Goal: Task Accomplishment & Management: Use online tool/utility

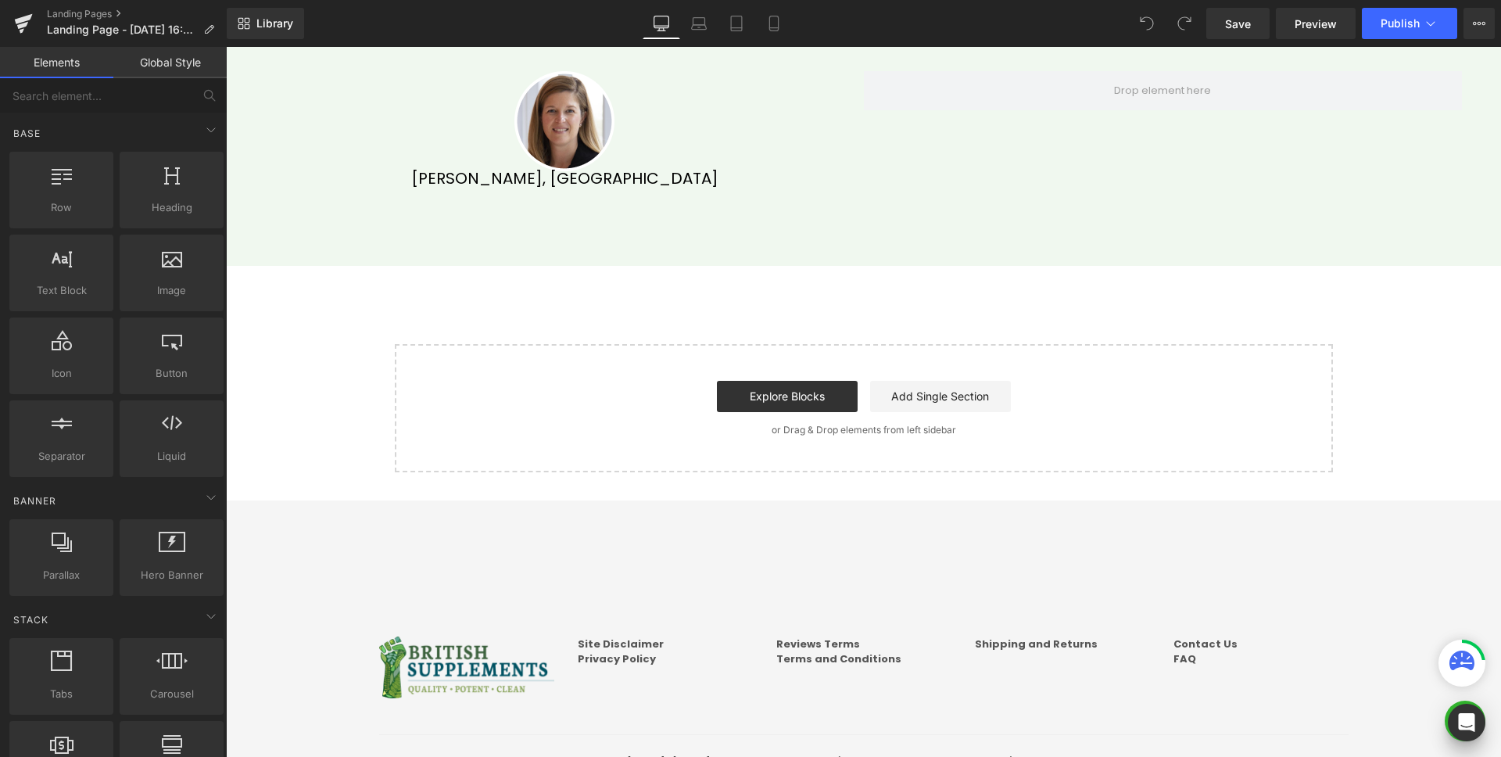
scroll to position [4423, 0]
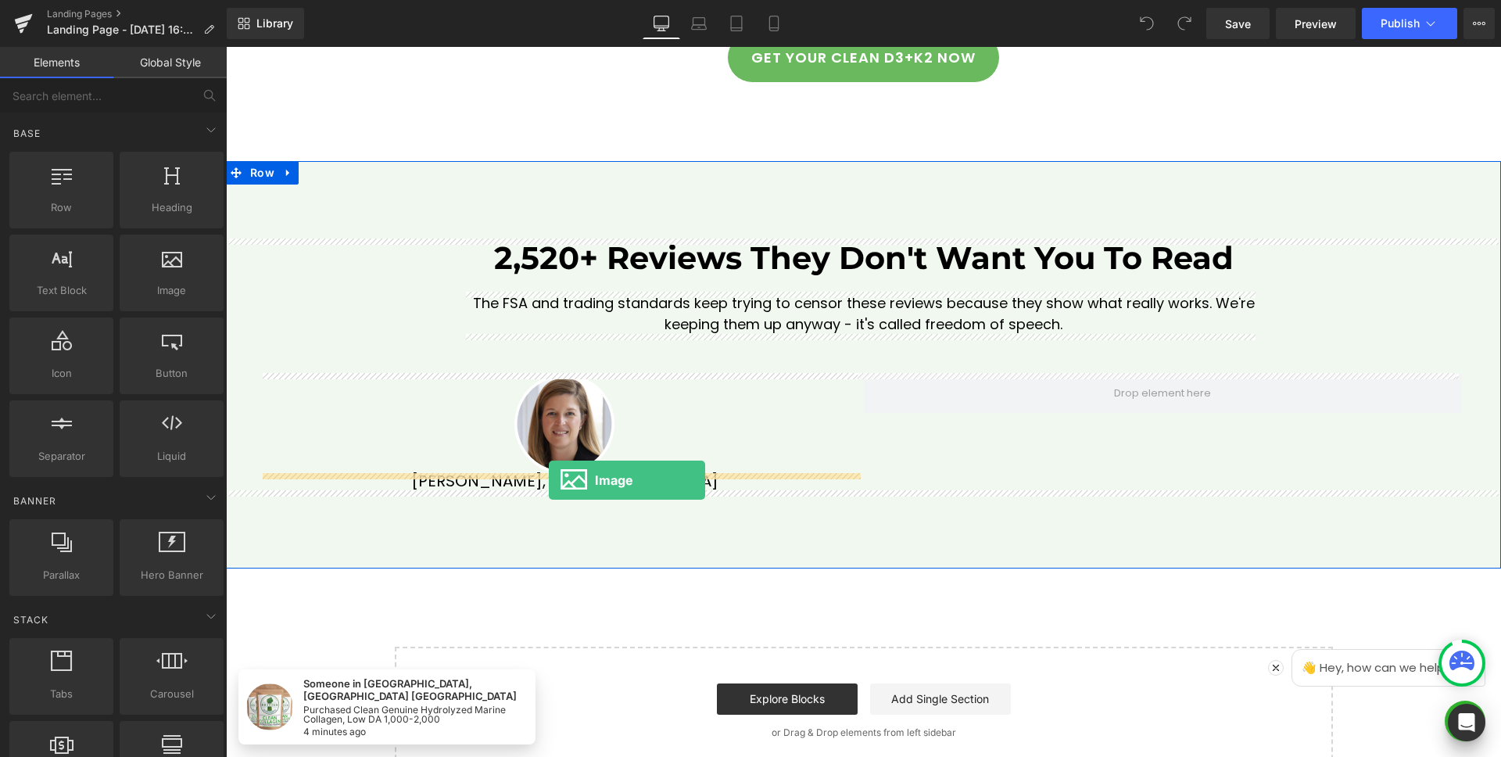
drag, startPoint x: 386, startPoint y: 338, endPoint x: 549, endPoint y: 480, distance: 216.1
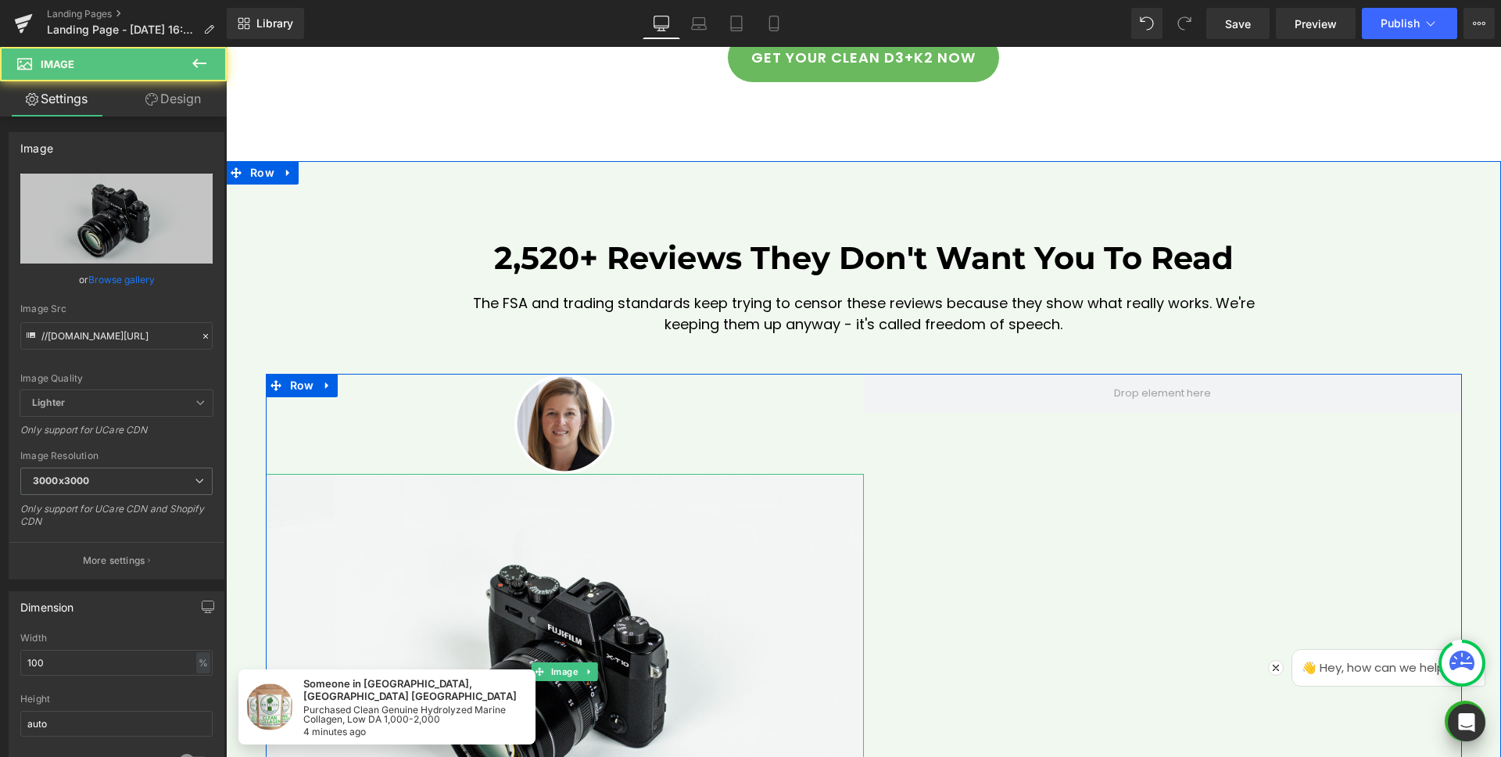
scroll to position [4938, 0]
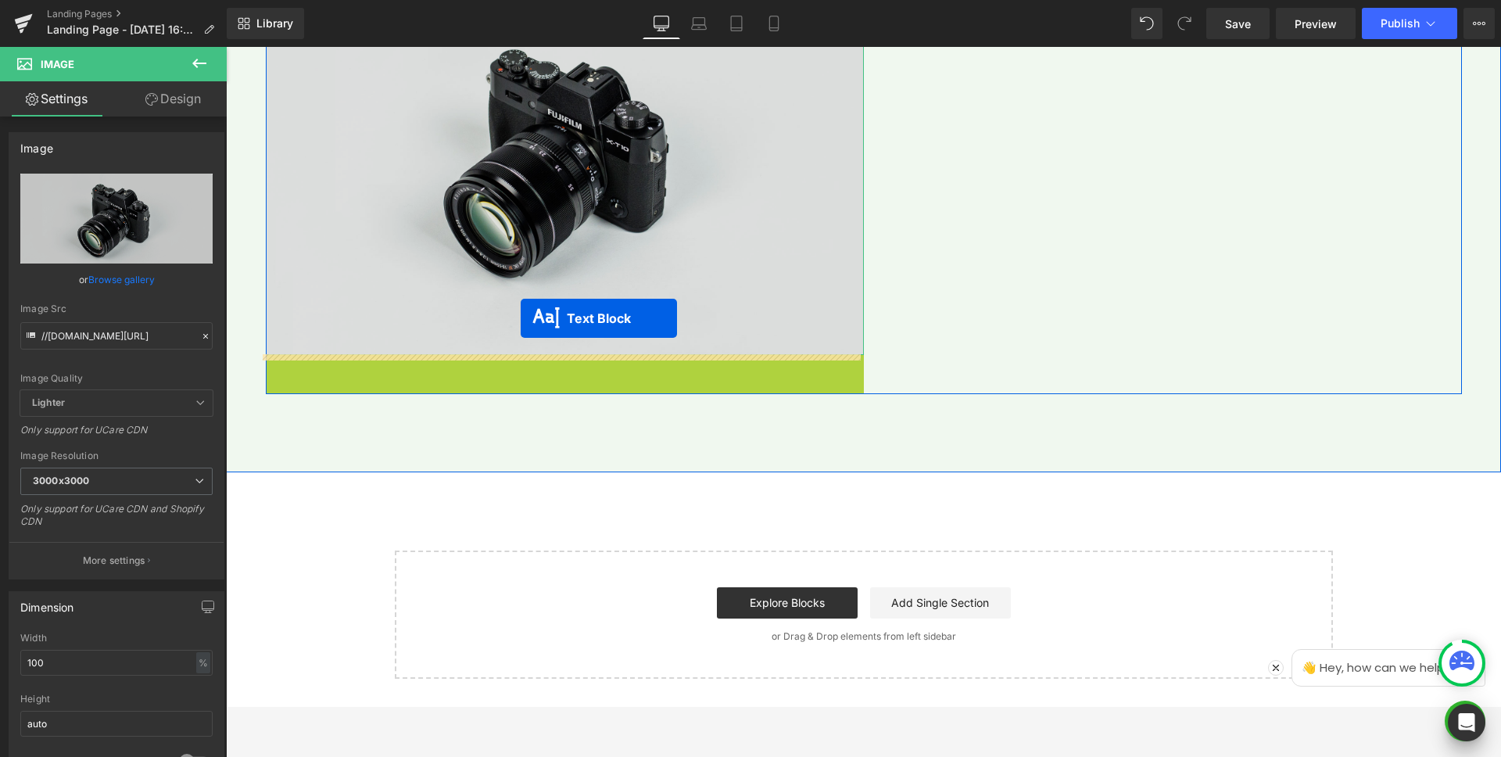
drag, startPoint x: 517, startPoint y: 361, endPoint x: 521, endPoint y: 318, distance: 42.4
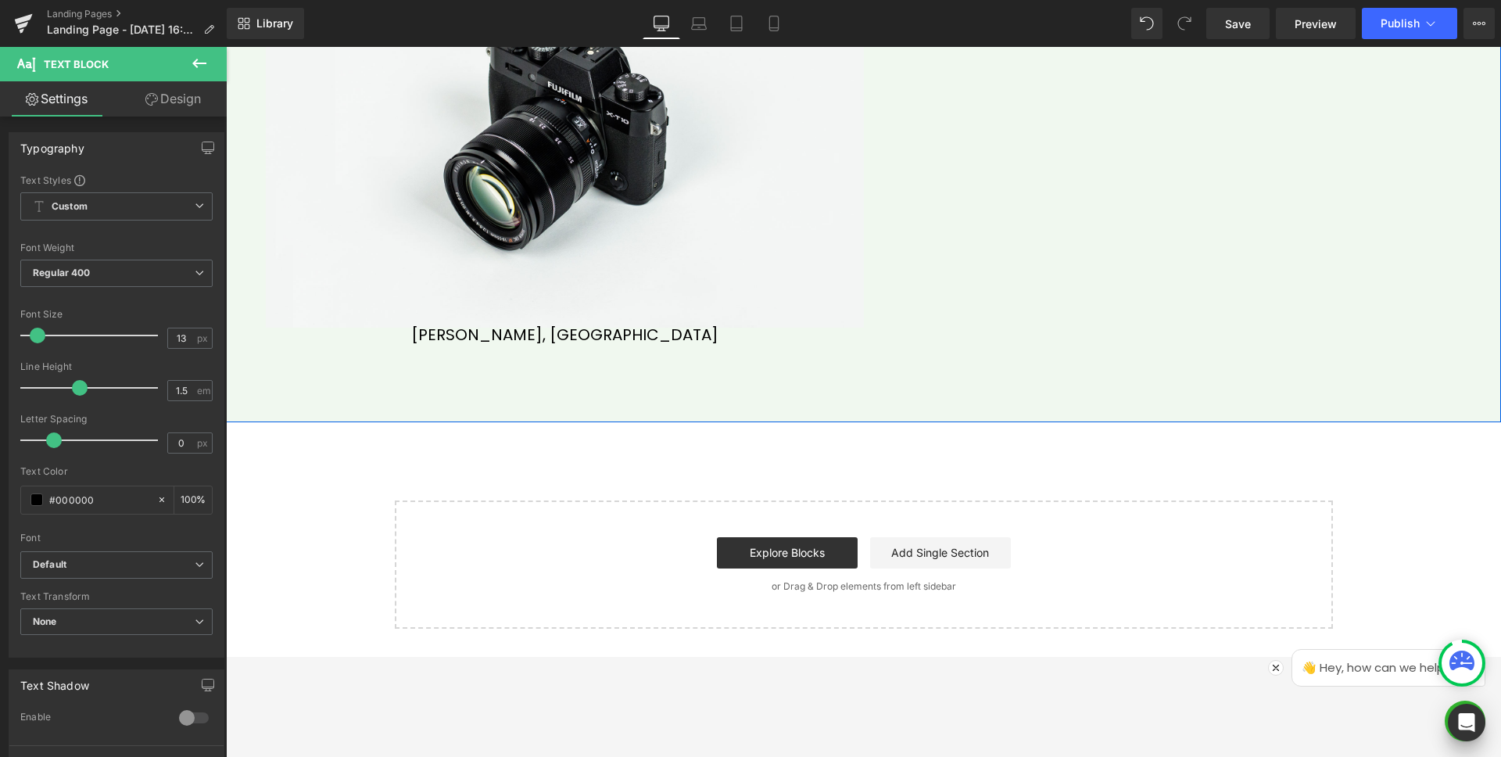
scroll to position [4861, 0]
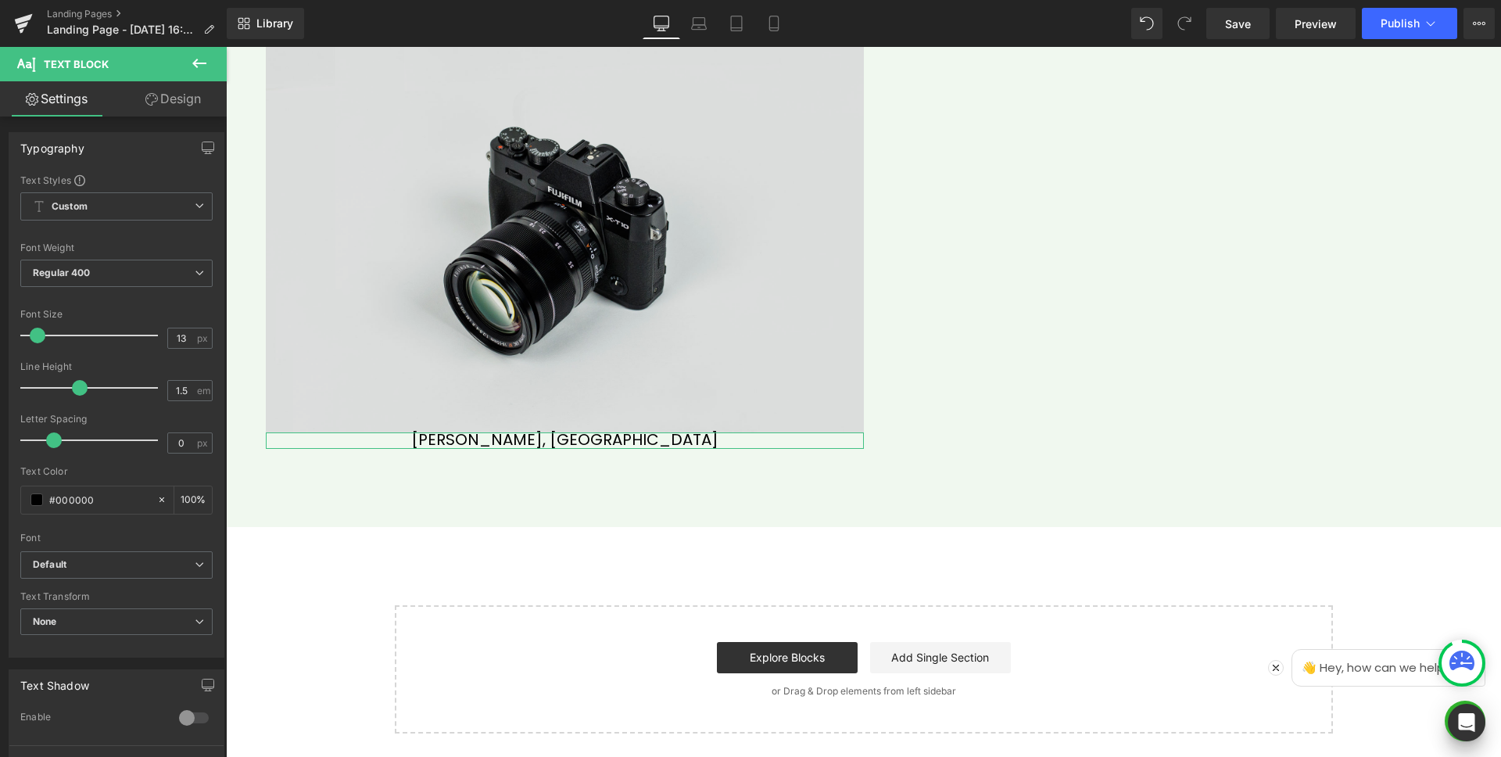
click at [447, 220] on img at bounding box center [565, 234] width 598 height 396
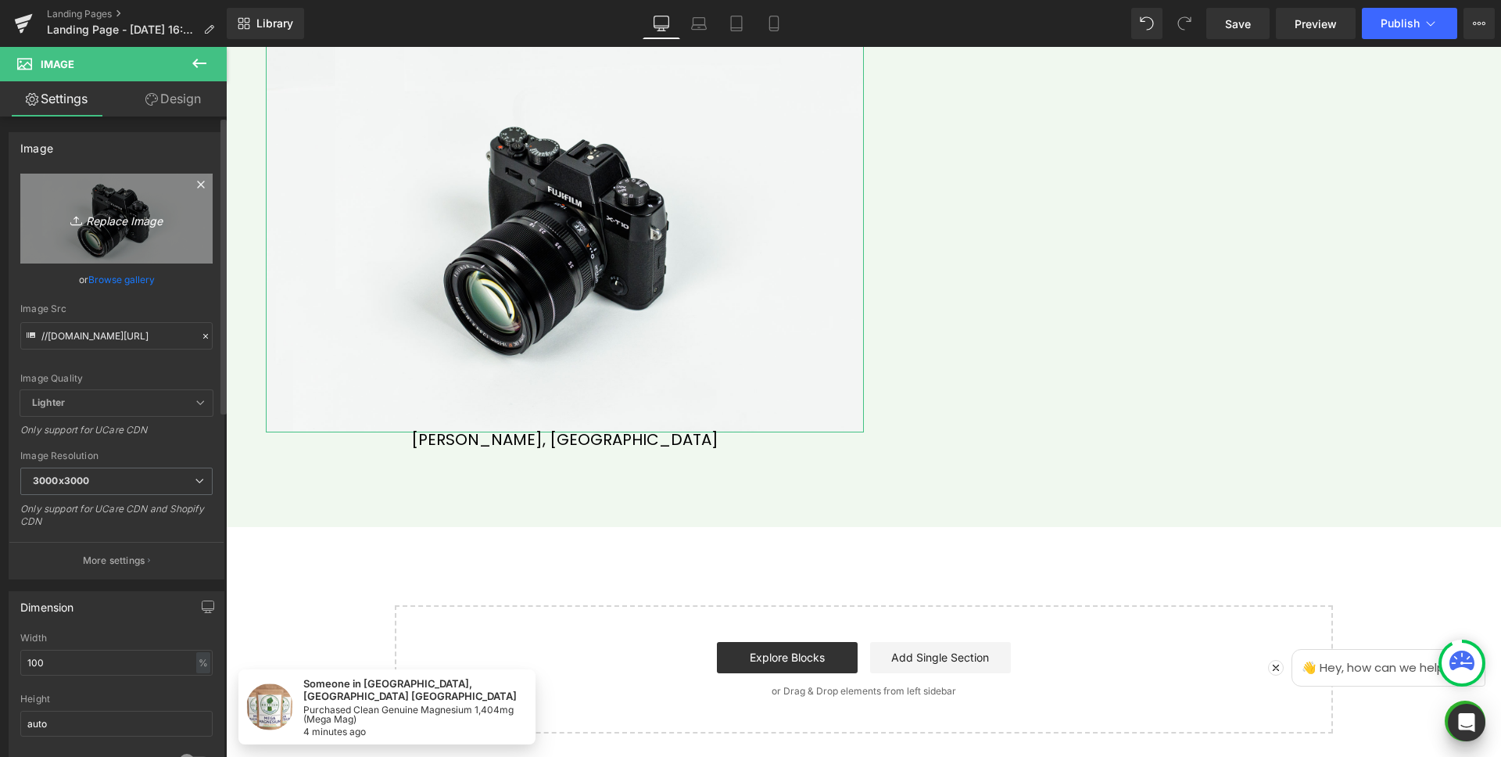
click at [94, 222] on icon "Replace Image" at bounding box center [116, 219] width 125 height 20
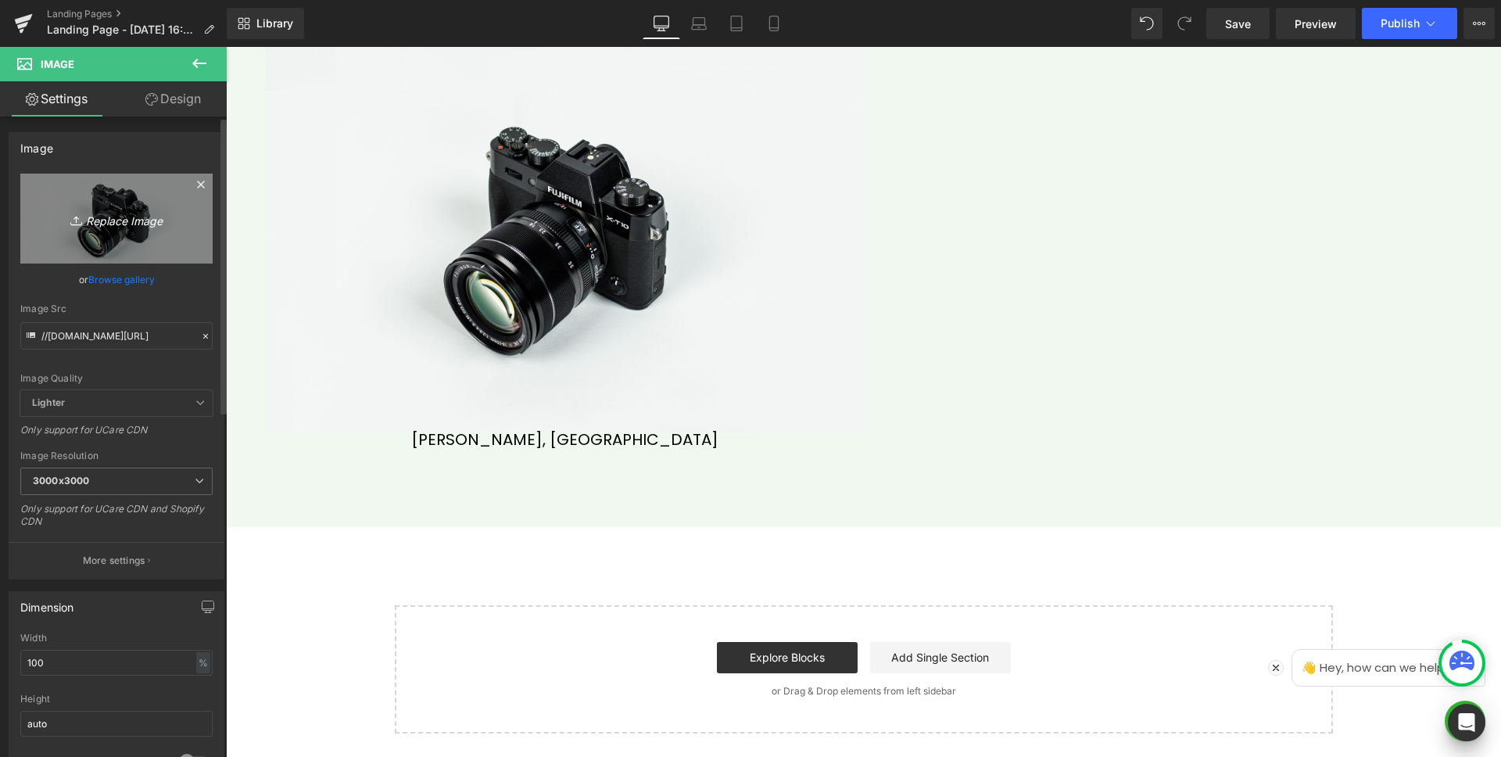
type input "C:\fakepath\Star.png"
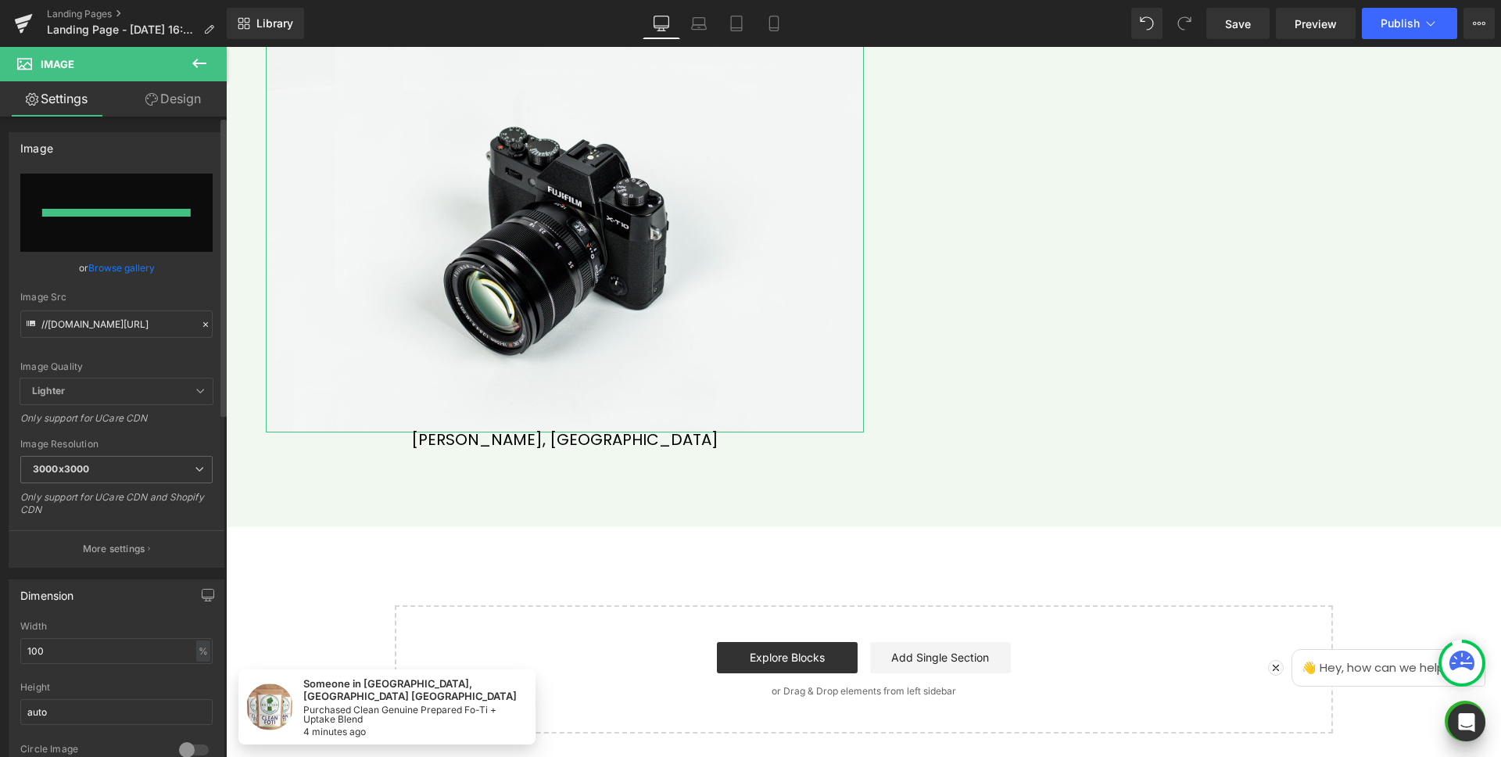
type input "[URL][DOMAIN_NAME]"
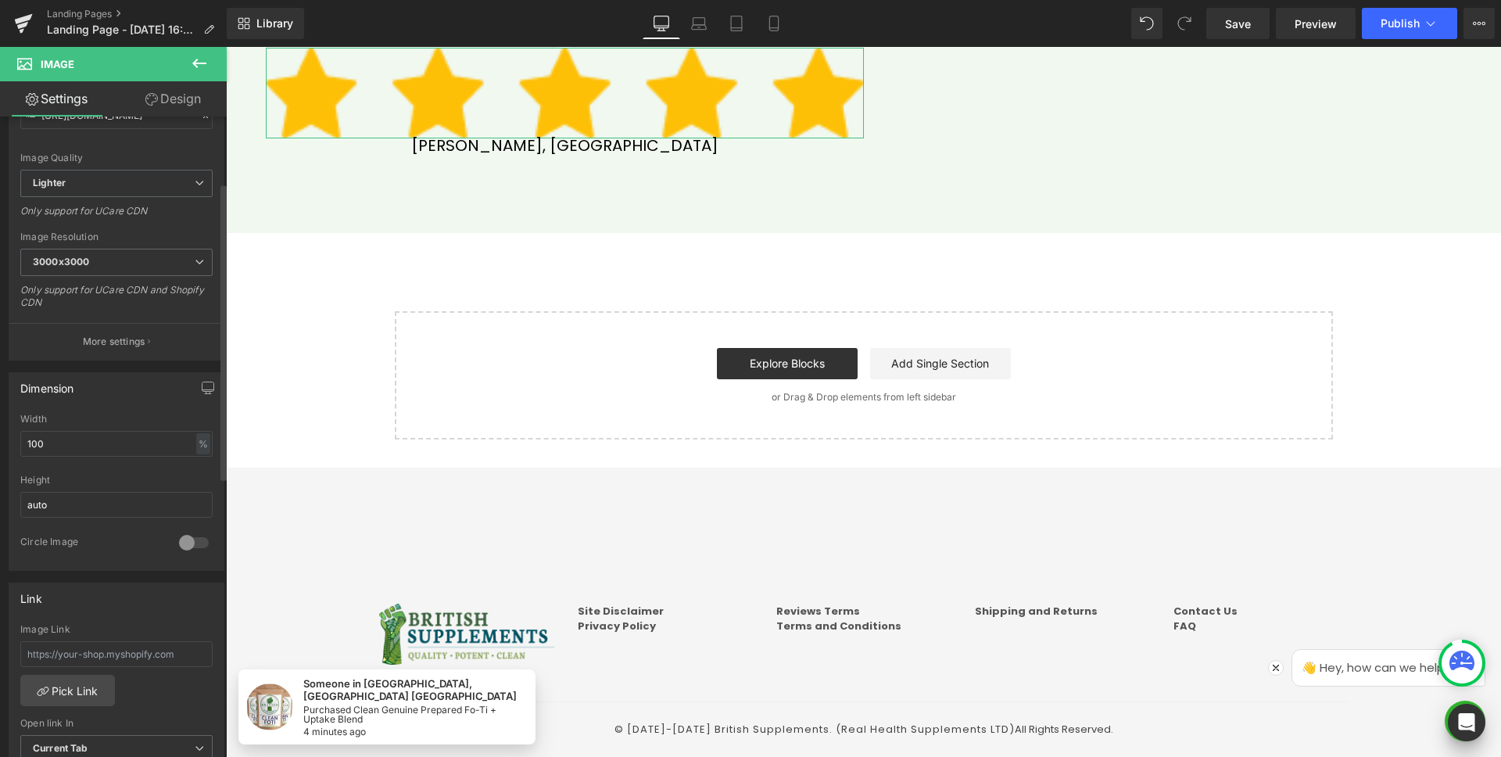
scroll to position [332, 0]
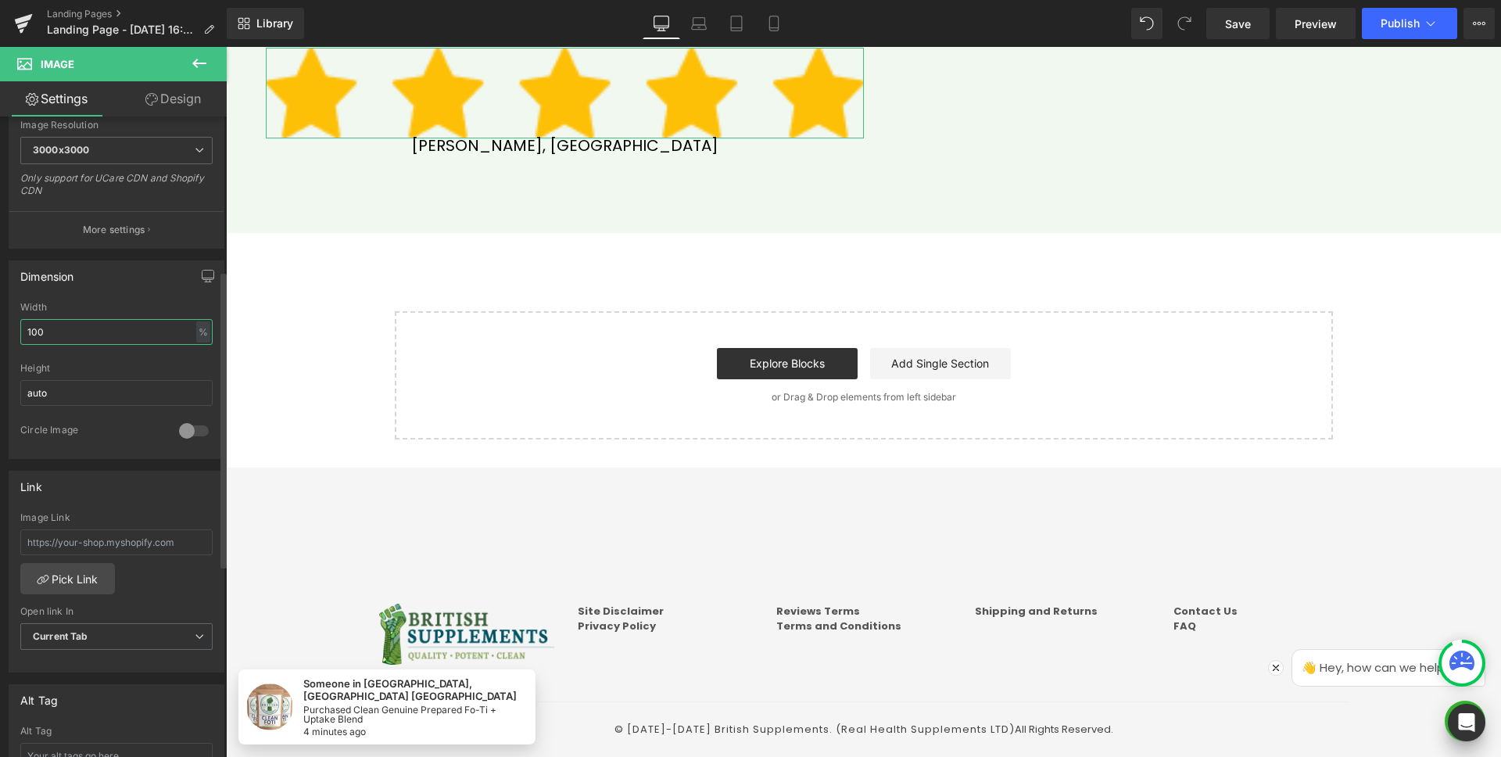
click at [95, 328] on input "100" at bounding box center [116, 332] width 192 height 26
type textarea "100"
click at [95, 328] on input "100" at bounding box center [116, 332] width 192 height 26
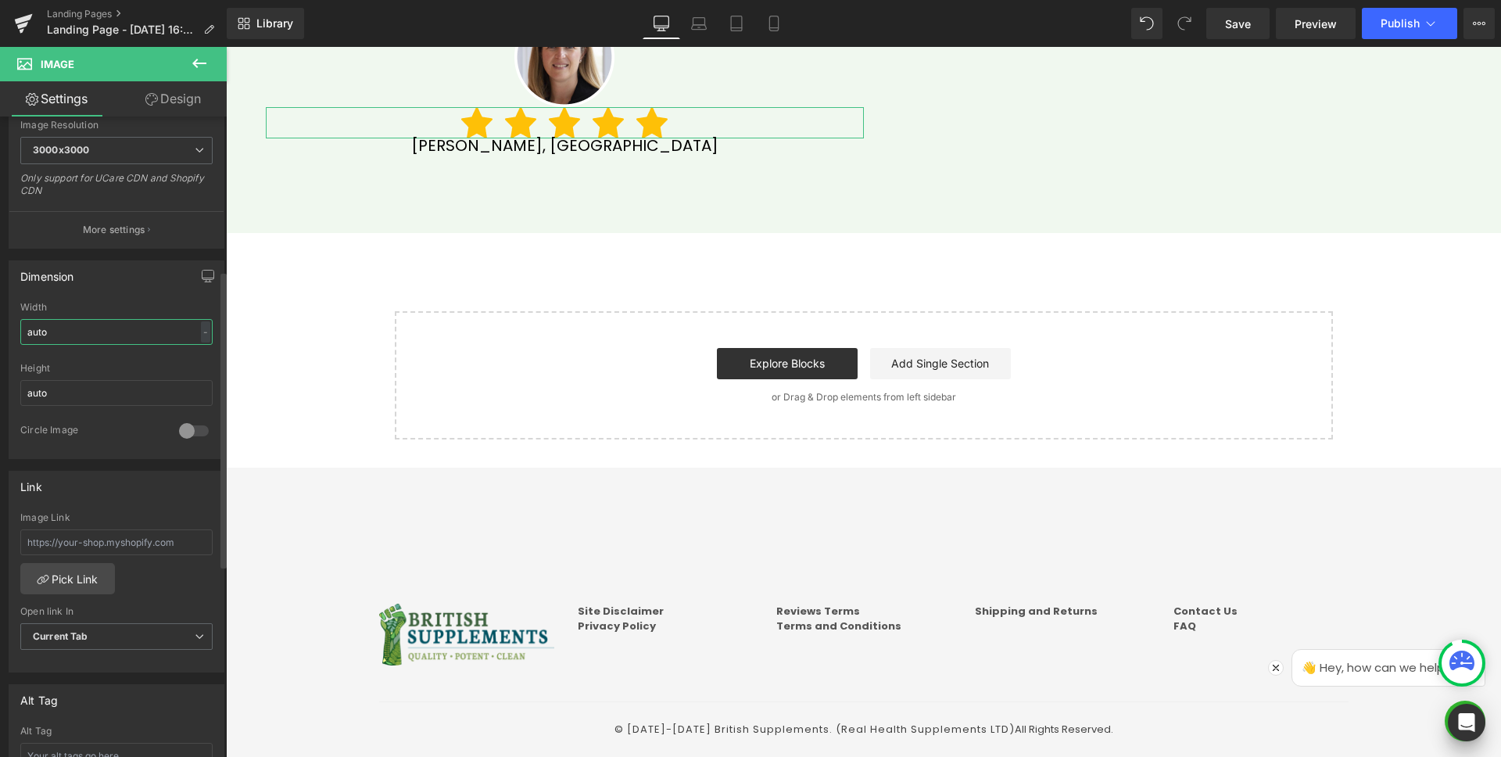
type input "auto"
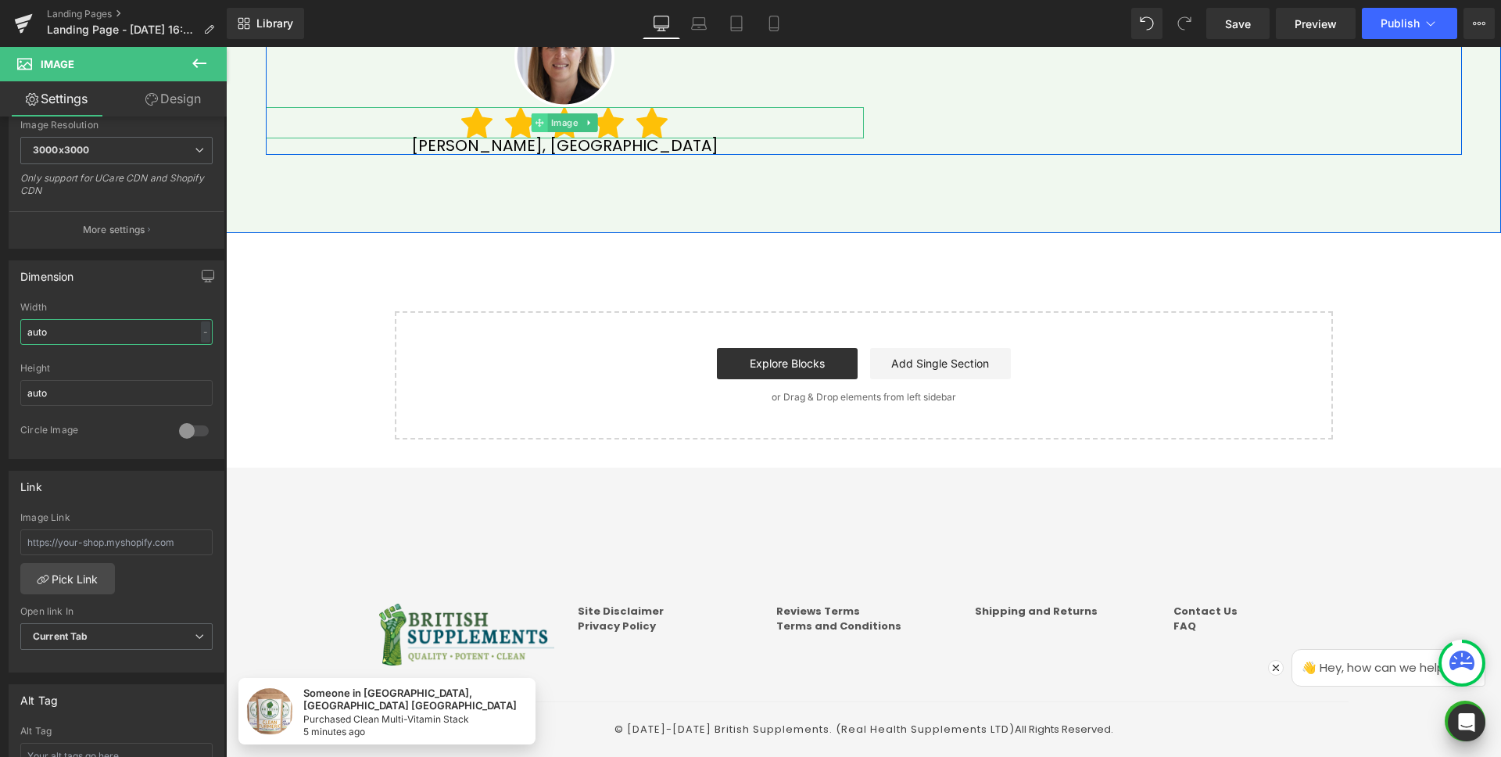
click at [536, 122] on icon at bounding box center [540, 122] width 9 height 9
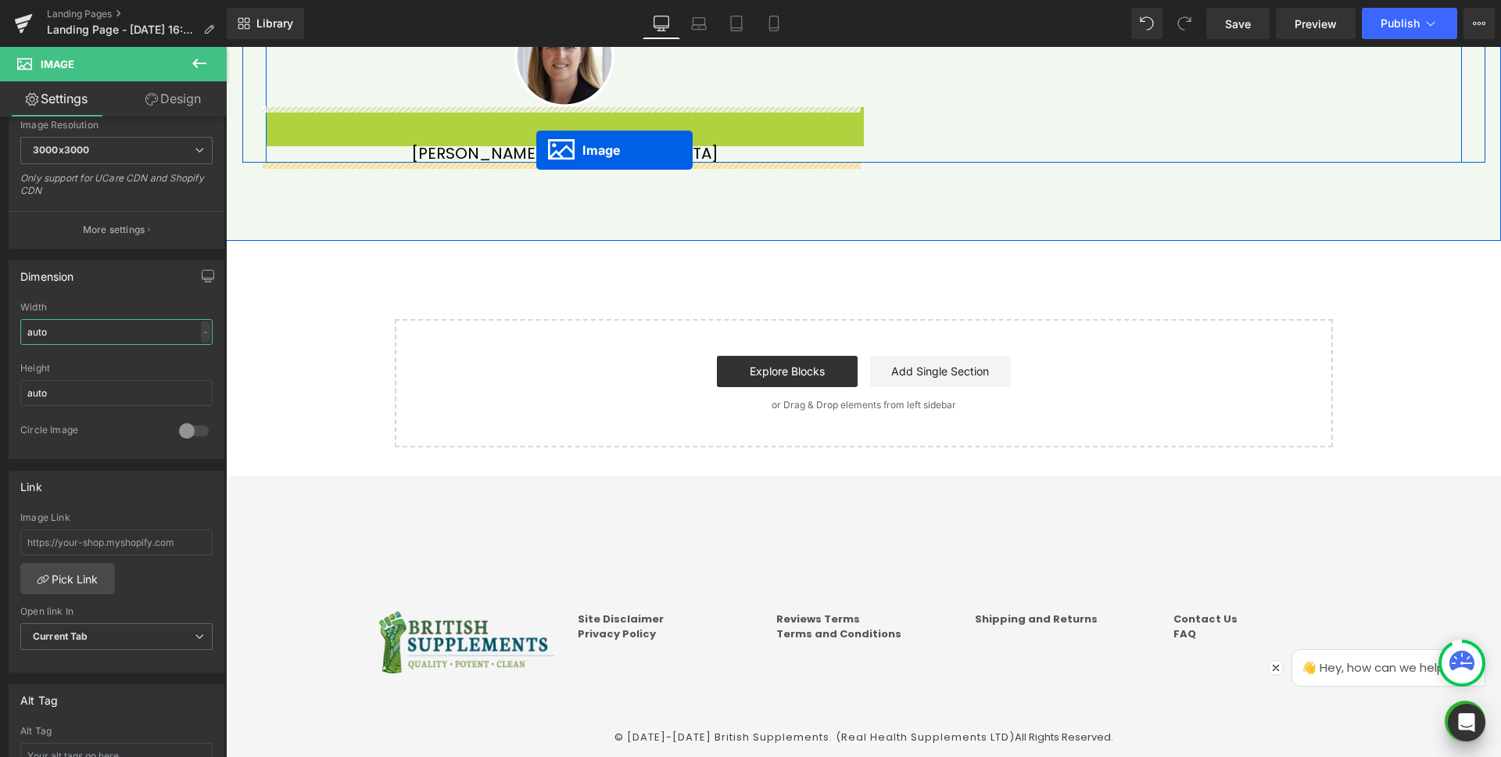
drag, startPoint x: 533, startPoint y: 122, endPoint x: 536, endPoint y: 150, distance: 28.4
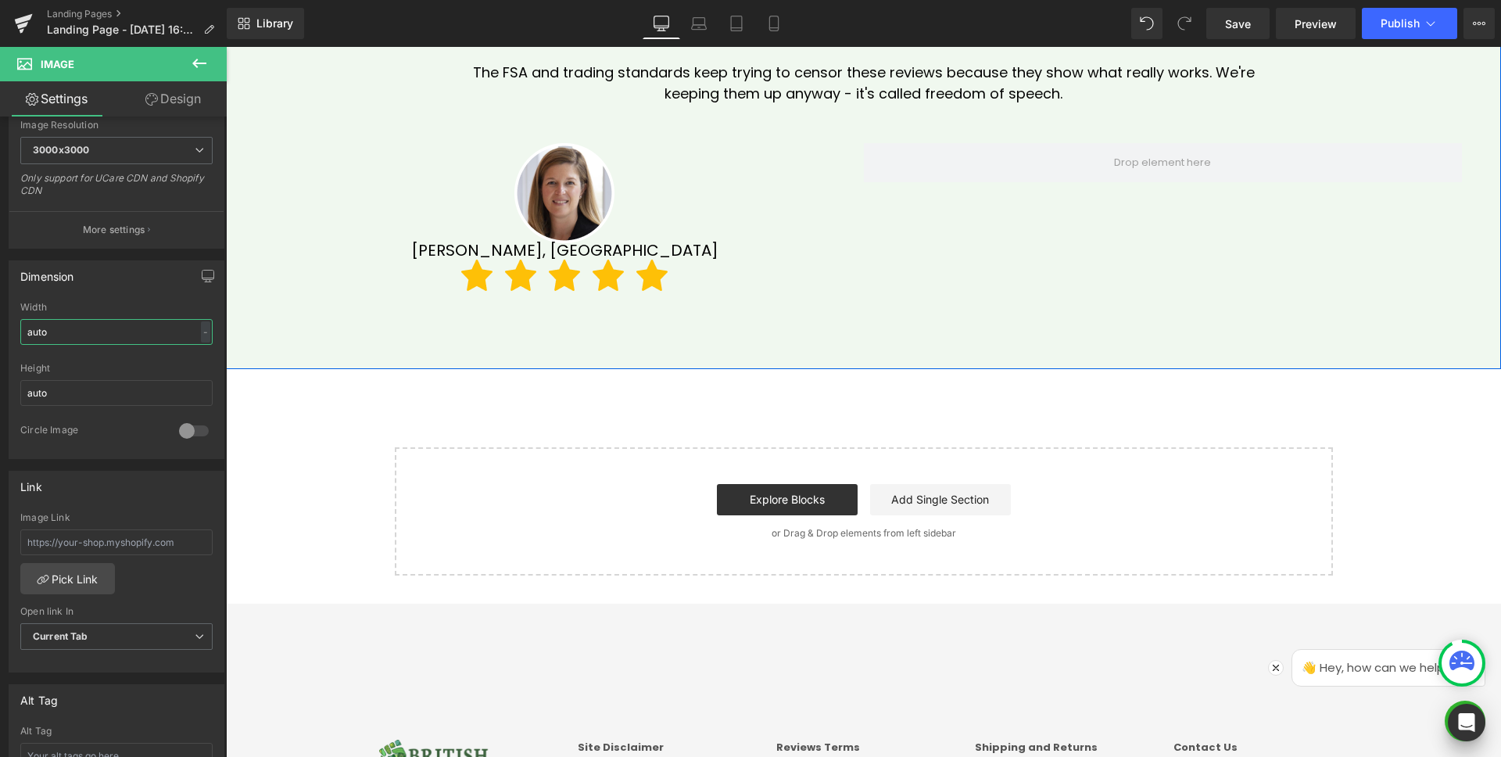
scroll to position [4652, 0]
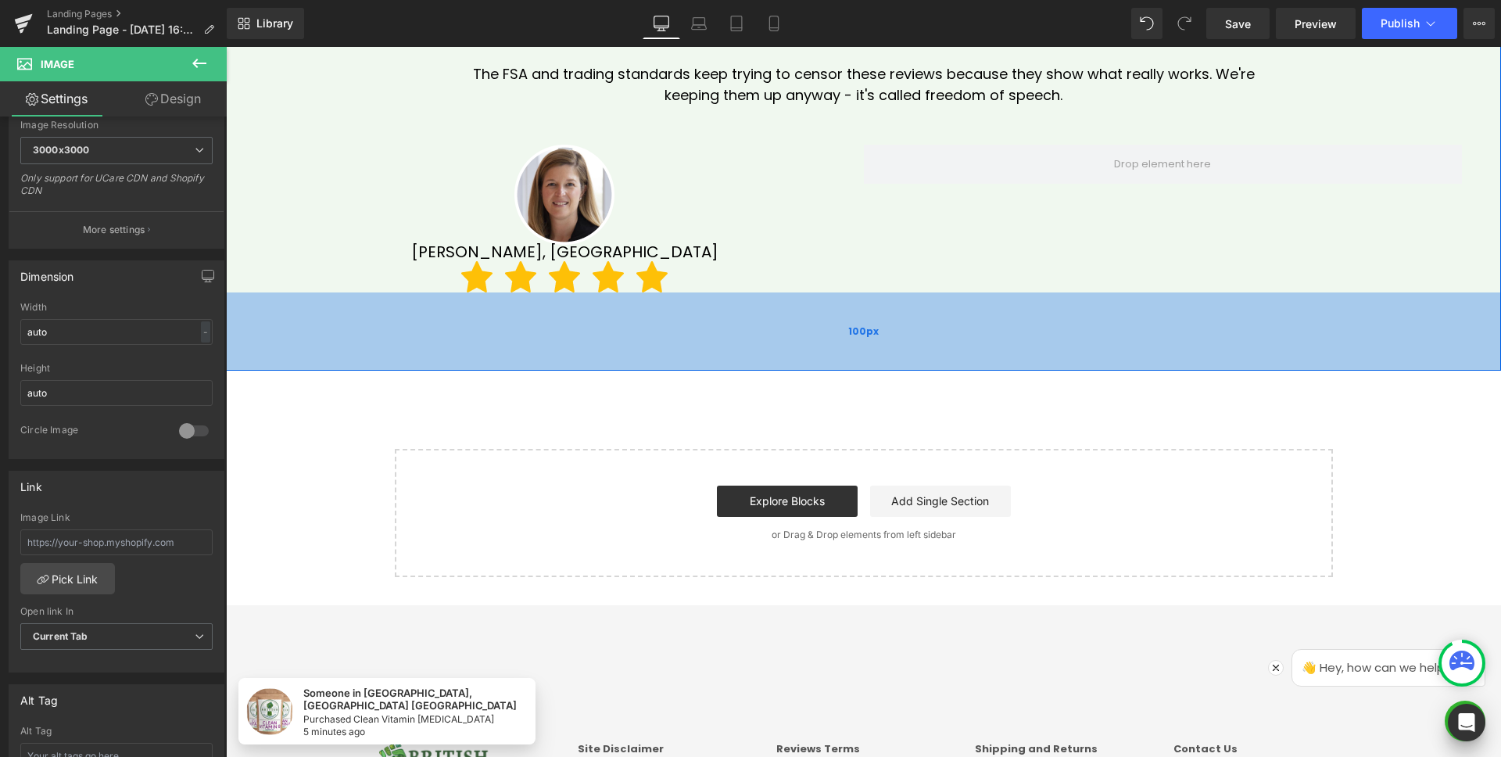
click at [669, 343] on div "100px" at bounding box center [863, 331] width 1275 height 78
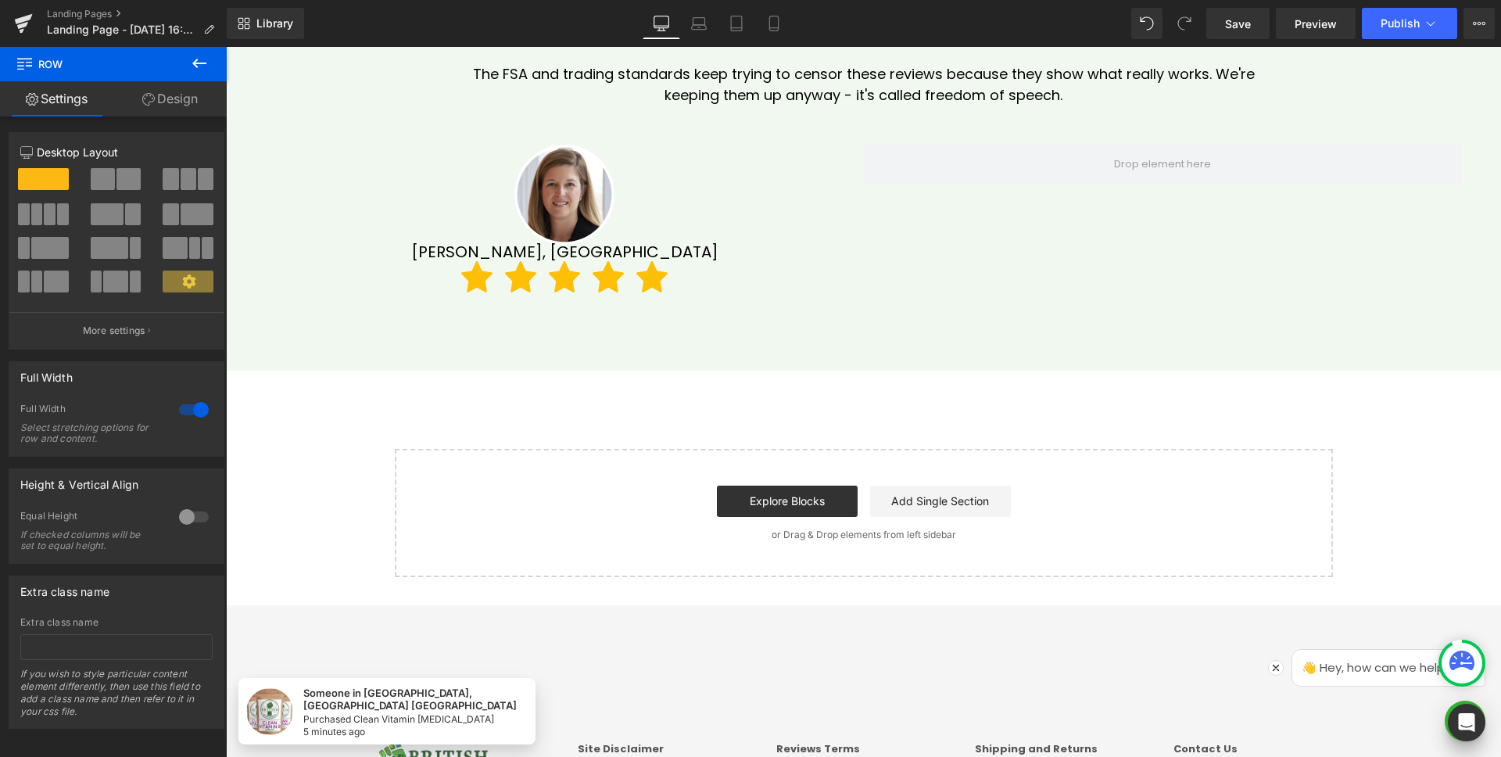
click at [204, 59] on icon at bounding box center [199, 63] width 19 height 19
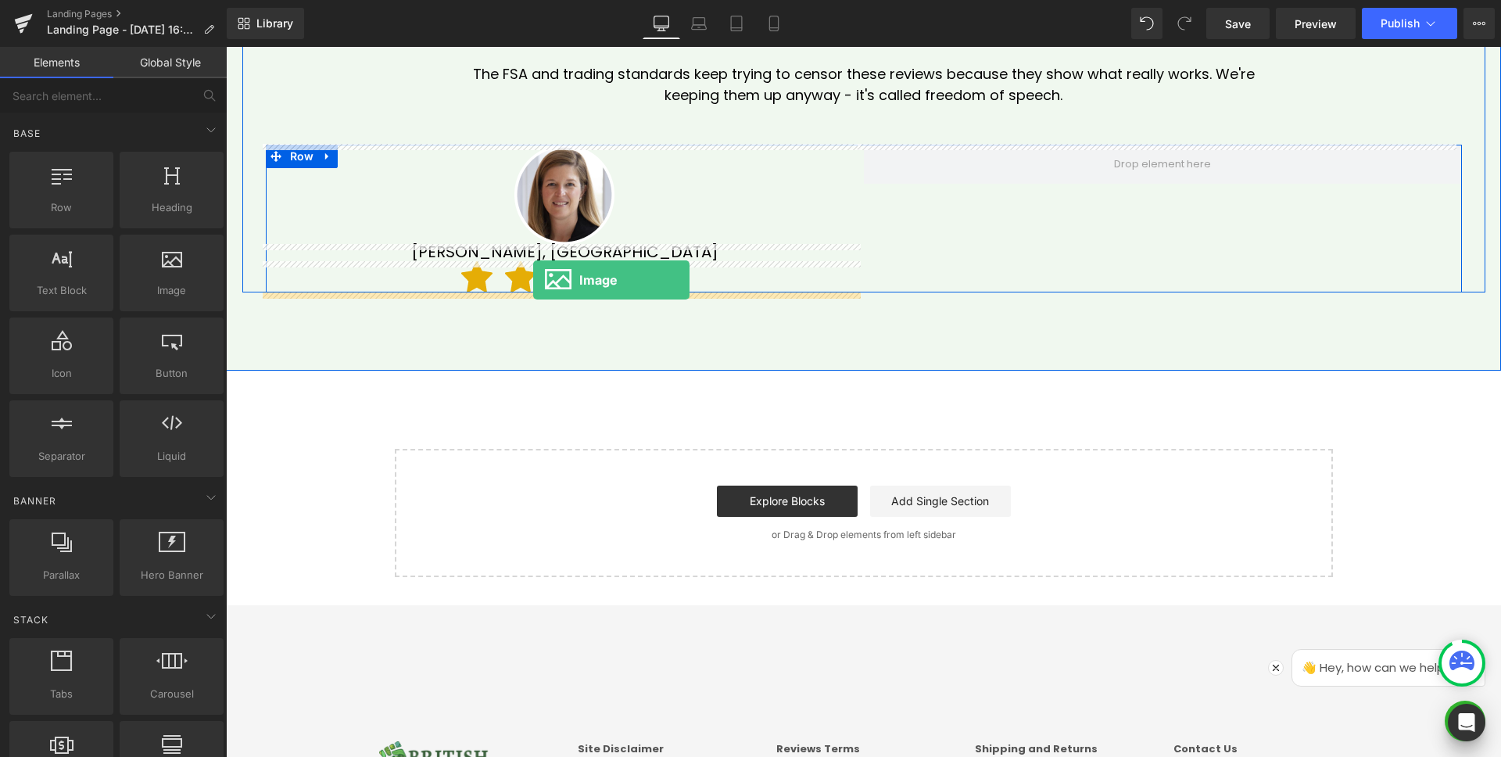
drag, startPoint x: 393, startPoint y: 332, endPoint x: 533, endPoint y: 280, distance: 149.5
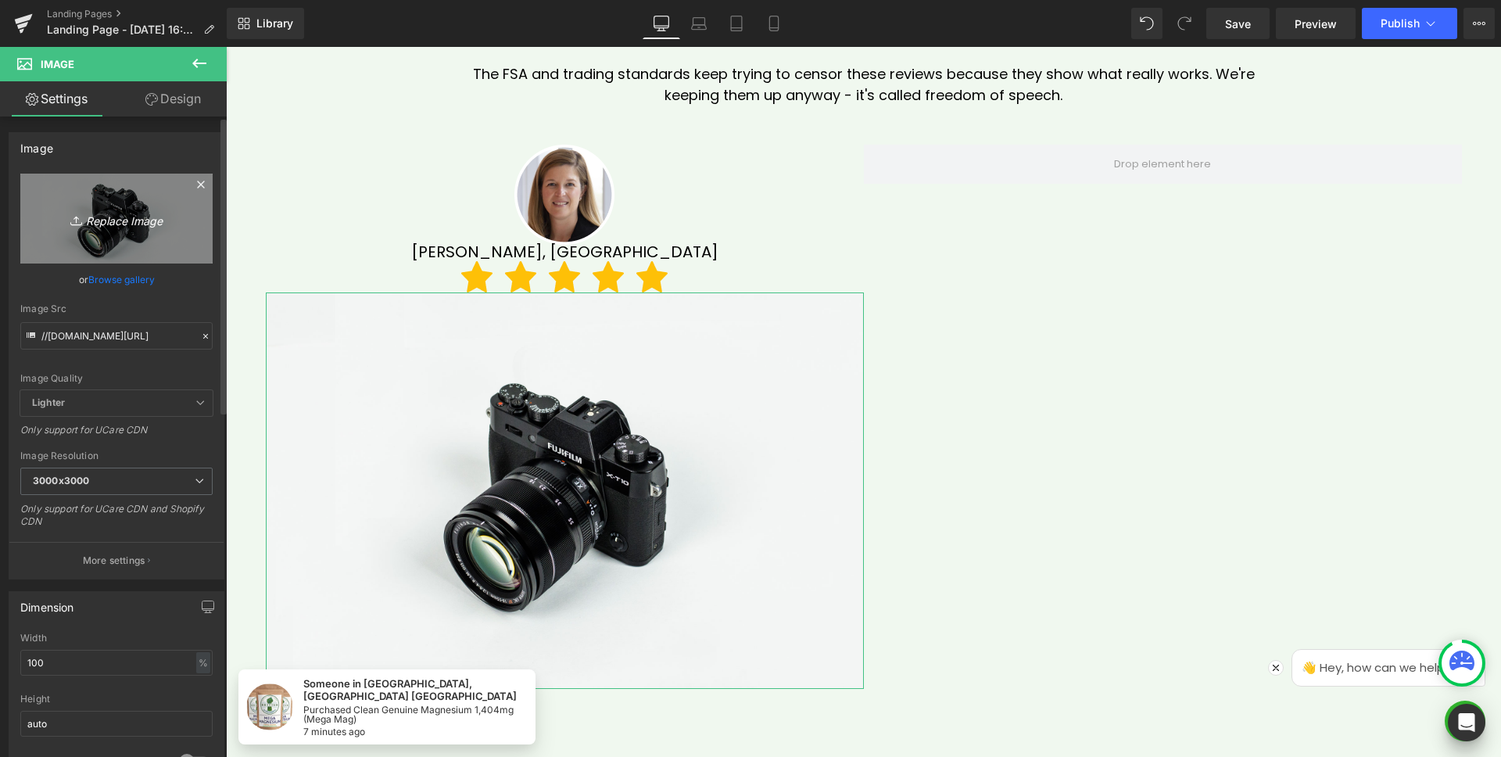
click at [113, 224] on icon "Replace Image" at bounding box center [116, 219] width 125 height 20
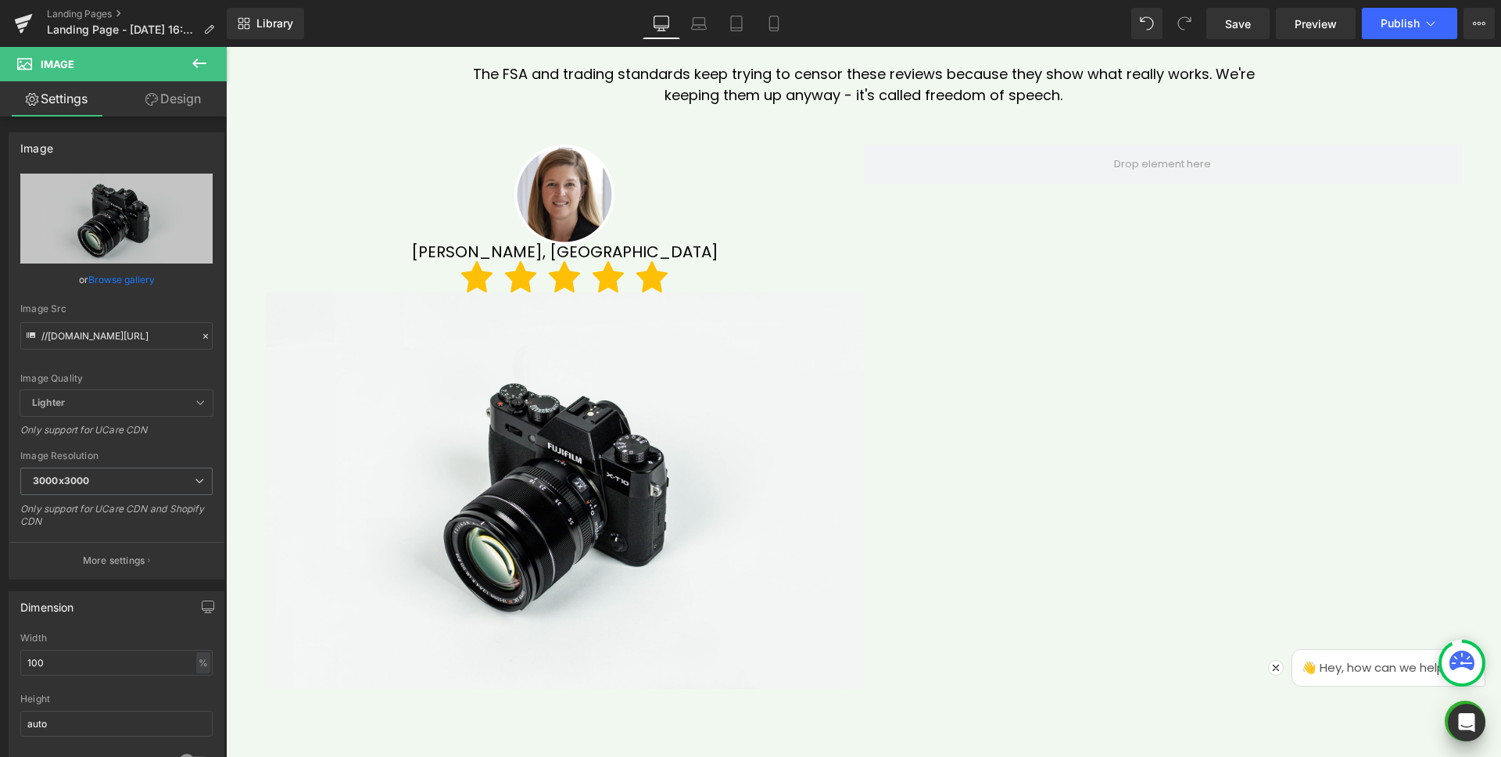
type input "C:\fakepath\Group 92.png"
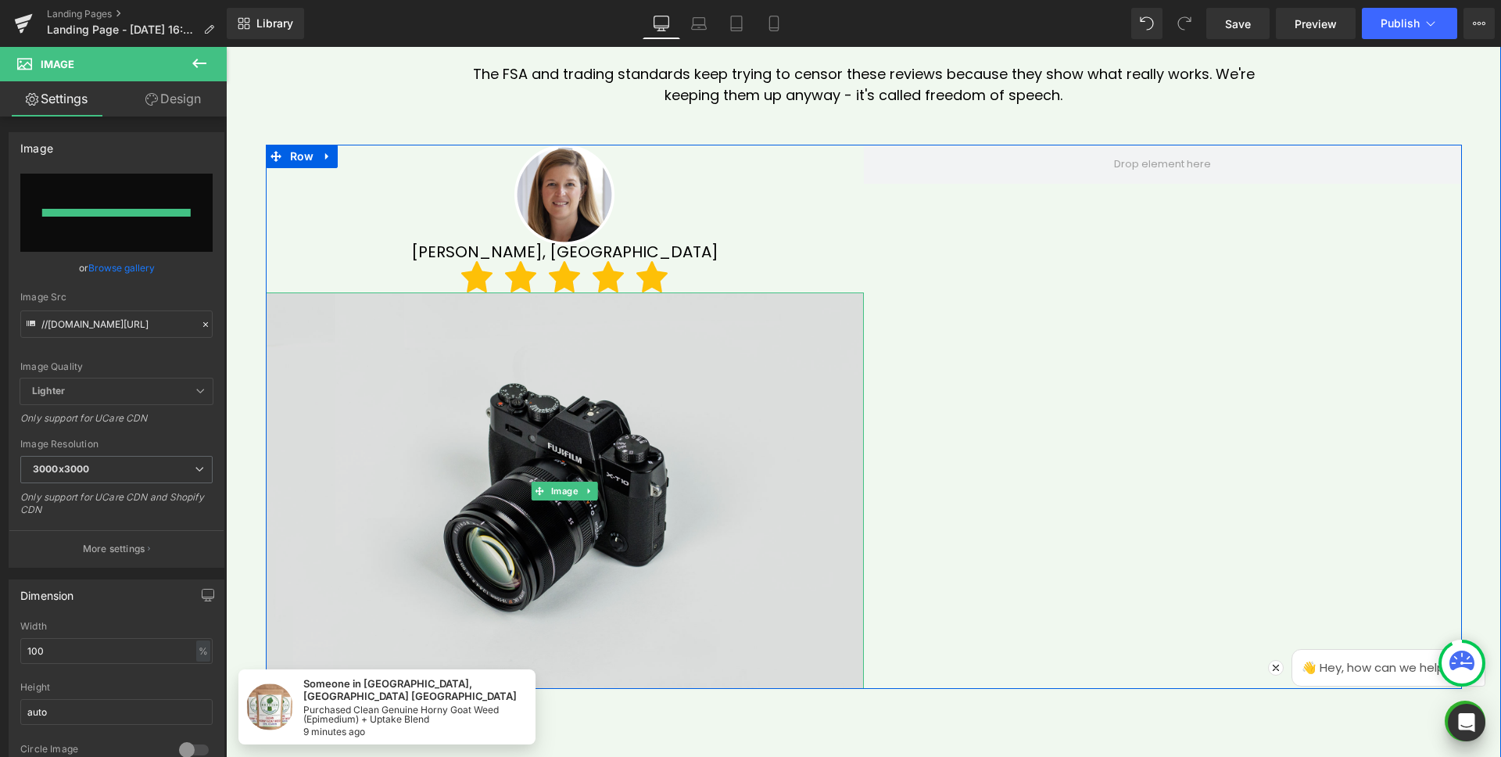
type input "https://ucarecdn.com/9c918298-8edd-4276-bf56-493f48bbea57/-/format/auto/-/previ…"
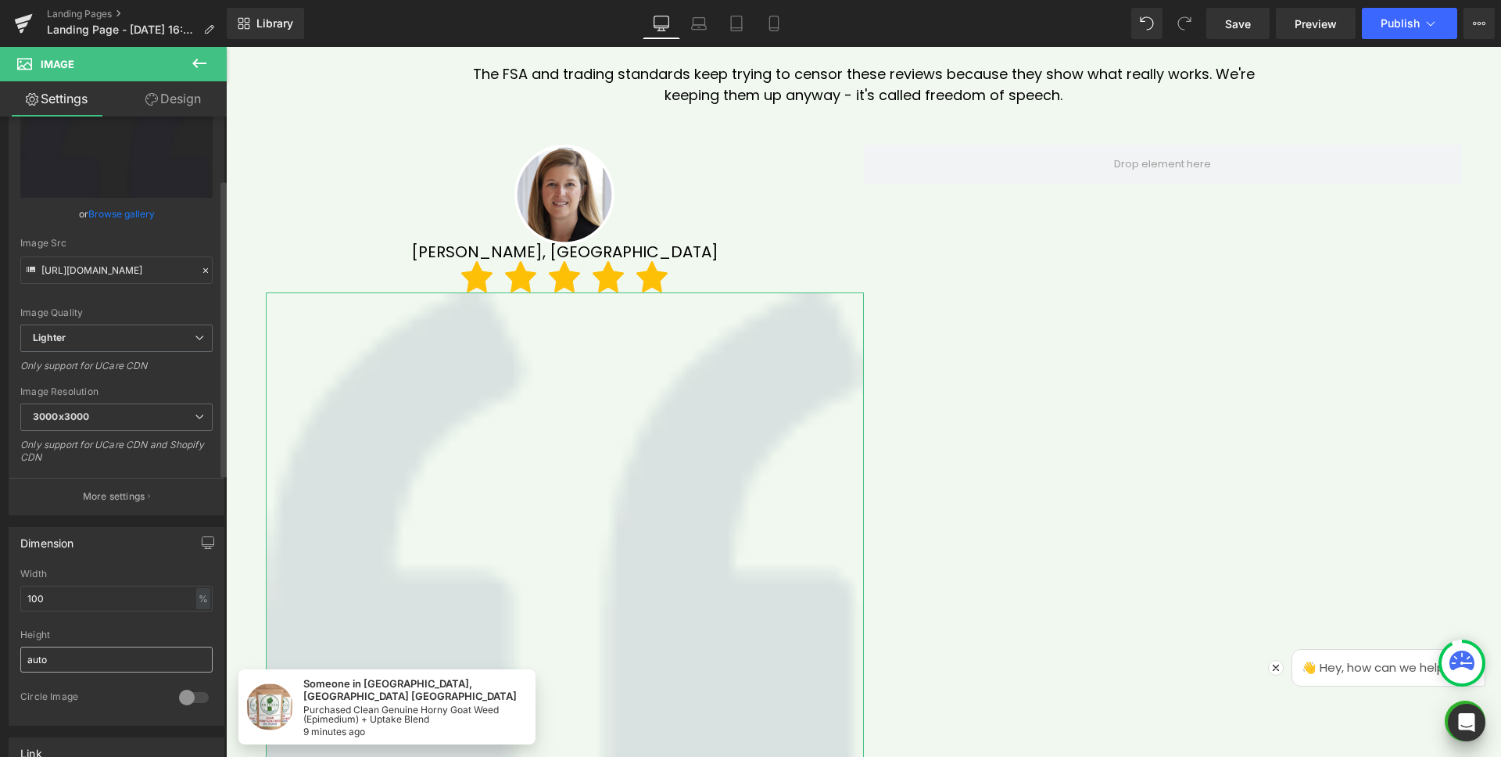
scroll to position [138, 0]
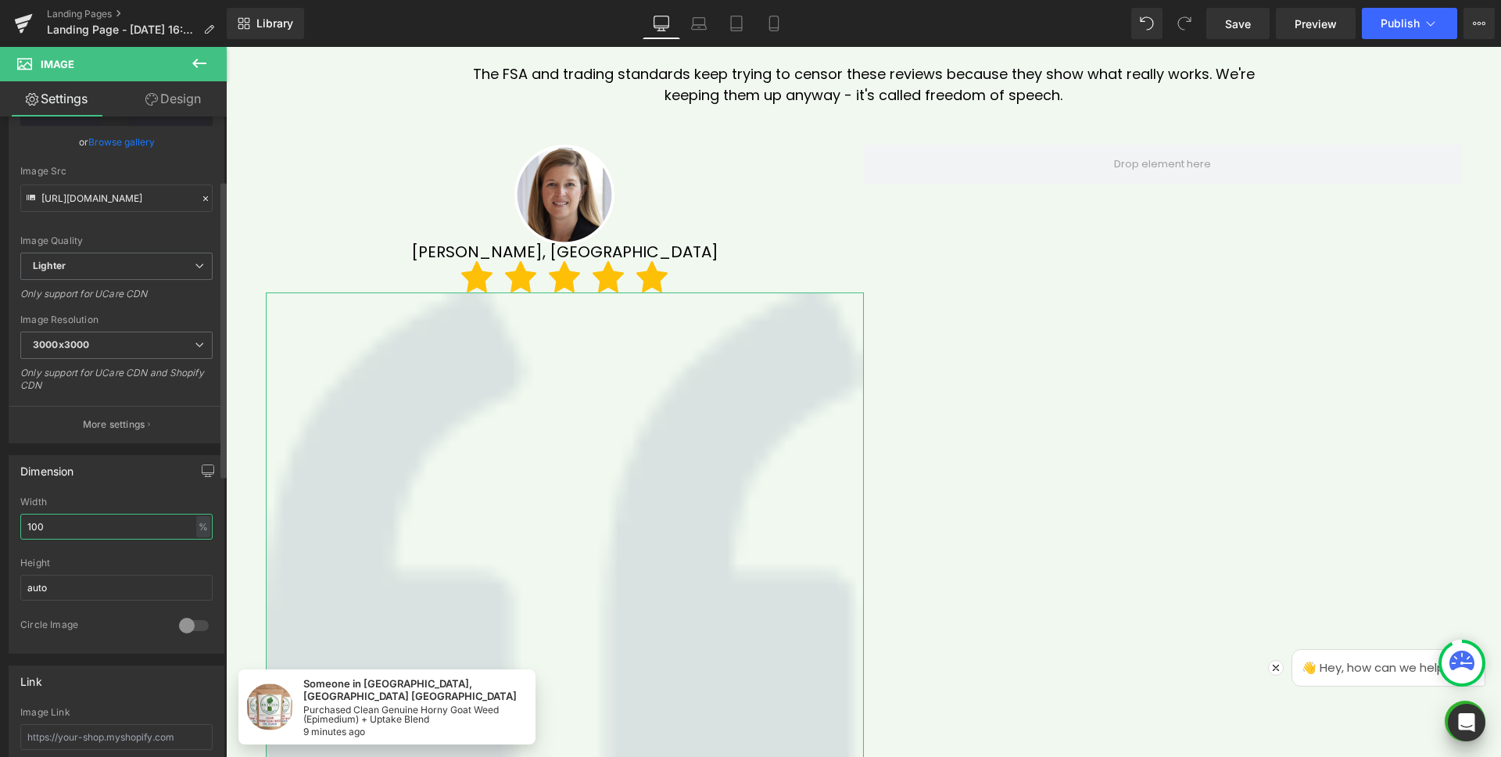
click at [97, 528] on input "100" at bounding box center [116, 527] width 192 height 26
type input "auto"
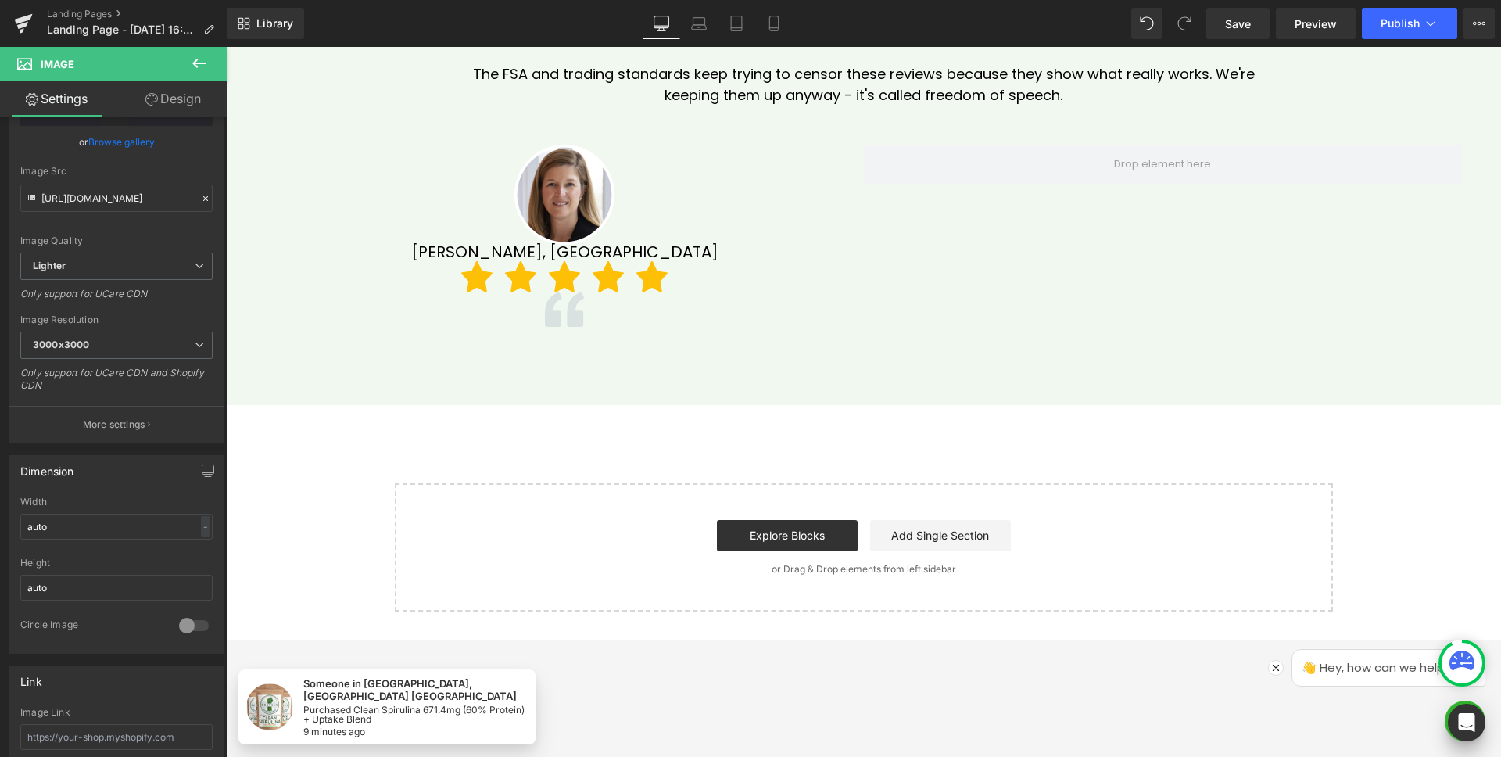
click at [197, 61] on icon at bounding box center [199, 63] width 19 height 19
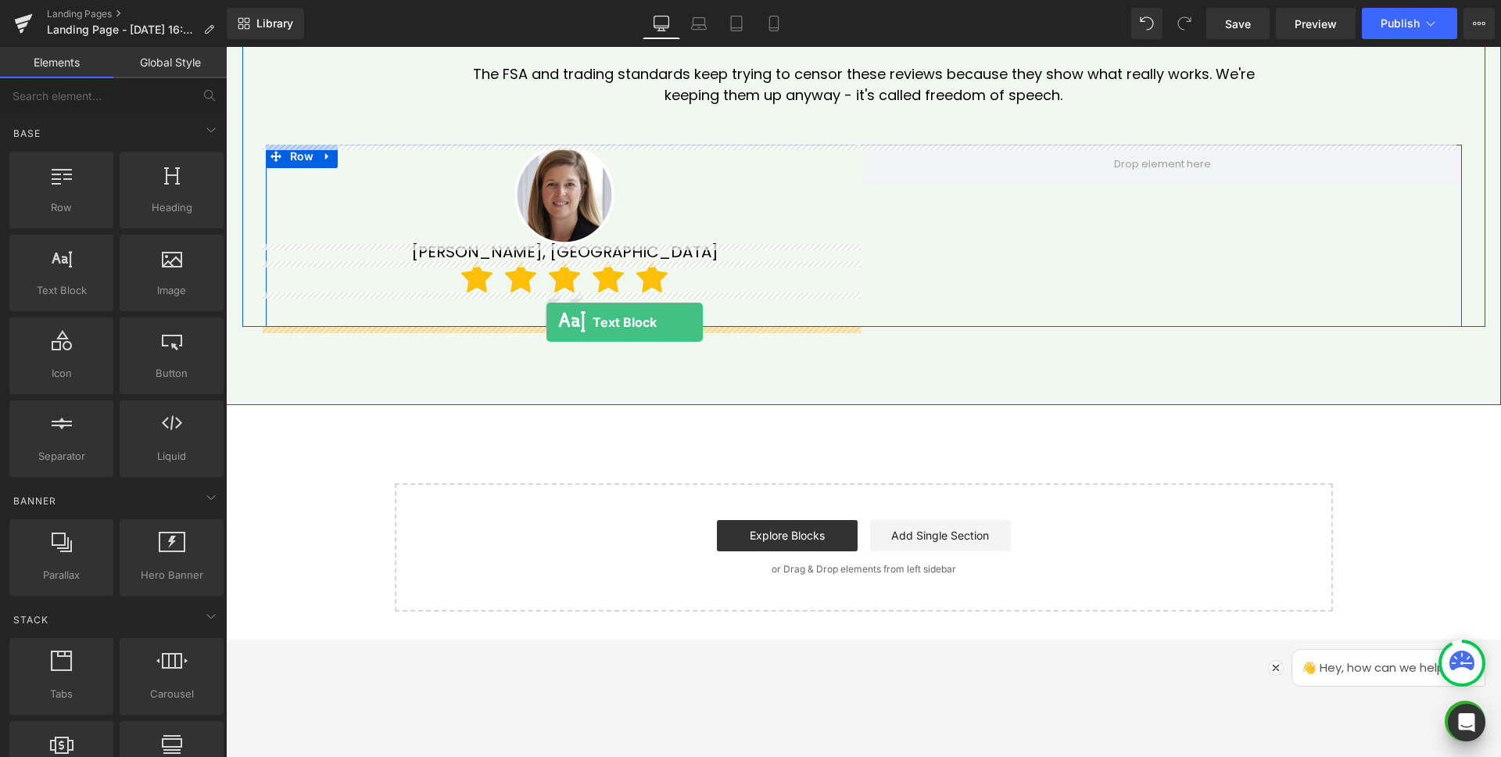
drag, startPoint x: 284, startPoint y: 318, endPoint x: 547, endPoint y: 322, distance: 262.8
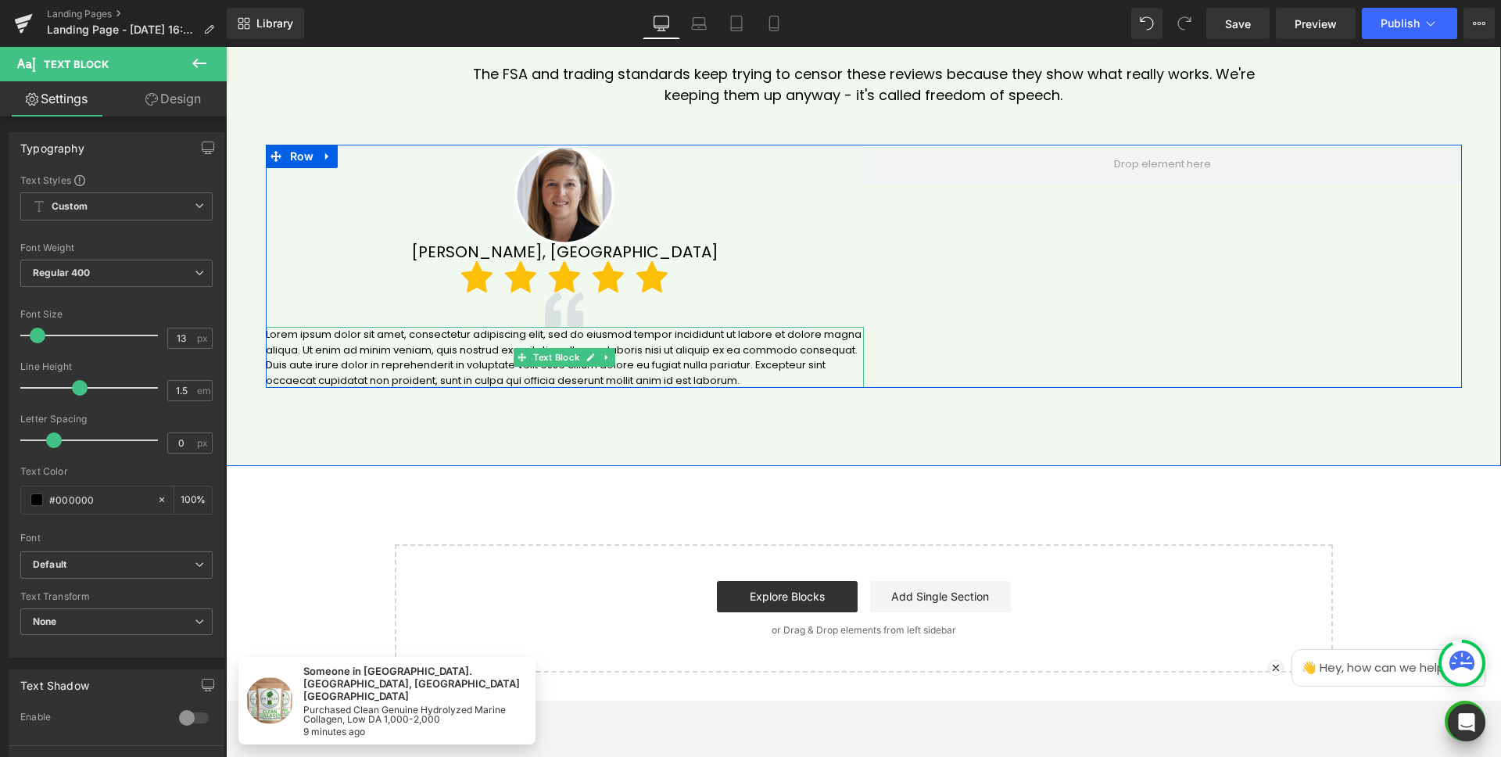
click at [484, 339] on p "Lorem ipsum dolor sit amet, consectetur adipiscing elit, sed do eiusmod tempor …" at bounding box center [565, 357] width 598 height 61
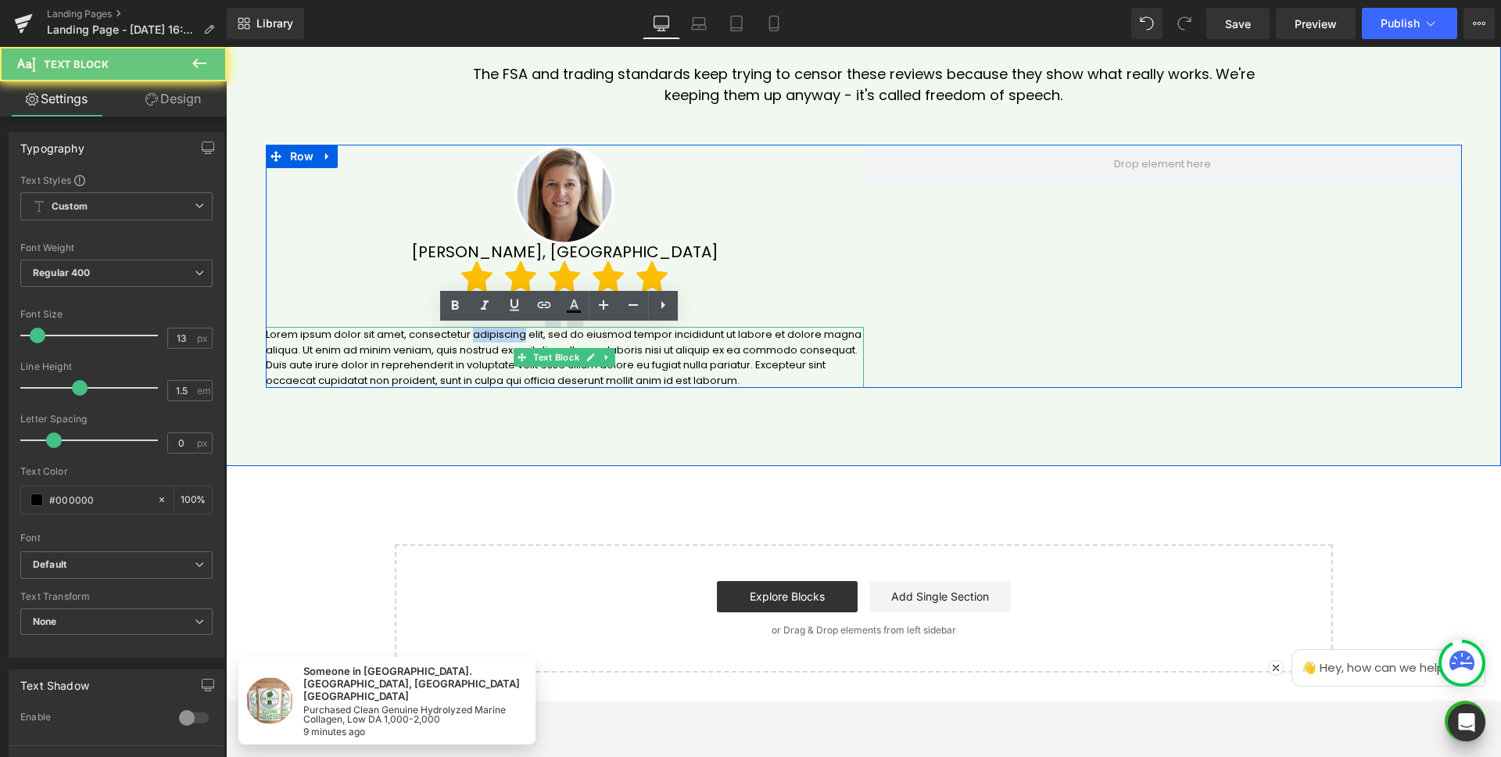
click at [484, 339] on p "Lorem ipsum dolor sit amet, consectetur adipiscing elit, sed do eiusmod tempor …" at bounding box center [565, 357] width 598 height 61
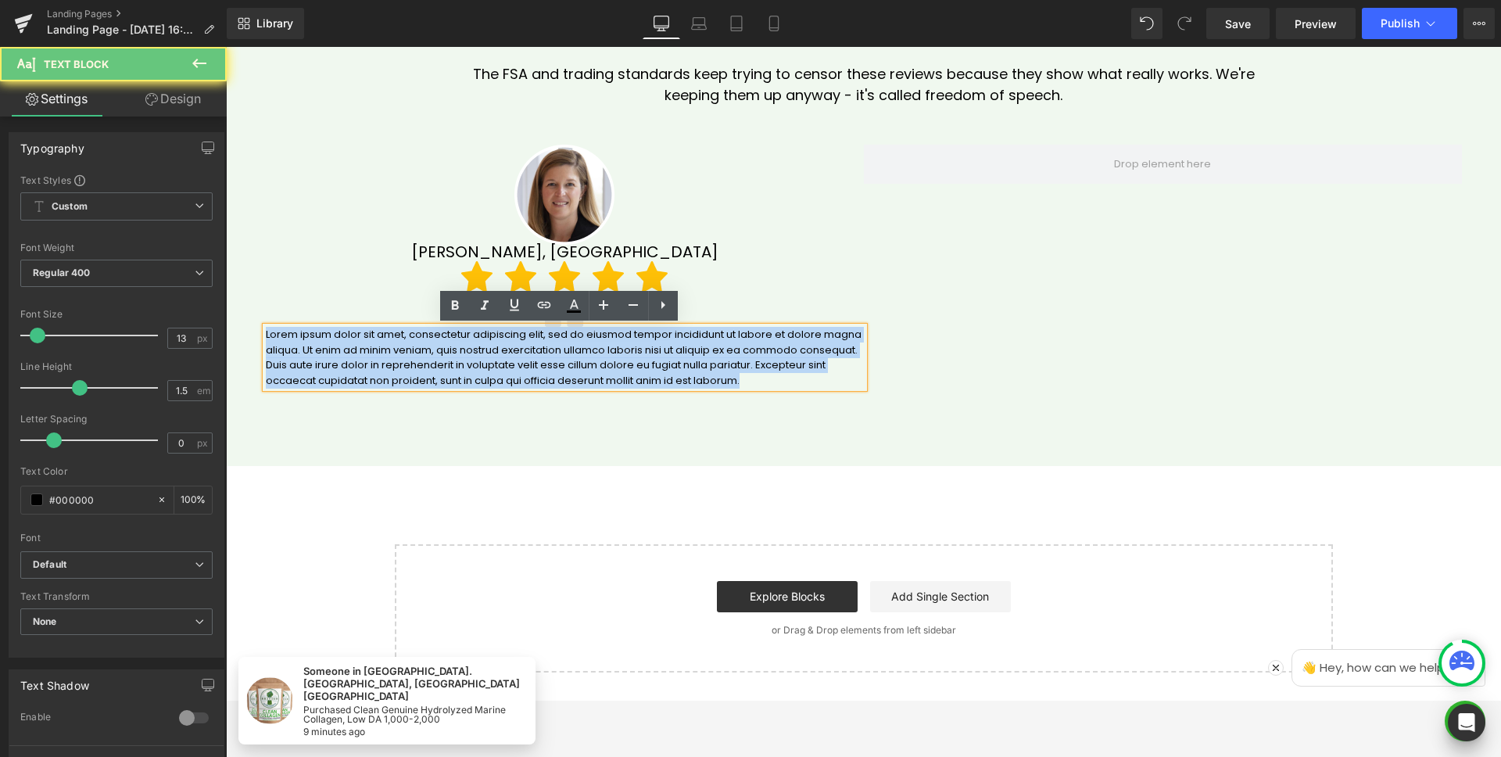
click at [484, 339] on p "Lorem ipsum dolor sit amet, consectetur adipiscing elit, sed do eiusmod tempor …" at bounding box center [565, 357] width 598 height 61
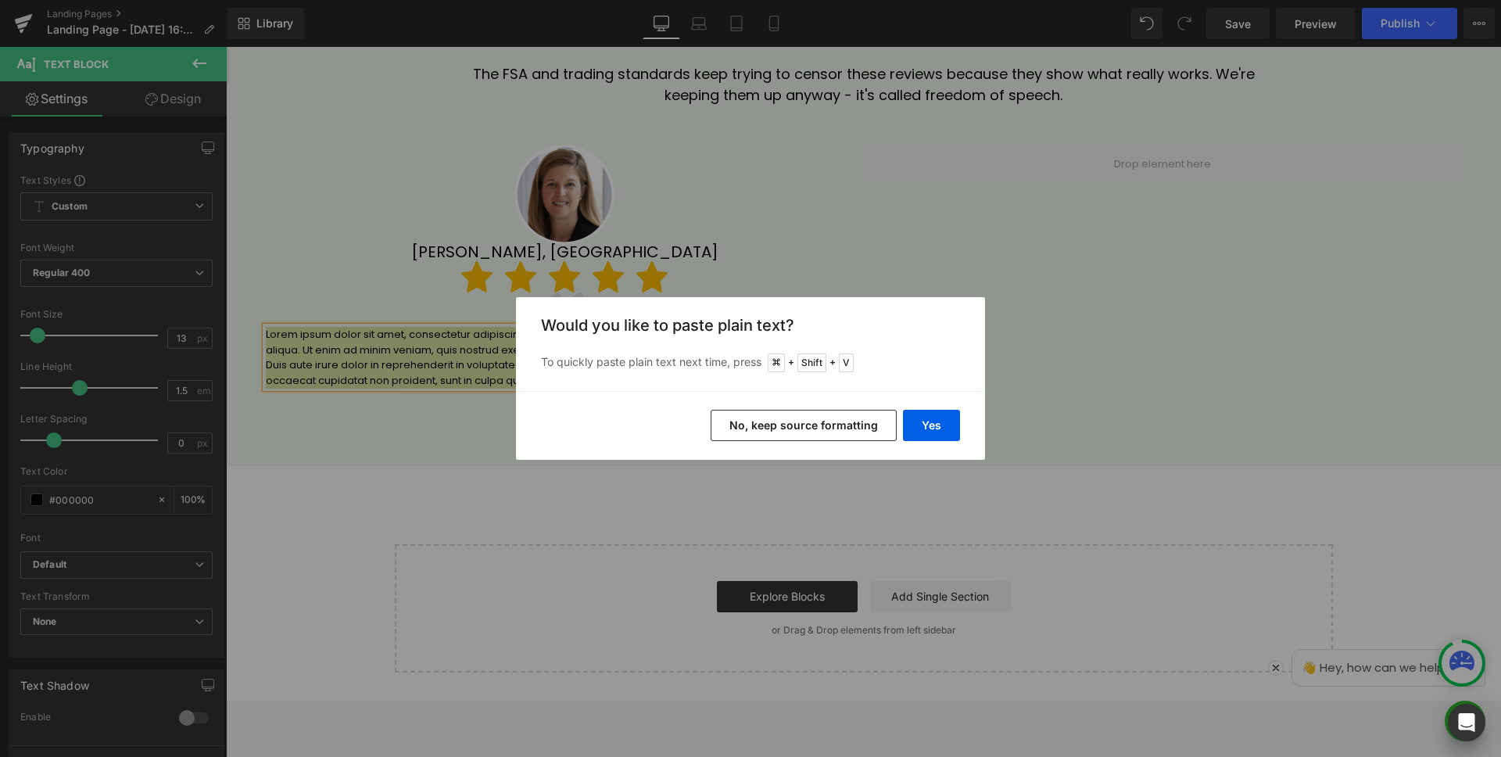
click at [764, 416] on button "No, keep source formatting" at bounding box center [804, 425] width 186 height 31
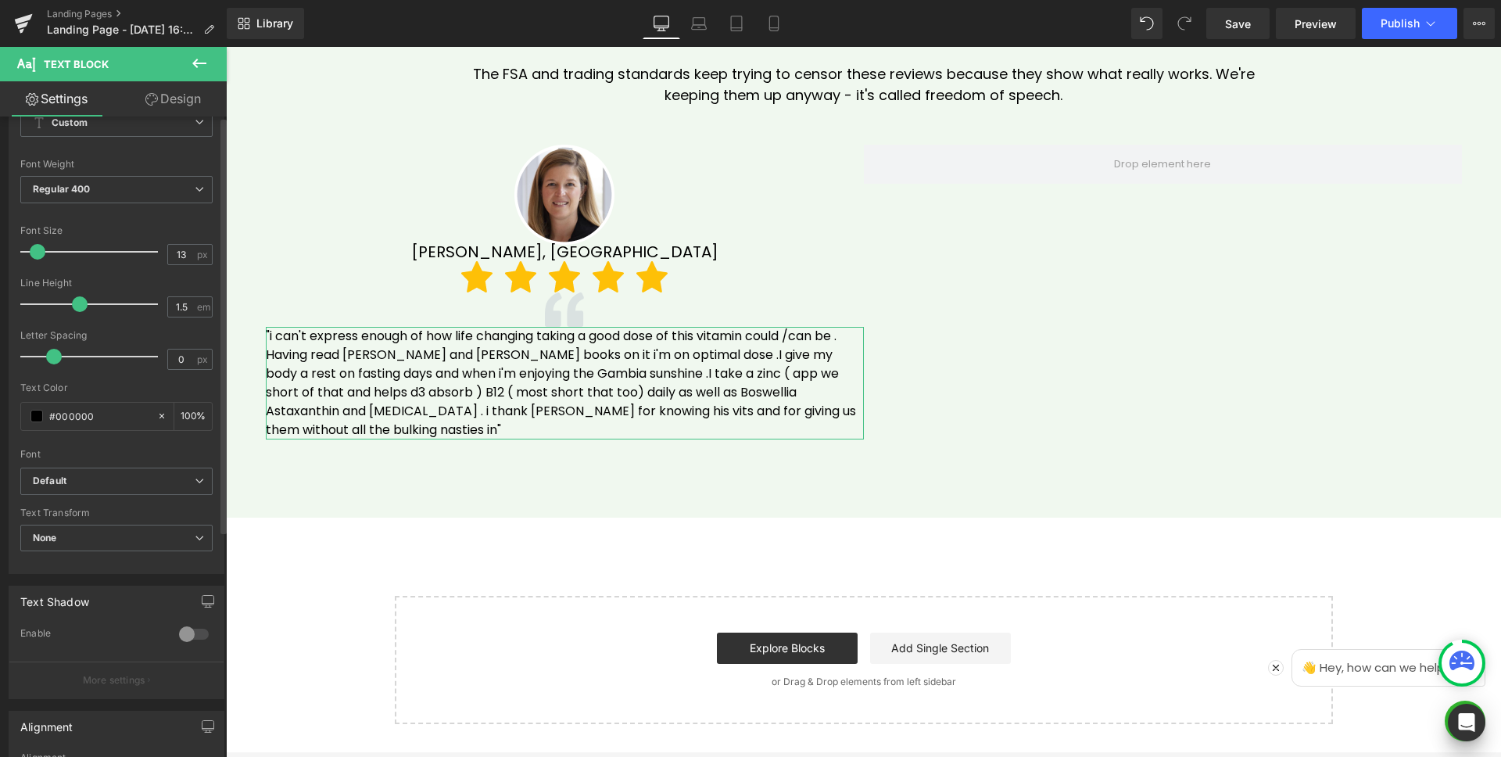
scroll to position [315, 0]
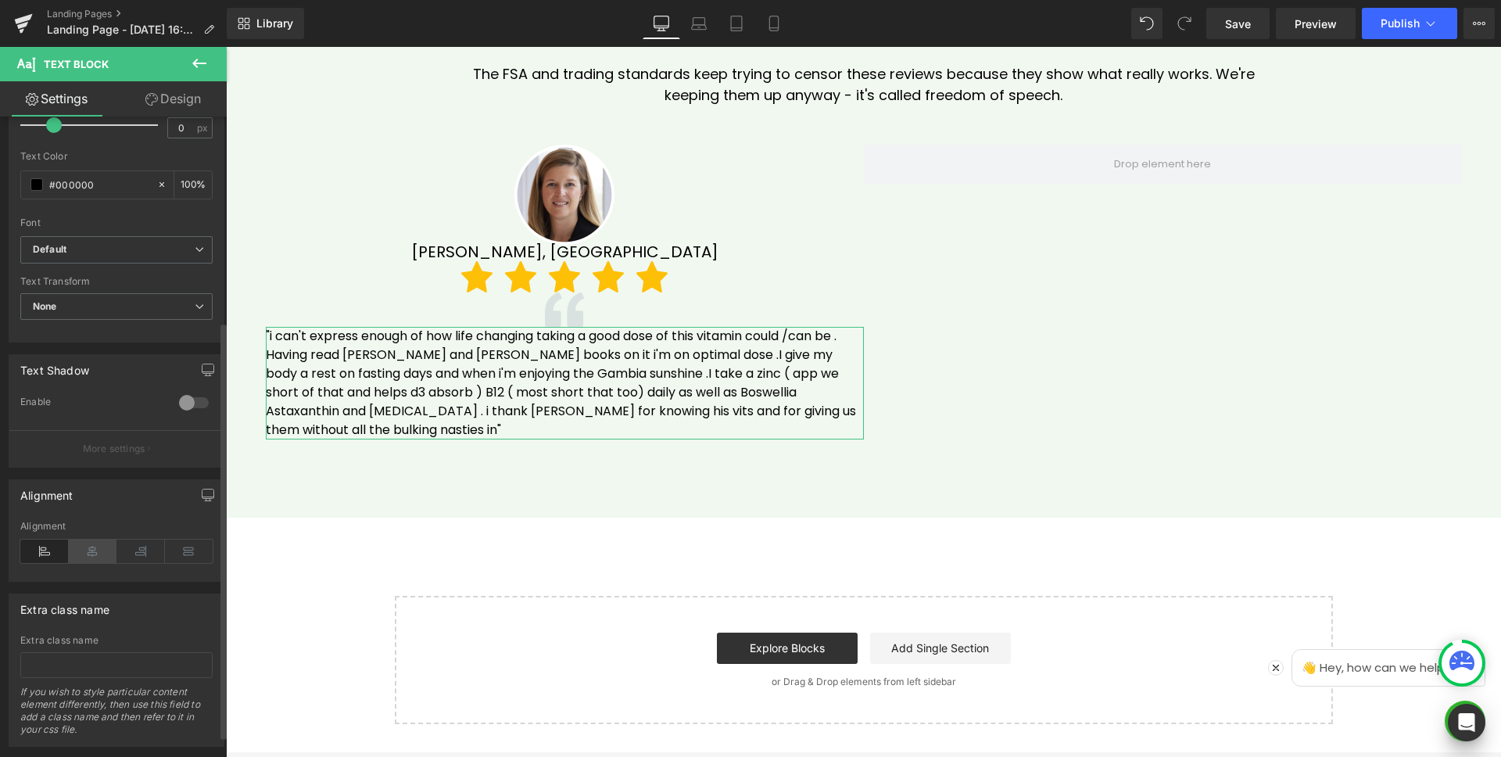
click at [99, 541] on icon at bounding box center [93, 551] width 48 height 23
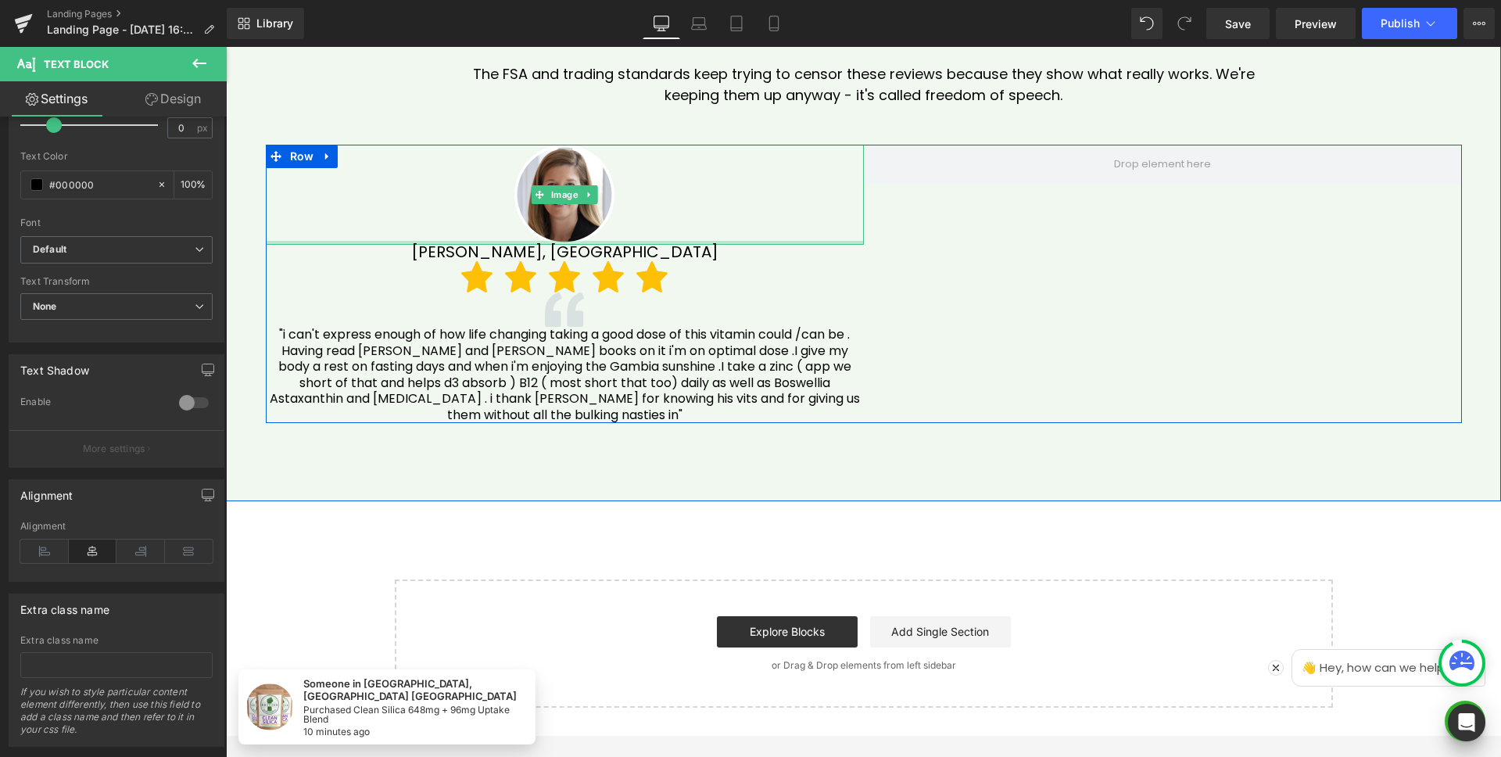
click at [755, 241] on div at bounding box center [565, 243] width 598 height 4
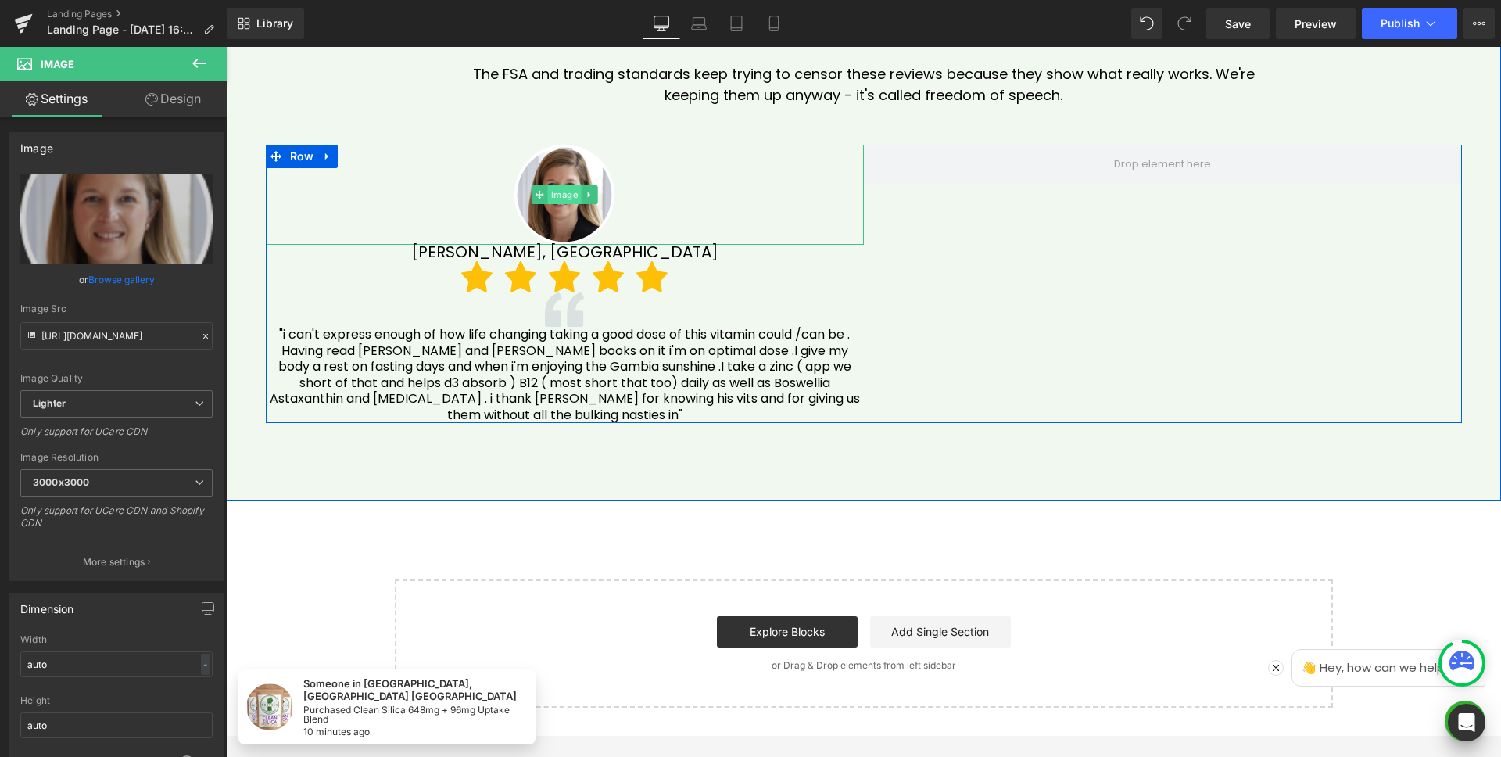
click at [554, 193] on span "Image" at bounding box center [565, 194] width 34 height 19
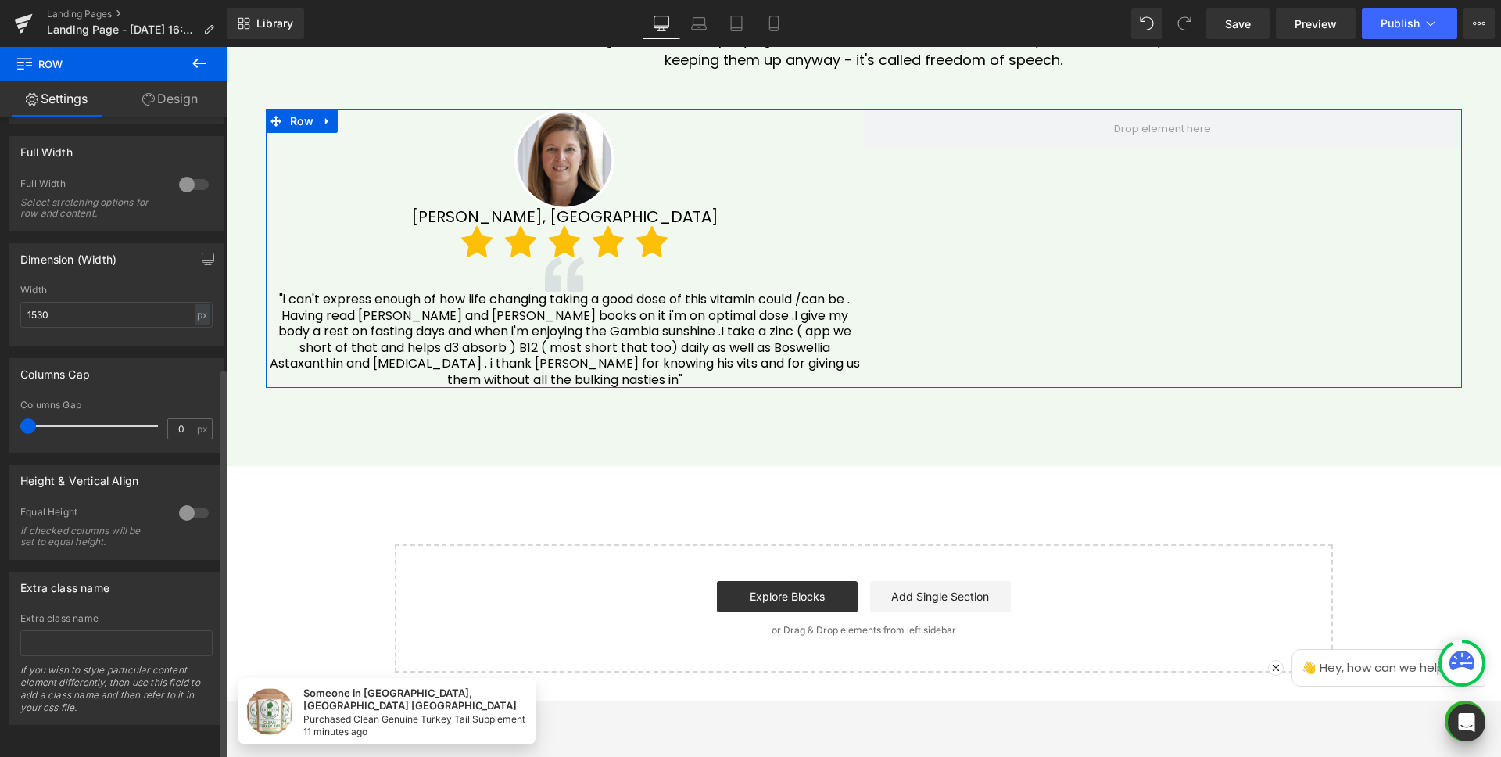
scroll to position [243, 0]
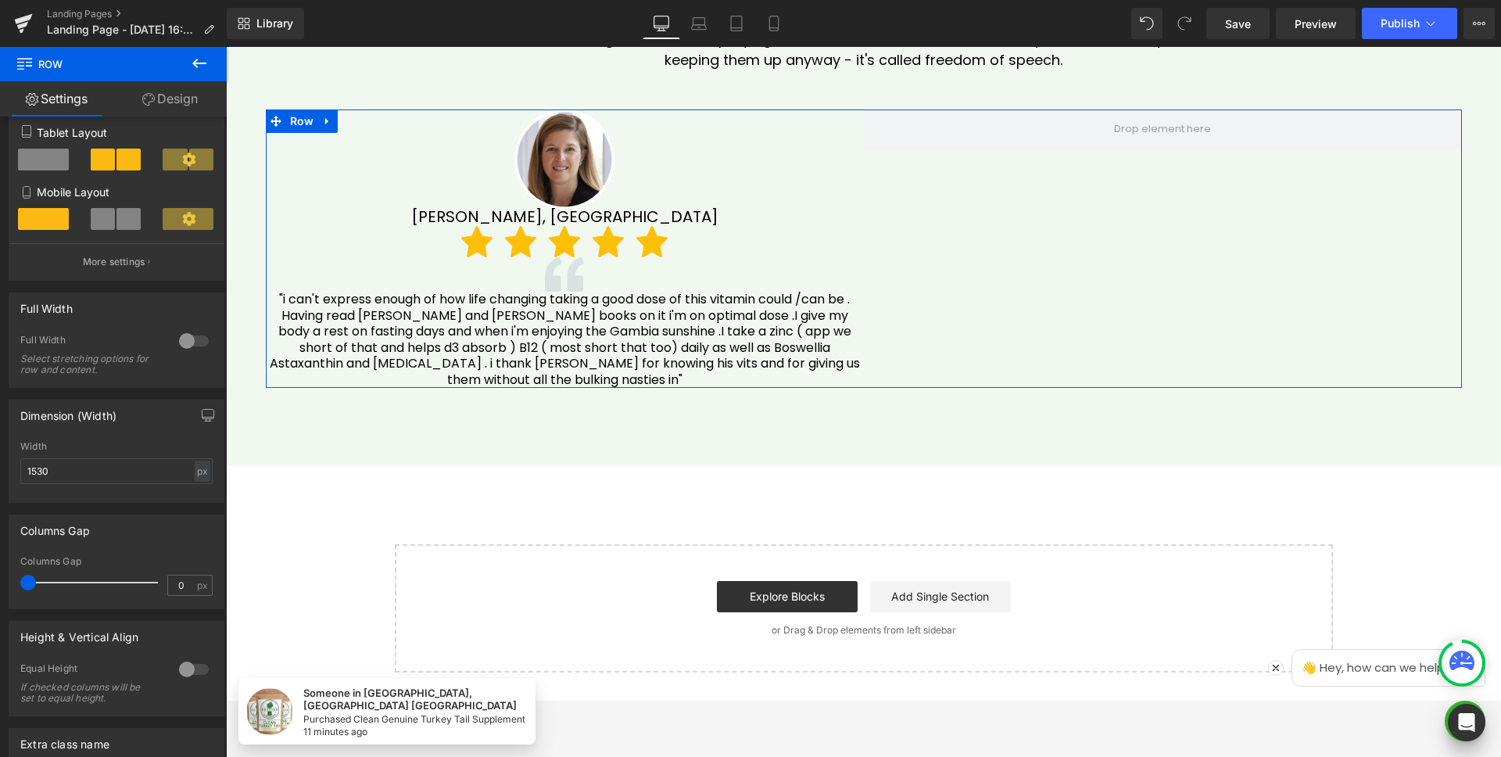
click at [157, 94] on link "Design" at bounding box center [169, 98] width 113 height 35
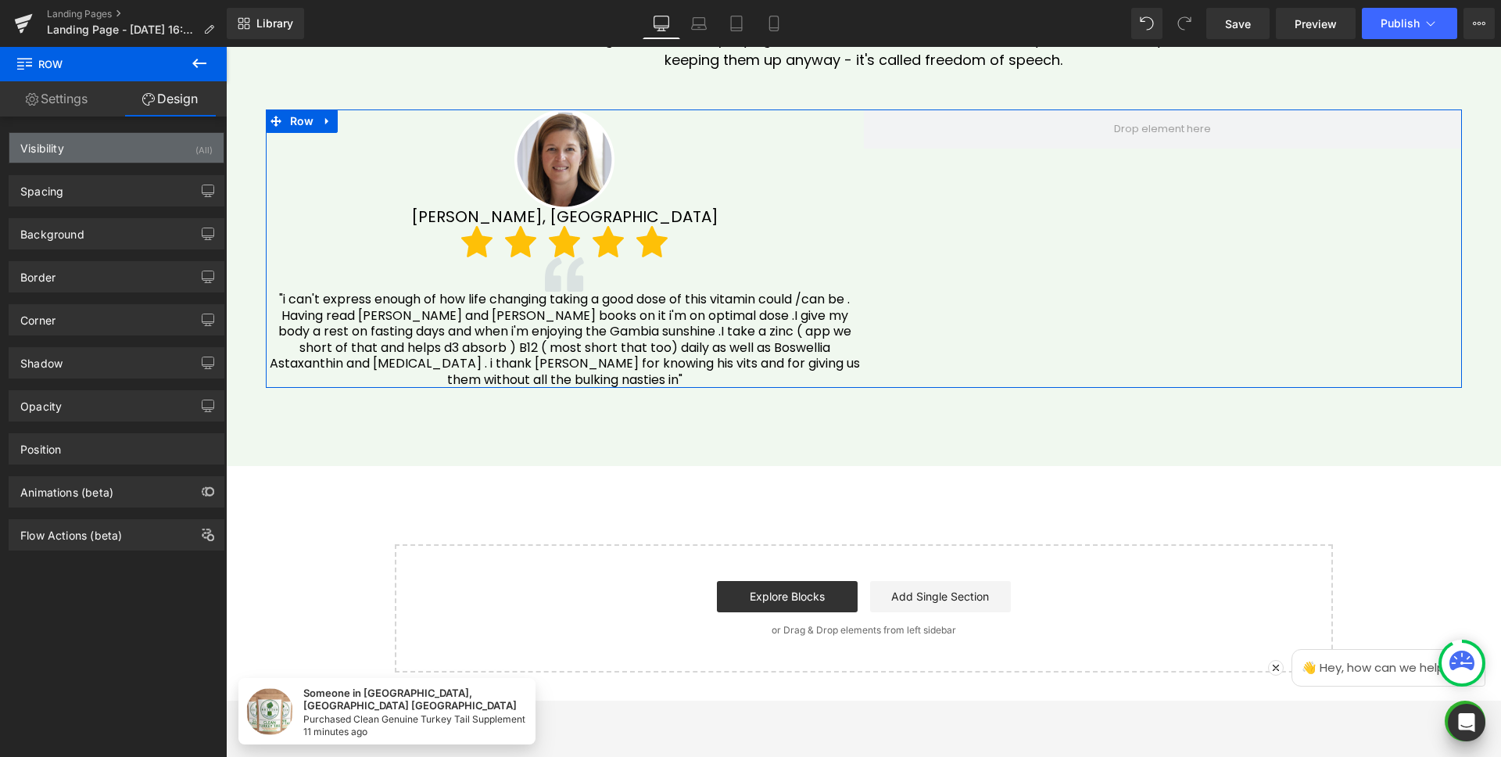
type input "transparent"
type input "0"
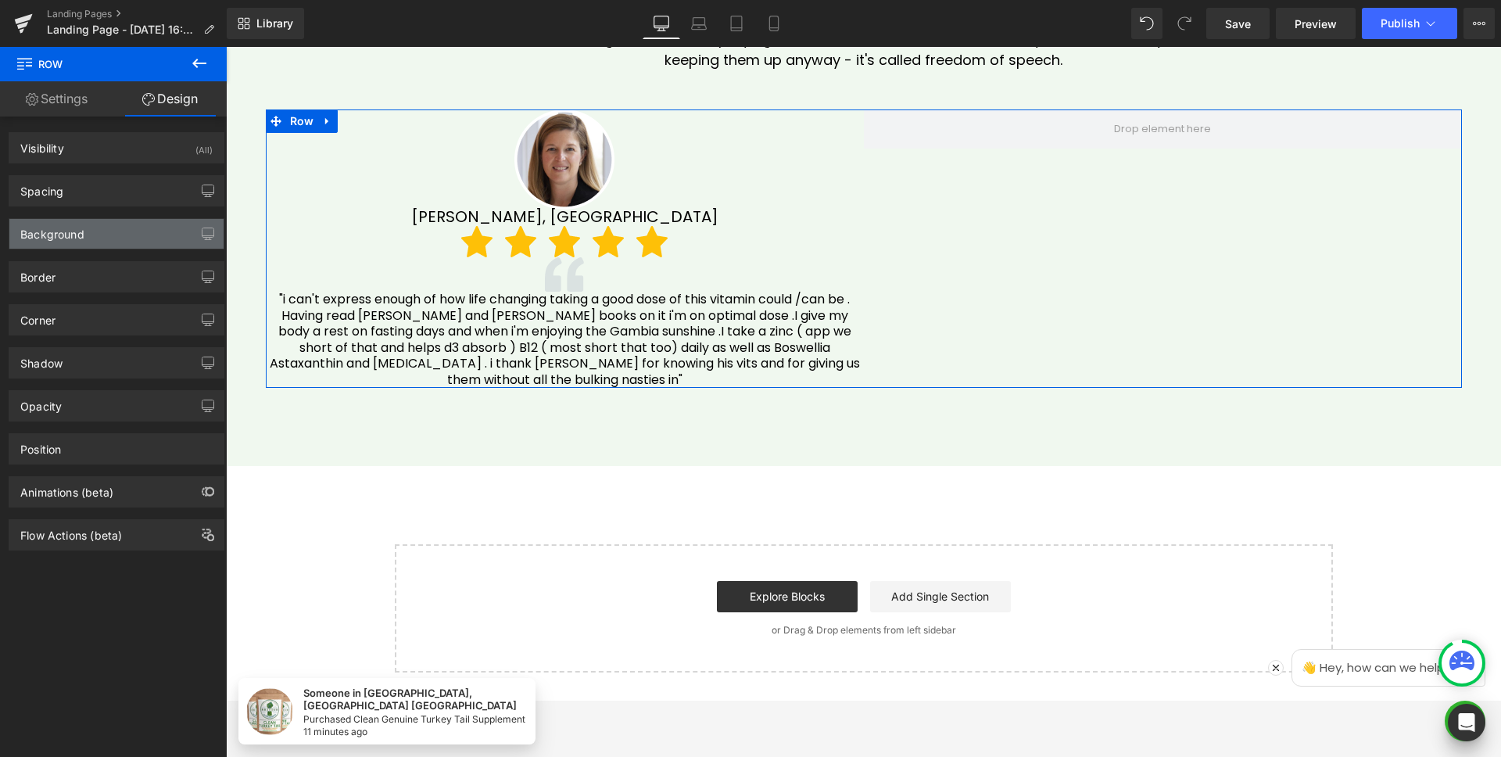
click at [62, 238] on div "Background" at bounding box center [52, 230] width 64 height 22
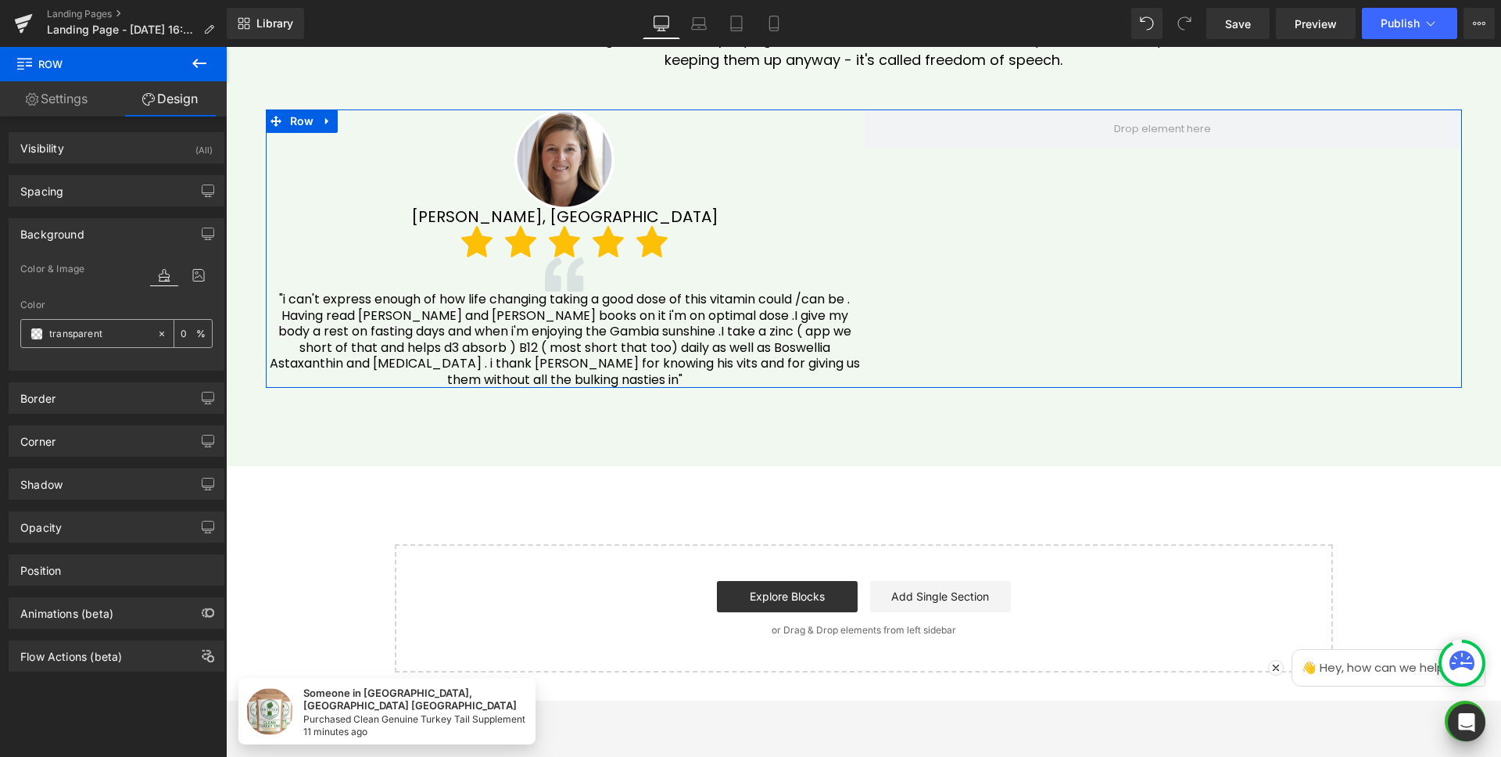
click at [29, 333] on div "transparent" at bounding box center [88, 333] width 135 height 27
click at [26, 335] on div "transparent" at bounding box center [88, 333] width 135 height 27
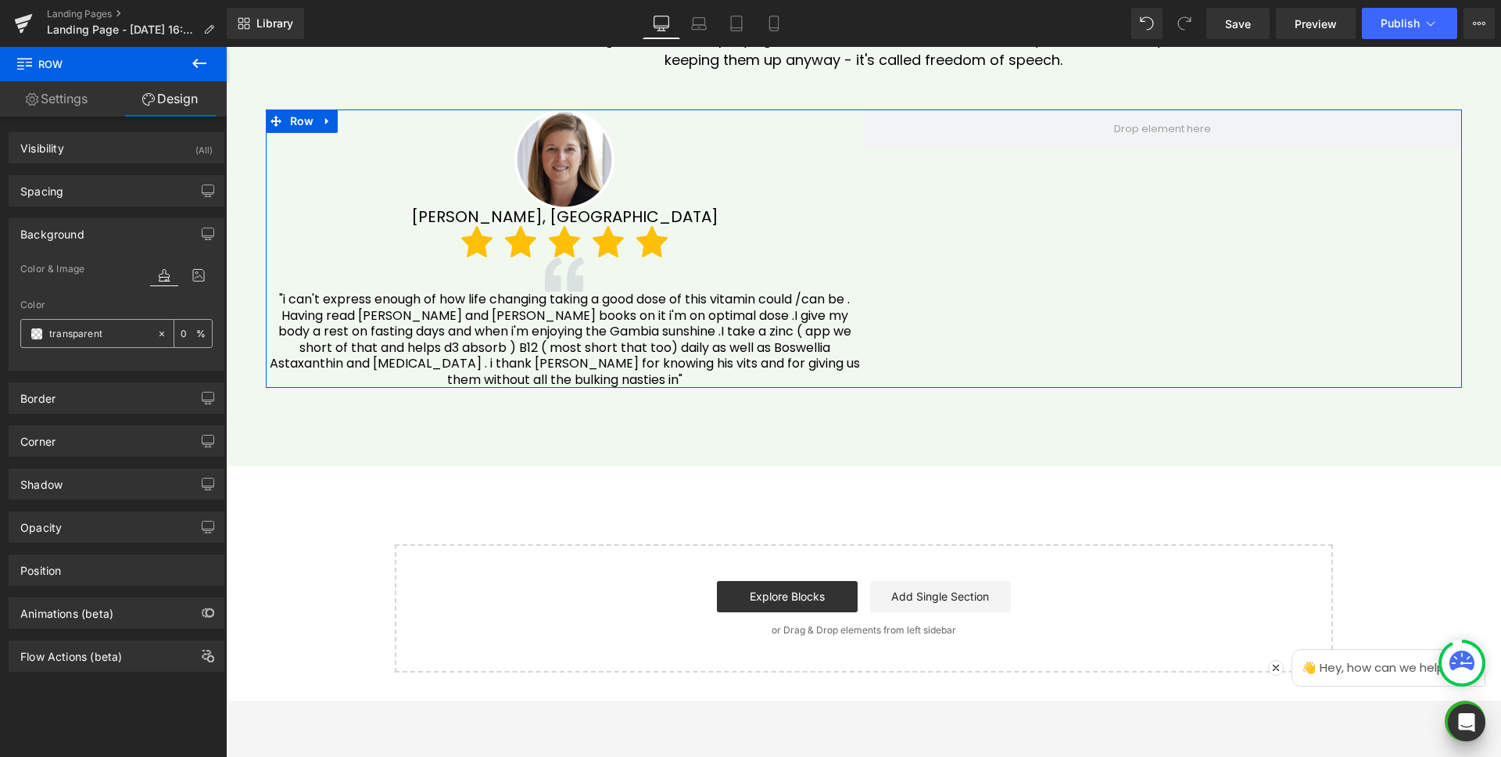
click at [32, 334] on span at bounding box center [36, 334] width 13 height 13
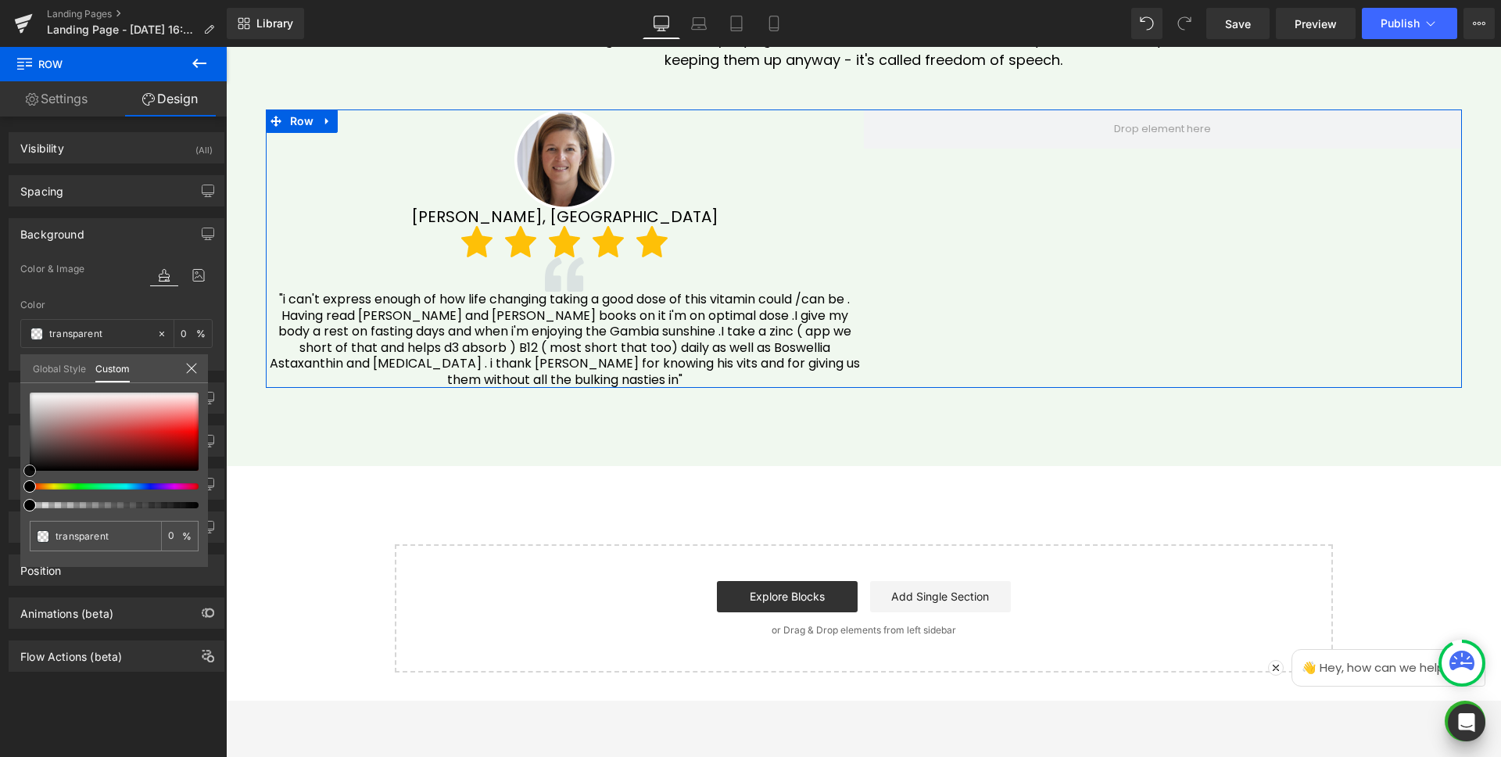
type input "#b49797"
type input "100"
type input "#b49797"
type input "100"
type input "#b69a9a"
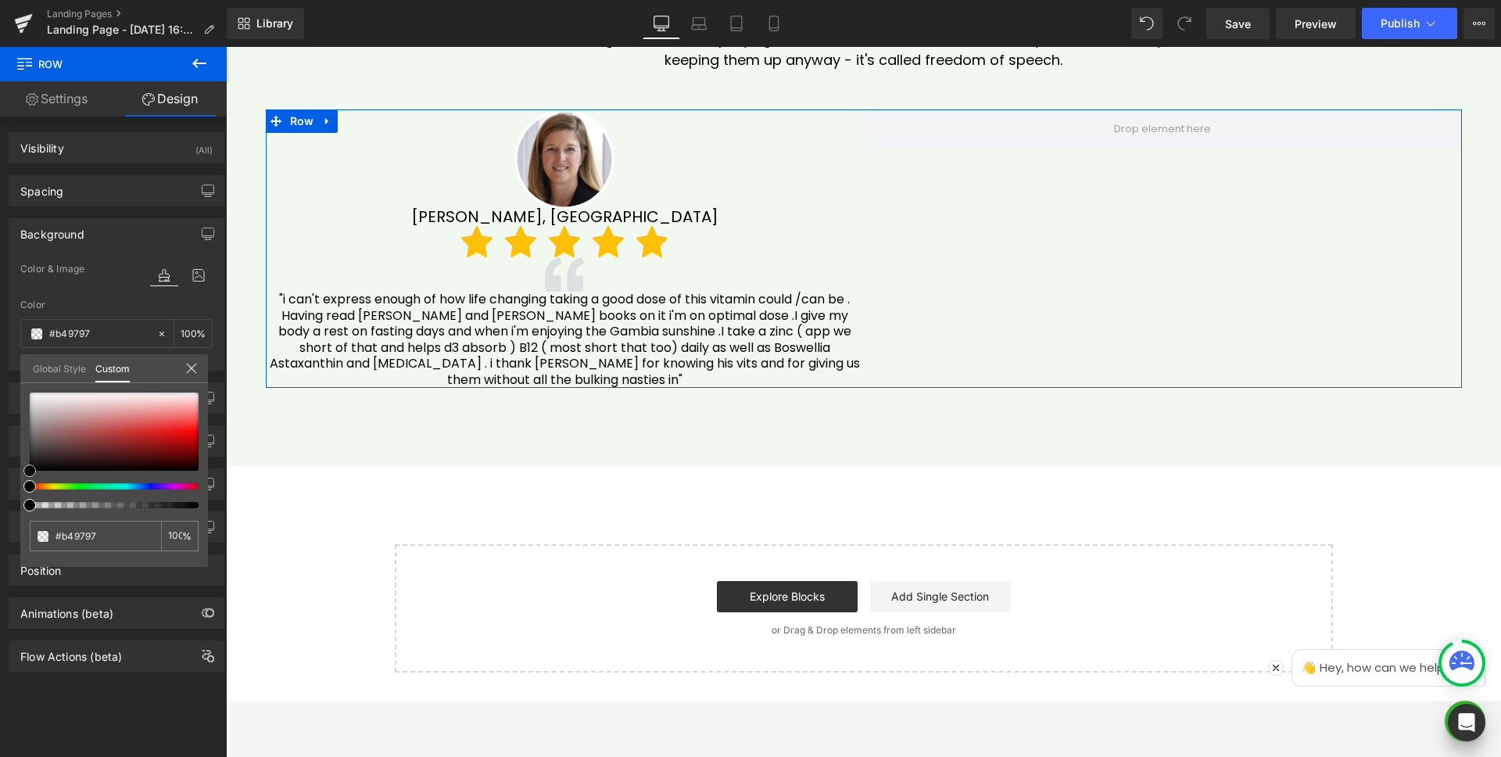
type input "#b69a9a"
type input "#e9e6e6"
type input "#ffffff"
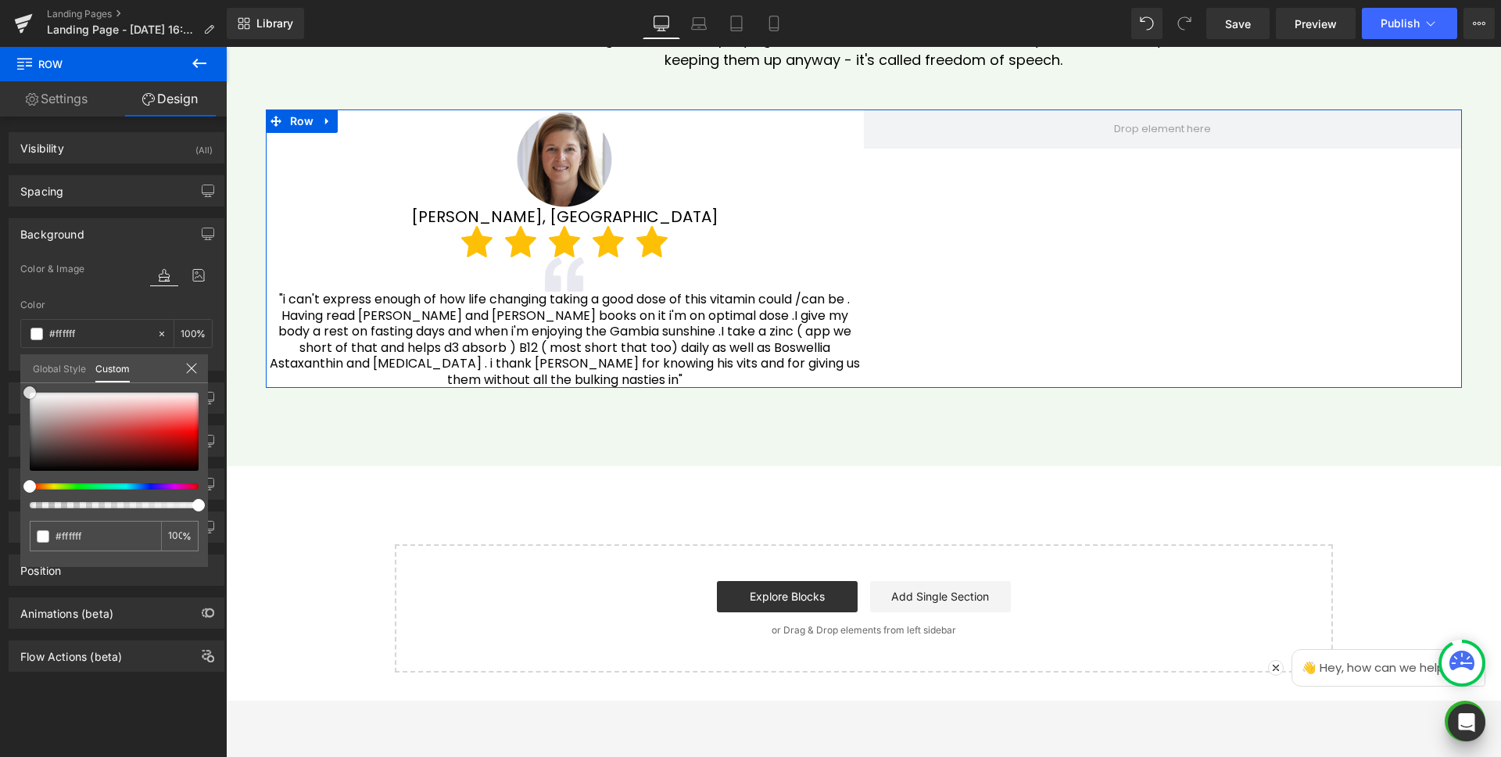
drag, startPoint x: 52, startPoint y: 413, endPoint x: 0, endPoint y: 327, distance: 100.7
click at [0, 330] on div "Background Color & Image color rgba(255, 255, 255, 1) Color #ffffff 100 % Image…" at bounding box center [117, 288] width 234 height 164
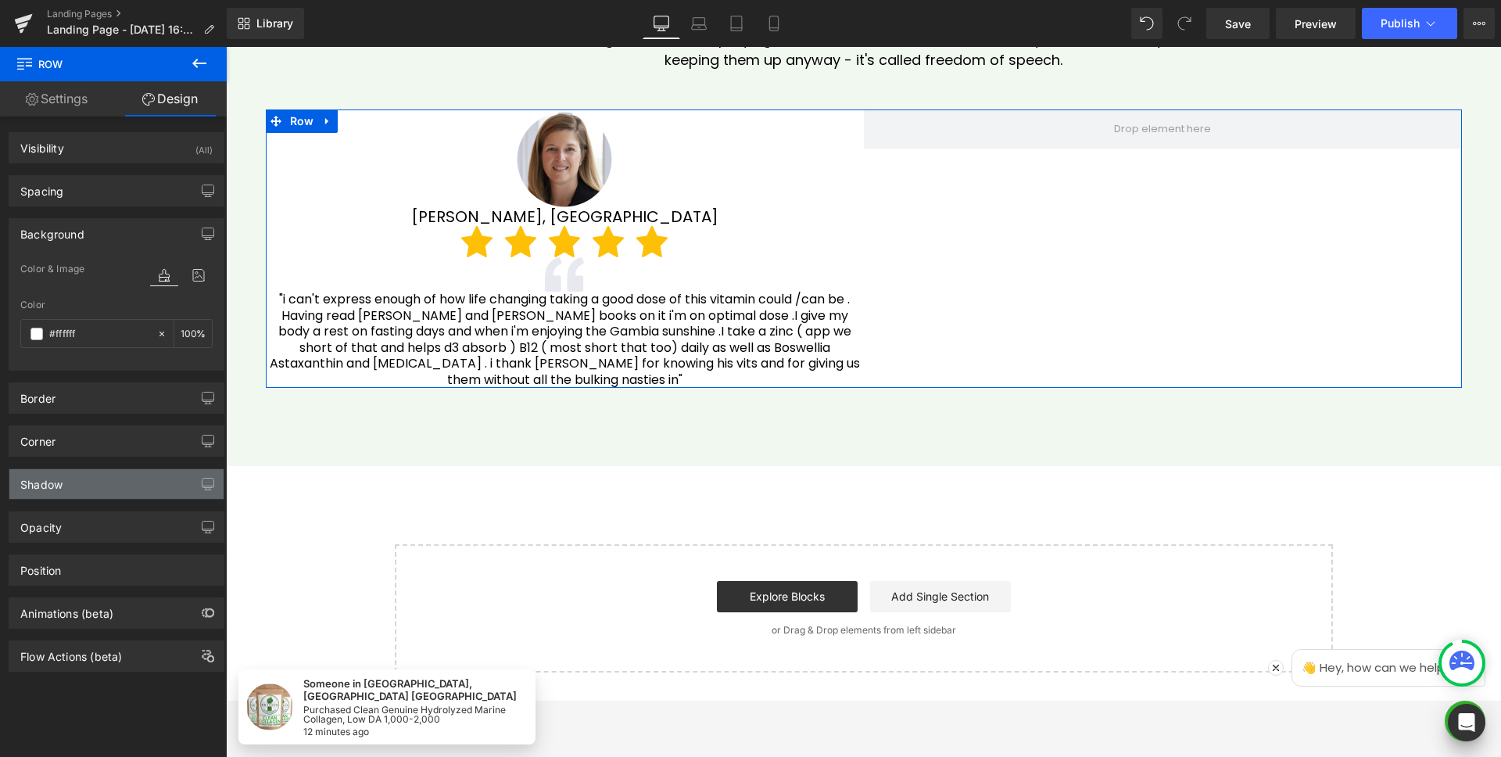
click at [79, 483] on div "Shadow" at bounding box center [116, 484] width 214 height 30
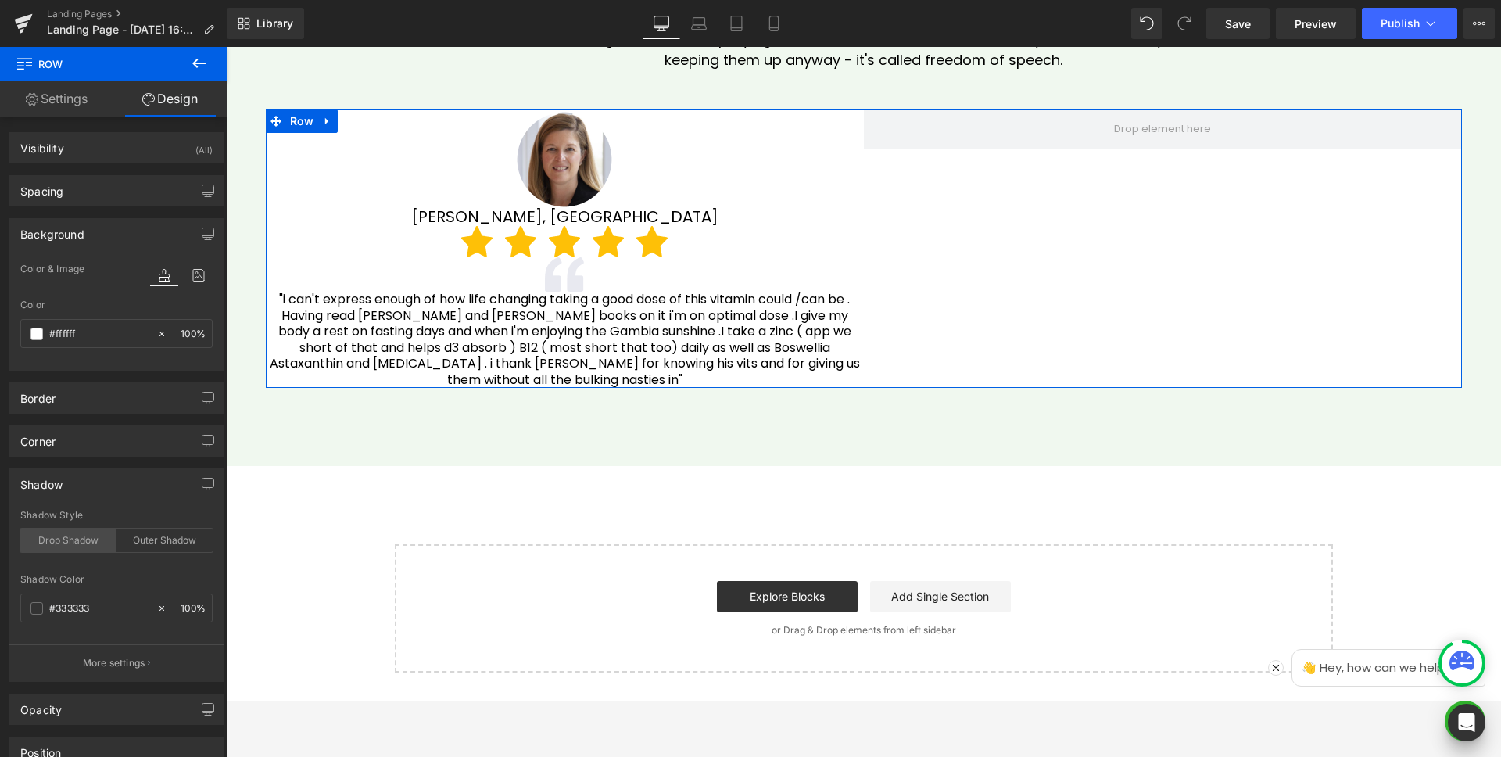
click at [70, 540] on div "Drop Shadow" at bounding box center [68, 540] width 96 height 23
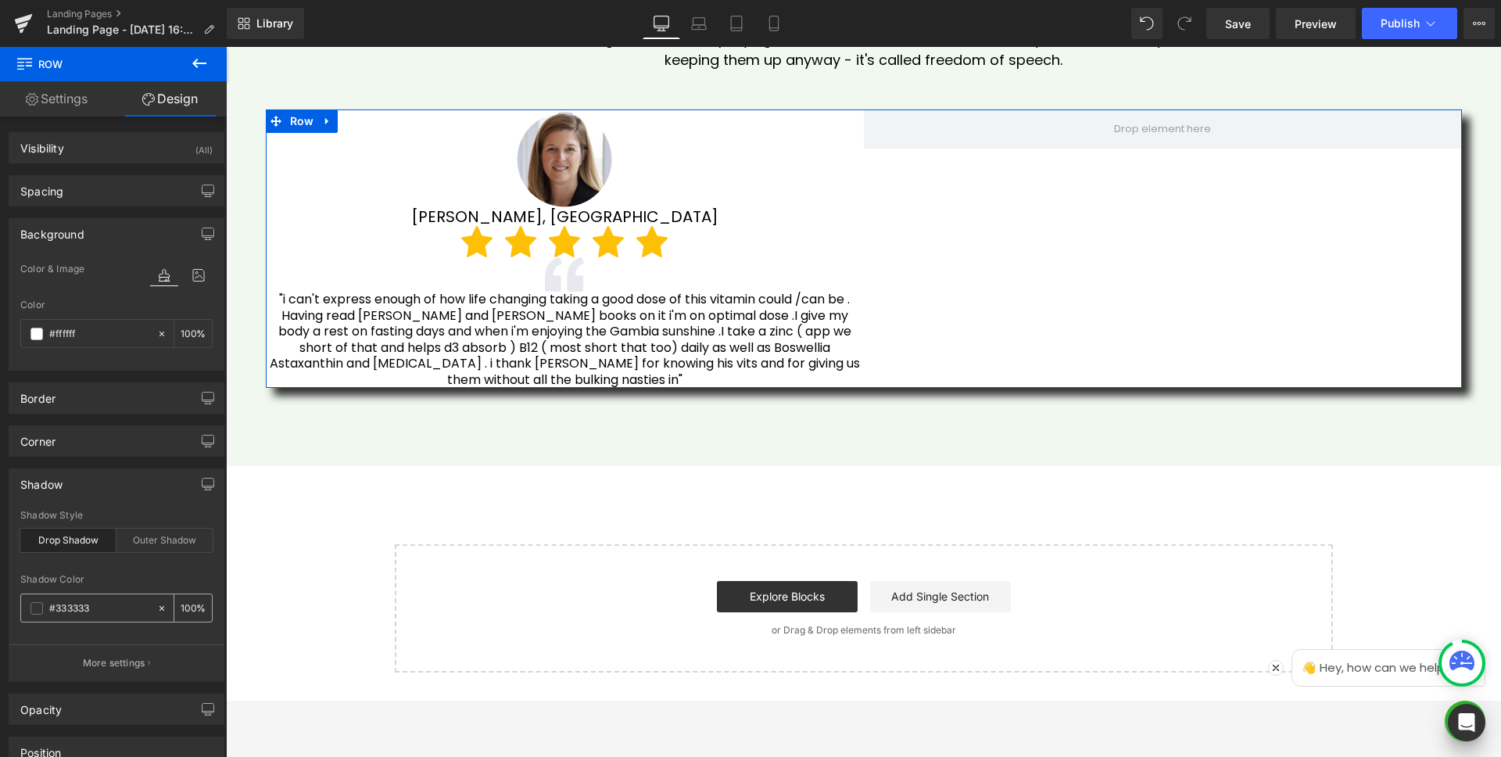
click at [181, 603] on input "100" at bounding box center [189, 607] width 16 height 17
type input "19"
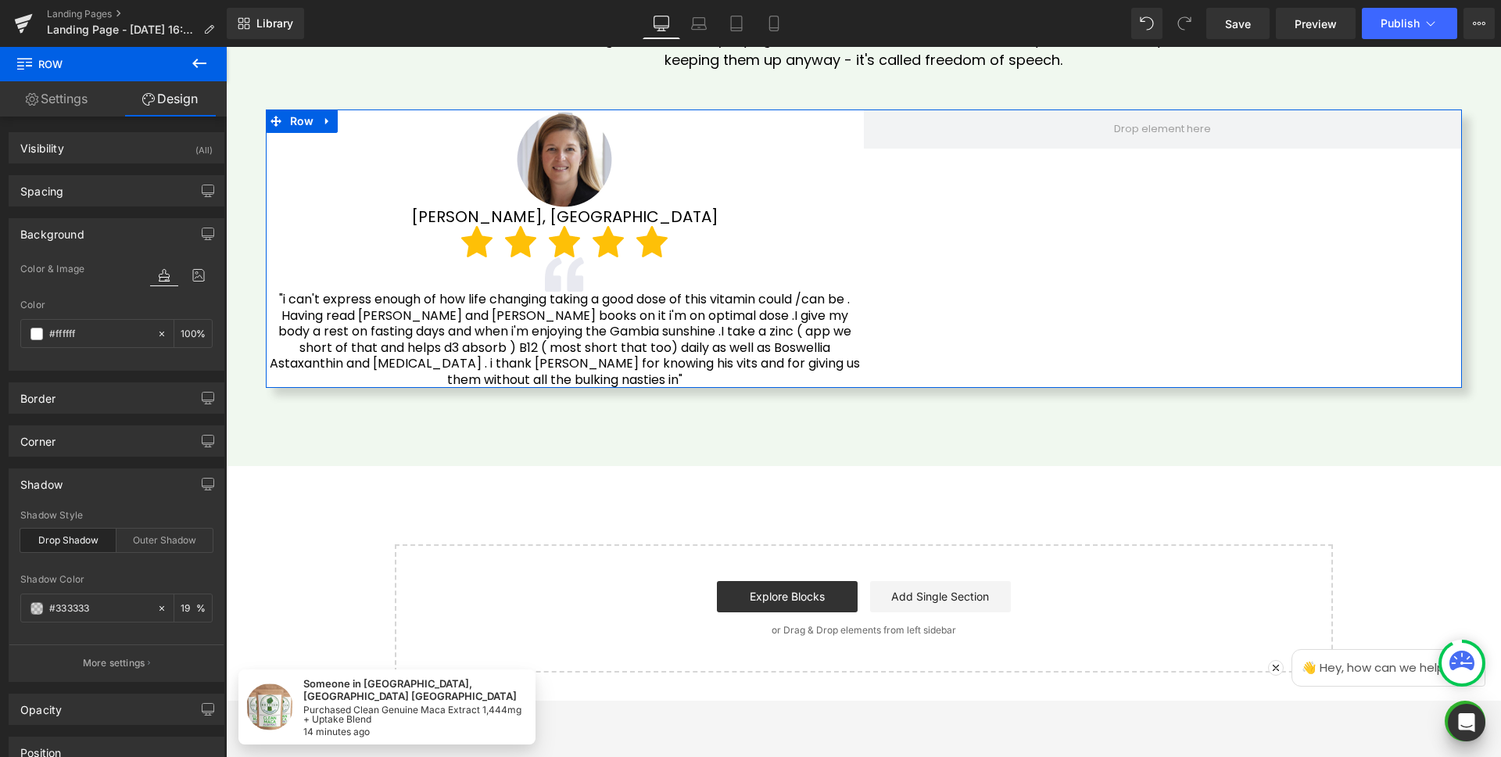
click at [164, 583] on div "Shadow Color" at bounding box center [116, 579] width 192 height 11
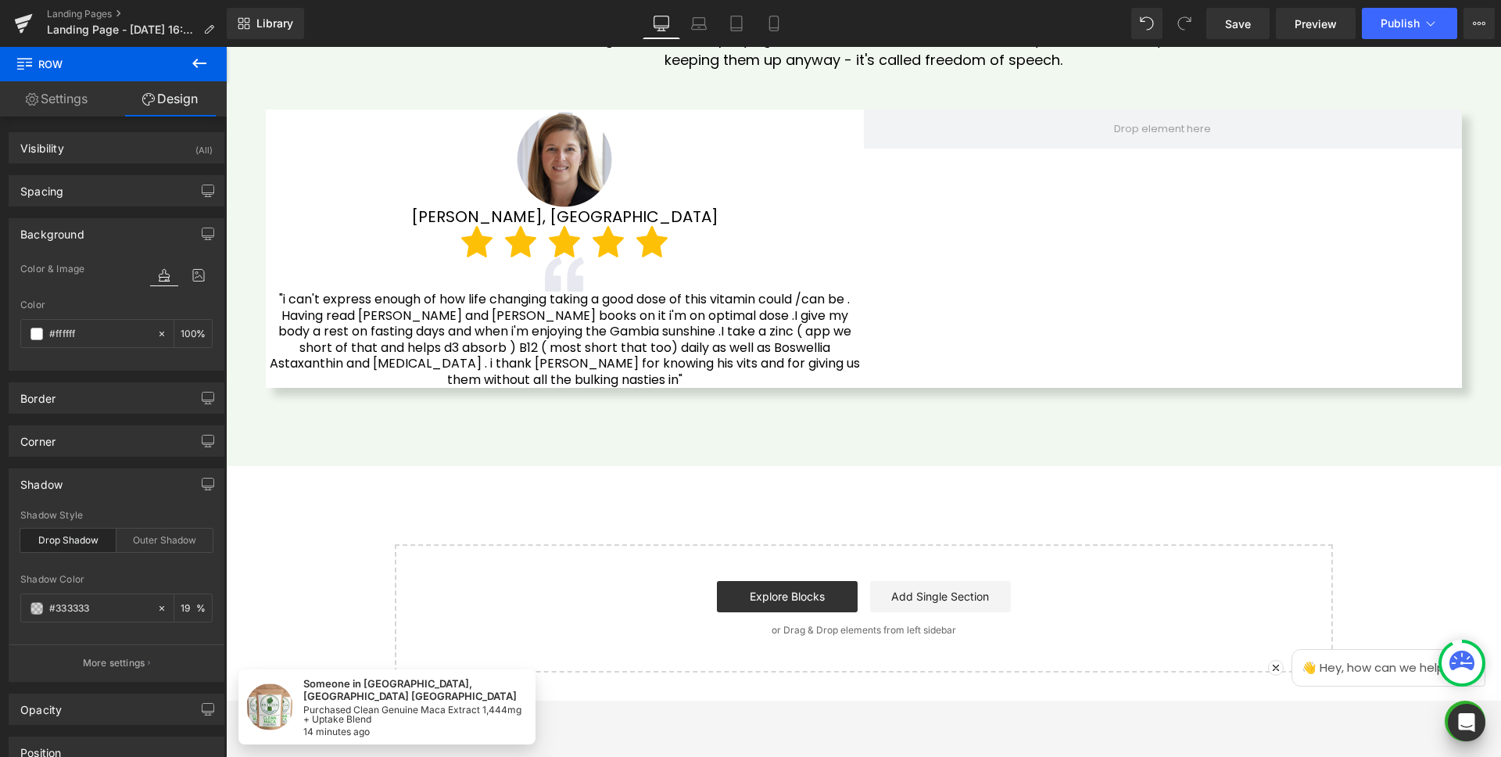
click at [192, 63] on icon at bounding box center [199, 63] width 19 height 19
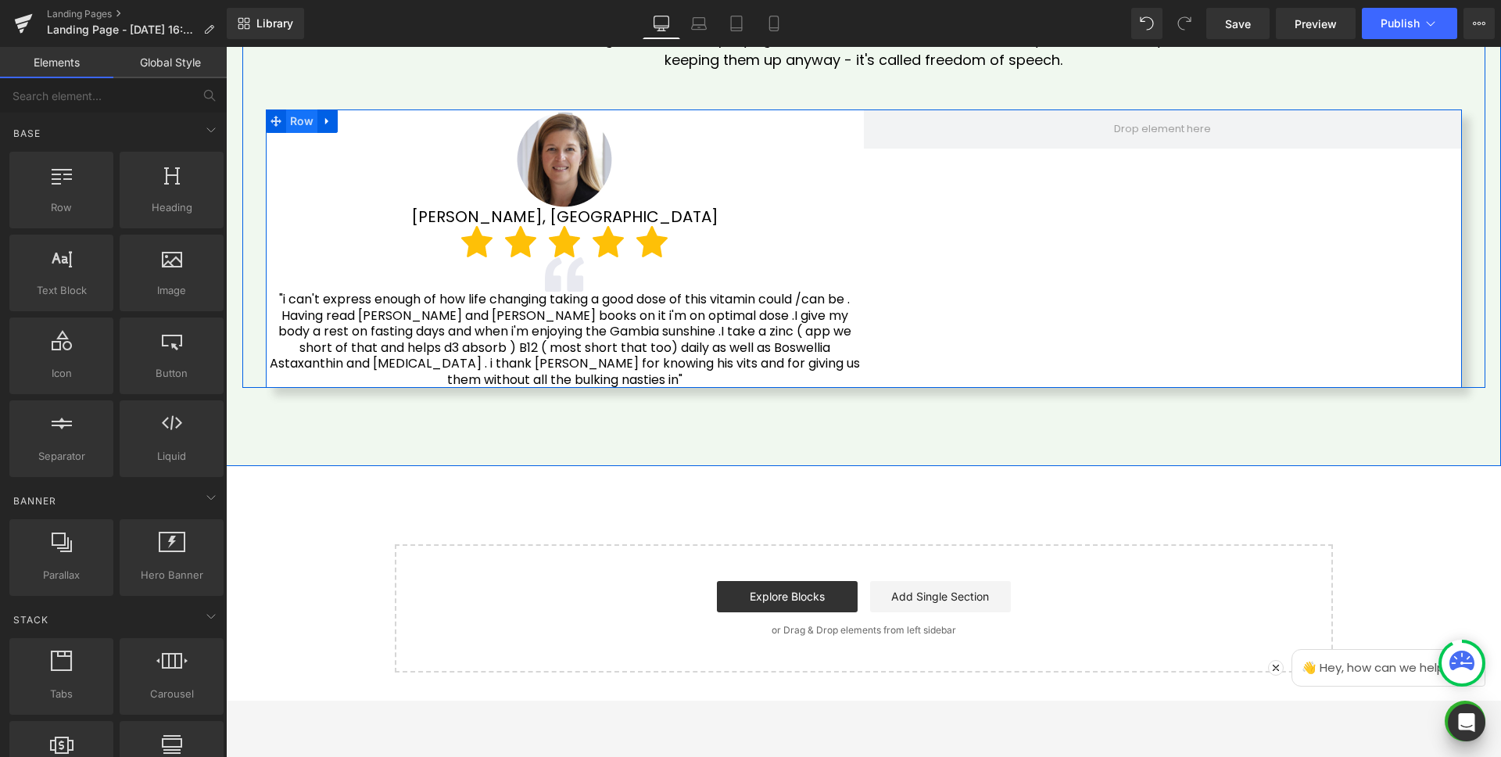
click at [300, 120] on span "Row" at bounding box center [302, 120] width 32 height 23
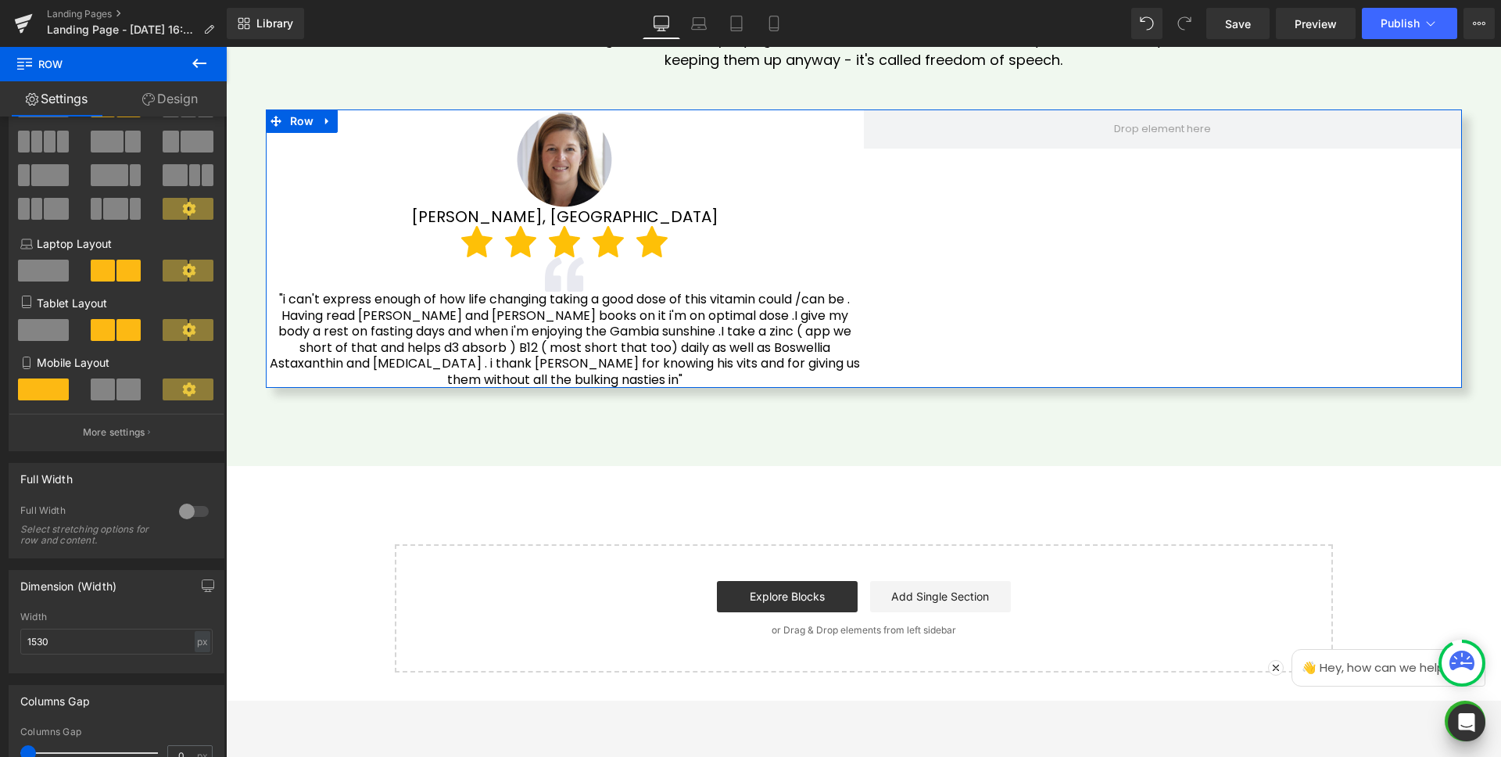
scroll to position [150, 0]
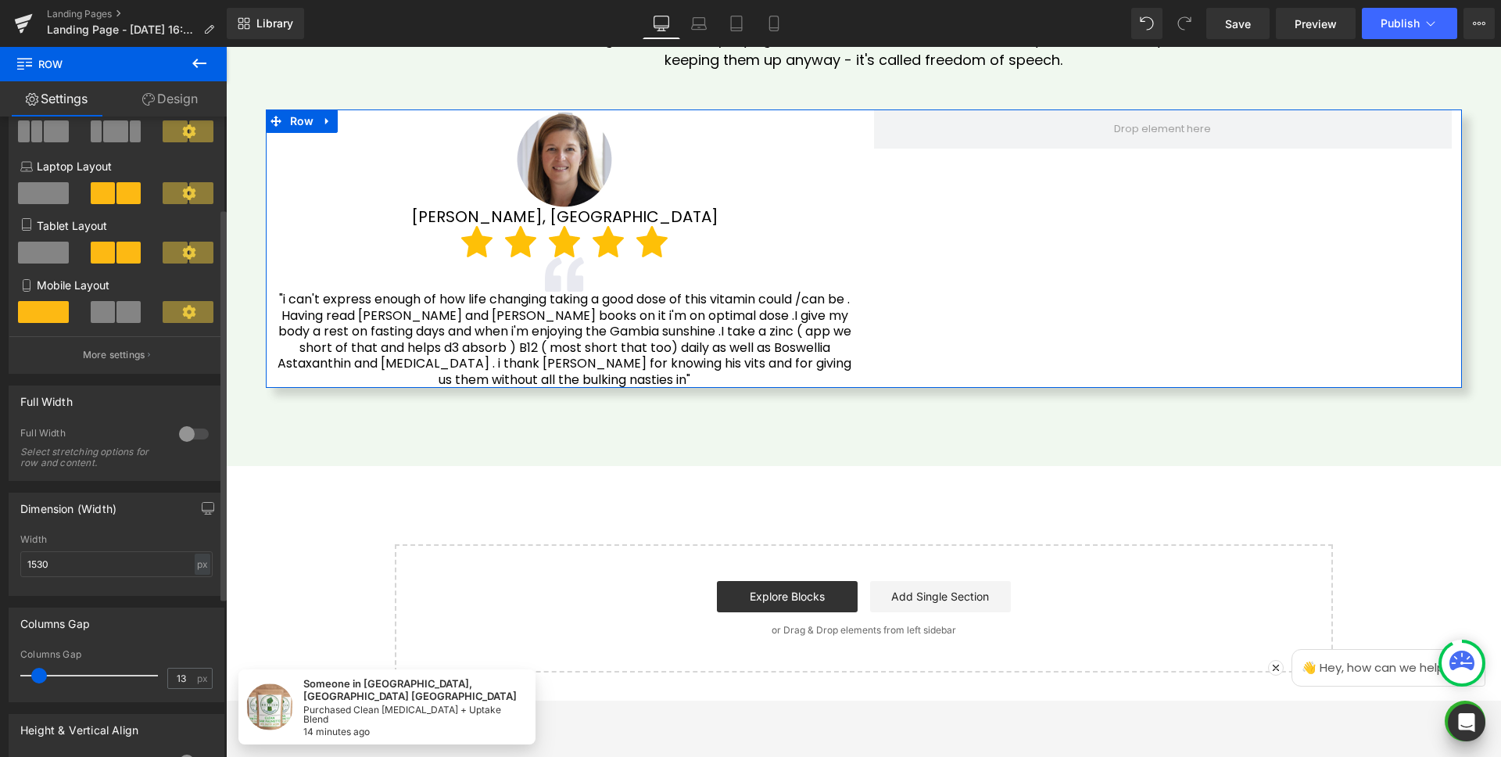
drag, startPoint x: 31, startPoint y: 673, endPoint x: 42, endPoint y: 673, distance: 10.9
click at [42, 673] on span at bounding box center [39, 676] width 16 height 16
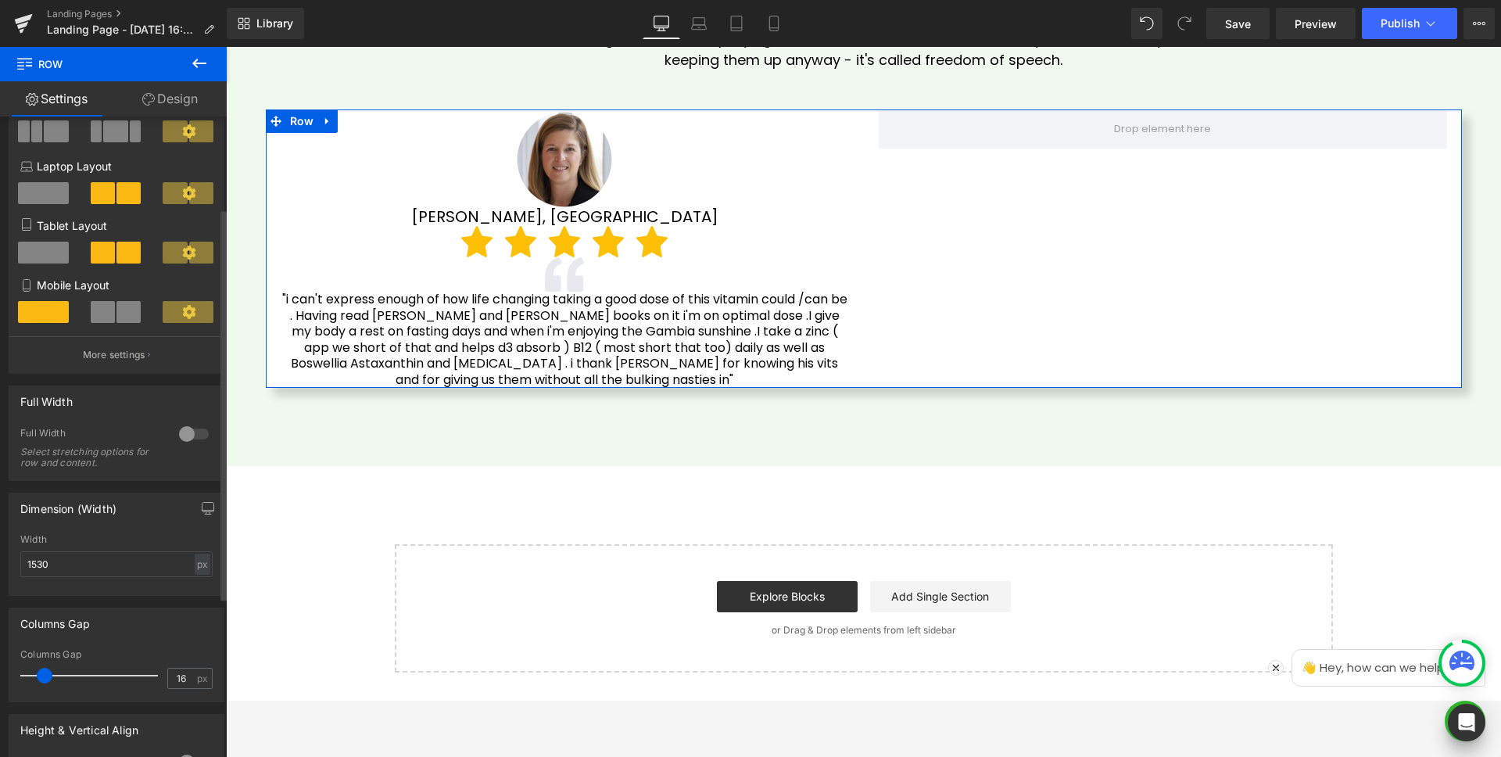
type input "15"
click at [44, 672] on span at bounding box center [42, 676] width 16 height 16
click at [179, 606] on div "Columns Gap 15px Columns Gap 15 px" at bounding box center [117, 649] width 234 height 106
click at [178, 95] on link "Design" at bounding box center [169, 98] width 113 height 35
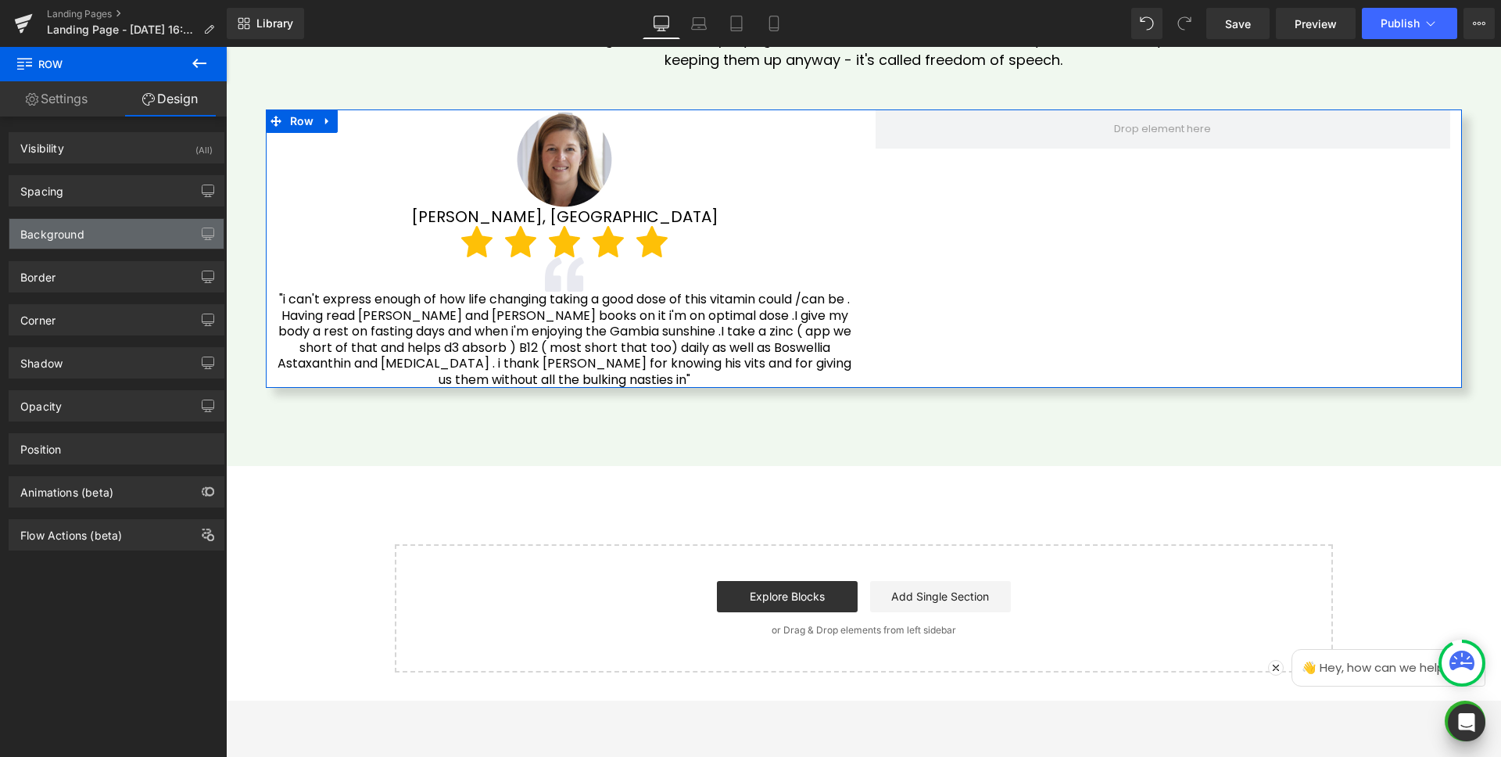
click at [57, 234] on div "Background" at bounding box center [52, 230] width 64 height 22
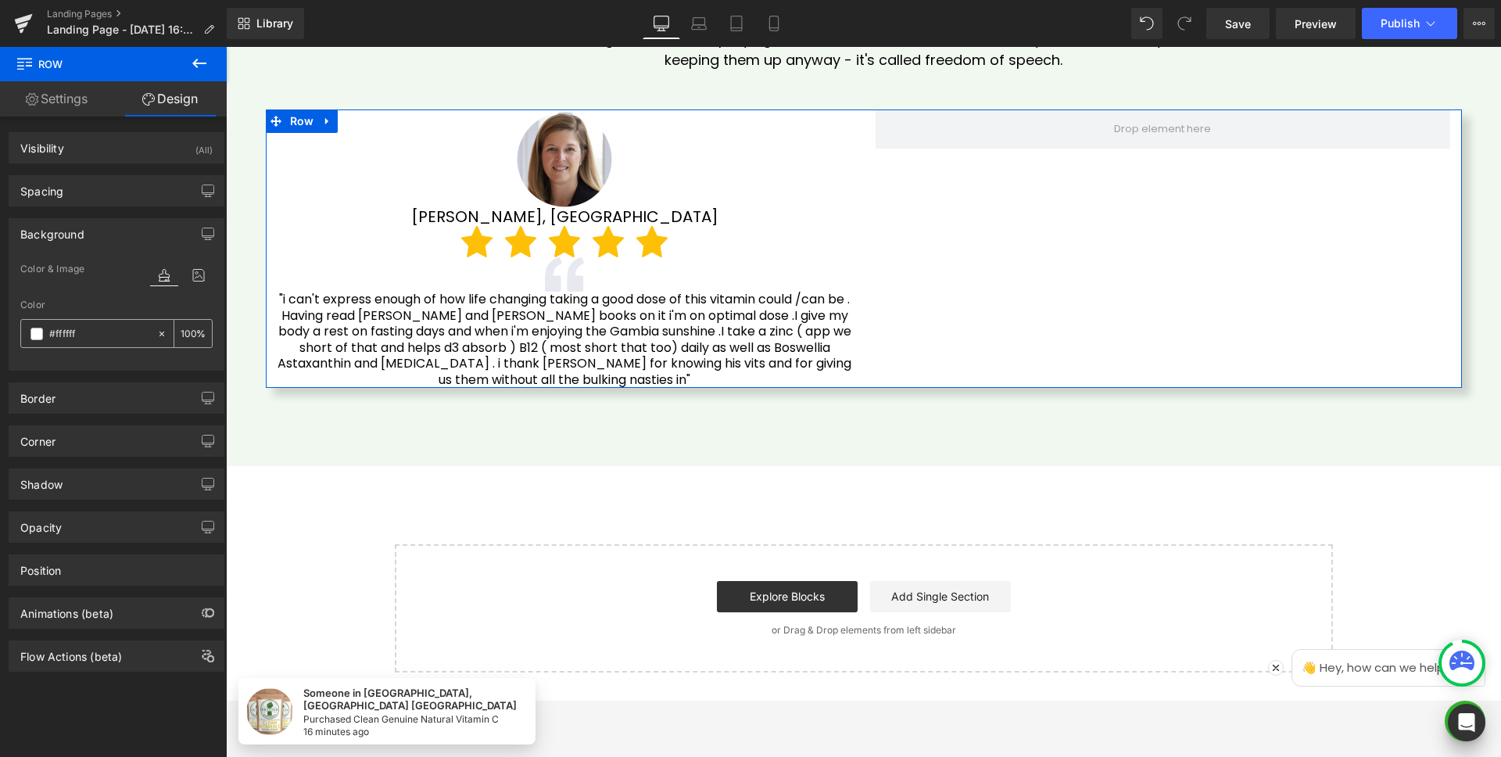
click at [34, 335] on span at bounding box center [36, 334] width 13 height 13
click at [157, 336] on icon at bounding box center [161, 333] width 11 height 11
type input "none"
type input "0"
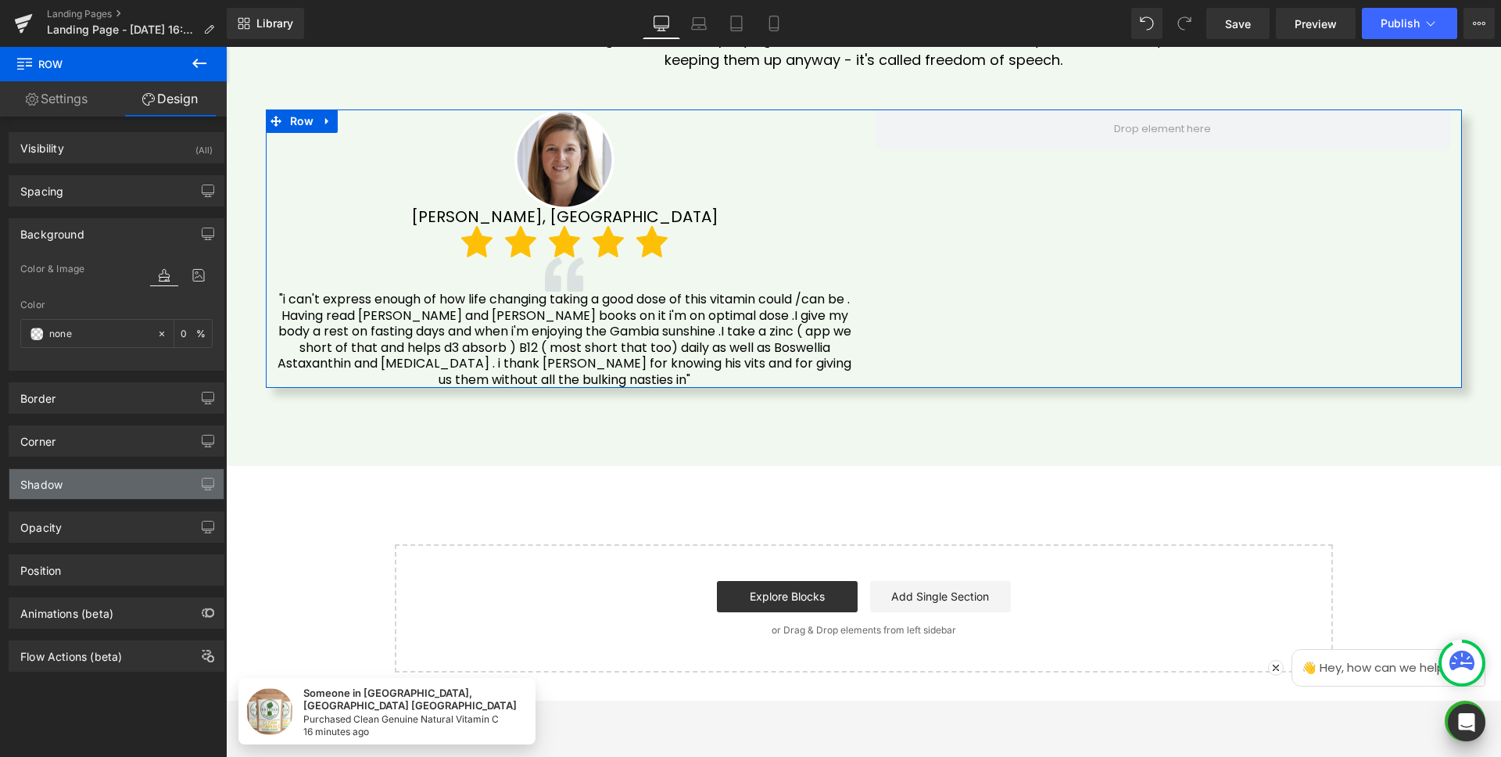
click at [100, 482] on div "Shadow" at bounding box center [116, 484] width 214 height 30
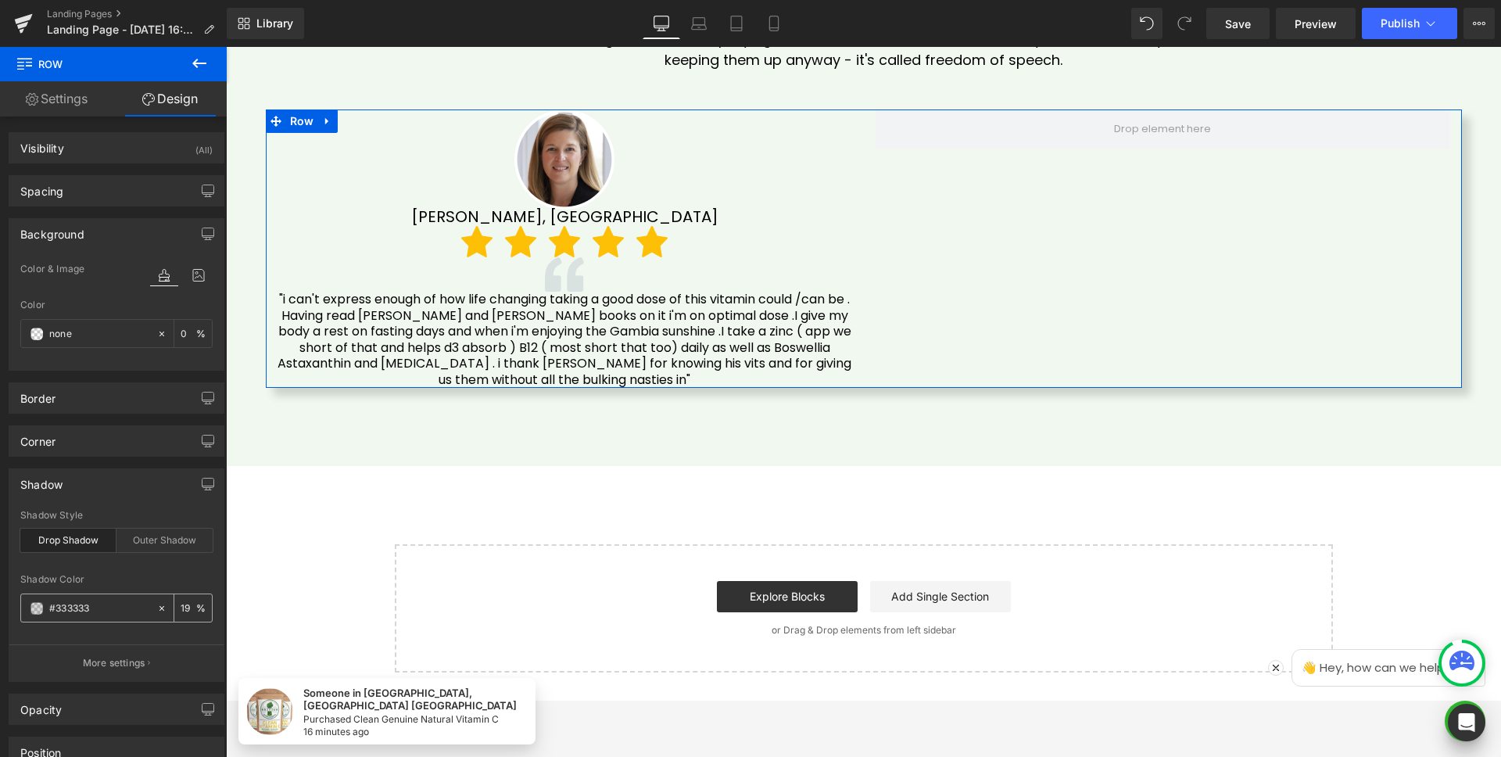
click at [156, 614] on div at bounding box center [165, 607] width 18 height 27
type input "none"
type input "0"
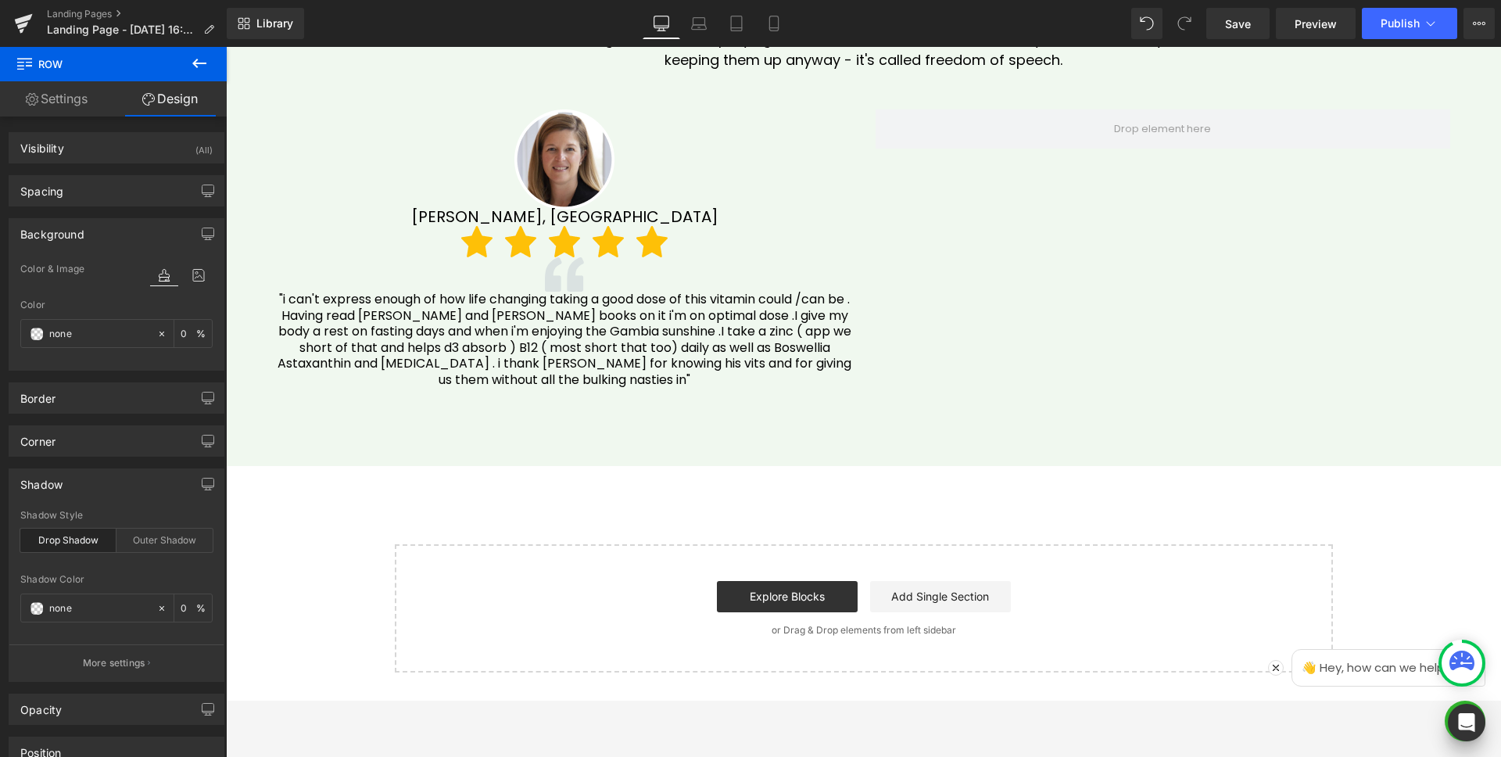
click at [200, 61] on icon at bounding box center [199, 63] width 19 height 19
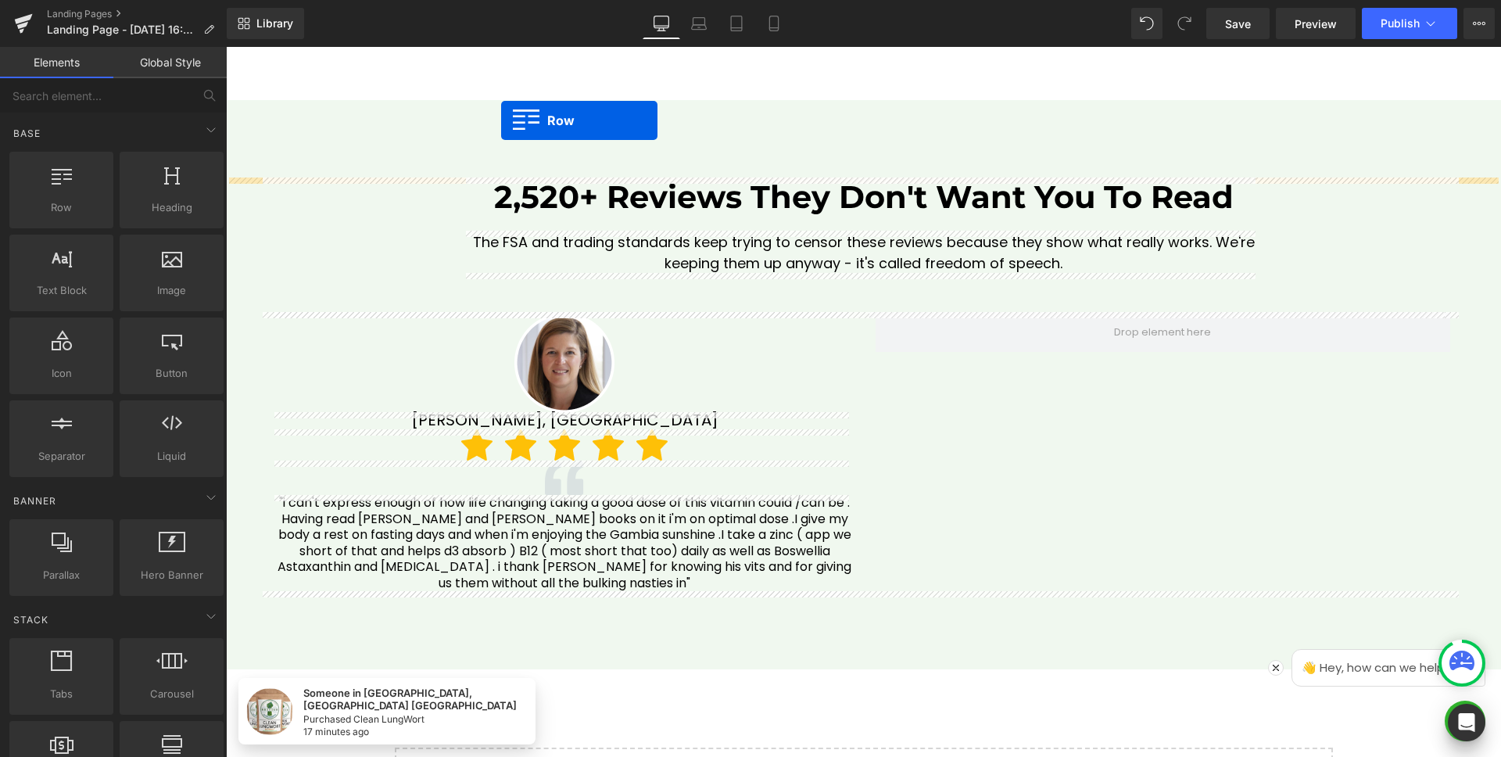
scroll to position [4453, 0]
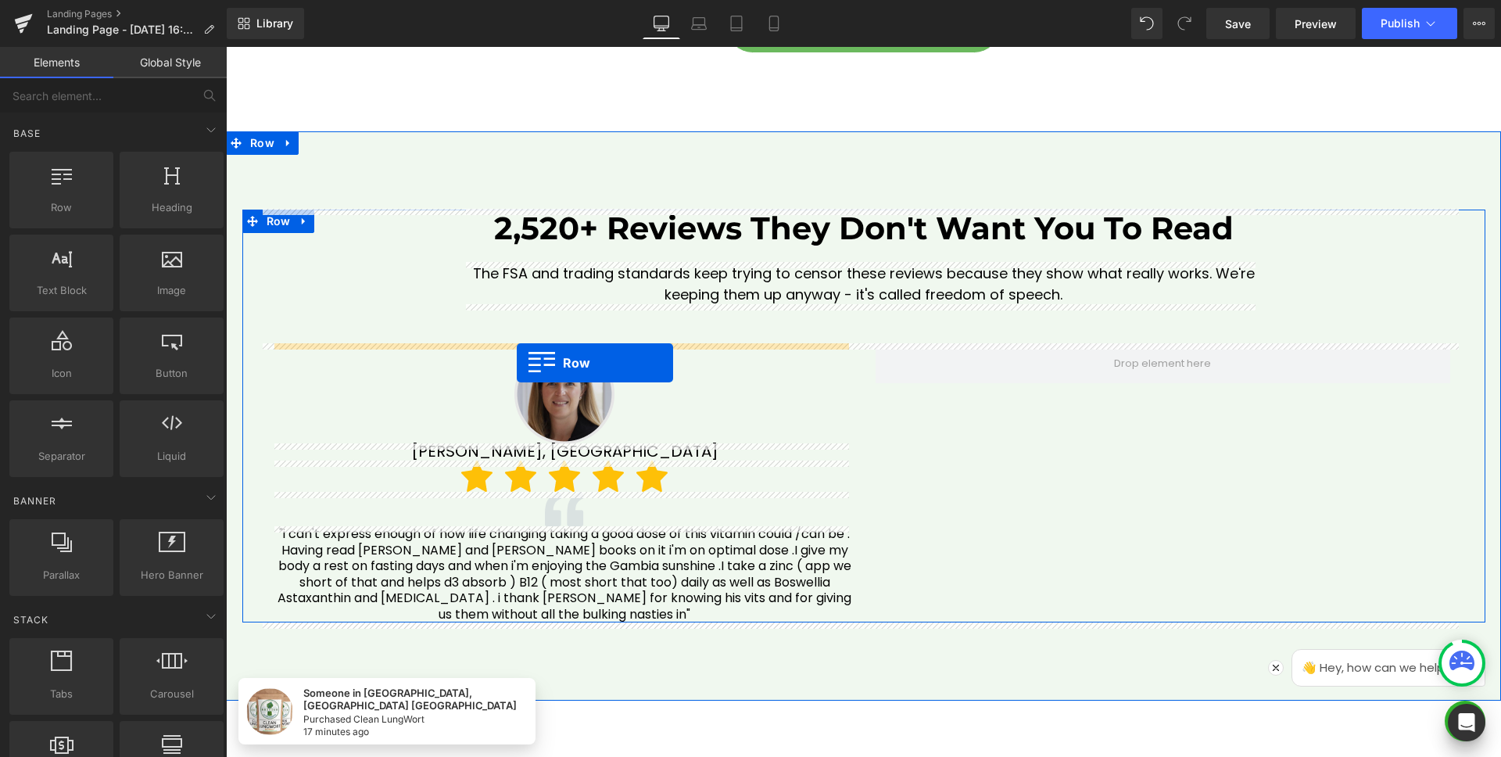
drag, startPoint x: 271, startPoint y: 232, endPoint x: 517, endPoint y: 363, distance: 278.1
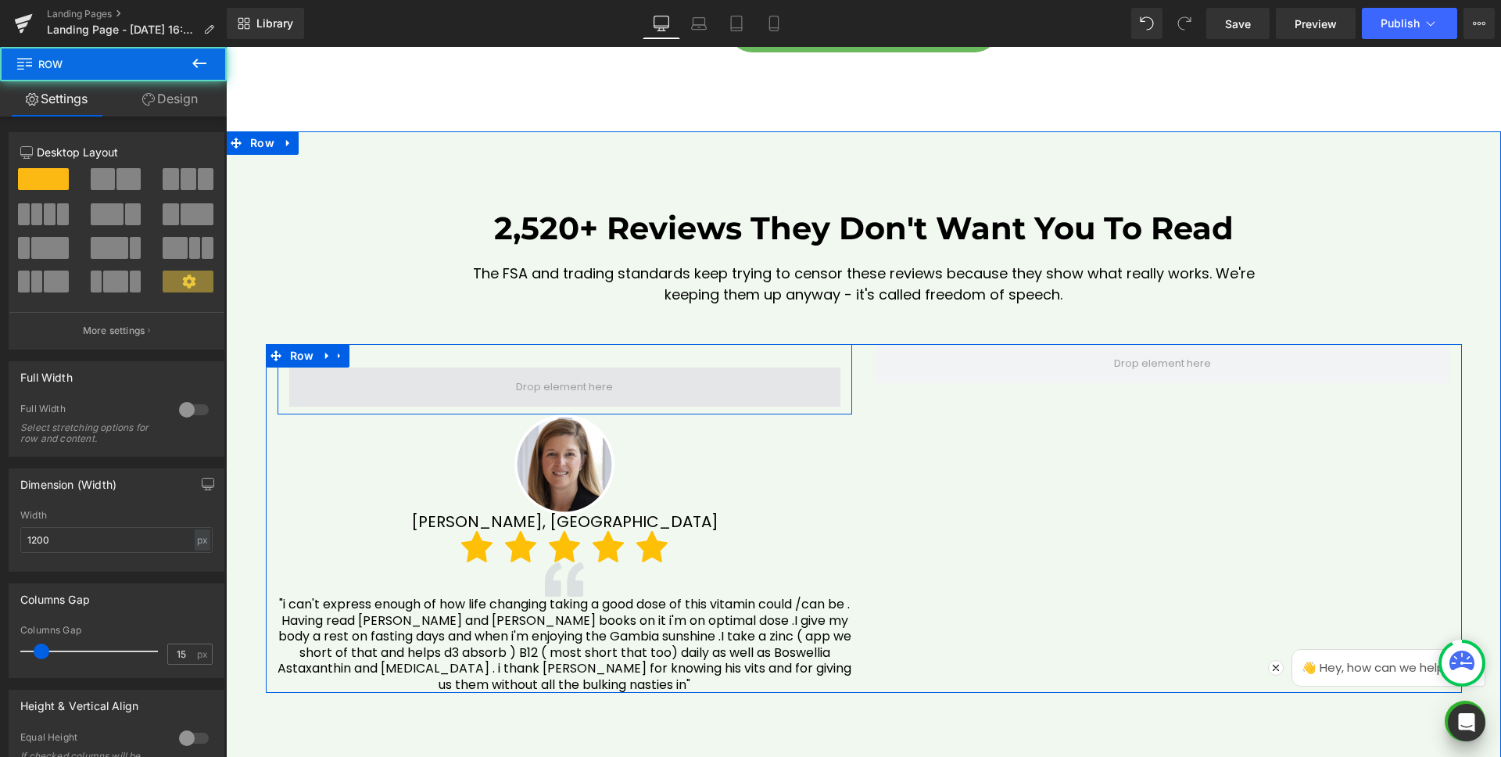
click at [462, 375] on span at bounding box center [564, 387] width 551 height 39
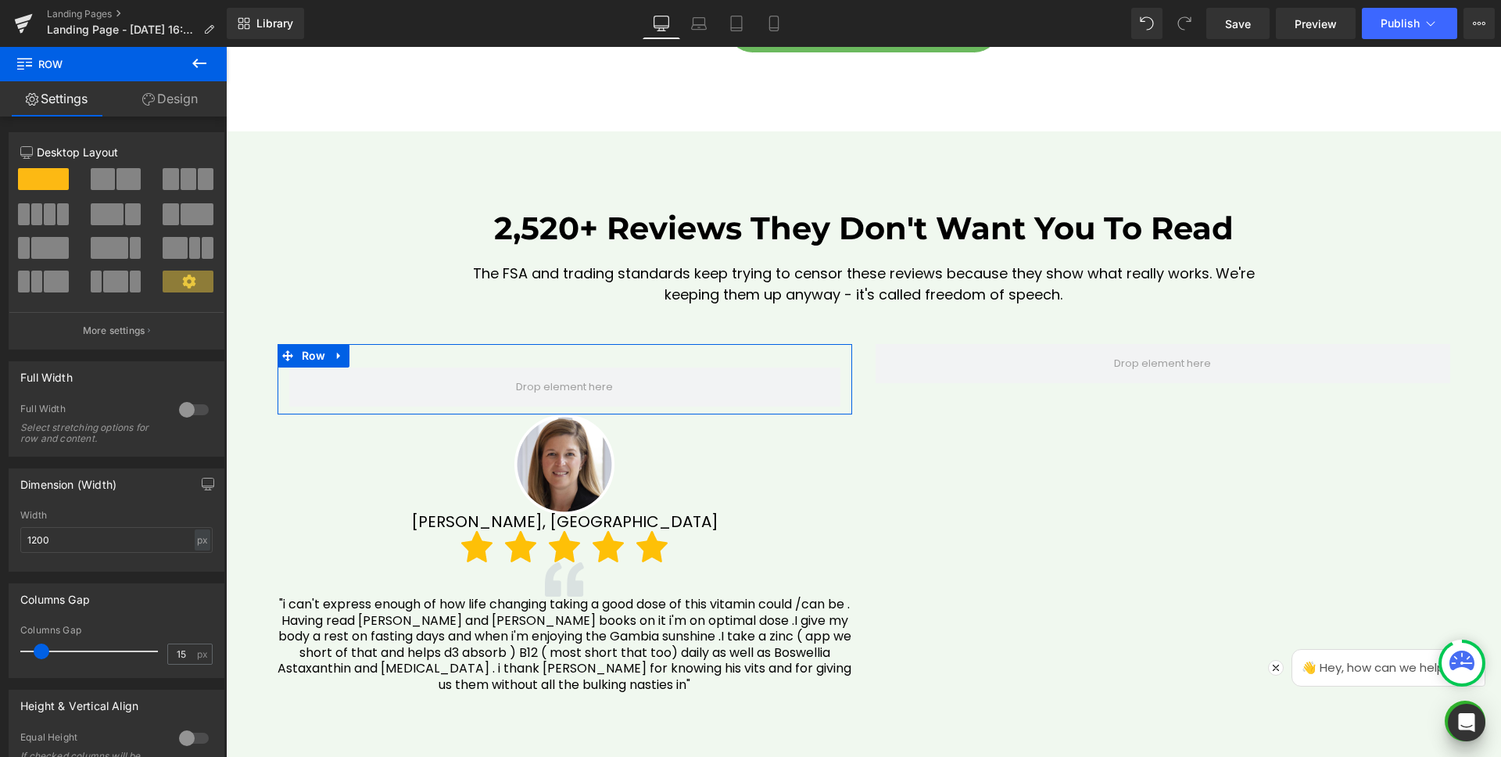
click at [184, 91] on link "Design" at bounding box center [169, 98] width 113 height 35
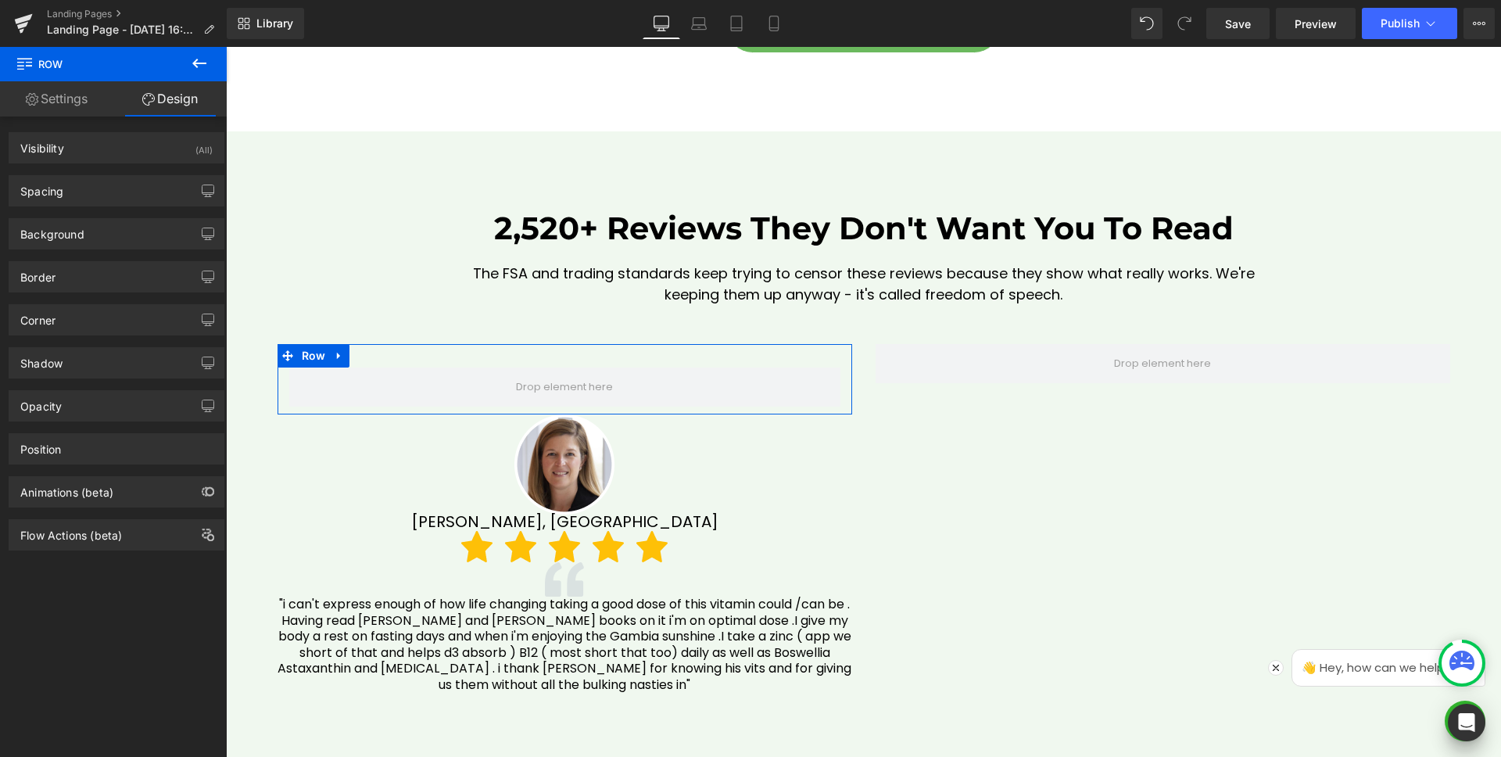
type input "0"
type input "30"
type input "0"
type input "10"
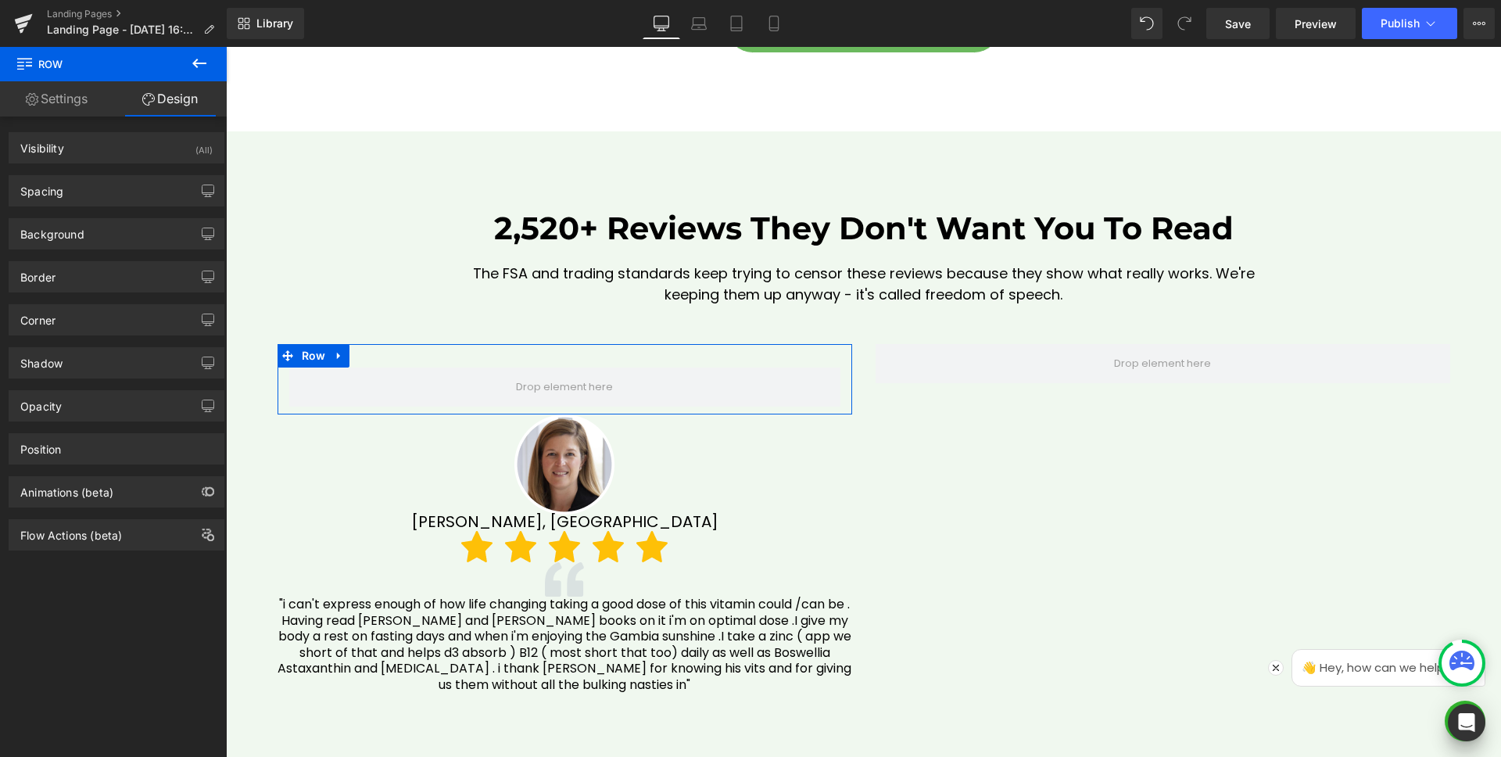
type input "0"
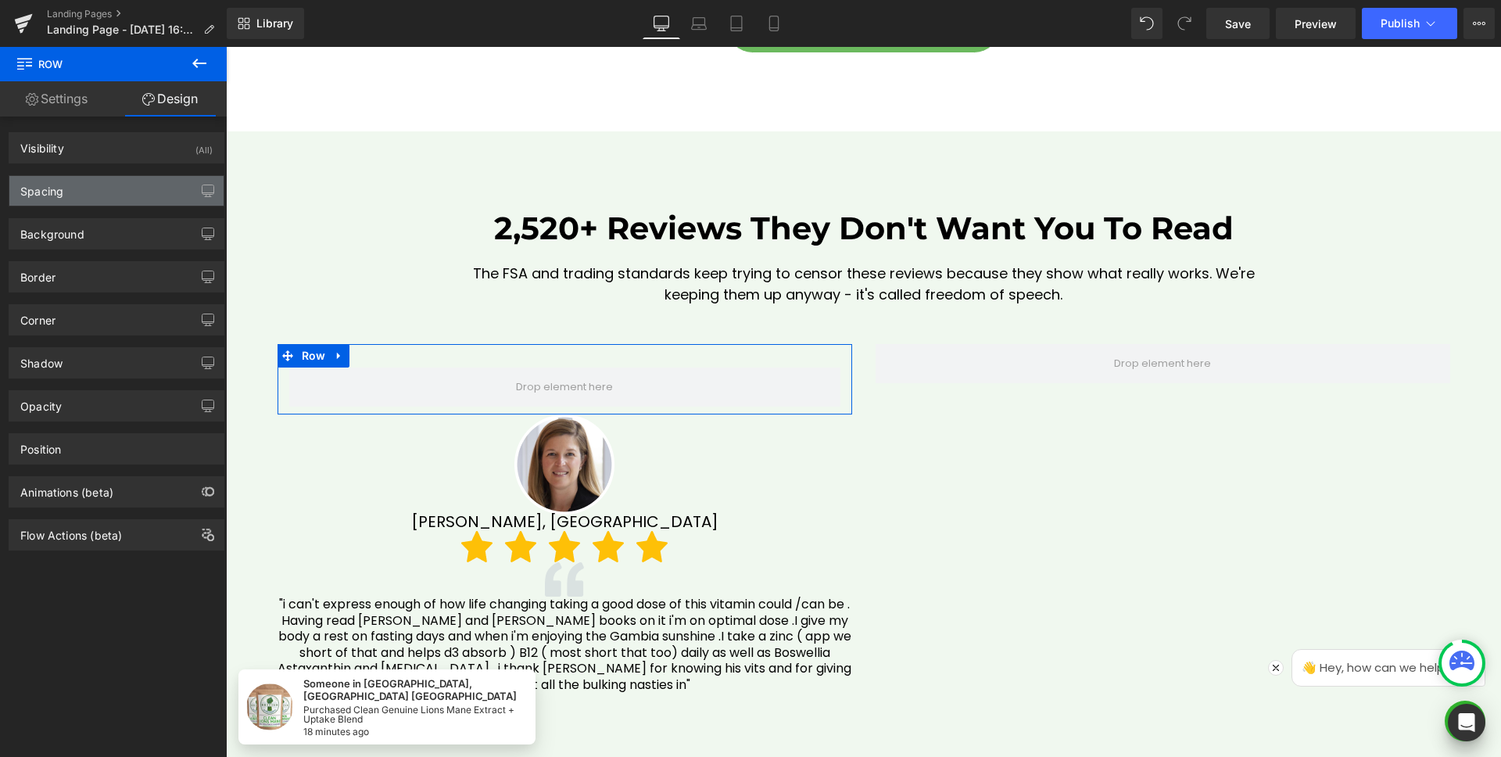
click at [82, 196] on div "Spacing" at bounding box center [116, 191] width 214 height 30
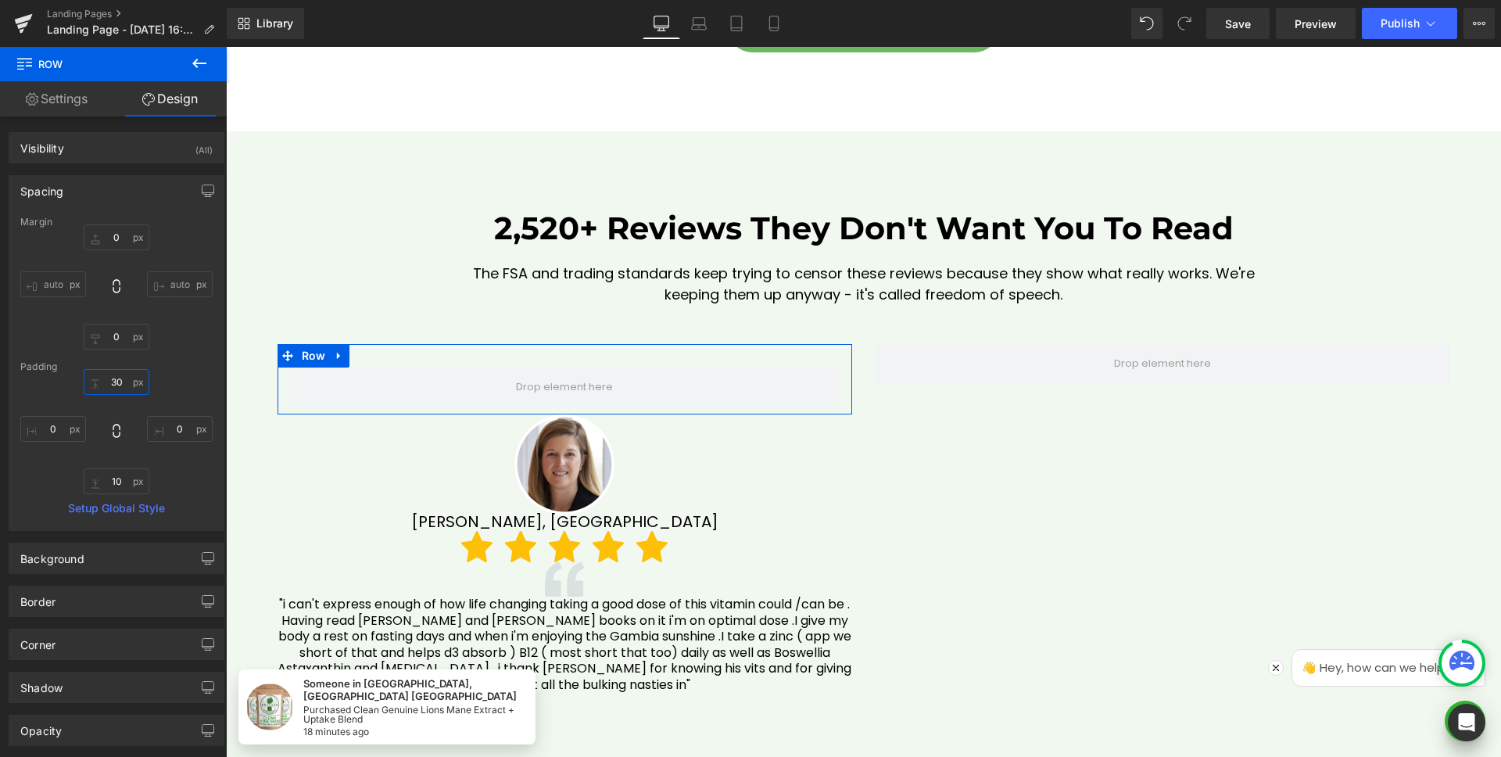
click at [115, 382] on input "30" at bounding box center [117, 382] width 66 height 26
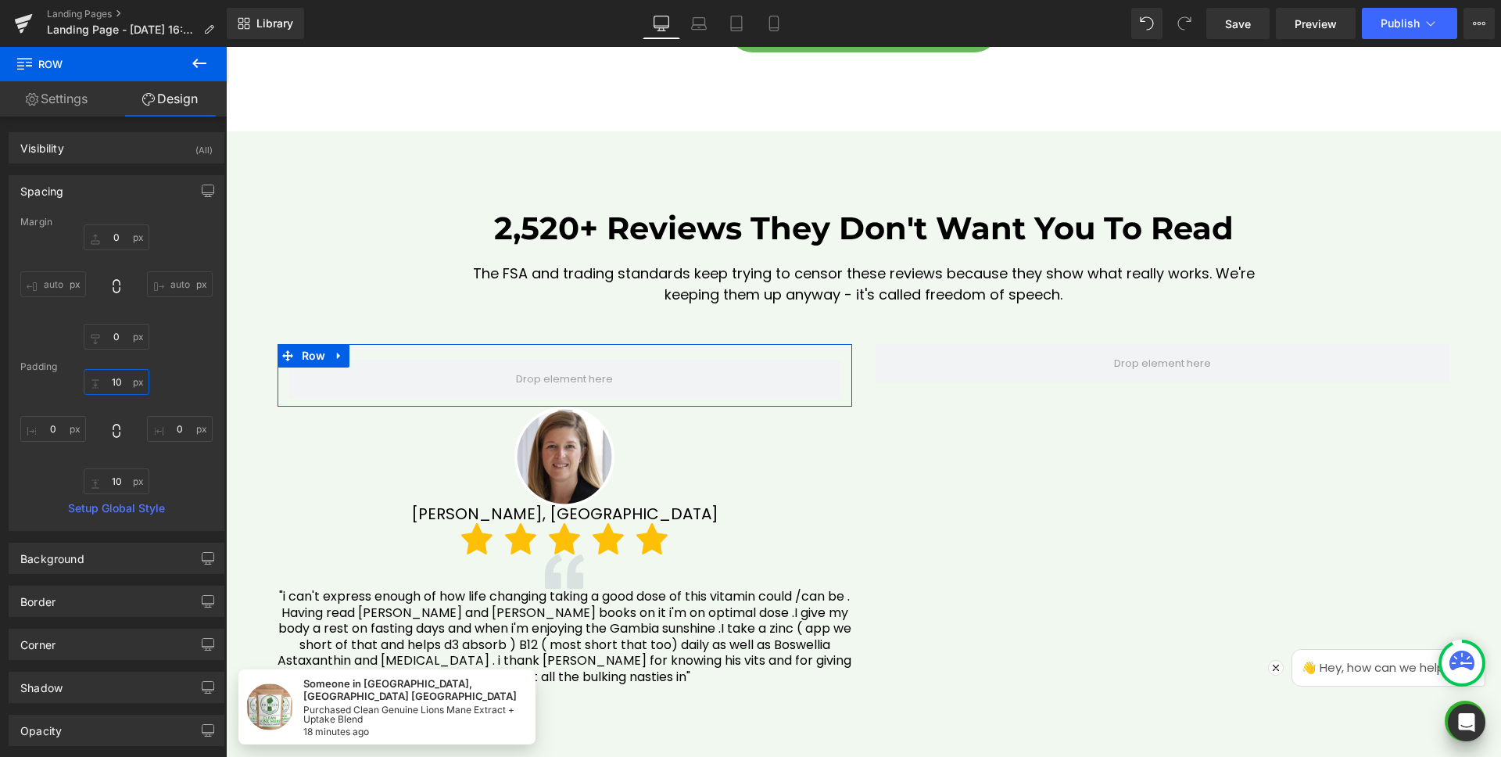
type input "0"
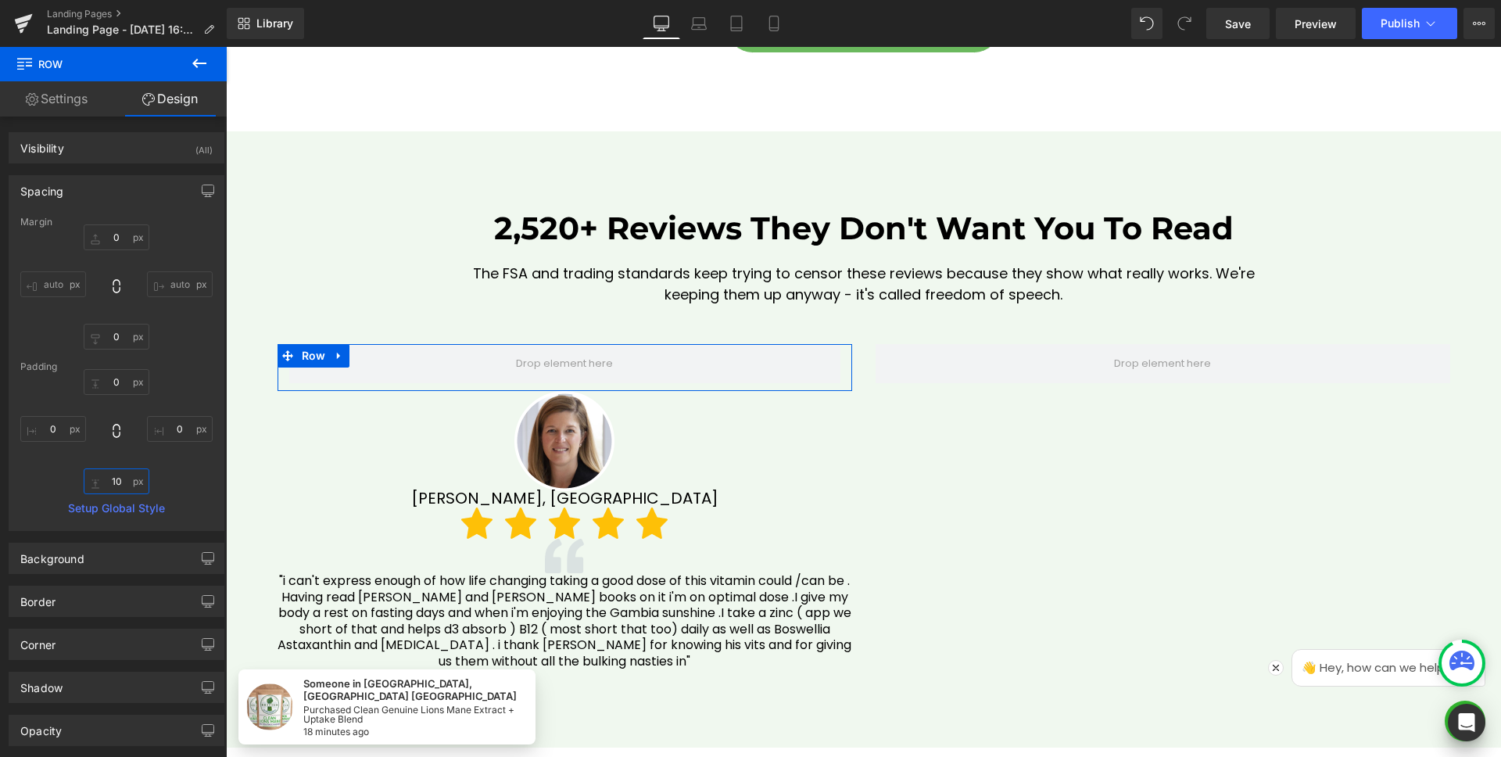
click at [118, 480] on input "10" at bounding box center [117, 481] width 66 height 26
type input "0"
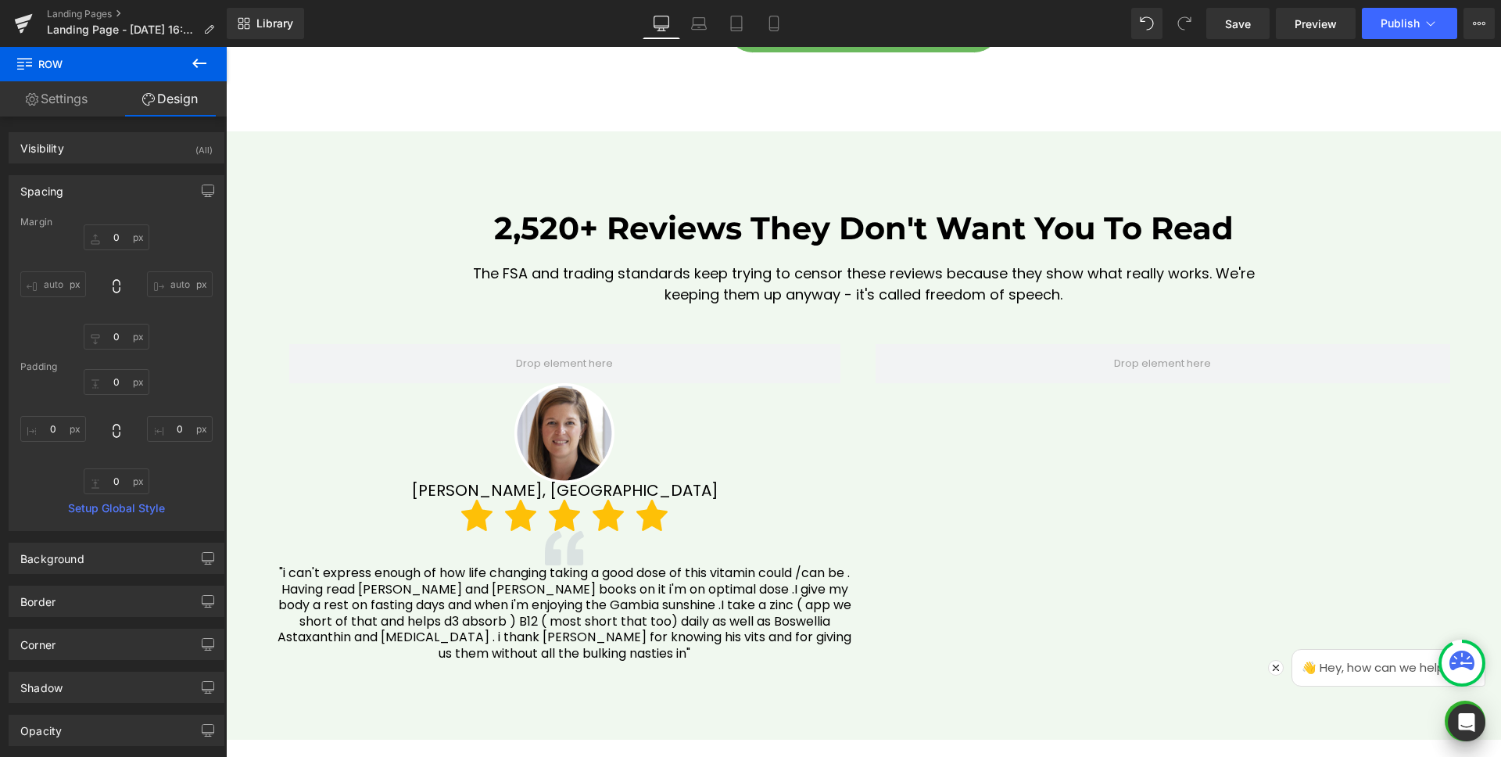
click at [196, 60] on icon at bounding box center [199, 63] width 14 height 9
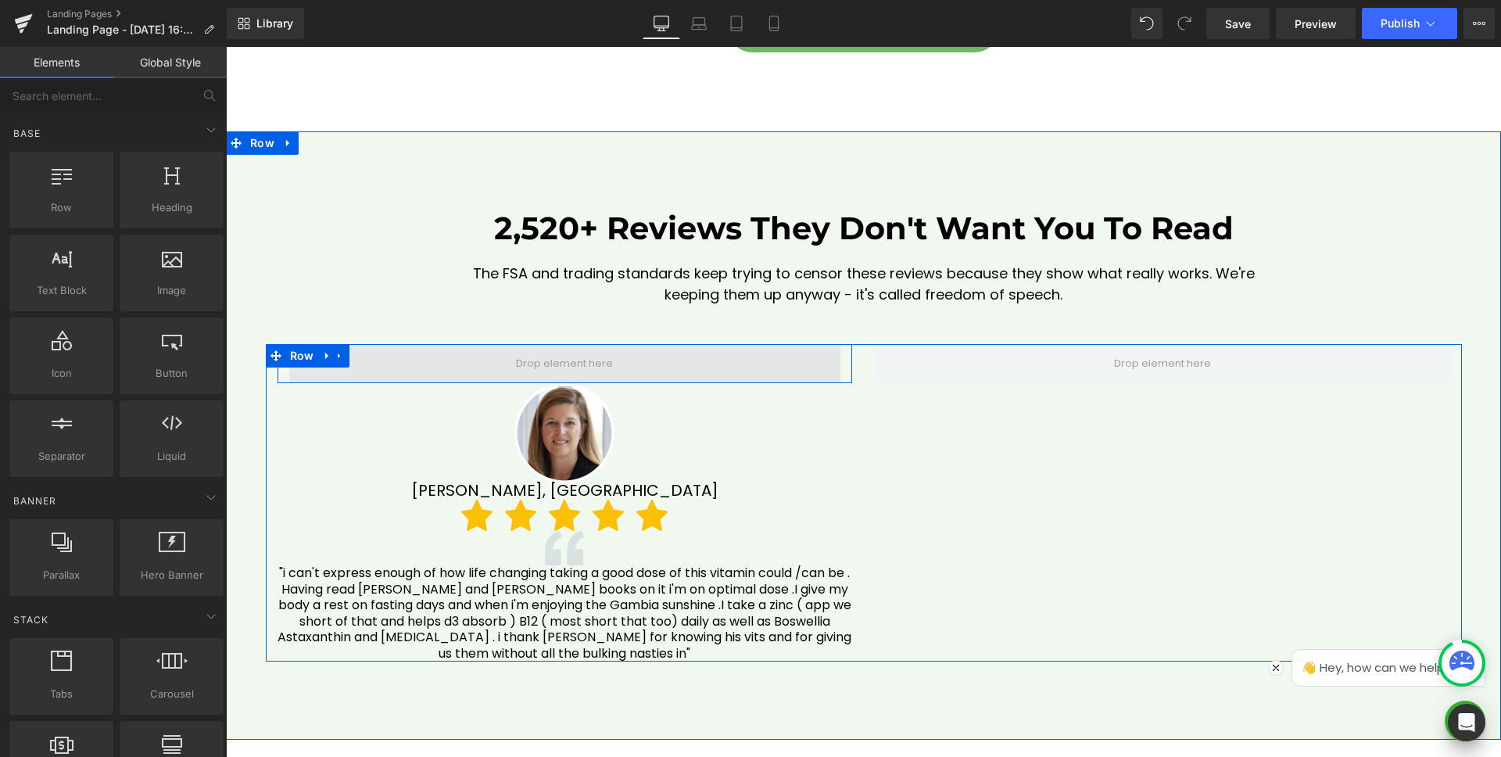
click at [477, 357] on span at bounding box center [564, 363] width 551 height 39
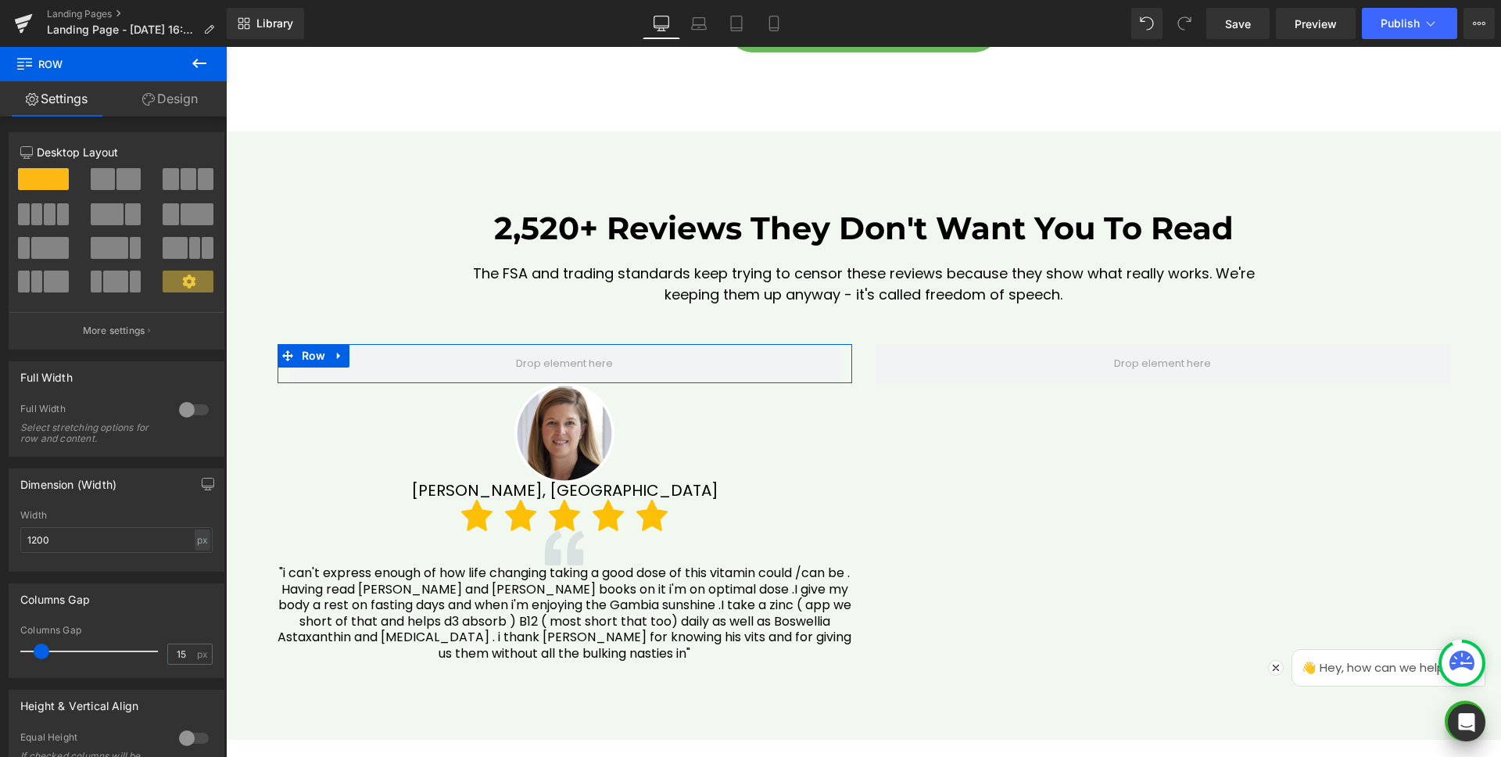
scroll to position [3, 0]
type input "0"
drag, startPoint x: 21, startPoint y: 651, endPoint x: 0, endPoint y: 651, distance: 21.1
click at [0, 651] on div "Columns Gap 0px Columns Gap 0 px" at bounding box center [117, 622] width 234 height 106
click at [199, 100] on link "Design" at bounding box center [169, 98] width 113 height 35
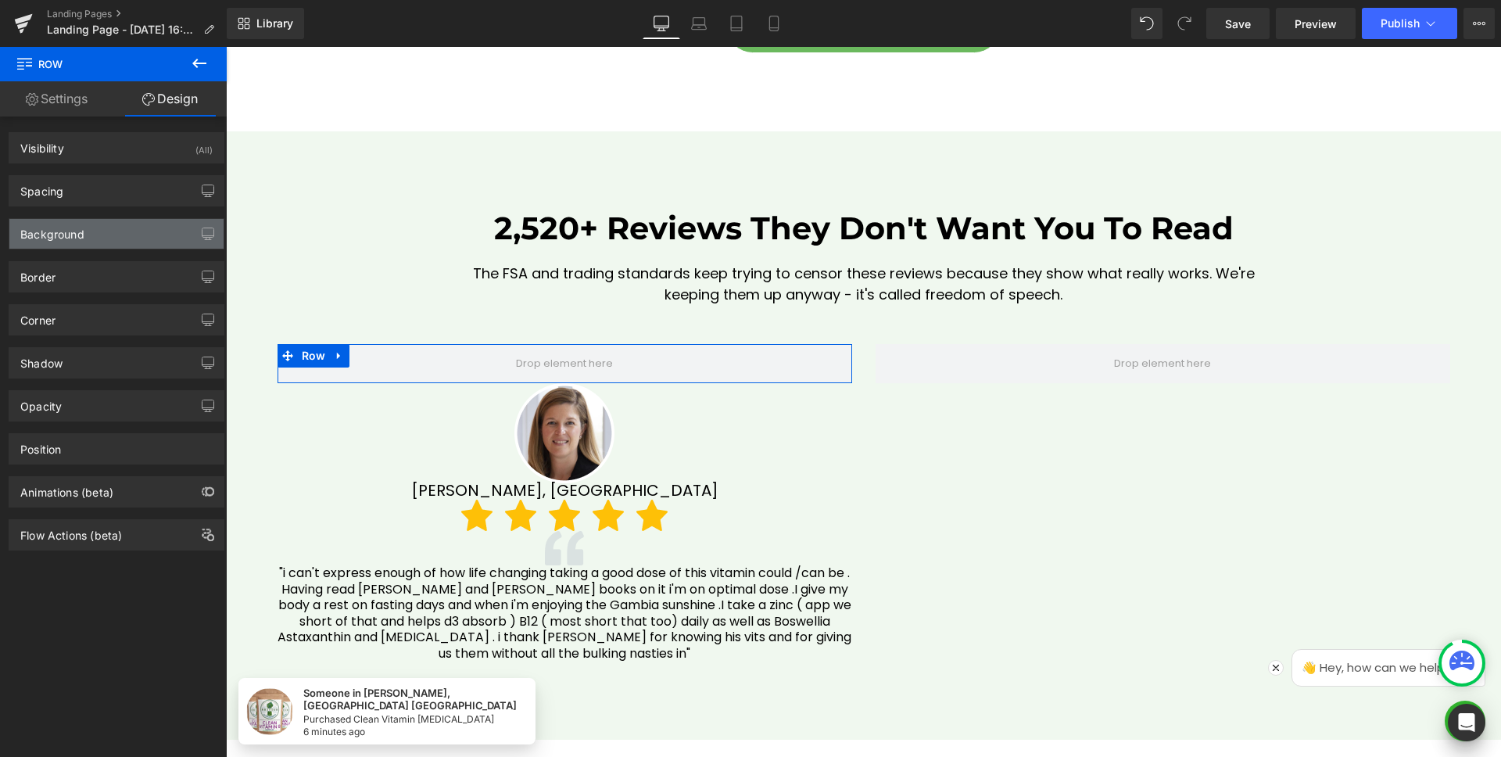
click at [68, 235] on div "Background" at bounding box center [52, 230] width 64 height 22
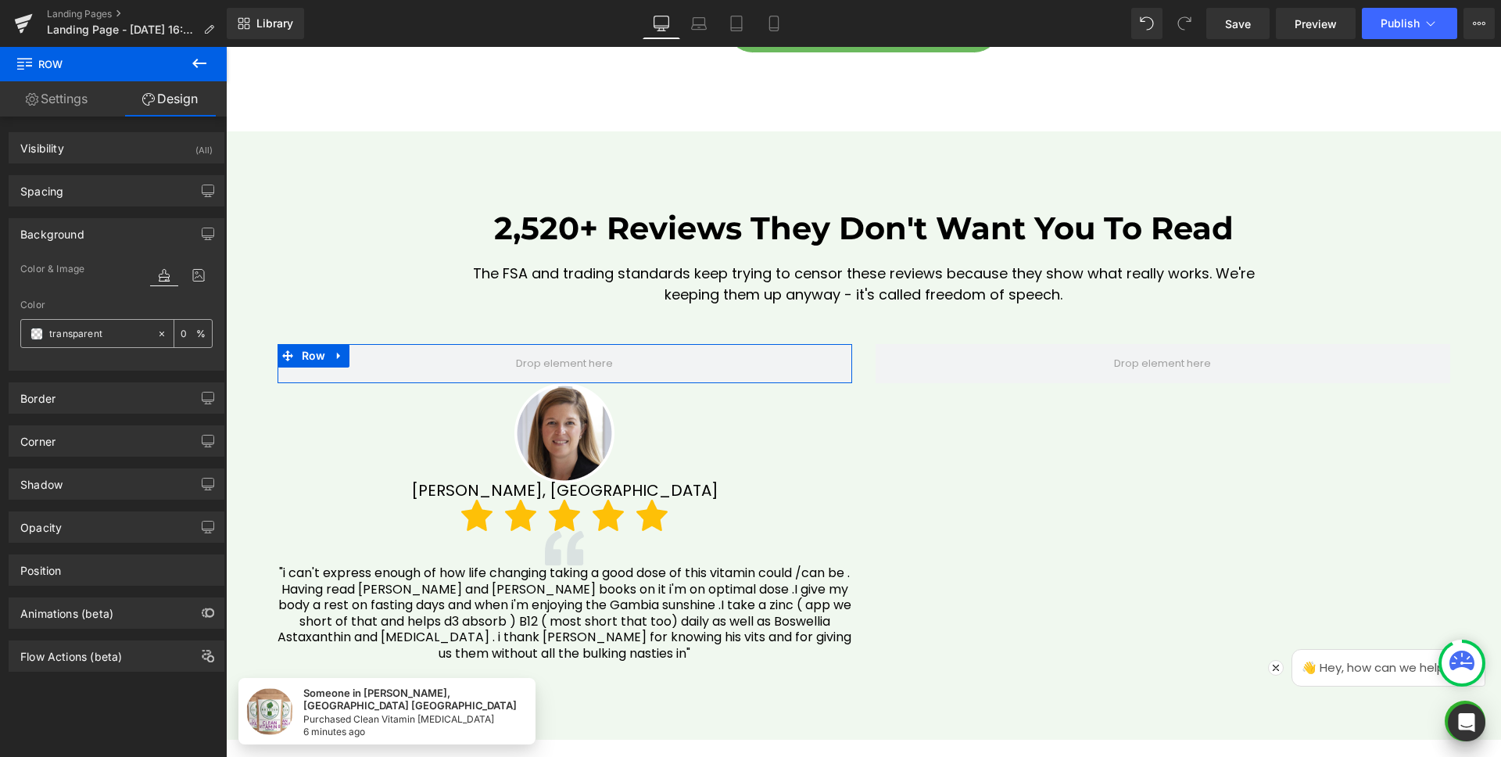
click at [36, 333] on span at bounding box center [36, 334] width 13 height 13
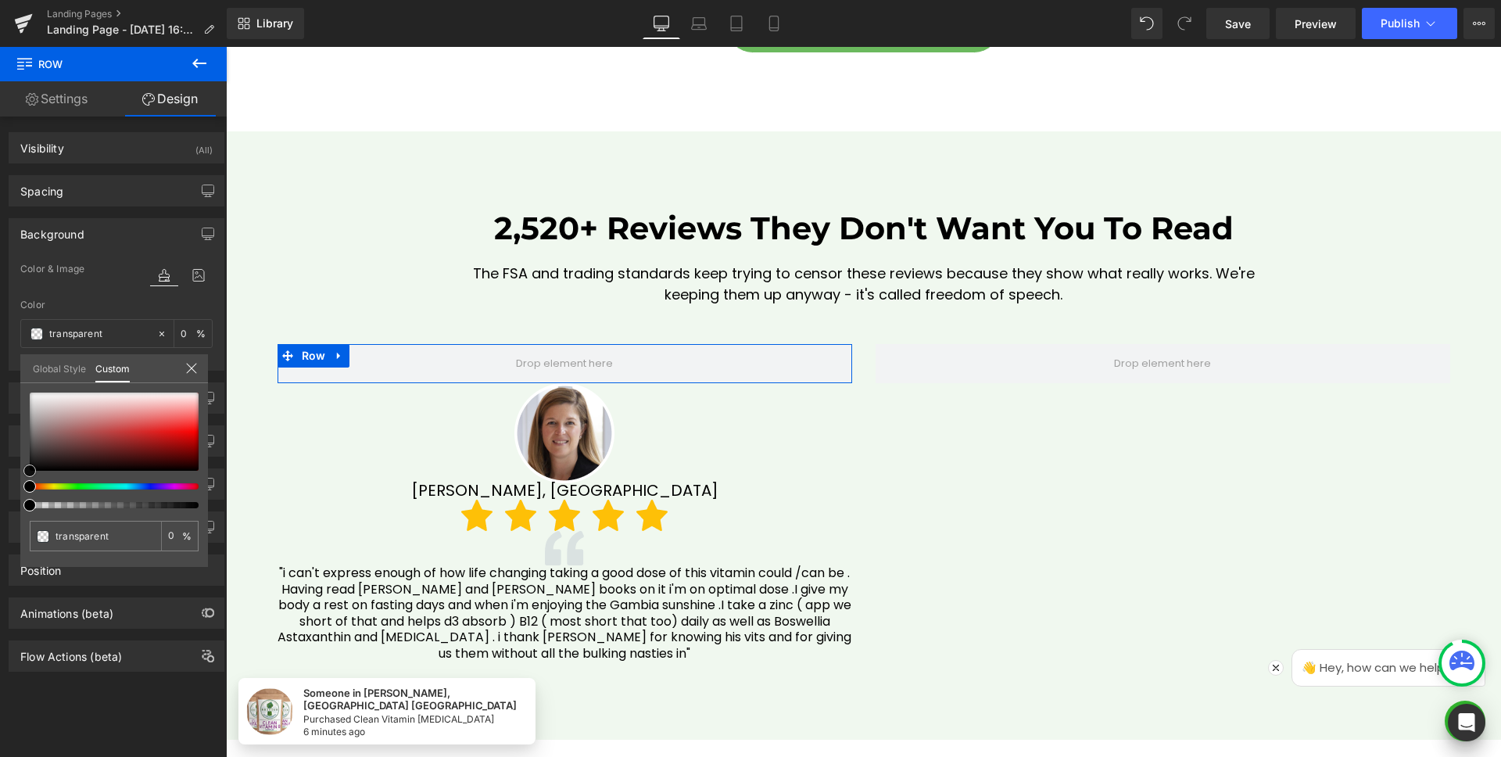
type input "#bfa5a5"
type input "100"
type input "#bfa5a5"
type input "100"
type input "#cbbdbd"
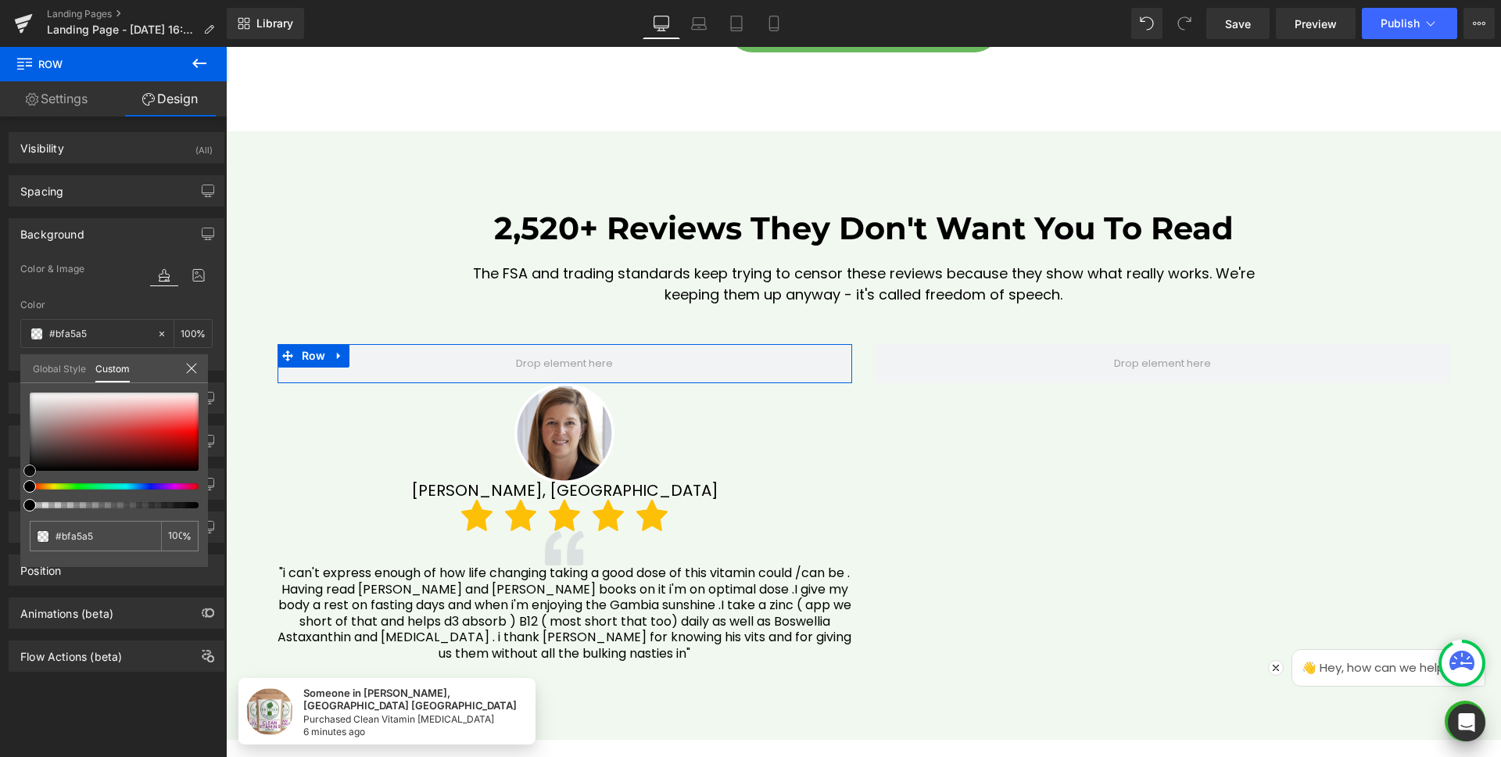
type input "#cbbdbd"
type input "#ffffff"
drag, startPoint x: 38, startPoint y: 400, endPoint x: 0, endPoint y: 334, distance: 76.0
click at [0, 334] on div "Background Color & Image color rgba(255, 255, 255, 1) Color #ffffff 100 % Image…" at bounding box center [117, 288] width 234 height 164
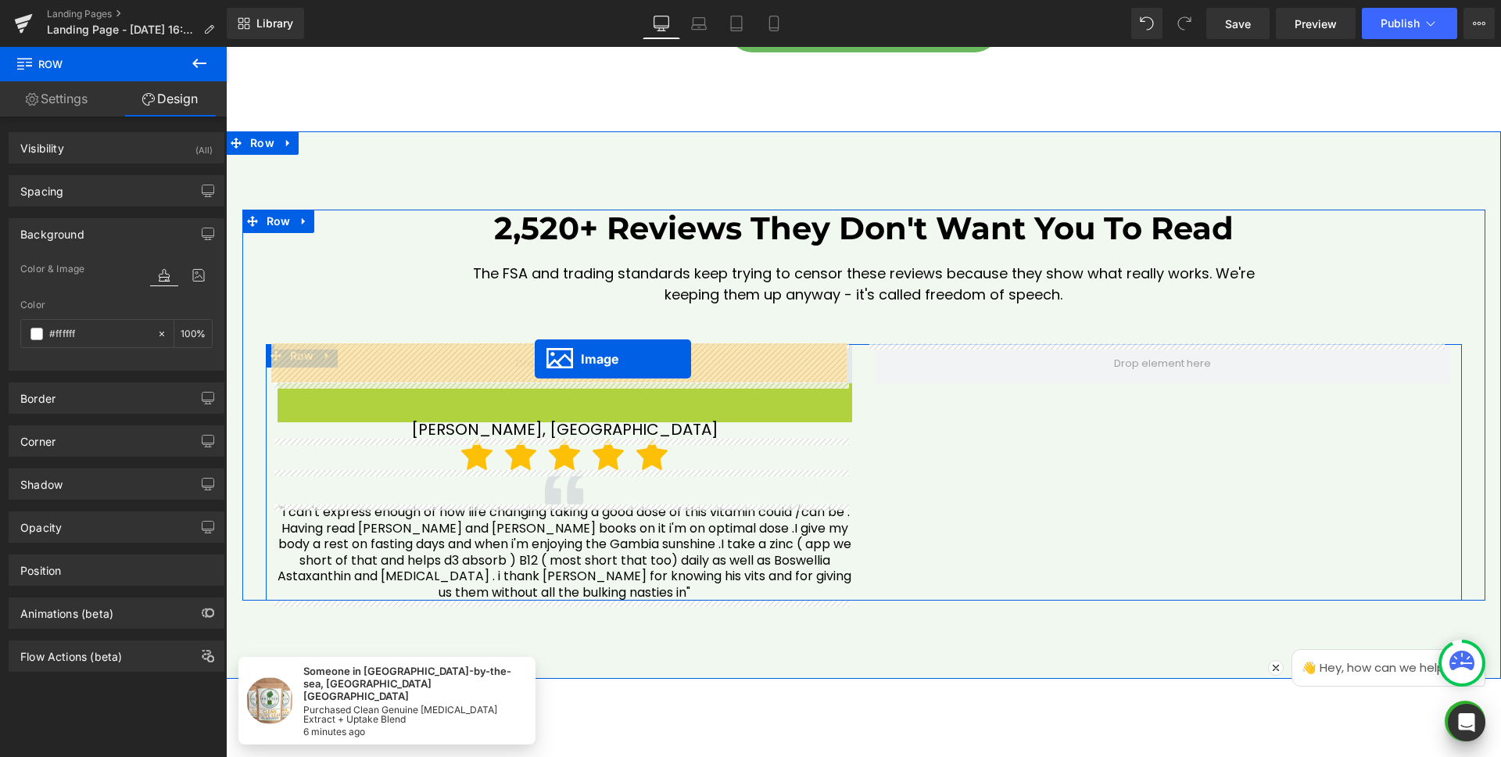
drag, startPoint x: 532, startPoint y: 432, endPoint x: 535, endPoint y: 359, distance: 73.6
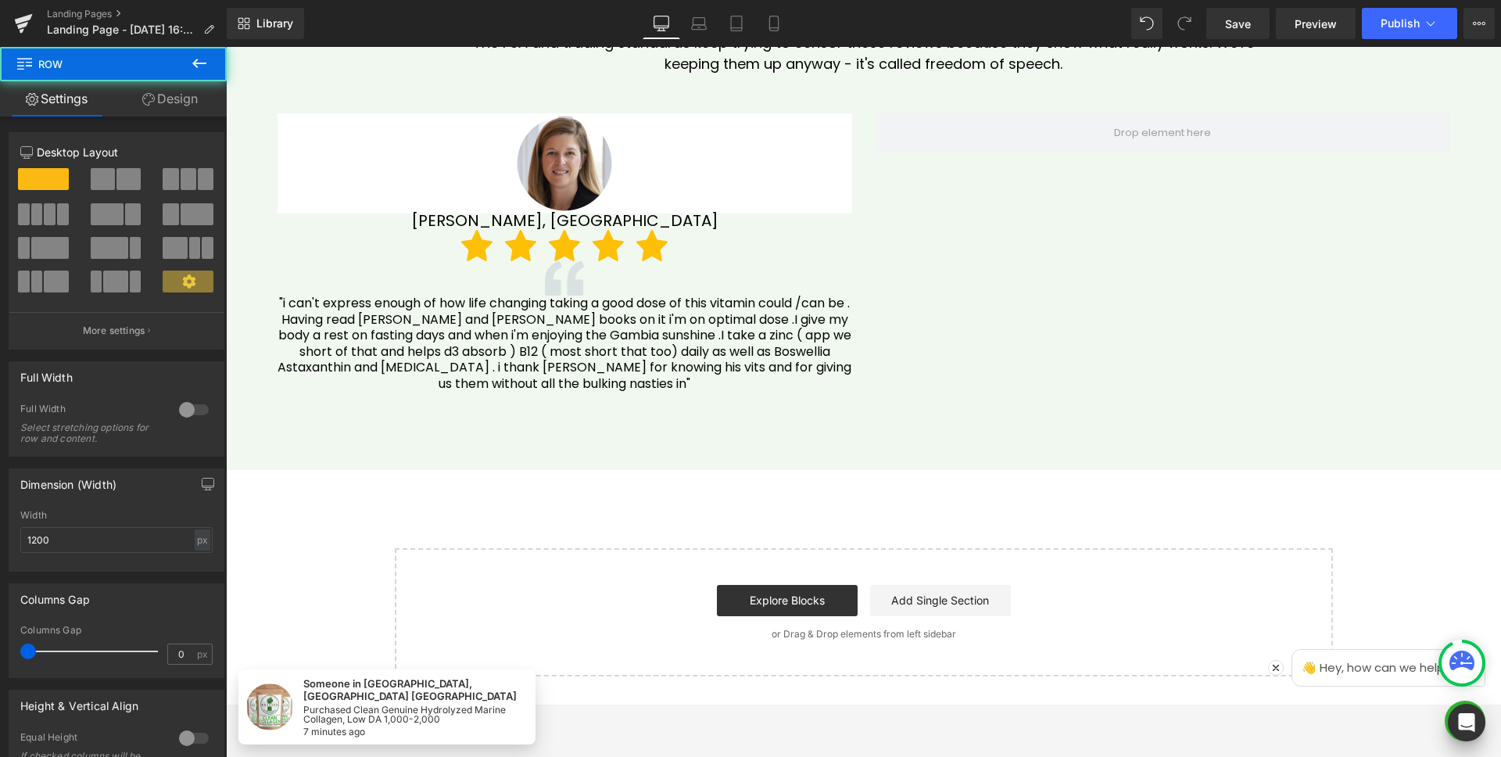
scroll to position [4687, 0]
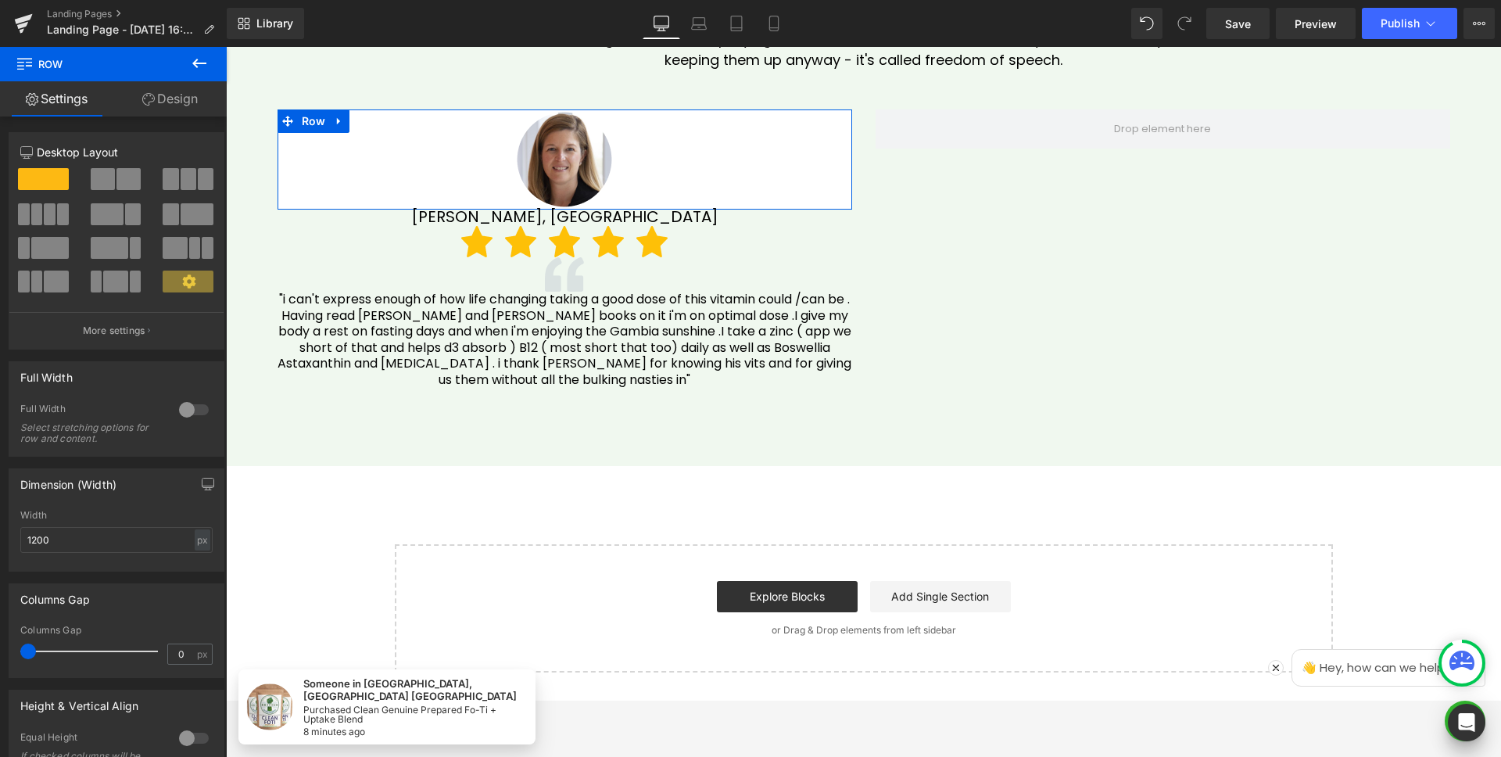
click at [197, 102] on link "Design" at bounding box center [169, 98] width 113 height 35
click at [0, 0] on div "Spacing" at bounding box center [0, 0] width 0 height 0
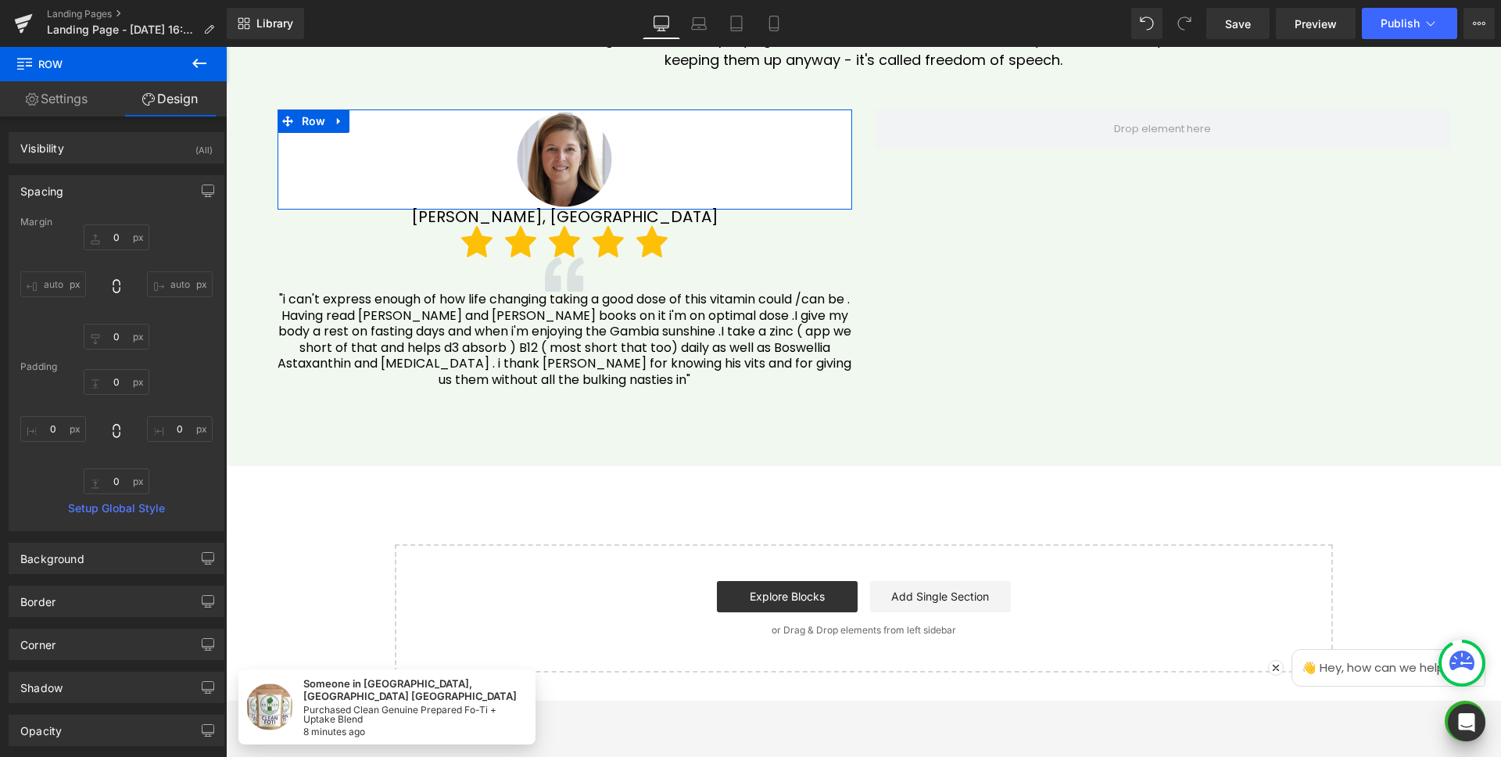
type input "0"
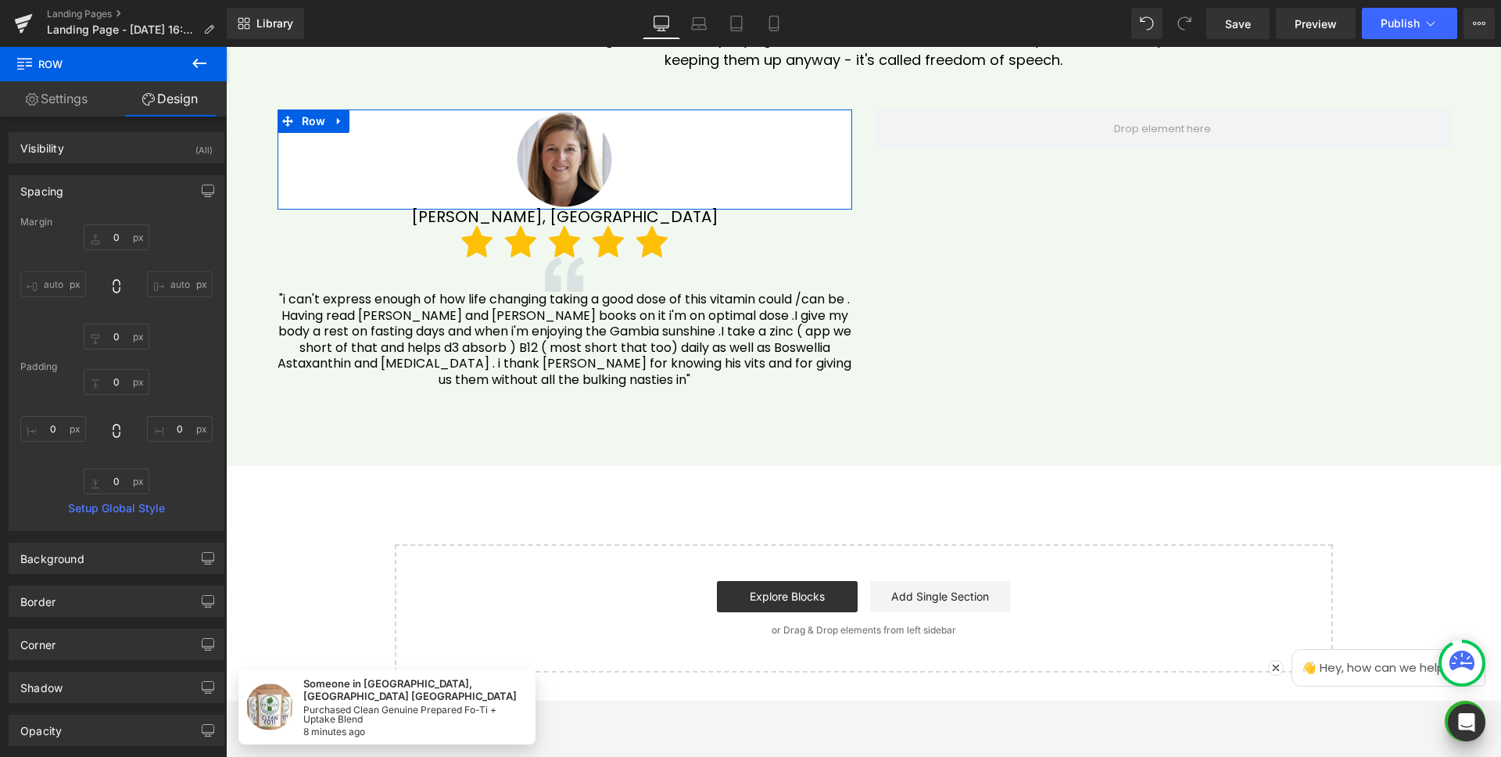
type input "0"
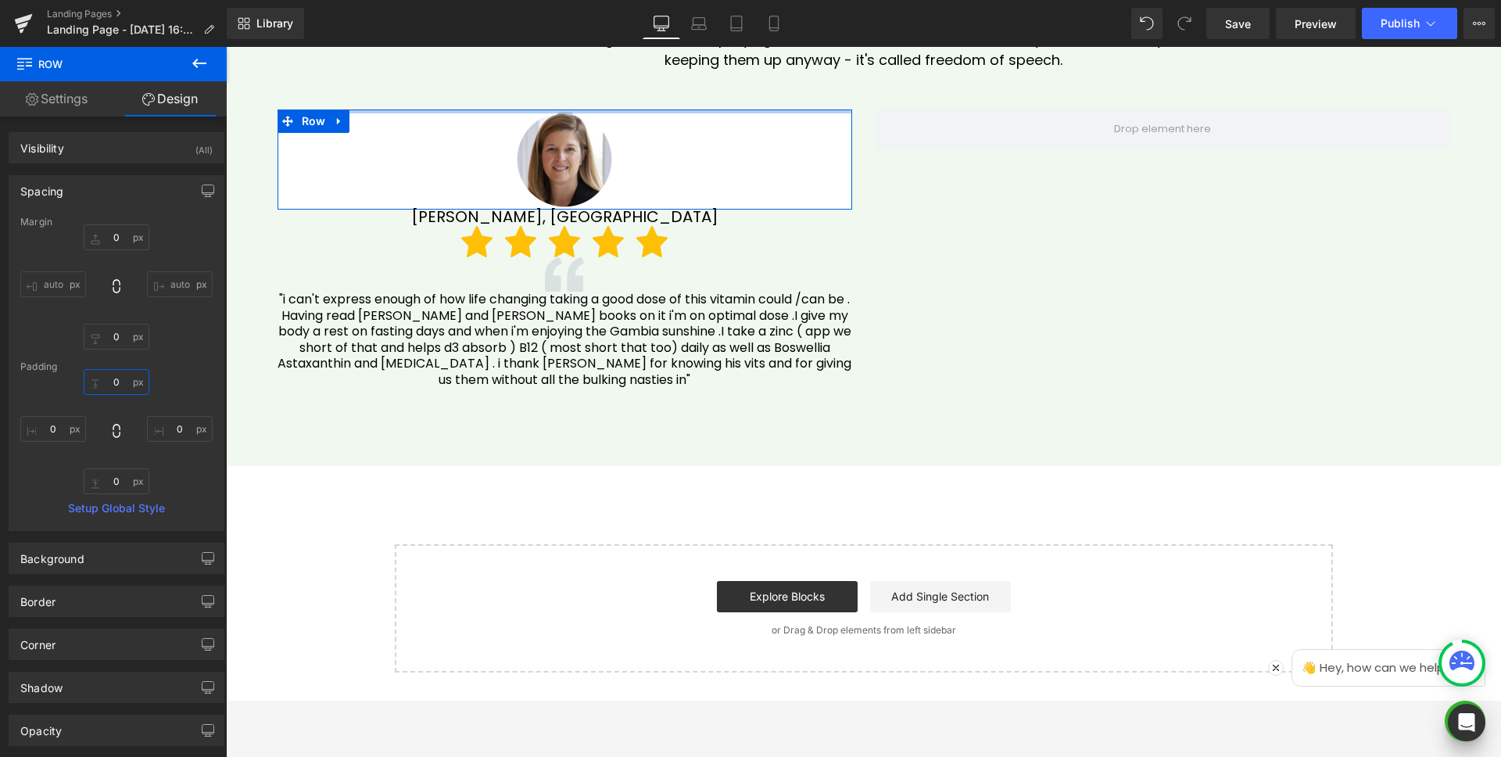
click at [119, 386] on input "0" at bounding box center [117, 382] width 66 height 26
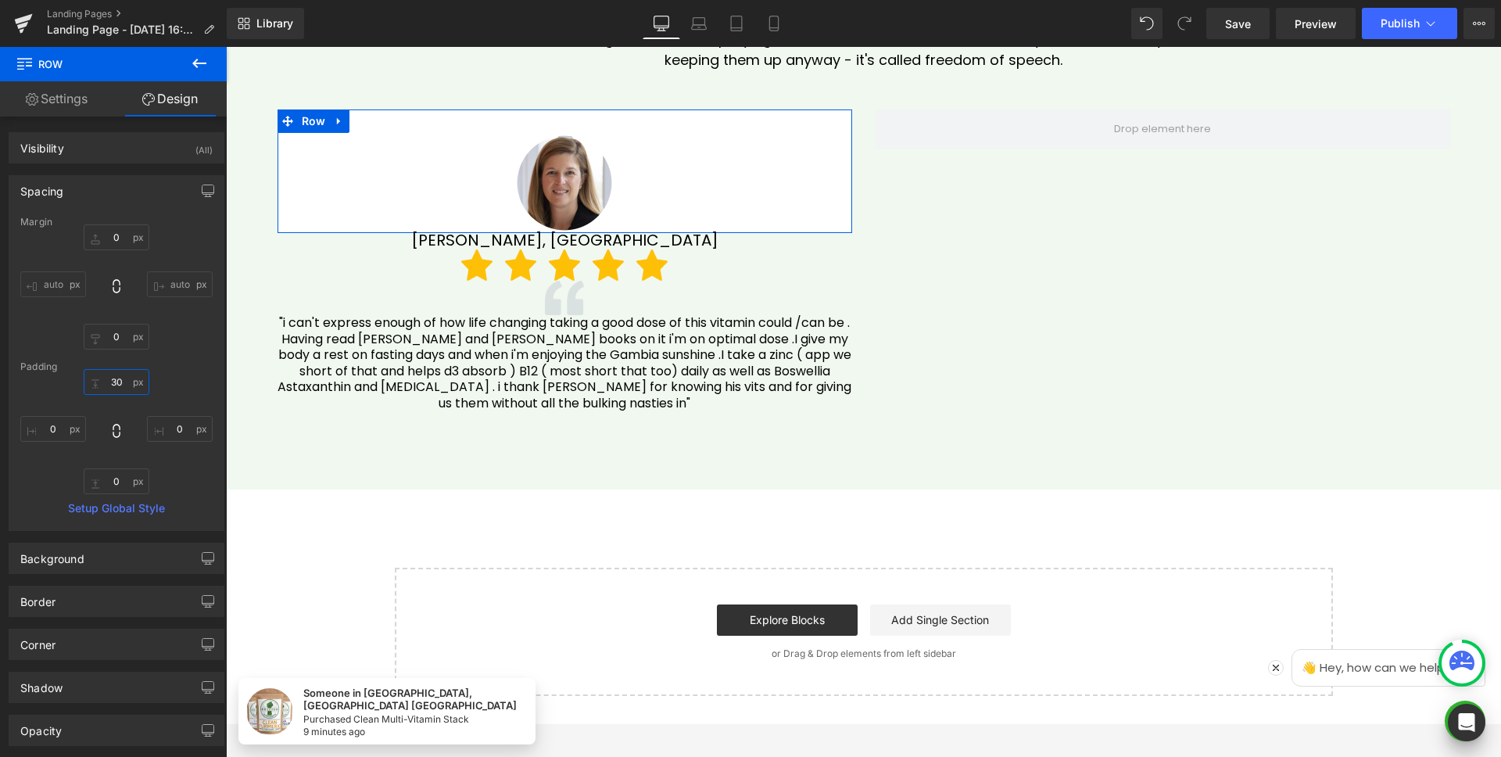
type input "40"
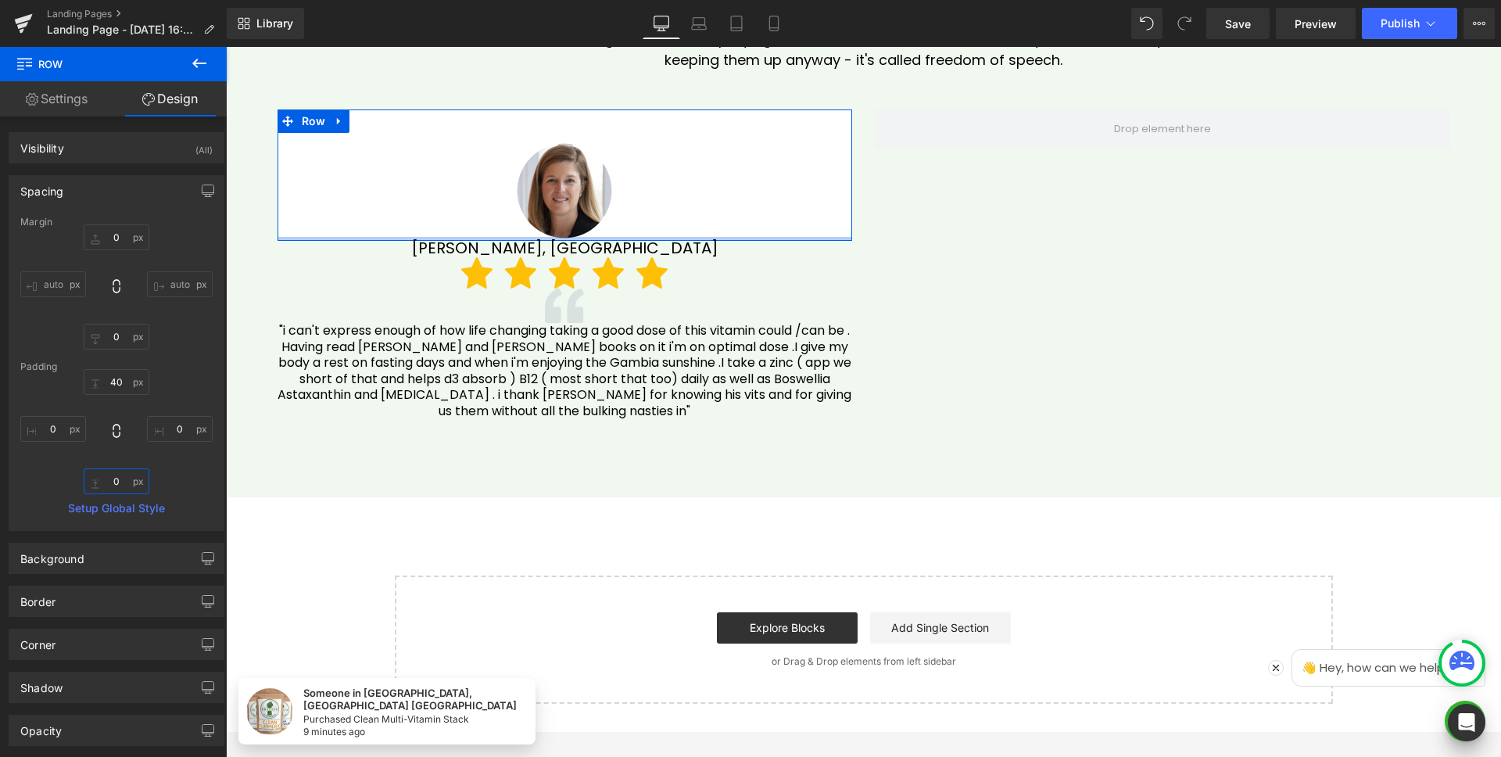
click at [109, 481] on input "0" at bounding box center [117, 481] width 66 height 26
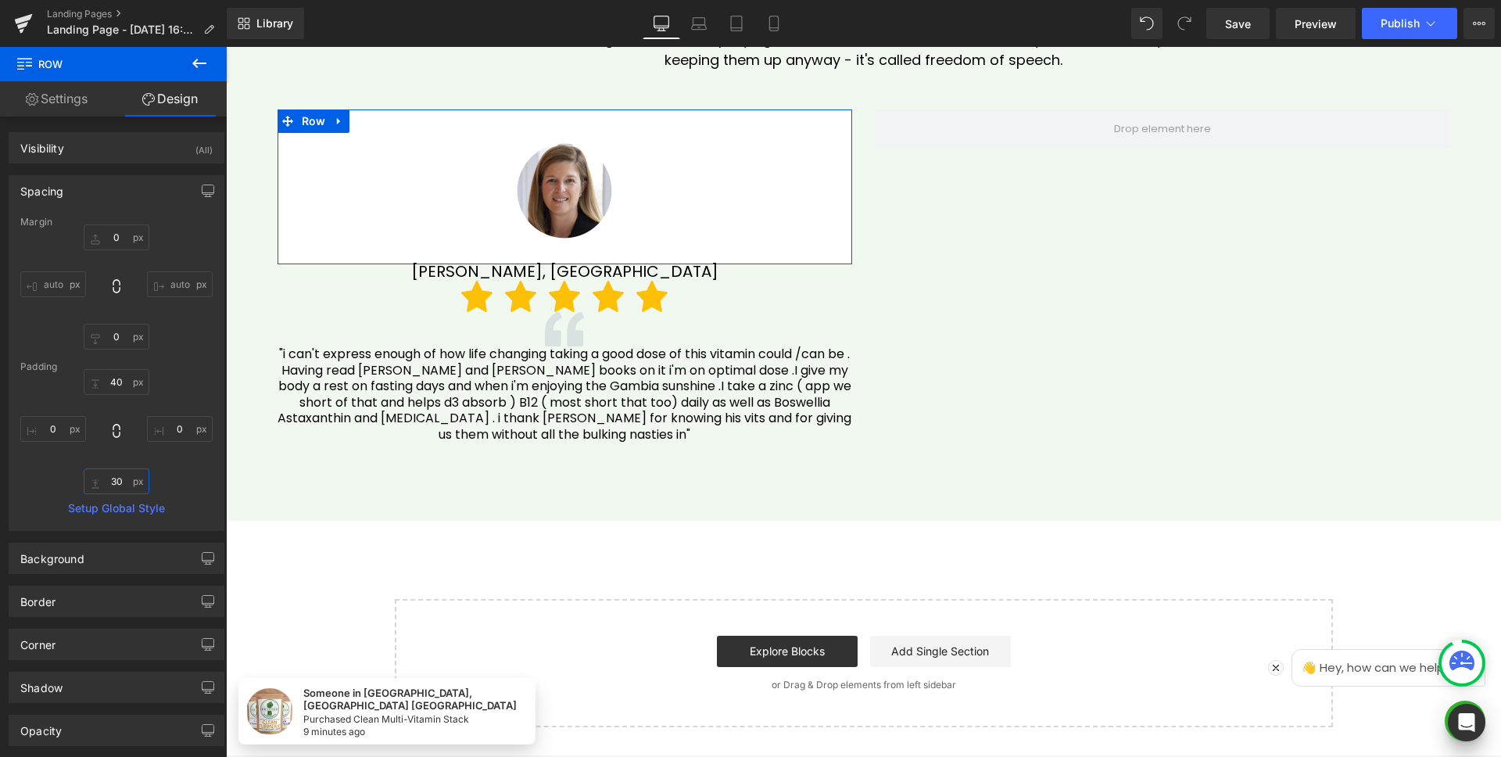
type input "40"
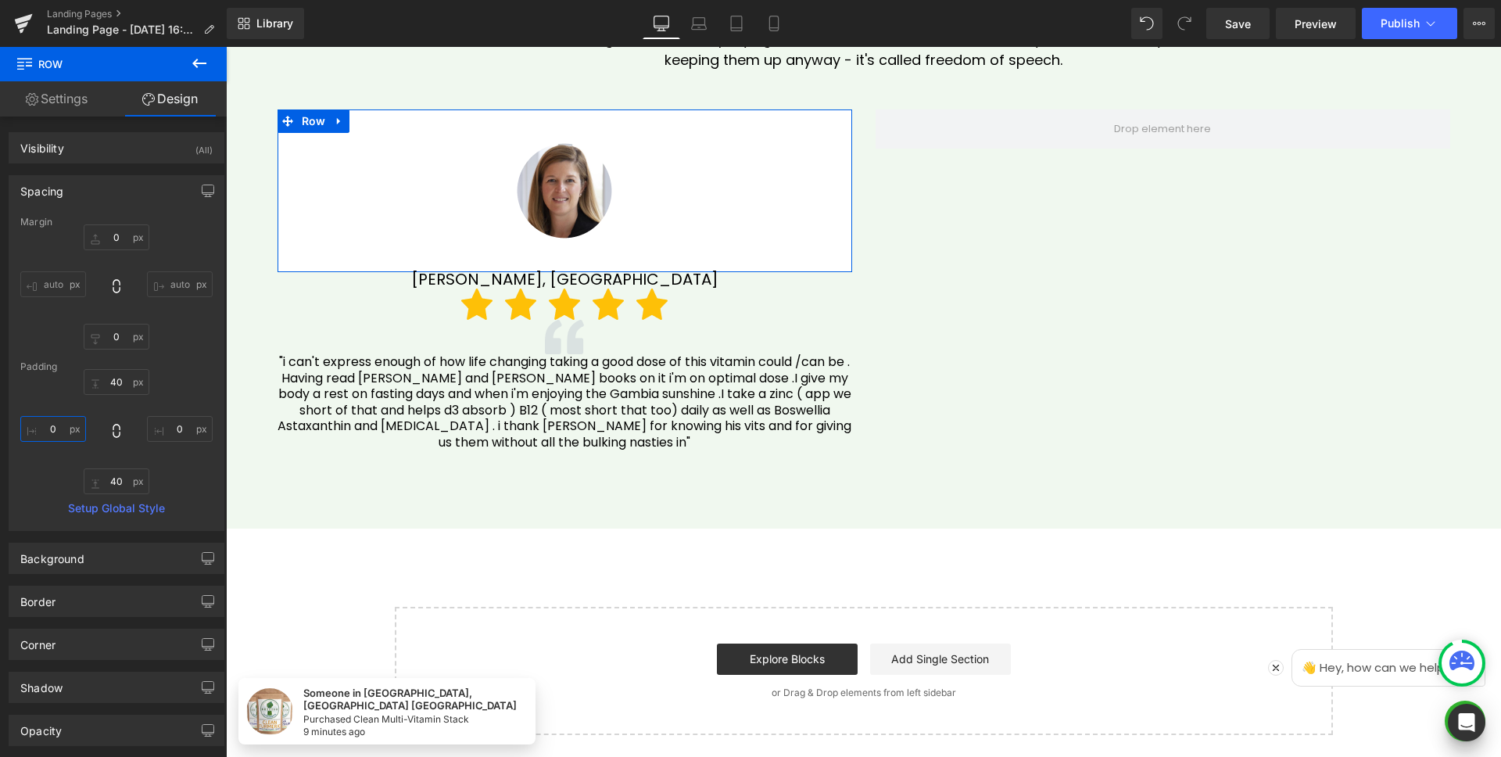
click at [62, 436] on input "0" at bounding box center [53, 429] width 66 height 26
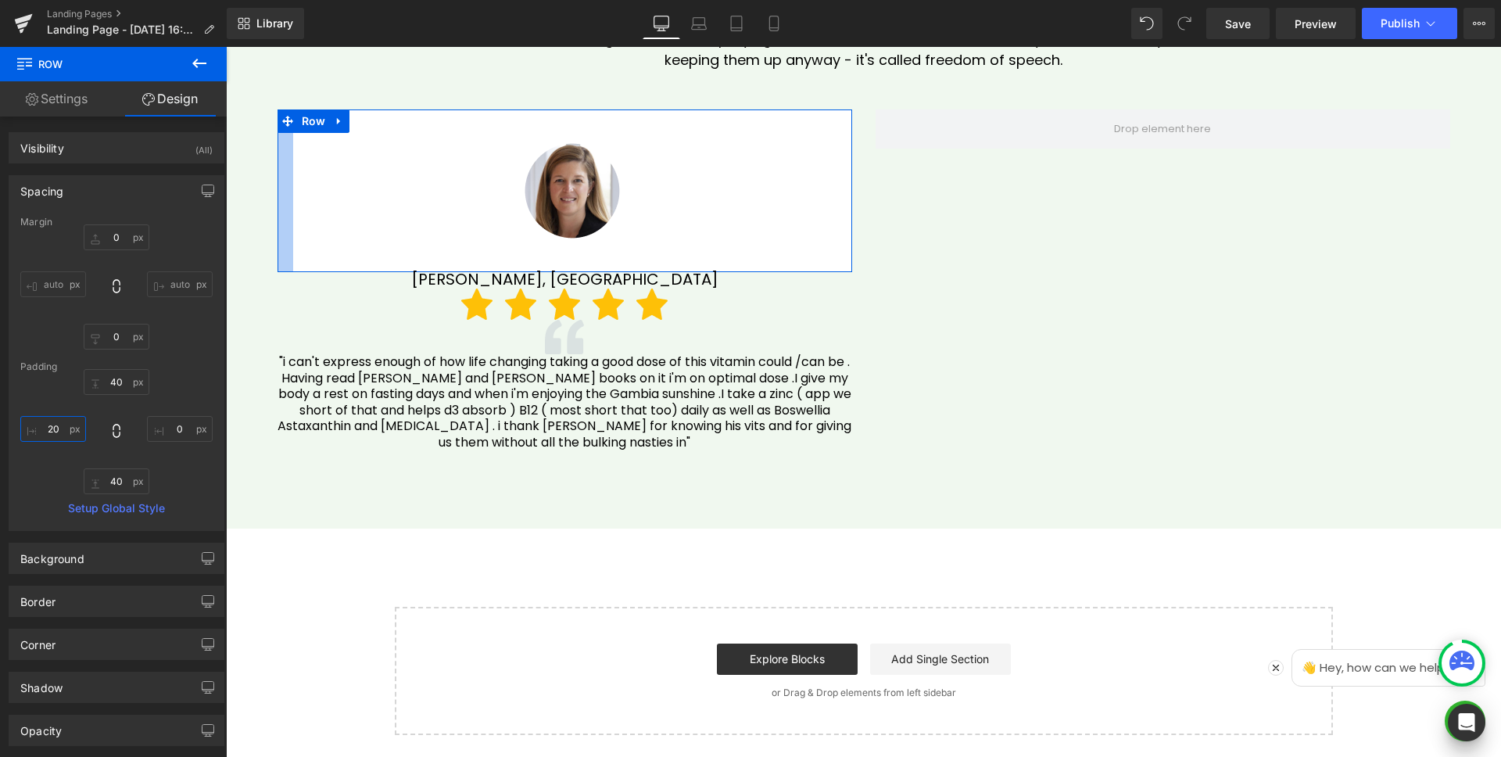
type input "30"
click at [181, 432] on input "0" at bounding box center [180, 429] width 66 height 26
type input "30"
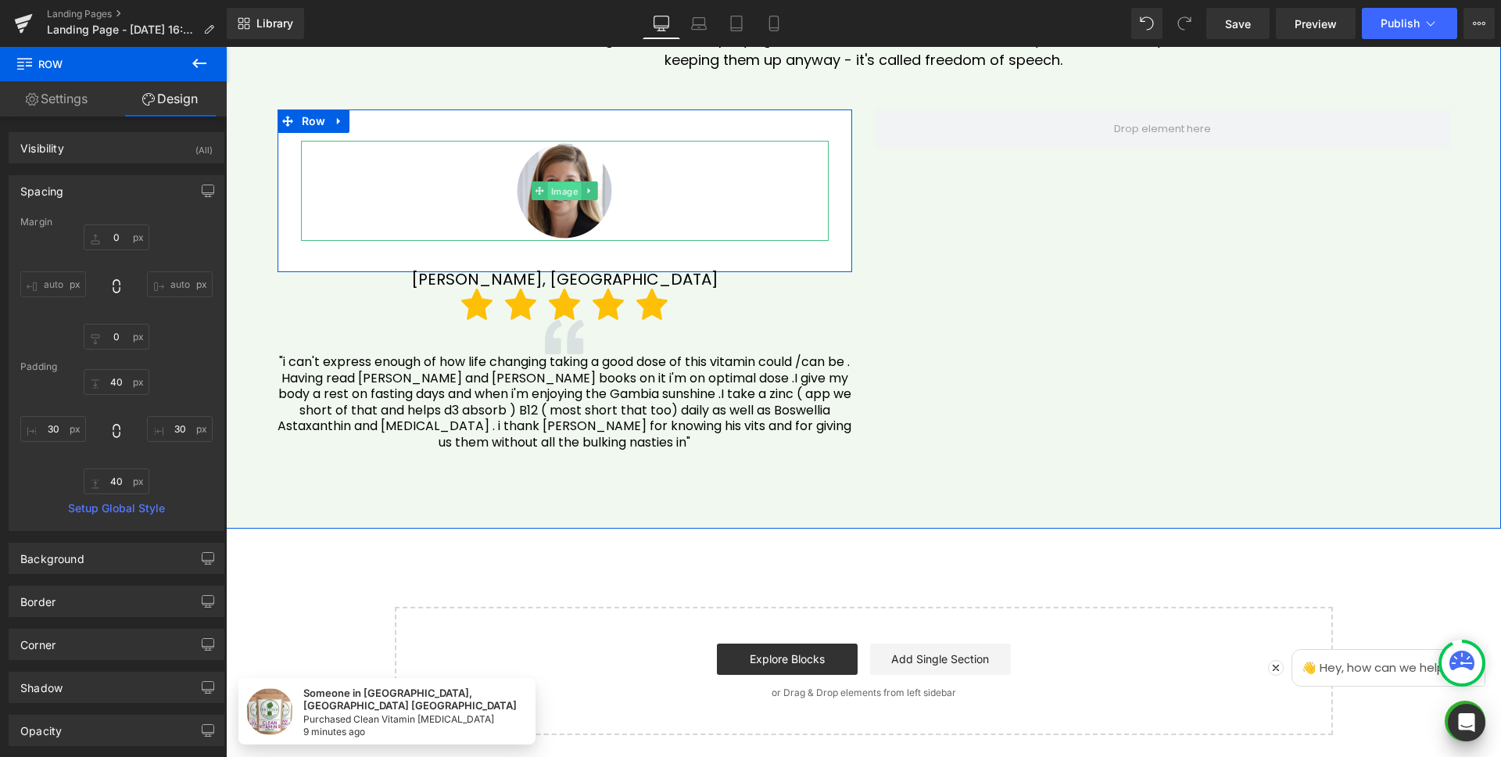
click at [562, 196] on span "Image" at bounding box center [565, 191] width 34 height 19
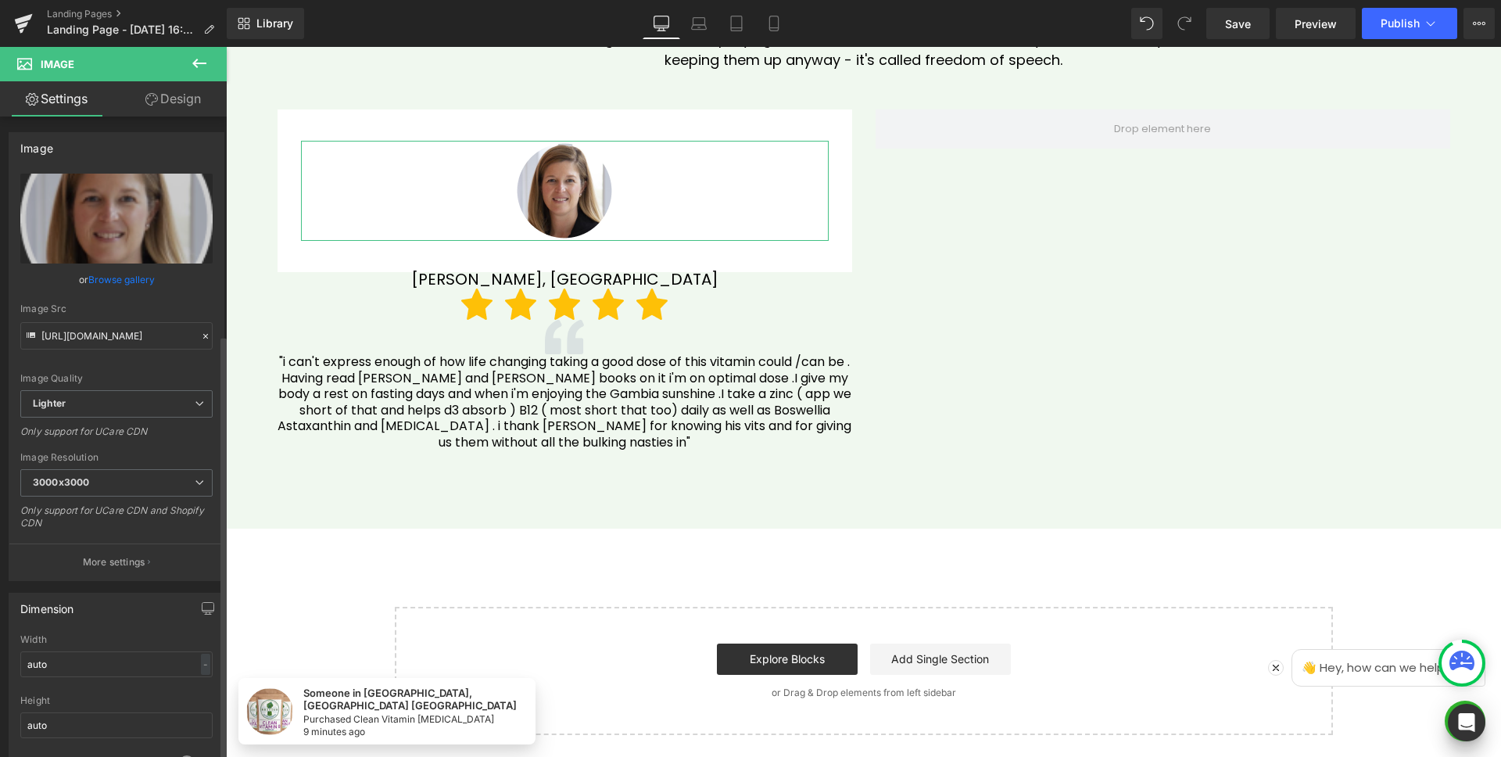
scroll to position [516, 0]
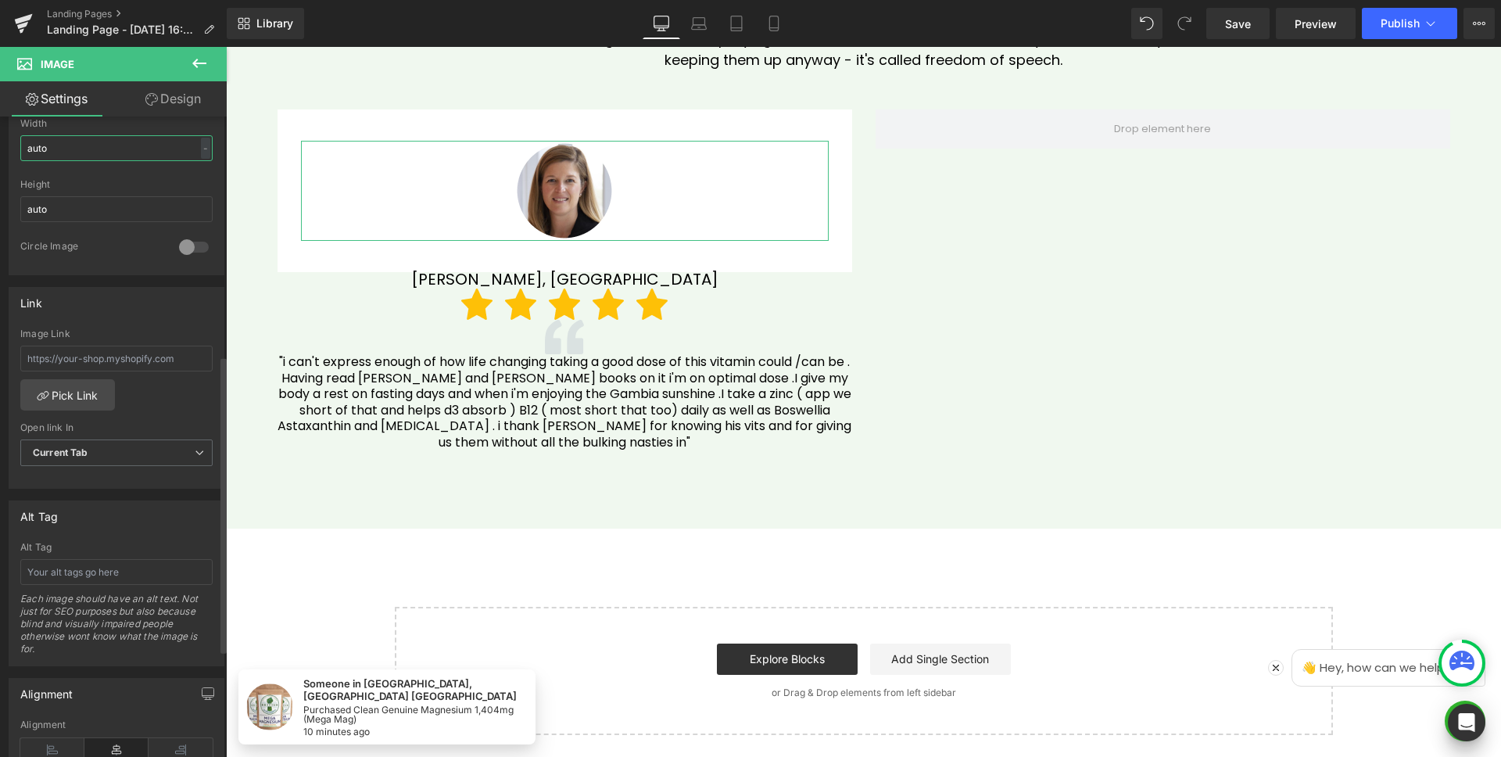
click at [67, 148] on input "auto" at bounding box center [116, 148] width 192 height 26
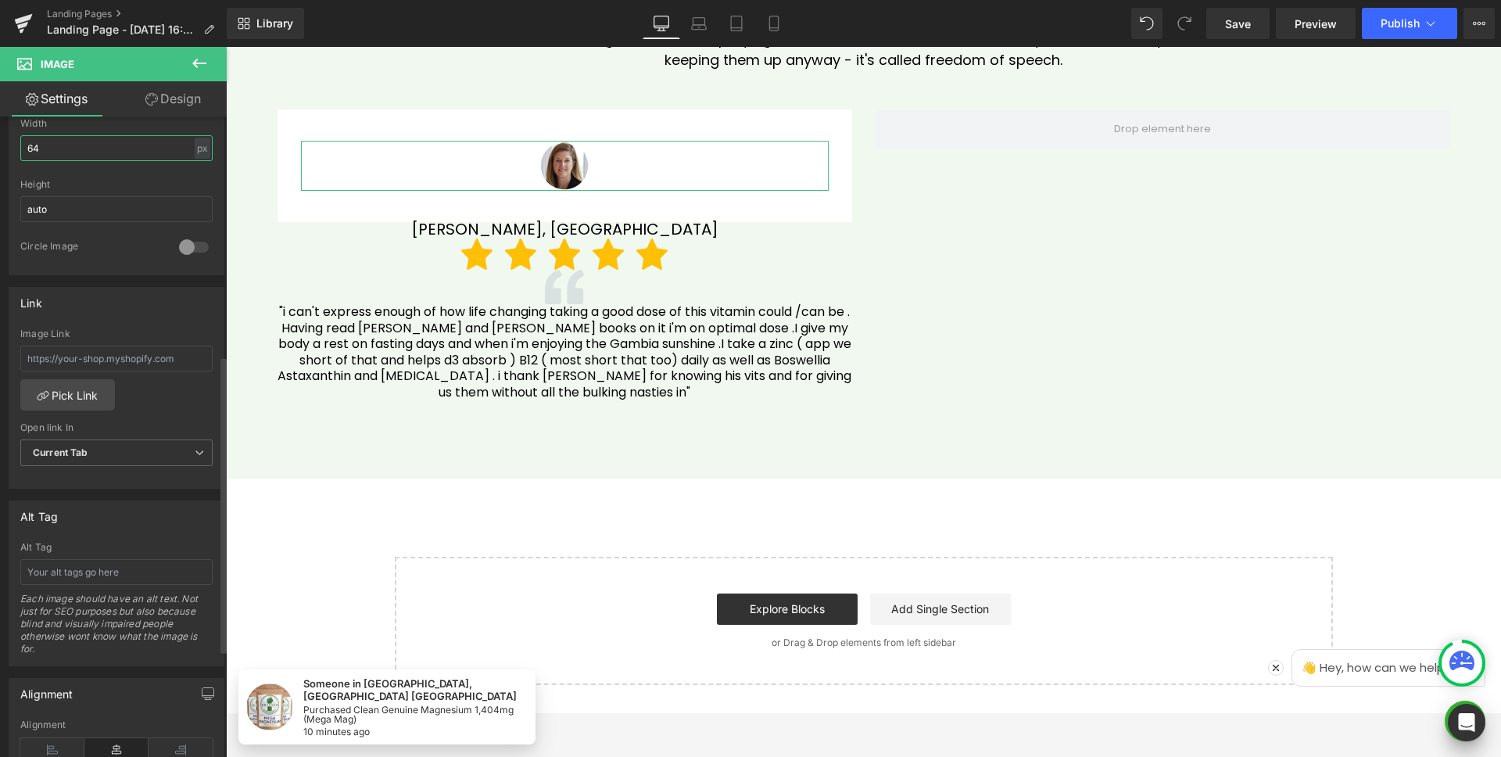
type input "64"
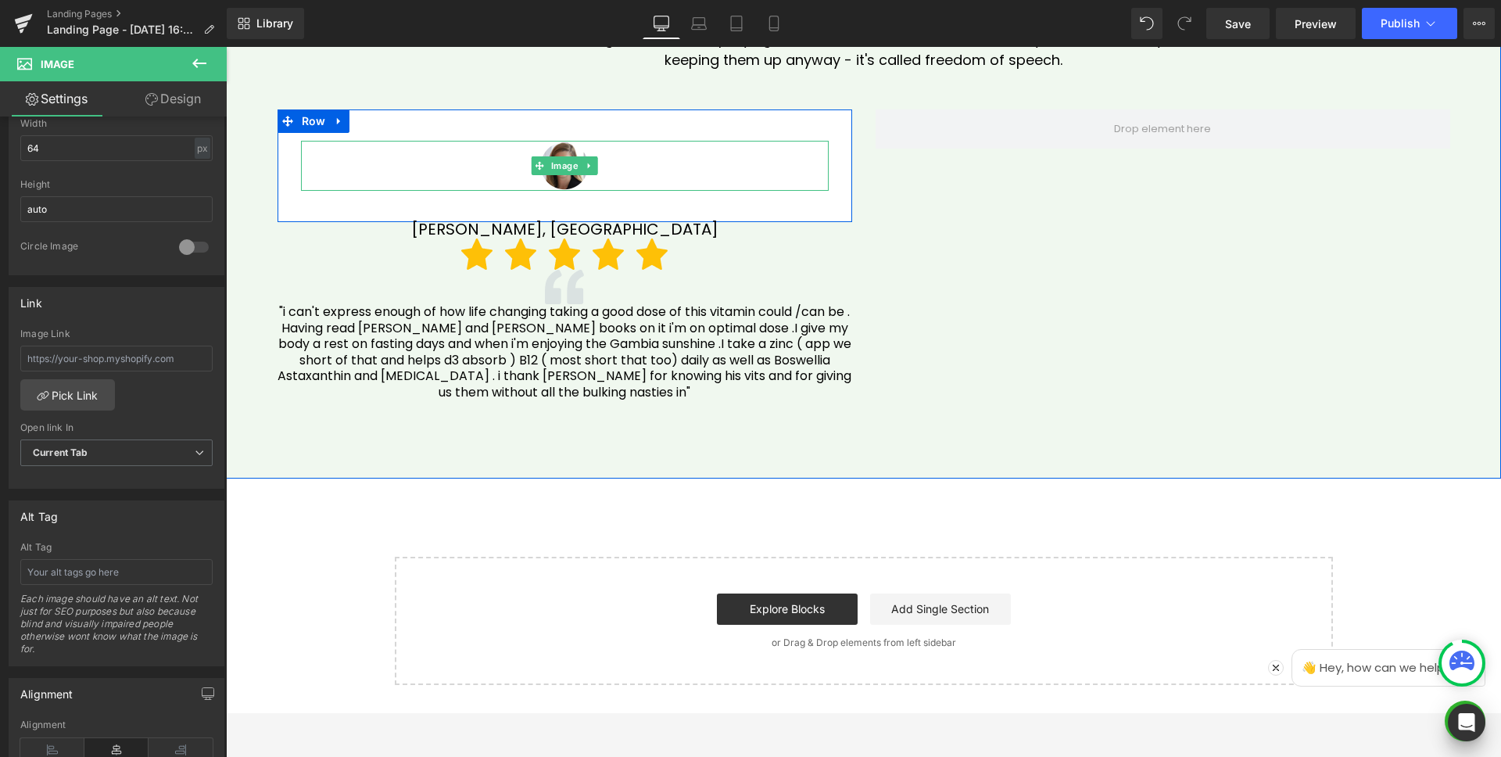
click at [624, 184] on div at bounding box center [565, 166] width 528 height 50
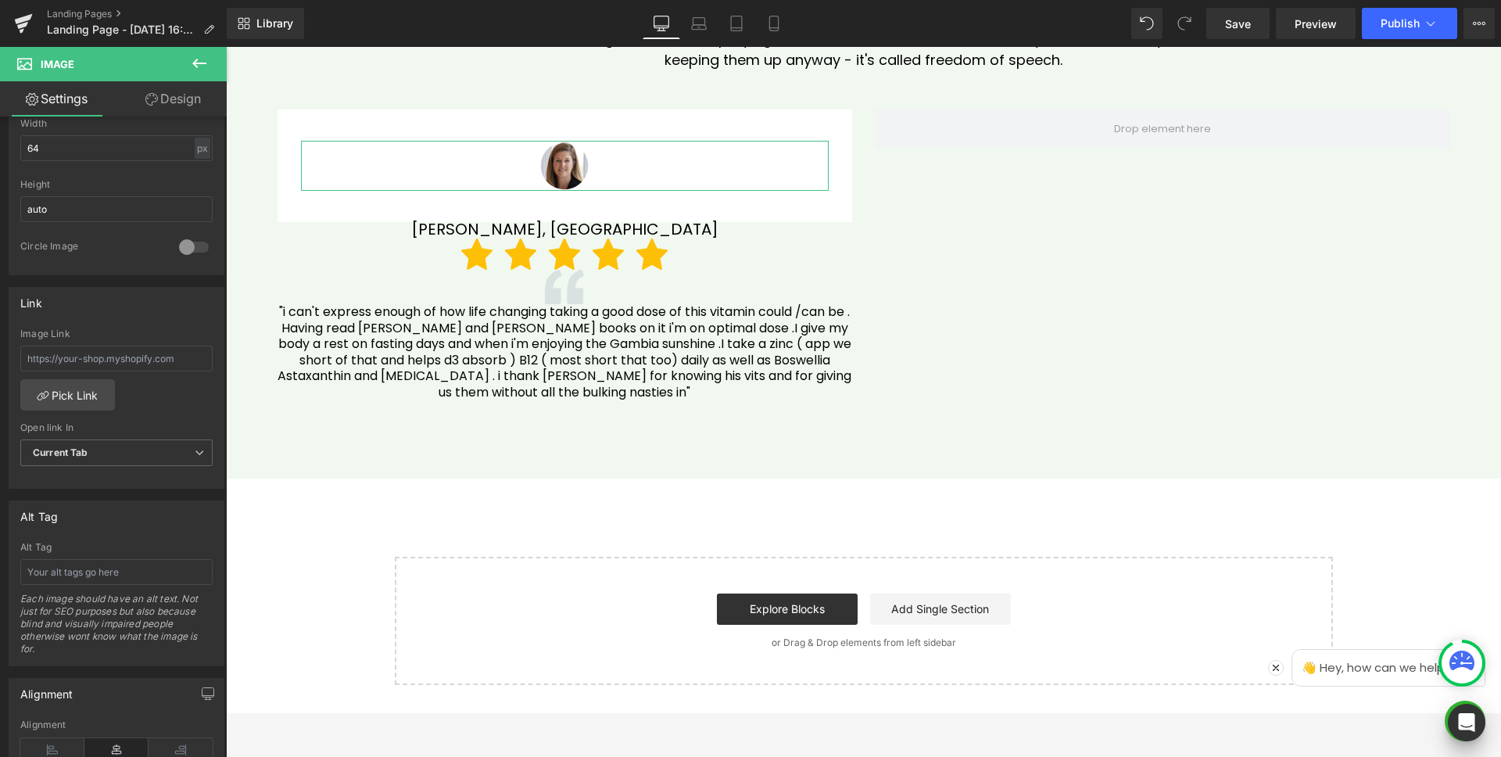
click at [163, 99] on link "Design" at bounding box center [173, 98] width 113 height 35
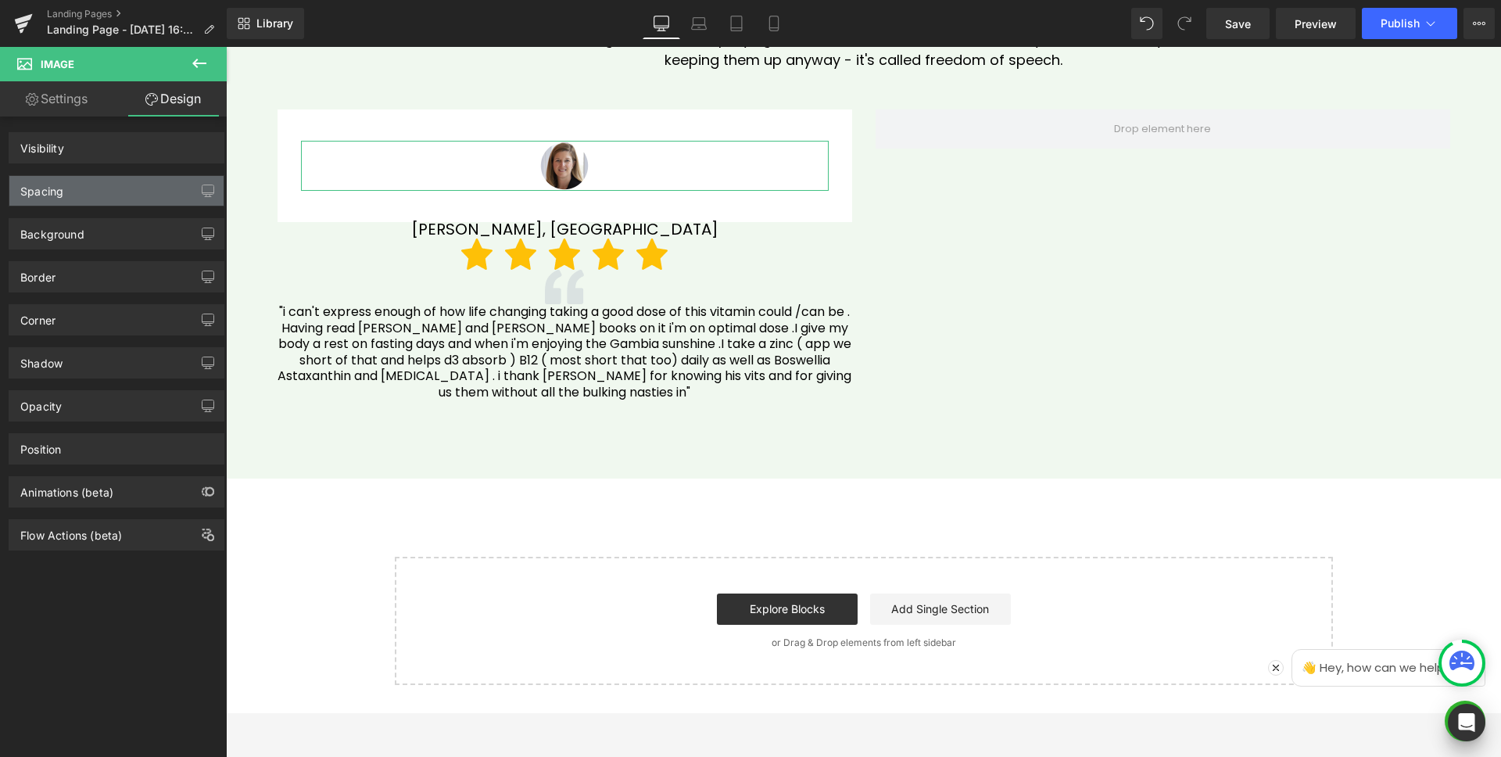
click at [91, 195] on div "Spacing" at bounding box center [116, 191] width 214 height 30
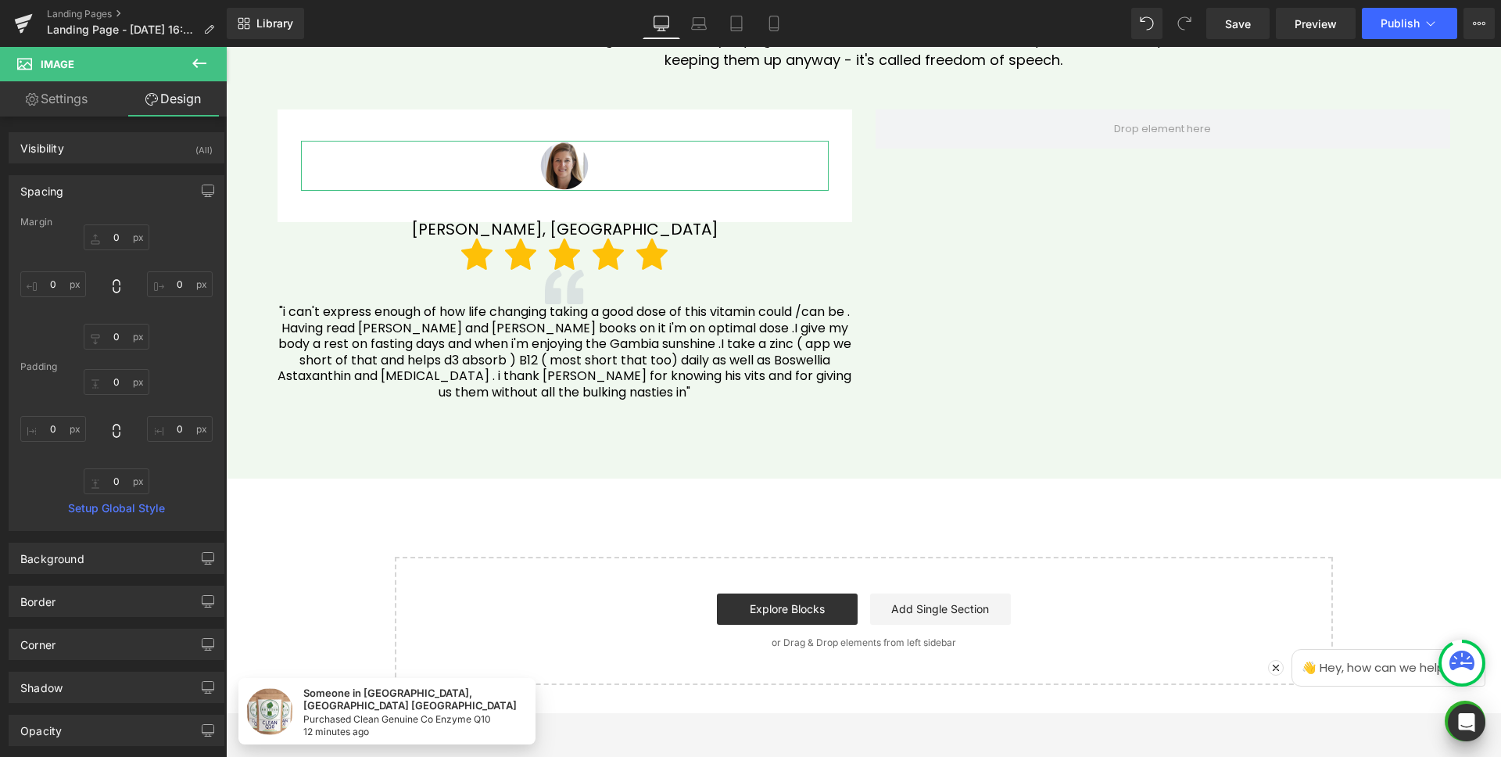
type input "0"
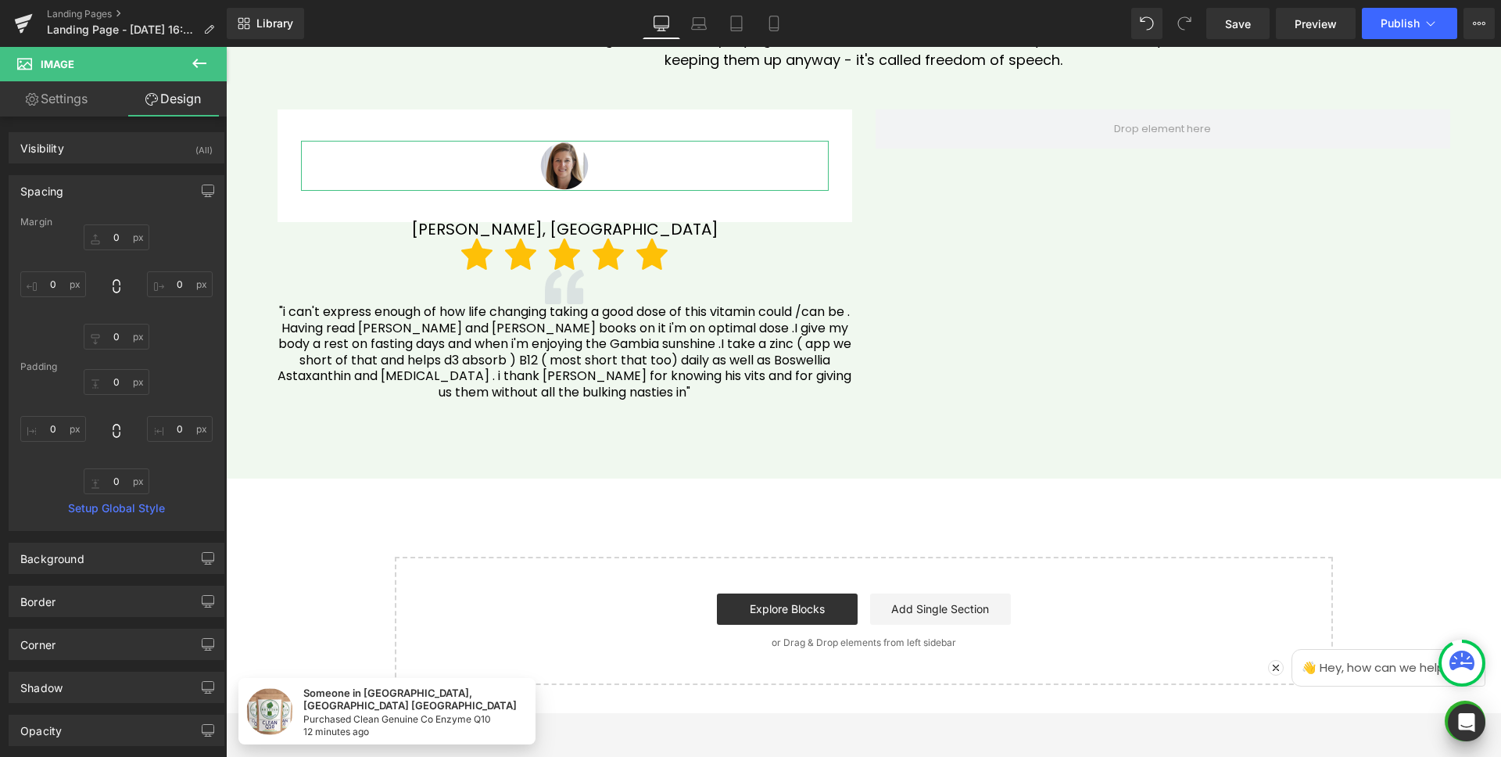
type input "0"
click at [117, 346] on input "0" at bounding box center [117, 337] width 66 height 26
type input "10"
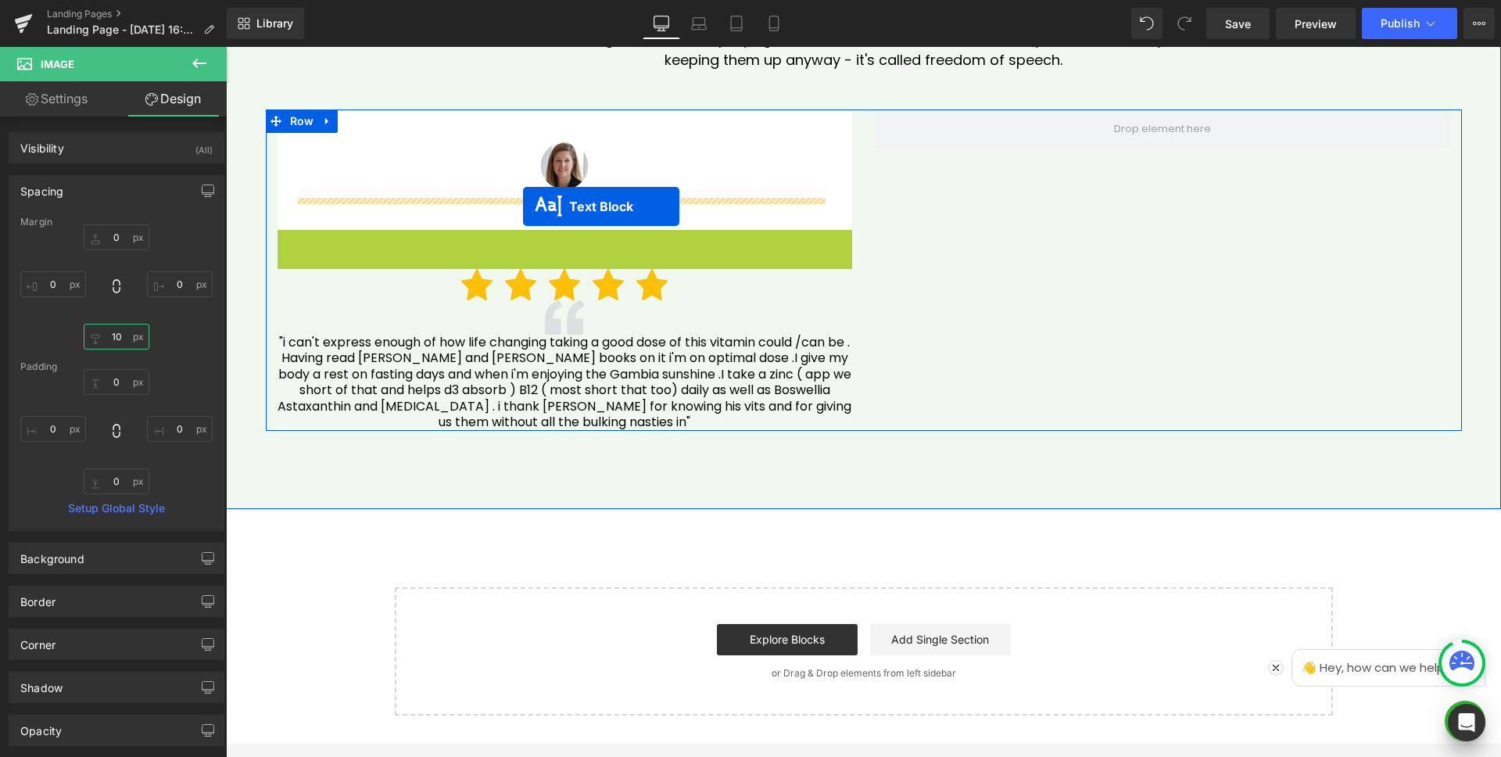
drag, startPoint x: 516, startPoint y: 239, endPoint x: 780, endPoint y: 229, distance: 264.5
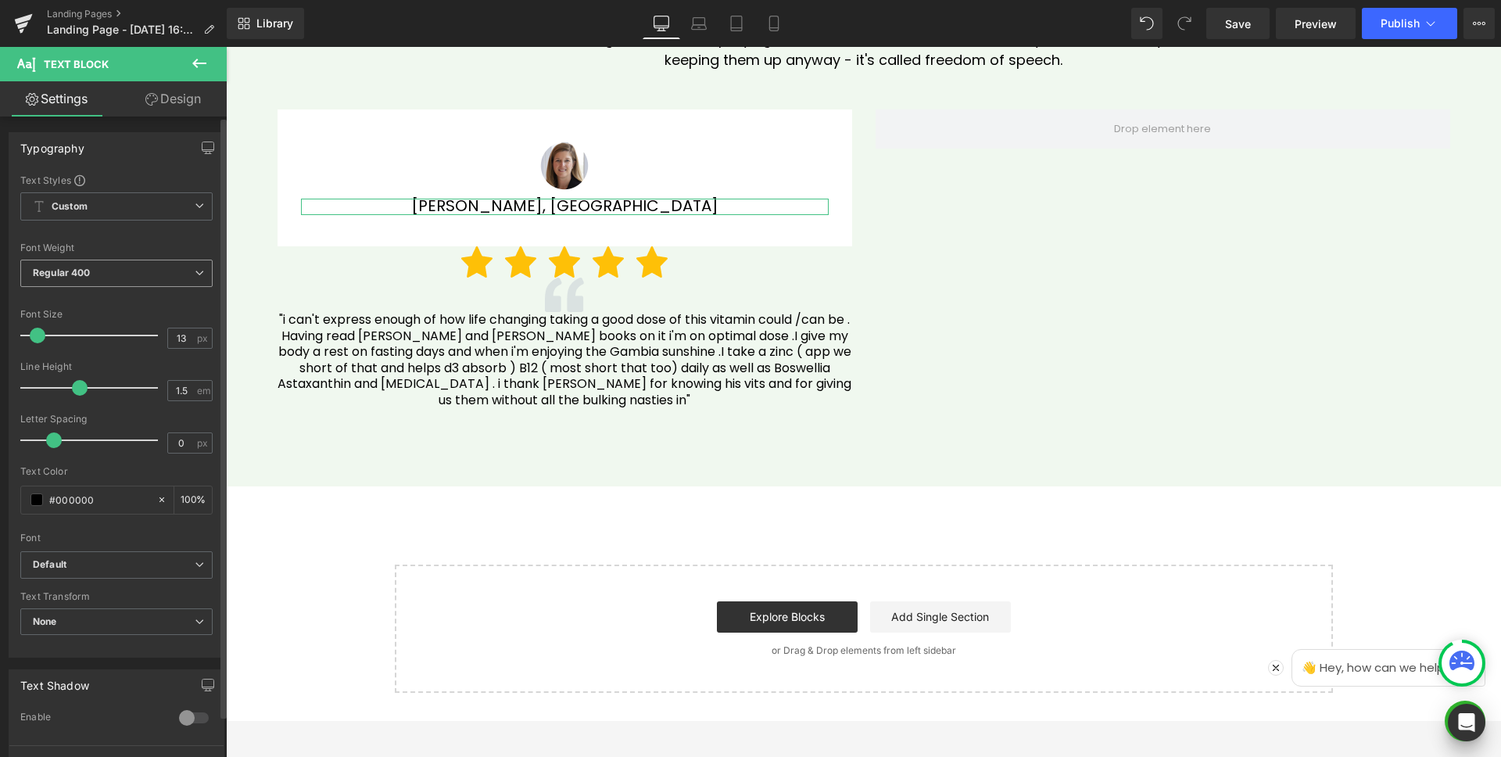
click at [70, 269] on b "Regular 400" at bounding box center [62, 273] width 58 height 12
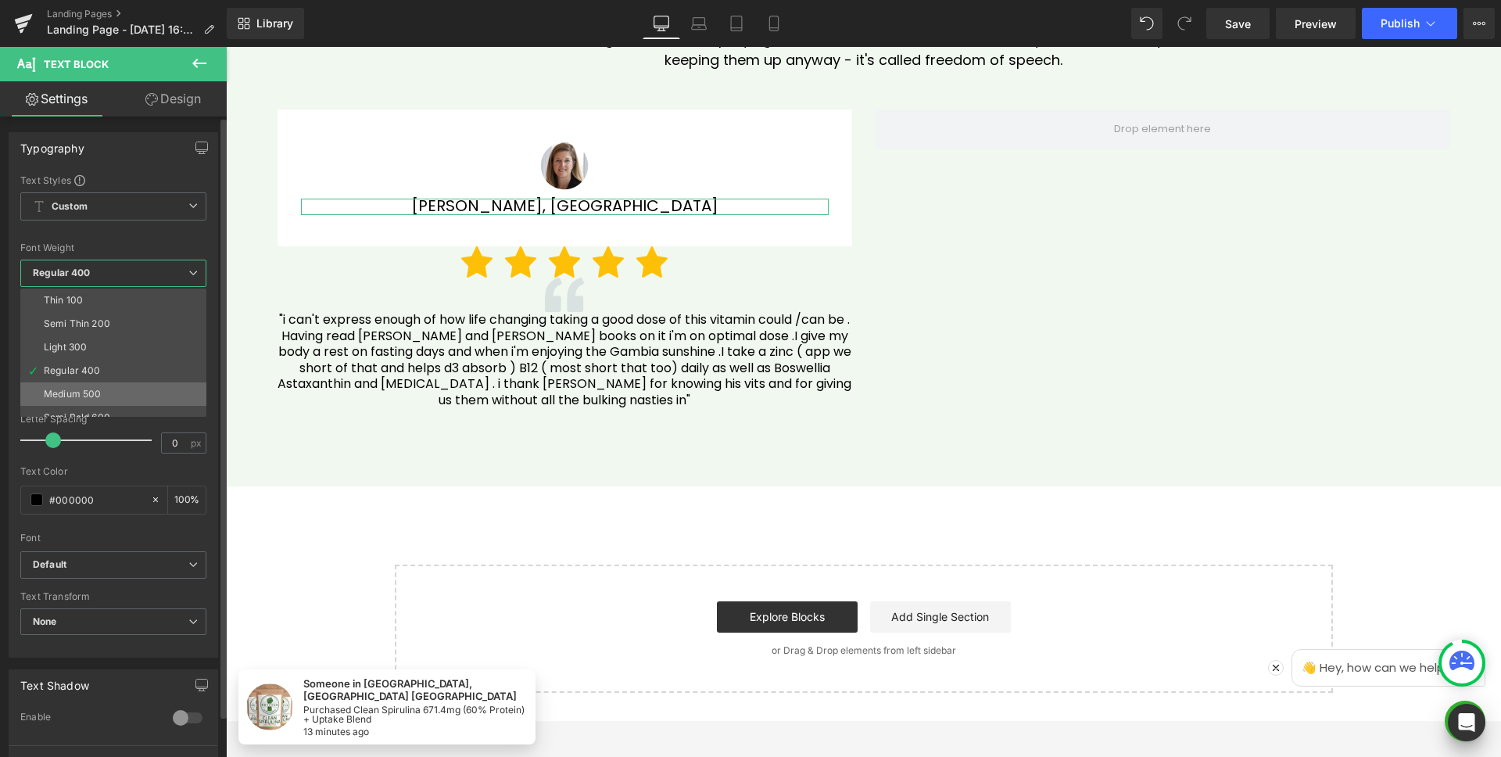
click at [99, 391] on div "Medium 500" at bounding box center [72, 394] width 57 height 11
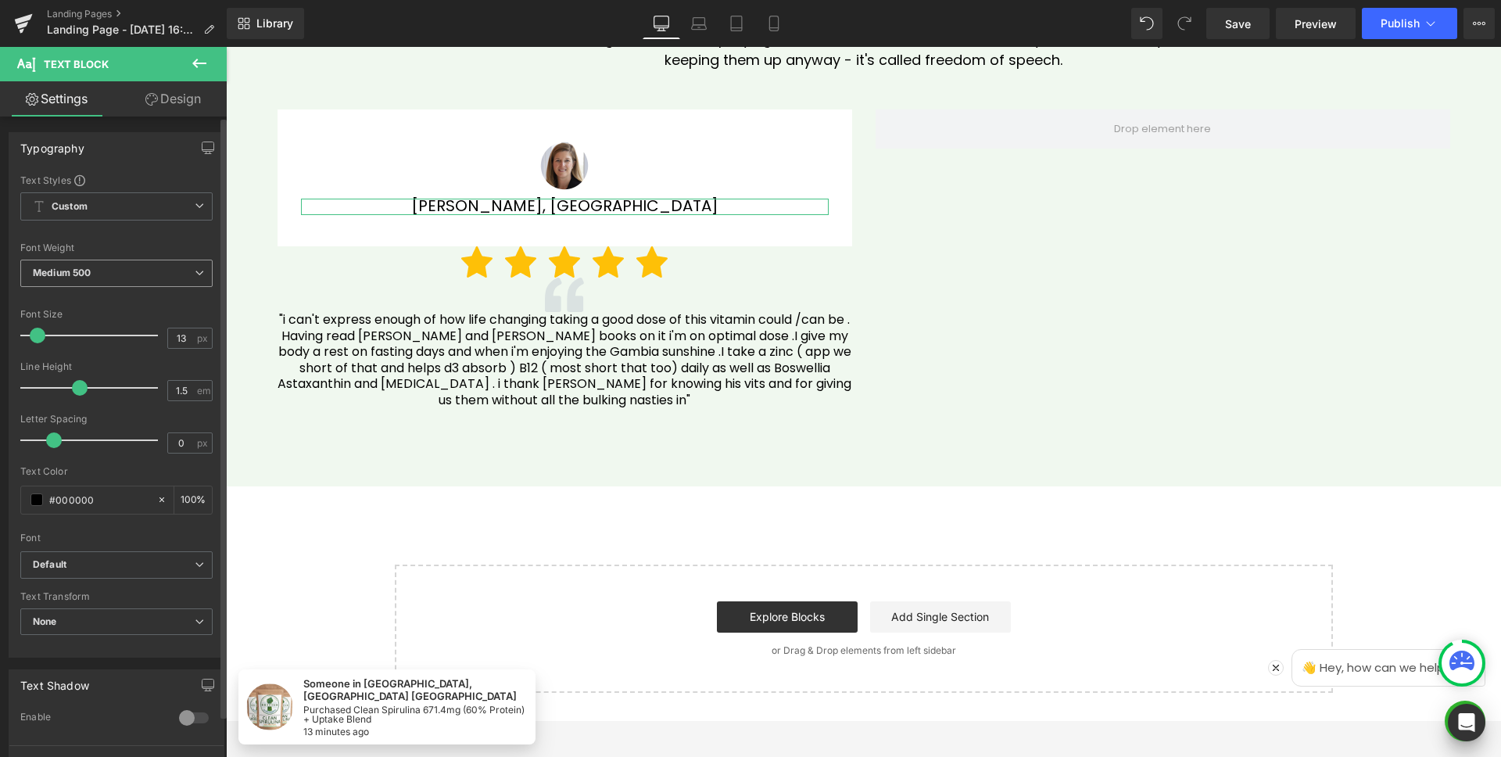
click at [106, 277] on span "Medium 500" at bounding box center [116, 273] width 192 height 27
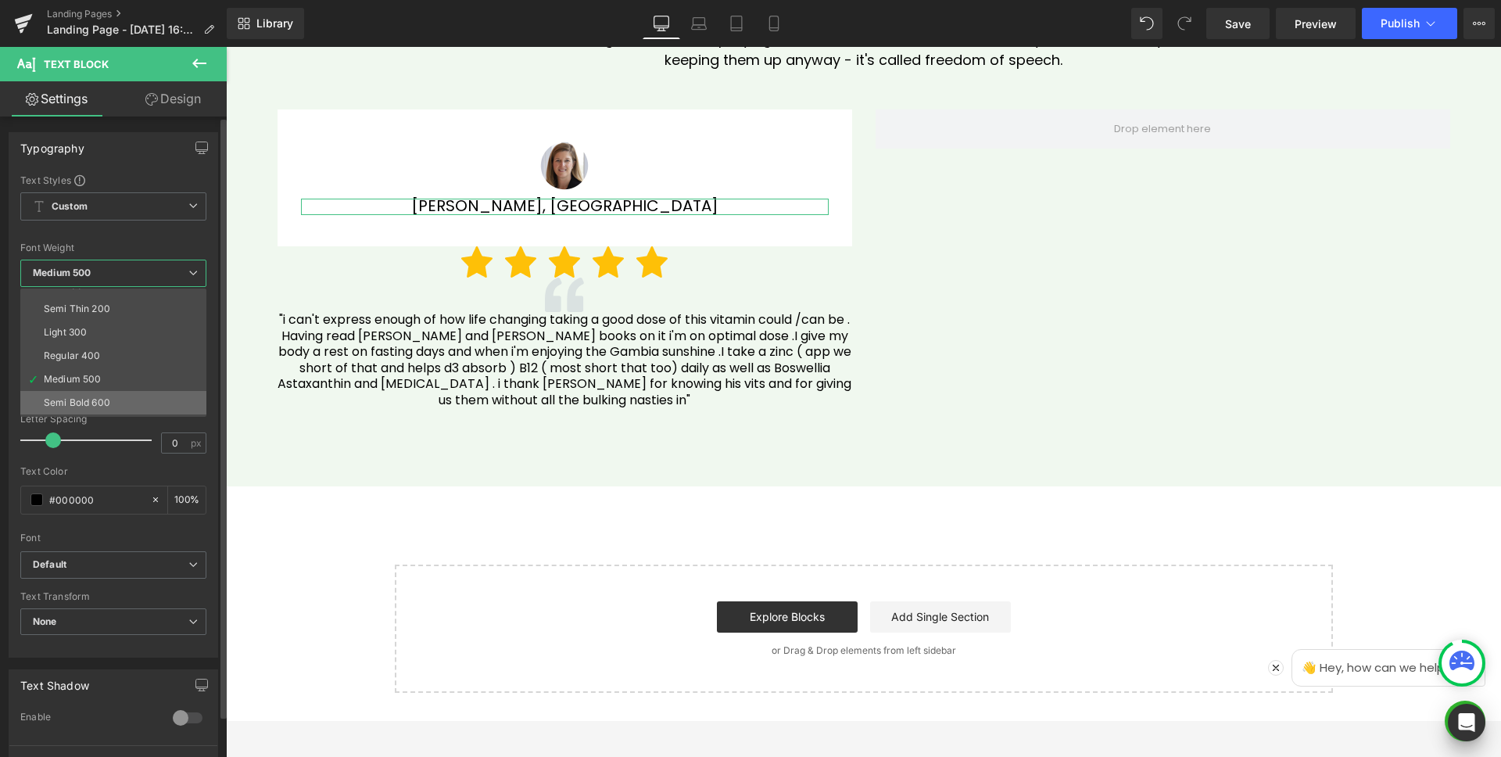
scroll to position [28, 0]
click at [103, 384] on div "Semi Bold 600" at bounding box center [77, 389] width 66 height 11
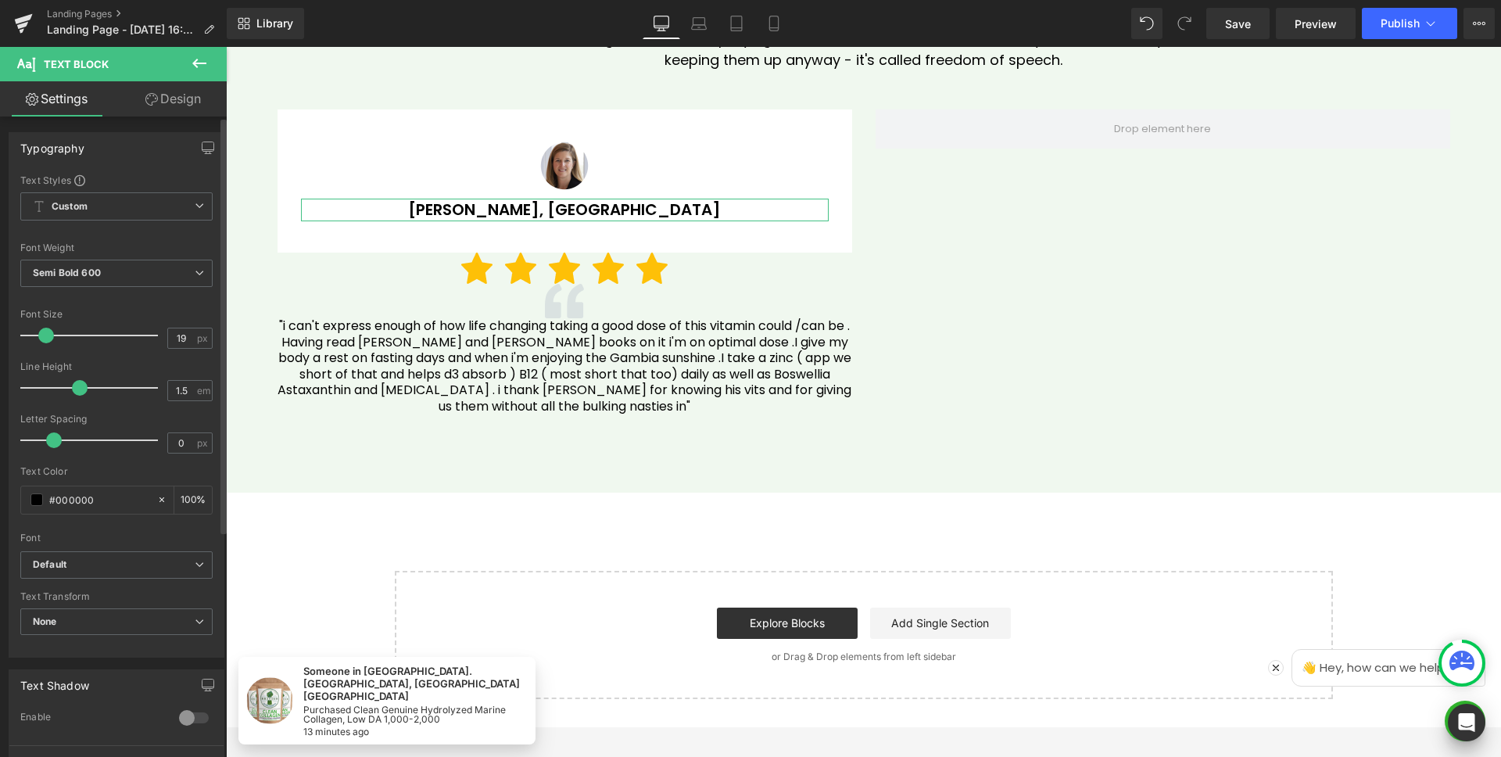
type input "20"
drag, startPoint x: 38, startPoint y: 334, endPoint x: 46, endPoint y: 335, distance: 8.6
click at [46, 335] on span at bounding box center [48, 336] width 16 height 16
click at [110, 497] on input "#000000" at bounding box center [99, 499] width 100 height 17
click at [109, 497] on input "#000000" at bounding box center [99, 499] width 100 height 17
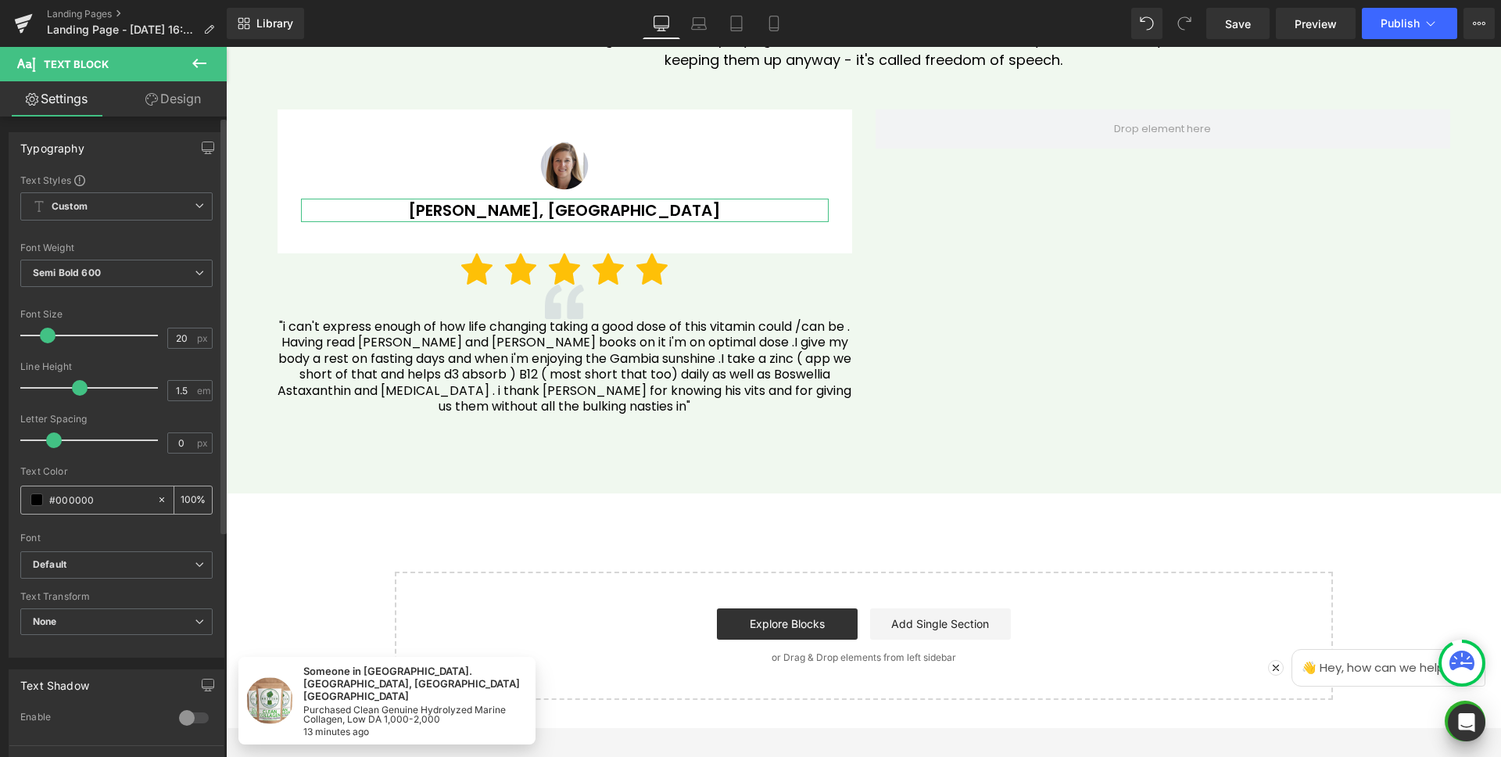
click at [109, 497] on input "#000000" at bounding box center [99, 499] width 100 height 17
paste input "6BB95E"
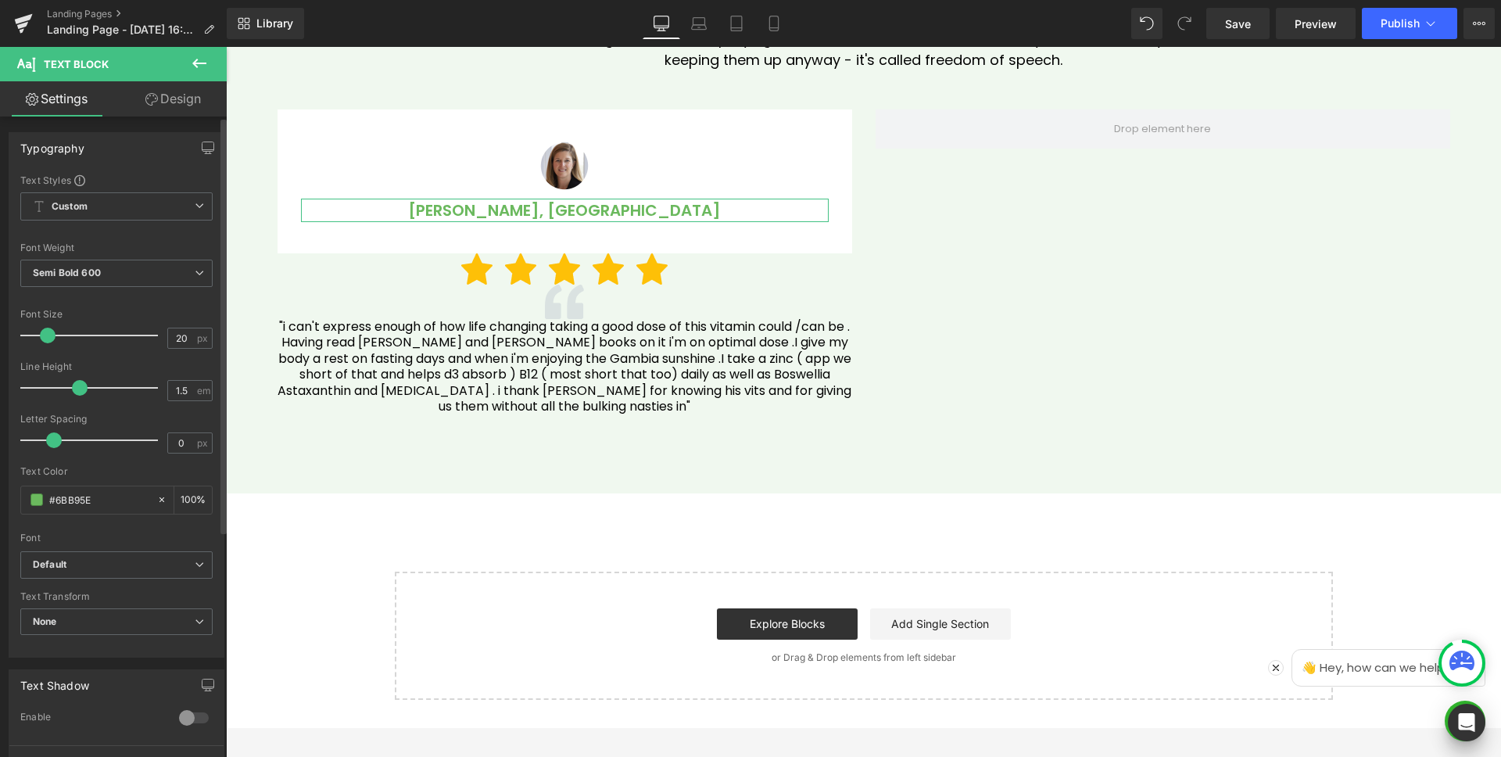
click at [13, 469] on div "Text Styles Custom Custom Setup Global Style Custom Setup Global Style Thin 100…" at bounding box center [116, 415] width 214 height 483
type input "#6bb95e"
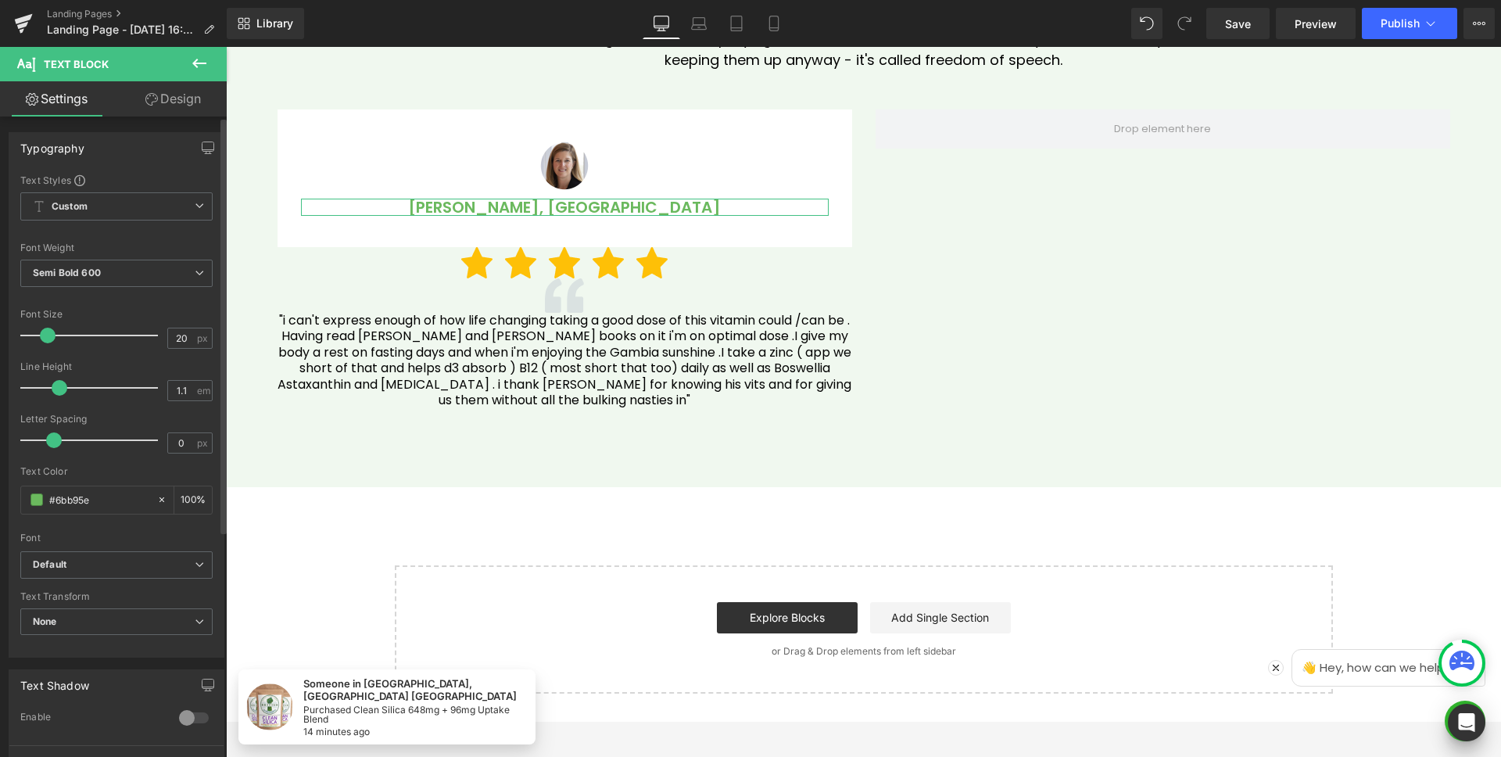
type input "1"
drag, startPoint x: 85, startPoint y: 388, endPoint x: 54, endPoint y: 392, distance: 31.5
click at [54, 392] on div at bounding box center [93, 387] width 130 height 31
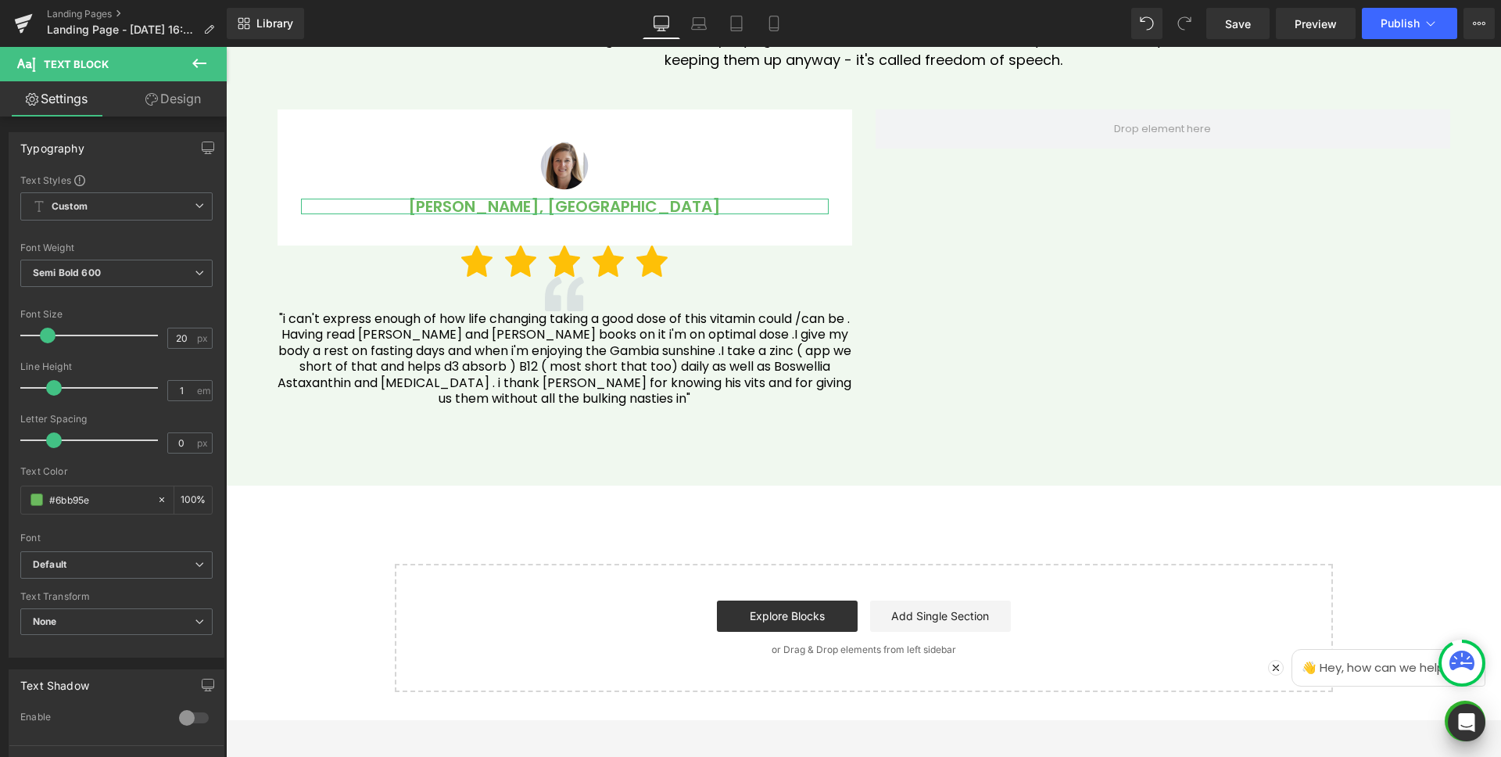
click at [174, 95] on link "Design" at bounding box center [173, 98] width 113 height 35
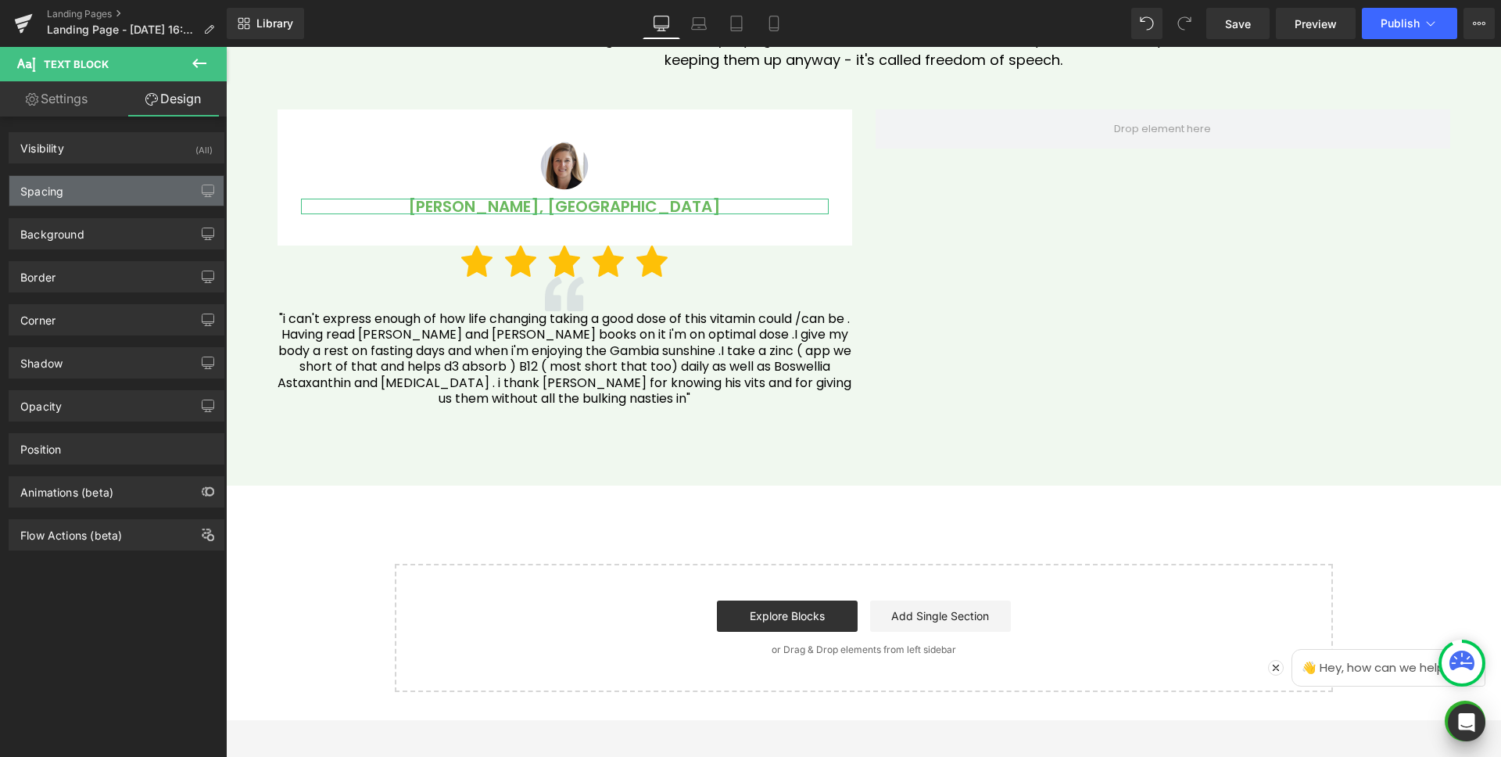
click at [77, 180] on div "Spacing" at bounding box center [116, 191] width 214 height 30
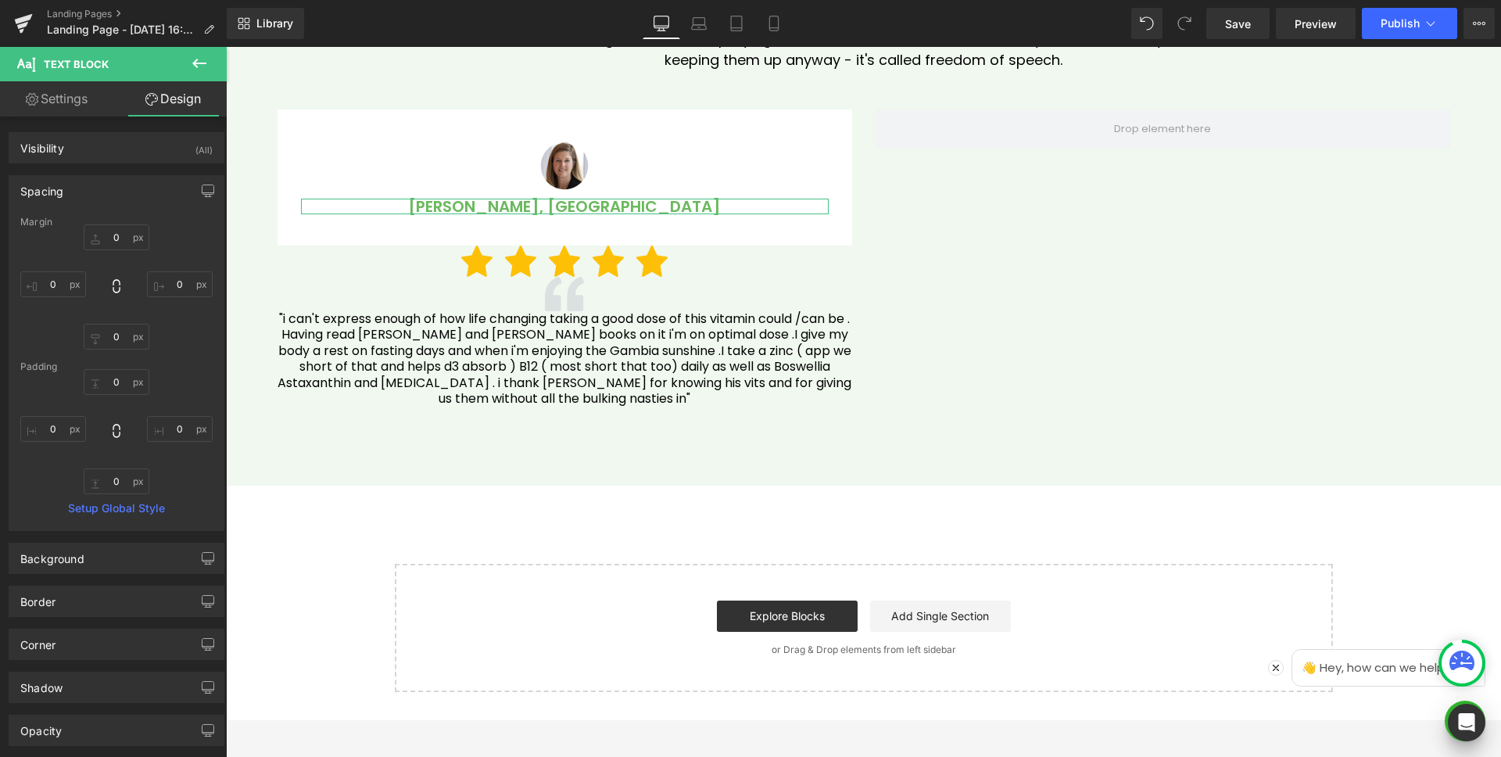
type input "0"
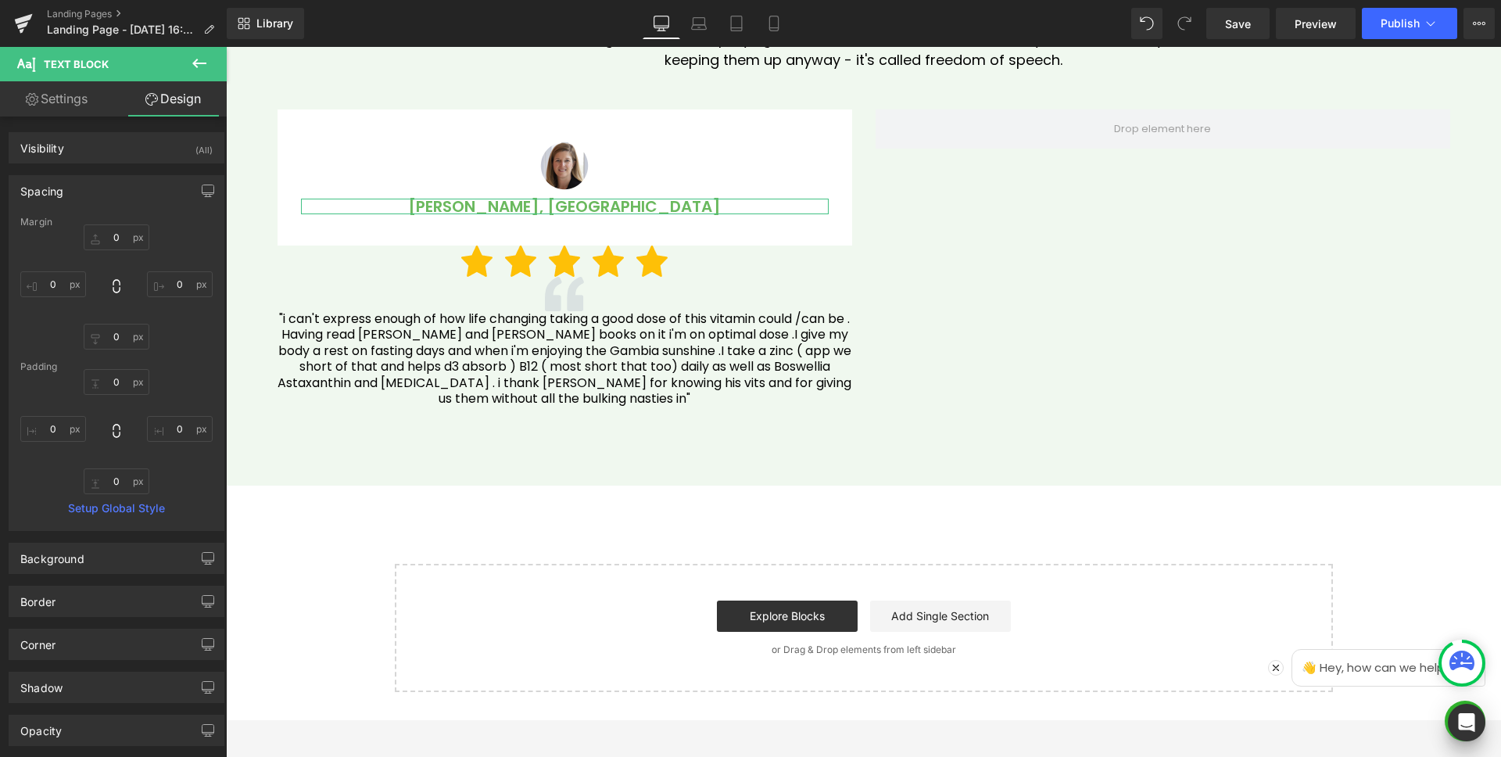
type input "0"
click at [113, 335] on input "0" at bounding box center [117, 337] width 66 height 26
type input "10"
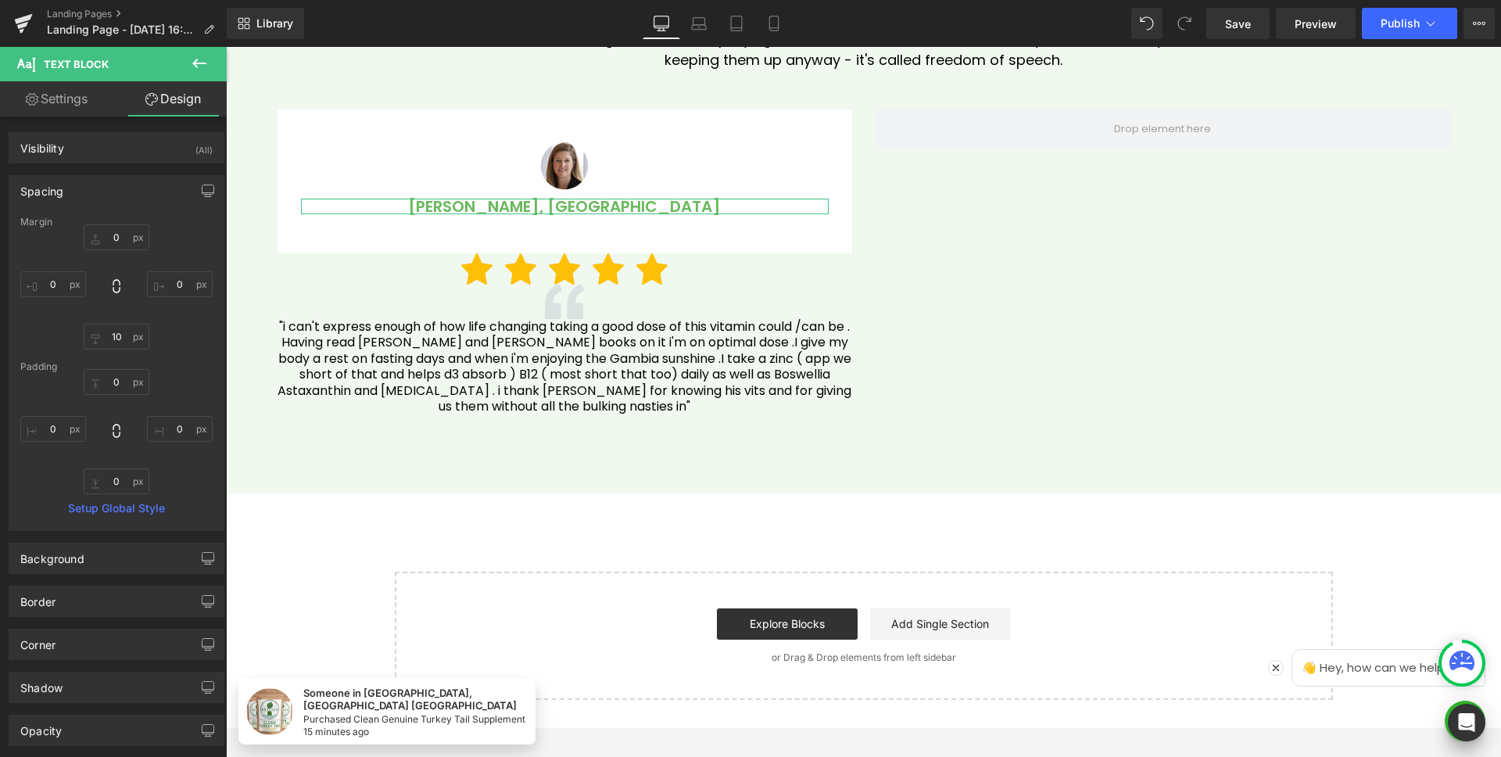
click at [172, 350] on div "Margin 0px 0 0px 0 10 10 0px 0 Padding 0px 0 0px 0 0px 0 0px 0 Setup Global Sty…" at bounding box center [116, 374] width 214 height 314
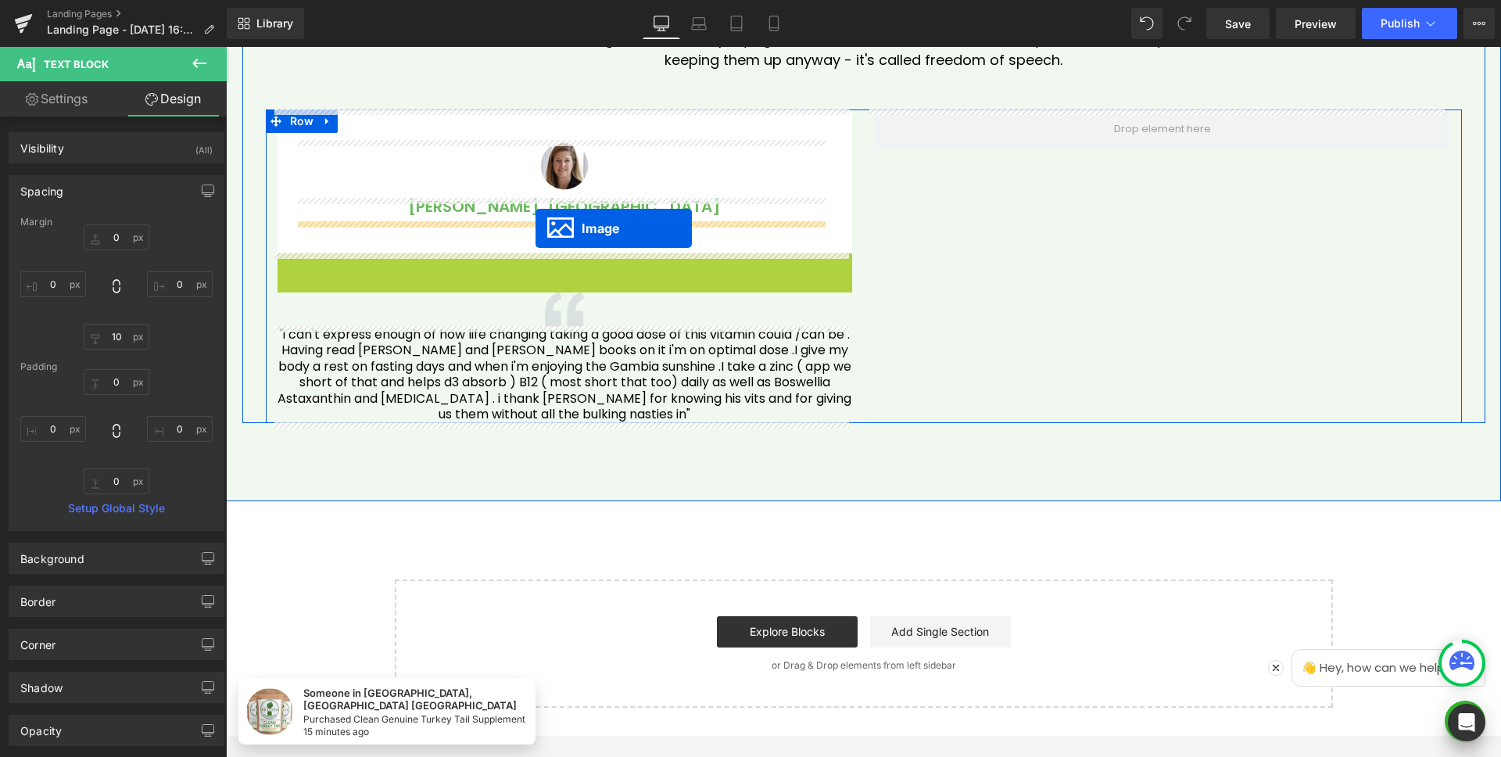
drag, startPoint x: 533, startPoint y: 271, endPoint x: 536, endPoint y: 228, distance: 42.3
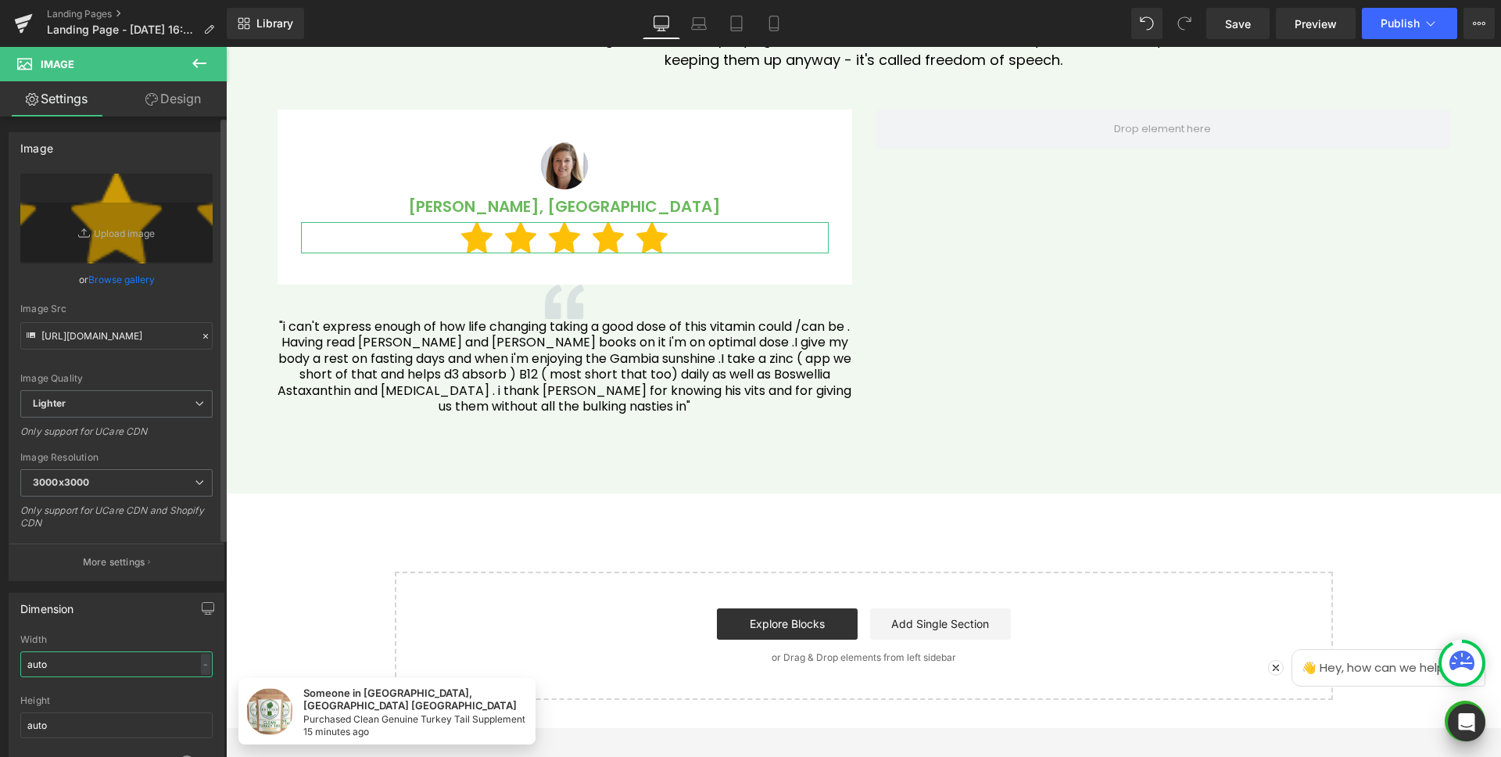
click at [96, 665] on input "auto" at bounding box center [116, 664] width 192 height 26
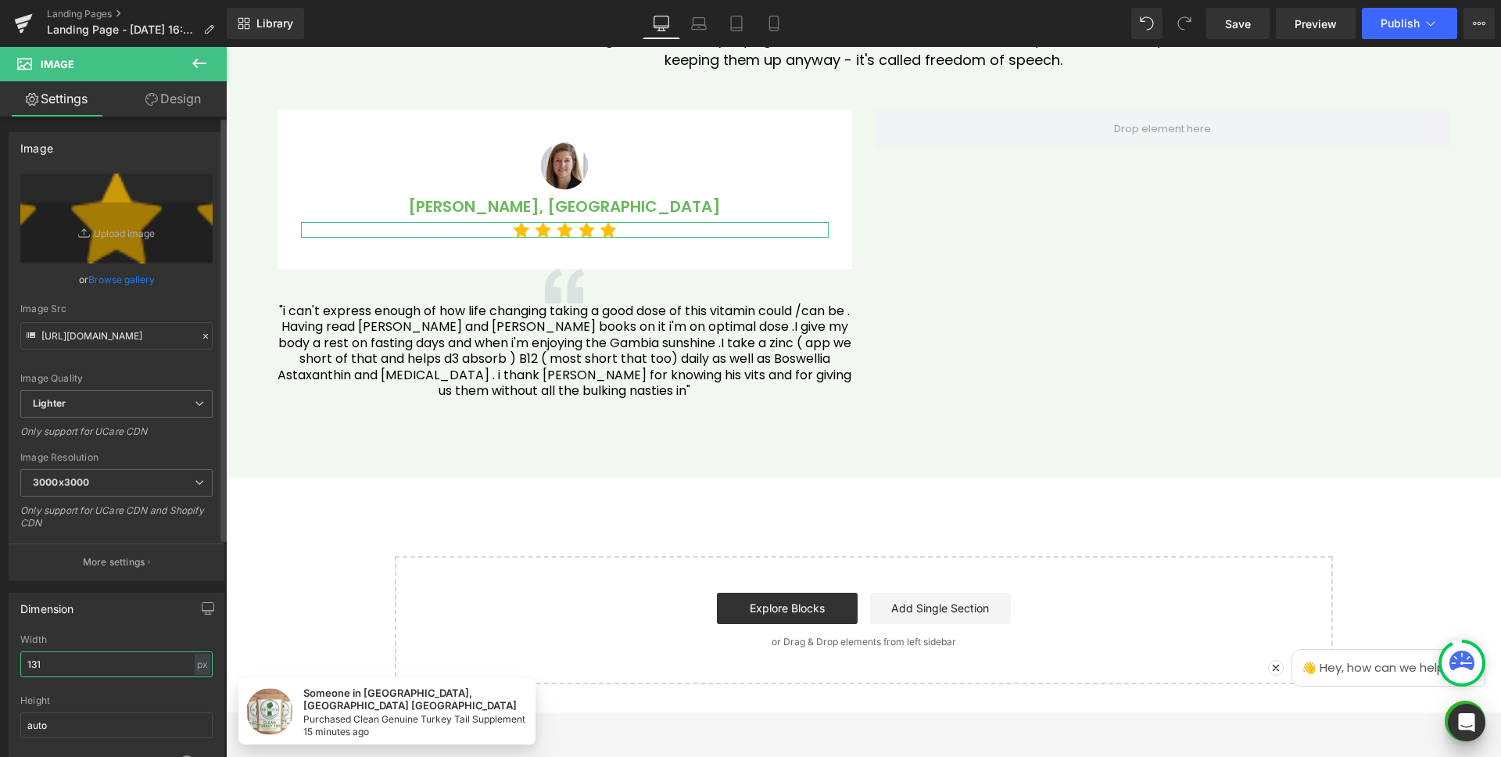
type input "131"
click at [181, 92] on link "Design" at bounding box center [173, 98] width 113 height 35
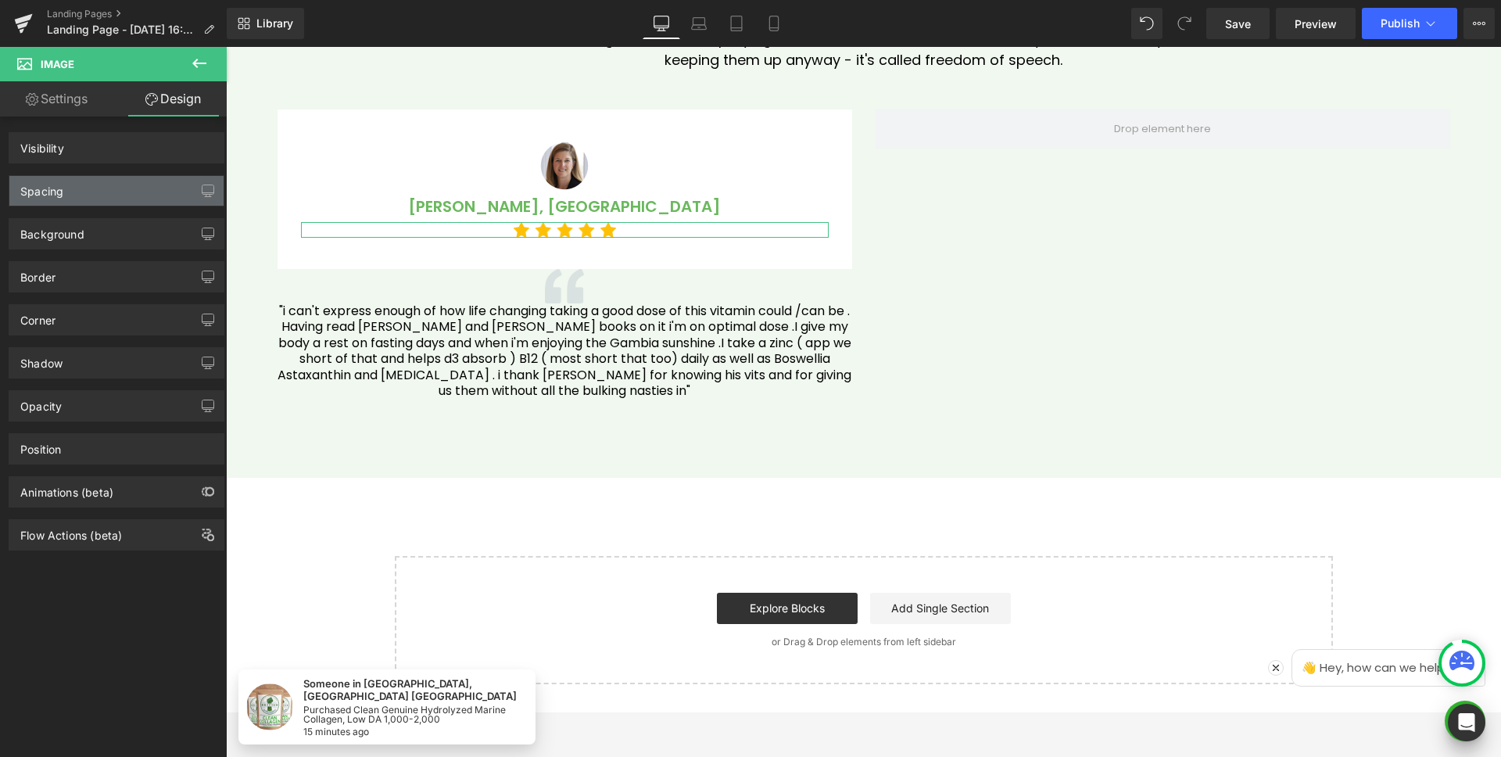
click at [103, 176] on div "Spacing" at bounding box center [116, 191] width 214 height 30
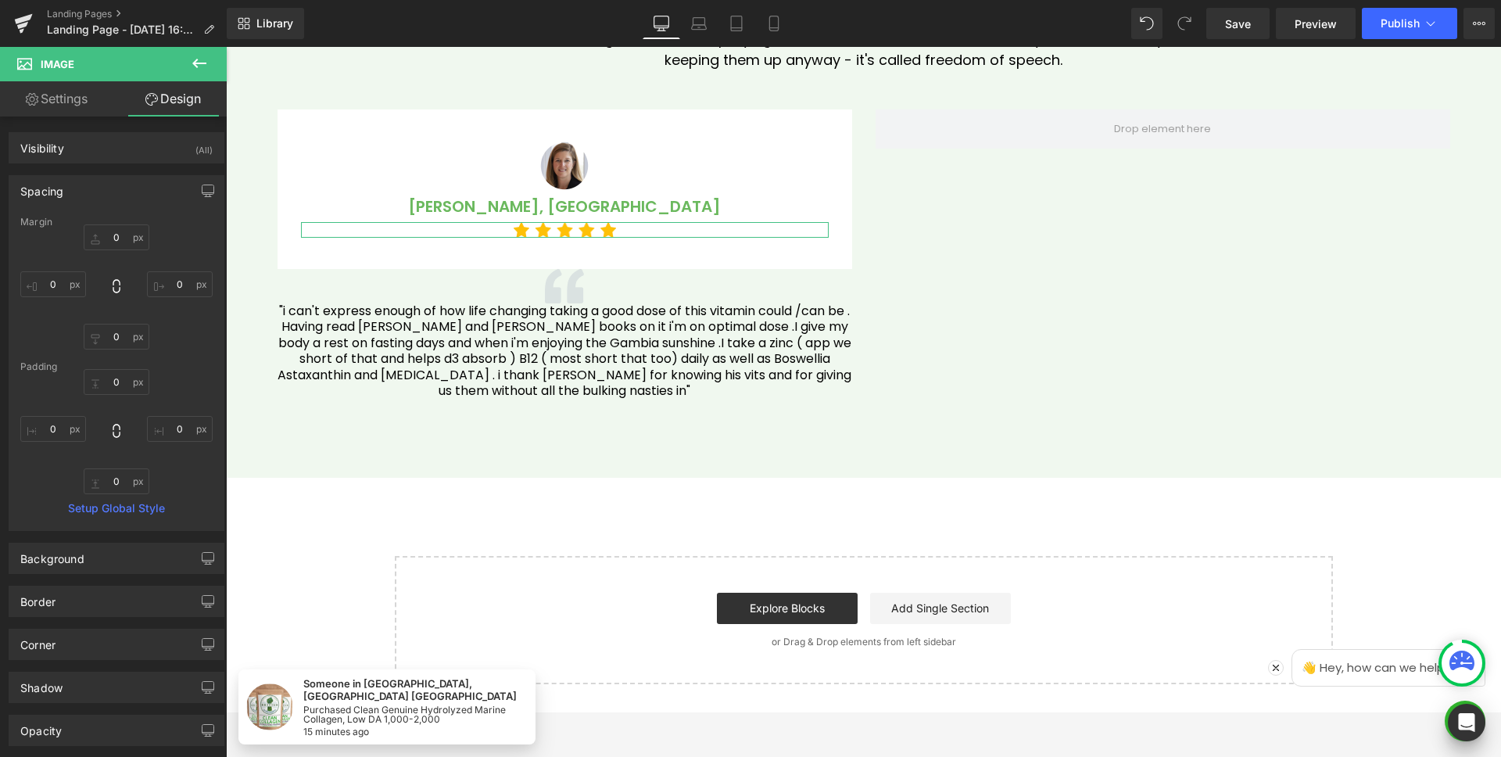
type input "0"
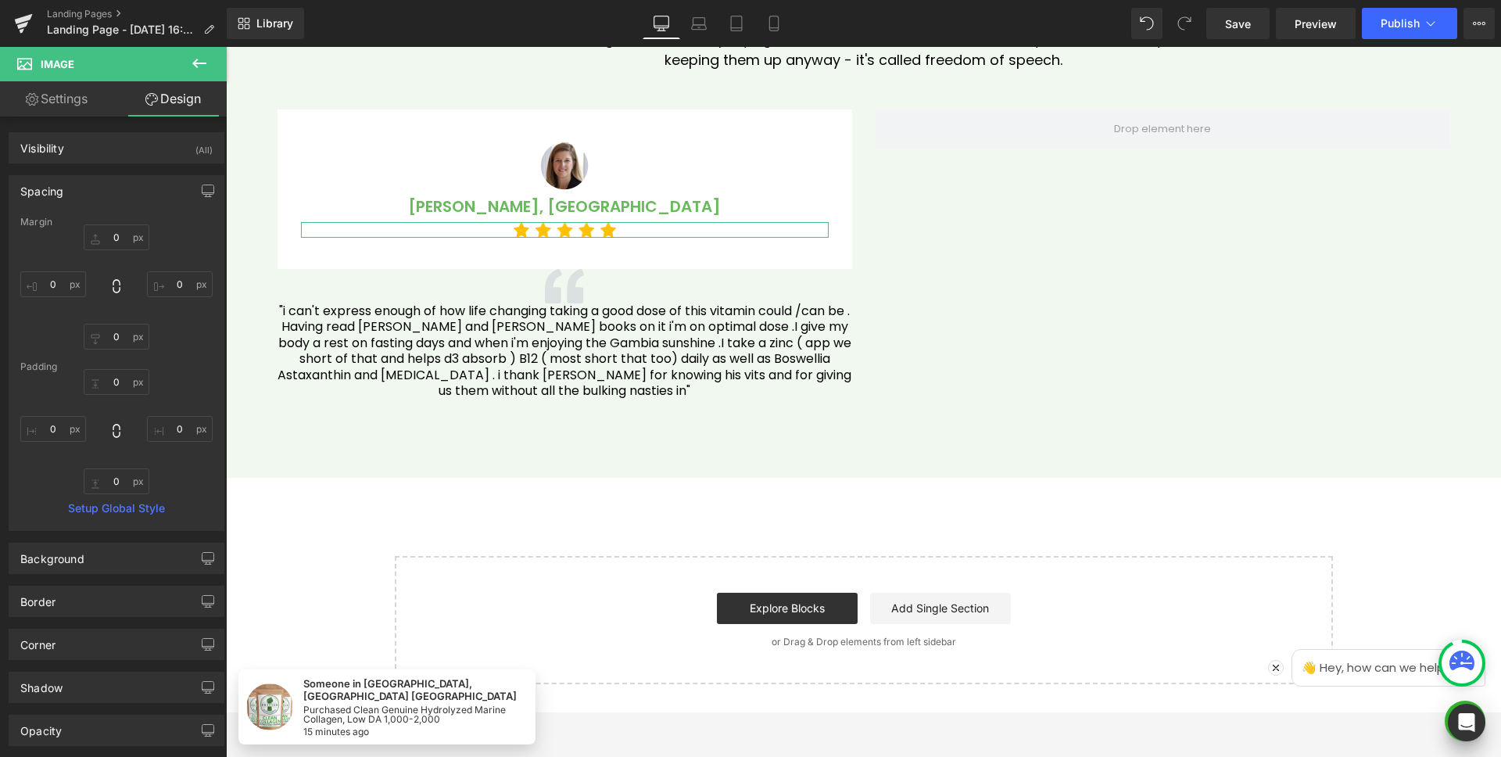
type input "0"
click at [120, 341] on input "0" at bounding box center [117, 337] width 66 height 26
type input "10"
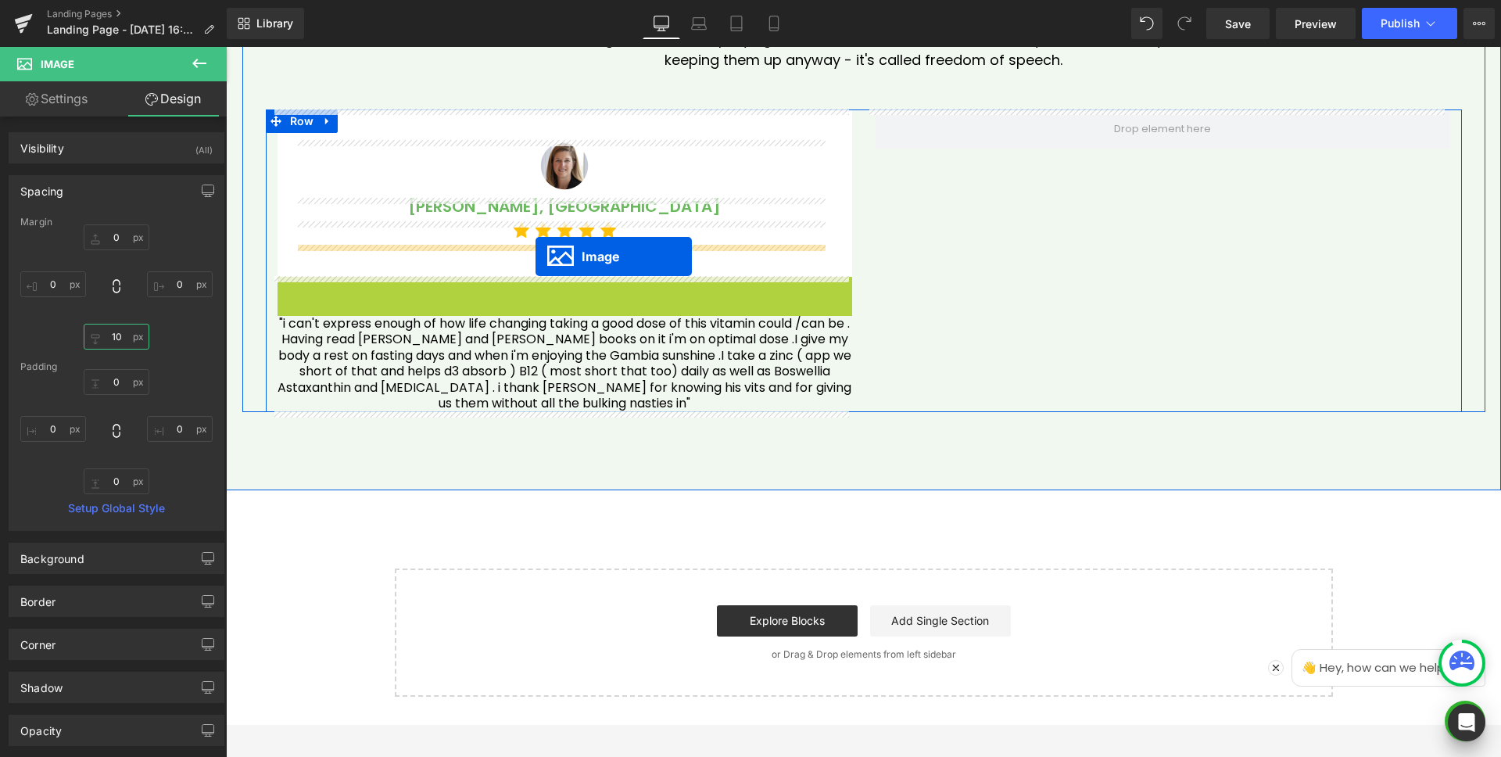
drag, startPoint x: 533, startPoint y: 296, endPoint x: 536, endPoint y: 257, distance: 40.0
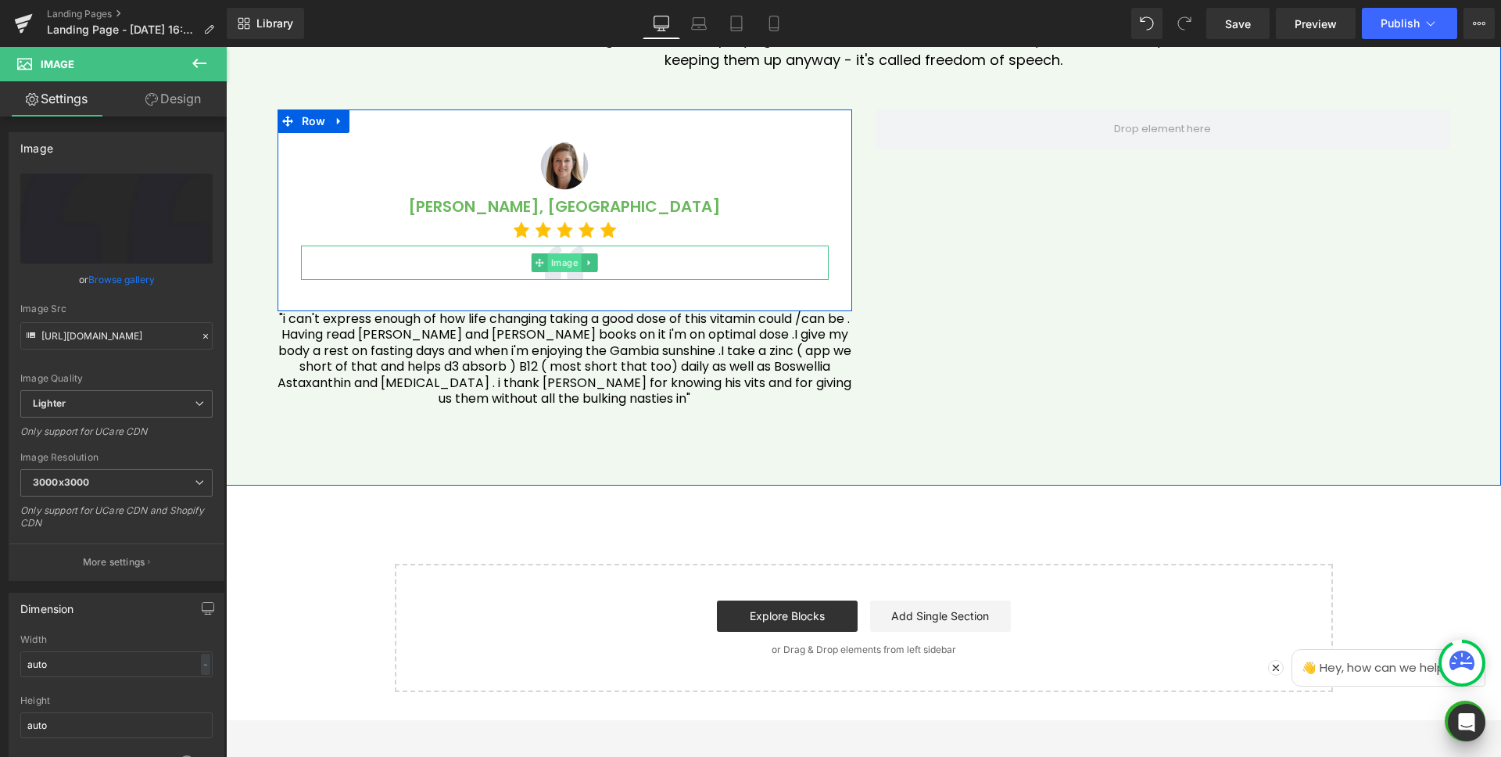
click at [559, 263] on span "Image" at bounding box center [565, 262] width 34 height 19
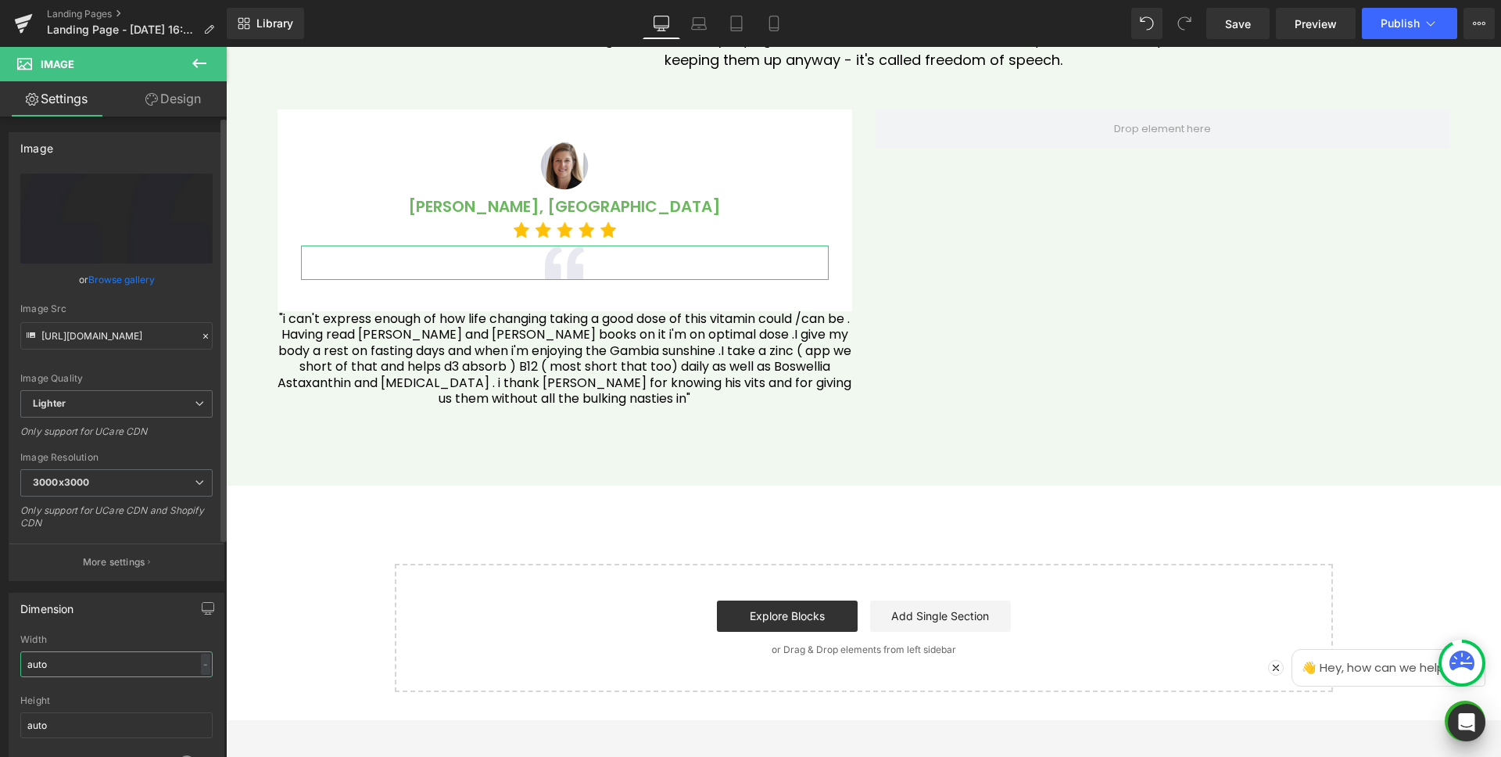
click at [79, 673] on input "auto" at bounding box center [116, 664] width 192 height 26
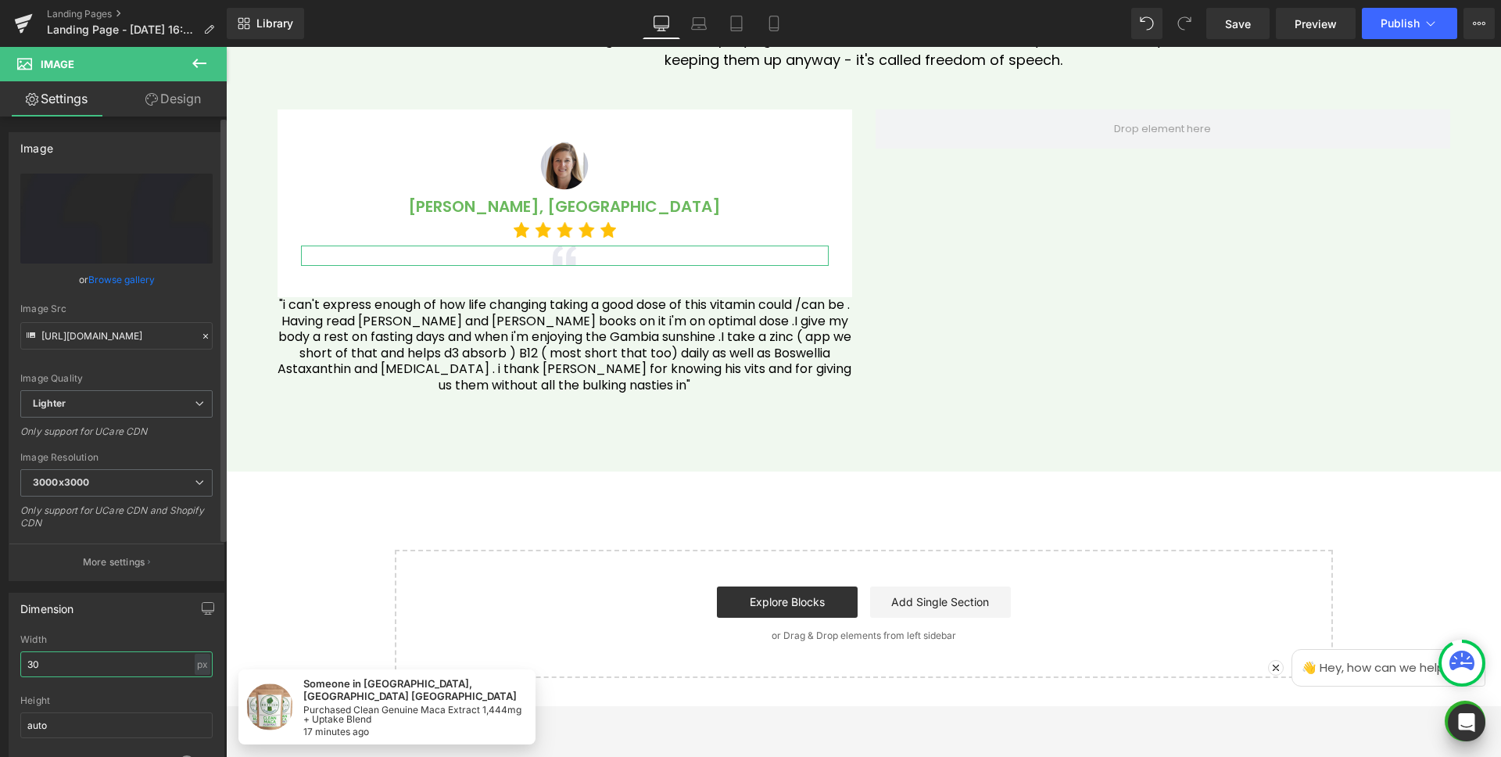
type input "30"
click at [168, 88] on link "Design" at bounding box center [173, 98] width 113 height 35
click at [0, 0] on div "Spacing" at bounding box center [0, 0] width 0 height 0
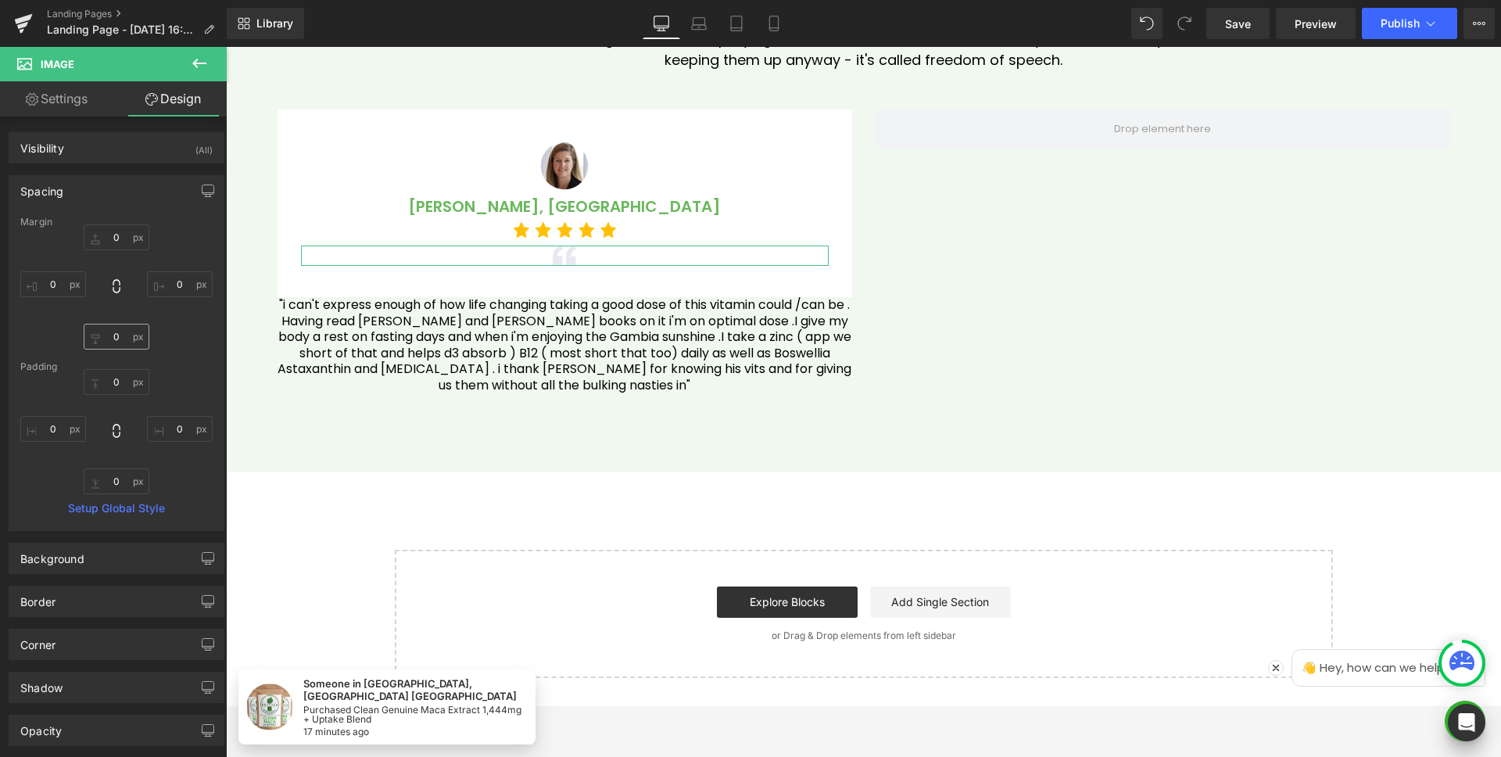
type input "0"
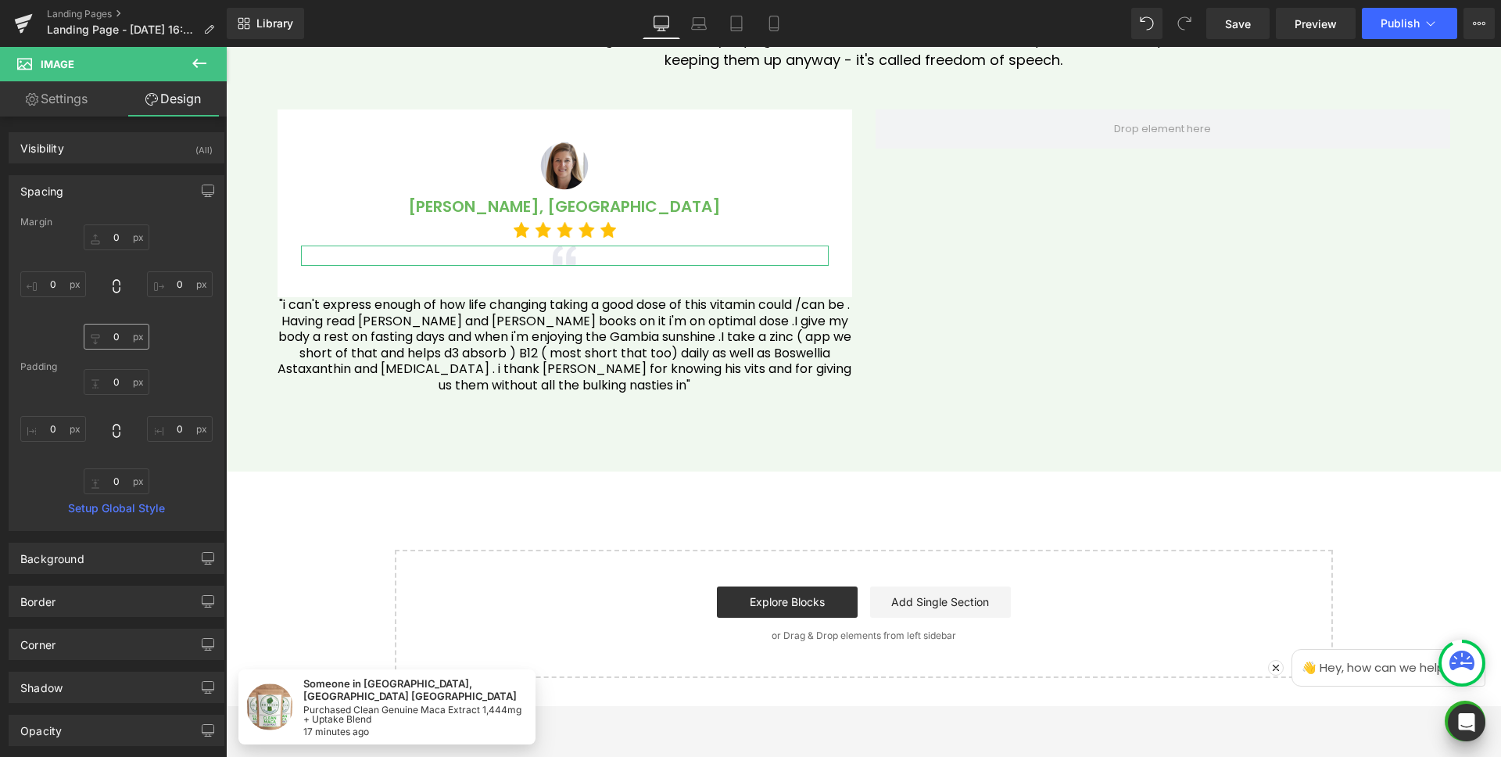
type input "0"
click at [116, 332] on input "0" at bounding box center [117, 337] width 66 height 26
type input "10"
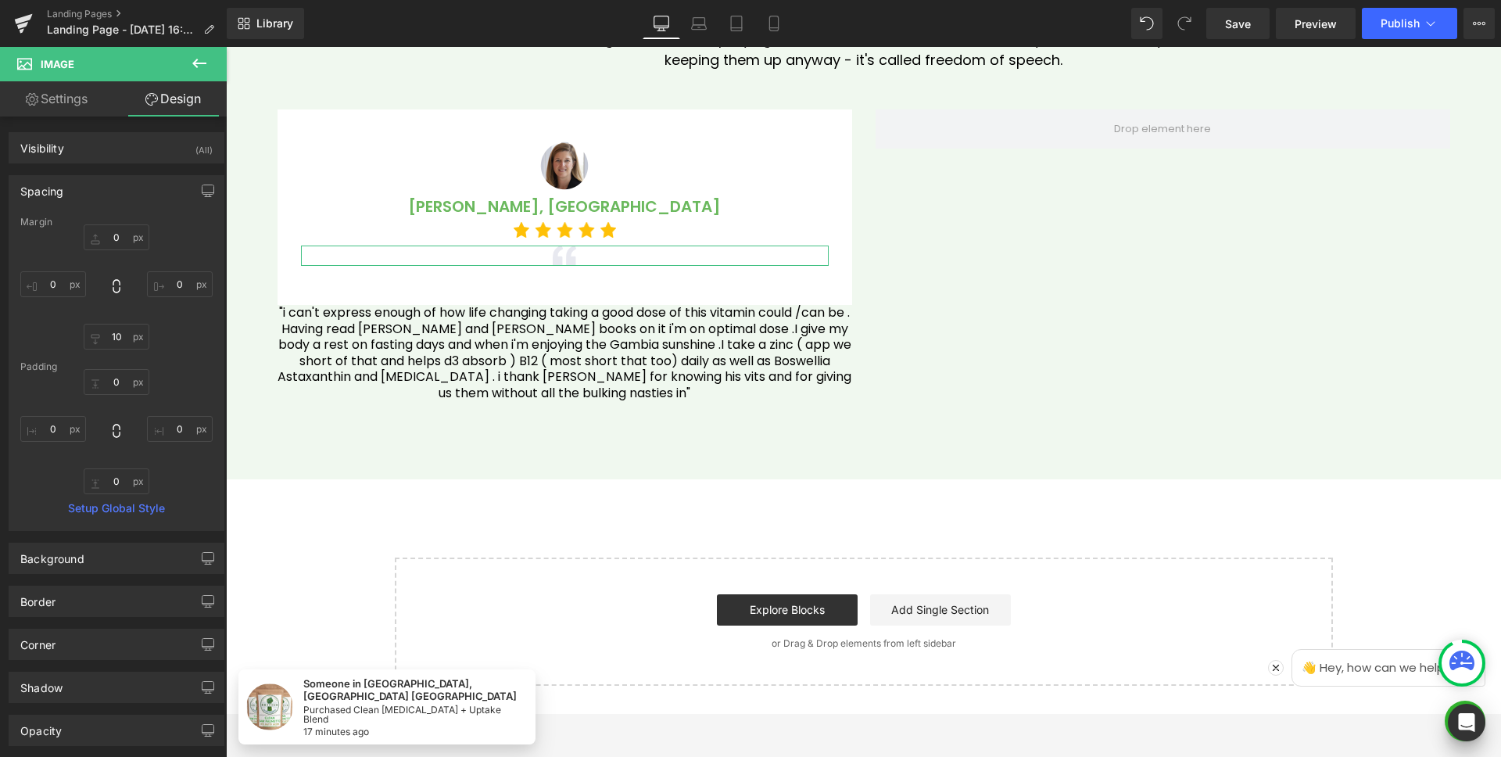
click at [180, 239] on div "0px 0 0px 0 10 10 0px 0" at bounding box center [116, 286] width 192 height 125
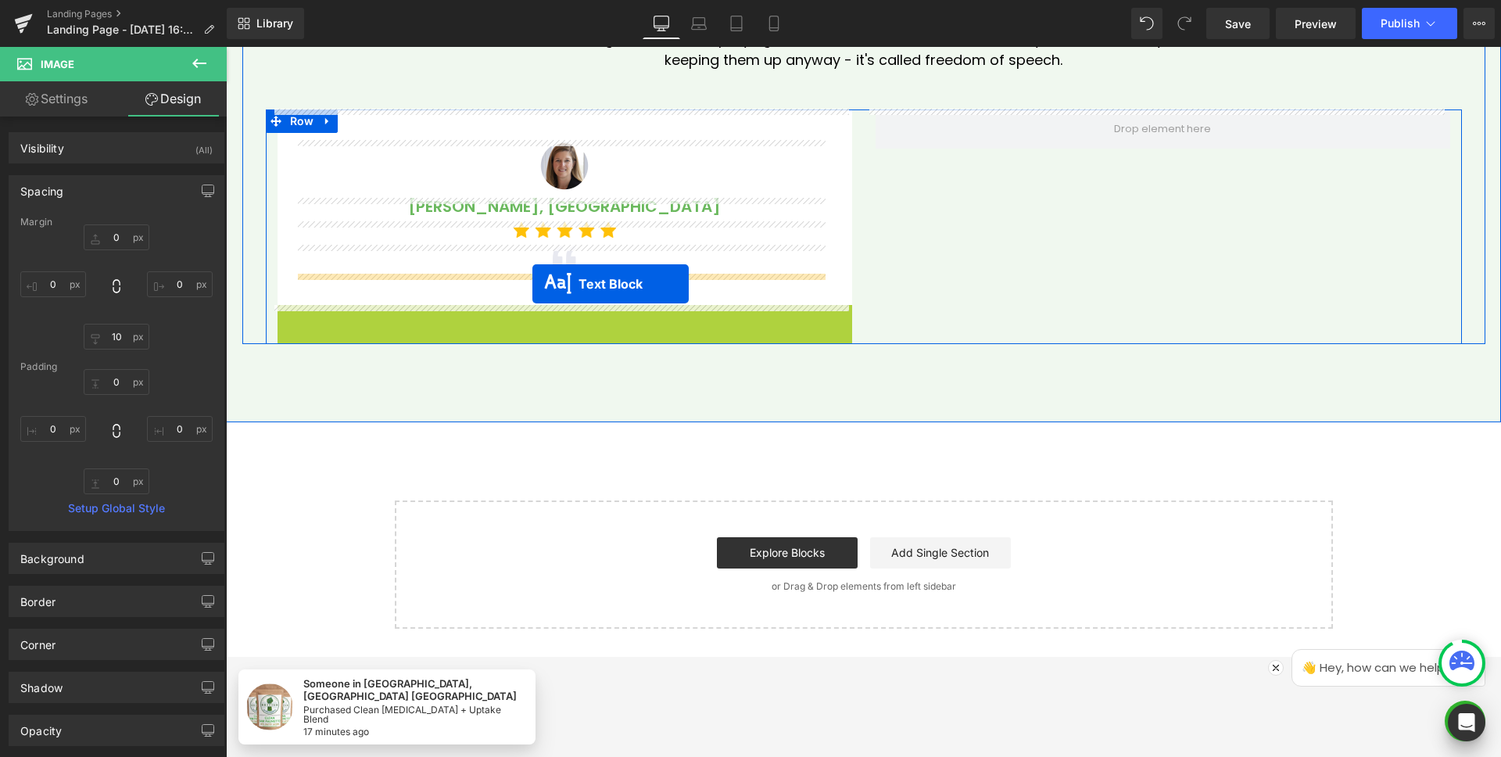
drag, startPoint x: 513, startPoint y: 349, endPoint x: 533, endPoint y: 284, distance: 67.8
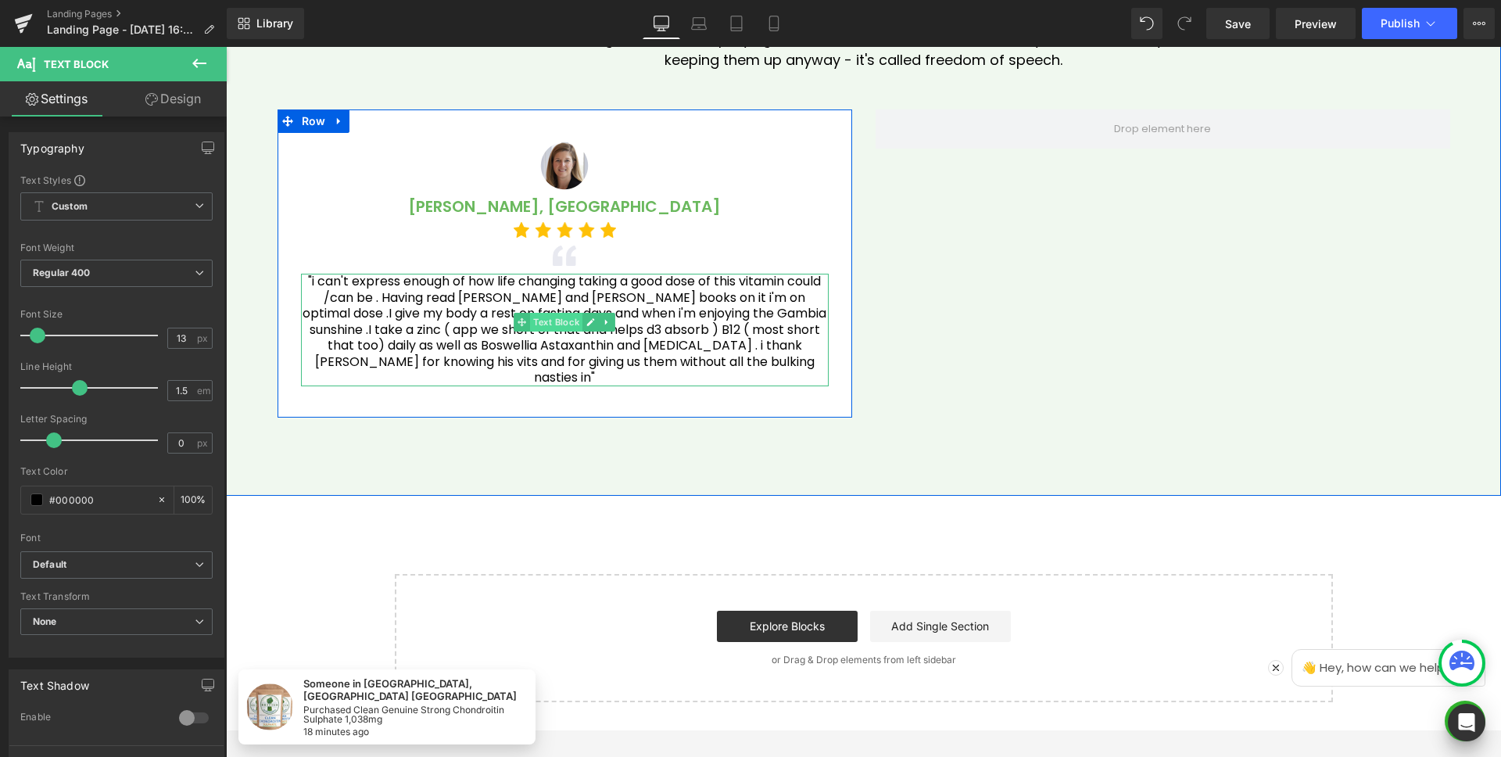
click at [554, 325] on span "Text Block" at bounding box center [556, 322] width 52 height 19
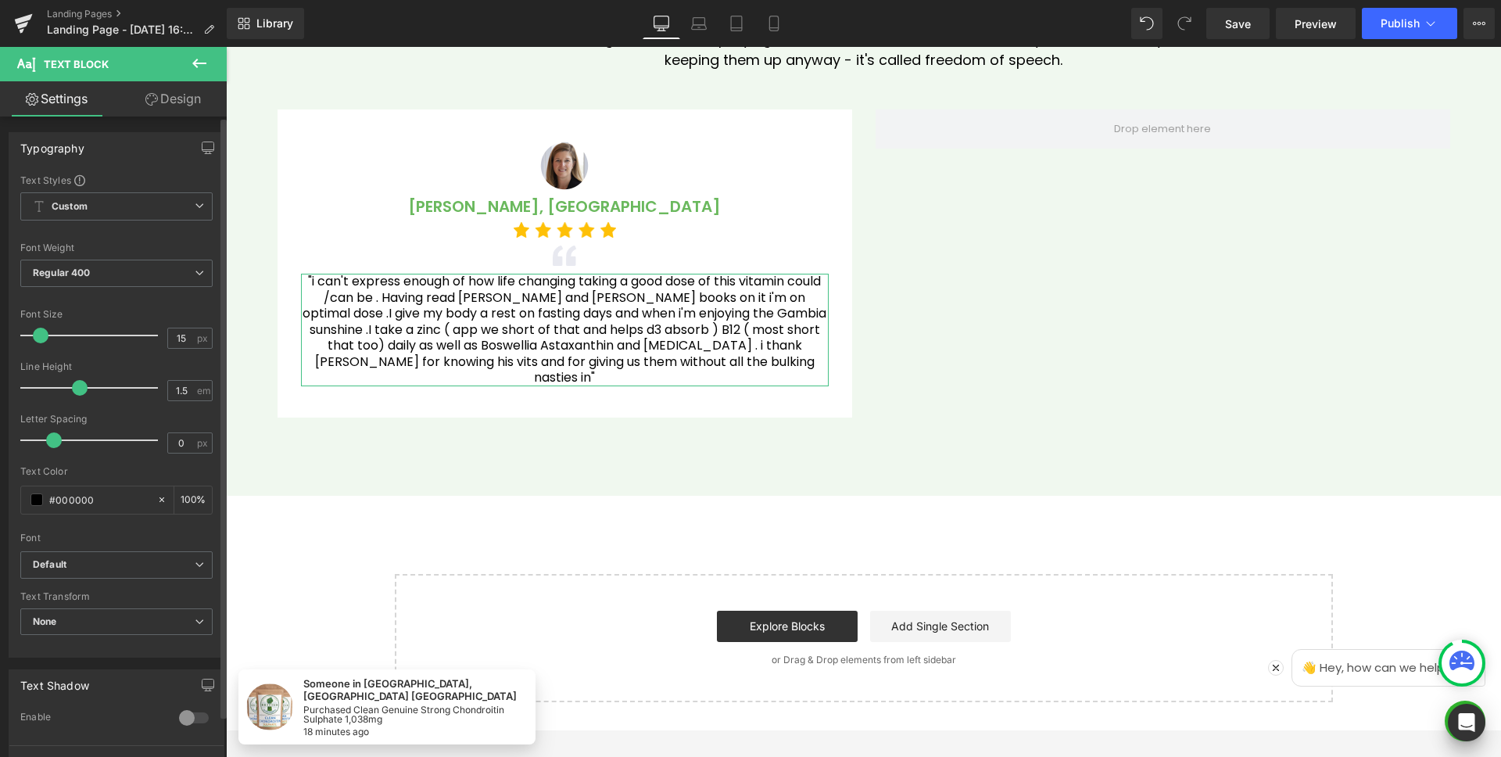
type input "16"
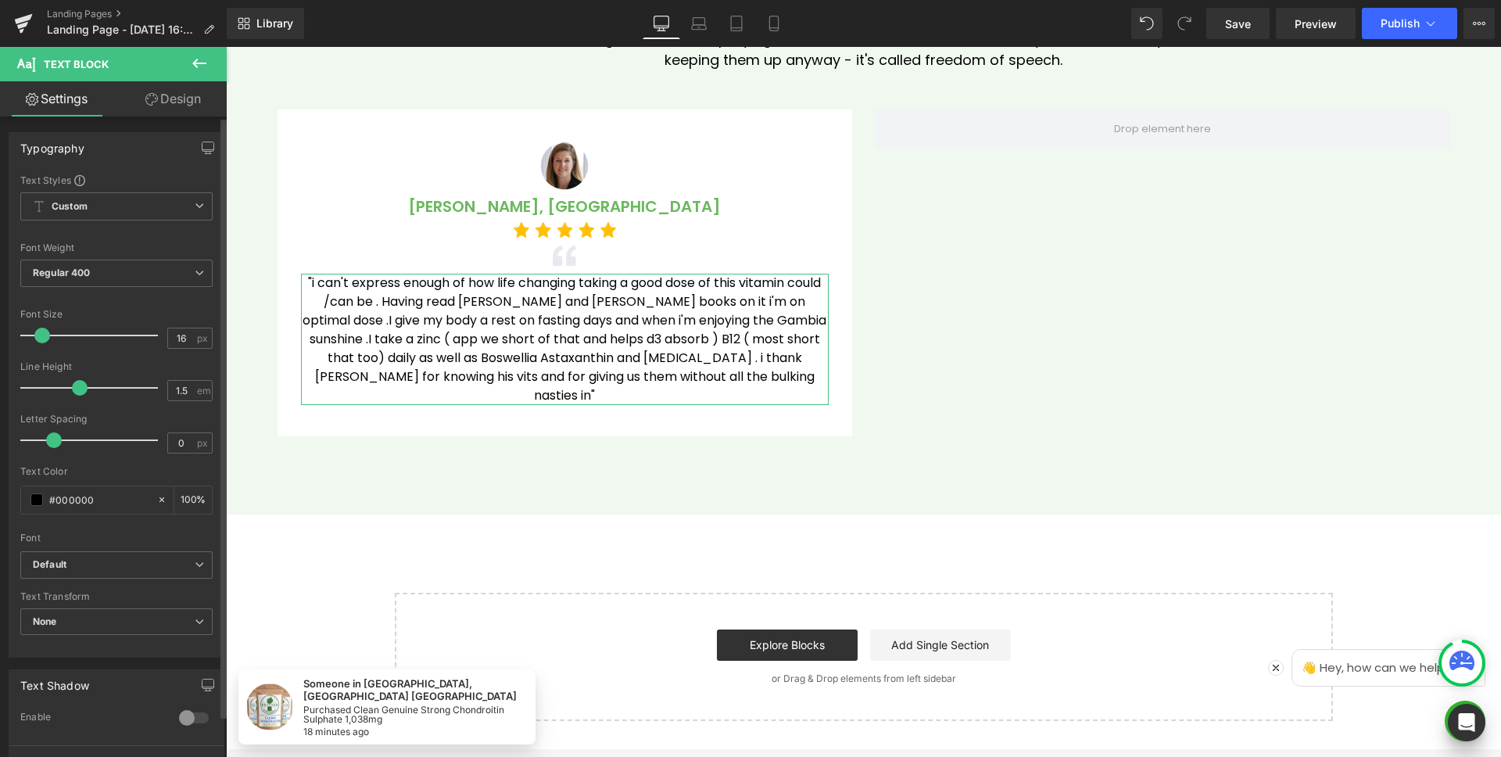
click at [39, 337] on span at bounding box center [42, 336] width 16 height 16
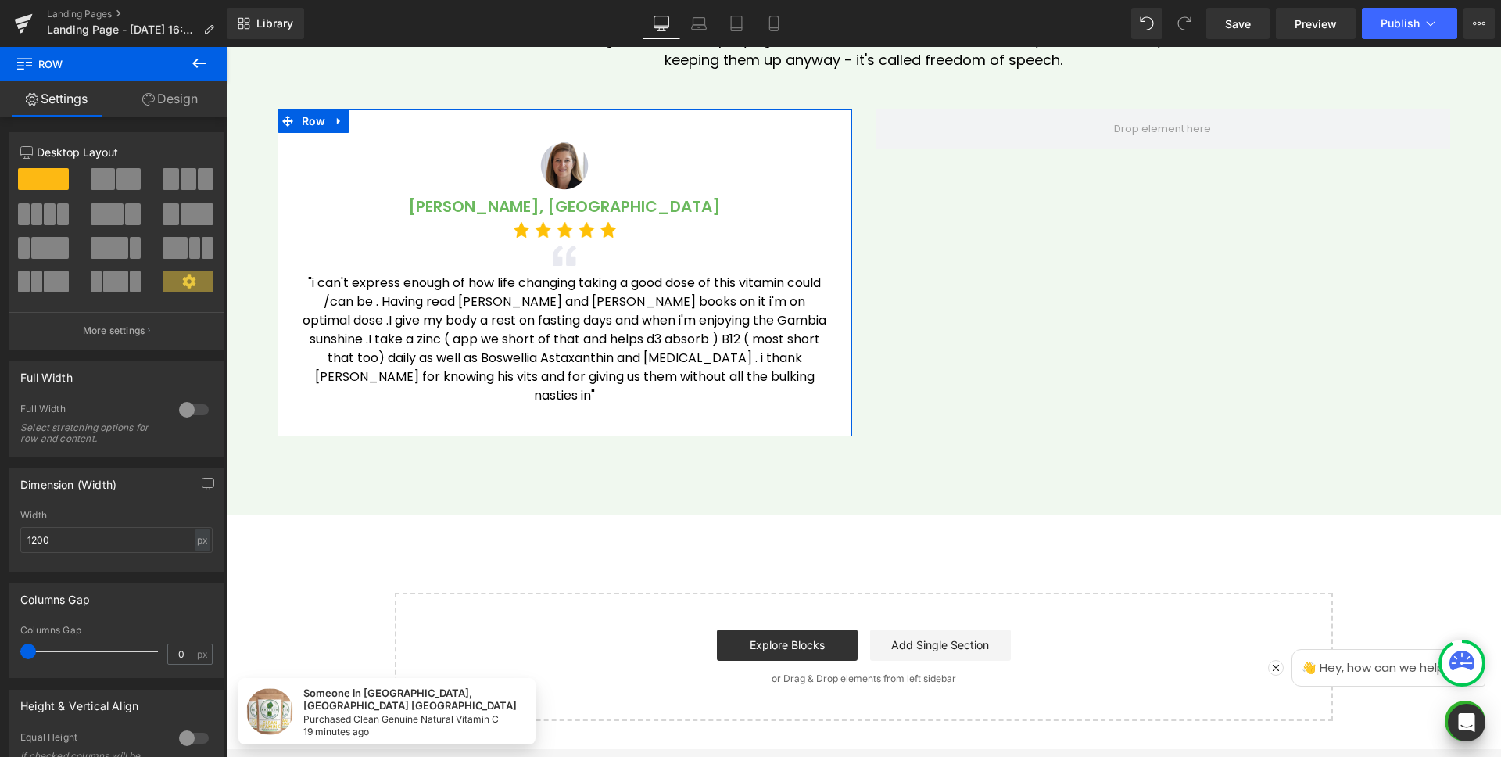
click at [185, 108] on link "Design" at bounding box center [169, 98] width 113 height 35
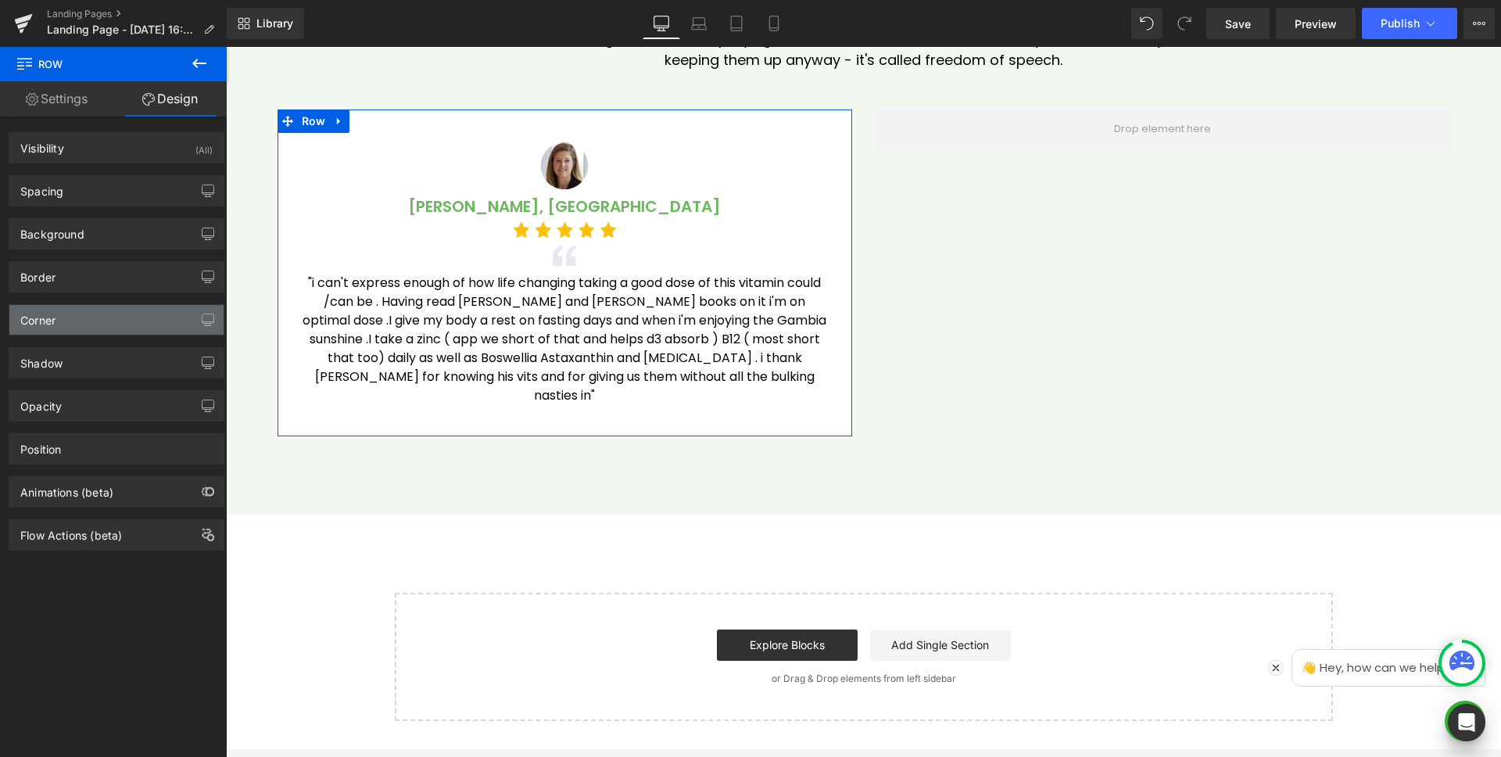
click at [90, 310] on div "Corner" at bounding box center [116, 320] width 214 height 30
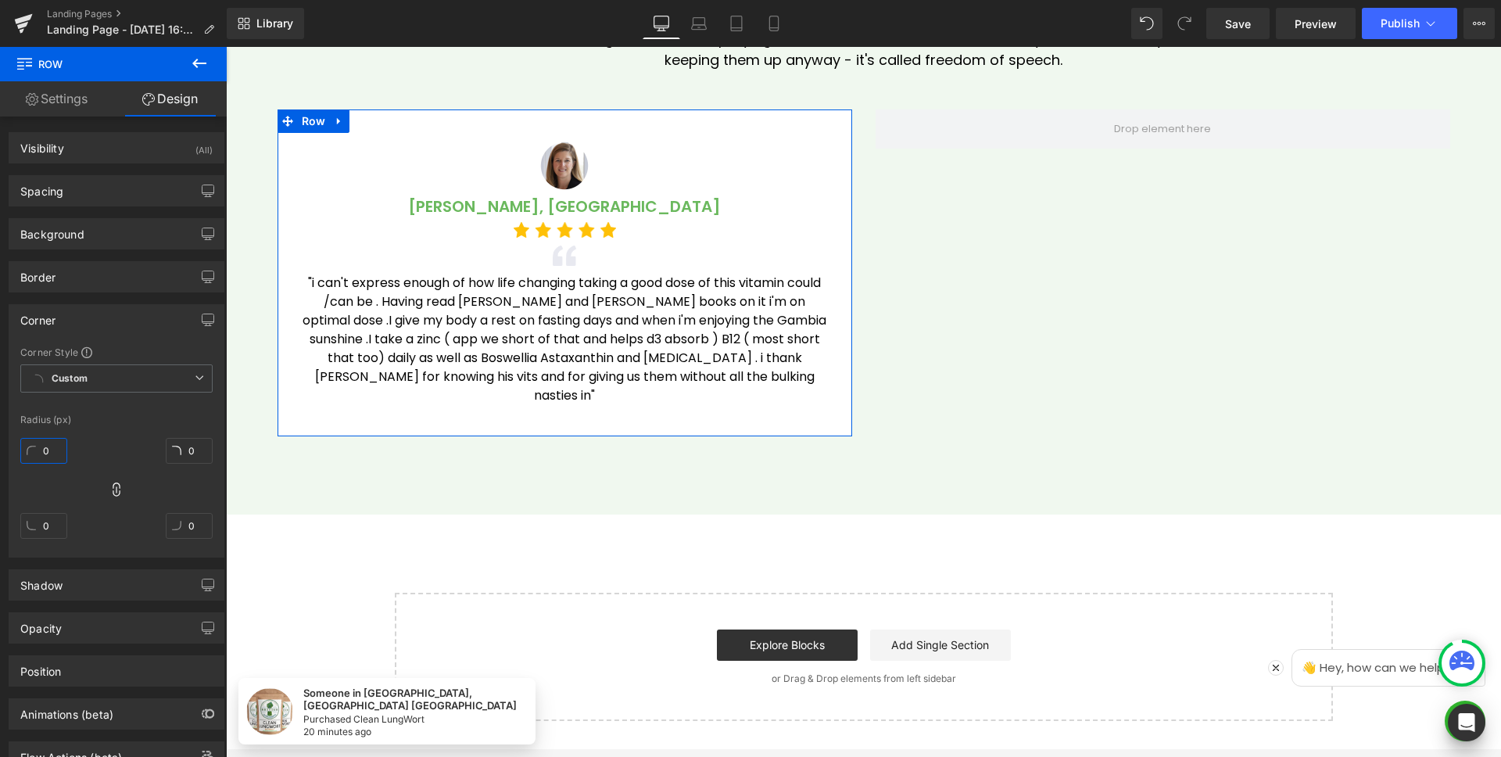
click at [59, 448] on input "0" at bounding box center [43, 451] width 47 height 26
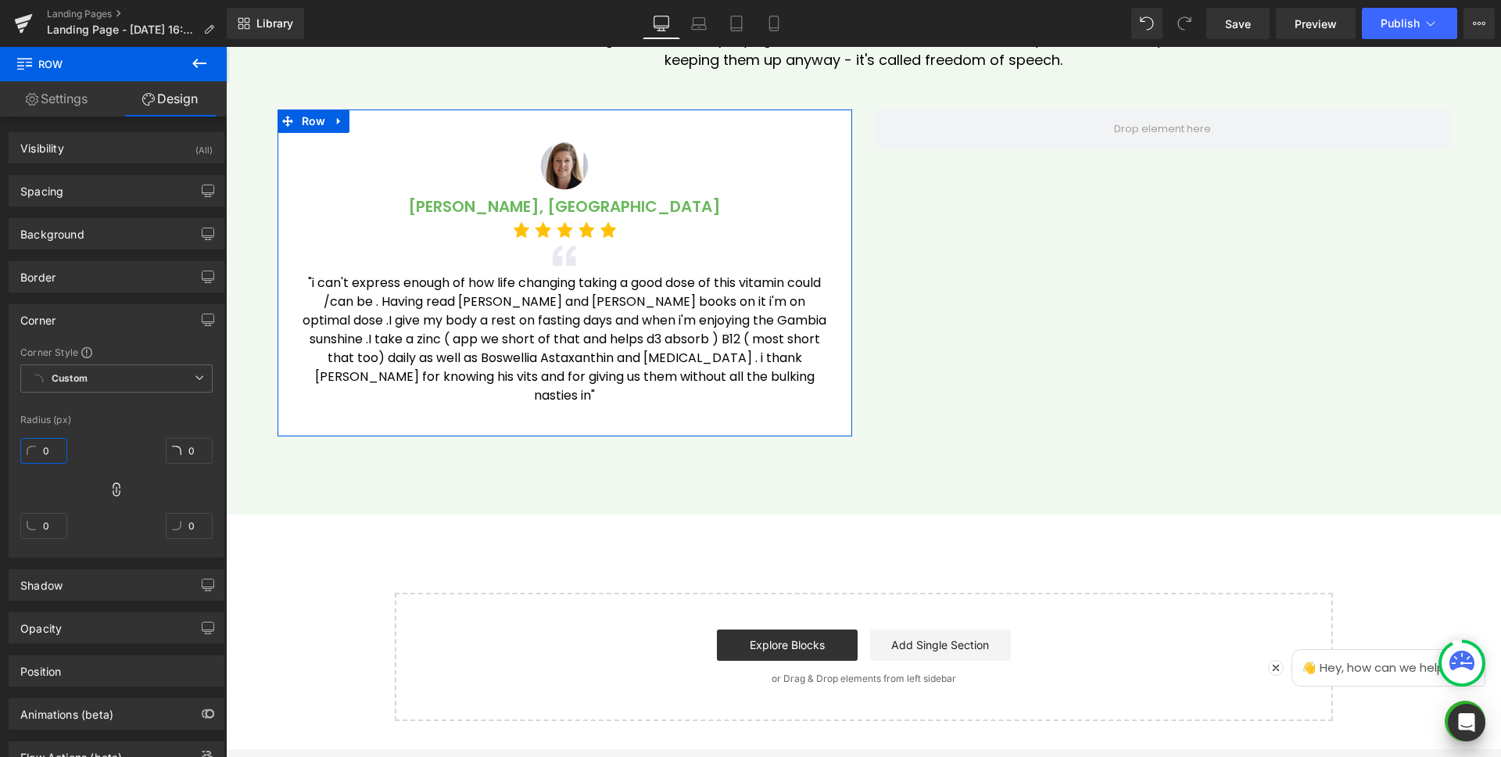
type input "10"
click at [88, 324] on div "Corner" at bounding box center [116, 320] width 214 height 30
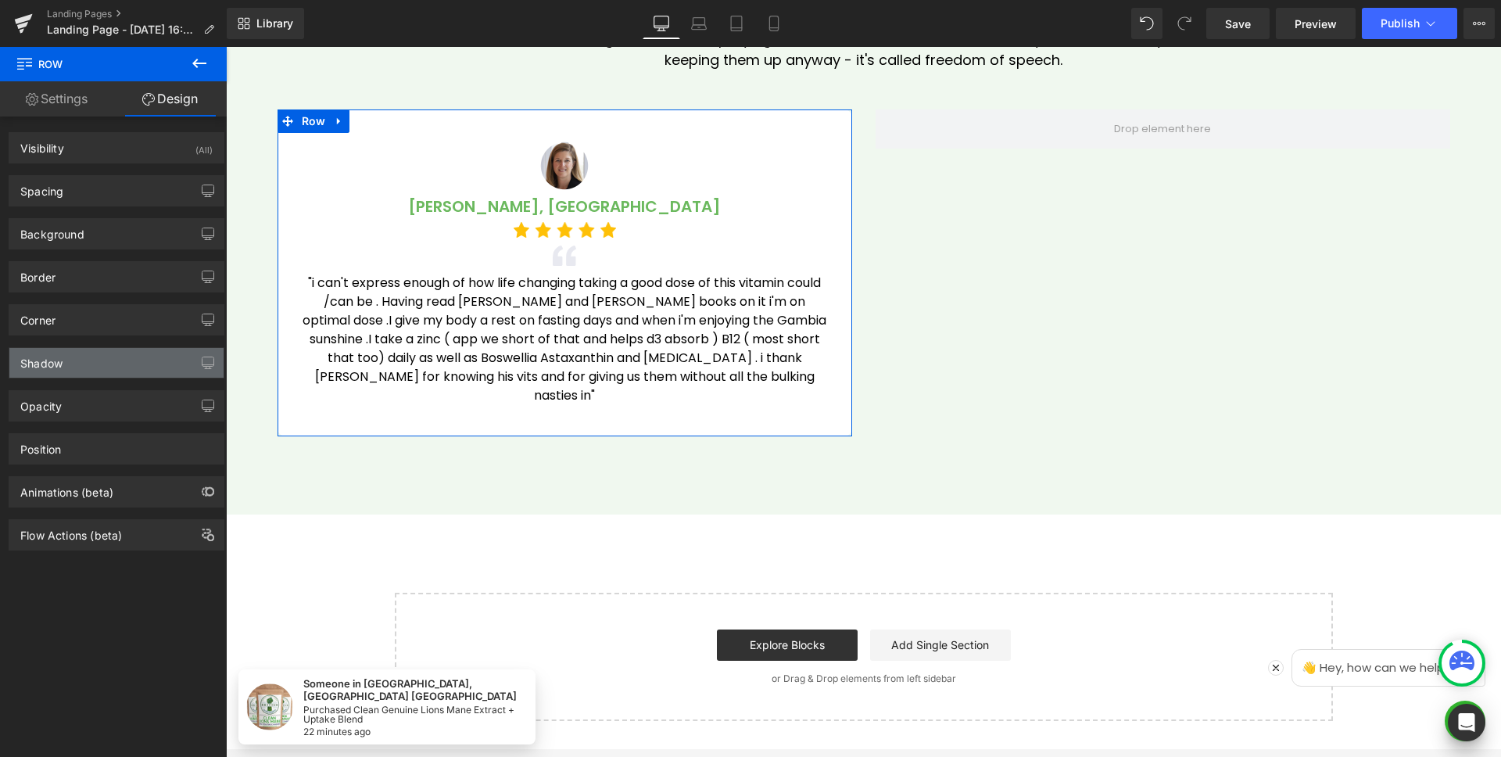
click at [90, 363] on div "Shadow" at bounding box center [116, 363] width 214 height 30
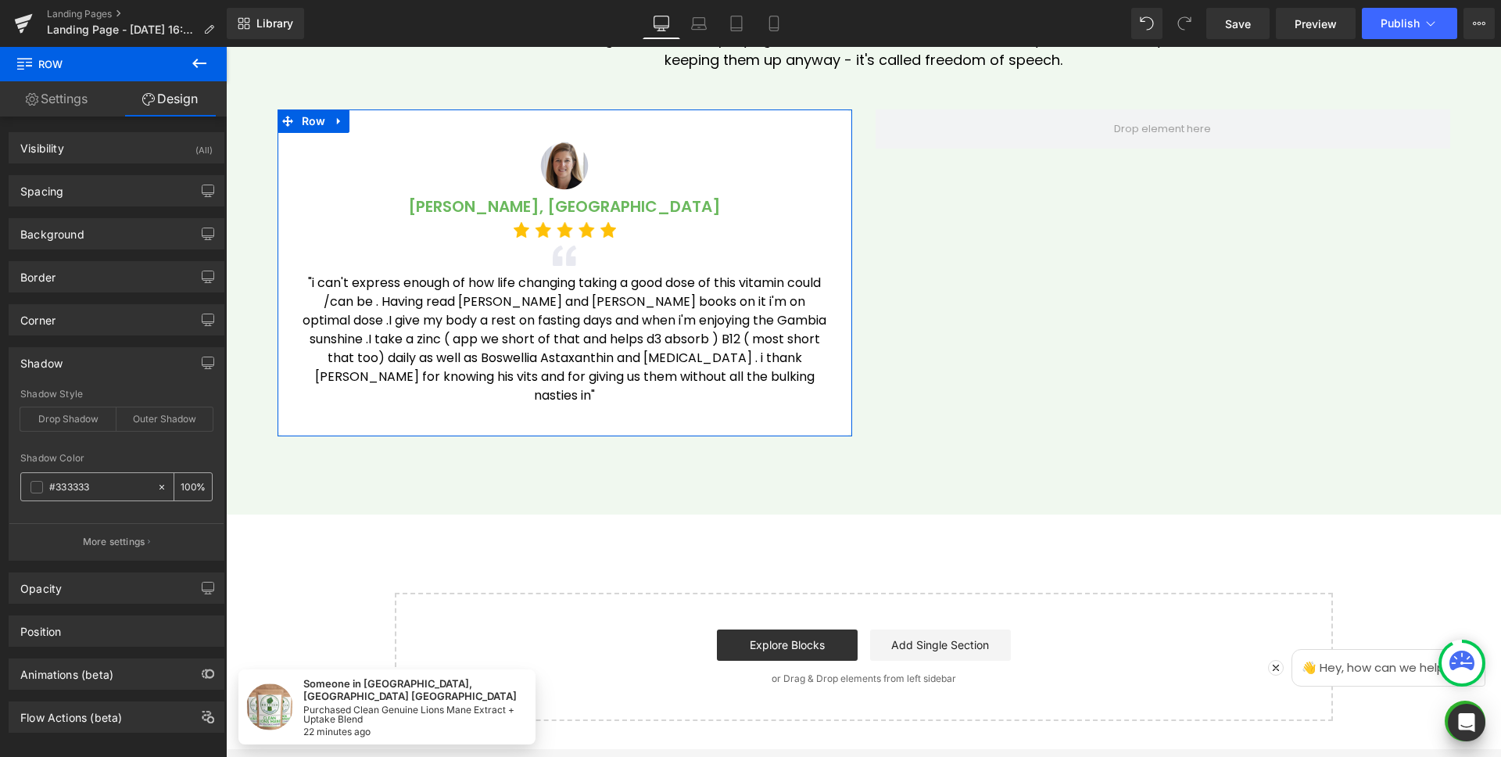
click at [184, 489] on input "100" at bounding box center [189, 486] width 16 height 17
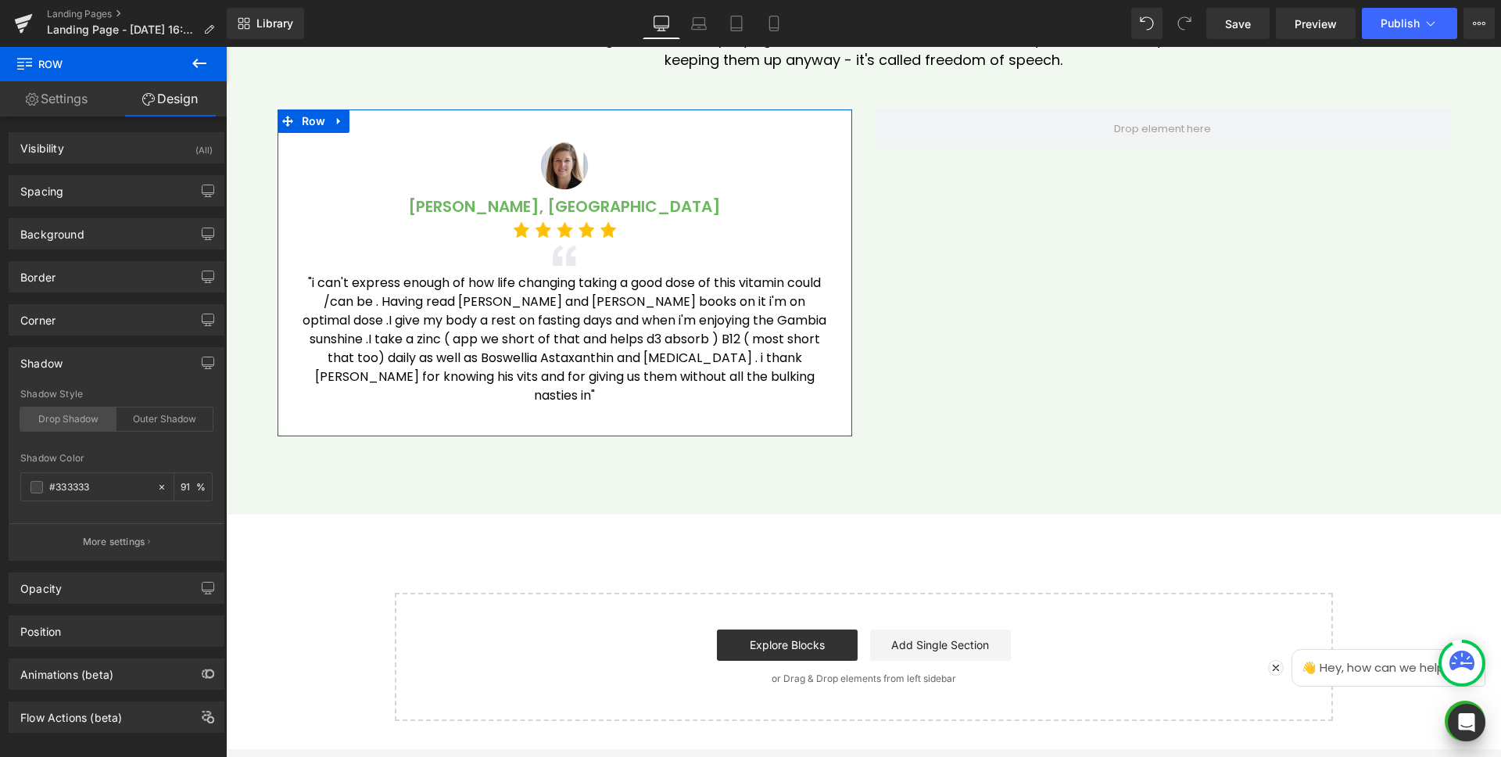
click at [56, 408] on div "Drop Shadow" at bounding box center [68, 418] width 96 height 23
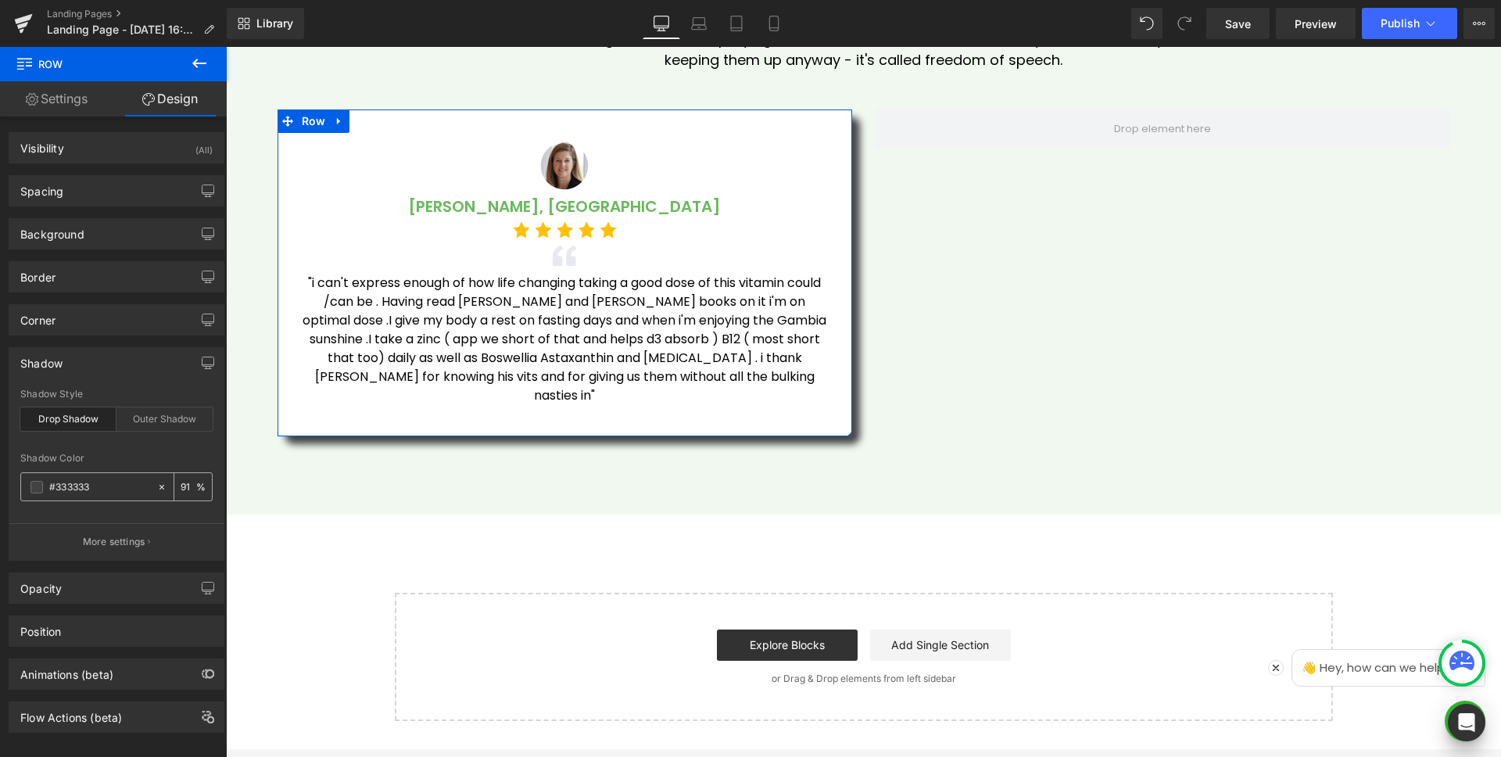
click at [186, 487] on input "91" at bounding box center [189, 486] width 16 height 17
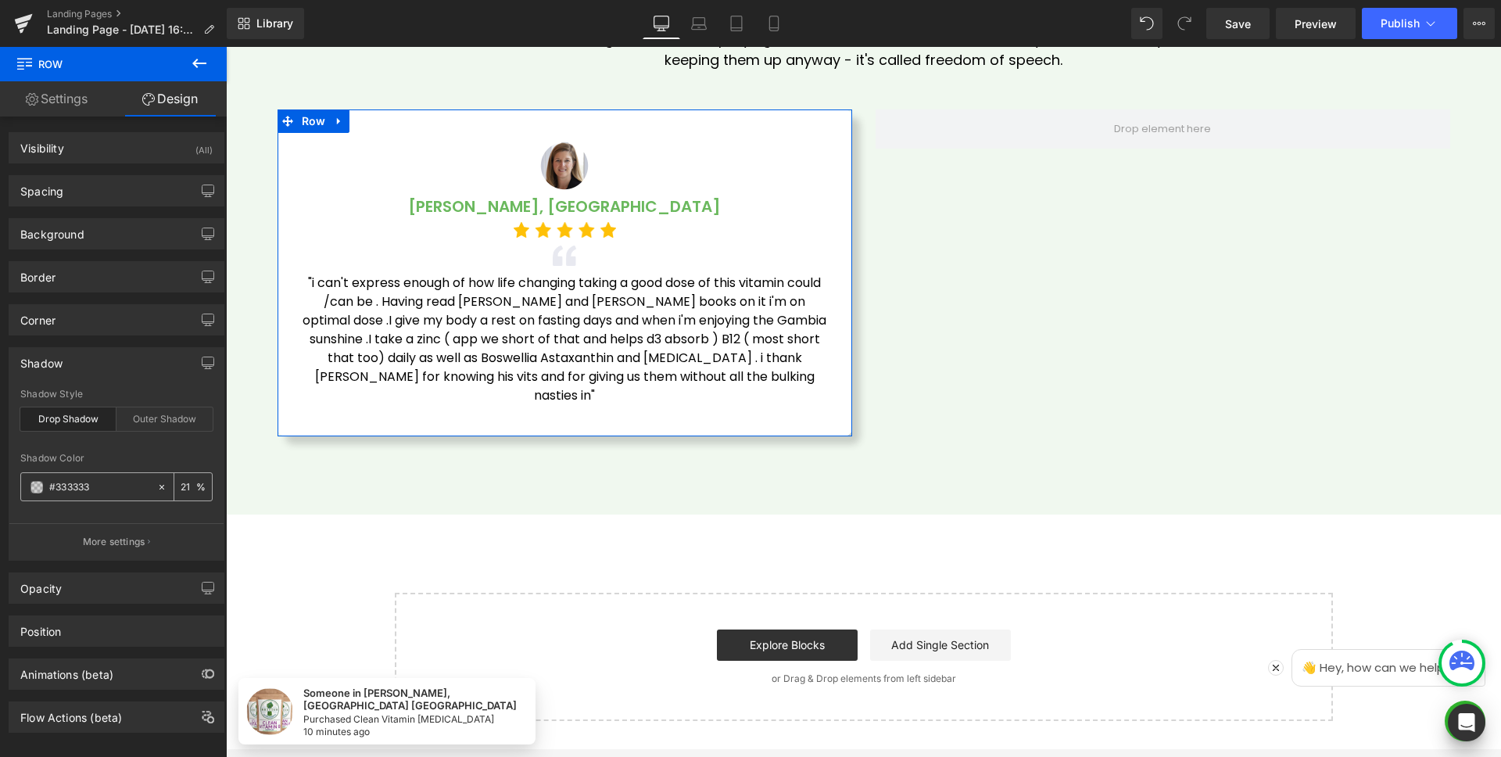
type input "20"
click at [100, 517] on div at bounding box center [116, 514] width 192 height 10
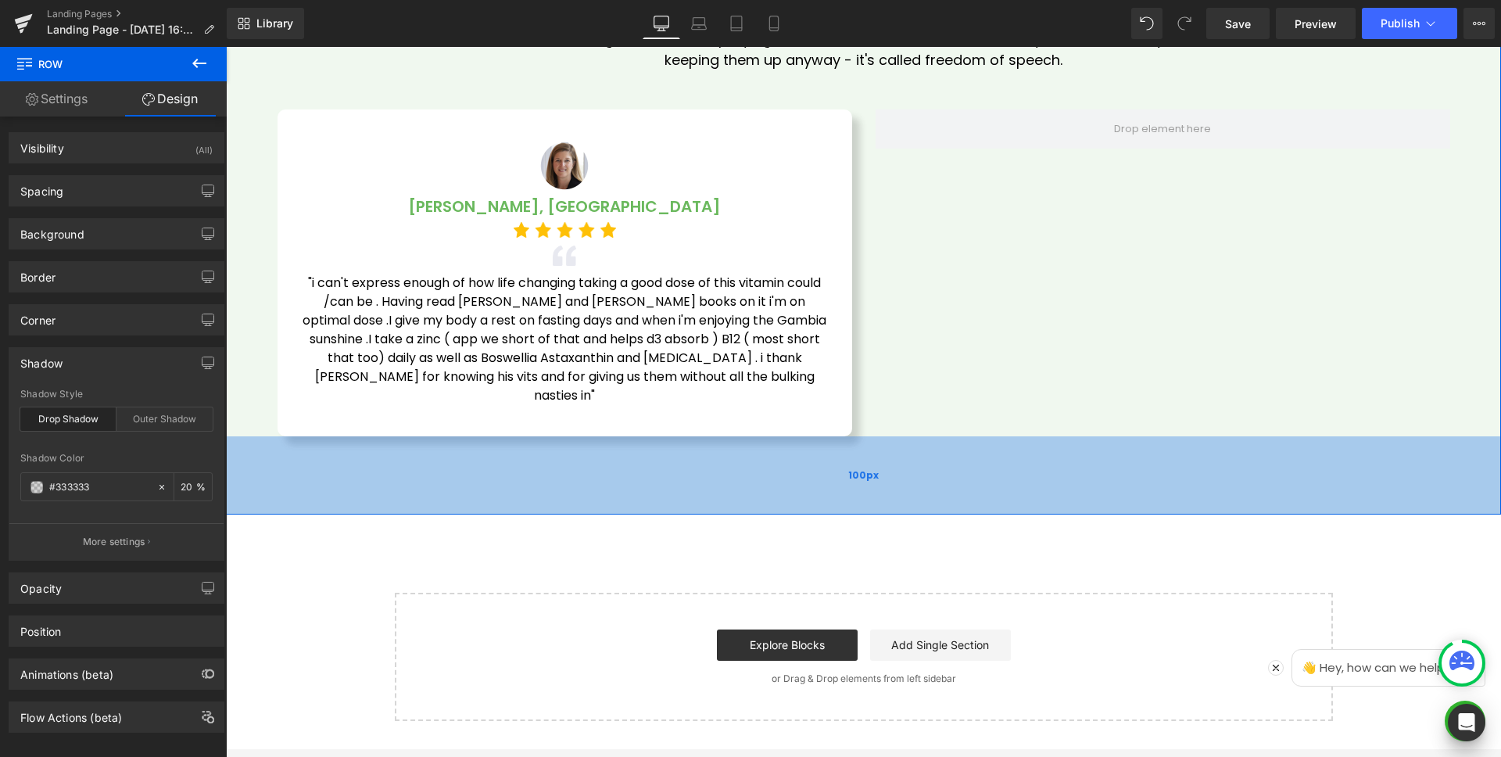
click at [479, 449] on div "100px" at bounding box center [863, 475] width 1275 height 78
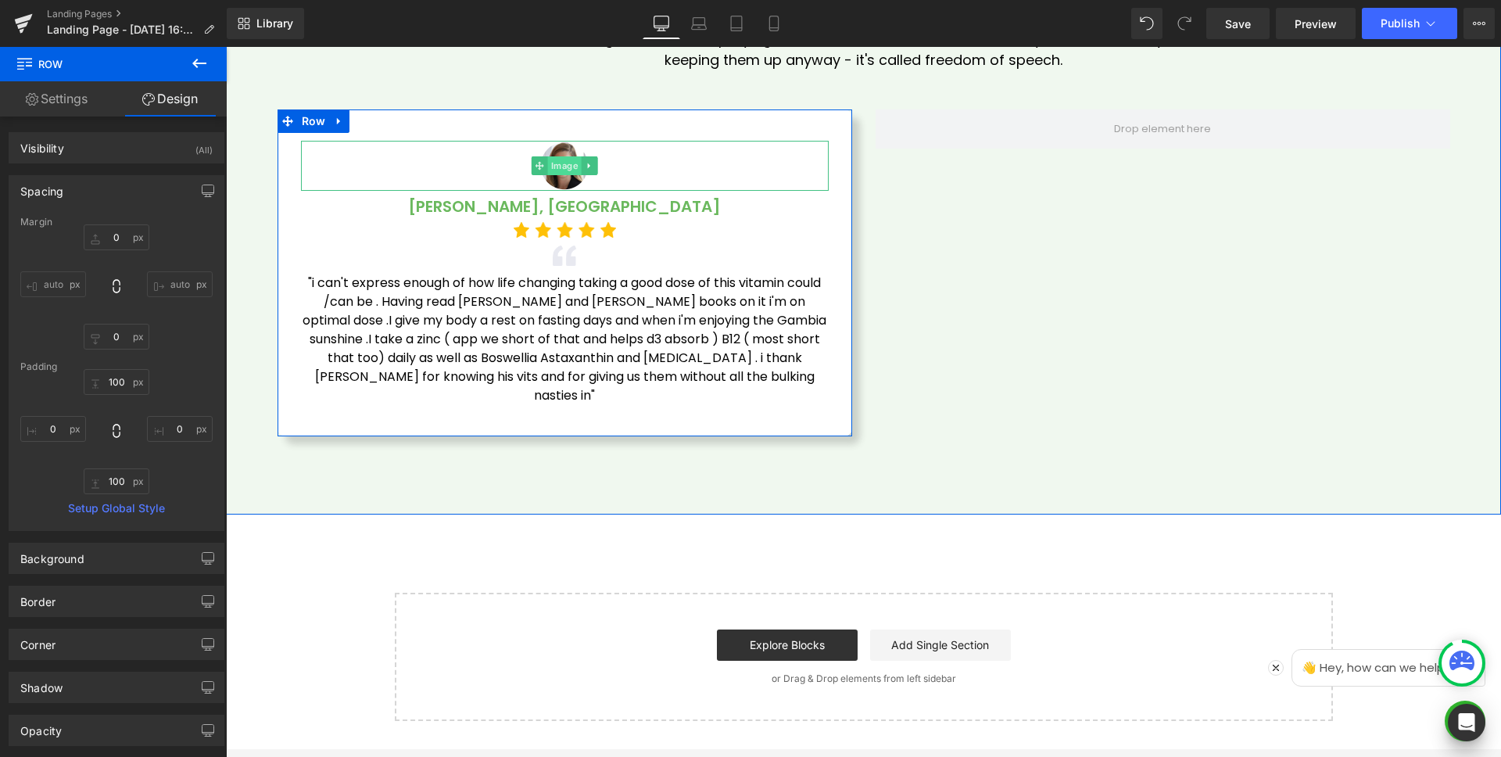
click at [554, 167] on span "Image" at bounding box center [565, 165] width 34 height 19
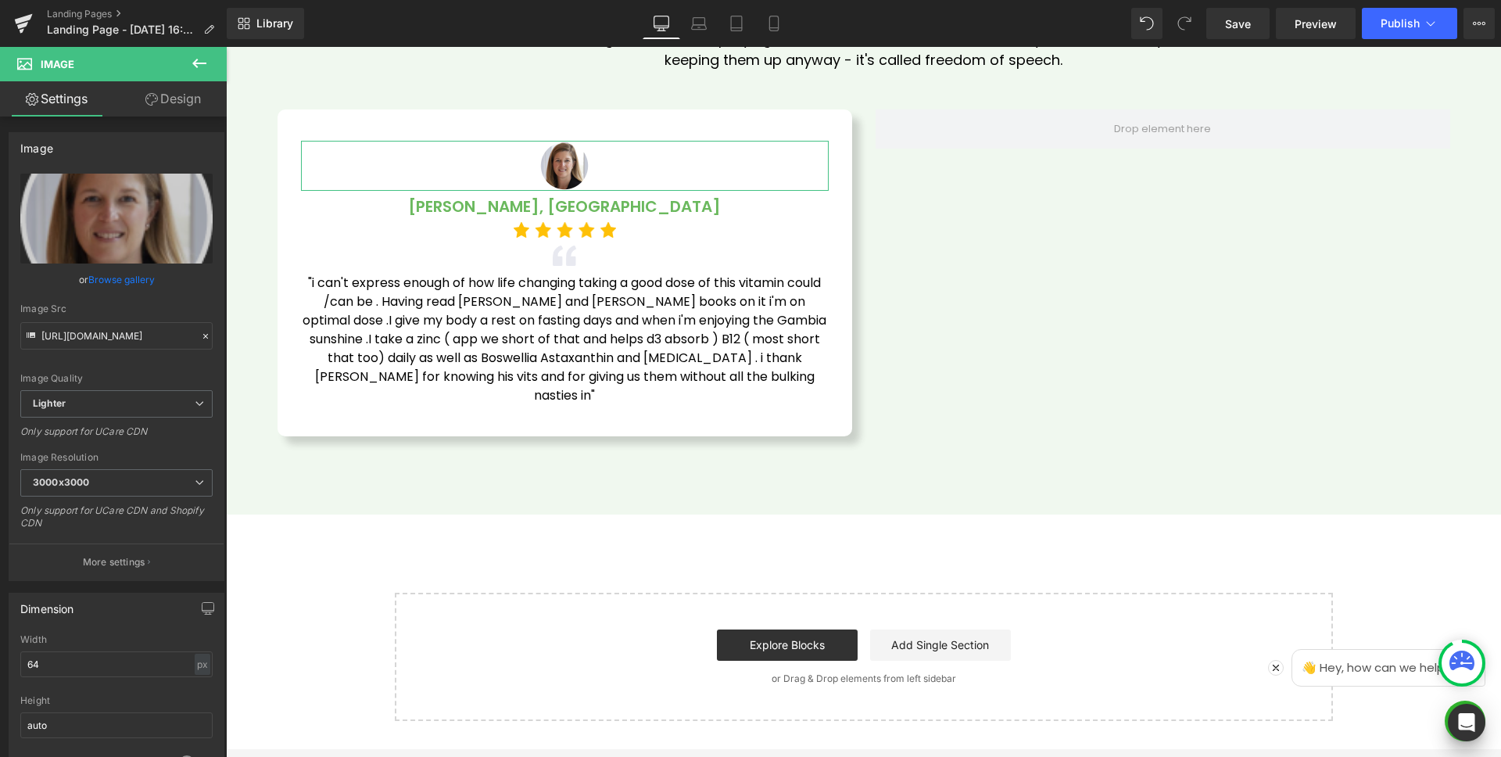
click at [174, 92] on link "Design" at bounding box center [173, 98] width 113 height 35
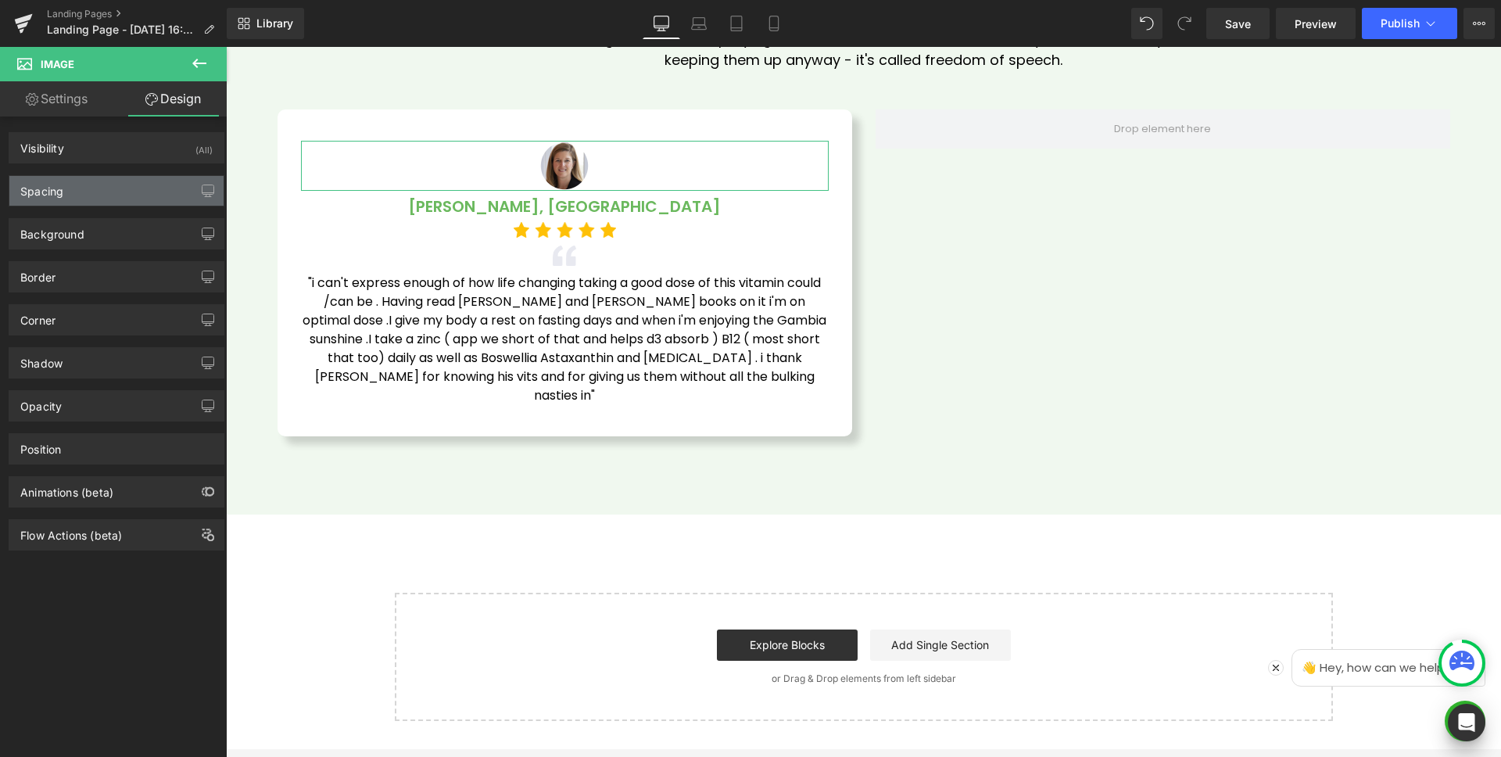
click at [78, 192] on div "Spacing" at bounding box center [116, 191] width 214 height 30
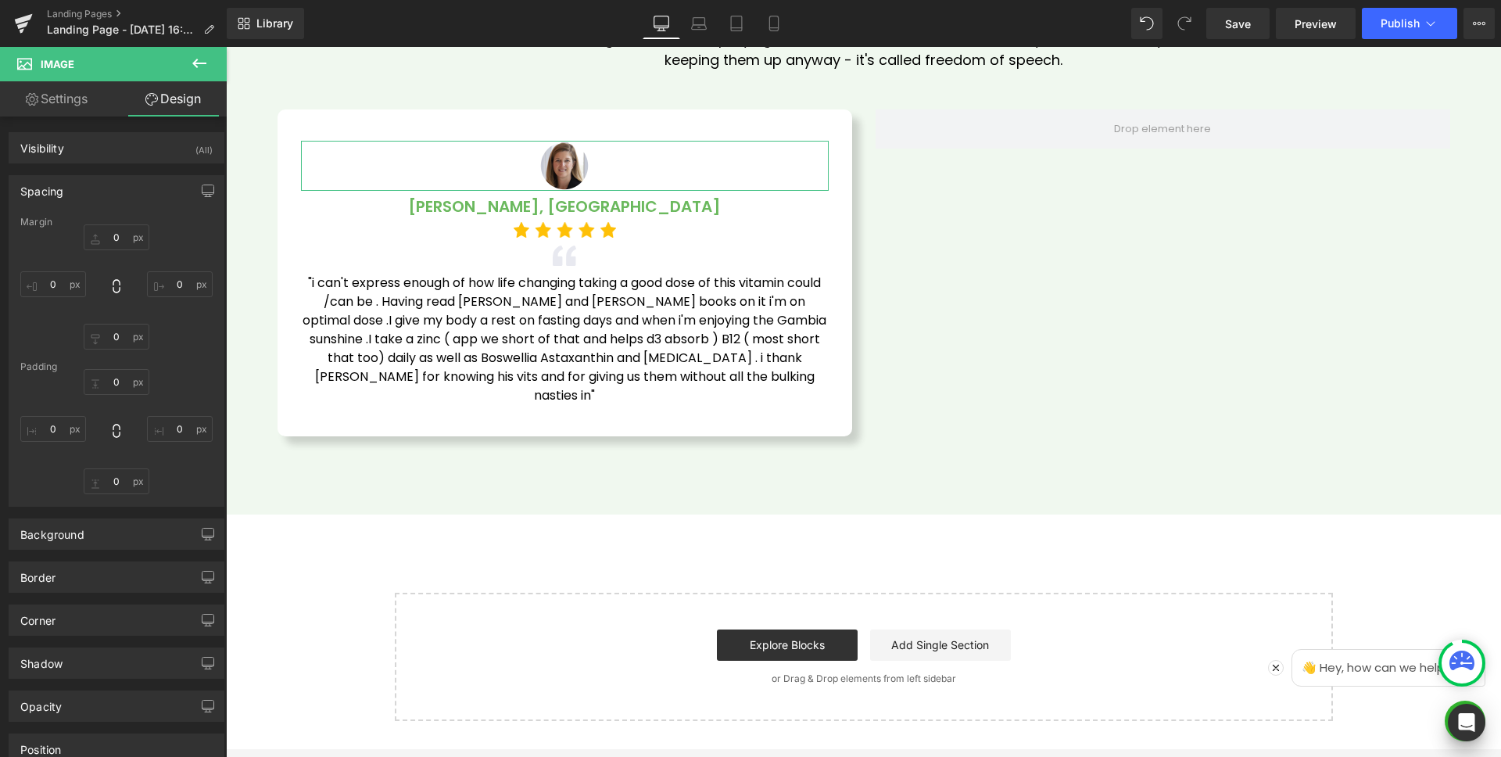
type input "0"
type input "10"
type input "0"
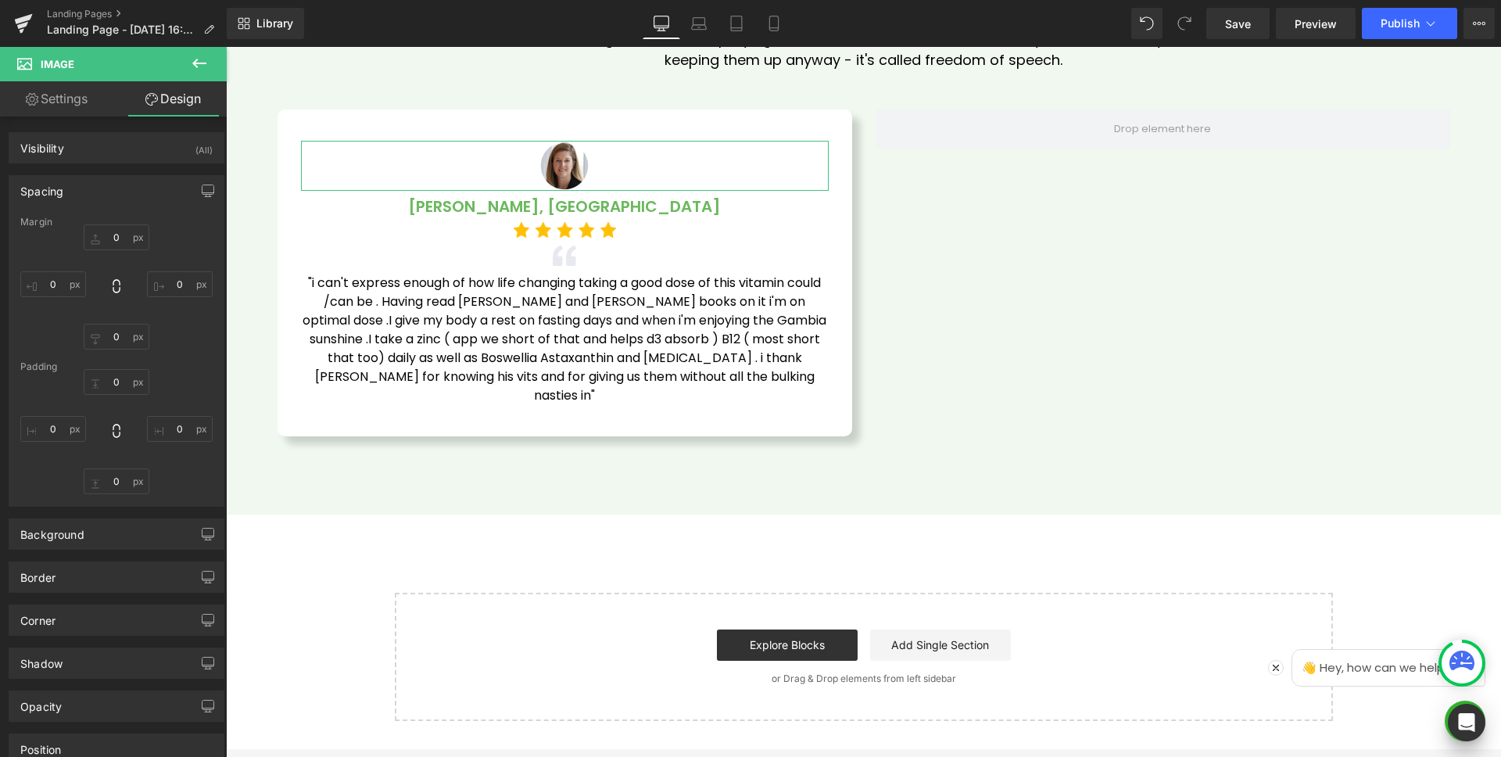
type input "0"
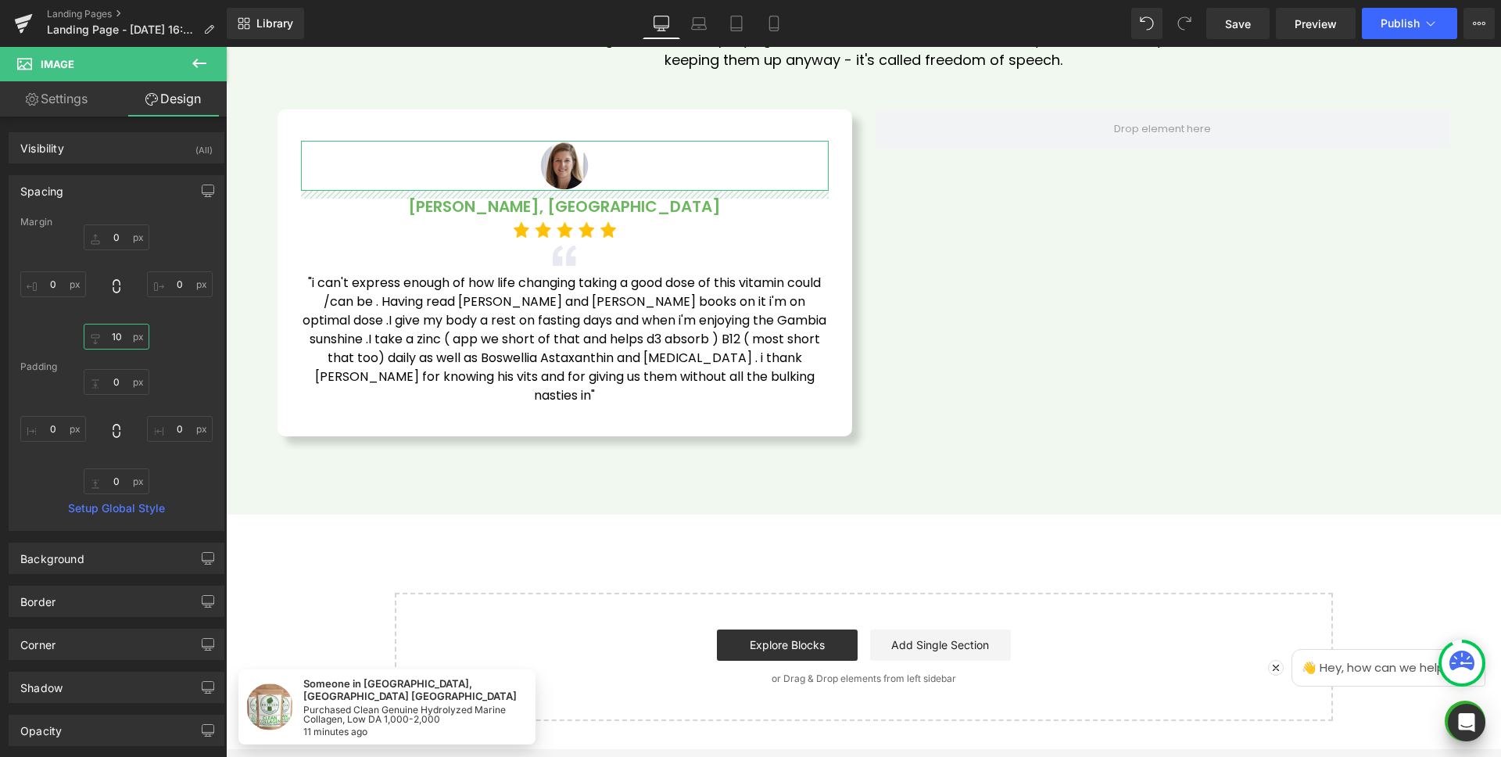
click at [120, 340] on input "10" at bounding box center [117, 337] width 66 height 26
type input "20"
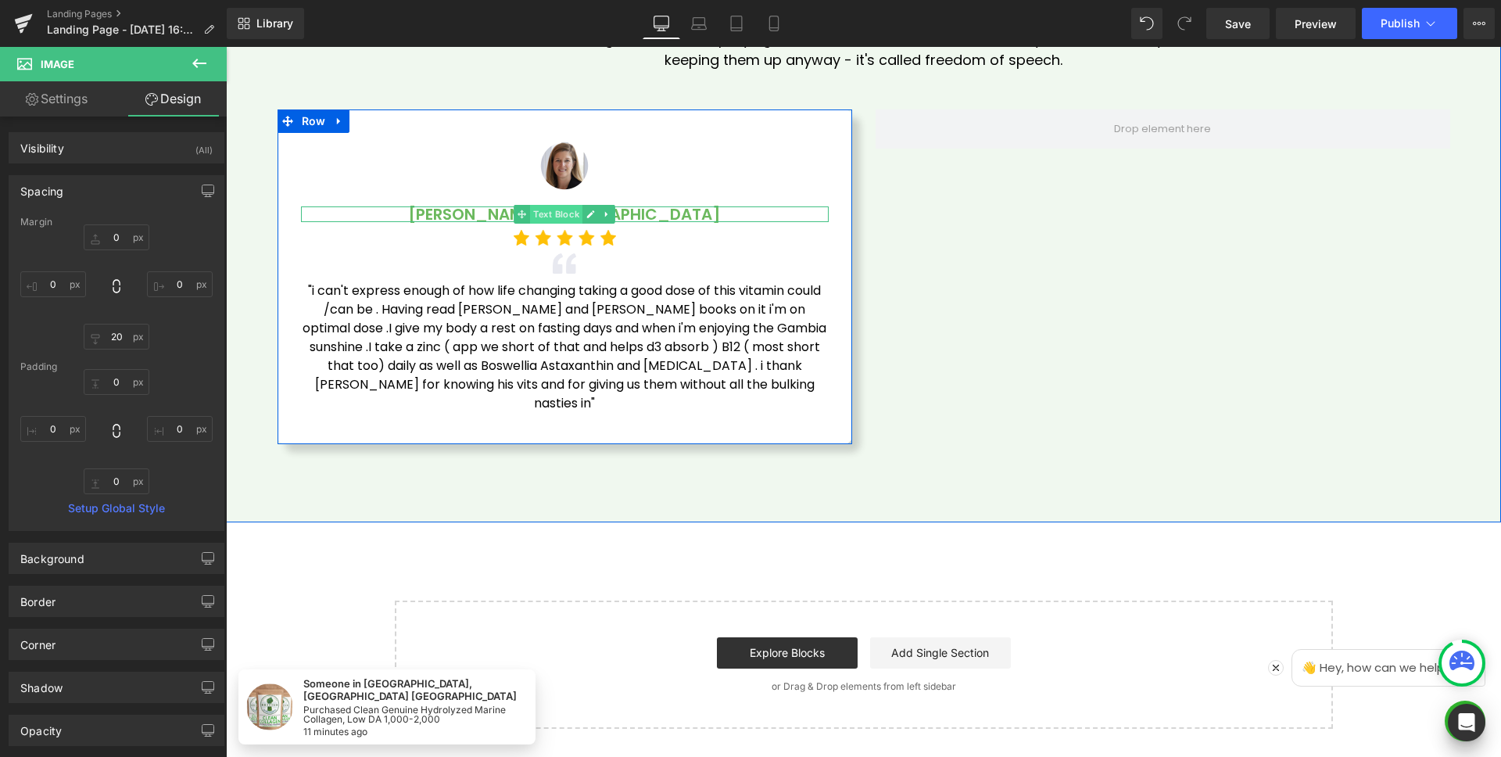
click at [550, 215] on span "Text Block" at bounding box center [556, 214] width 52 height 19
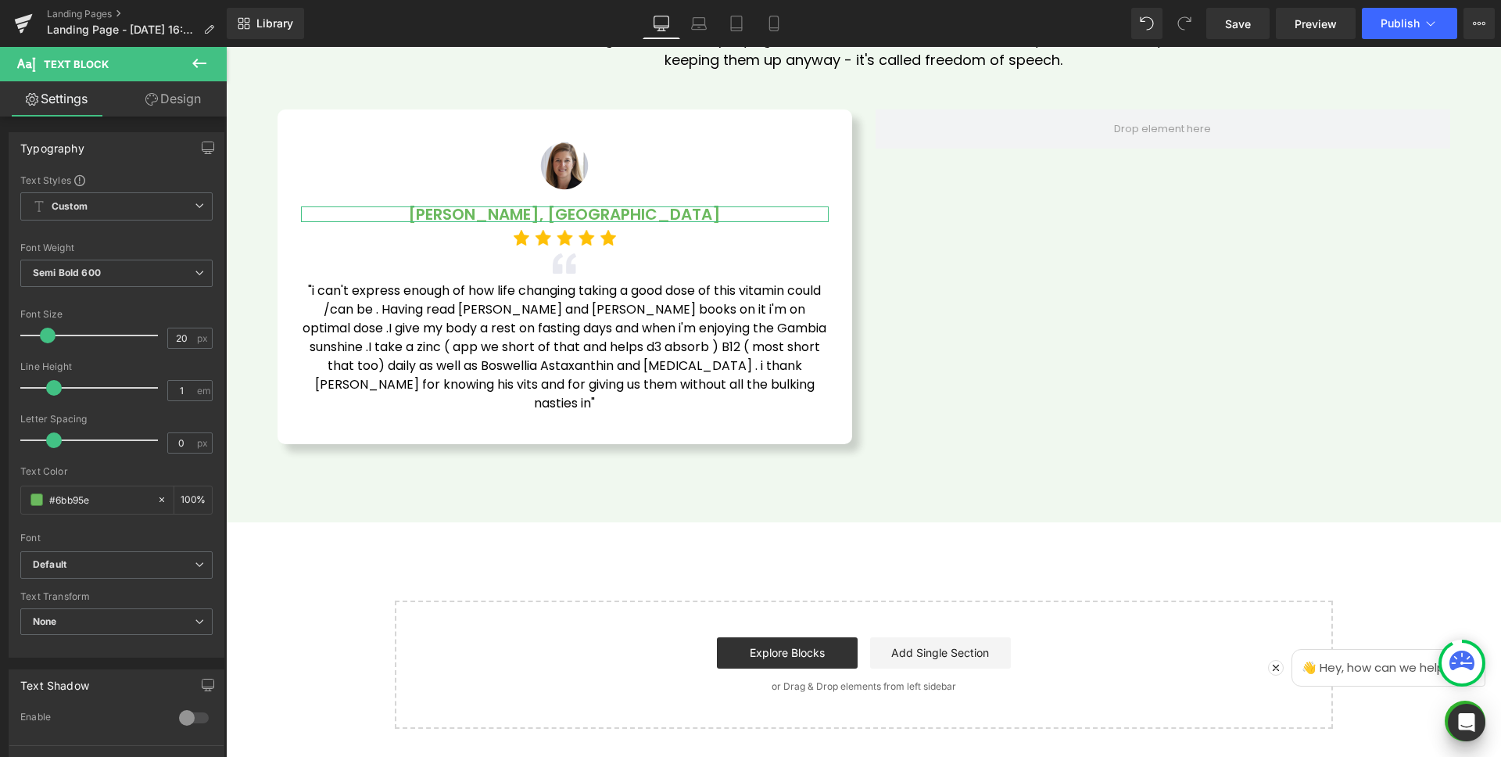
click at [168, 104] on link "Design" at bounding box center [173, 98] width 113 height 35
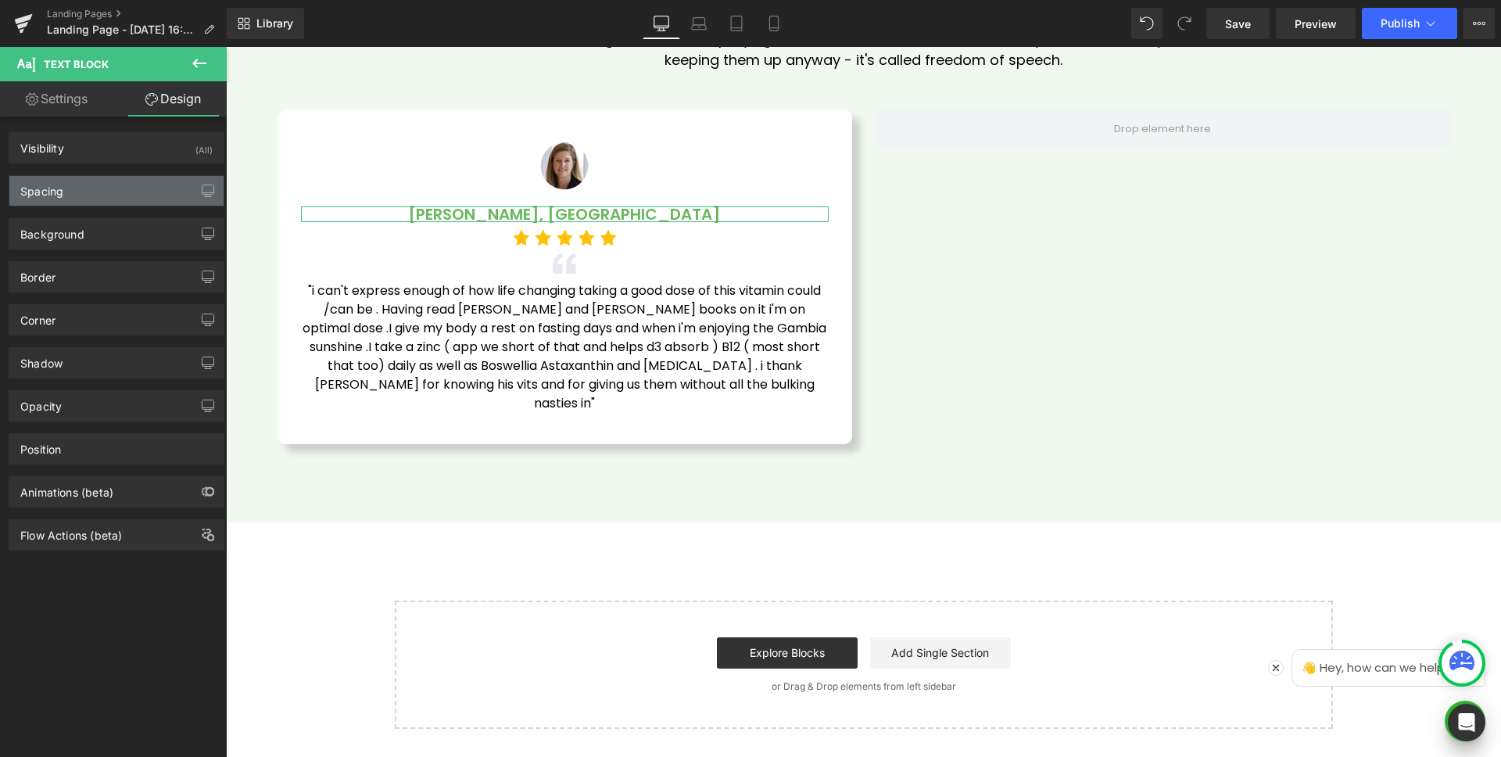
type input "0"
type input "10"
type input "0"
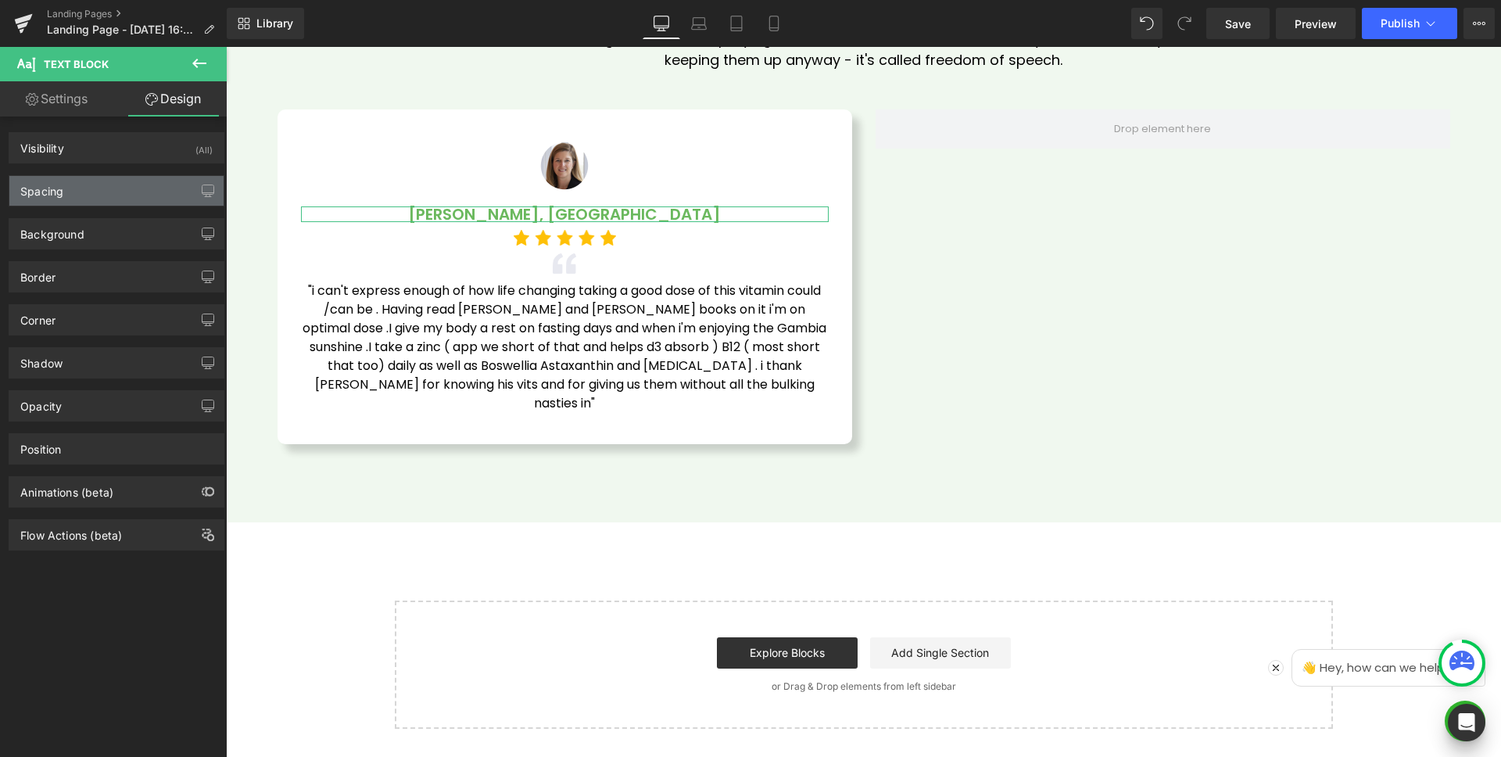
type input "0"
click at [110, 190] on div "Spacing" at bounding box center [116, 191] width 214 height 30
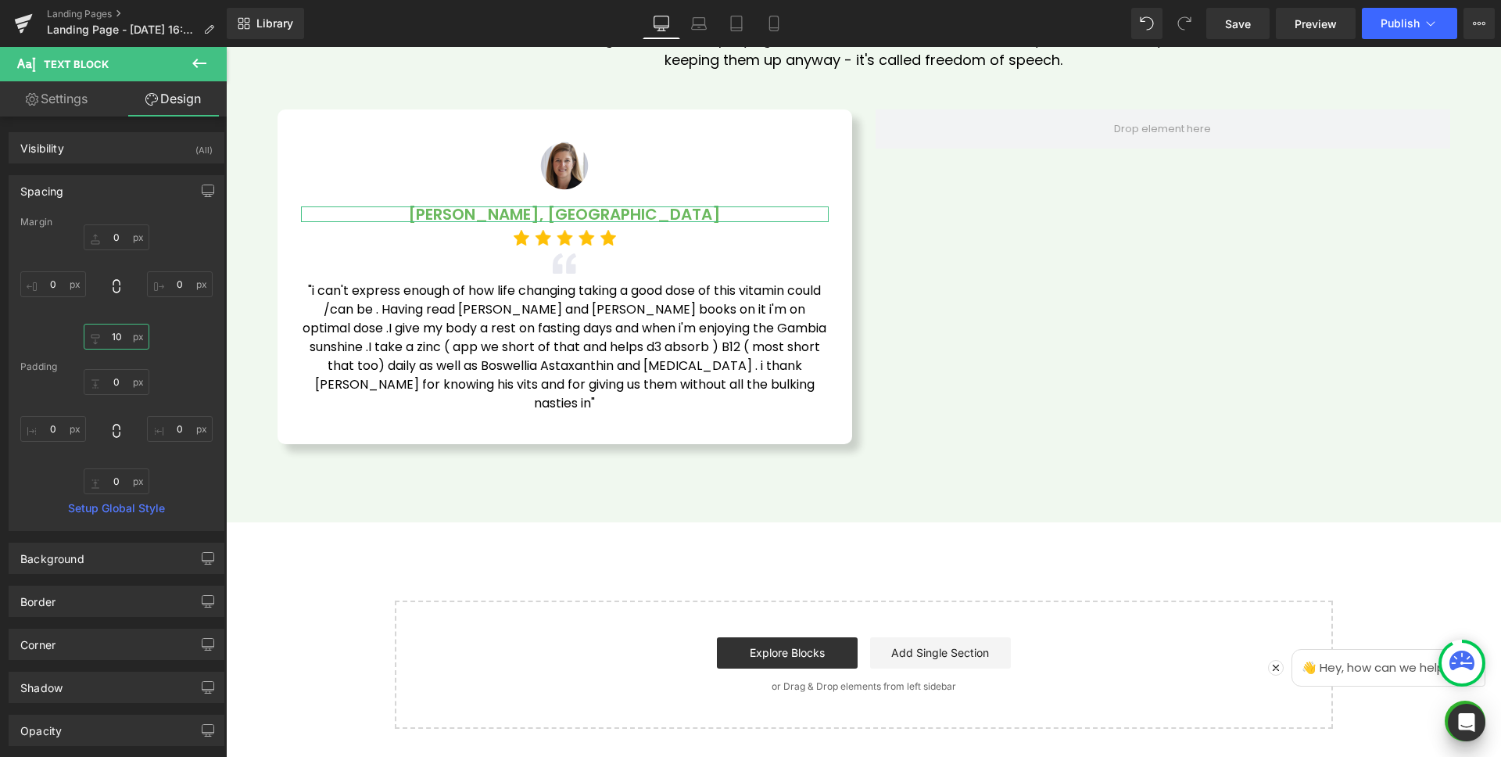
click at [119, 332] on input "10" at bounding box center [117, 337] width 66 height 26
type input "20"
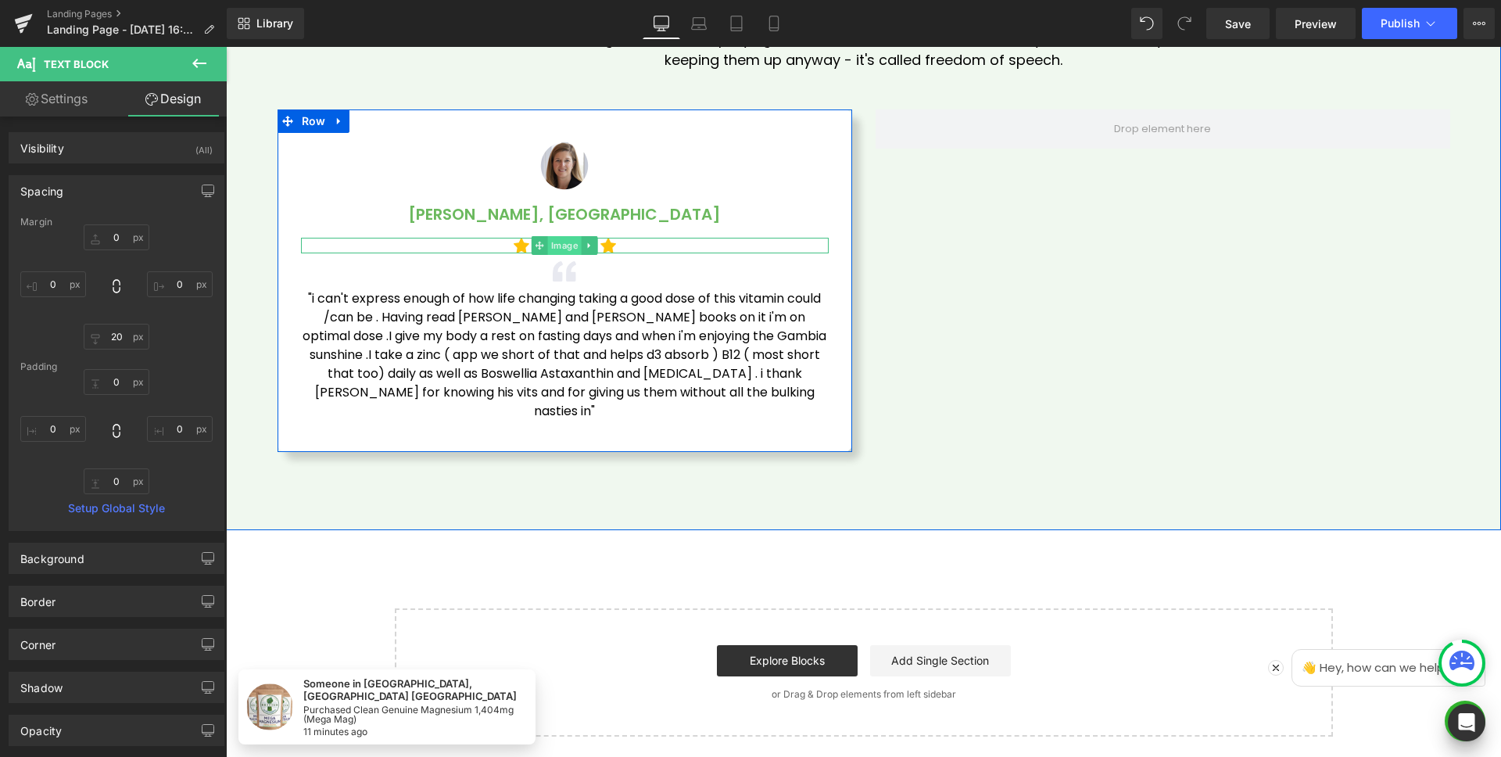
click at [566, 245] on span "Image" at bounding box center [565, 245] width 34 height 19
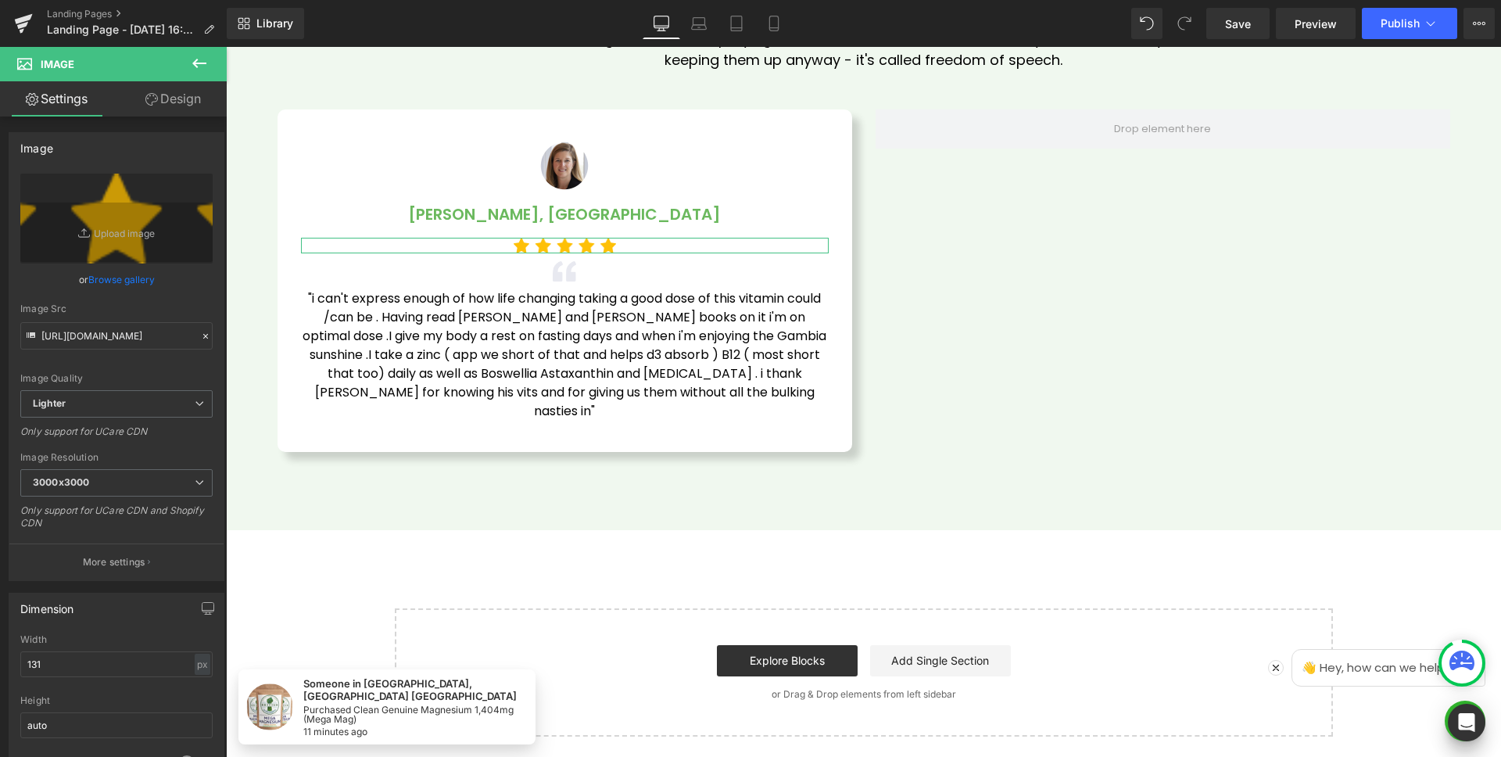
click at [145, 105] on icon at bounding box center [151, 99] width 13 height 13
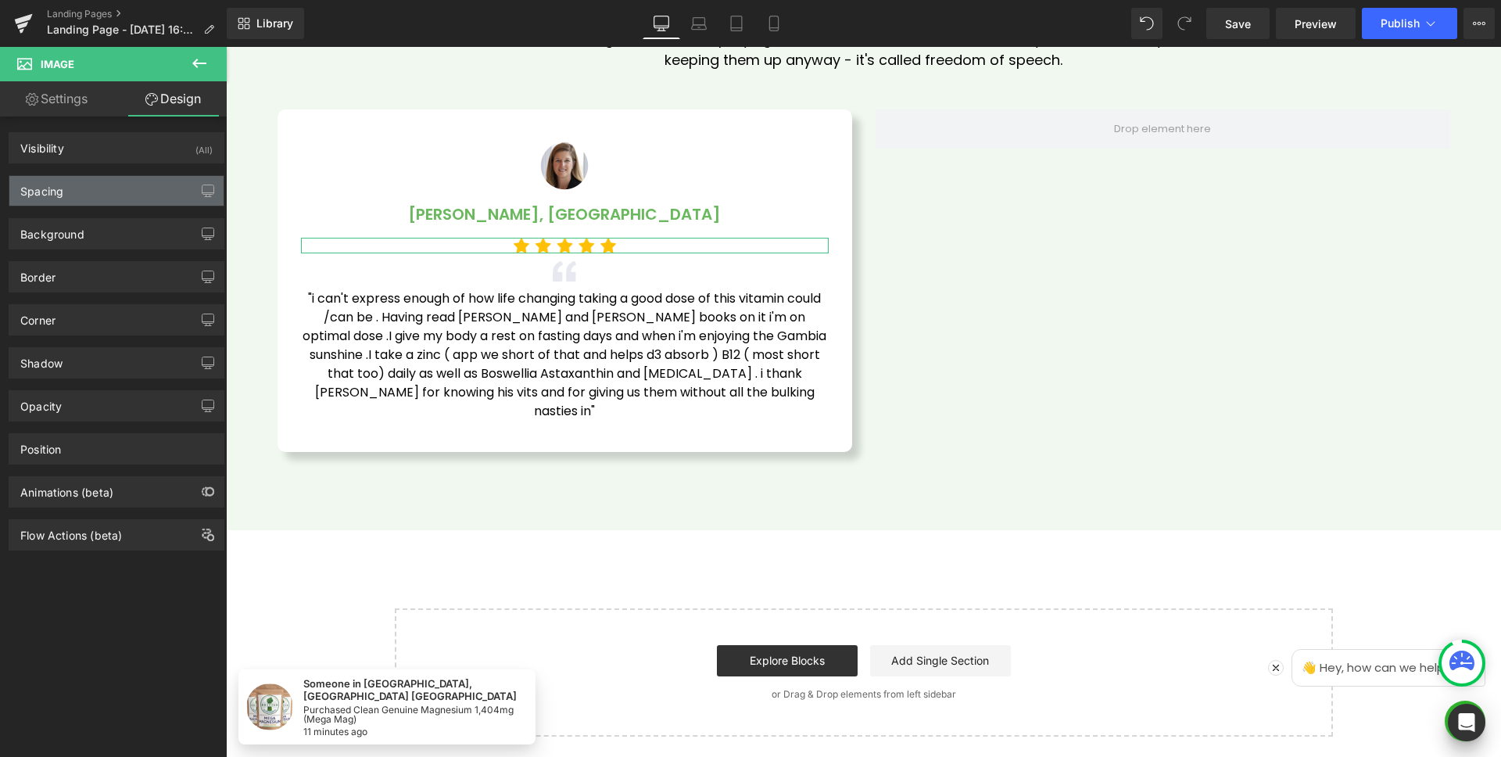
click at [102, 192] on div "Spacing" at bounding box center [116, 191] width 214 height 30
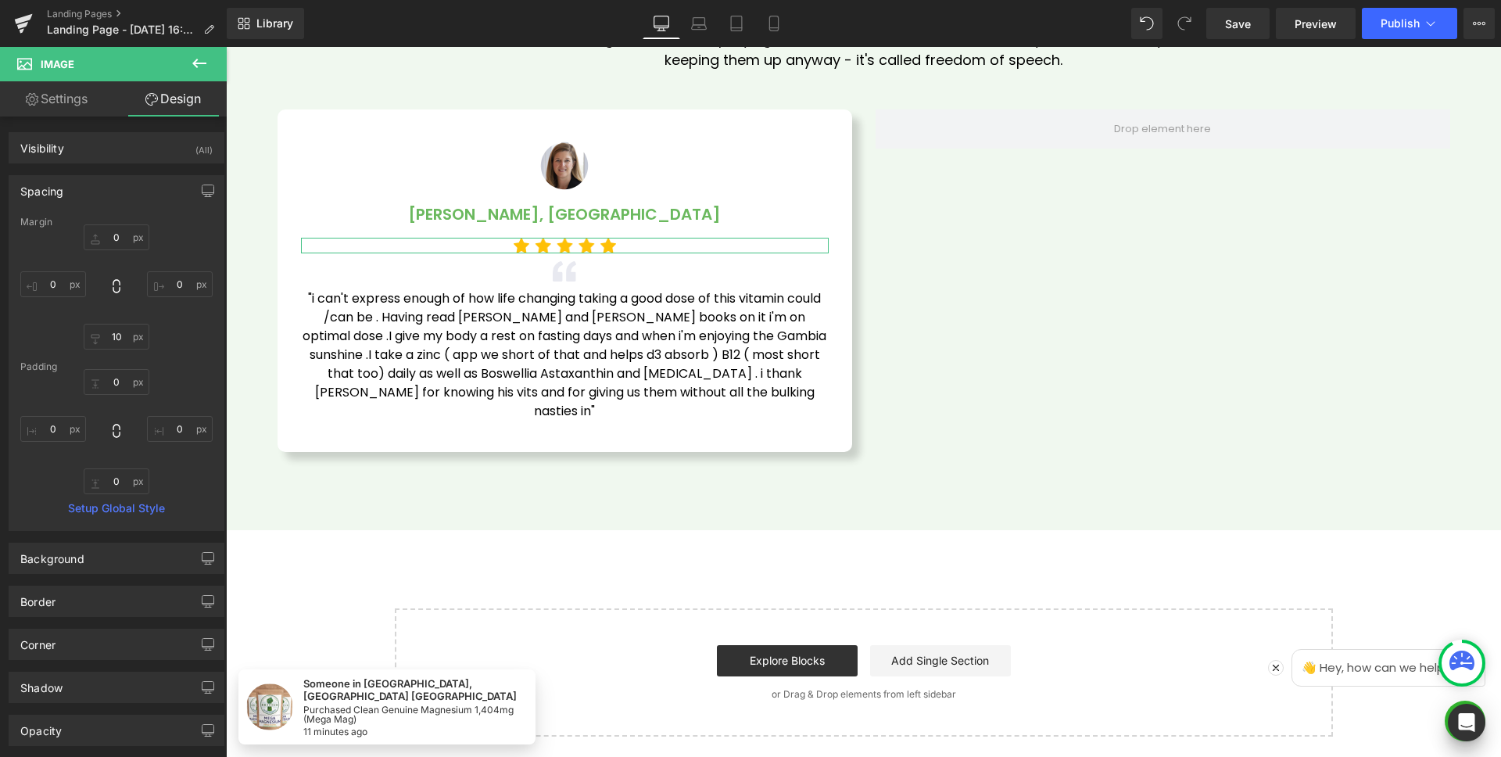
type input "0"
type input "10"
type input "0"
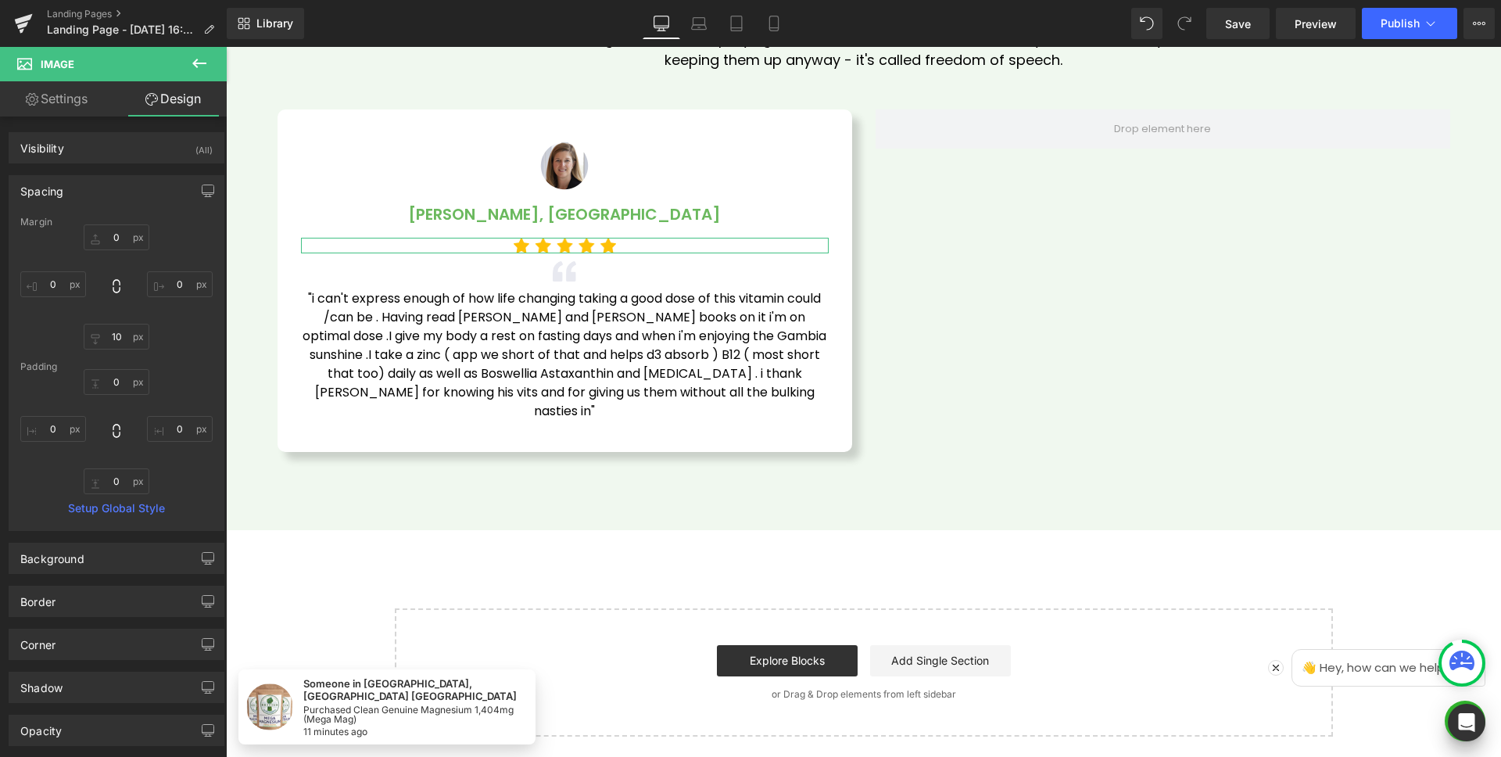
type input "0"
click at [126, 333] on input "10" at bounding box center [117, 337] width 66 height 26
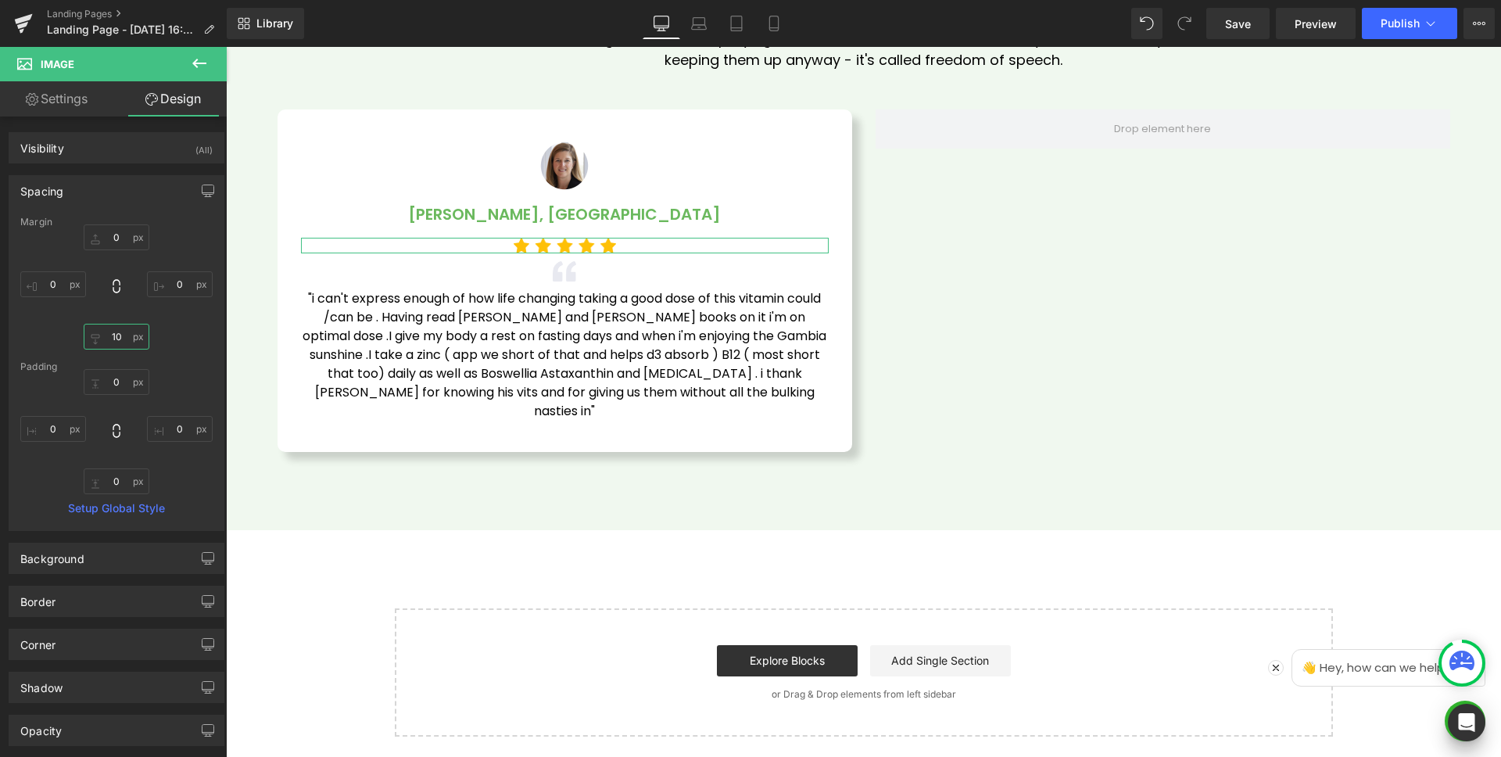
type input "20"
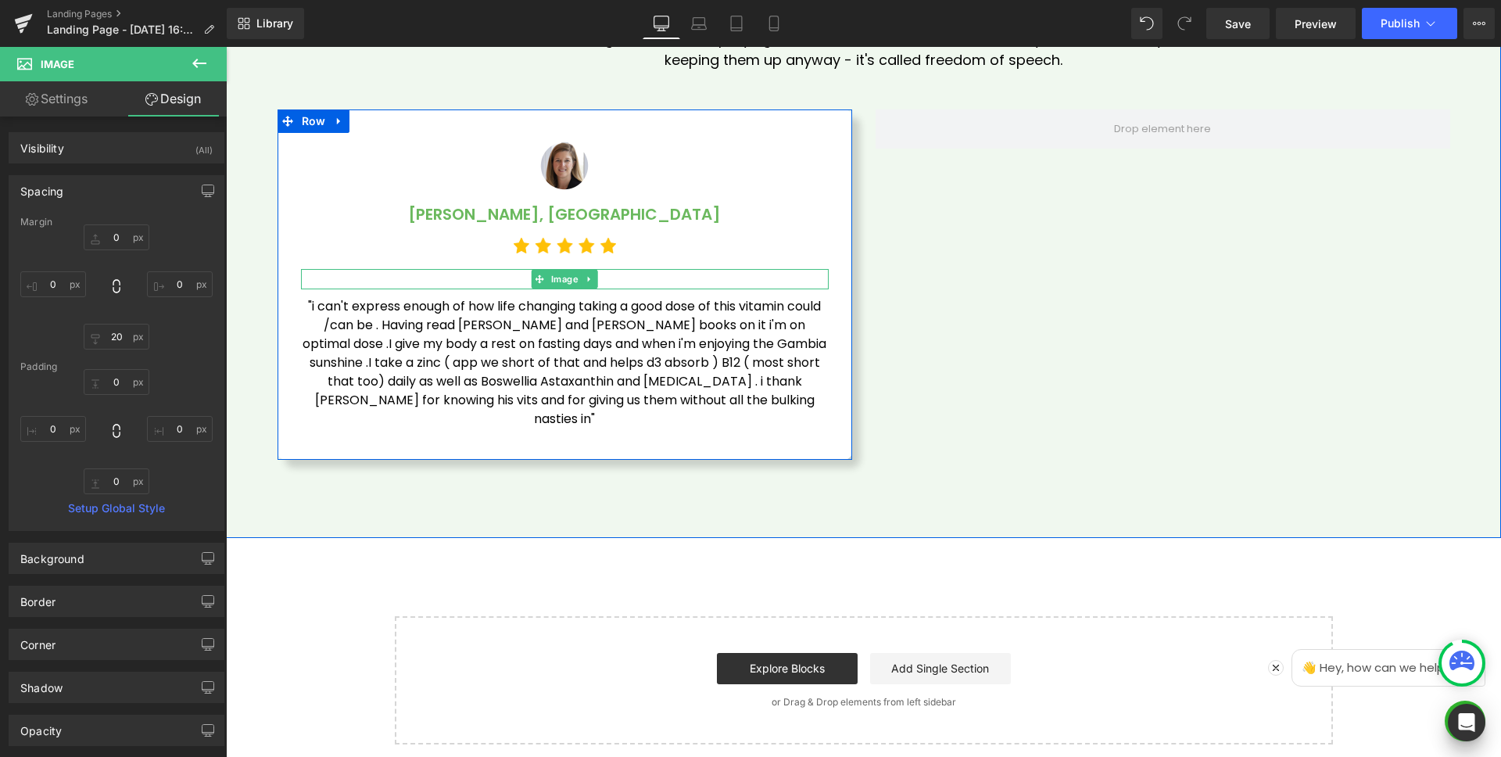
click at [226, 47] on div at bounding box center [226, 47] width 0 height 0
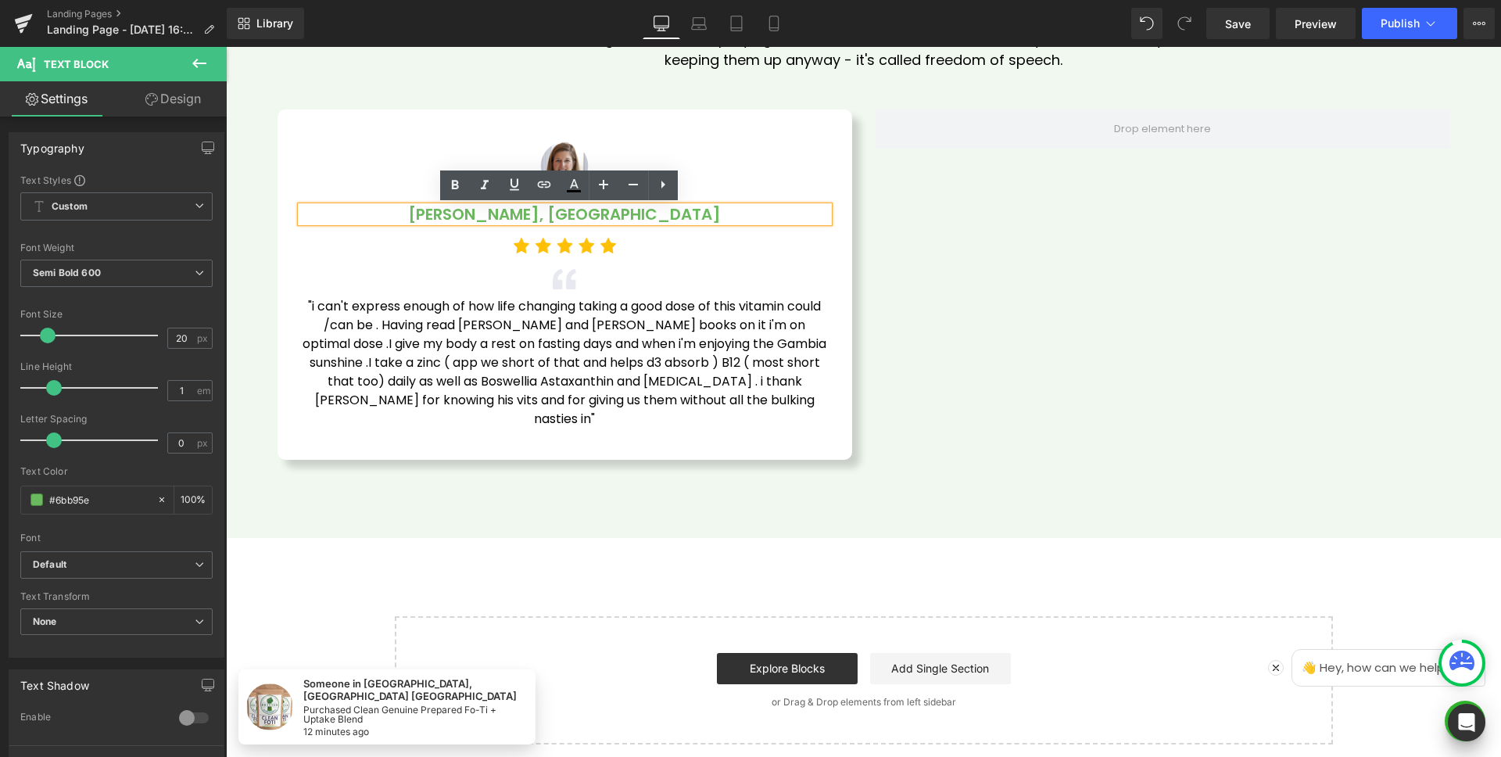
click at [925, 260] on div "Image Sarah M., London Text Block Image Image "i can't express enough of how li…" at bounding box center [864, 284] width 1196 height 350
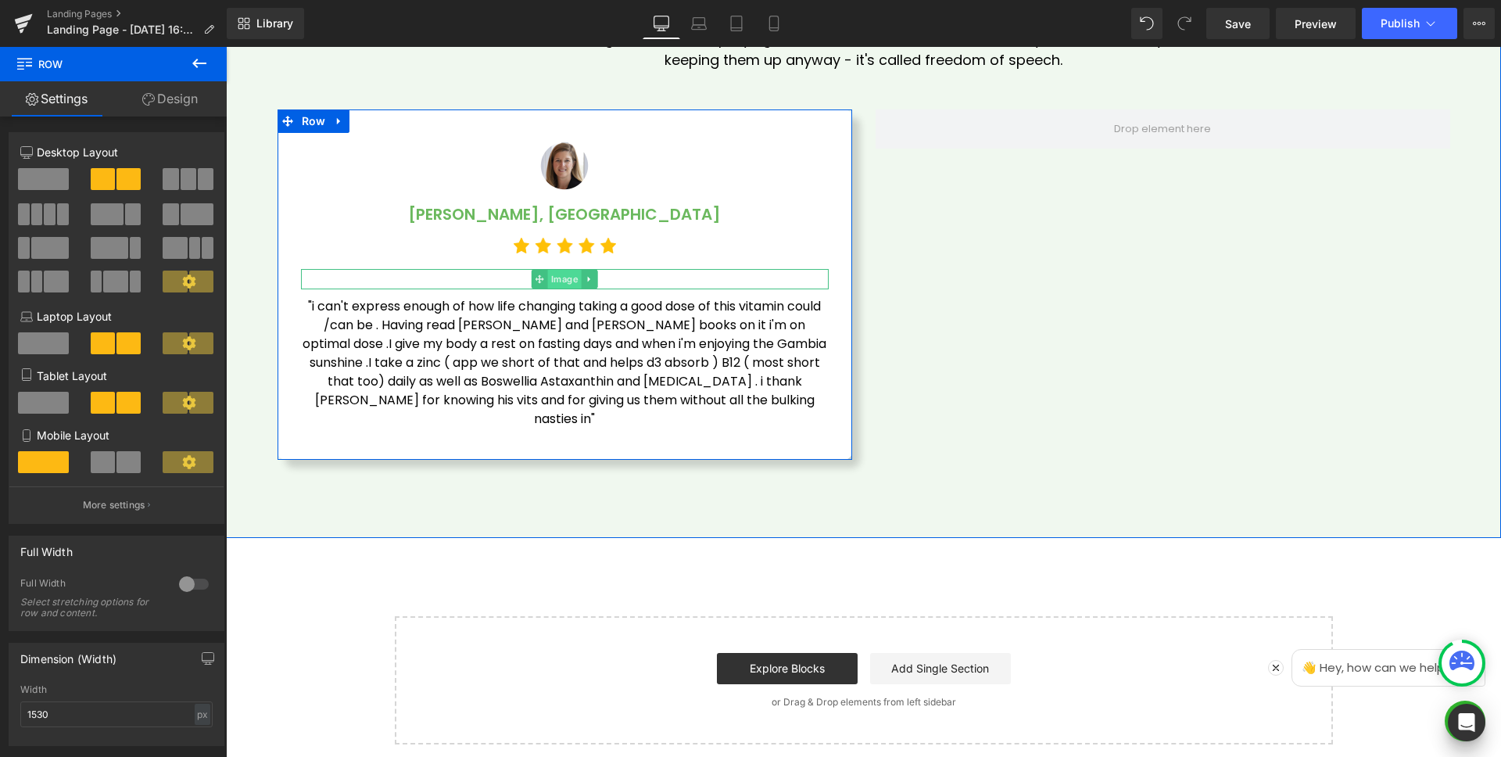
click at [554, 280] on span "Image" at bounding box center [565, 279] width 34 height 19
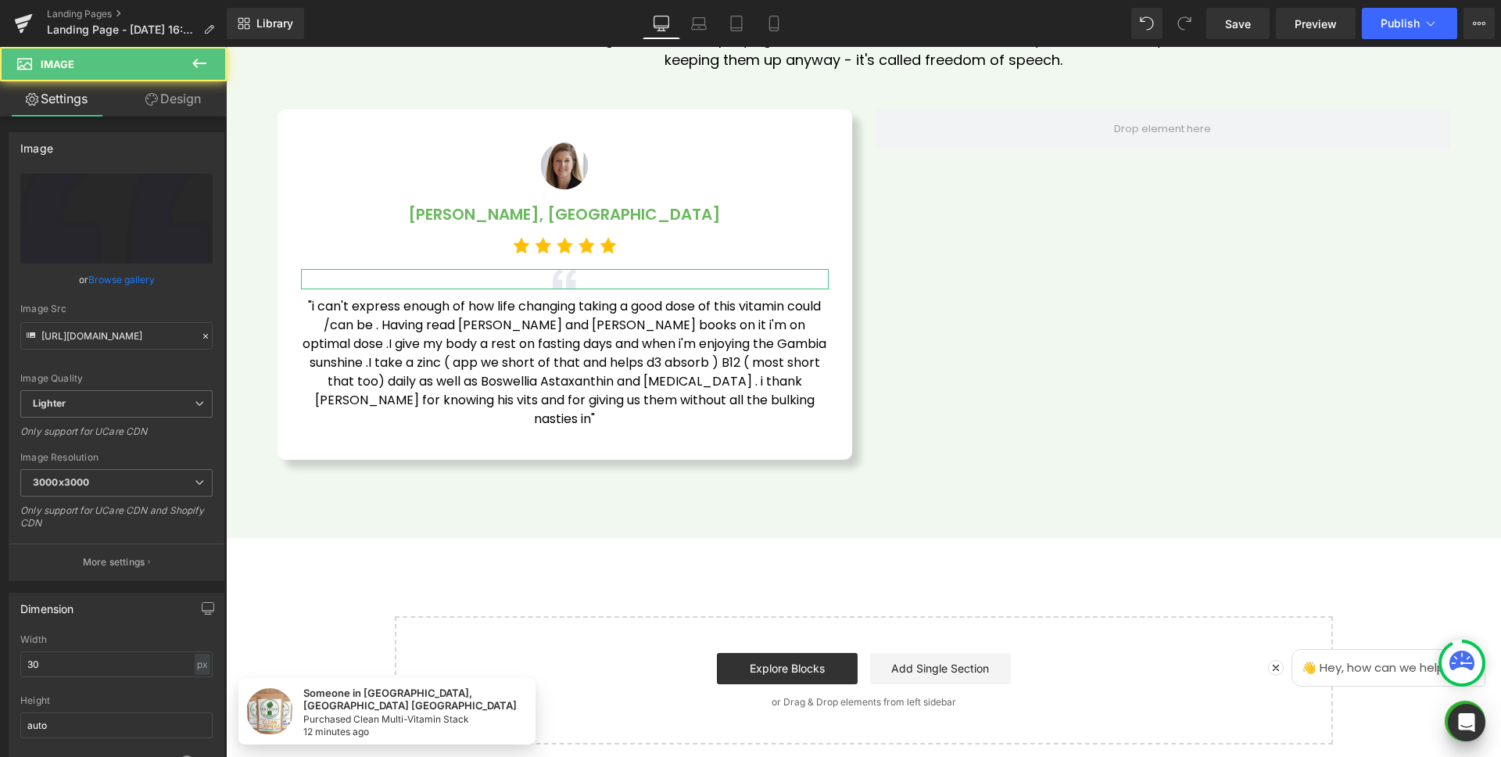
click at [163, 106] on link "Design" at bounding box center [173, 98] width 113 height 35
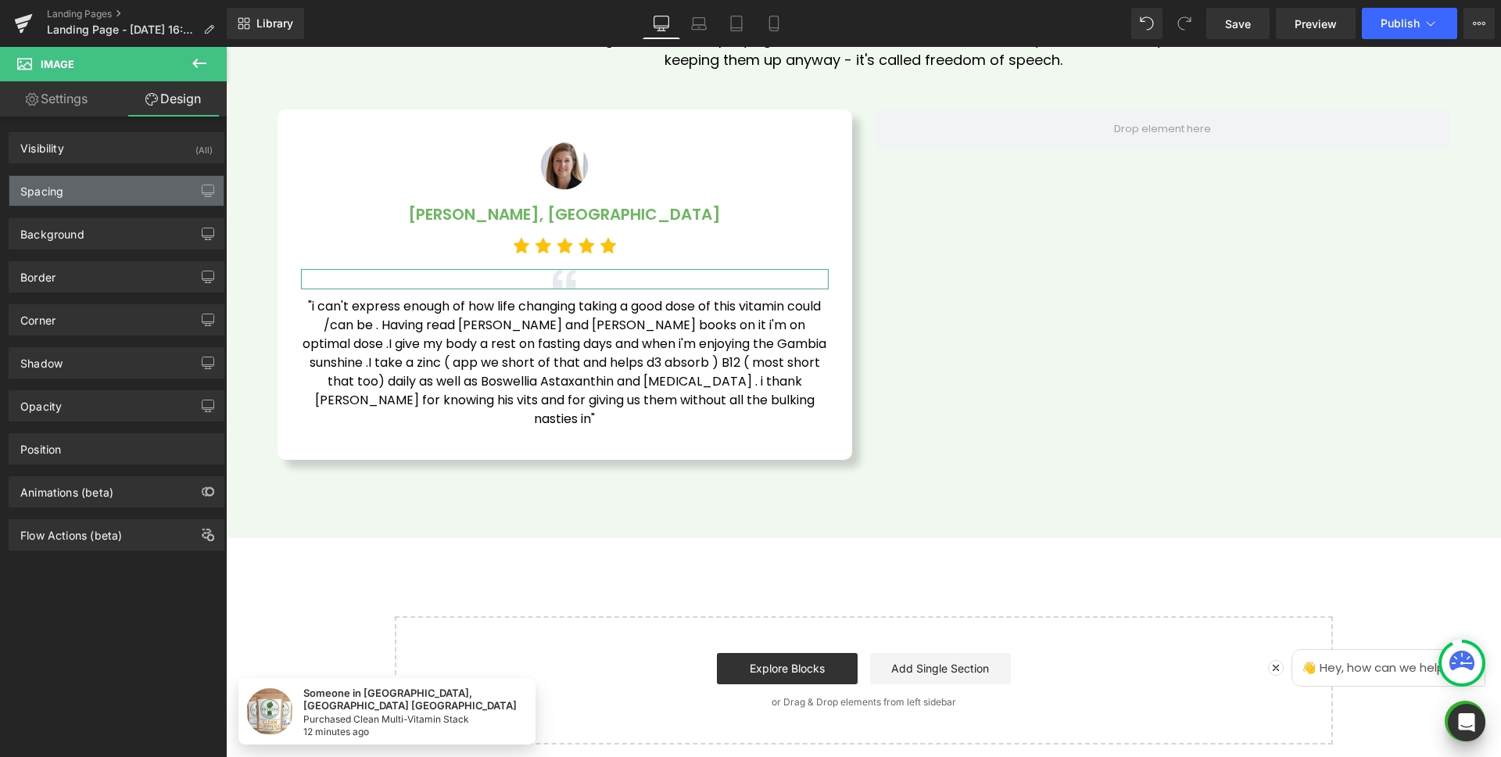
click at [70, 190] on div "Spacing" at bounding box center [116, 191] width 214 height 30
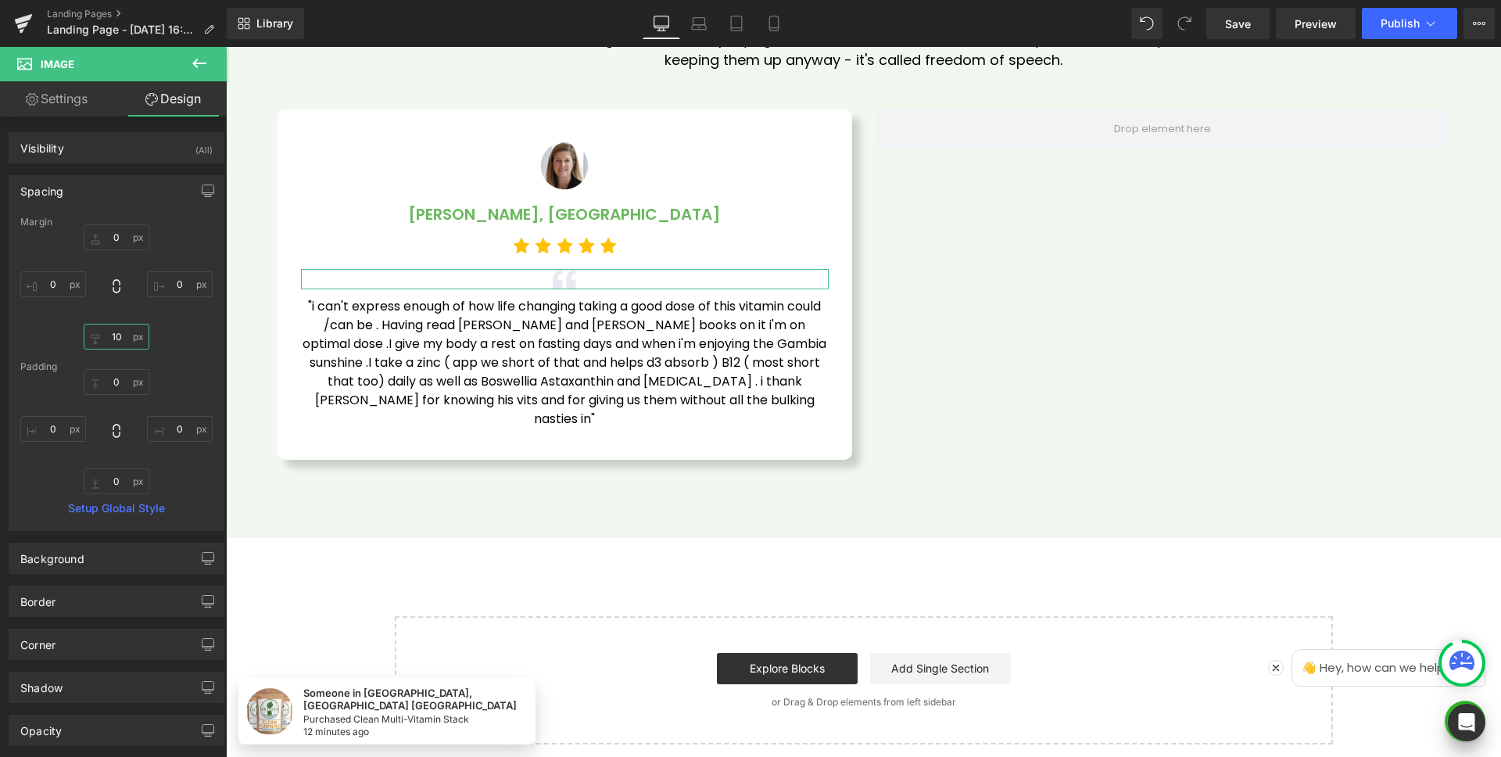
click at [121, 337] on input "10" at bounding box center [117, 337] width 66 height 26
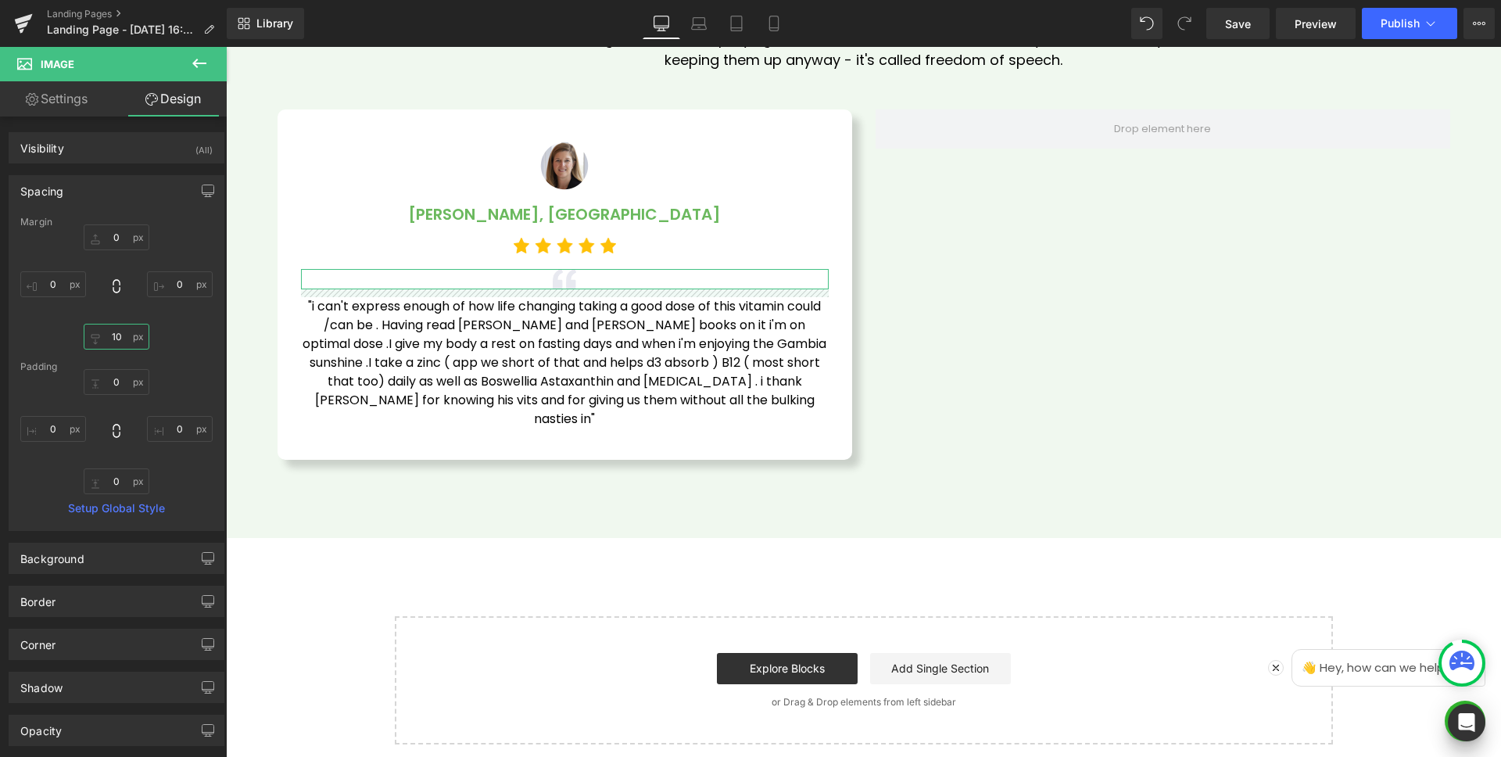
type input "20"
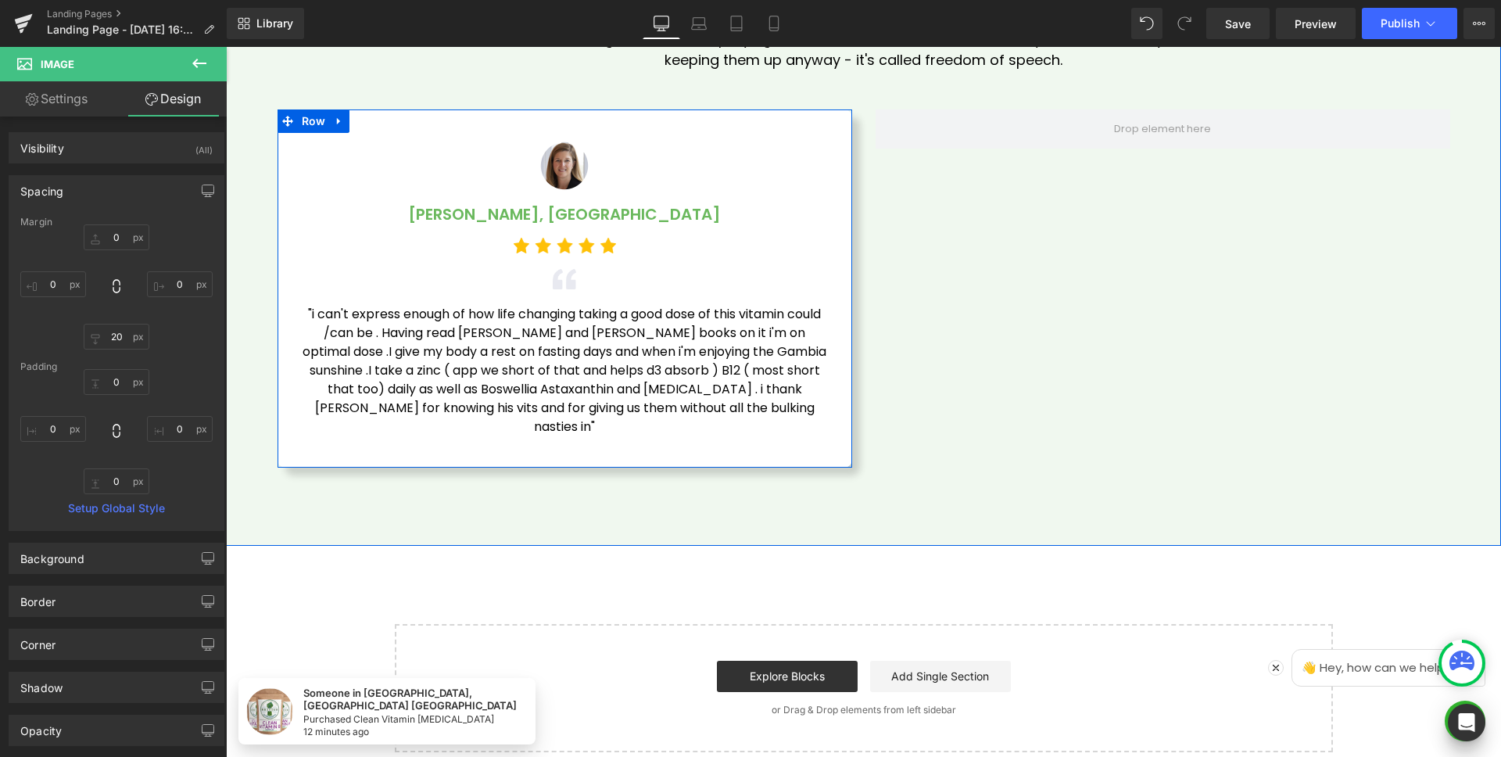
click at [726, 242] on div at bounding box center [565, 246] width 528 height 16
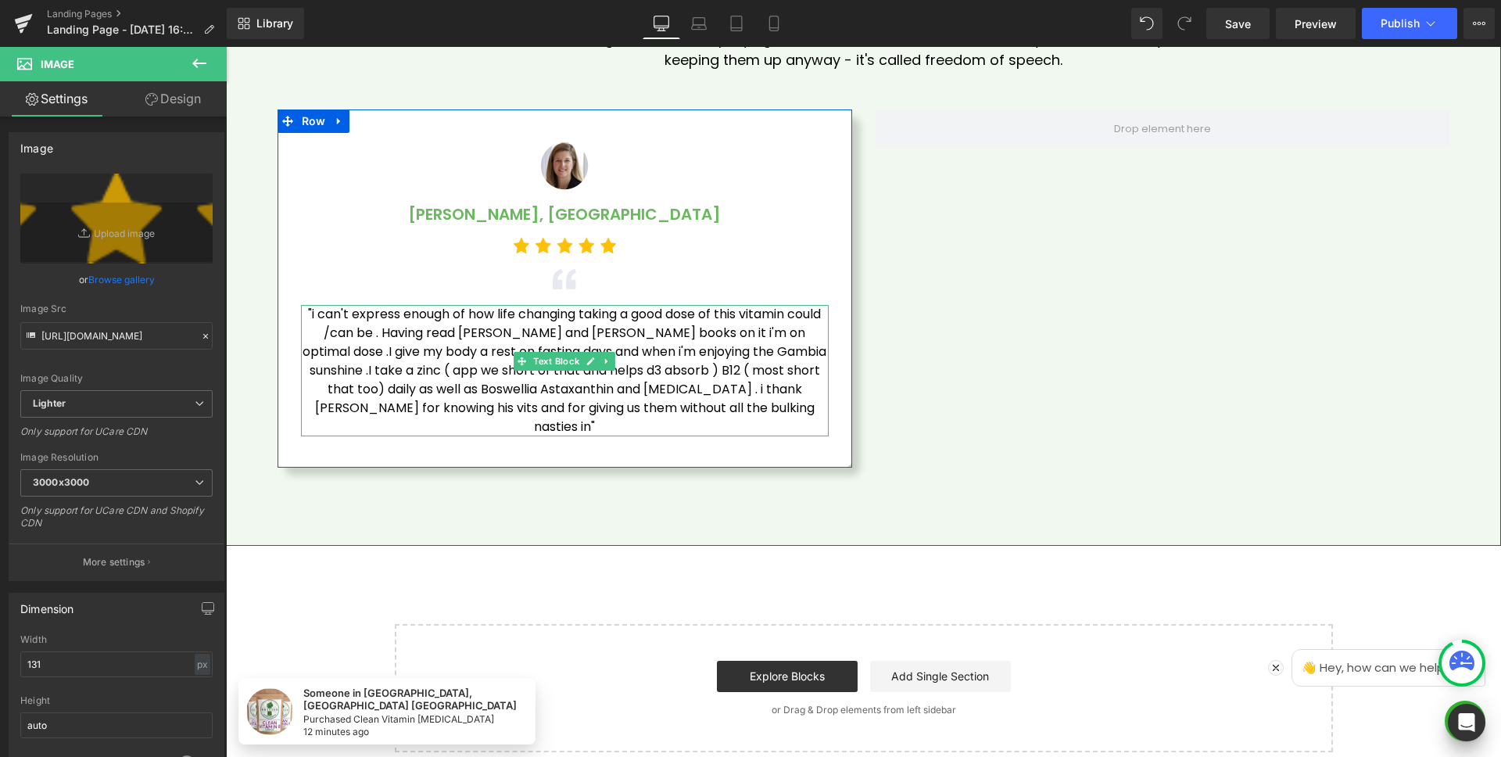
click at [686, 350] on span ""i can't express enough of how life changing taking a good dose of this vitamin…" at bounding box center [566, 370] width 527 height 131
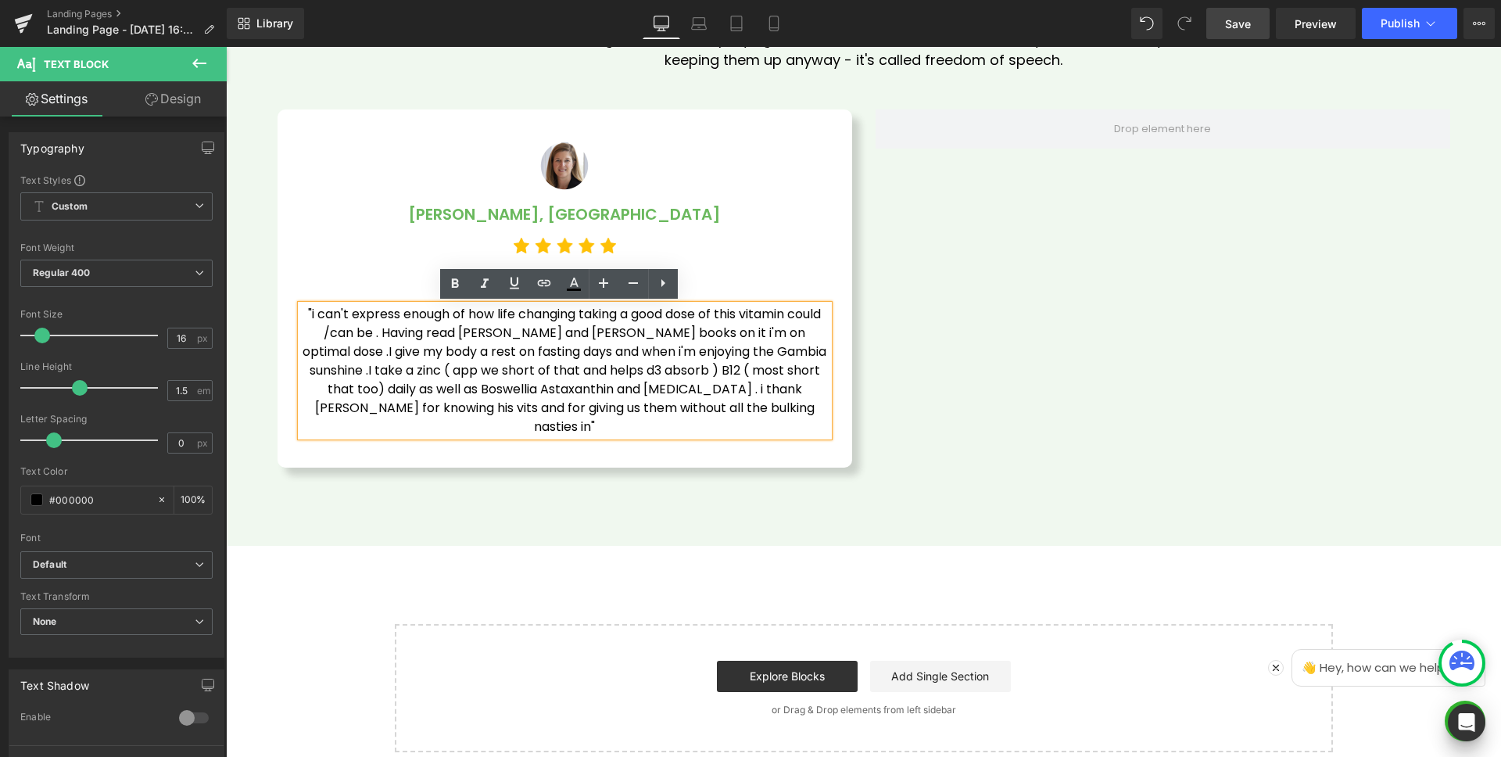
click at [1239, 29] on span "Save" at bounding box center [1238, 24] width 26 height 16
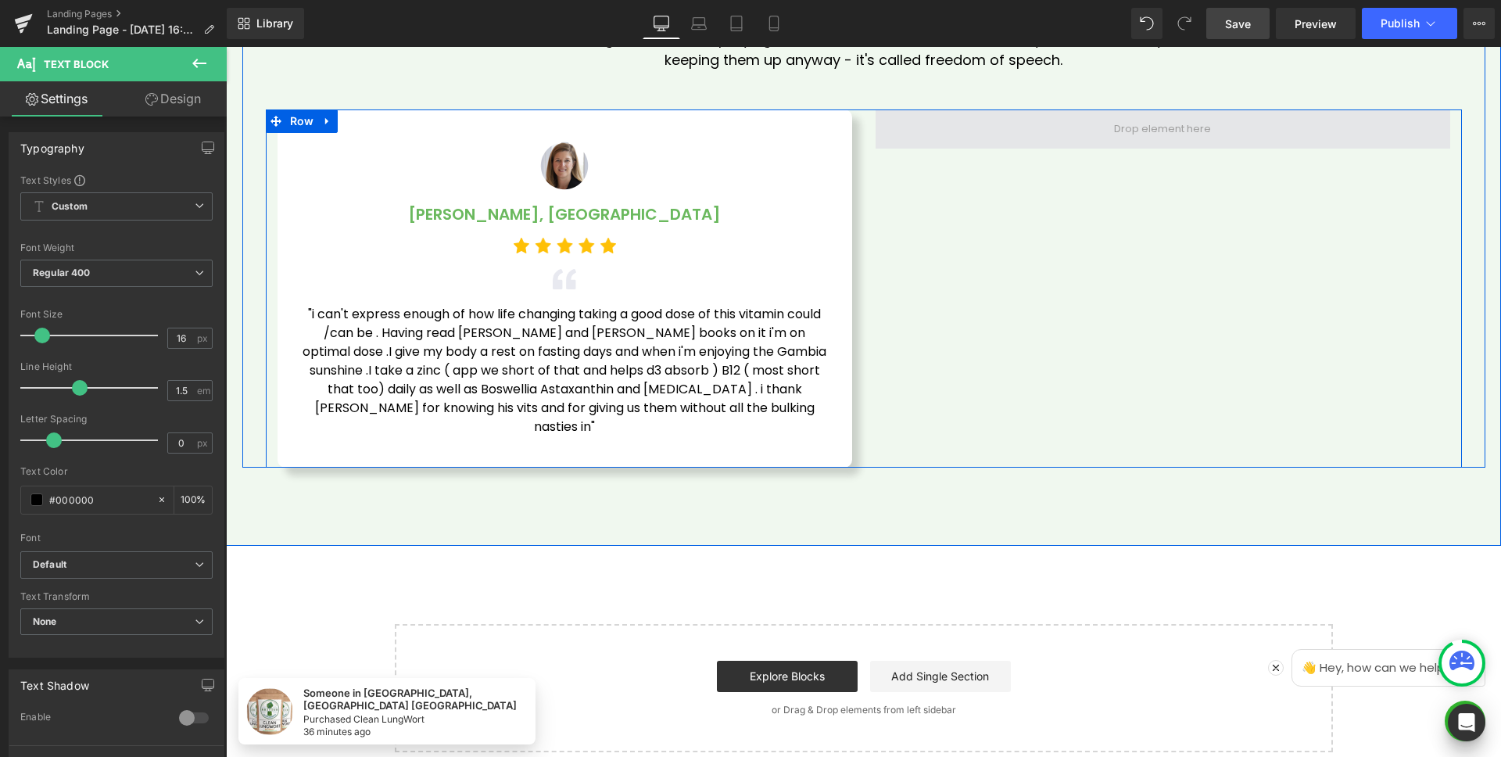
click at [1049, 120] on span at bounding box center [1163, 128] width 575 height 39
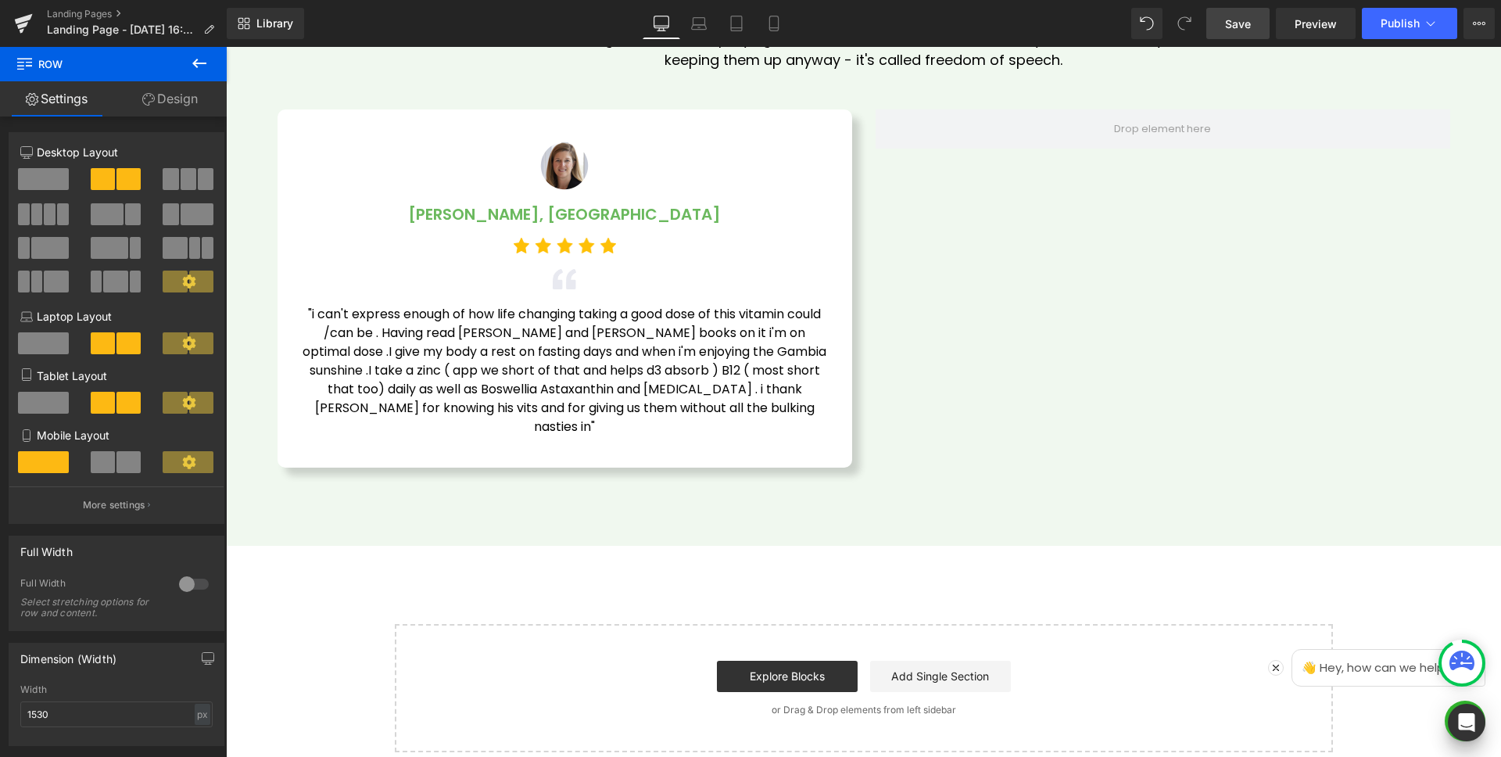
click at [201, 63] on icon at bounding box center [199, 63] width 14 height 9
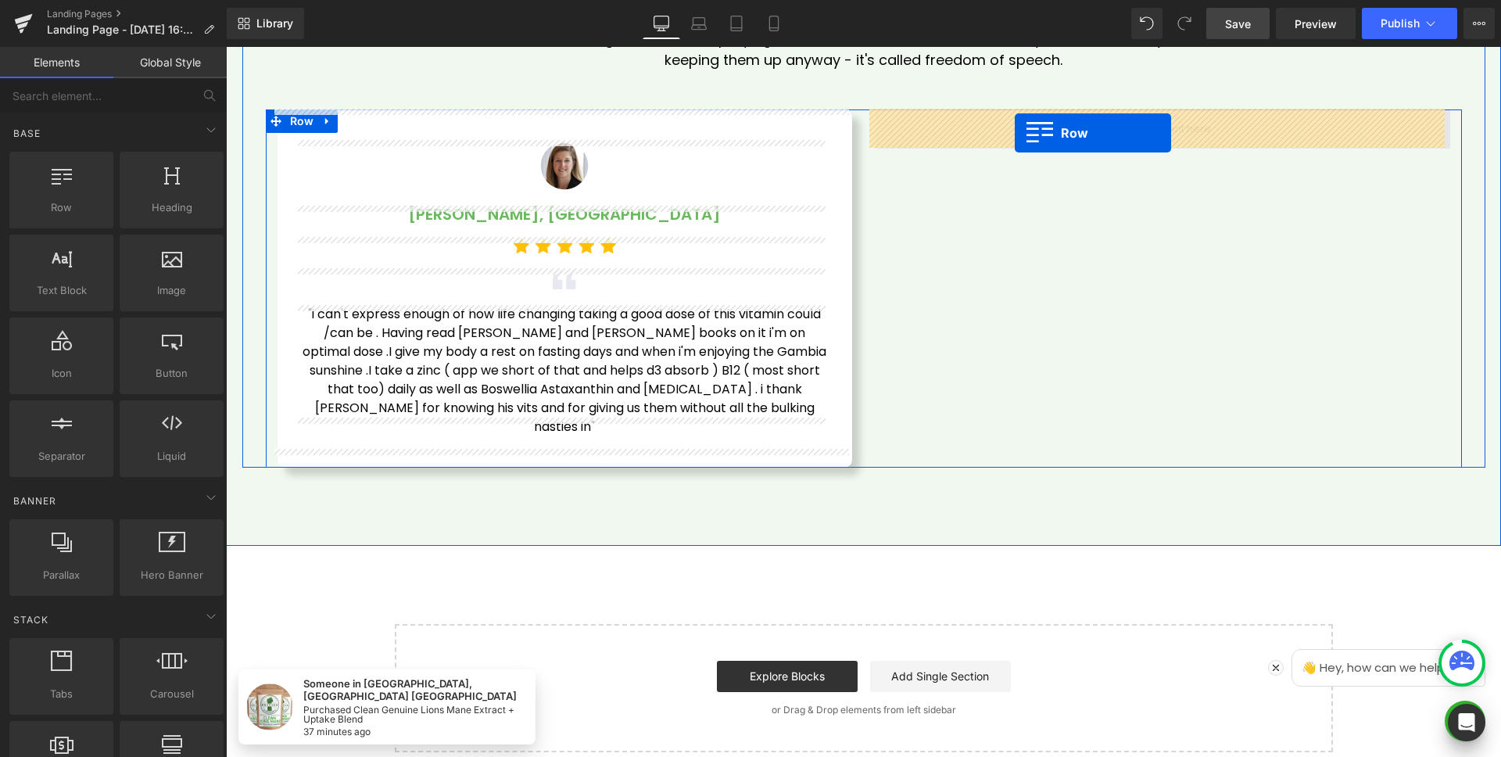
drag, startPoint x: 277, startPoint y: 235, endPoint x: 1015, endPoint y: 133, distance: 745.2
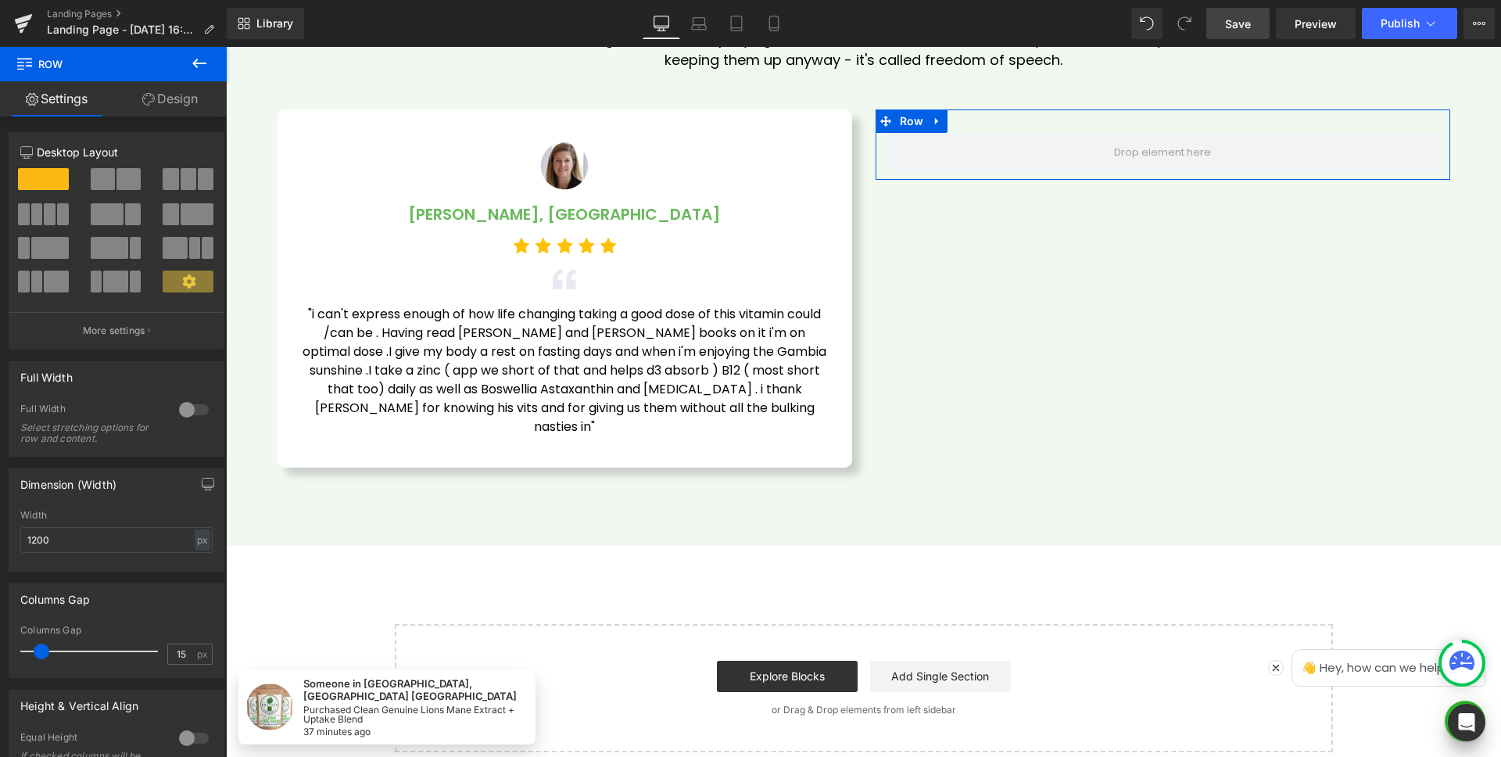
click at [160, 88] on link "Design" at bounding box center [169, 98] width 113 height 35
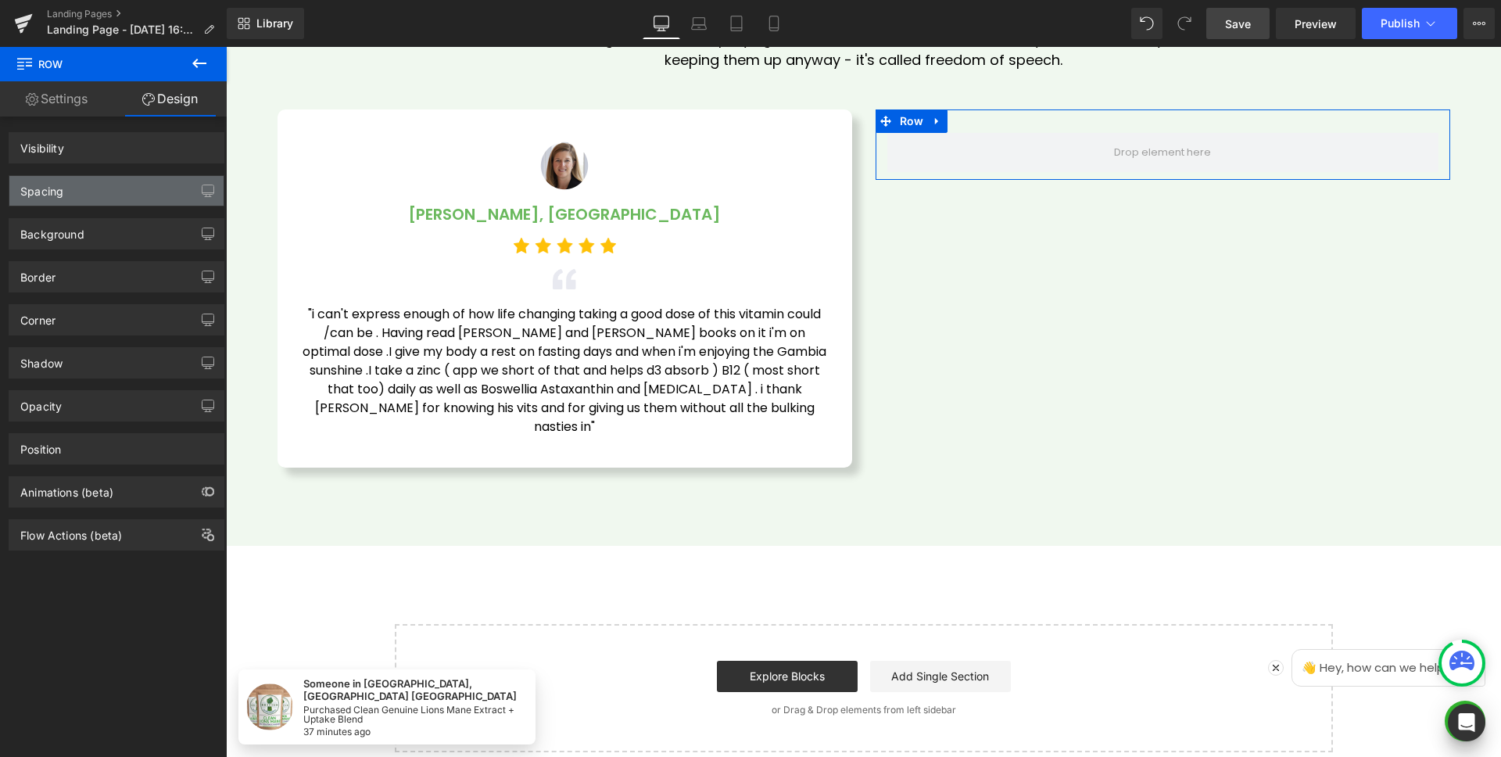
click at [67, 192] on div "Spacing" at bounding box center [116, 191] width 214 height 30
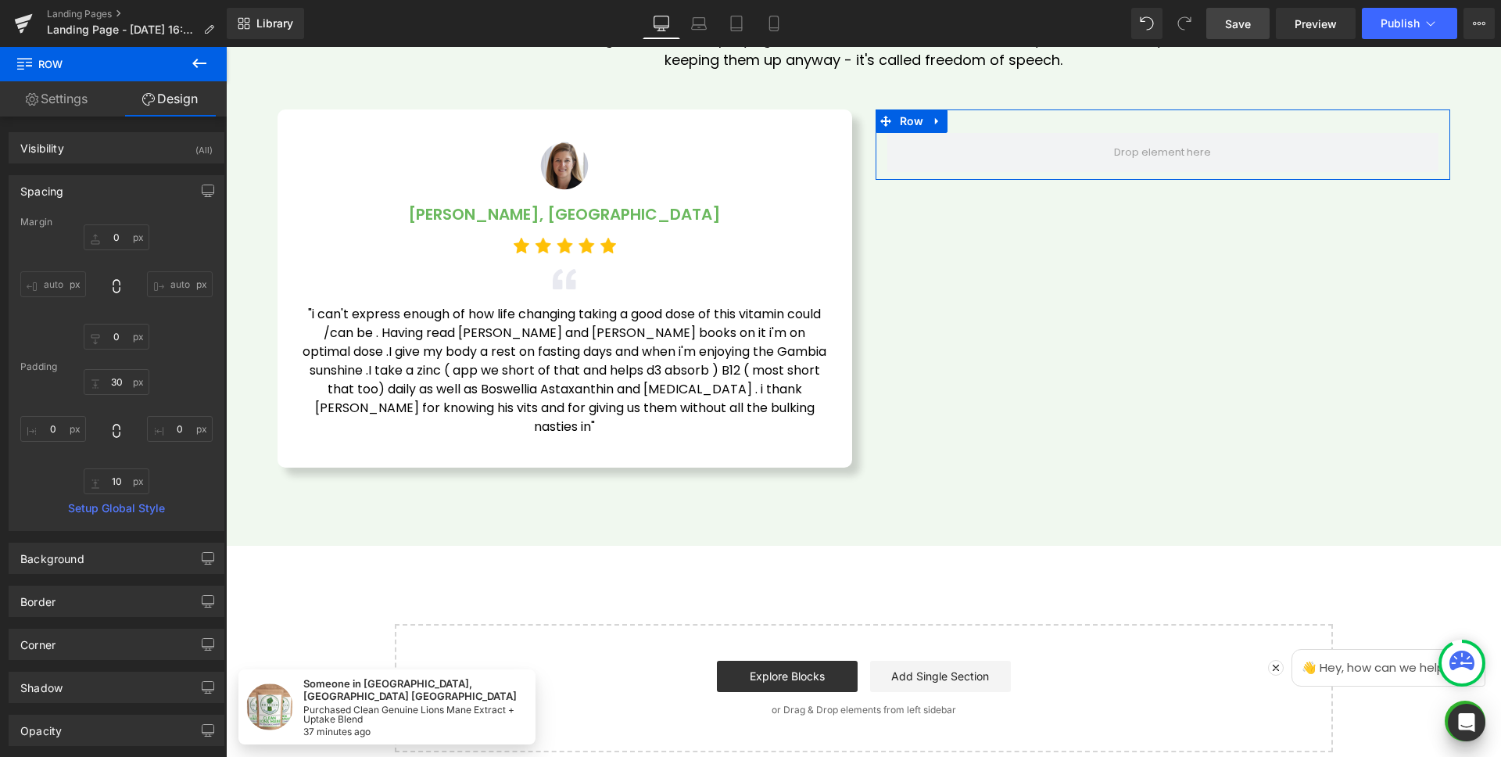
type input "0"
type input "30"
type input "0"
type input "10"
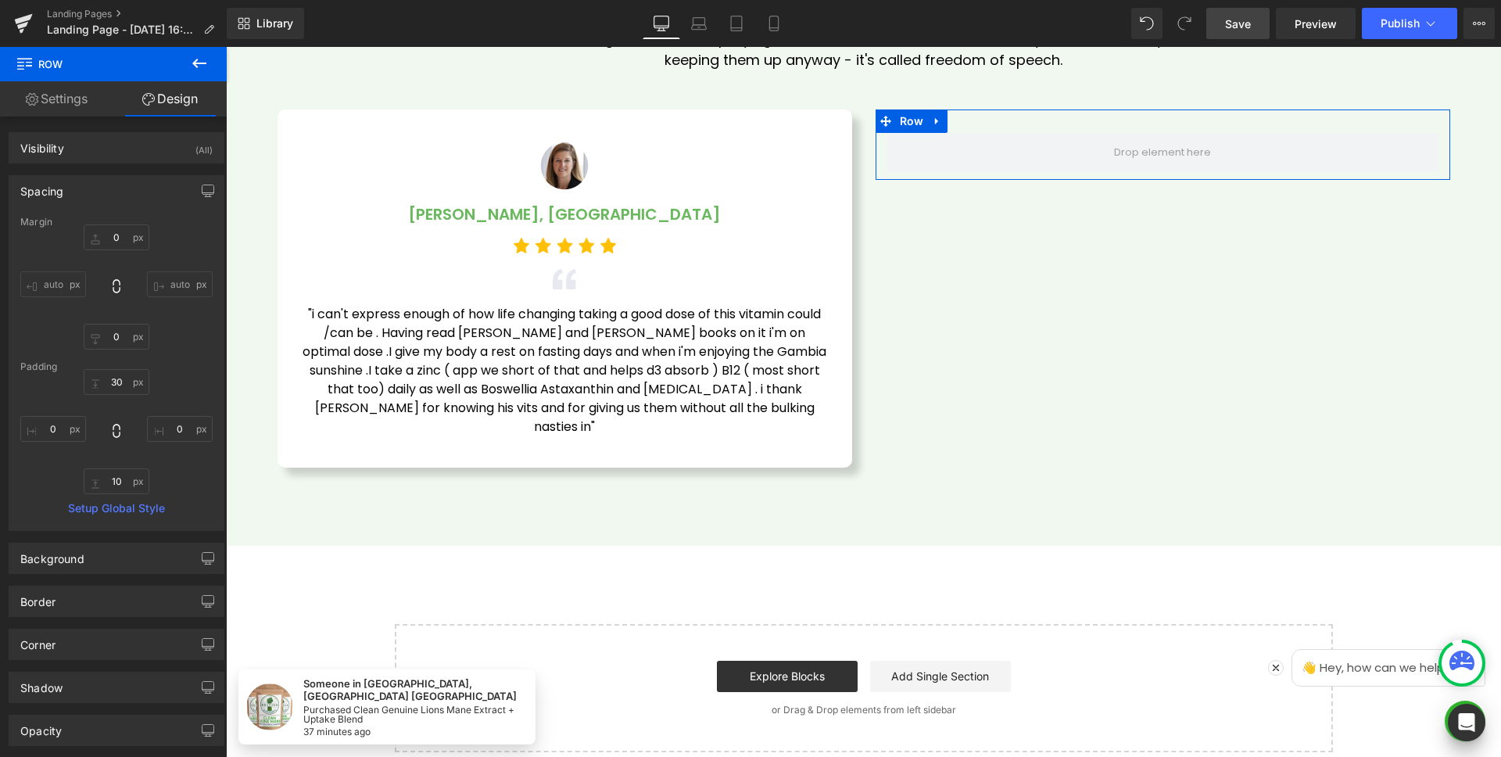
type input "0"
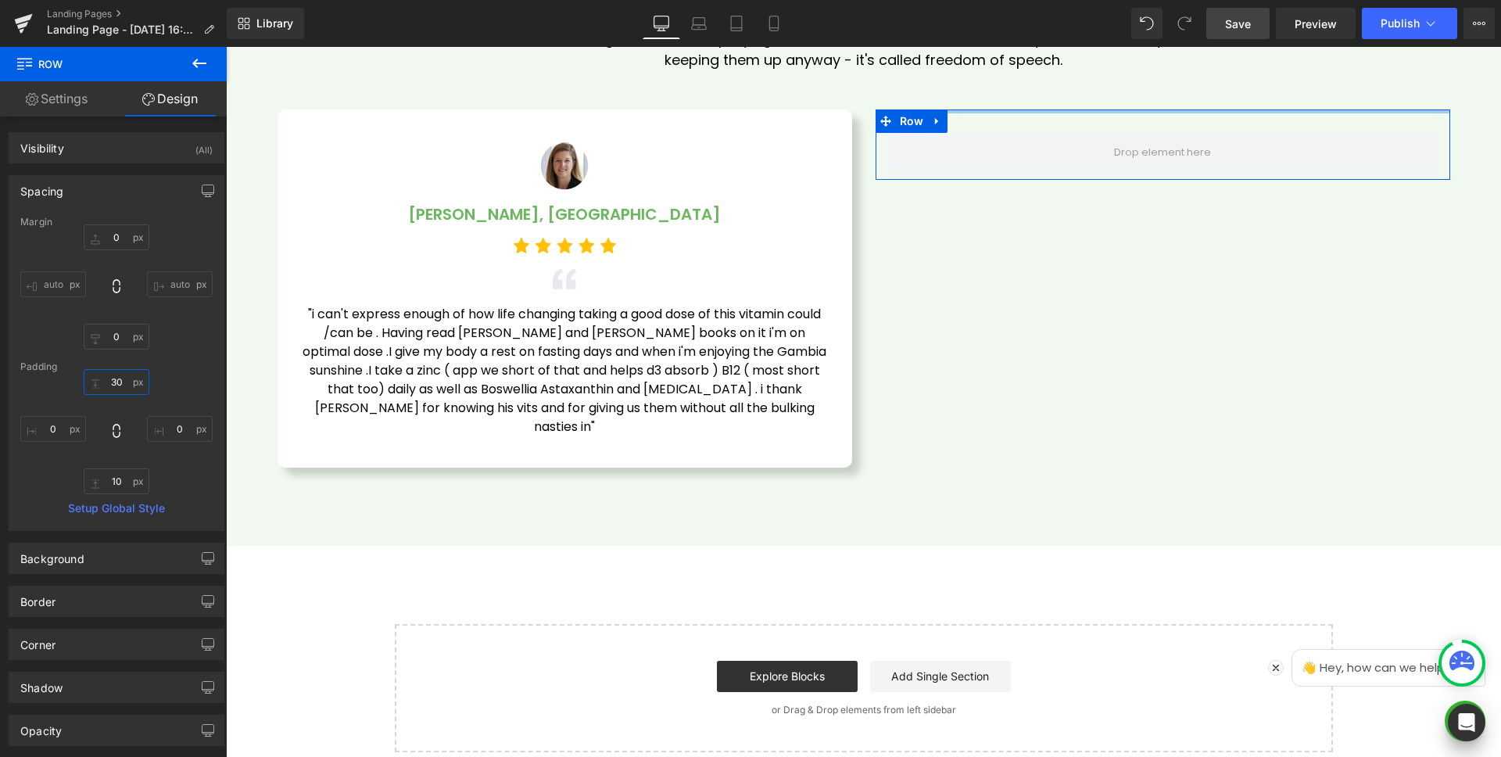
click at [121, 381] on input "30" at bounding box center [117, 382] width 66 height 26
type input "40"
click at [118, 475] on input "10" at bounding box center [117, 481] width 66 height 26
type input "40"
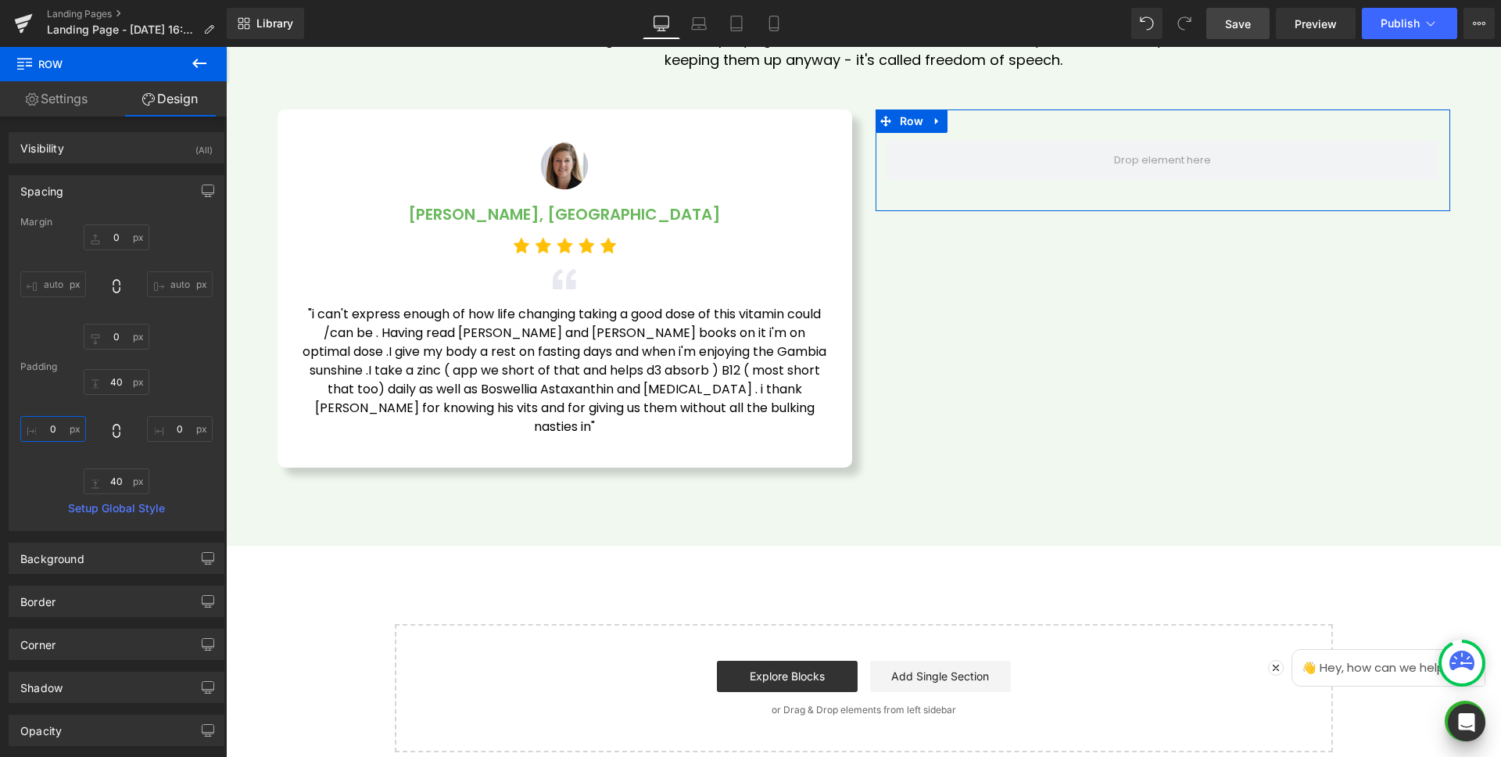
click at [77, 426] on input "0" at bounding box center [53, 429] width 66 height 26
type input "30"
click at [188, 441] on input "0" at bounding box center [180, 429] width 66 height 26
type input "30"
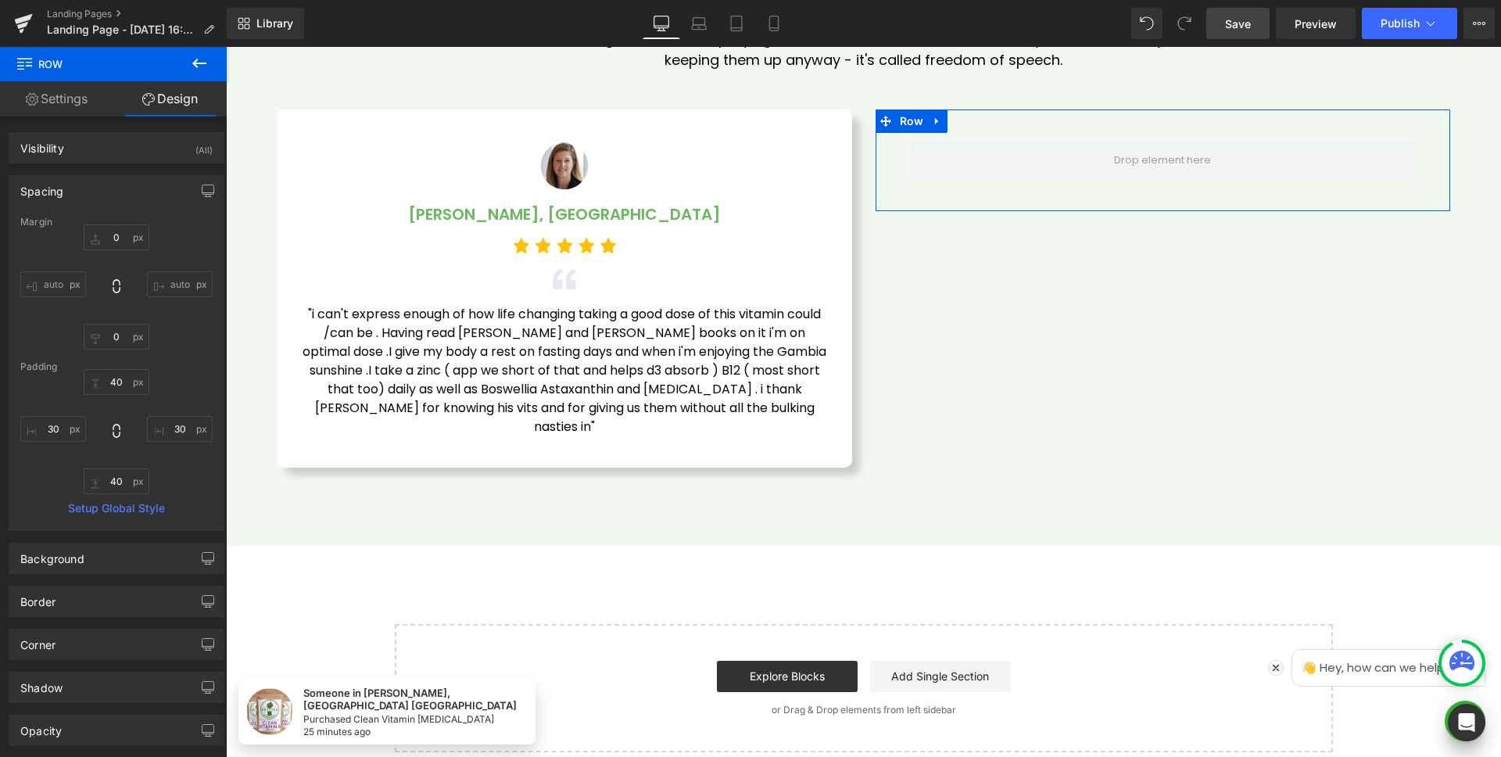
click at [77, 184] on div "Spacing" at bounding box center [116, 191] width 214 height 30
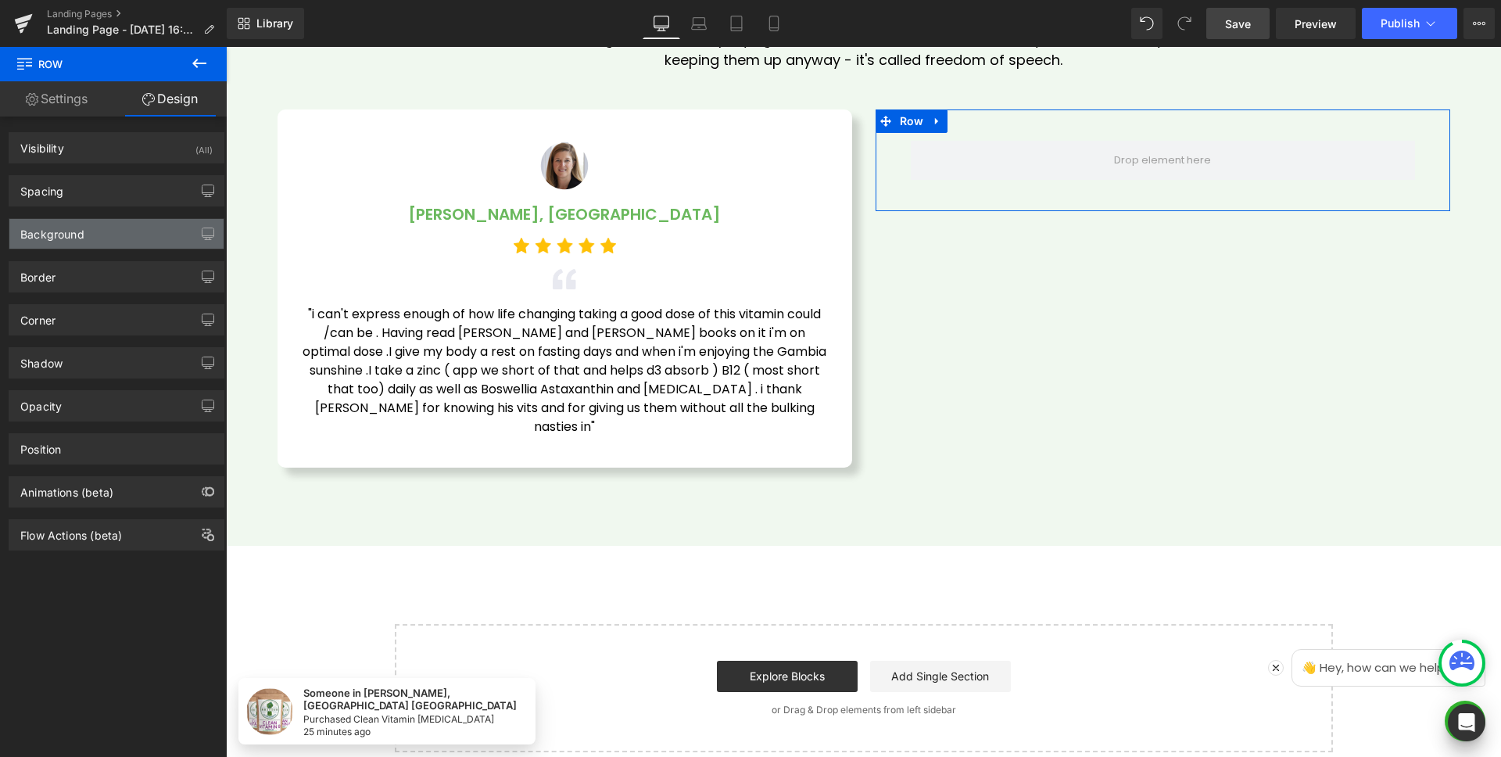
click at [101, 241] on div "Background" at bounding box center [116, 234] width 214 height 30
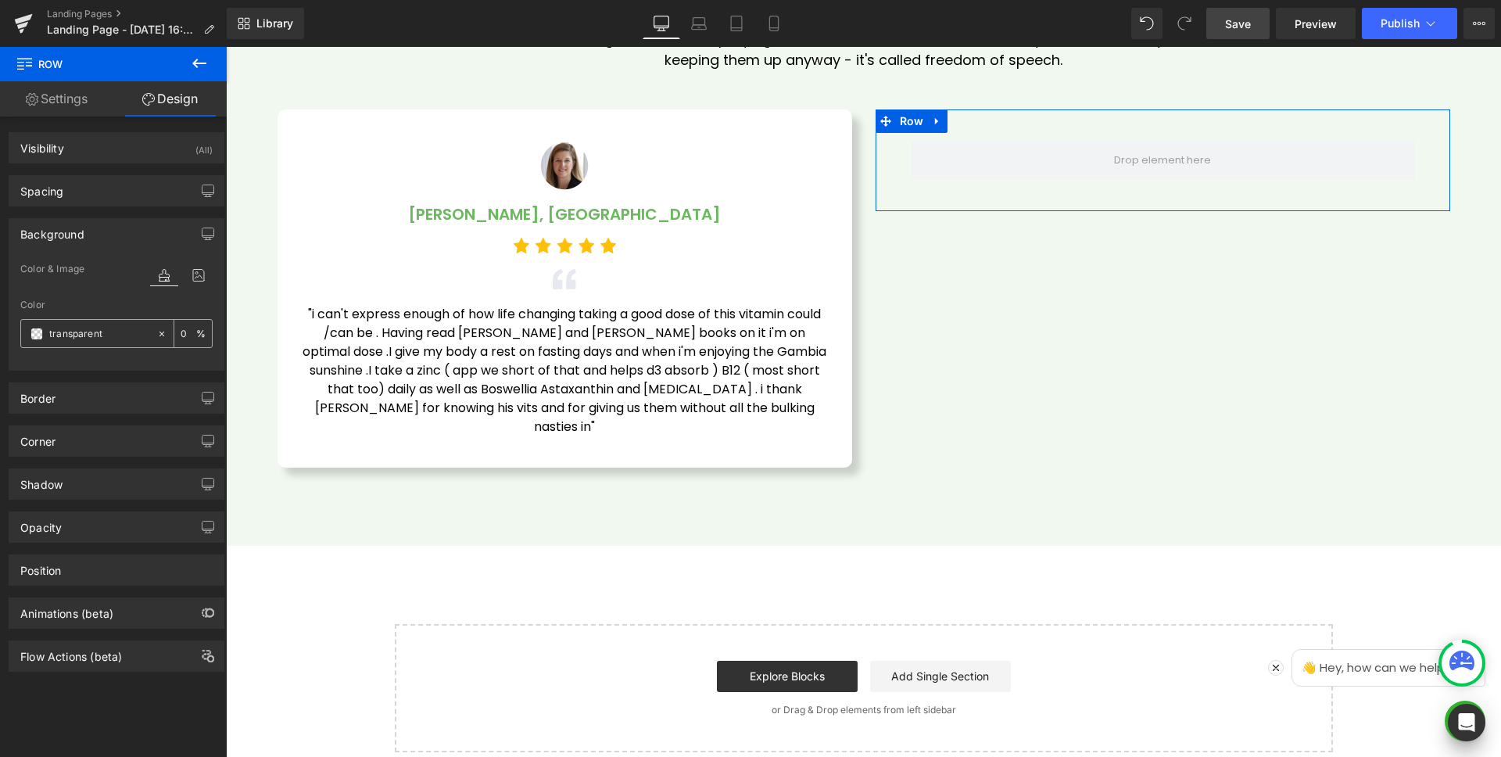
click at [32, 335] on span at bounding box center [36, 334] width 13 height 13
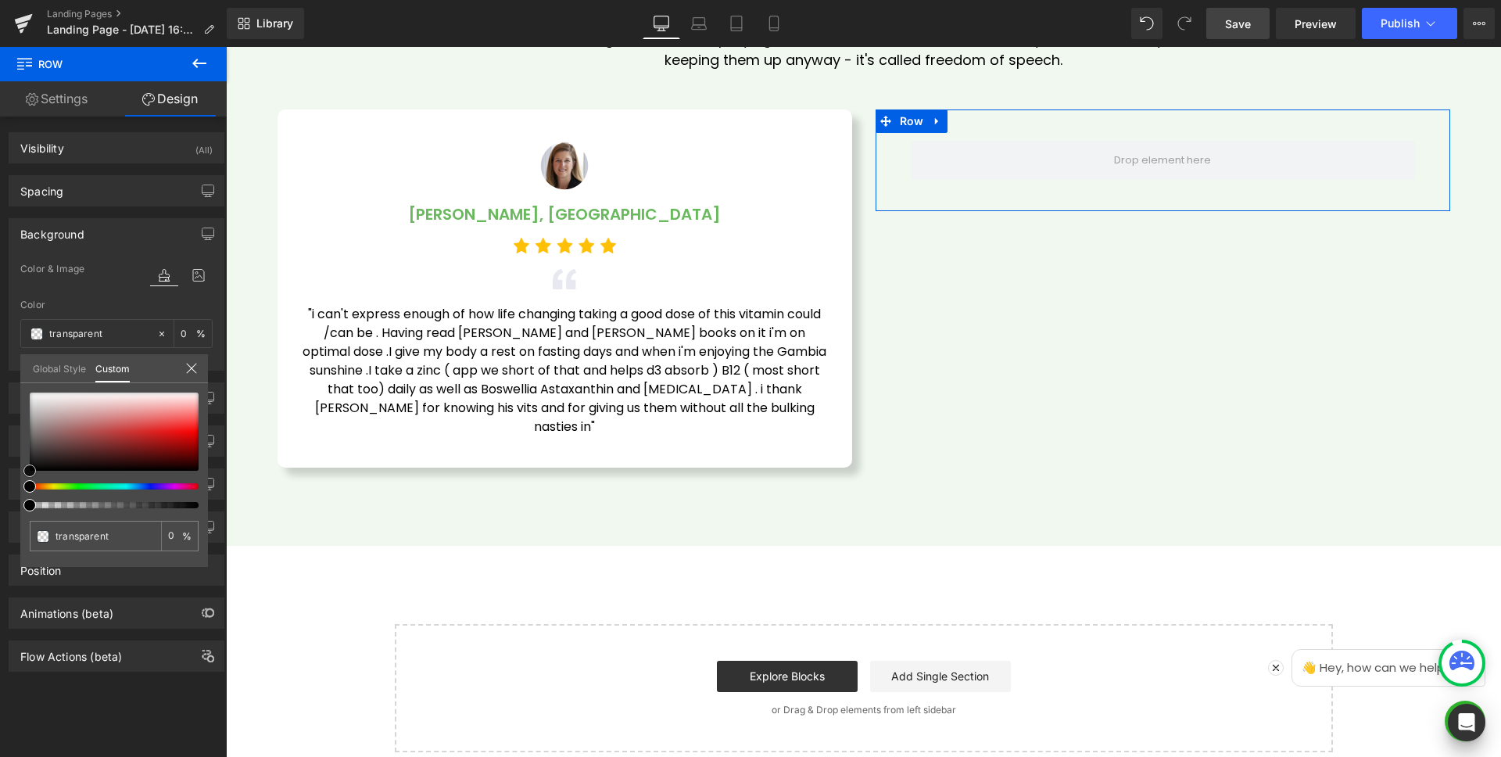
type input "#ece3e3"
type input "100"
type input "#ece3e3"
type input "100"
type input "#fcfcfc"
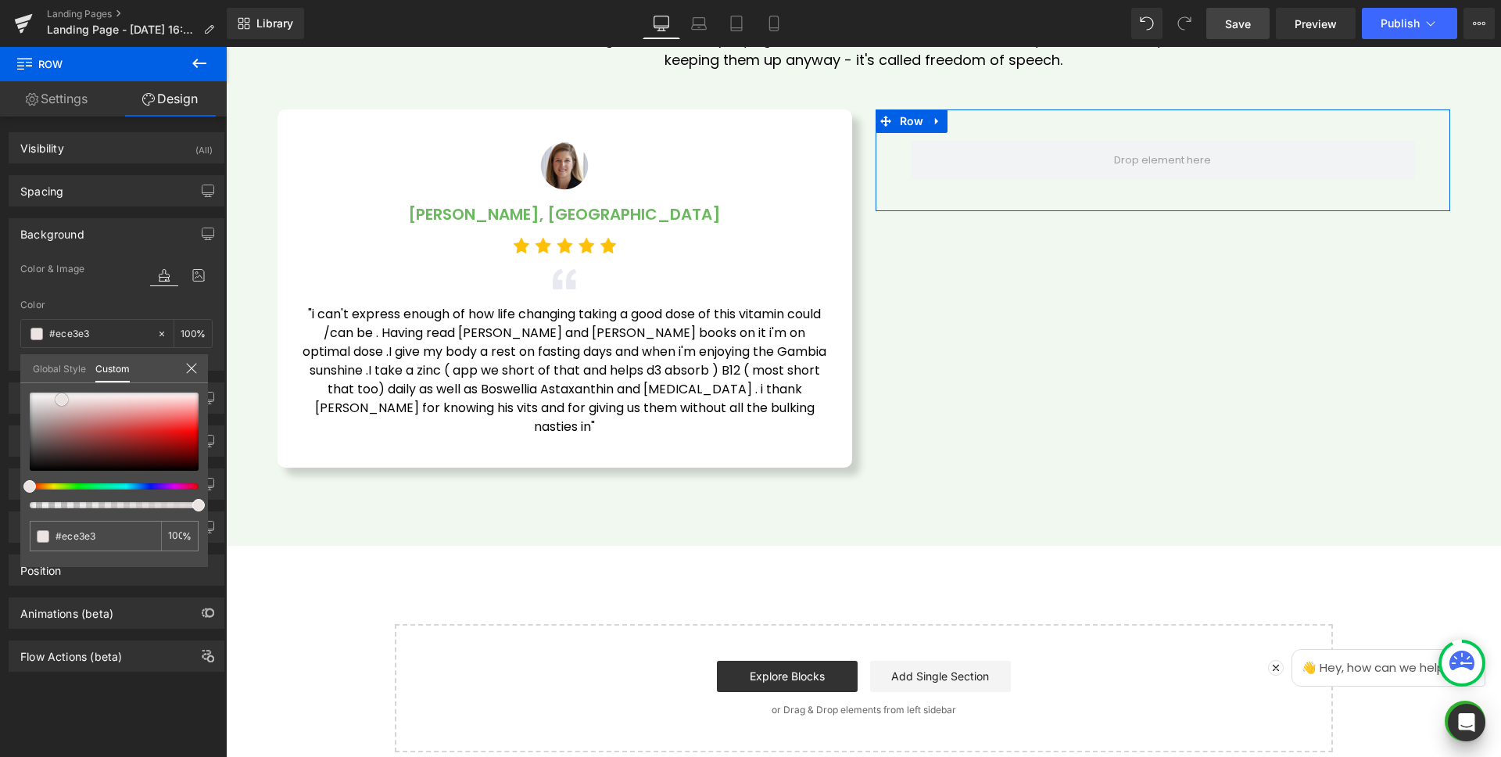
type input "#fcfcfc"
type input "#ffffff"
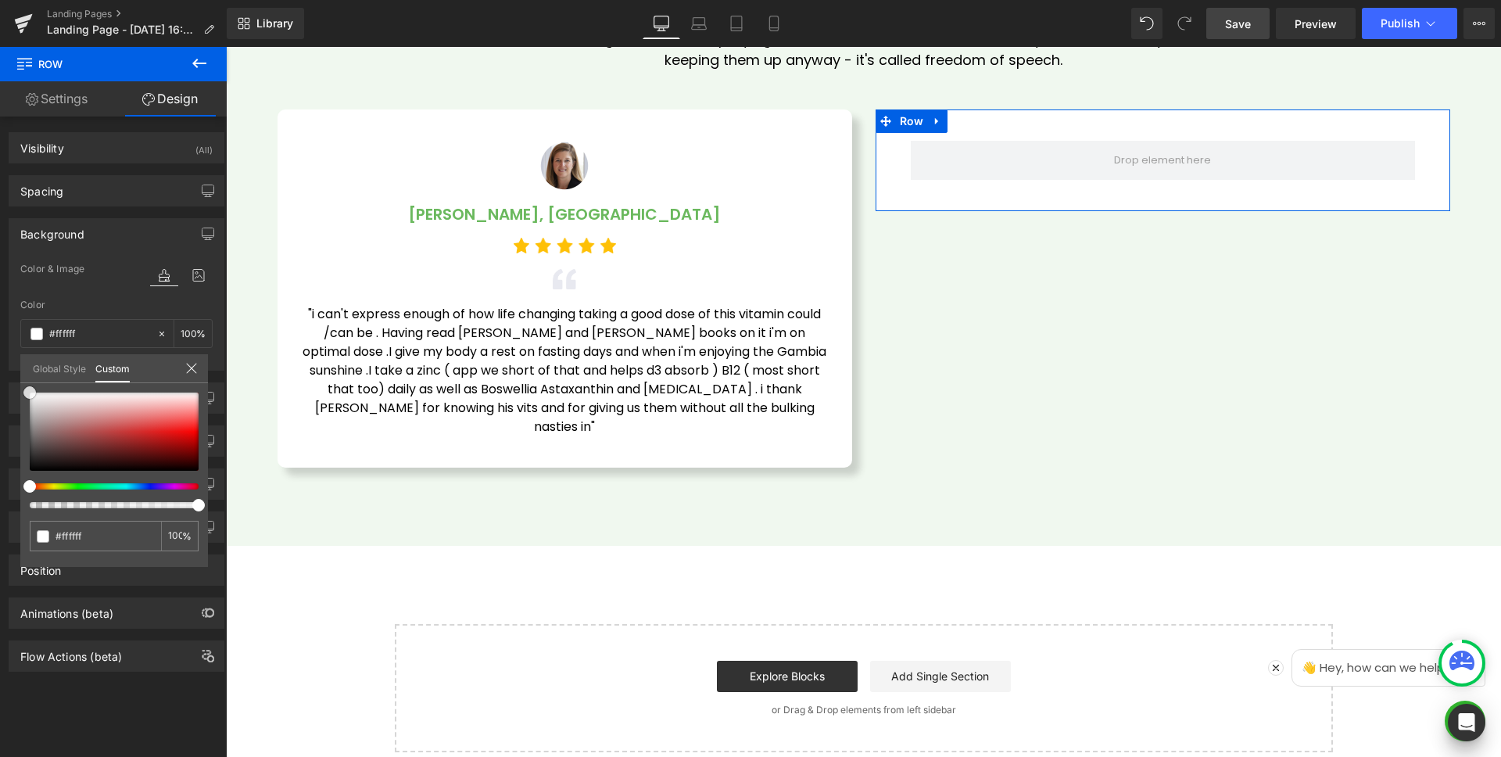
drag, startPoint x: 62, startPoint y: 400, endPoint x: 0, endPoint y: 345, distance: 82.5
click at [0, 347] on div "Background Color & Image color rgba(255, 255, 255, 1) Color #ffffff 100 % Image…" at bounding box center [117, 288] width 234 height 164
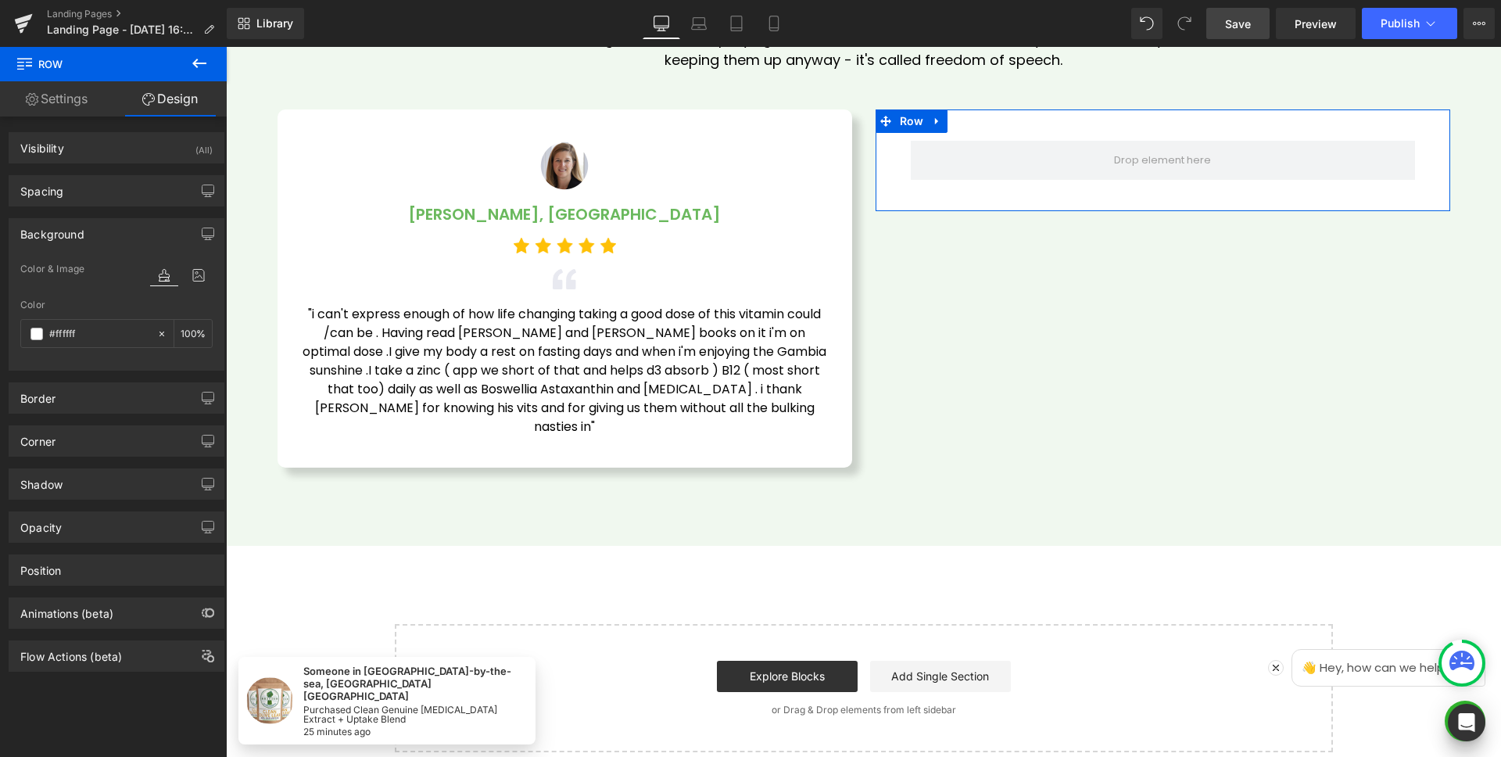
click at [95, 235] on div "Background" at bounding box center [116, 234] width 214 height 30
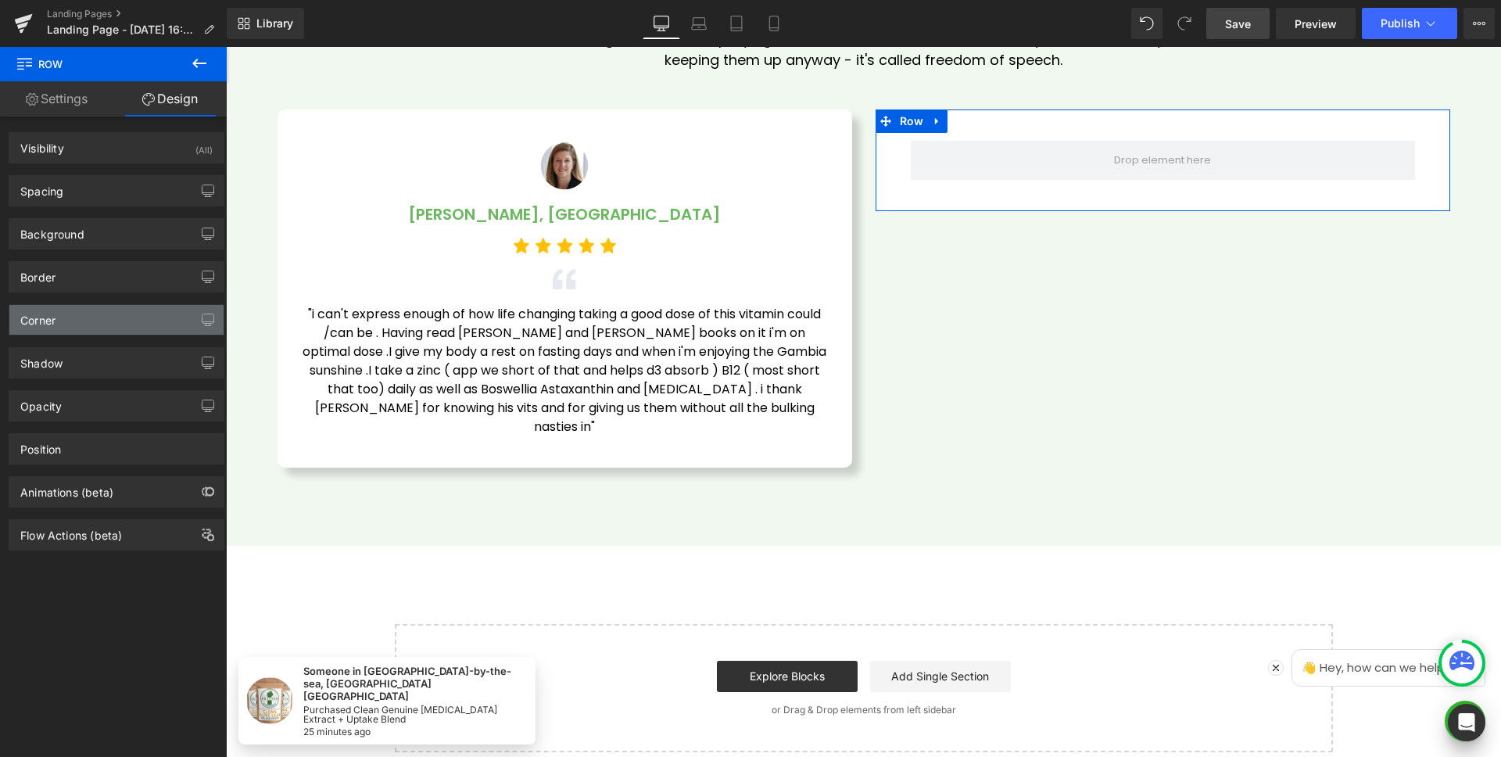
click at [91, 333] on div "Corner" at bounding box center [116, 320] width 214 height 30
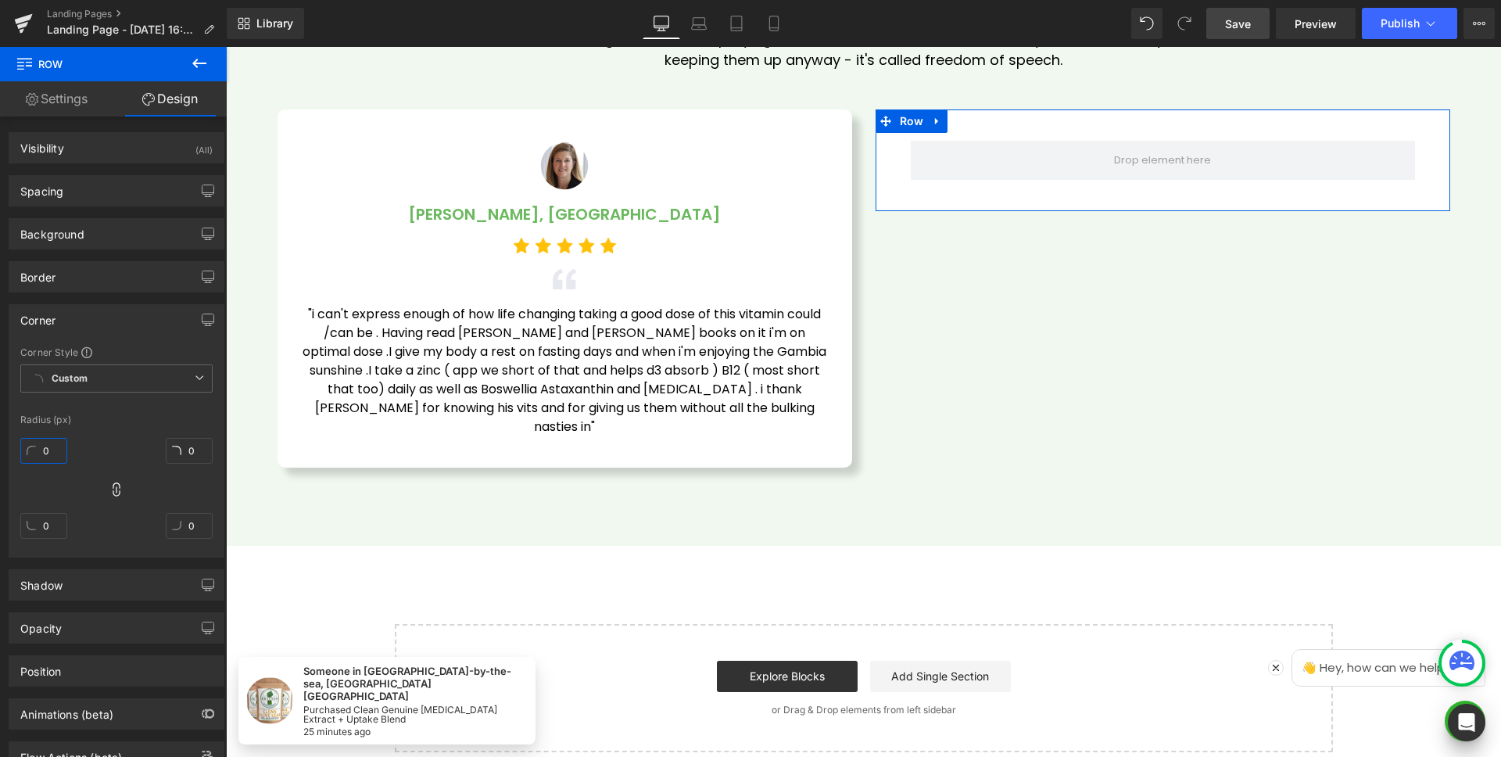
click at [60, 452] on input "0" at bounding box center [43, 451] width 47 height 26
type input "10"
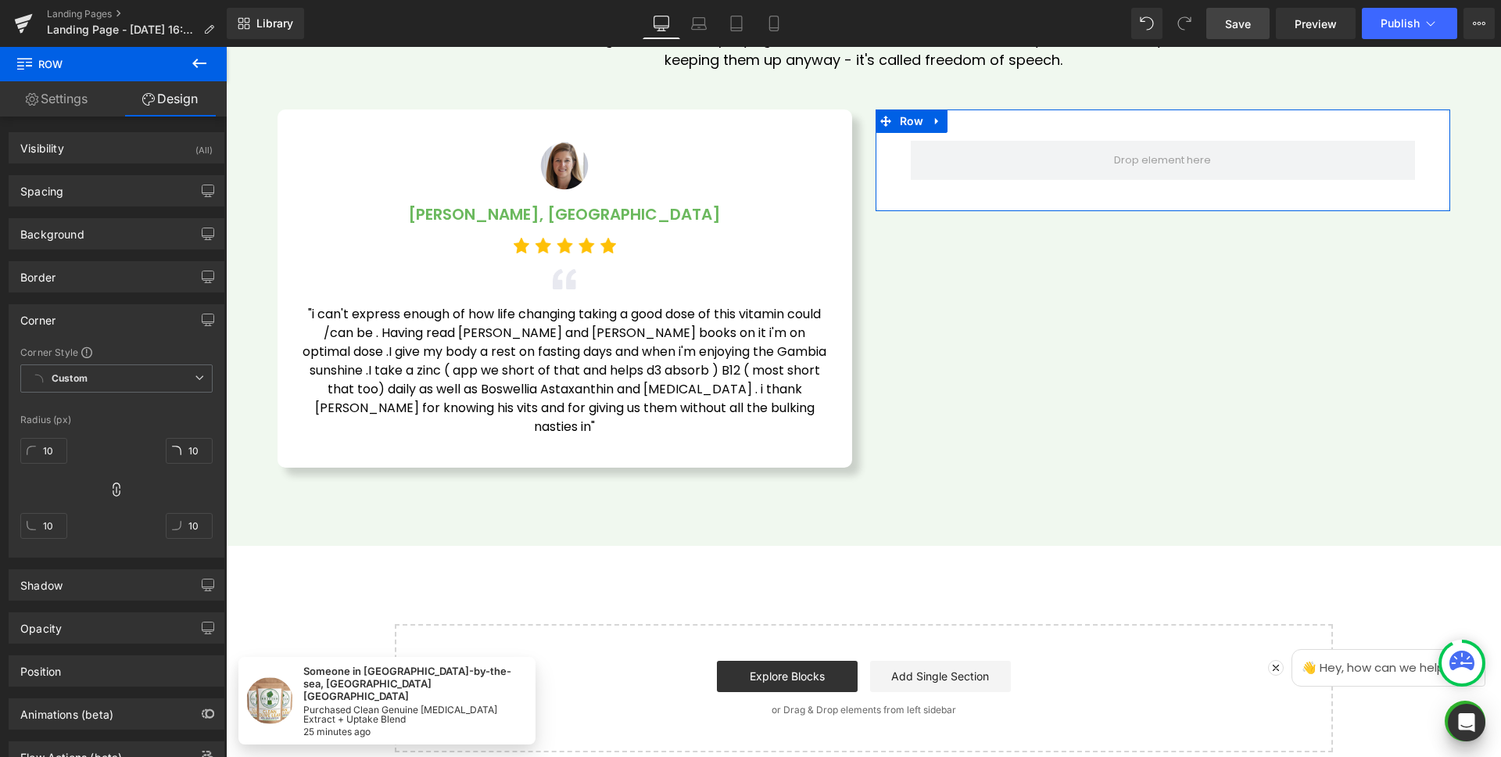
click at [121, 446] on div "10px 10 10px 10 10px 10 10px 10" at bounding box center [116, 494] width 192 height 125
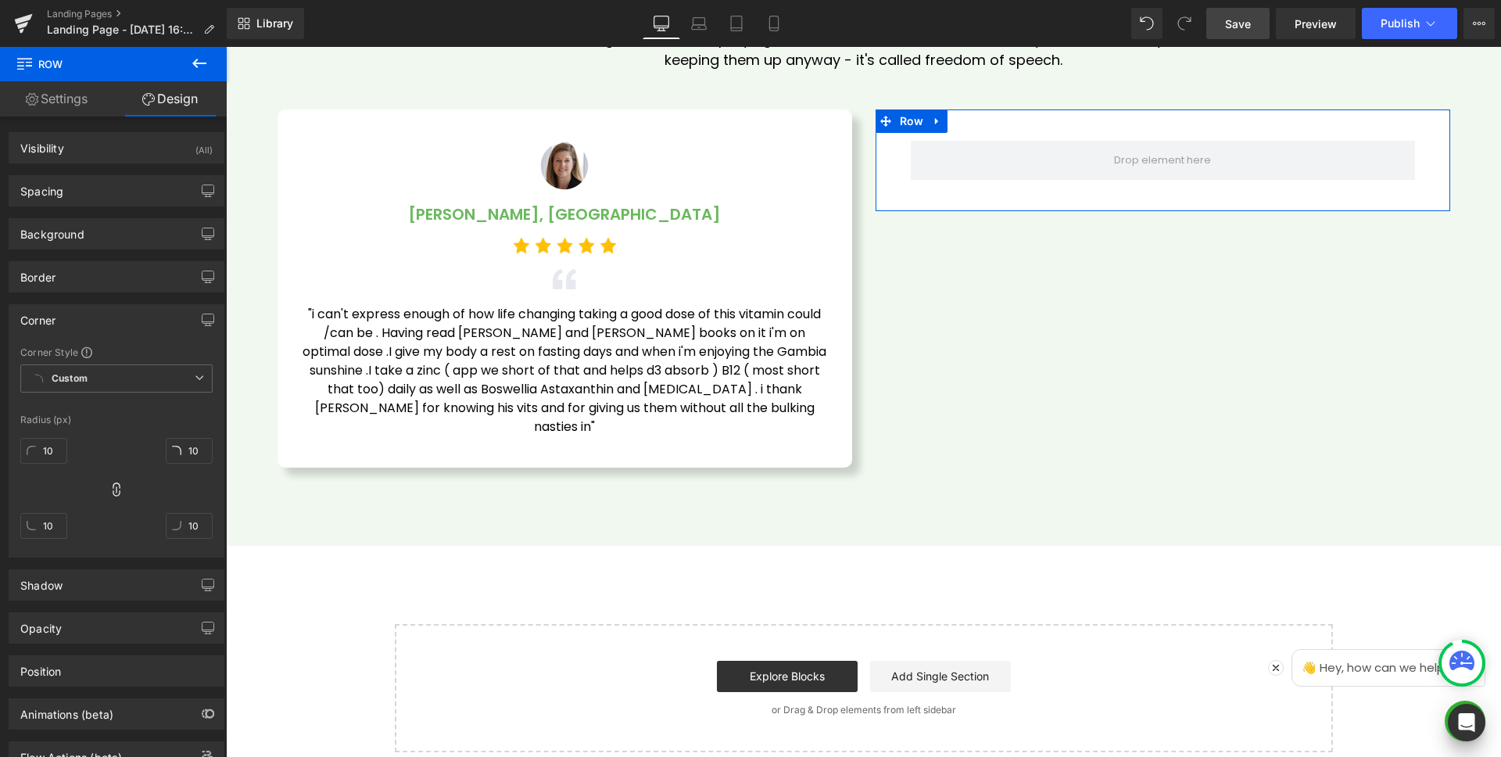
click at [77, 316] on div "Corner" at bounding box center [116, 320] width 214 height 30
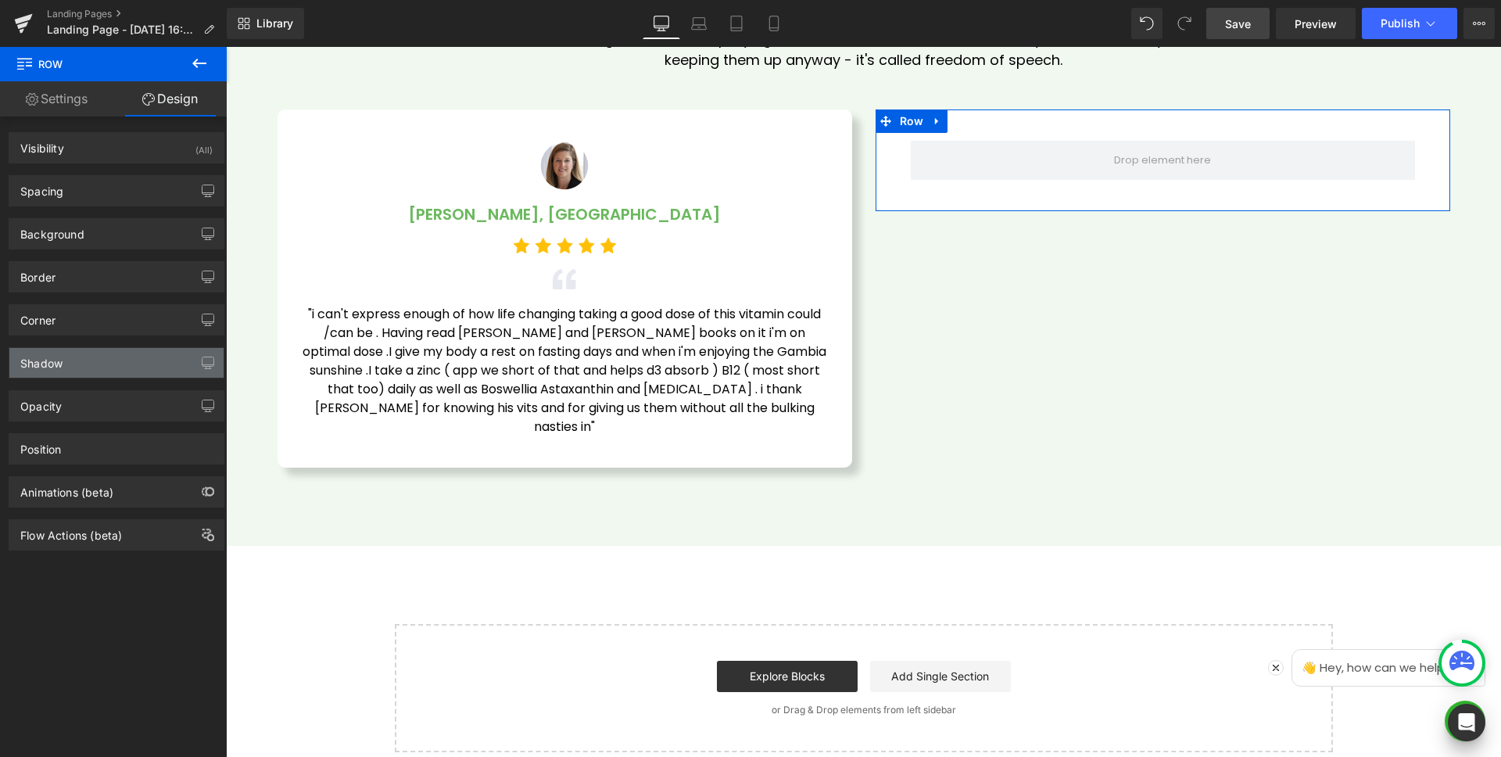
click at [83, 364] on div "Shadow" at bounding box center [116, 363] width 214 height 30
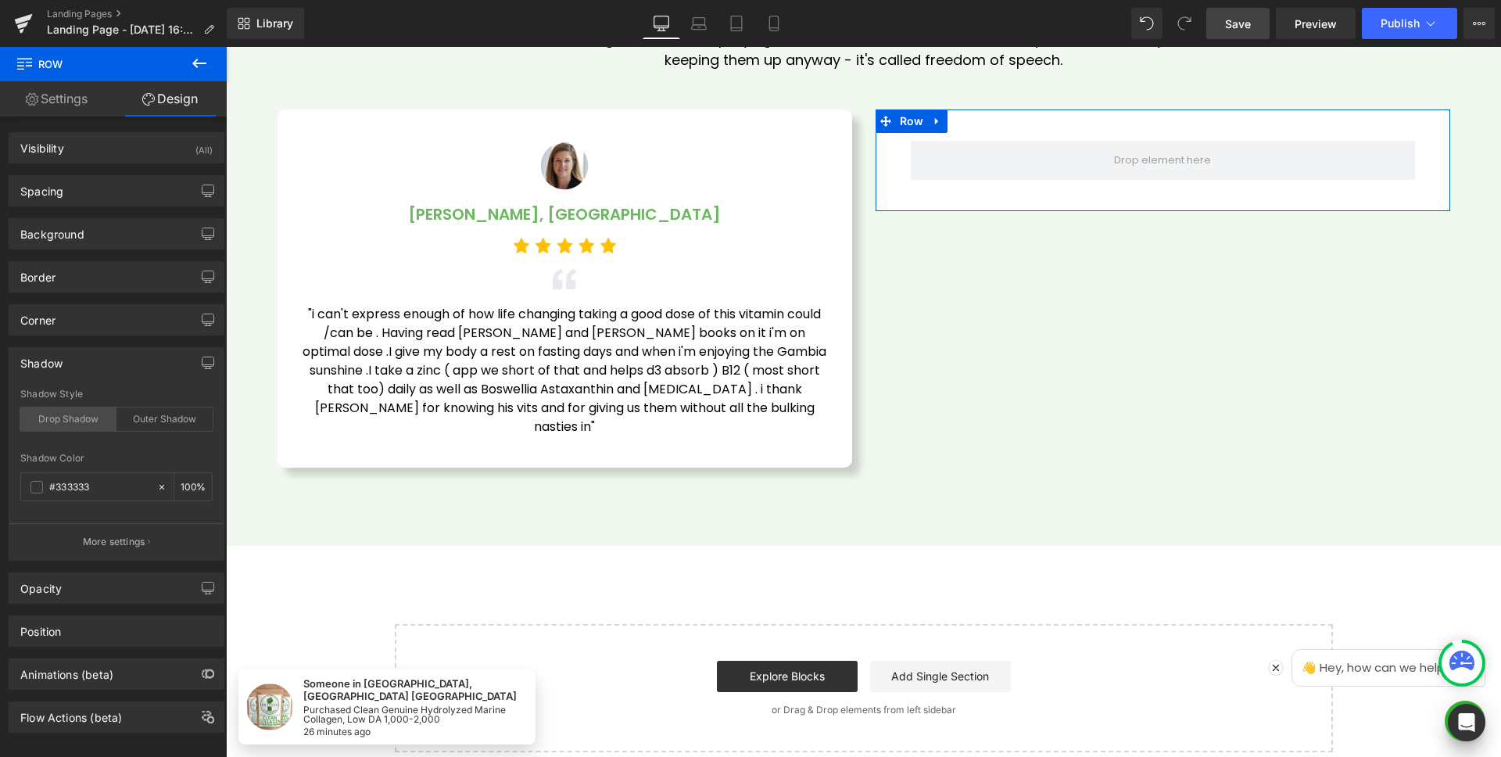
click at [74, 422] on div "Drop Shadow" at bounding box center [68, 418] width 96 height 23
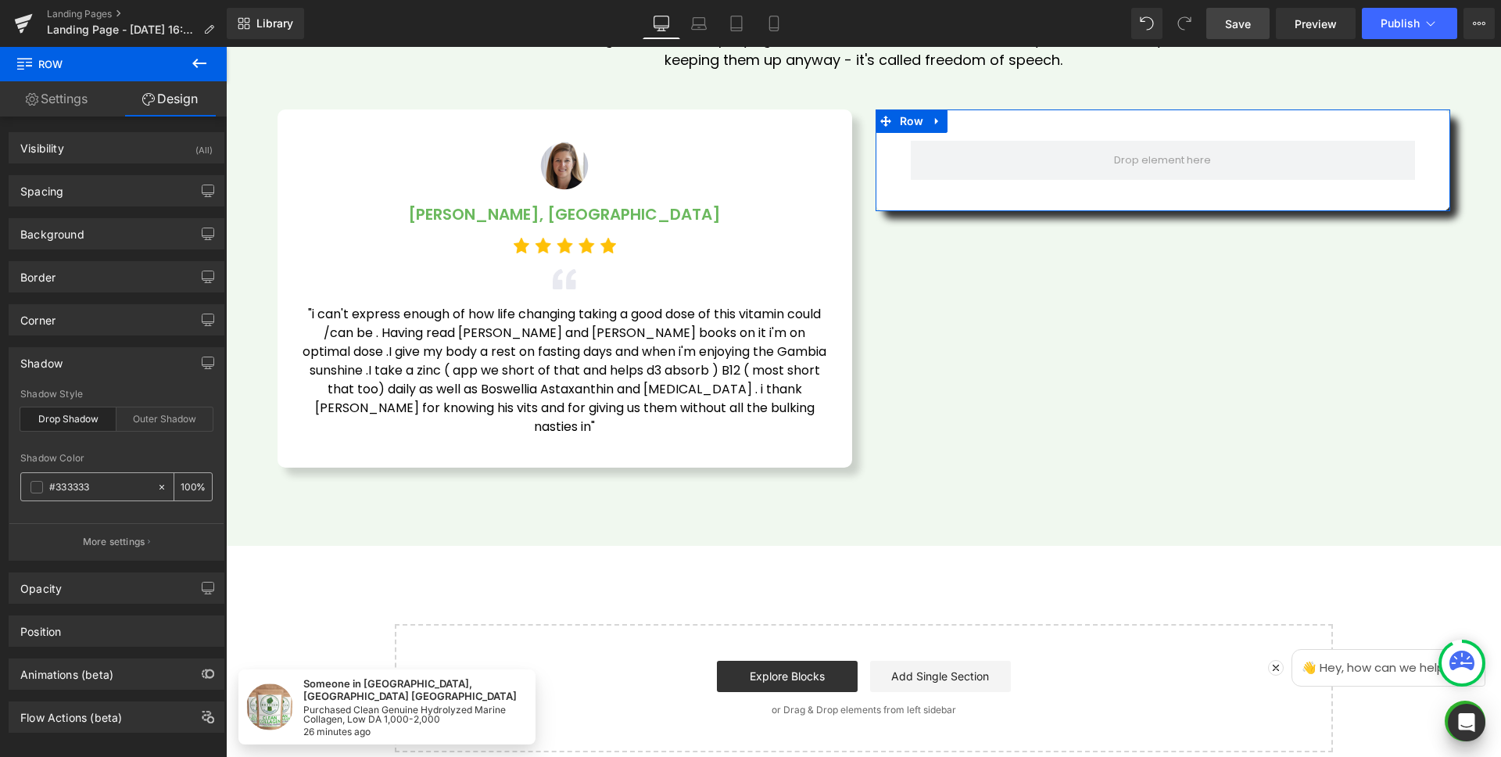
click at [183, 486] on input "100" at bounding box center [189, 486] width 16 height 17
type input "20"
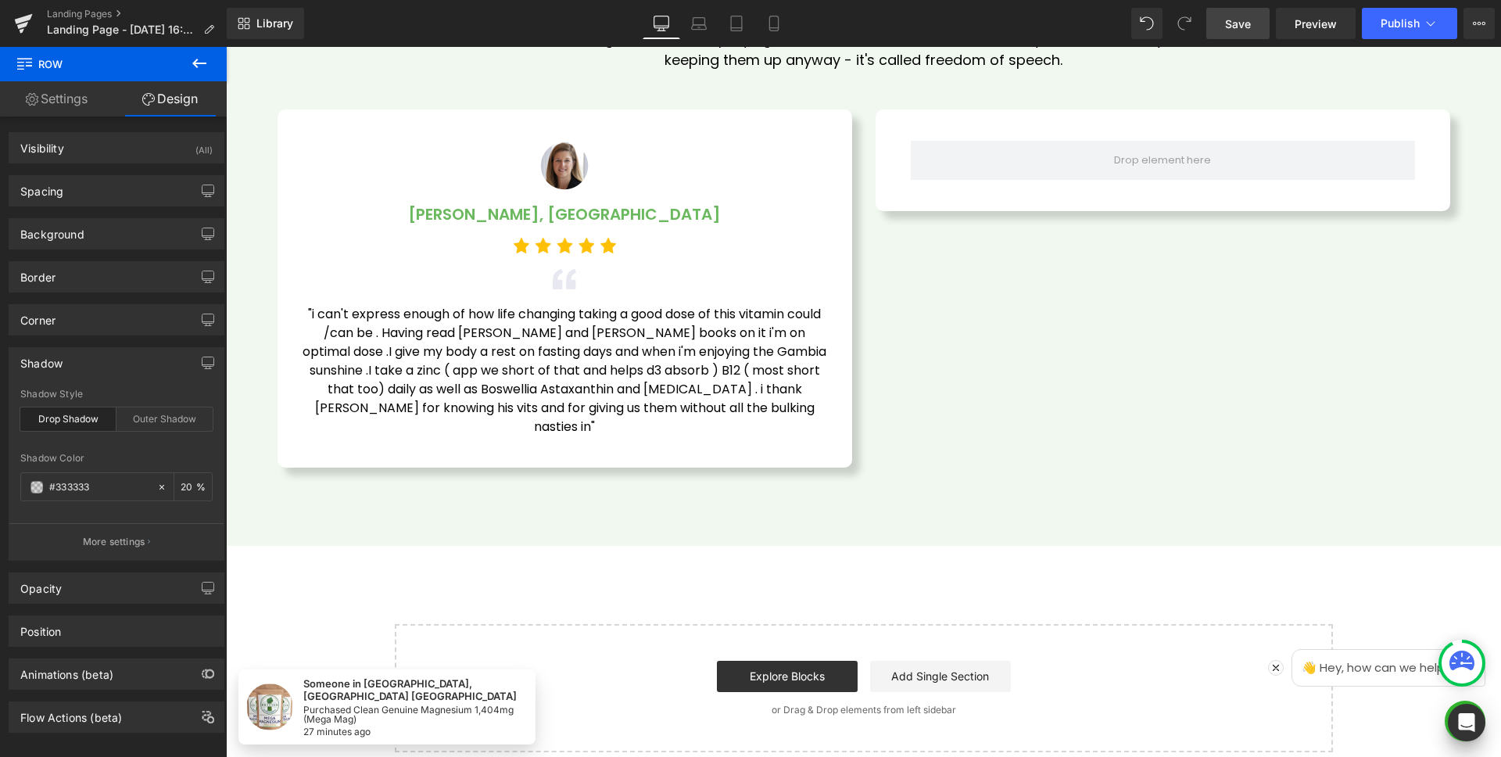
click at [206, 64] on icon at bounding box center [199, 63] width 19 height 19
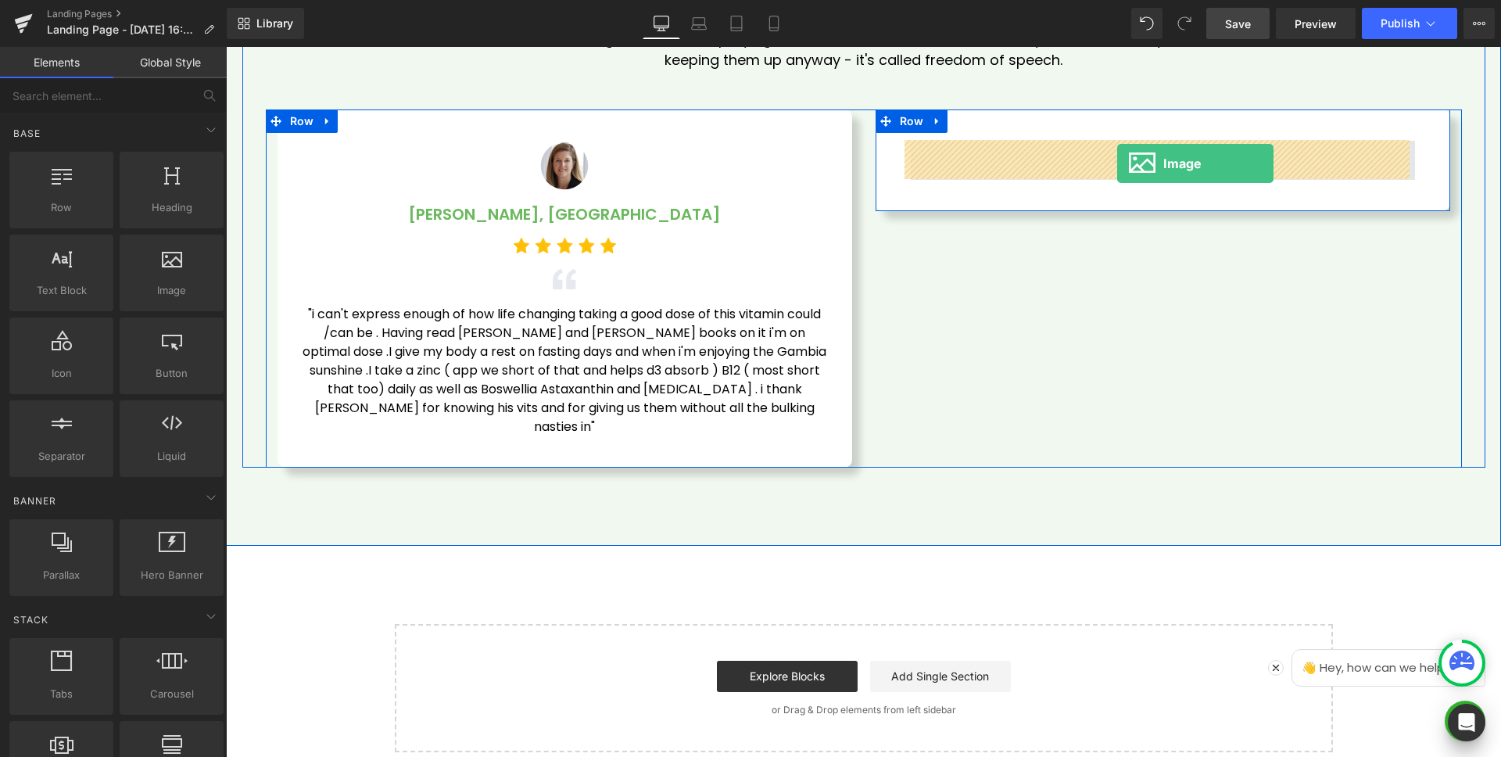
drag, startPoint x: 400, startPoint y: 221, endPoint x: 1117, endPoint y: 163, distance: 719.4
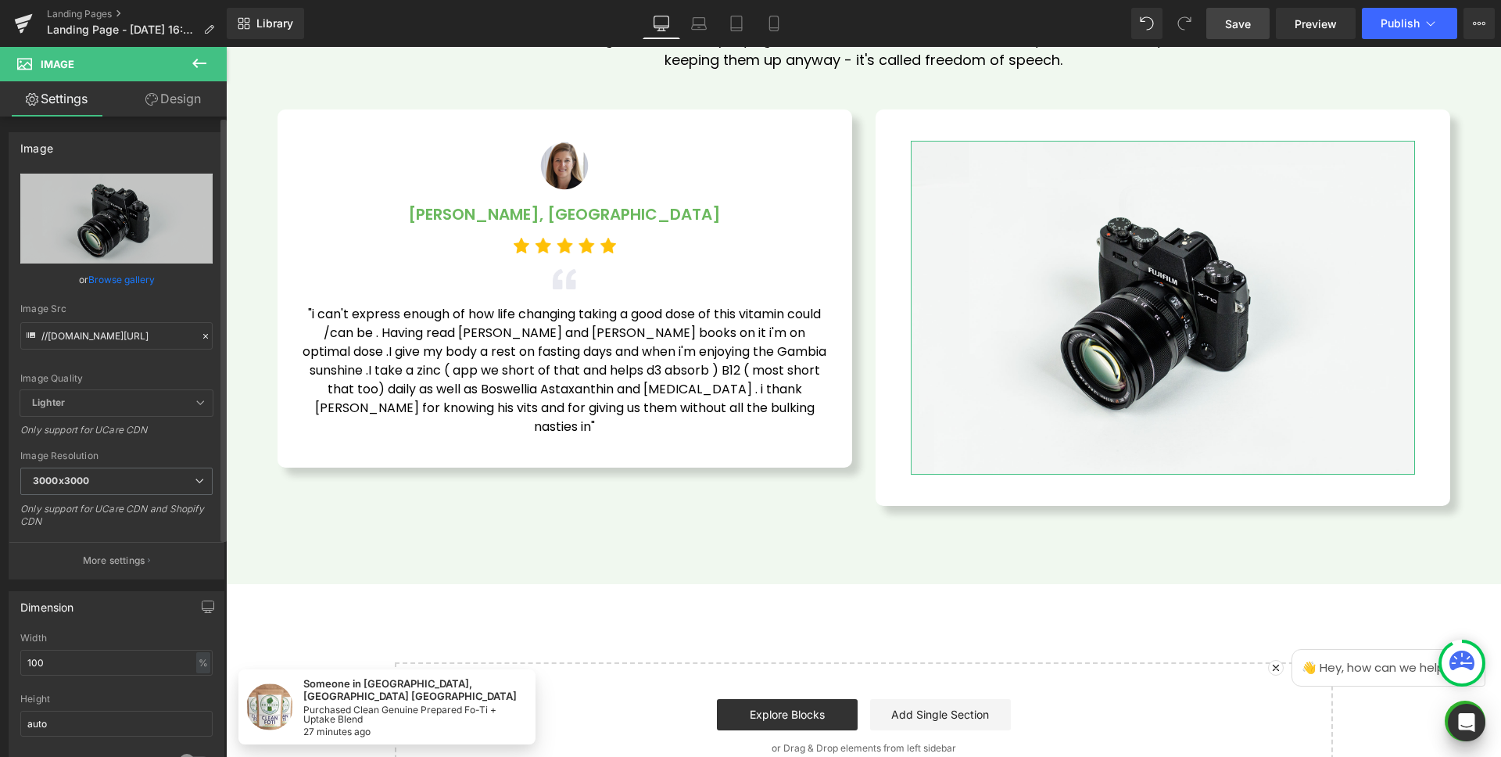
click at [102, 276] on link "Browse gallery" at bounding box center [121, 279] width 66 height 27
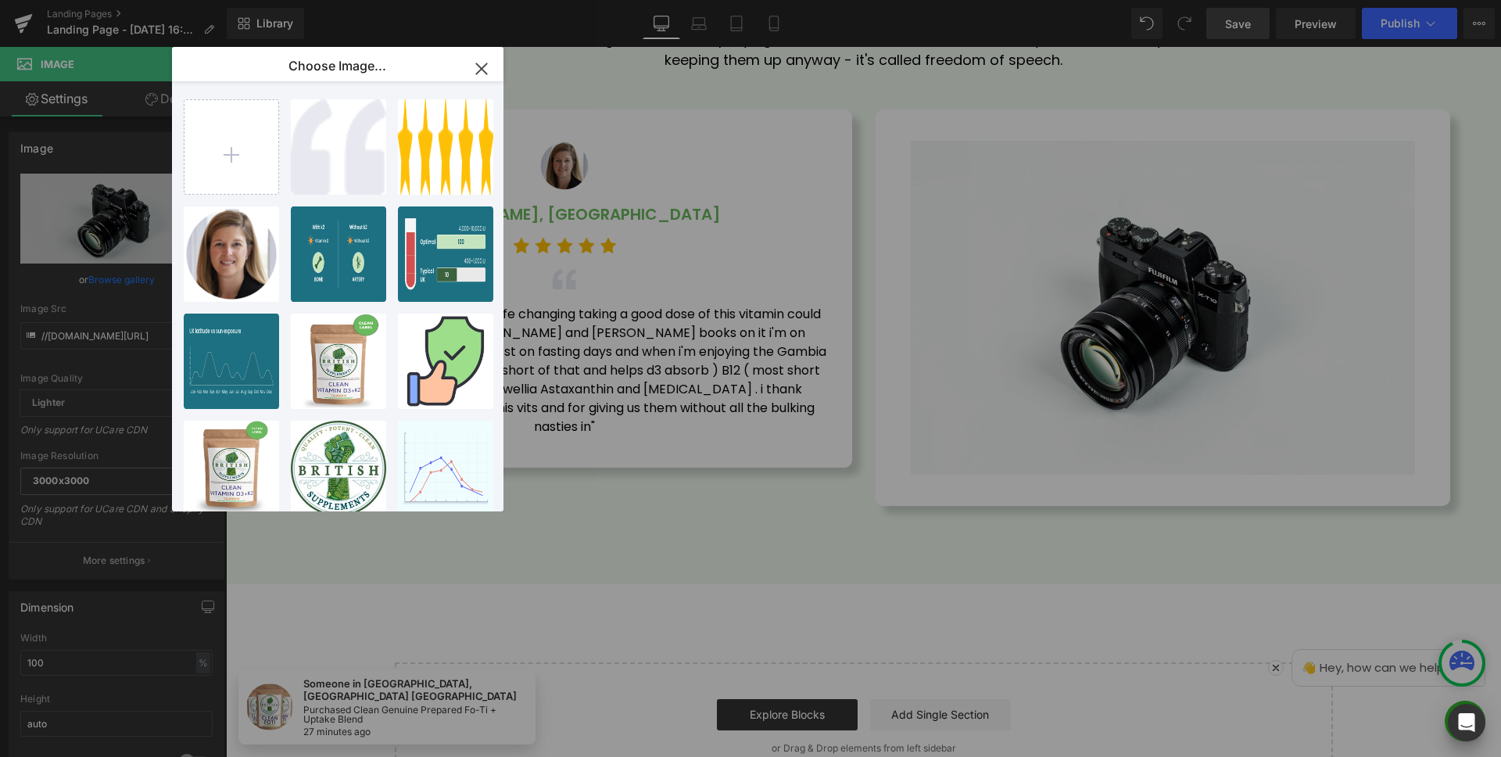
click at [0, 0] on div "Mask gr... _4_.png 23.77 KB" at bounding box center [0, 0] width 0 height 0
type input "https://ucarecdn.com/07ea0f85-6f64-4571-8d13-cde418147043/-/format/auto/-/previ…"
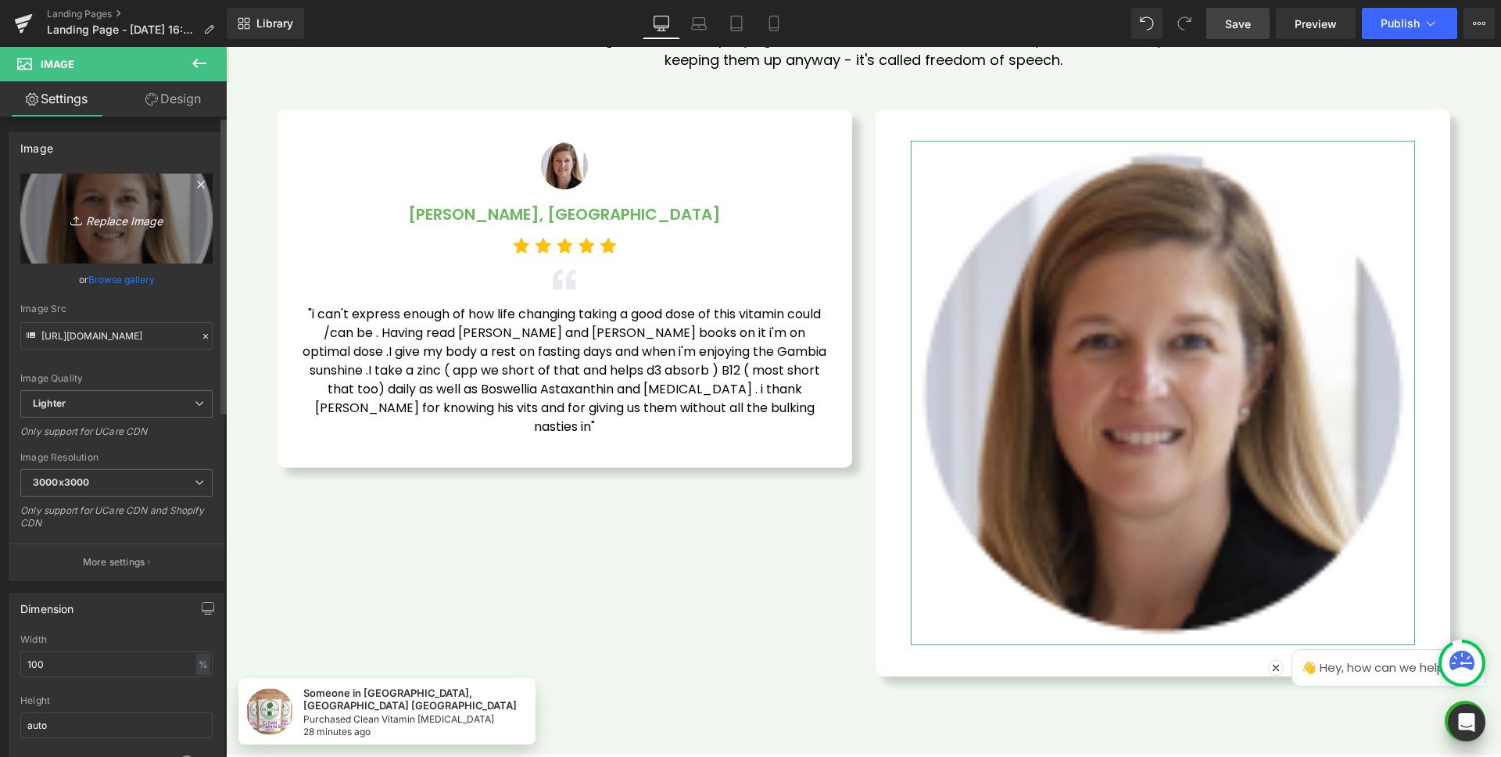
click at [111, 224] on icon "Replace Image" at bounding box center [116, 219] width 125 height 20
type input "C:\fakepath\Mask group (5).png"
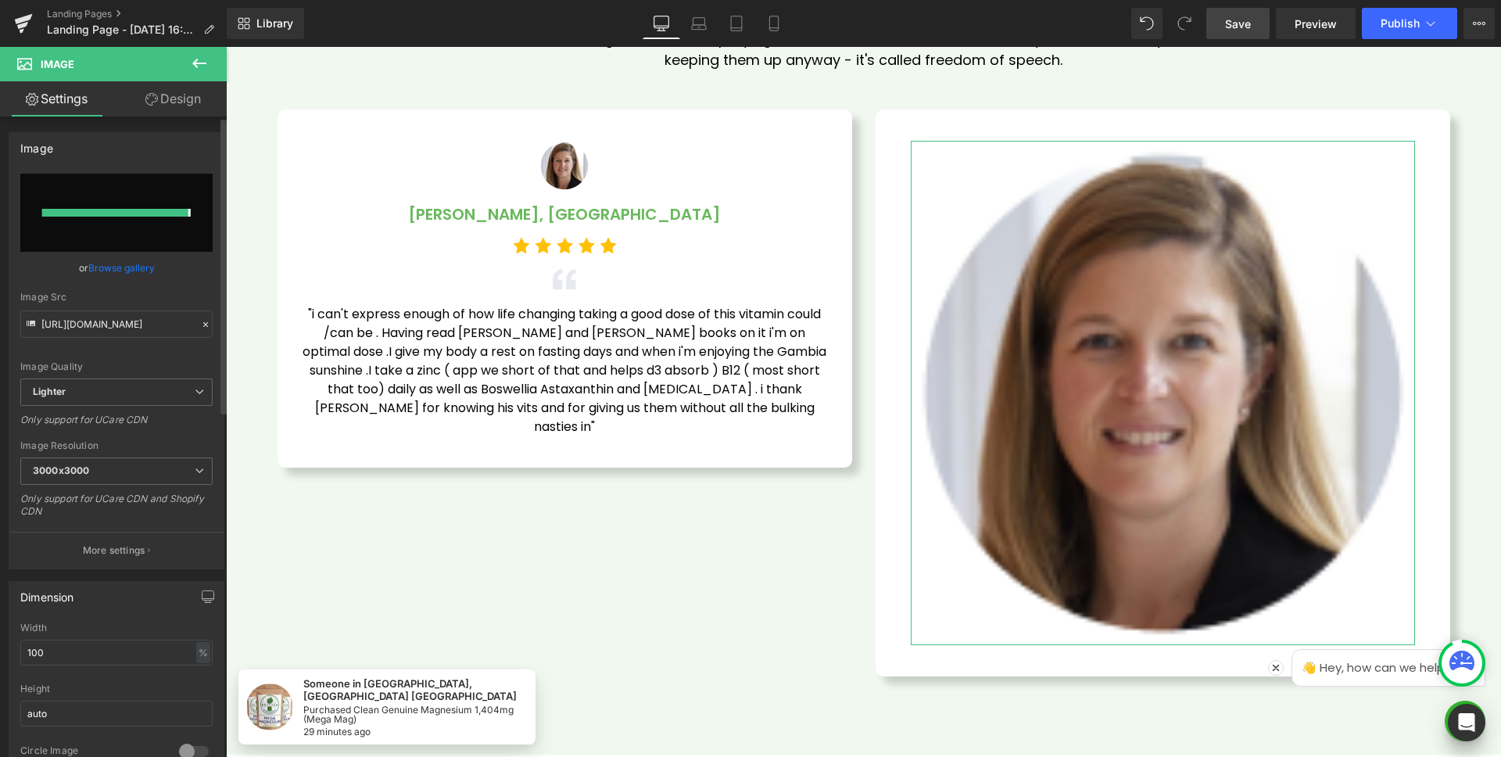
type input "[URL][DOMAIN_NAME]"
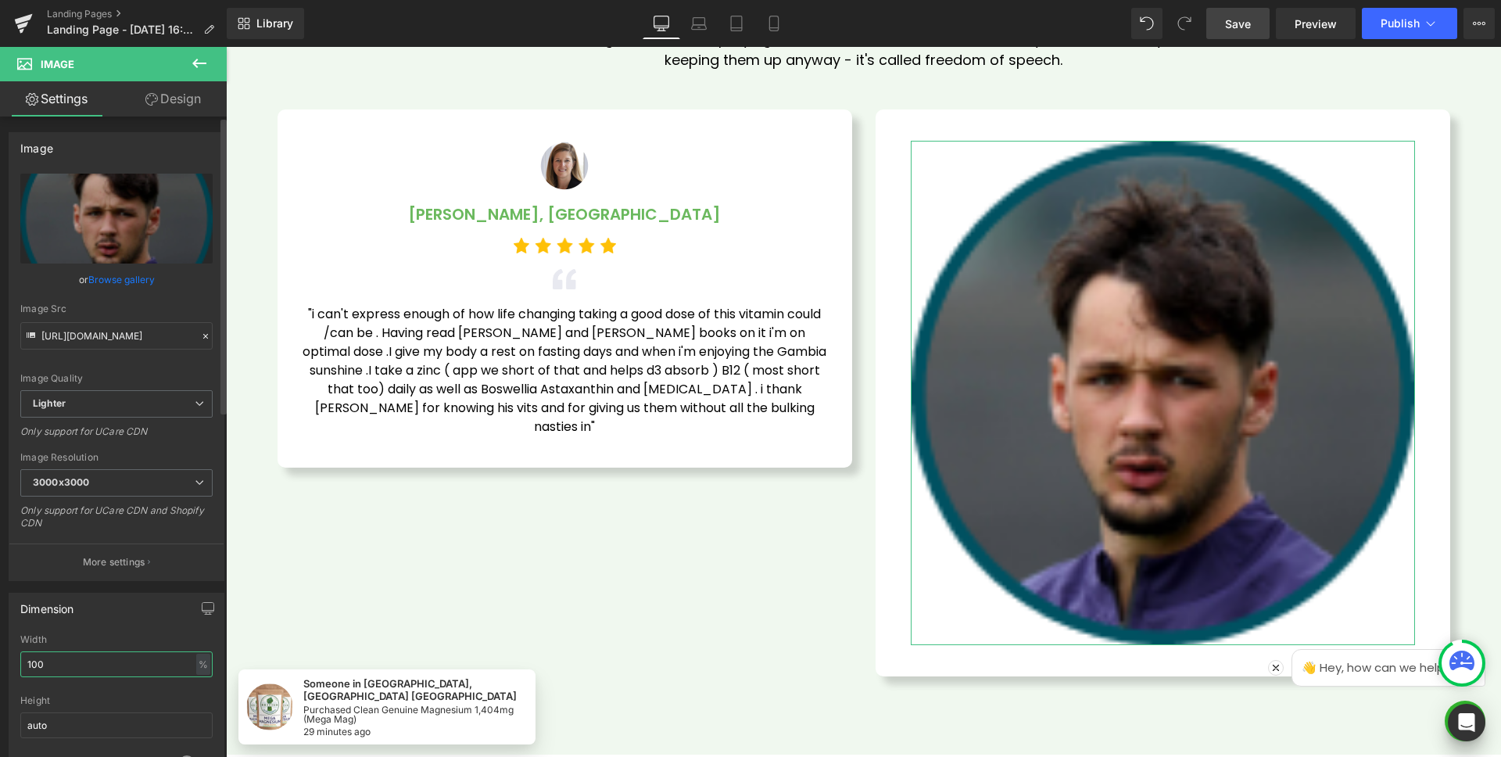
click at [81, 653] on input "100" at bounding box center [116, 664] width 192 height 26
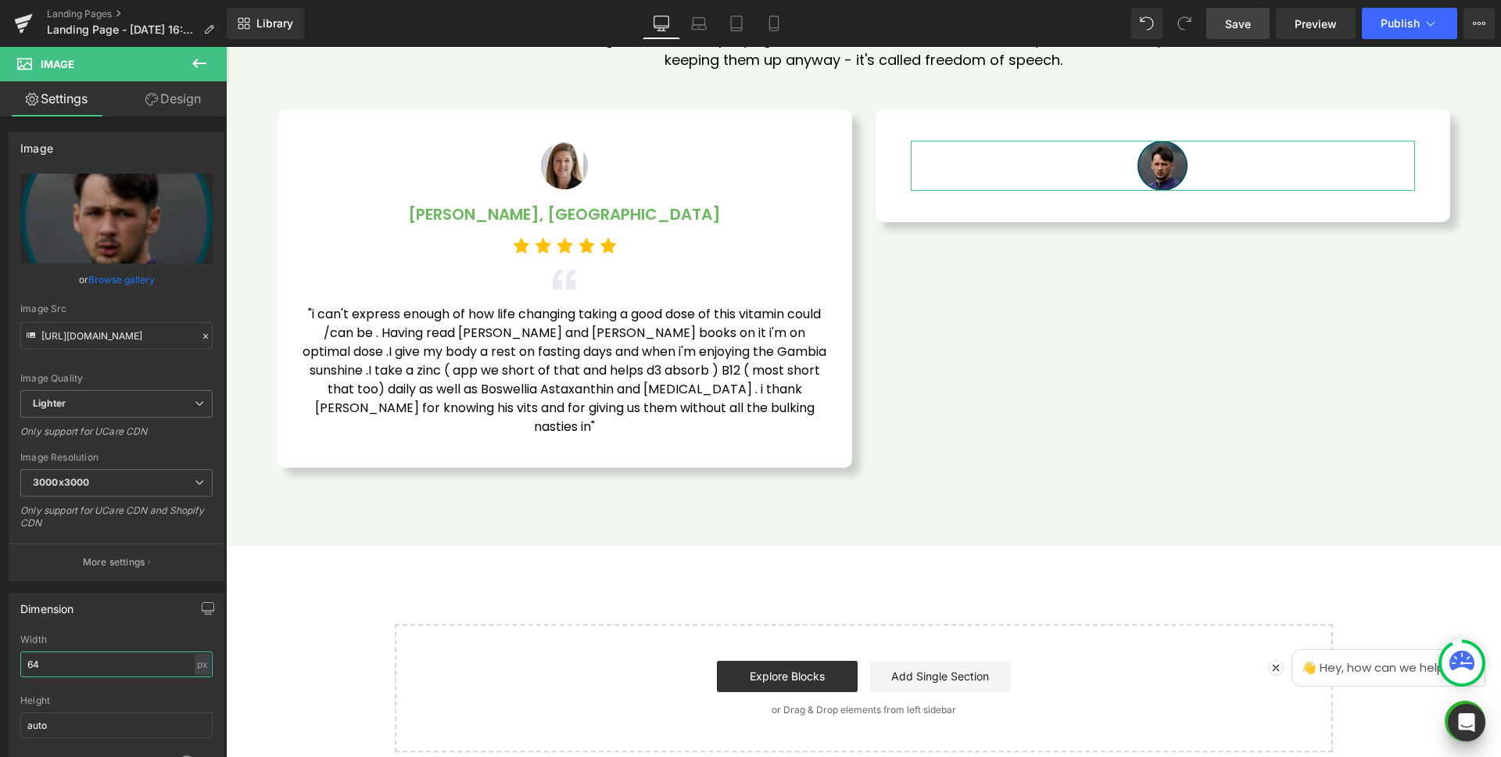
type input "64"
click at [170, 99] on link "Design" at bounding box center [173, 98] width 113 height 35
click at [0, 0] on div "Spacing" at bounding box center [0, 0] width 0 height 0
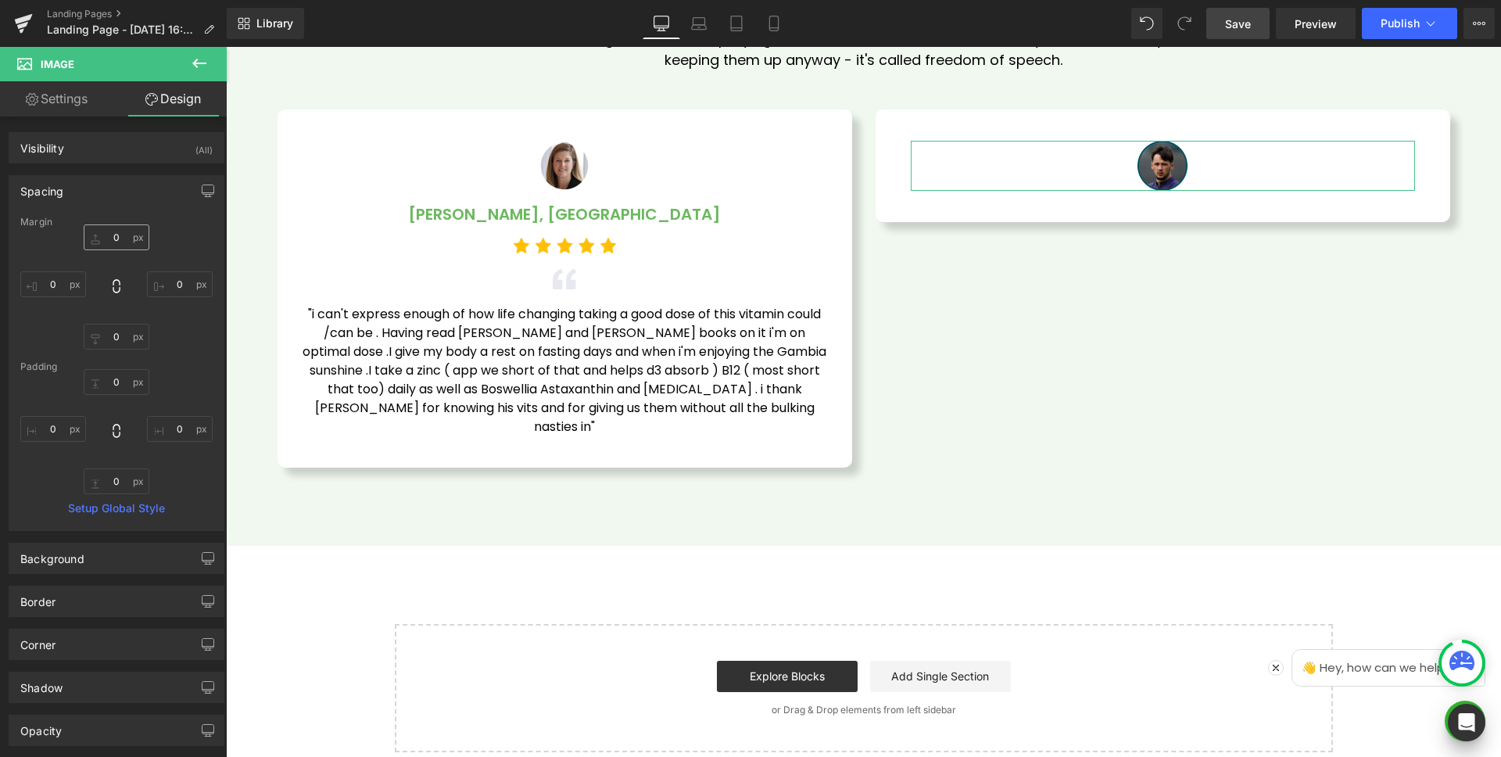
type input "0"
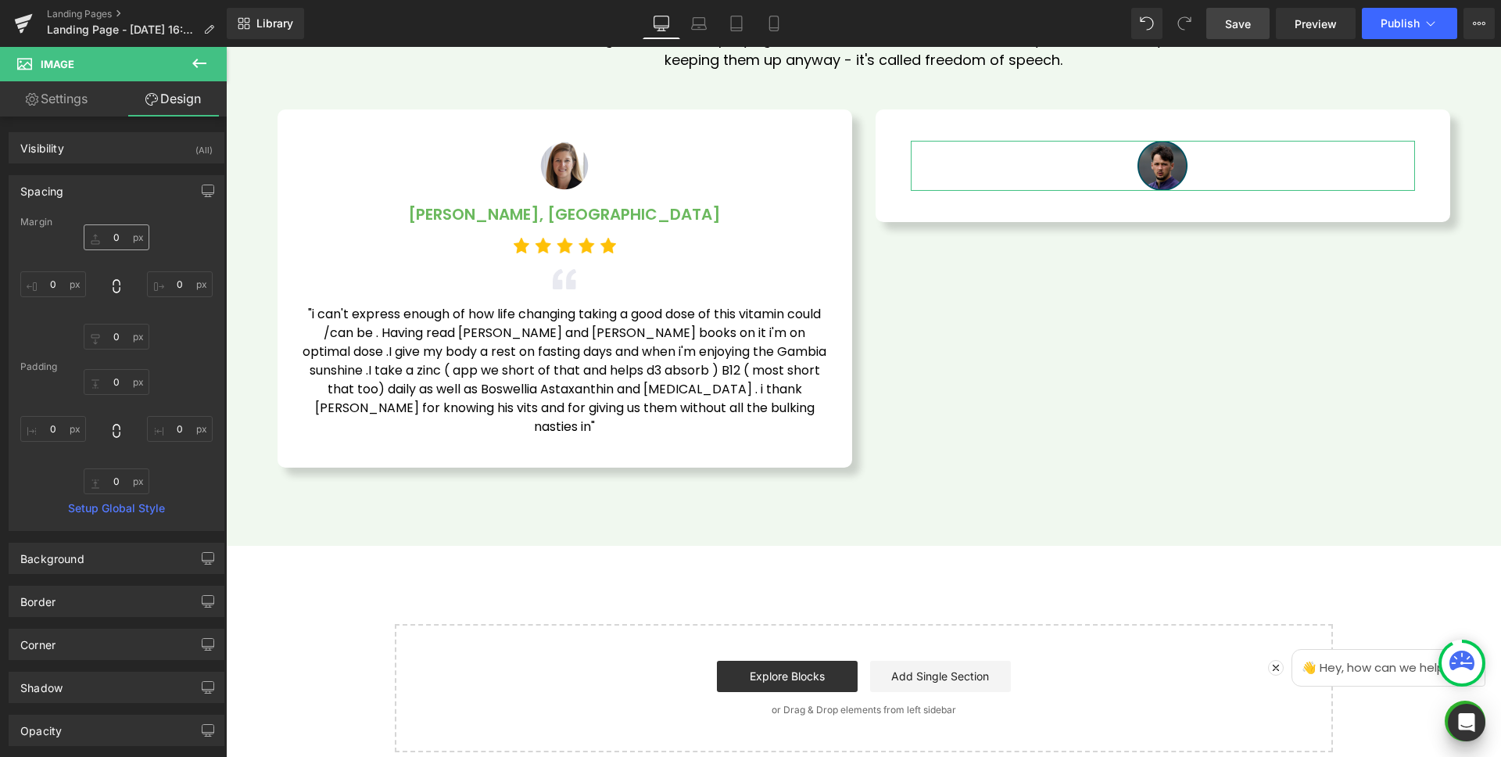
type input "0"
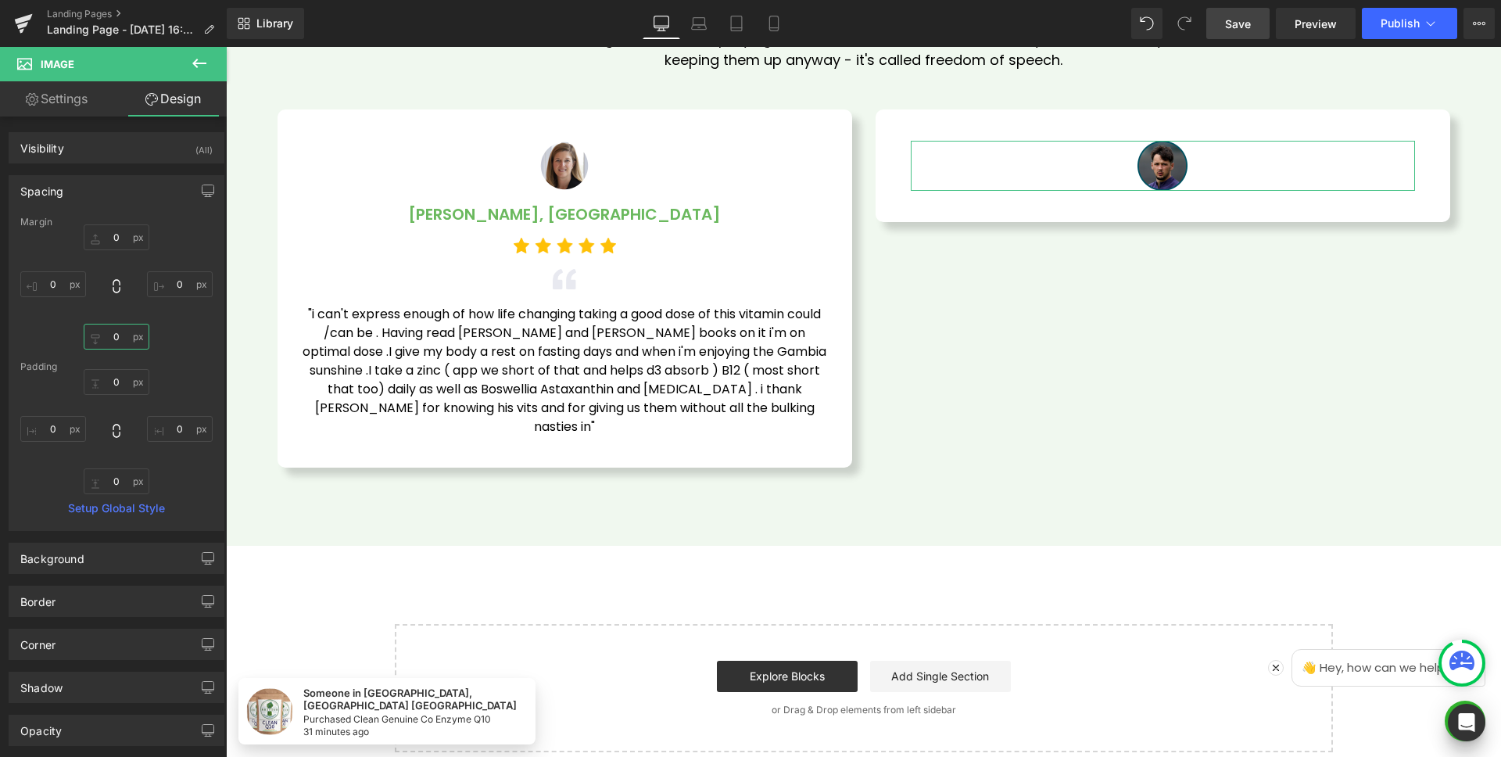
click at [121, 339] on input "0" at bounding box center [117, 337] width 66 height 26
type input "20"
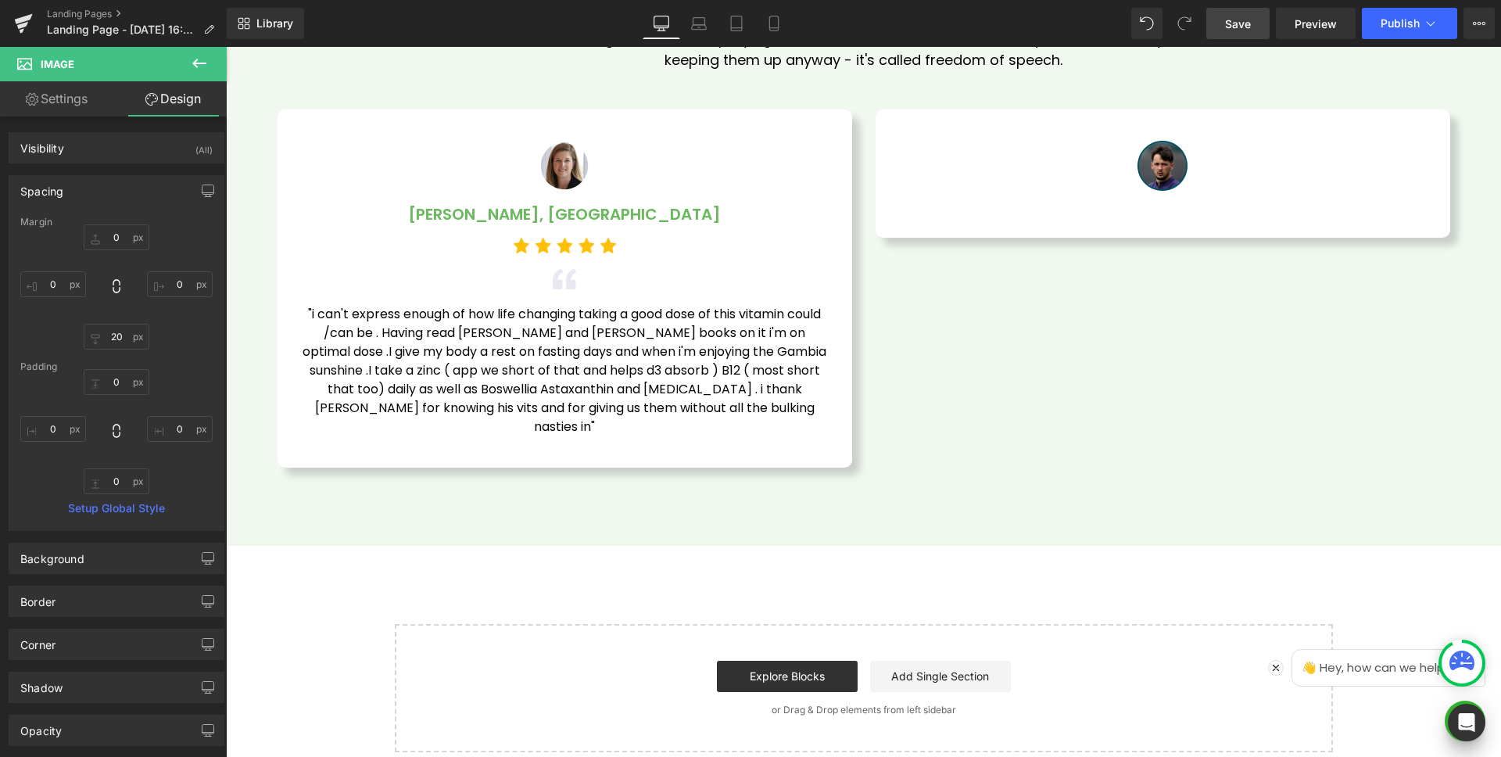
click at [202, 65] on icon at bounding box center [199, 63] width 19 height 19
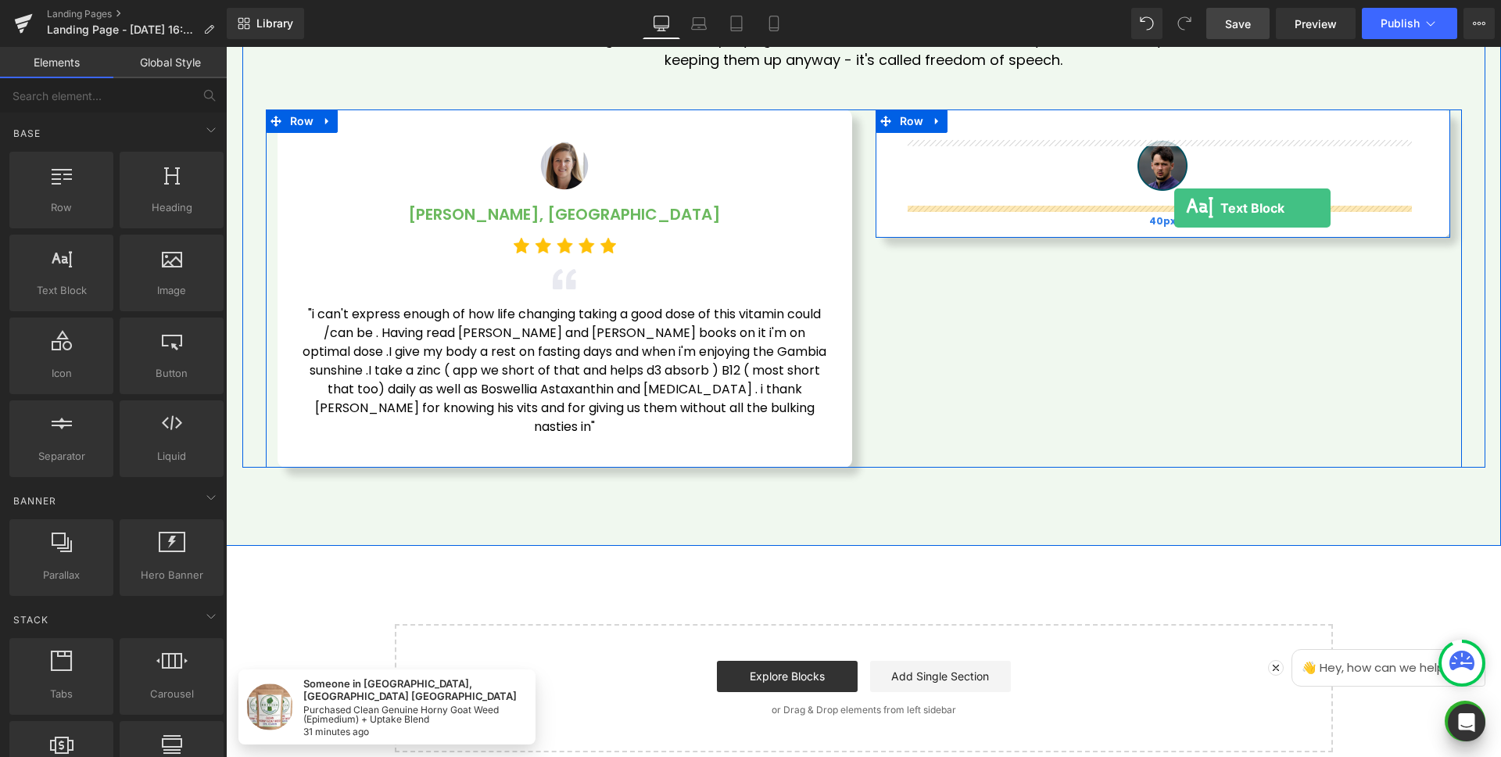
drag, startPoint x: 411, startPoint y: 313, endPoint x: 1175, endPoint y: 208, distance: 770.4
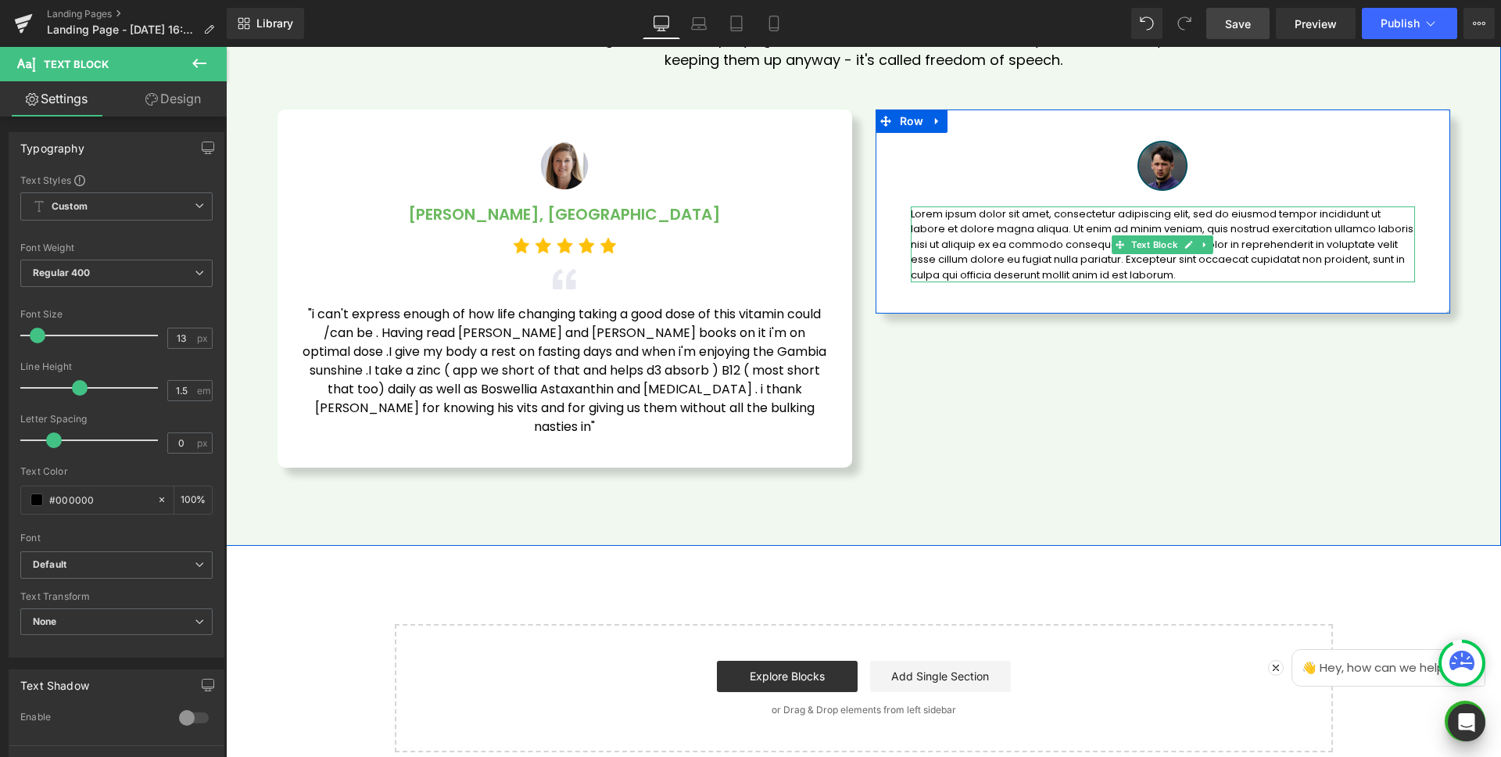
click at [1082, 224] on p "Lorem ipsum dolor sit amet, consectetur adipiscing elit, sed do eiusmod tempor …" at bounding box center [1163, 244] width 504 height 77
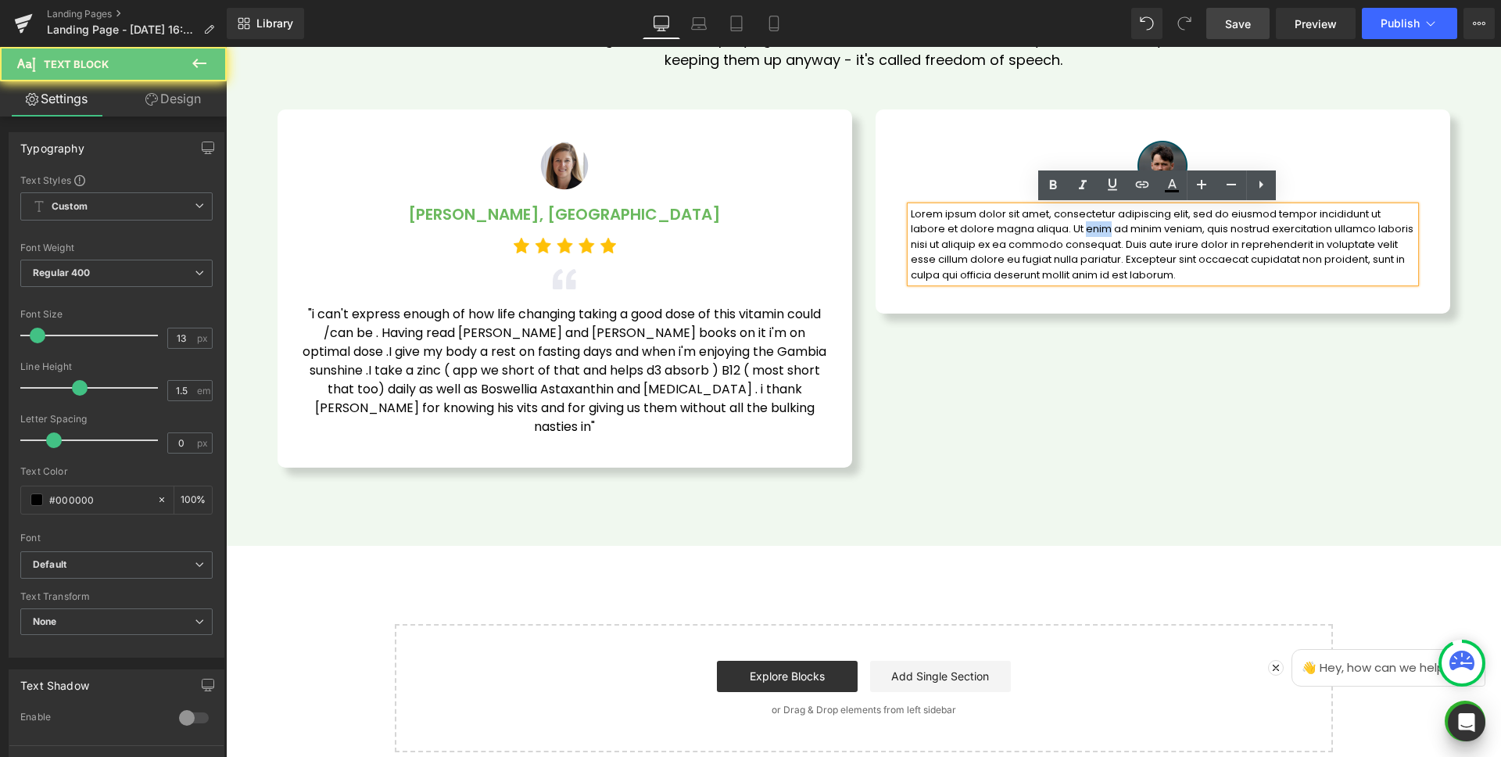
click at [1082, 224] on p "Lorem ipsum dolor sit amet, consectetur adipiscing elit, sed do eiusmod tempor …" at bounding box center [1163, 244] width 504 height 77
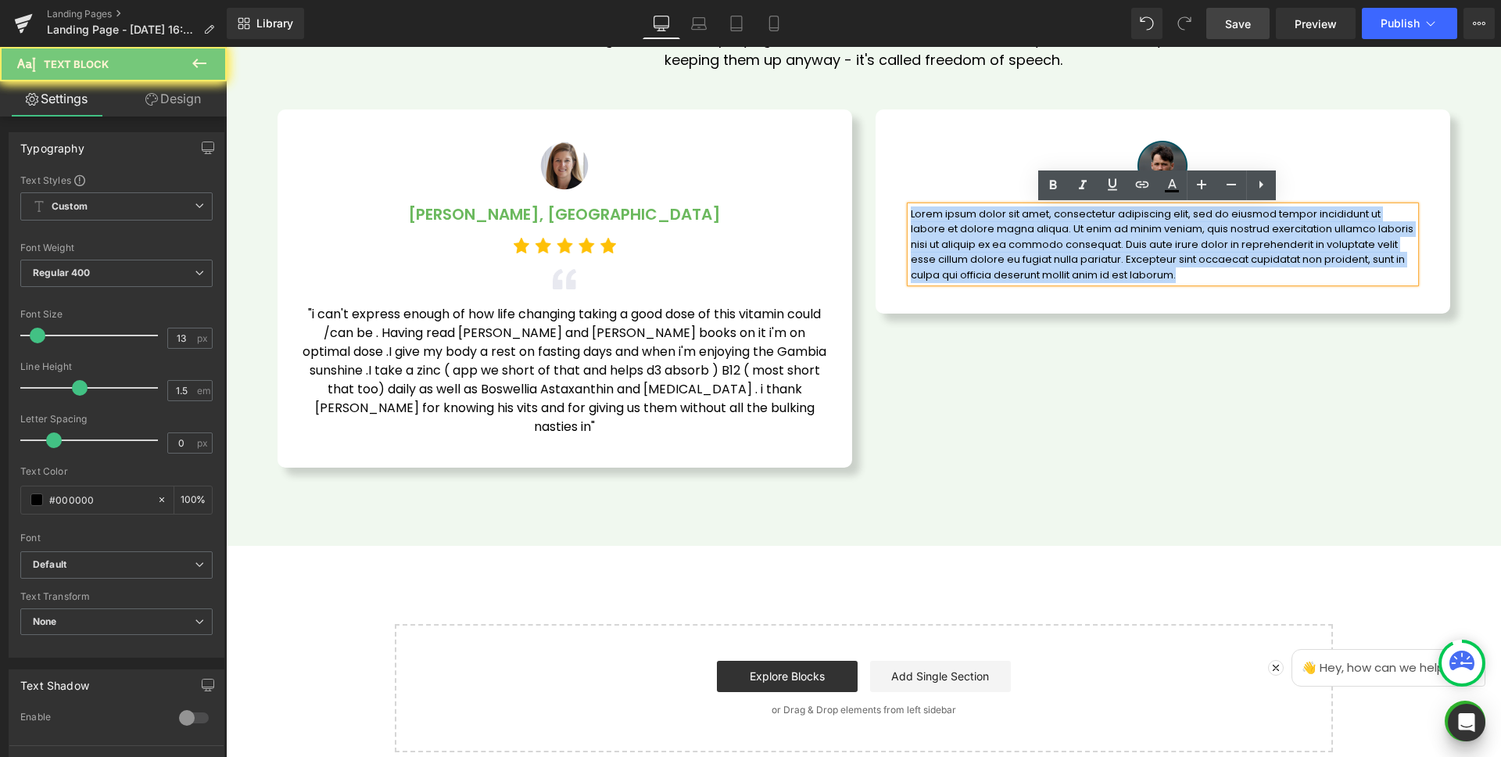
click at [1082, 224] on p "Lorem ipsum dolor sit amet, consectetur adipiscing elit, sed do eiusmod tempor …" at bounding box center [1163, 244] width 504 height 77
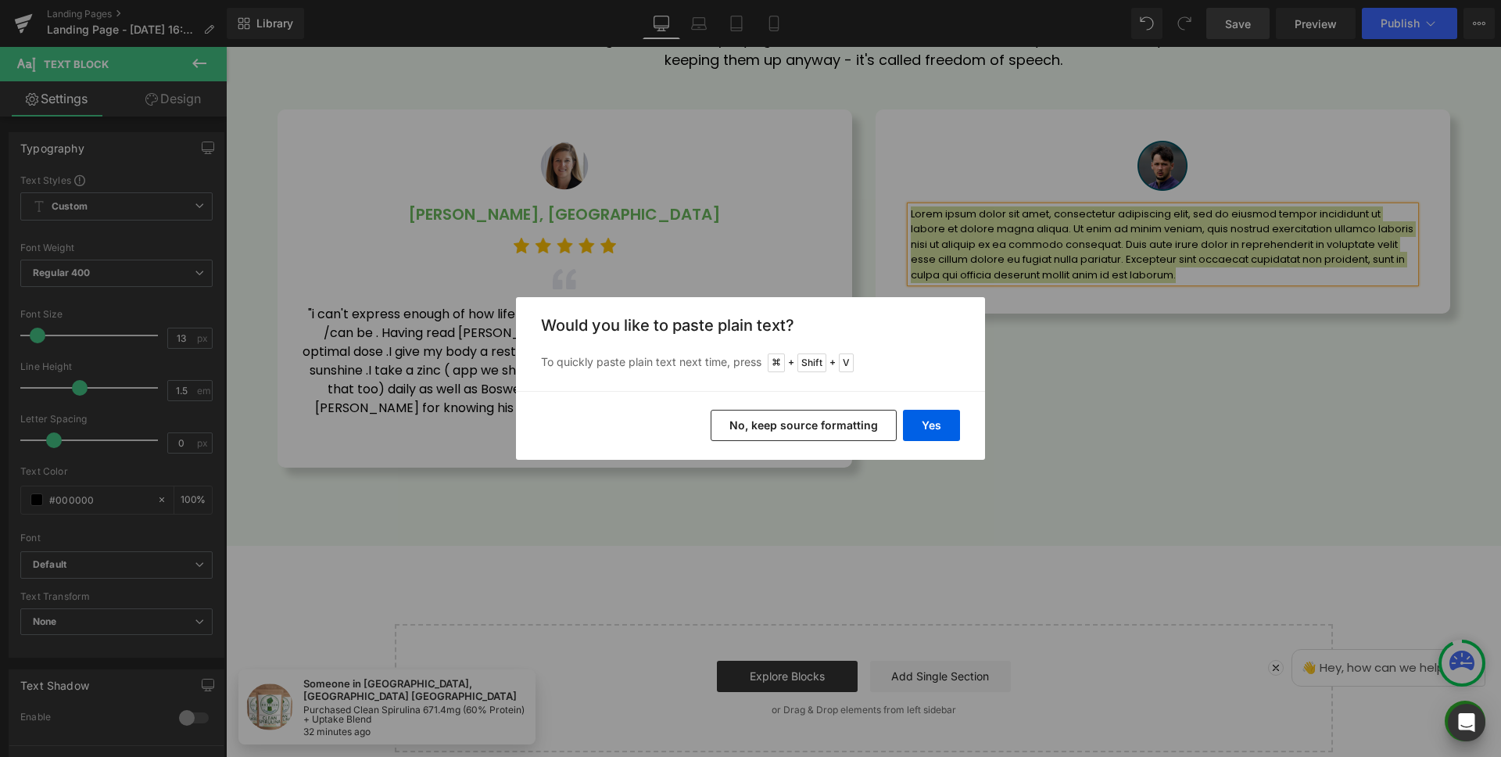
click at [816, 416] on button "No, keep source formatting" at bounding box center [804, 425] width 186 height 31
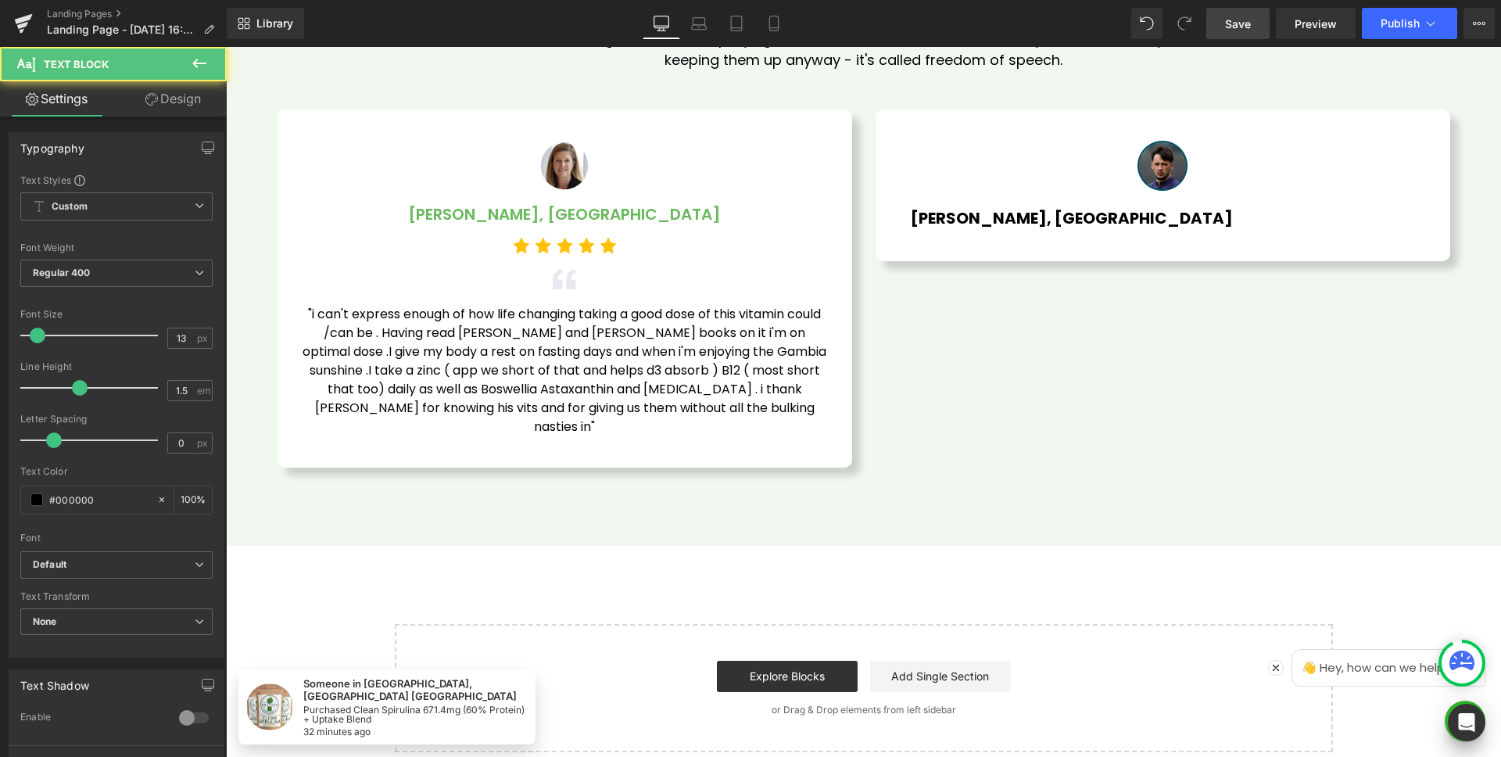
click at [1033, 218] on span "[PERSON_NAME], [GEOGRAPHIC_DATA]" at bounding box center [1072, 218] width 322 height 22
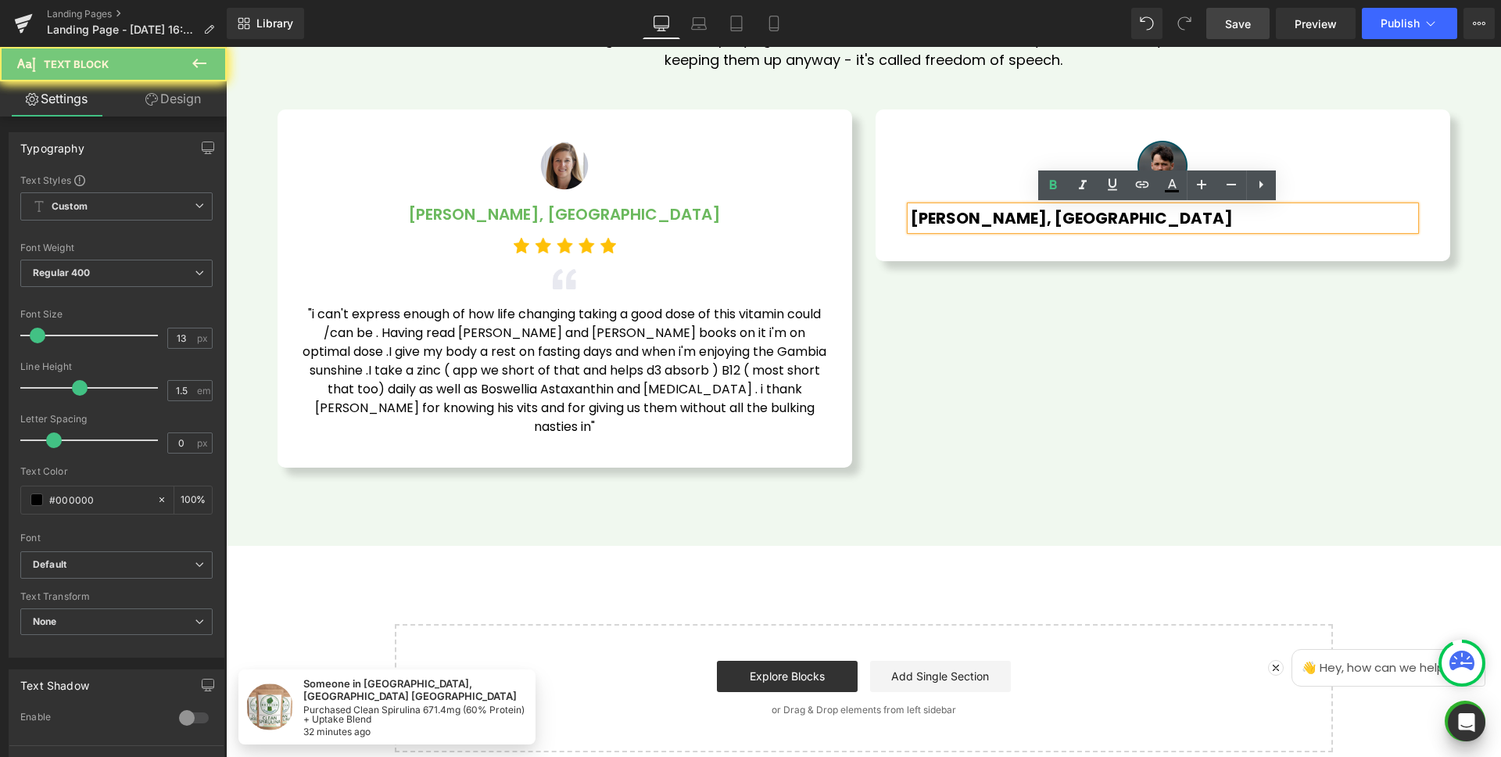
click at [1033, 218] on span "[PERSON_NAME], [GEOGRAPHIC_DATA]" at bounding box center [1072, 218] width 322 height 22
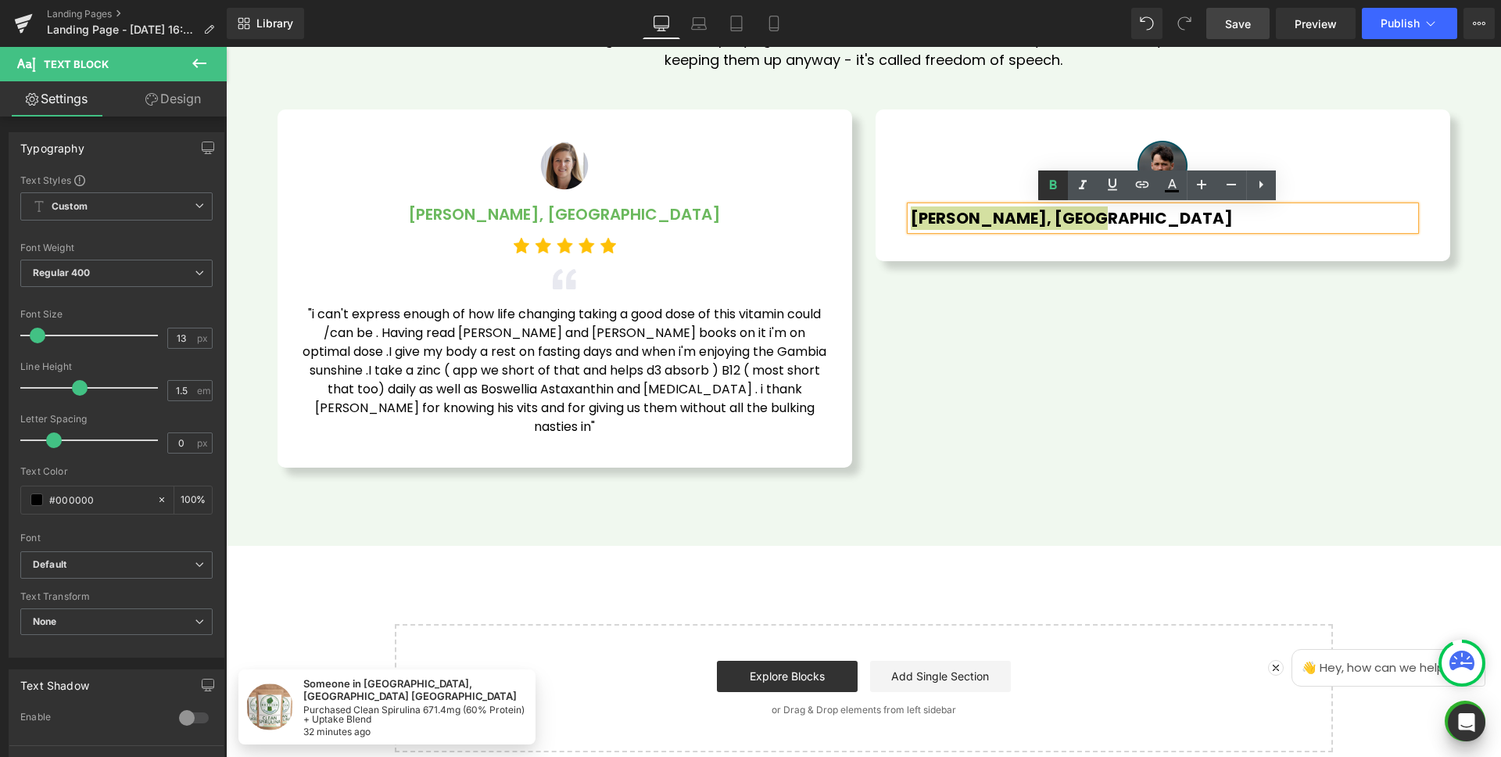
drag, startPoint x: 1053, startPoint y: 191, endPoint x: 863, endPoint y: 191, distance: 190.8
click at [1053, 191] on icon at bounding box center [1053, 185] width 19 height 19
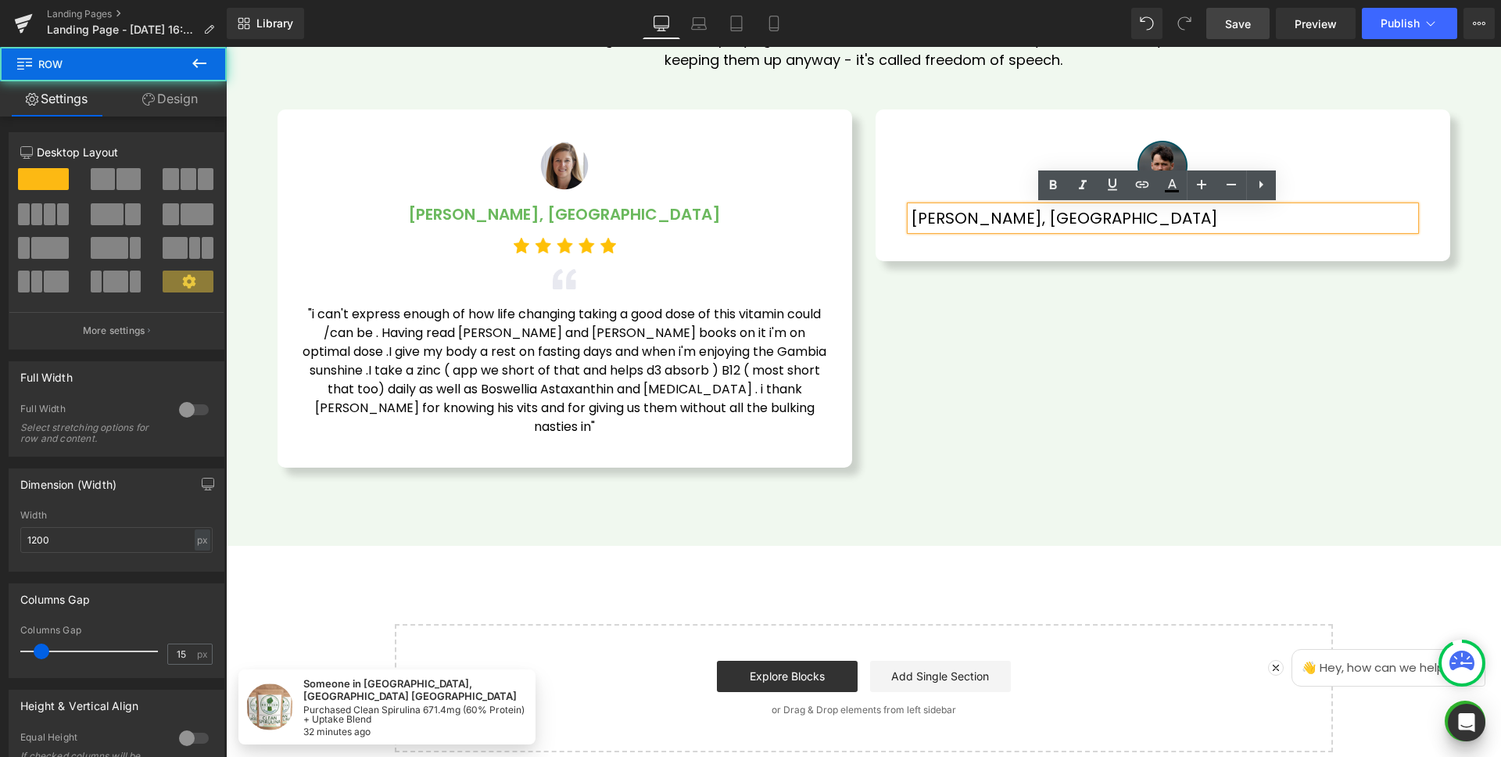
click at [1088, 238] on div "Image James T., Manchester Text Block Row 40px 40px" at bounding box center [1163, 185] width 575 height 152
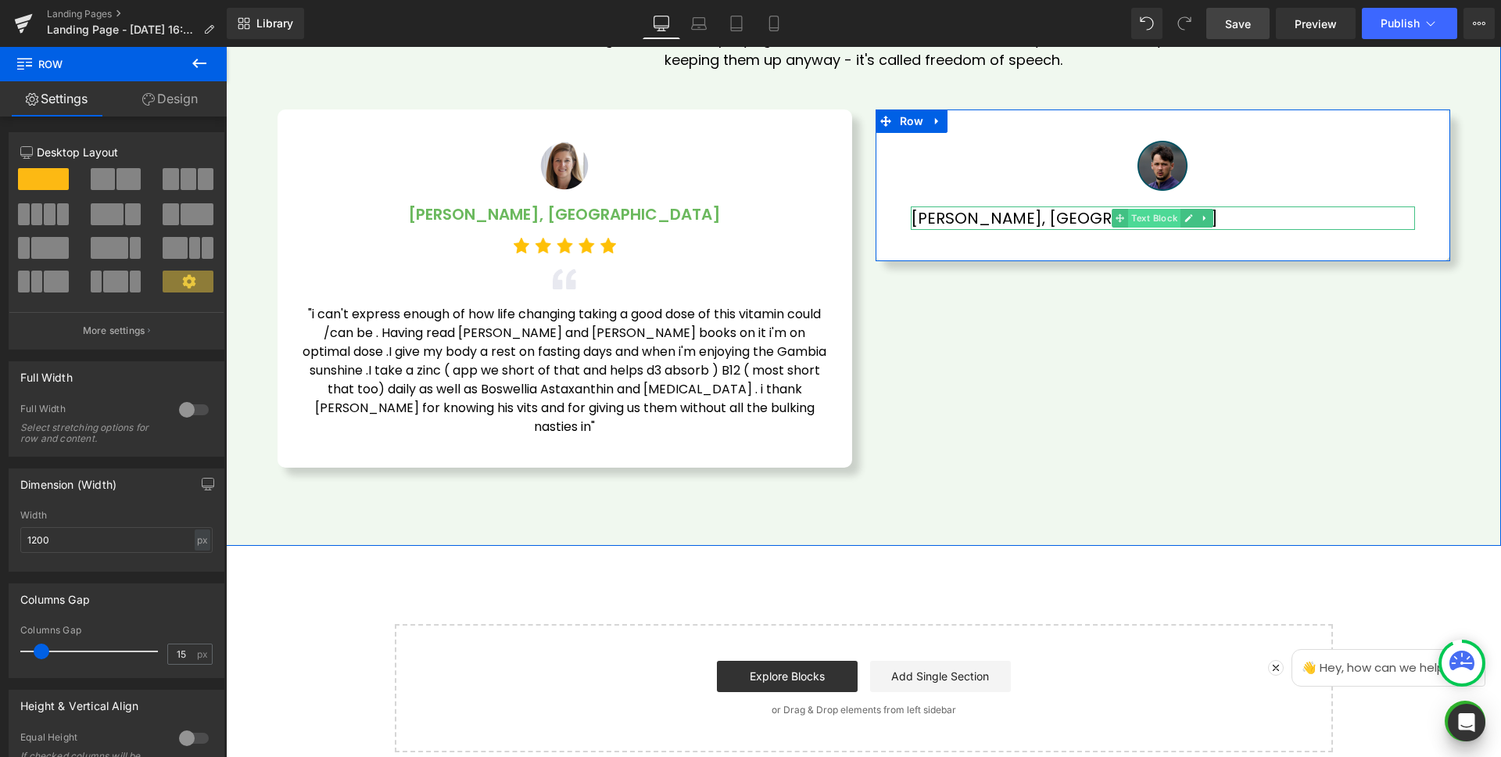
click at [1143, 222] on span "Text Block" at bounding box center [1154, 218] width 52 height 19
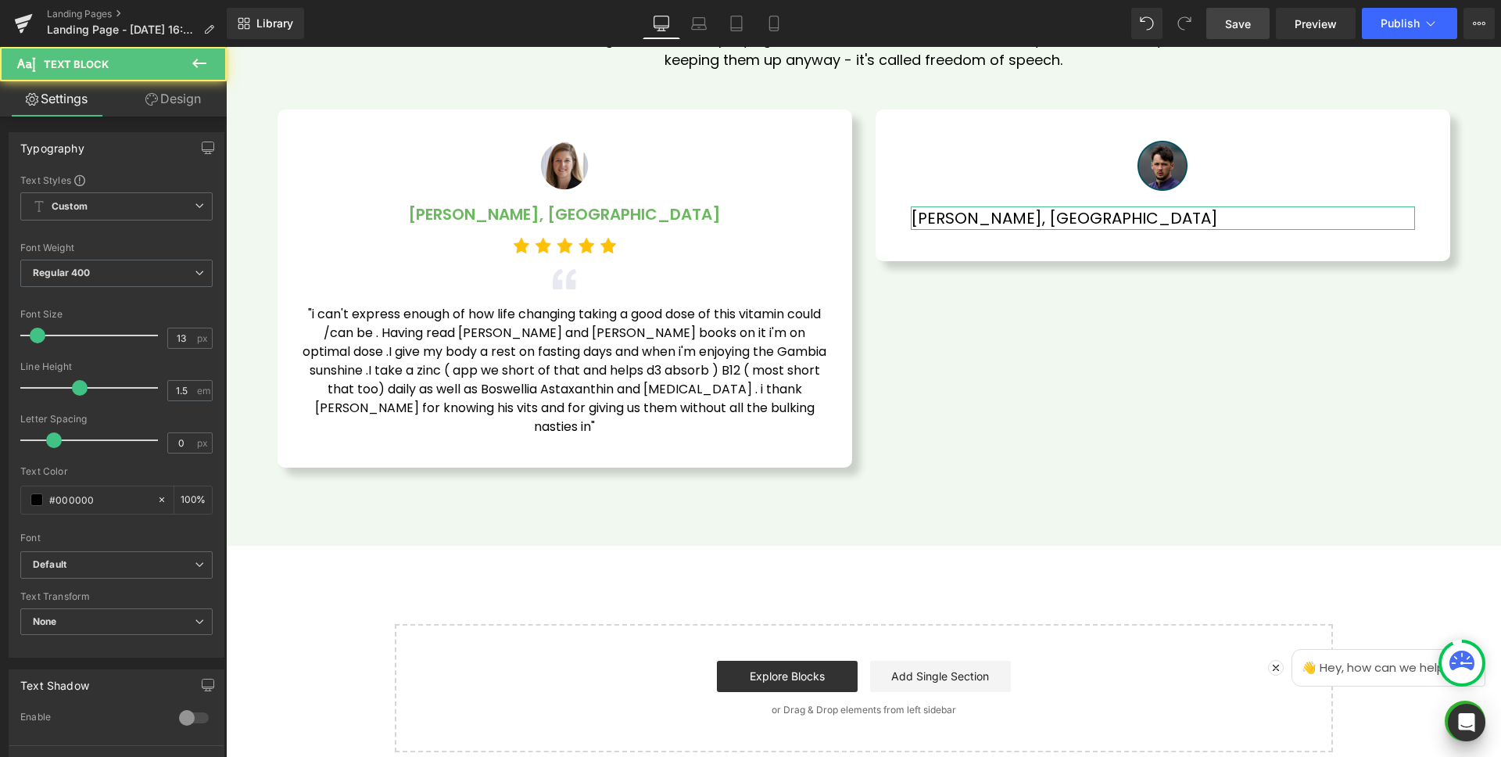
scroll to position [349, 0]
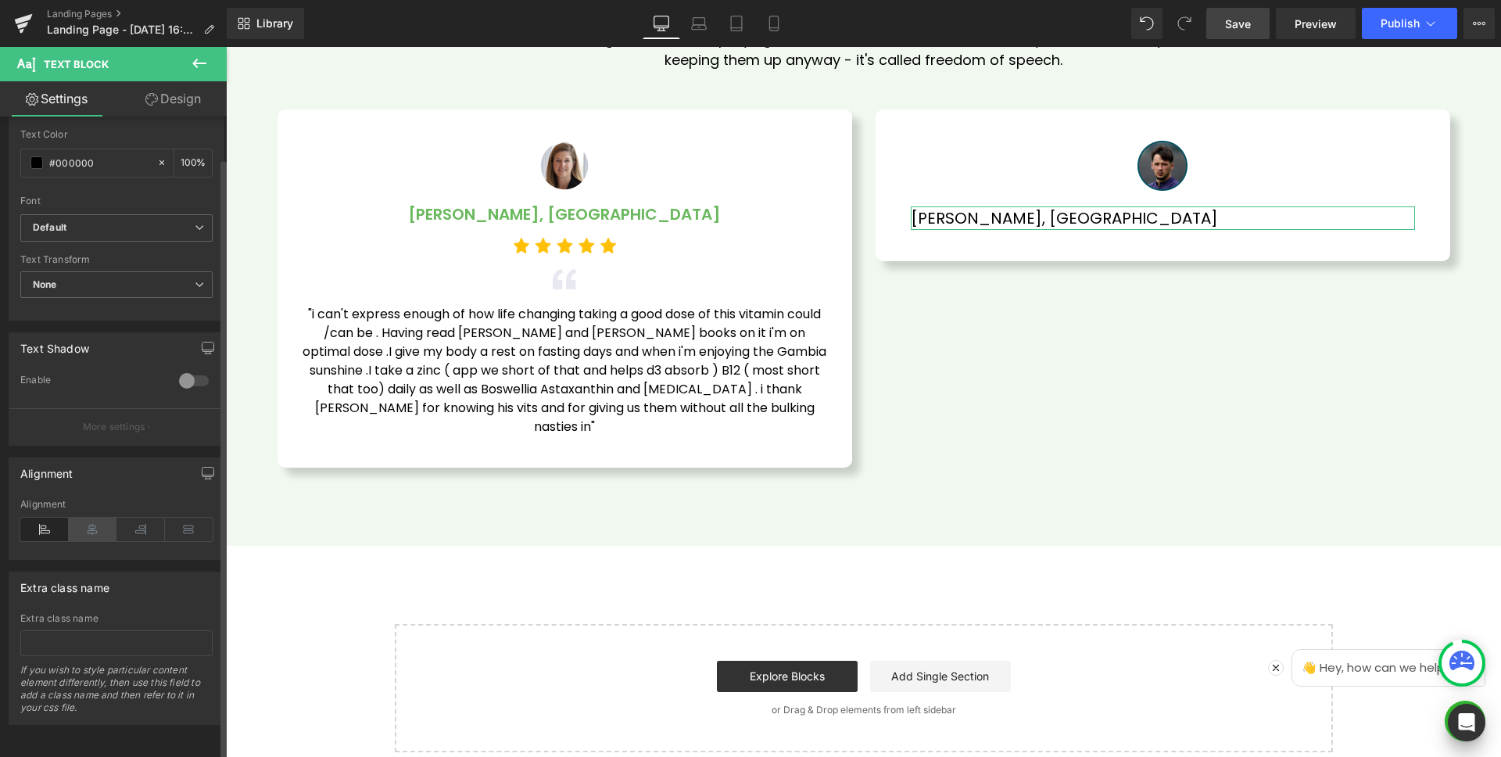
click at [93, 518] on icon at bounding box center [93, 529] width 48 height 23
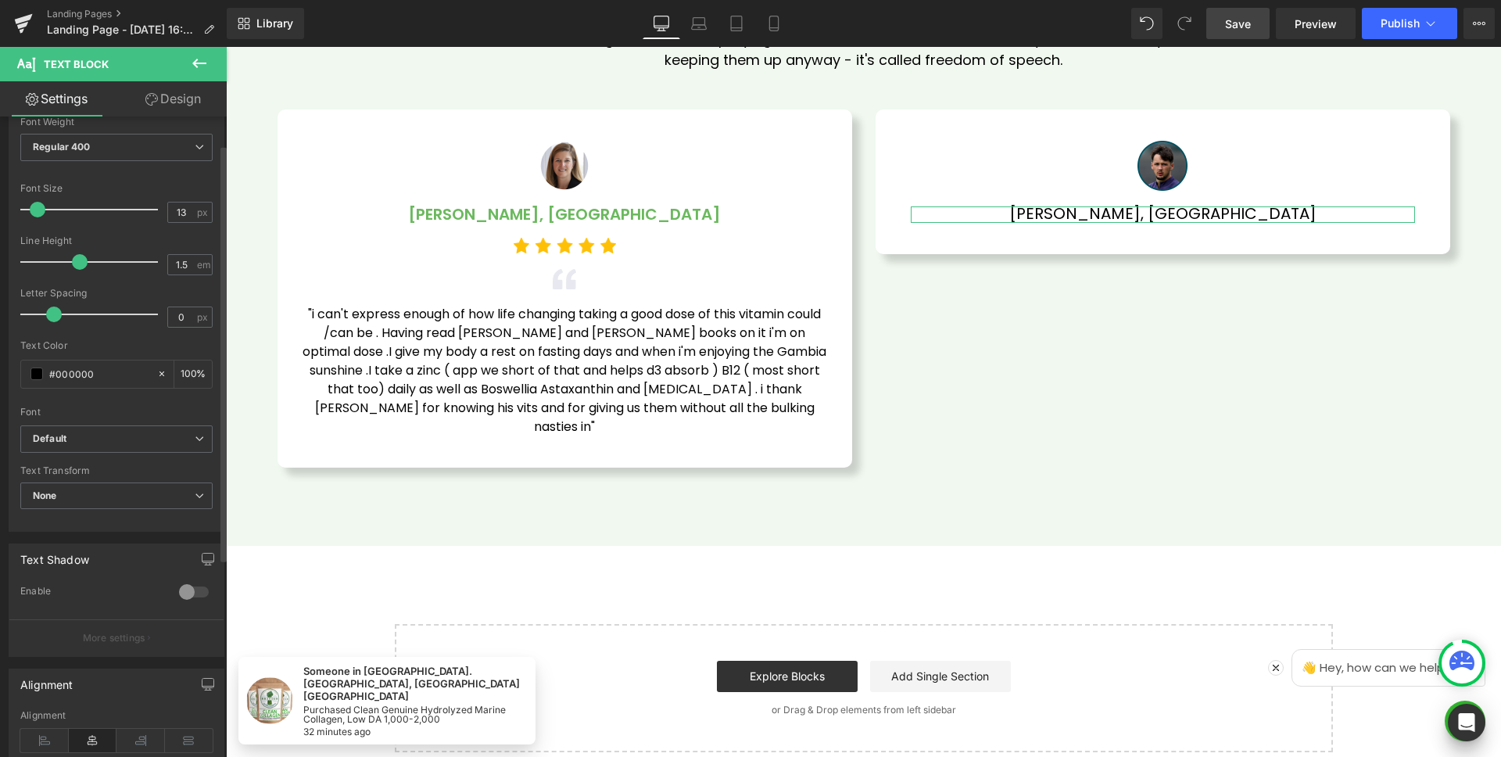
scroll to position [27, 0]
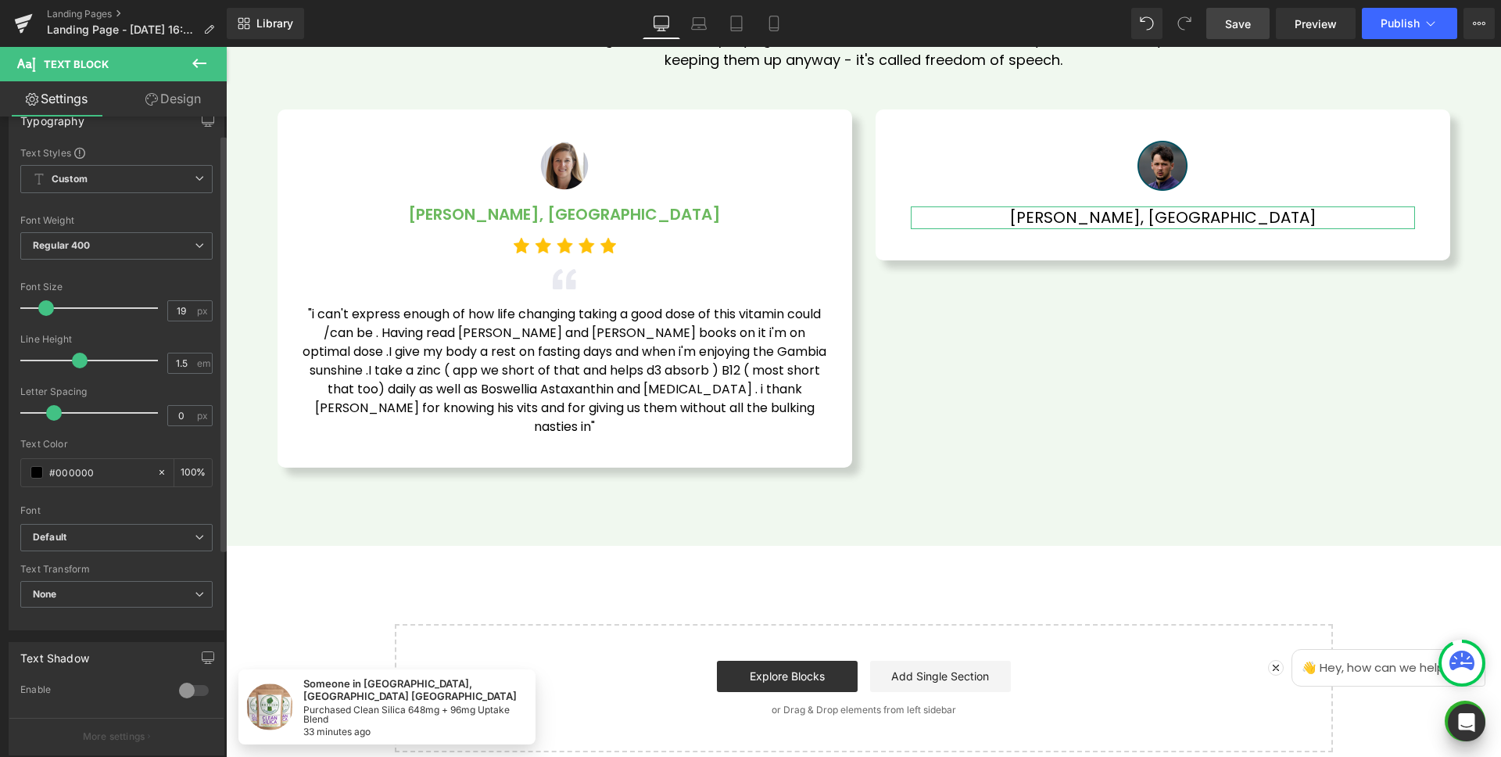
type input "20"
drag, startPoint x: 38, startPoint y: 307, endPoint x: 46, endPoint y: 309, distance: 8.0
click at [46, 309] on span at bounding box center [48, 308] width 16 height 16
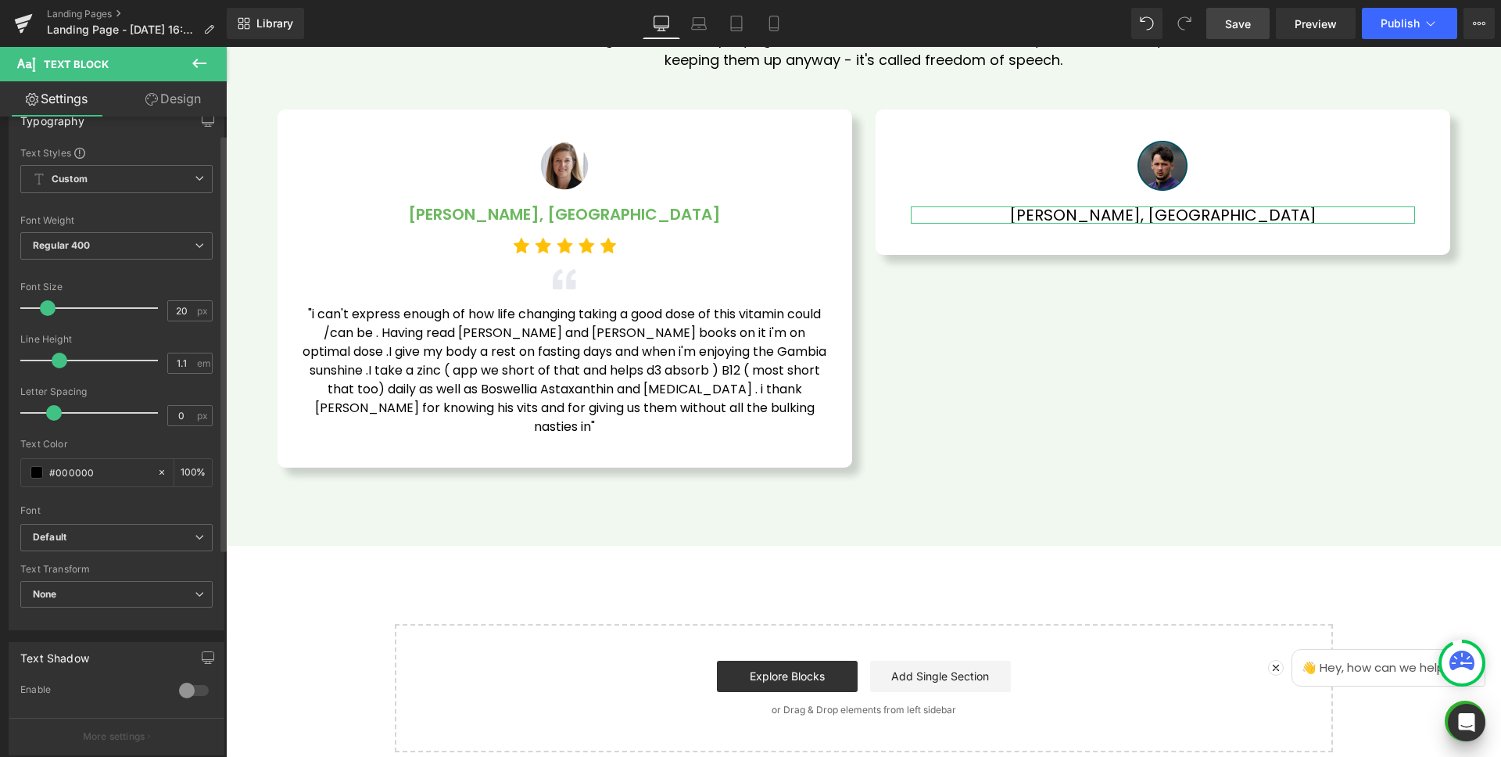
type input "1"
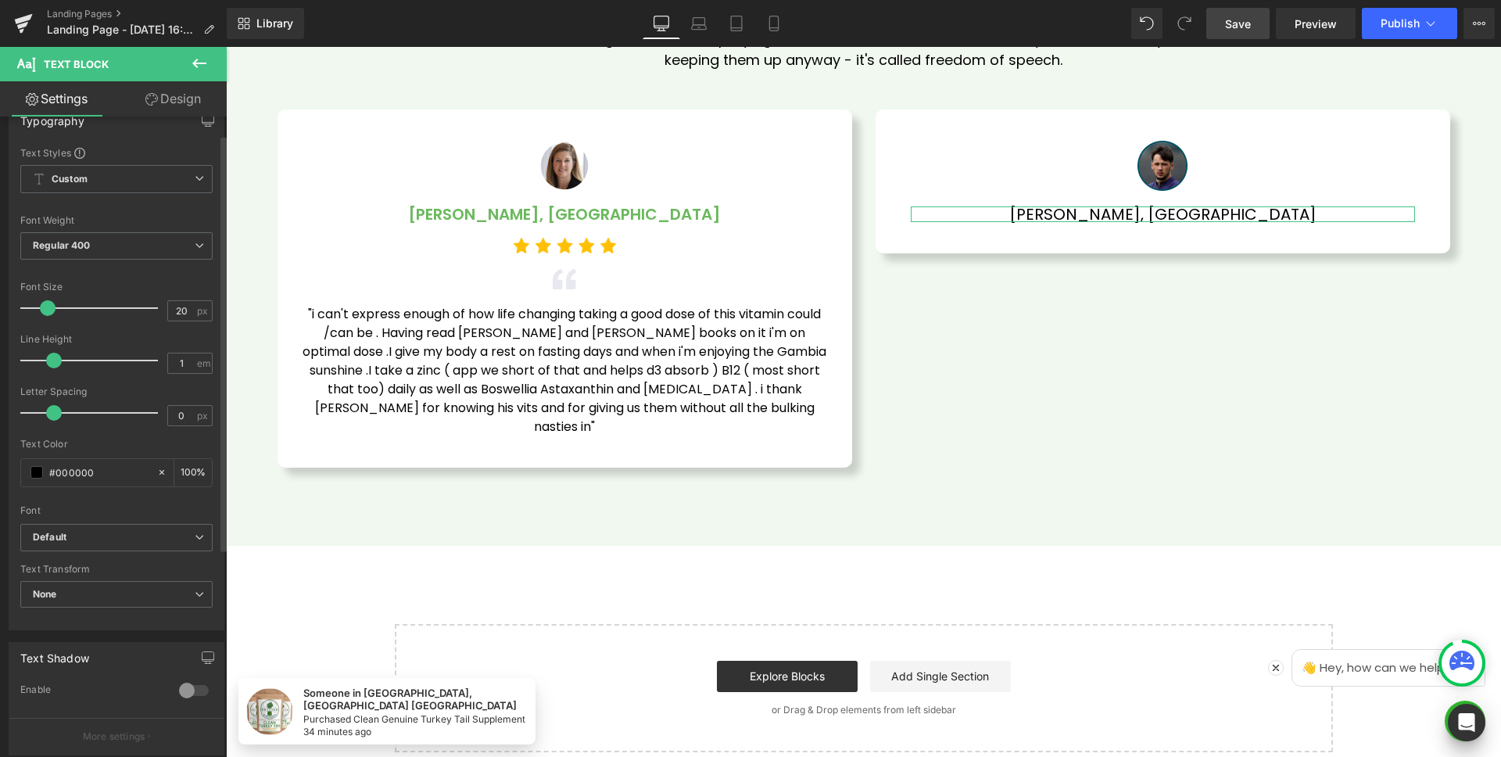
drag, startPoint x: 75, startPoint y: 357, endPoint x: 52, endPoint y: 361, distance: 23.0
click at [52, 361] on span at bounding box center [54, 361] width 16 height 16
click at [111, 472] on input "#000000" at bounding box center [99, 472] width 100 height 17
click at [112, 474] on input "#000000" at bounding box center [99, 472] width 100 height 17
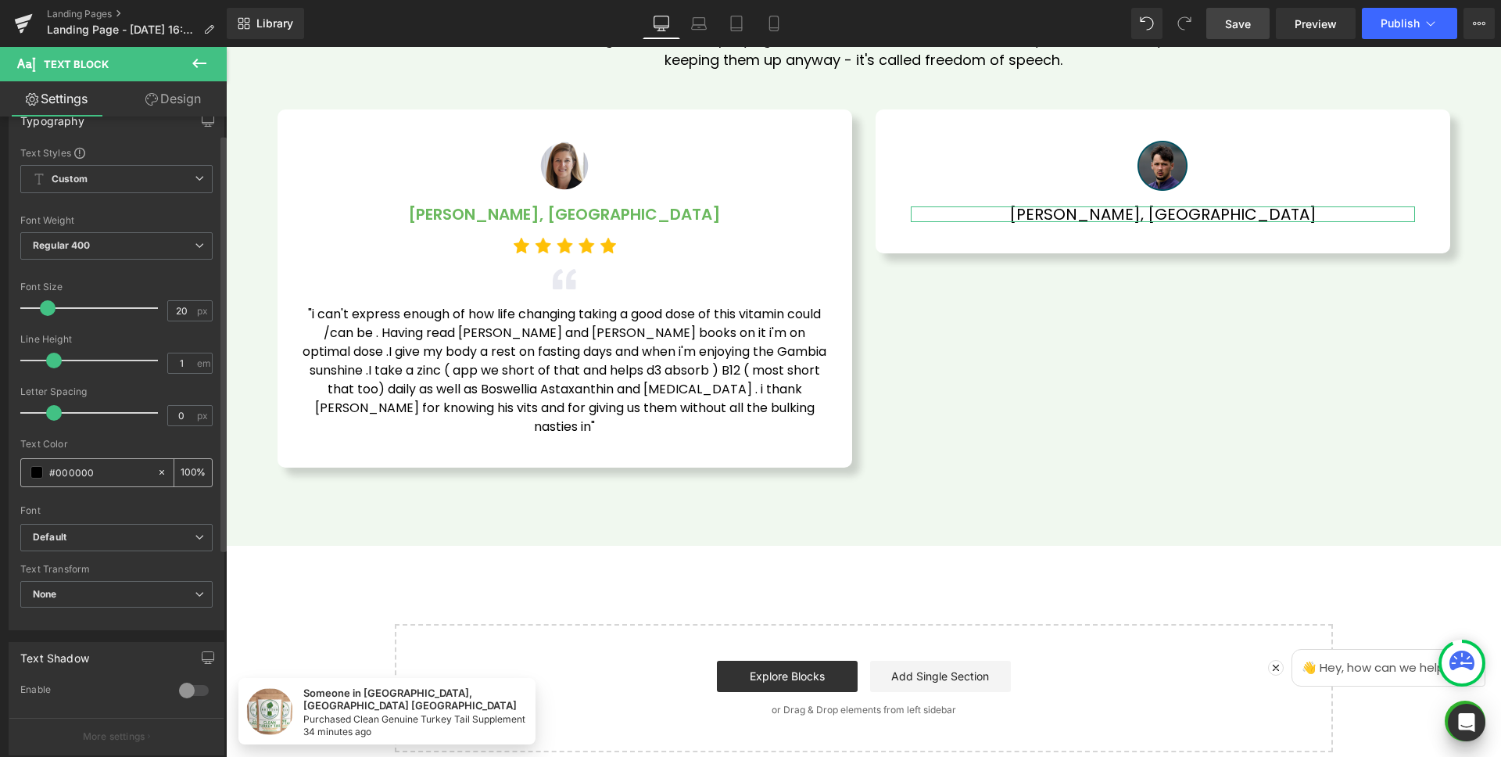
paste input "6BB95E"
click at [103, 254] on span "Regular 400" at bounding box center [116, 245] width 192 height 27
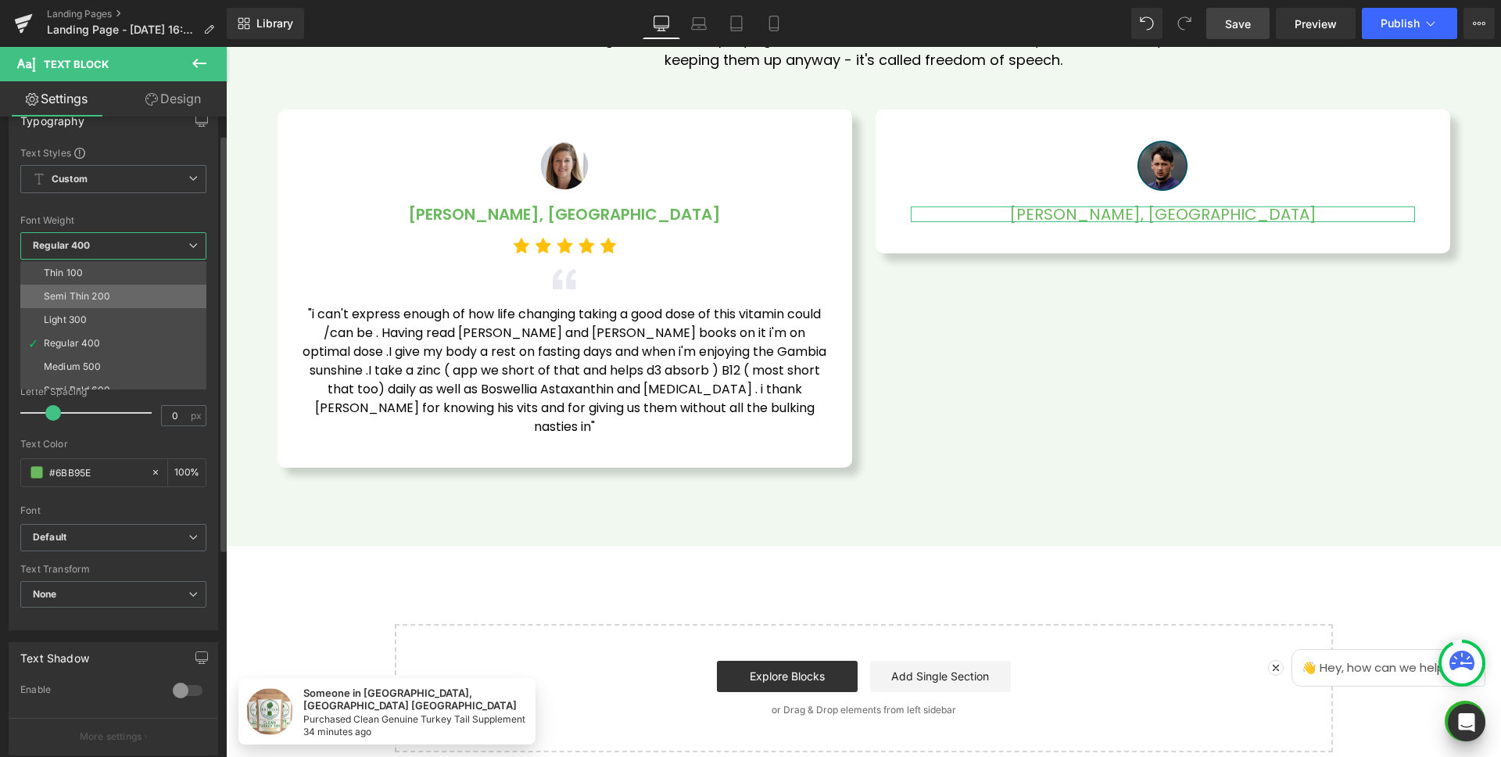
type input "#6bb95e"
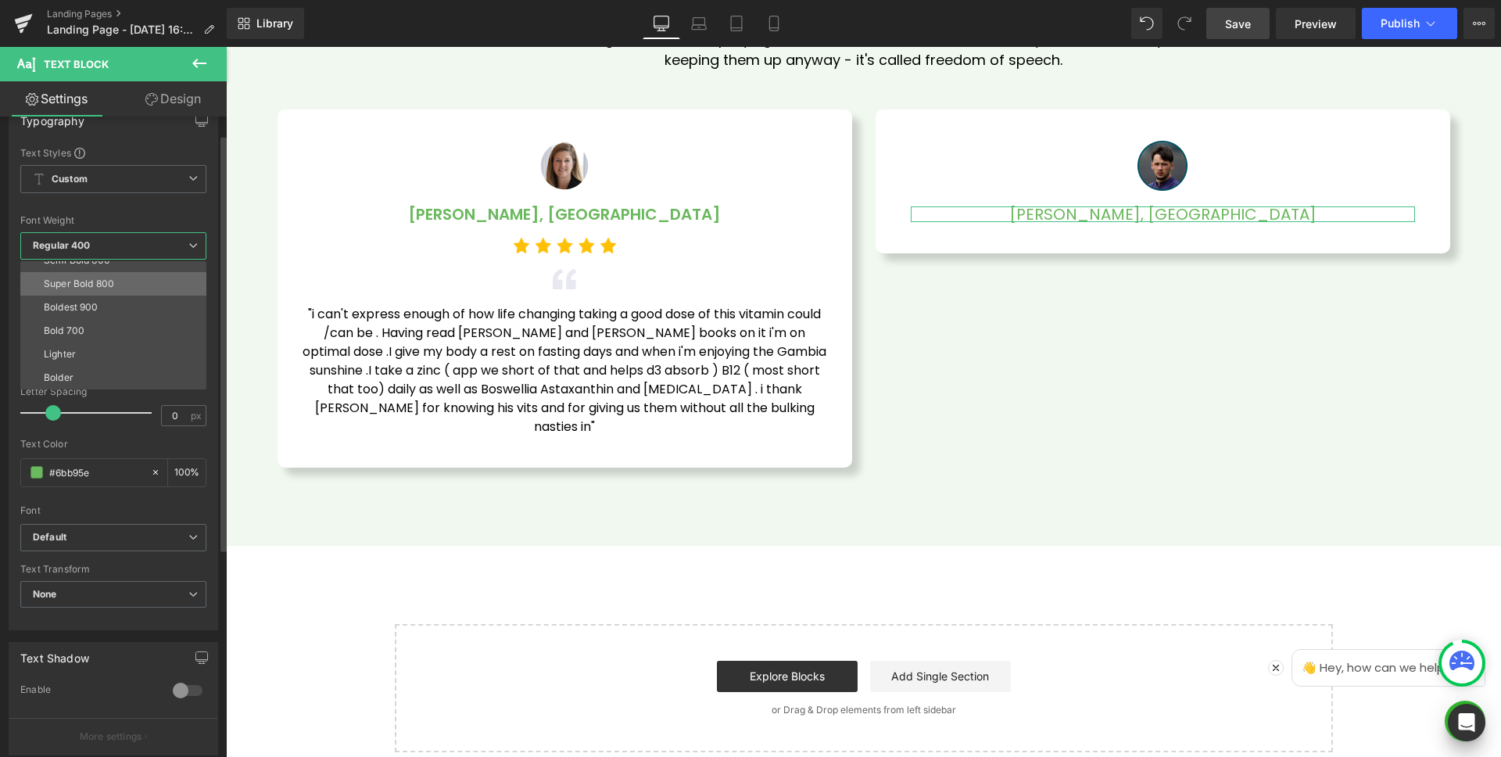
scroll to position [127, 0]
click at [99, 258] on span "Regular 400" at bounding box center [113, 245] width 186 height 27
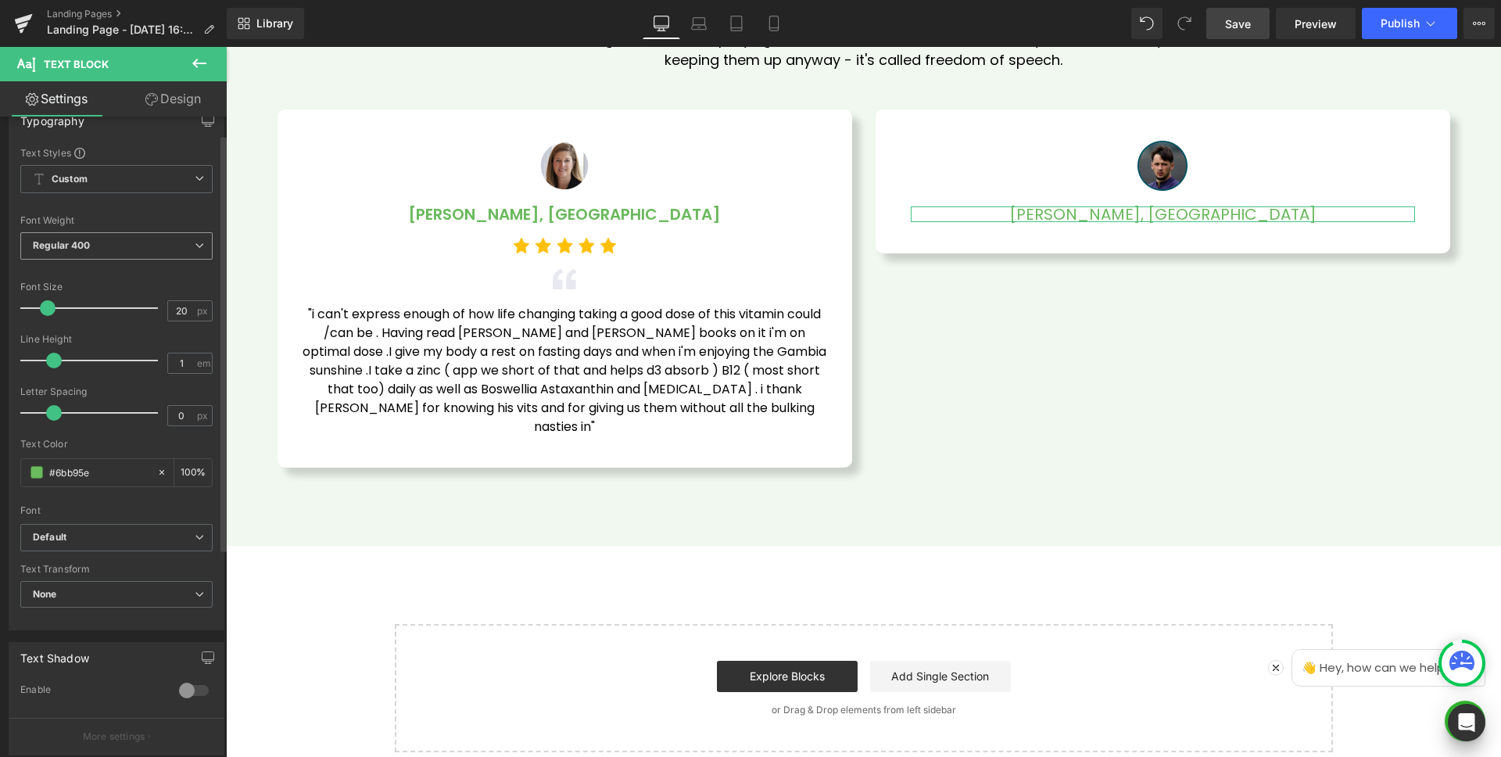
click at [139, 250] on span "Regular 400" at bounding box center [116, 245] width 192 height 27
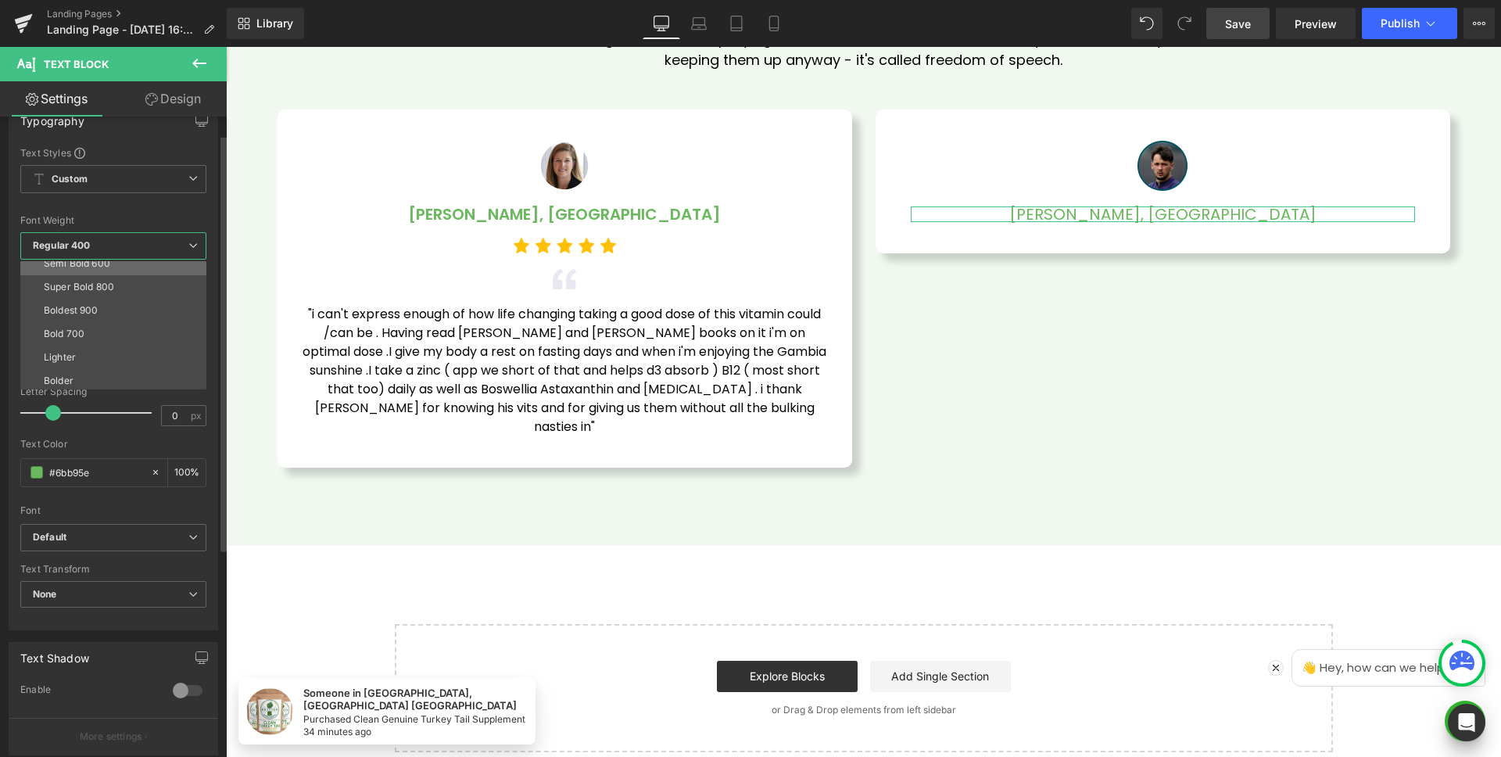
click at [122, 265] on li "Semi Bold 600" at bounding box center [116, 263] width 193 height 23
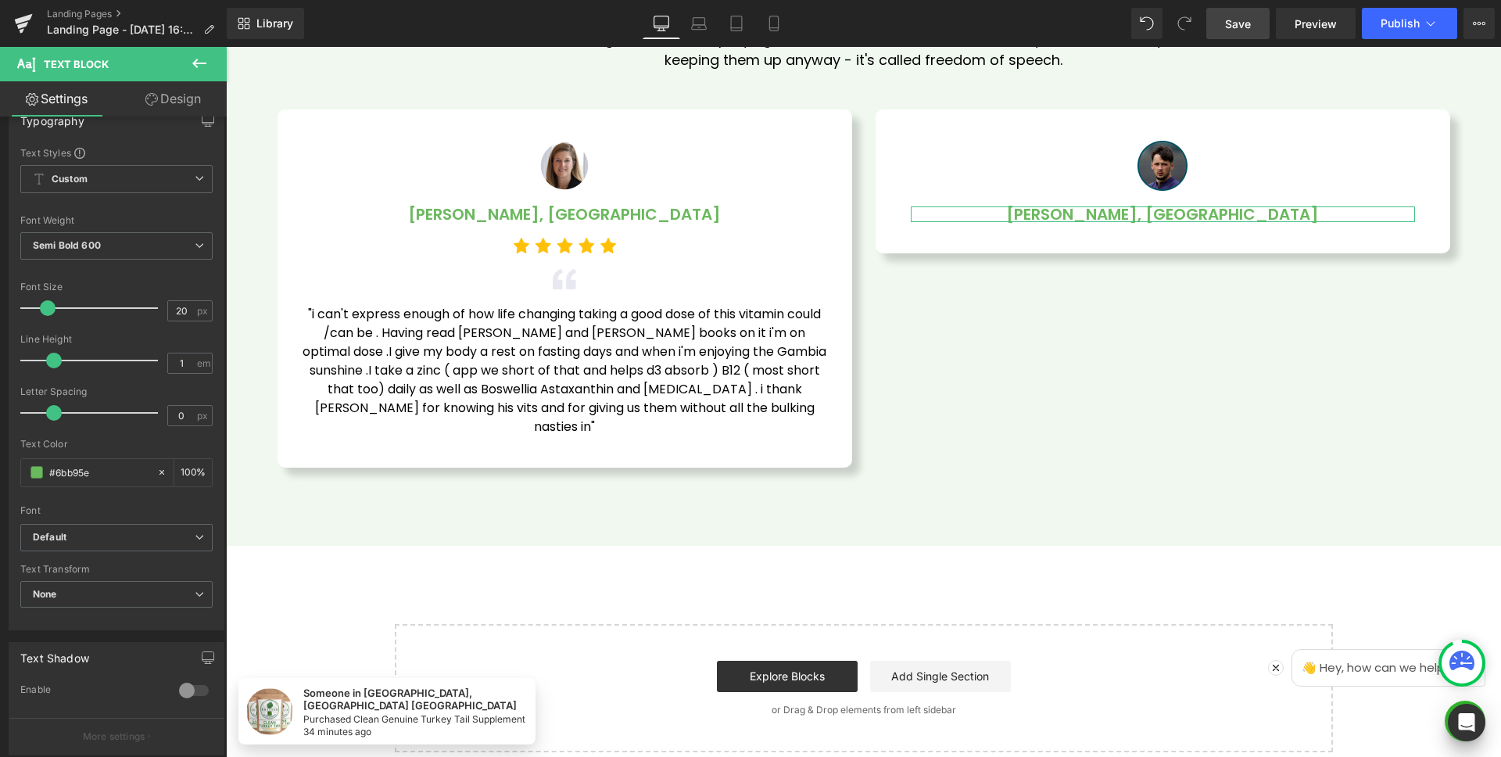
click at [199, 93] on link "Design" at bounding box center [173, 98] width 113 height 35
click at [0, 0] on div "Spacing" at bounding box center [0, 0] width 0 height 0
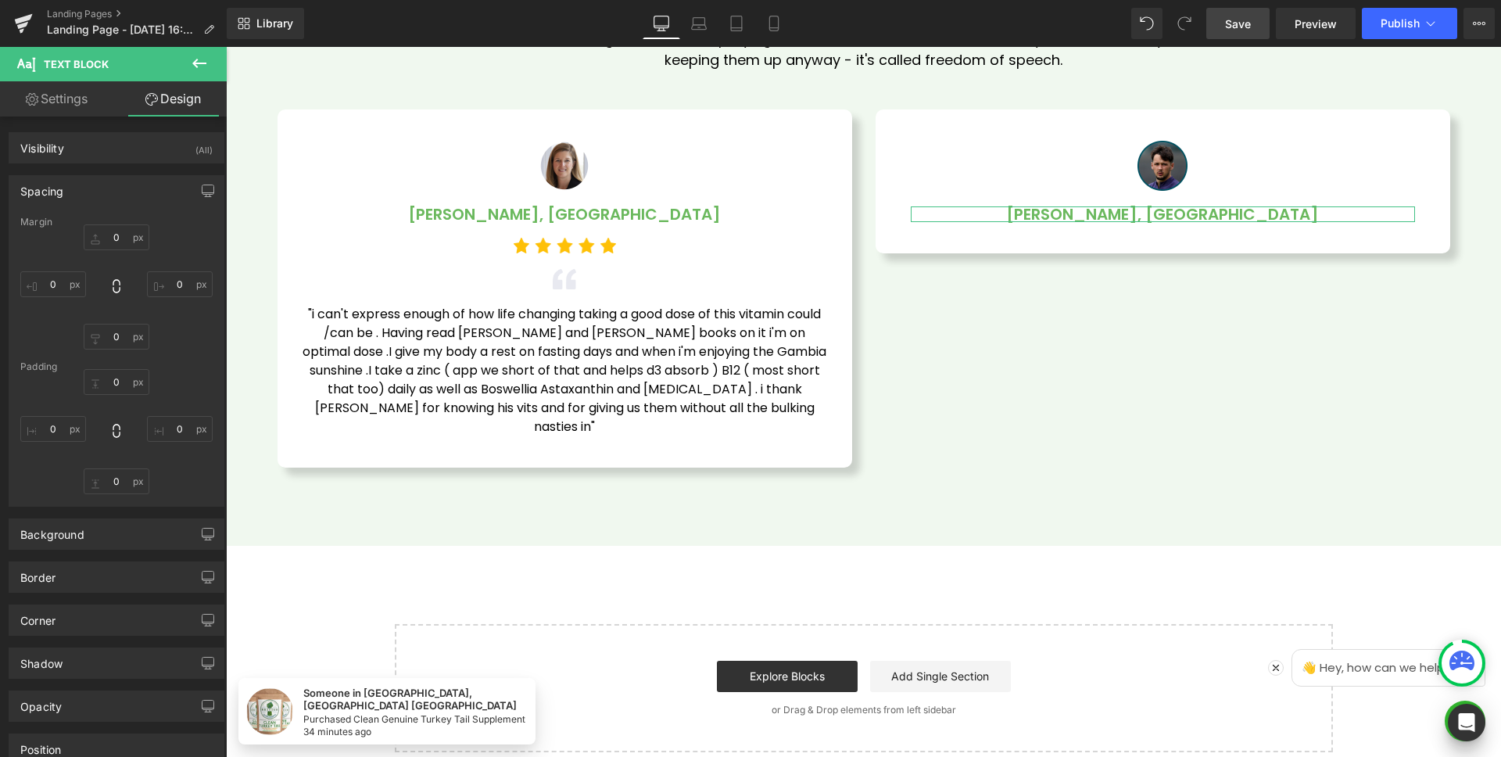
type input "0"
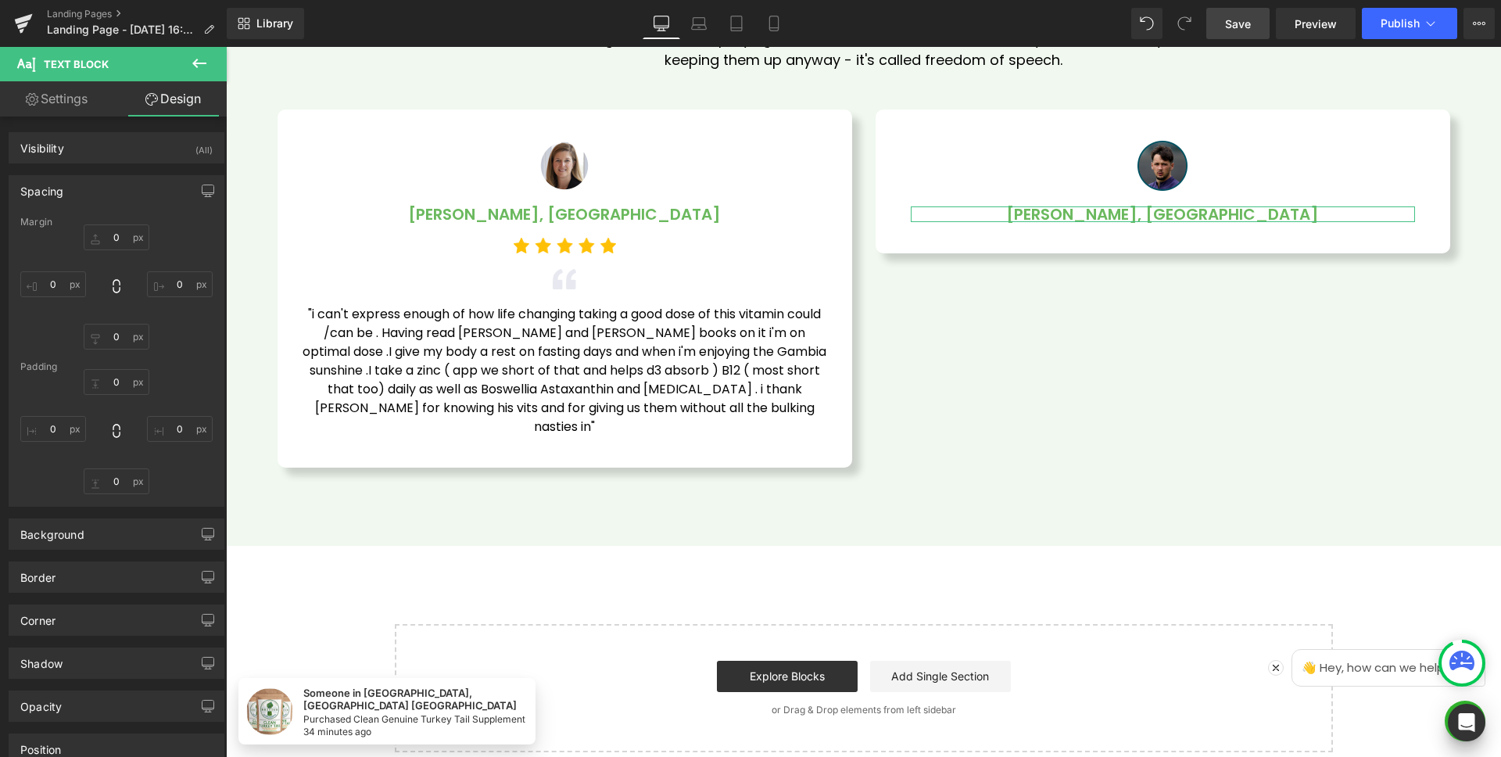
type input "0"
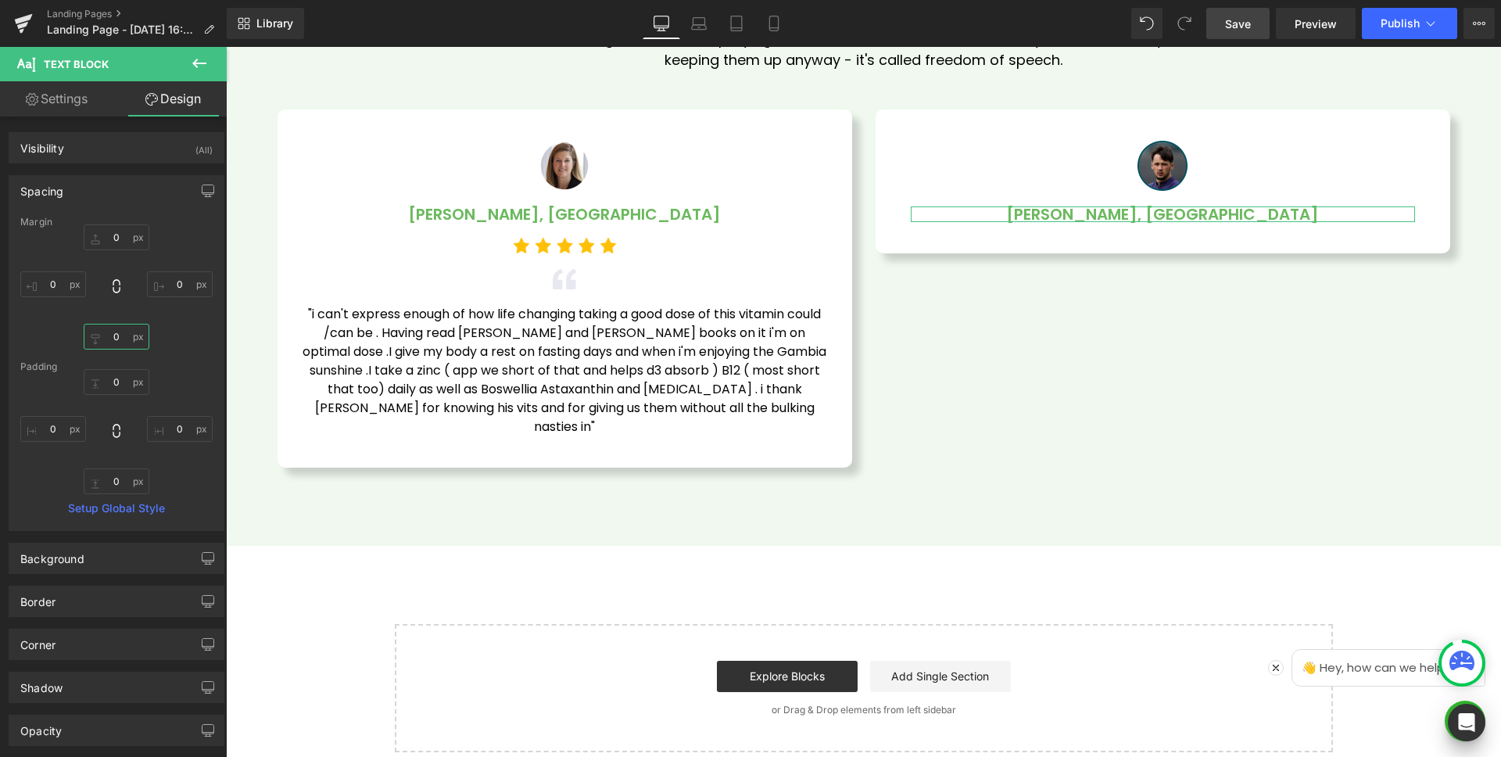
click at [129, 338] on input "0" at bounding box center [117, 337] width 66 height 26
type input "20"
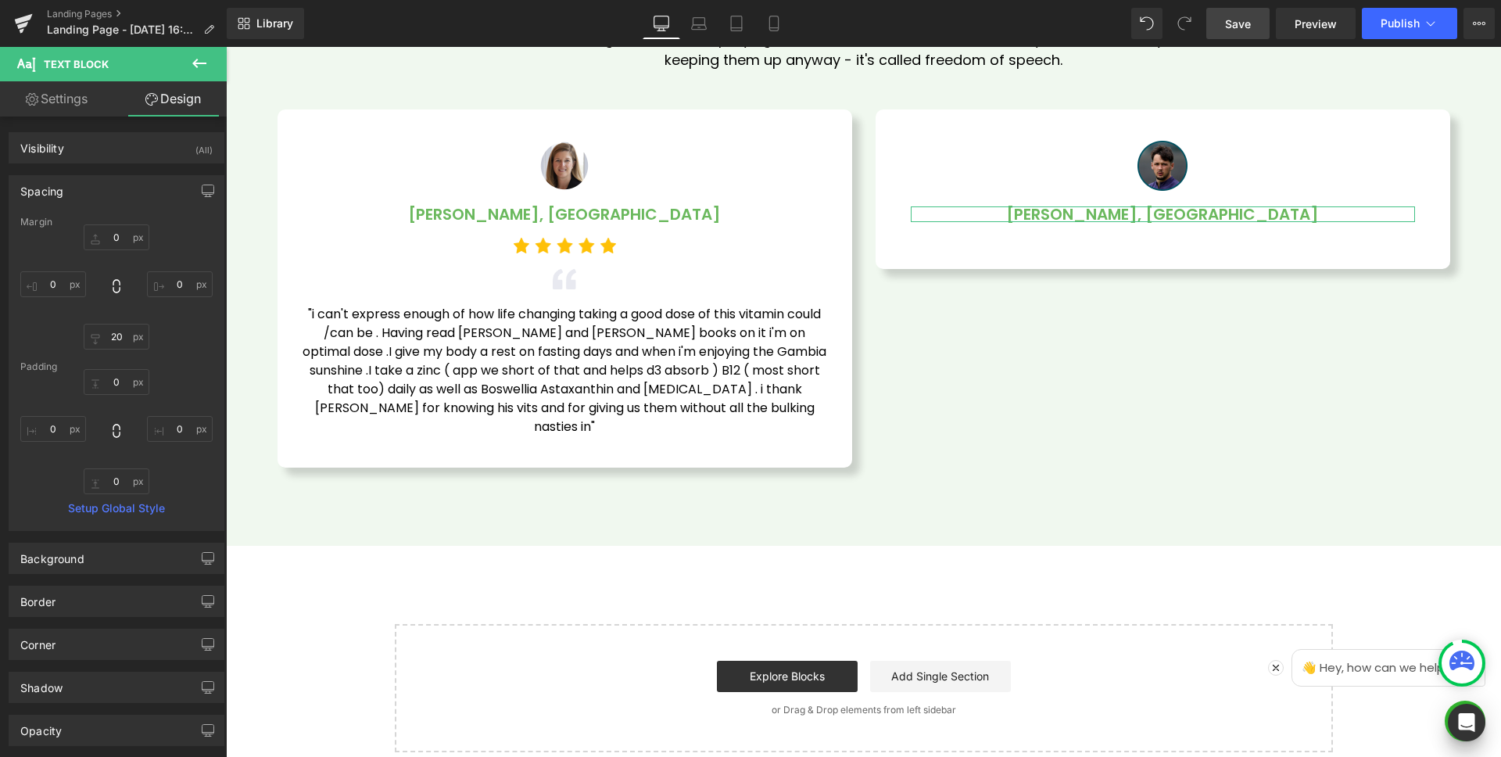
click at [91, 198] on div "Spacing" at bounding box center [116, 191] width 214 height 30
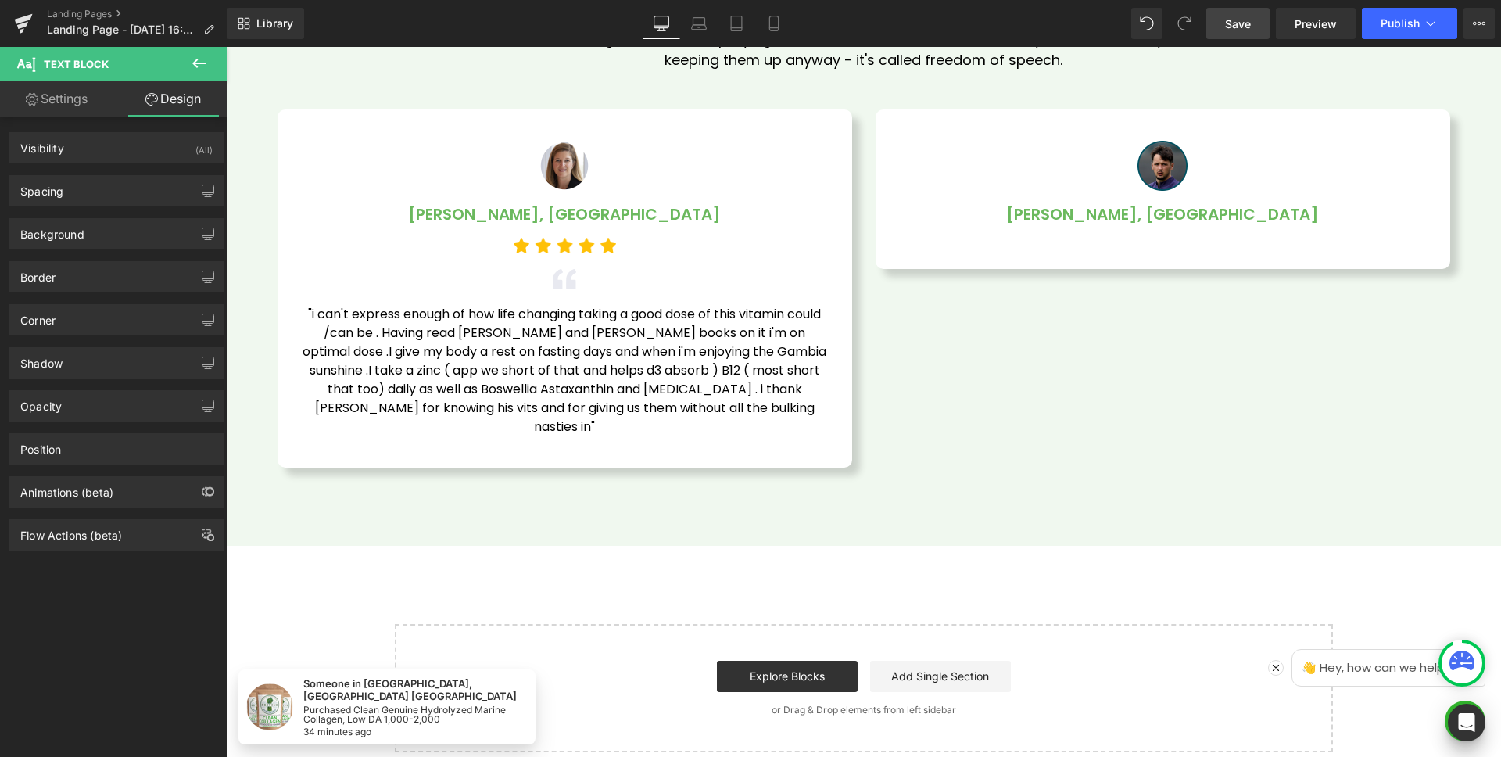
click at [200, 62] on icon at bounding box center [199, 63] width 19 height 19
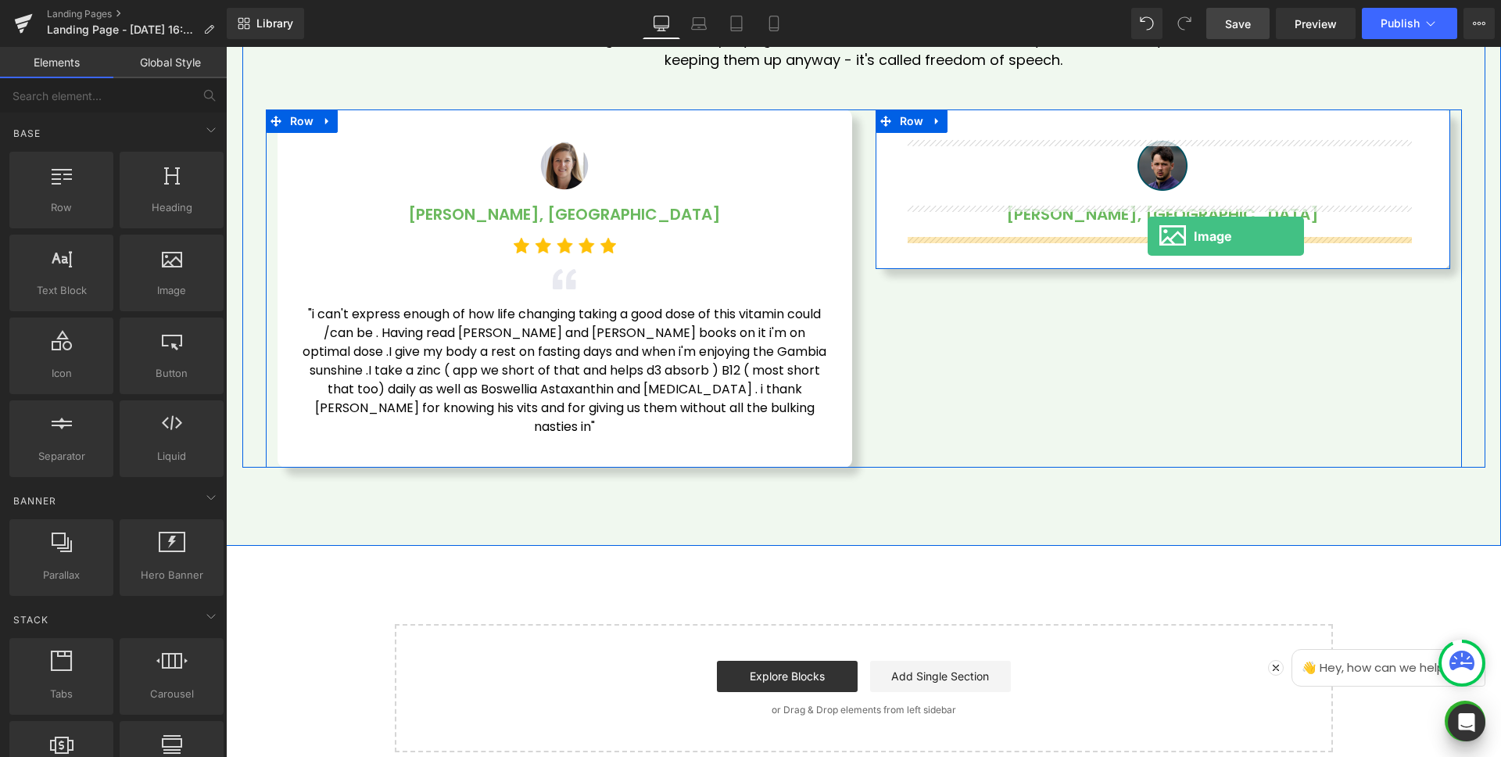
drag, startPoint x: 562, startPoint y: 218, endPoint x: 1148, endPoint y: 236, distance: 586.0
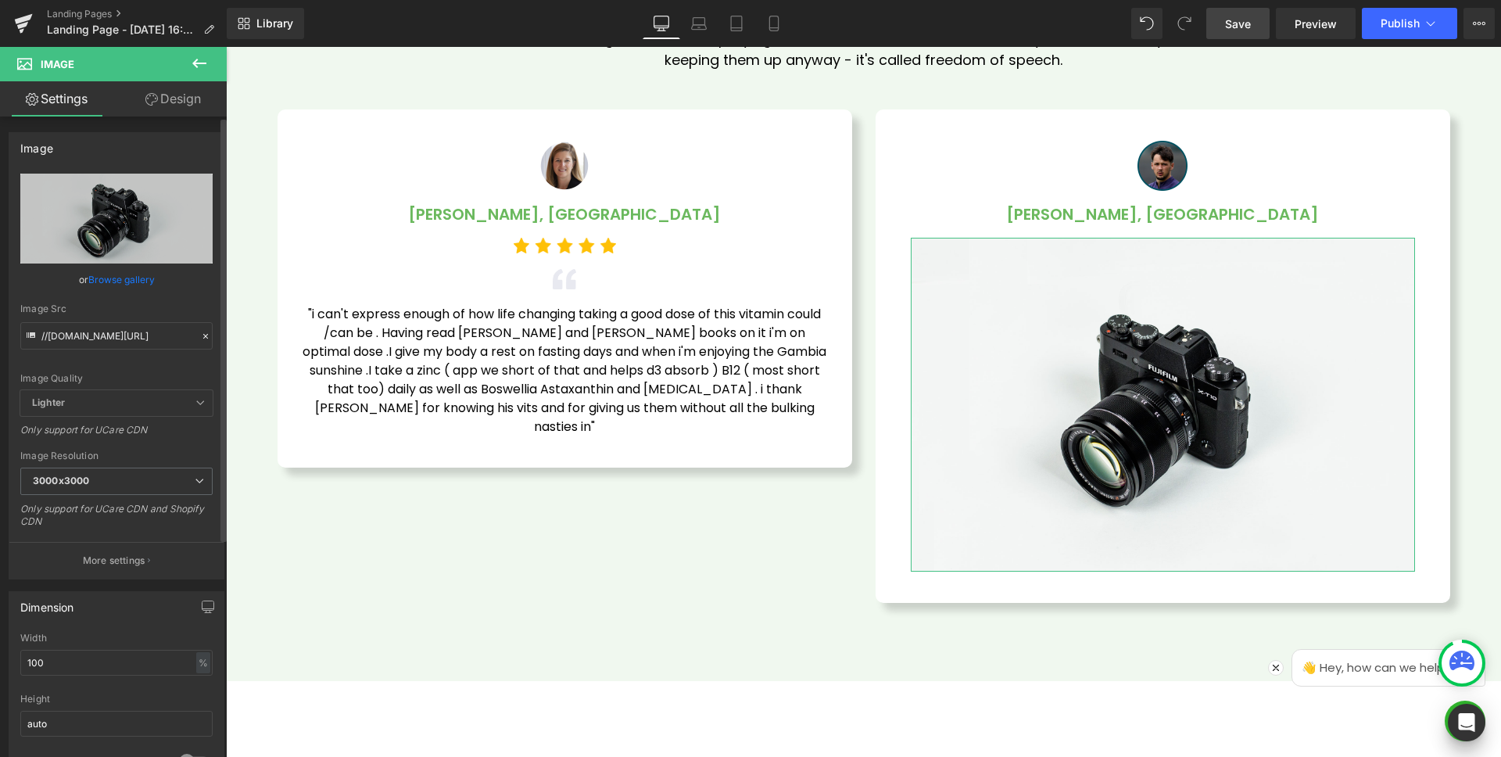
click at [109, 280] on link "Browse gallery" at bounding box center [121, 279] width 66 height 27
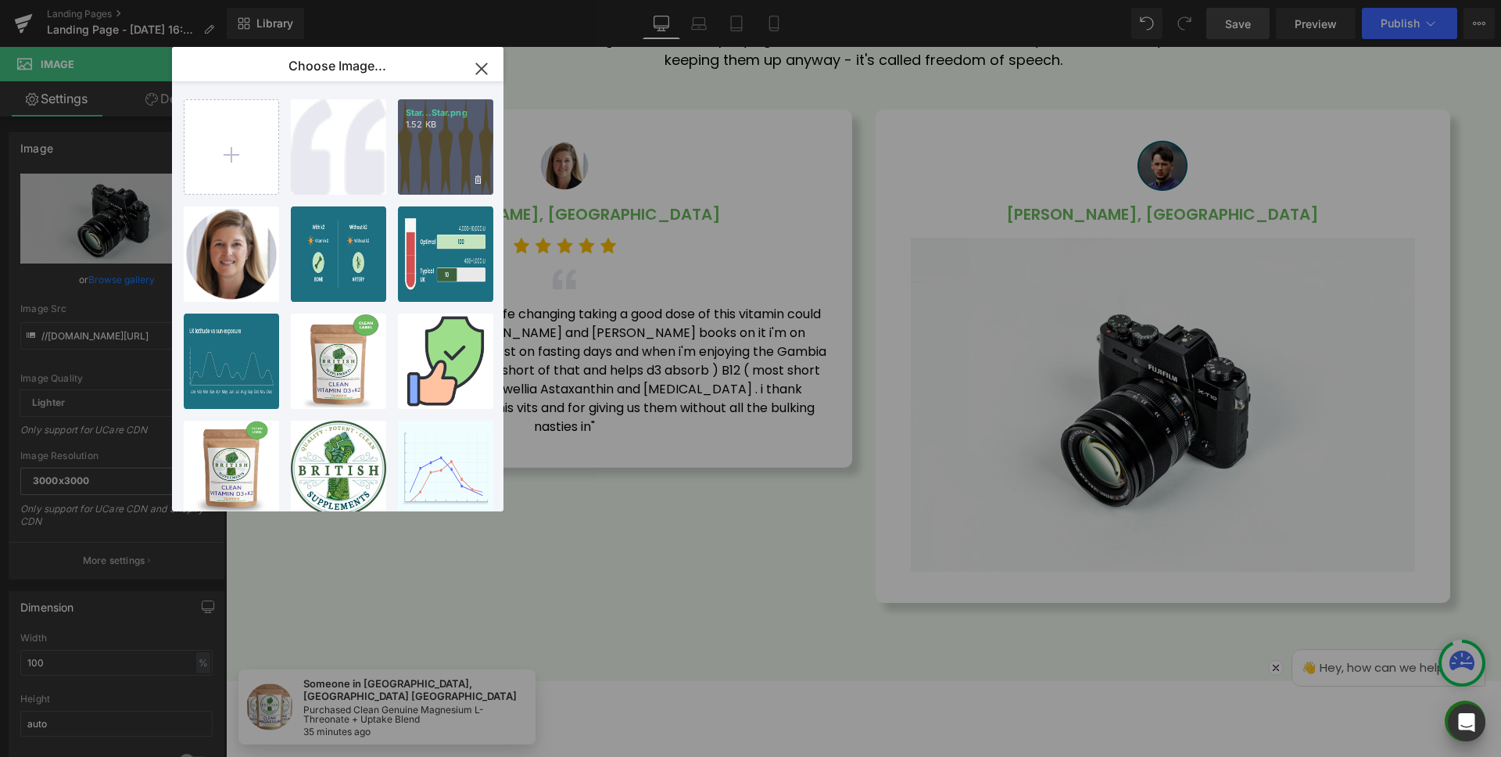
click at [407, 182] on div "Star...Star.png 1.52 KB" at bounding box center [445, 146] width 95 height 95
type input "[URL][DOMAIN_NAME]"
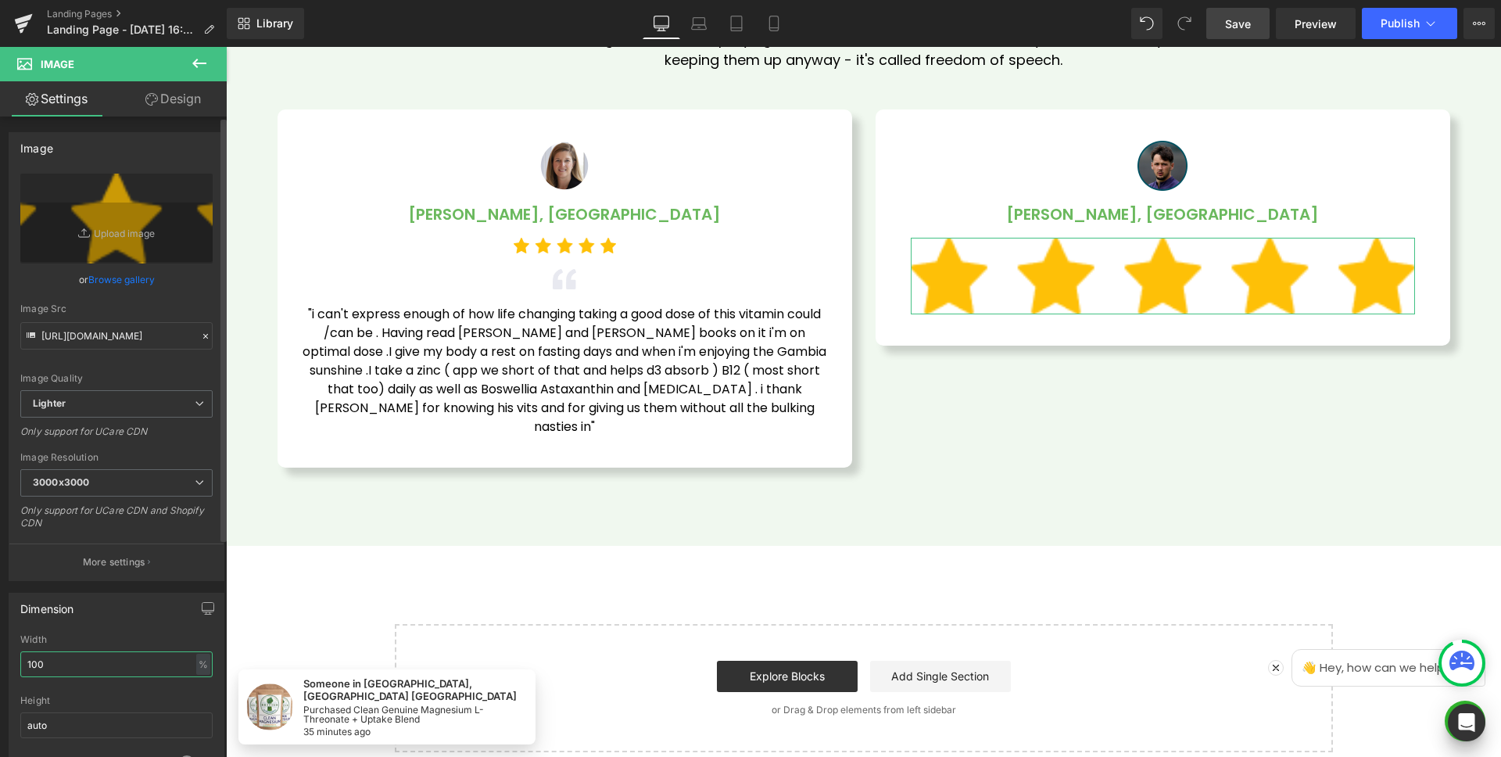
click at [108, 659] on input "100" at bounding box center [116, 664] width 192 height 26
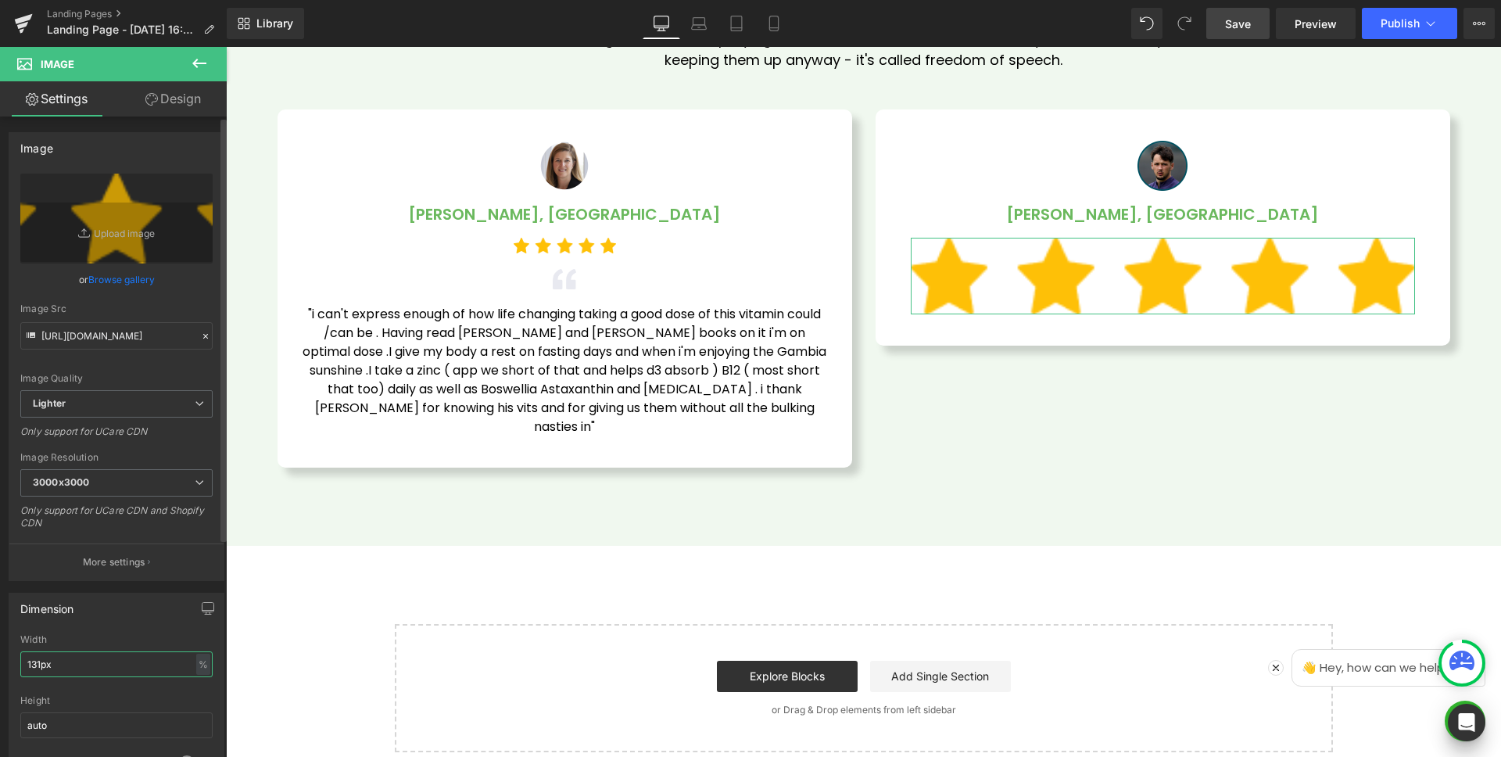
type input "131"
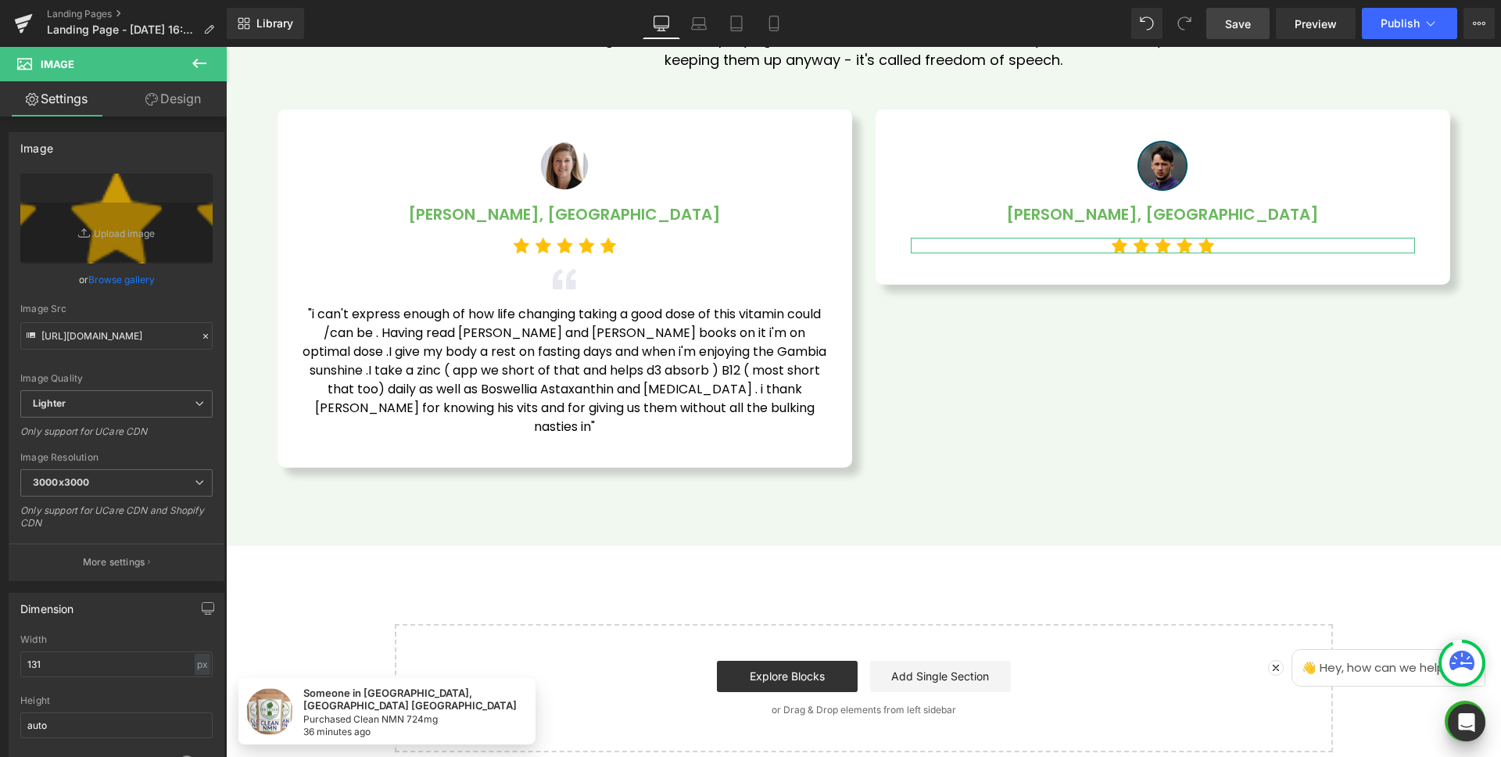
click at [184, 99] on link "Design" at bounding box center [173, 98] width 113 height 35
click at [0, 0] on div "Spacing" at bounding box center [0, 0] width 0 height 0
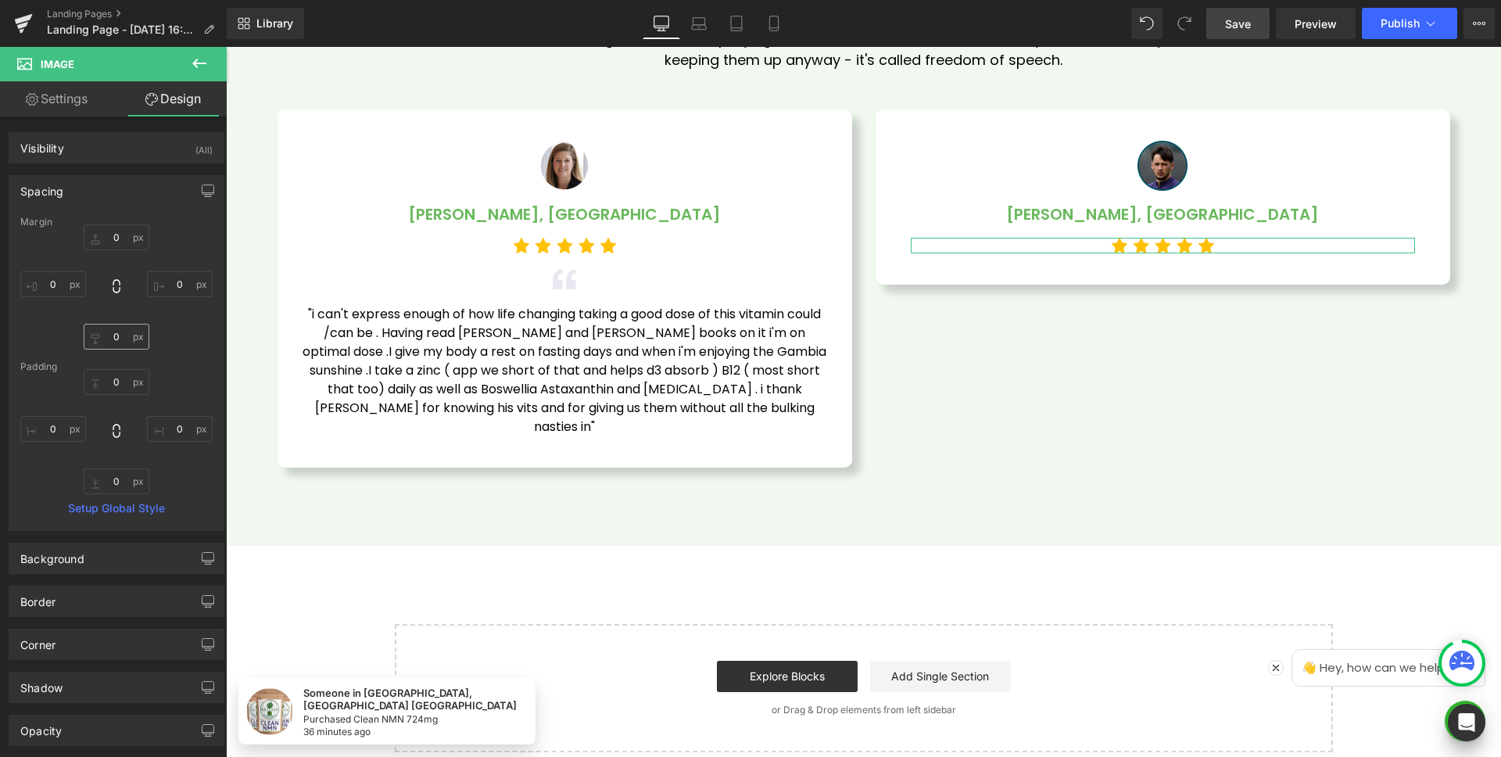
type input "0"
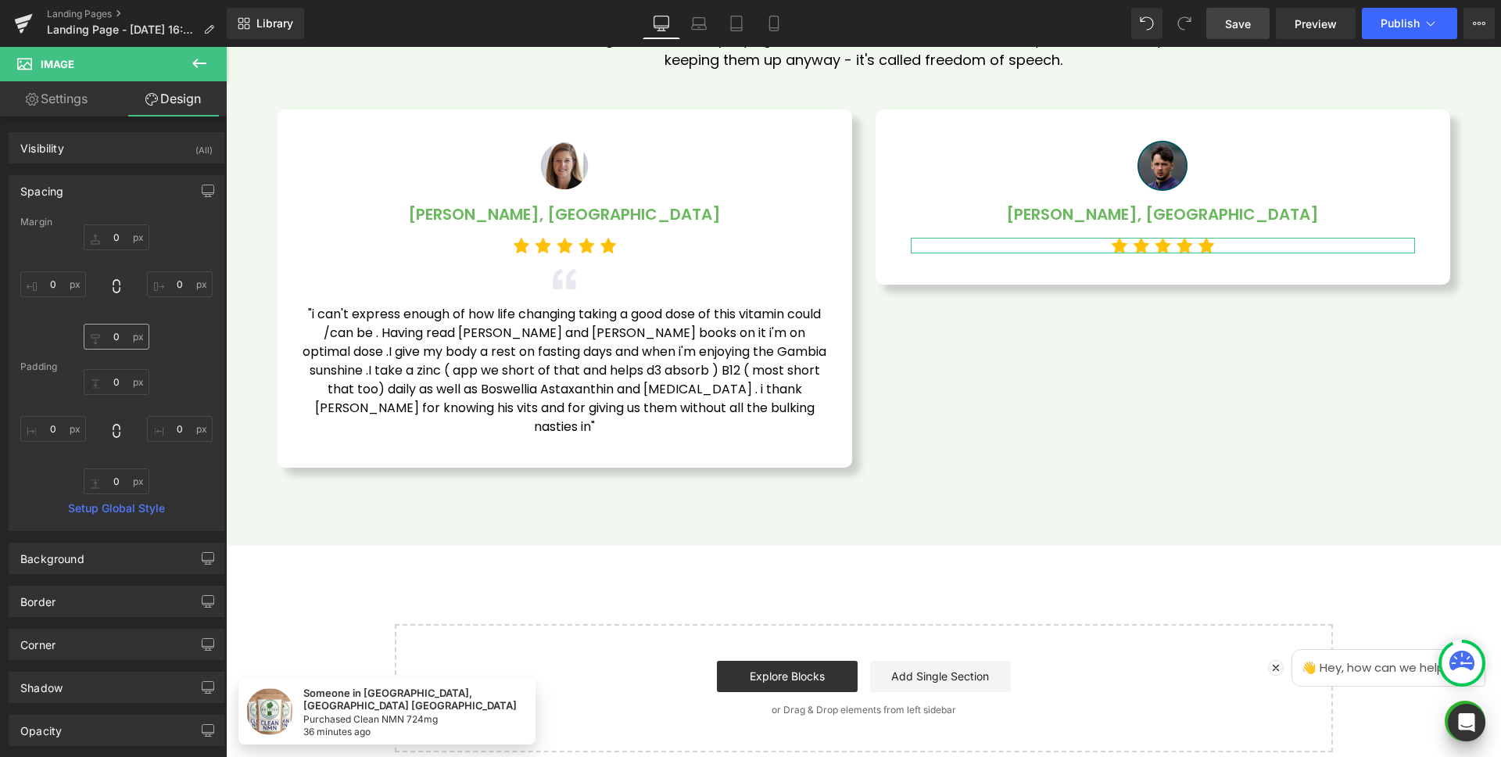
type input "0"
click at [123, 332] on input "0" at bounding box center [117, 337] width 66 height 26
type input "20"
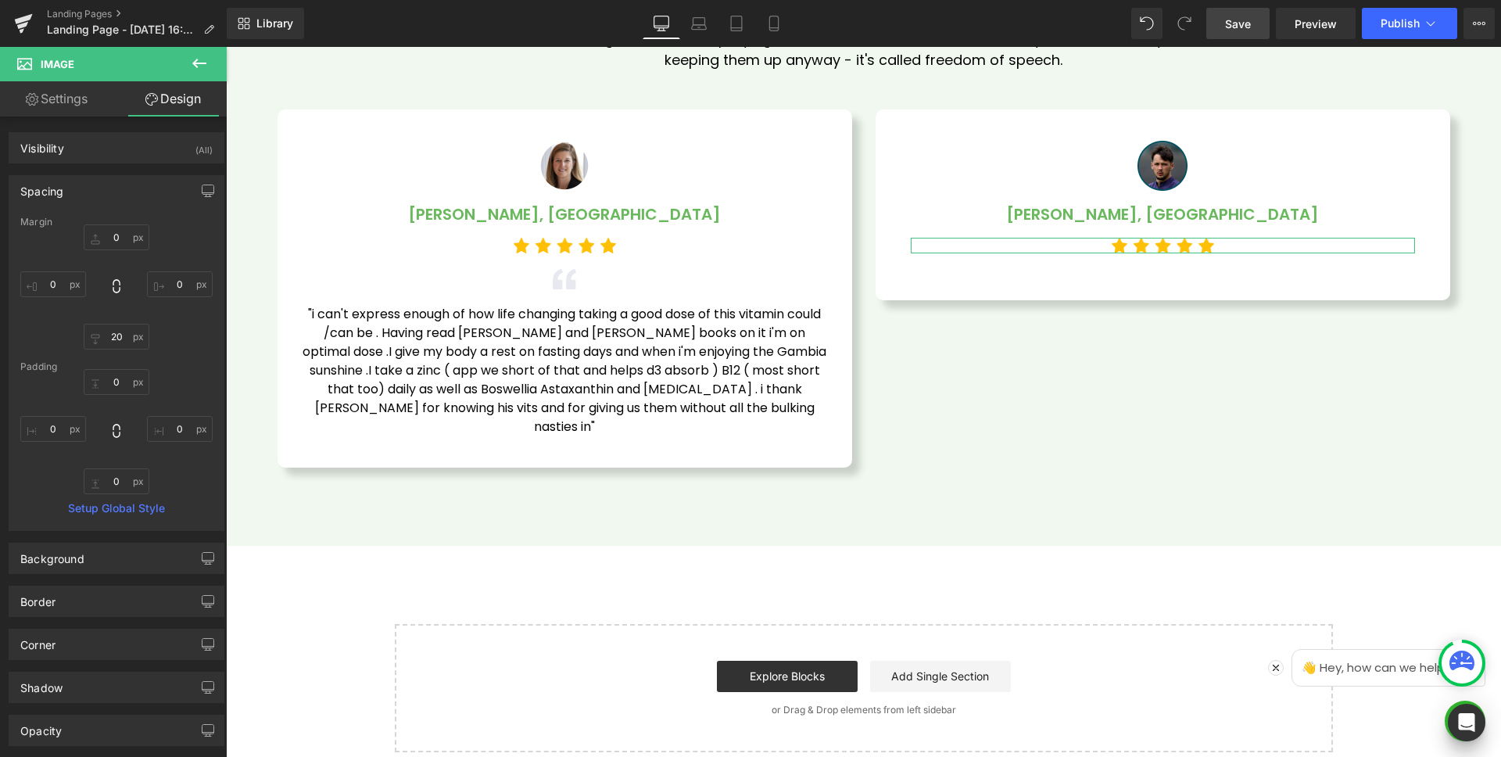
click at [153, 321] on div "0px 0 0px 0 20 20 0px 0" at bounding box center [116, 286] width 192 height 125
click at [196, 62] on icon at bounding box center [199, 63] width 14 height 9
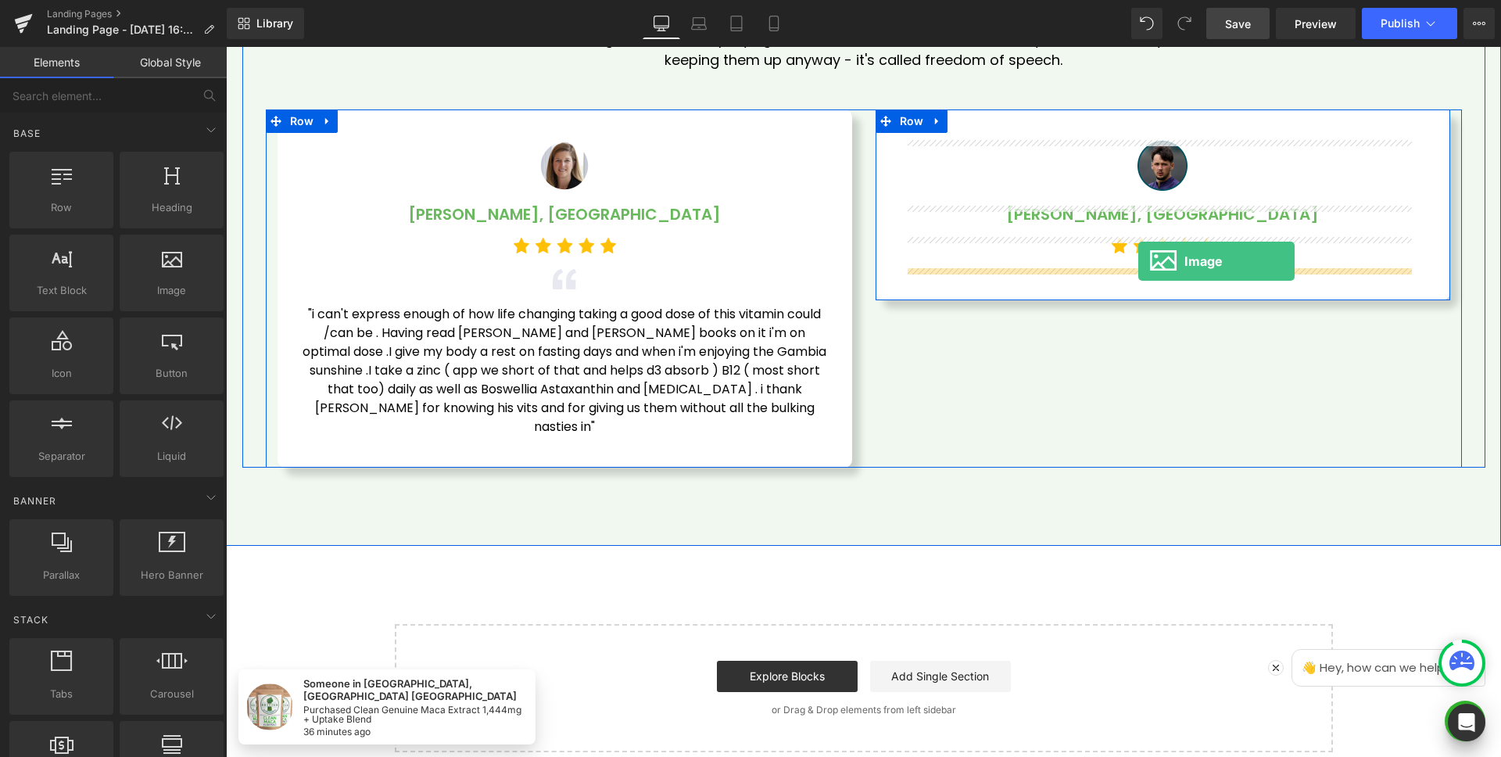
drag, startPoint x: 576, startPoint y: 253, endPoint x: 1139, endPoint y: 261, distance: 562.3
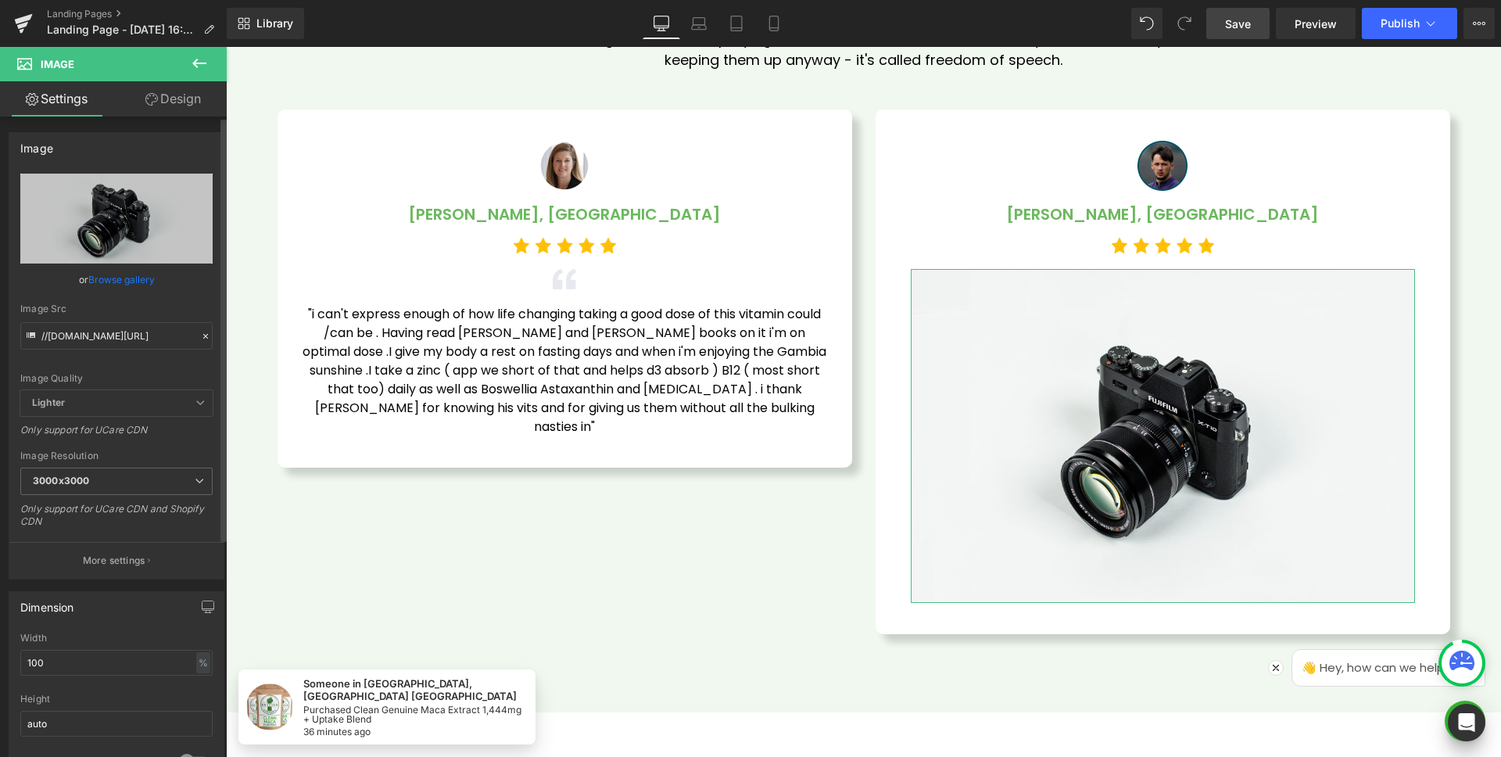
click at [113, 278] on link "Browse gallery" at bounding box center [121, 279] width 66 height 27
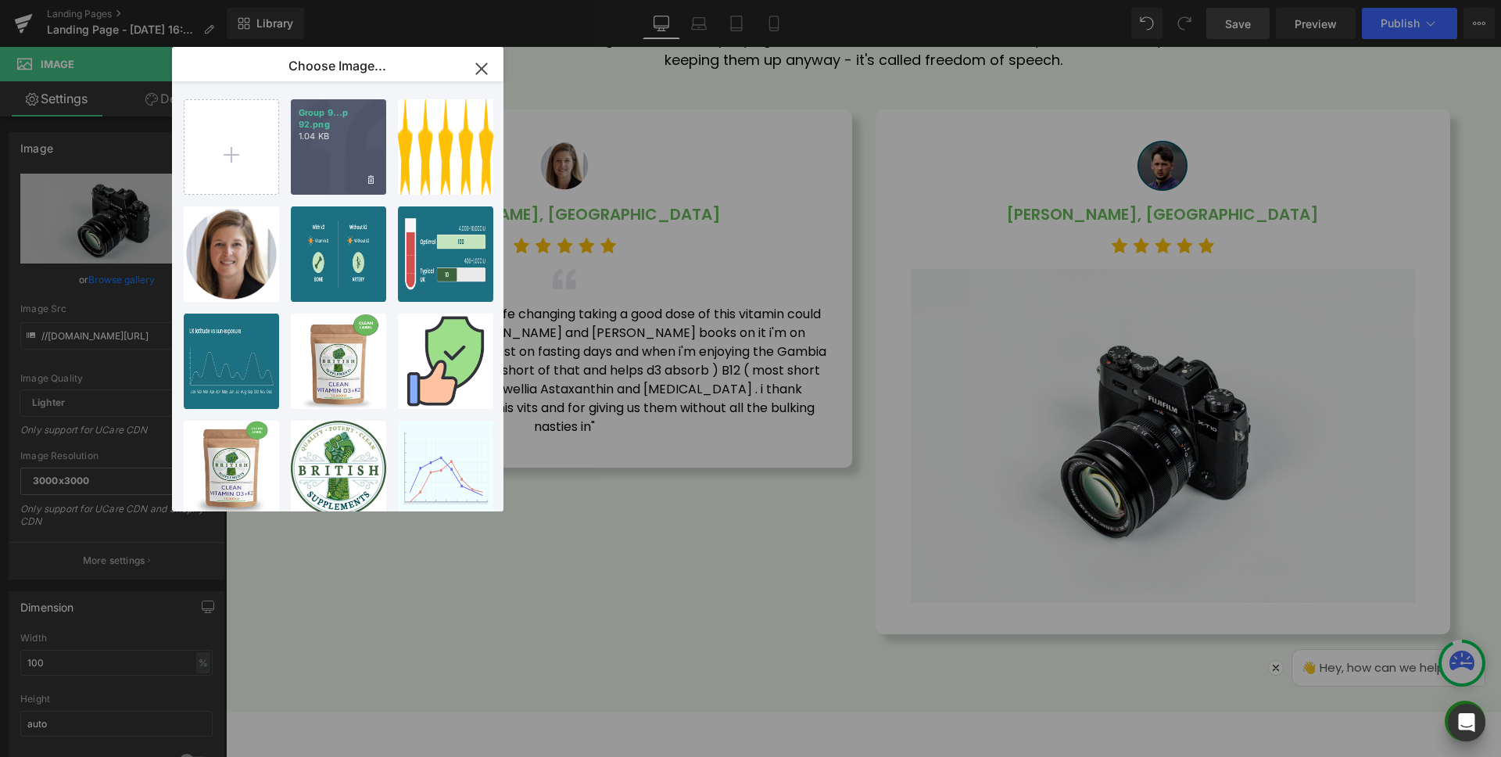
click at [326, 147] on div "Group 9...p 92.png 1.04 KB" at bounding box center [338, 146] width 95 height 95
type input "https://ucarecdn.com/9c918298-8edd-4276-bf56-493f48bbea57/-/format/auto/-/previ…"
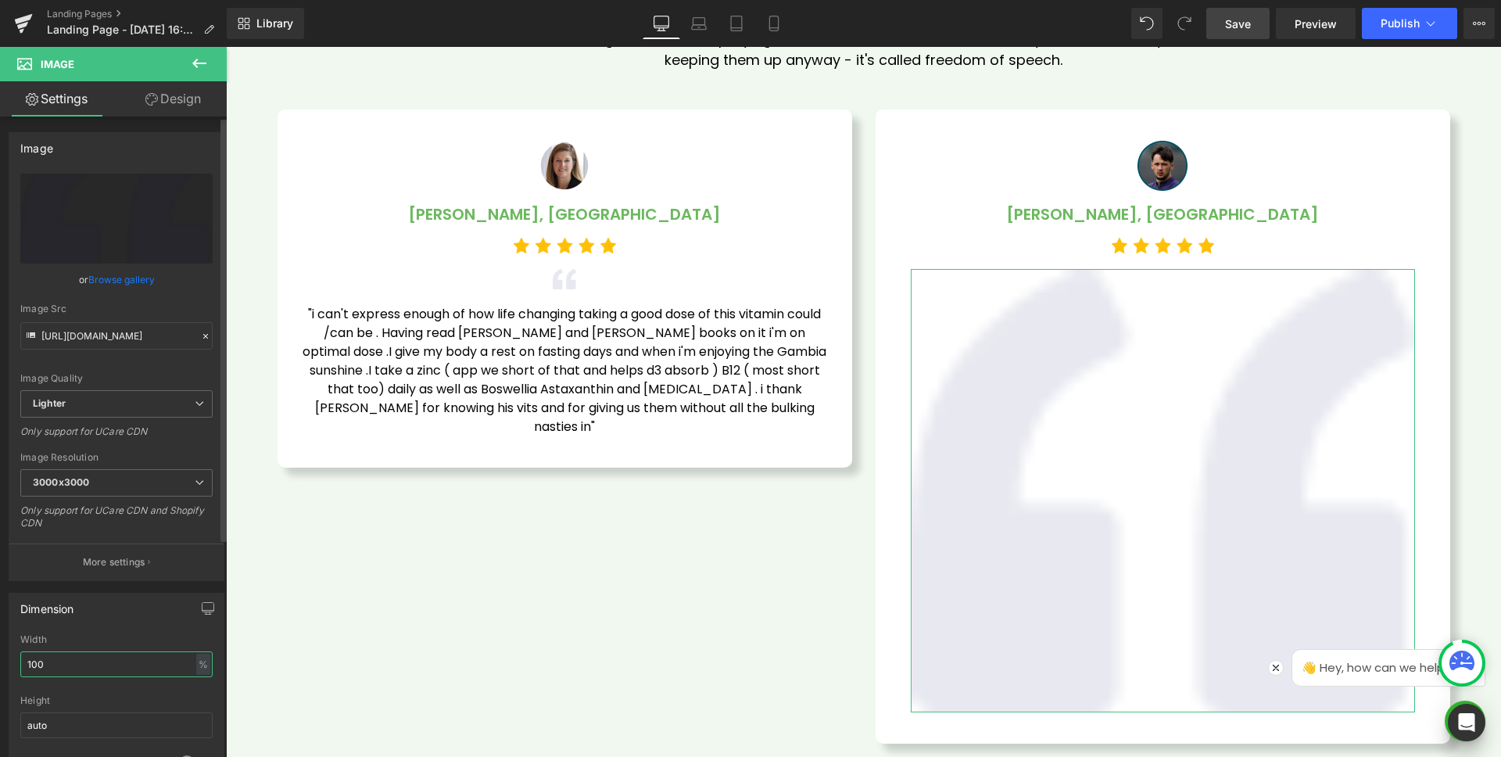
click at [91, 662] on input "100" at bounding box center [116, 664] width 192 height 26
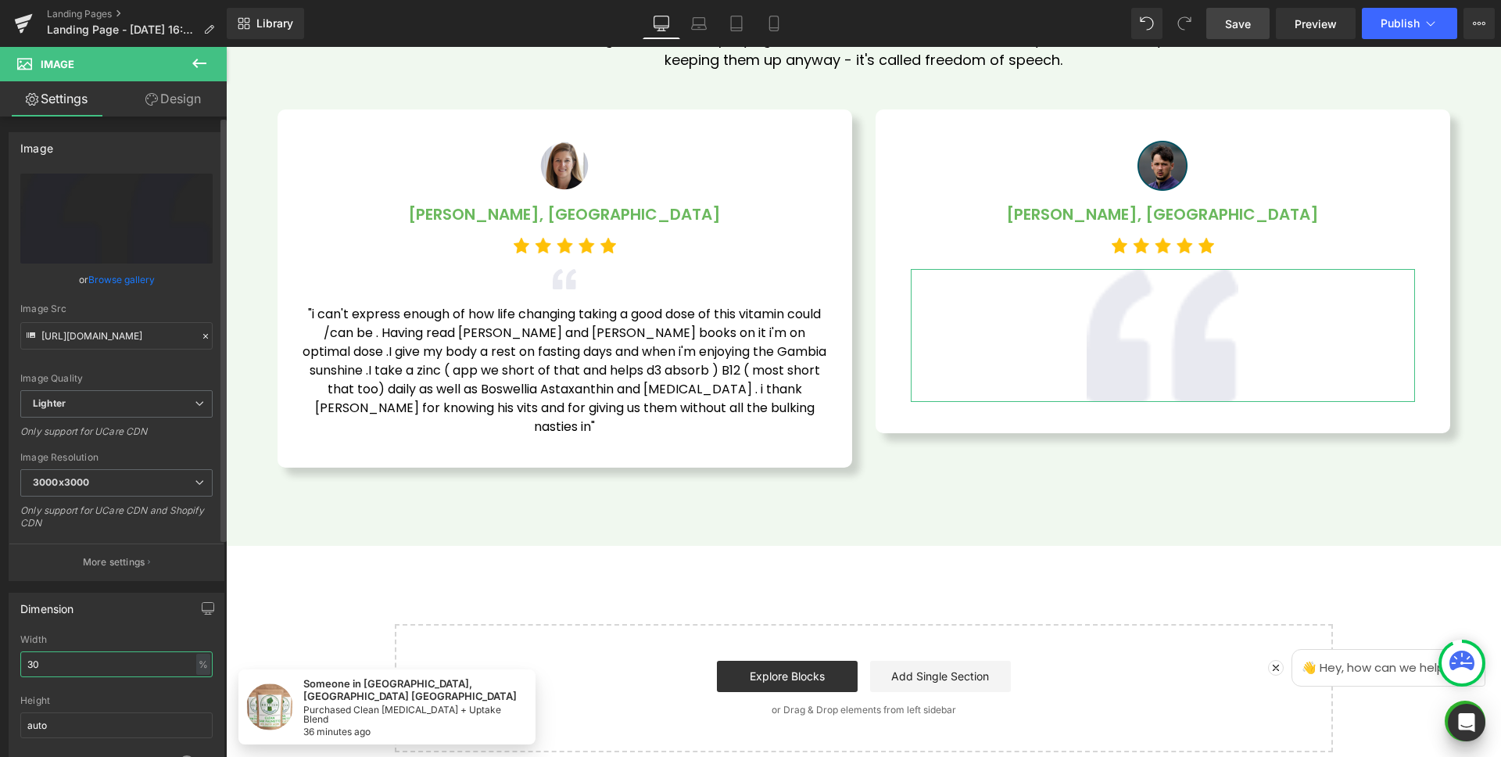
click at [86, 659] on input "30" at bounding box center [116, 664] width 192 height 26
type input "30"
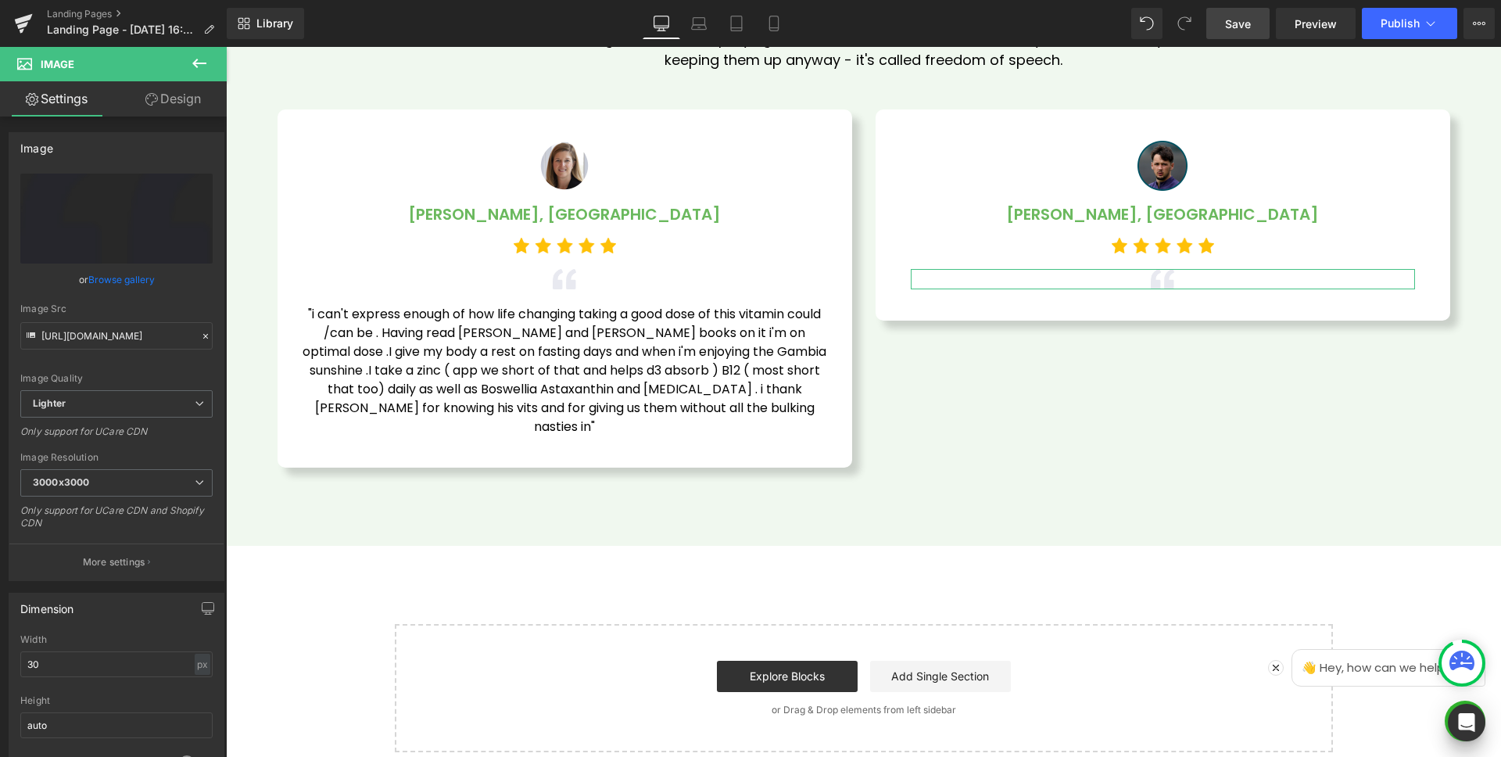
drag, startPoint x: 176, startPoint y: 99, endPoint x: 192, endPoint y: 99, distance: 16.4
click at [176, 99] on link "Design" at bounding box center [173, 98] width 113 height 35
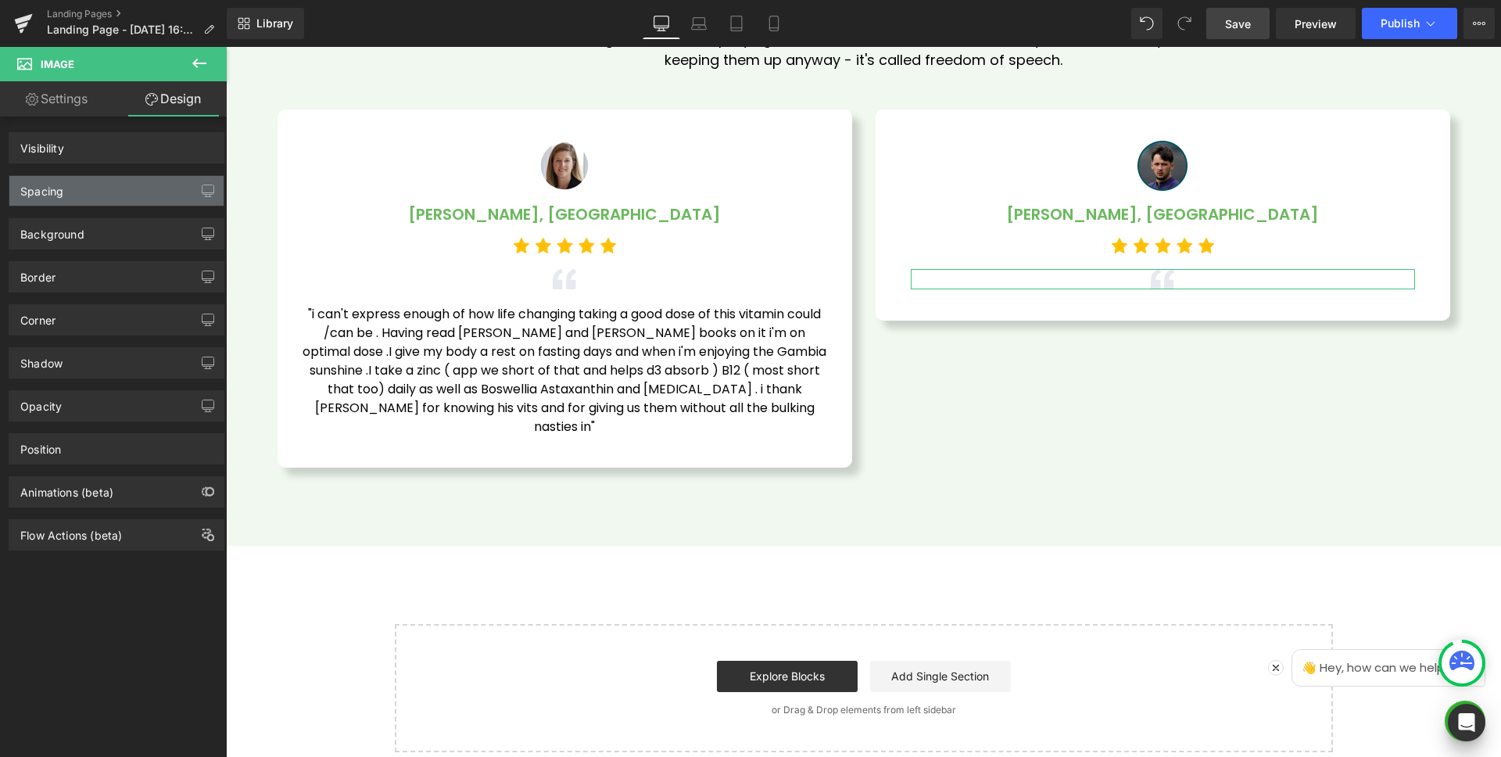
click at [127, 181] on div "Spacing" at bounding box center [116, 191] width 214 height 30
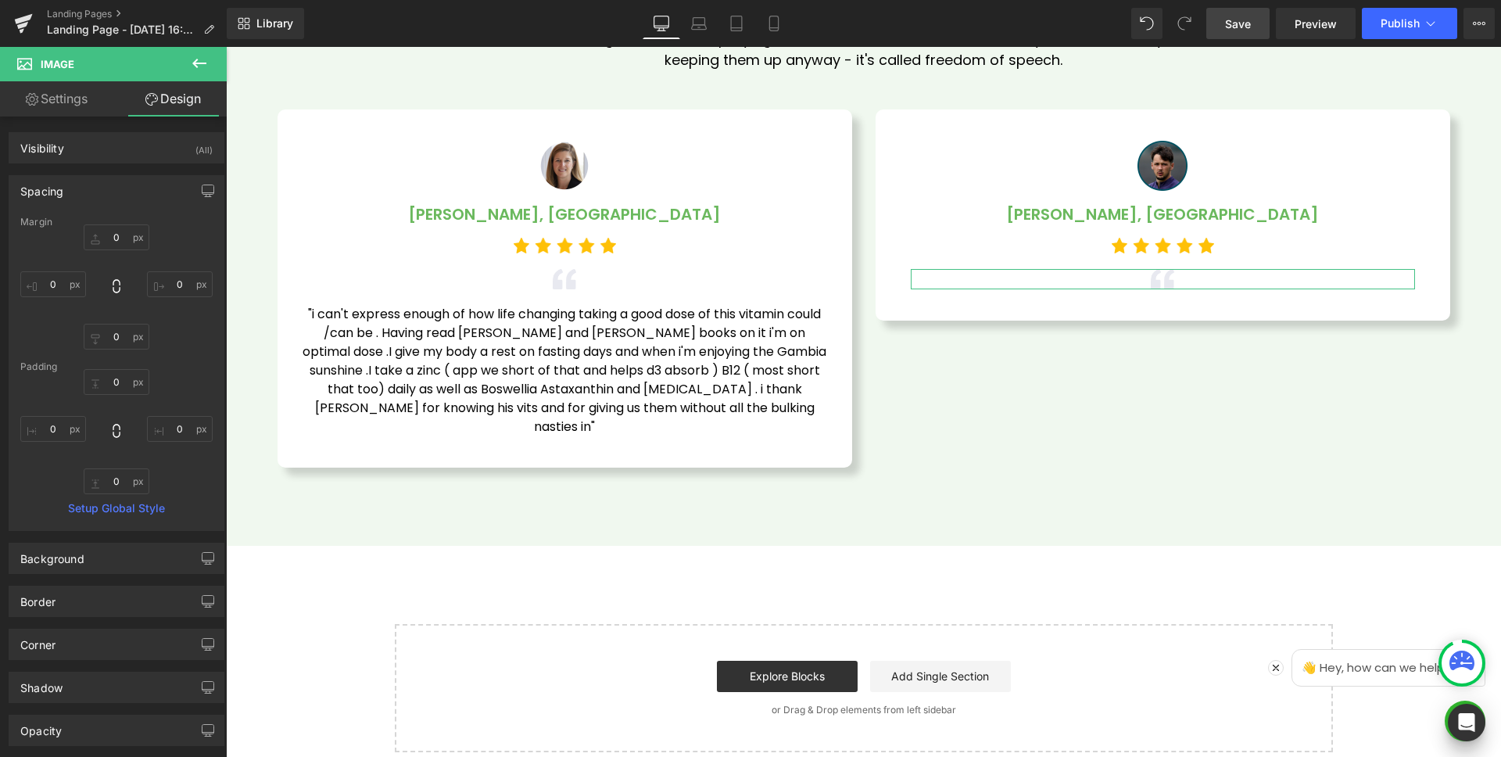
type input "0"
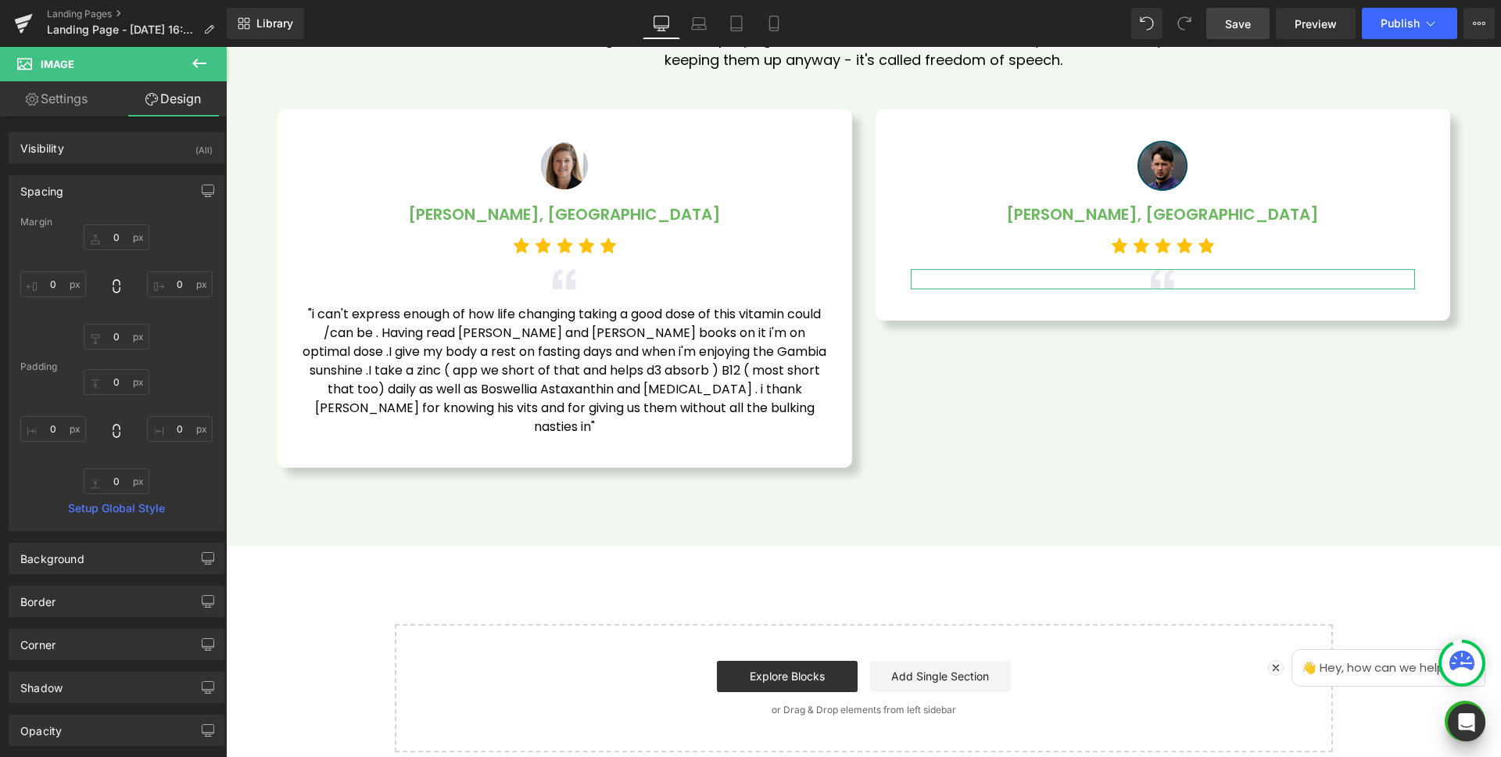
type input "0"
click at [124, 337] on input "0" at bounding box center [117, 337] width 66 height 26
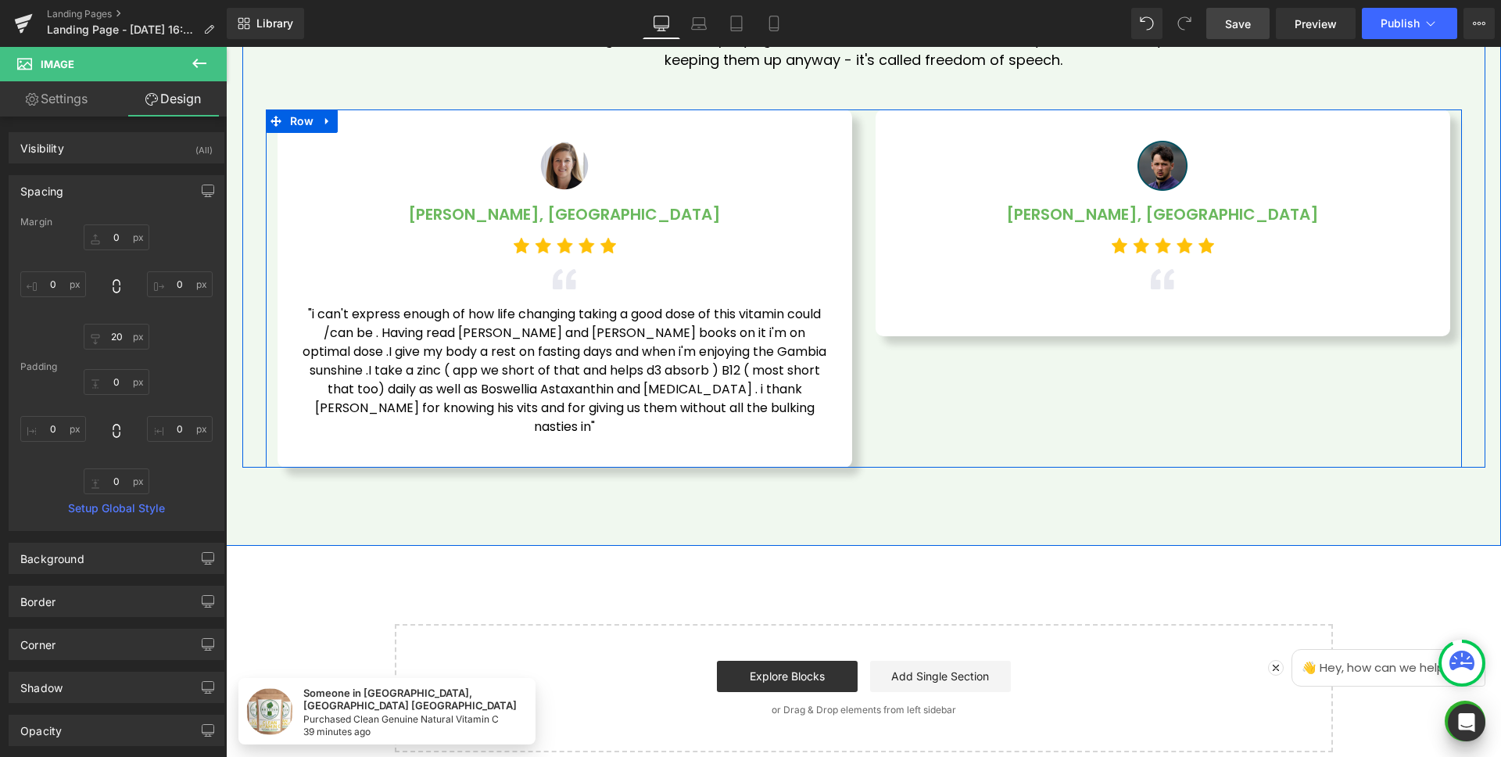
click at [226, 47] on div "40px" at bounding box center [226, 47] width 0 height 0
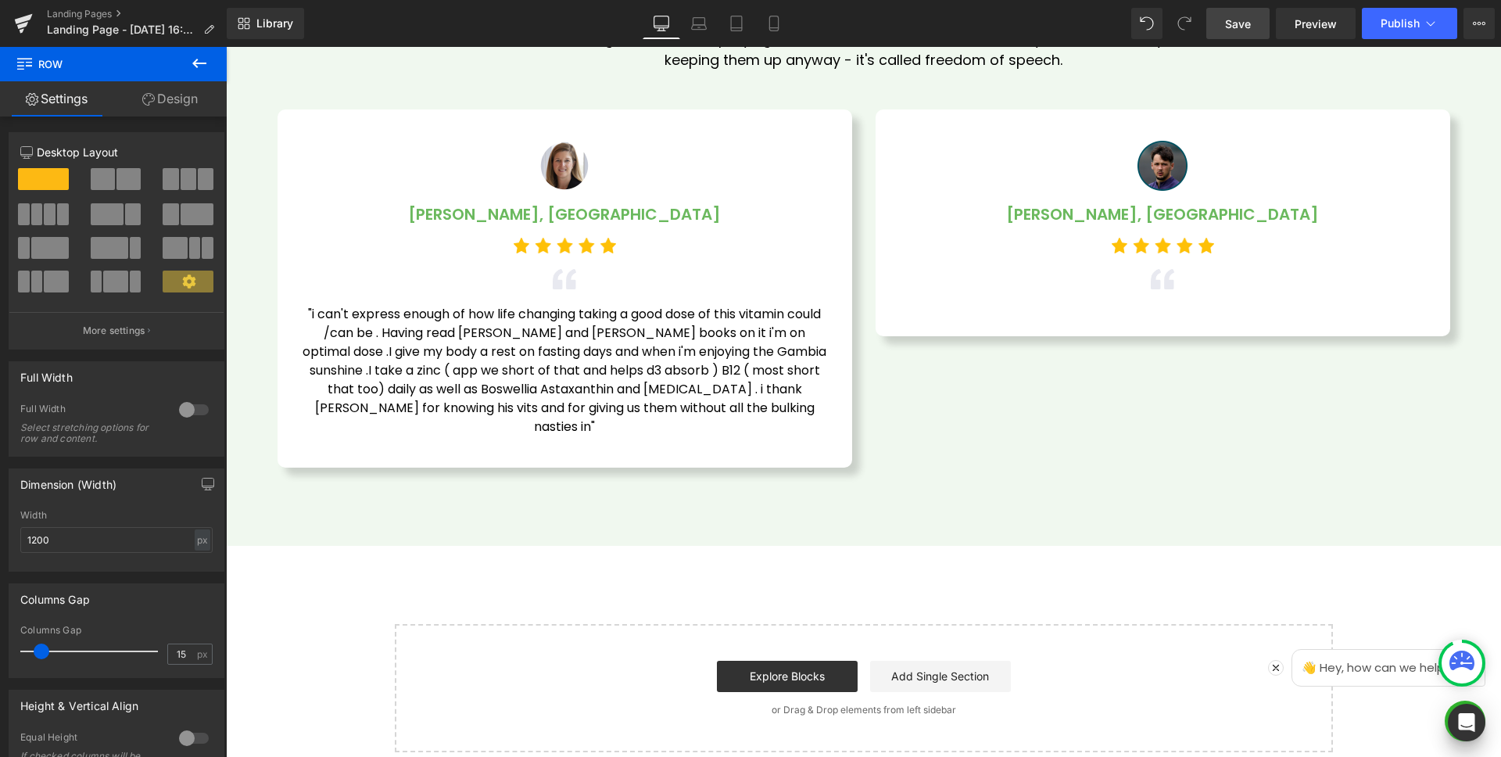
click at [193, 60] on icon at bounding box center [199, 63] width 19 height 19
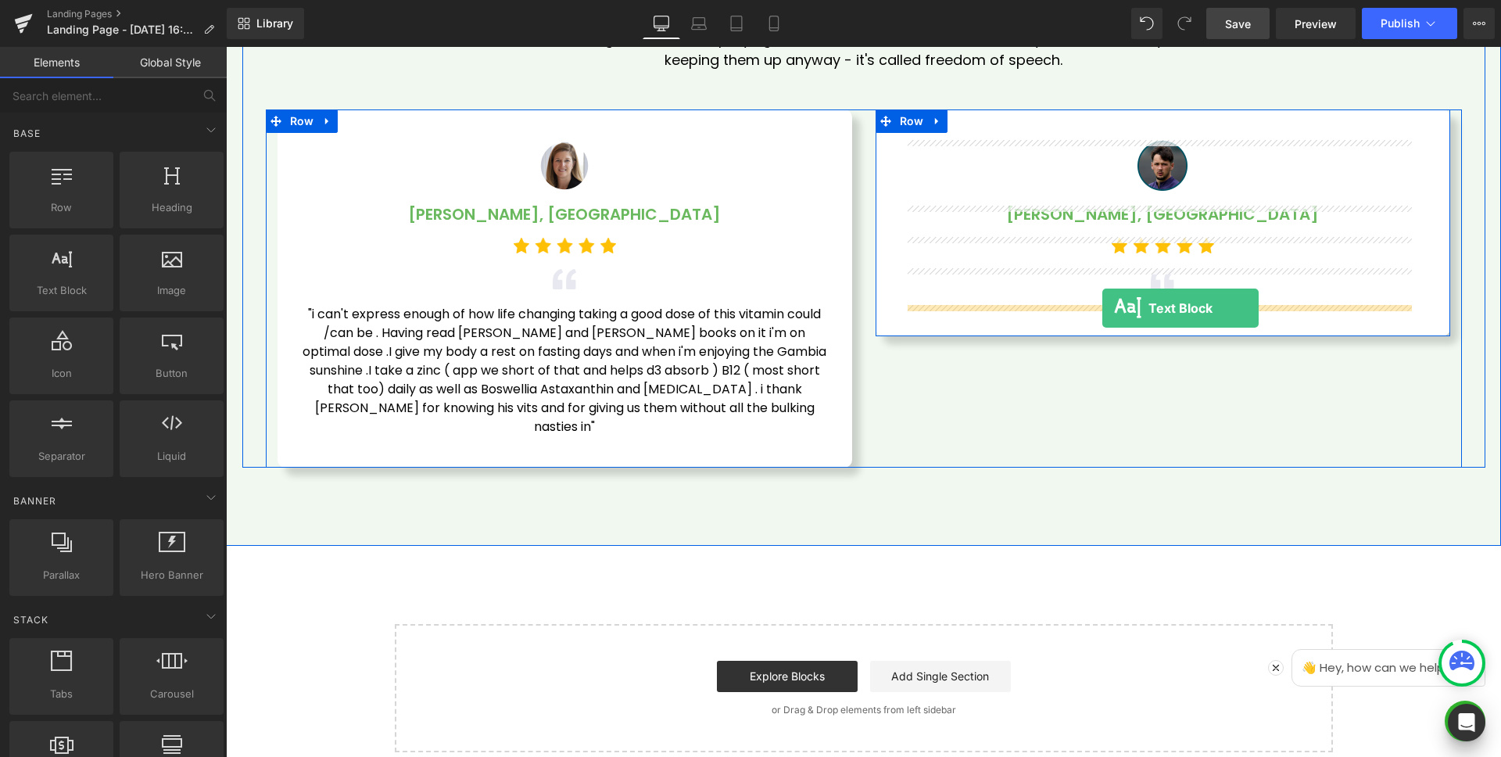
drag, startPoint x: 731, startPoint y: 260, endPoint x: 1103, endPoint y: 308, distance: 374.6
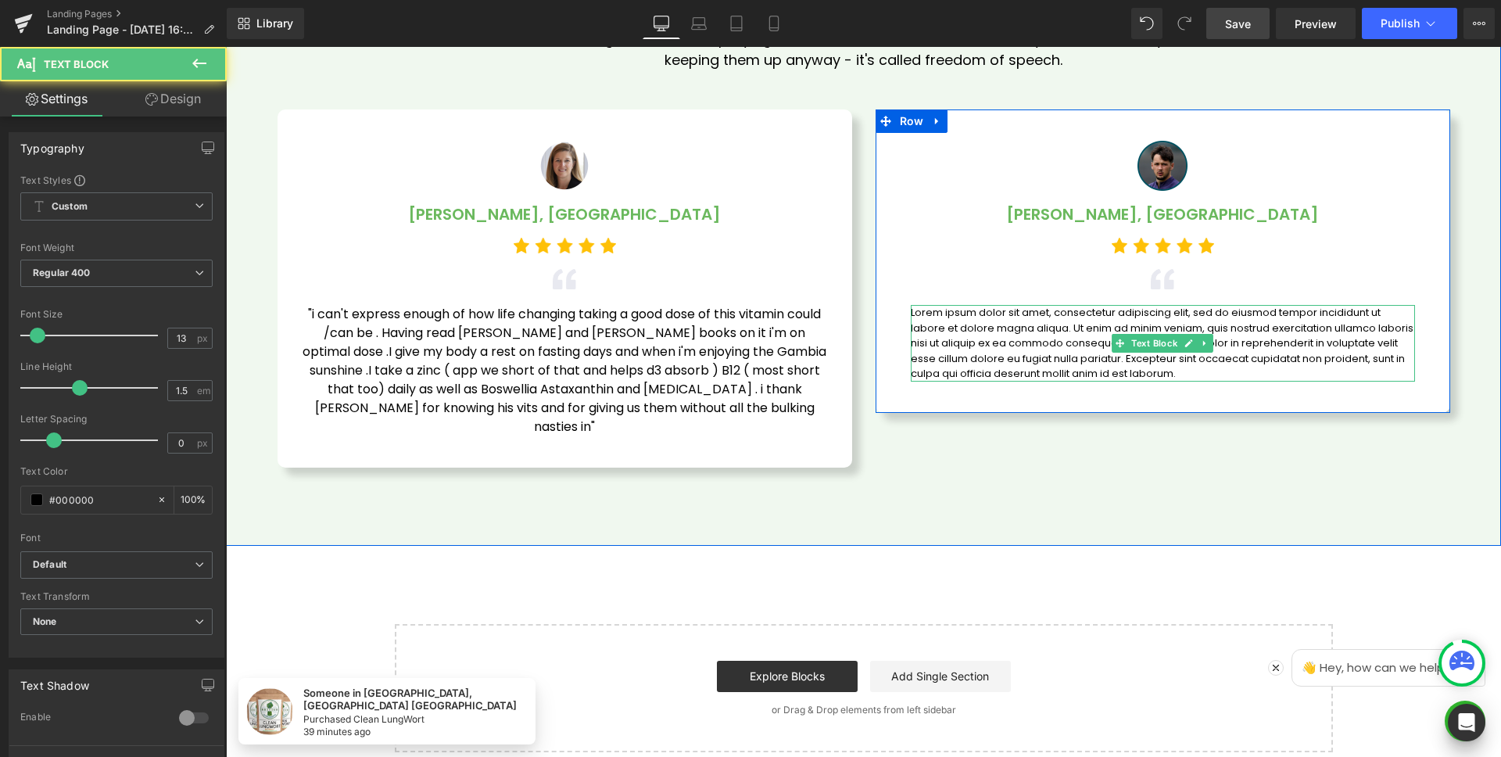
click at [989, 326] on p "Lorem ipsum dolor sit amet, consectetur adipiscing elit, sed do eiusmod tempor …" at bounding box center [1163, 343] width 504 height 77
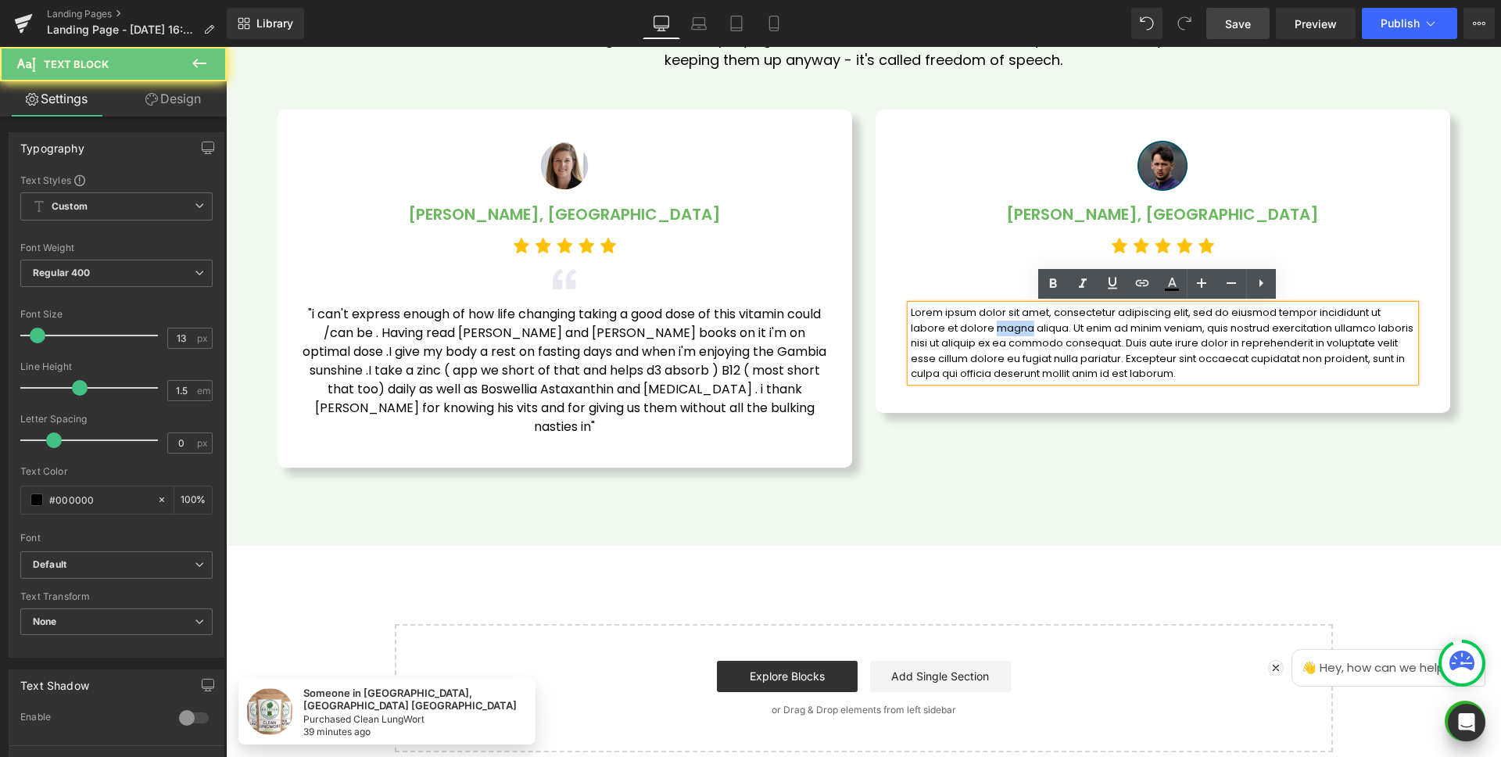
click at [989, 326] on p "Lorem ipsum dolor sit amet, consectetur adipiscing elit, sed do eiusmod tempor …" at bounding box center [1163, 343] width 504 height 77
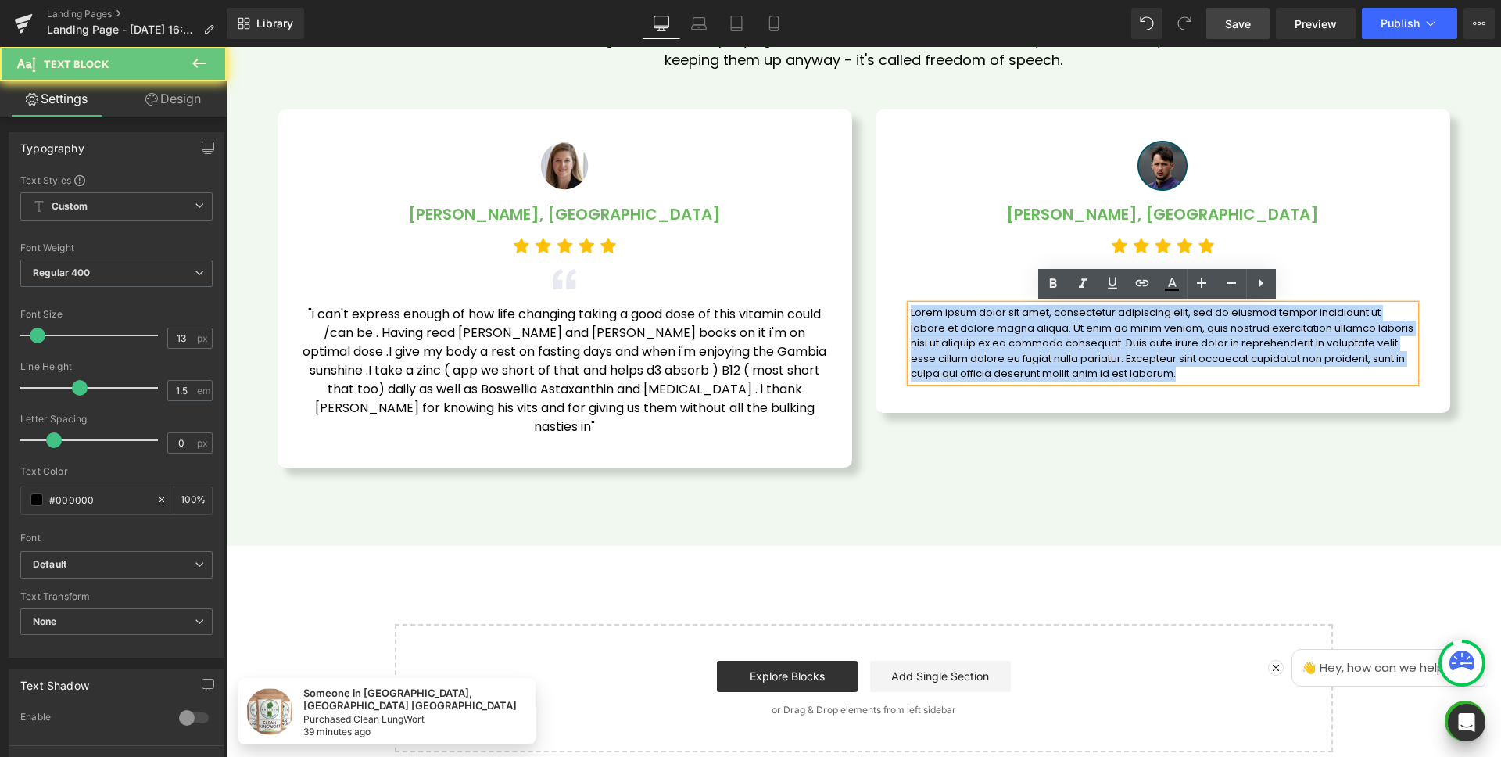
click at [989, 326] on p "Lorem ipsum dolor sit amet, consectetur adipiscing elit, sed do eiusmod tempor …" at bounding box center [1163, 343] width 504 height 77
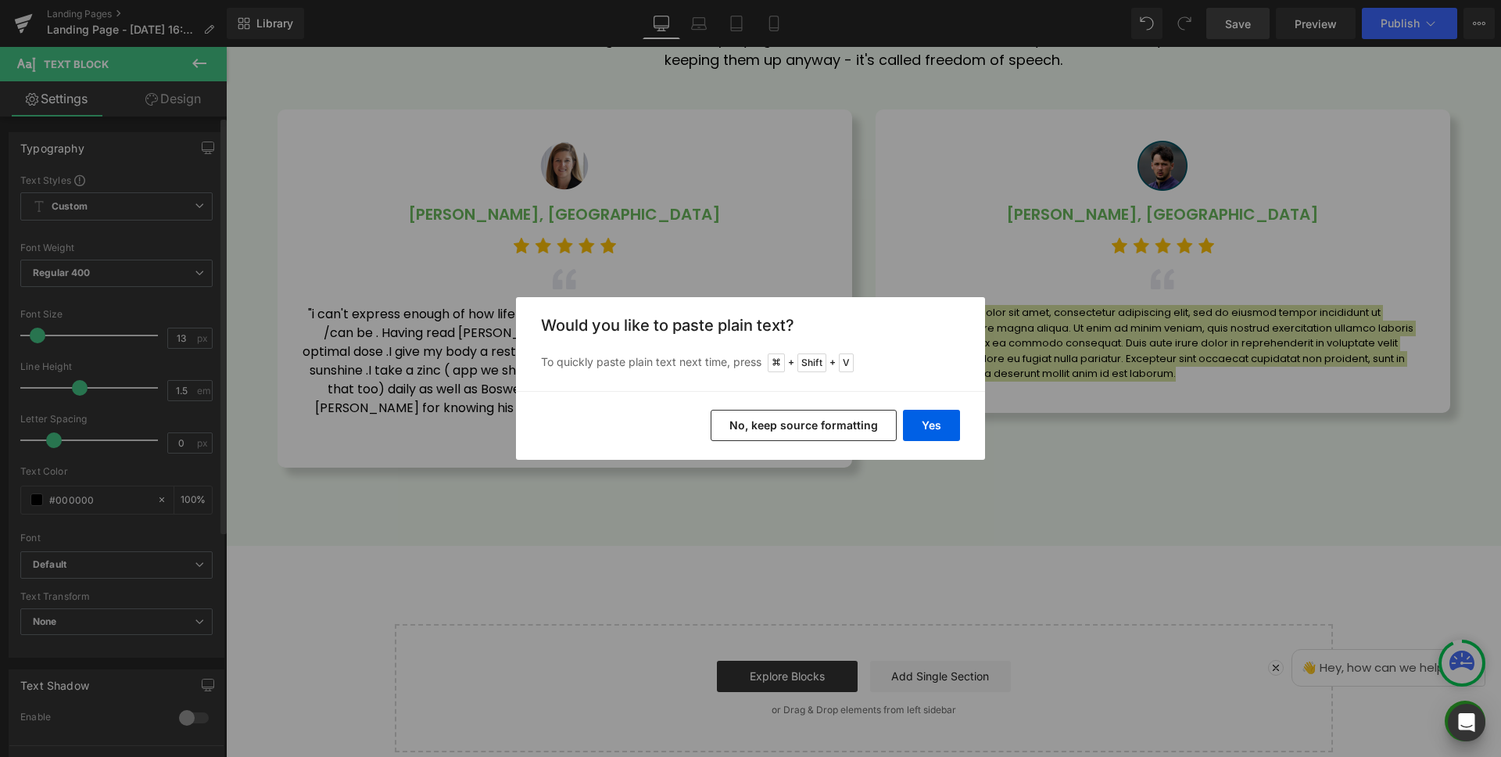
click at [829, 421] on button "No, keep source formatting" at bounding box center [804, 425] width 186 height 31
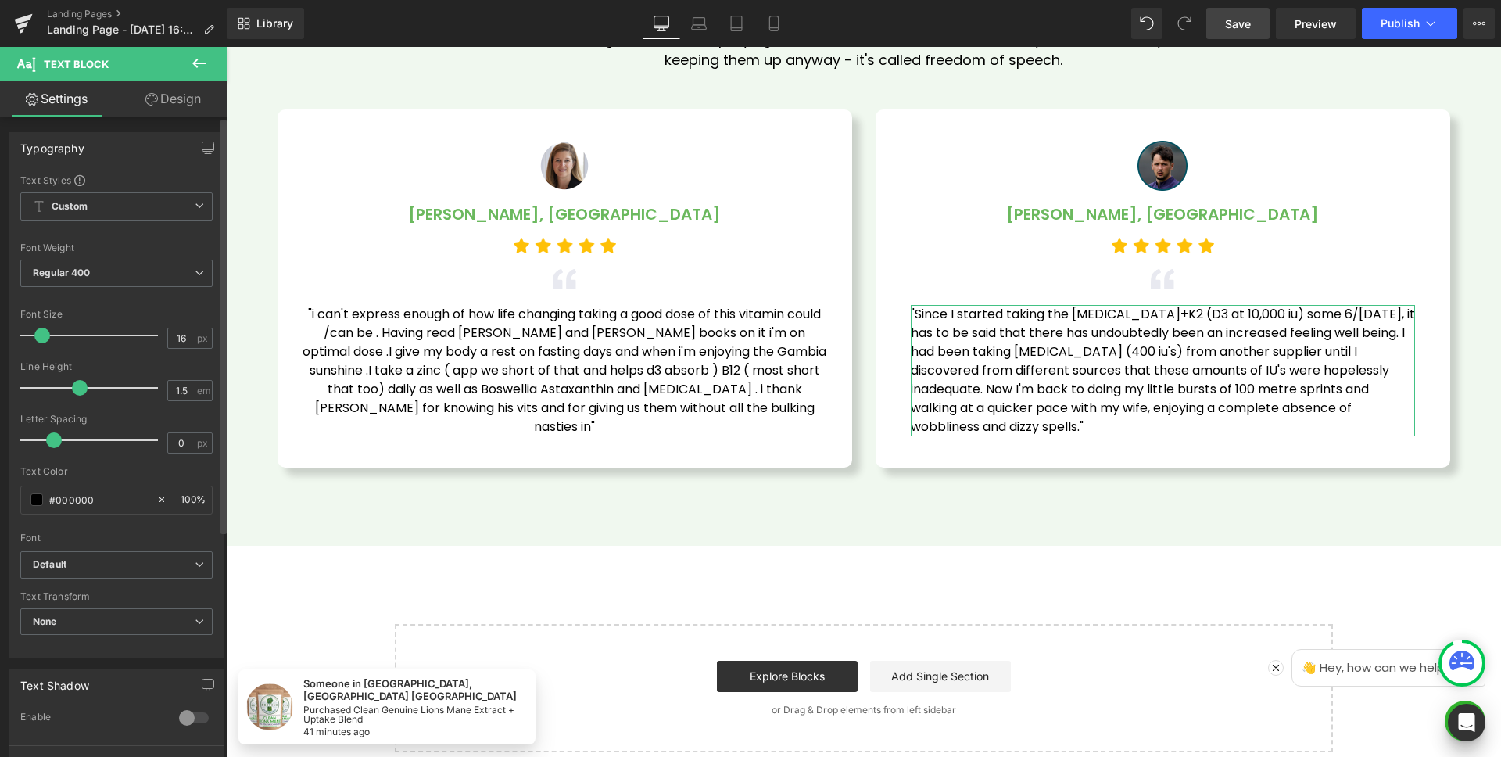
click at [42, 335] on span at bounding box center [42, 336] width 16 height 16
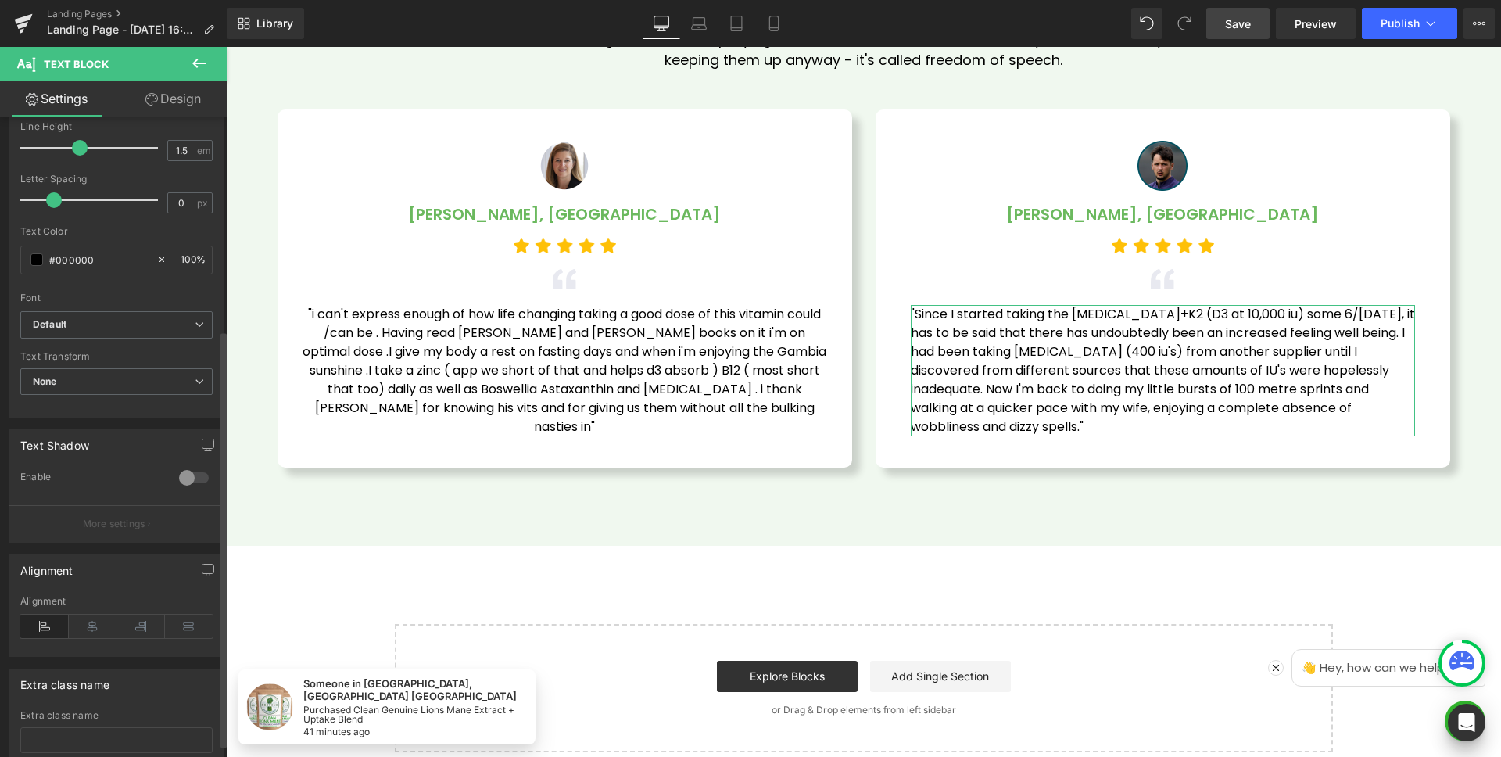
scroll to position [342, 0]
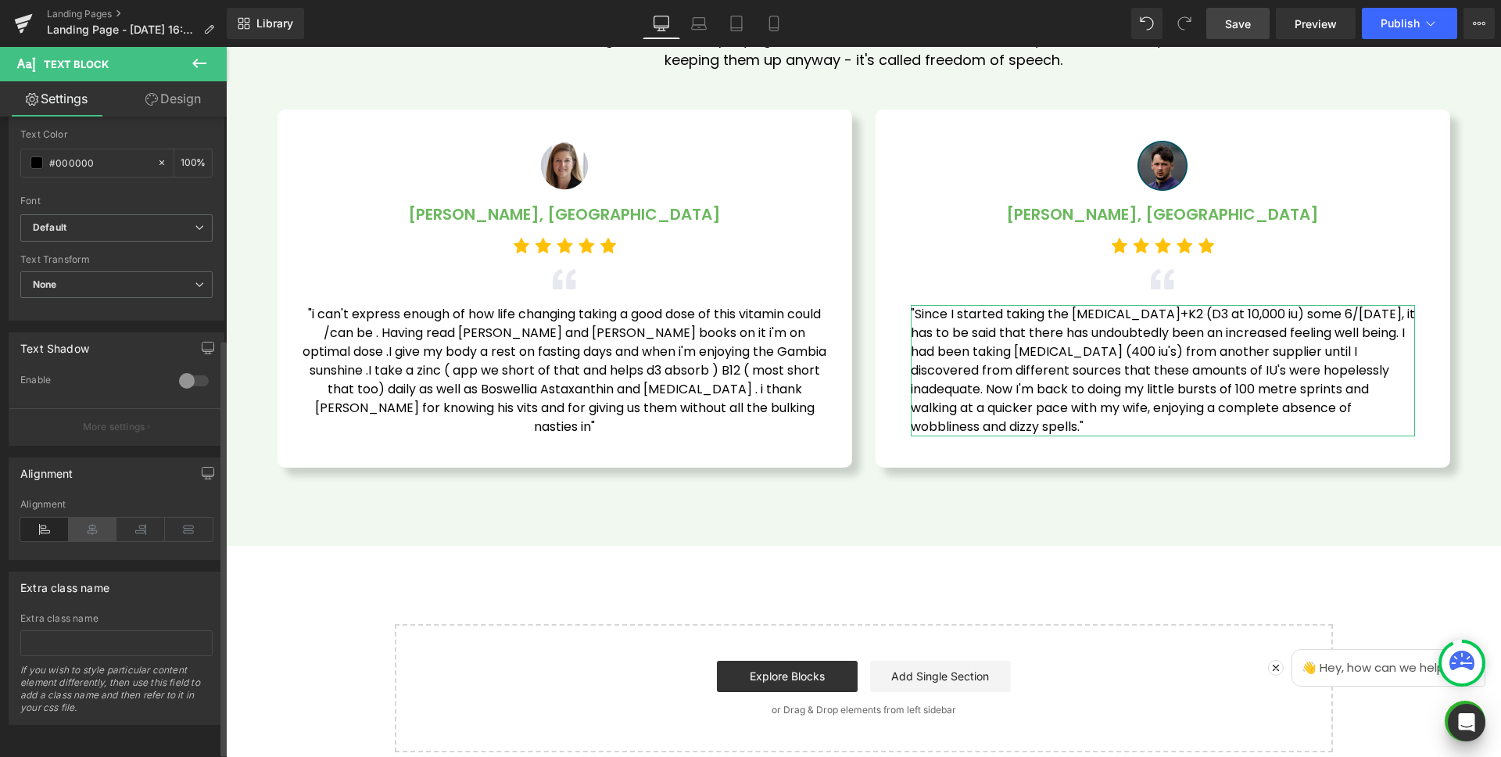
click at [99, 518] on icon at bounding box center [93, 529] width 48 height 23
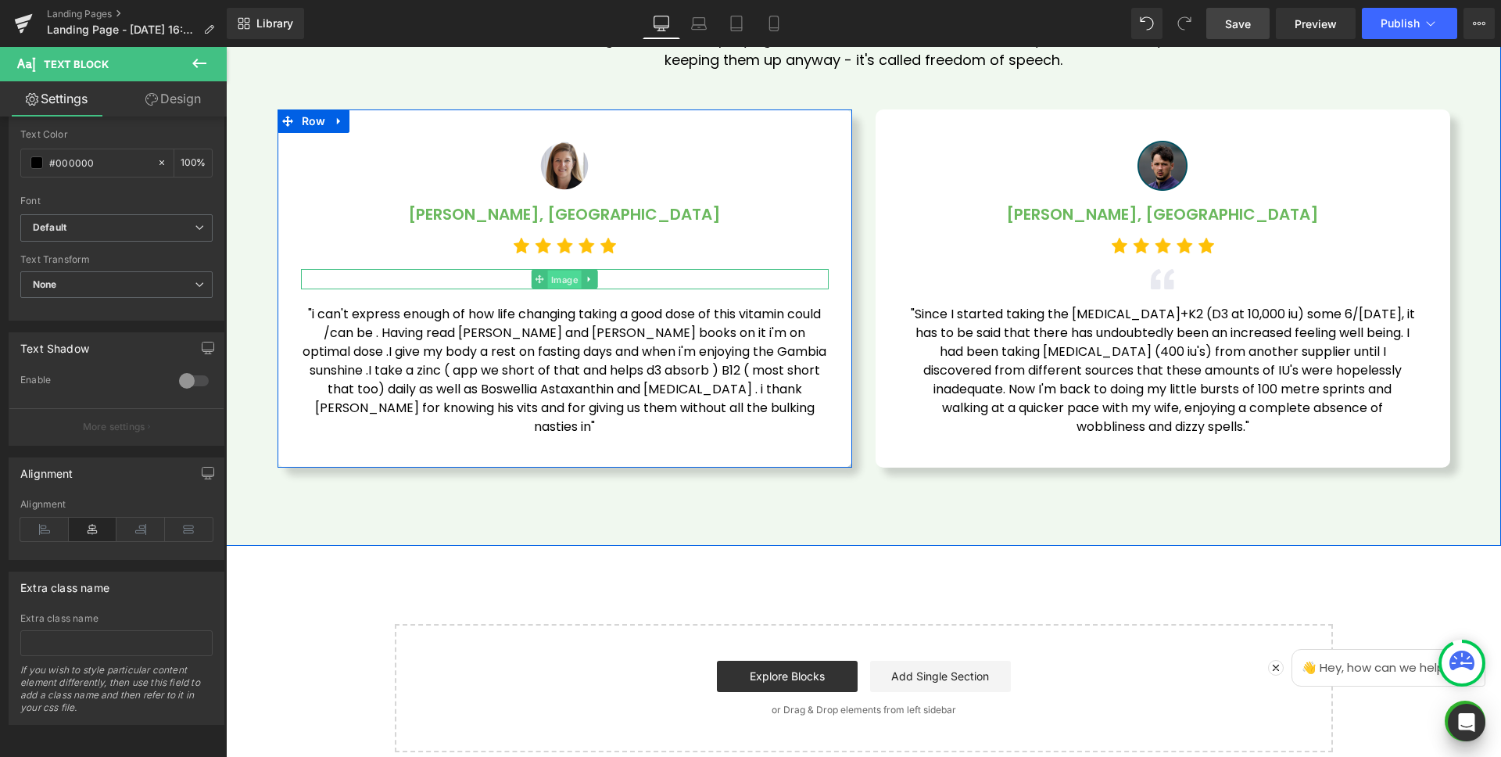
click at [555, 284] on span "Image" at bounding box center [565, 280] width 34 height 19
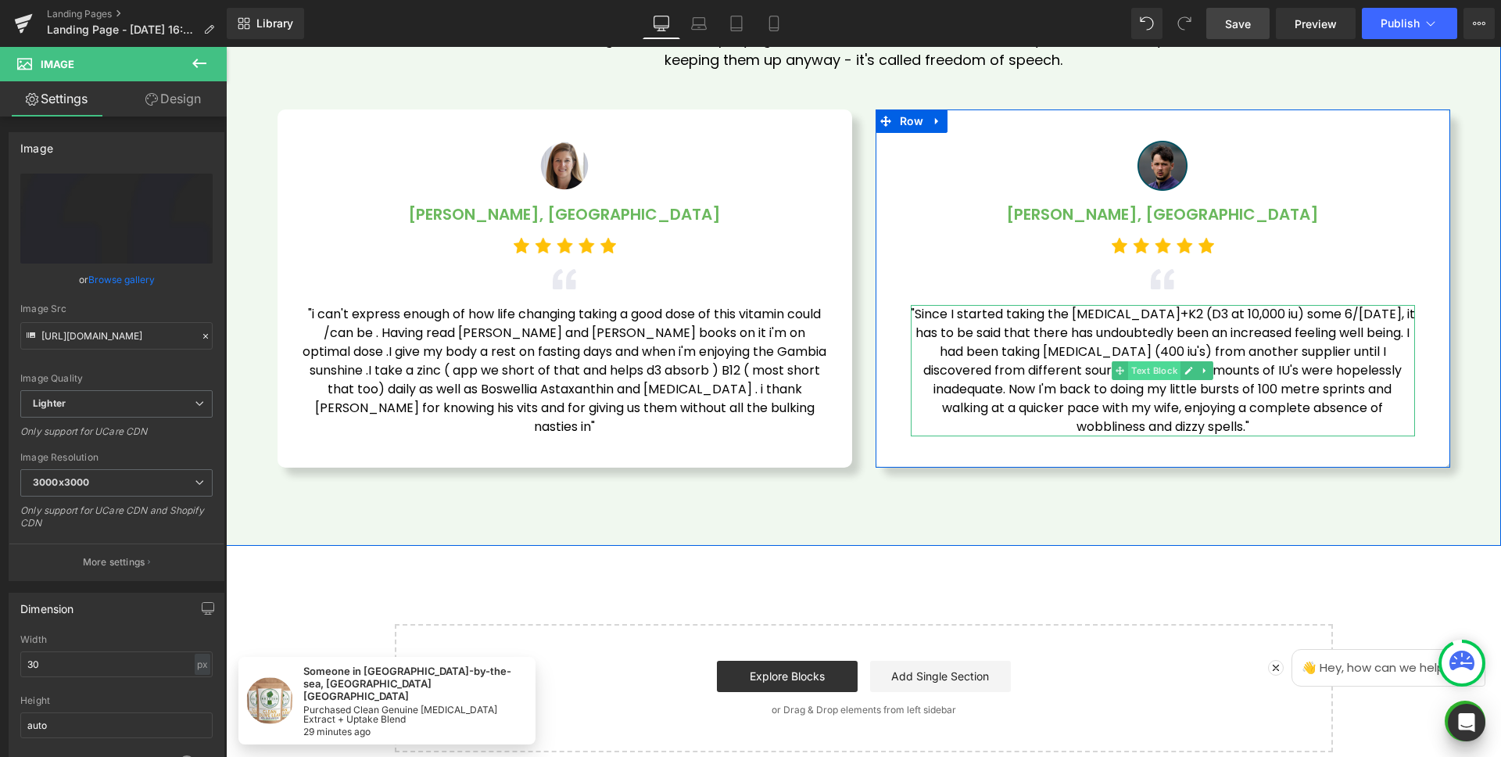
click at [1147, 373] on span "Text Block" at bounding box center [1154, 370] width 52 height 19
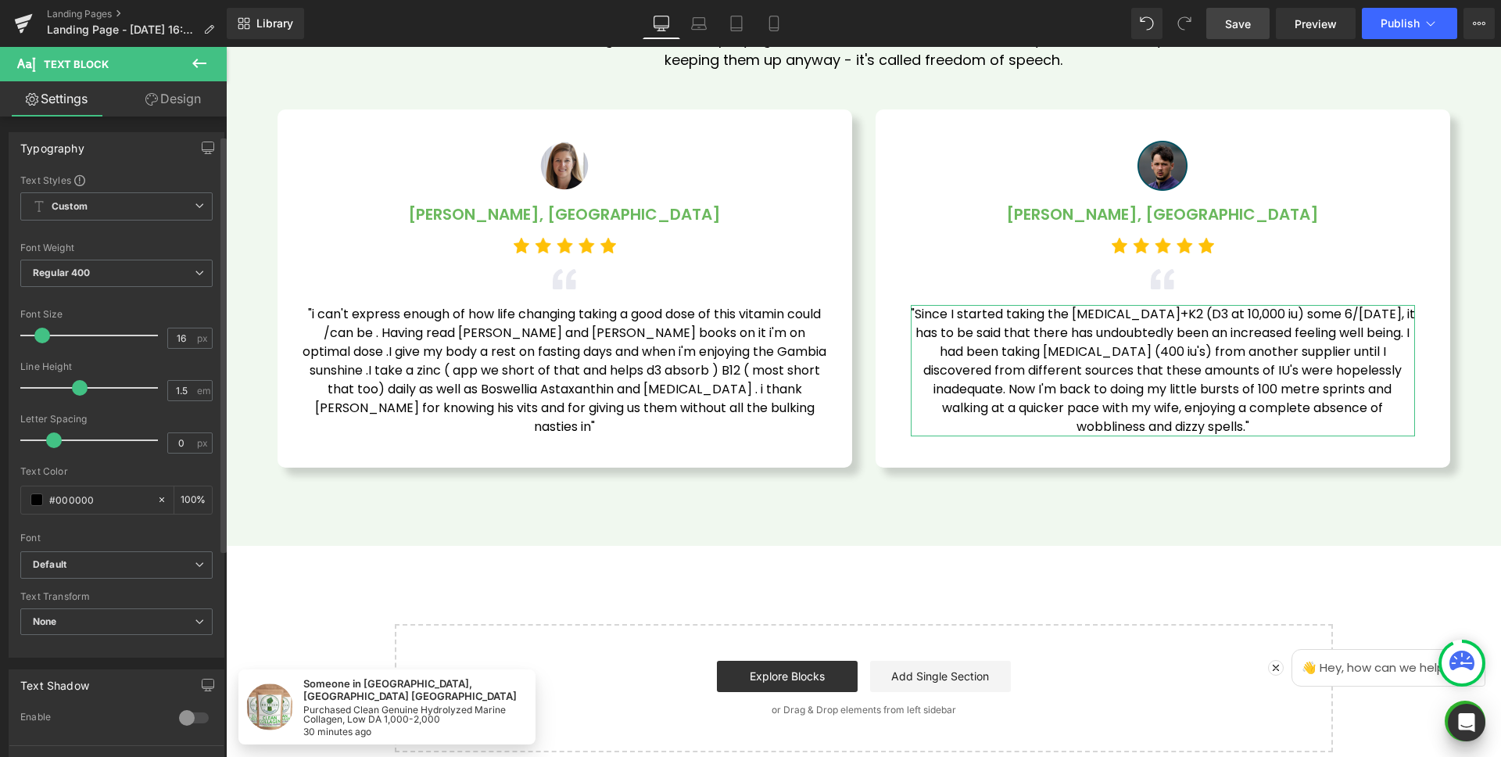
scroll to position [307, 0]
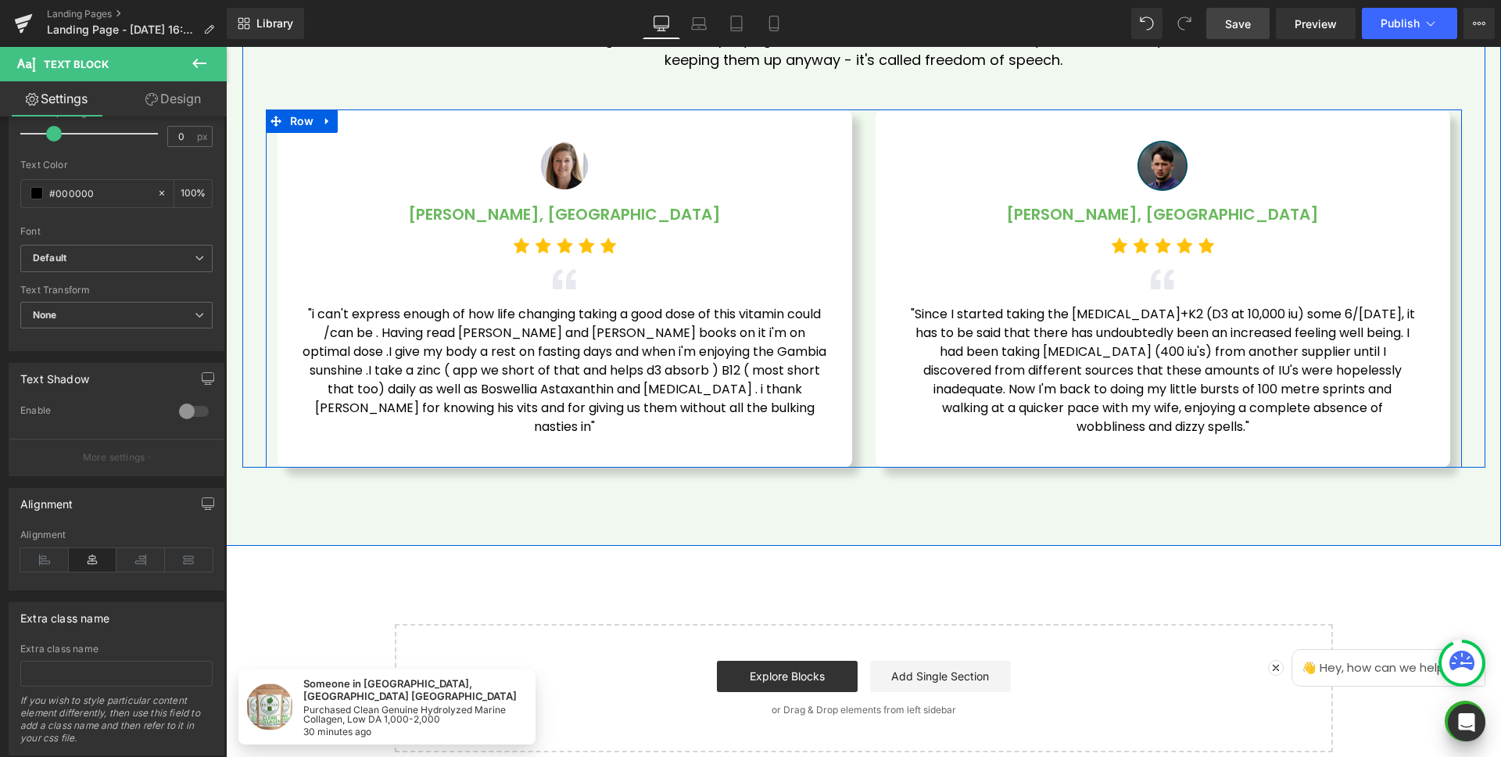
click at [828, 461] on div "Image Sarah M., London Text Block Image Image "i can't express enough of how li…" at bounding box center [864, 288] width 1196 height 358
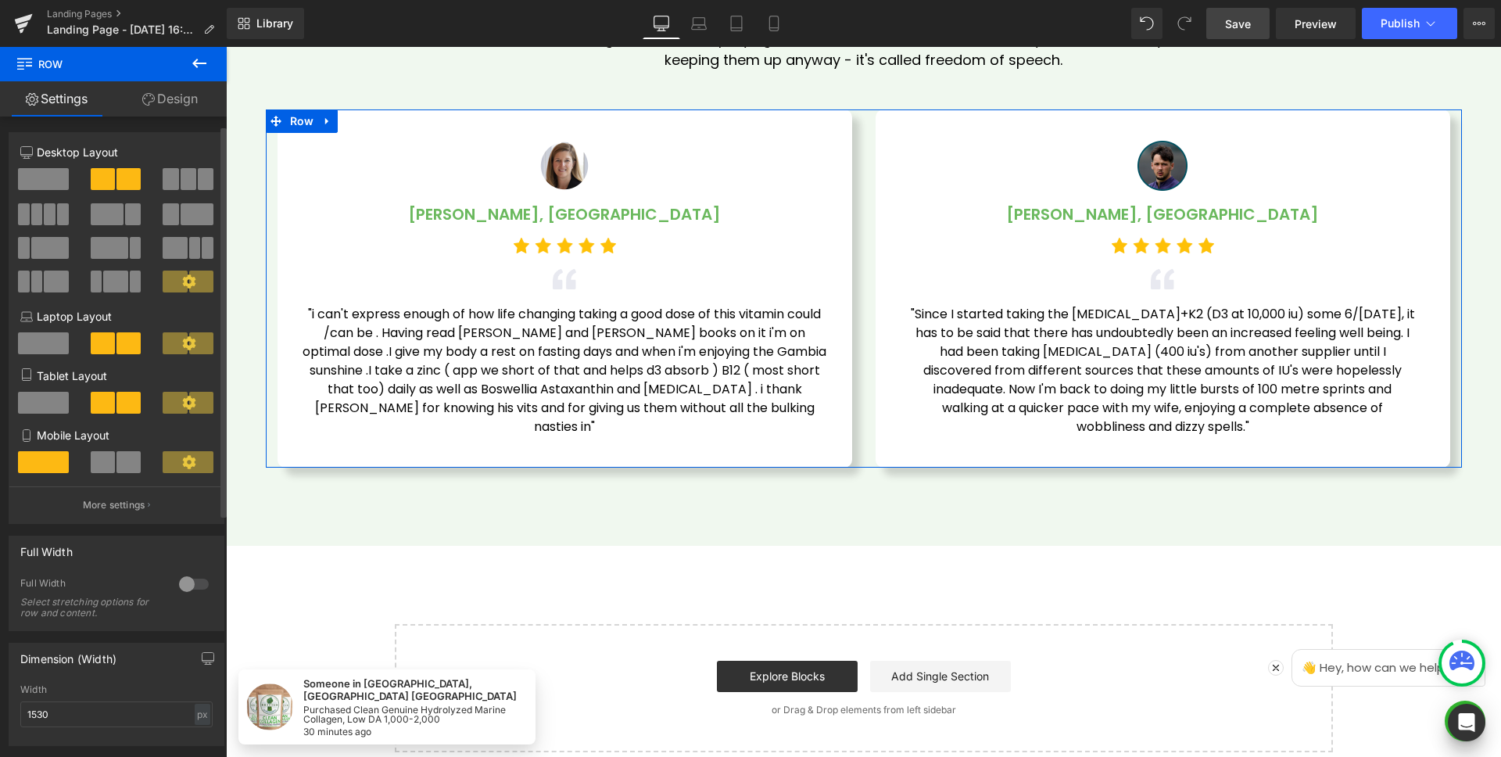
scroll to position [321, 0]
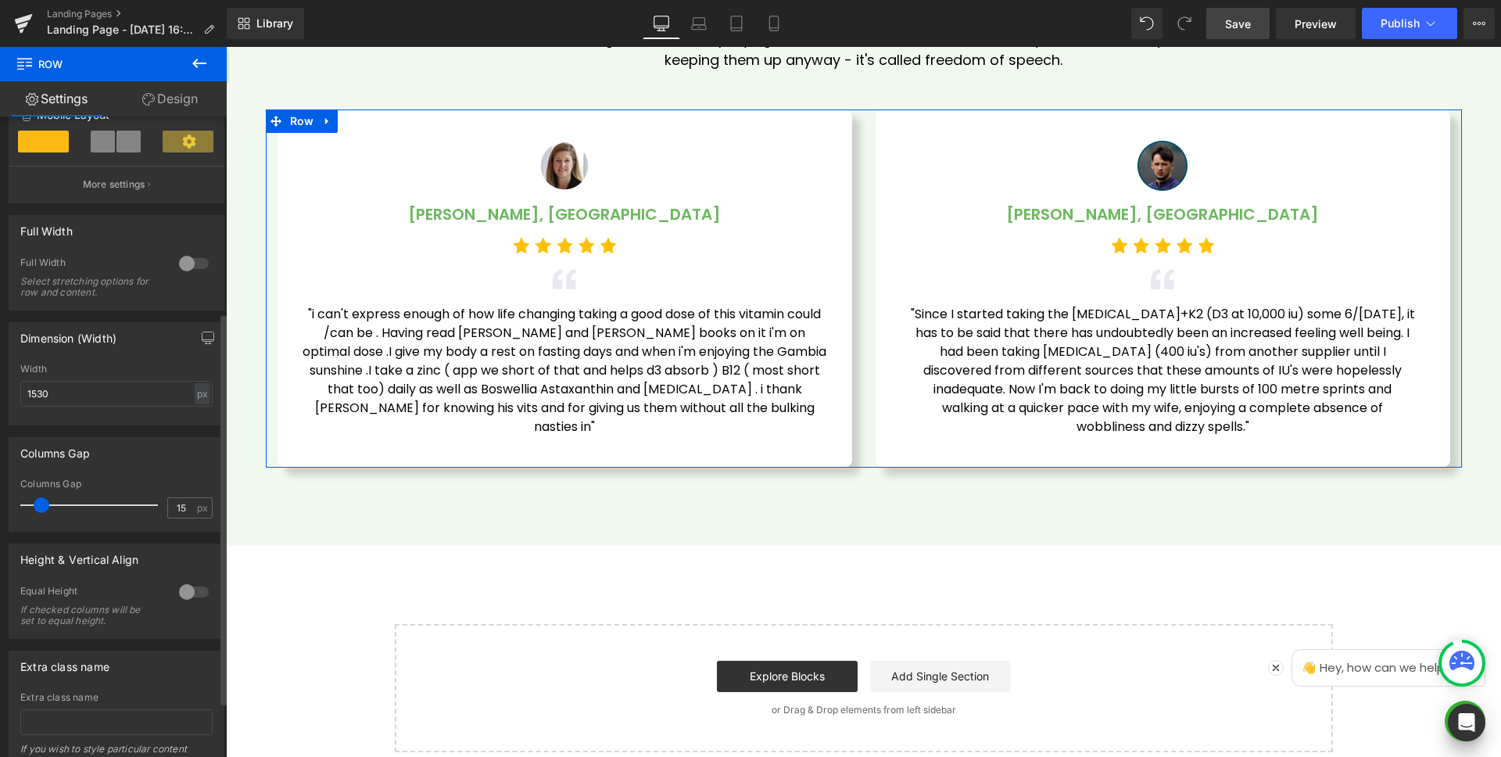
click at [190, 594] on div at bounding box center [194, 591] width 38 height 25
click at [97, 672] on span "Top" at bounding box center [116, 668] width 192 height 27
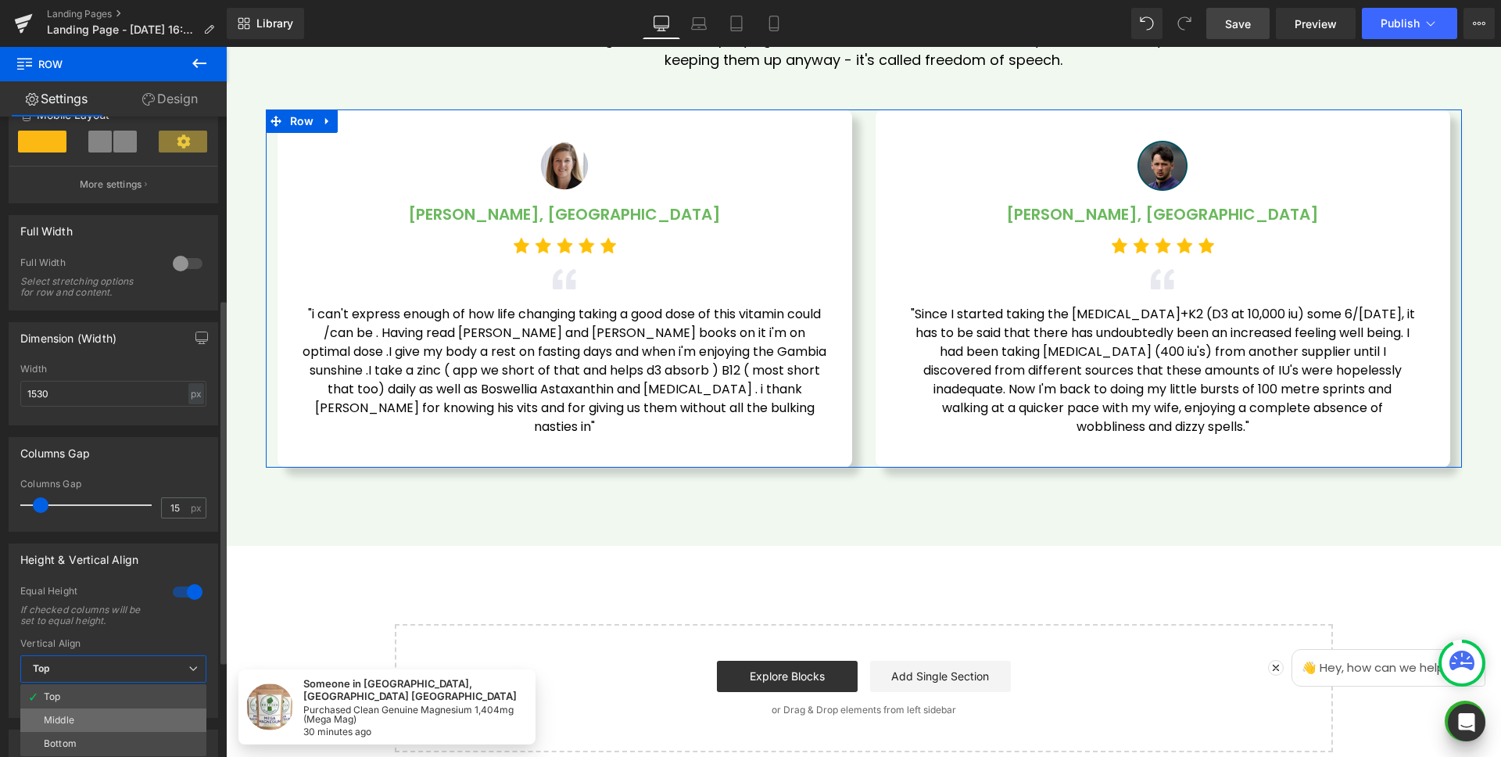
click at [81, 712] on li "Middle" at bounding box center [113, 720] width 186 height 23
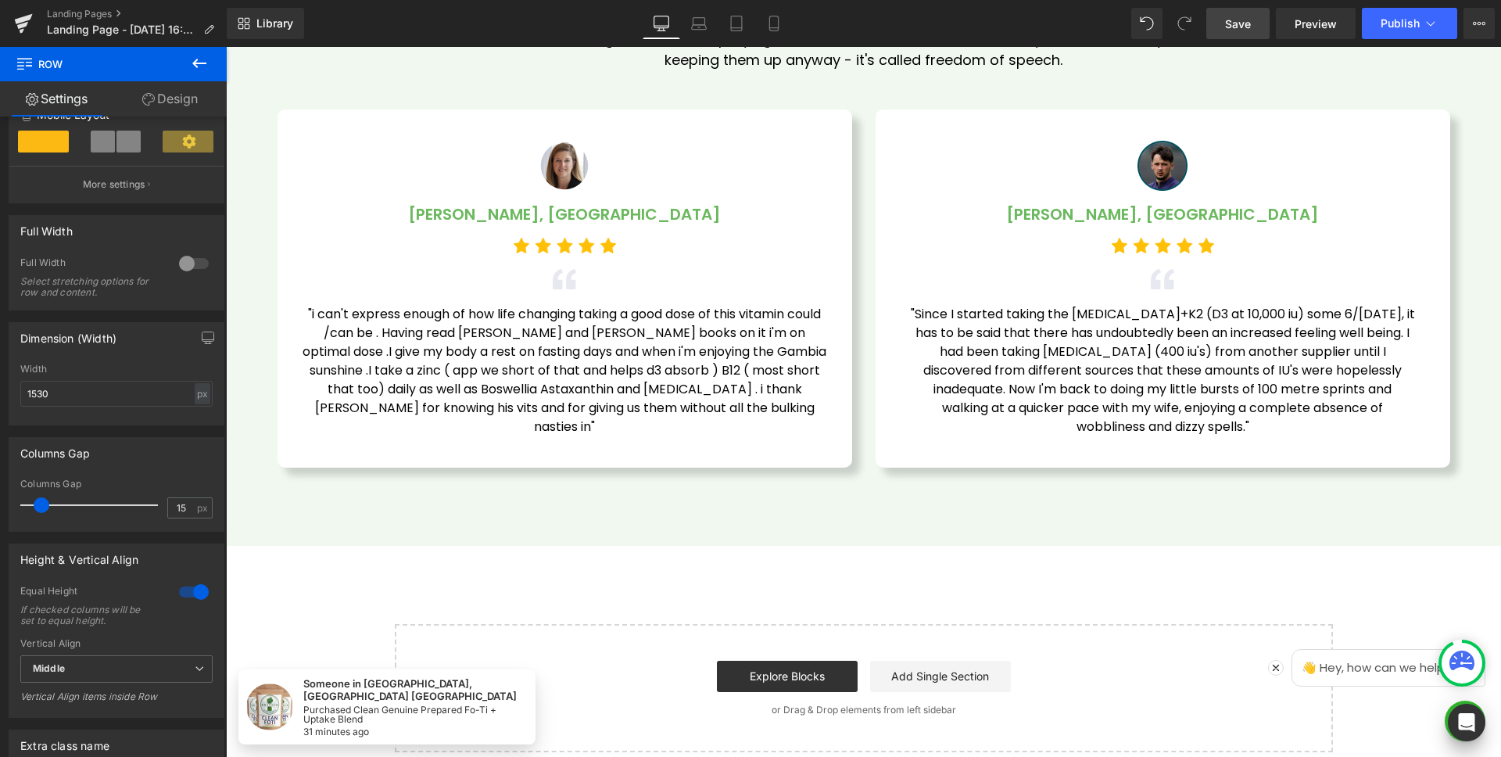
click at [1239, 26] on span "Save" at bounding box center [1238, 24] width 26 height 16
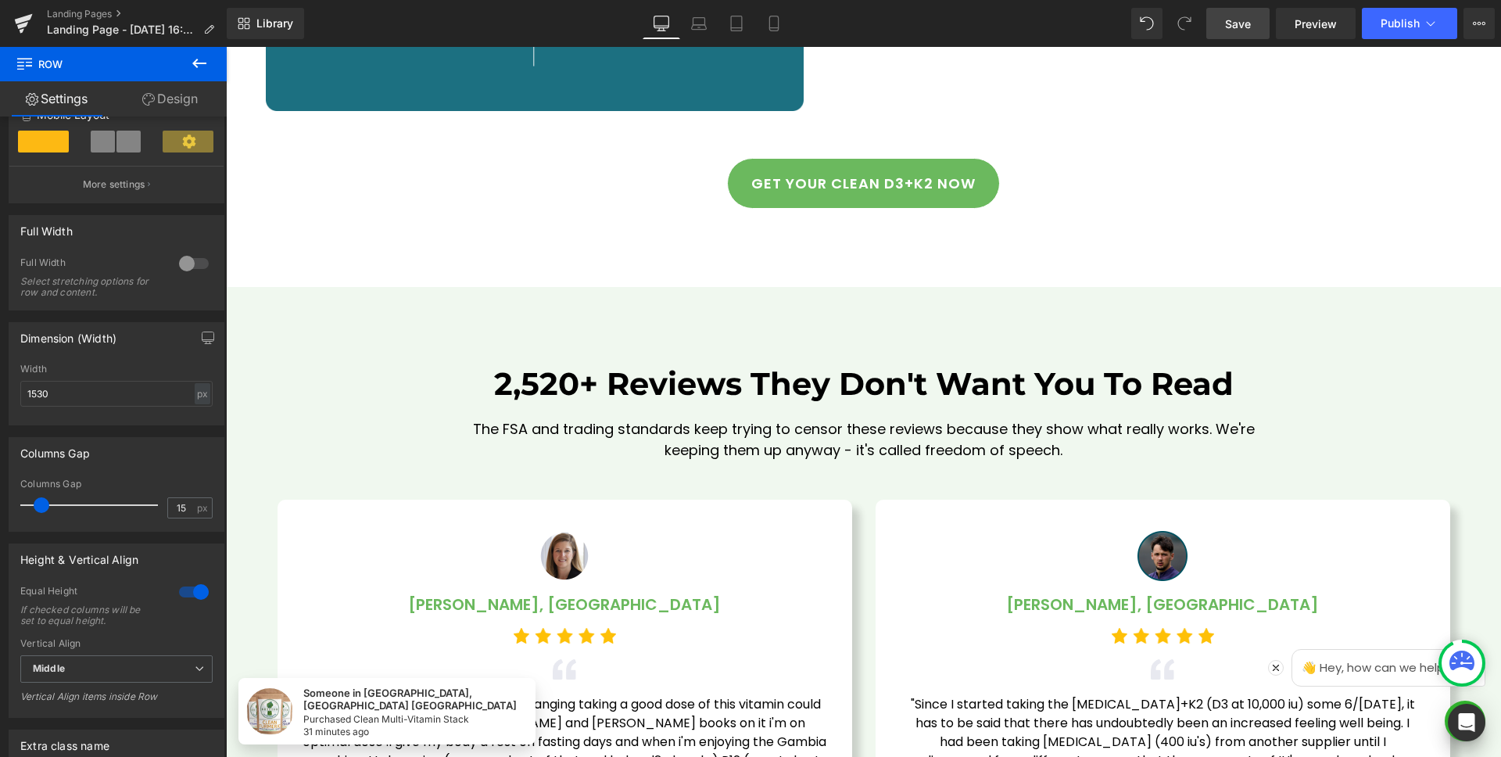
scroll to position [4382, 0]
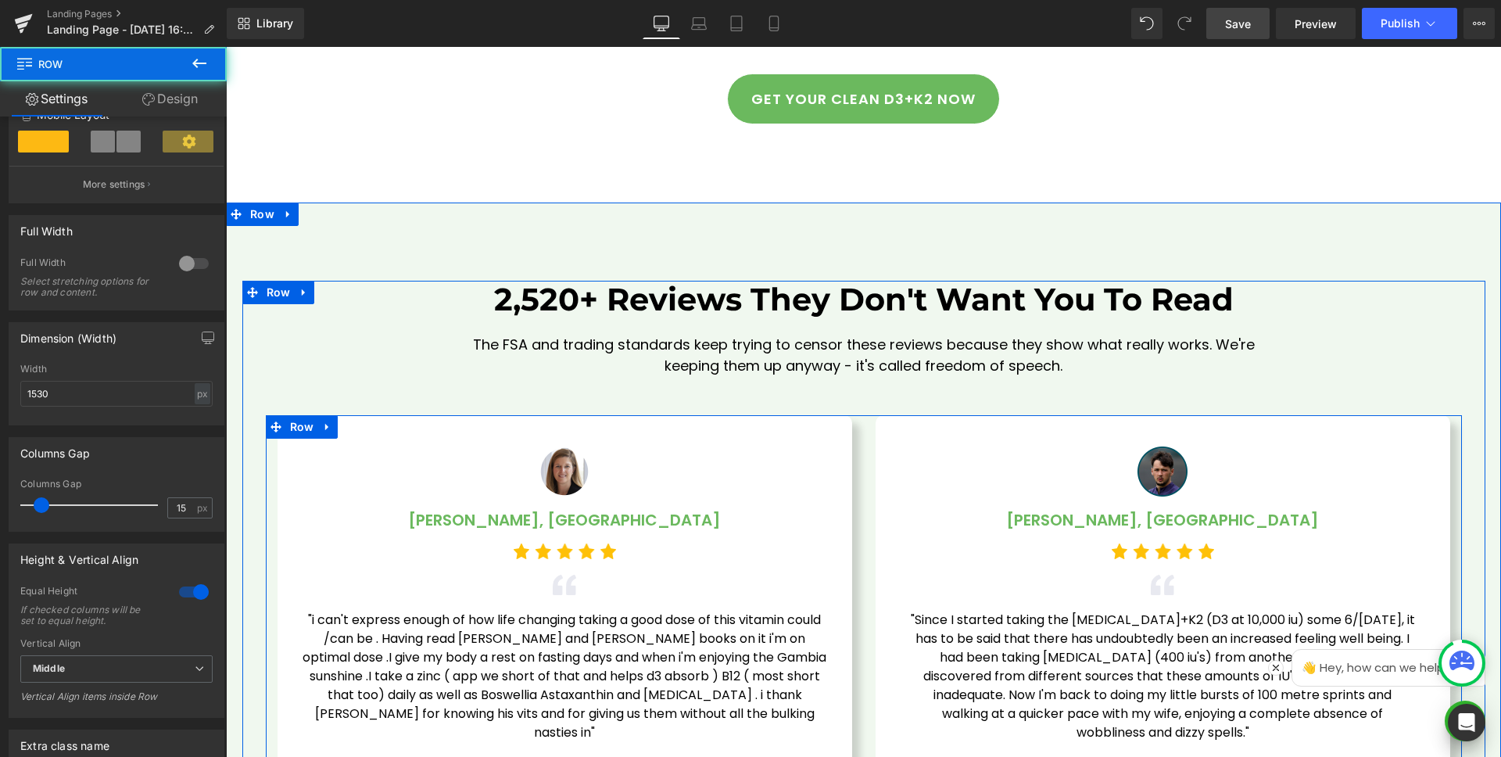
click at [853, 468] on div "Image [PERSON_NAME], London Text Block Image Image "i can't express enough of h…" at bounding box center [565, 594] width 598 height 358
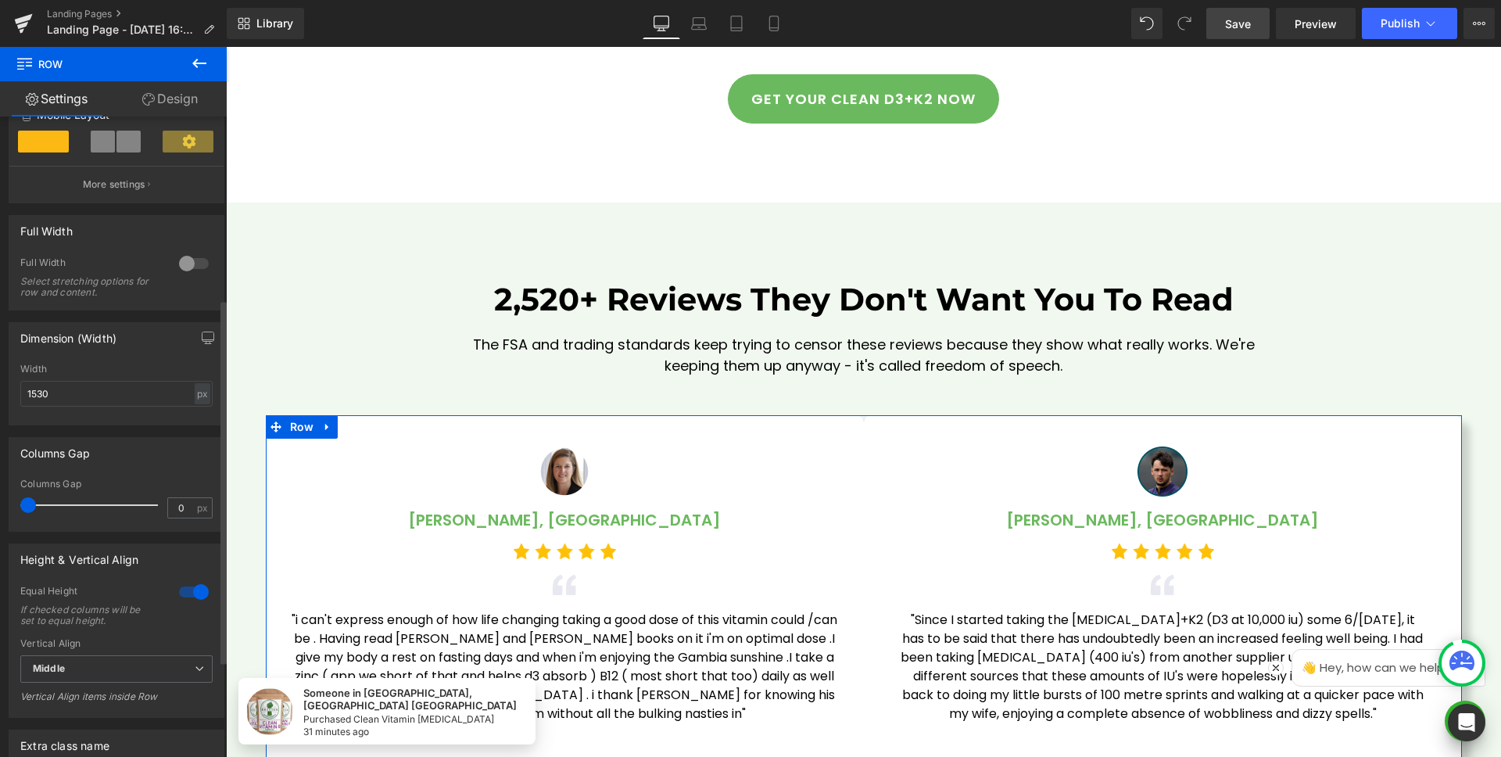
drag, startPoint x: 45, startPoint y: 503, endPoint x: 14, endPoint y: 507, distance: 31.5
click at [14, 507] on div "0px Columns Gap 0 px" at bounding box center [116, 505] width 214 height 52
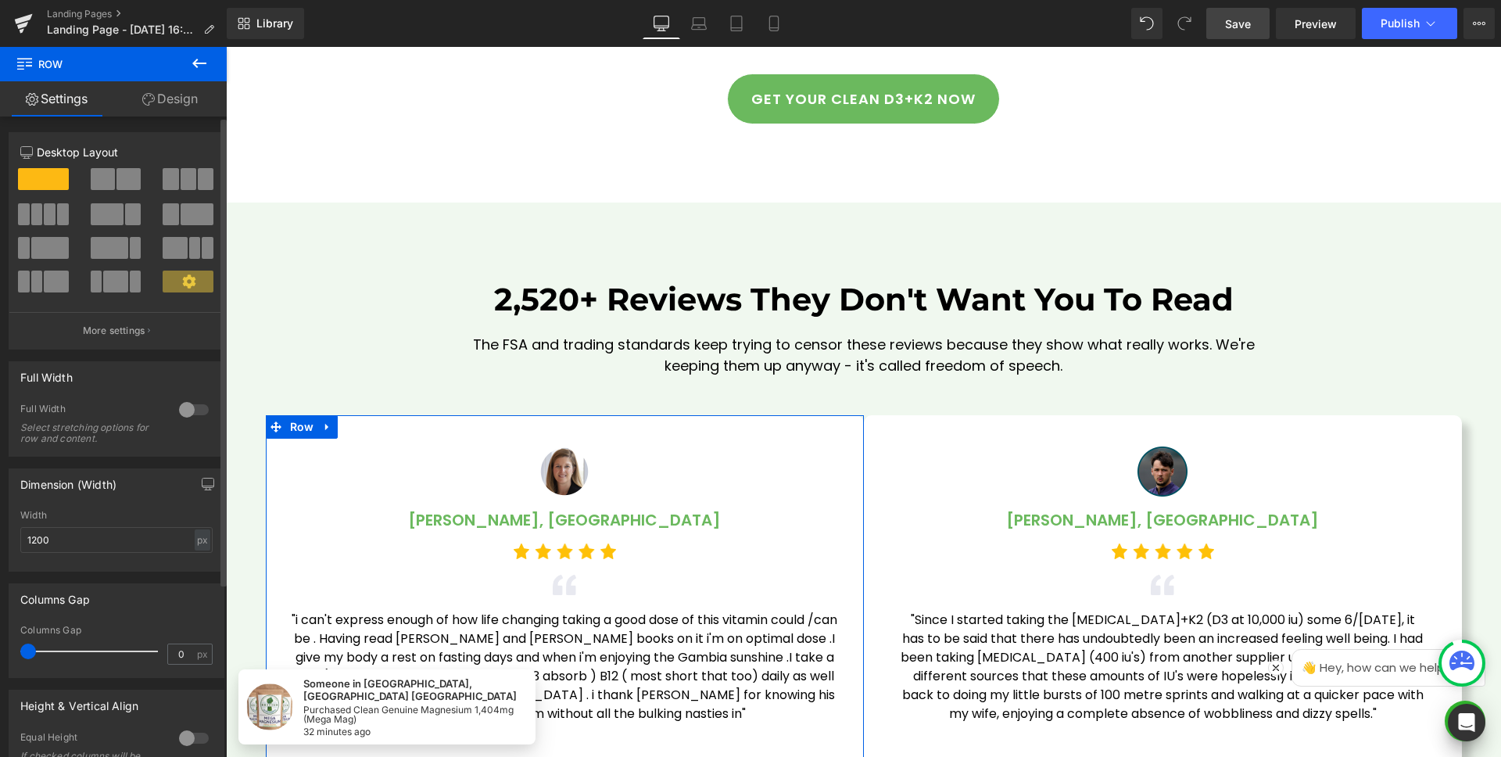
scroll to position [4687, 0]
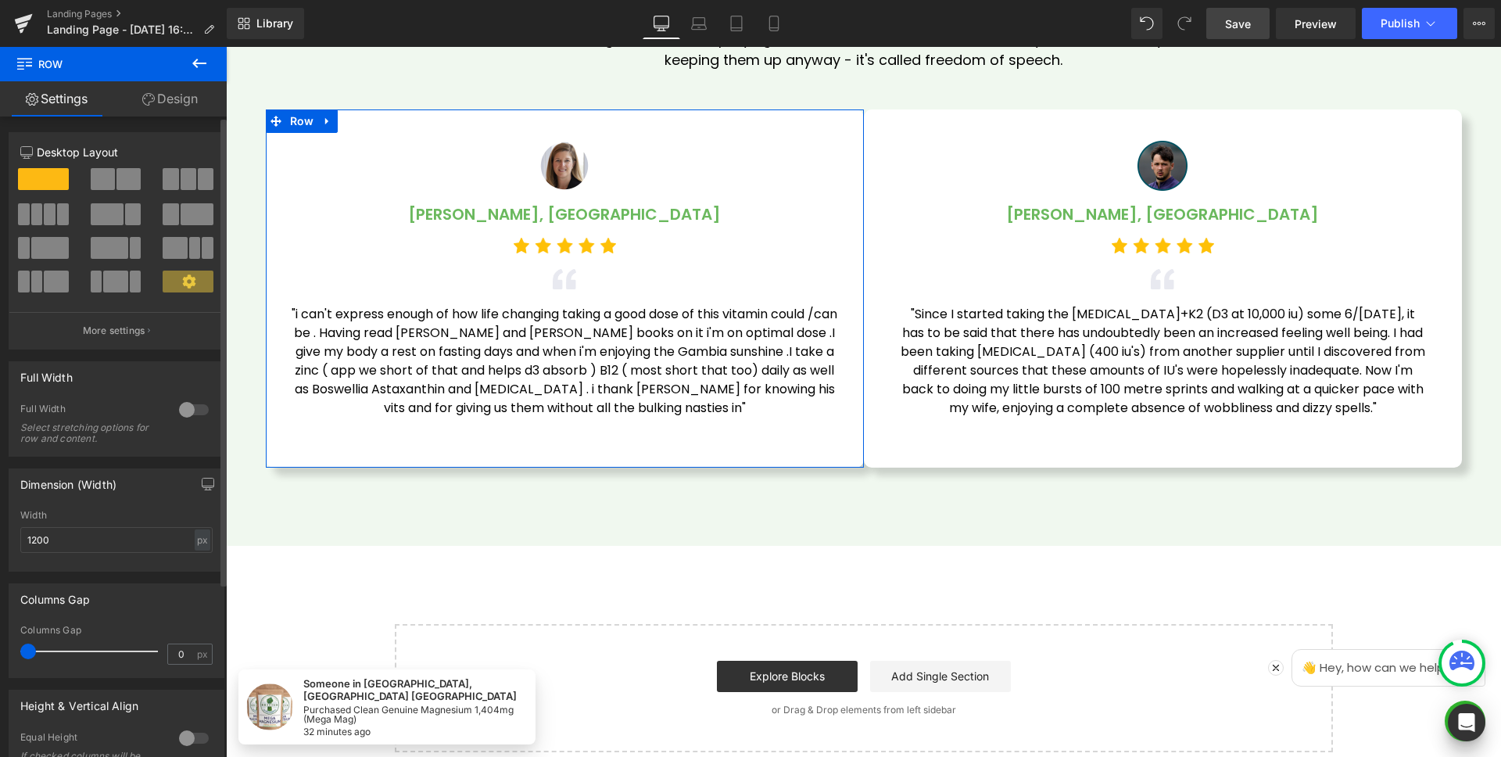
click at [29, 648] on span at bounding box center [28, 652] width 16 height 16
drag, startPoint x: 27, startPoint y: 648, endPoint x: 0, endPoint y: 648, distance: 26.6
click at [0, 648] on div "Columns Gap 0px Columns Gap 0 px" at bounding box center [117, 625] width 234 height 106
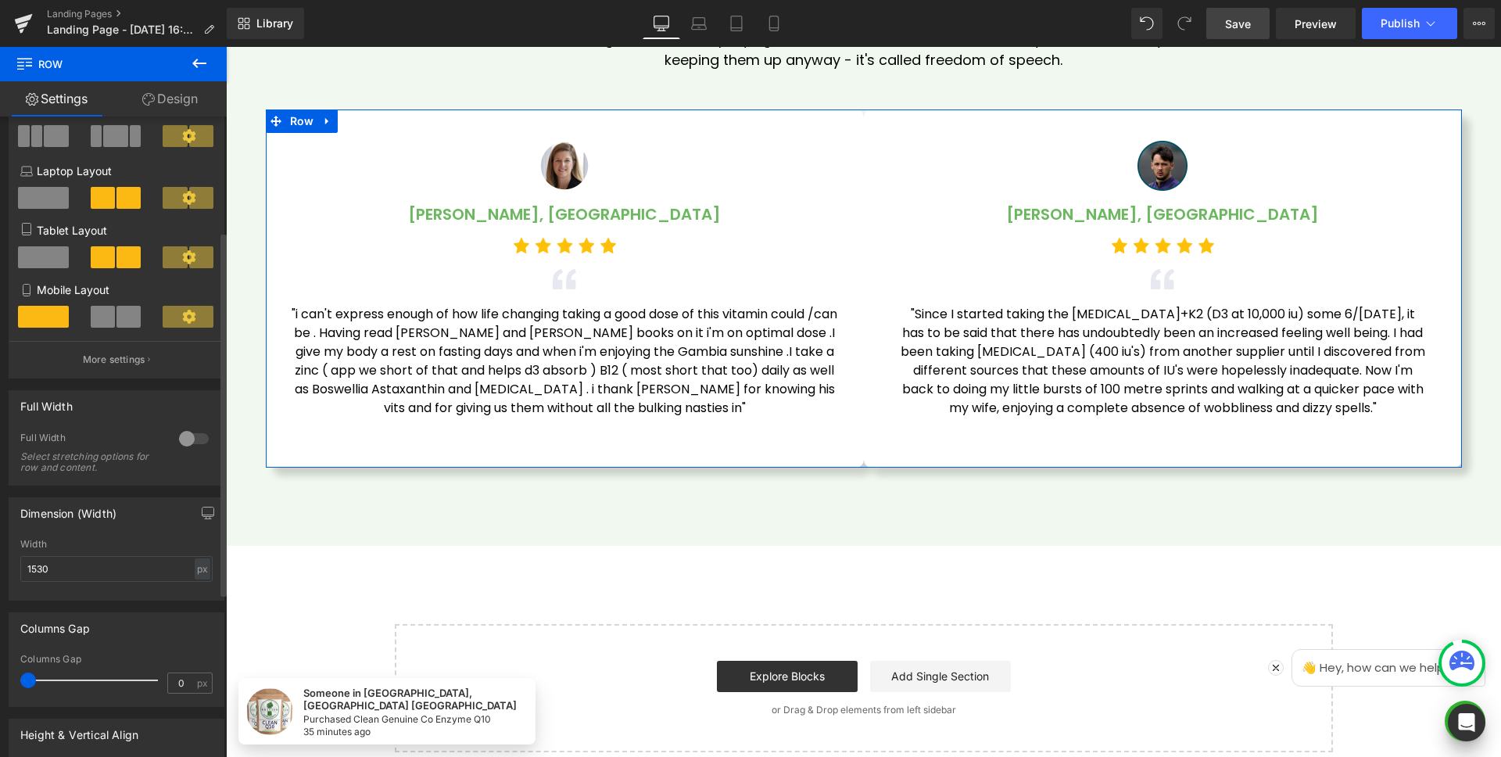
scroll to position [301, 0]
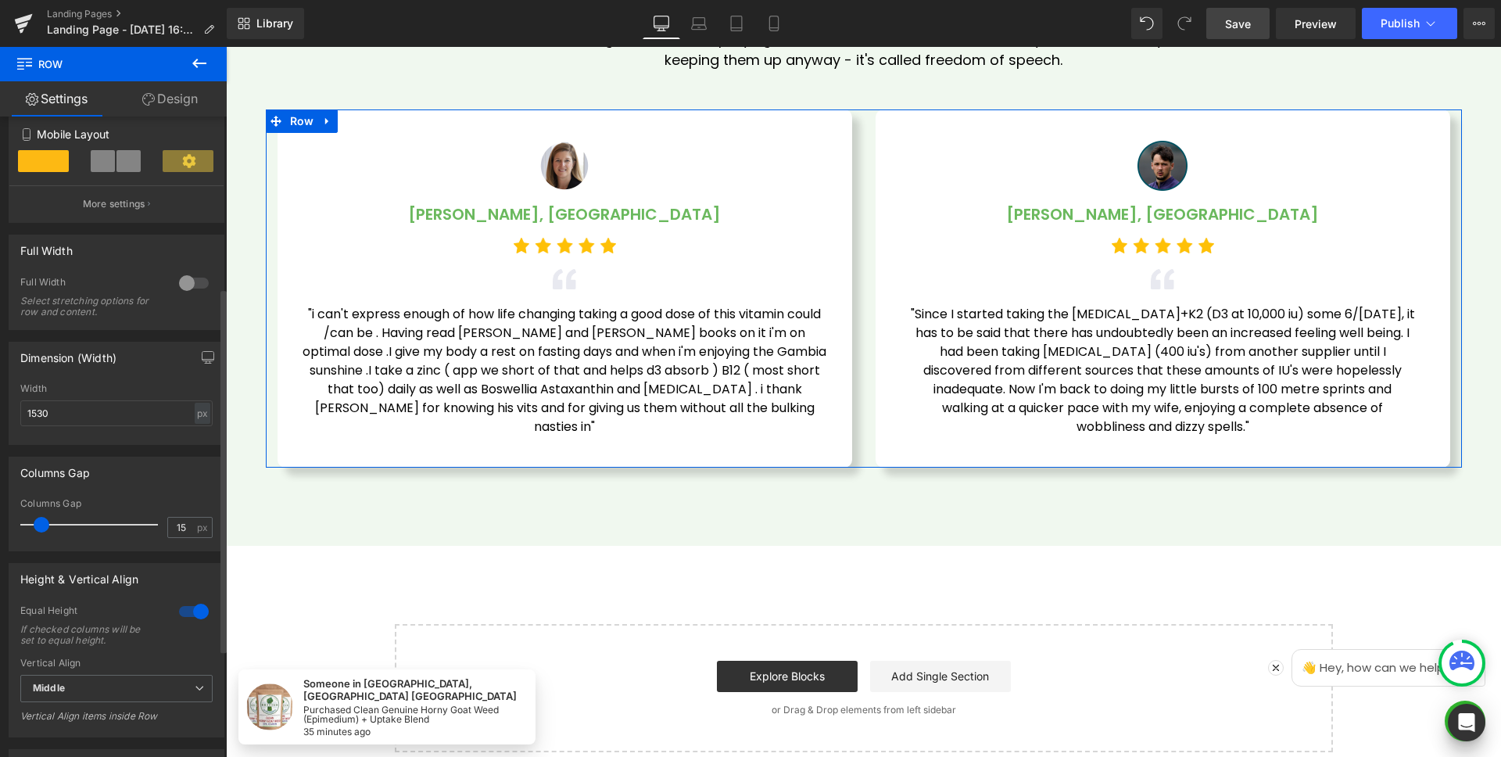
drag, startPoint x: 27, startPoint y: 522, endPoint x: 40, endPoint y: 522, distance: 12.5
click at [40, 522] on span at bounding box center [42, 525] width 16 height 16
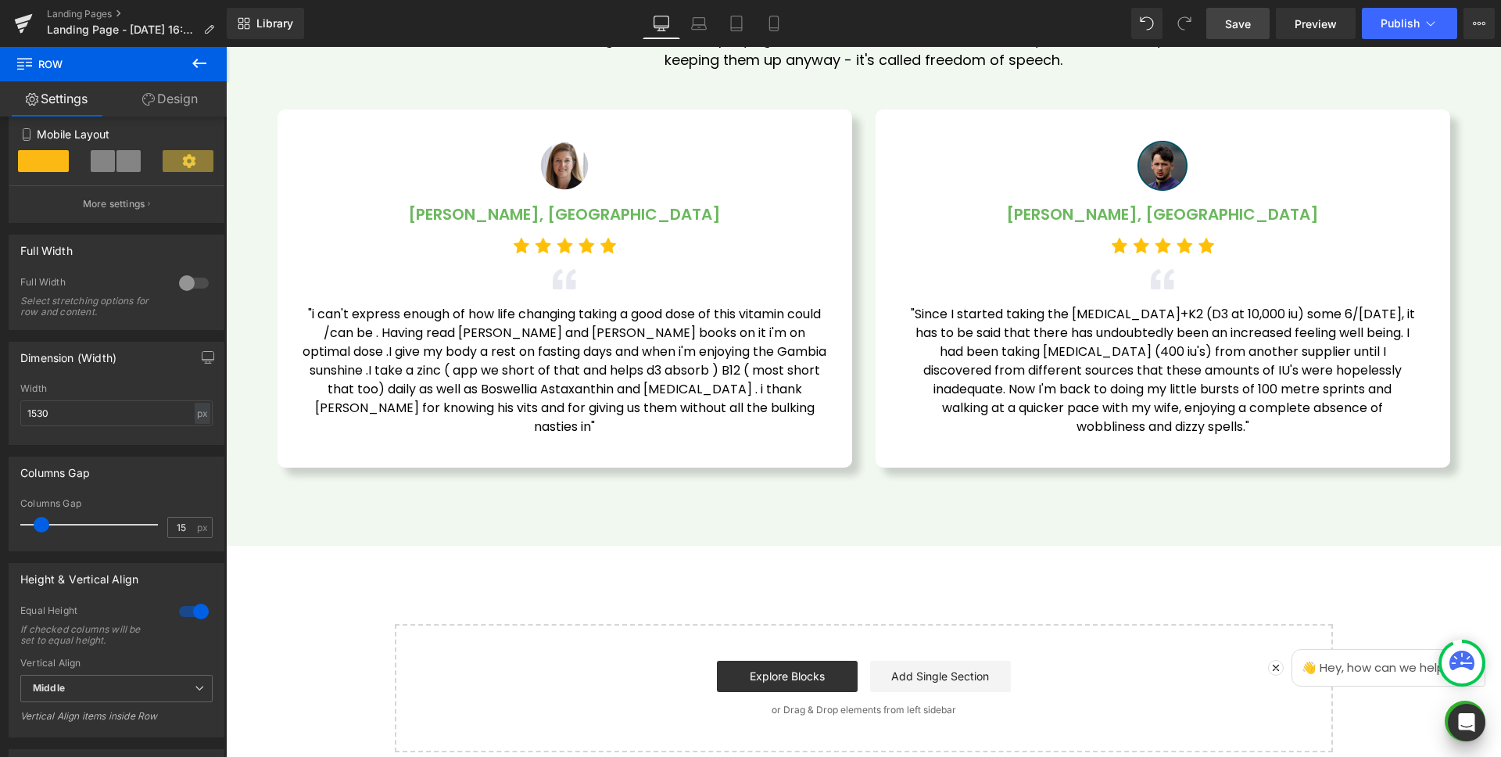
click at [1236, 27] on span "Save" at bounding box center [1238, 24] width 26 height 16
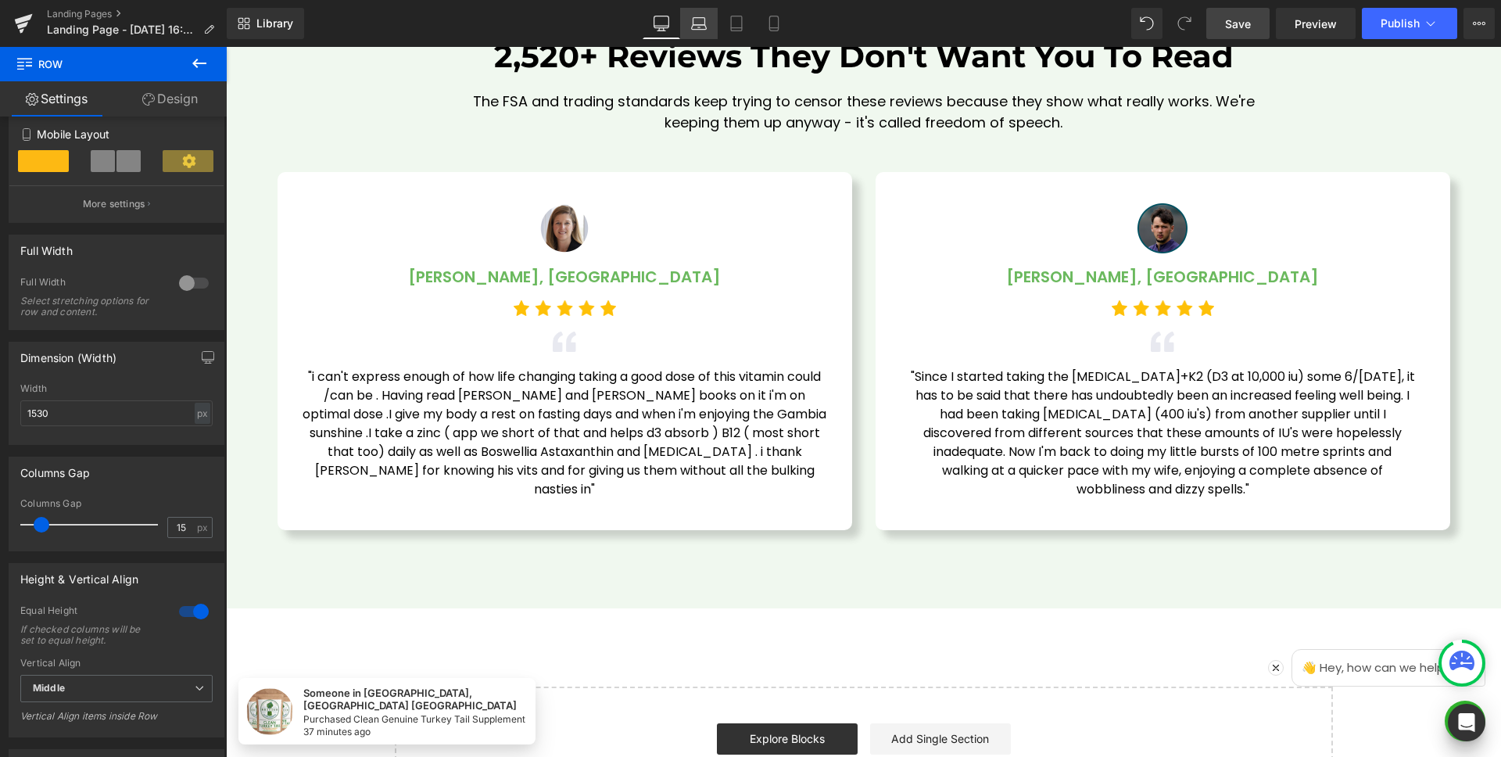
scroll to position [4493, 0]
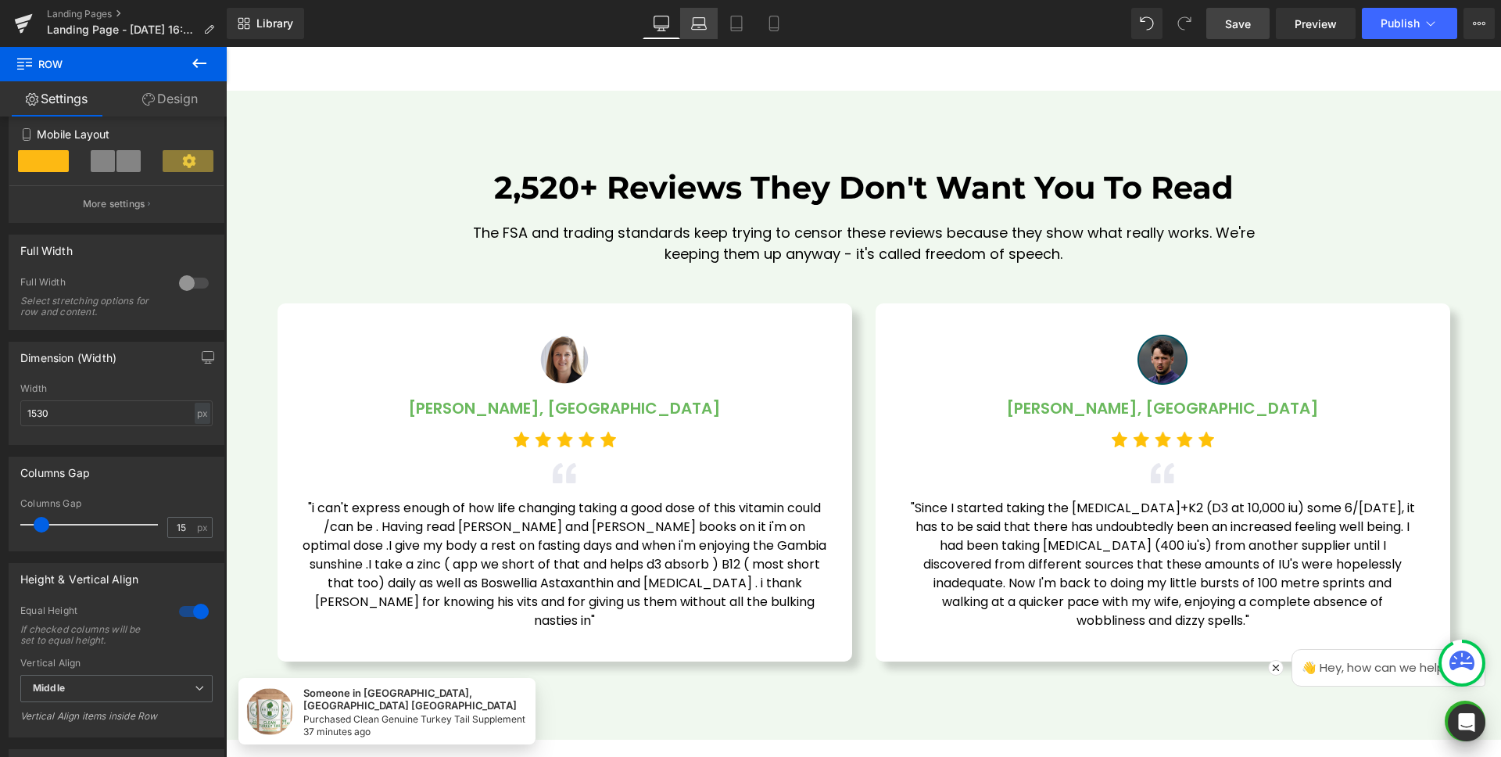
click at [698, 25] on icon at bounding box center [699, 27] width 15 height 5
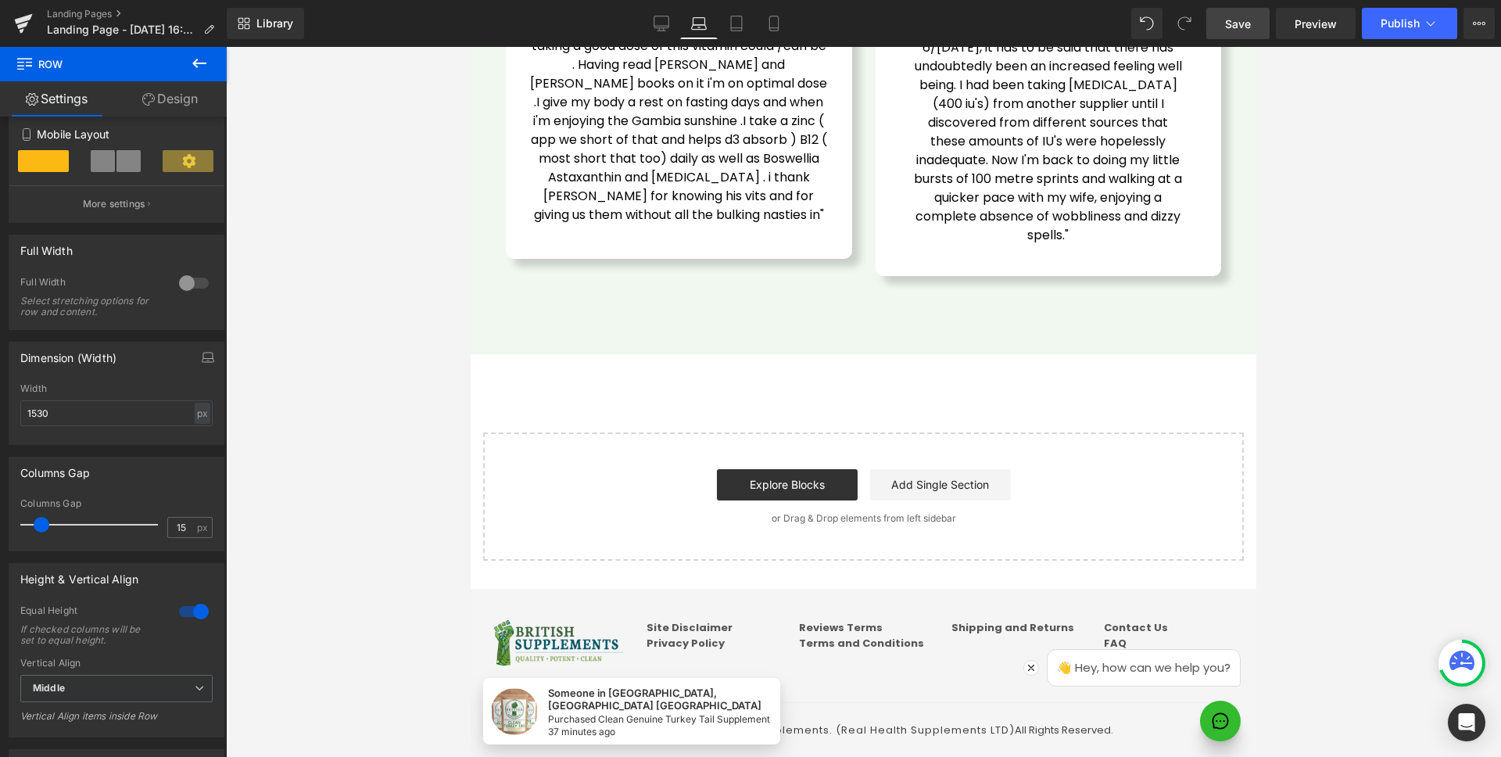
scroll to position [3772, 0]
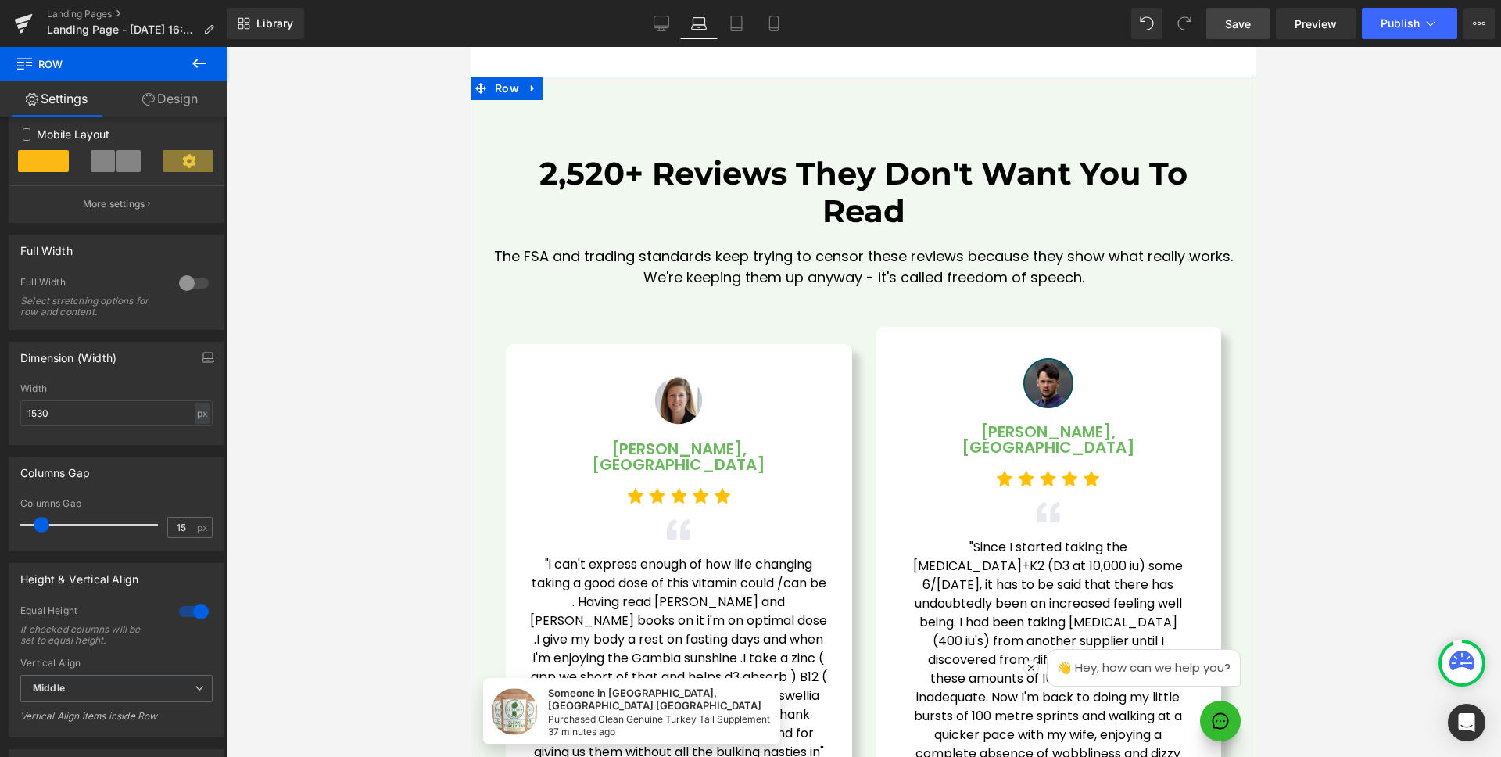
click at [787, 99] on div "2,520+ Reviews They Don't Want You To Read Heading The FSA and trading standard…" at bounding box center [864, 484] width 786 height 815
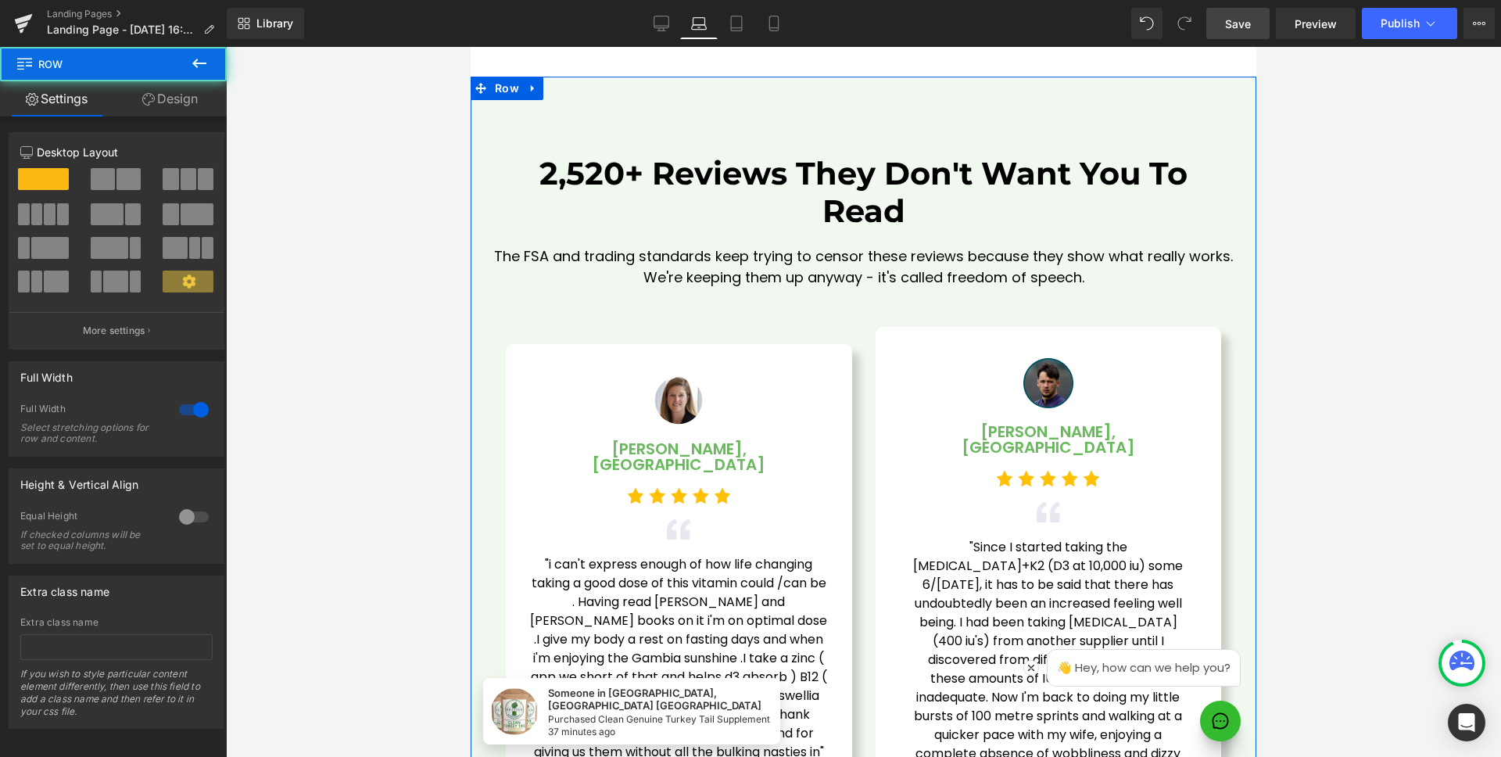
click at [167, 100] on link "Design" at bounding box center [169, 98] width 113 height 35
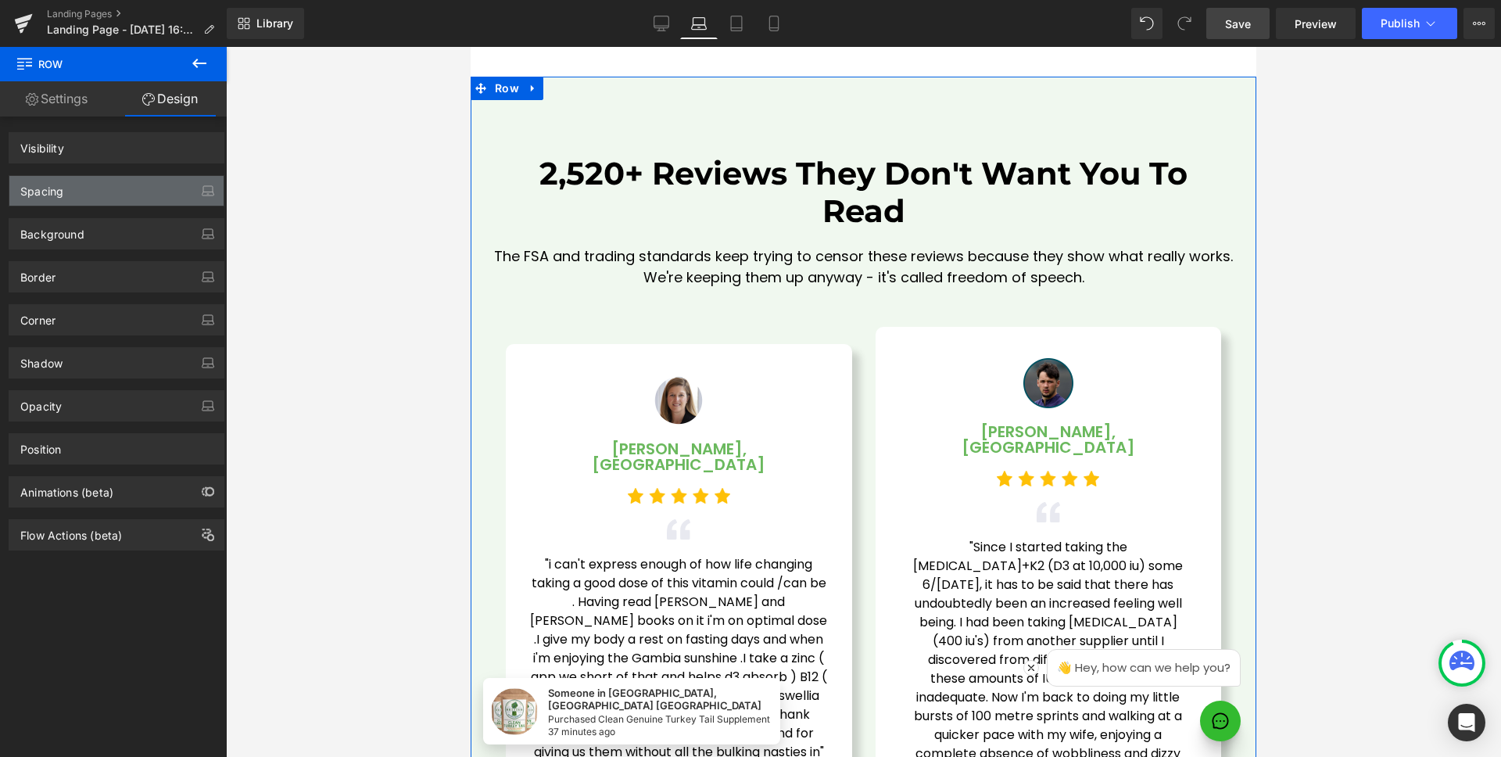
click at [93, 183] on div "Spacing" at bounding box center [116, 191] width 214 height 30
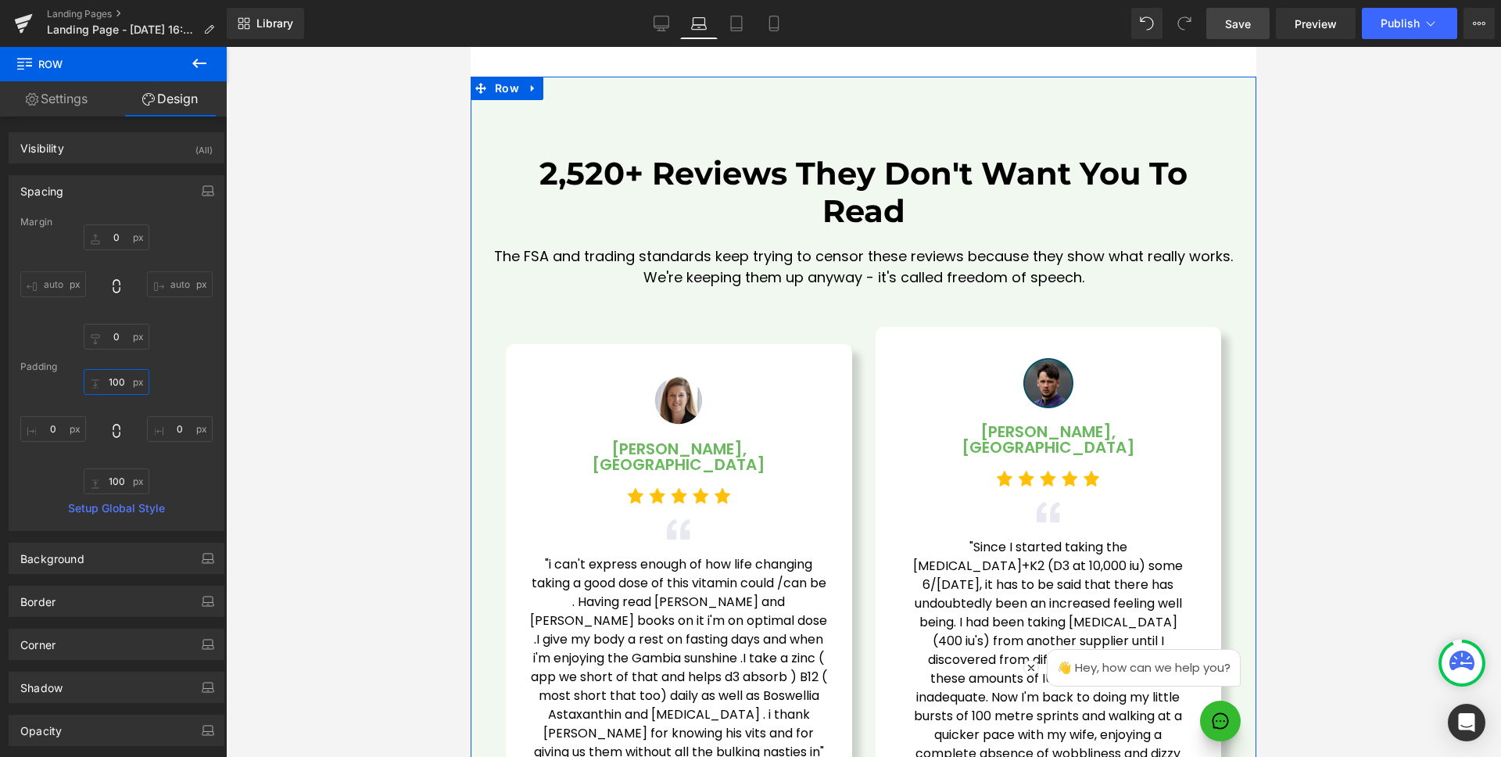
click at [119, 386] on input "100" at bounding box center [117, 382] width 66 height 26
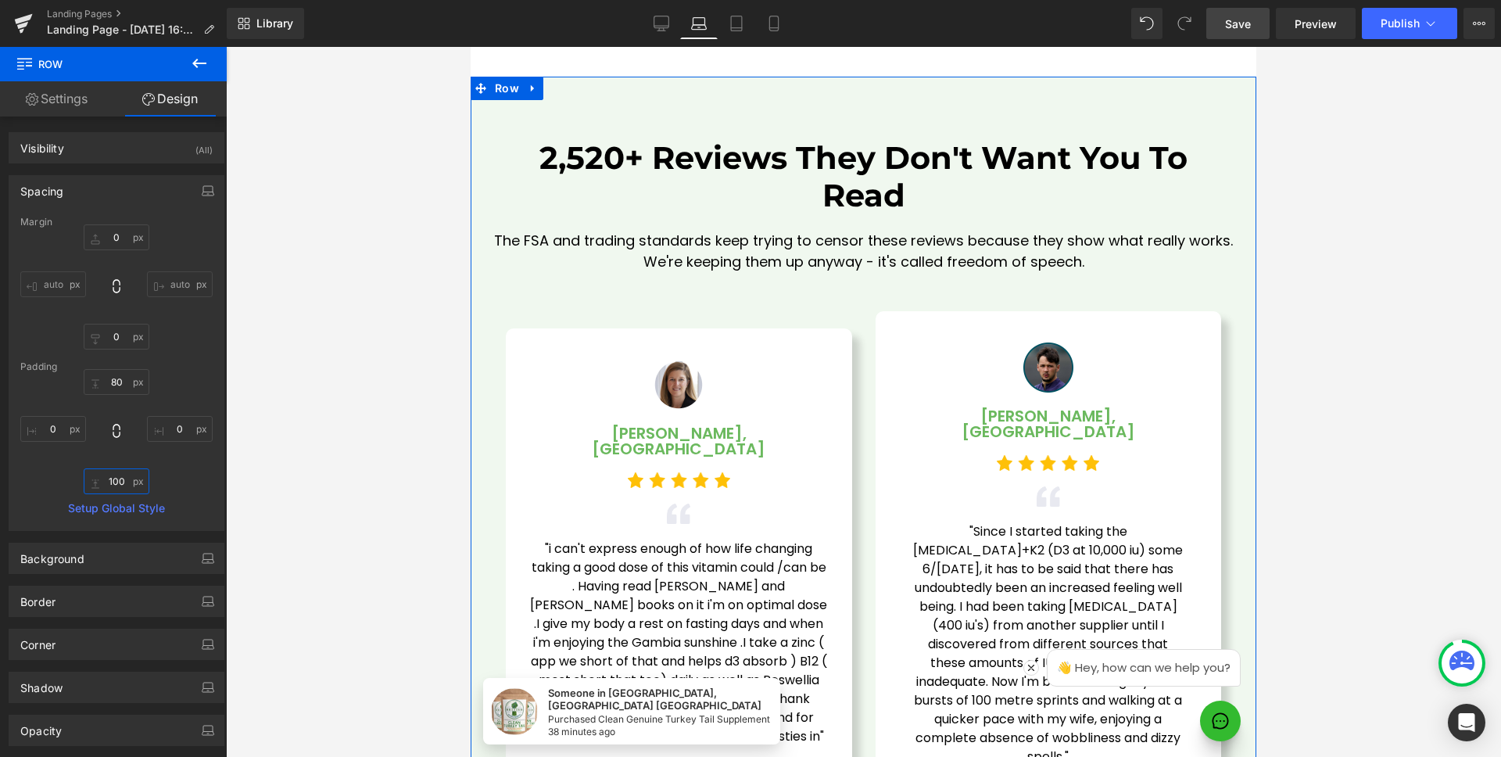
click at [117, 482] on input "100" at bounding box center [117, 481] width 66 height 26
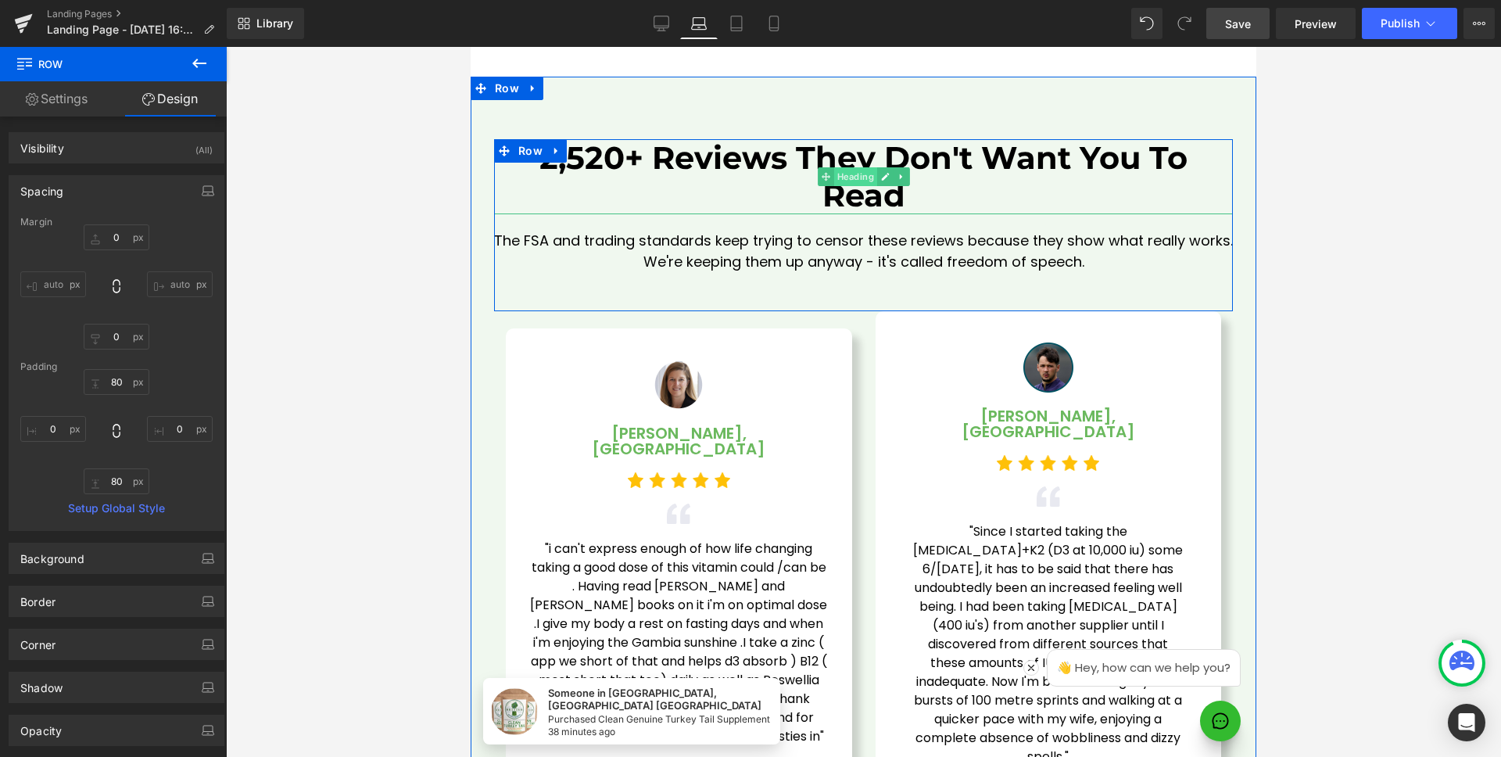
click at [850, 167] on span "Heading" at bounding box center [855, 176] width 43 height 19
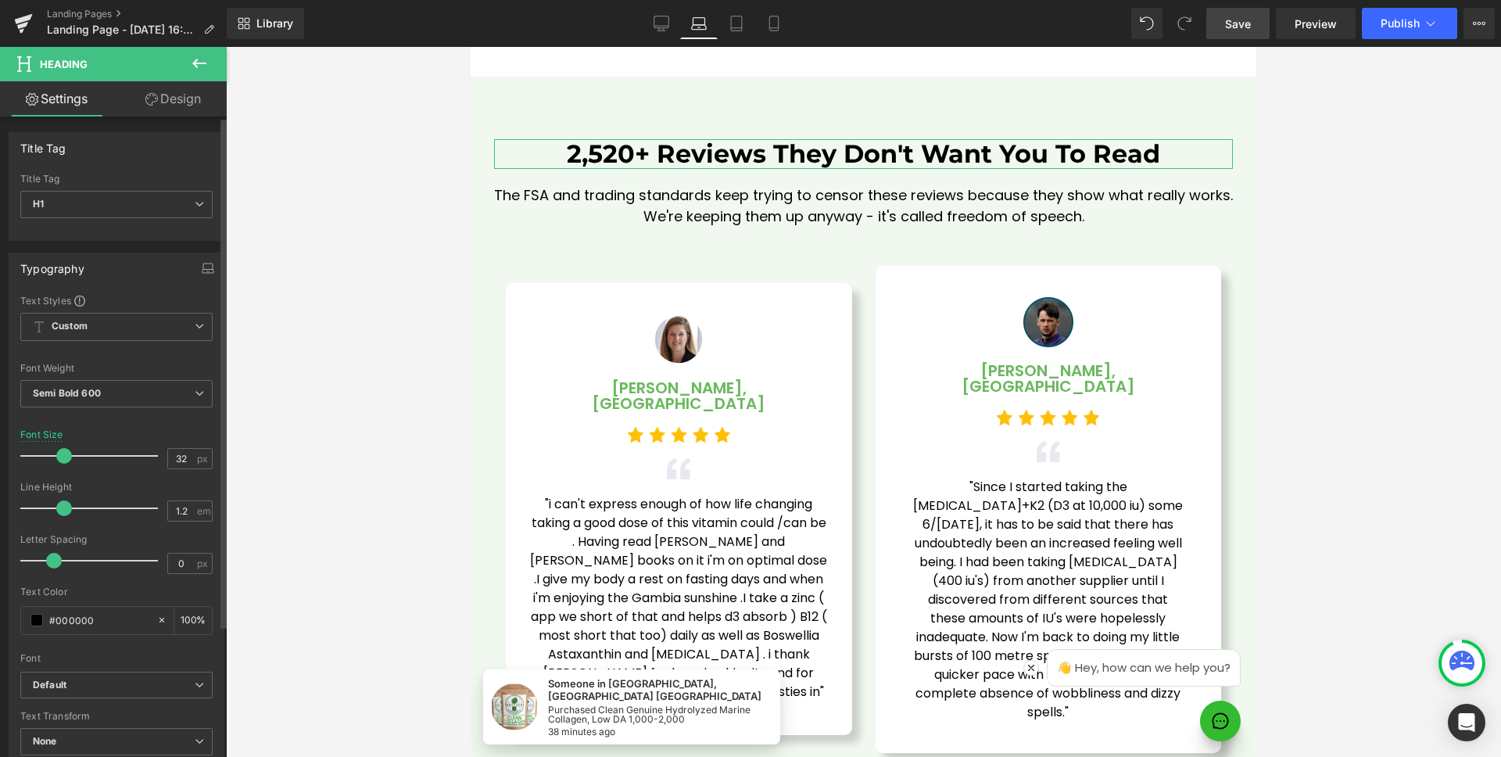
drag, startPoint x: 74, startPoint y: 451, endPoint x: 63, endPoint y: 452, distance: 10.2
click at [63, 452] on span at bounding box center [64, 456] width 16 height 16
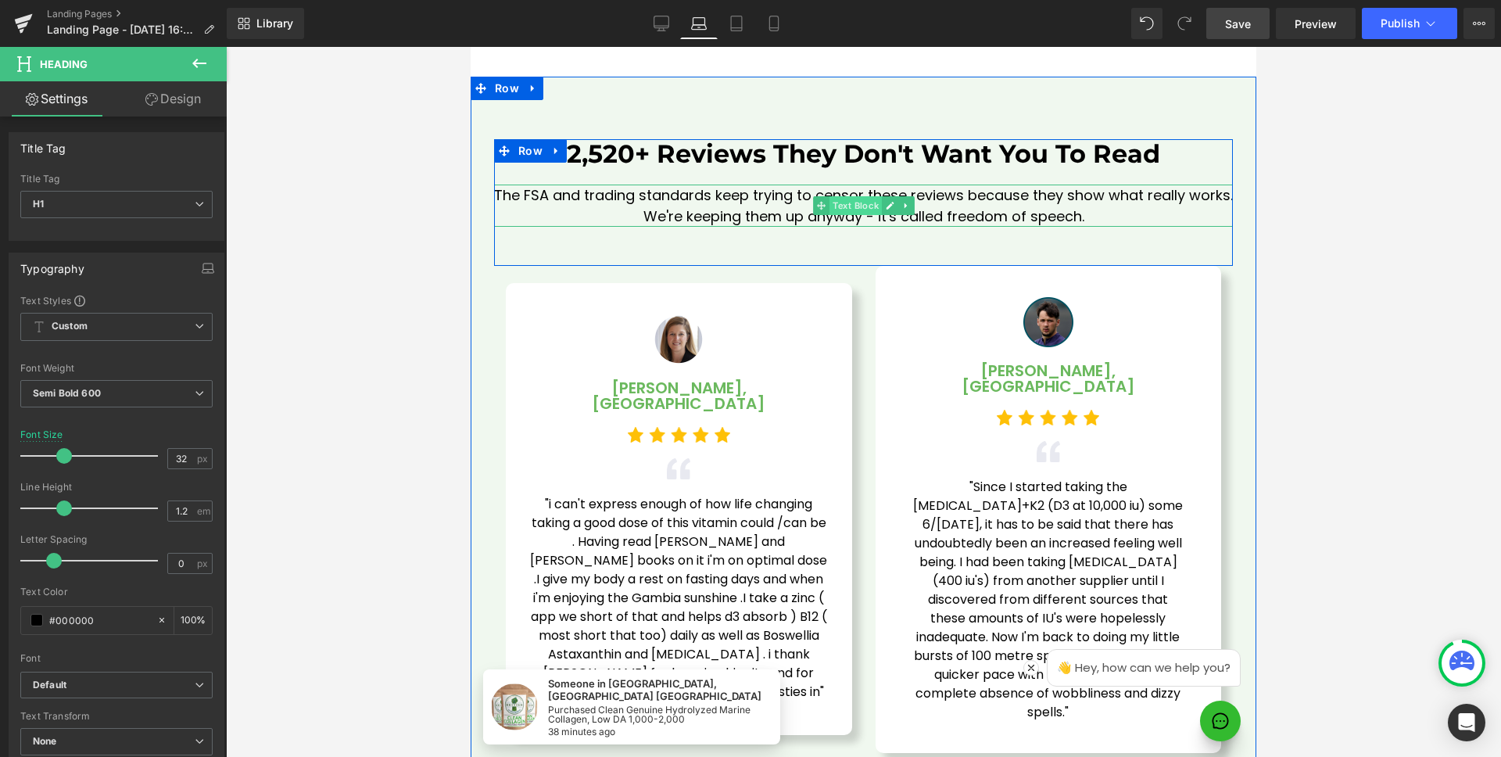
click at [860, 196] on span "Text Block" at bounding box center [856, 205] width 52 height 19
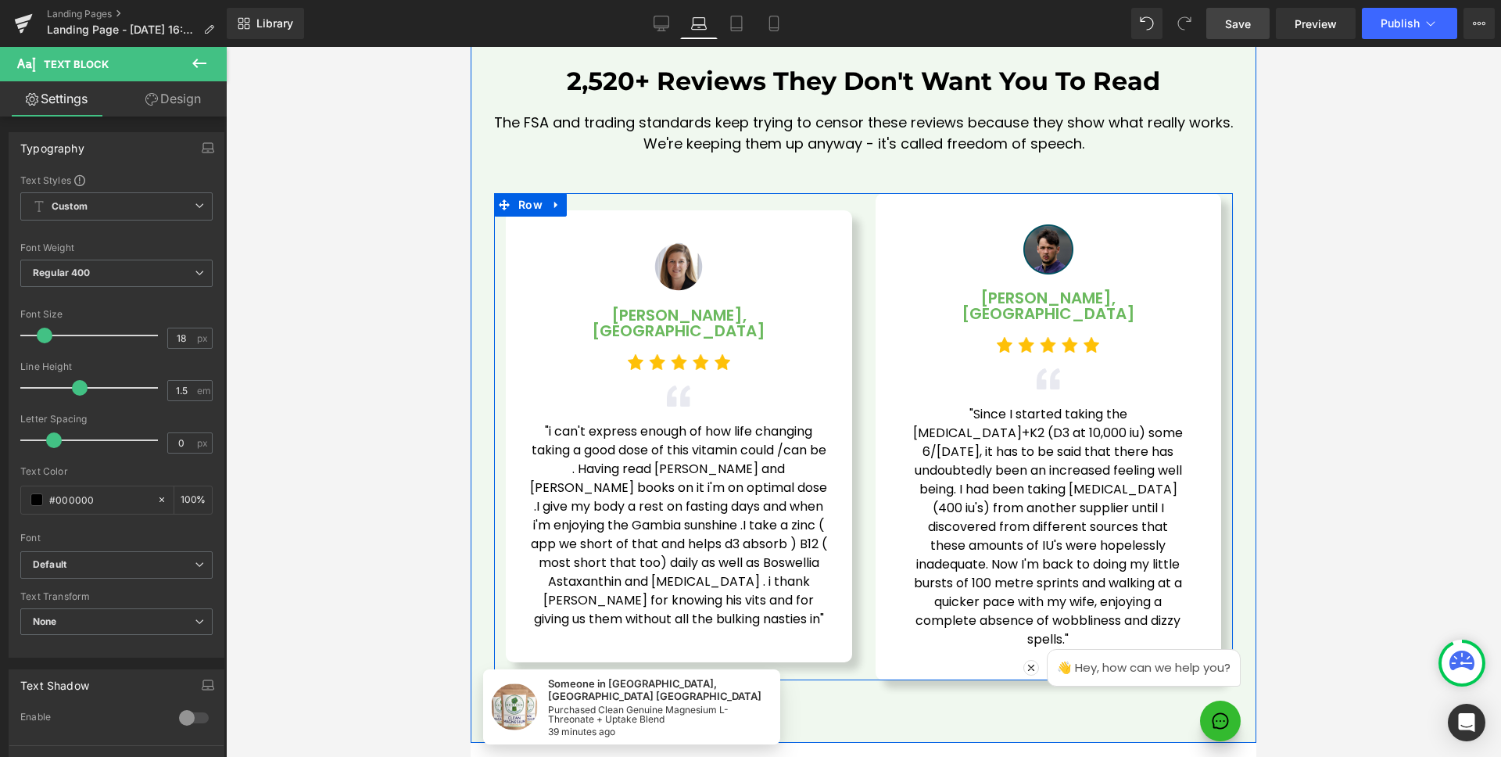
scroll to position [3826, 0]
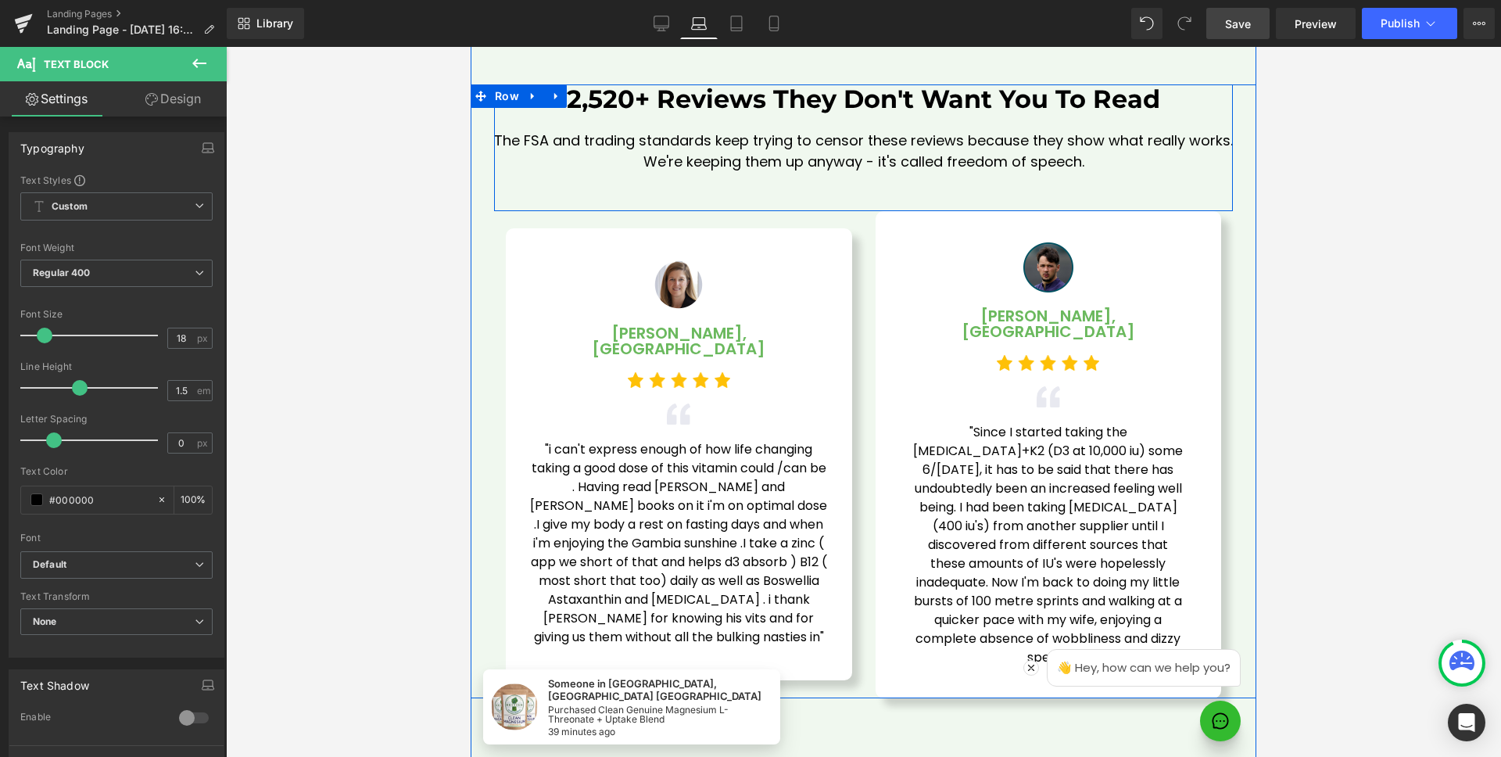
click at [1232, 19] on span "Save" at bounding box center [1238, 24] width 26 height 16
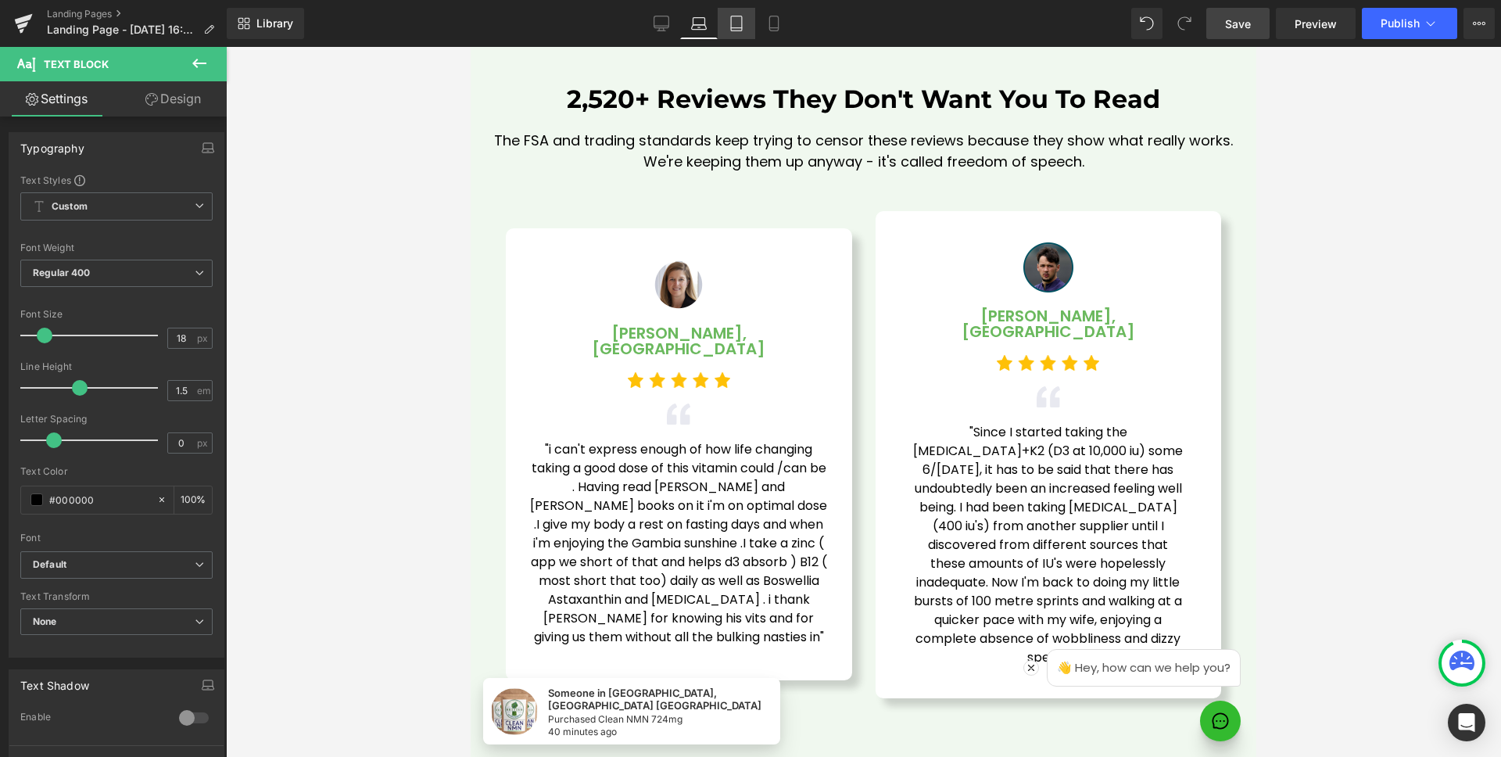
click at [734, 21] on icon at bounding box center [737, 24] width 16 height 16
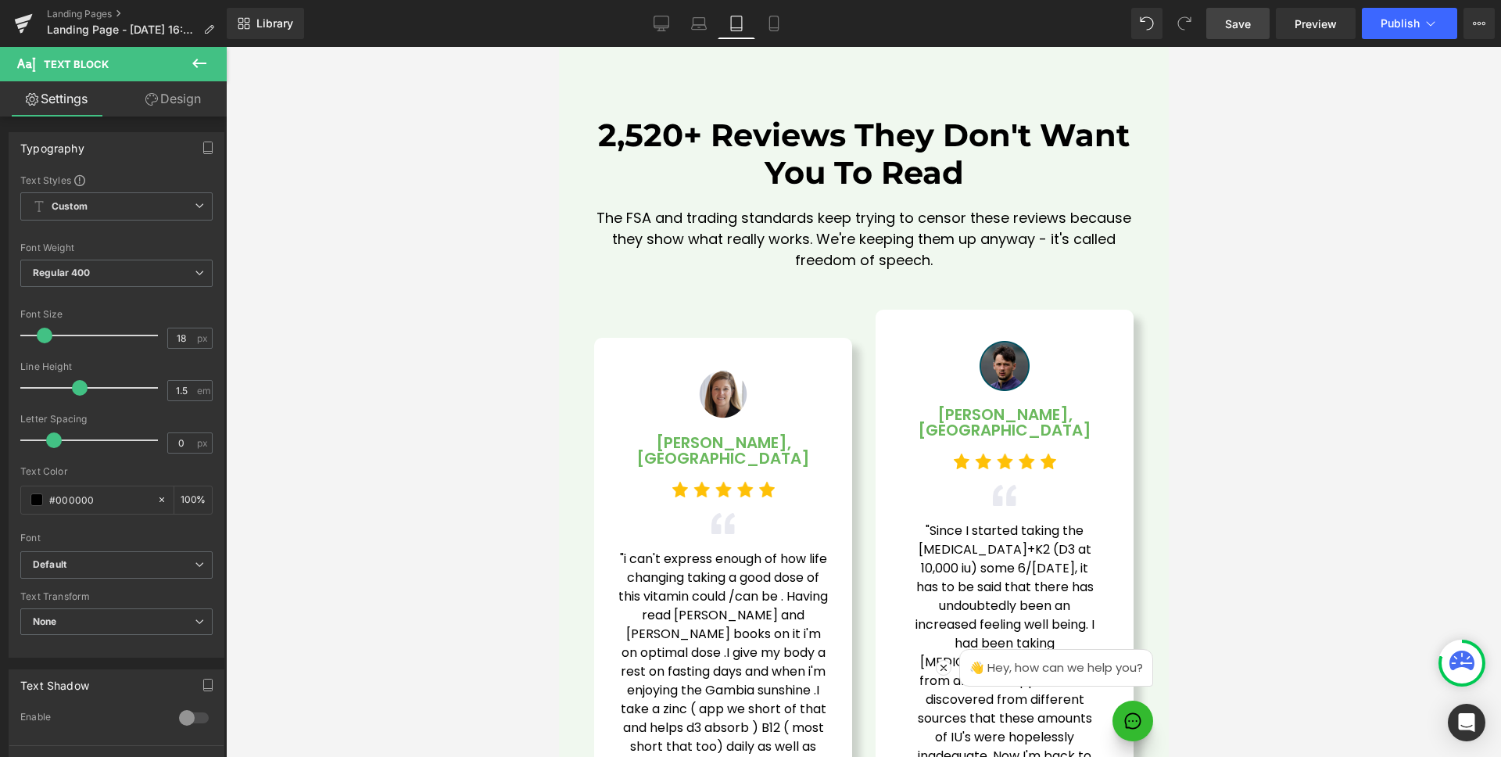
scroll to position [4540, 0]
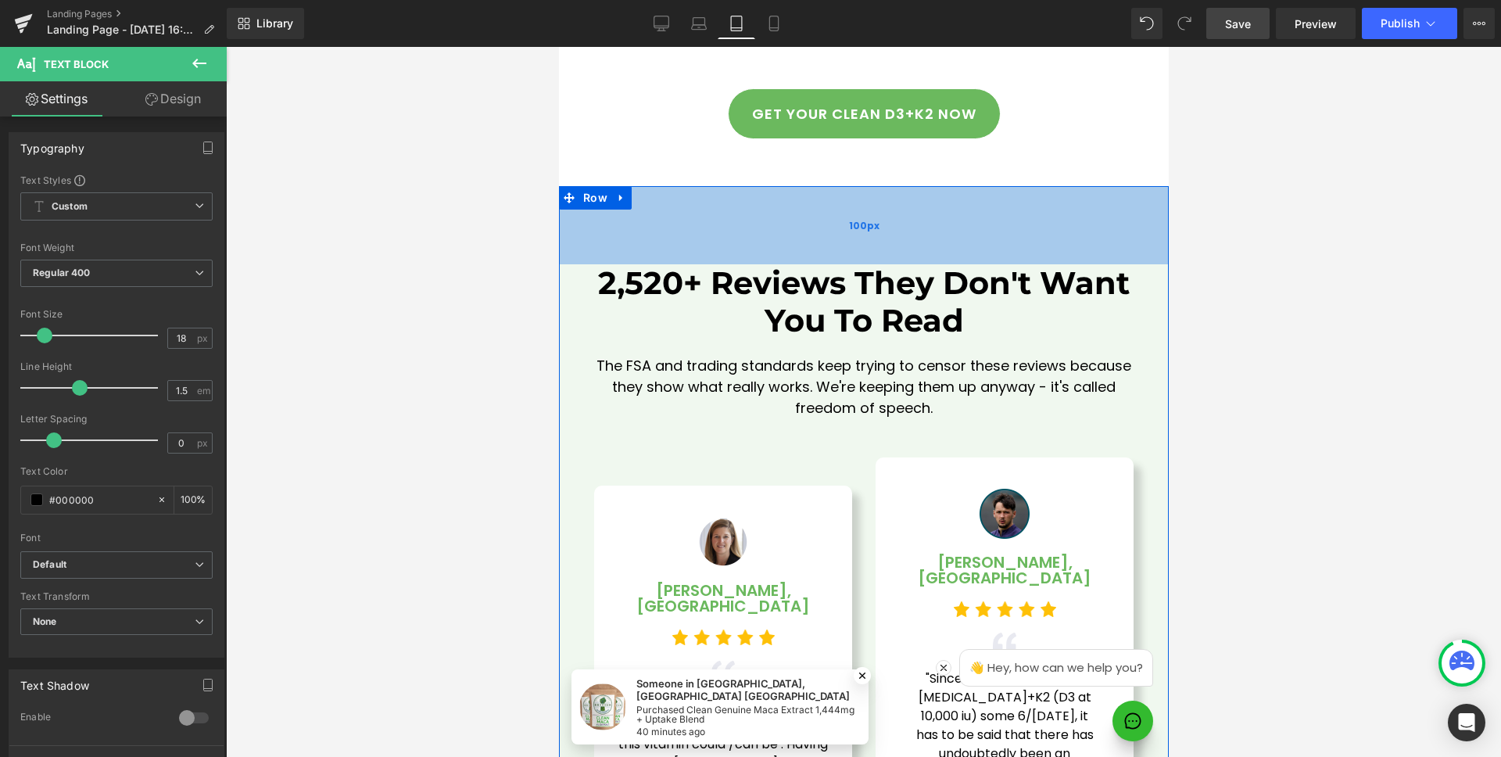
click at [885, 186] on div "100px" at bounding box center [863, 225] width 610 height 78
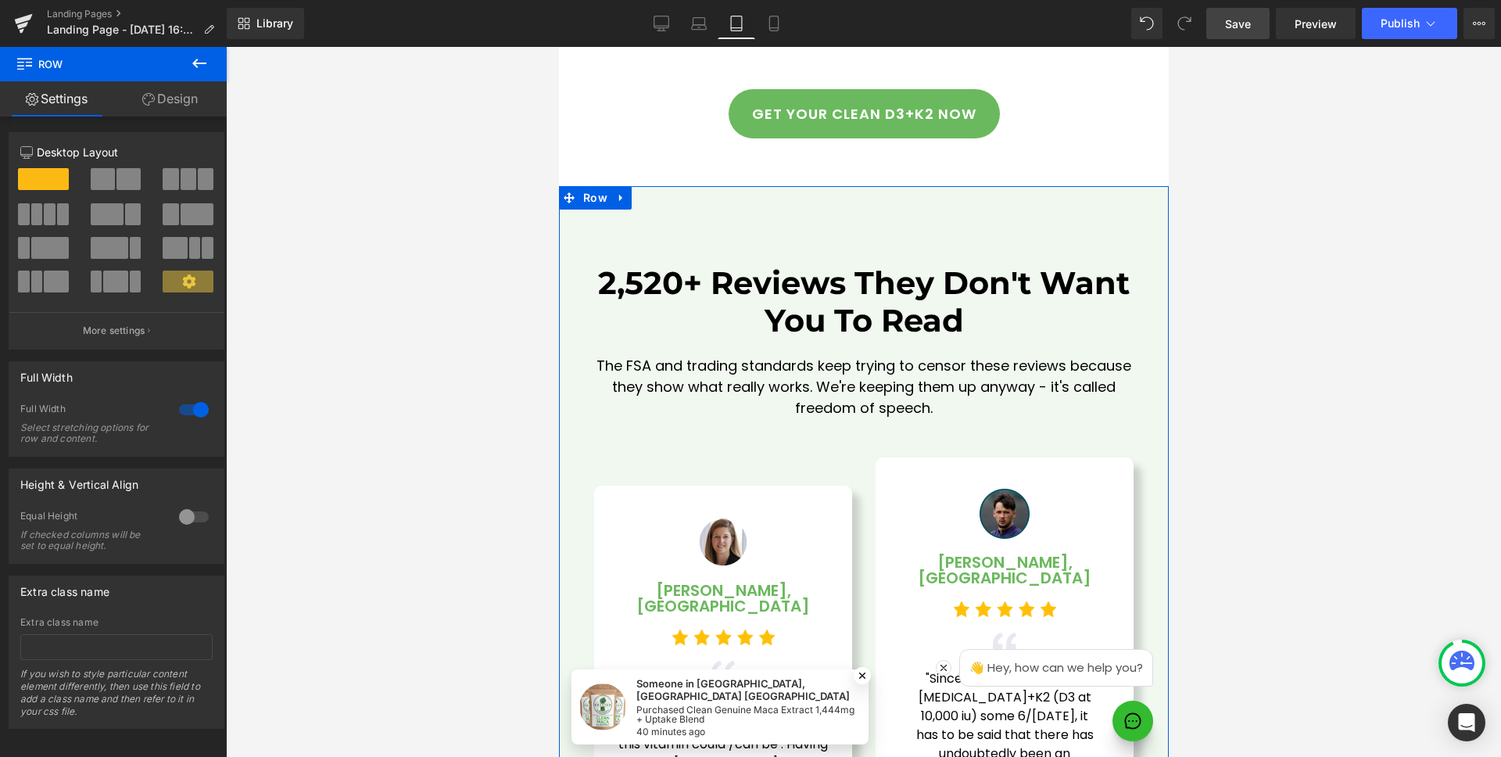
click at [192, 102] on link "Design" at bounding box center [169, 98] width 113 height 35
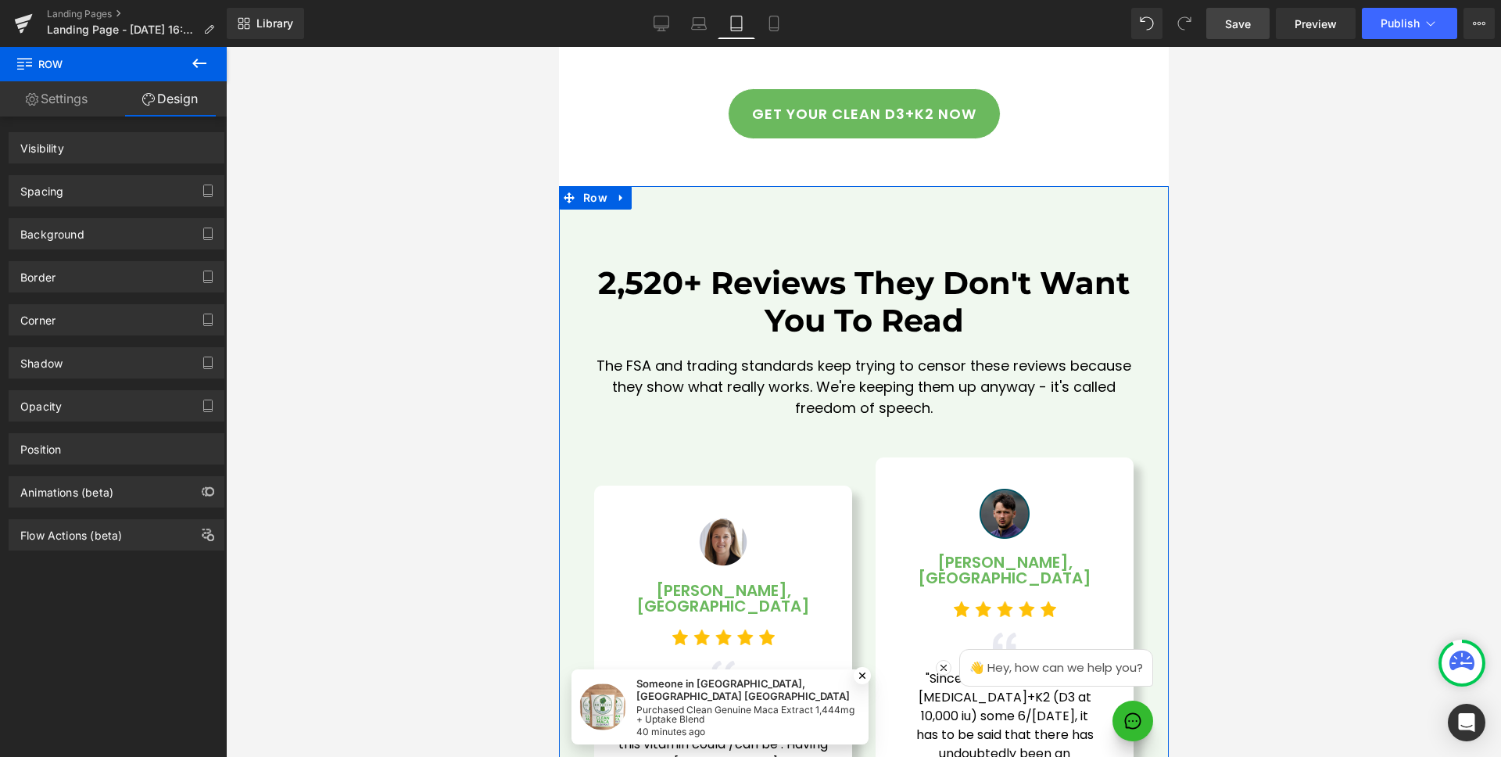
click at [77, 180] on div "Spacing" at bounding box center [116, 191] width 214 height 30
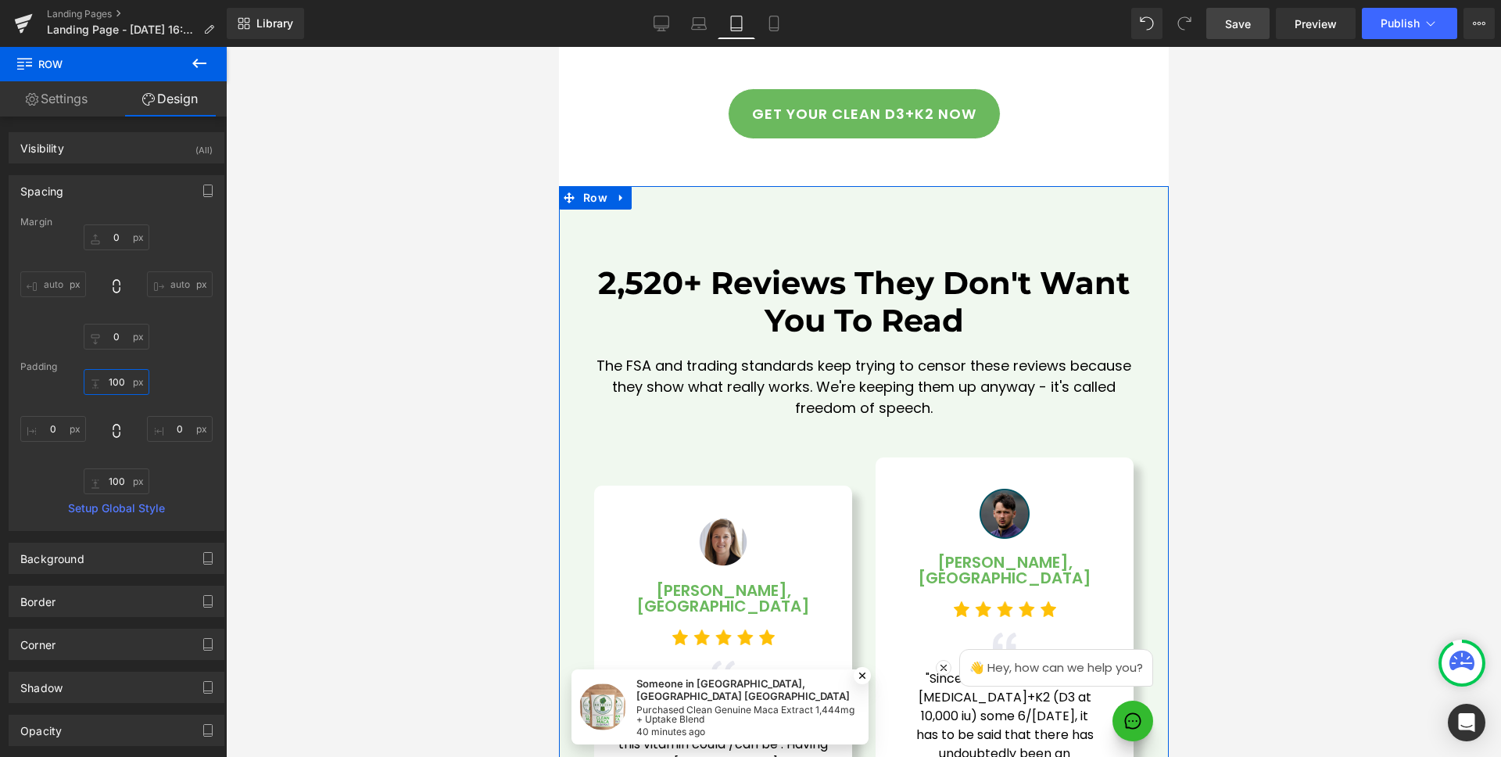
click at [115, 375] on input "100" at bounding box center [117, 382] width 66 height 26
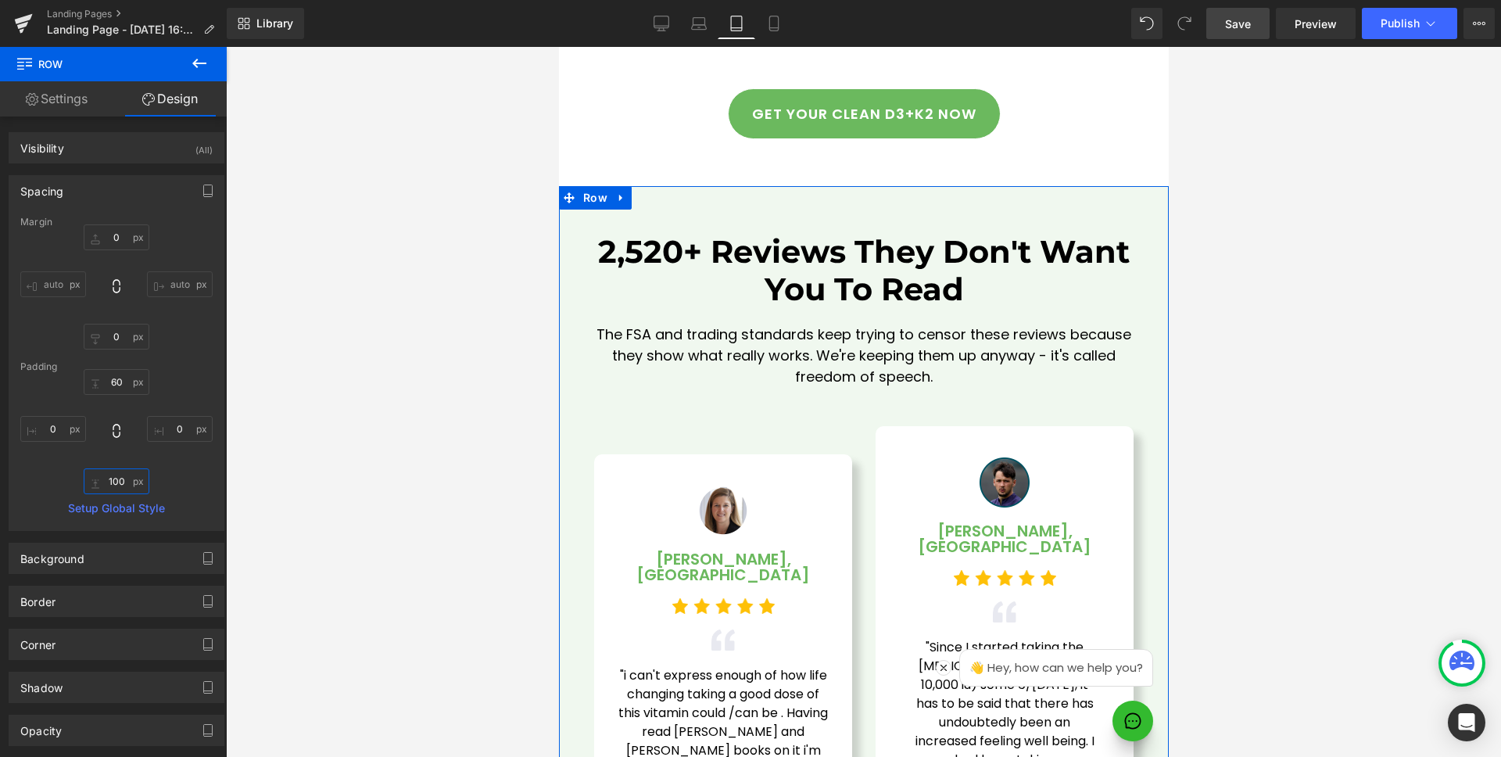
click at [119, 486] on input "100" at bounding box center [117, 481] width 66 height 26
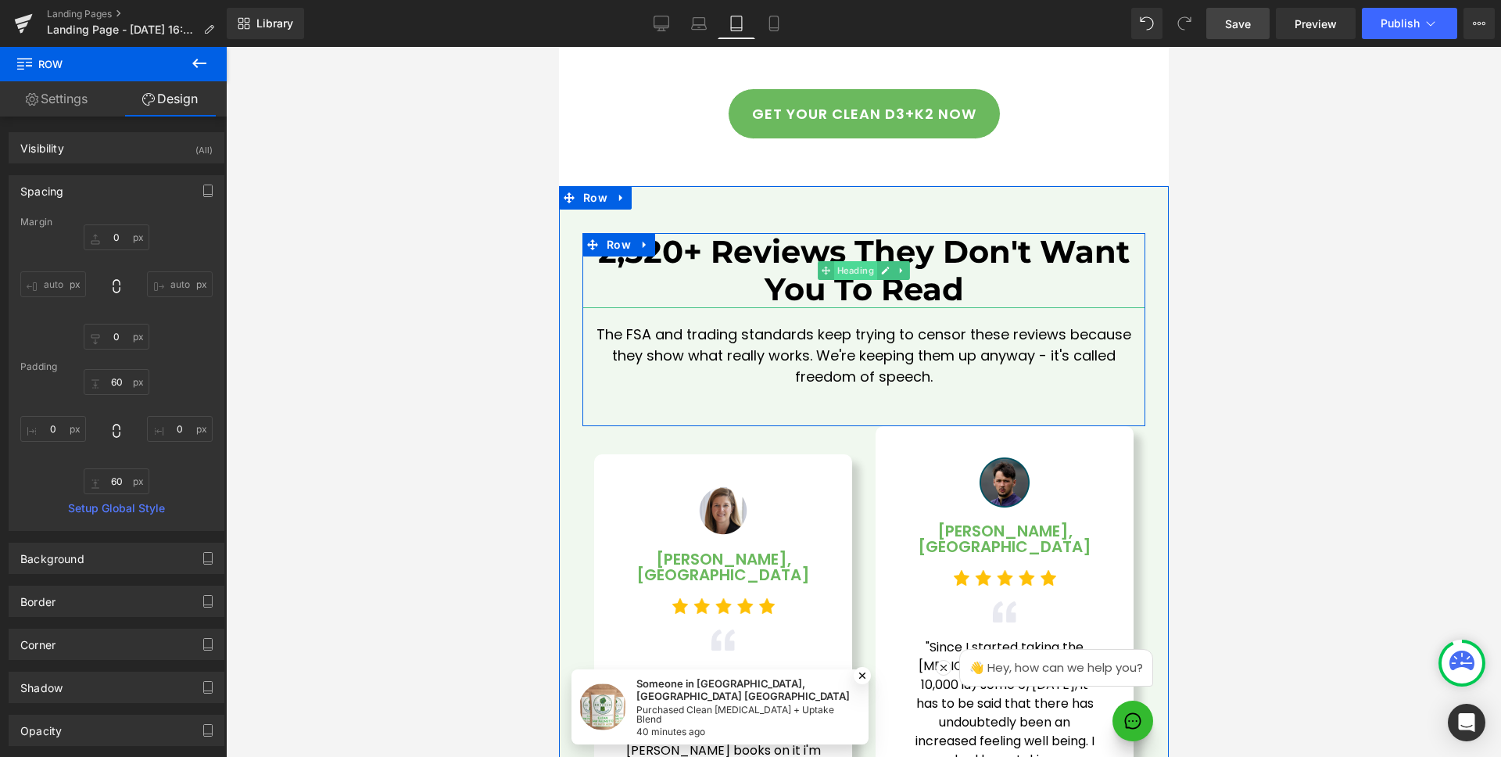
click at [862, 261] on span "Heading" at bounding box center [855, 270] width 43 height 19
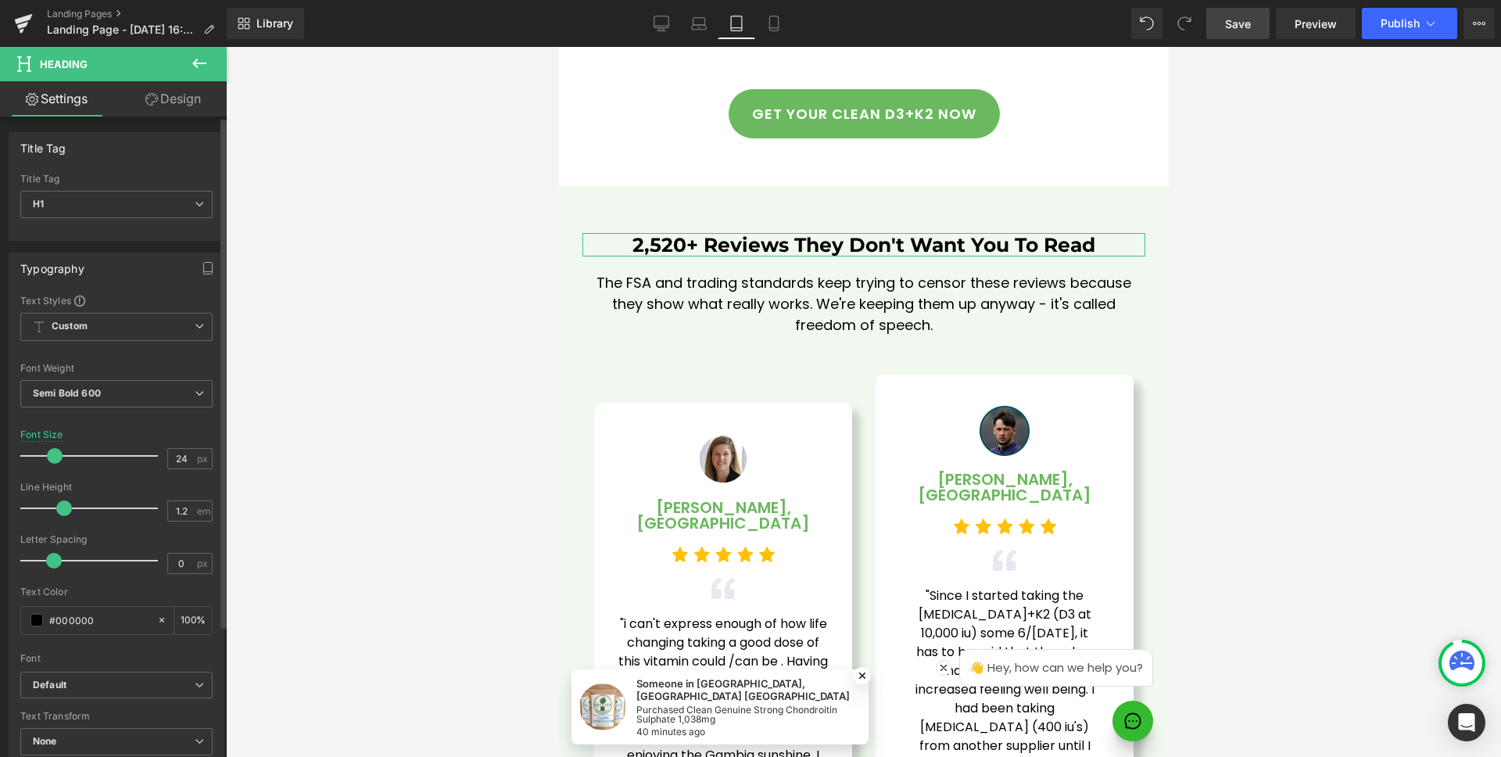
drag, startPoint x: 71, startPoint y: 453, endPoint x: 50, endPoint y: 453, distance: 21.1
click at [50, 453] on span at bounding box center [55, 456] width 16 height 16
click at [51, 451] on span at bounding box center [55, 456] width 16 height 16
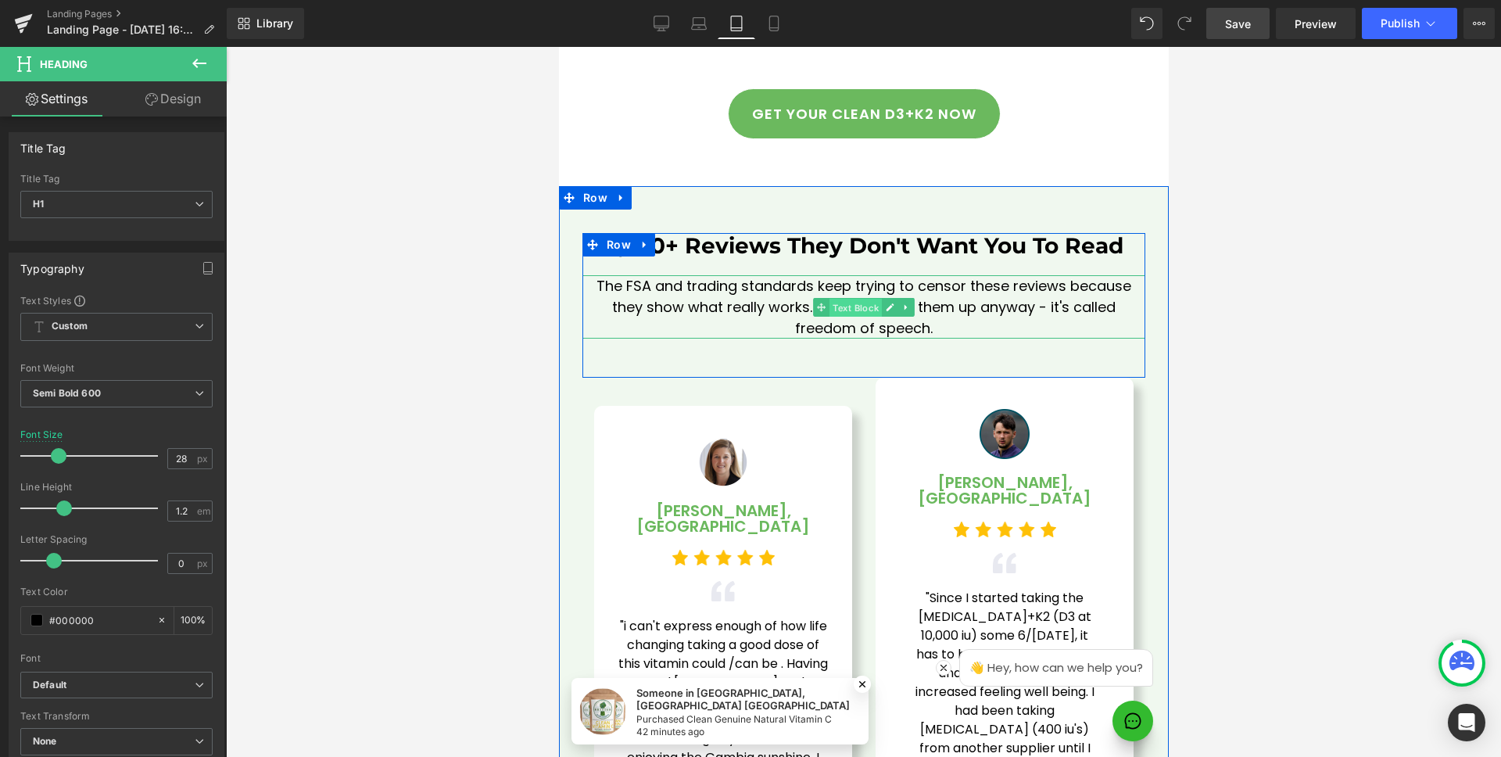
click at [839, 298] on span "Text Block" at bounding box center [855, 307] width 52 height 19
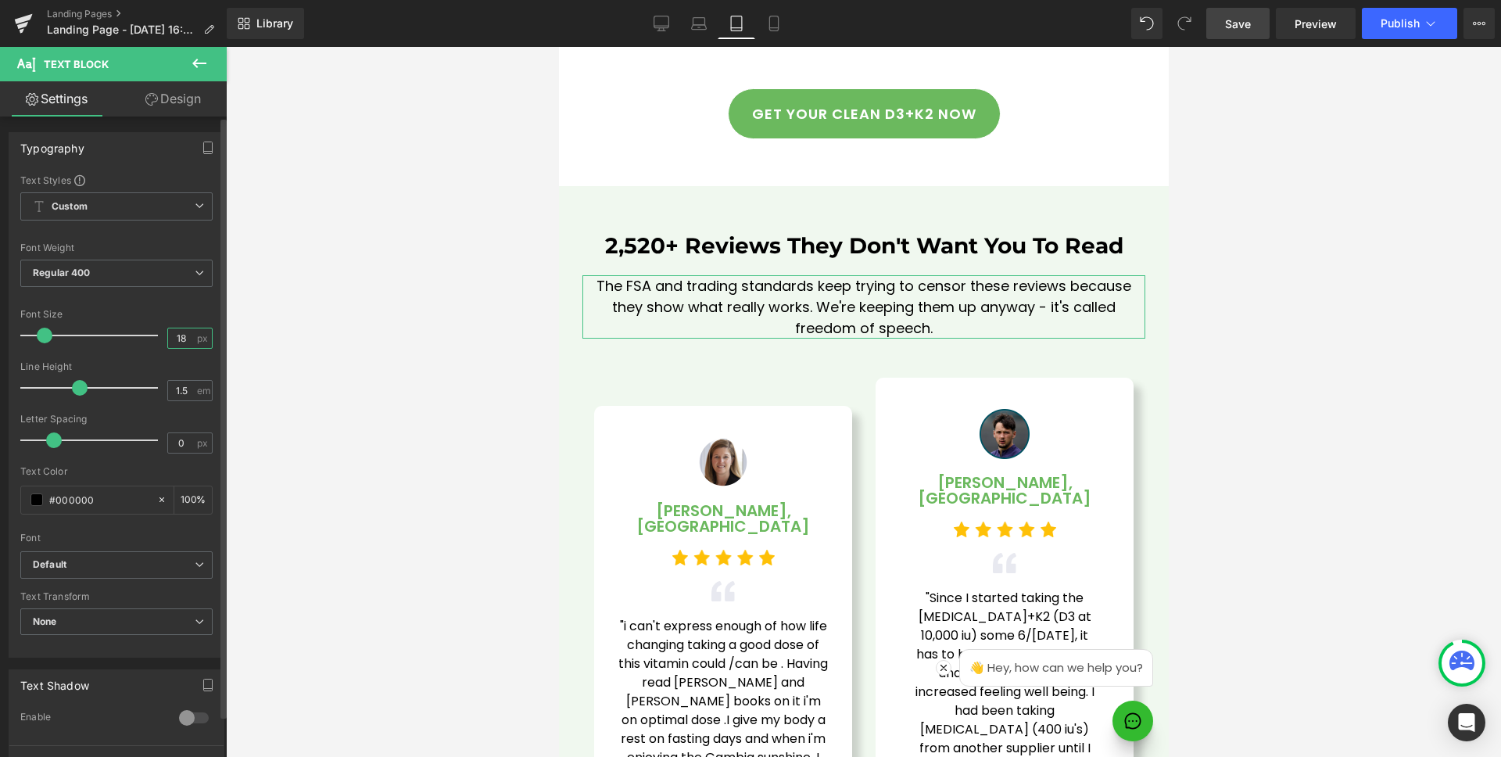
click at [185, 339] on input "18" at bounding box center [181, 338] width 27 height 20
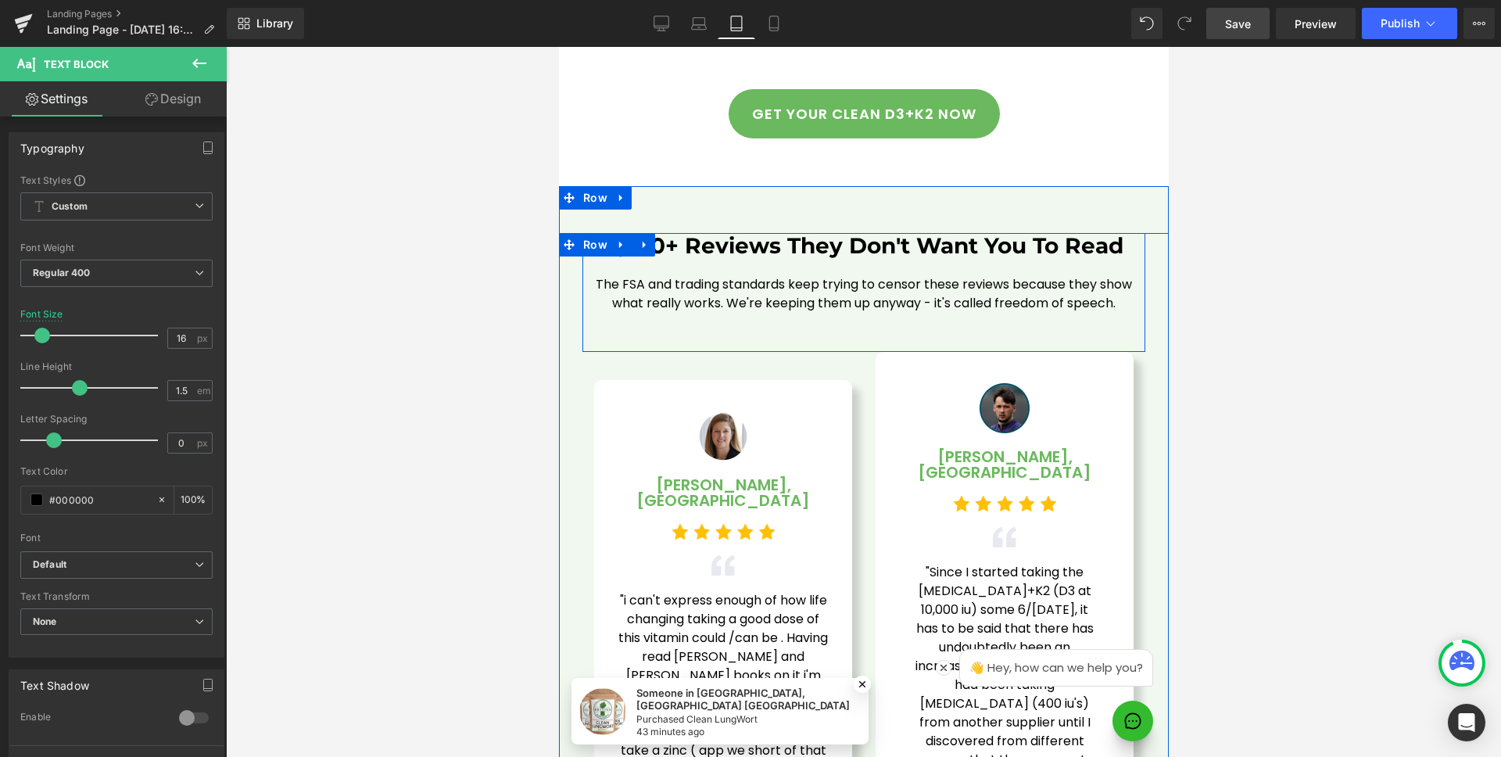
click at [874, 233] on div "2,520+ Reviews They Don't Want You To Read Heading The FSA and trading standard…" at bounding box center [863, 273] width 563 height 80
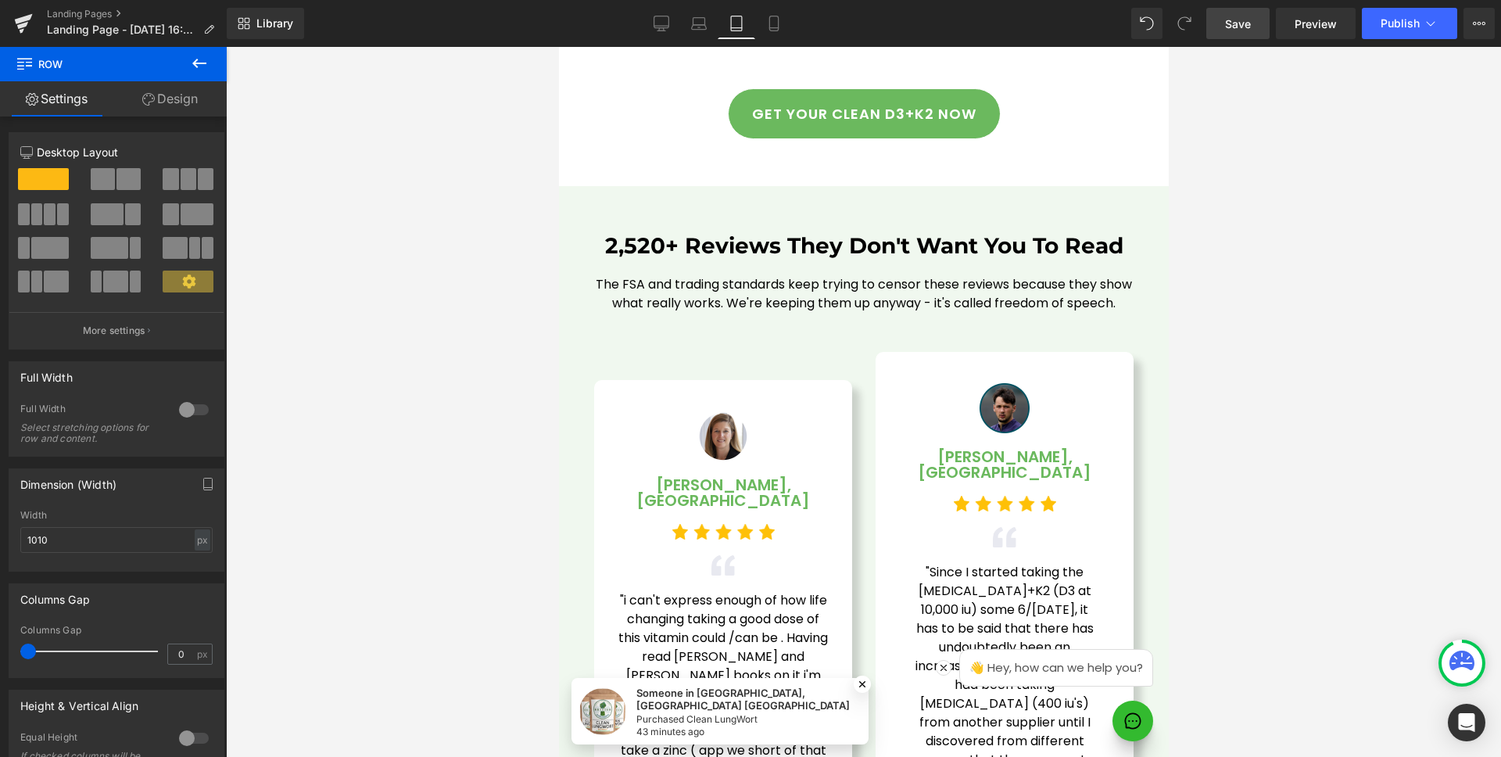
click at [164, 104] on link "Design" at bounding box center [169, 98] width 113 height 35
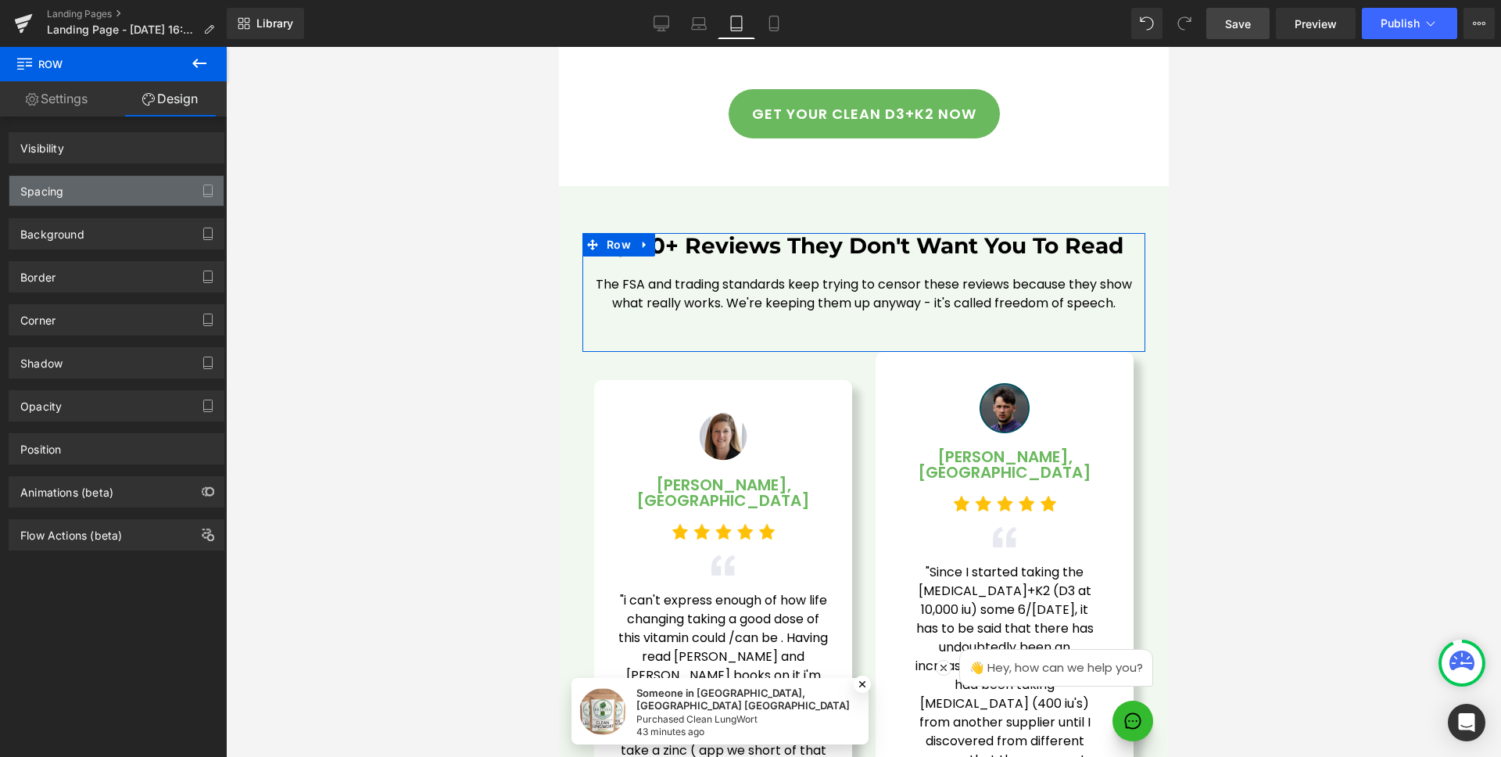
click at [99, 181] on div "Spacing" at bounding box center [116, 191] width 214 height 30
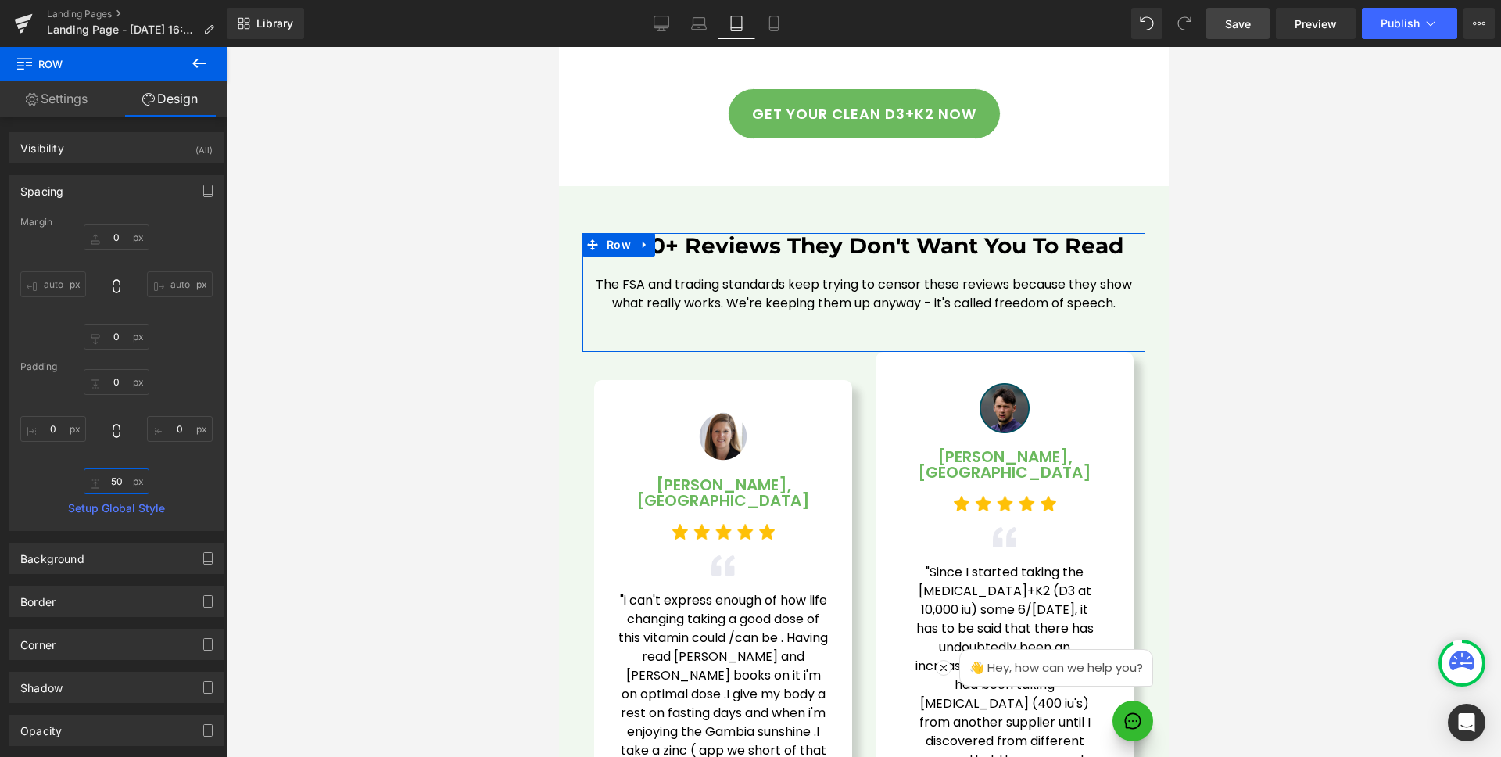
click at [117, 482] on input "50" at bounding box center [117, 481] width 66 height 26
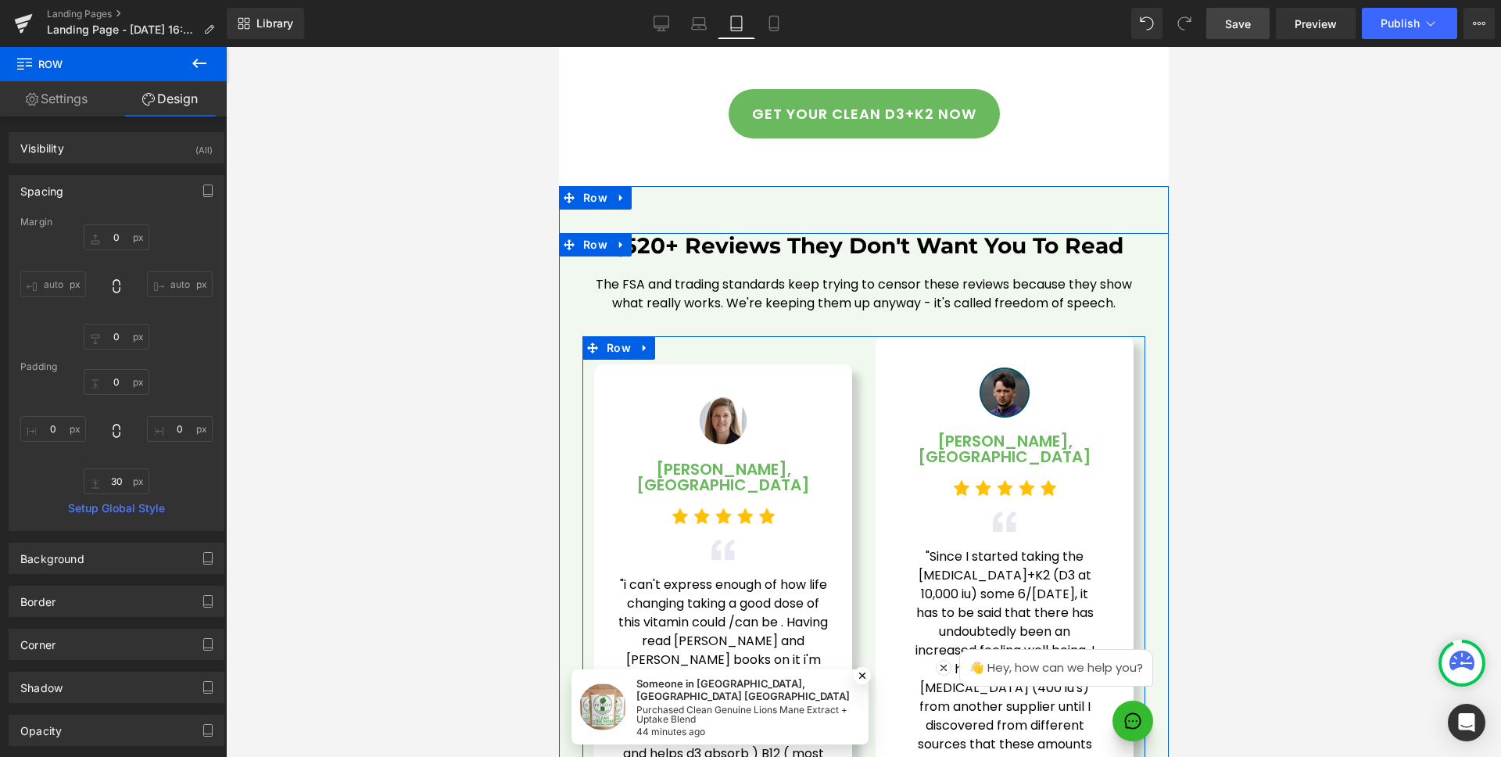
click at [852, 336] on div "Image [PERSON_NAME], London Text Block Image Image "i can't express enough of h…" at bounding box center [723, 635] width 282 height 599
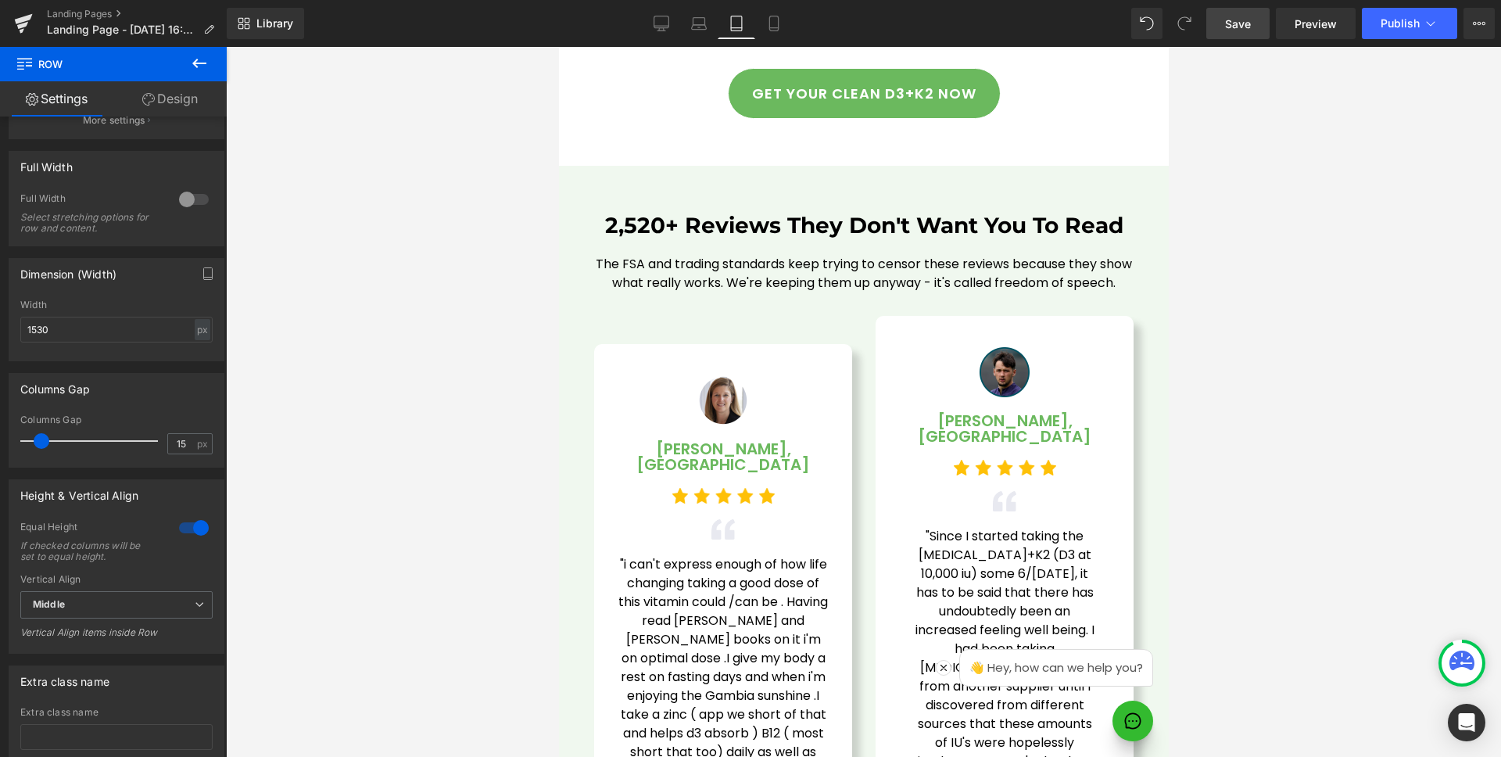
scroll to position [4448, 0]
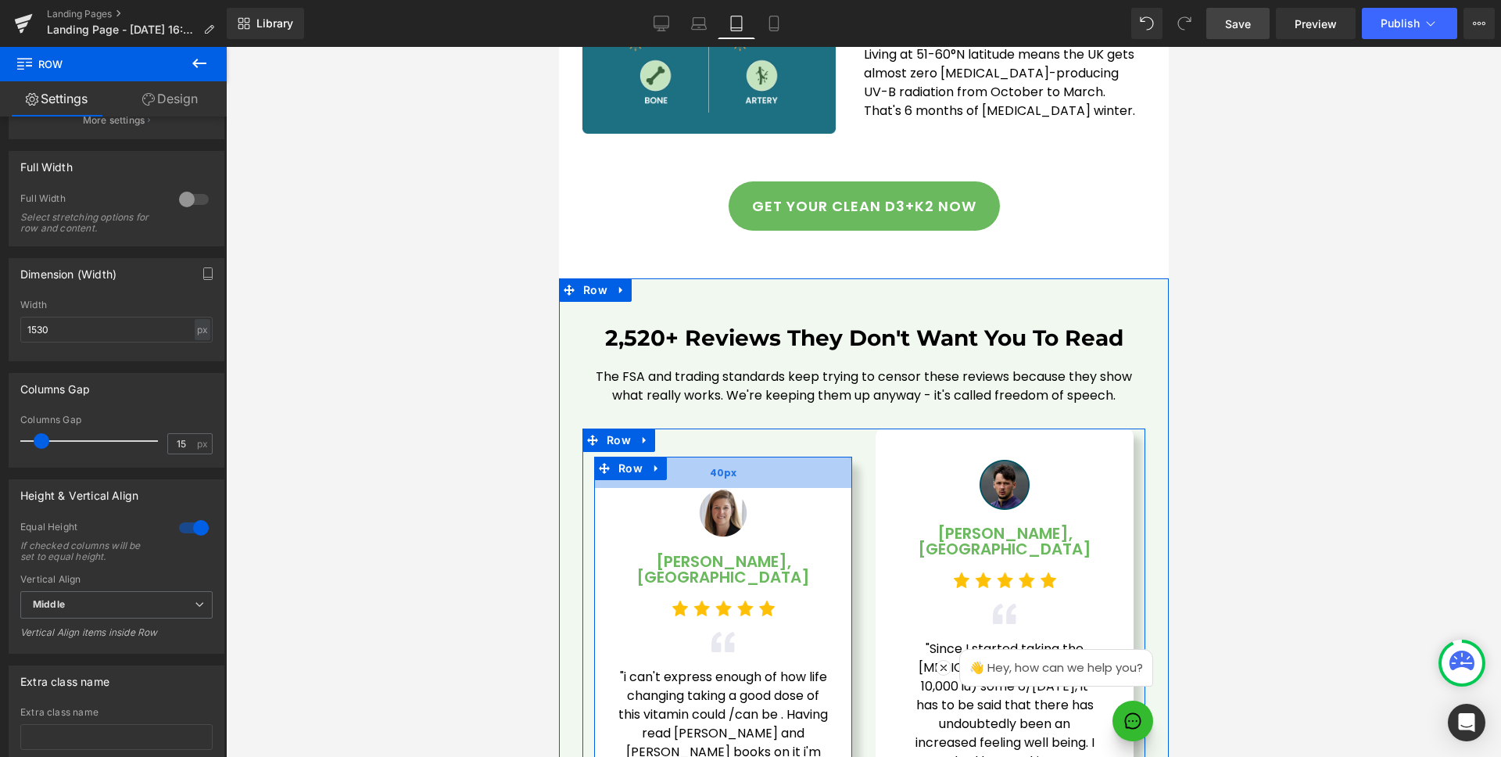
click at [806, 457] on div "40px" at bounding box center [723, 472] width 258 height 31
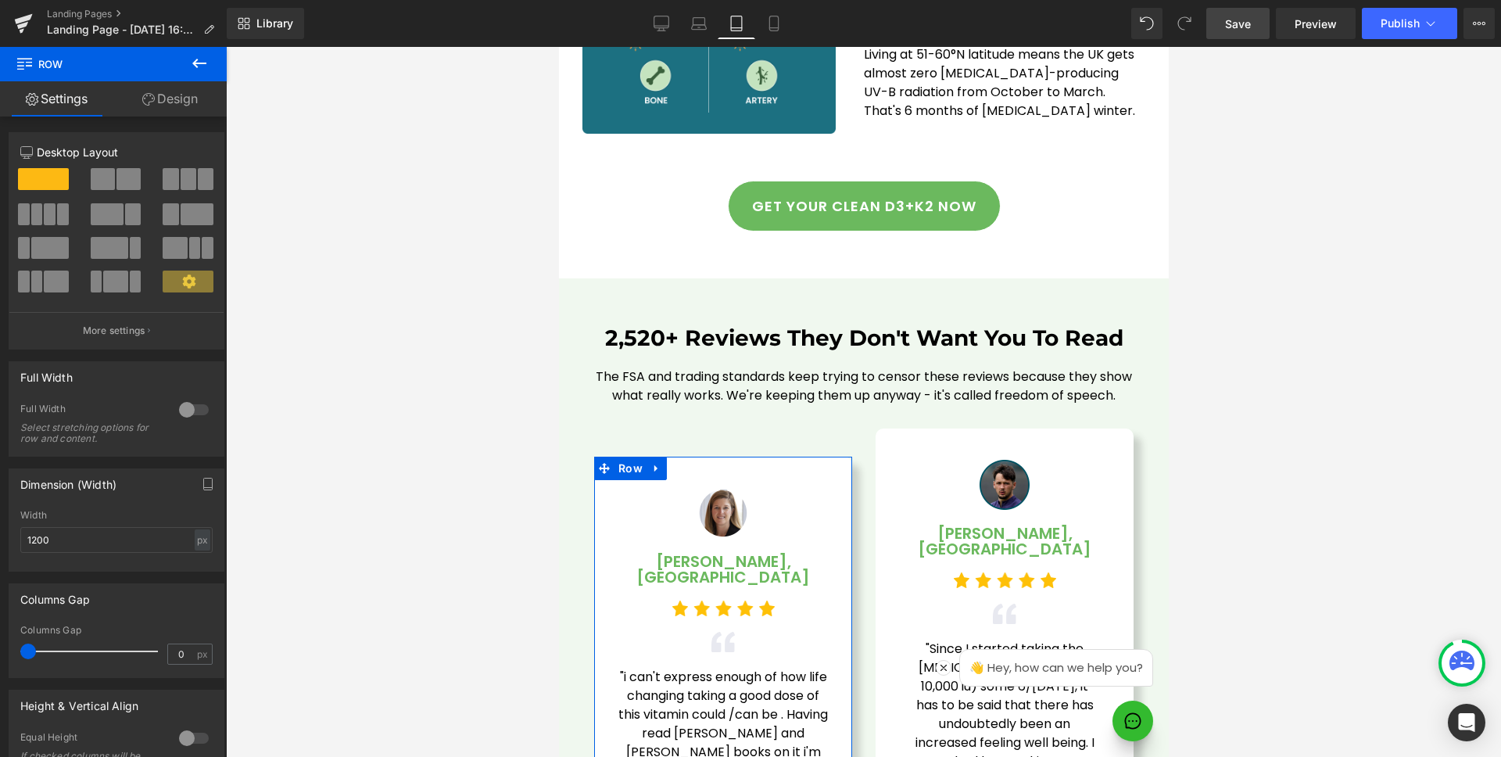
click at [162, 97] on link "Design" at bounding box center [169, 98] width 113 height 35
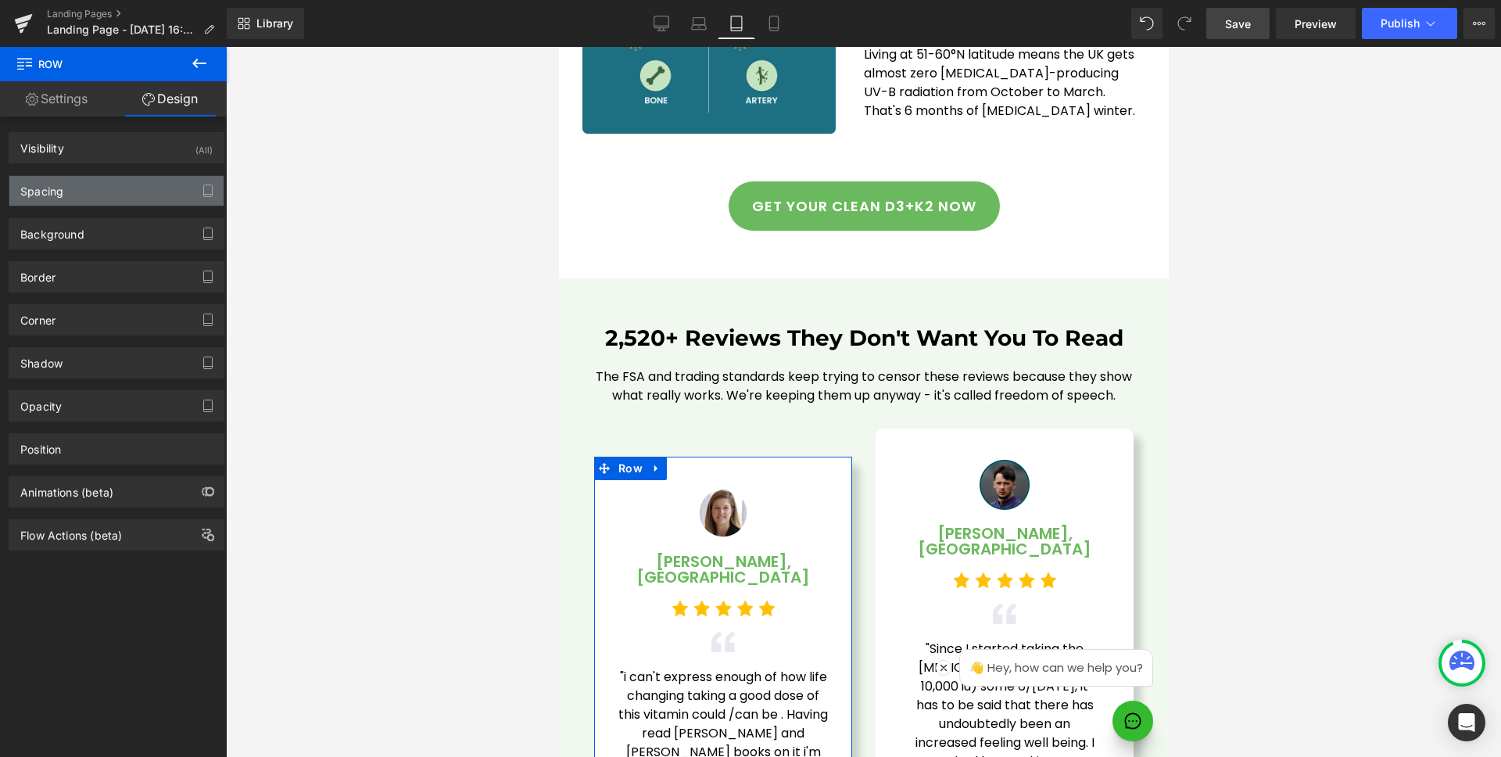
click at [79, 192] on div "Spacing" at bounding box center [116, 191] width 214 height 30
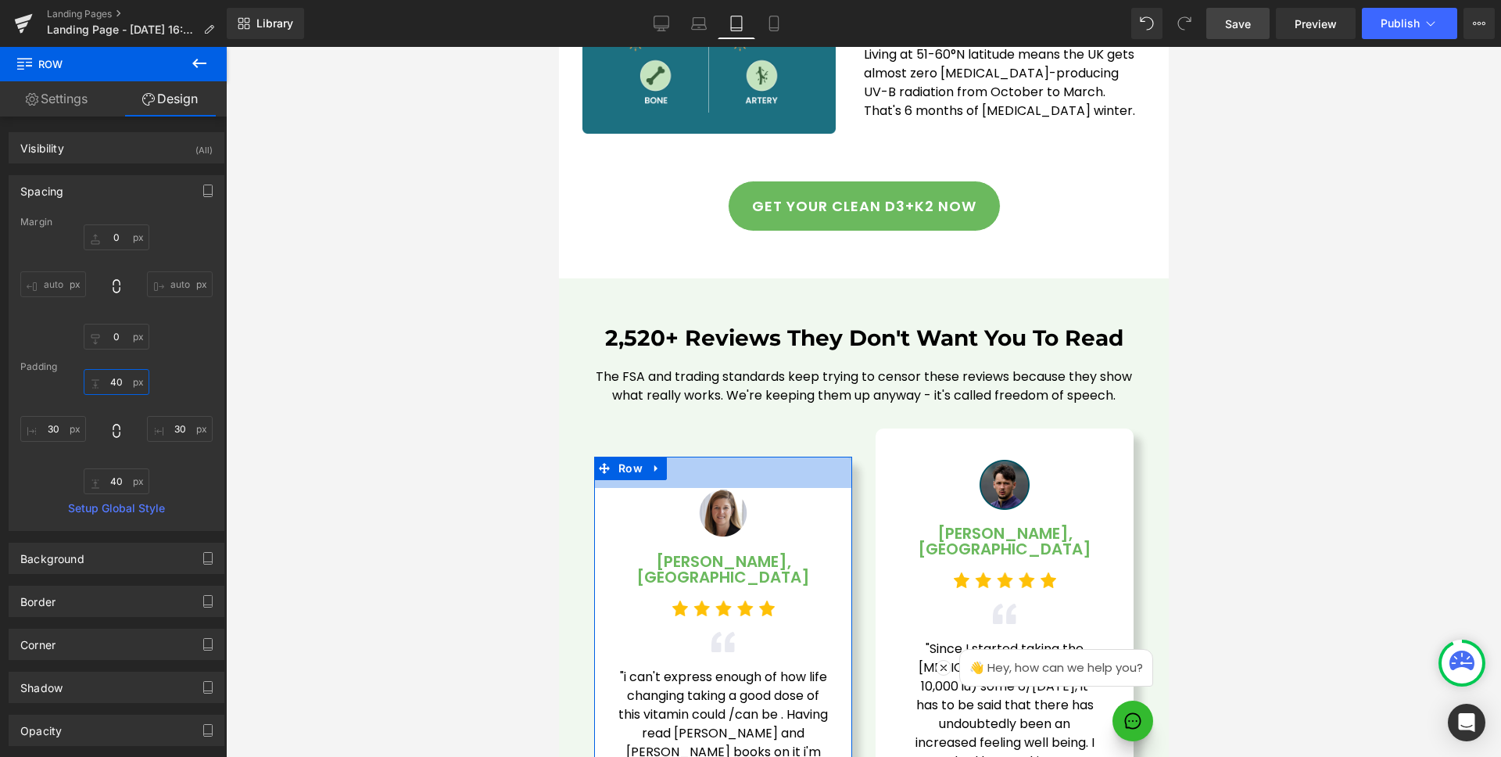
click at [133, 378] on input "40" at bounding box center [117, 382] width 66 height 26
click at [114, 476] on input "40" at bounding box center [117, 481] width 66 height 26
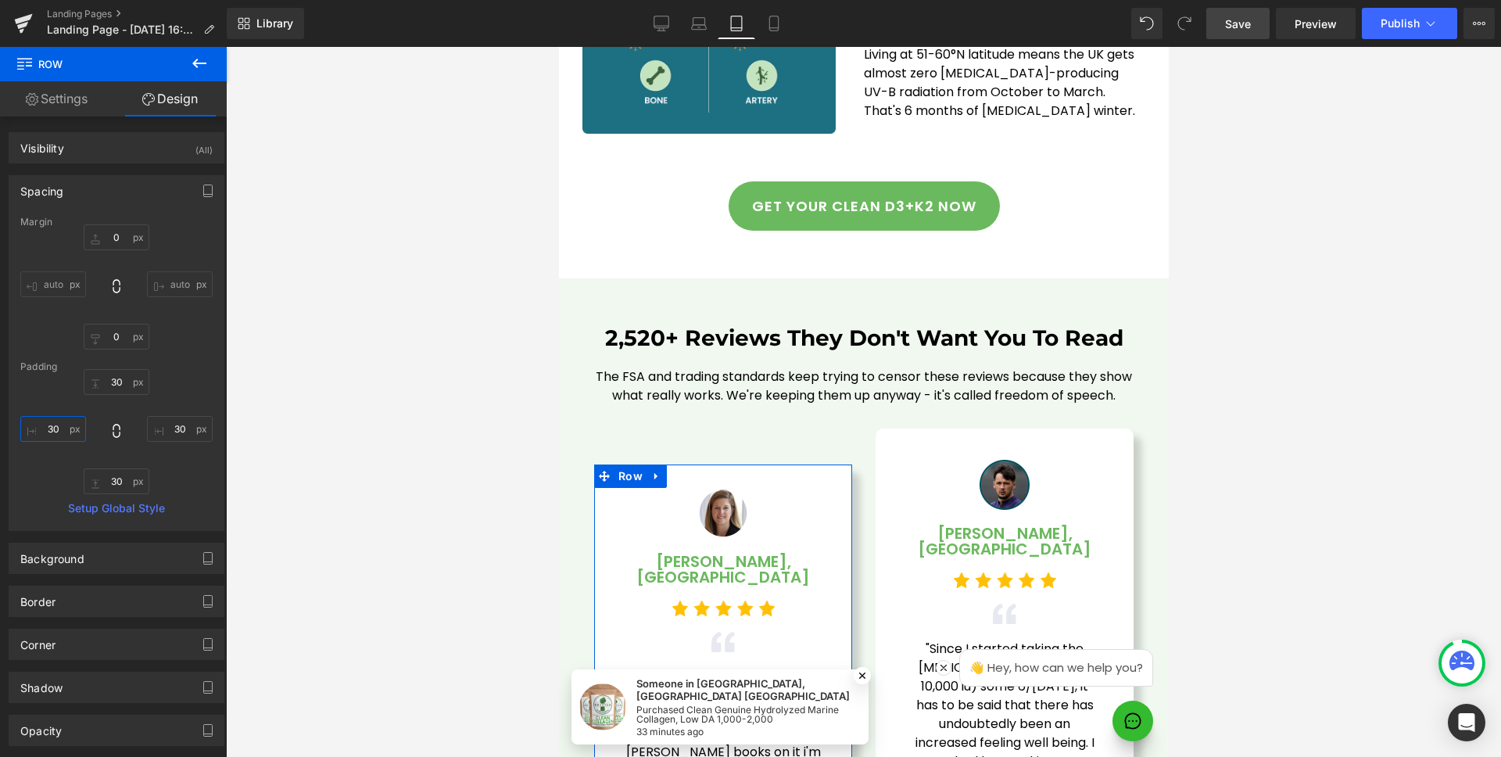
click at [66, 436] on input "30" at bounding box center [53, 429] width 66 height 26
click at [176, 425] on input "30" at bounding box center [180, 429] width 66 height 26
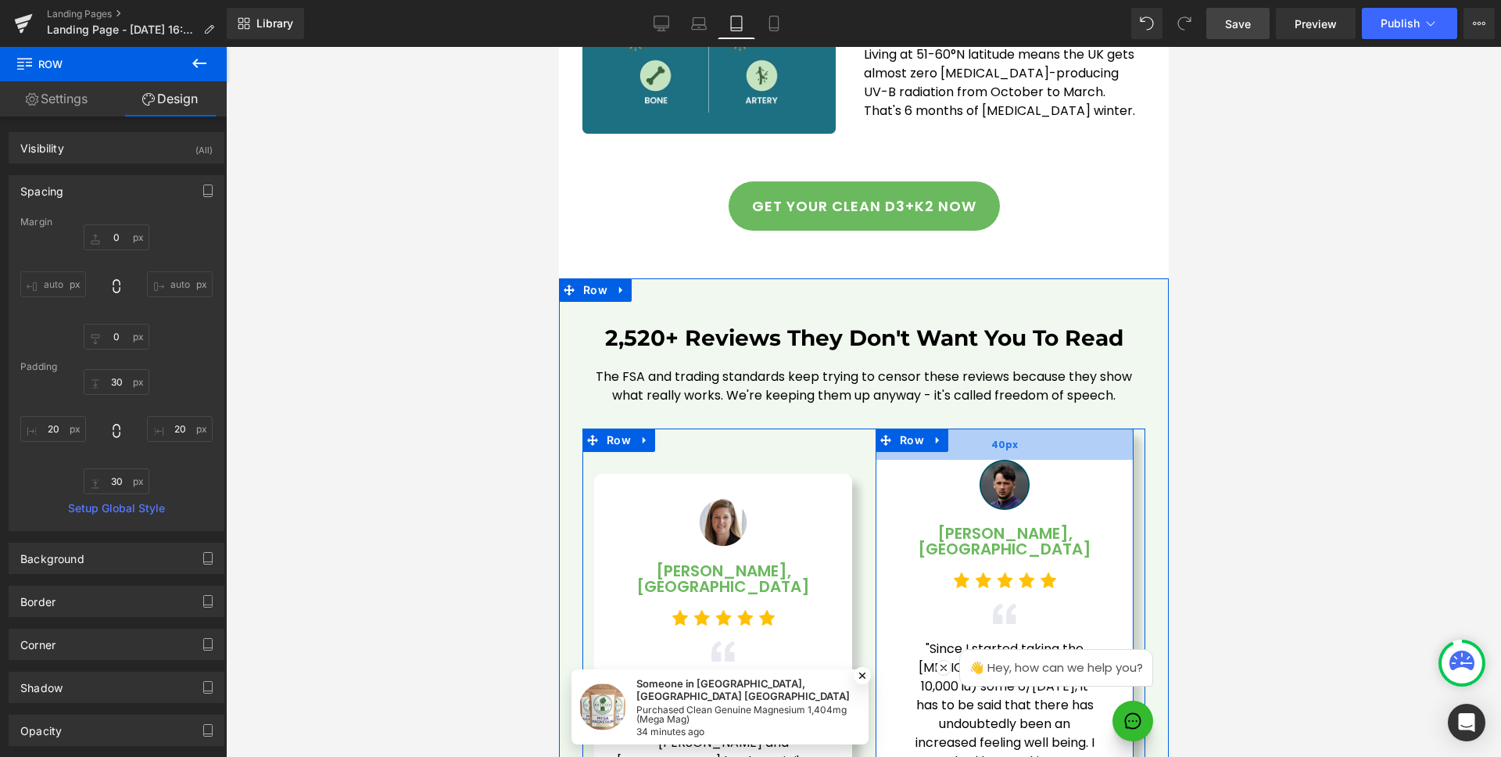
click at [979, 429] on div "40px" at bounding box center [1004, 444] width 258 height 31
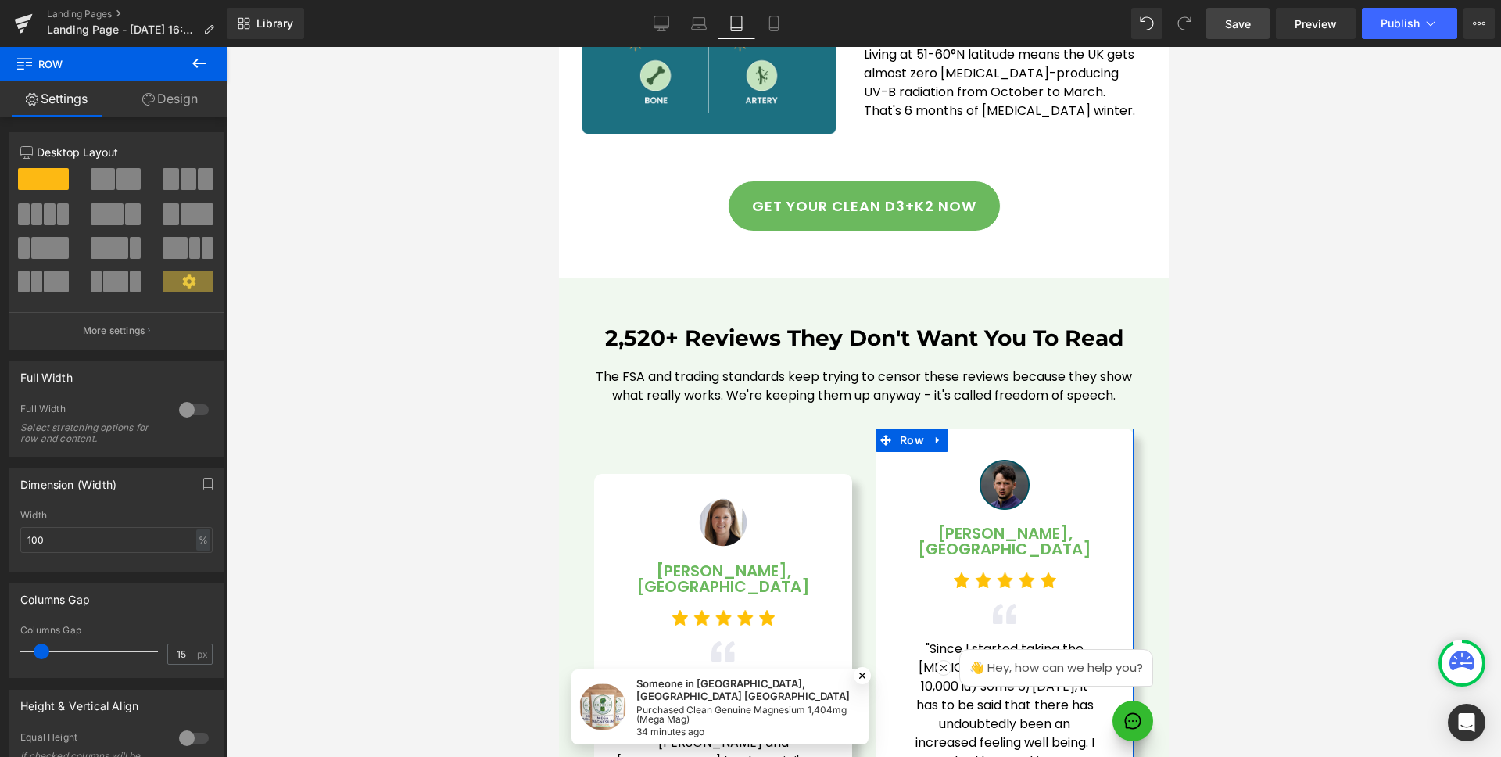
click at [148, 99] on icon at bounding box center [148, 99] width 13 height 13
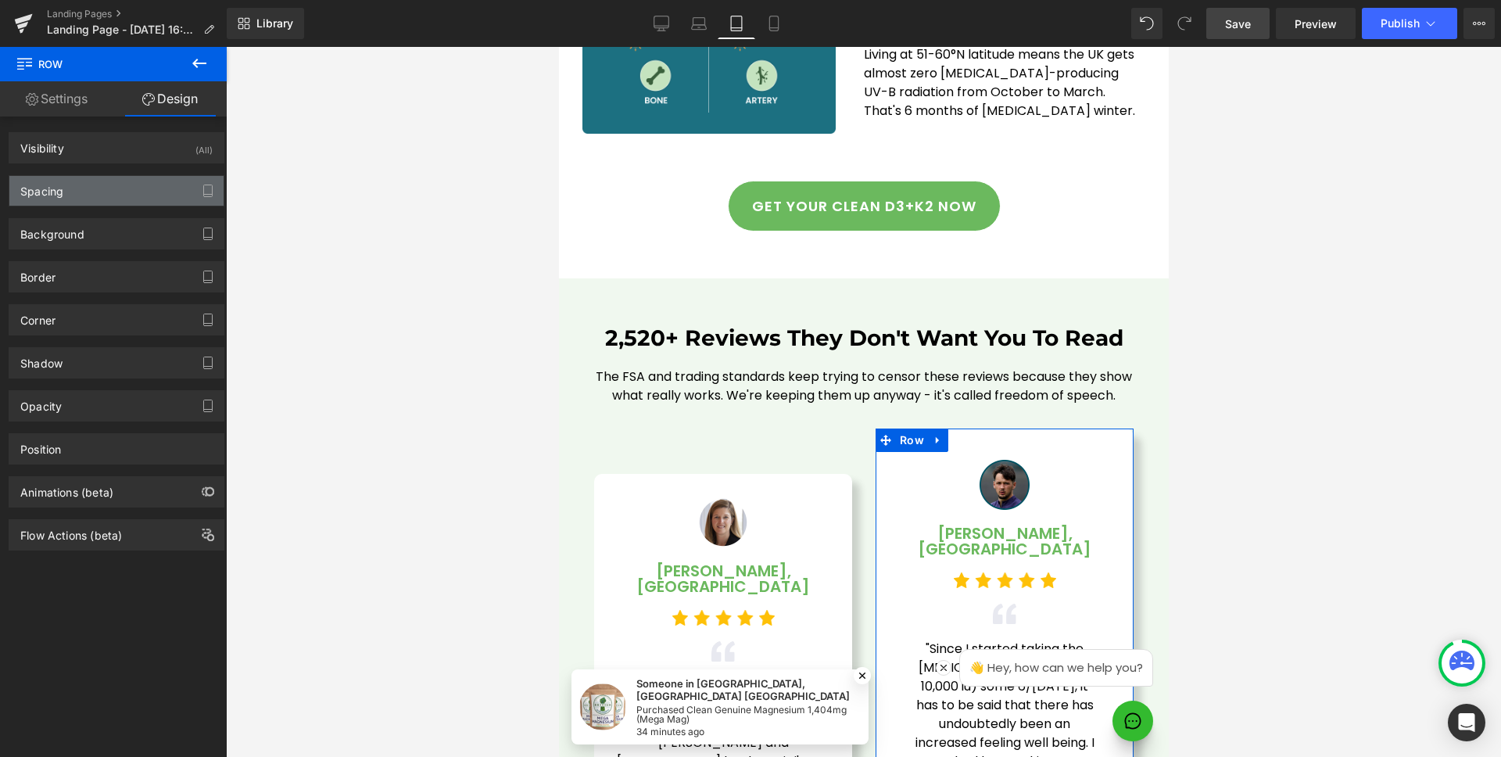
click at [97, 195] on div "Spacing" at bounding box center [116, 191] width 214 height 30
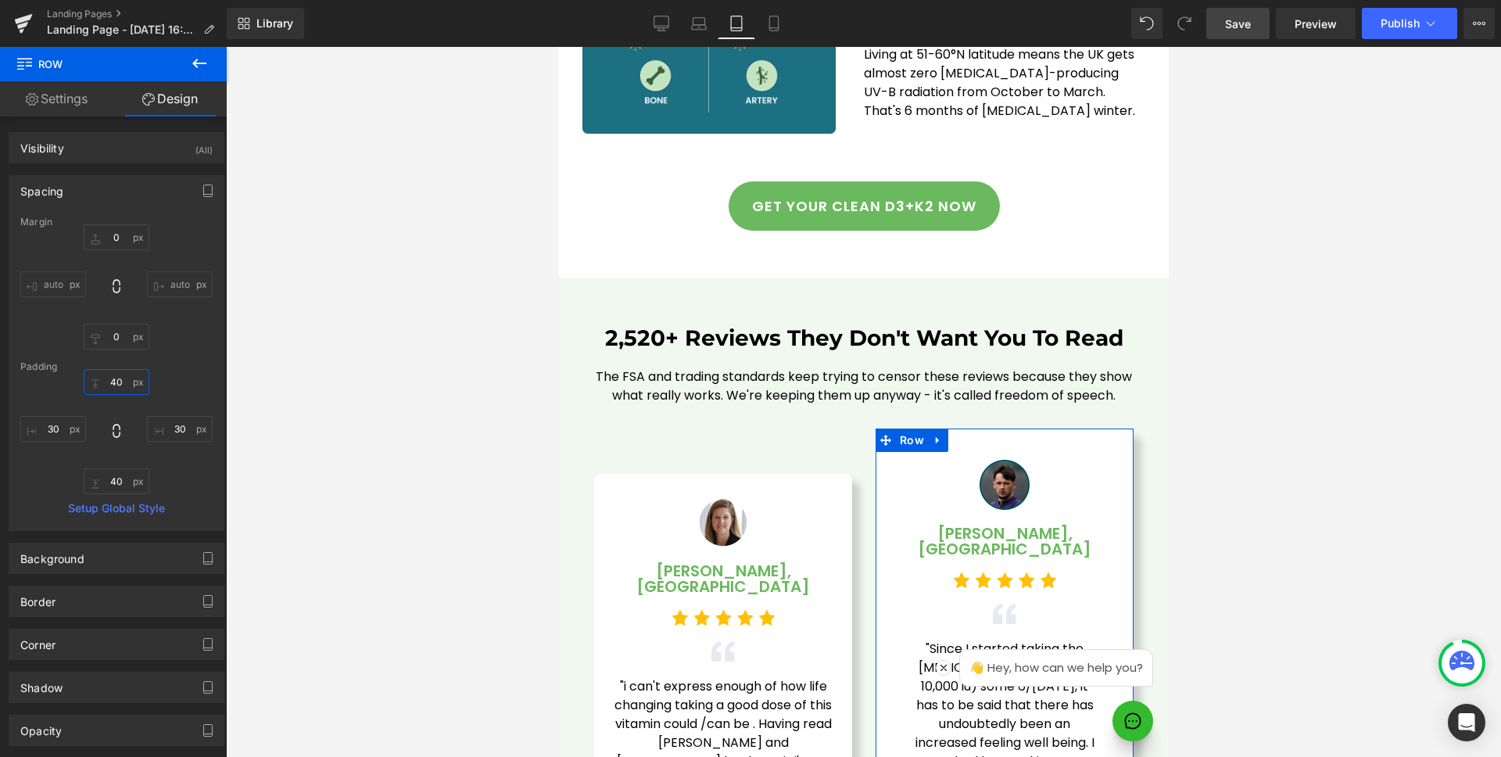
click at [122, 384] on input "40" at bounding box center [117, 382] width 66 height 26
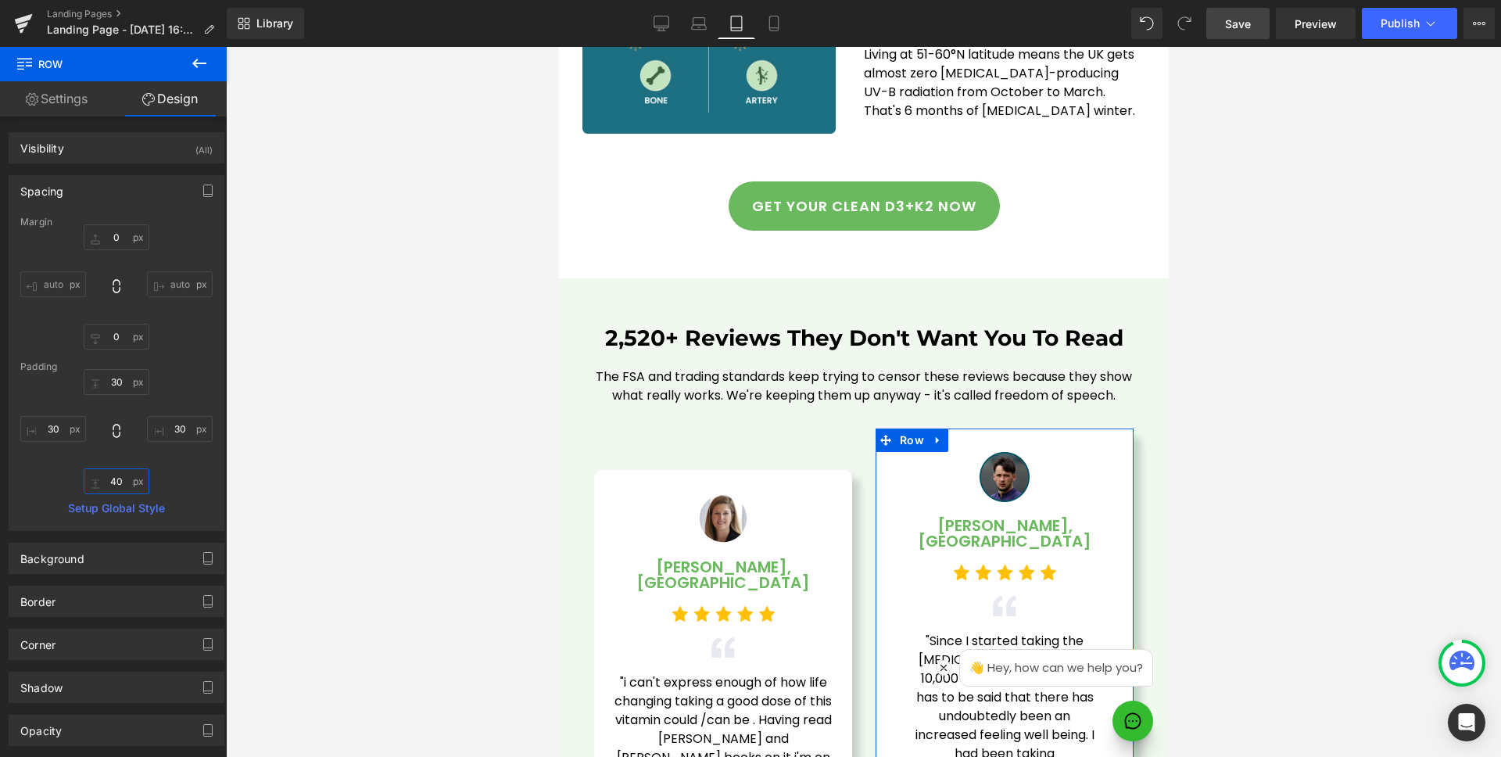
click at [118, 479] on input "40" at bounding box center [117, 481] width 66 height 26
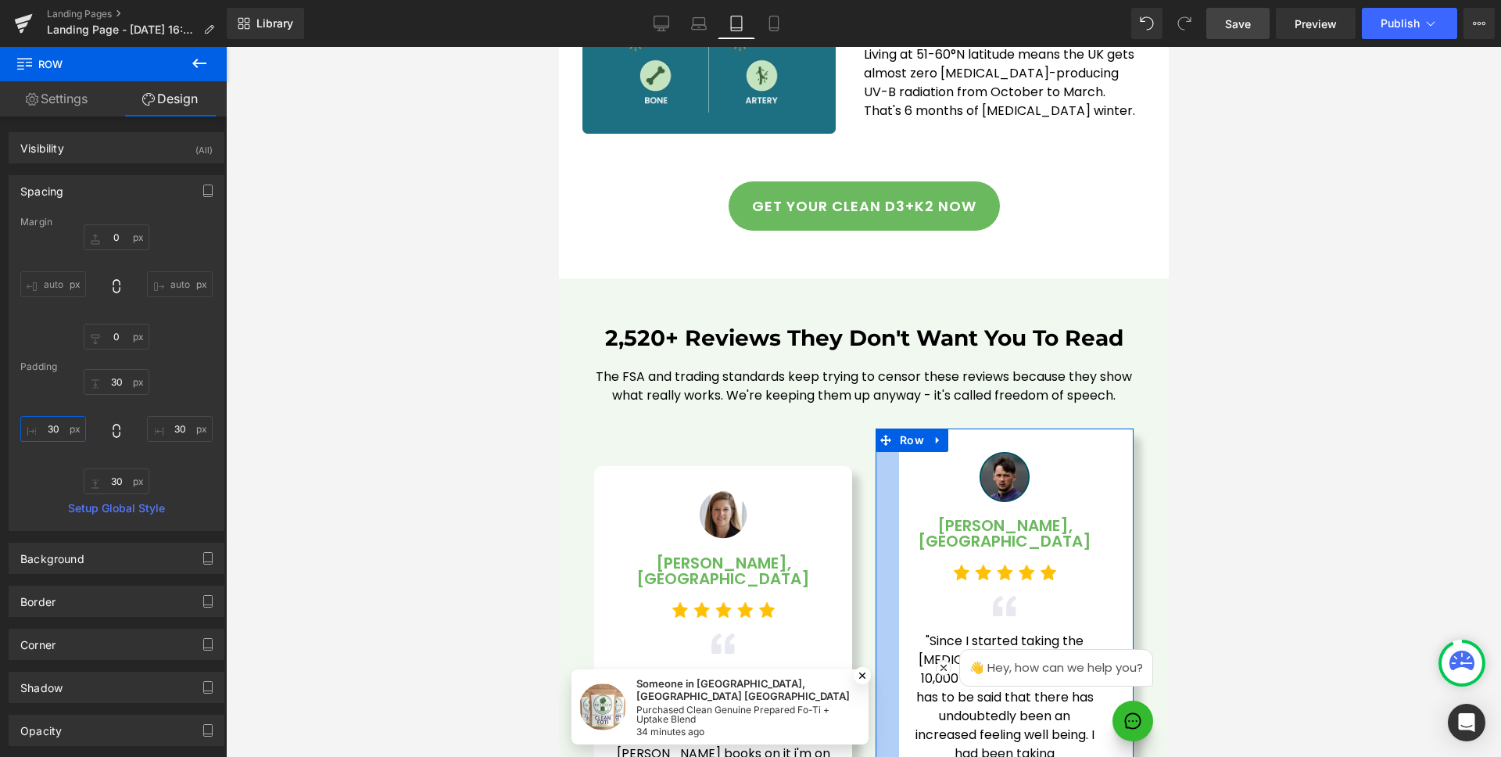
click at [55, 420] on input "30" at bounding box center [53, 429] width 66 height 26
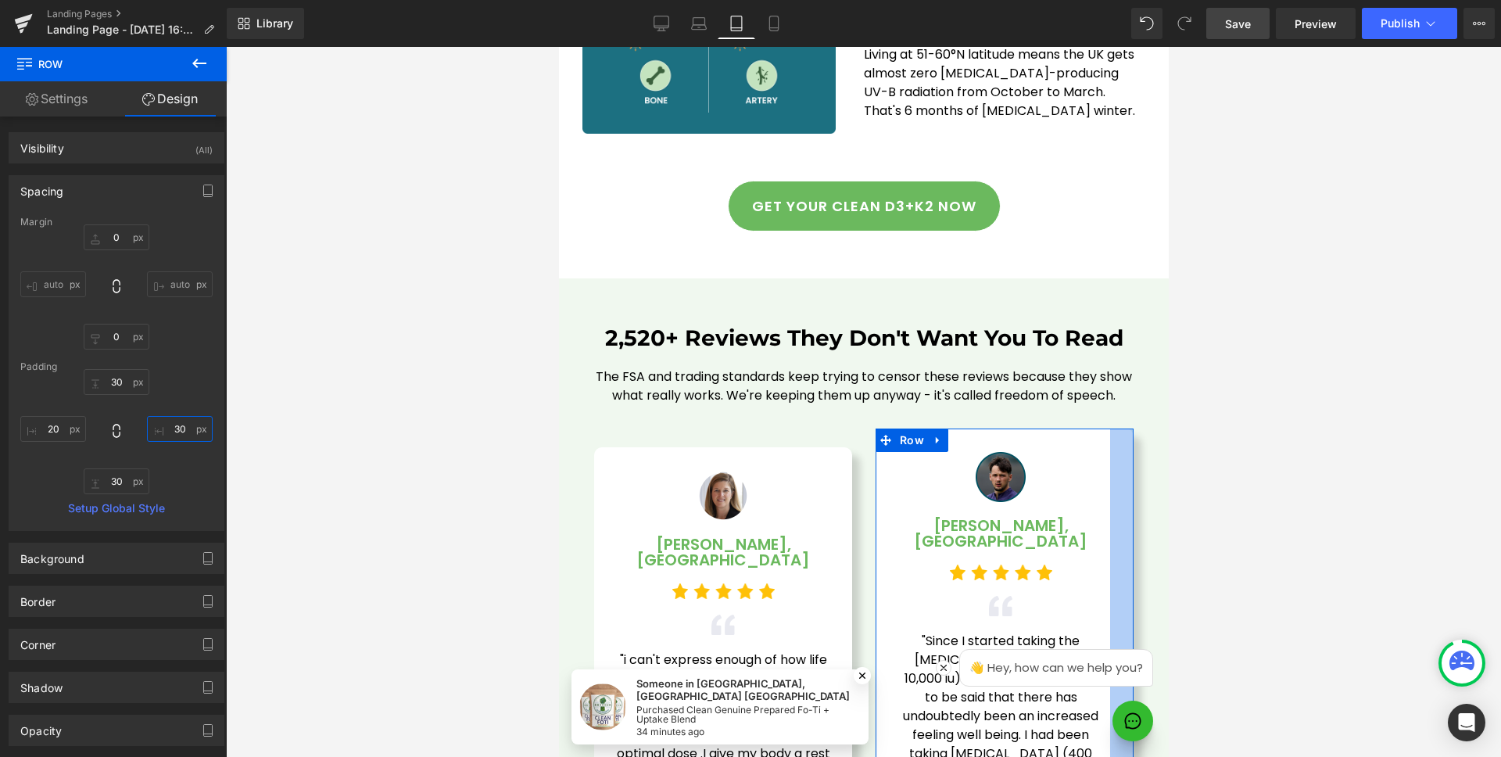
click at [192, 422] on input "30" at bounding box center [180, 429] width 66 height 26
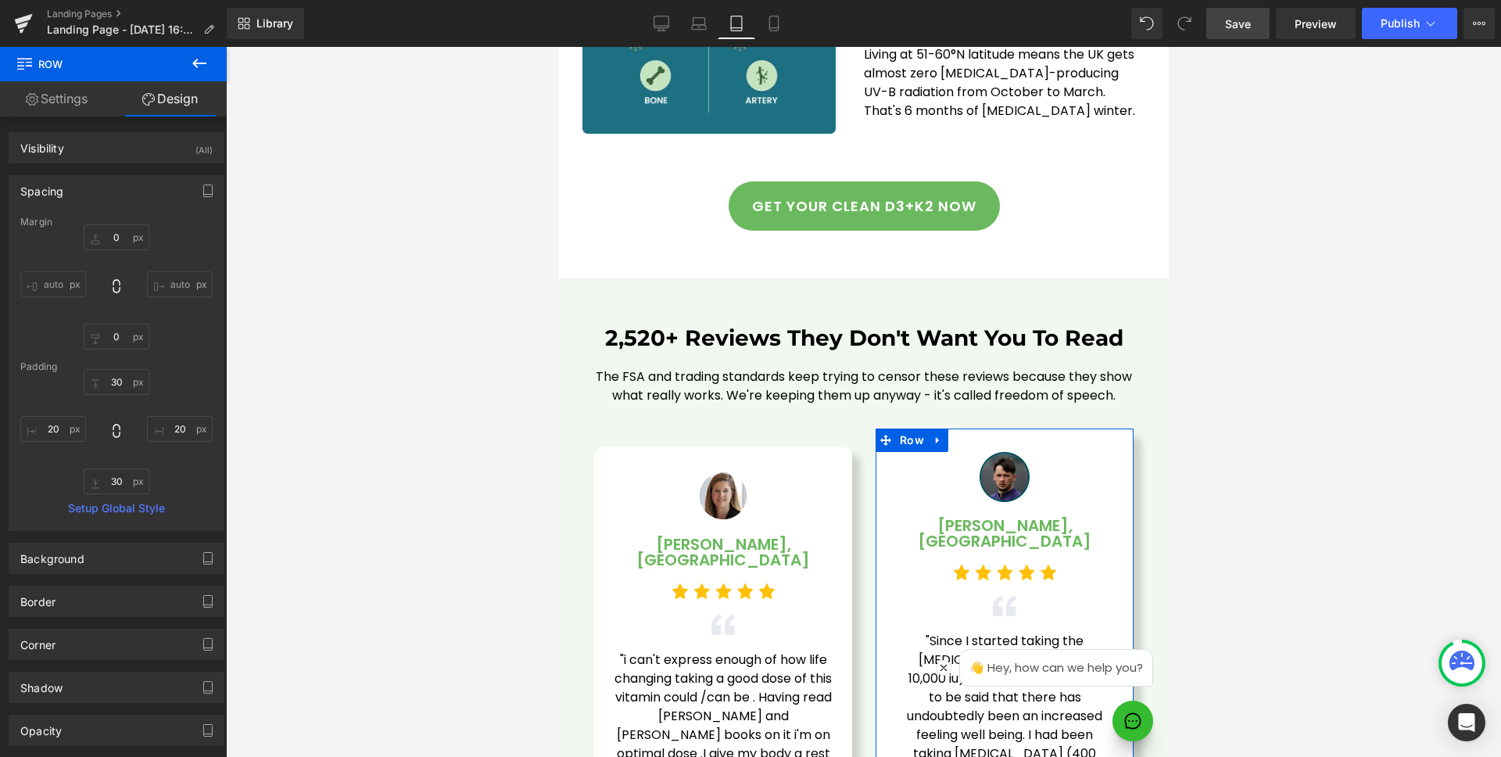
click at [176, 411] on div "30 30 20 20 30 30 20 20" at bounding box center [116, 431] width 192 height 125
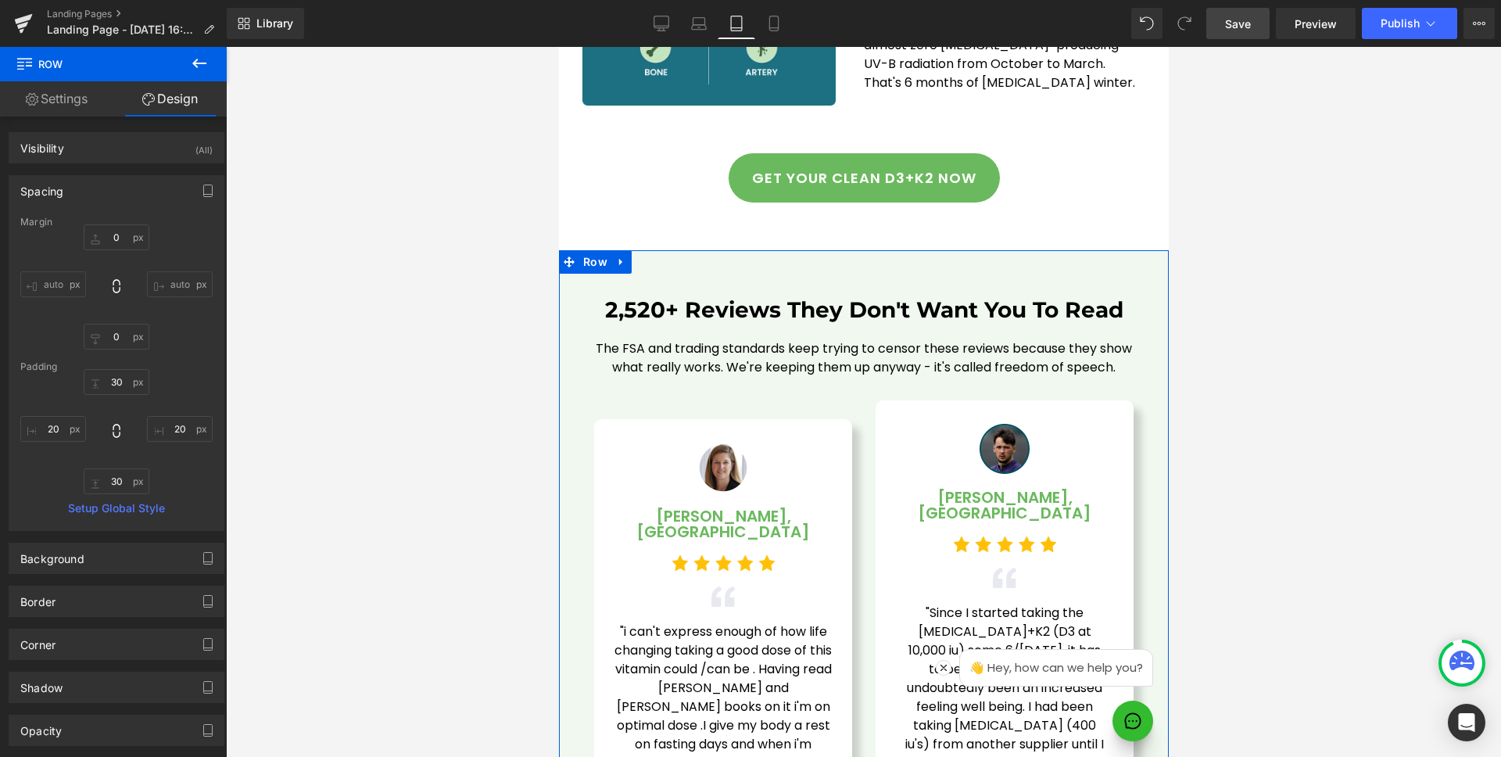
scroll to position [4577, 0]
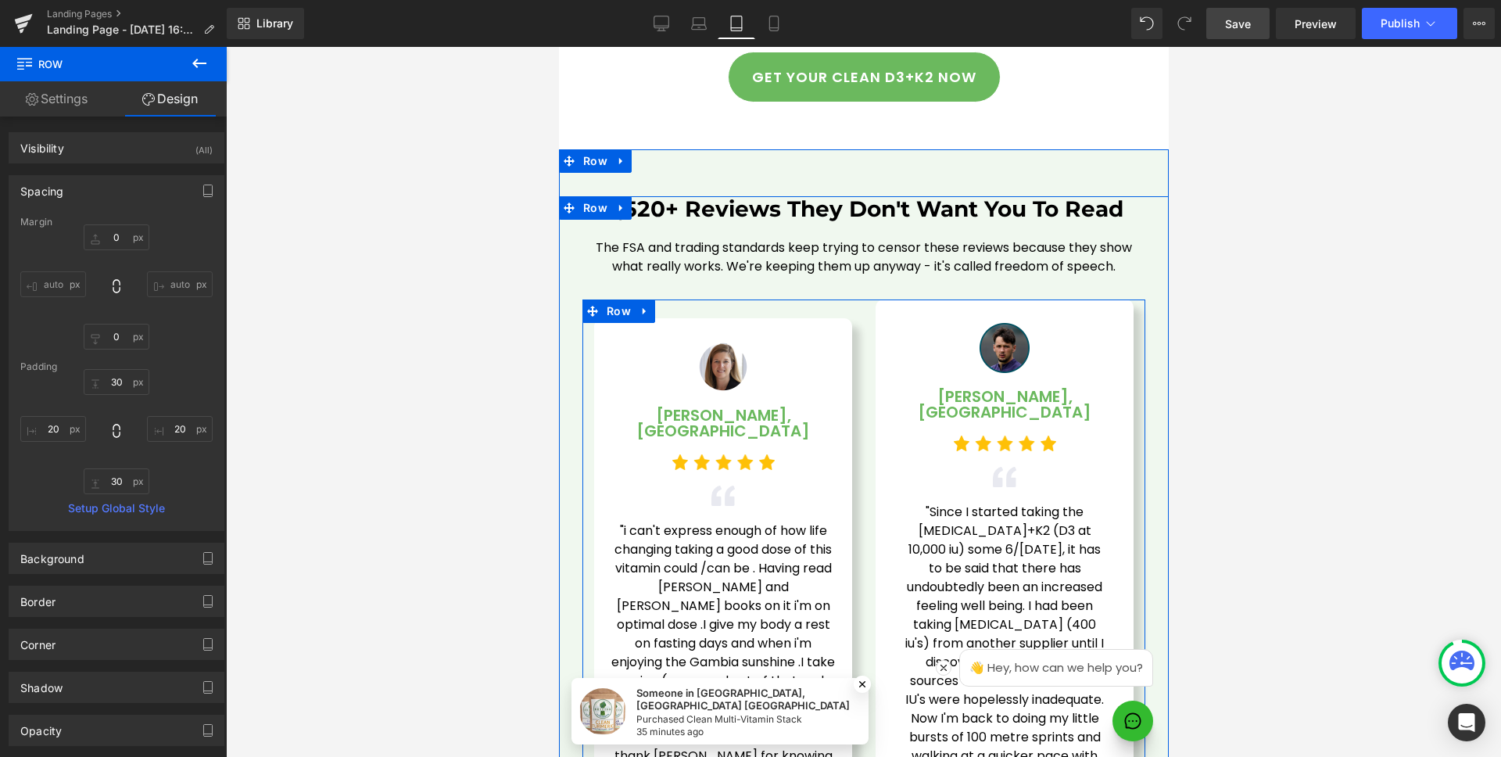
click at [839, 300] on div "Image [PERSON_NAME], London Text Block Image Image "i can't express enough of h…" at bounding box center [723, 573] width 282 height 546
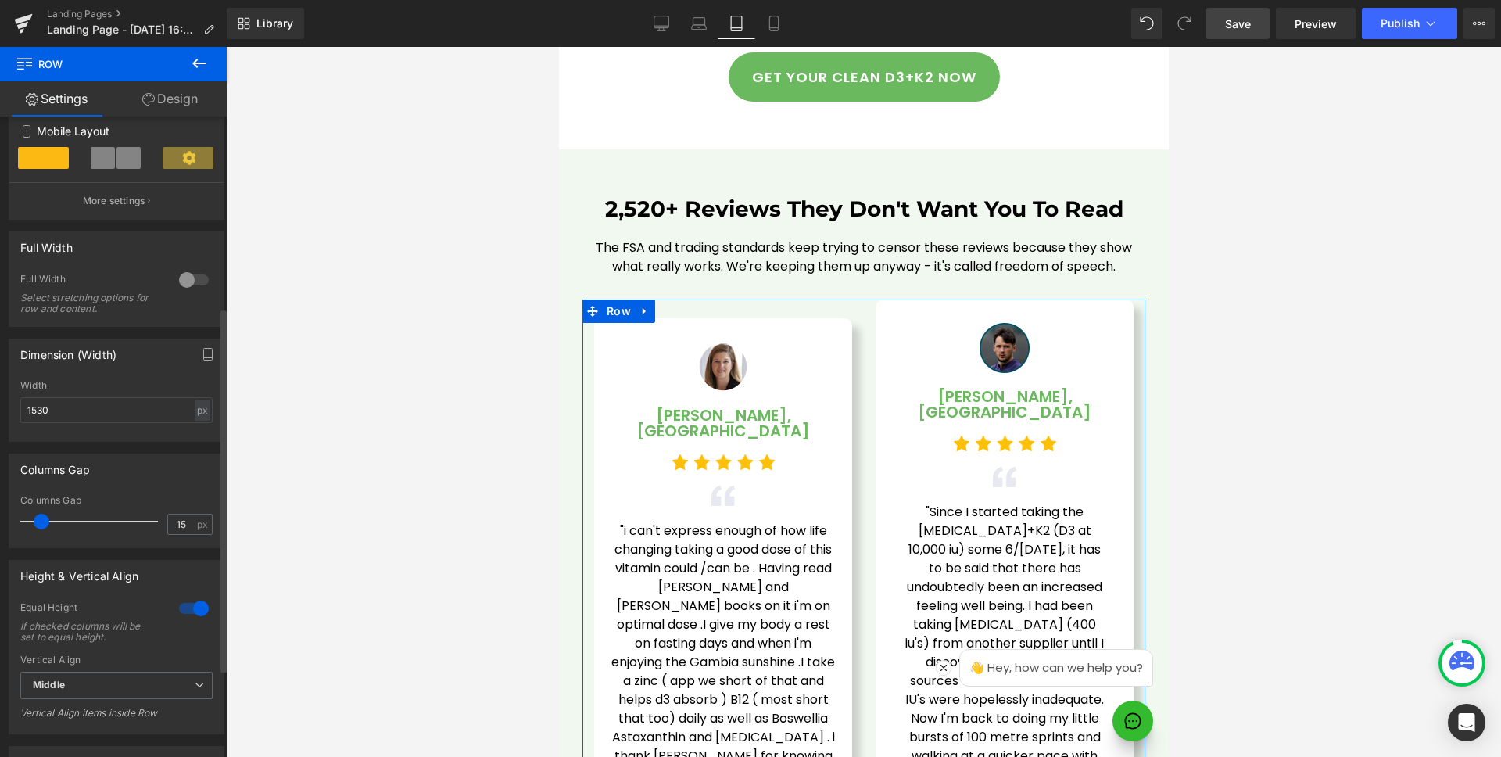
scroll to position [339, 0]
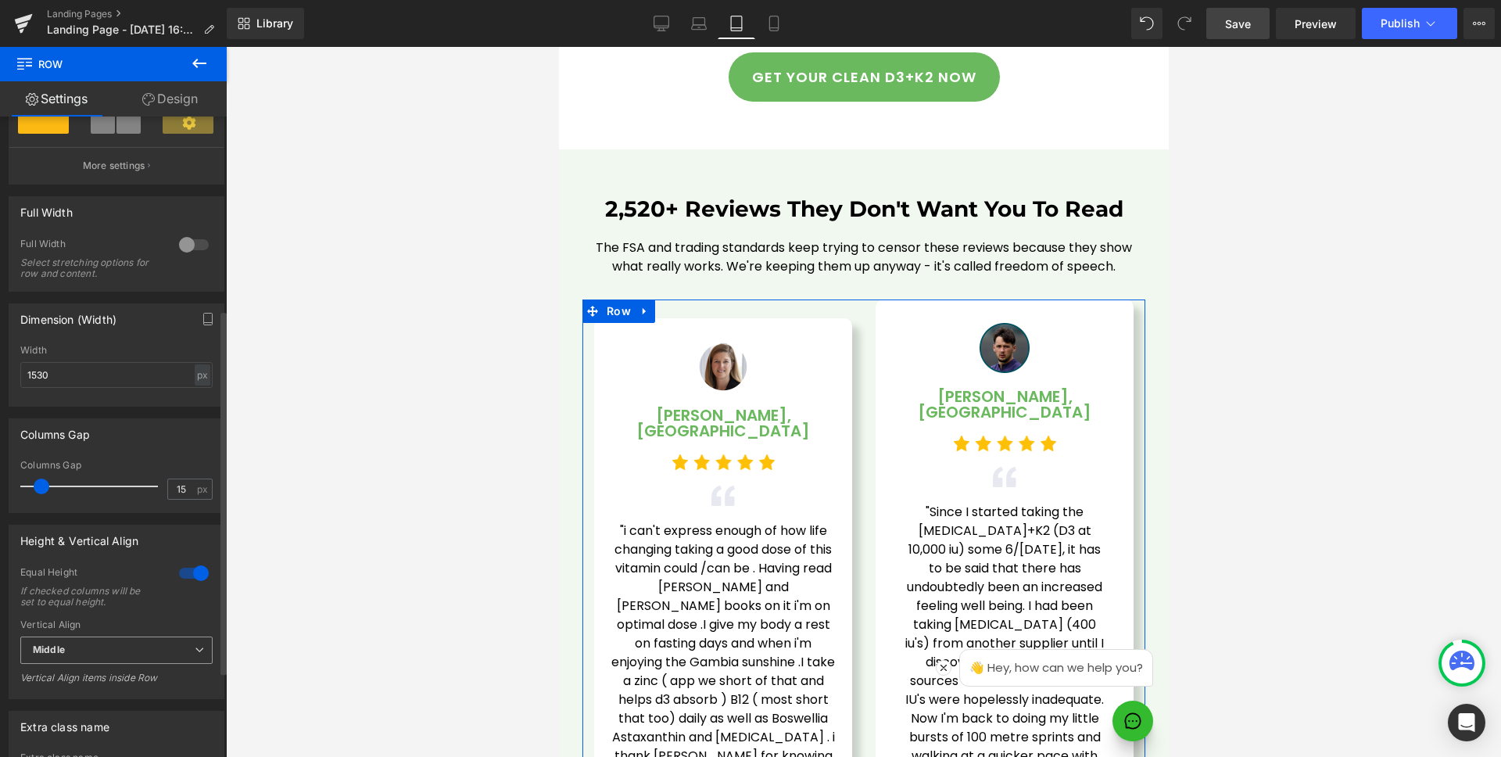
click at [117, 651] on span "Middle" at bounding box center [116, 650] width 192 height 27
click at [97, 663] on div "Middle Top Middle Bottom" at bounding box center [113, 654] width 186 height 35
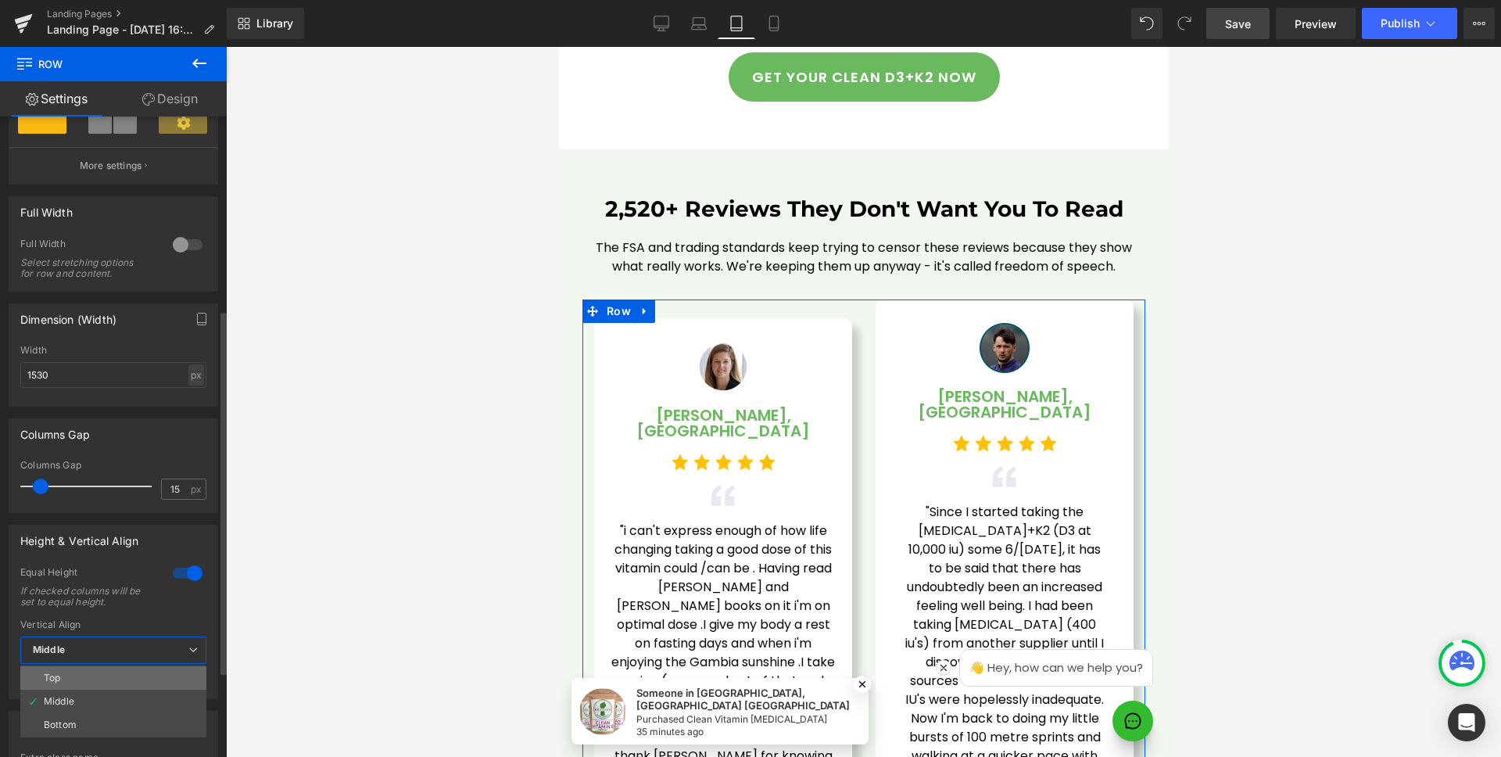
click at [95, 667] on li "Top" at bounding box center [113, 677] width 186 height 23
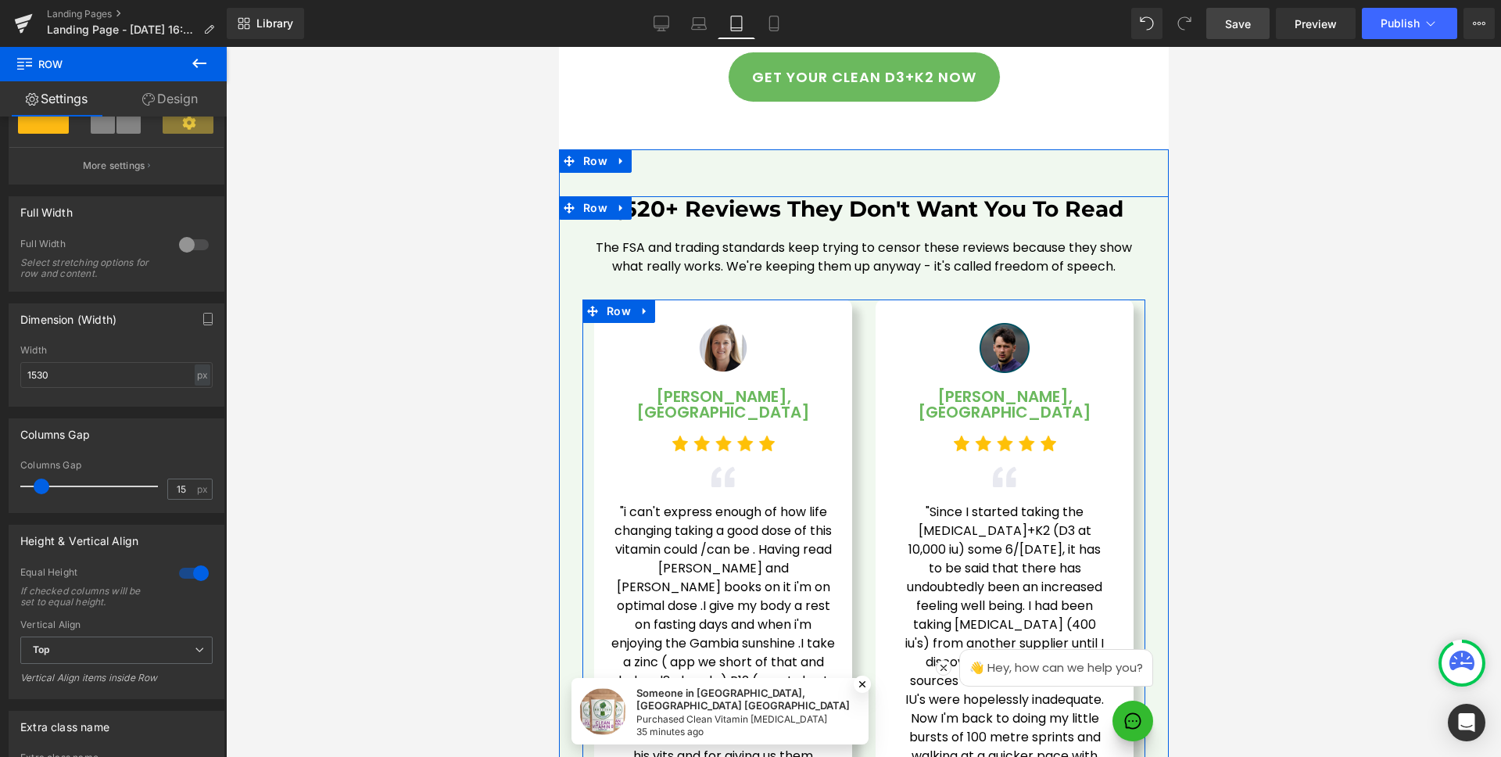
click at [863, 401] on div "Image [PERSON_NAME], [GEOGRAPHIC_DATA] Text Block Image Image "Since I started …" at bounding box center [1004, 573] width 282 height 546
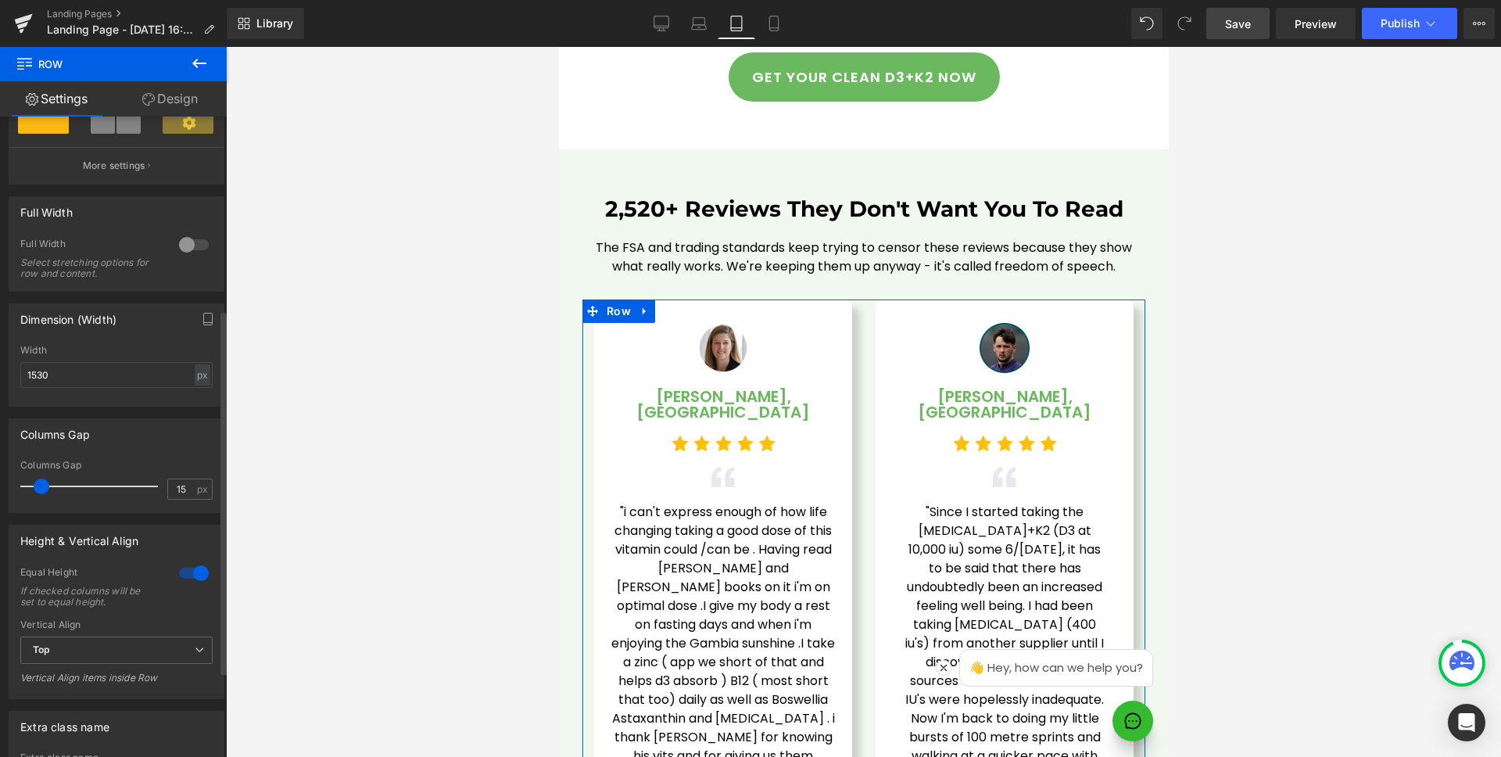
click at [63, 517] on div "Height & Vertical Align 1 Equal Height If checked columns will be set to equal …" at bounding box center [117, 606] width 234 height 186
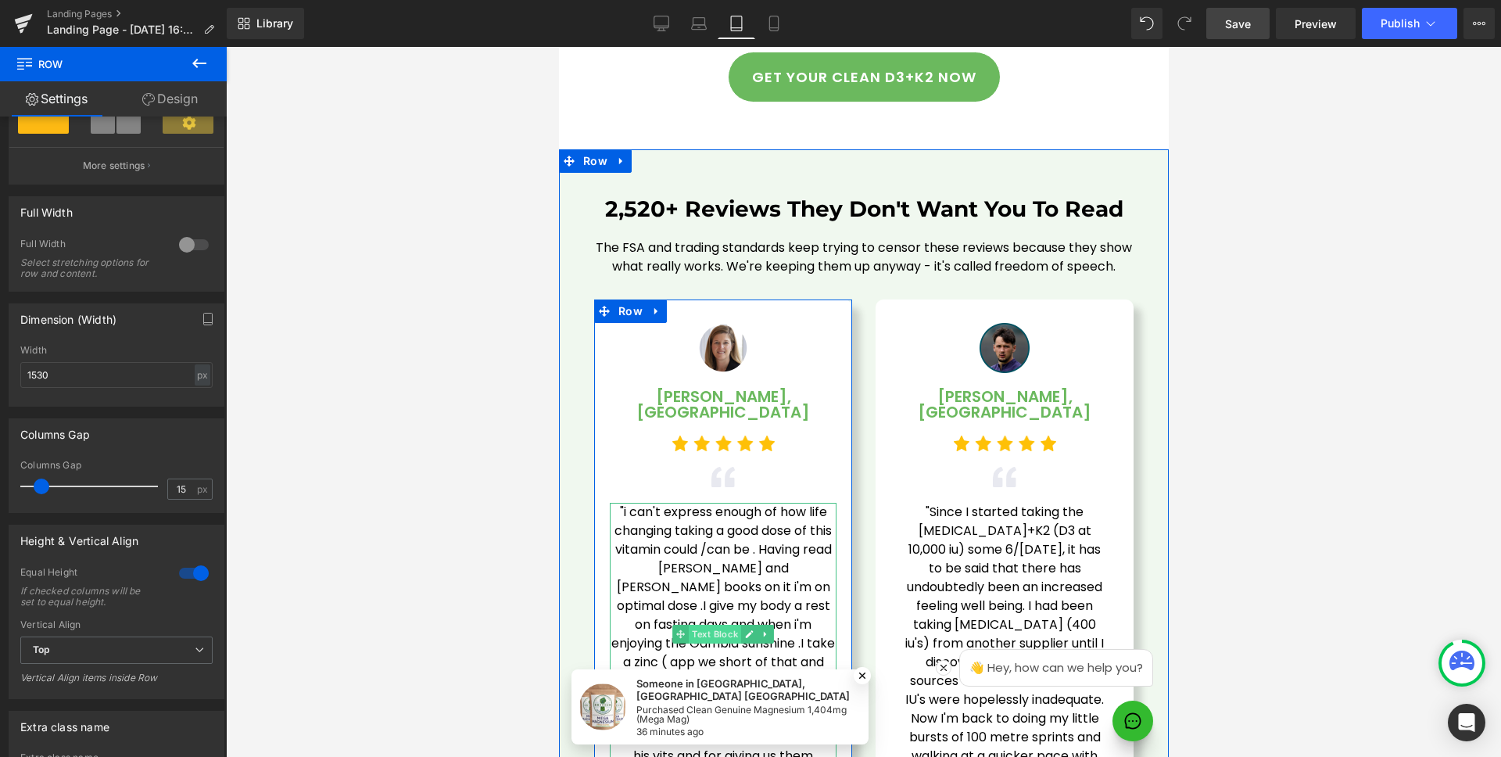
click at [716, 625] on span "Text Block" at bounding box center [714, 634] width 52 height 19
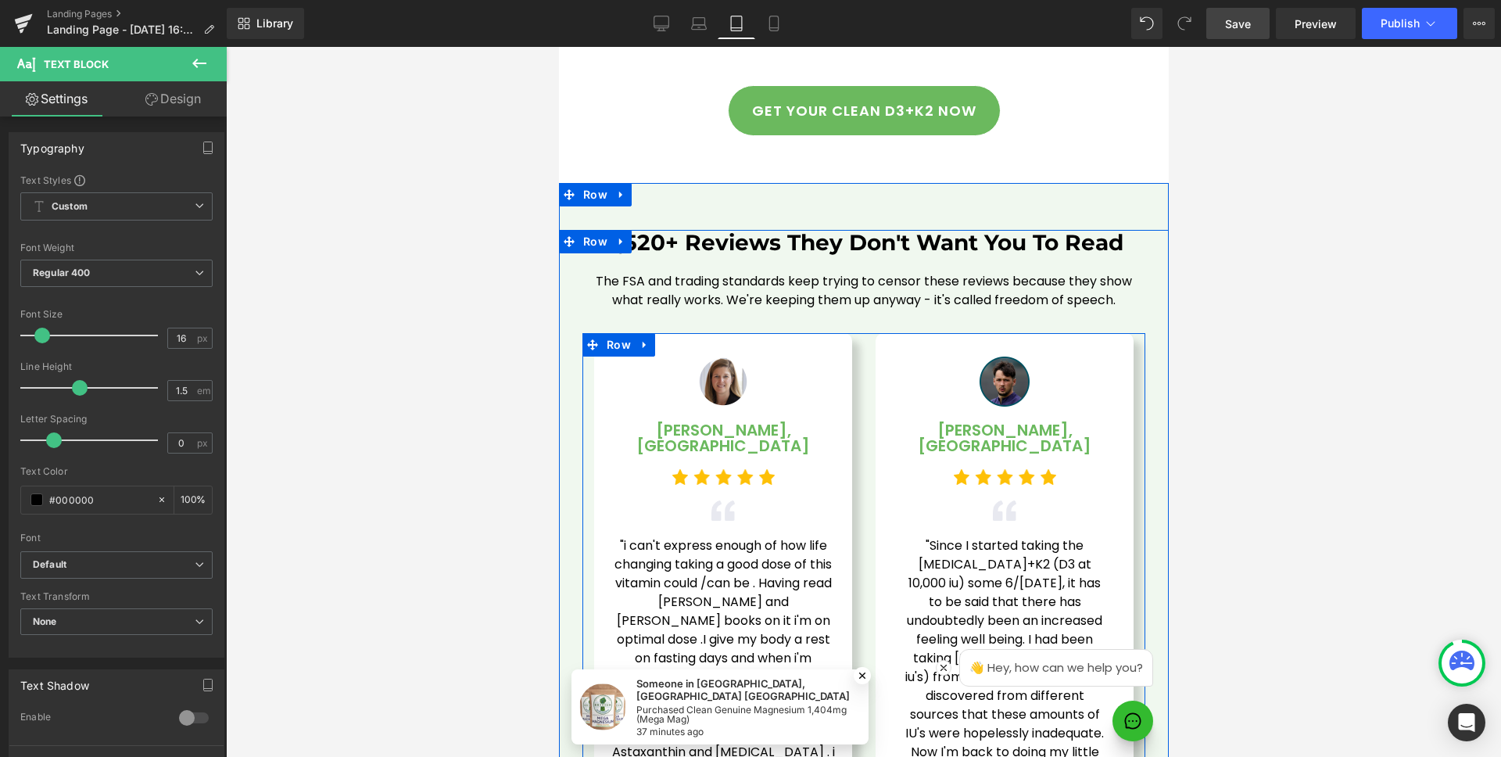
scroll to position [4607, 0]
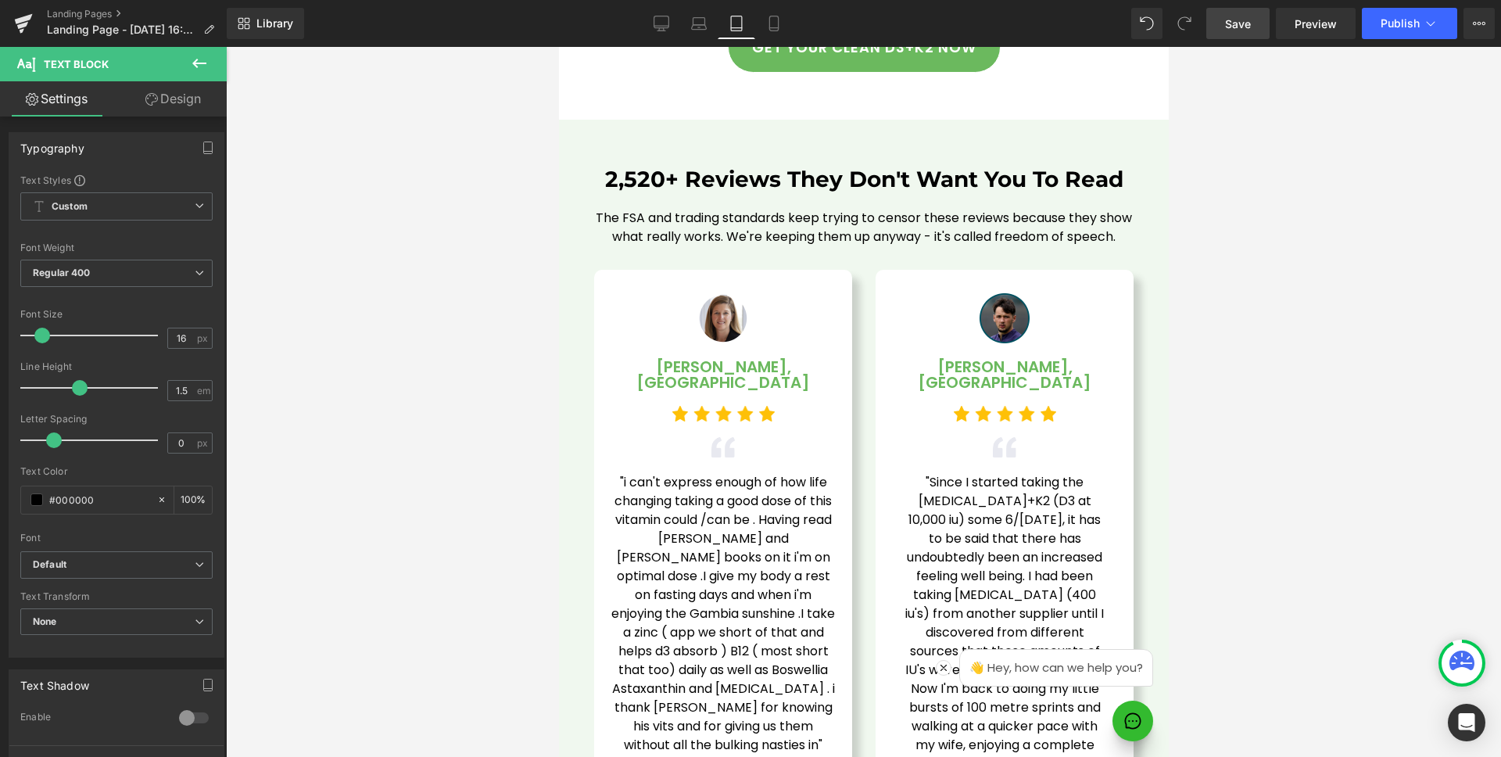
click at [1235, 33] on link "Save" at bounding box center [1238, 23] width 63 height 31
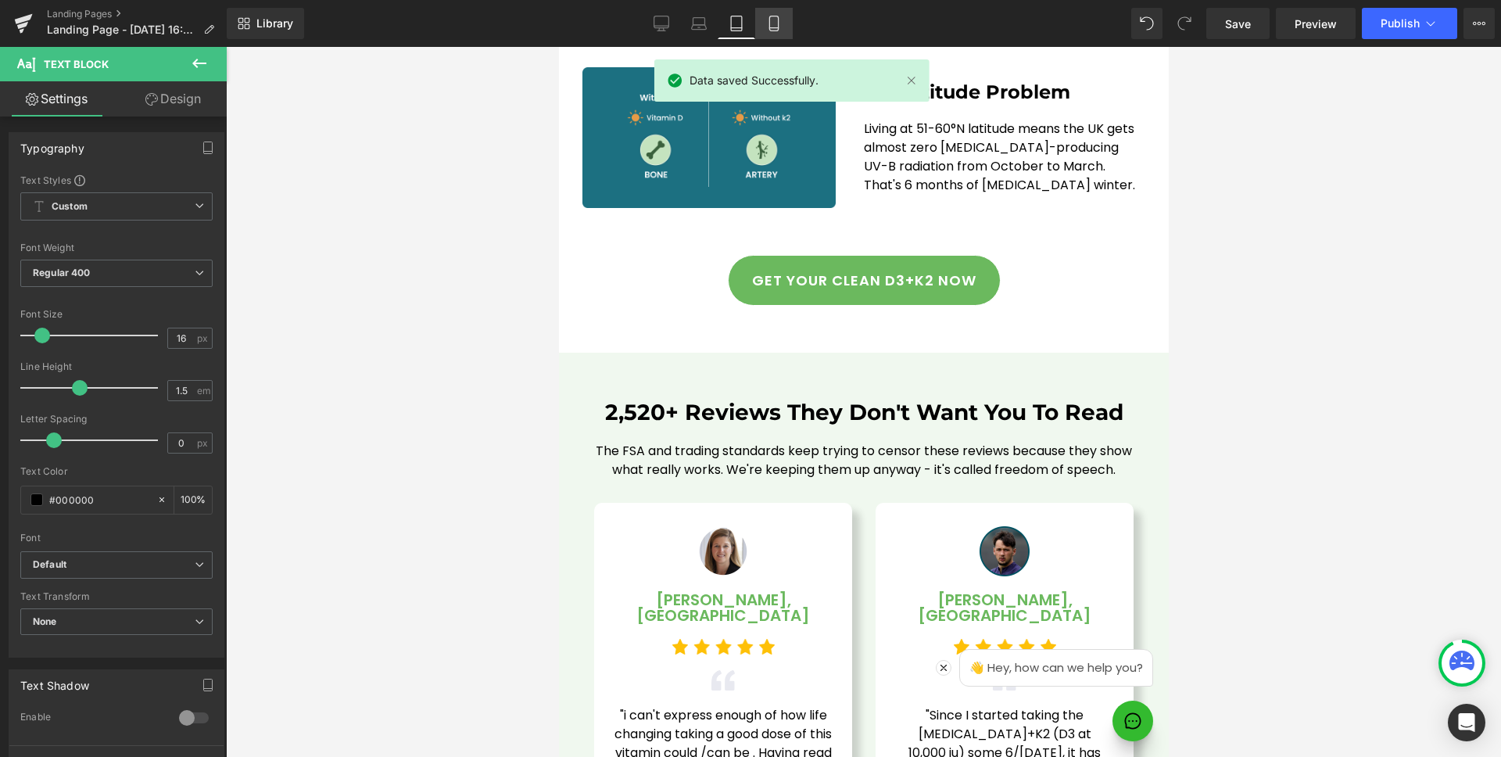
click at [778, 24] on icon at bounding box center [774, 23] width 9 height 15
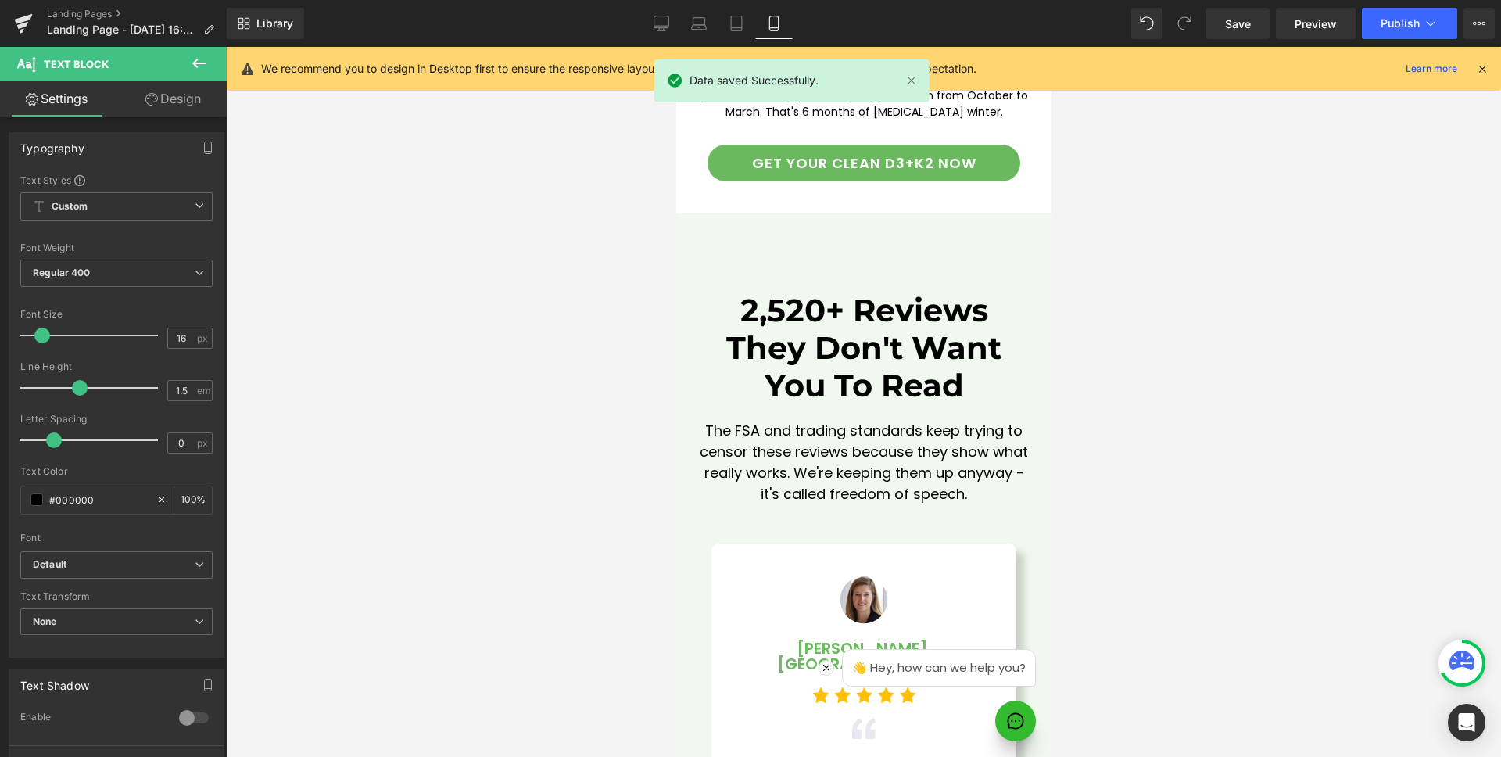
scroll to position [4450, 0]
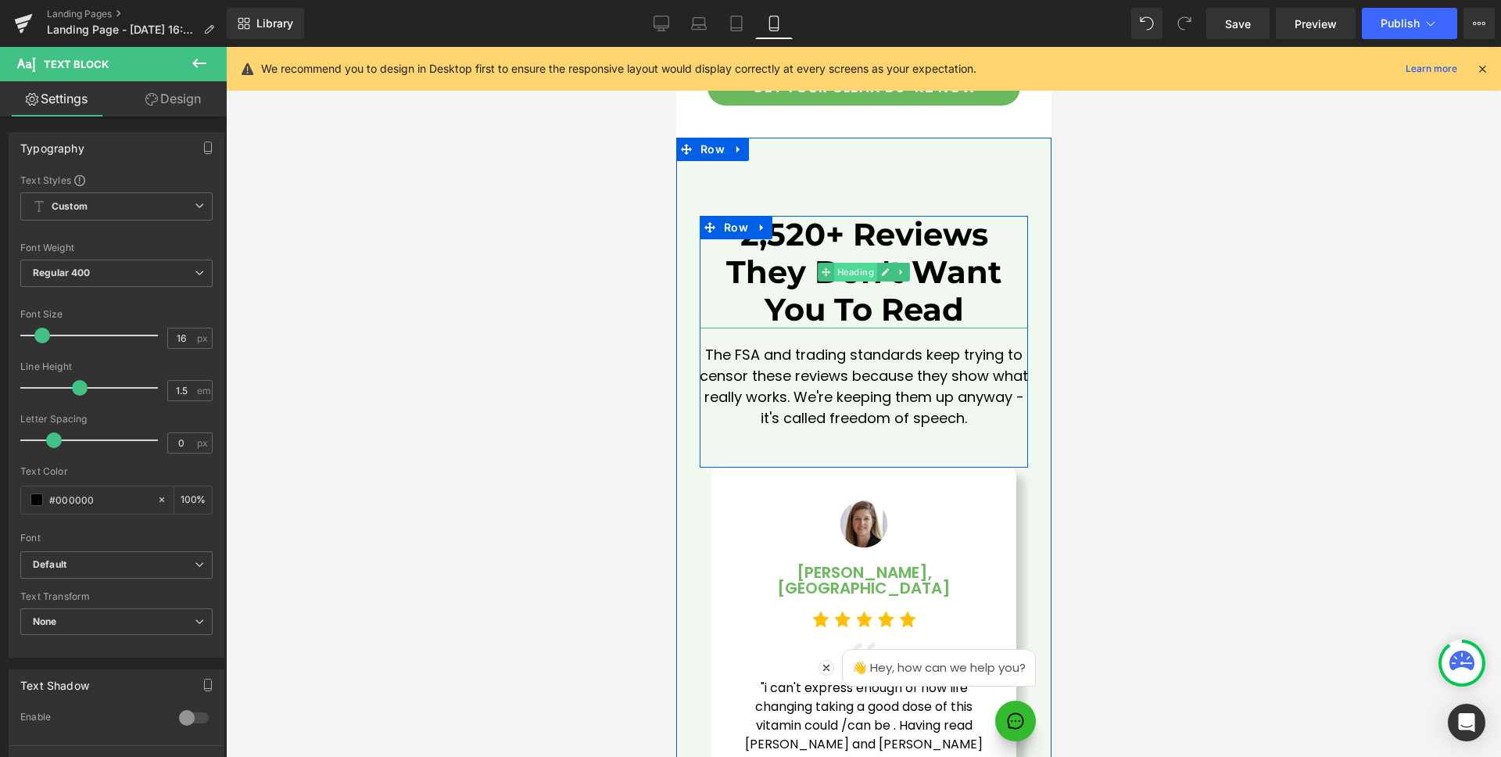
click at [861, 263] on span "Heading" at bounding box center [855, 272] width 43 height 19
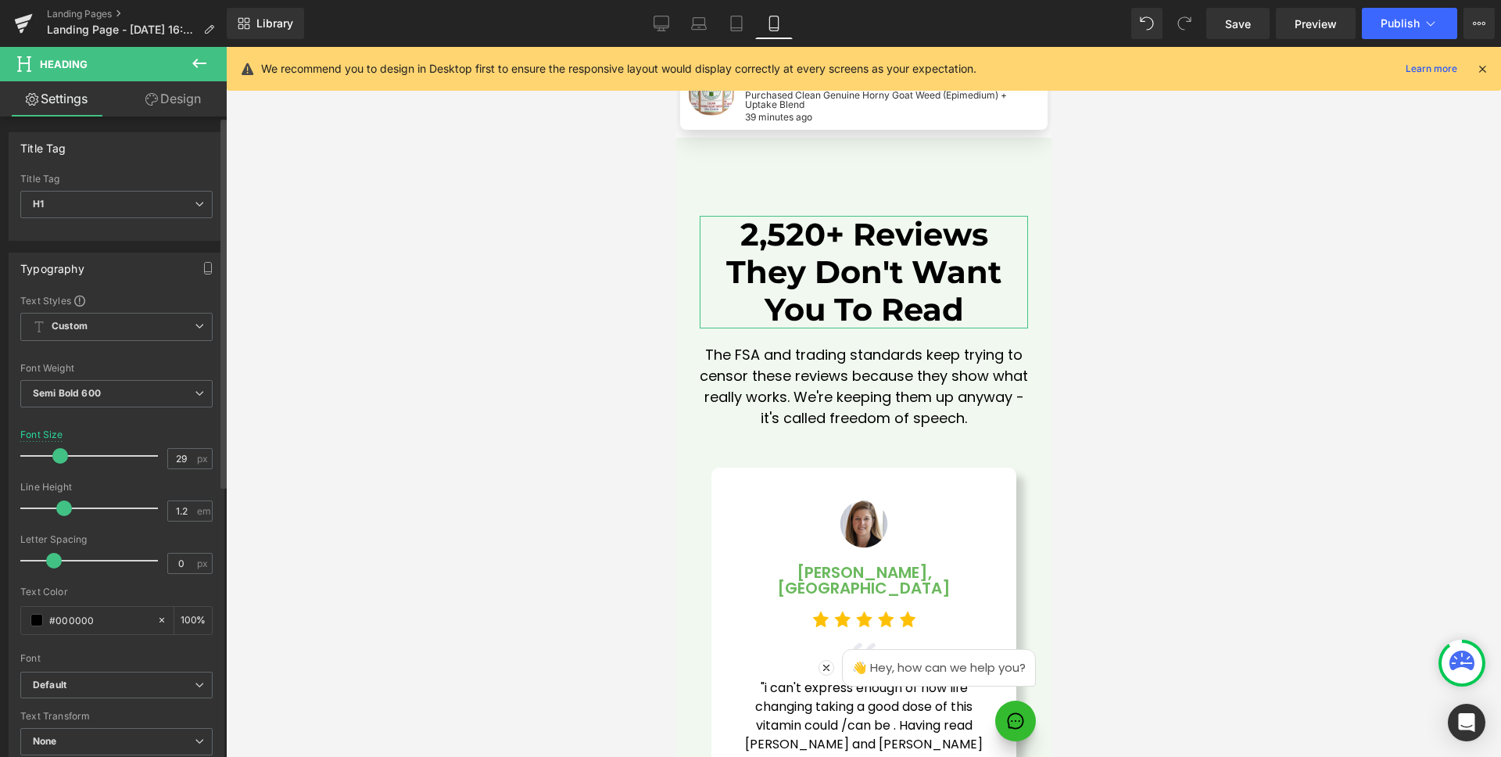
click at [61, 461] on span at bounding box center [60, 456] width 16 height 16
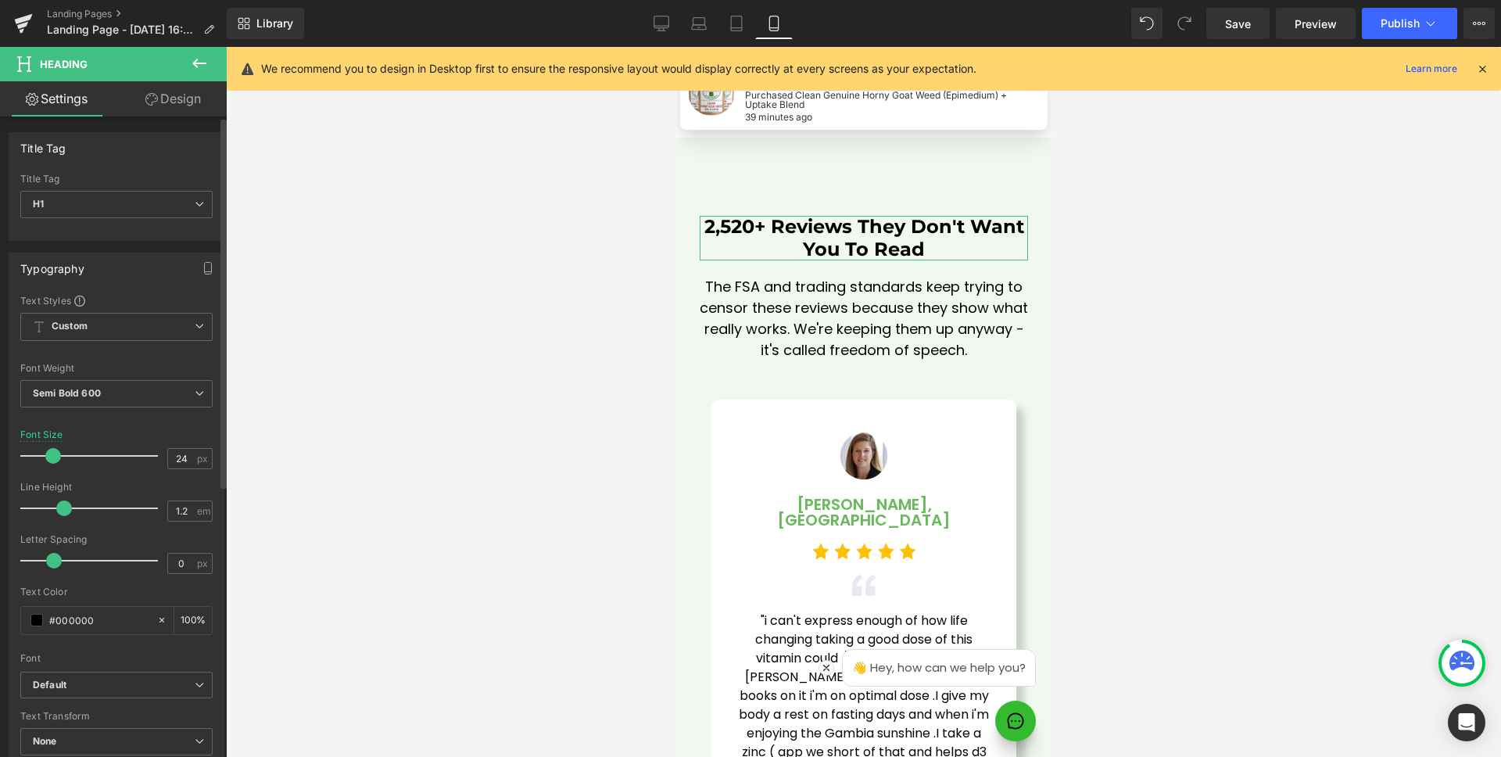
click at [51, 459] on span at bounding box center [53, 456] width 16 height 16
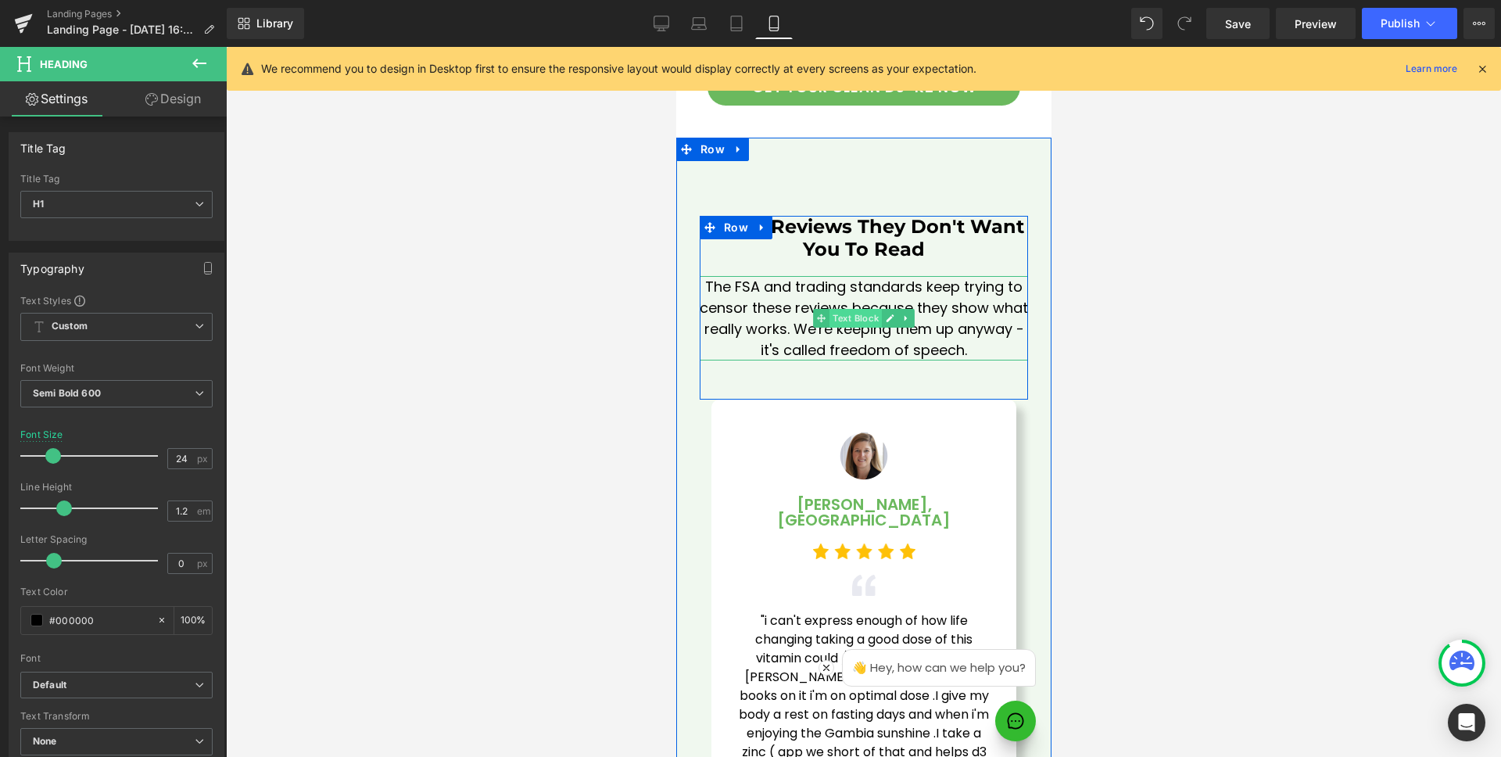
drag, startPoint x: 854, startPoint y: 271, endPoint x: 924, endPoint y: 460, distance: 201.6
click at [854, 309] on span "Text Block" at bounding box center [855, 318] width 52 height 19
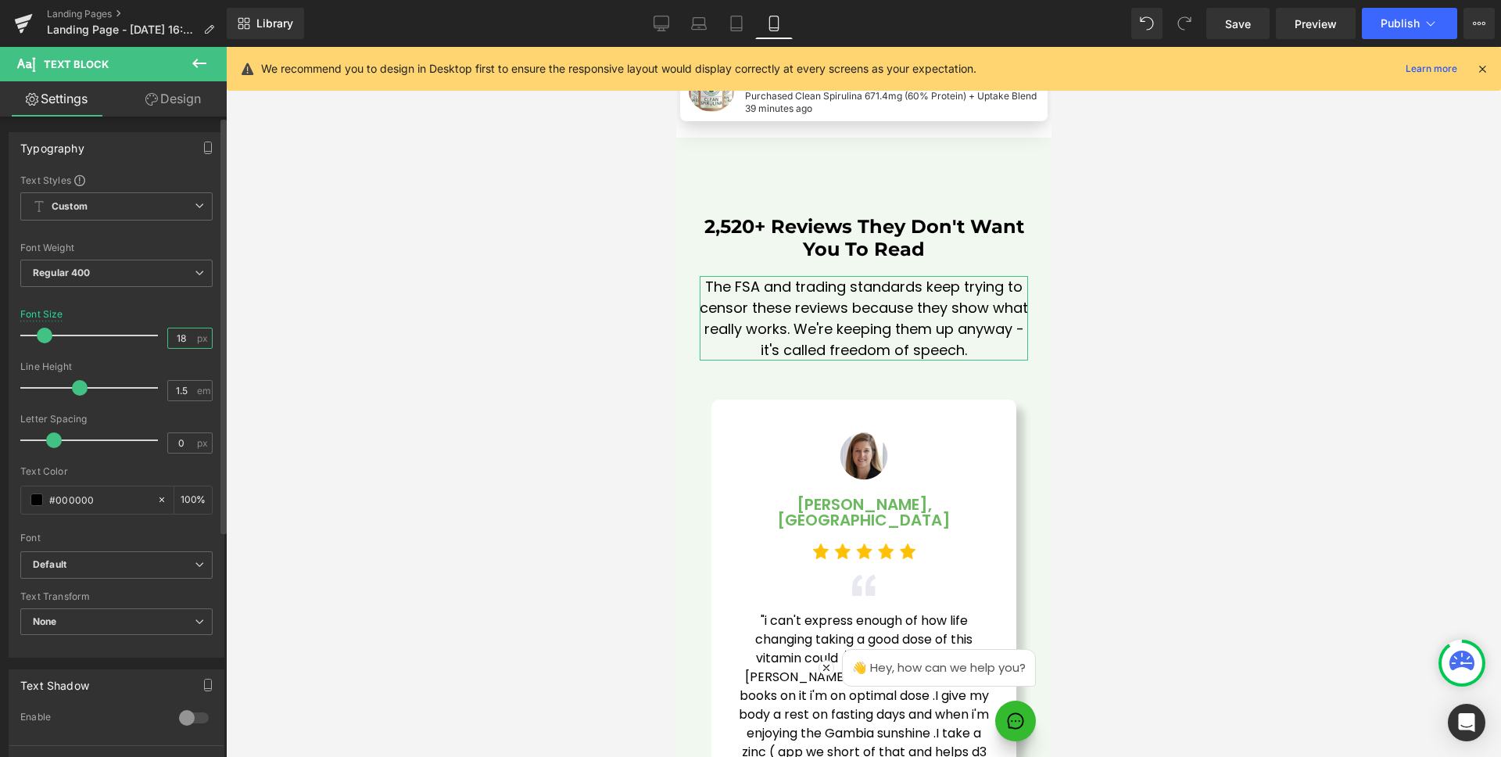
click at [185, 339] on input "18" at bounding box center [181, 338] width 27 height 20
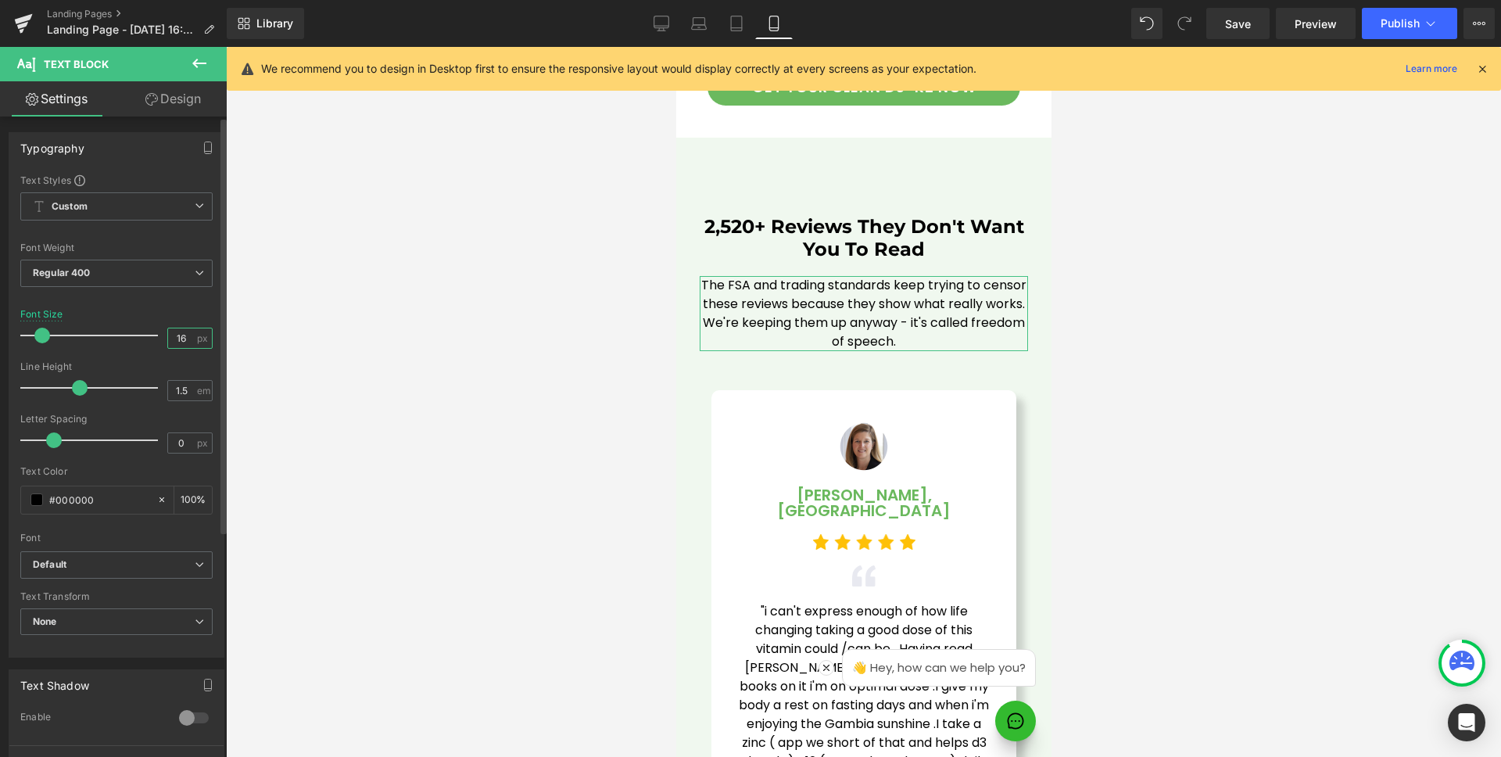
click at [185, 336] on input "16" at bounding box center [181, 338] width 27 height 20
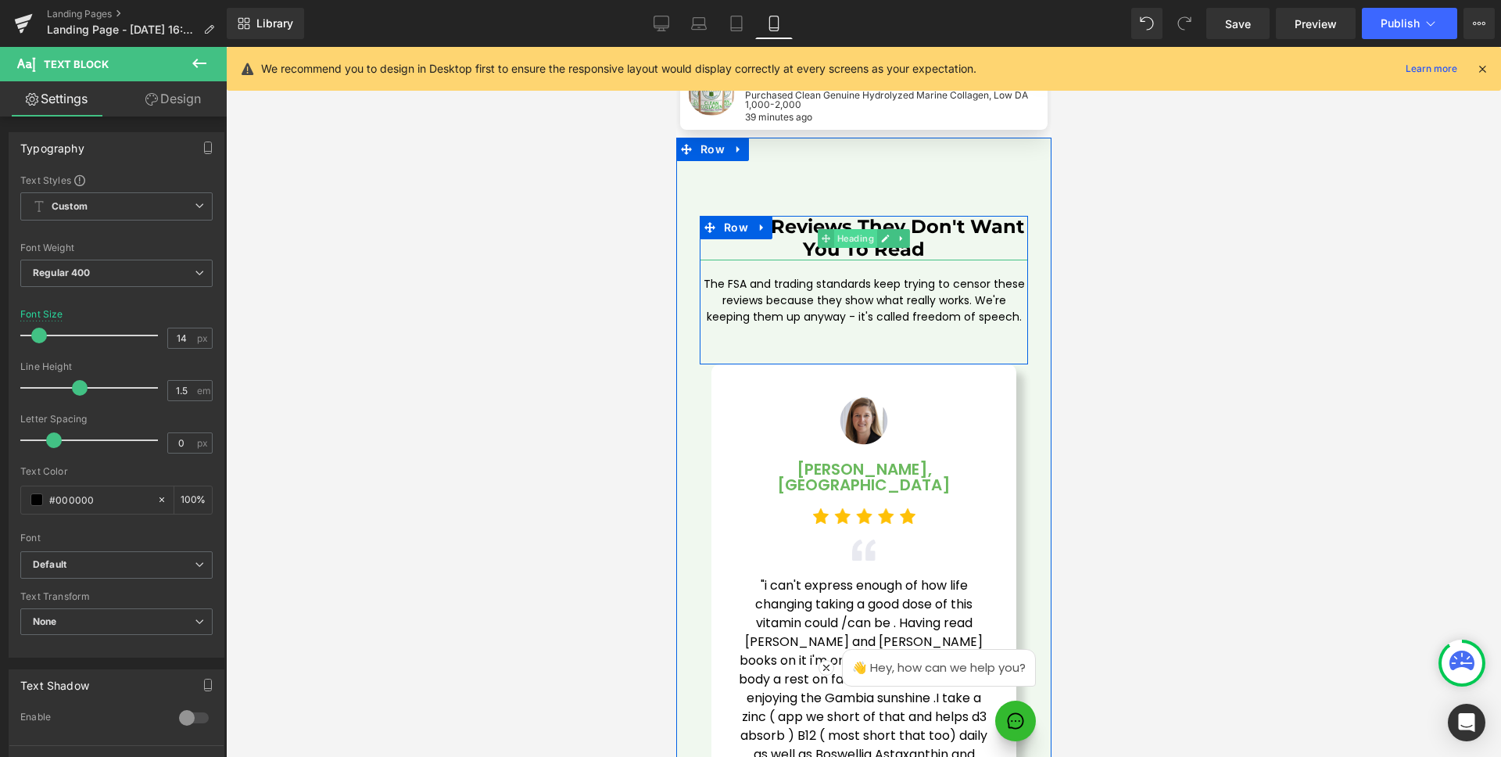
click at [852, 229] on span "Heading" at bounding box center [855, 238] width 43 height 19
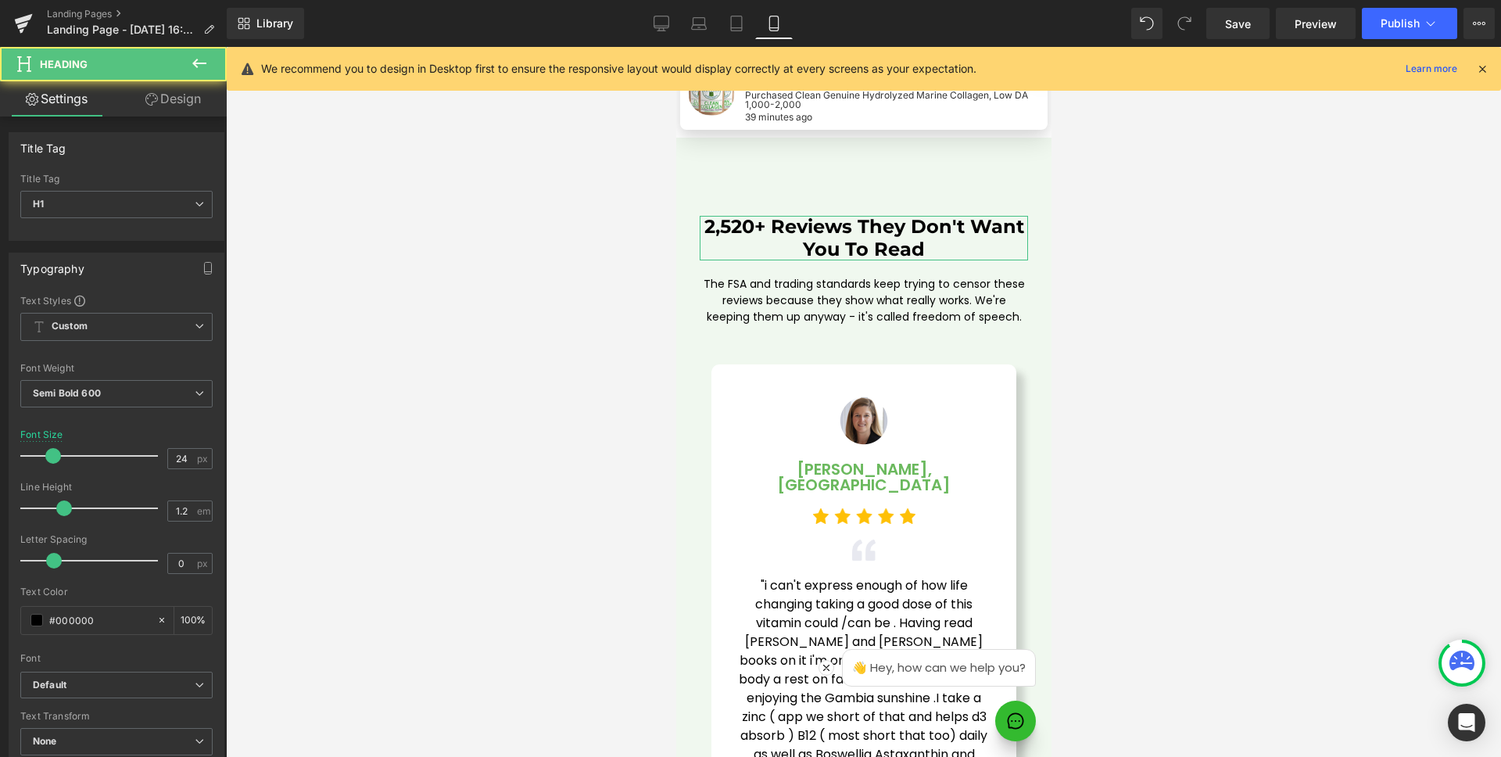
click at [172, 95] on link "Design" at bounding box center [173, 98] width 113 height 35
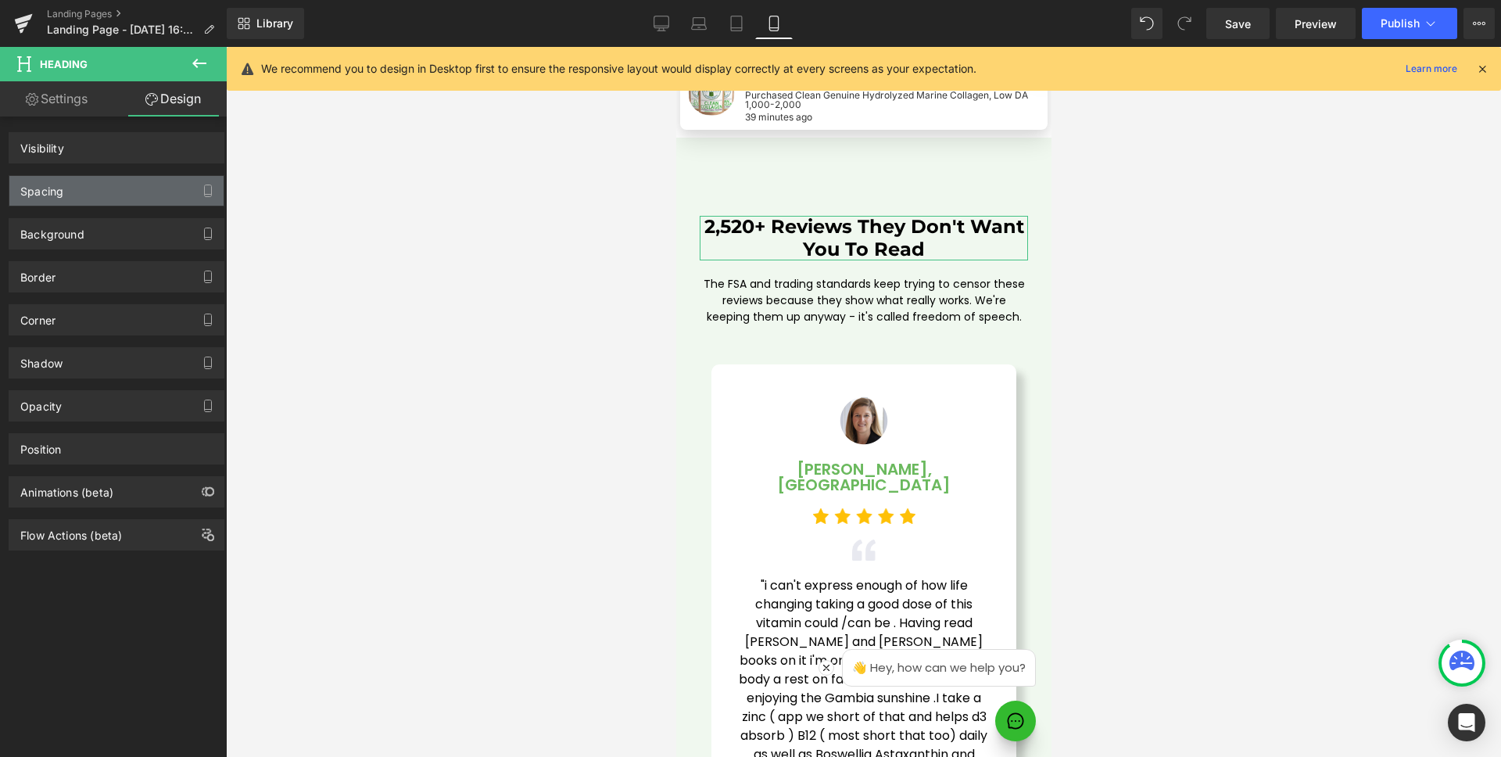
click at [89, 184] on div "Spacing" at bounding box center [116, 191] width 214 height 30
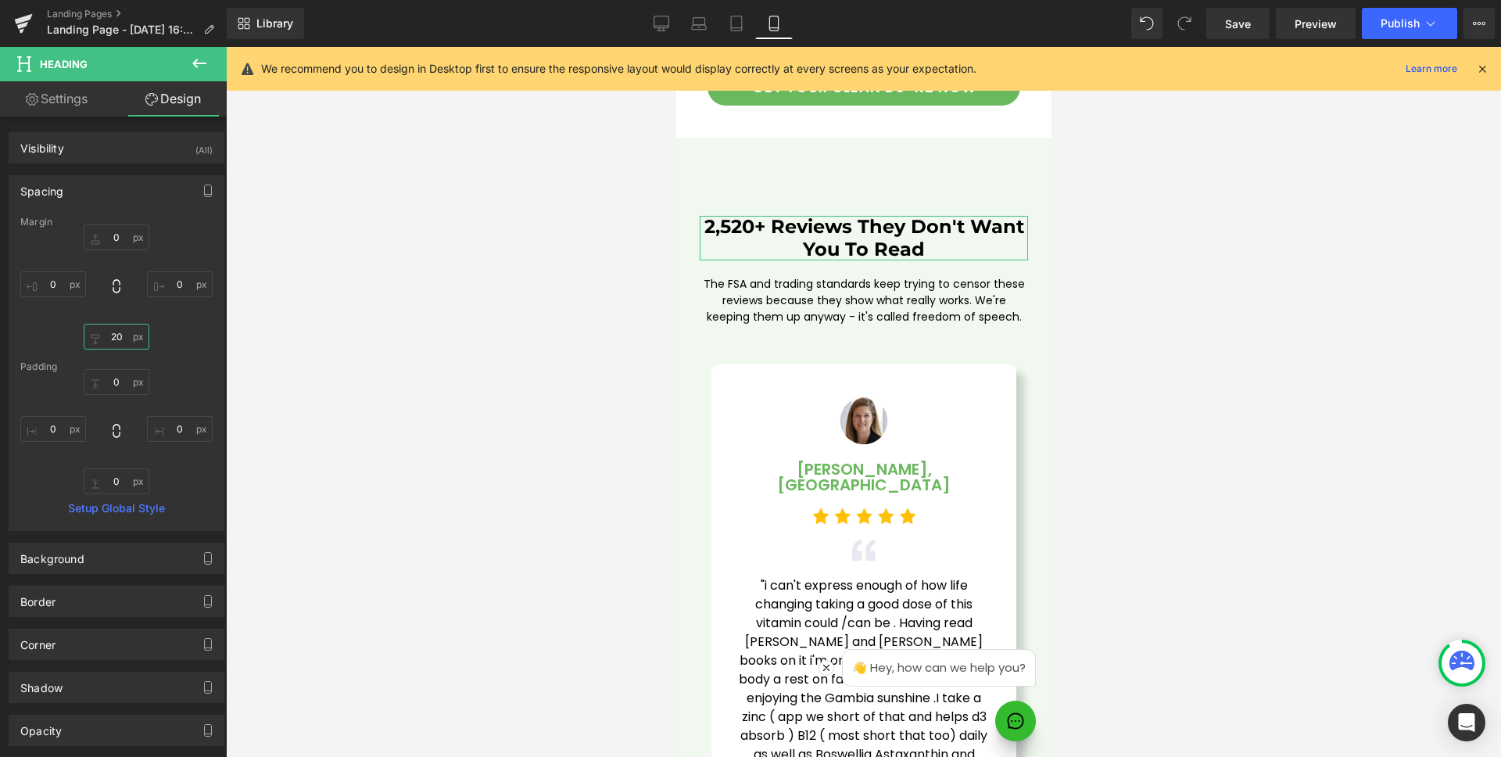
click at [120, 335] on input "20" at bounding box center [117, 337] width 66 height 26
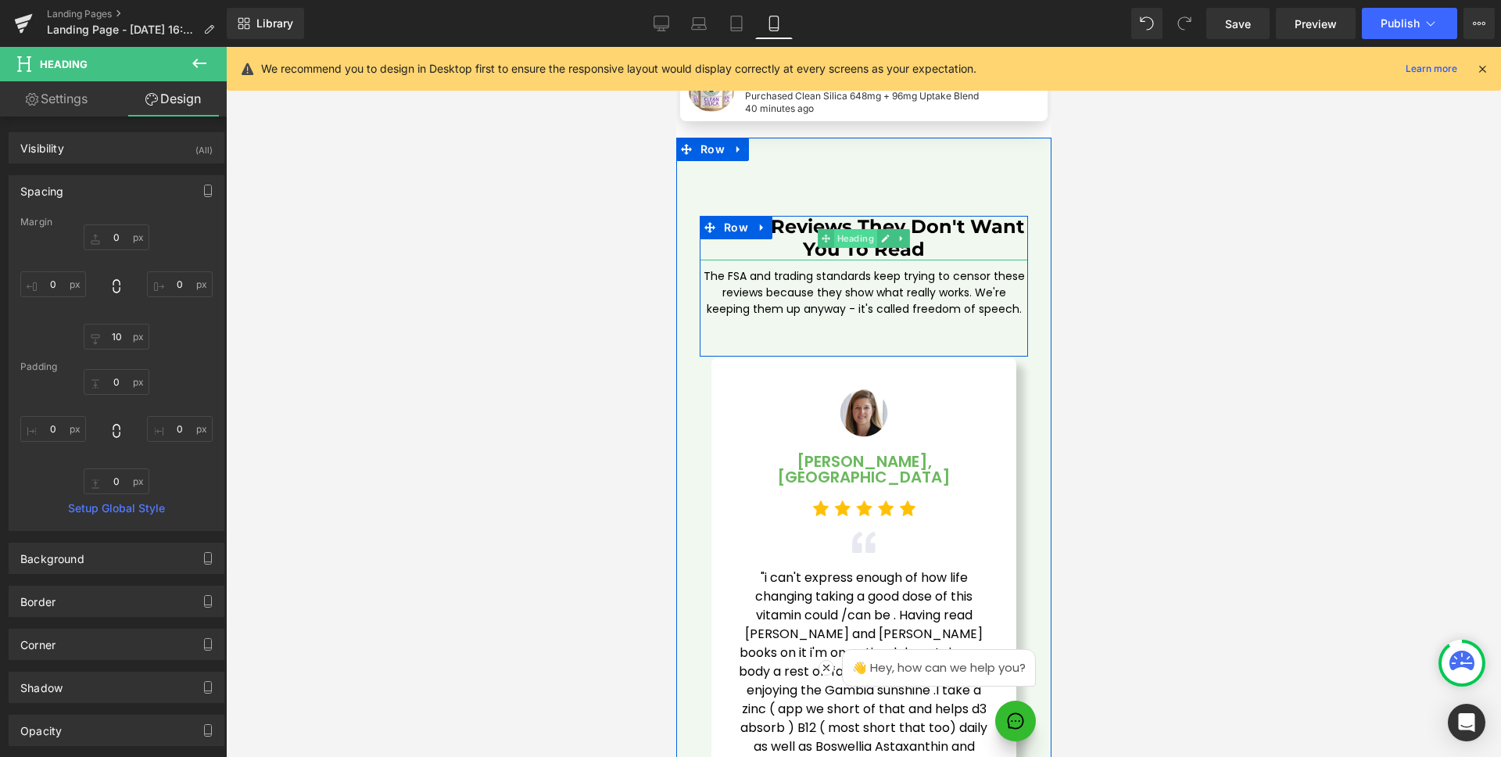
click at [841, 229] on span "Heading" at bounding box center [855, 238] width 43 height 19
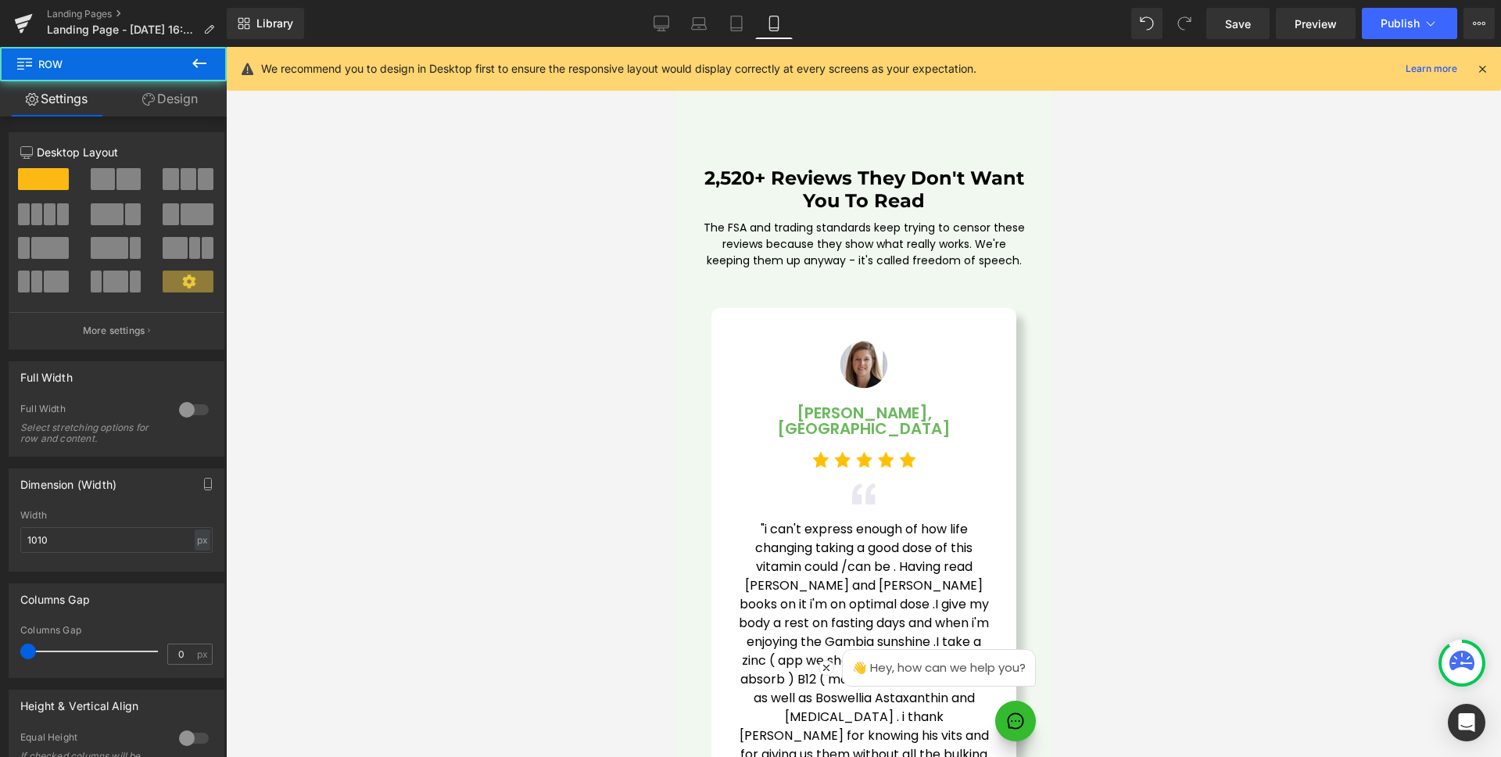
scroll to position [4500, 0]
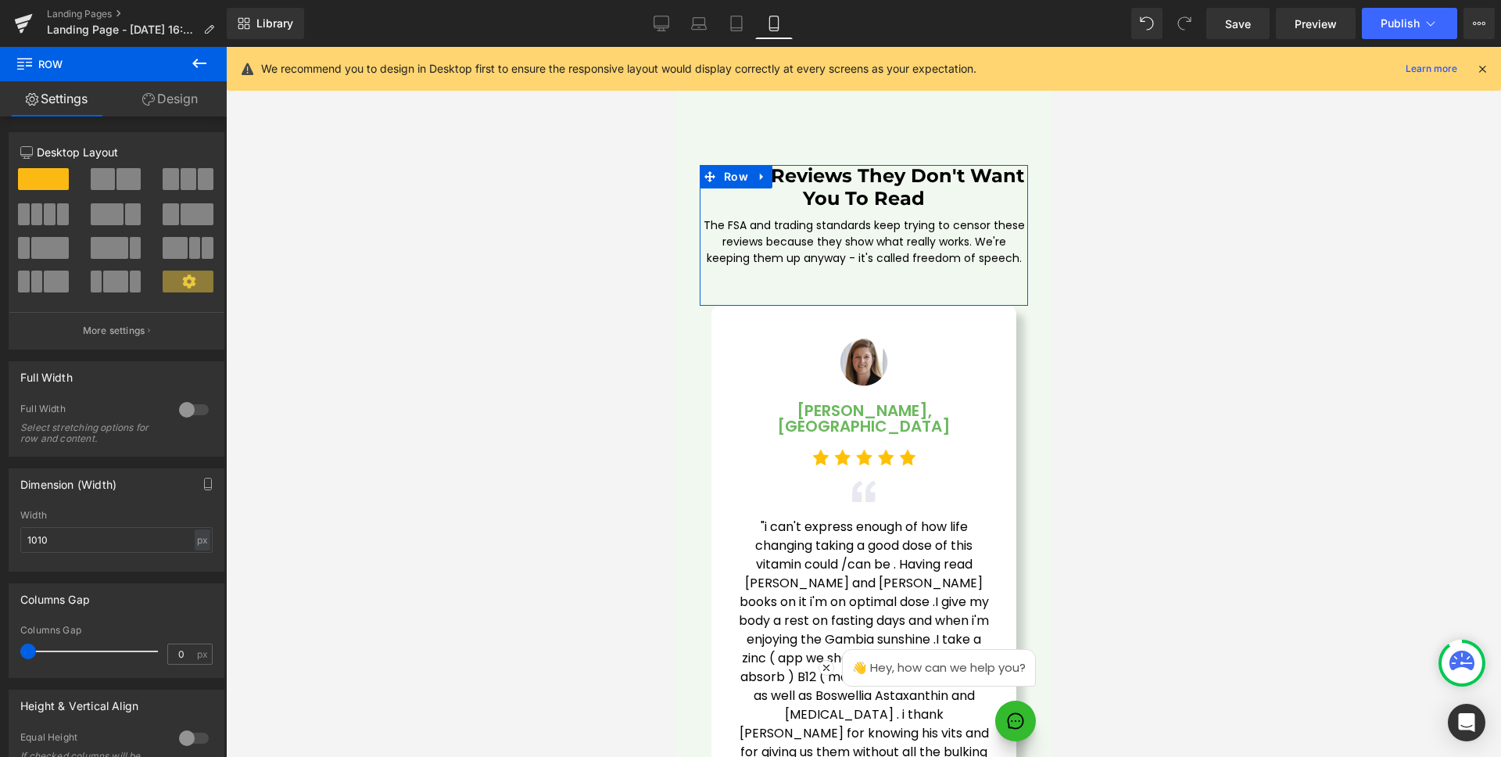
click at [162, 110] on link "Design" at bounding box center [169, 98] width 113 height 35
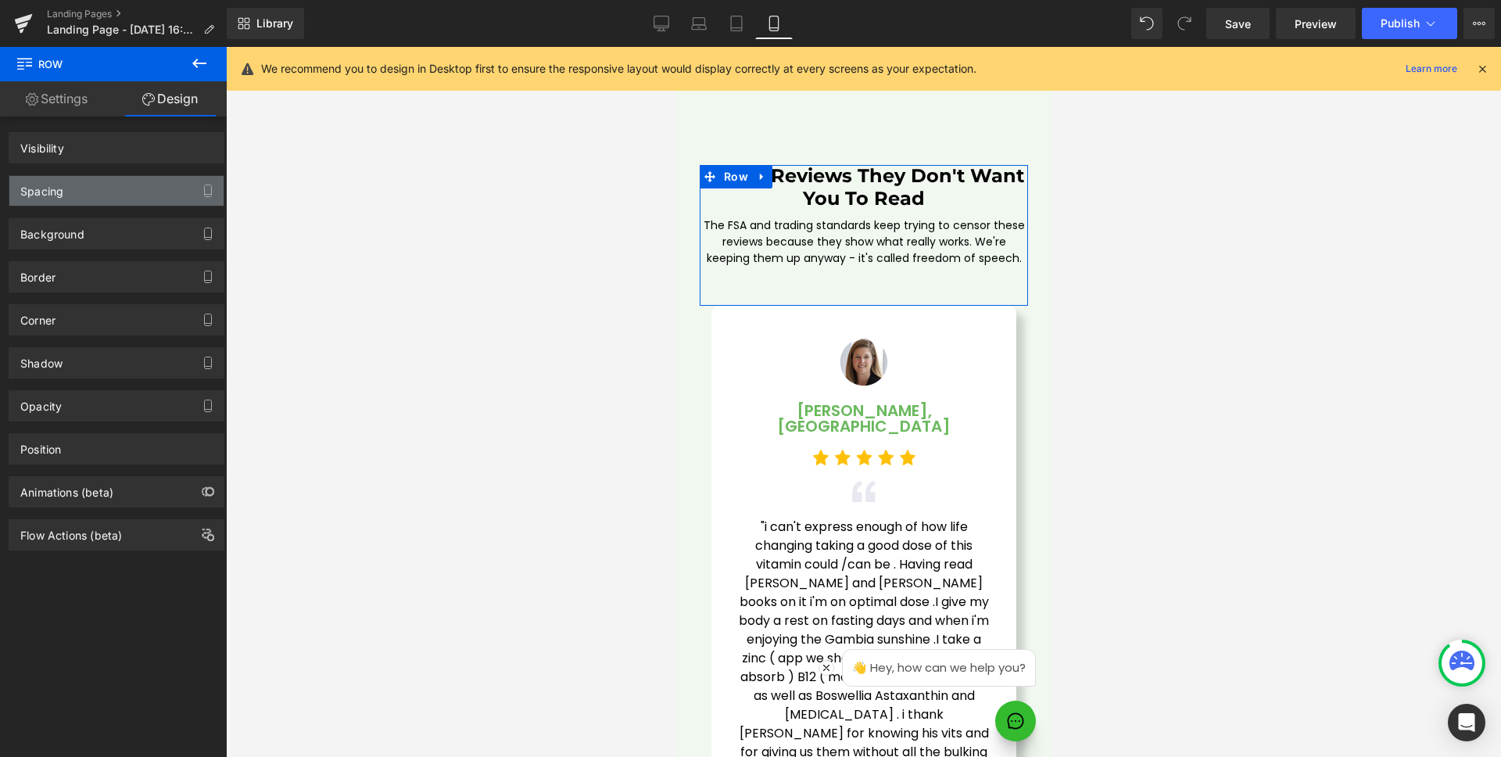
click at [99, 187] on div "Spacing" at bounding box center [116, 191] width 214 height 30
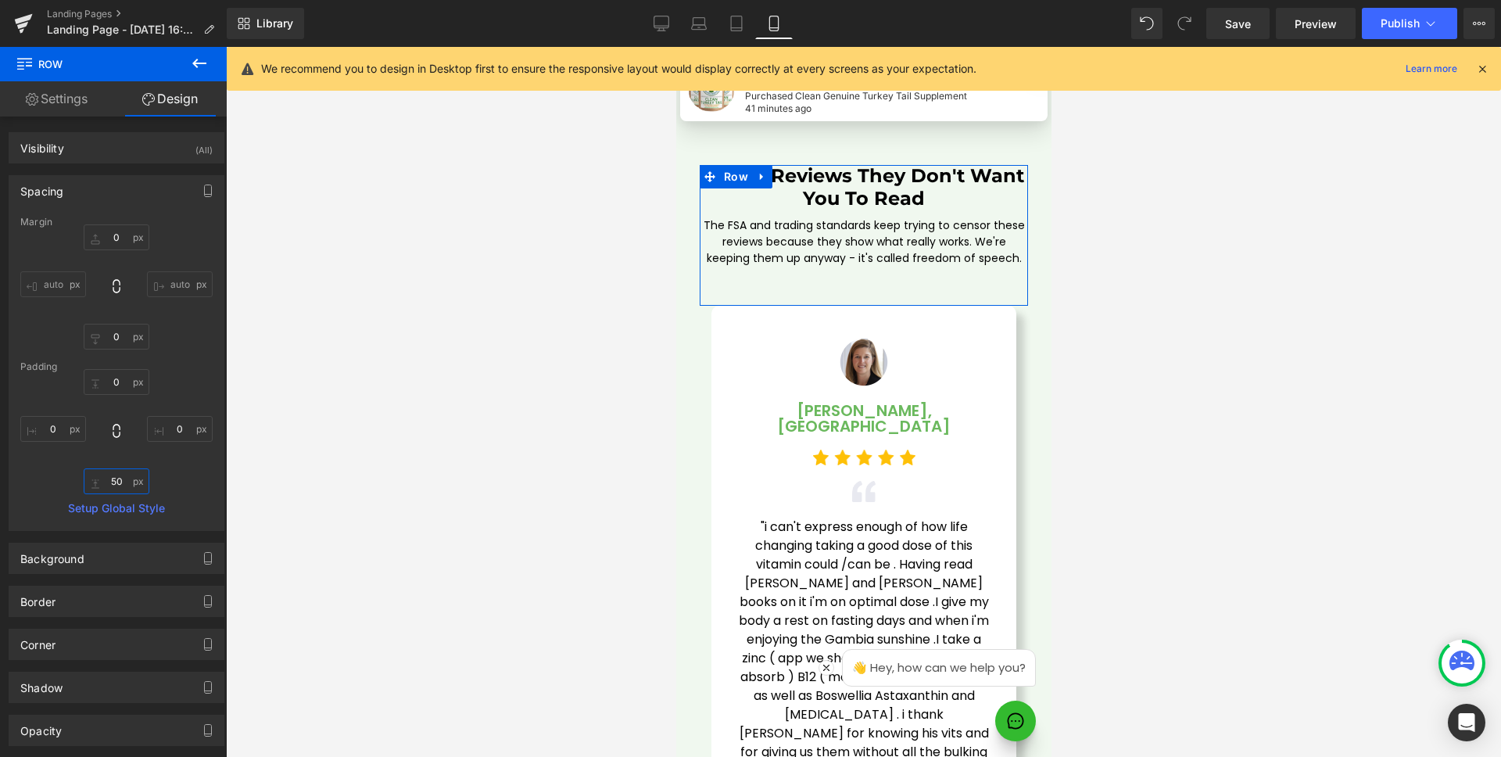
click at [120, 480] on input "50" at bounding box center [117, 481] width 66 height 26
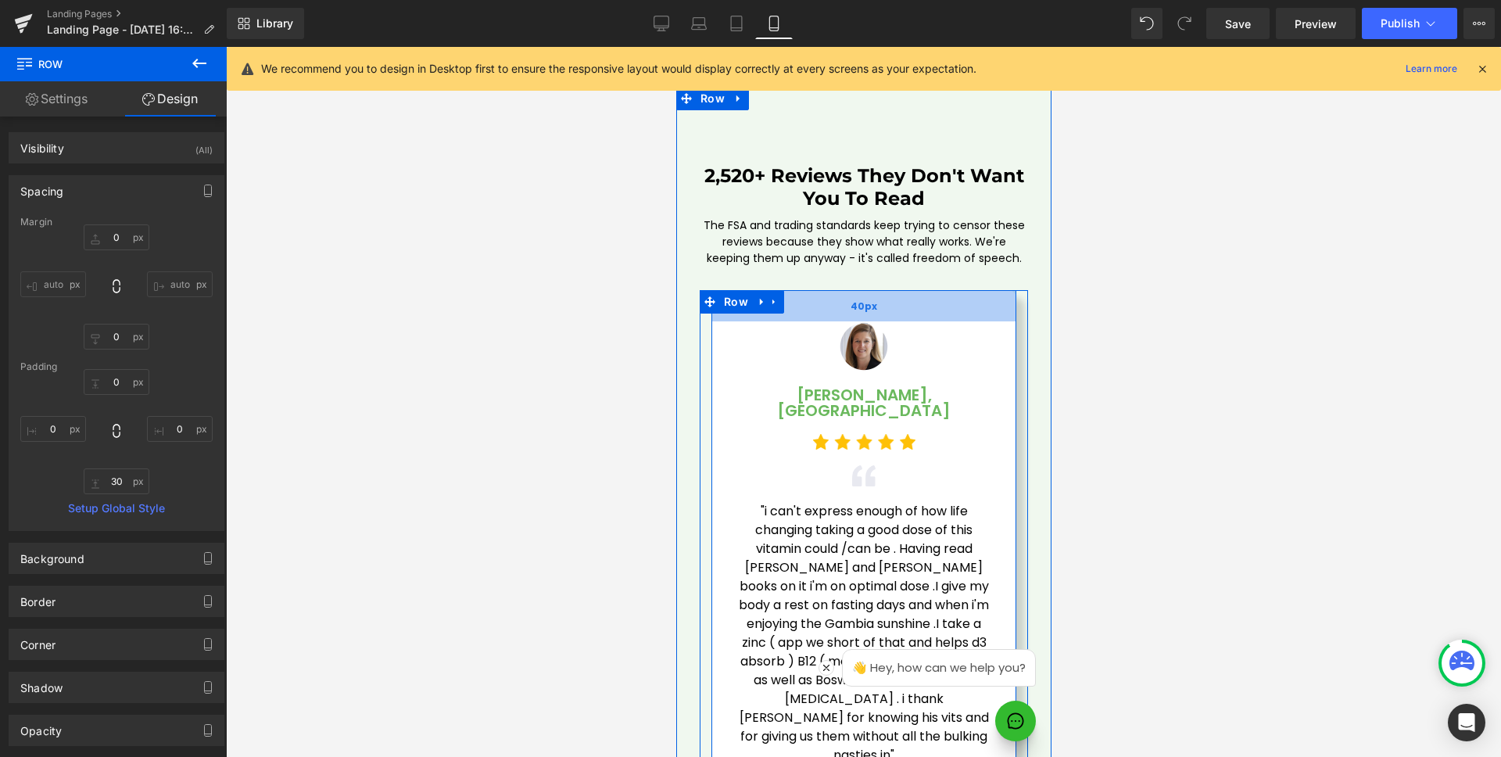
click at [965, 290] on div "40px" at bounding box center [863, 305] width 305 height 31
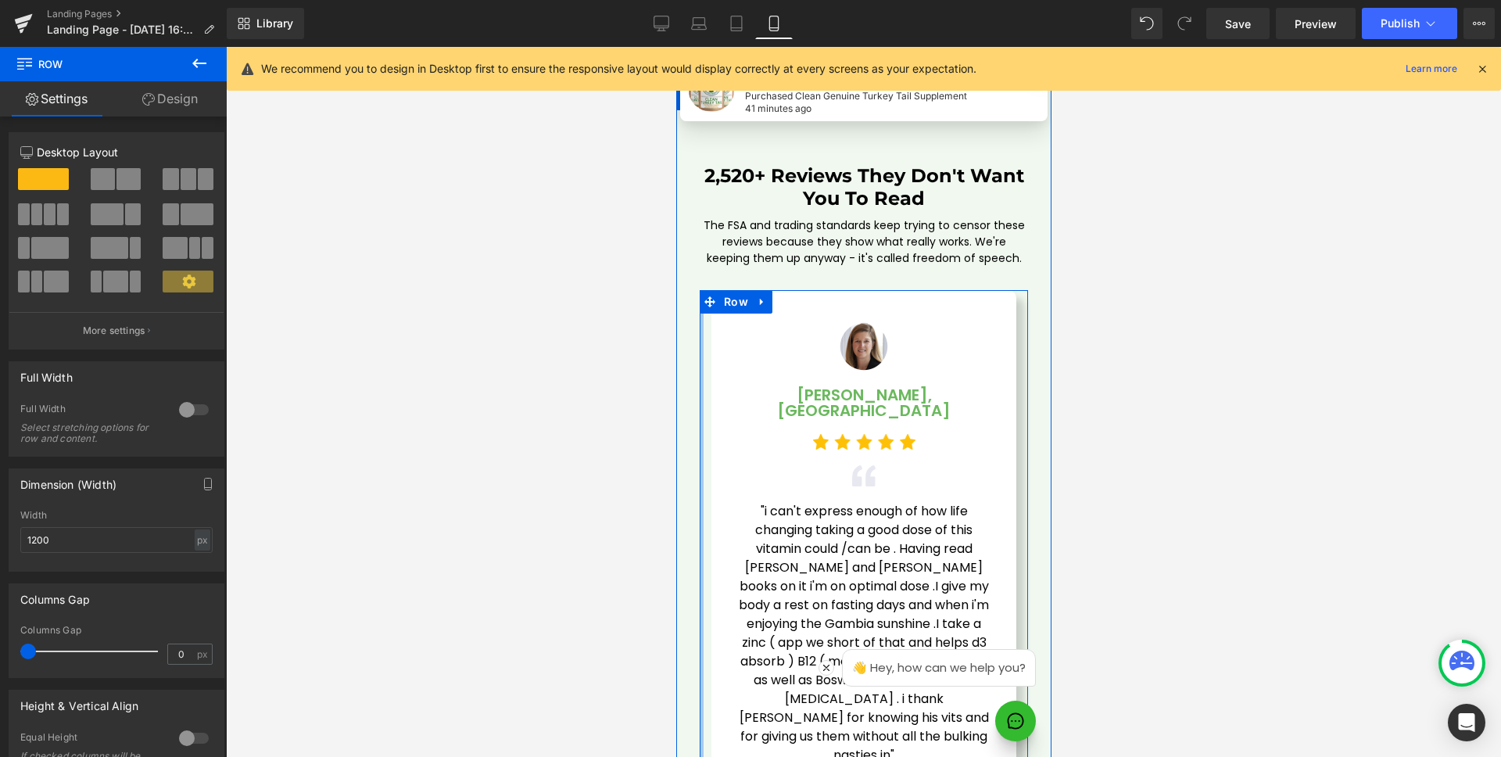
scroll to position [4630, 0]
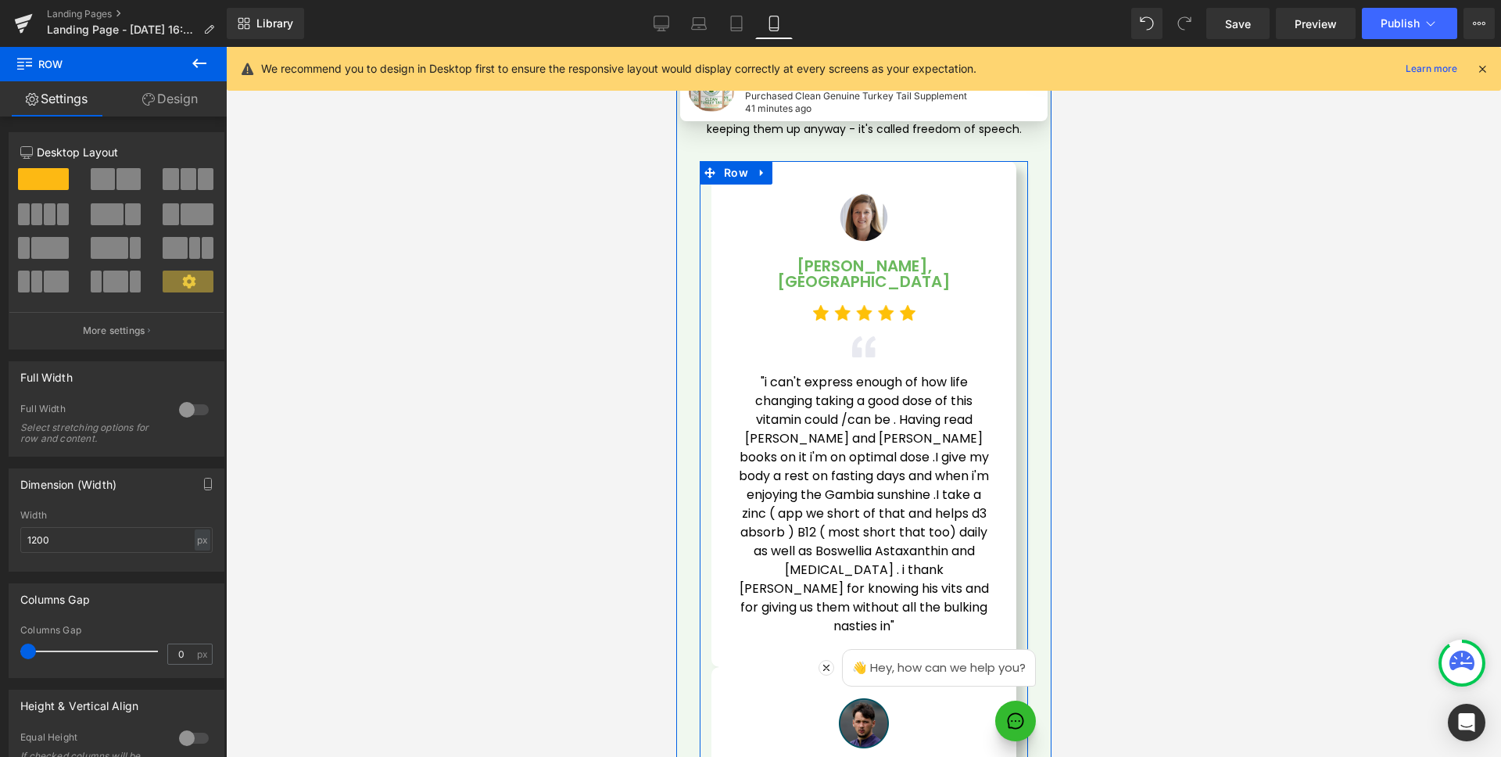
click at [699, 283] on div "Image Sarah M., London Text Block Image Image "i can't express enough of how li…" at bounding box center [863, 413] width 328 height 505
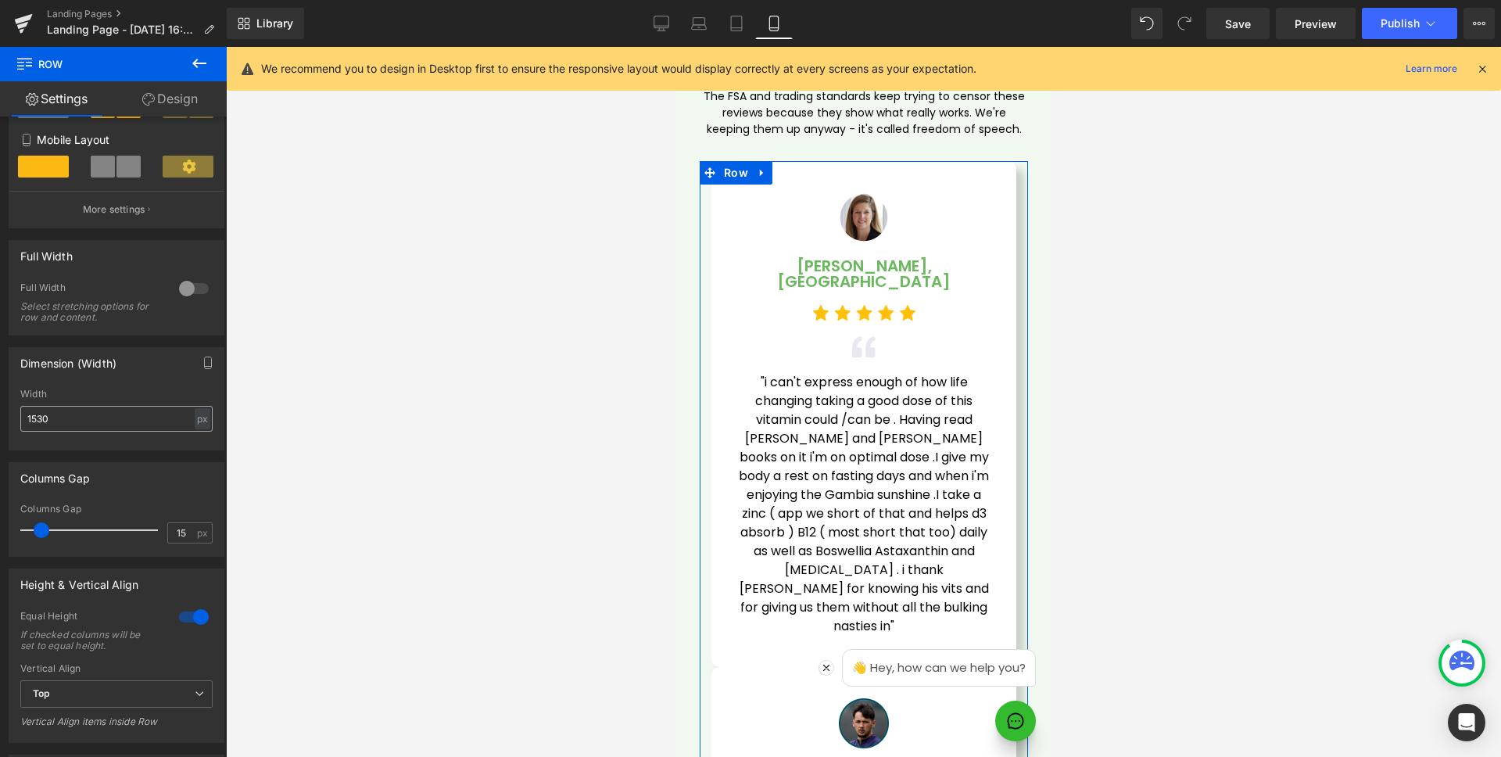
scroll to position [302, 0]
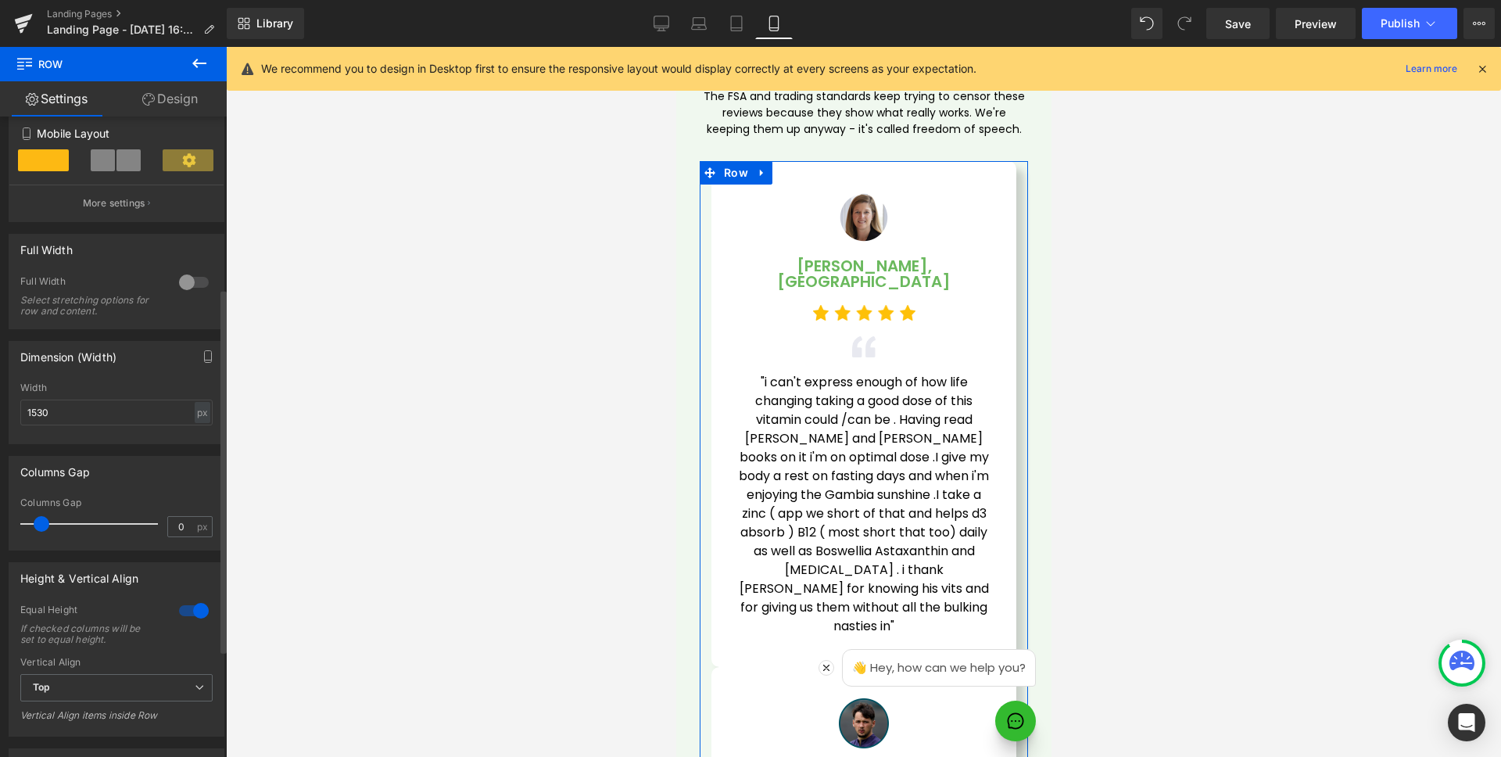
drag, startPoint x: 38, startPoint y: 519, endPoint x: 0, endPoint y: 520, distance: 38.3
click at [0, 520] on div "Columns Gap 0px Columns Gap 0 px" at bounding box center [117, 497] width 234 height 106
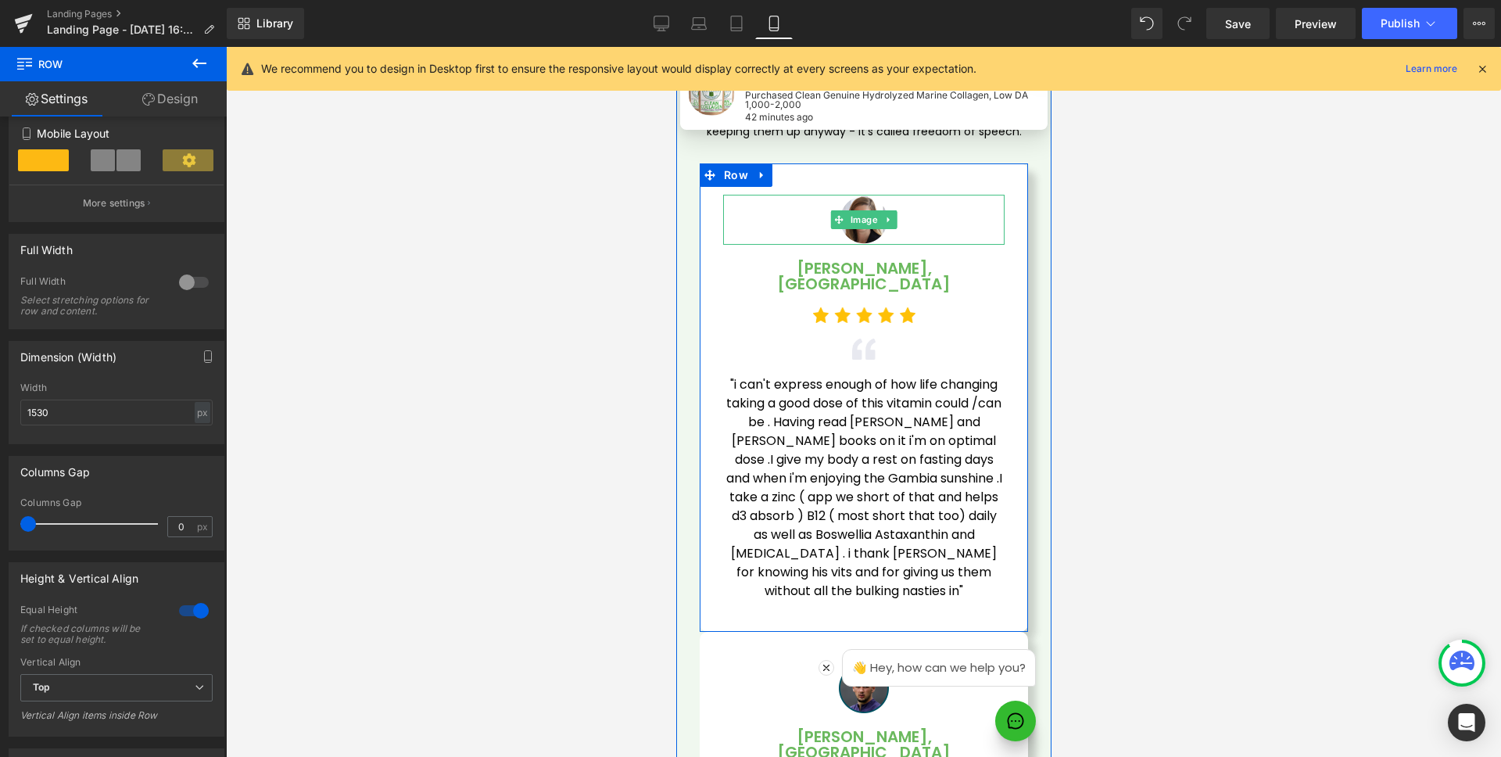
scroll to position [4600, 0]
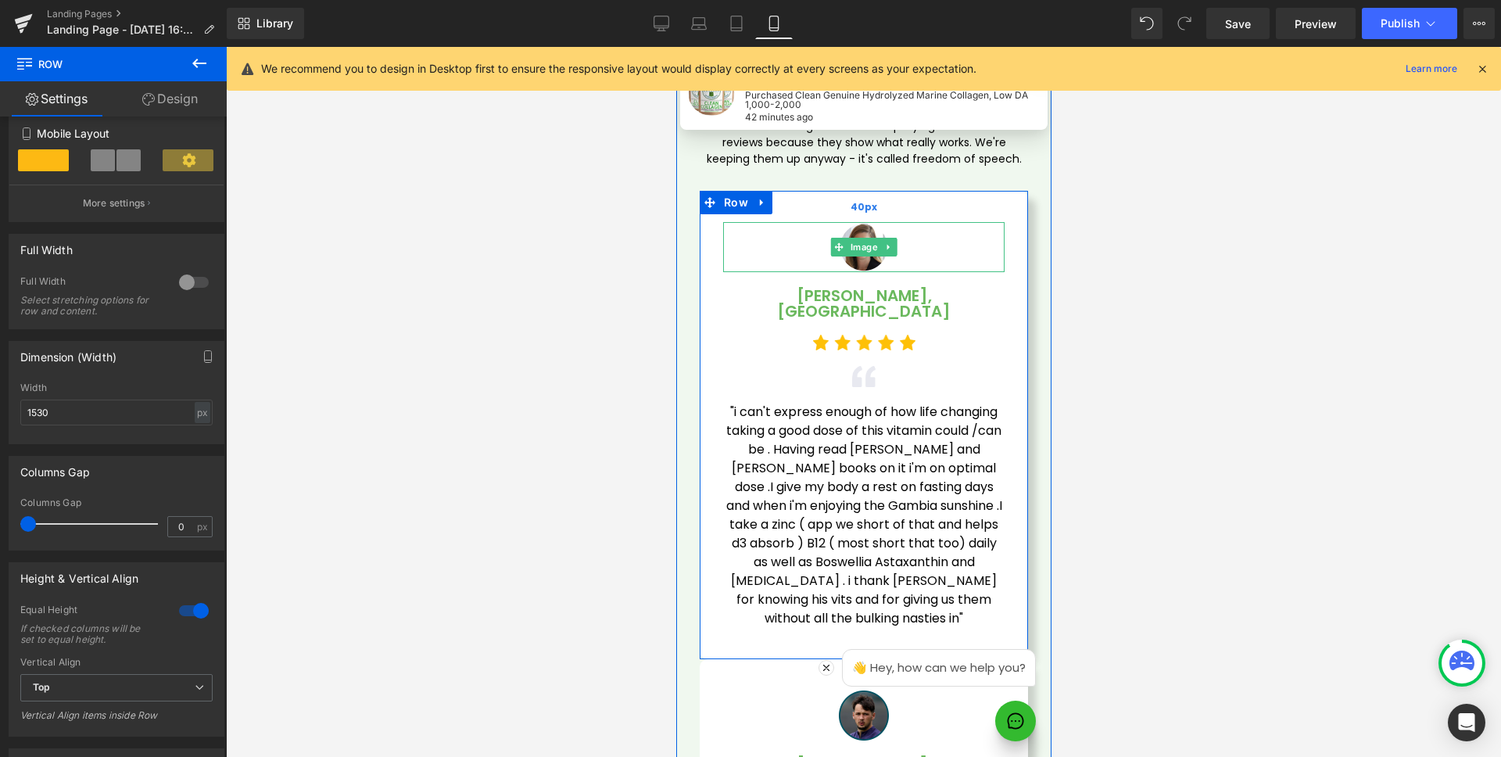
click at [841, 191] on div "40px" at bounding box center [863, 206] width 328 height 31
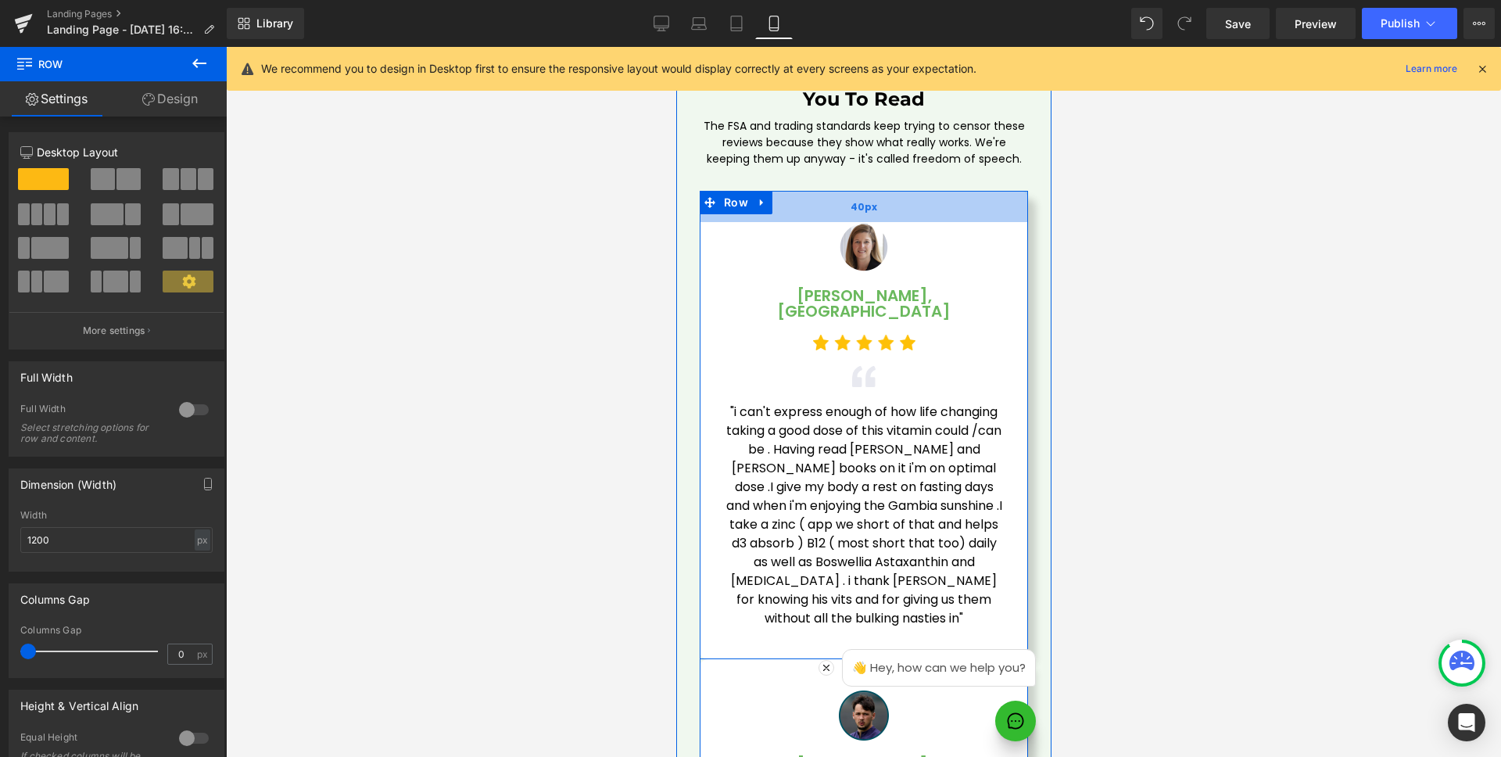
click at [854, 200] on span "40px" at bounding box center [863, 207] width 27 height 14
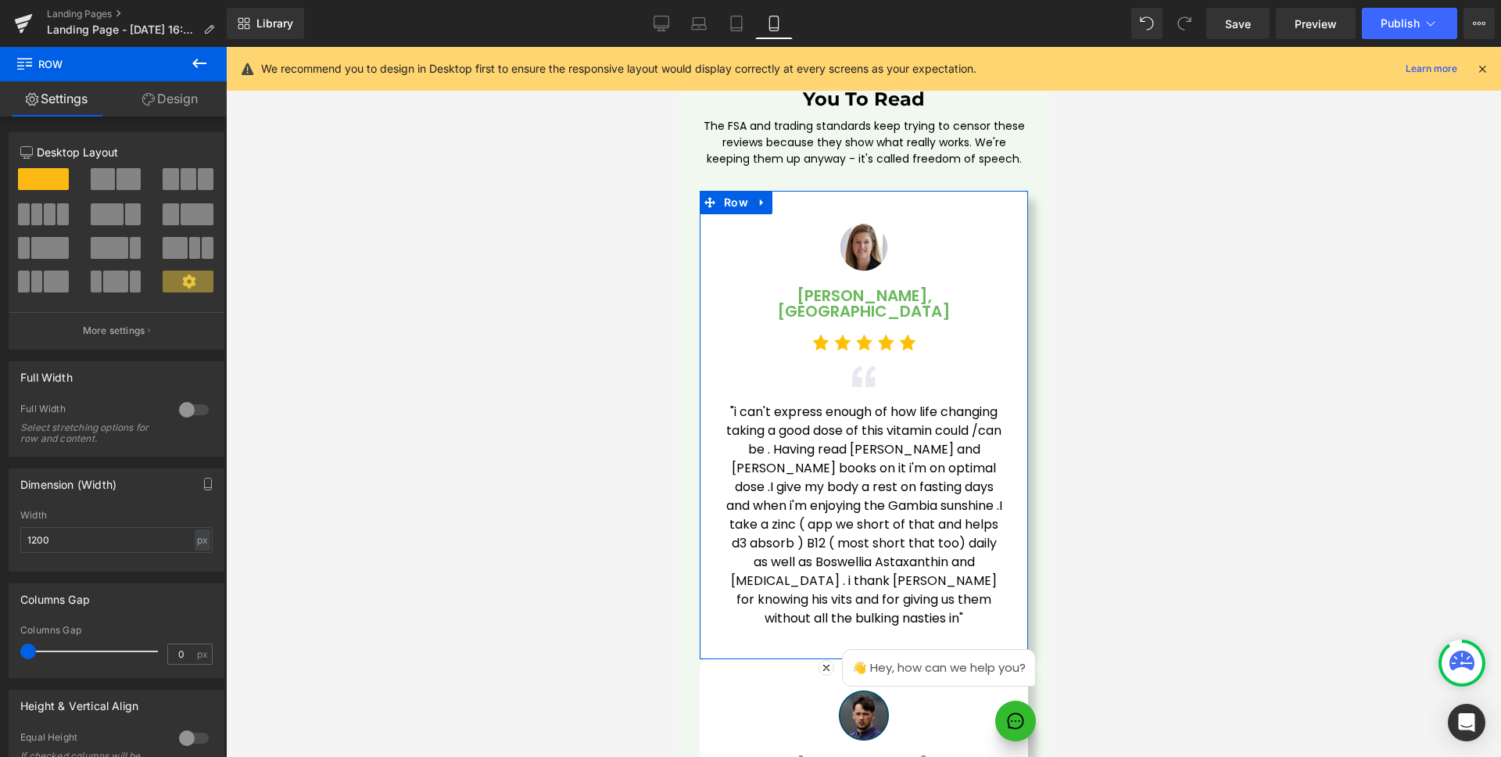
drag, startPoint x: 167, startPoint y: 96, endPoint x: 70, endPoint y: 187, distance: 132.8
click at [168, 97] on link "Design" at bounding box center [169, 98] width 113 height 35
click at [0, 0] on div "Spacing" at bounding box center [0, 0] width 0 height 0
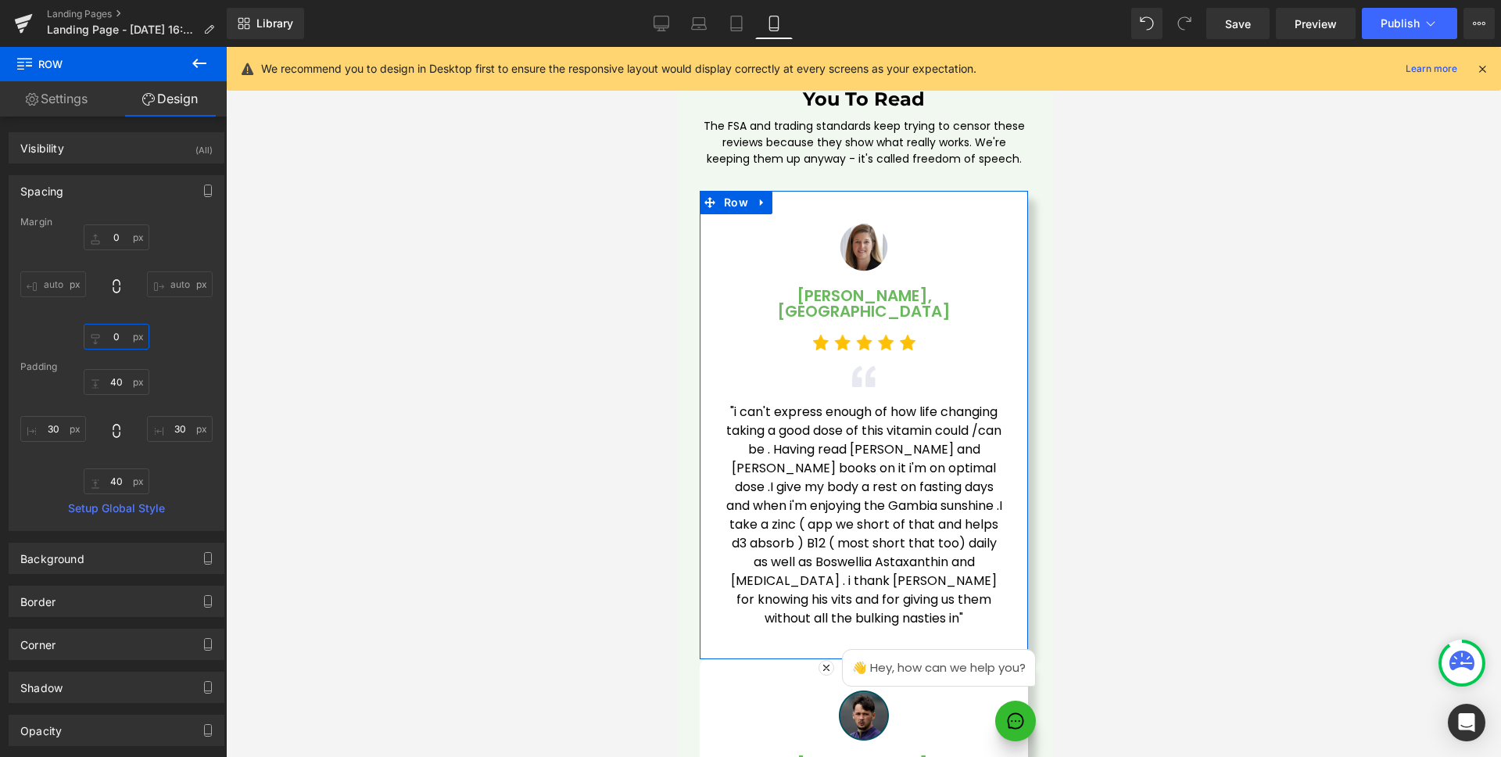
click at [124, 338] on input "0" at bounding box center [117, 337] width 66 height 26
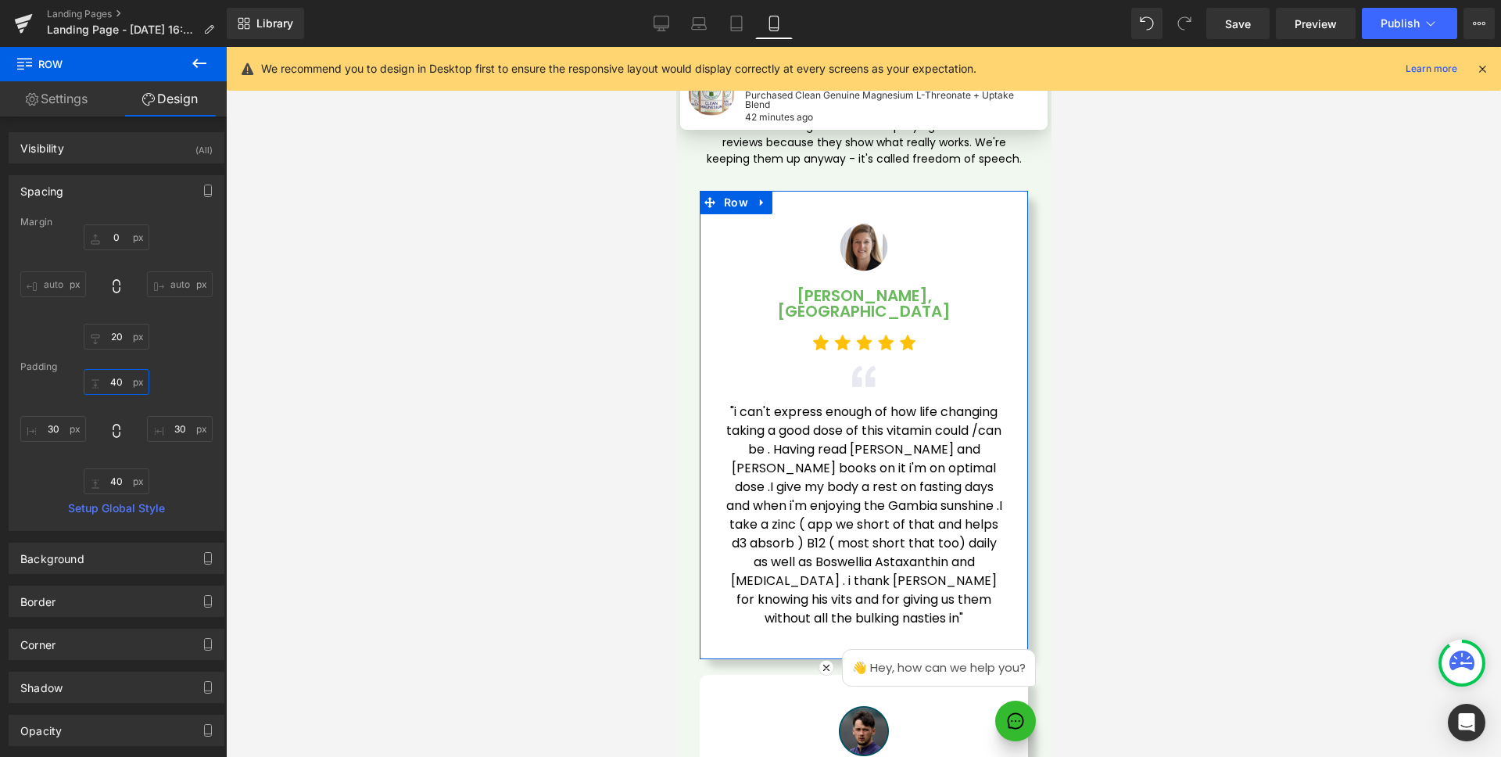
click at [117, 377] on input "40" at bounding box center [117, 382] width 66 height 26
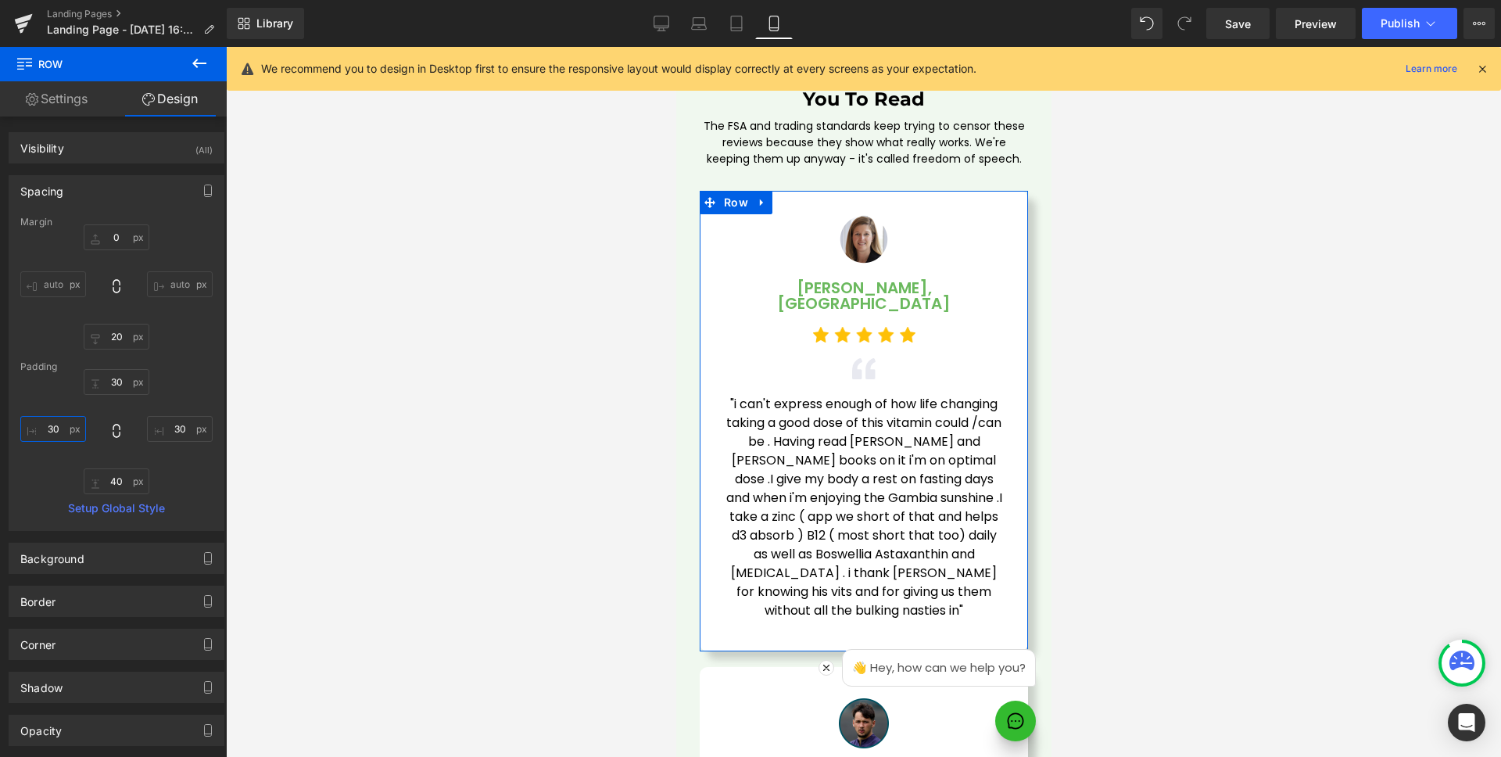
click at [68, 425] on input "30" at bounding box center [53, 429] width 66 height 26
click at [174, 432] on input "30" at bounding box center [180, 429] width 66 height 26
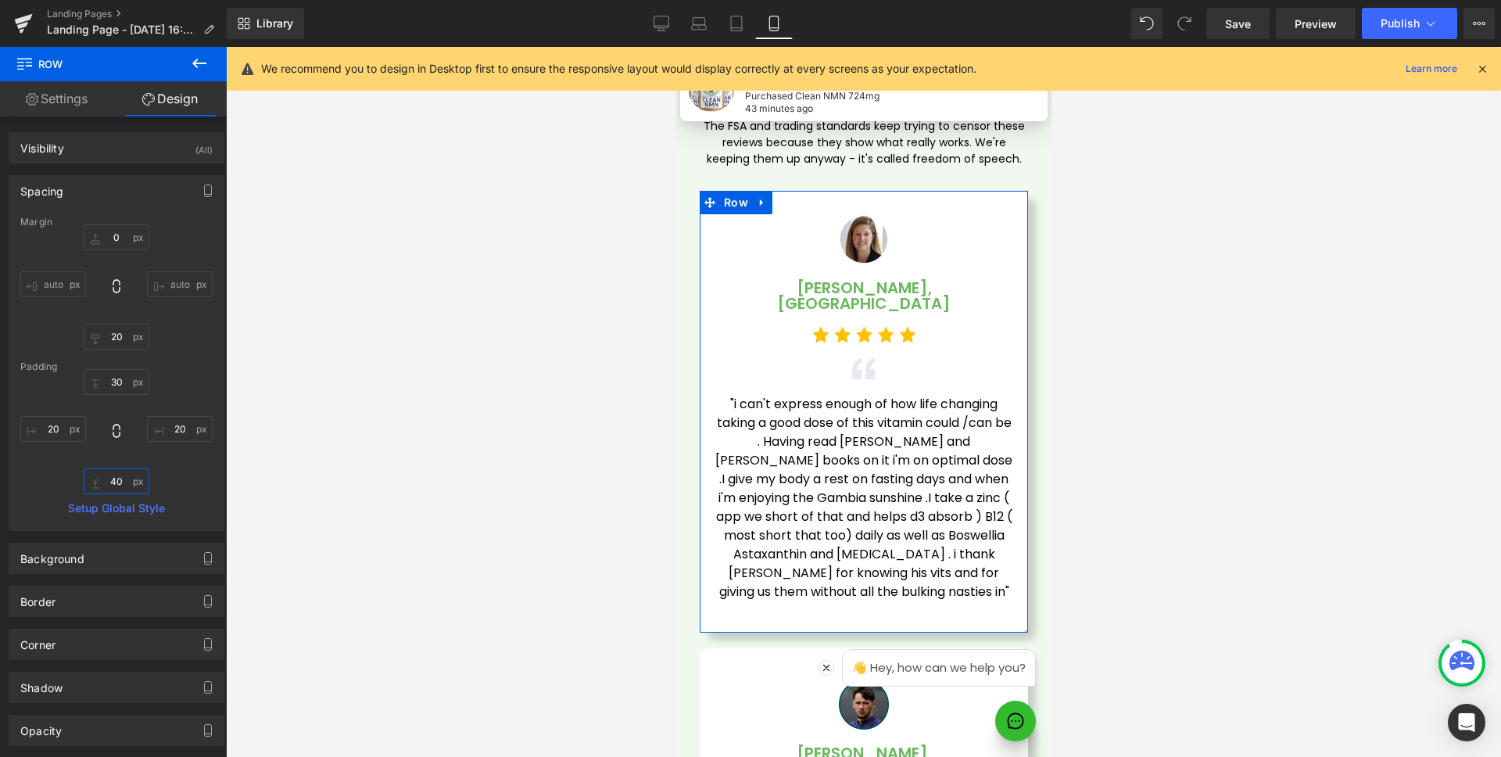
click at [110, 485] on input "40" at bounding box center [117, 481] width 66 height 26
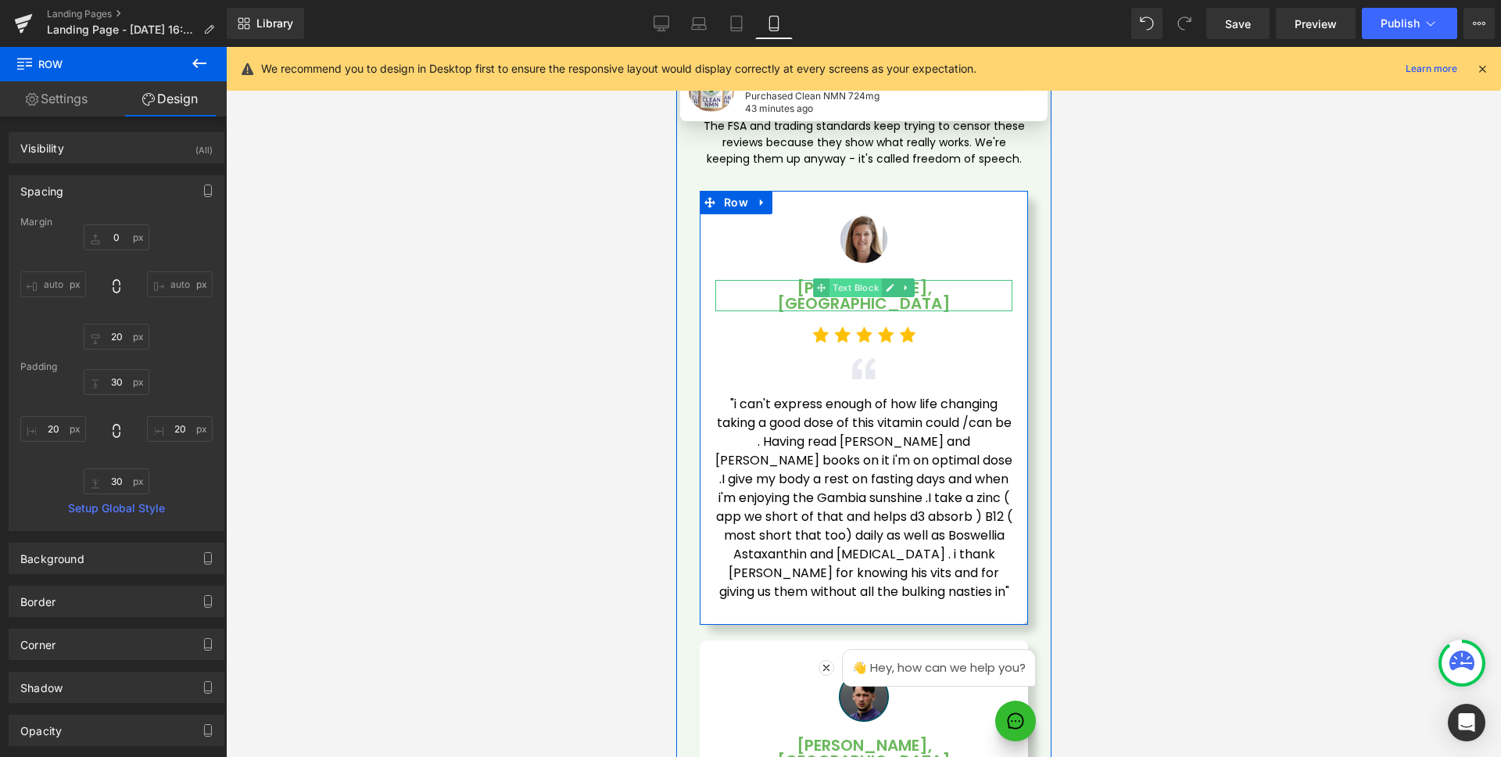
click at [859, 278] on span "Text Block" at bounding box center [855, 287] width 52 height 19
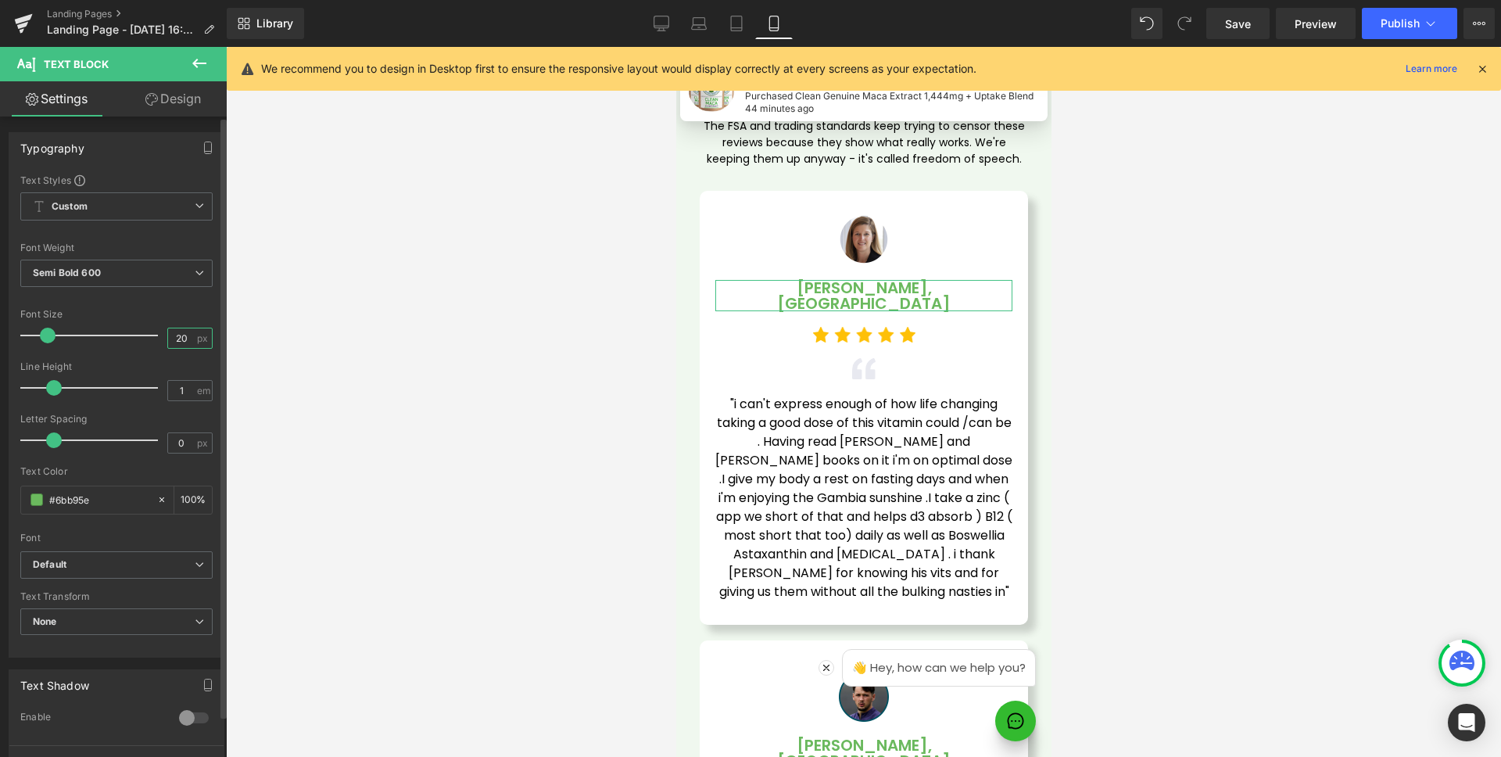
click at [187, 341] on input "20" at bounding box center [181, 338] width 27 height 20
type input "16"
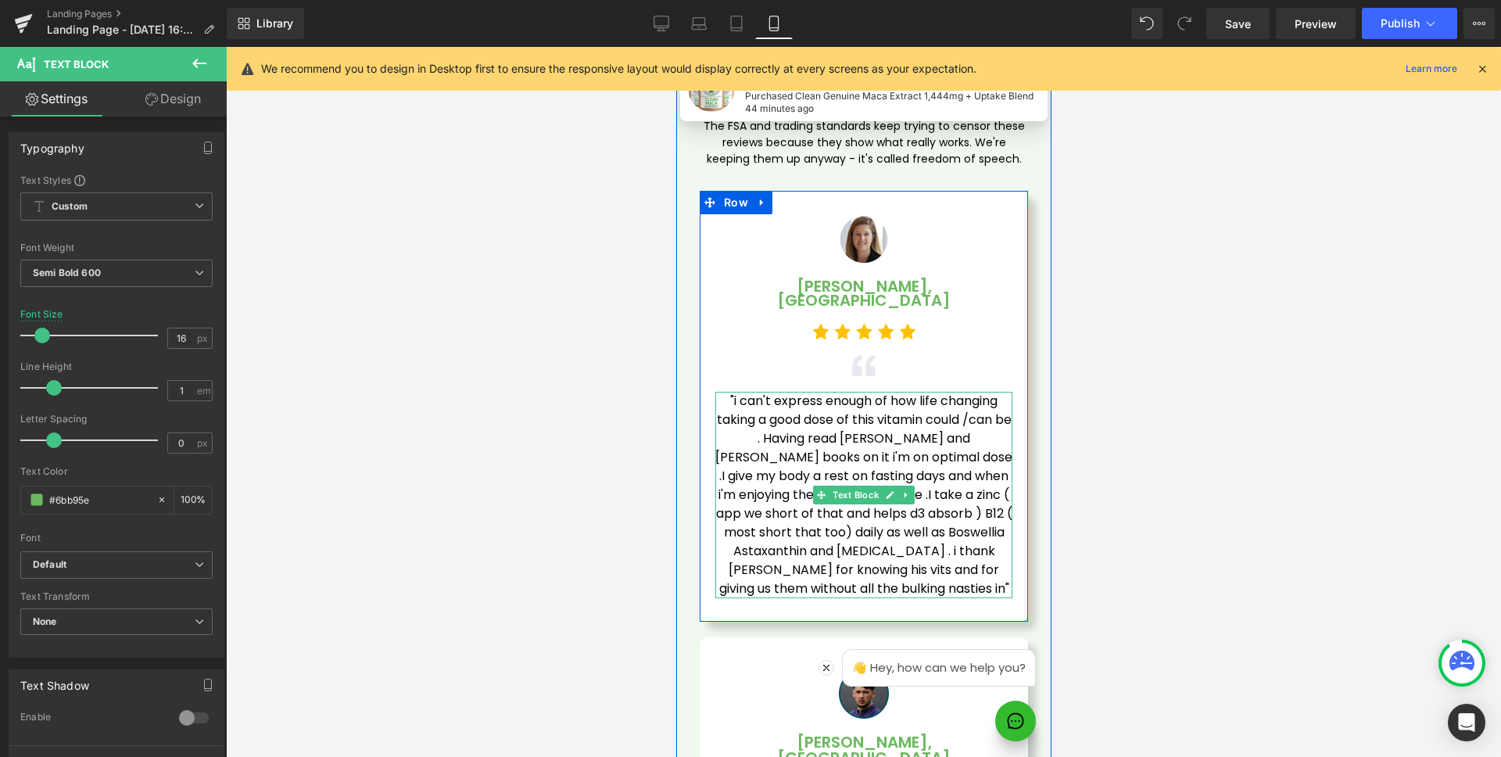
click at [853, 392] on span ""i can't express enough of how life changing taking a good dose of this vitamin…" at bounding box center [865, 495] width 300 height 206
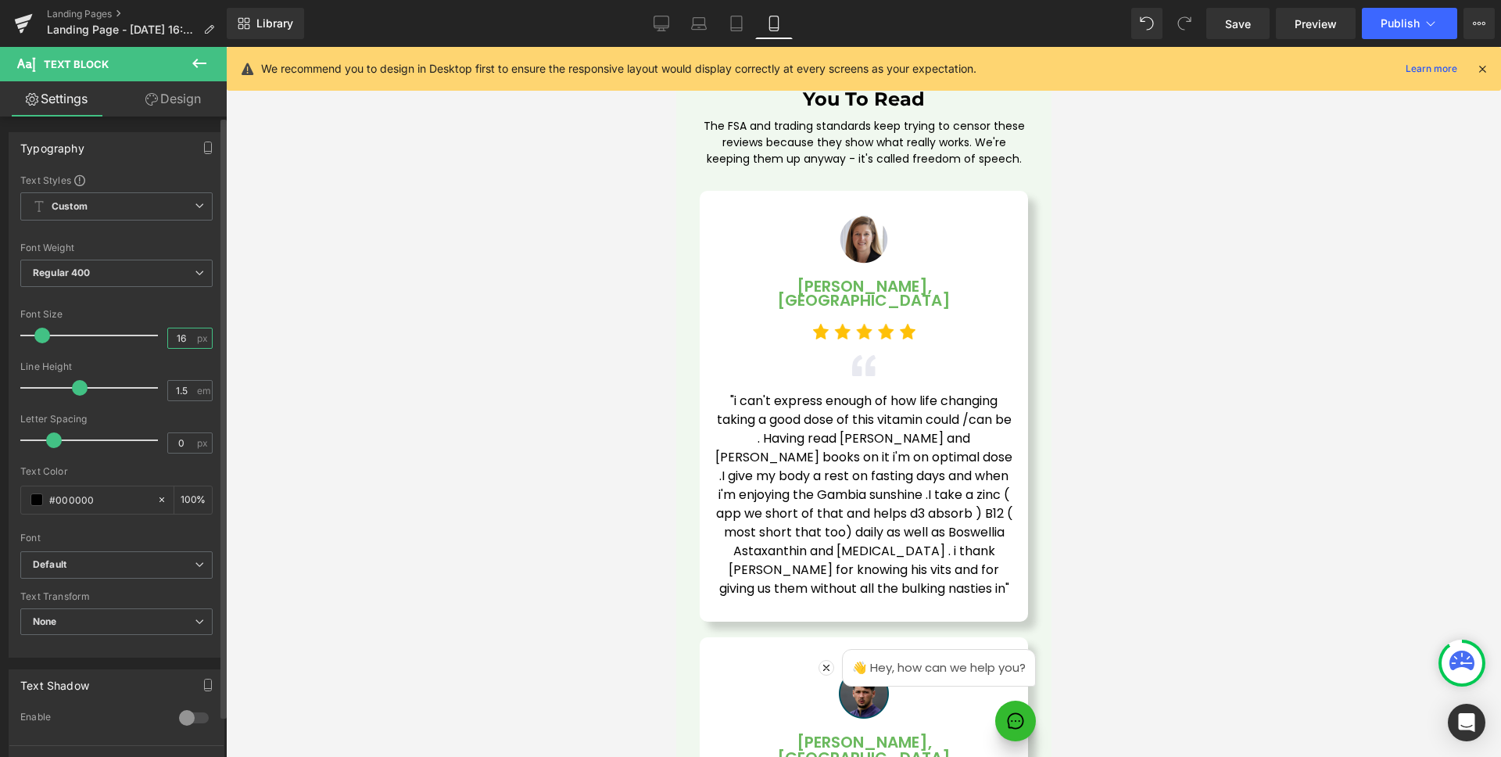
click at [181, 335] on input "16" at bounding box center [181, 338] width 27 height 20
type input "14"
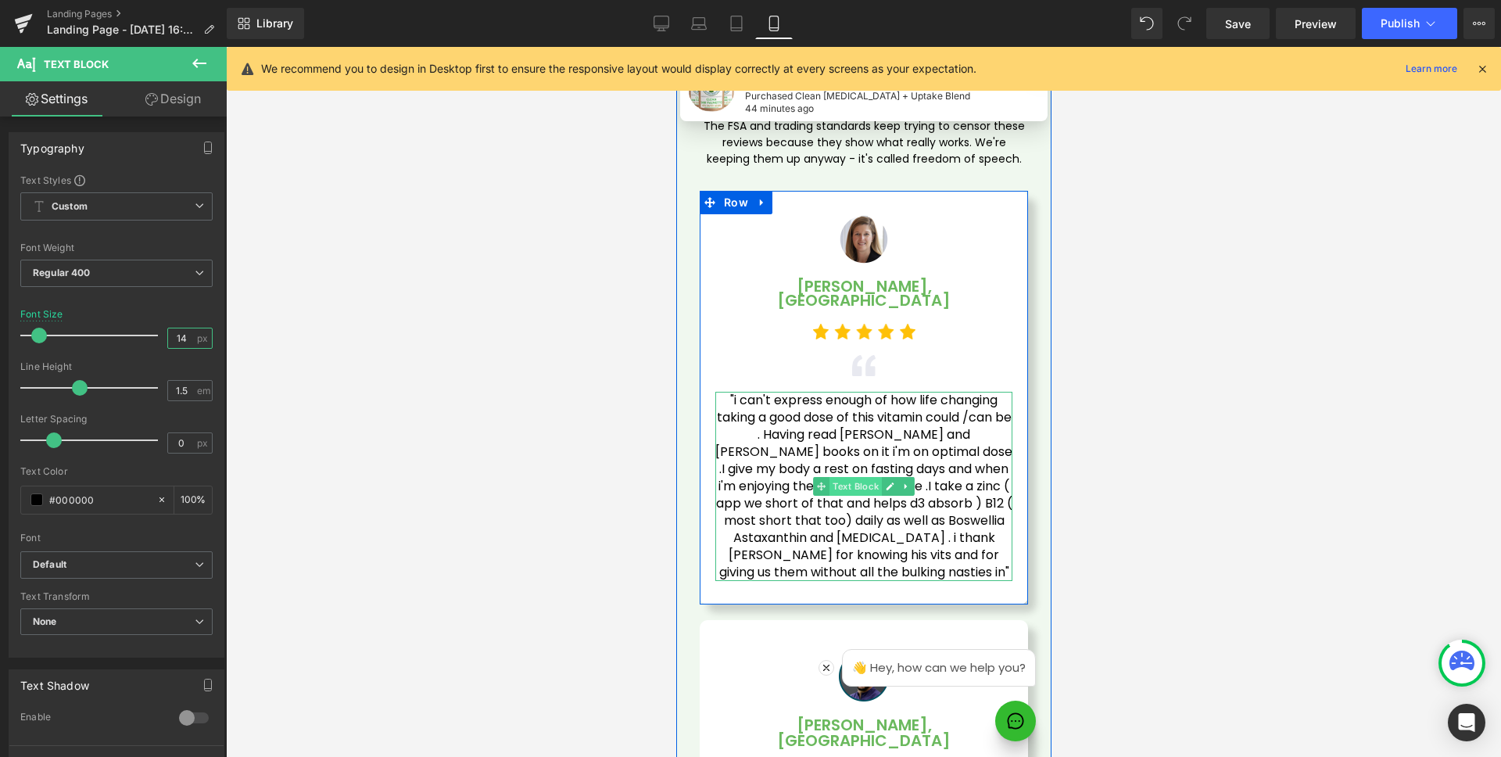
click at [857, 477] on span "Text Block" at bounding box center [855, 486] width 52 height 19
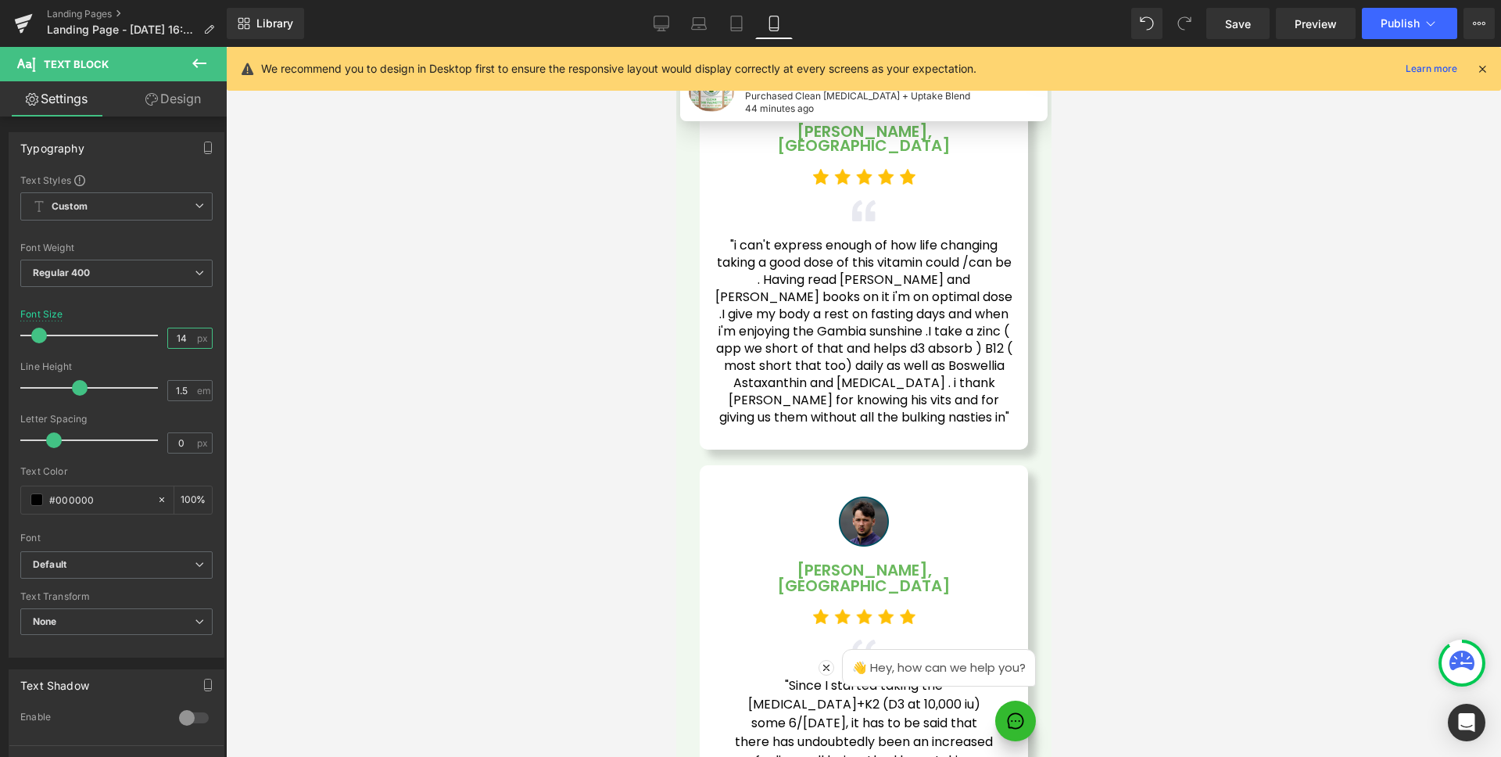
scroll to position [4267, 0]
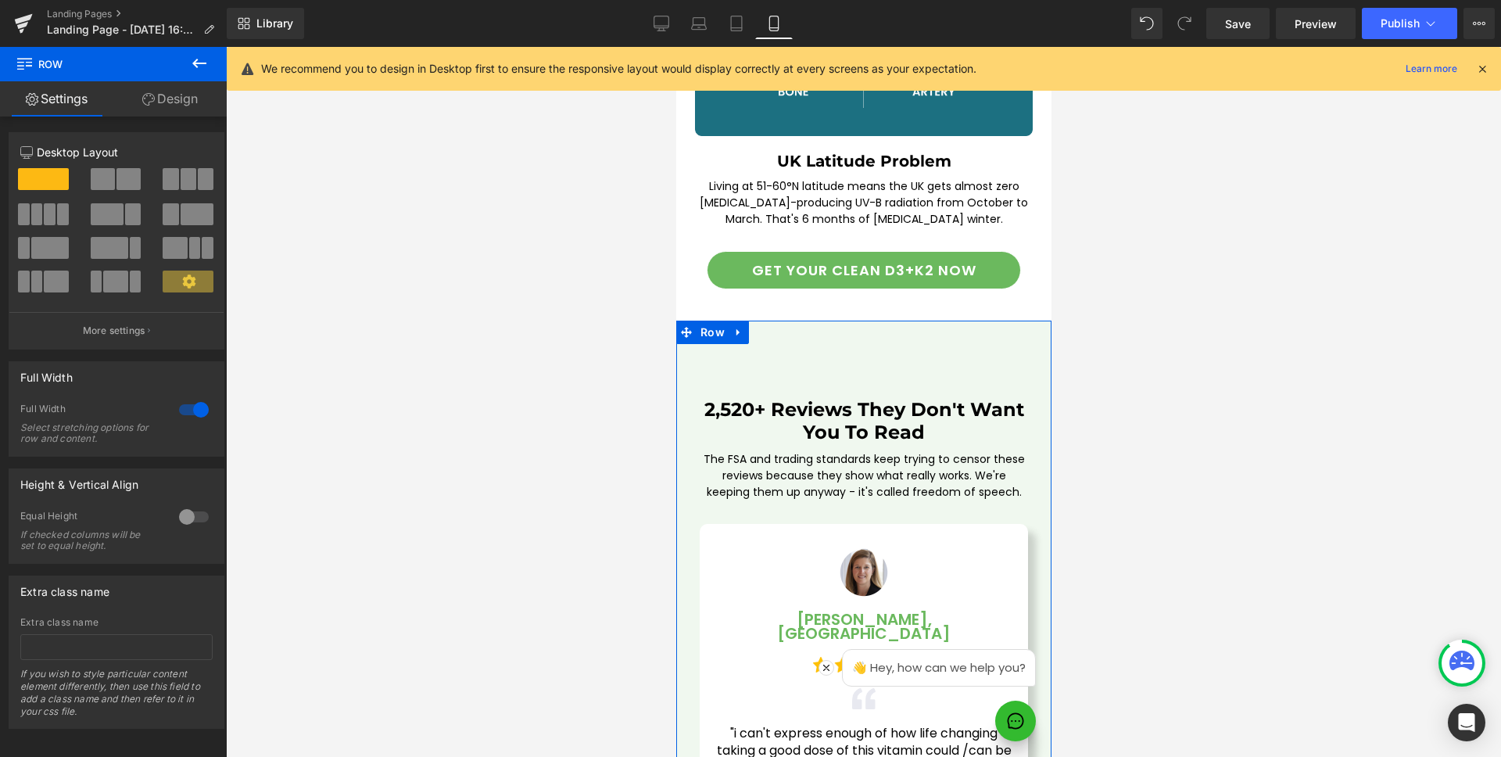
click at [163, 102] on link "Design" at bounding box center [169, 98] width 113 height 35
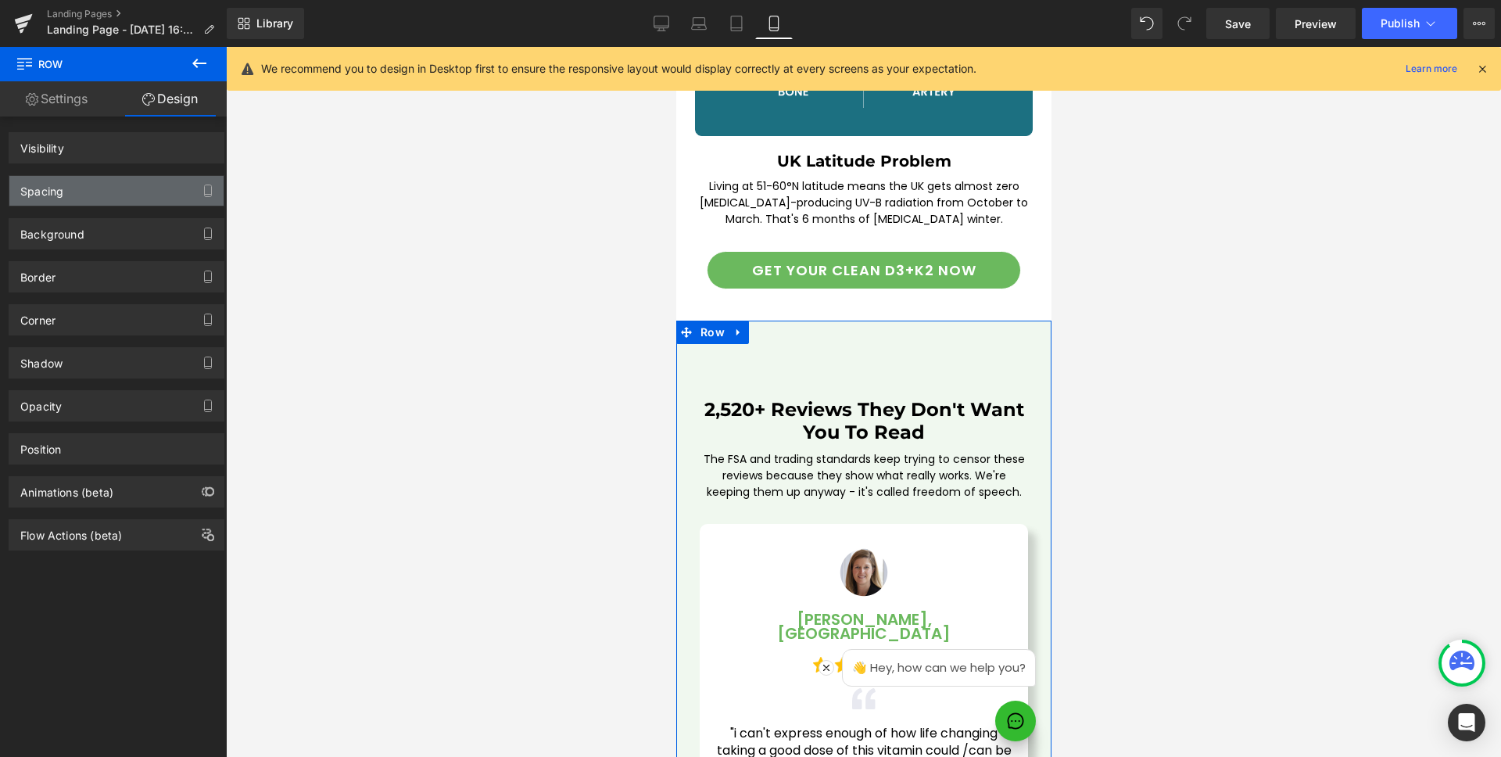
click at [78, 187] on div "Spacing" at bounding box center [116, 191] width 214 height 30
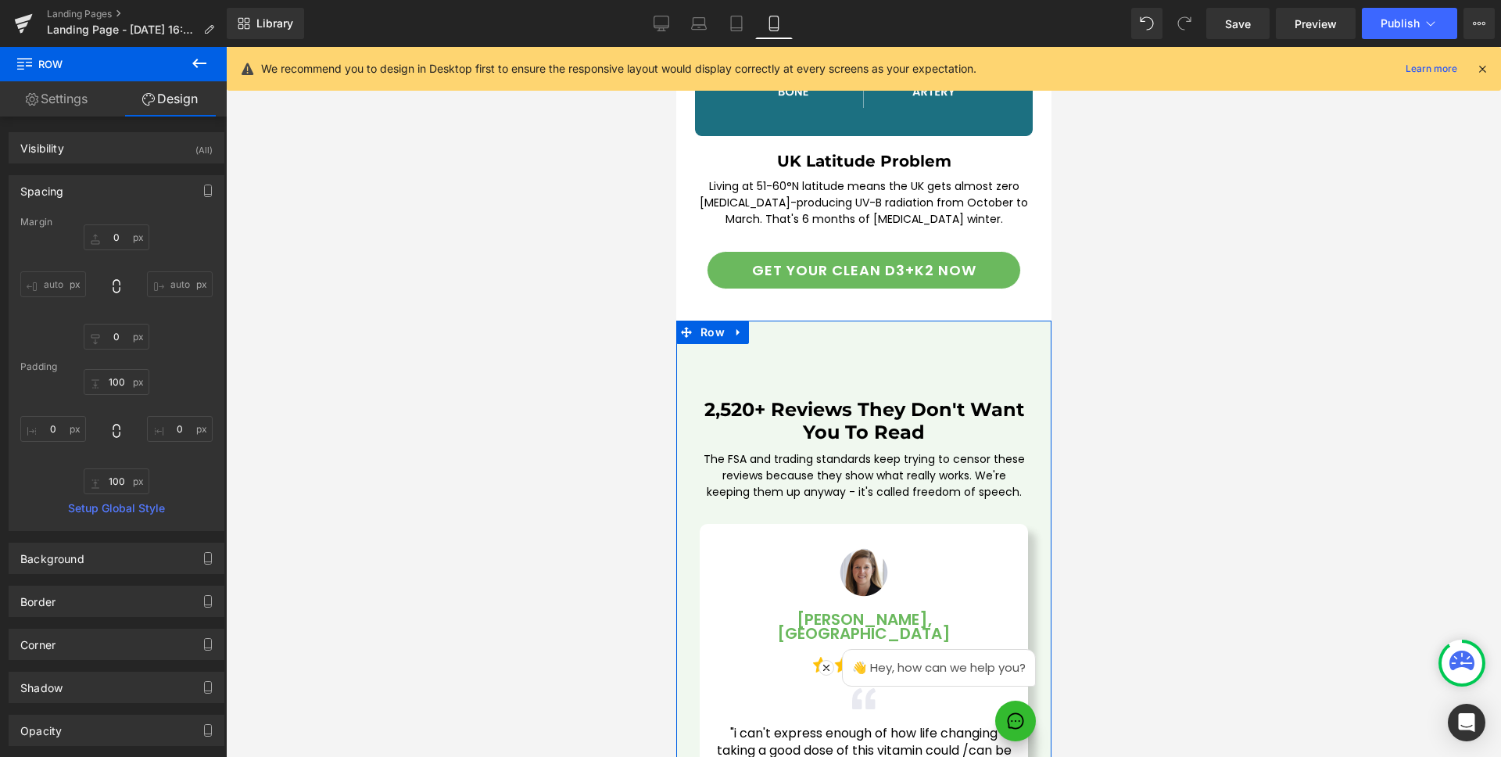
type input "0"
type input "100"
type input "0"
type input "100"
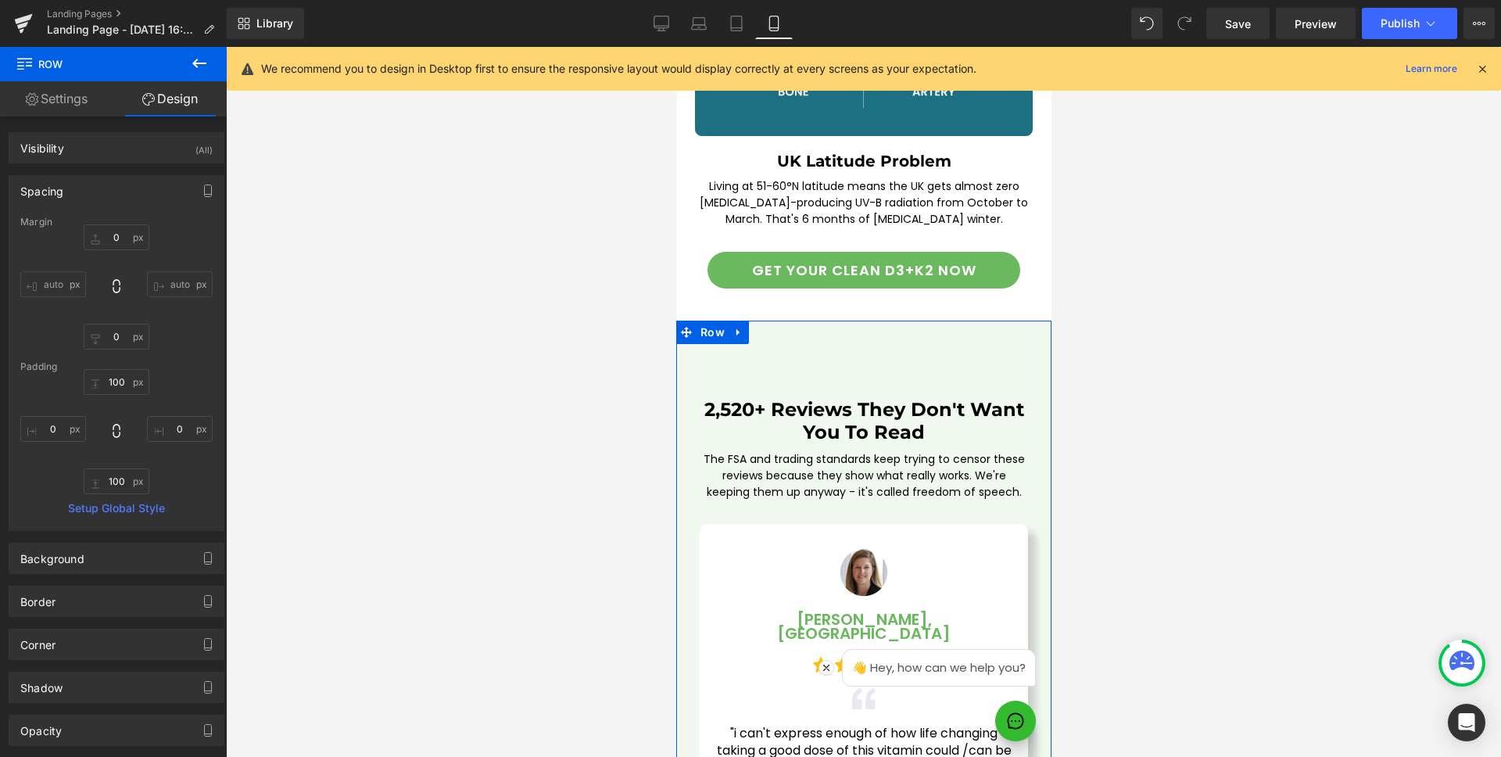
type input "0"
click at [128, 379] on input "100" at bounding box center [117, 382] width 66 height 26
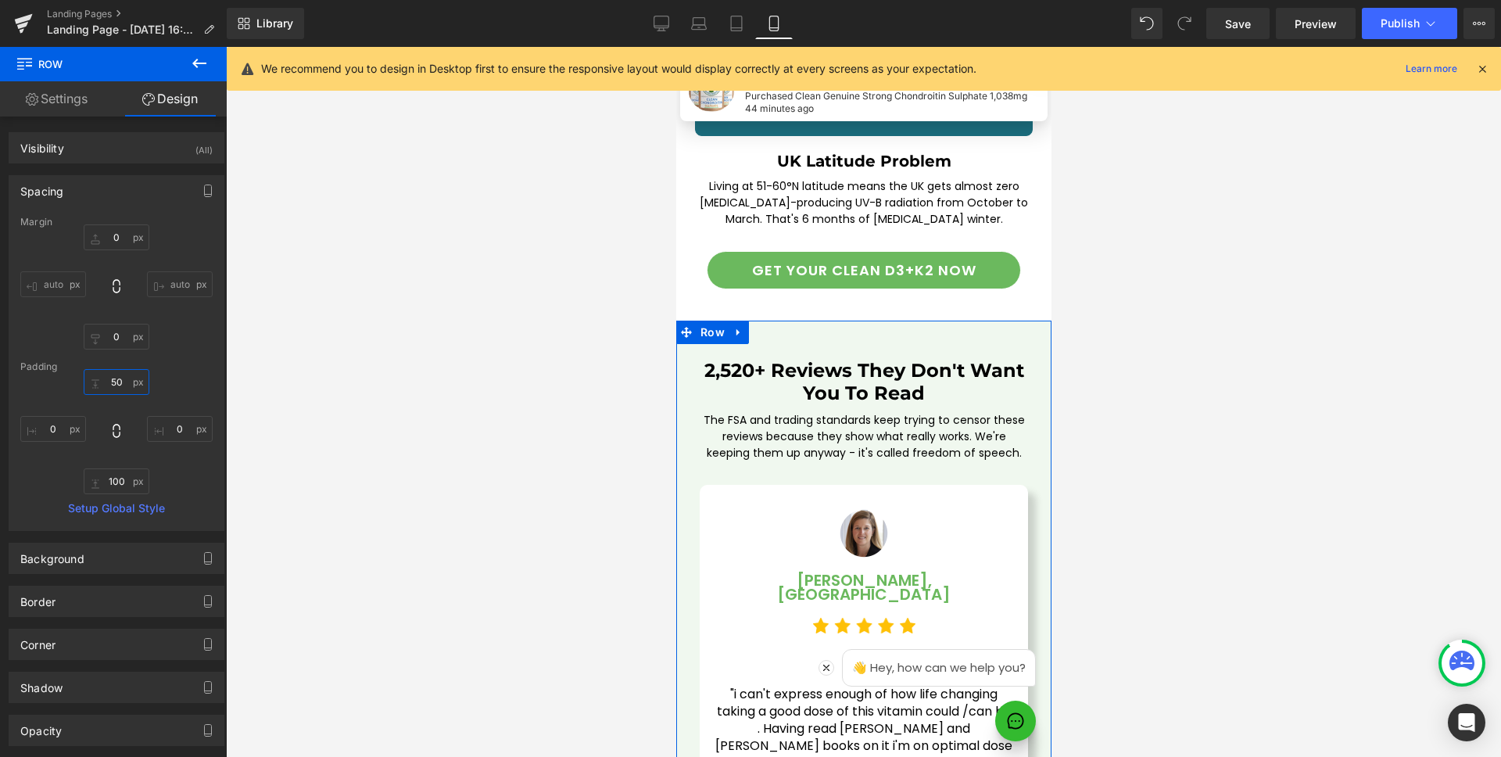
type input "40"
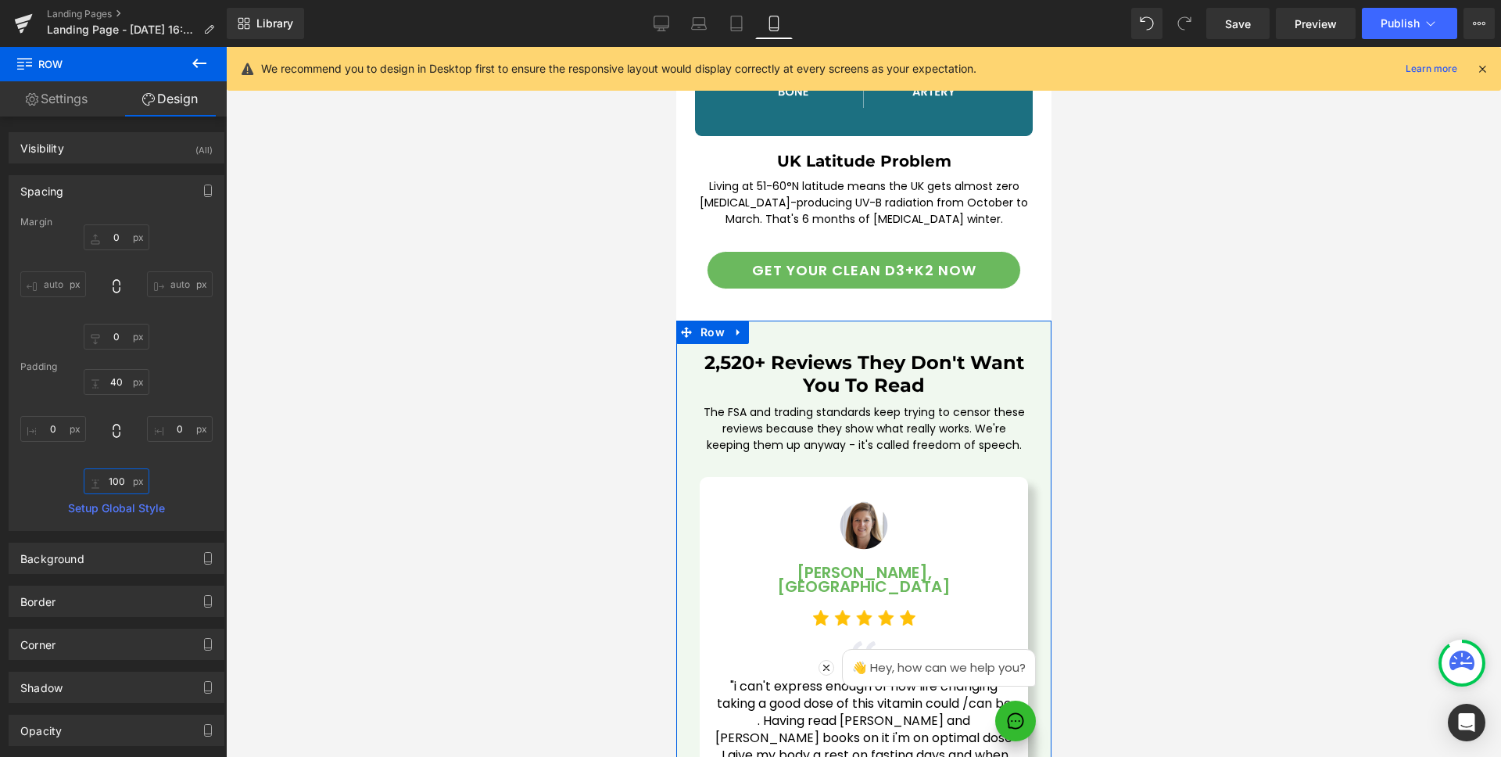
click at [116, 480] on input "100" at bounding box center [117, 481] width 66 height 26
type input "40"
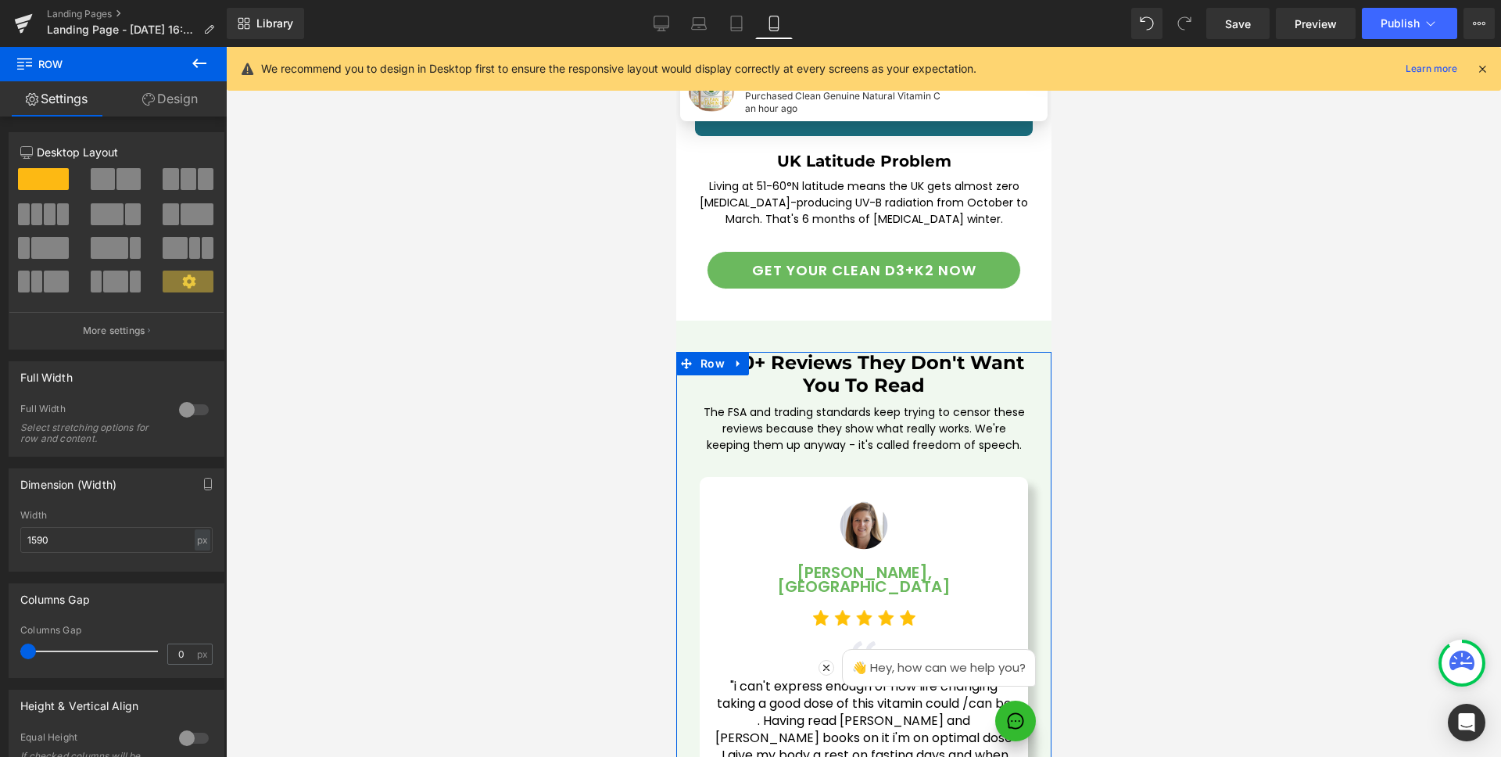
click at [179, 109] on link "Design" at bounding box center [169, 98] width 113 height 35
click at [0, 0] on div "Spacing" at bounding box center [0, 0] width 0 height 0
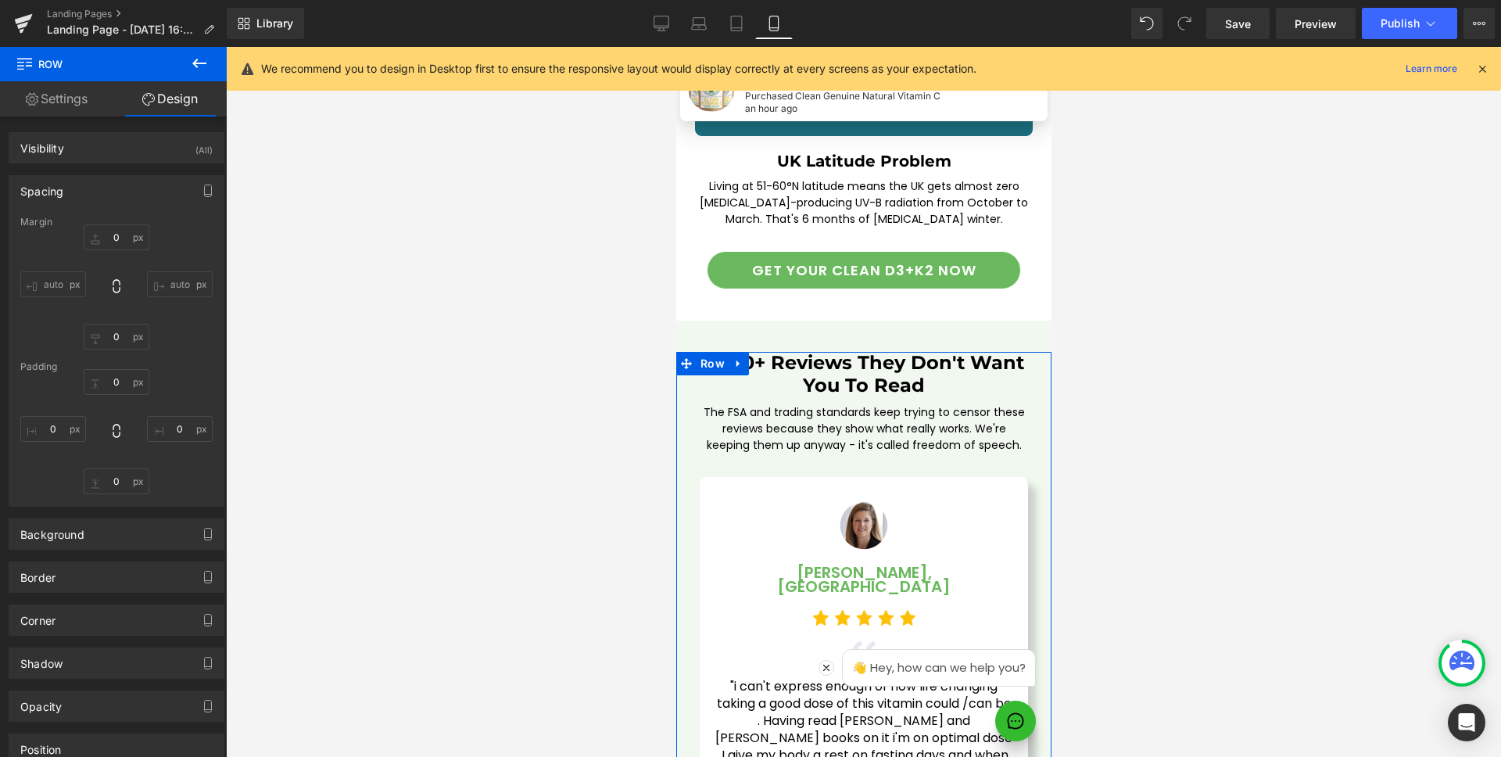
type input "0"
type input "30"
type input "0"
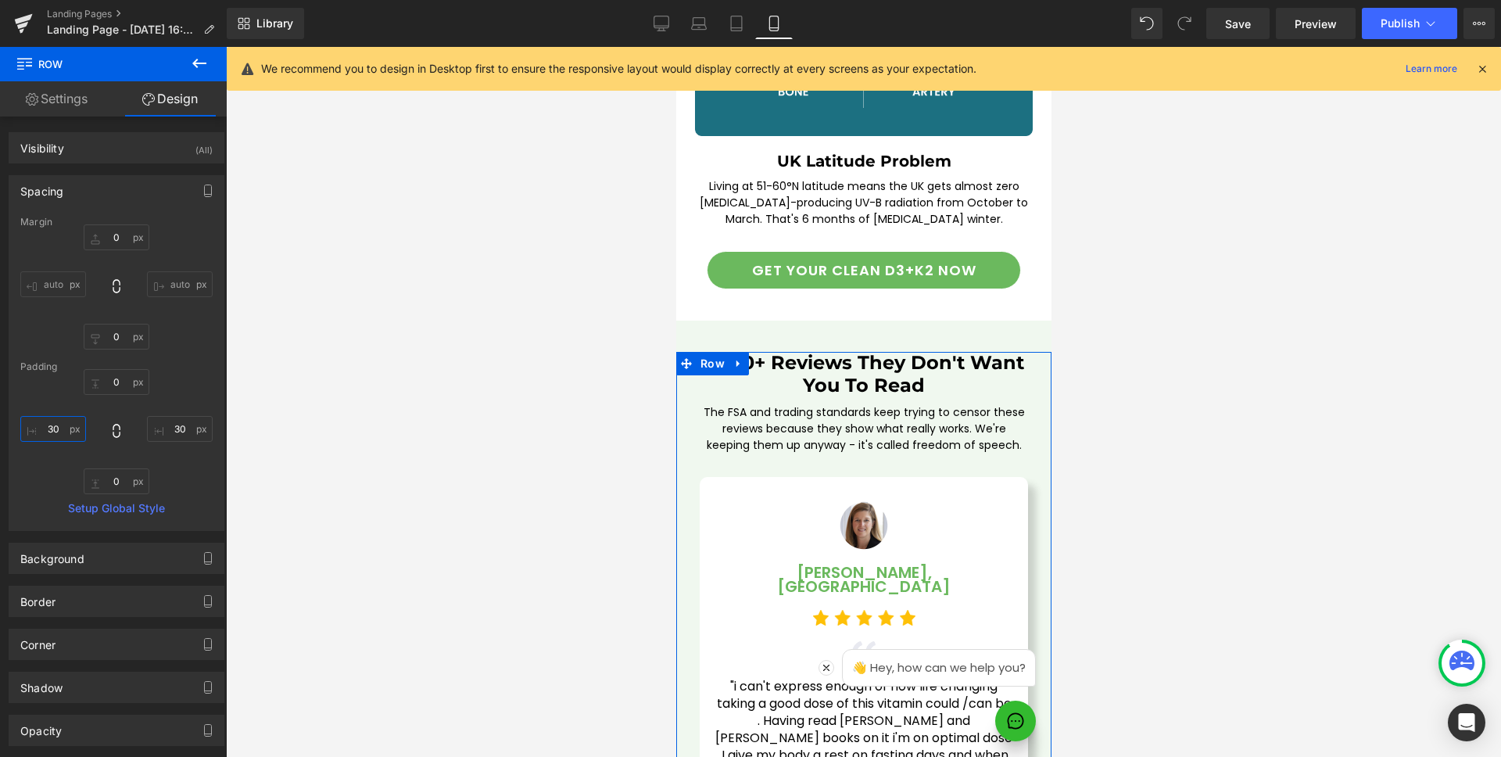
click at [59, 428] on input "30" at bounding box center [53, 429] width 66 height 26
type input "24"
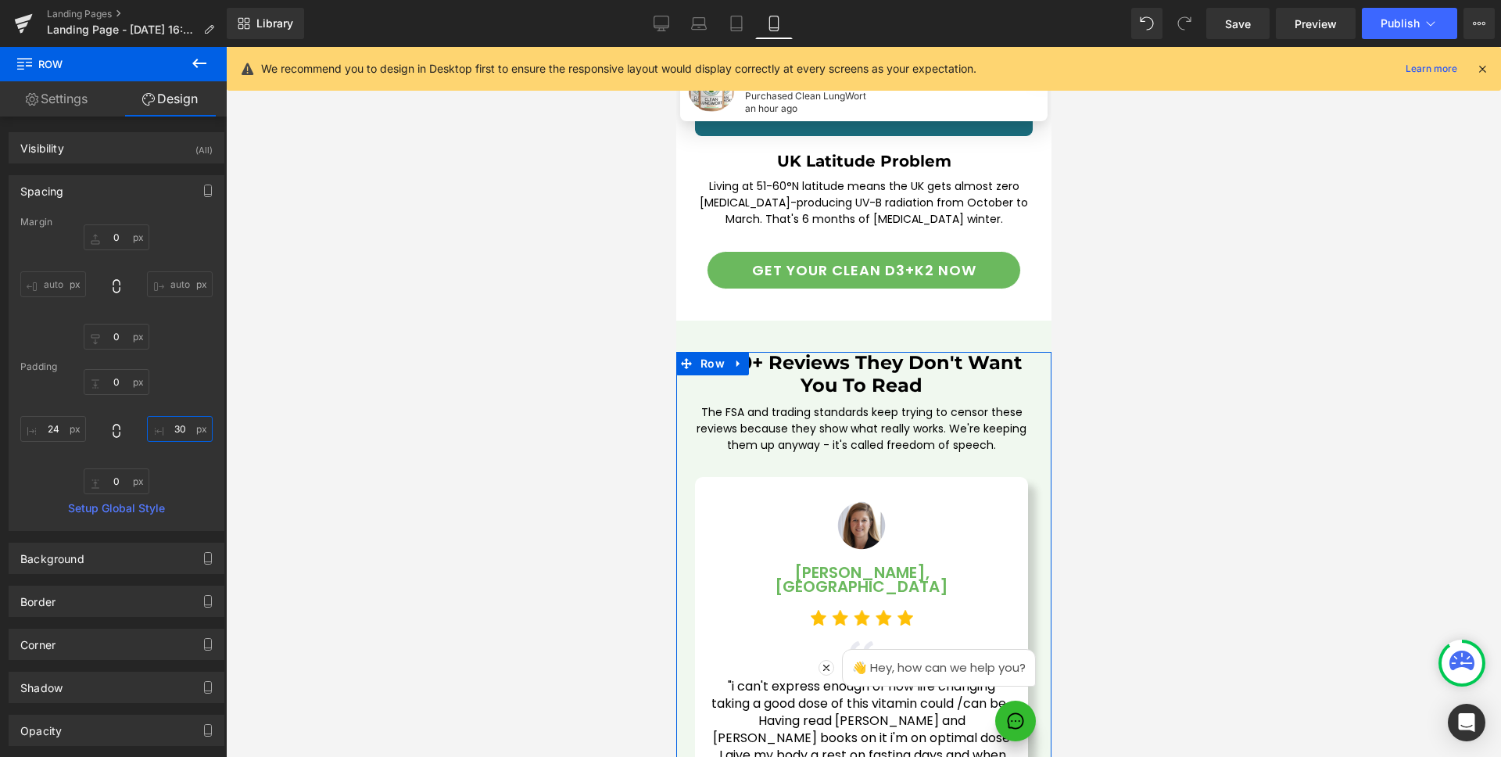
click at [163, 431] on input "30" at bounding box center [180, 429] width 66 height 26
type input "24"
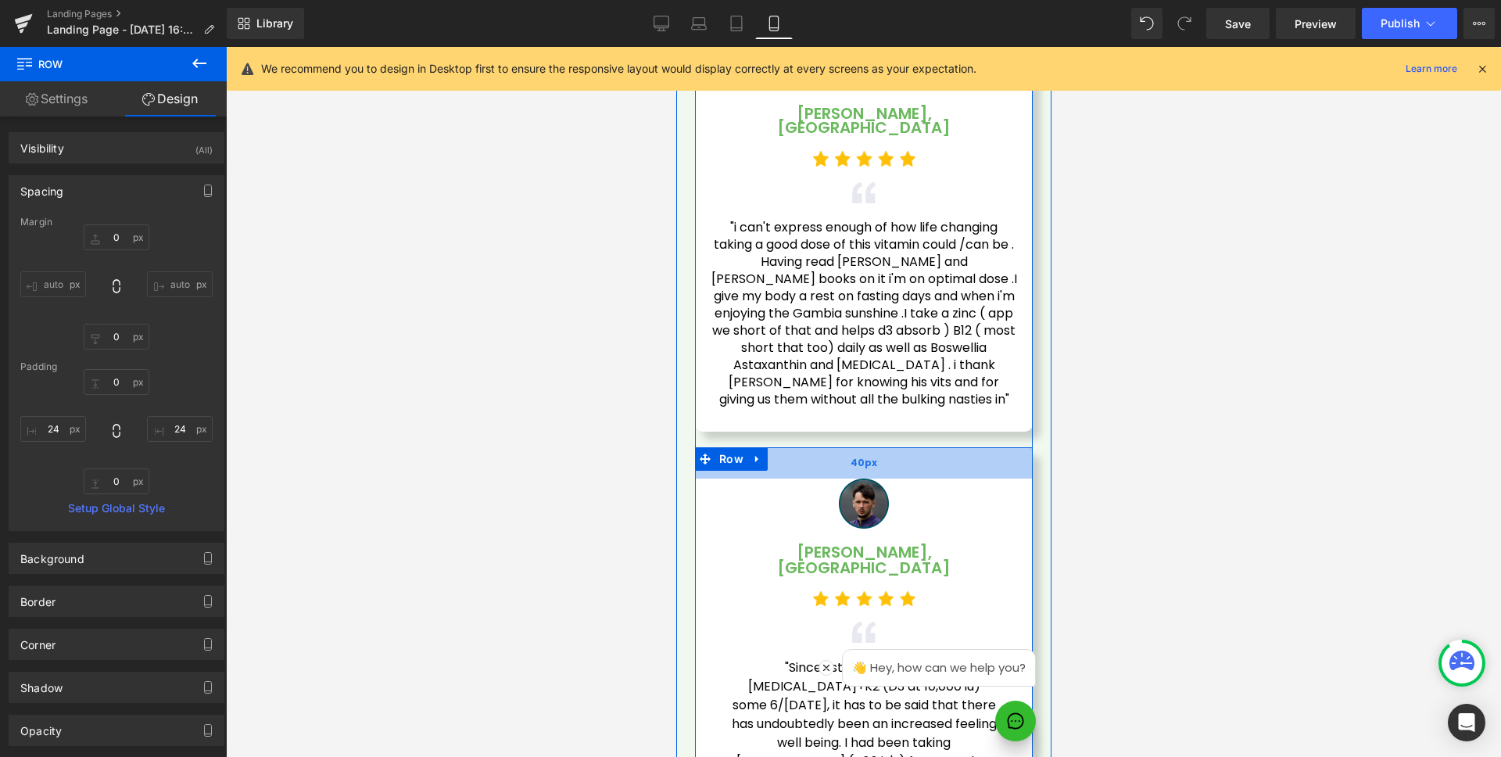
click at [815, 447] on div "40px" at bounding box center [863, 462] width 338 height 31
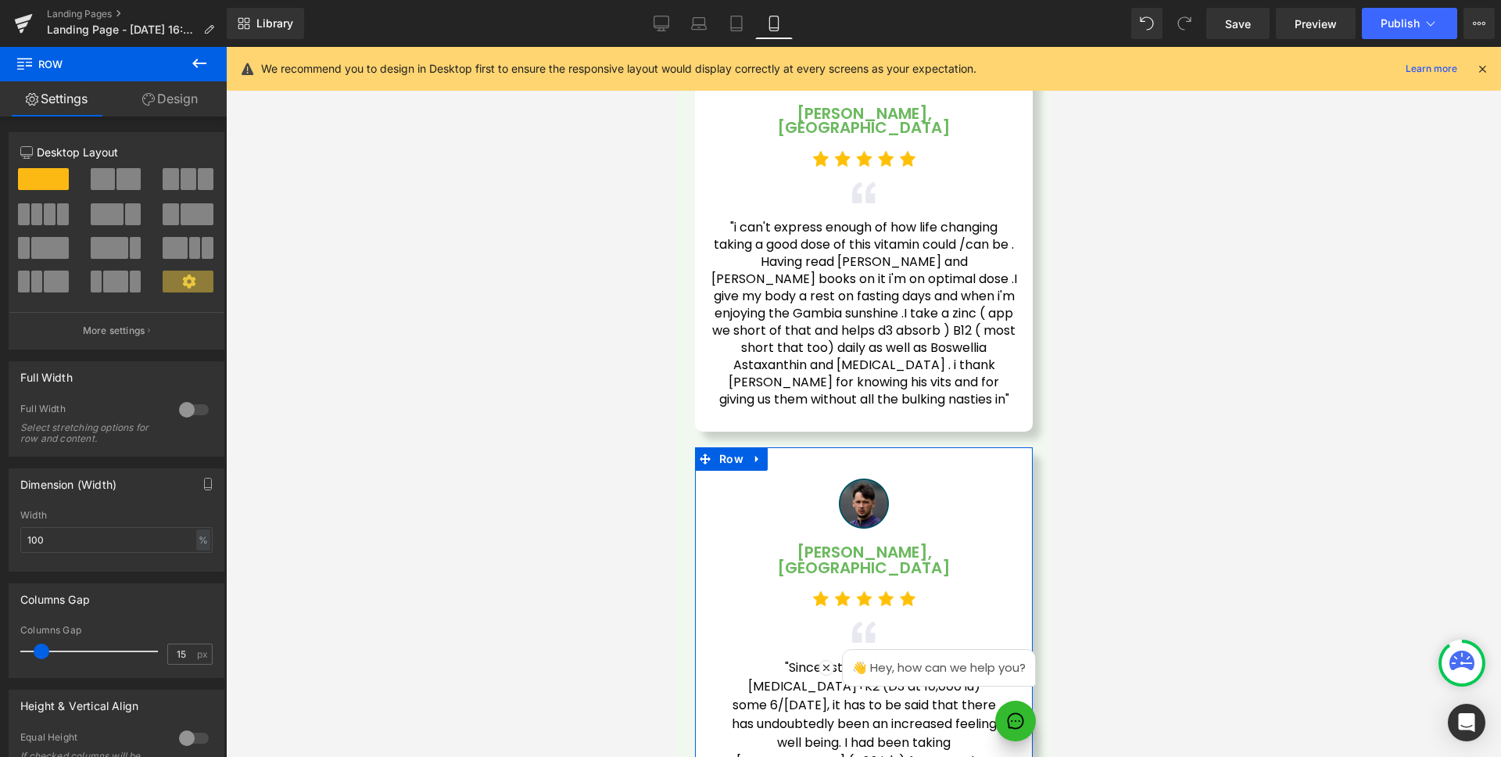
click at [175, 99] on link "Design" at bounding box center [169, 98] width 113 height 35
click at [0, 0] on div "Spacing" at bounding box center [0, 0] width 0 height 0
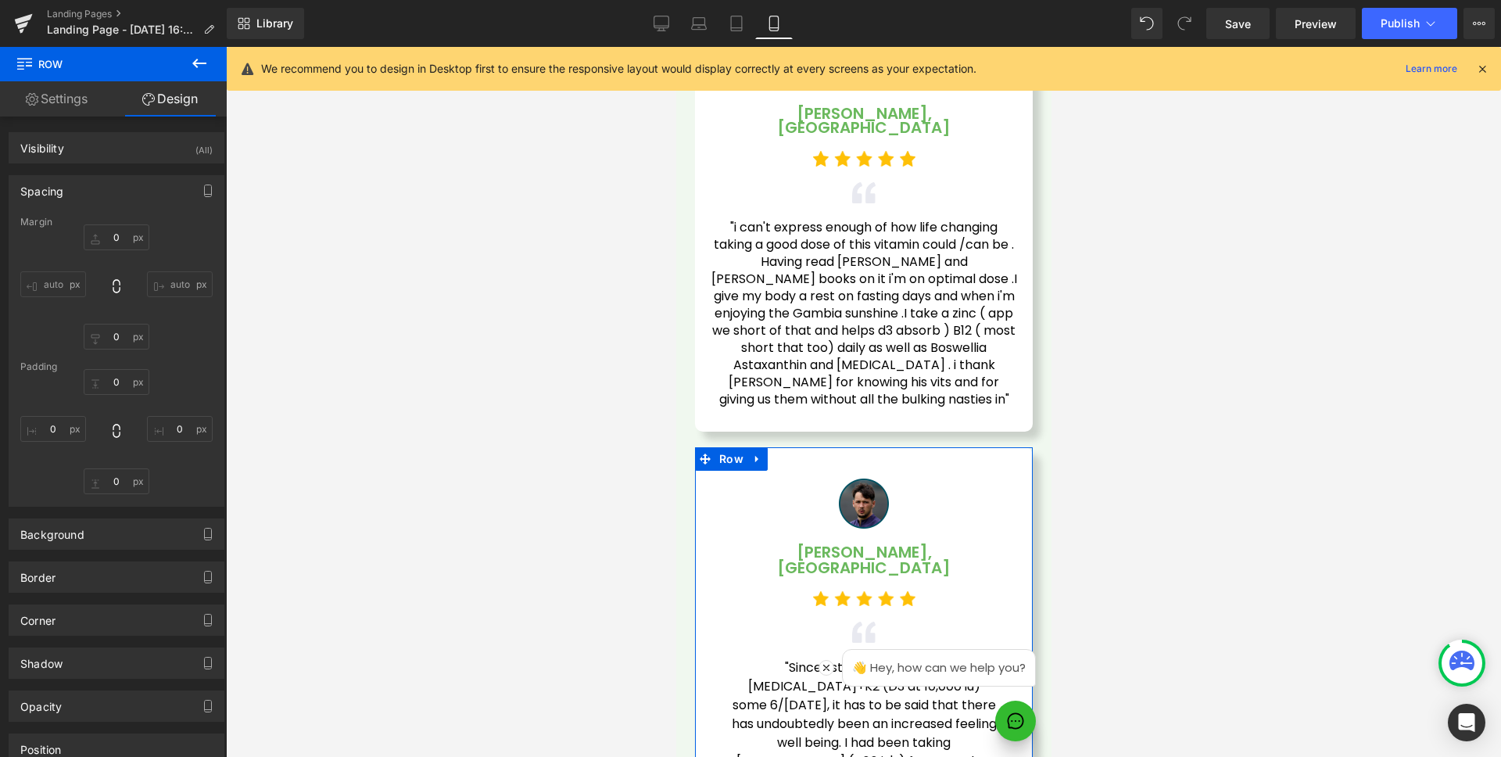
type input "0"
type input "40"
type input "30"
type input "40"
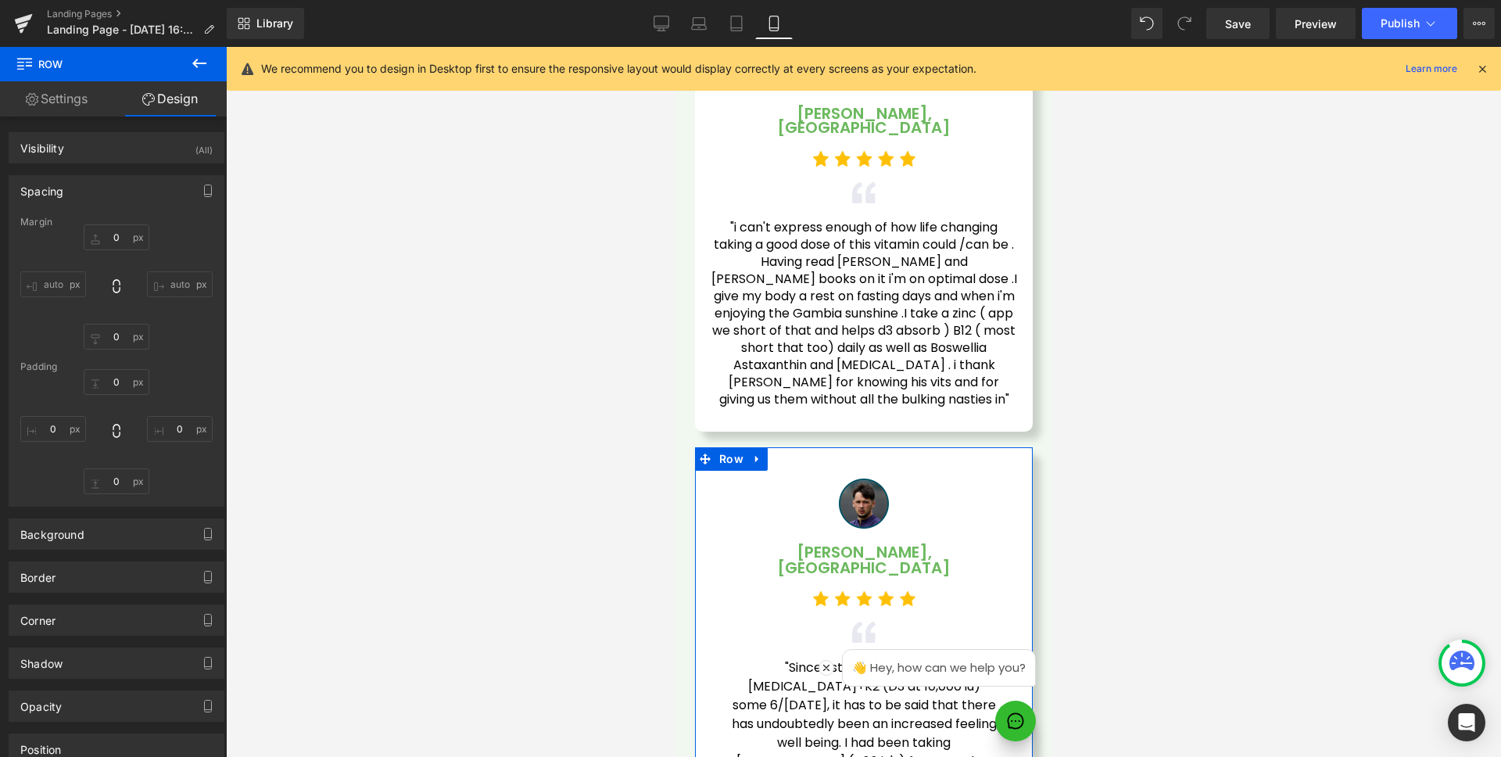
type input "30"
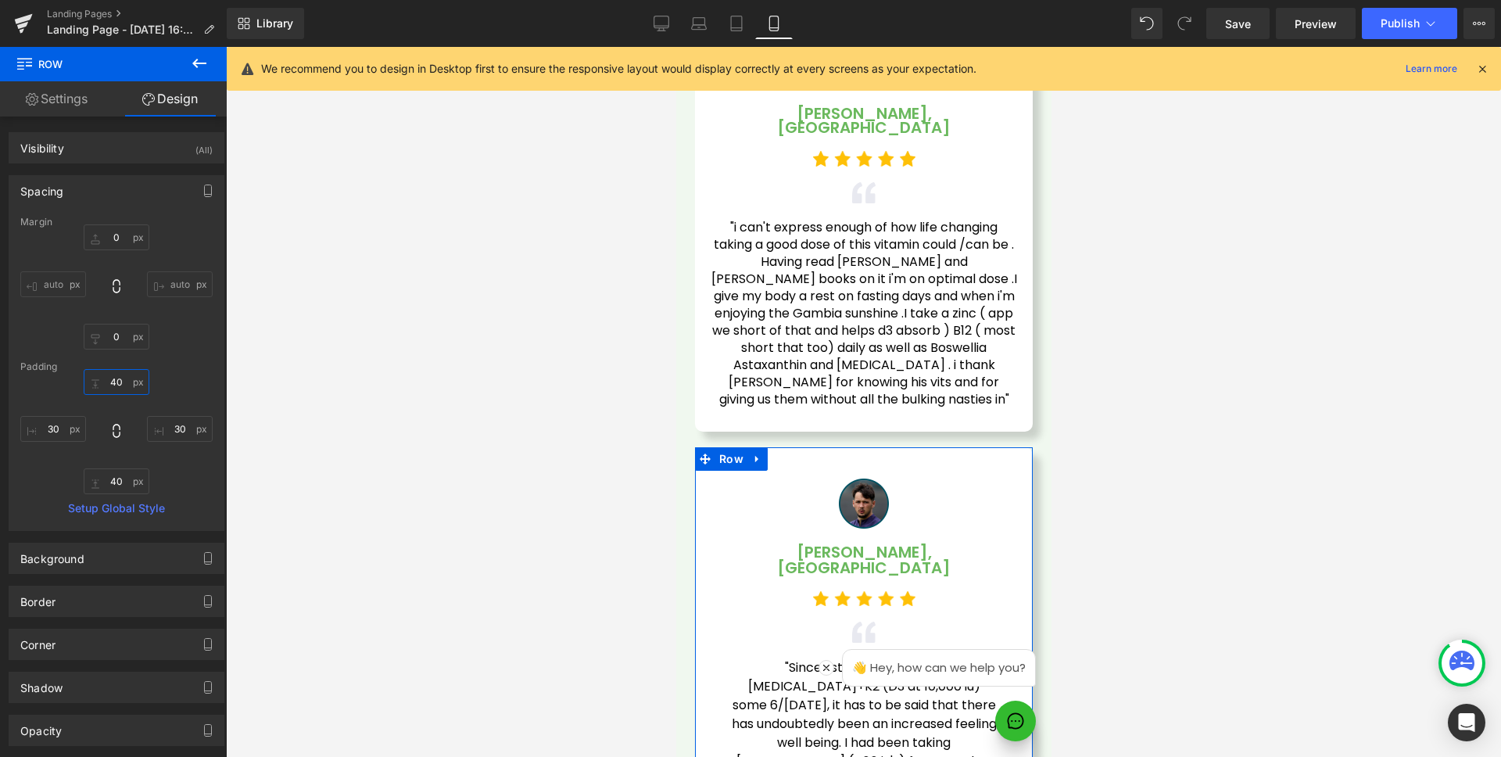
click at [122, 385] on input "40" at bounding box center [117, 382] width 66 height 26
type input "30"
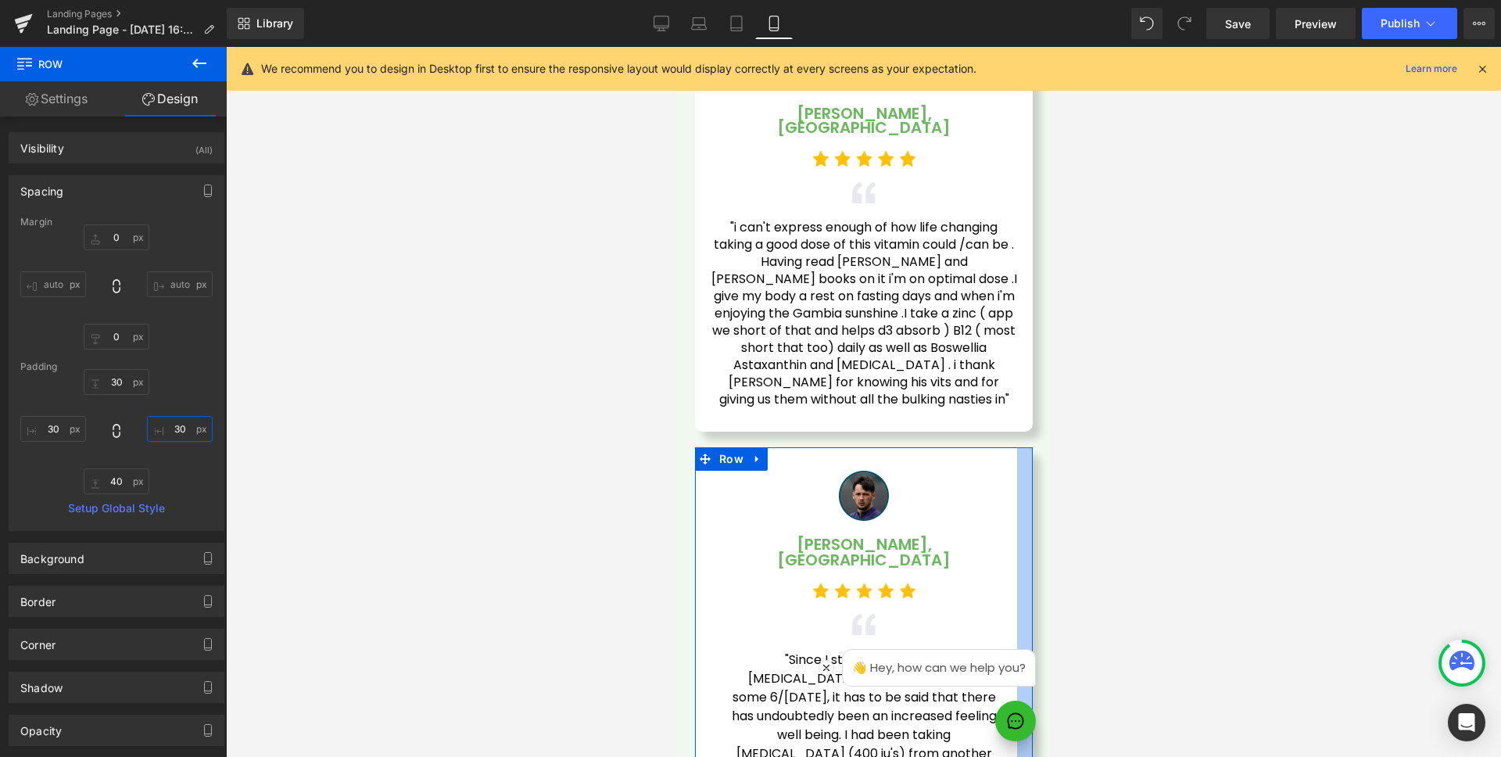
click at [172, 435] on input "30" at bounding box center [180, 429] width 66 height 26
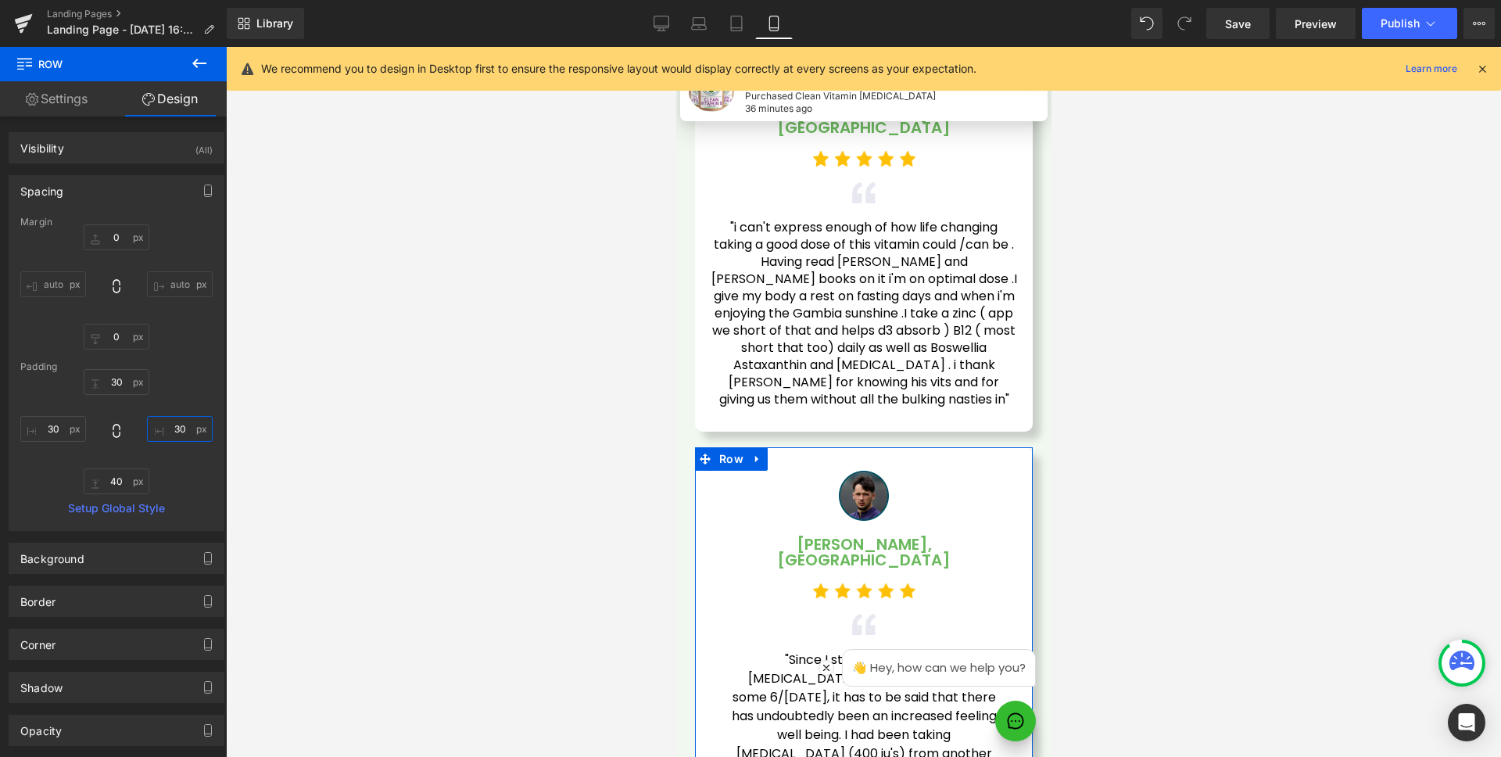
type input "20"
click at [126, 472] on input "40" at bounding box center [117, 481] width 66 height 26
type input "30"
click at [45, 425] on input "30" at bounding box center [53, 429] width 66 height 26
type input "20"
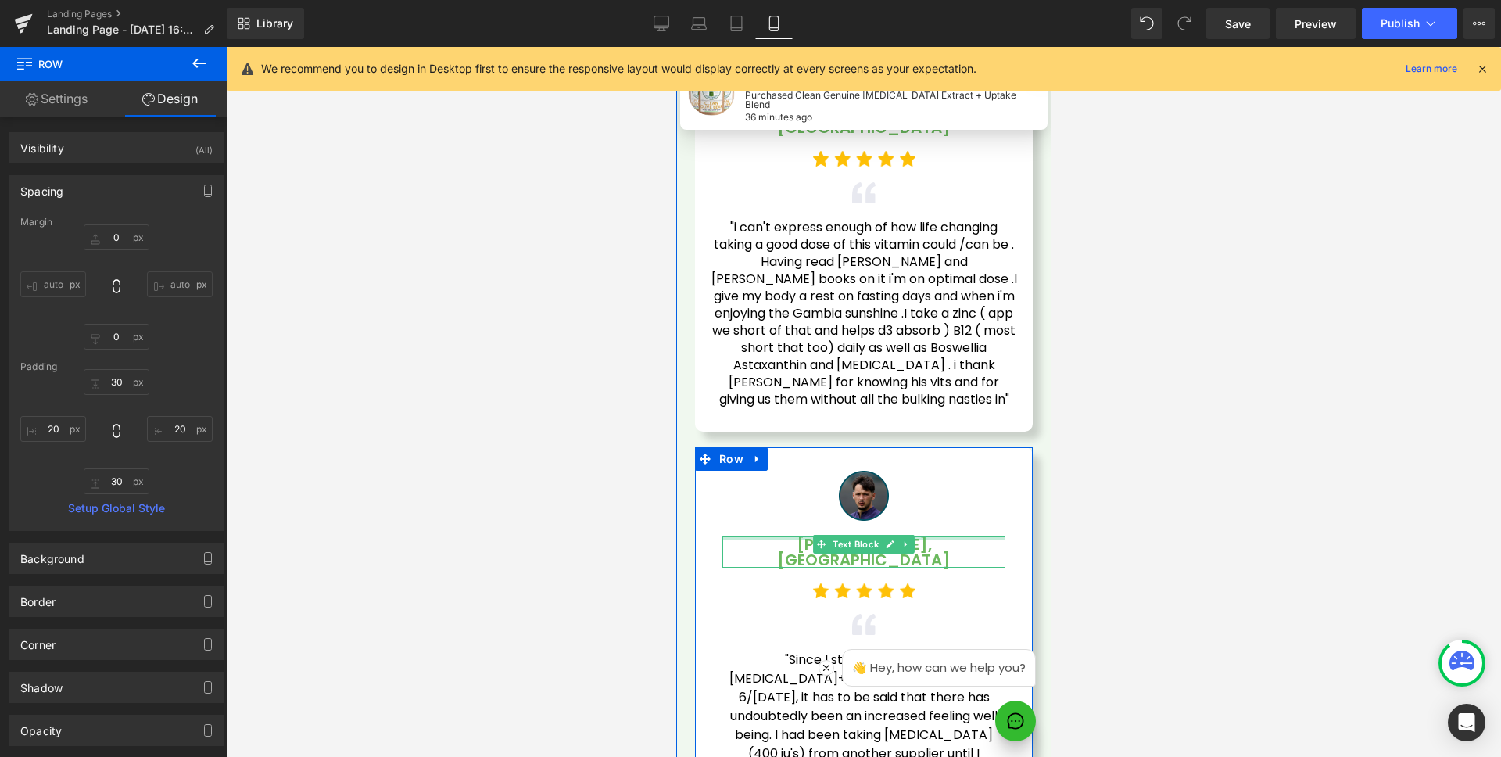
click at [756, 536] on div at bounding box center [863, 538] width 283 height 4
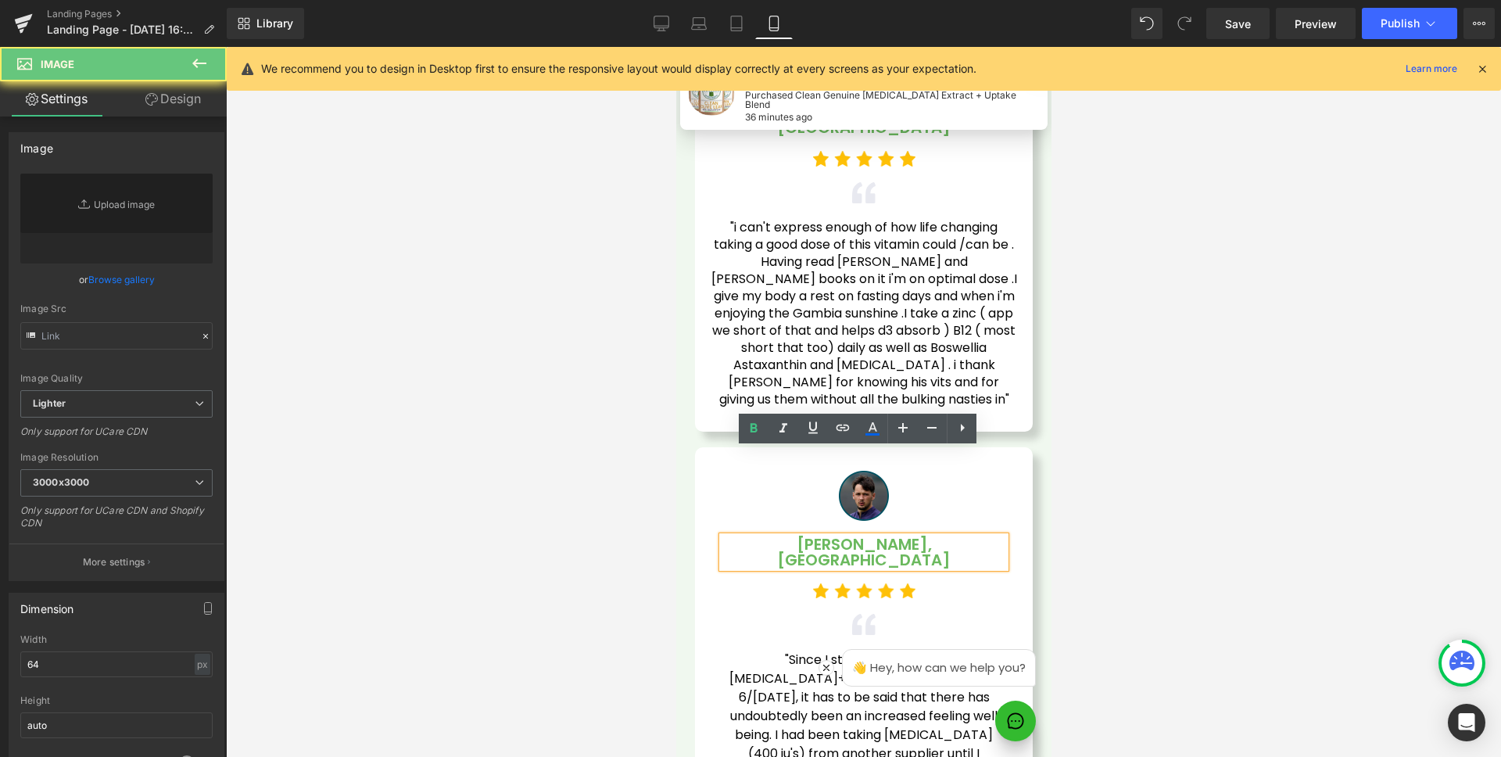
click at [751, 471] on div at bounding box center [863, 496] width 283 height 50
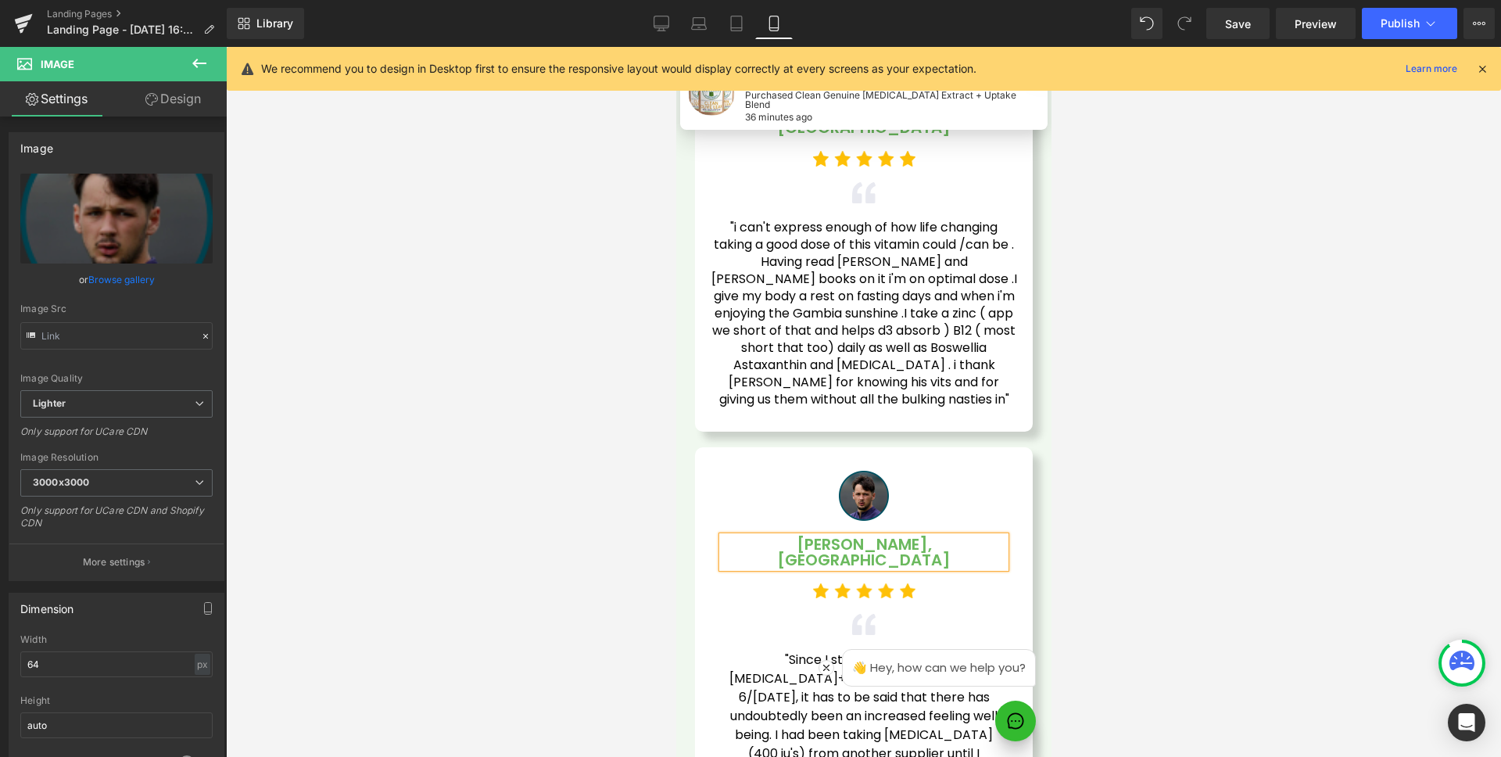
click at [755, 447] on div "Image [PERSON_NAME], [GEOGRAPHIC_DATA] Text Block Image Image "Since I started …" at bounding box center [863, 673] width 338 height 452
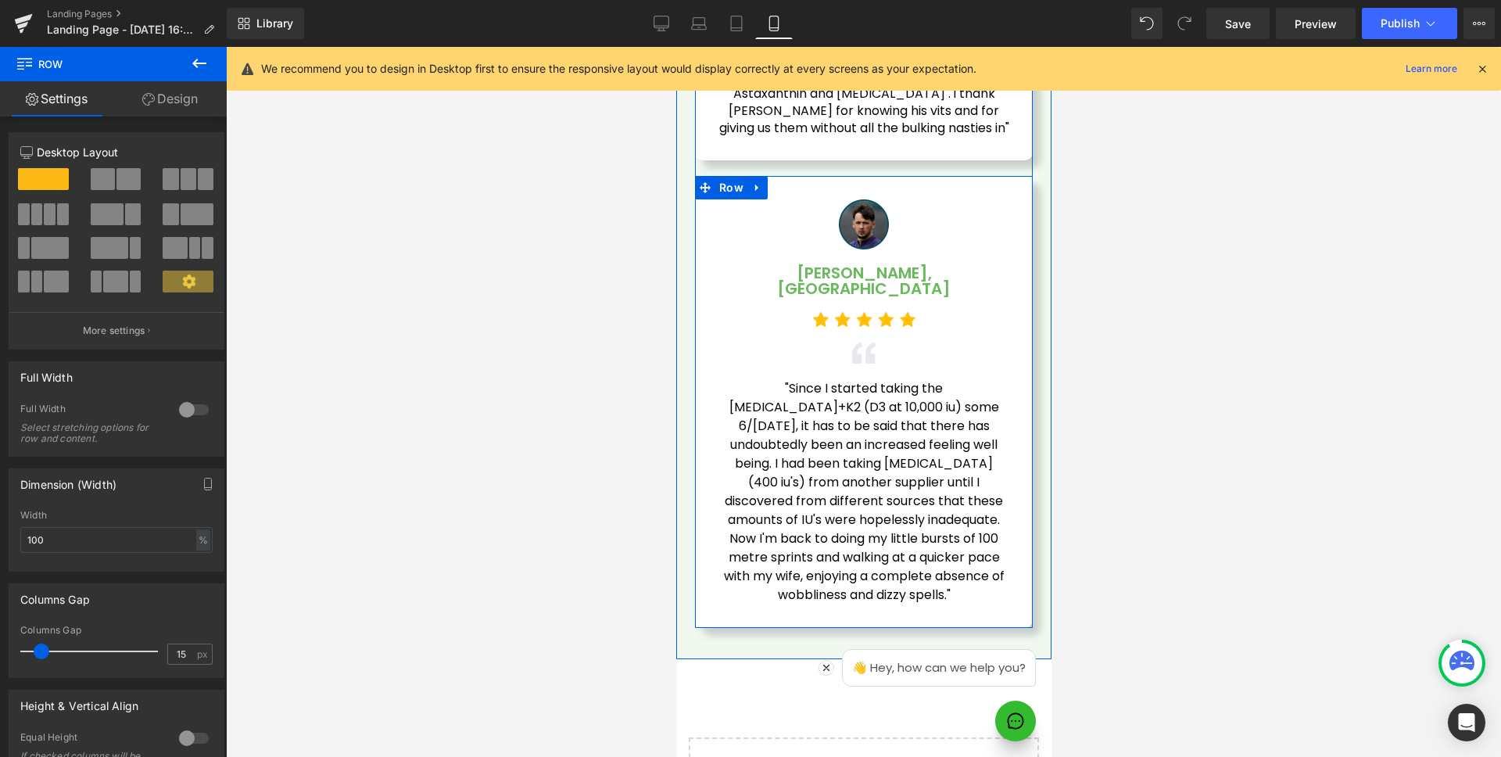
scroll to position [4994, 0]
click at [798, 255] on div "Image [PERSON_NAME], [GEOGRAPHIC_DATA] Text Block Image Image "Since I started …" at bounding box center [863, 405] width 338 height 452
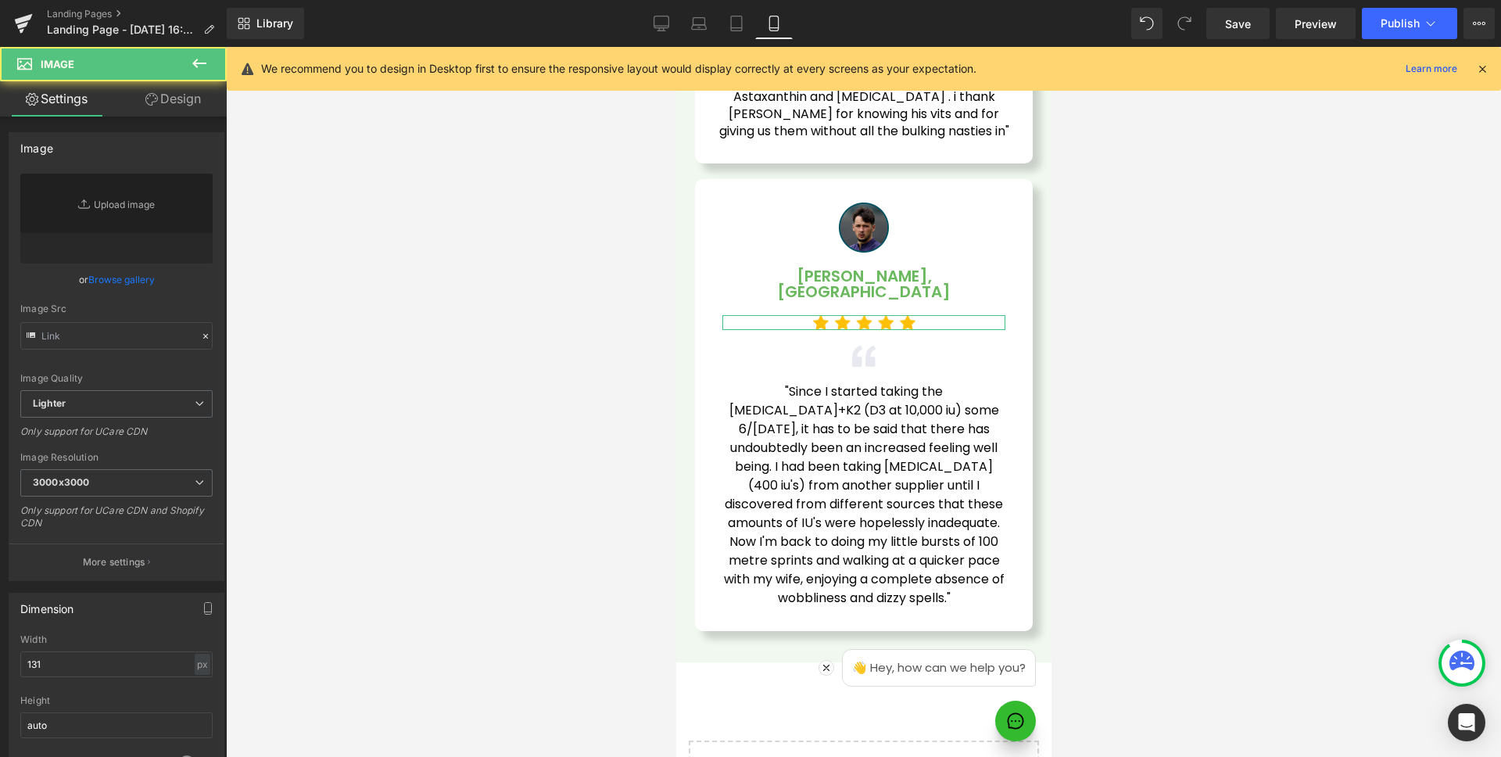
click at [169, 97] on link "Design" at bounding box center [173, 98] width 113 height 35
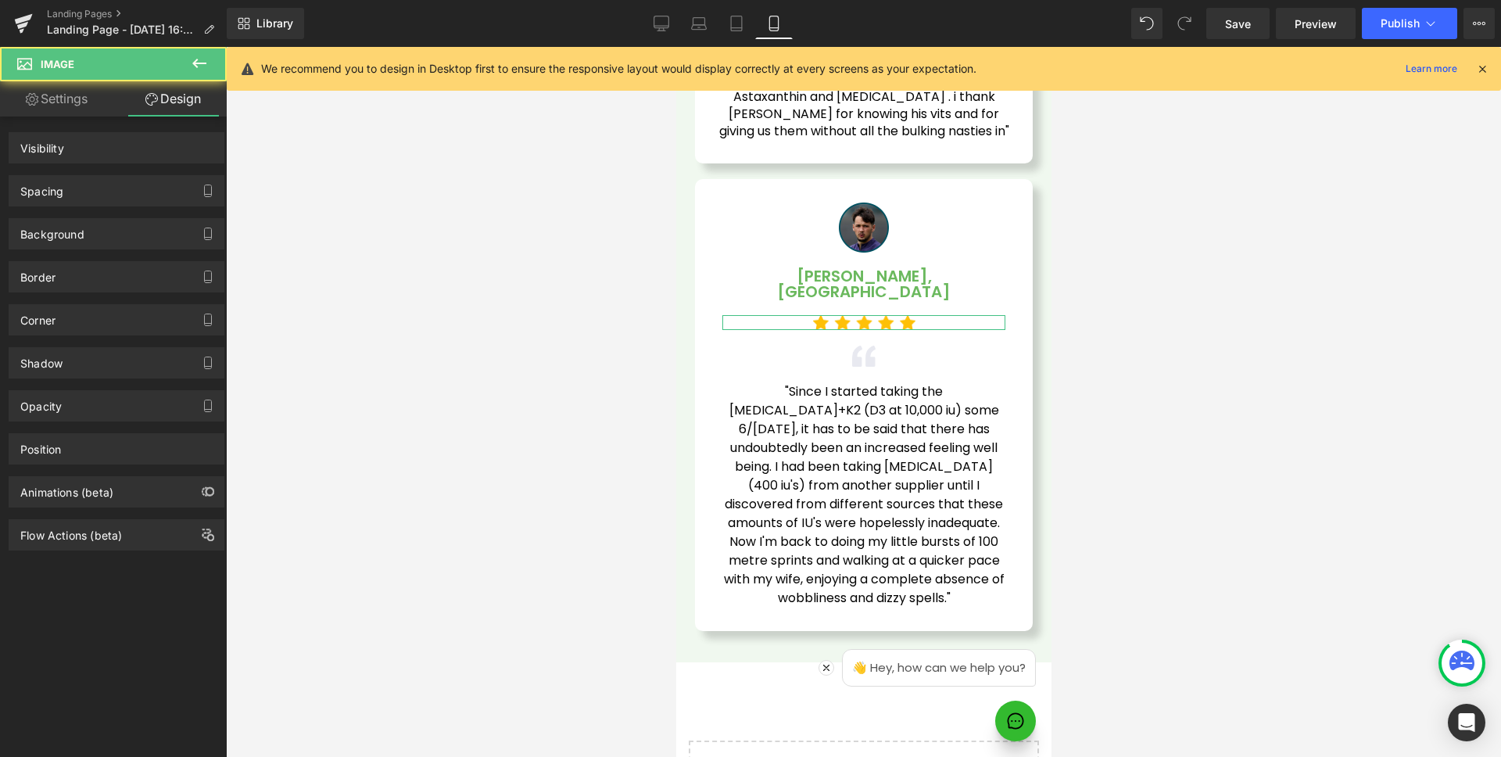
scroll to position [4850, 0]
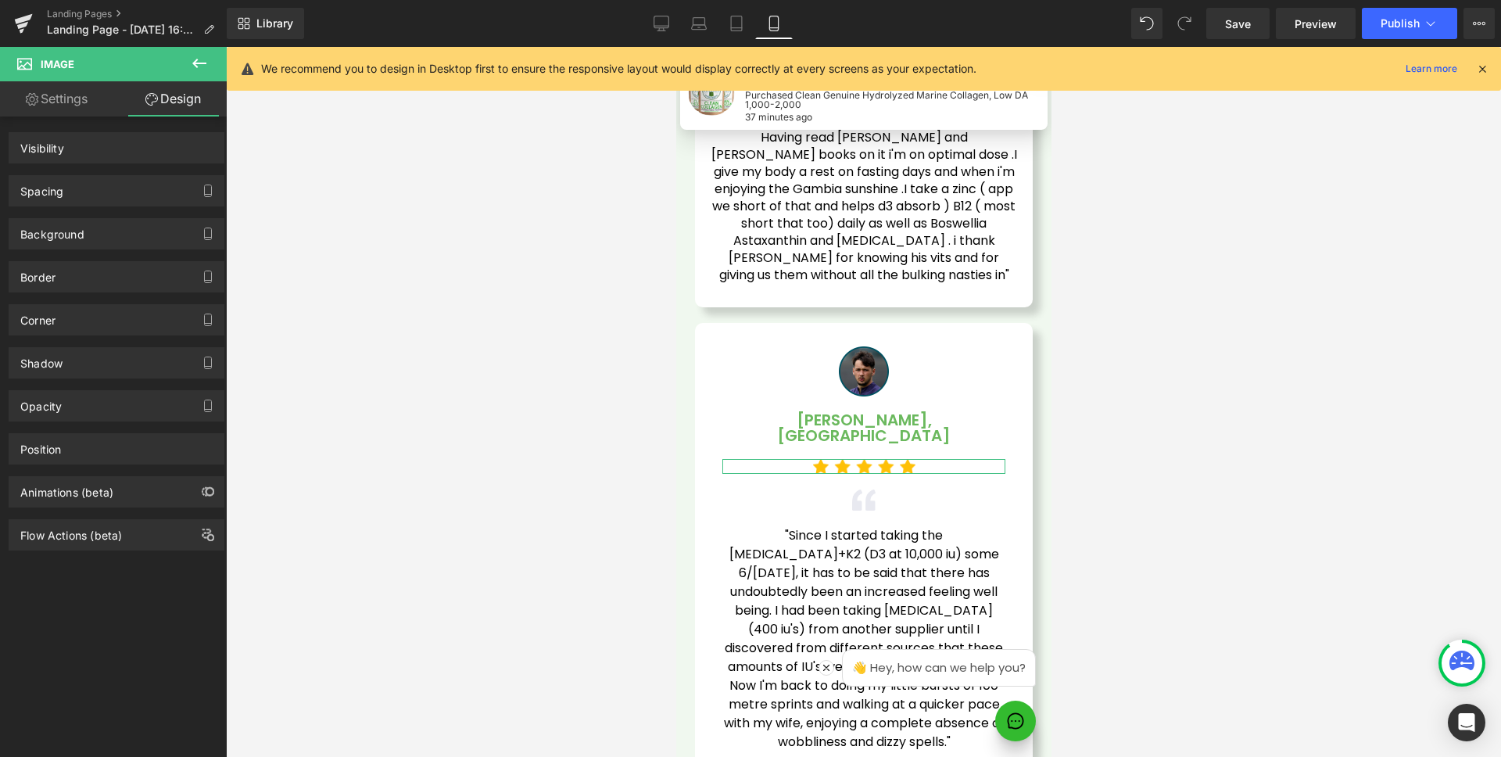
click at [776, 323] on div "Image [PERSON_NAME], [GEOGRAPHIC_DATA] Text Block Image Image "Since I started …" at bounding box center [863, 549] width 338 height 452
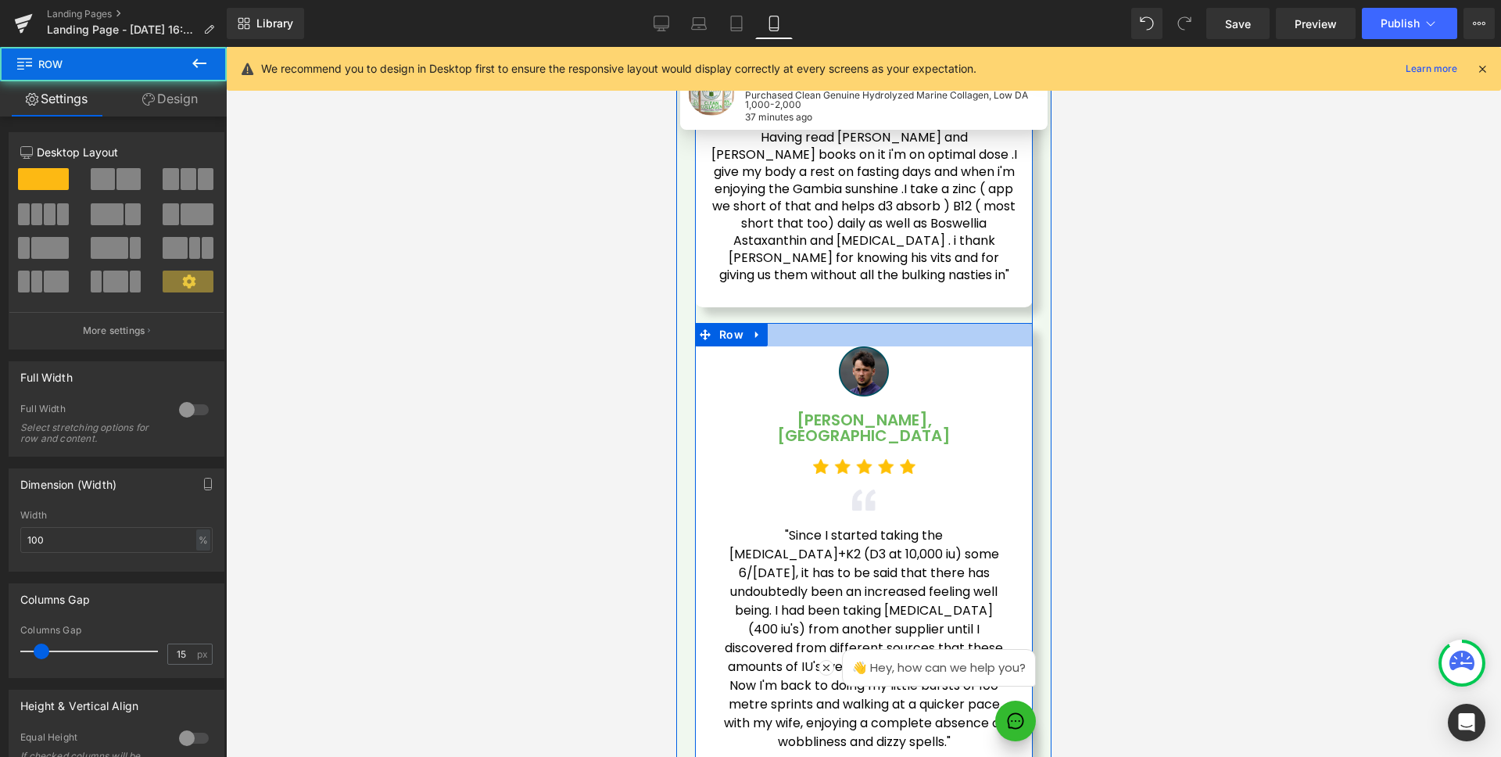
click at [823, 323] on div at bounding box center [863, 334] width 338 height 23
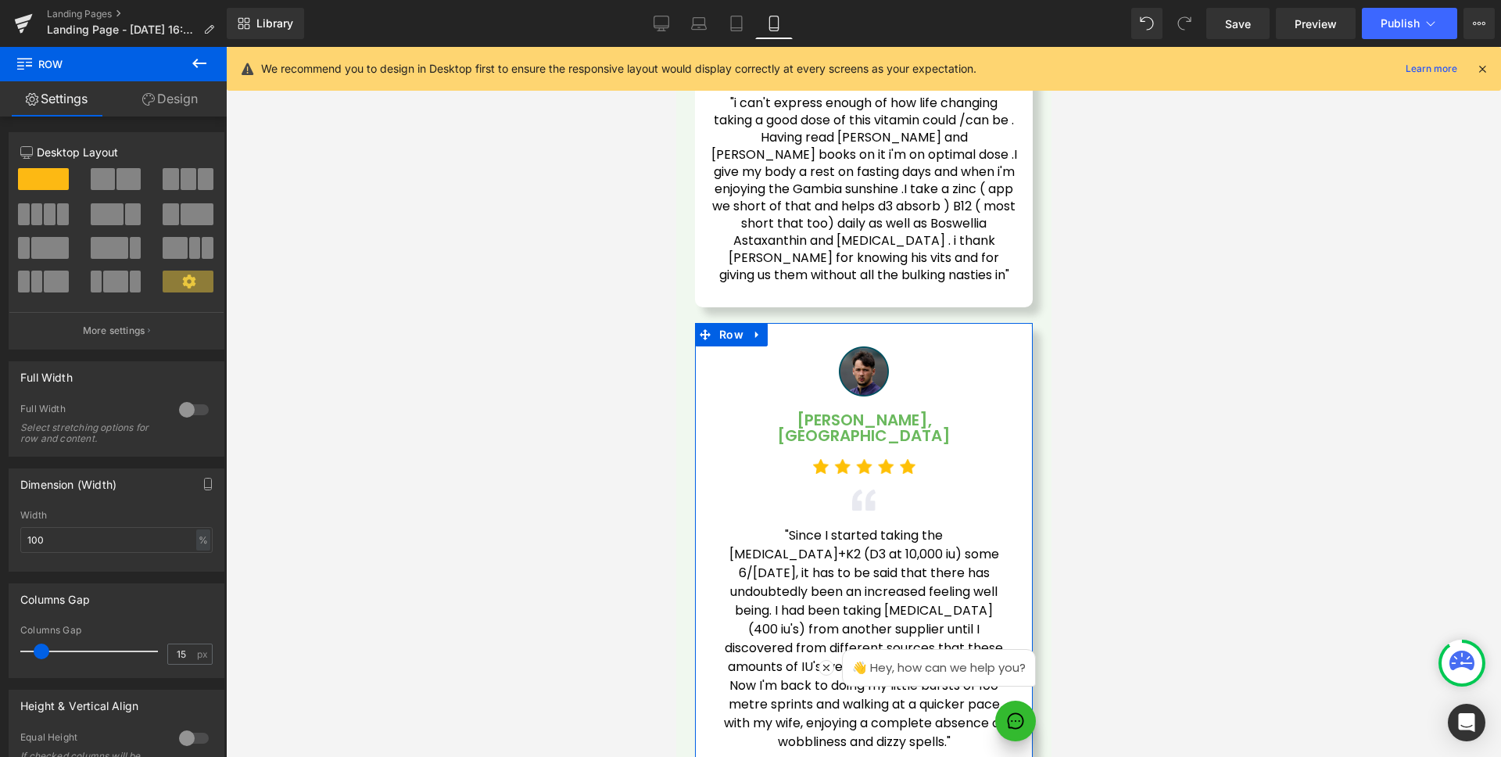
click at [163, 101] on link "Design" at bounding box center [169, 98] width 113 height 35
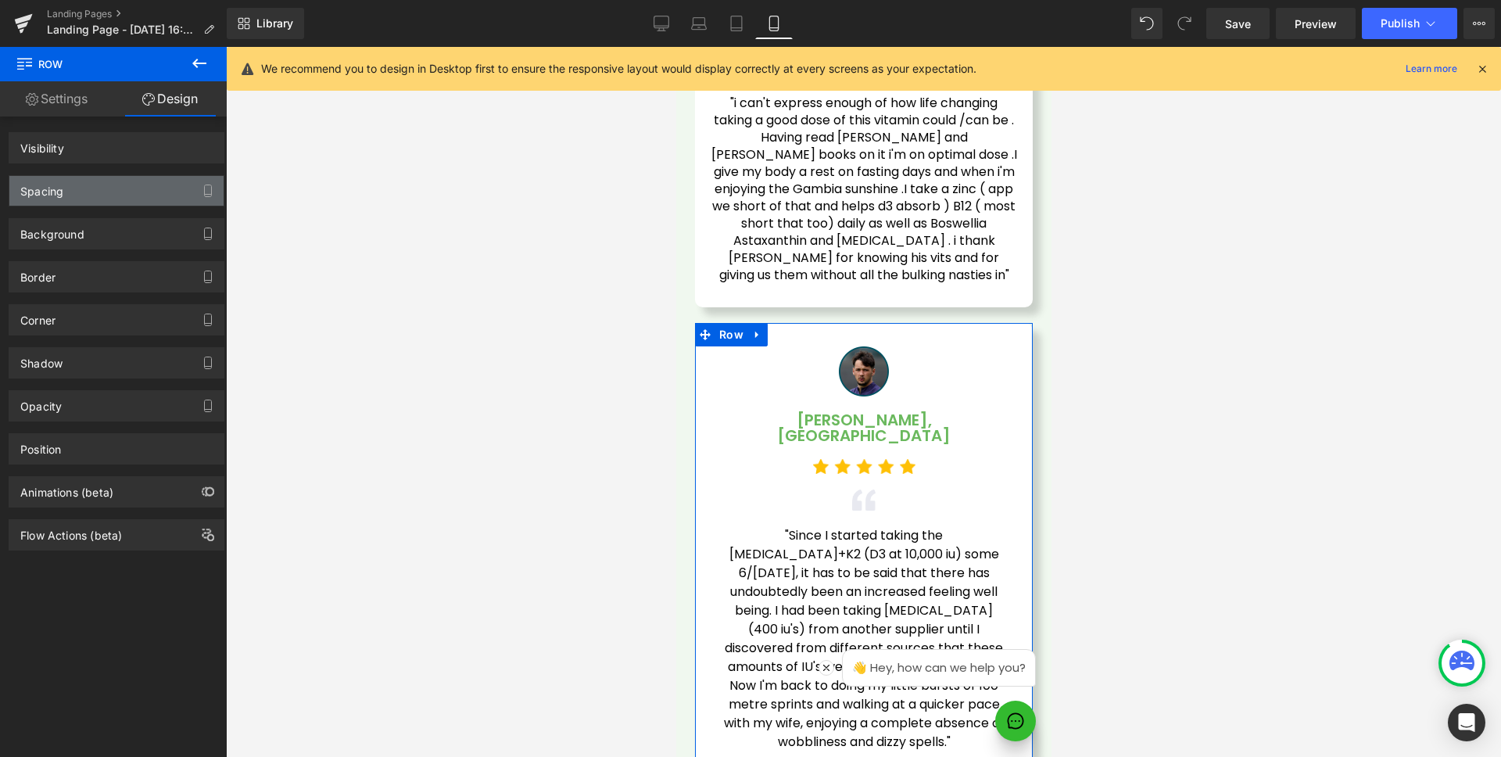
click at [72, 192] on div "Spacing" at bounding box center [116, 191] width 214 height 30
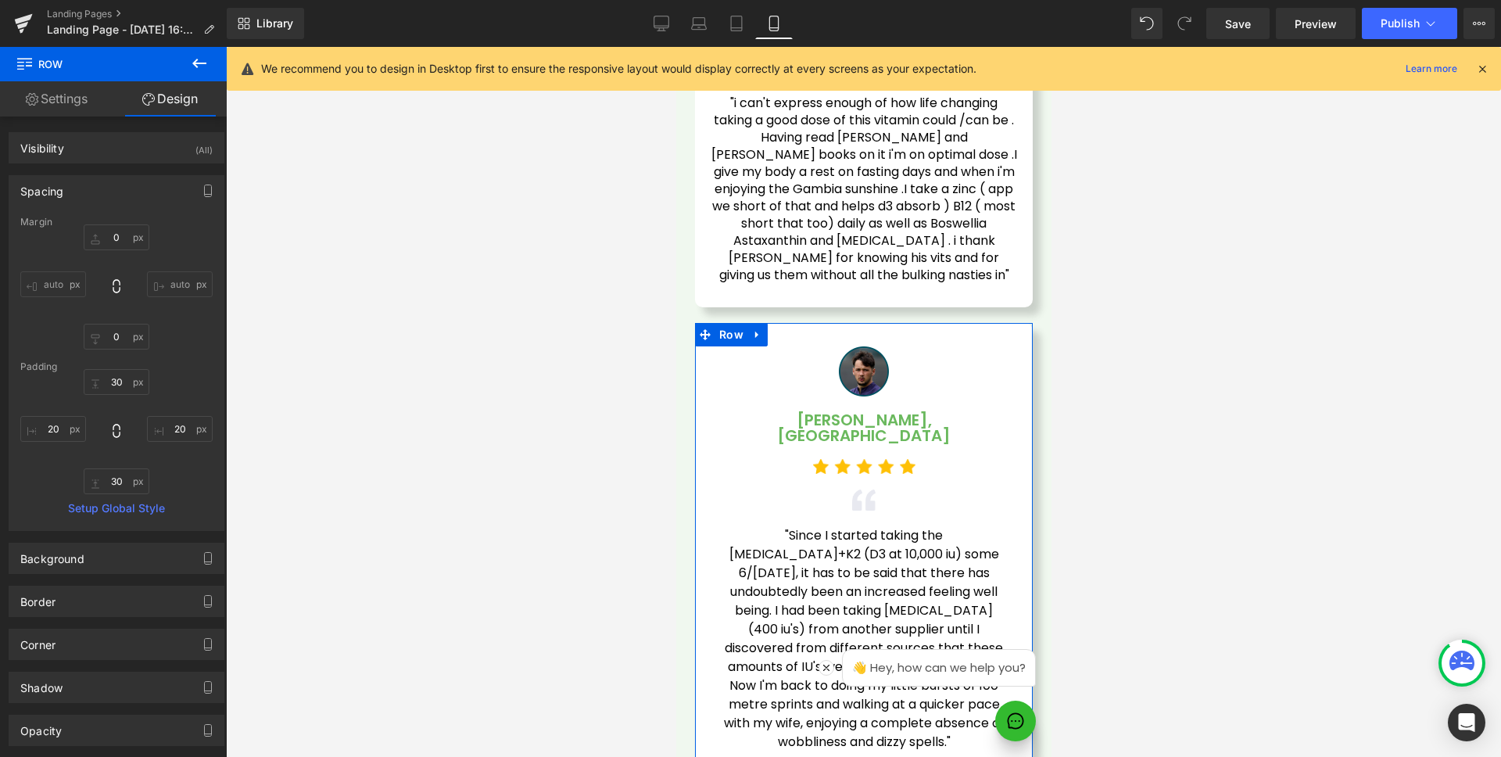
type input "0"
type input "30"
type input "20"
type input "30"
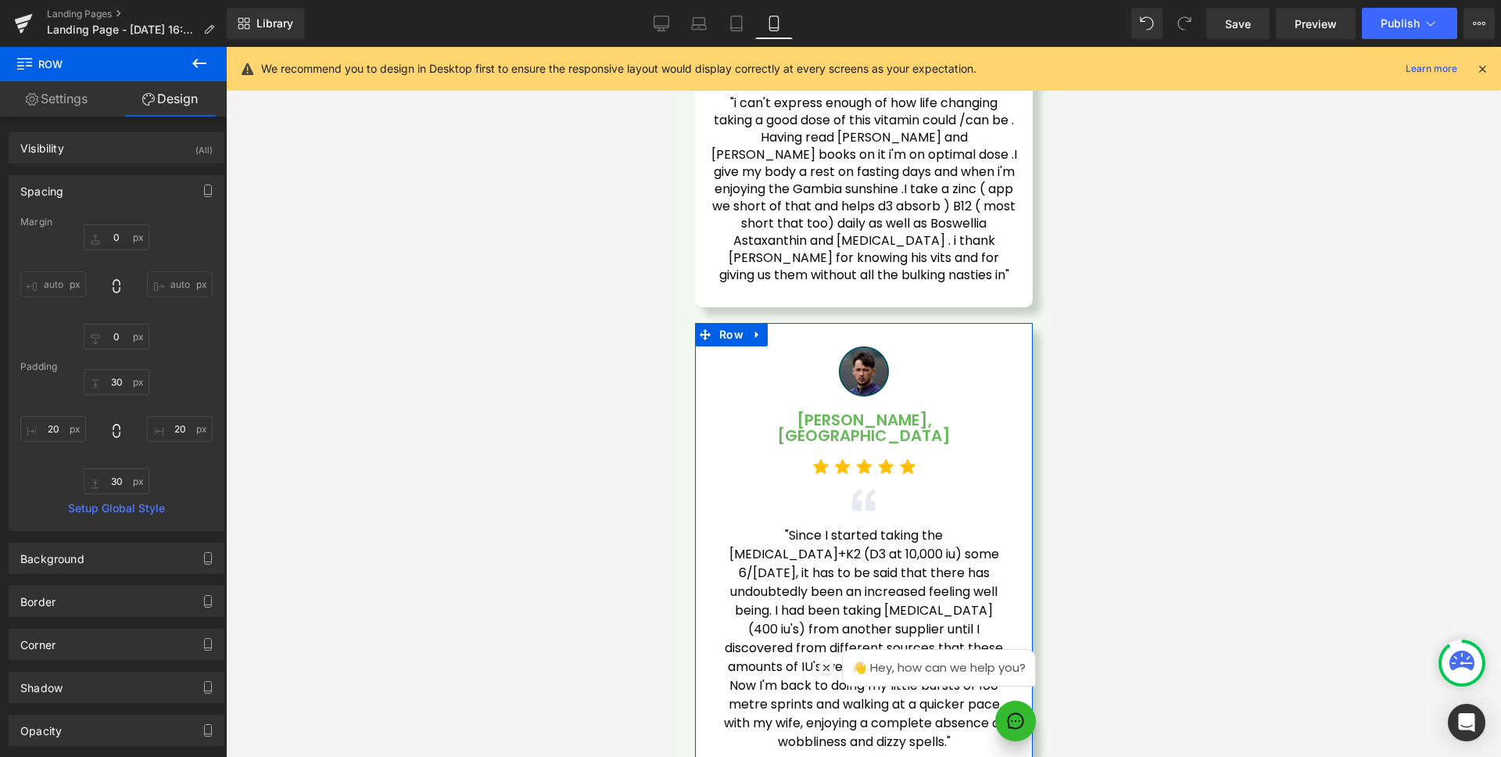
type input "20"
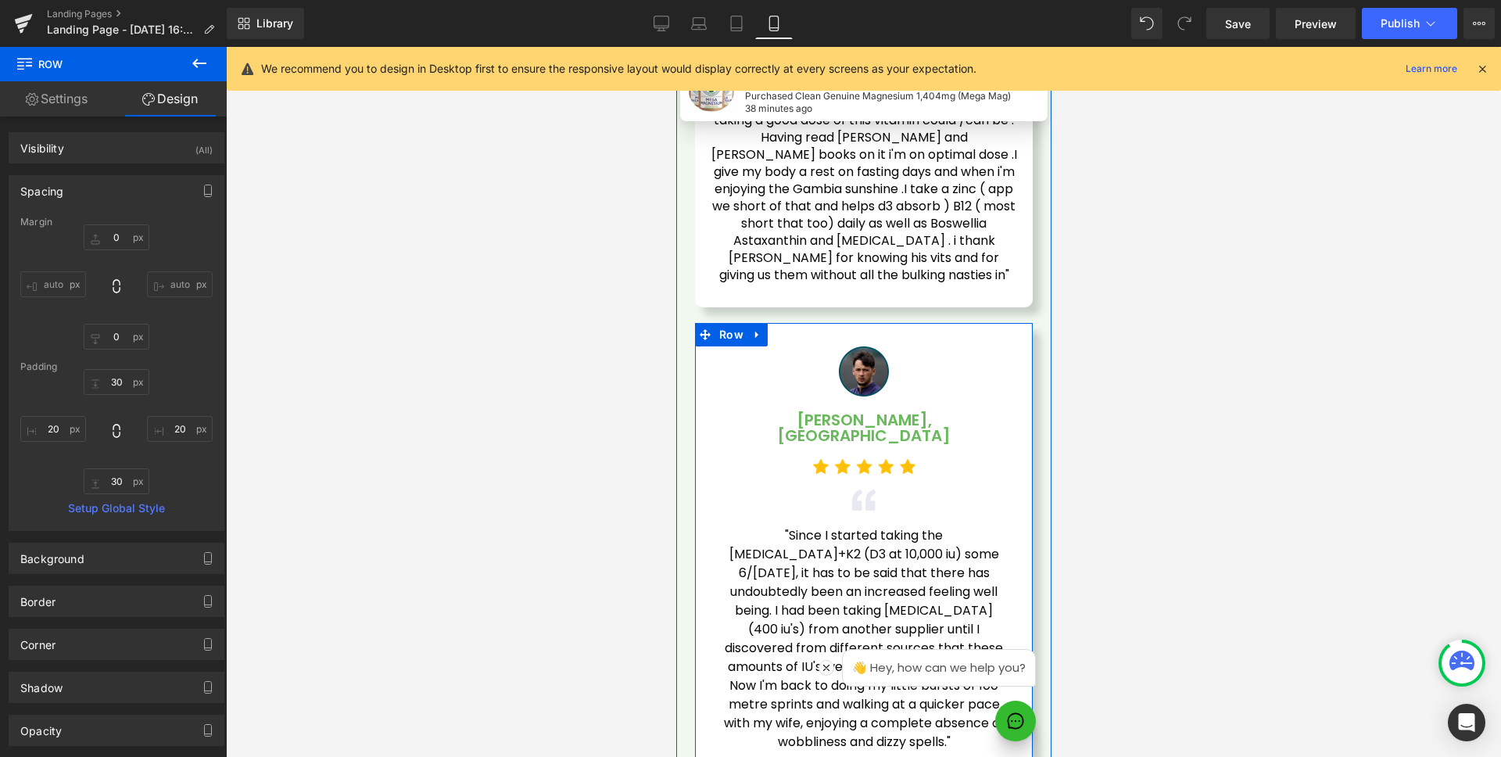
click at [847, 526] on div ""Since I started taking the [MEDICAL_DATA]+K2 (D3 at 10,000 iu) some 6/[DATE], …" at bounding box center [863, 638] width 283 height 225
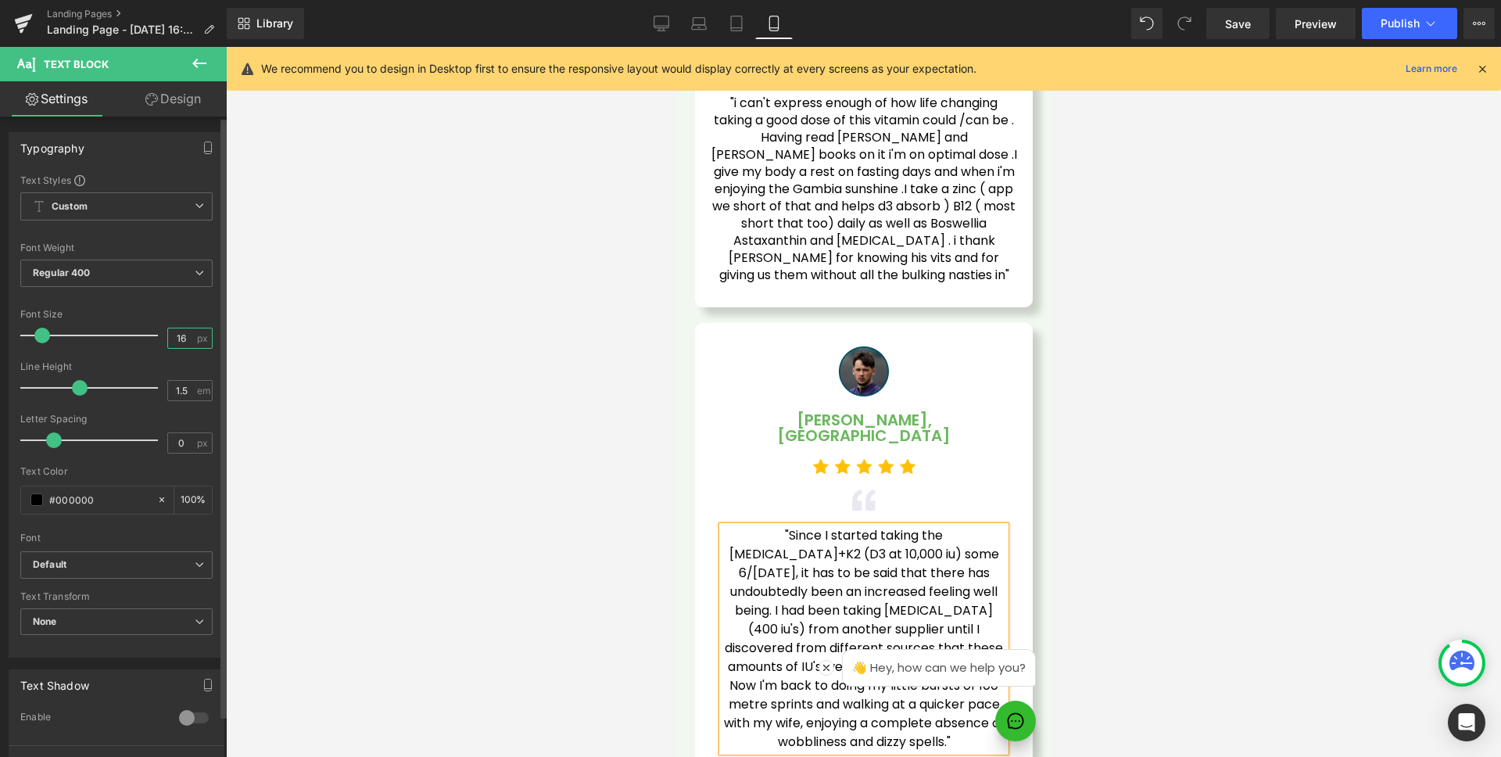
click at [181, 339] on input "16" at bounding box center [181, 338] width 27 height 20
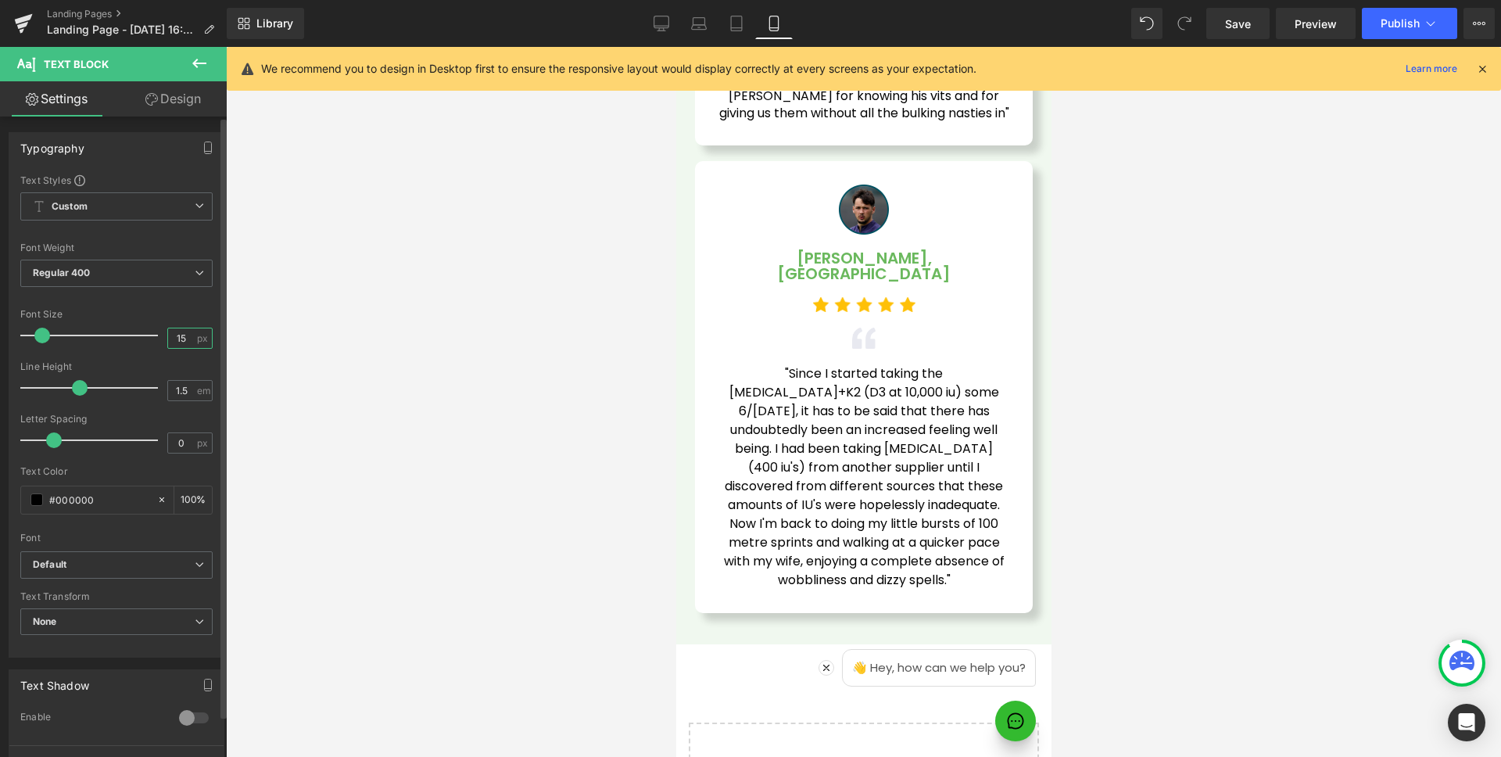
type input "14"
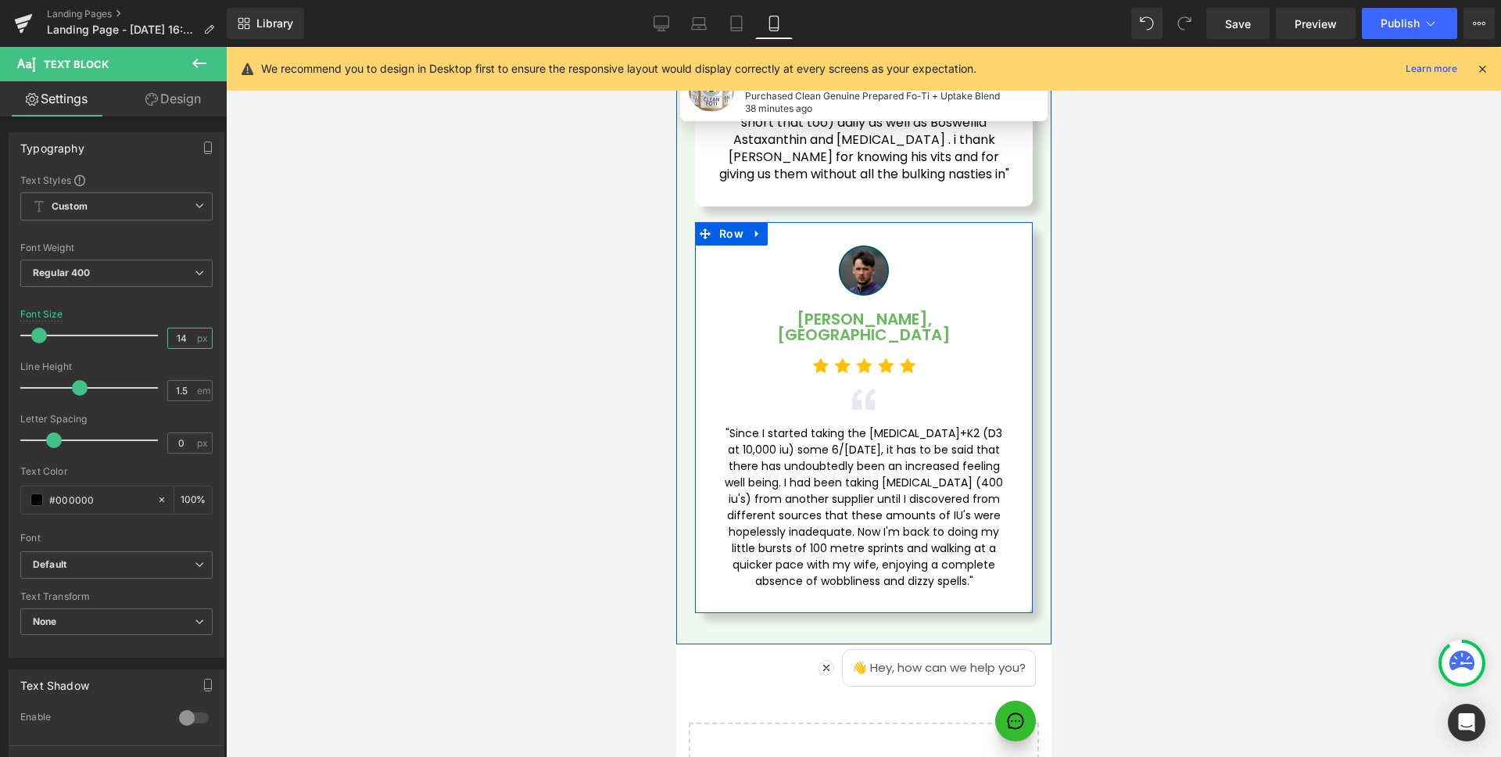
scroll to position [4820, 0]
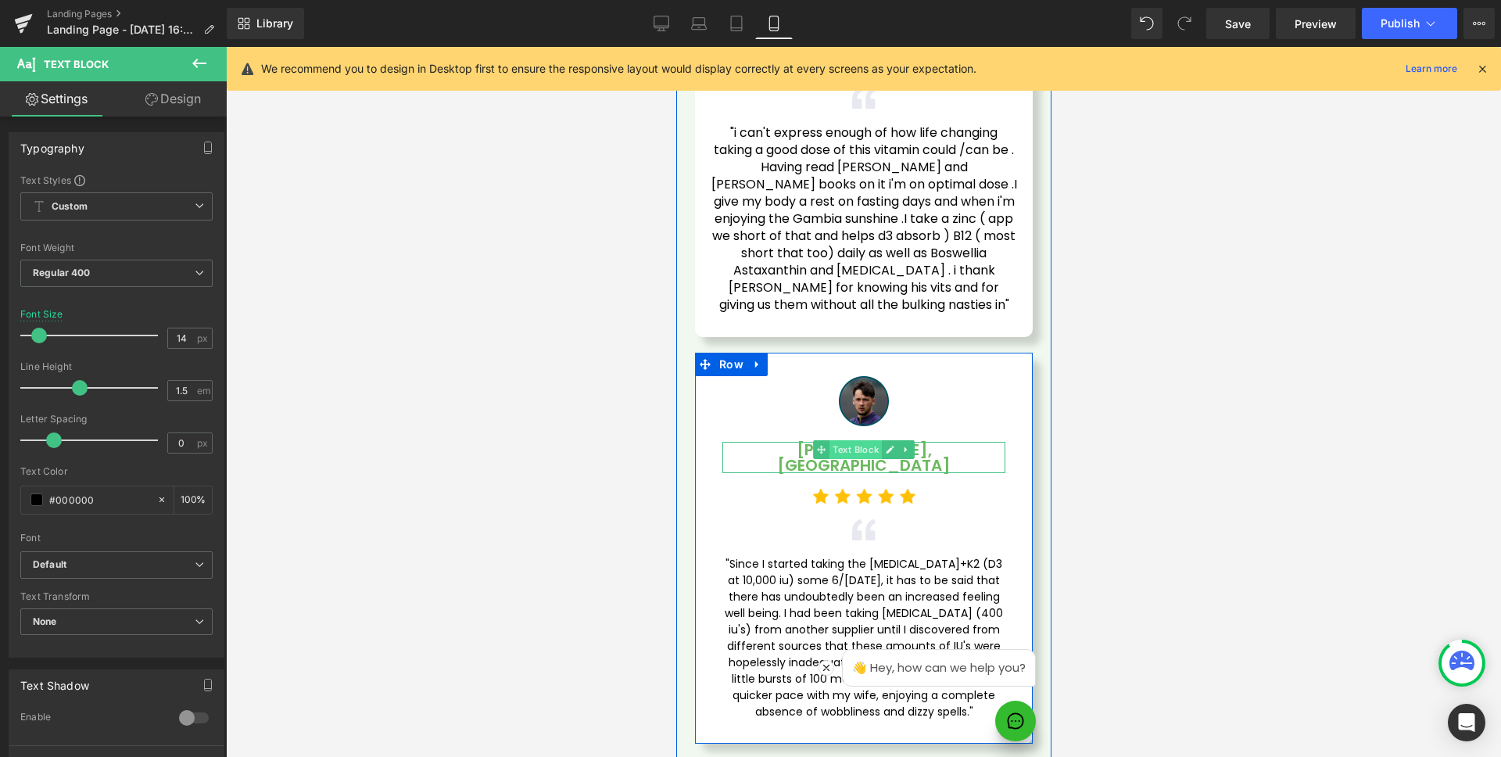
click at [858, 440] on span "Text Block" at bounding box center [855, 449] width 52 height 19
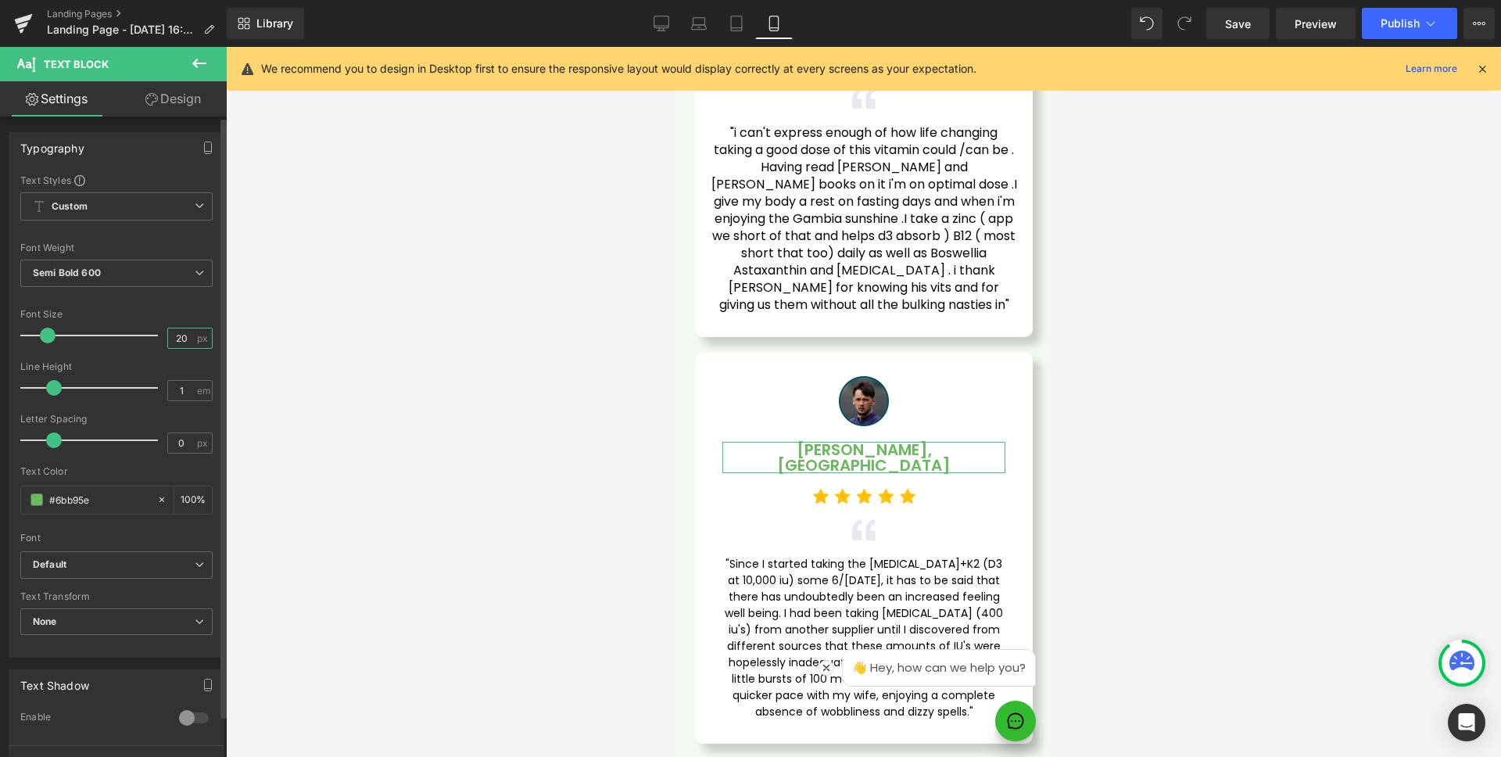
click at [185, 335] on input "20" at bounding box center [181, 338] width 27 height 20
type input "16"
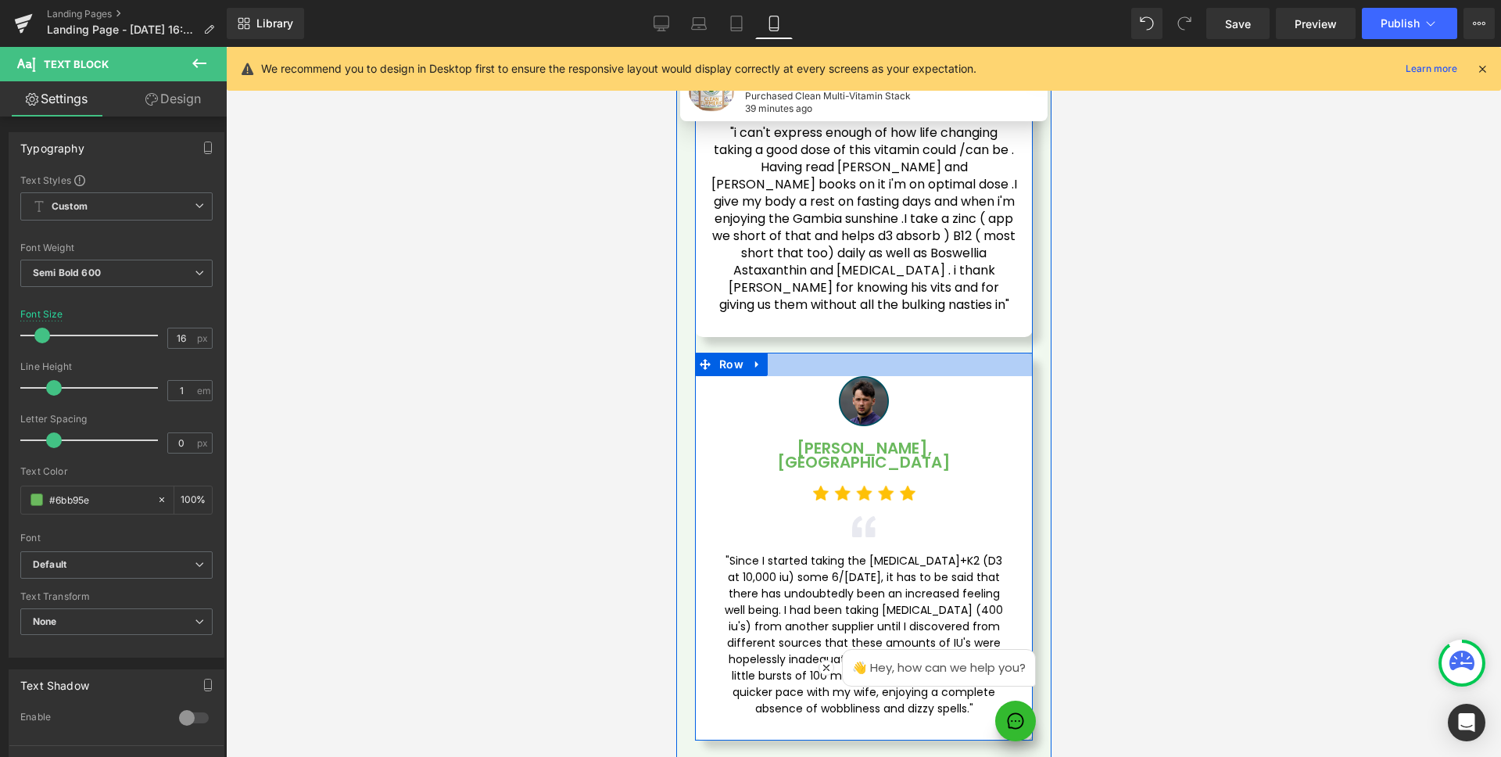
click at [916, 353] on div at bounding box center [863, 364] width 338 height 23
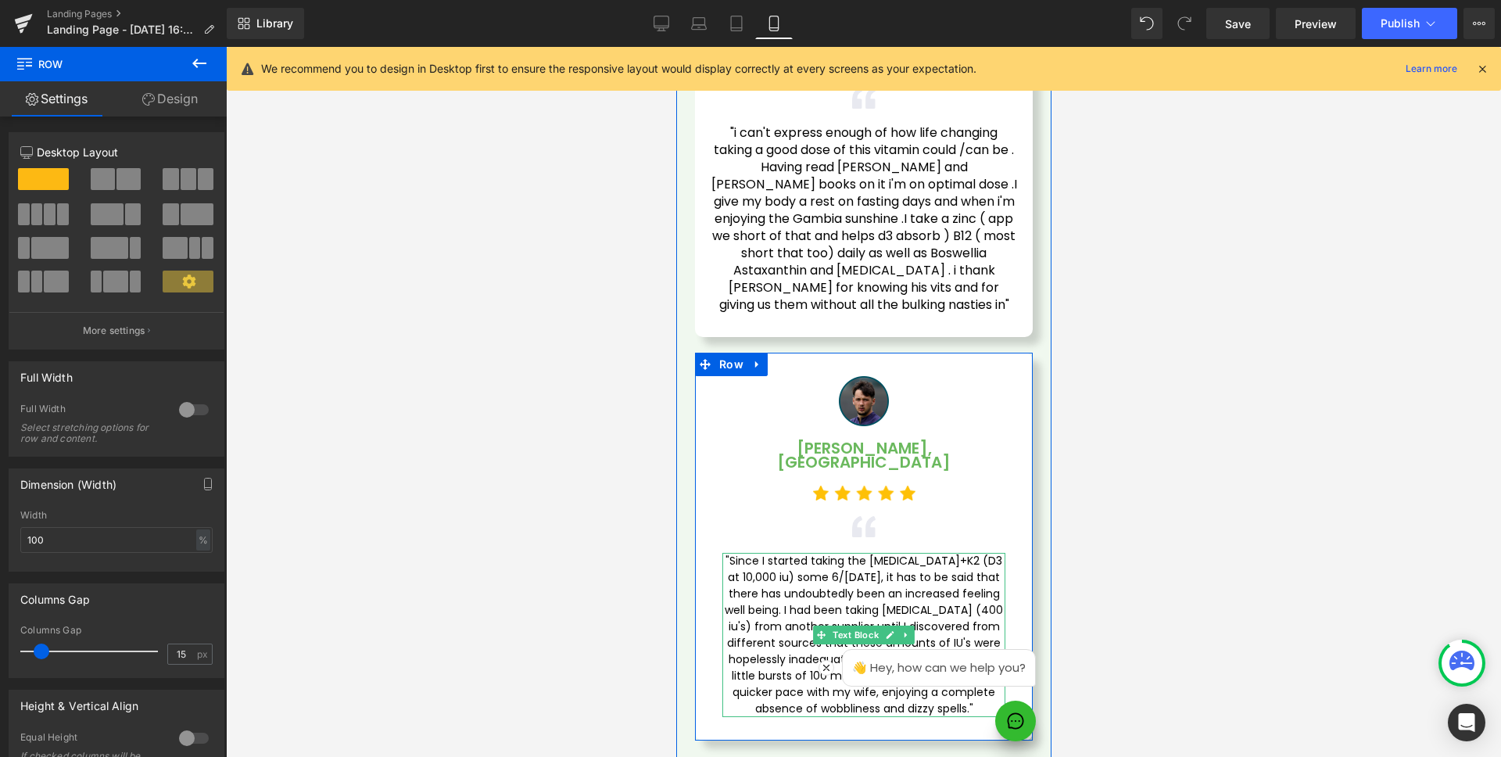
click at [730, 553] on span ""Since I started taking the [MEDICAL_DATA]+K2 (D3 at 10,000 iu) some 6/[DATE], …" at bounding box center [865, 634] width 282 height 163
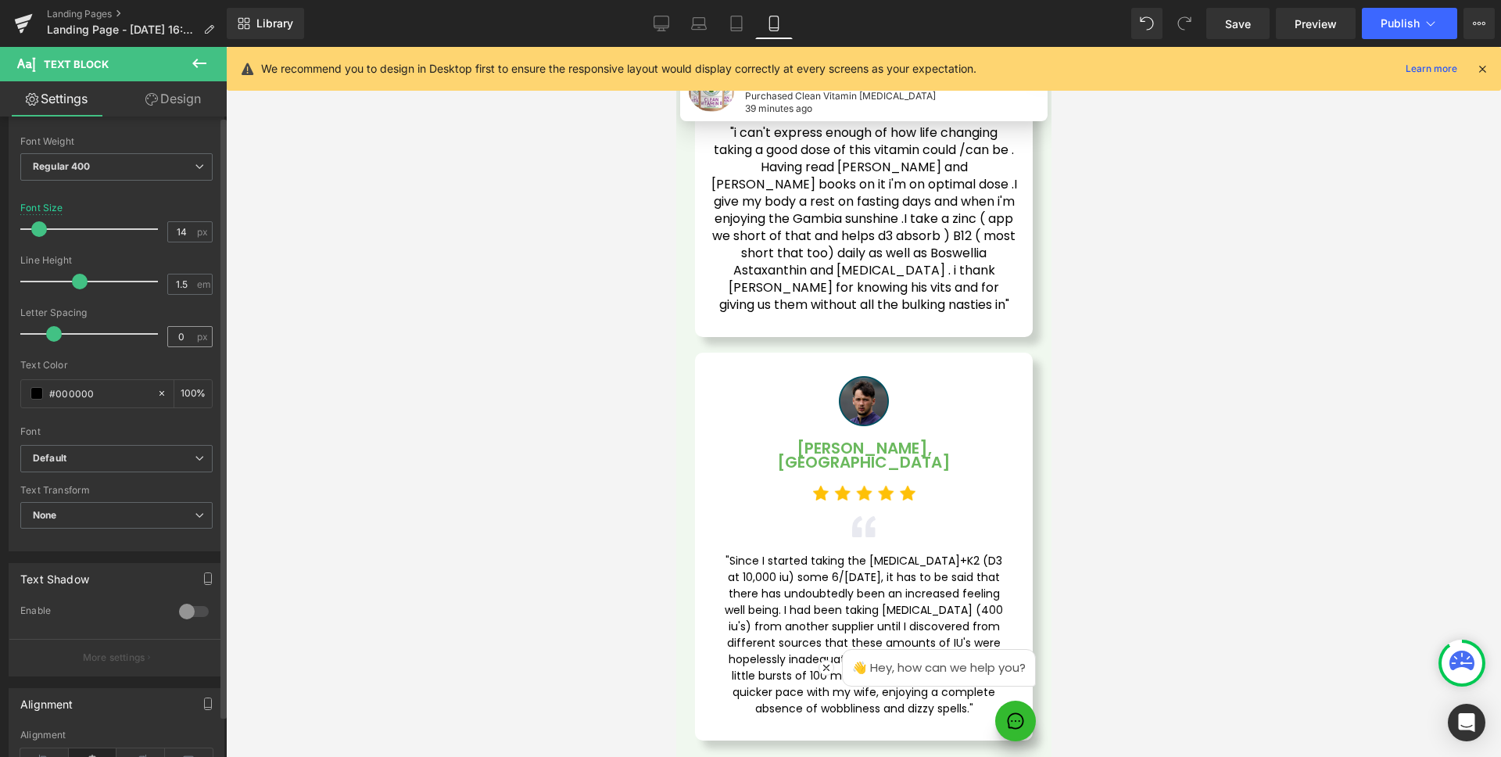
scroll to position [0, 0]
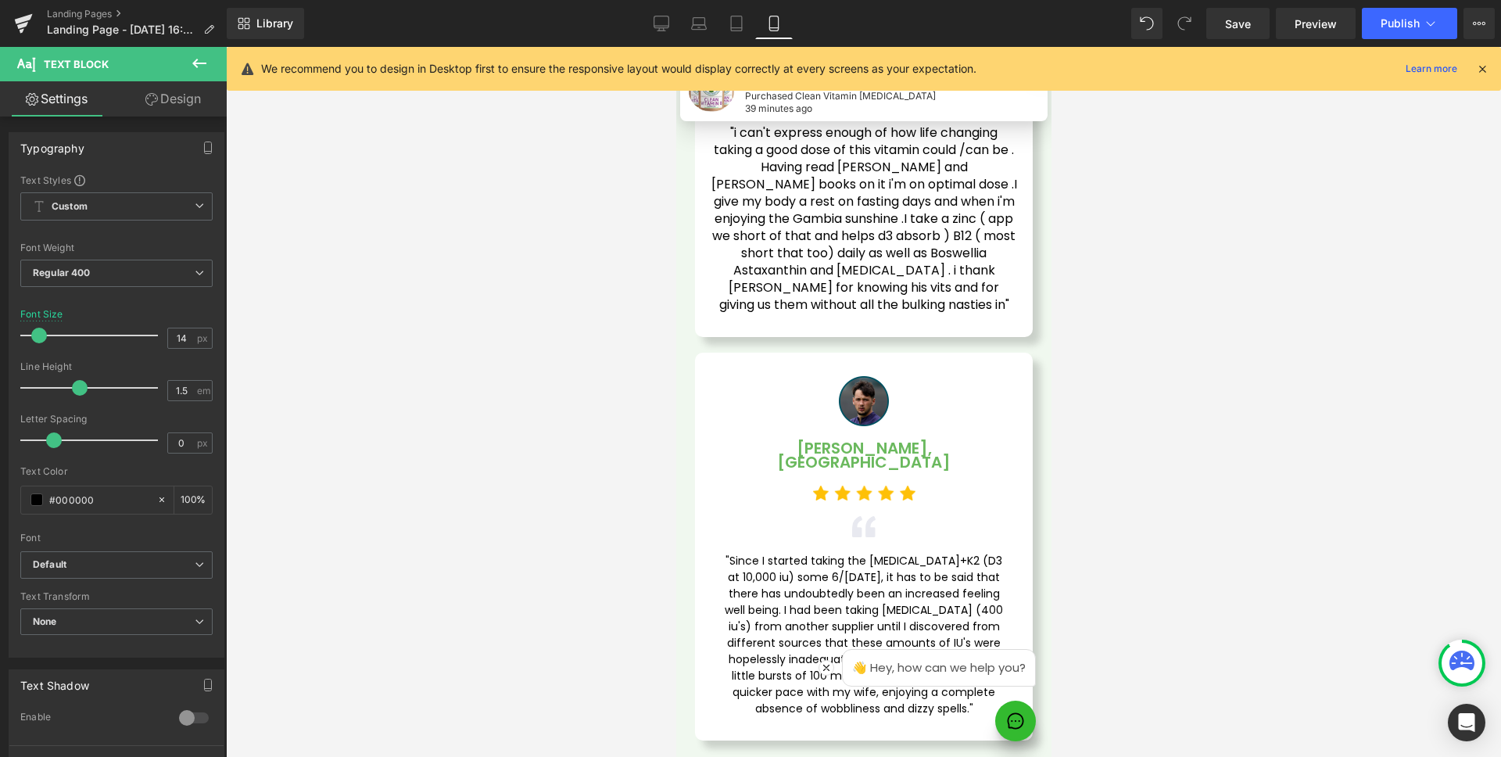
click at [172, 102] on link "Design" at bounding box center [173, 98] width 113 height 35
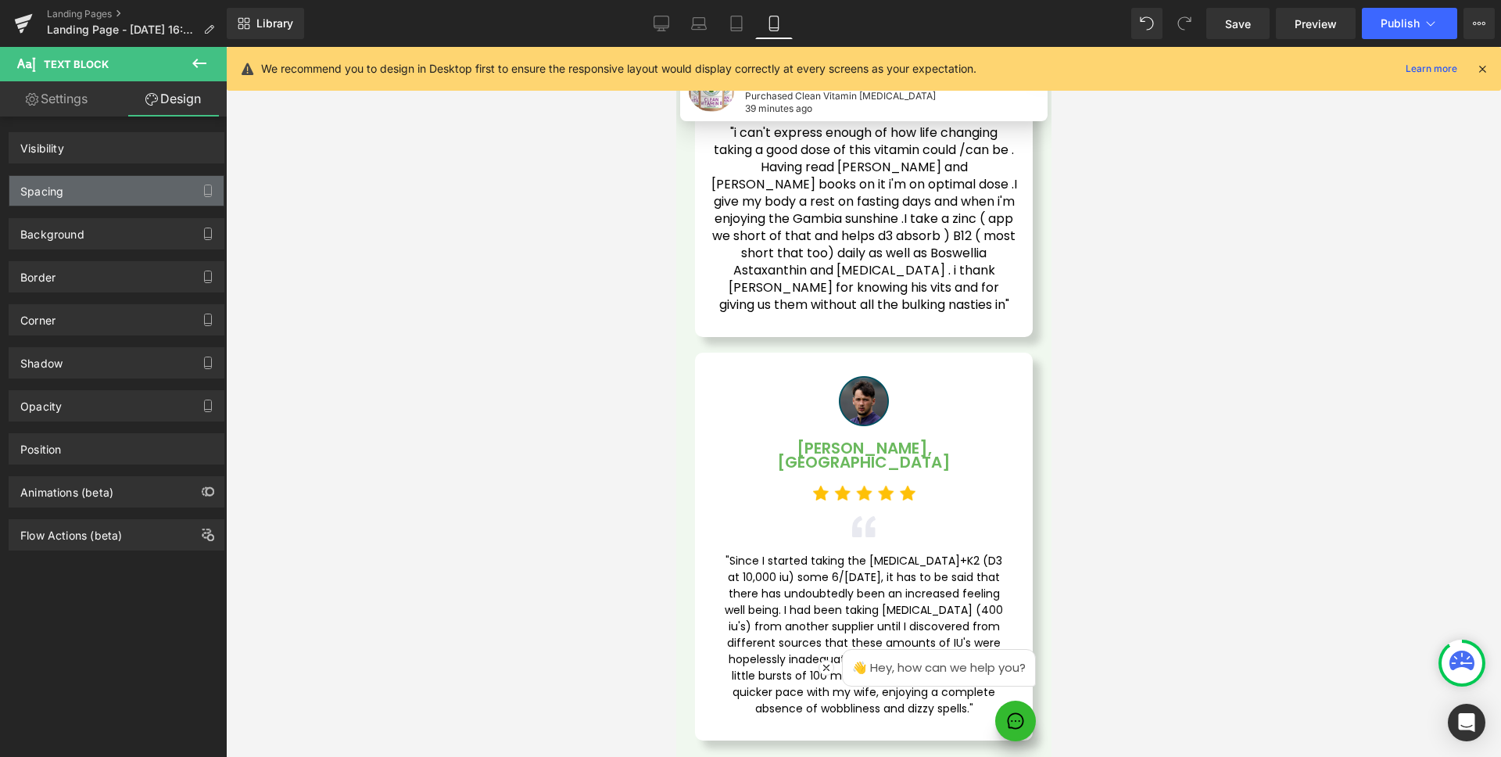
click at [113, 184] on div "Spacing" at bounding box center [116, 191] width 214 height 30
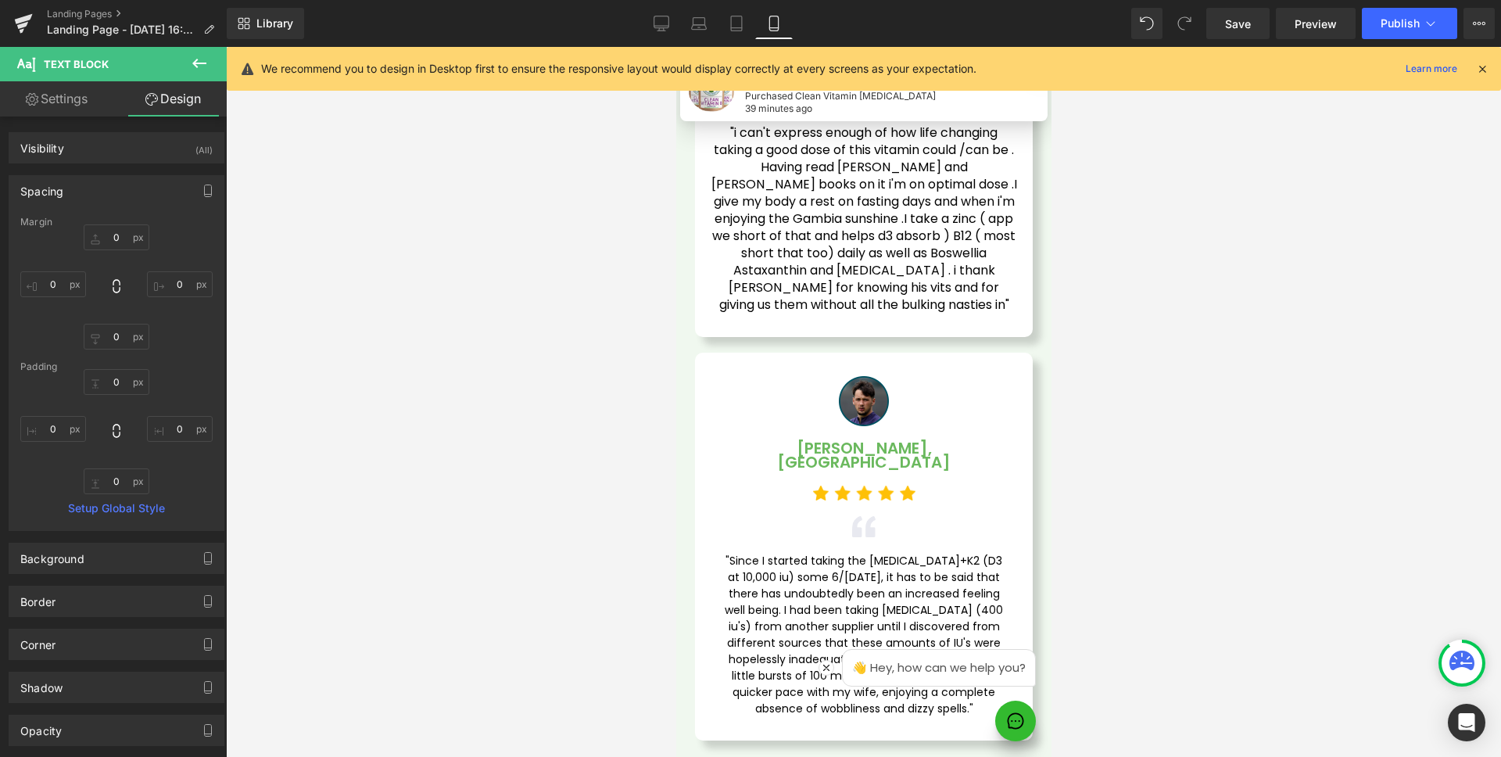
type input "0"
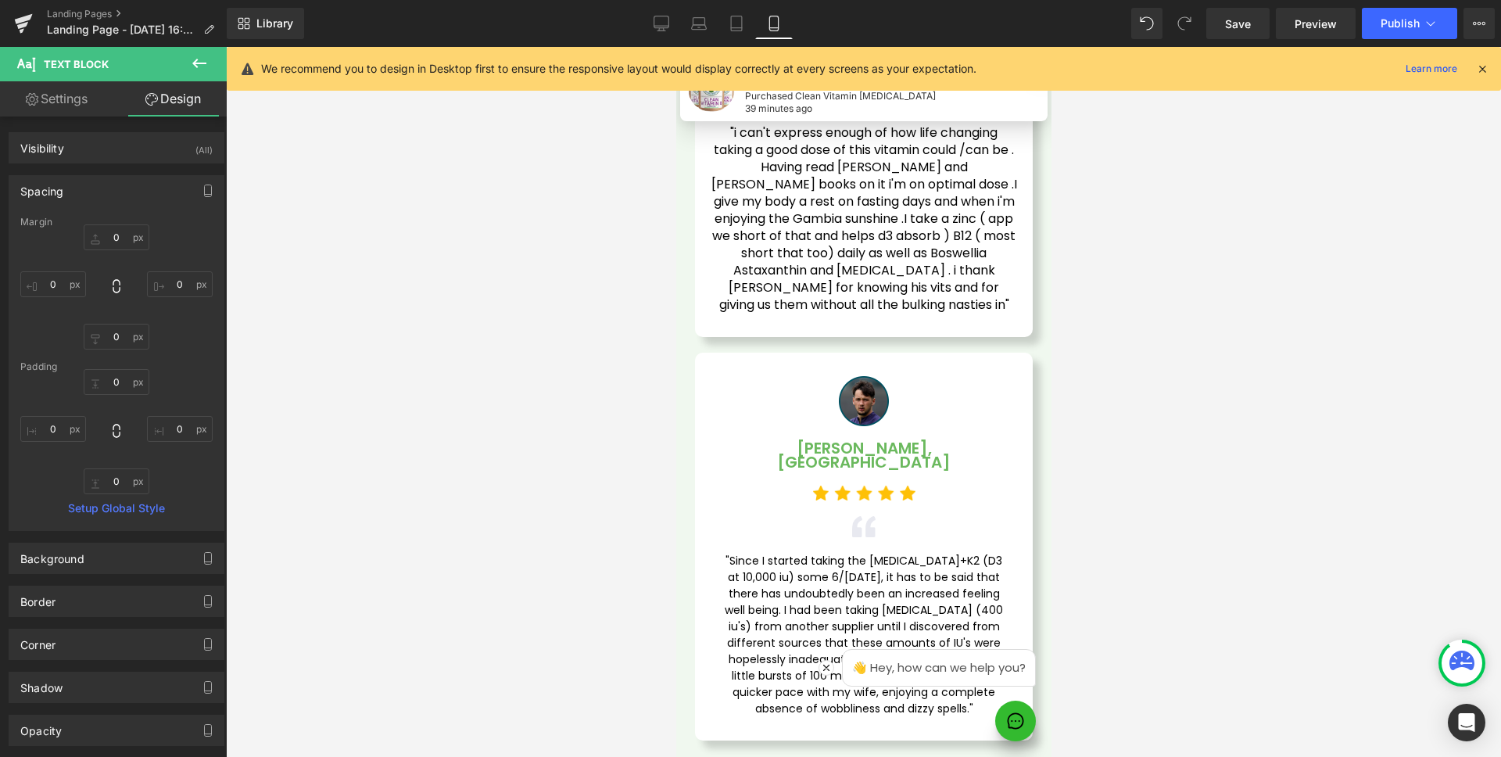
type input "0"
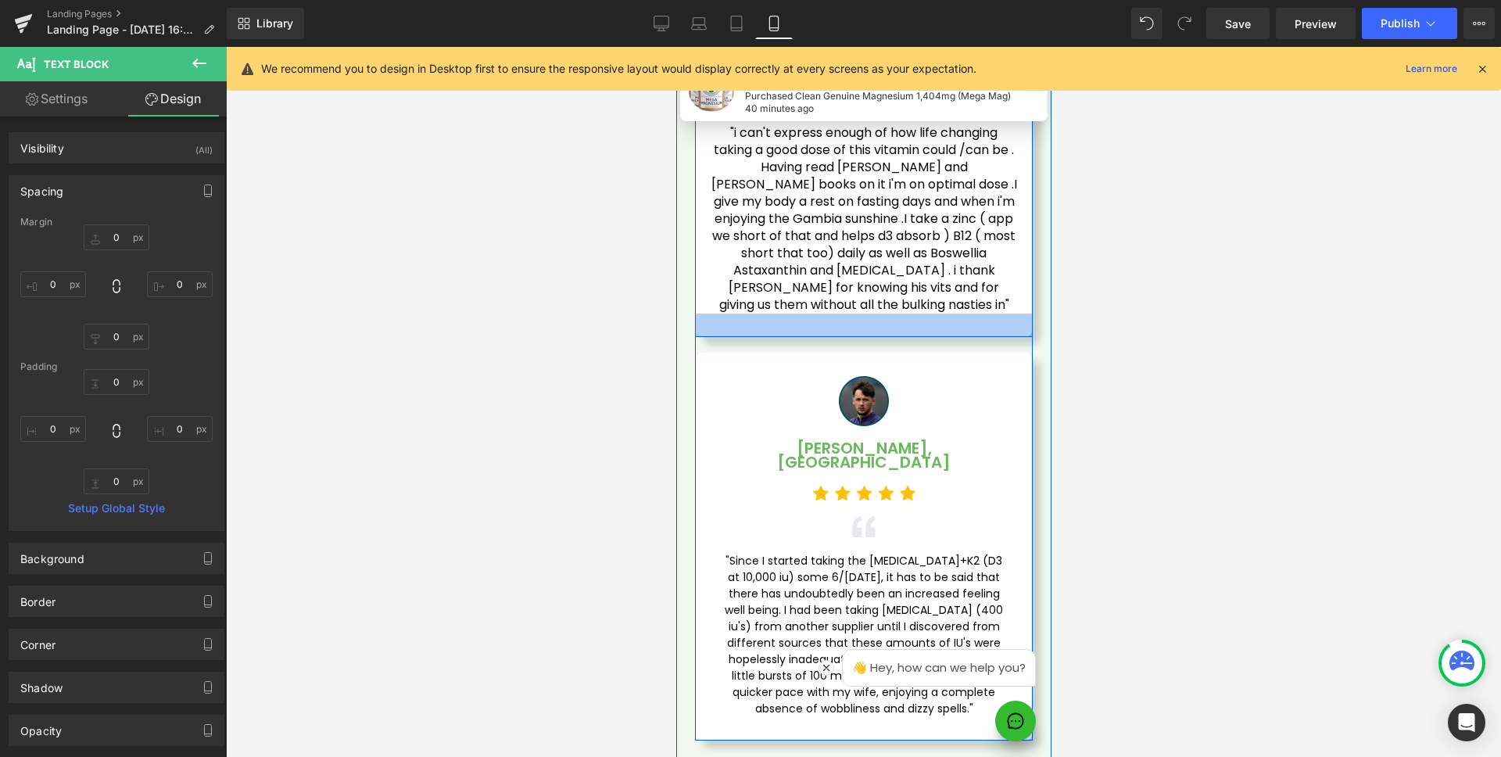
click at [950, 314] on div at bounding box center [863, 325] width 338 height 23
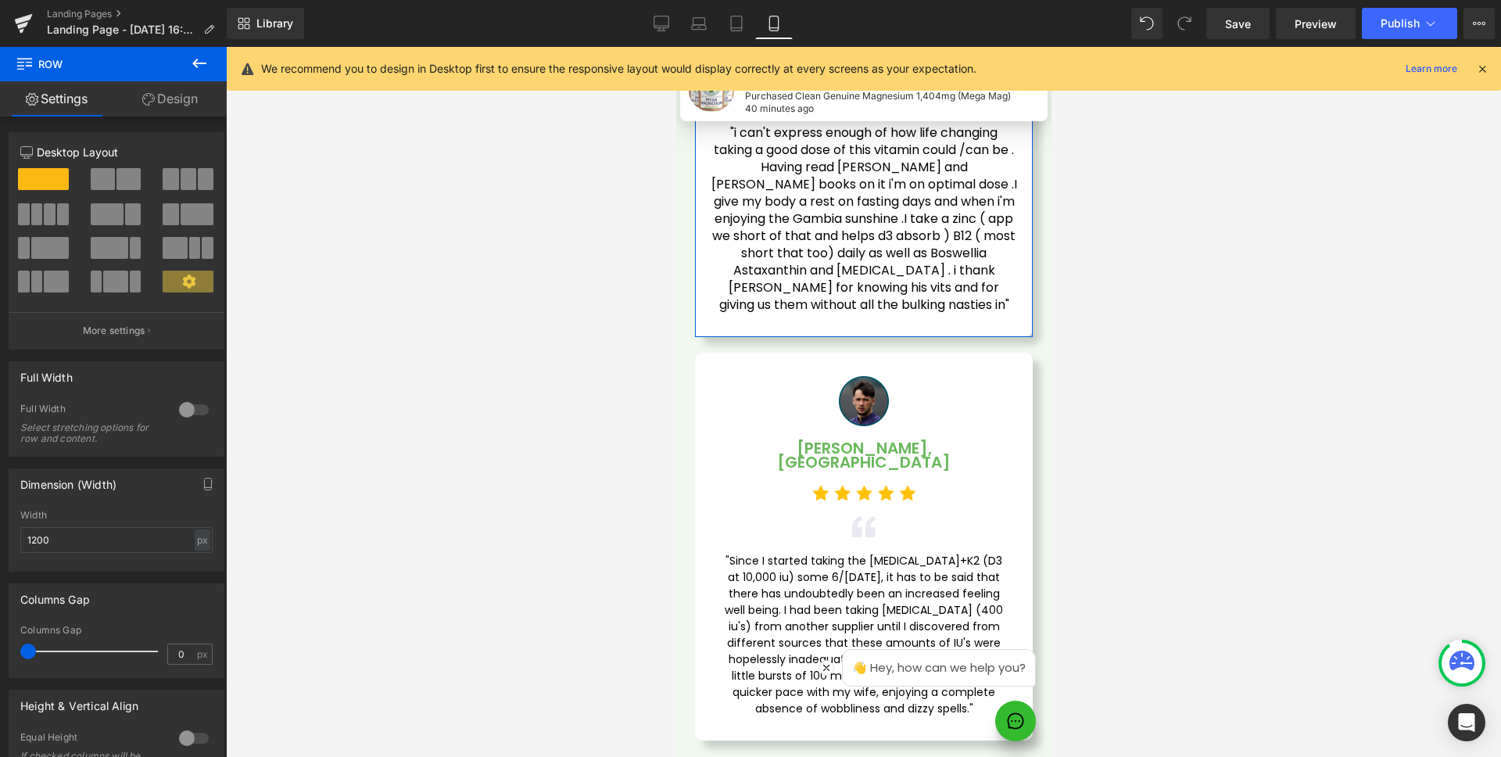
click at [180, 93] on link "Design" at bounding box center [169, 98] width 113 height 35
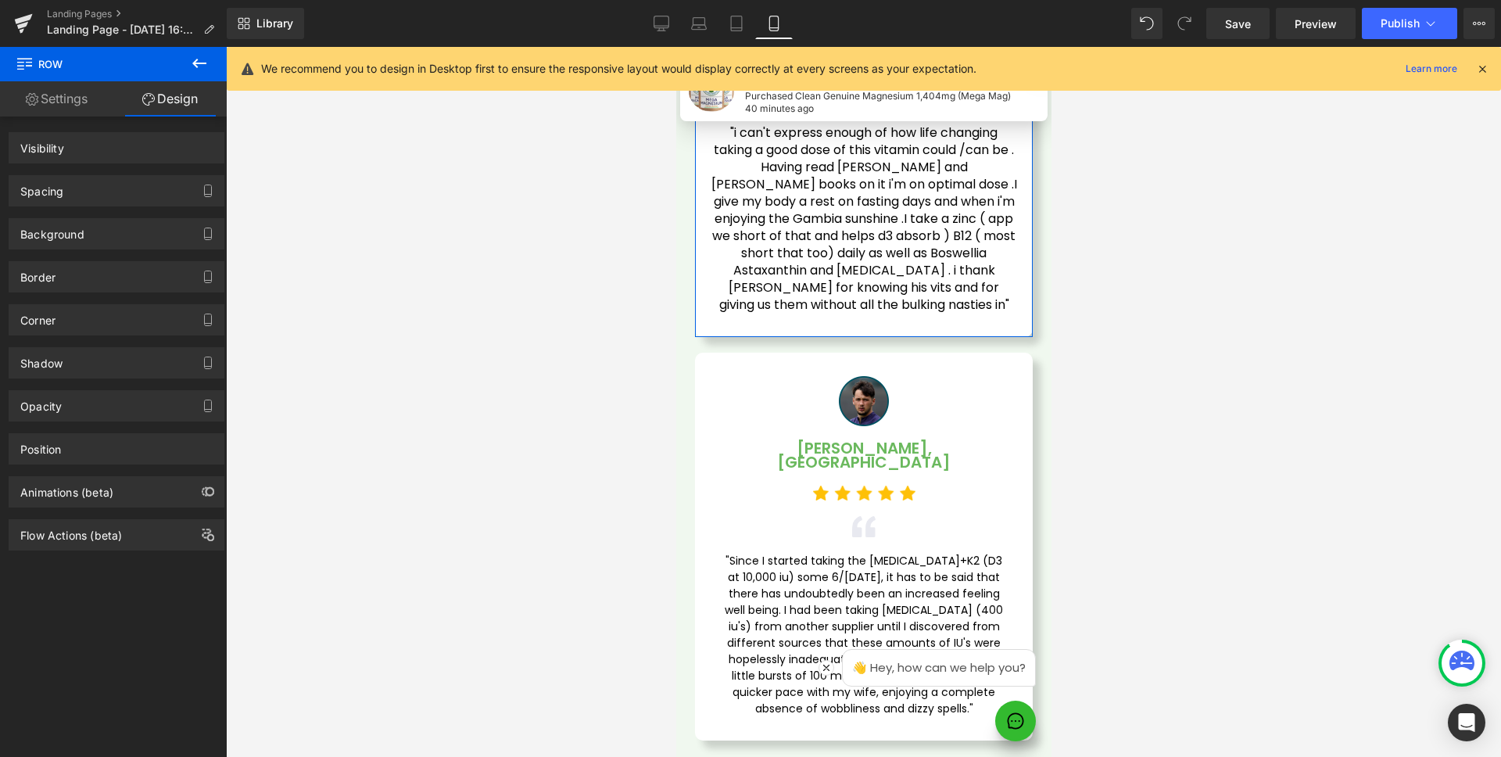
click at [102, 186] on div "Spacing" at bounding box center [116, 191] width 214 height 30
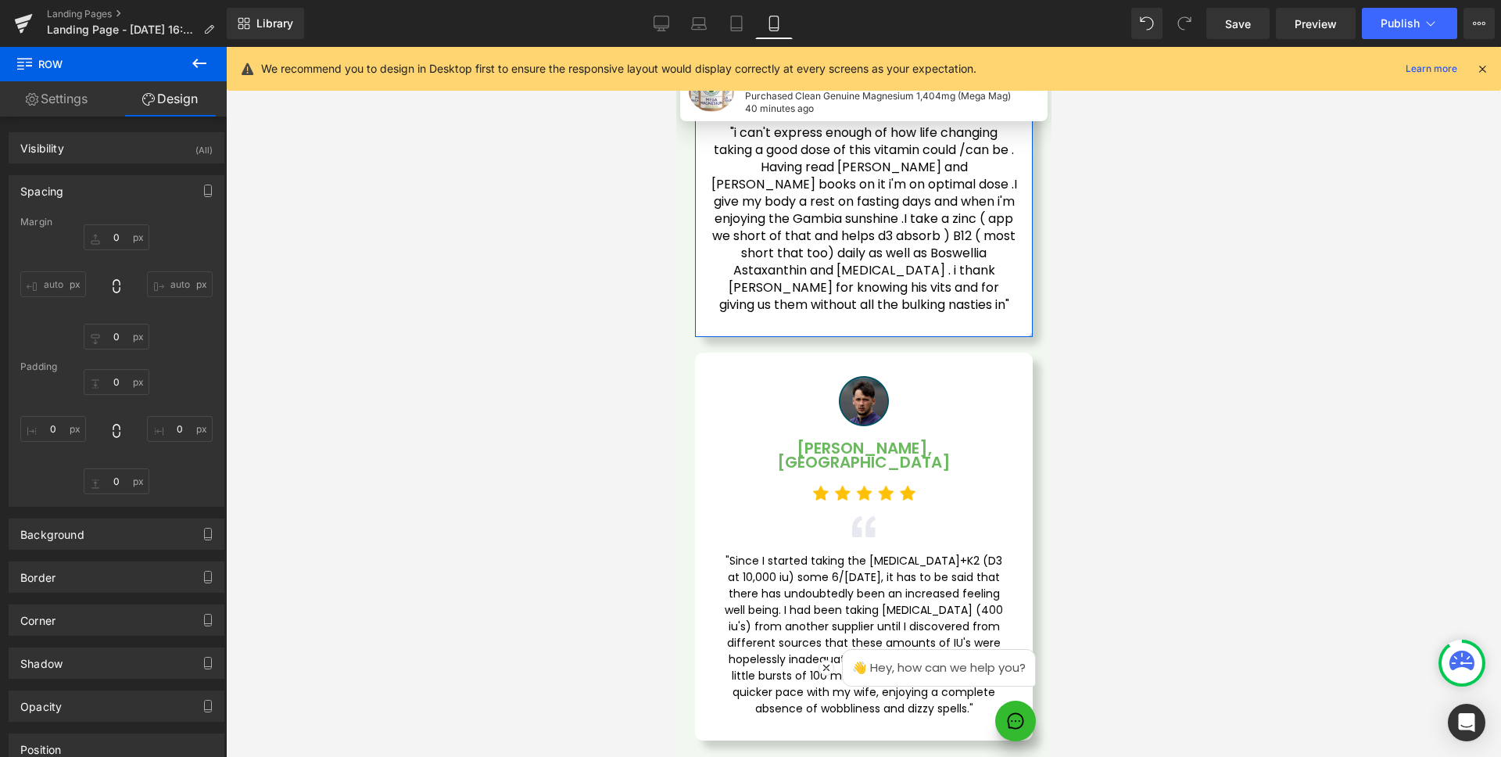
type input "0"
type input "20"
type input "30"
type input "20"
type input "30"
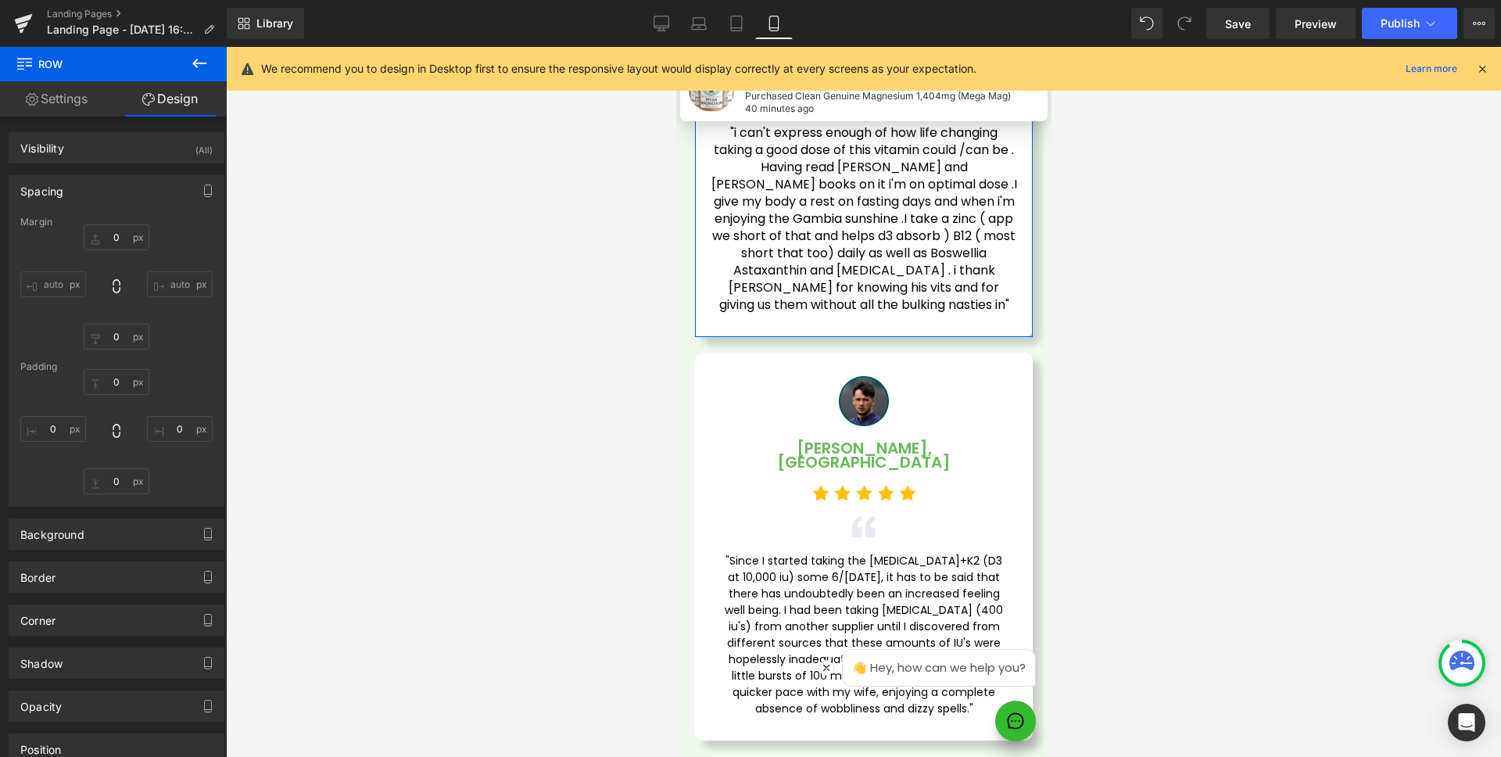
type input "20"
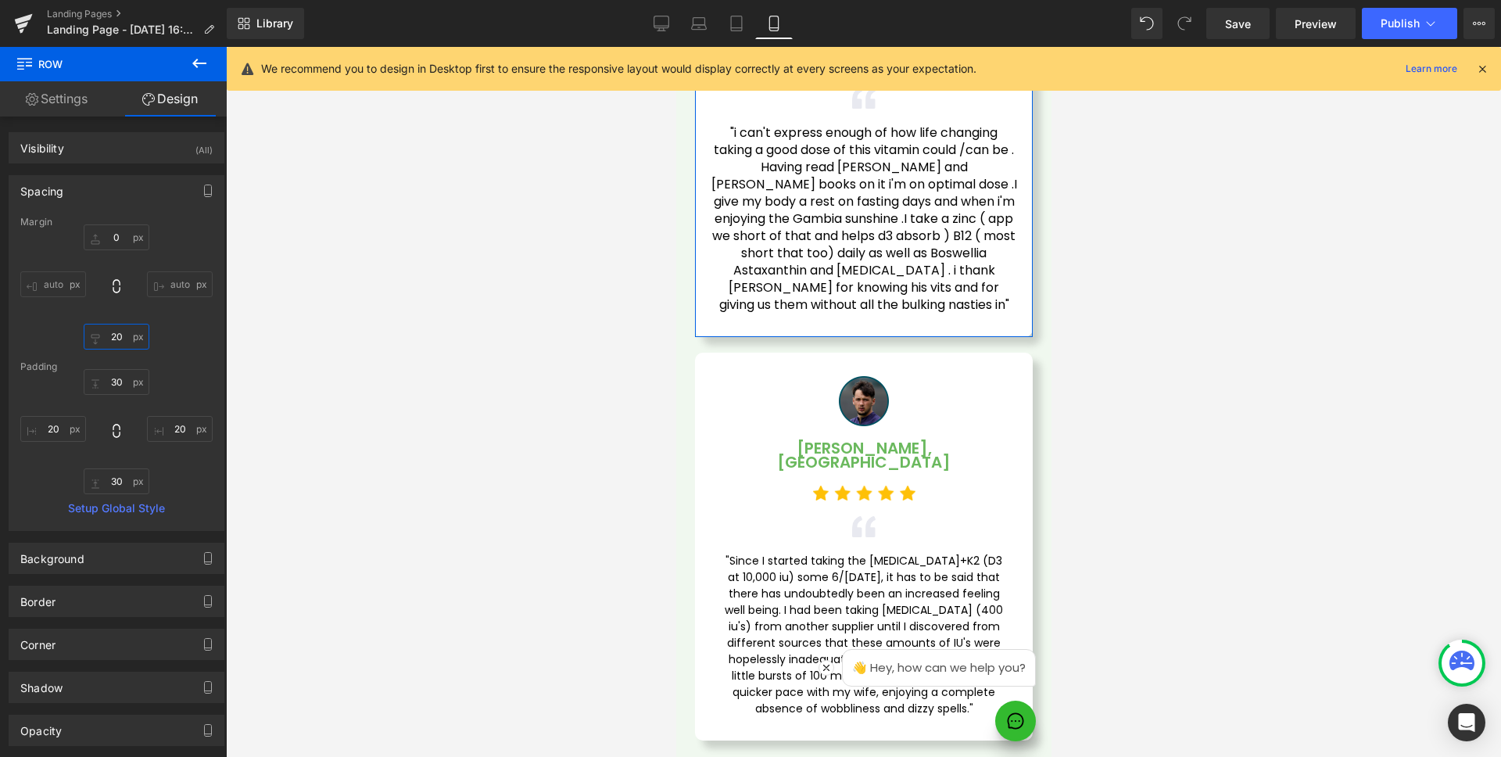
click at [128, 331] on input "20" at bounding box center [117, 337] width 66 height 26
type input "30"
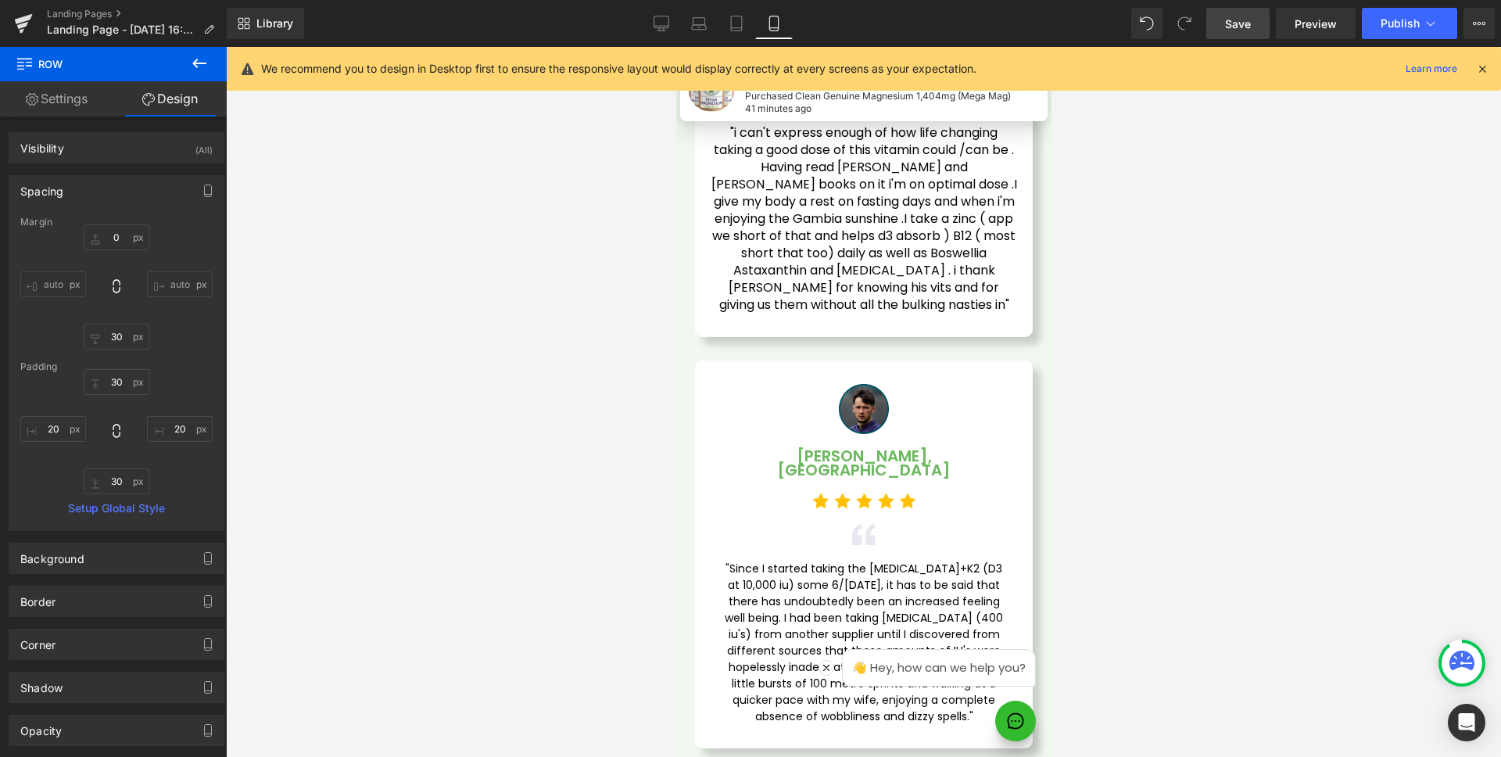
click at [1217, 28] on link "Save" at bounding box center [1238, 23] width 63 height 31
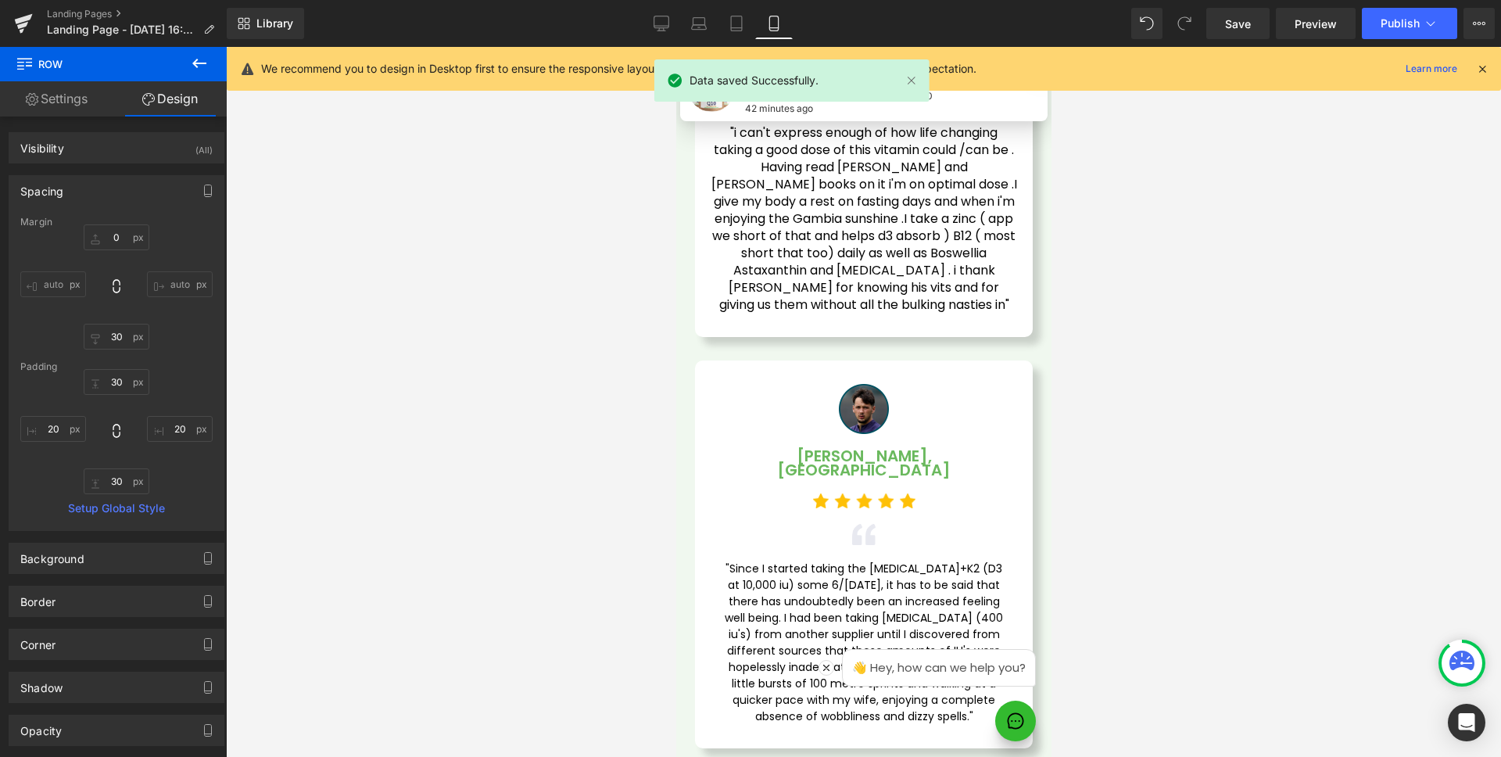
click at [856, 314] on div ""i can't express enough of how life changing taking a good dose of this vitamin…" at bounding box center [863, 218] width 307 height 189
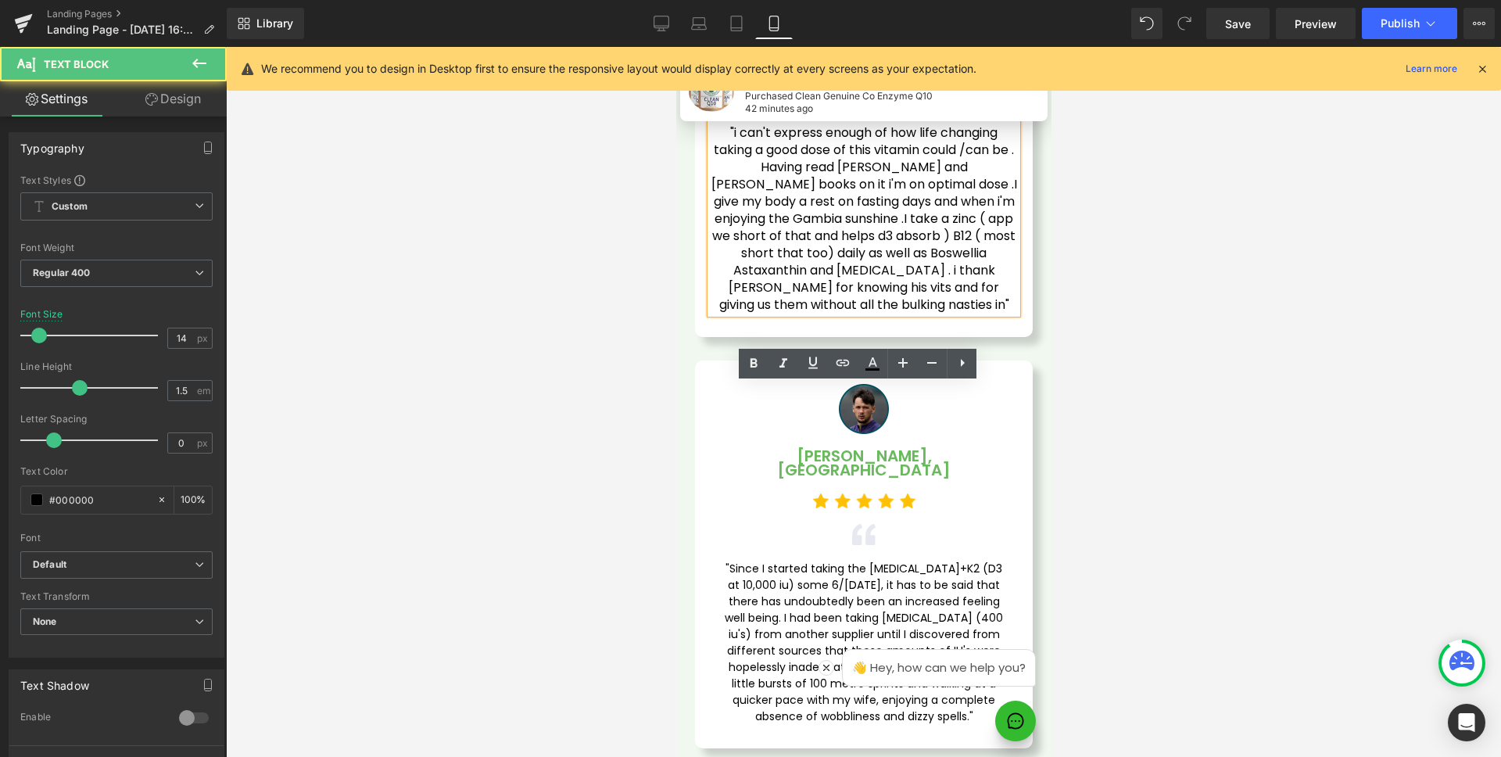
click at [698, 294] on div "Image [PERSON_NAME], London Text Block Image Image "i can't express enough of h…" at bounding box center [863, 129] width 338 height 413
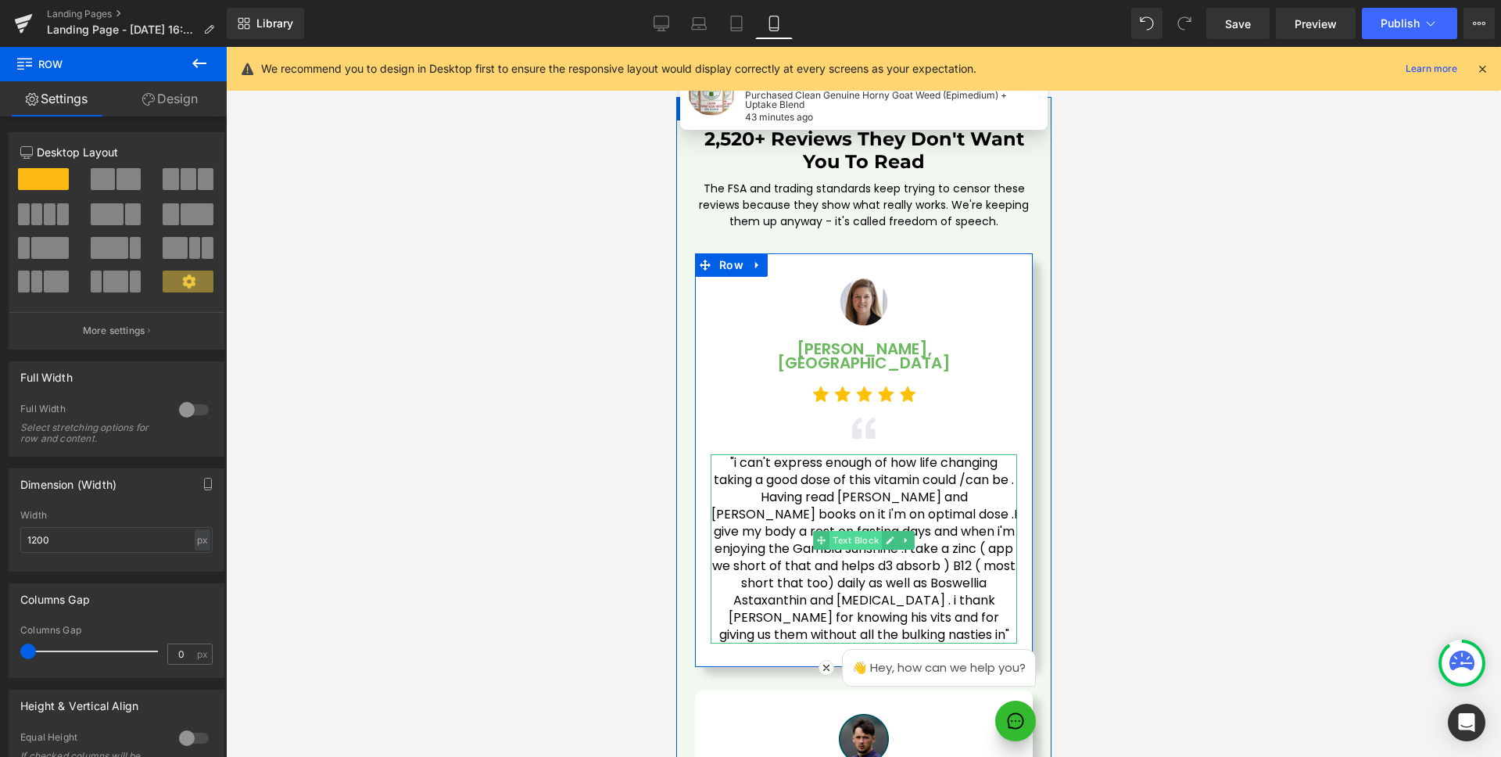
click at [856, 531] on span "Text Block" at bounding box center [855, 540] width 52 height 19
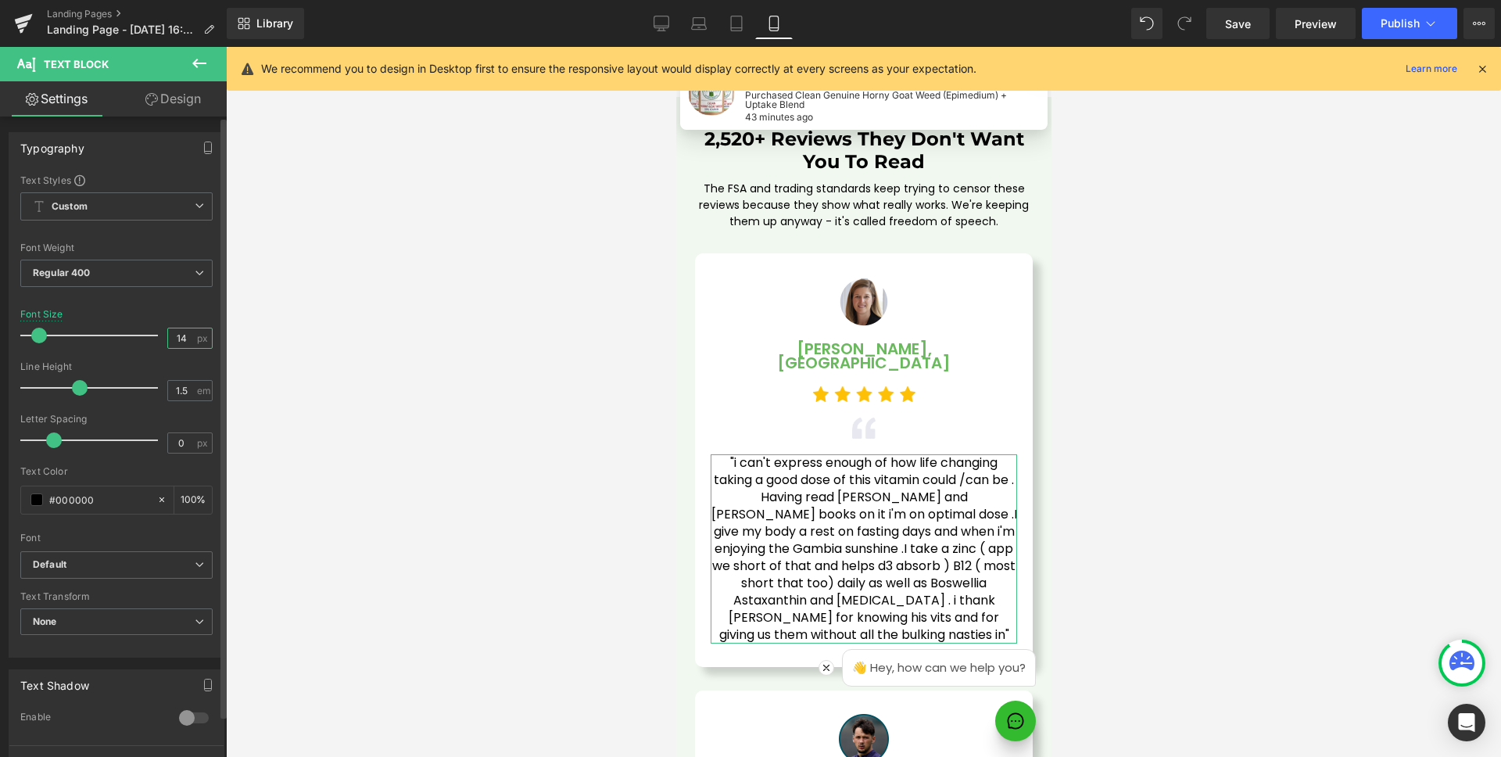
click at [186, 333] on input "14" at bounding box center [181, 338] width 27 height 20
type input "14"
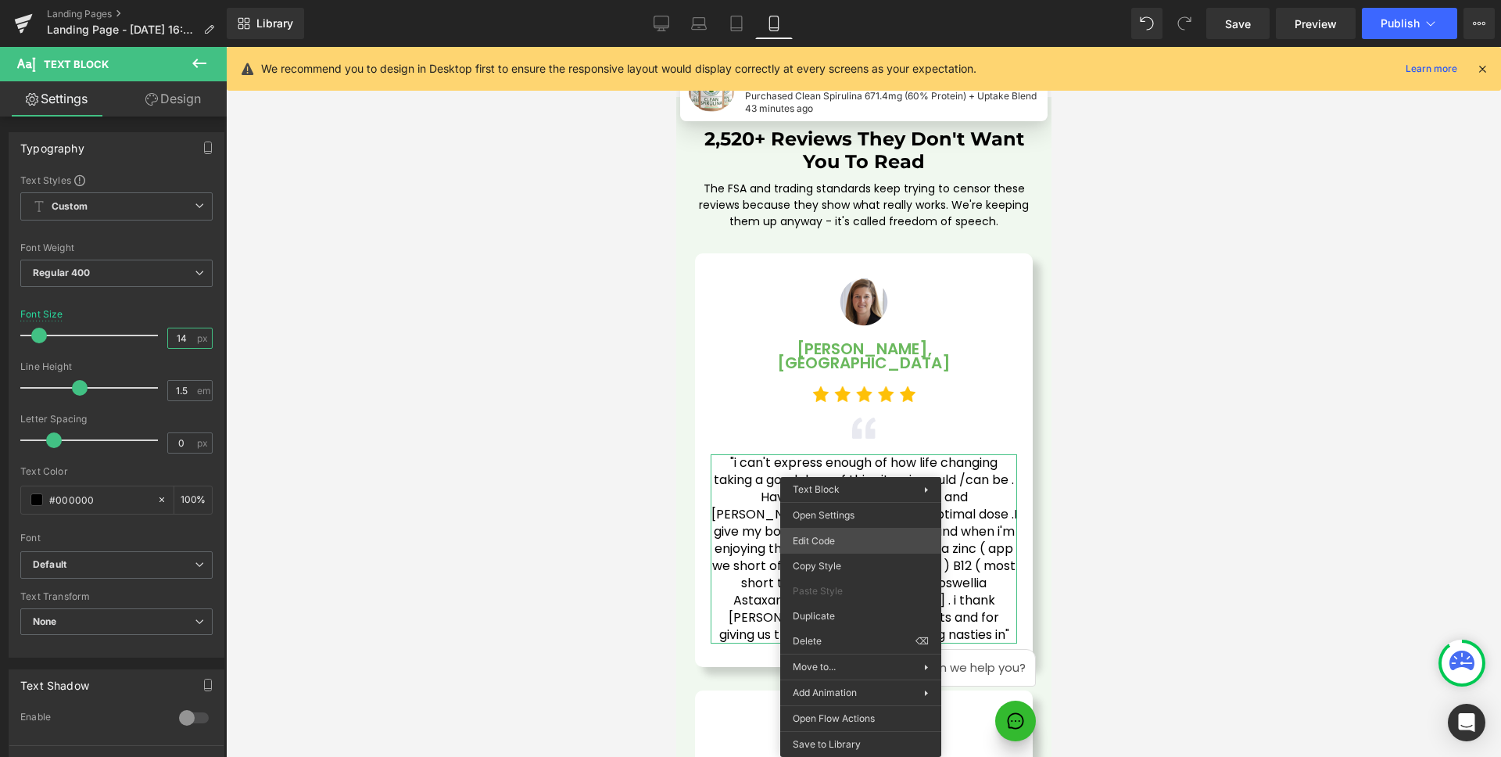
click at [853, 0] on div "Text Block You are previewing how the will restyle your page. You can not edit …" at bounding box center [750, 0] width 1501 height 0
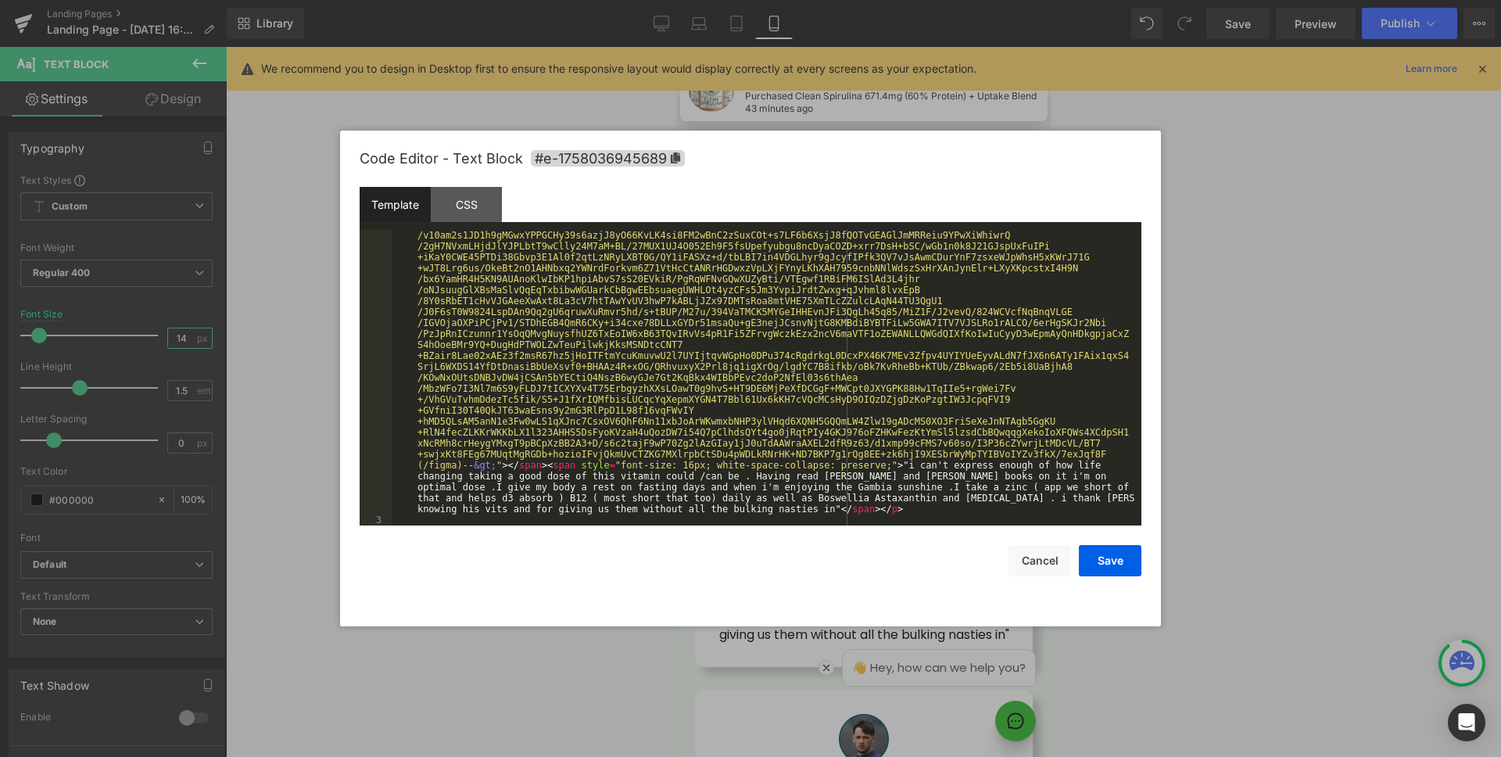
scroll to position [5354, 0]
drag, startPoint x: 583, startPoint y: 464, endPoint x: 895, endPoint y: 464, distance: 312.8
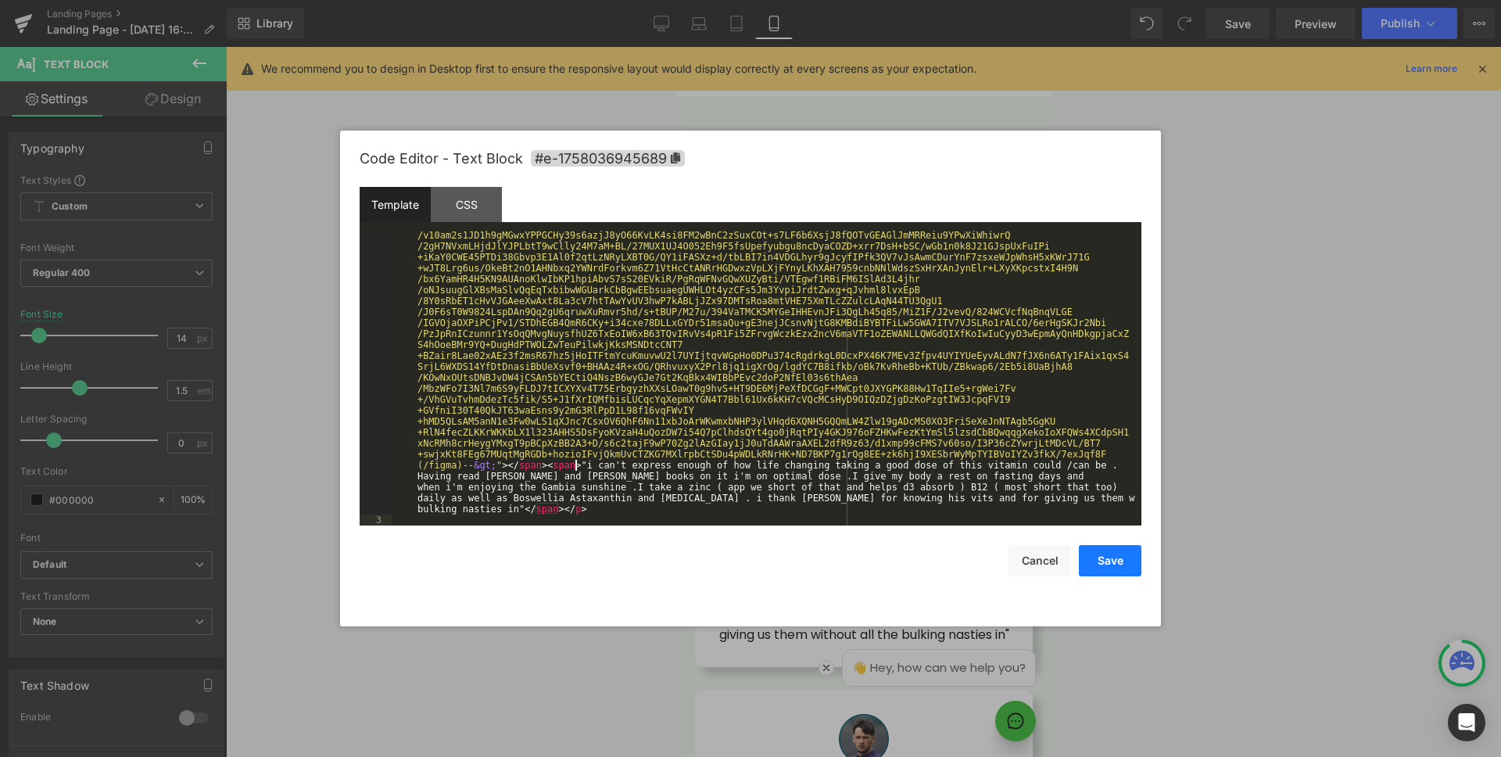
click at [1092, 554] on button "Save" at bounding box center [1110, 560] width 63 height 31
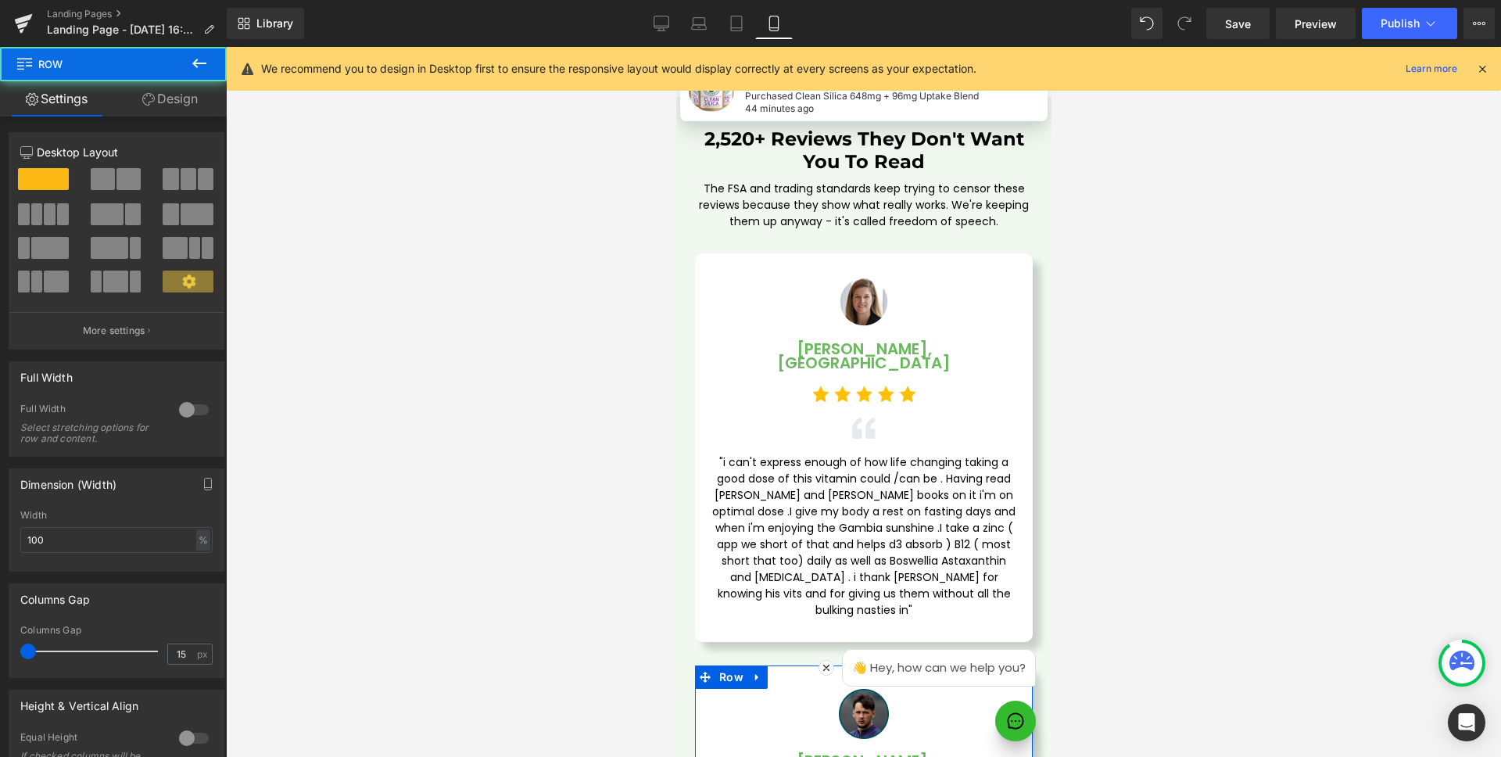
drag, startPoint x: 18, startPoint y: 653, endPoint x: 0, endPoint y: 655, distance: 18.1
click at [0, 655] on div "Columns Gap 15px Columns Gap 15 px" at bounding box center [117, 625] width 234 height 106
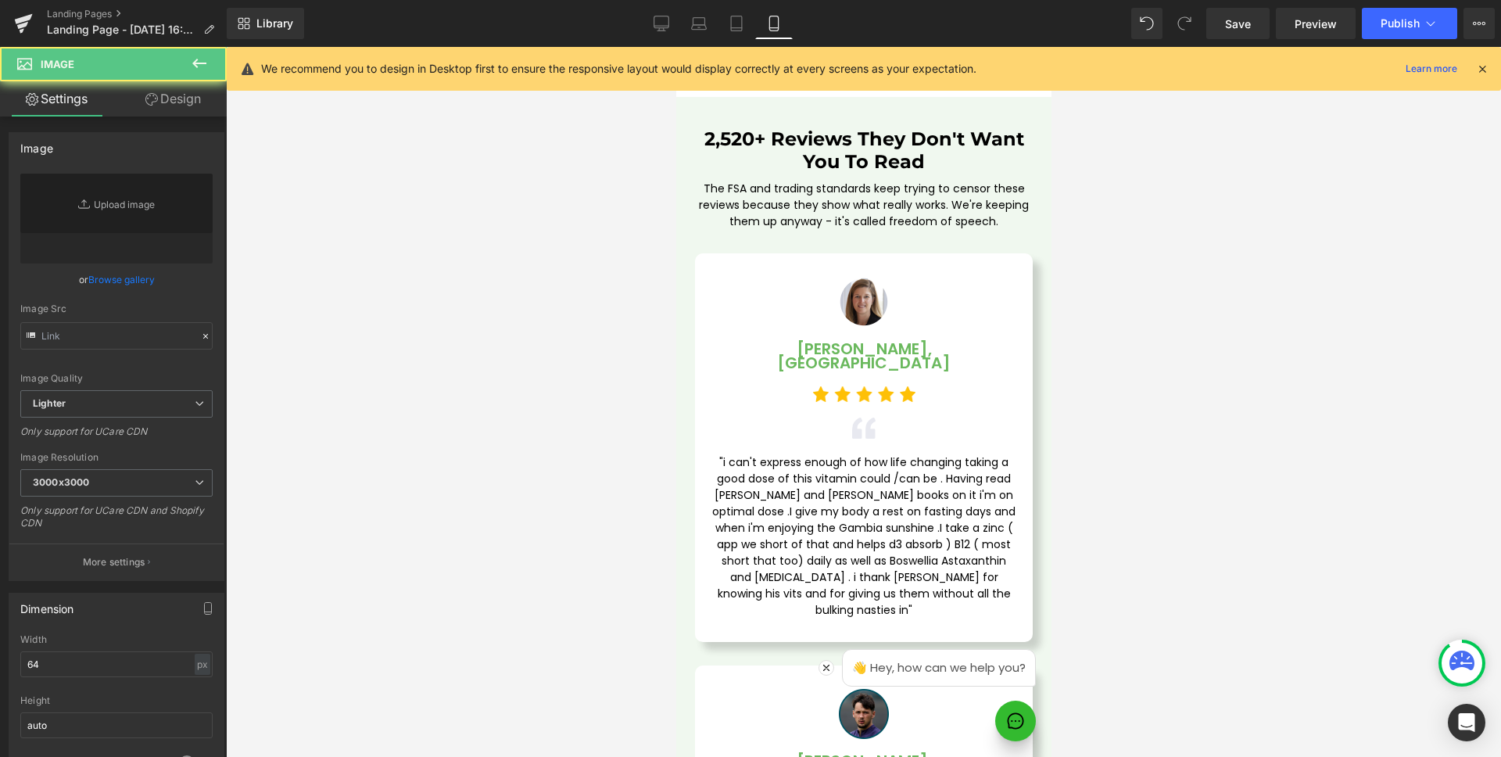
click at [789, 689] on div at bounding box center [863, 714] width 283 height 50
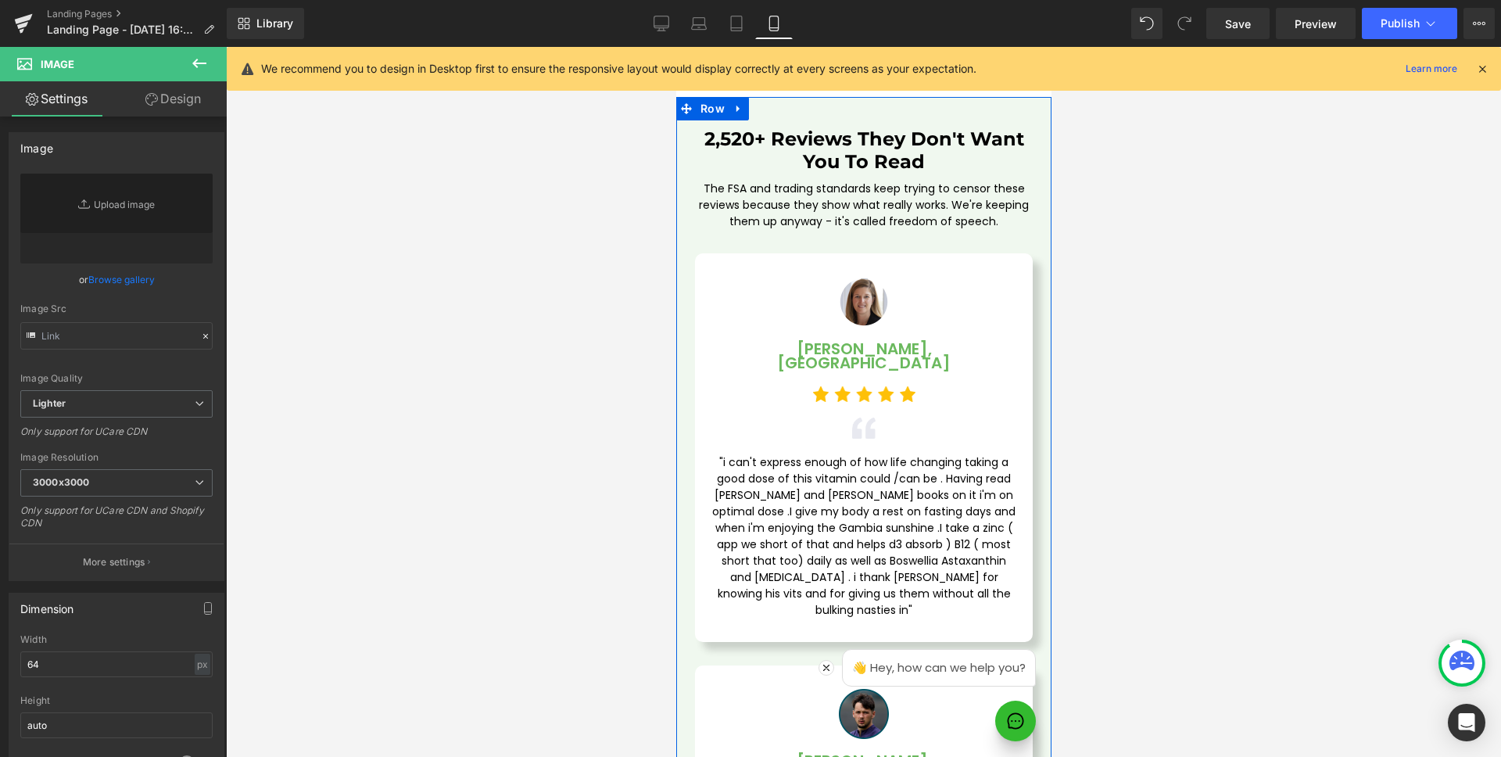
scroll to position [4772, 0]
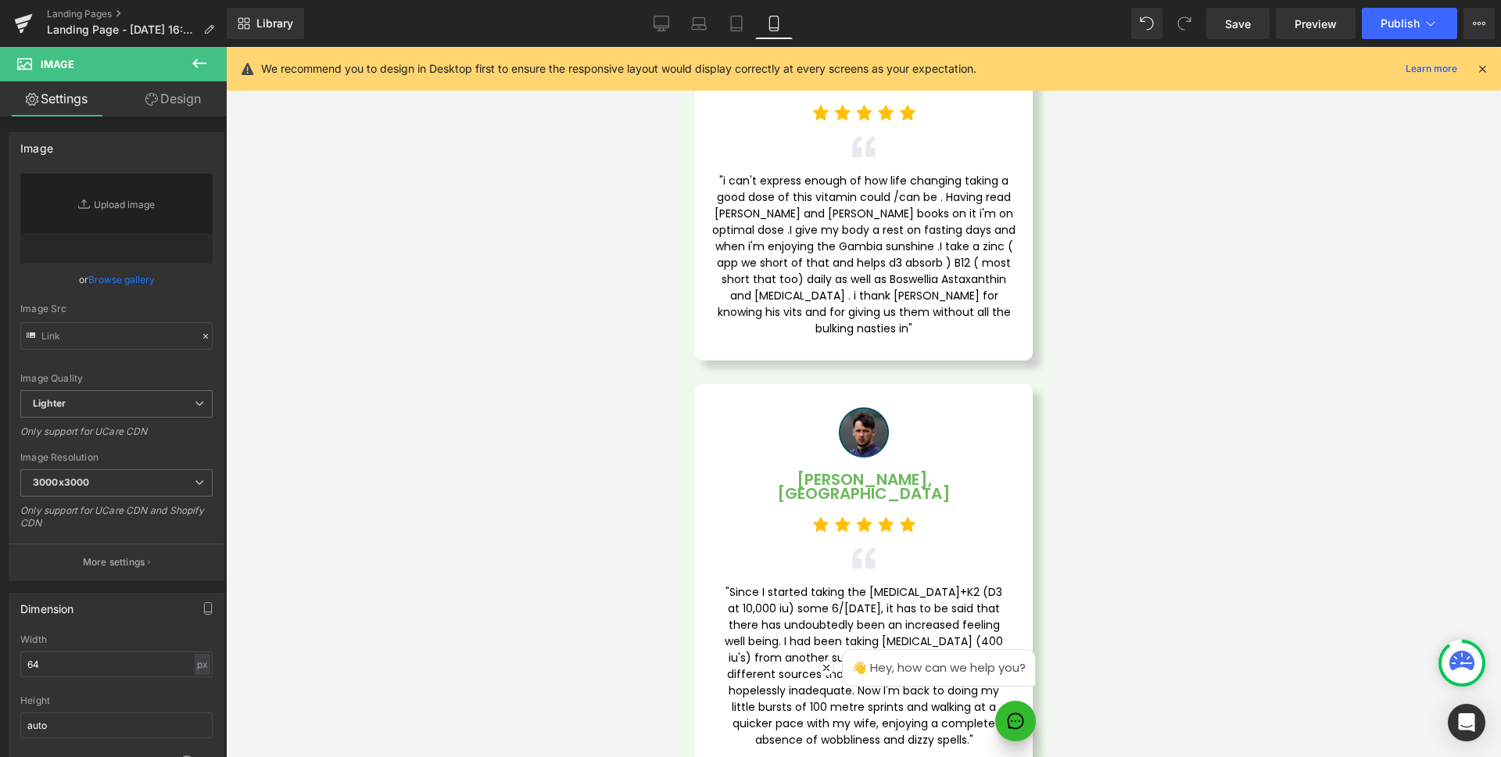
click at [720, 384] on div "Image [PERSON_NAME], [GEOGRAPHIC_DATA] Text Block Image Image "Since I started …" at bounding box center [863, 578] width 338 height 388
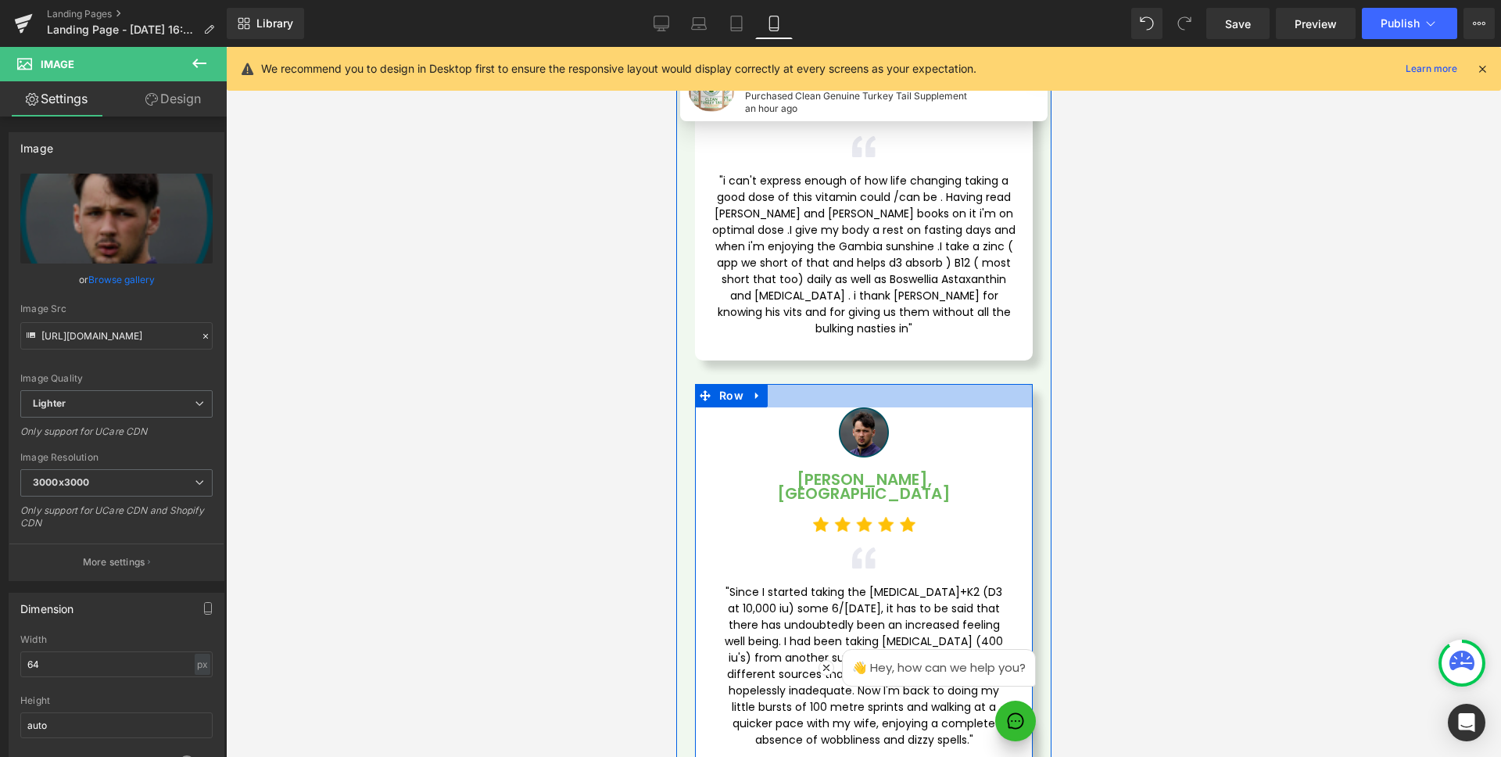
click at [851, 384] on div at bounding box center [863, 395] width 338 height 23
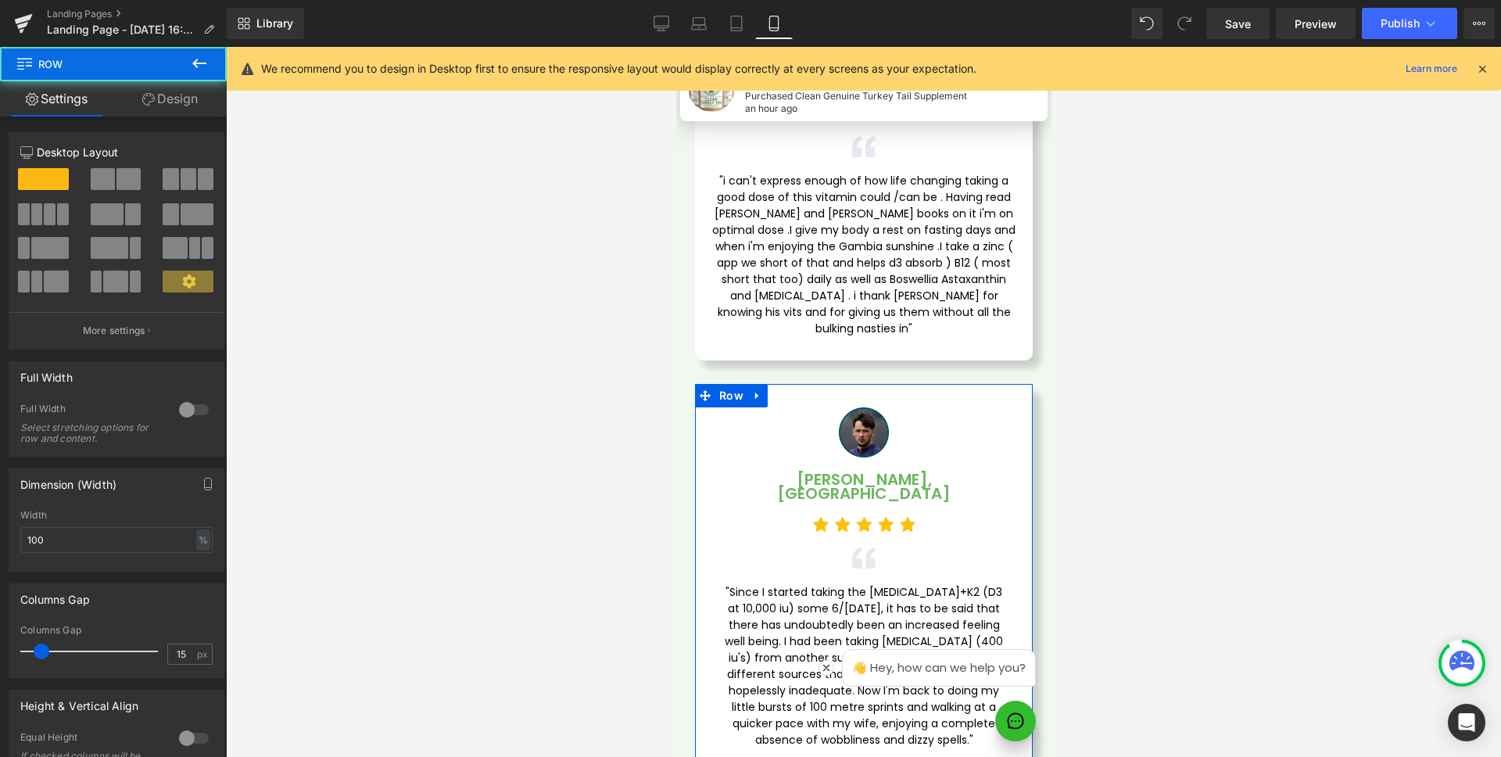
type input "0"
click at [0, 652] on div "Columns Gap 0px Columns Gap 0 px" at bounding box center [117, 625] width 234 height 106
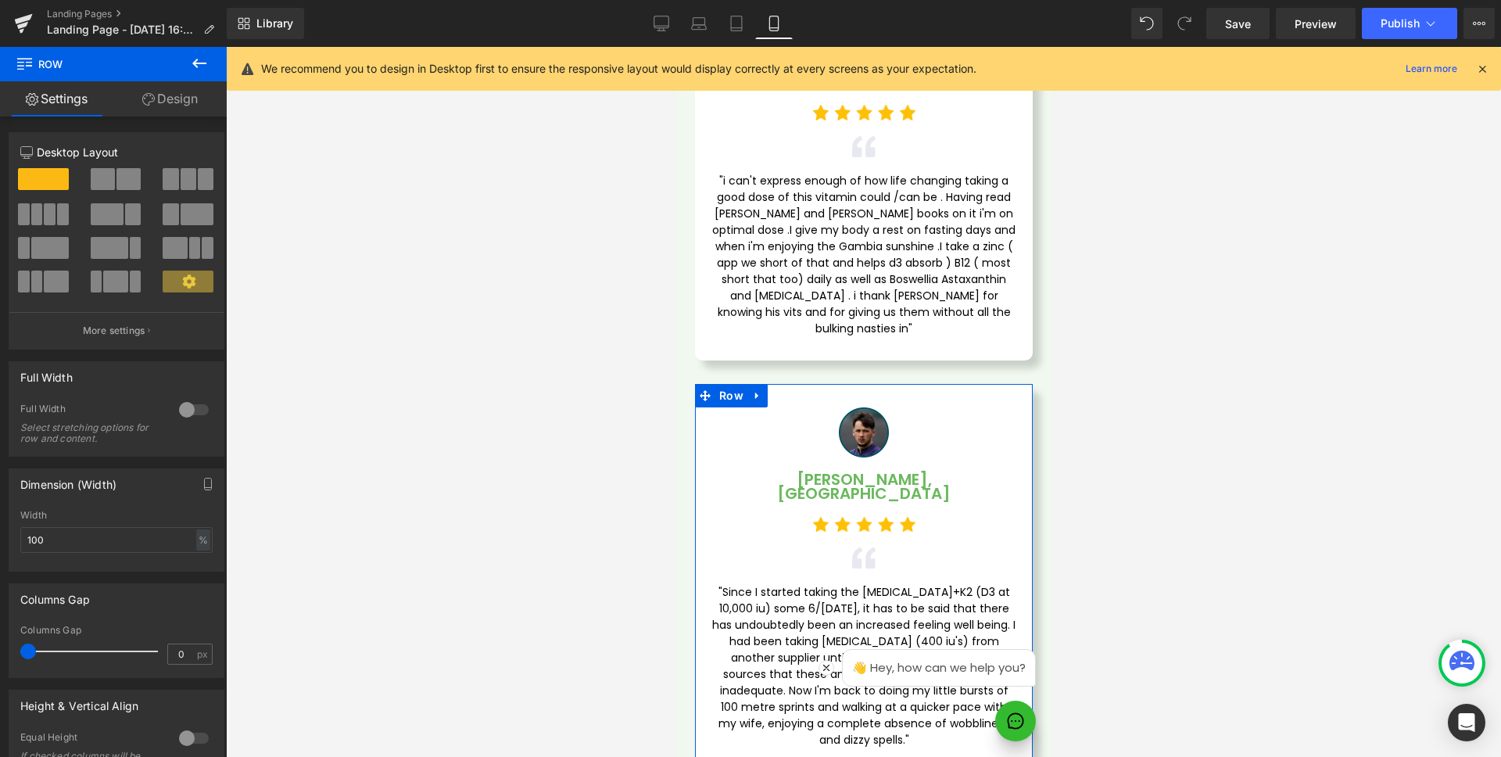
scroll to position [237, 0]
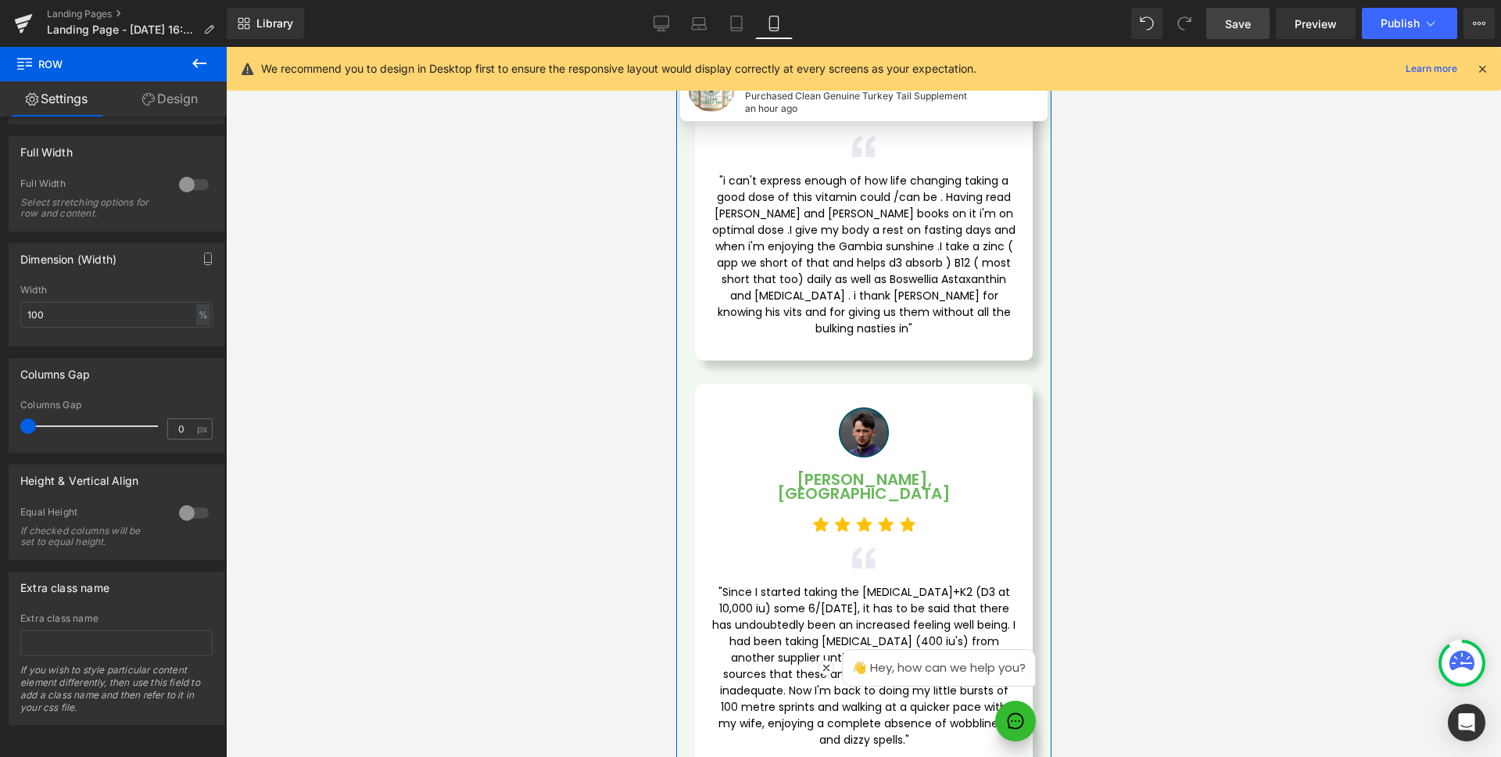
click at [1239, 29] on span "Save" at bounding box center [1238, 24] width 26 height 16
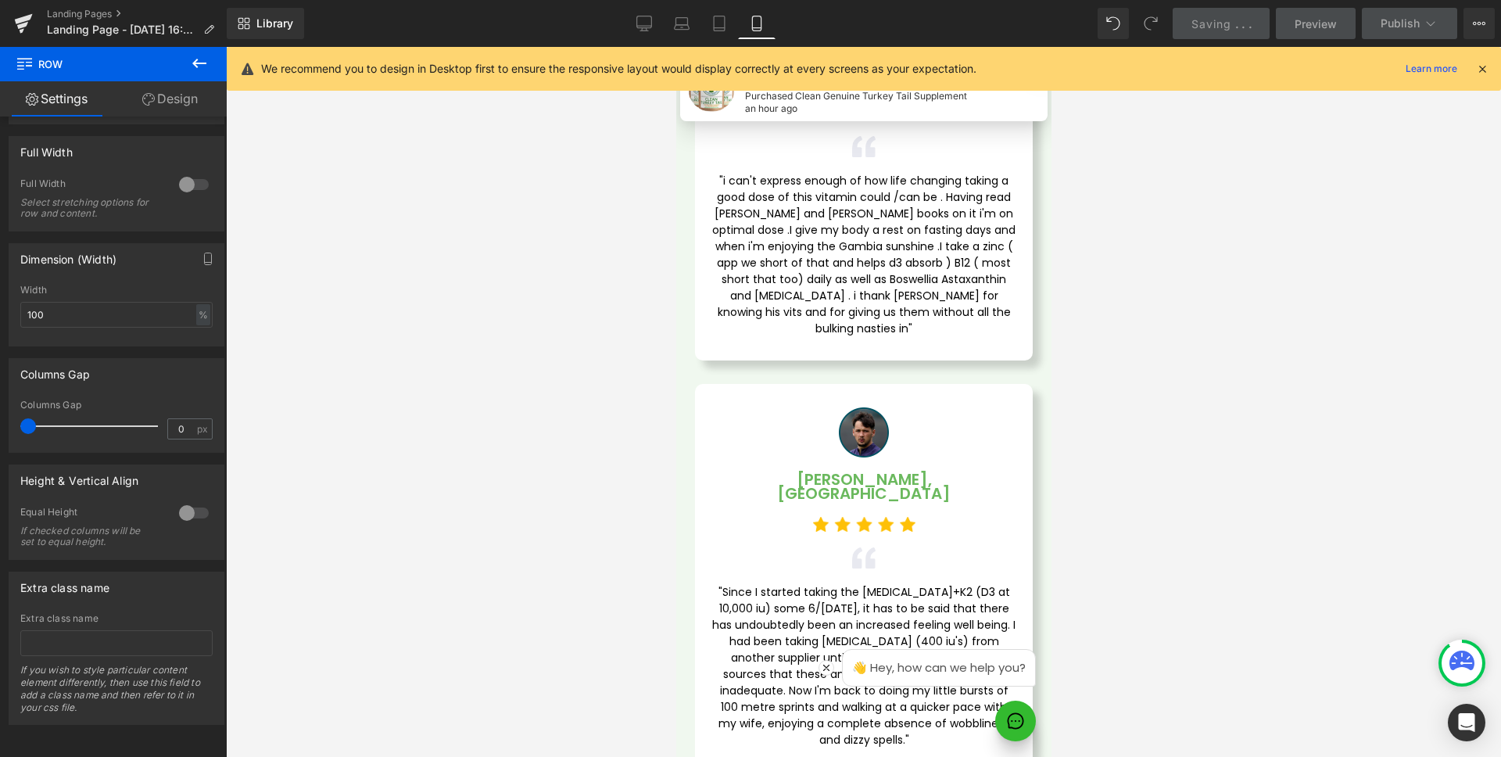
scroll to position [4466, 0]
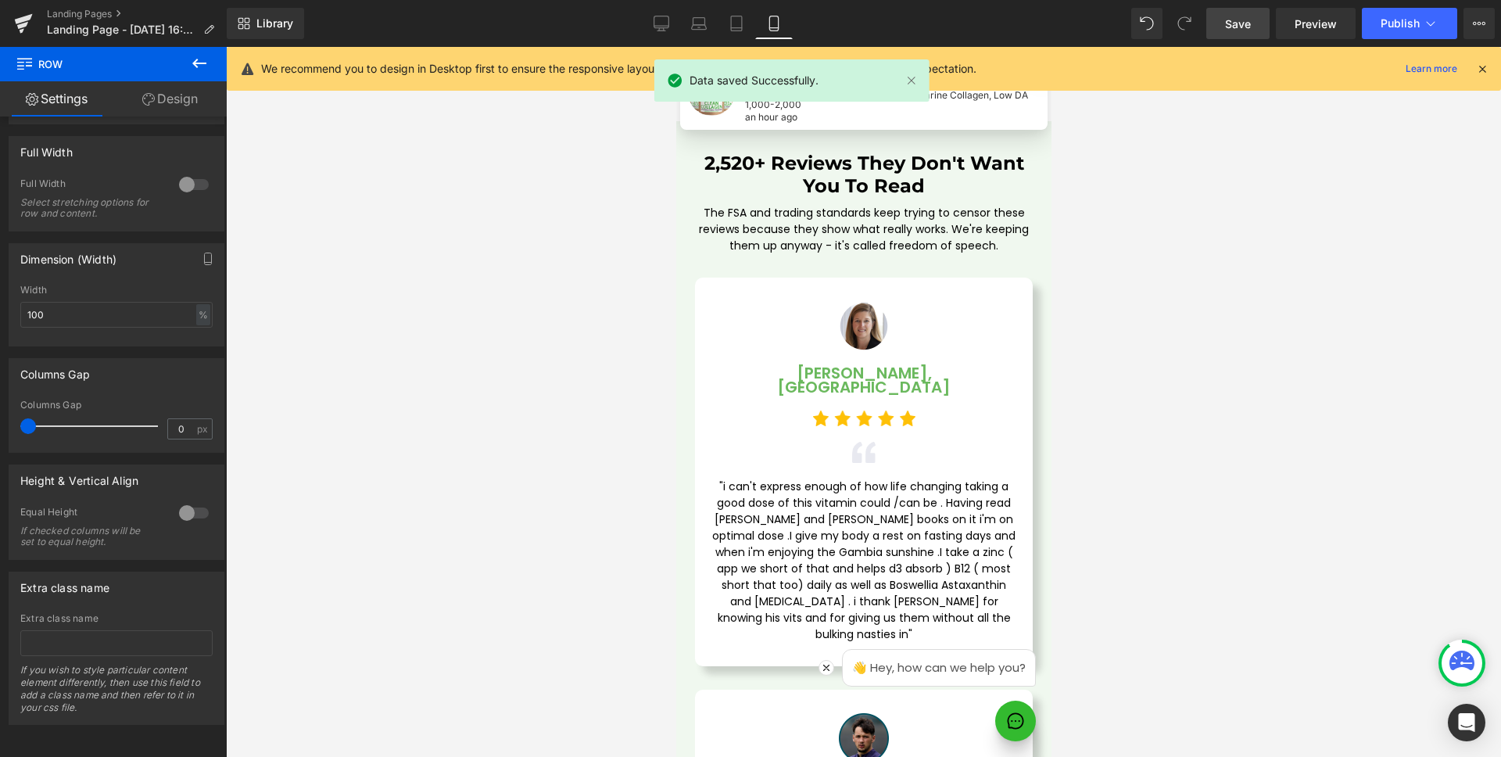
click at [1469, 66] on div "We recommend you to design in Desktop first to ensure the responsive layout wou…" at bounding box center [868, 68] width 1215 height 19
click at [1476, 66] on icon at bounding box center [1483, 69] width 14 height 14
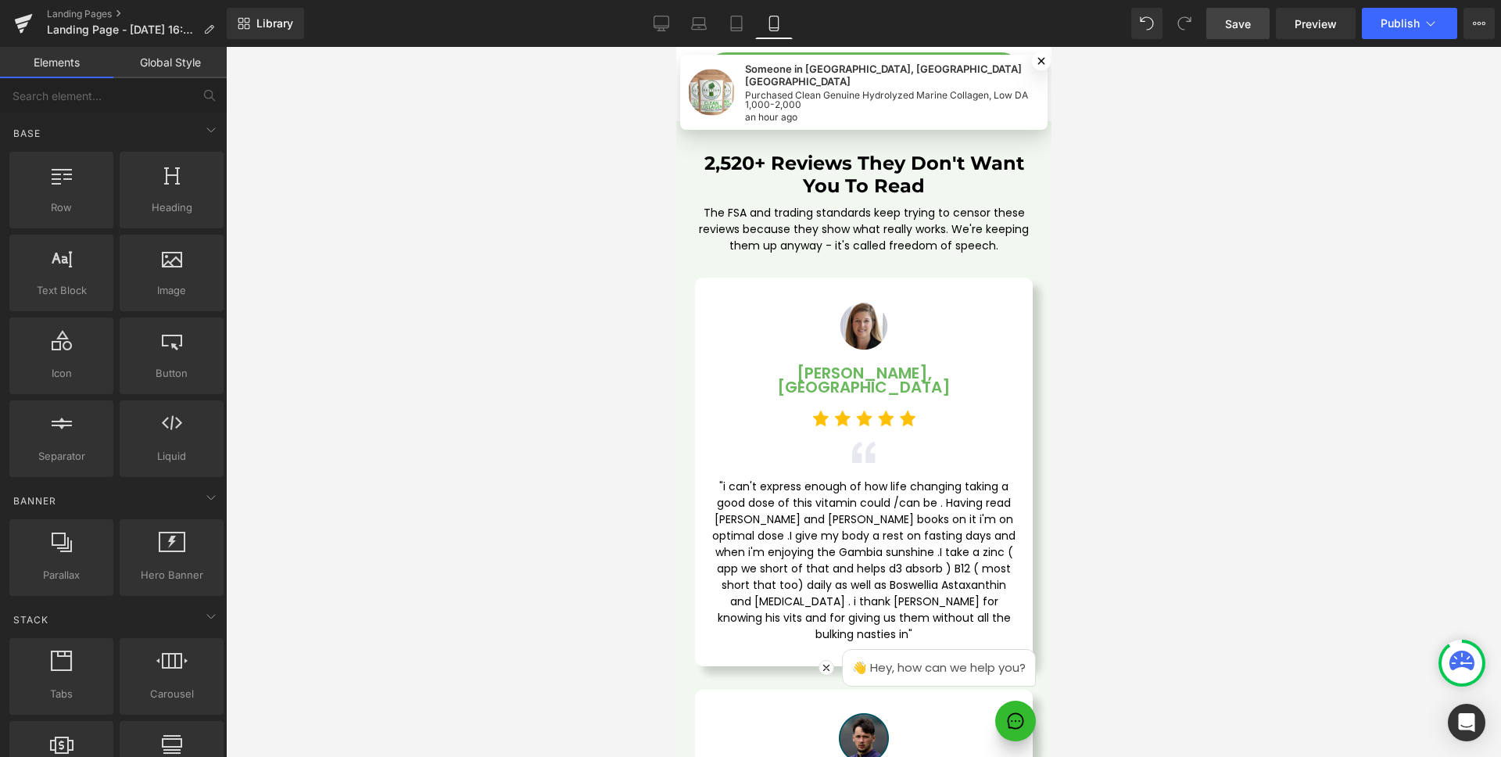
click at [1034, 62] on icon at bounding box center [1041, 61] width 14 height 14
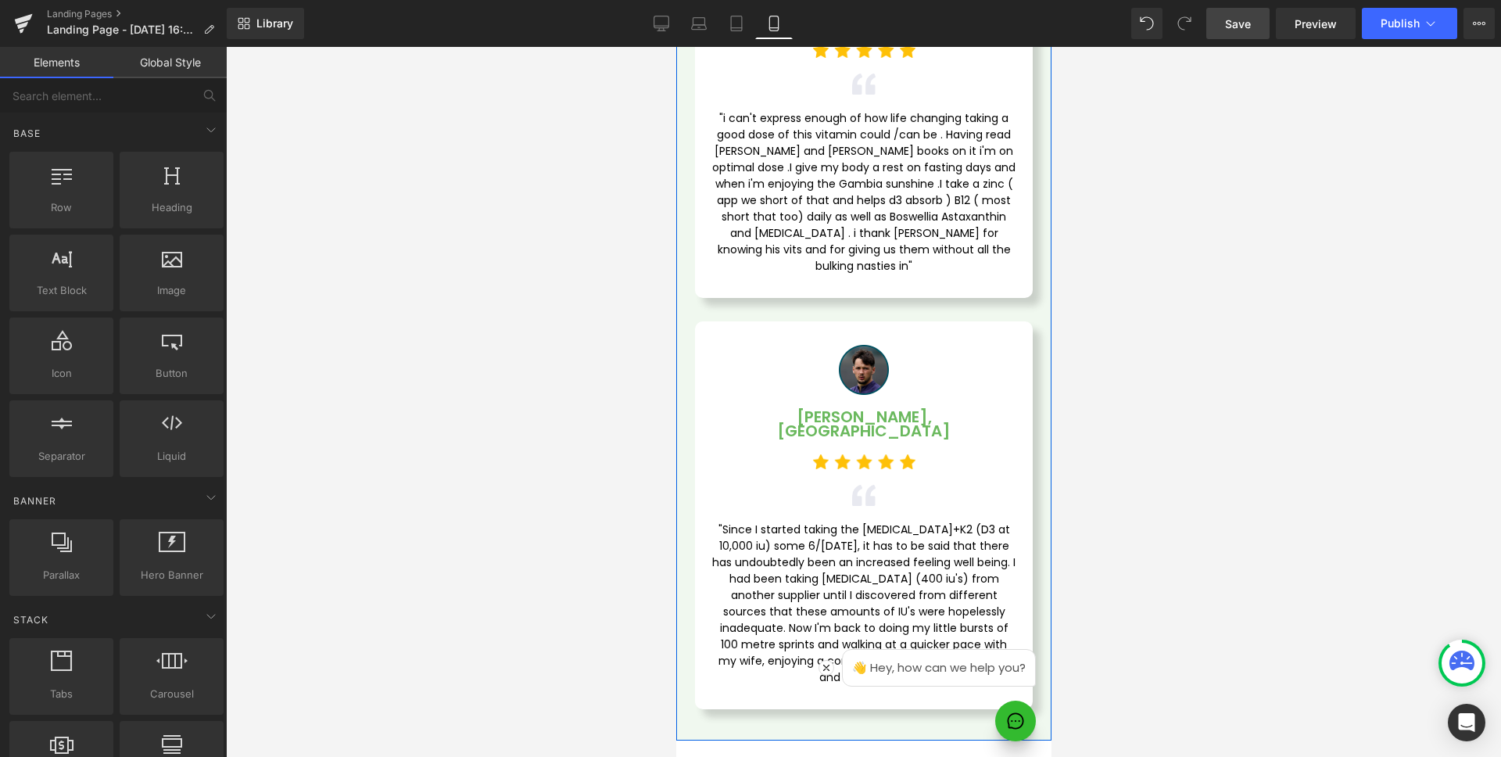
scroll to position [4178, 0]
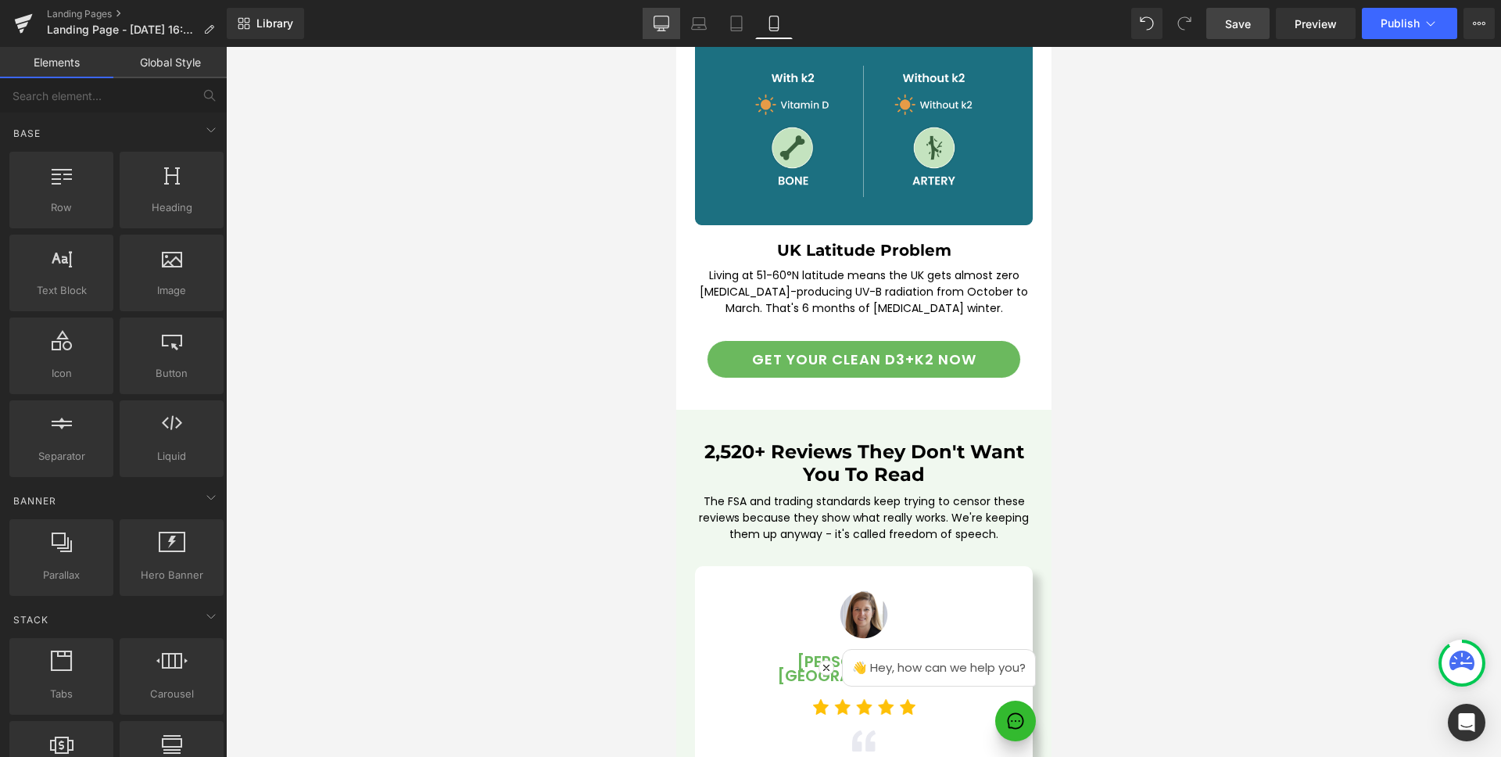
click at [658, 16] on icon at bounding box center [662, 24] width 16 height 16
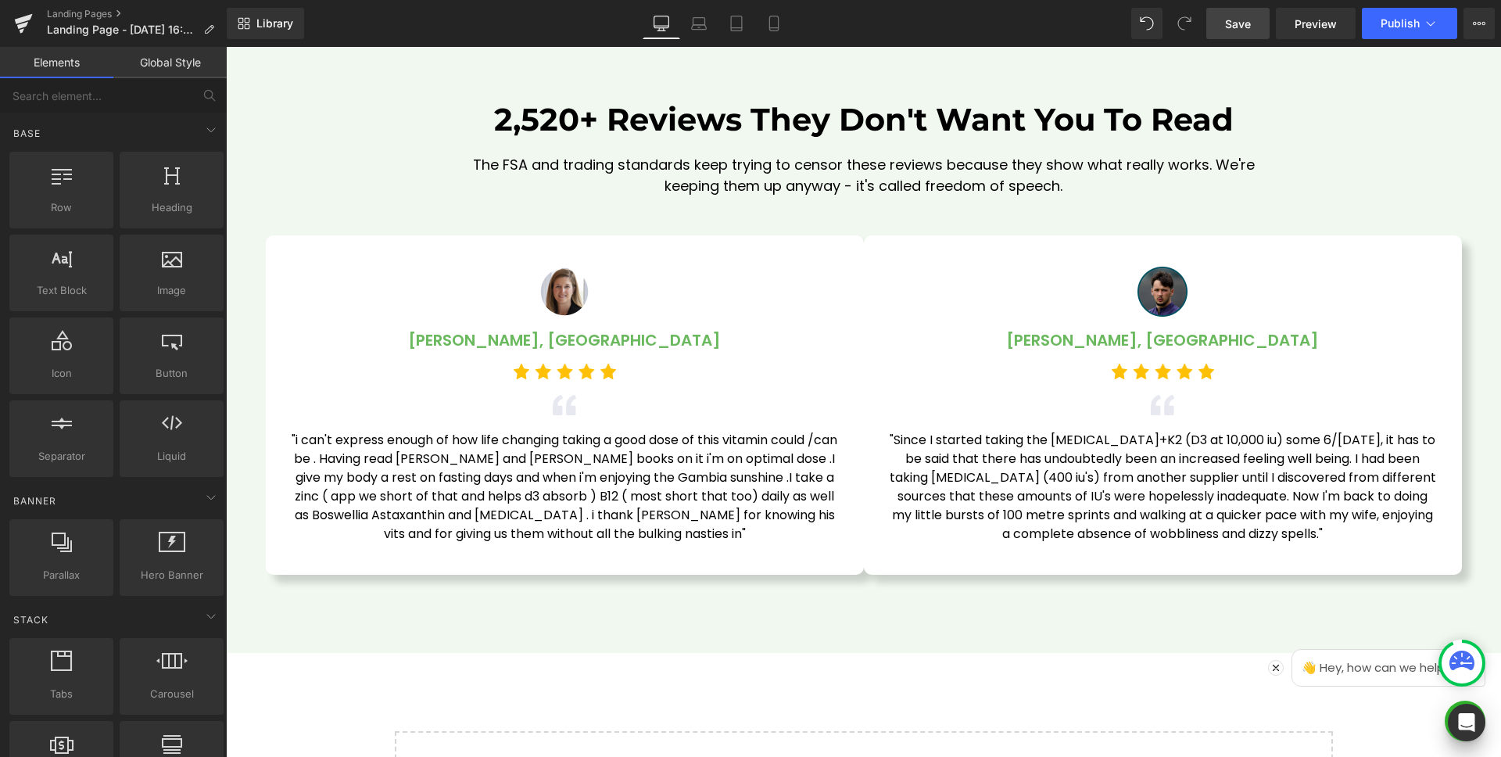
scroll to position [4562, 0]
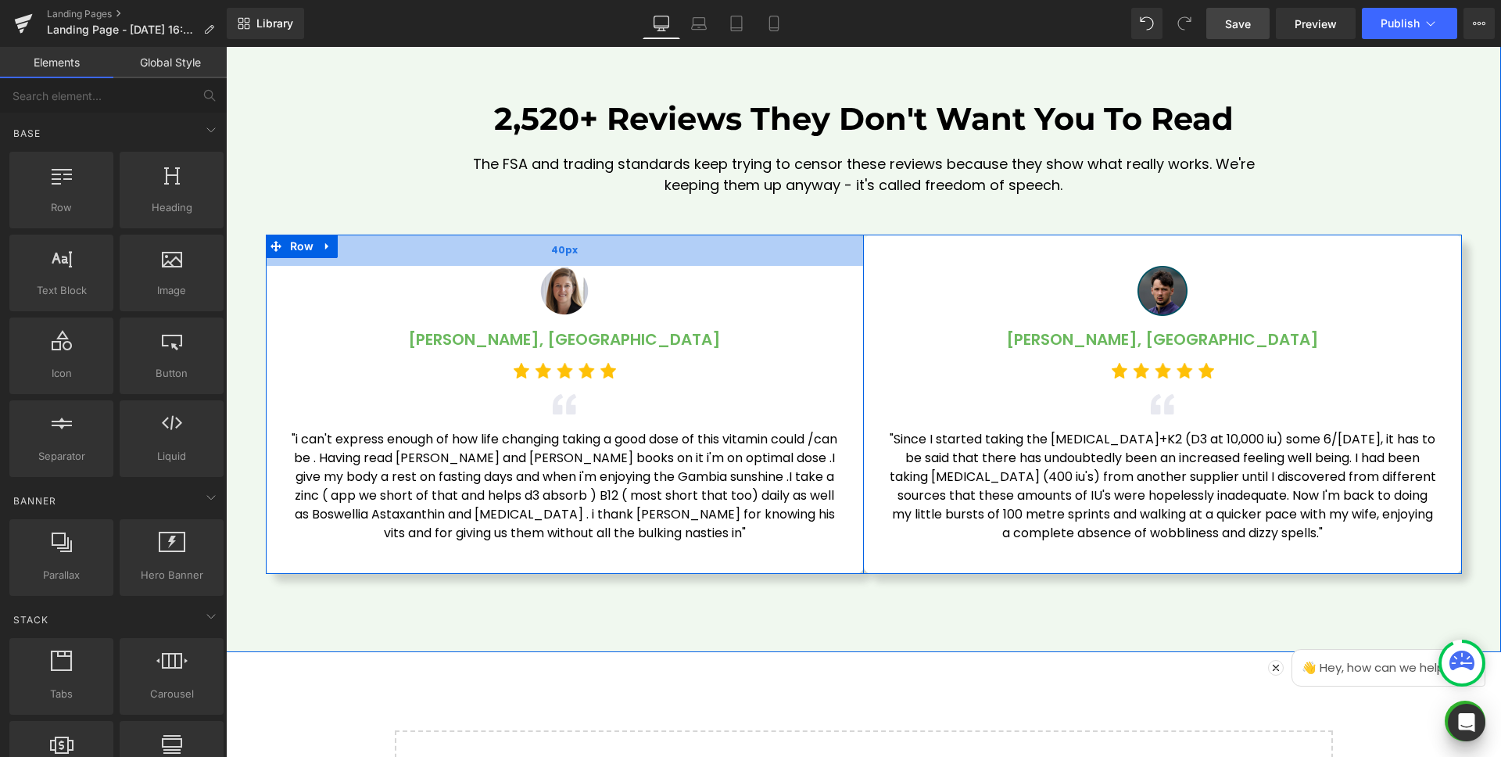
click at [629, 252] on div "40px" at bounding box center [565, 250] width 598 height 31
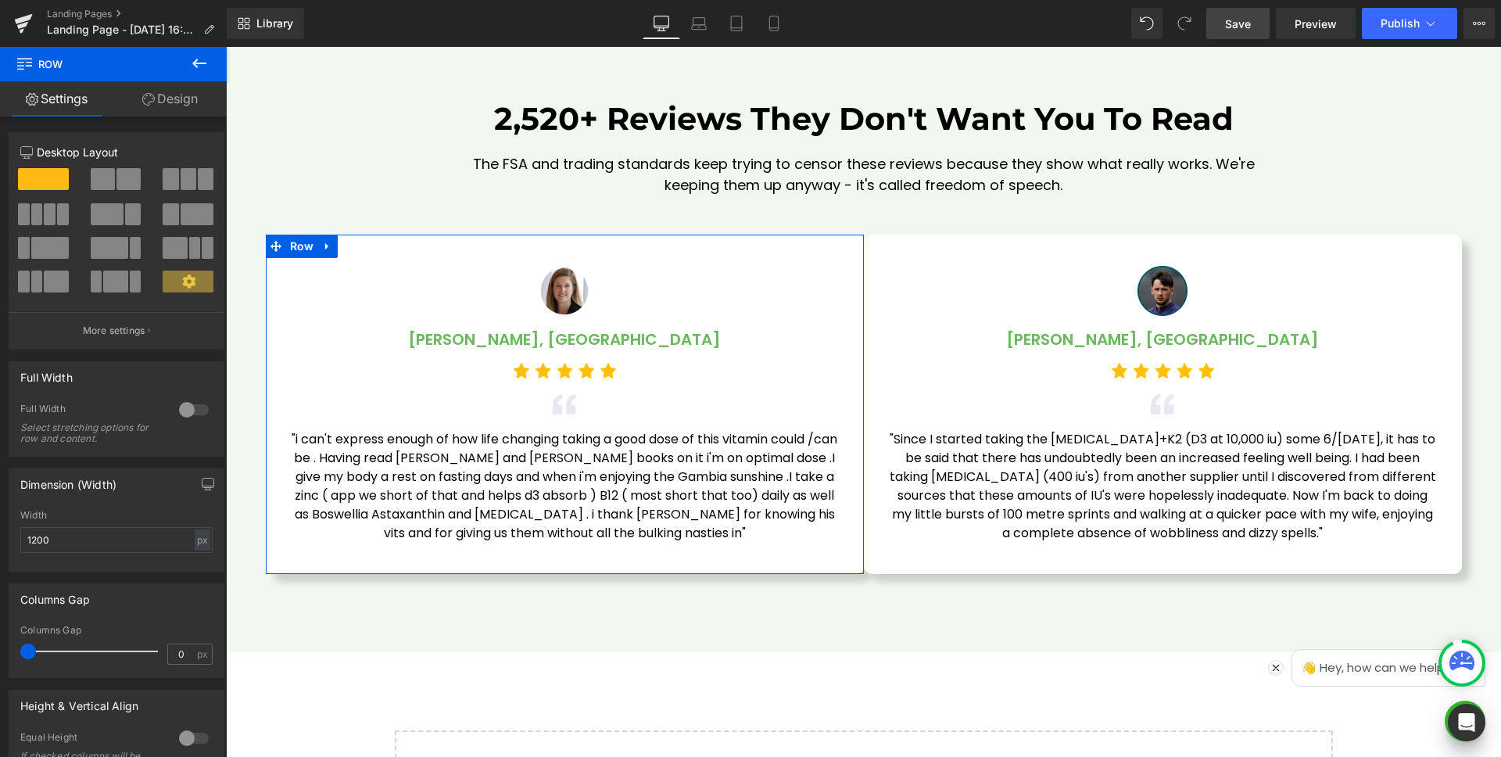
click at [187, 101] on link "Design" at bounding box center [169, 98] width 113 height 35
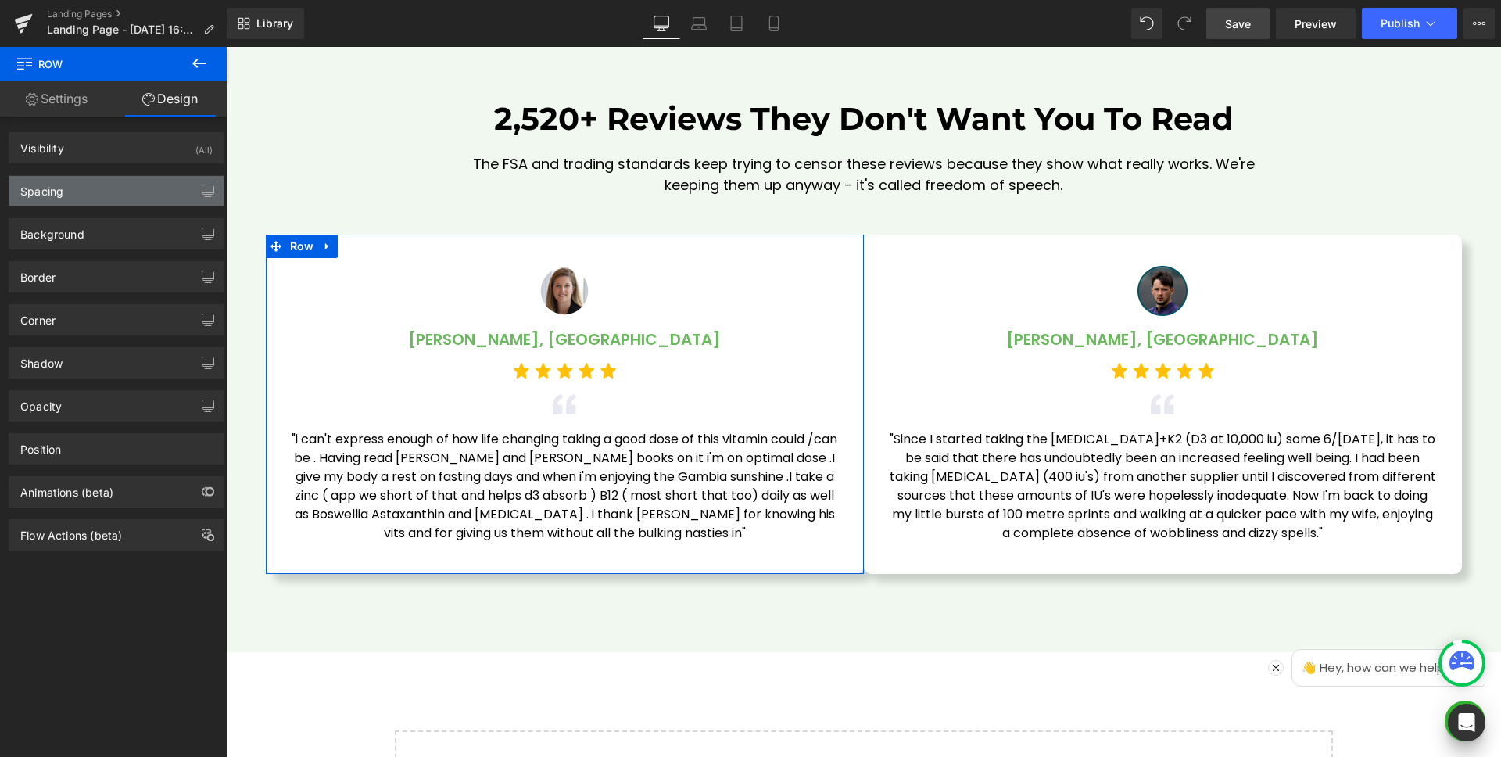
click at [109, 195] on div "Spacing" at bounding box center [116, 191] width 214 height 30
type input "0"
type input "40"
type input "30"
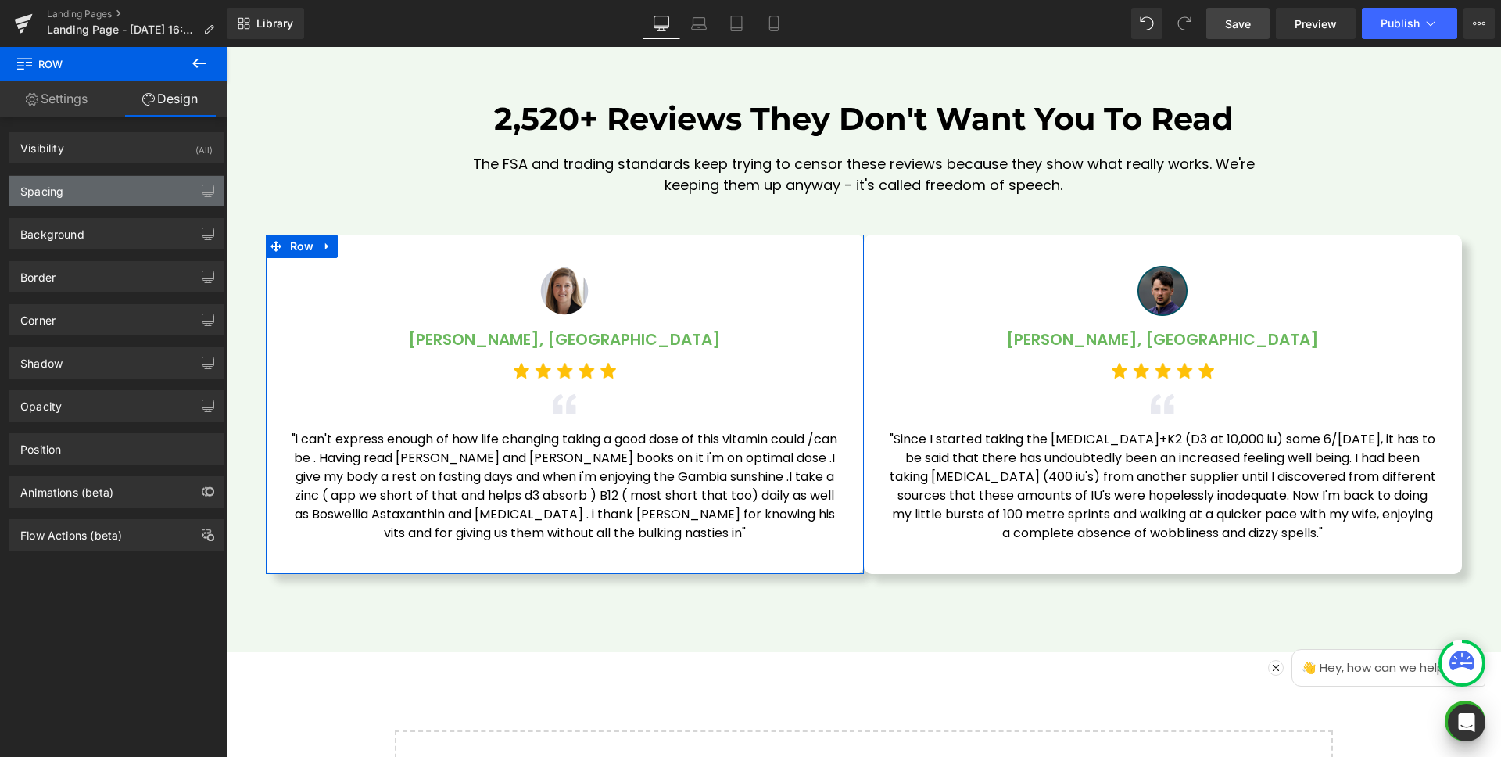
type input "40"
type input "30"
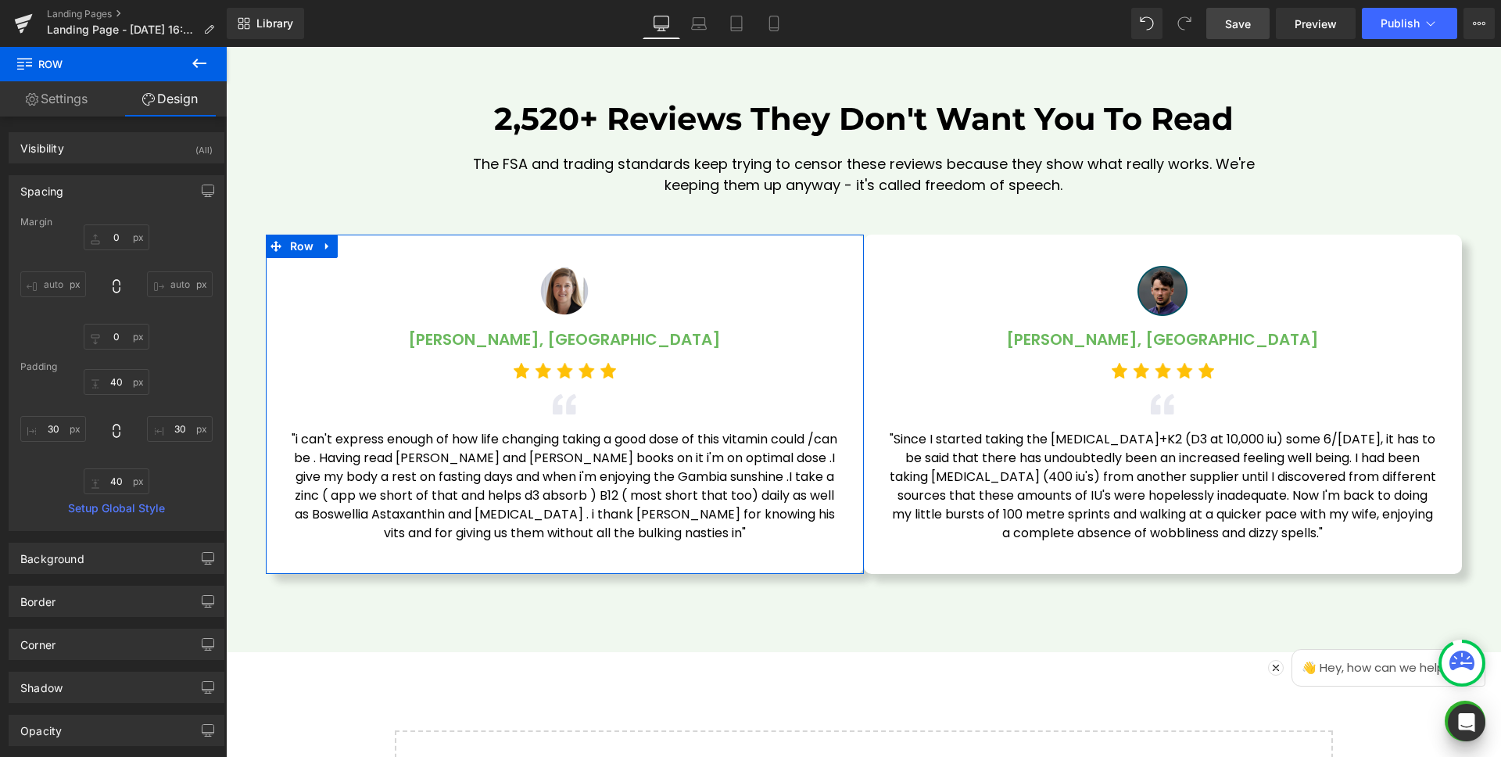
click at [167, 282] on input "auto" at bounding box center [180, 284] width 66 height 26
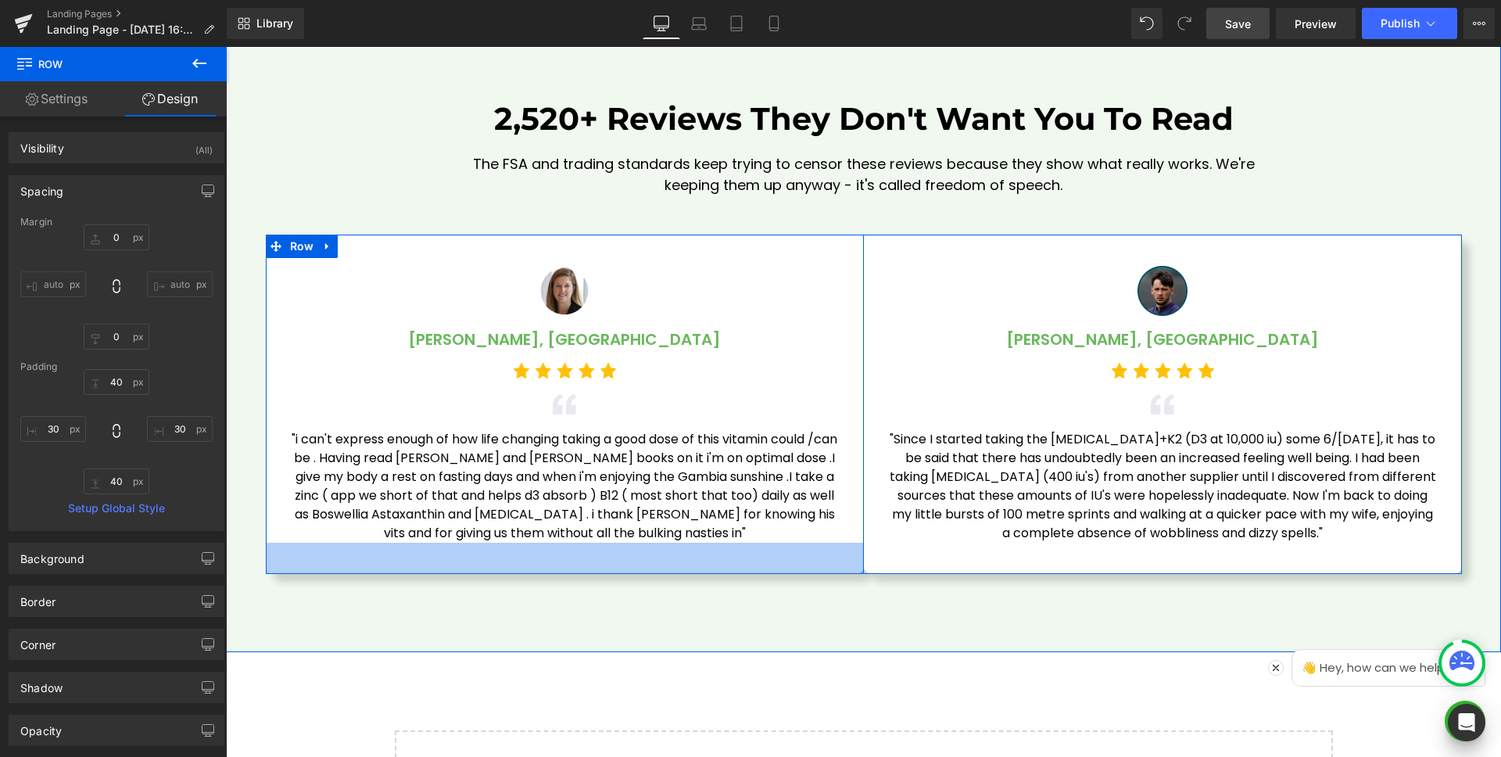
click at [825, 558] on div "40px" at bounding box center [565, 558] width 598 height 31
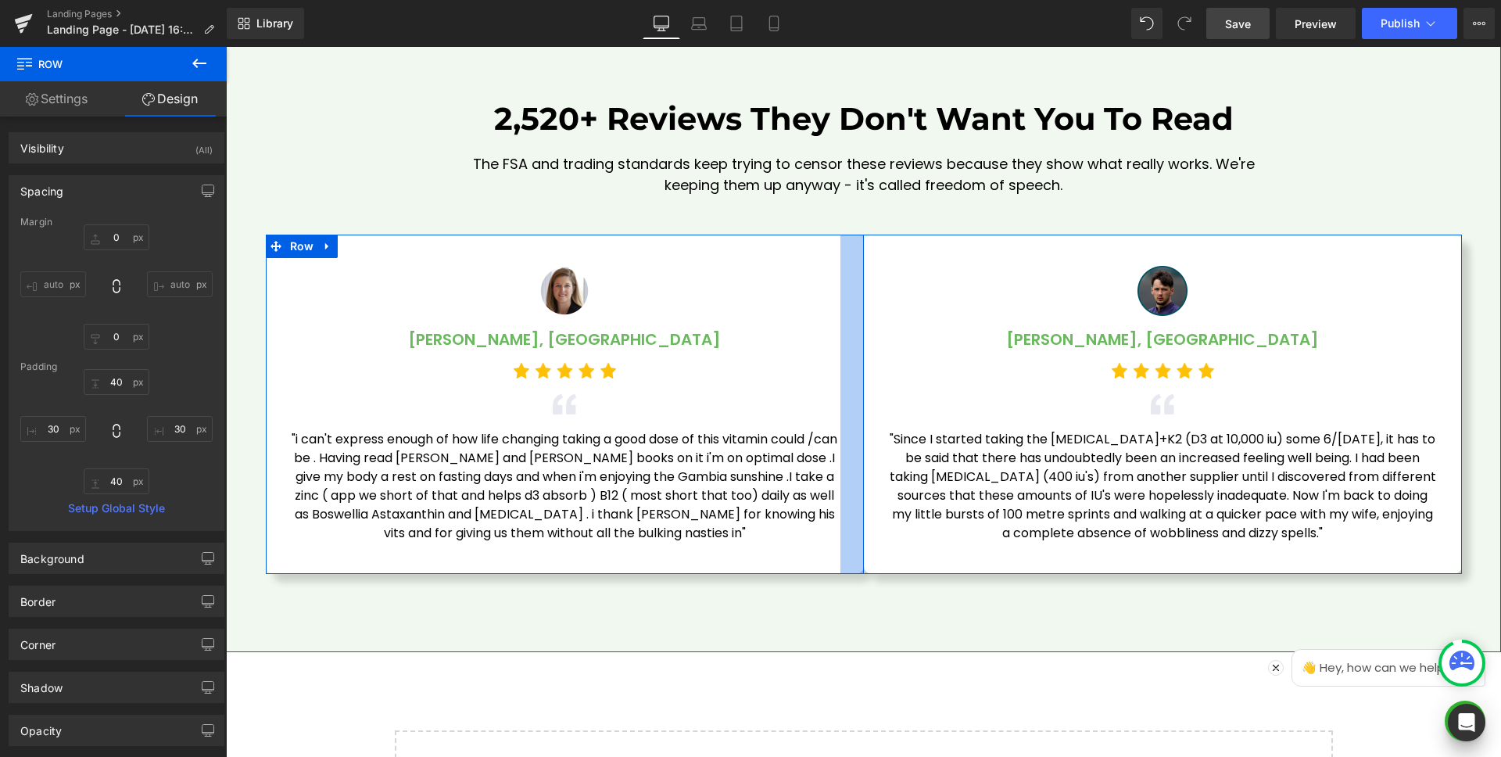
click at [843, 301] on div at bounding box center [852, 404] width 23 height 339
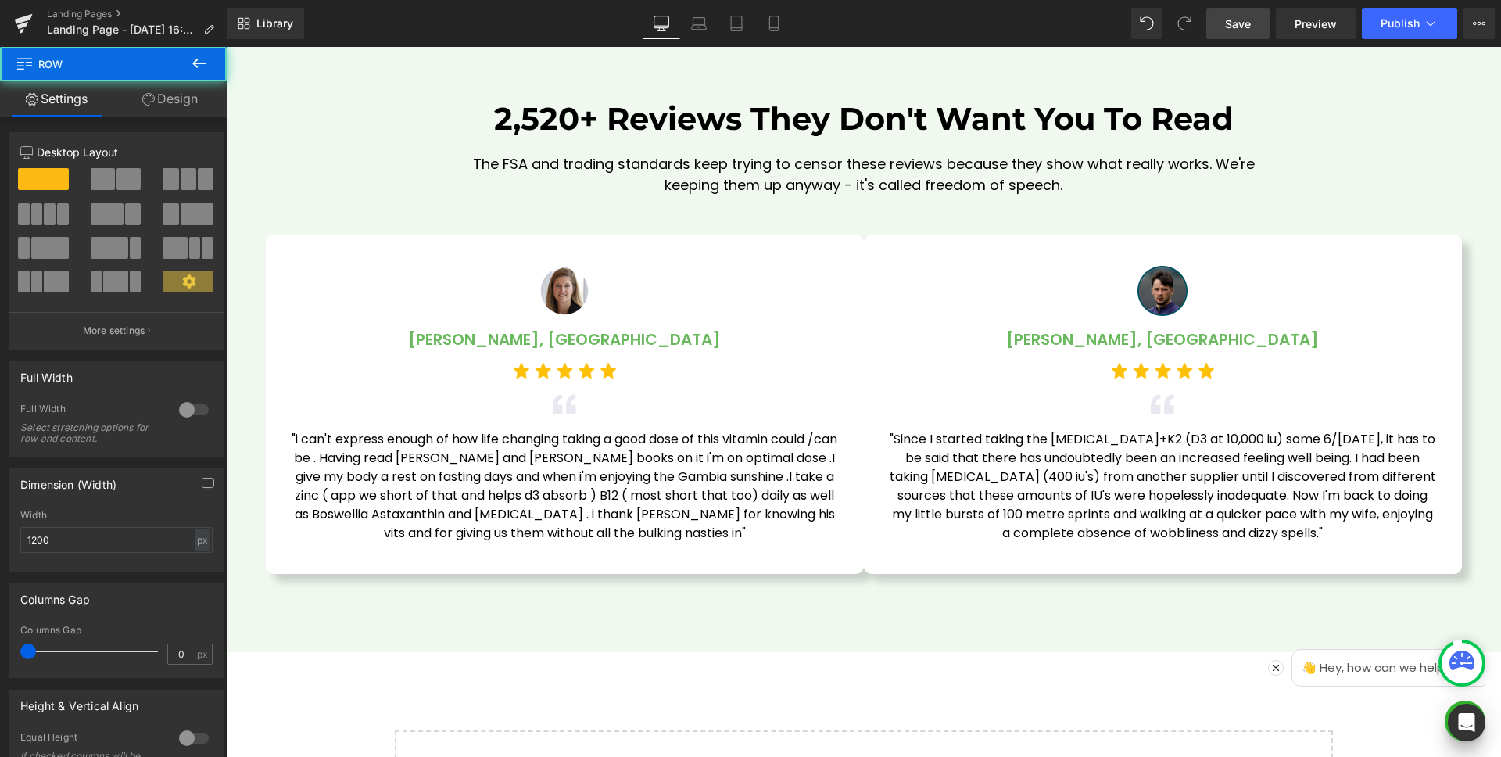
click at [182, 105] on link "Design" at bounding box center [169, 98] width 113 height 35
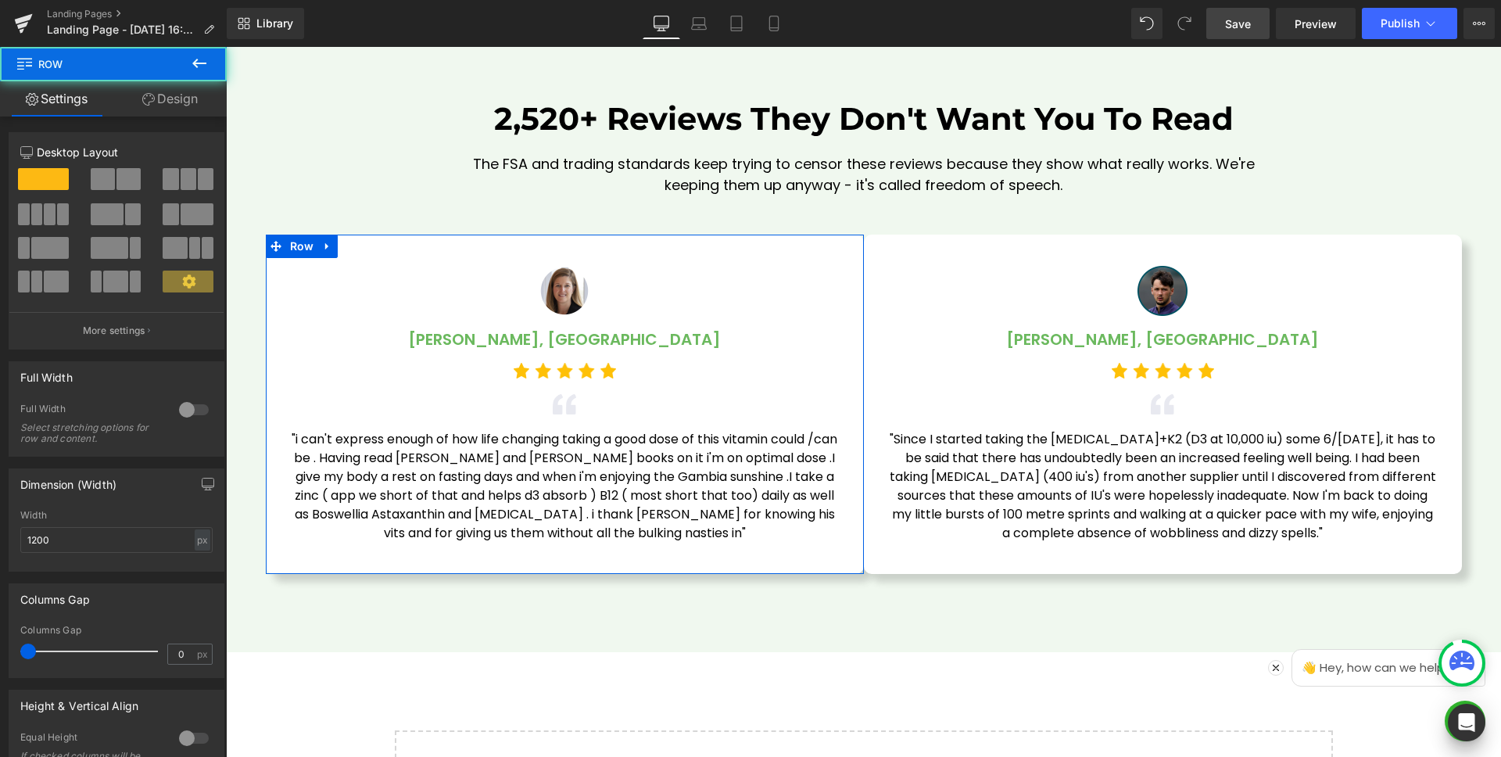
scroll to position [4687, 0]
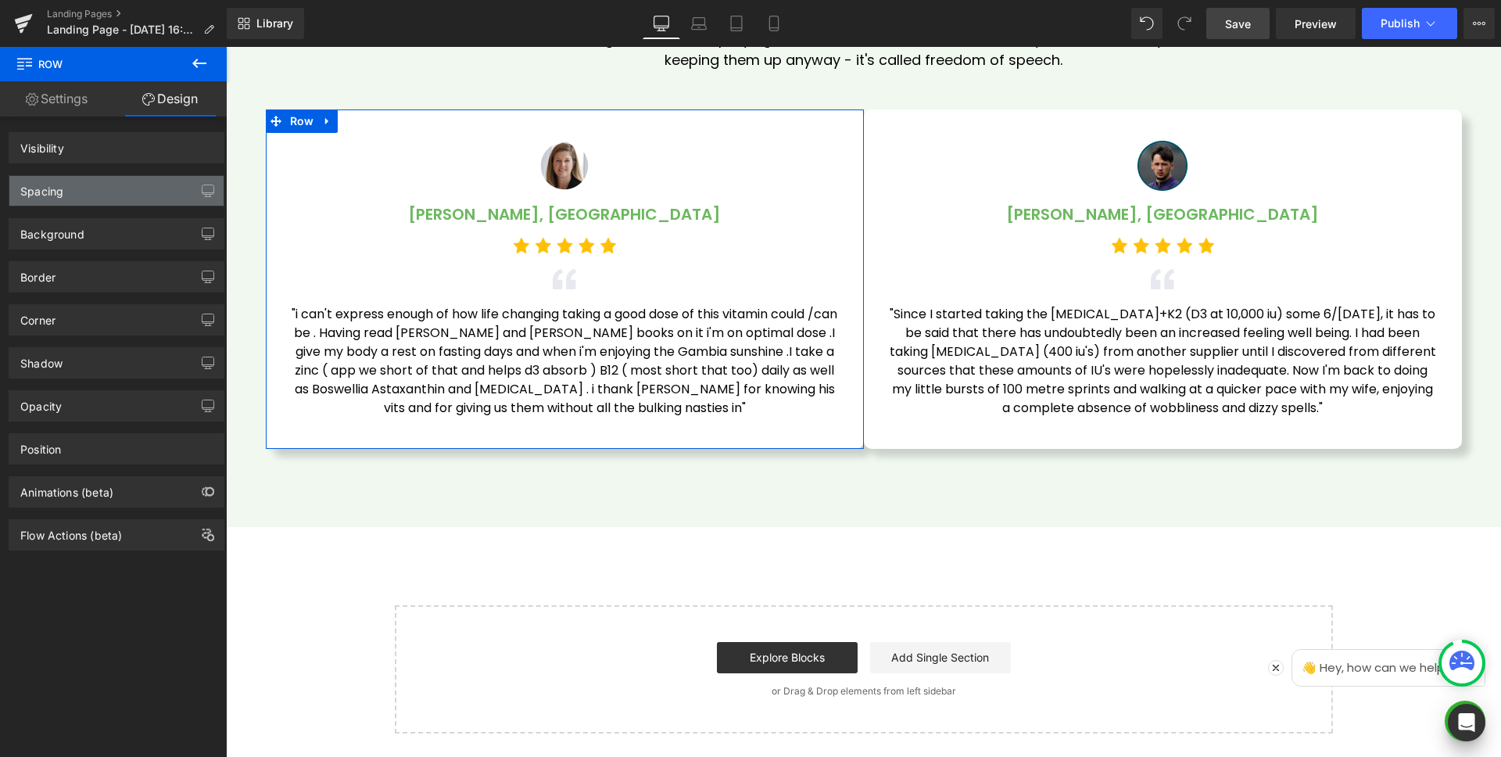
click at [89, 188] on div "Spacing" at bounding box center [116, 191] width 214 height 30
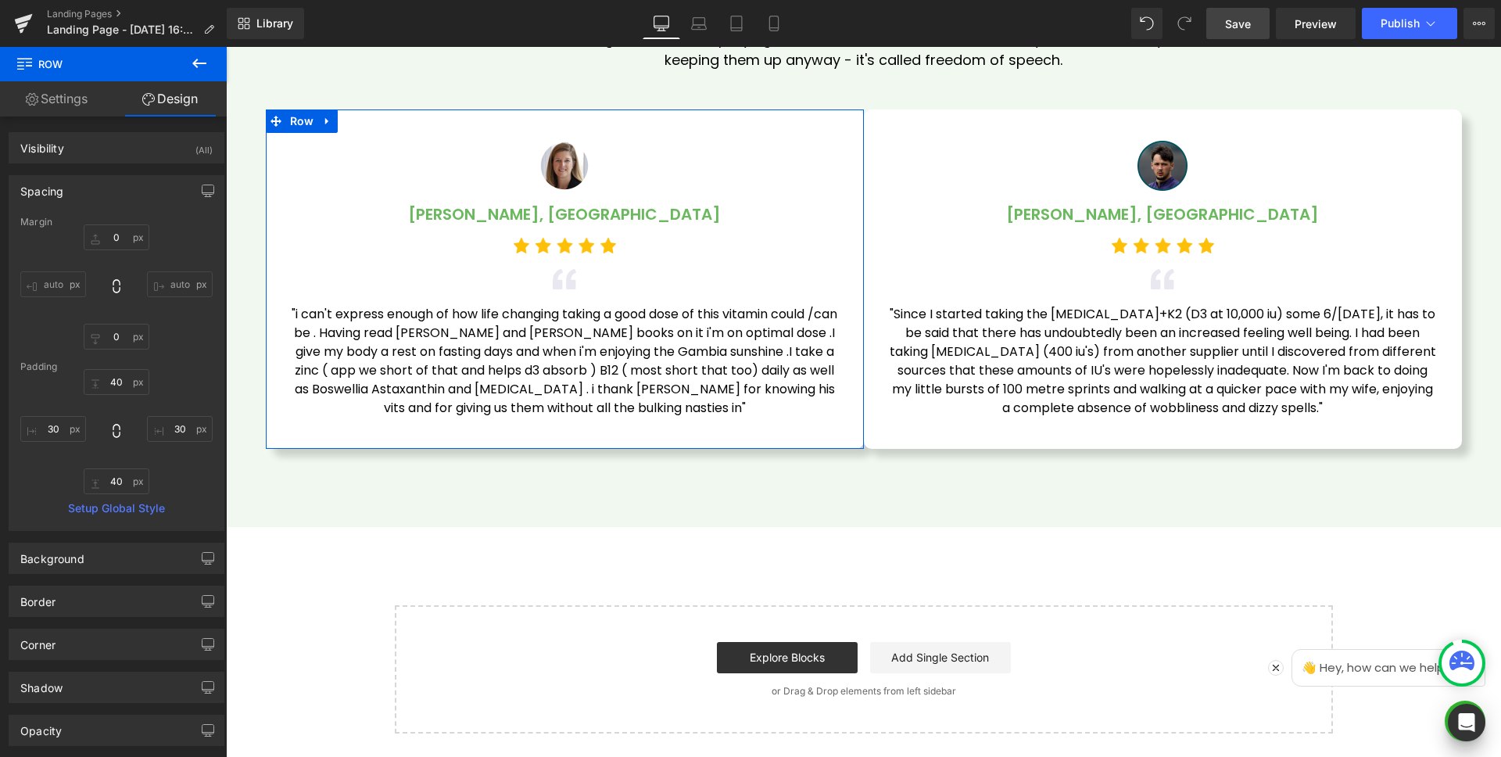
type input "0"
type input "40"
type input "30"
type input "40"
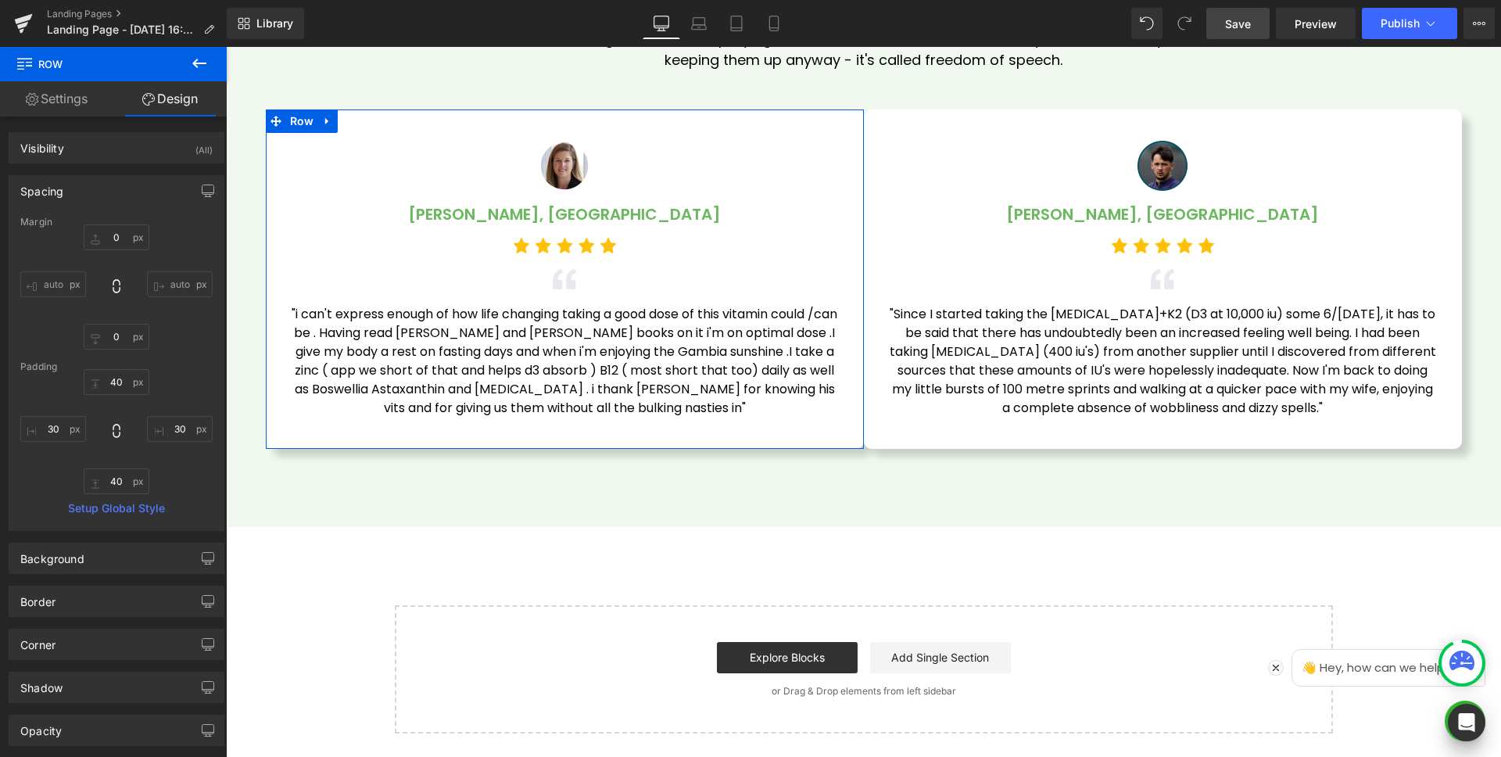
type input "30"
click at [181, 279] on input "auto" at bounding box center [180, 284] width 66 height 26
click at [179, 274] on input "auto" at bounding box center [180, 284] width 66 height 26
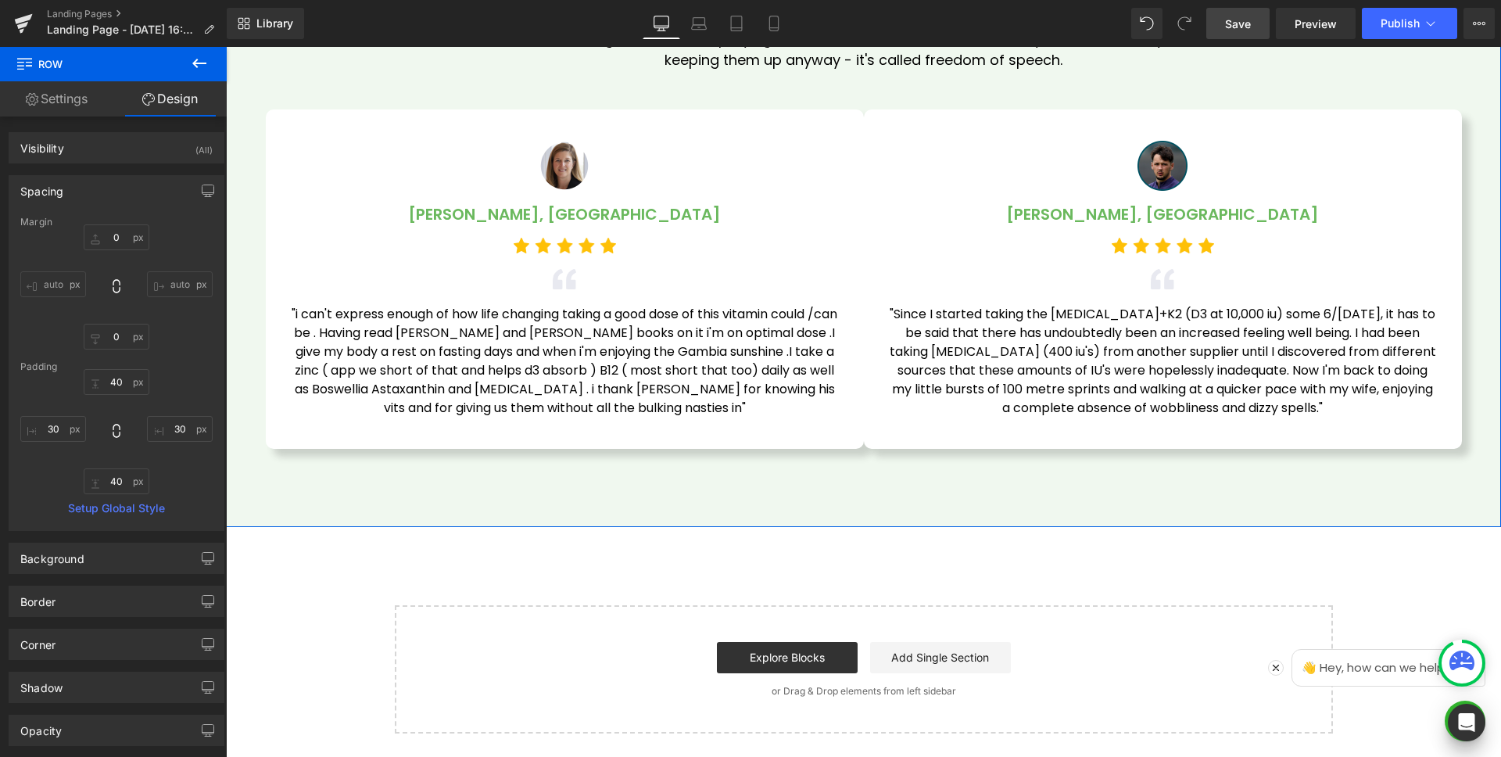
scroll to position [4543, 0]
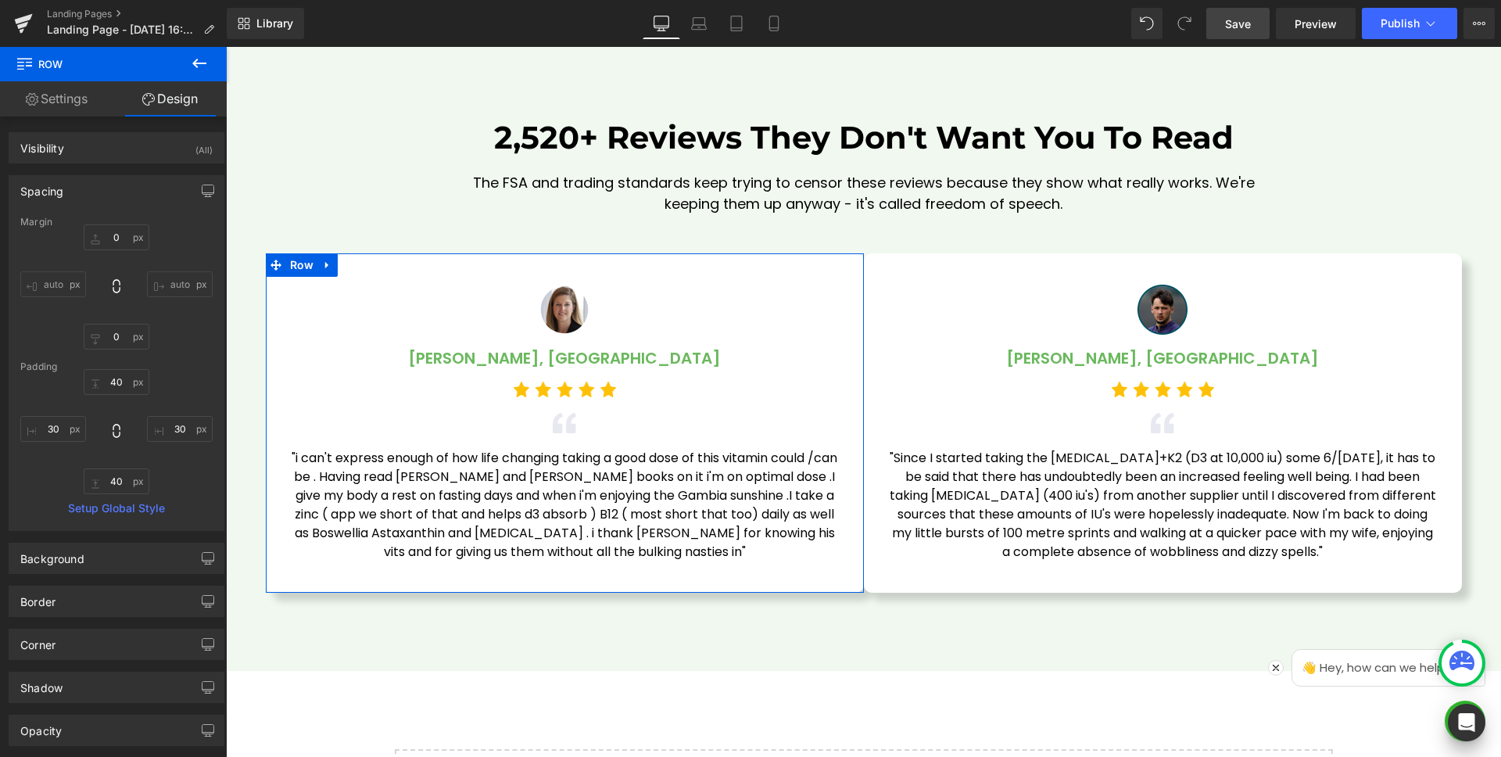
click at [16, 101] on link "Settings" at bounding box center [56, 98] width 113 height 35
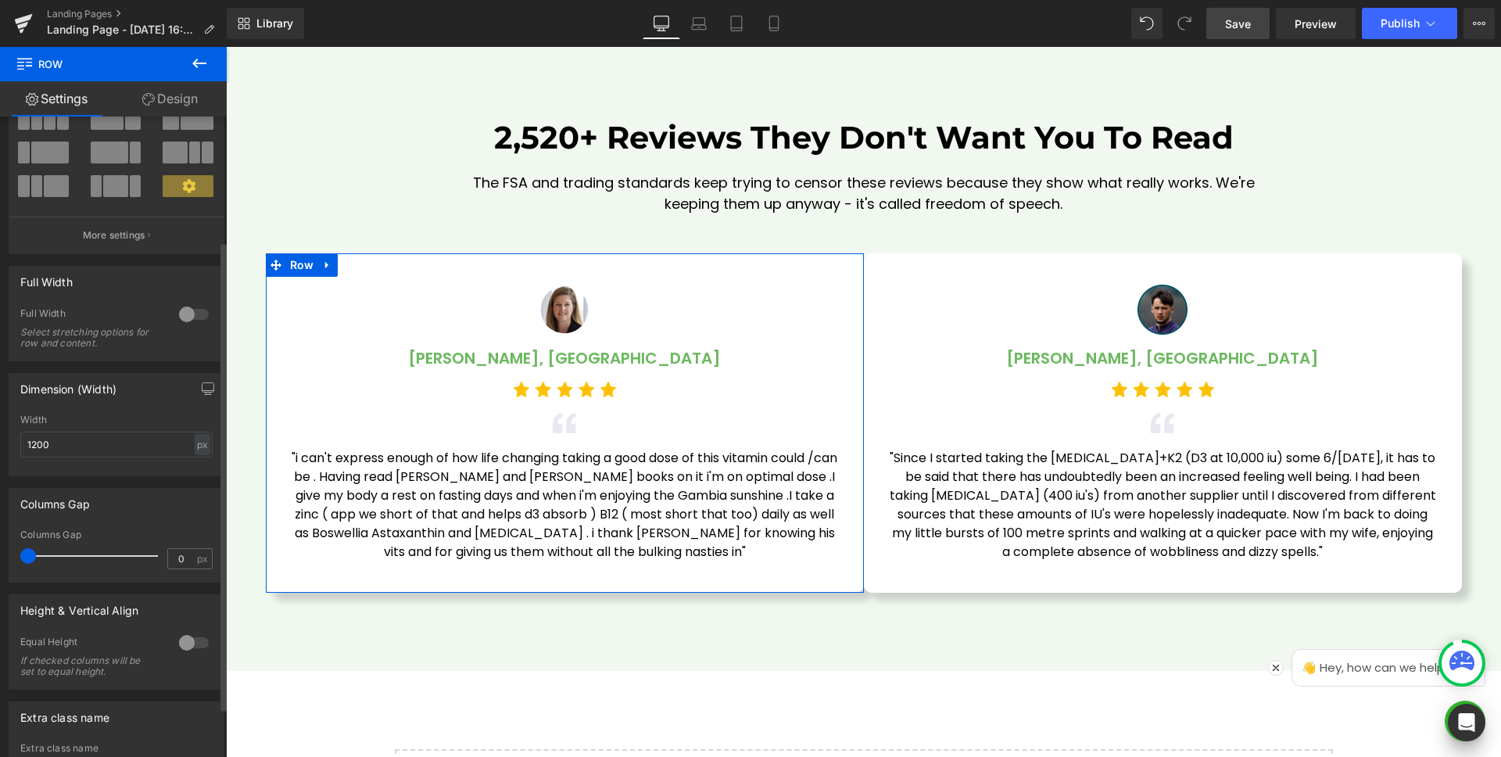
scroll to position [42, 0]
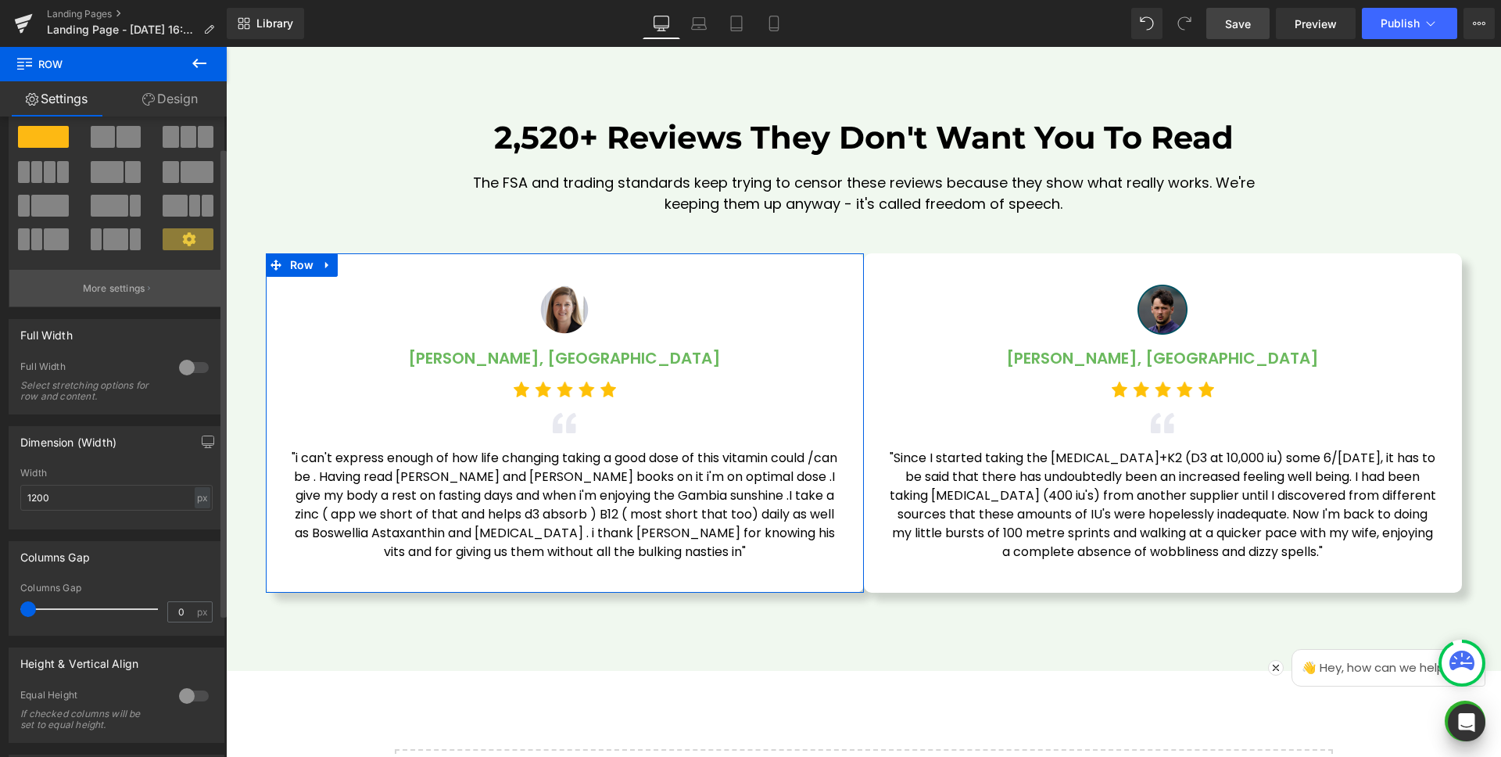
click at [127, 293] on p "More settings" at bounding box center [114, 289] width 63 height 14
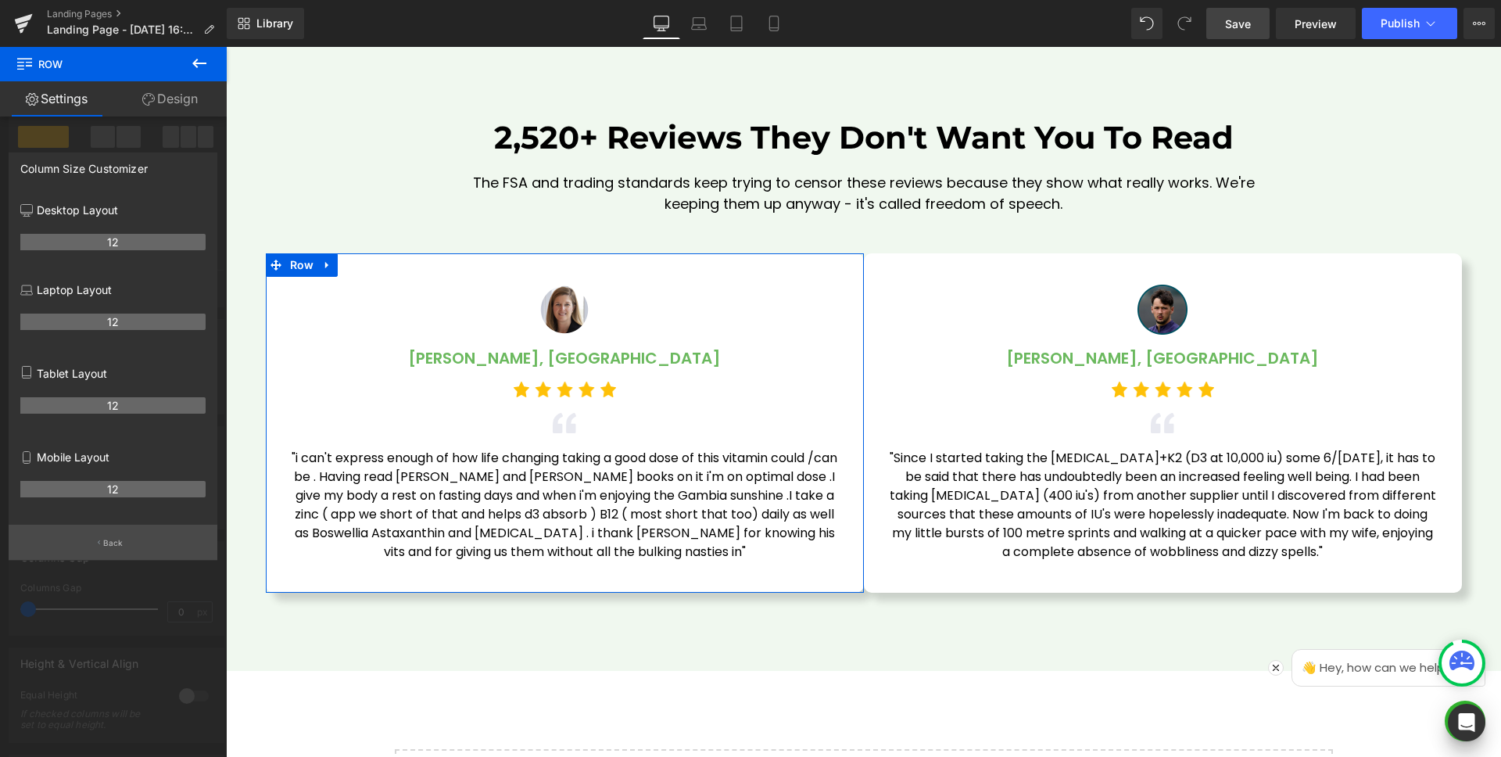
click at [106, 543] on p "Back" at bounding box center [113, 543] width 20 height 12
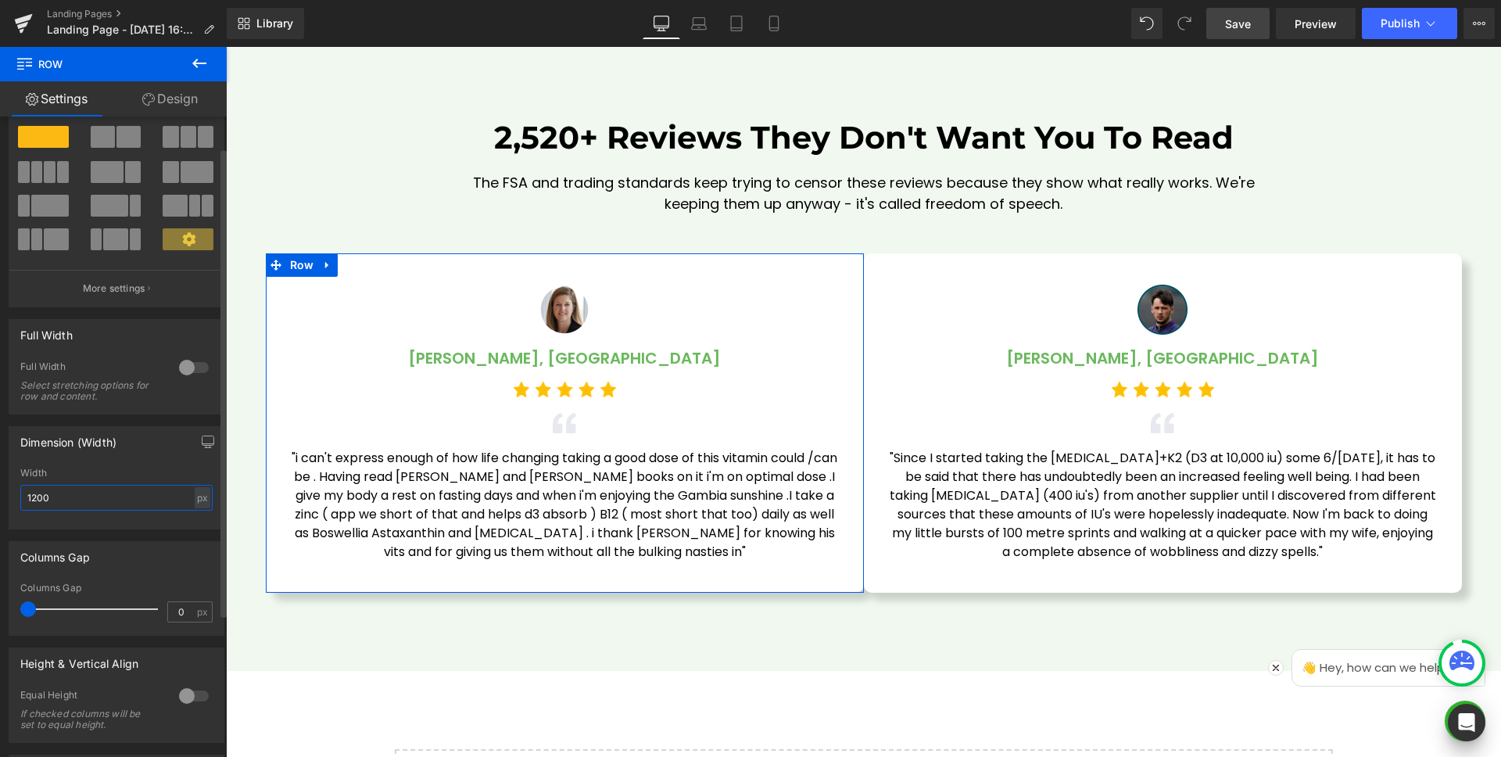
click at [88, 492] on input "1200" at bounding box center [116, 498] width 192 height 26
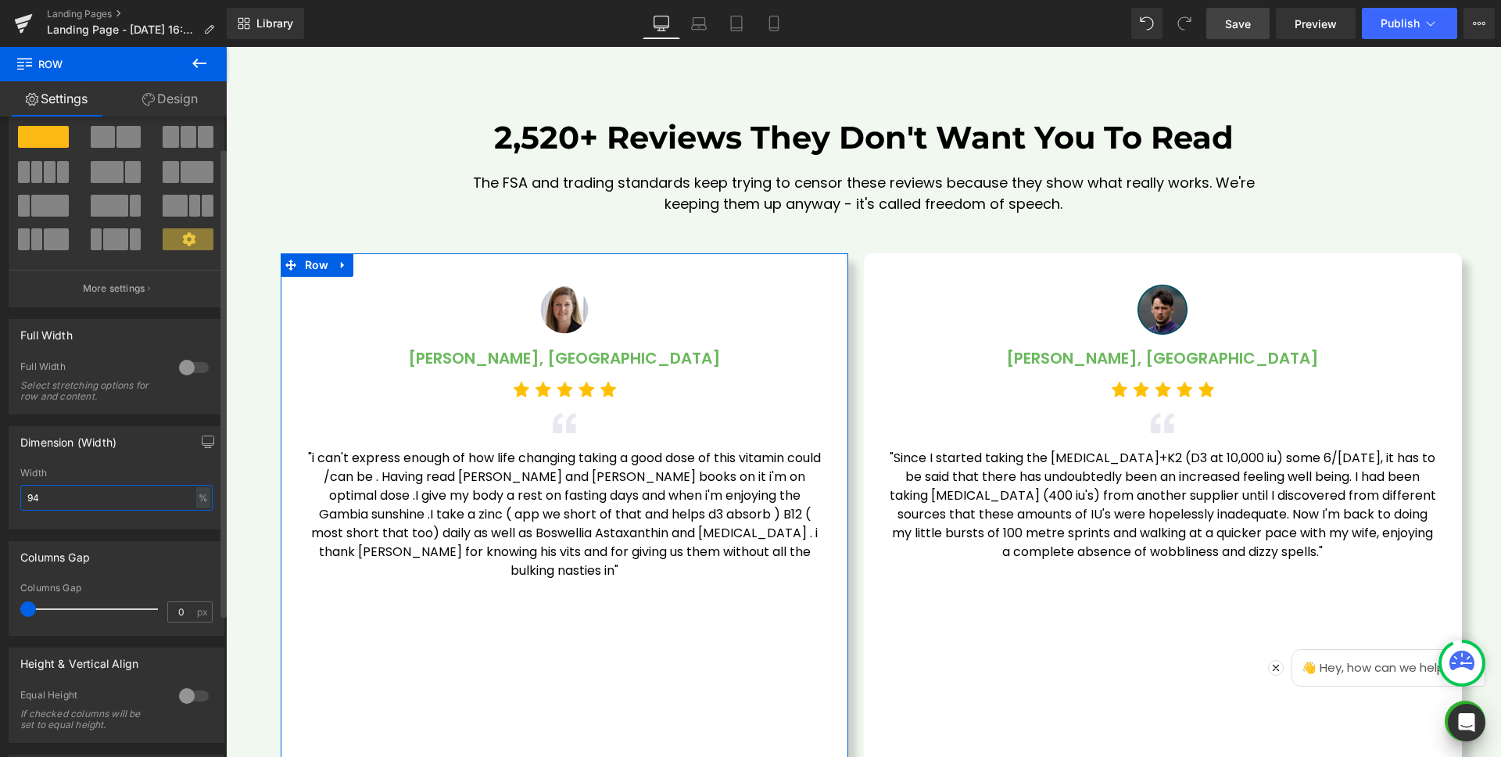
type input "95"
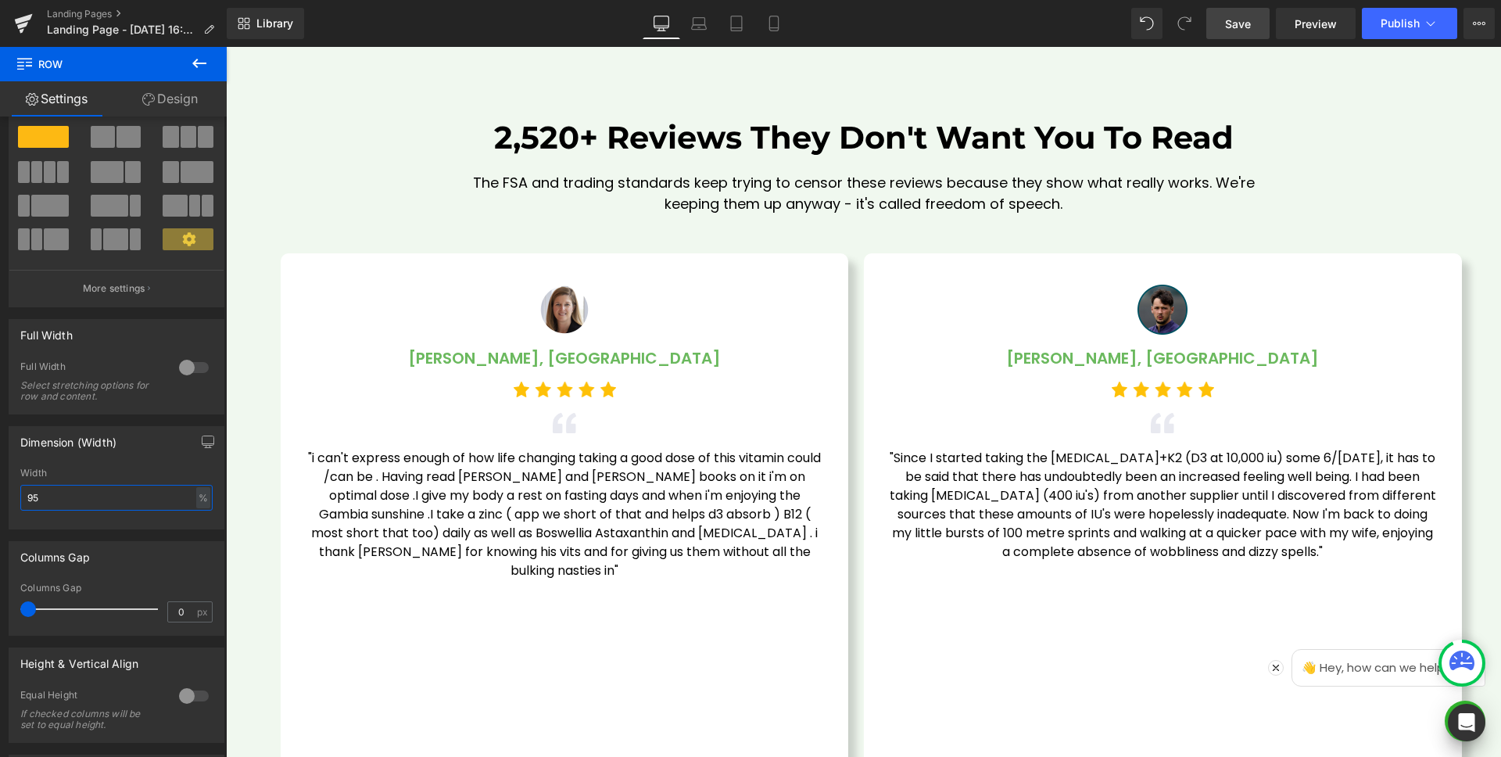
scroll to position [4517, 0]
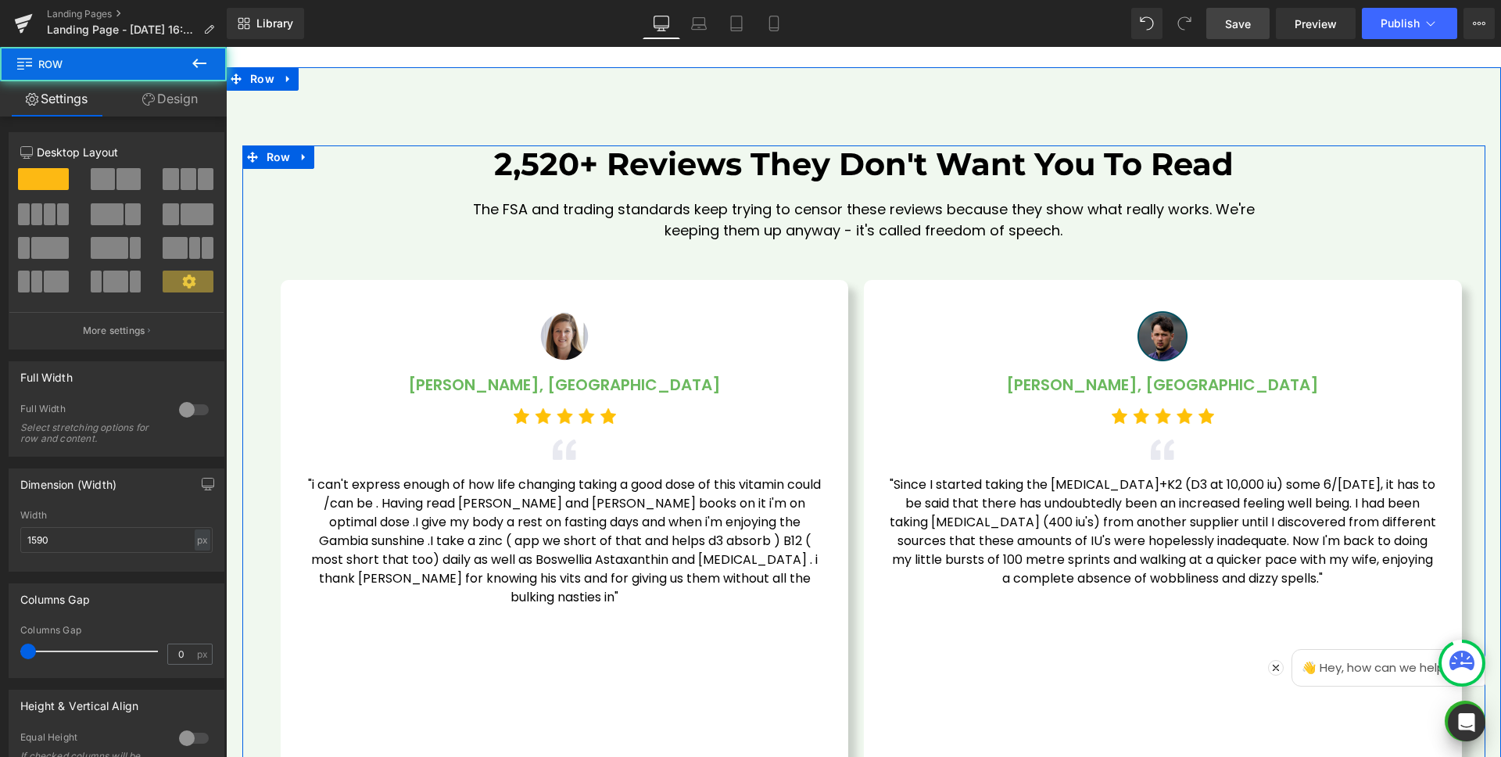
scroll to position [4255, 0]
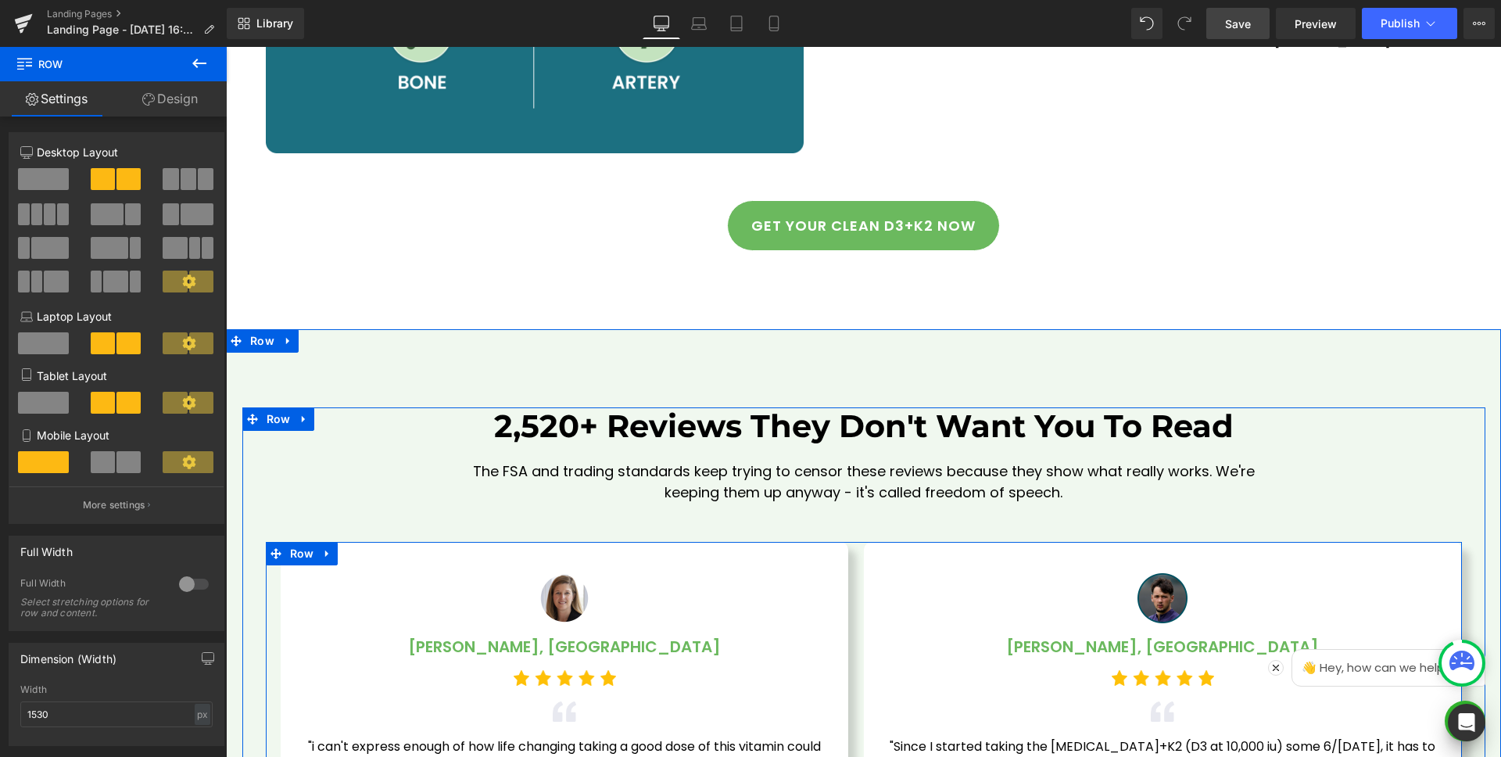
scroll to position [4441, 0]
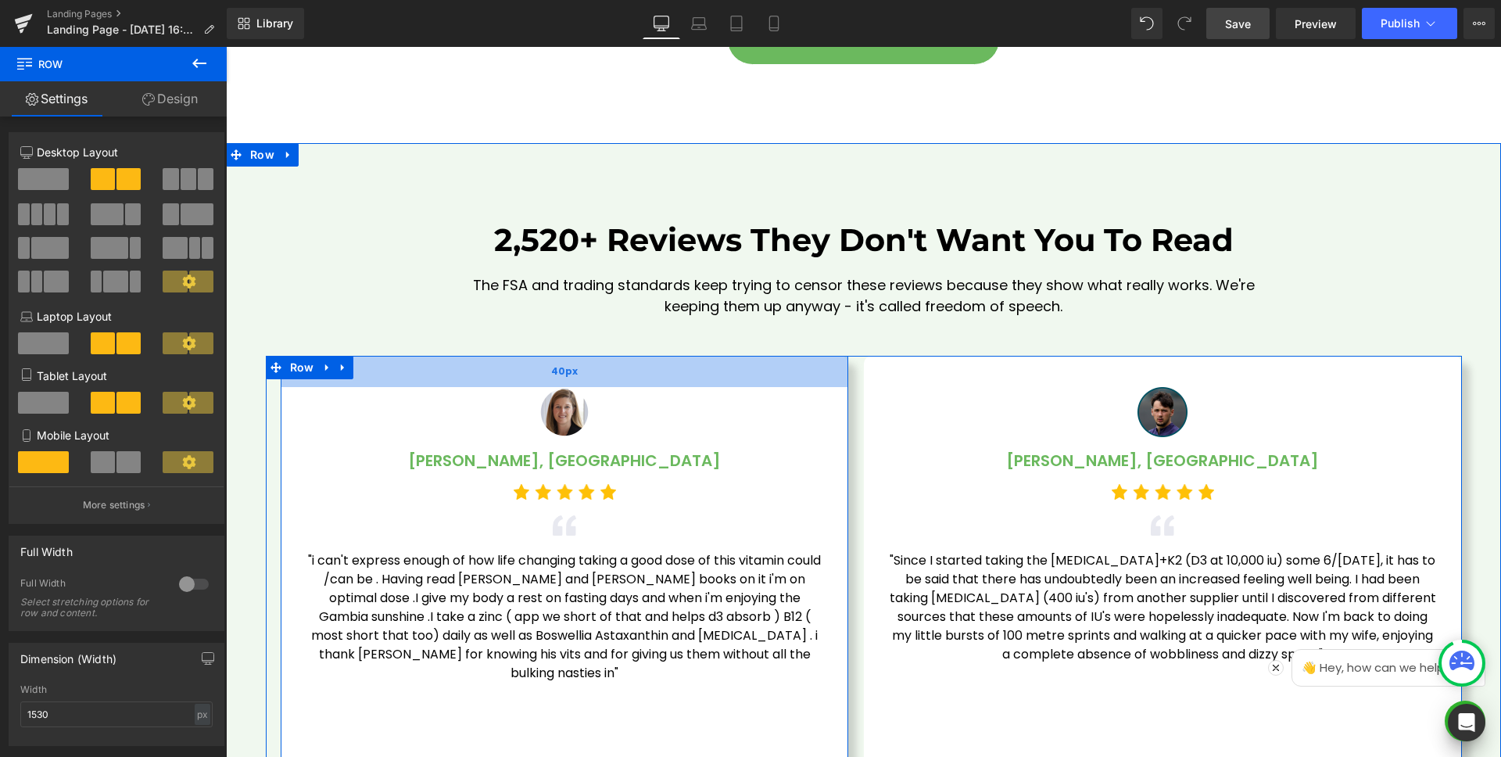
click at [556, 378] on span "40px" at bounding box center [564, 371] width 27 height 14
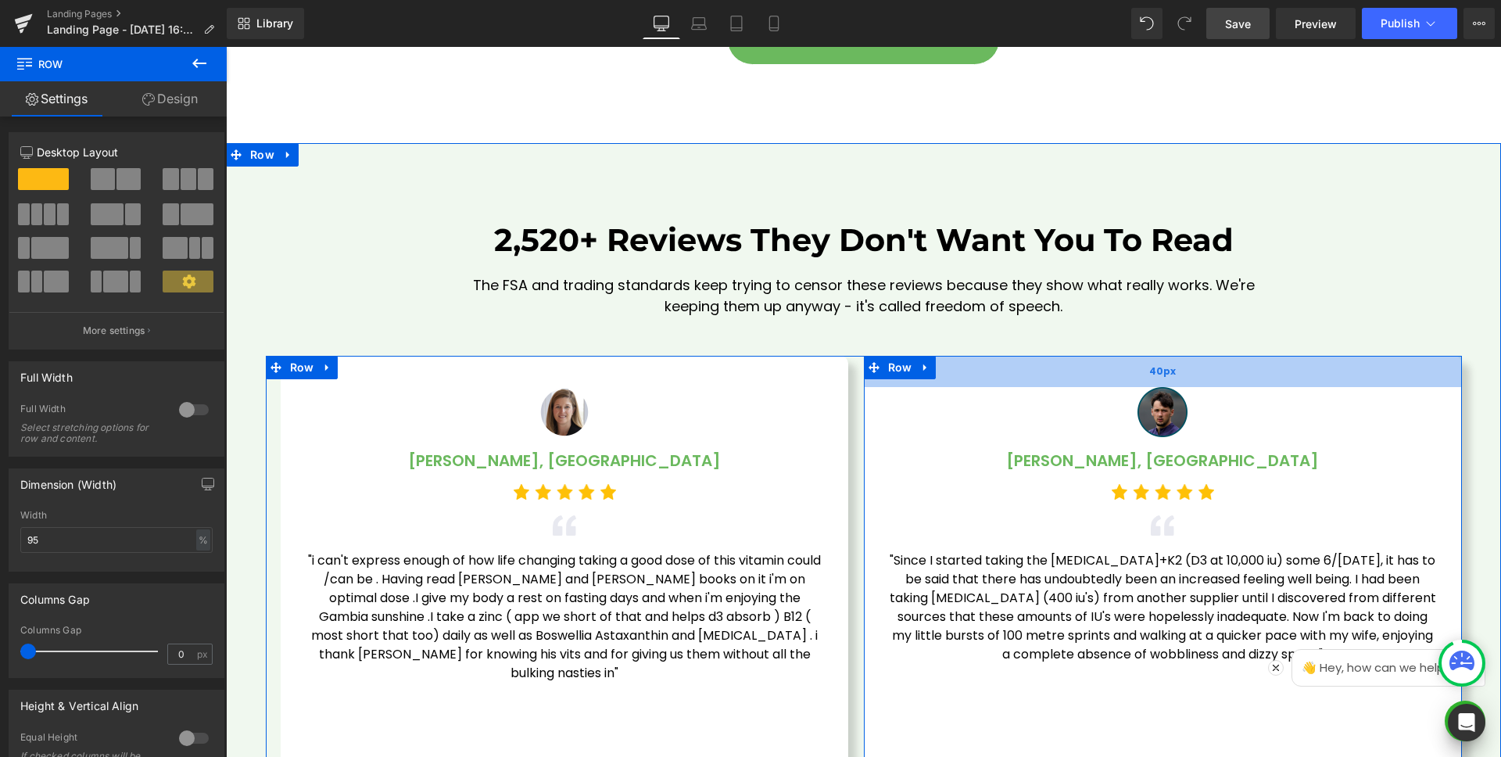
click at [1039, 375] on div "40px" at bounding box center [1163, 371] width 598 height 31
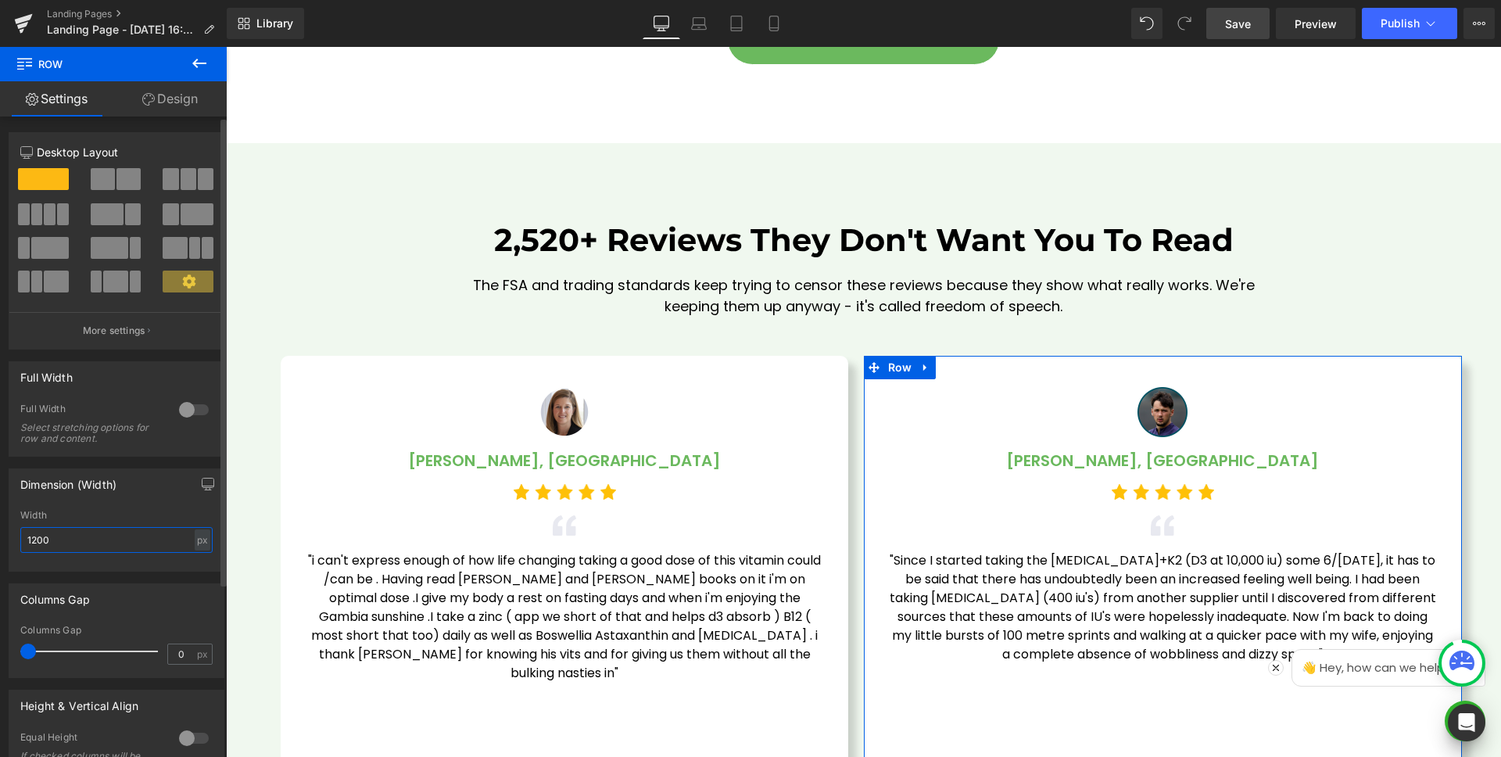
click at [126, 542] on input "1200" at bounding box center [116, 540] width 192 height 26
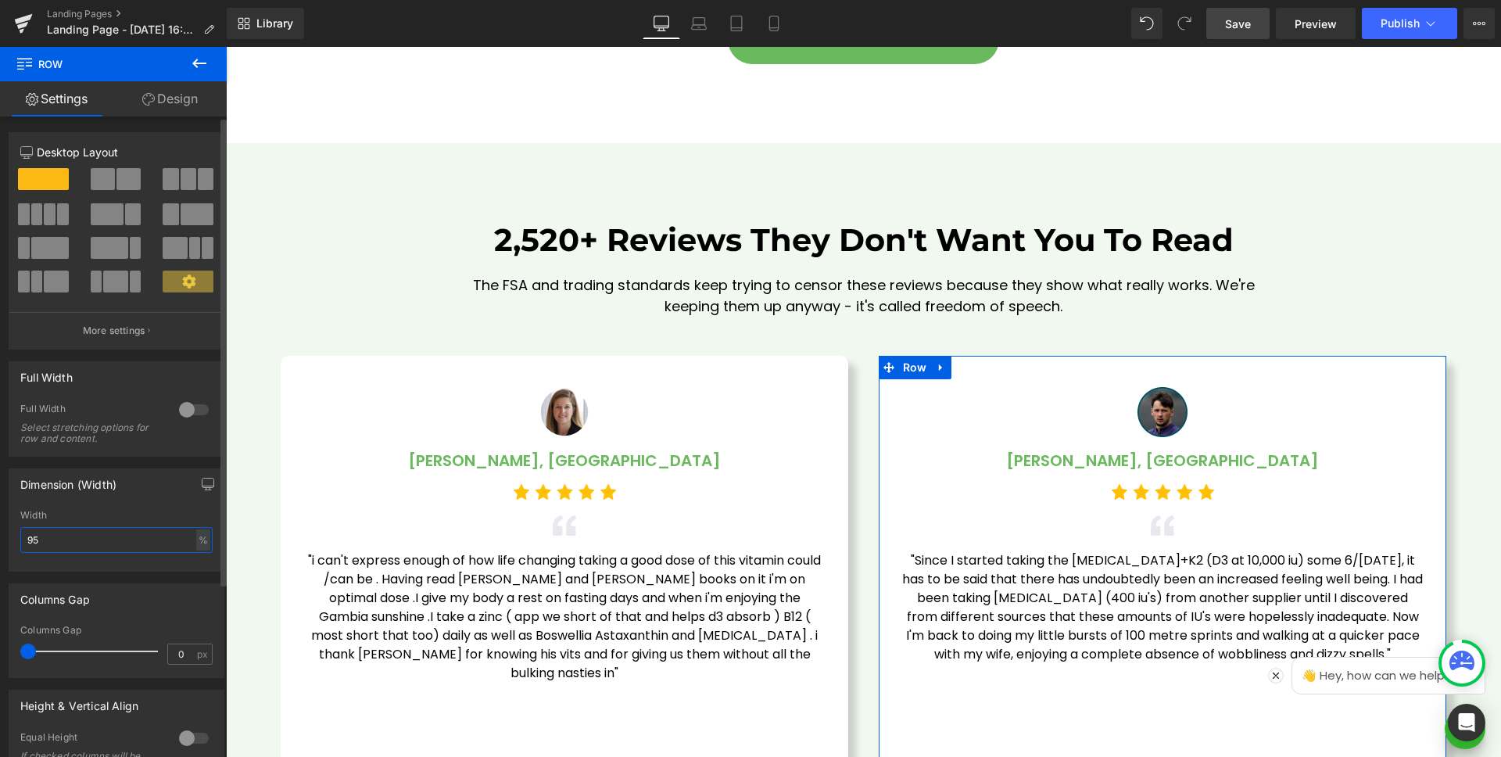
type input "95"
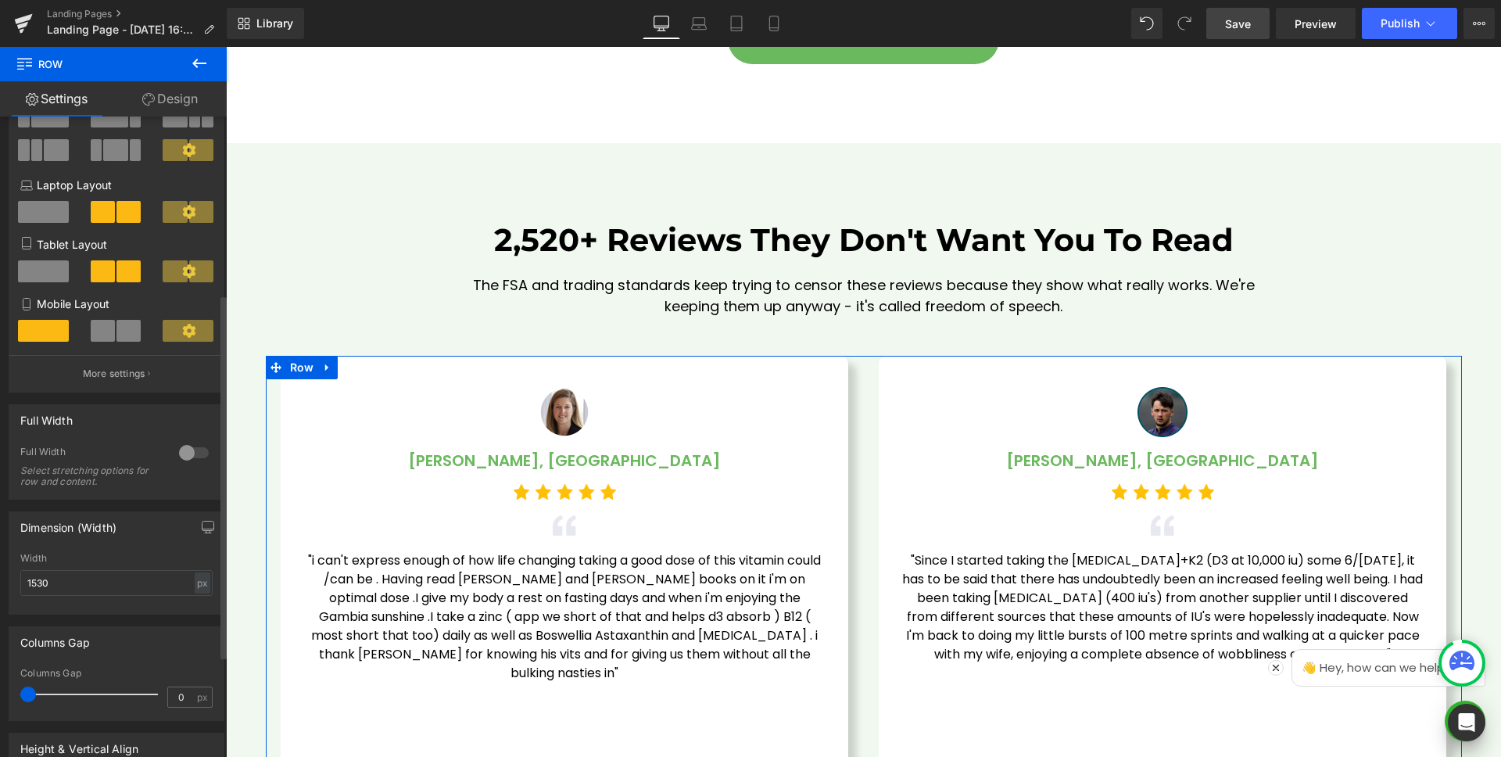
scroll to position [312, 0]
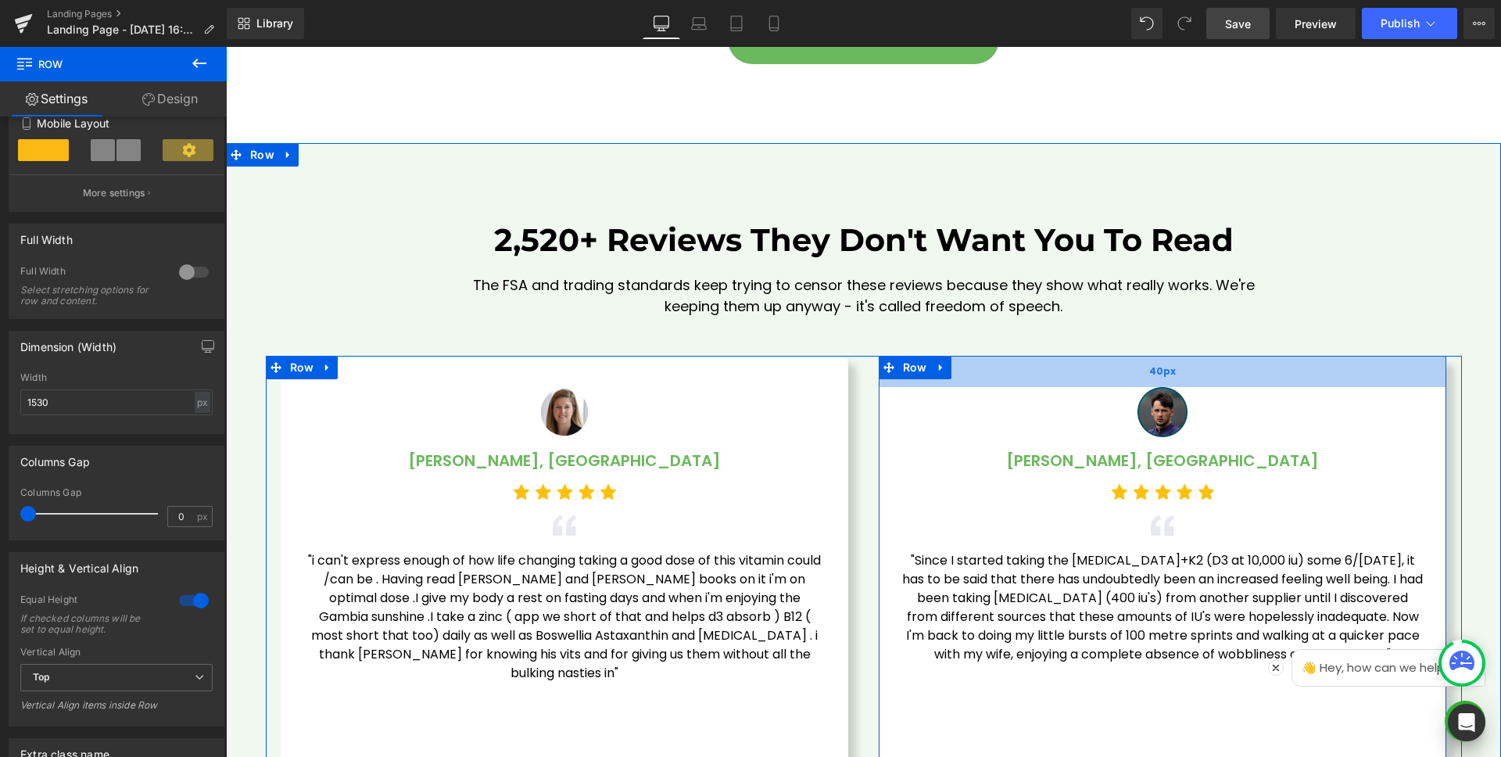
click at [967, 373] on div "40px" at bounding box center [1163, 371] width 569 height 31
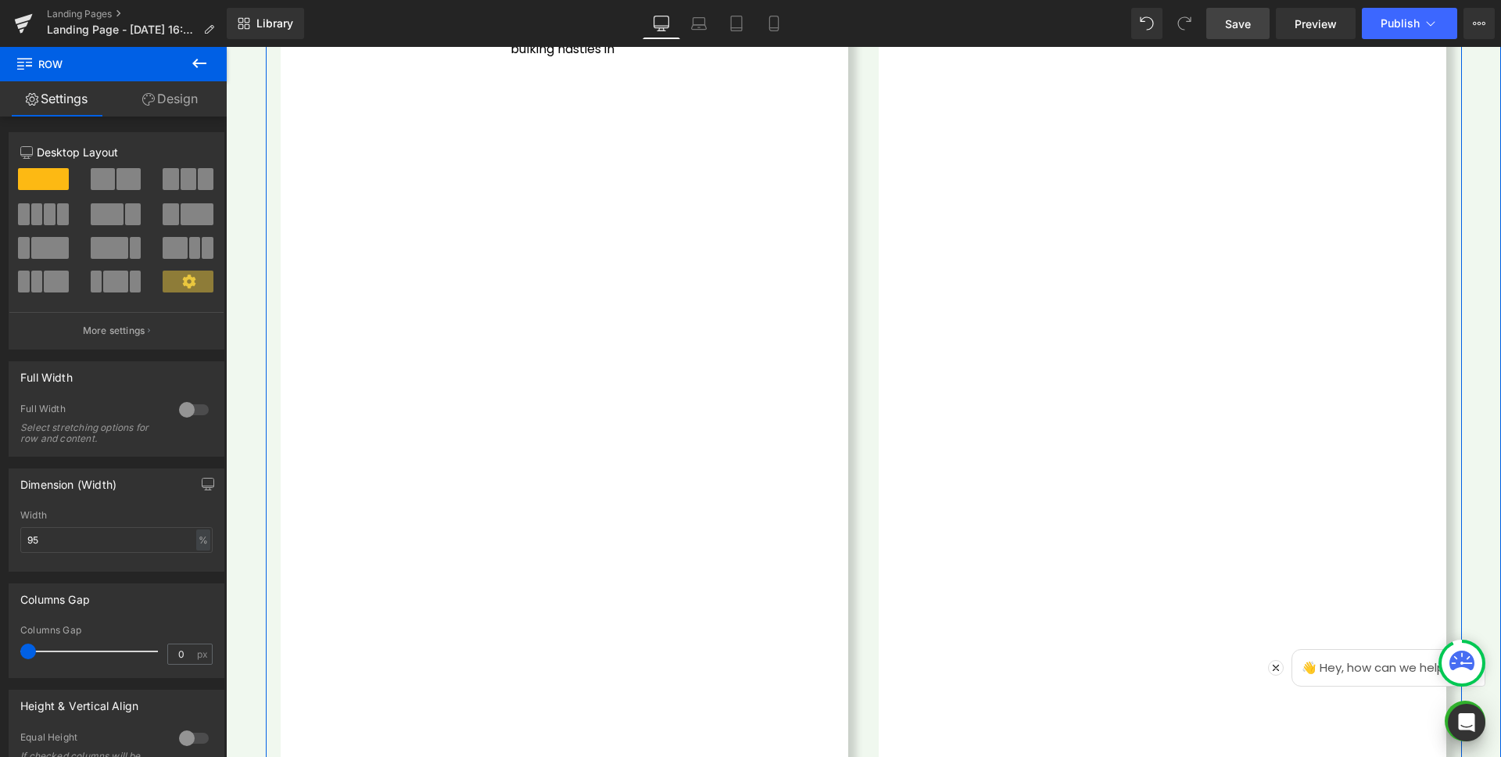
scroll to position [4561, 0]
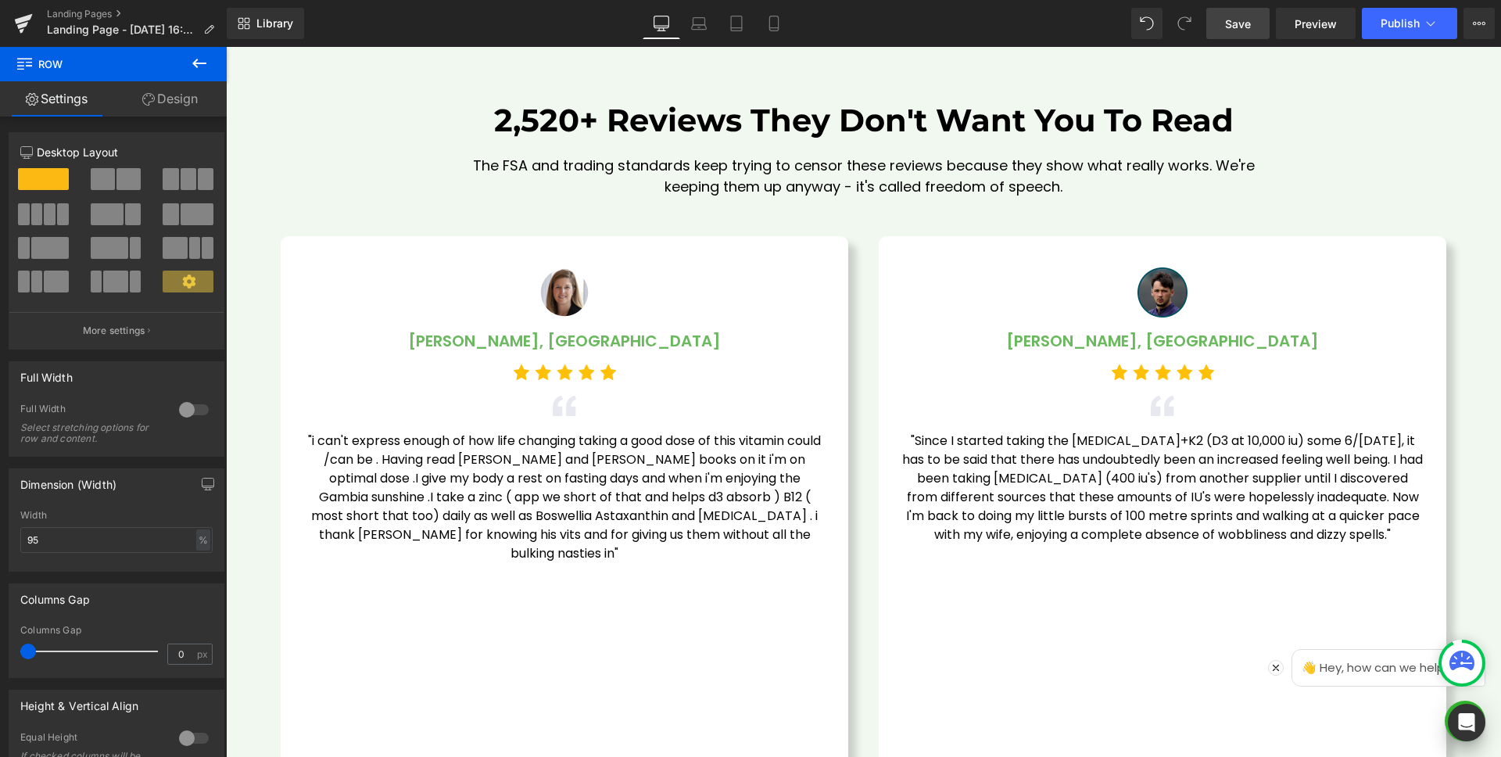
click at [1237, 22] on span "Save" at bounding box center [1238, 24] width 26 height 16
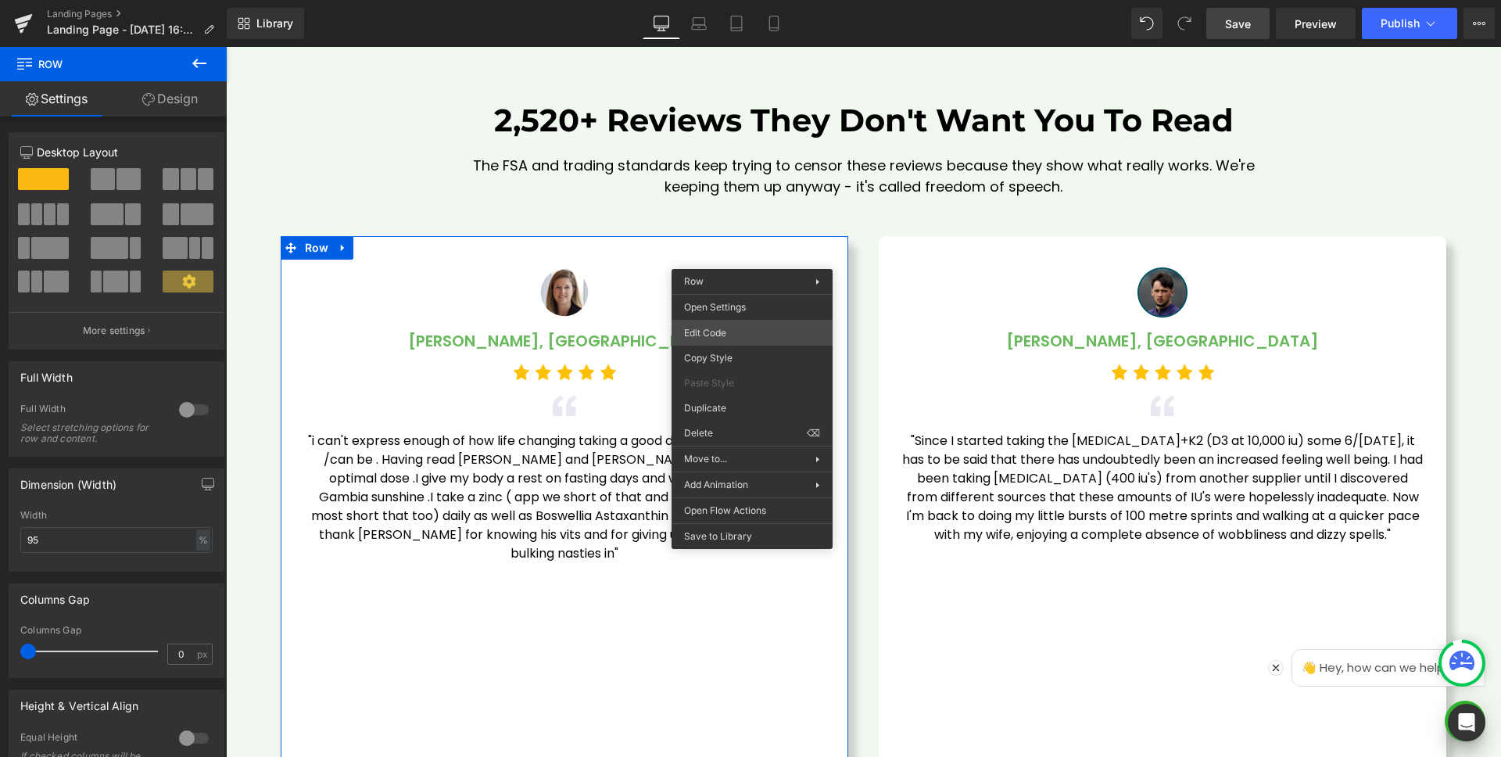
click at [764, 0] on div "Text Block You are previewing how the will restyle your page. You can not edit …" at bounding box center [750, 0] width 1501 height 0
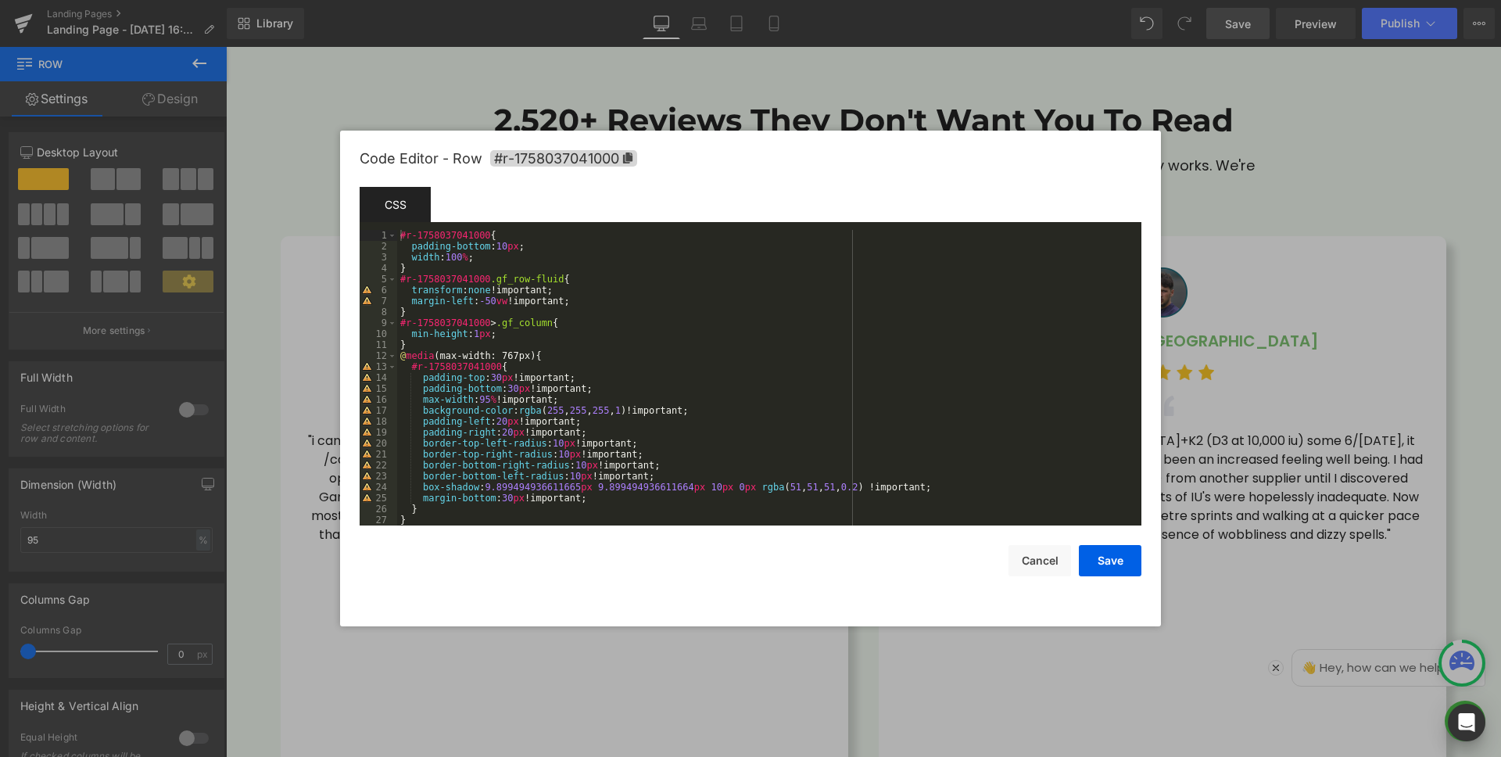
click at [630, 500] on div "#r-1758037041000 { padding-bottom : 10 px ; width : 100 % ; } #r-1758037041000 …" at bounding box center [766, 388] width 738 height 317
click at [448, 520] on div "#r-1758037041000 { padding-bottom : 10 px ; width : 100 % ; } #r-1758037041000 …" at bounding box center [766, 388] width 738 height 317
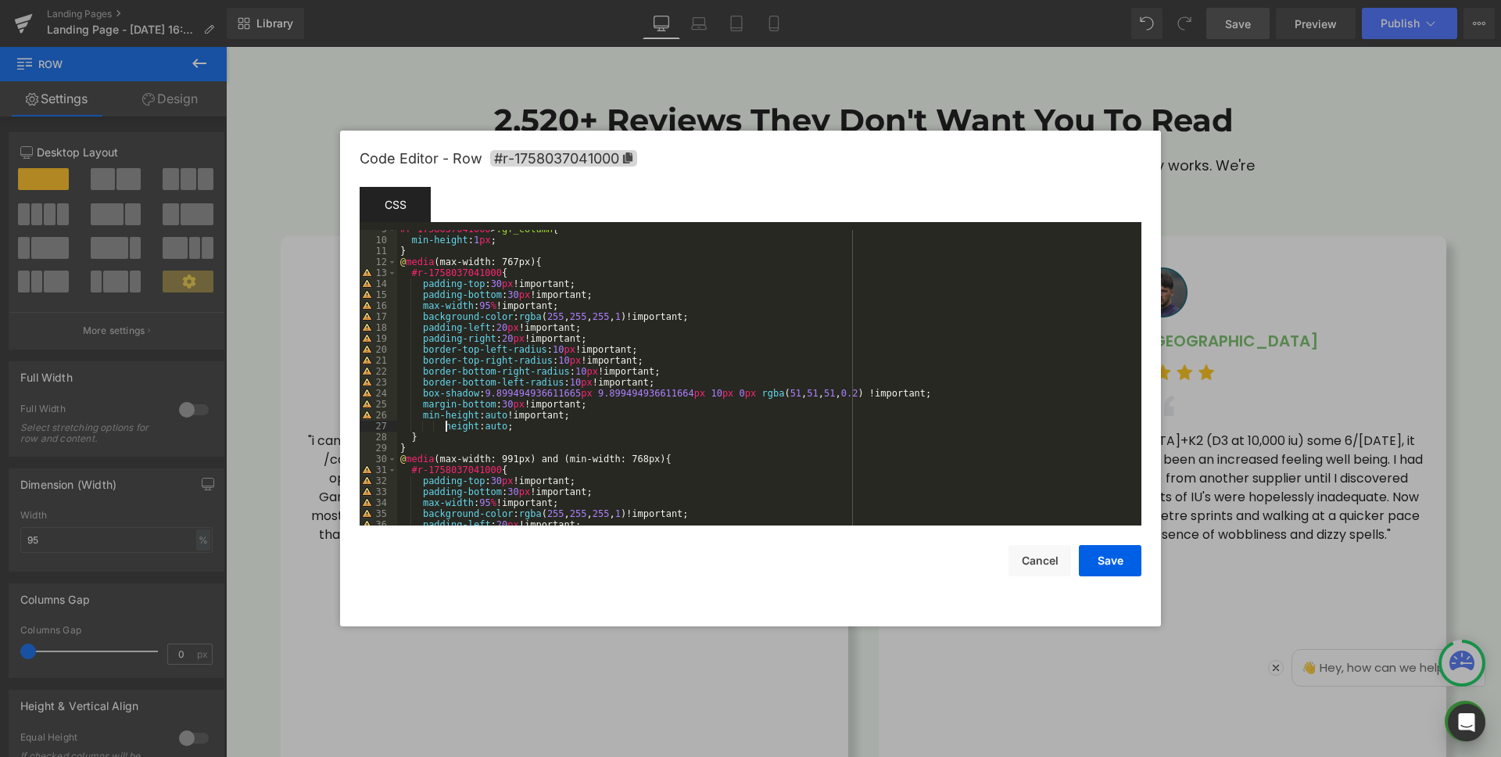
scroll to position [188, 0]
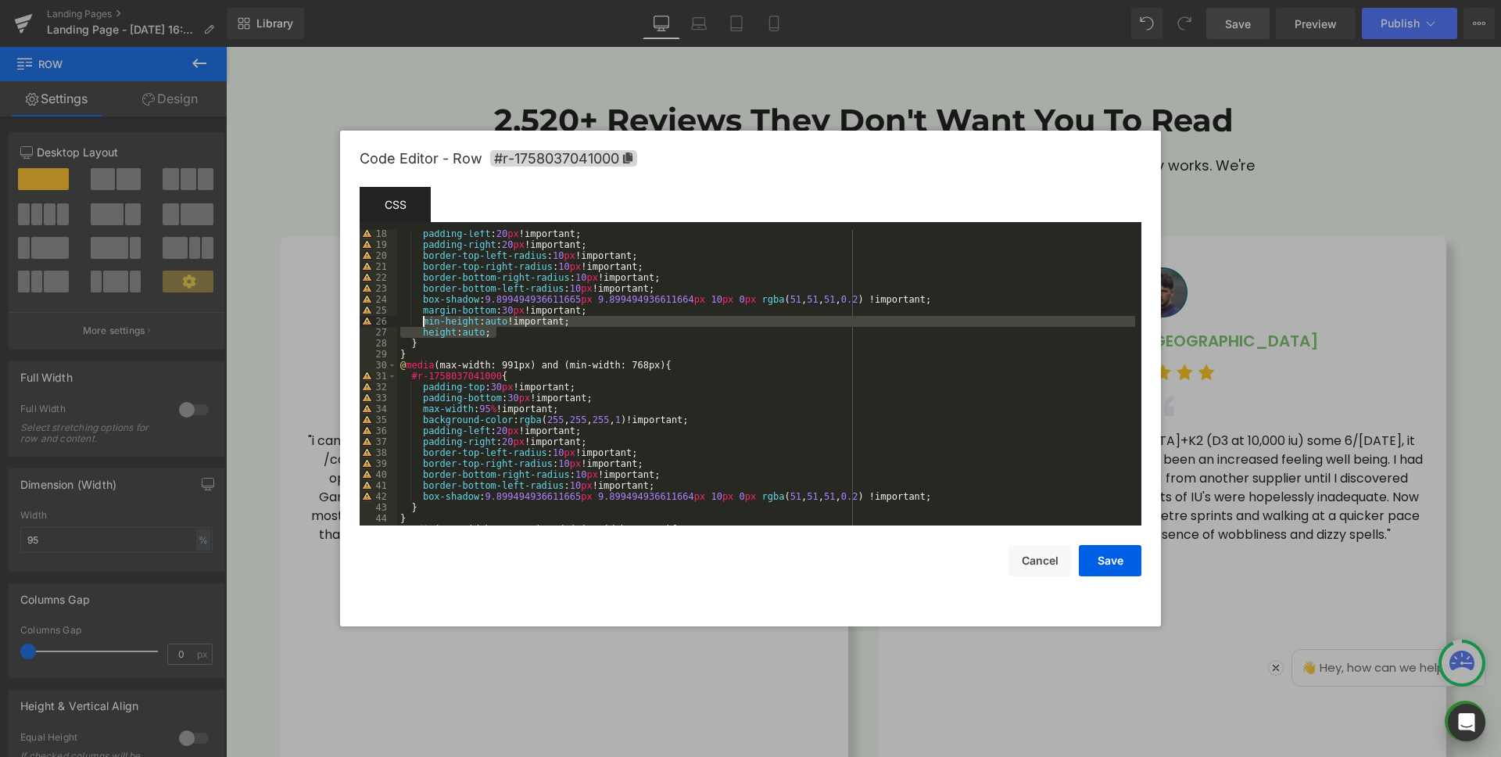
drag, startPoint x: 507, startPoint y: 332, endPoint x: 619, endPoint y: 329, distance: 112.6
click at [424, 321] on div "padding-left : 20 px !important; padding-right : 20 px !important; border-top-l…" at bounding box center [766, 386] width 738 height 317
click at [987, 497] on div "padding-left : 20 px !important; padding-right : 20 px !important; border-top-l…" at bounding box center [766, 386] width 738 height 317
paste textarea
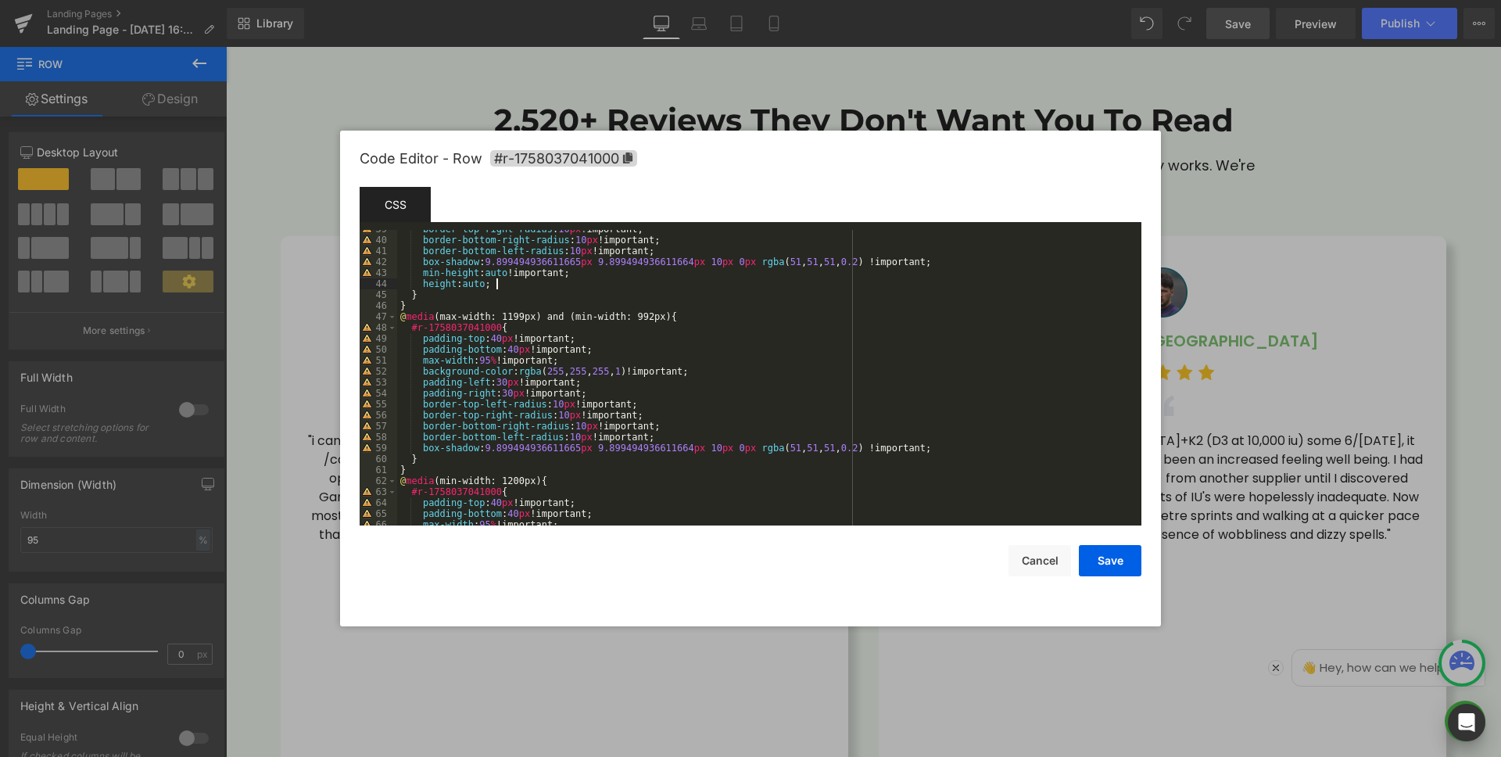
scroll to position [422, 0]
click at [981, 447] on div "border-top-right-radius : 10 px !important; border-bottom-right-radius : 10 px …" at bounding box center [766, 382] width 738 height 317
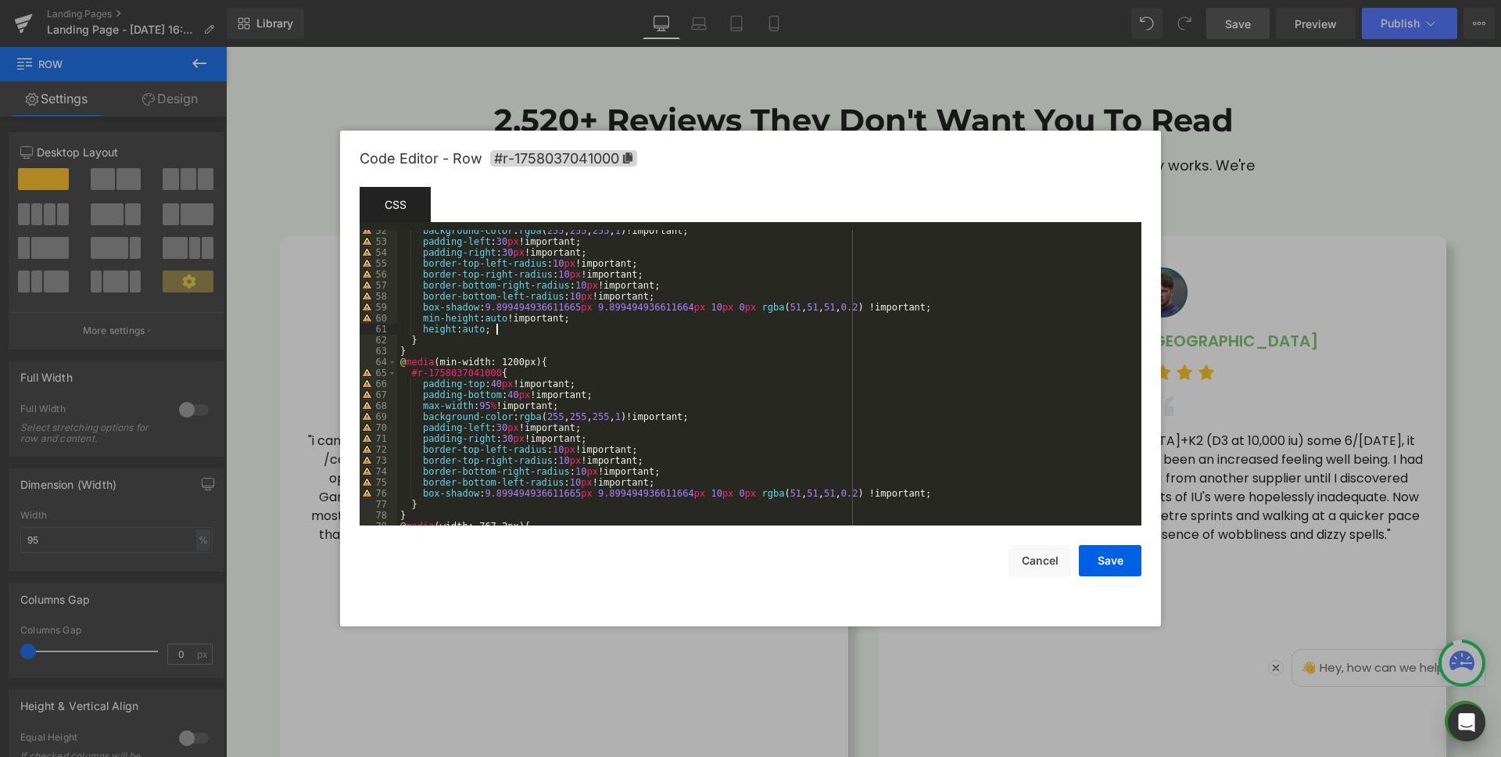
scroll to position [704, 0]
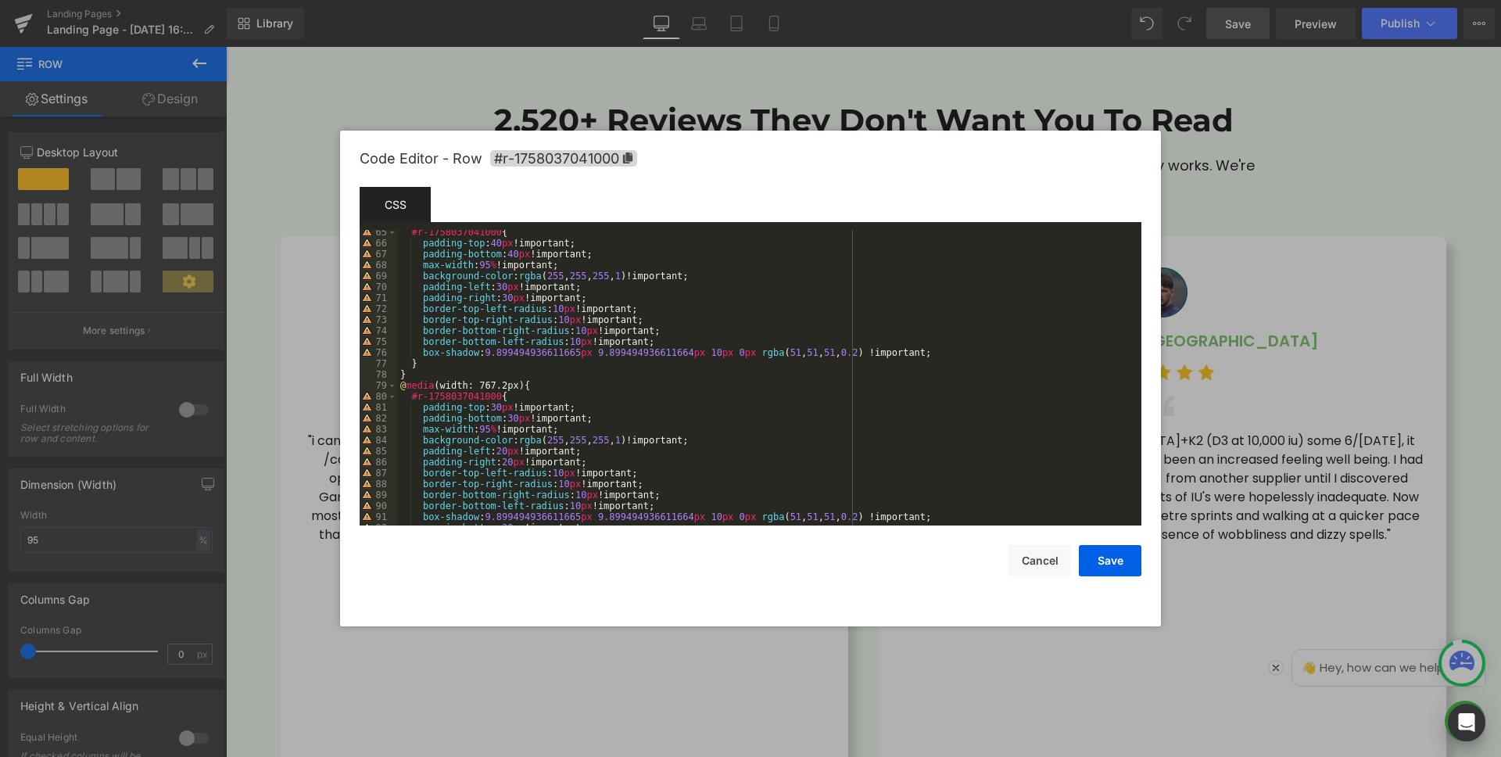
click at [970, 352] on div "#r-1758037041000 { padding-top : 40 px !important; padding-bottom : 40 px !impo…" at bounding box center [766, 385] width 738 height 317
paste textarea
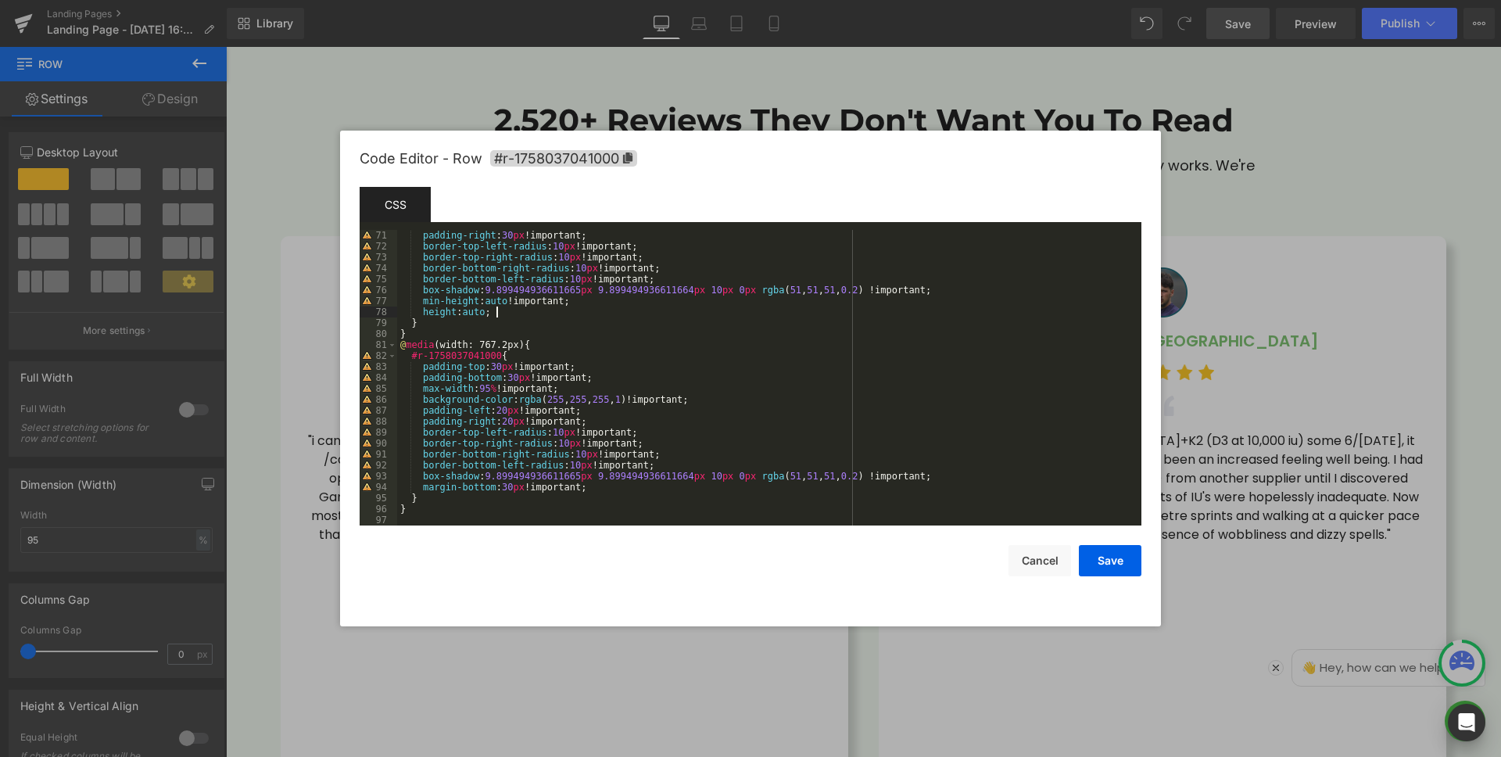
scroll to position [766, 0]
click at [630, 484] on div "padding-right : 30 px !important; border-top-left-radius : 10 px !important; bo…" at bounding box center [766, 388] width 738 height 317
click at [1114, 562] on button "Save" at bounding box center [1110, 560] width 63 height 31
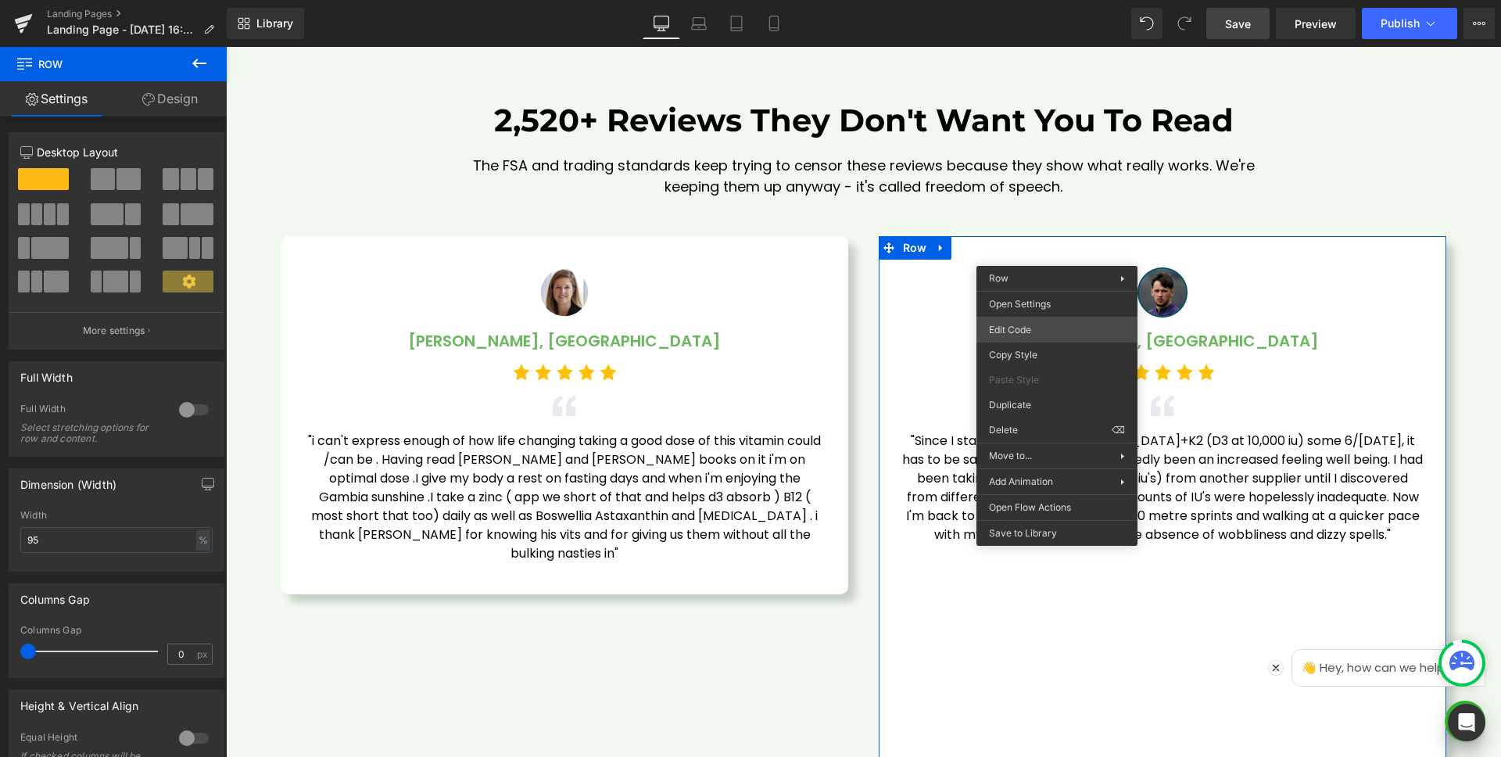
click at [1039, 0] on div "Text Block You are previewing how the will restyle your page. You can not edit …" at bounding box center [750, 0] width 1501 height 0
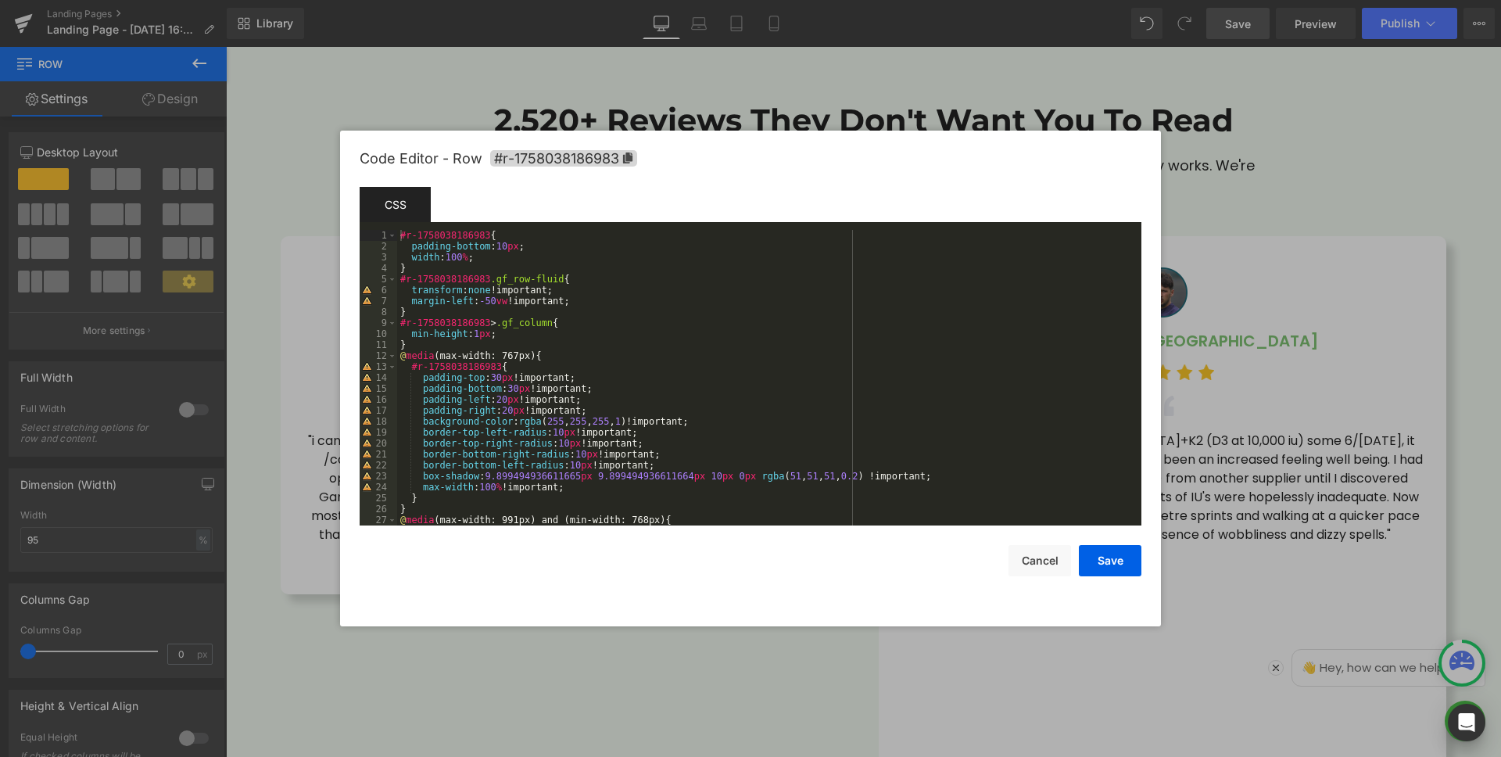
click at [639, 489] on div "#r-1758038186983 { padding-bottom : 10 px ; width : 100 % ; } #r-1758038186983 …" at bounding box center [766, 388] width 738 height 317
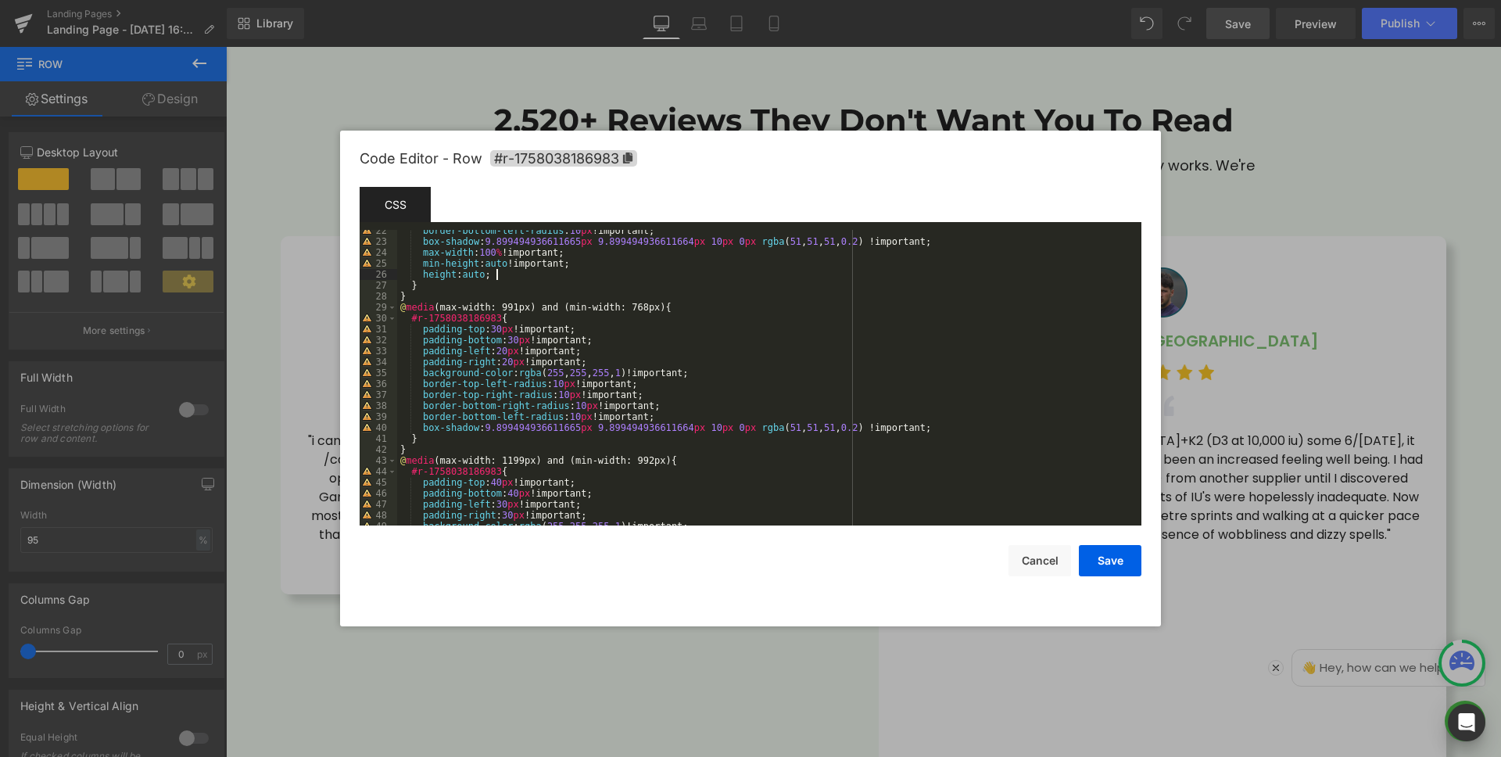
scroll to position [235, 0]
click at [981, 435] on div "border-bottom-left-radius : 10 px !important; box-shadow : 9.899494936611665 px…" at bounding box center [766, 383] width 738 height 317
click at [974, 429] on div "border-bottom-left-radius : 10 px !important; box-shadow : 9.899494936611665 px…" at bounding box center [766, 383] width 738 height 317
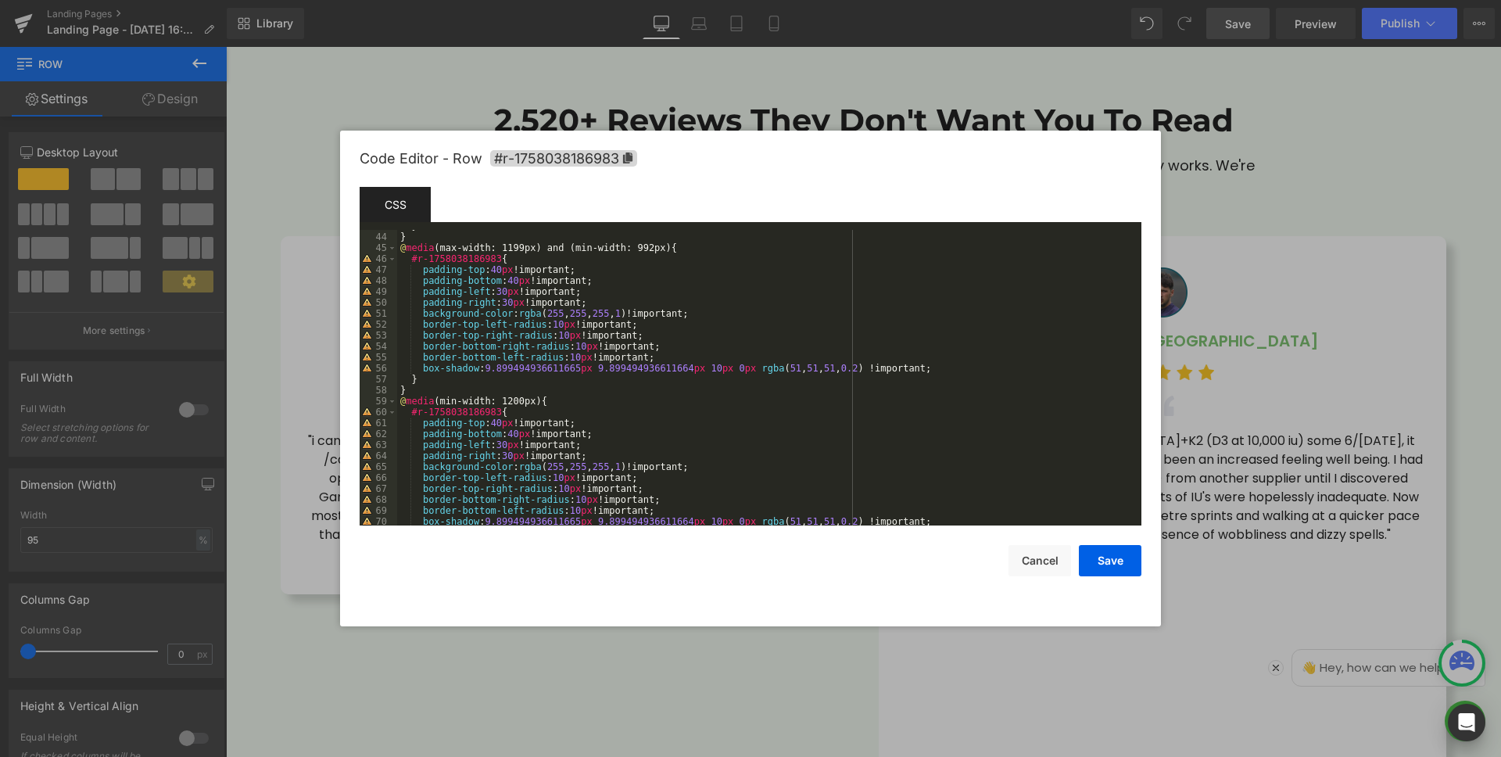
scroll to position [679, 0]
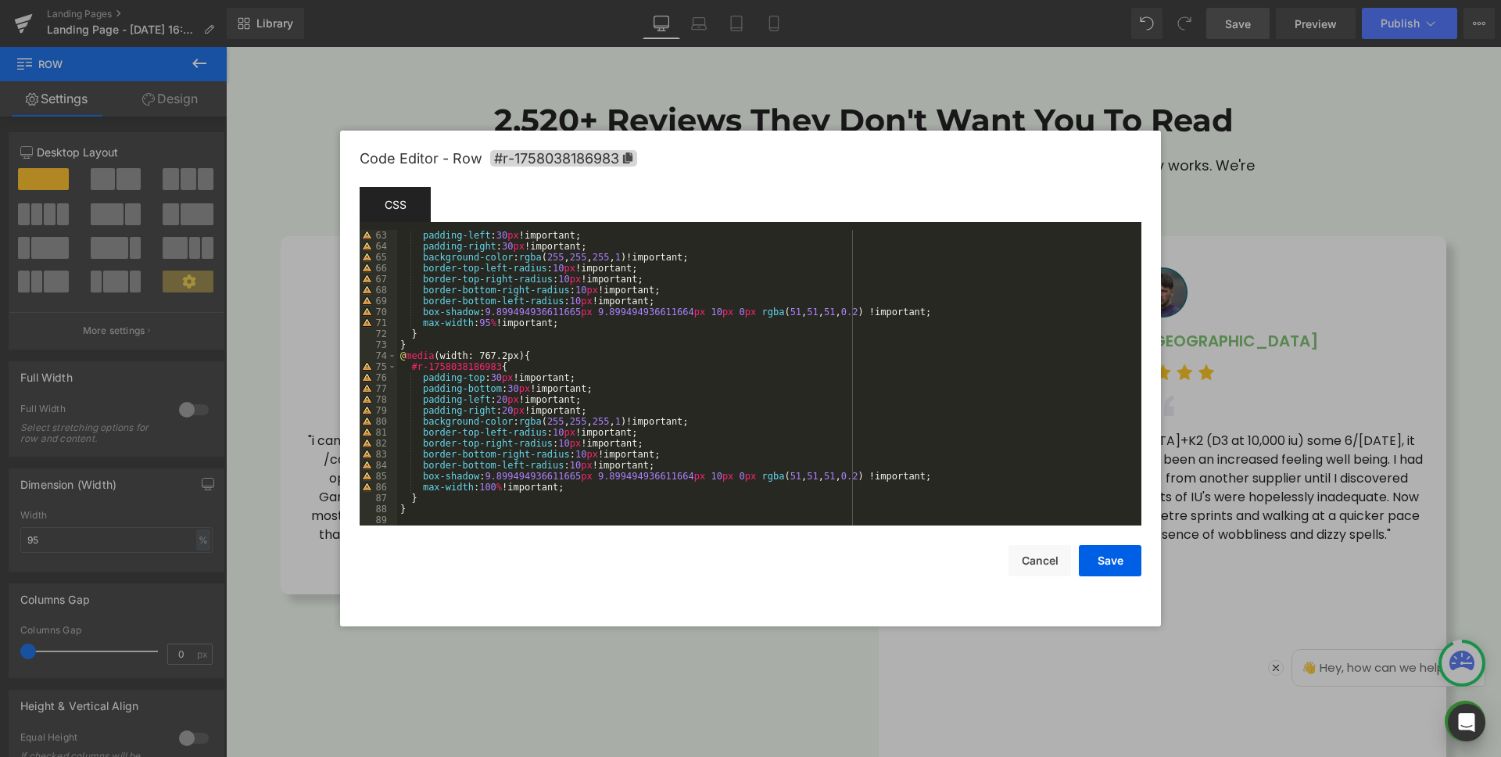
click at [576, 487] on div "padding-left : 30 px !important; padding-right : 30 px !important; background-c…" at bounding box center [766, 388] width 738 height 317
paste textarea
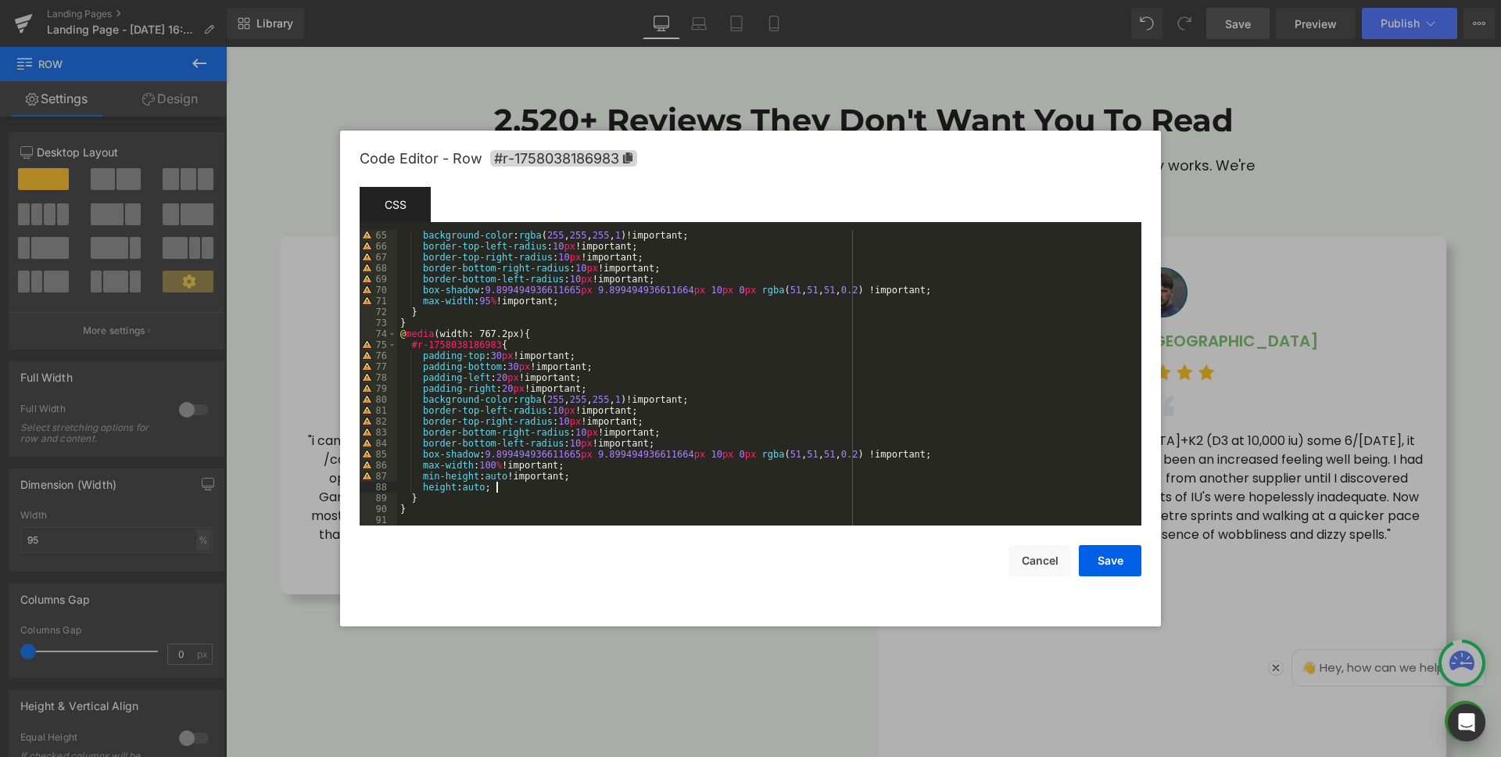
scroll to position [701, 0]
click at [589, 297] on div "background-color : rgba ( 255 , 255 , 255 , 1 )!important; border-top-left-radi…" at bounding box center [766, 388] width 738 height 317
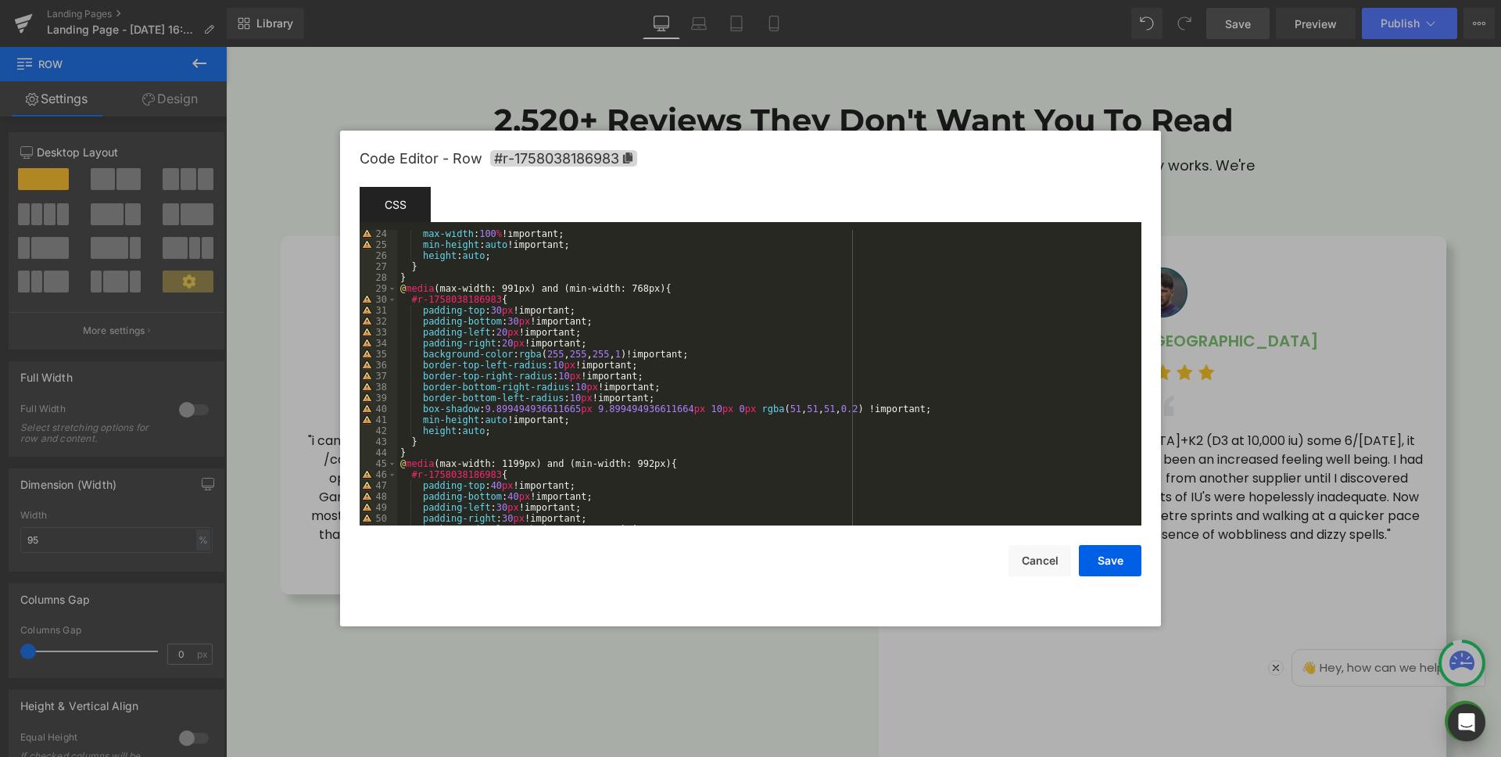
scroll to position [253, 0]
click at [1102, 557] on button "Save" at bounding box center [1110, 560] width 63 height 31
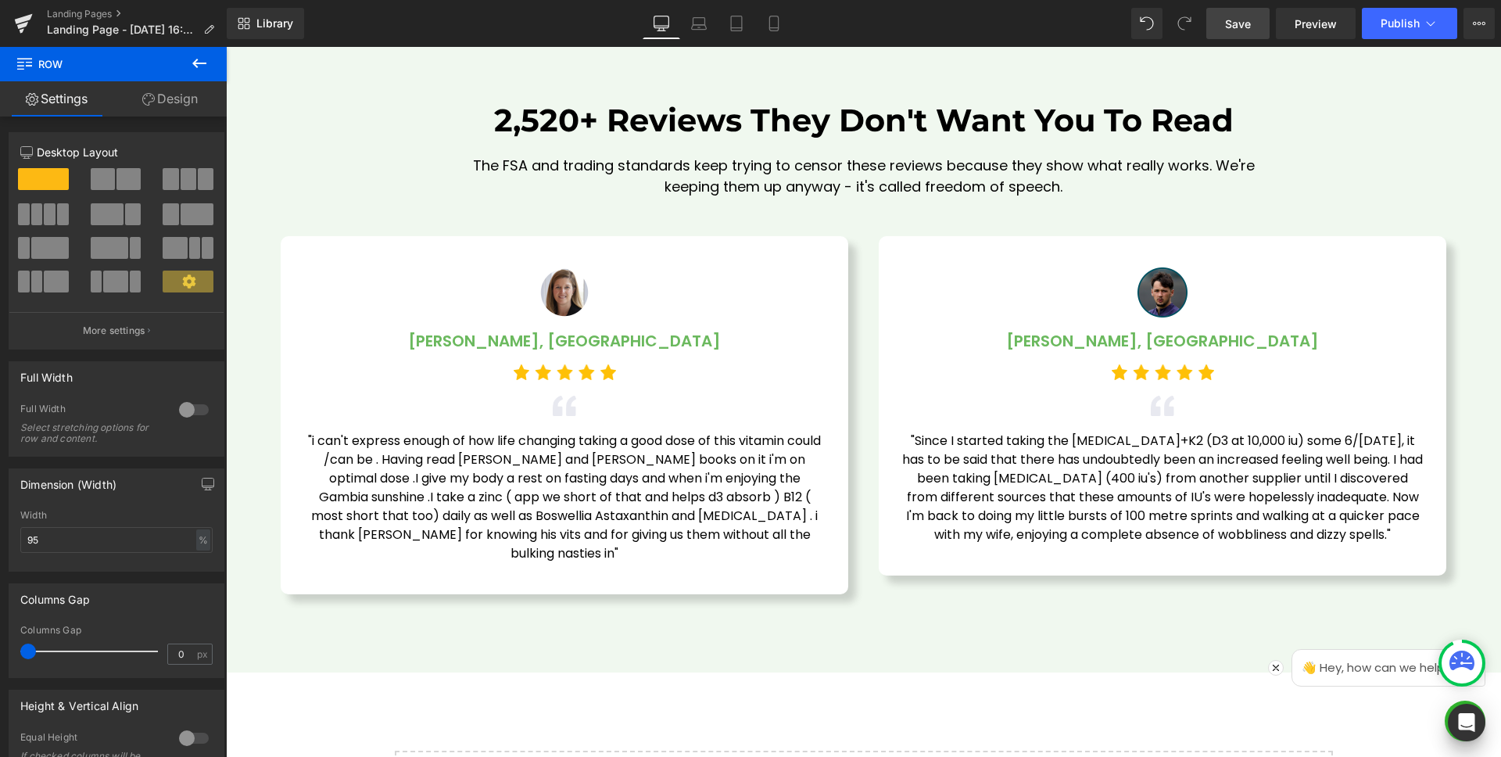
click at [1232, 33] on link "Save" at bounding box center [1238, 23] width 63 height 31
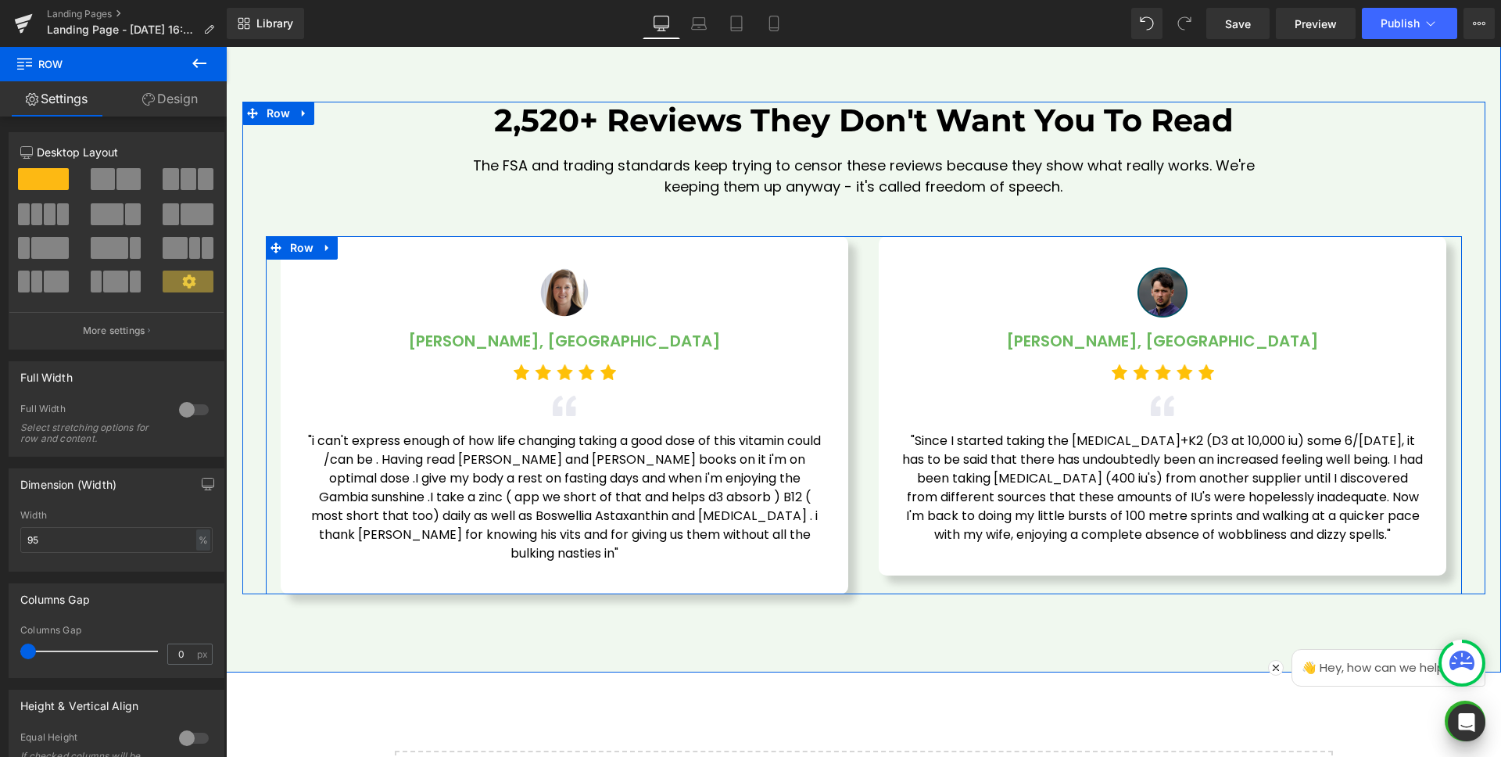
click at [856, 264] on div "Image [PERSON_NAME], London Text Block Image Image "i can't express enough of h…" at bounding box center [565, 415] width 598 height 358
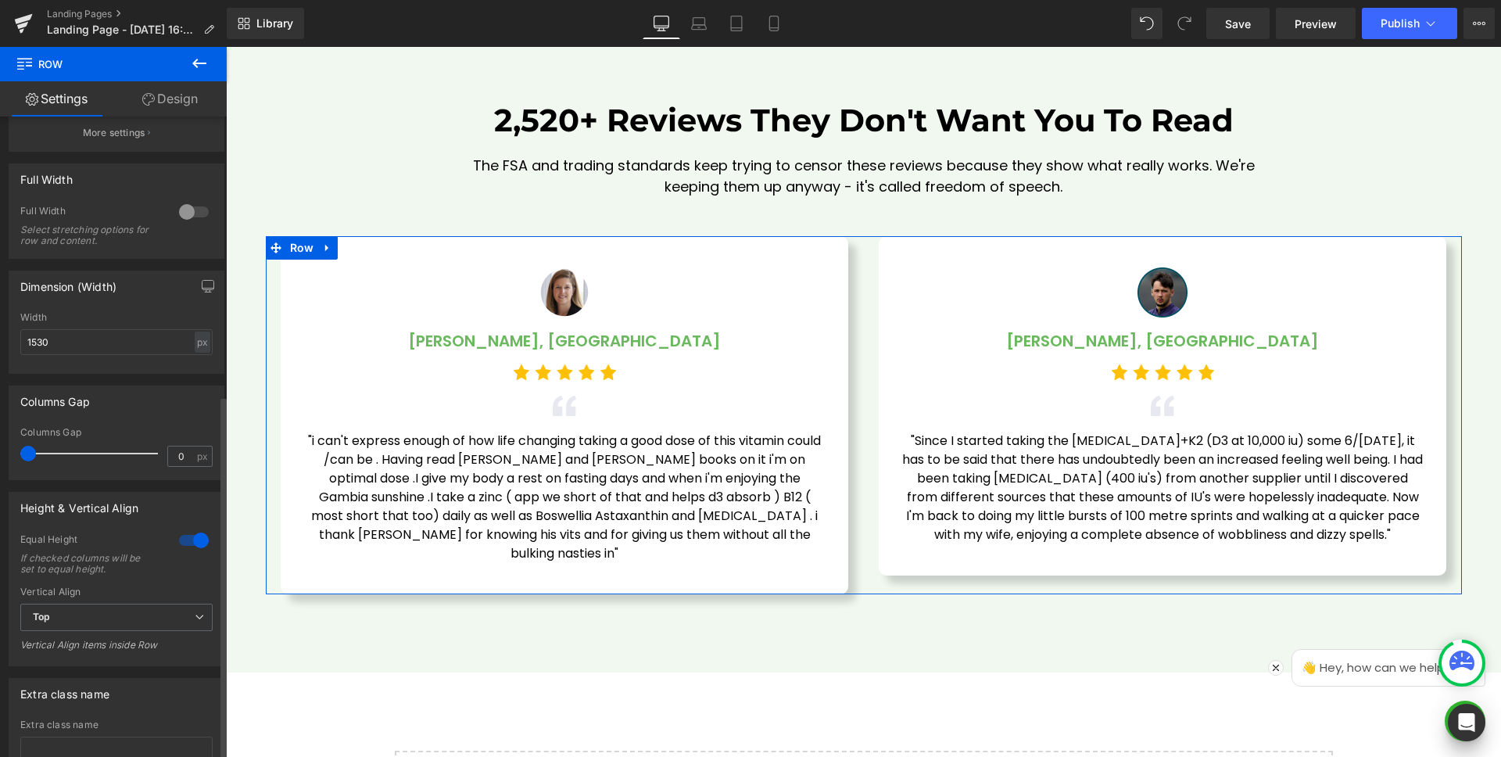
scroll to position [490, 0]
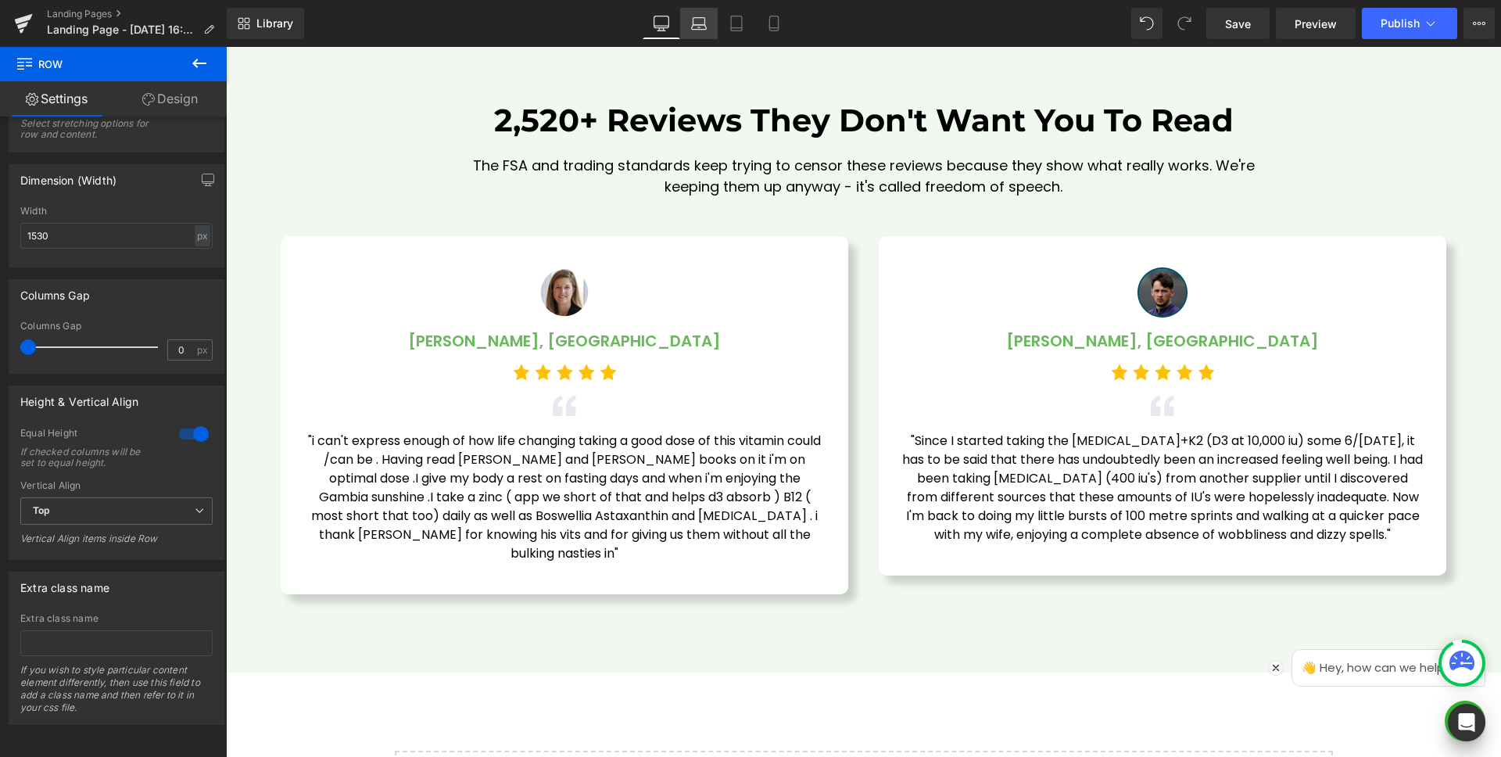
click at [698, 22] on icon at bounding box center [699, 24] width 16 height 16
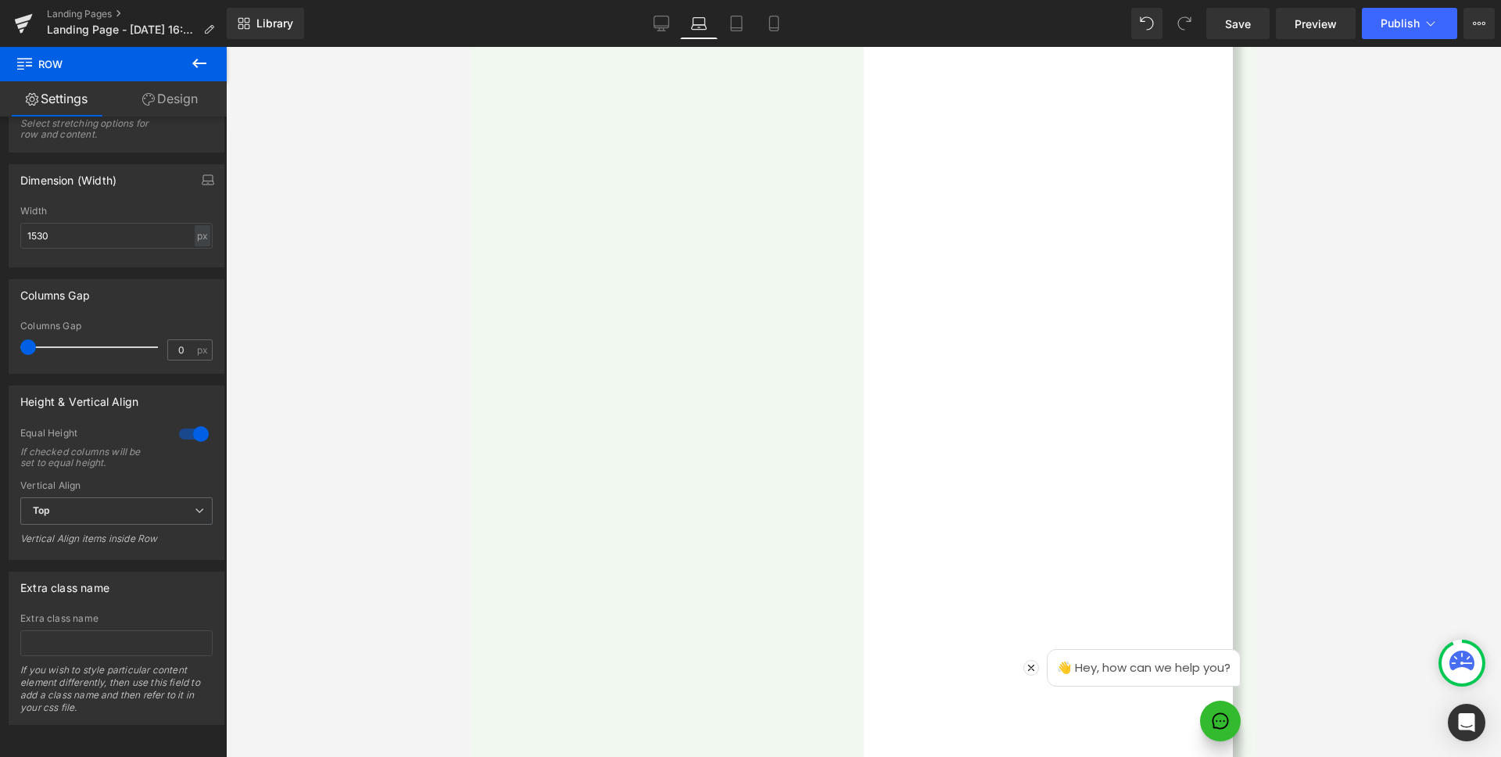
scroll to position [3761, 0]
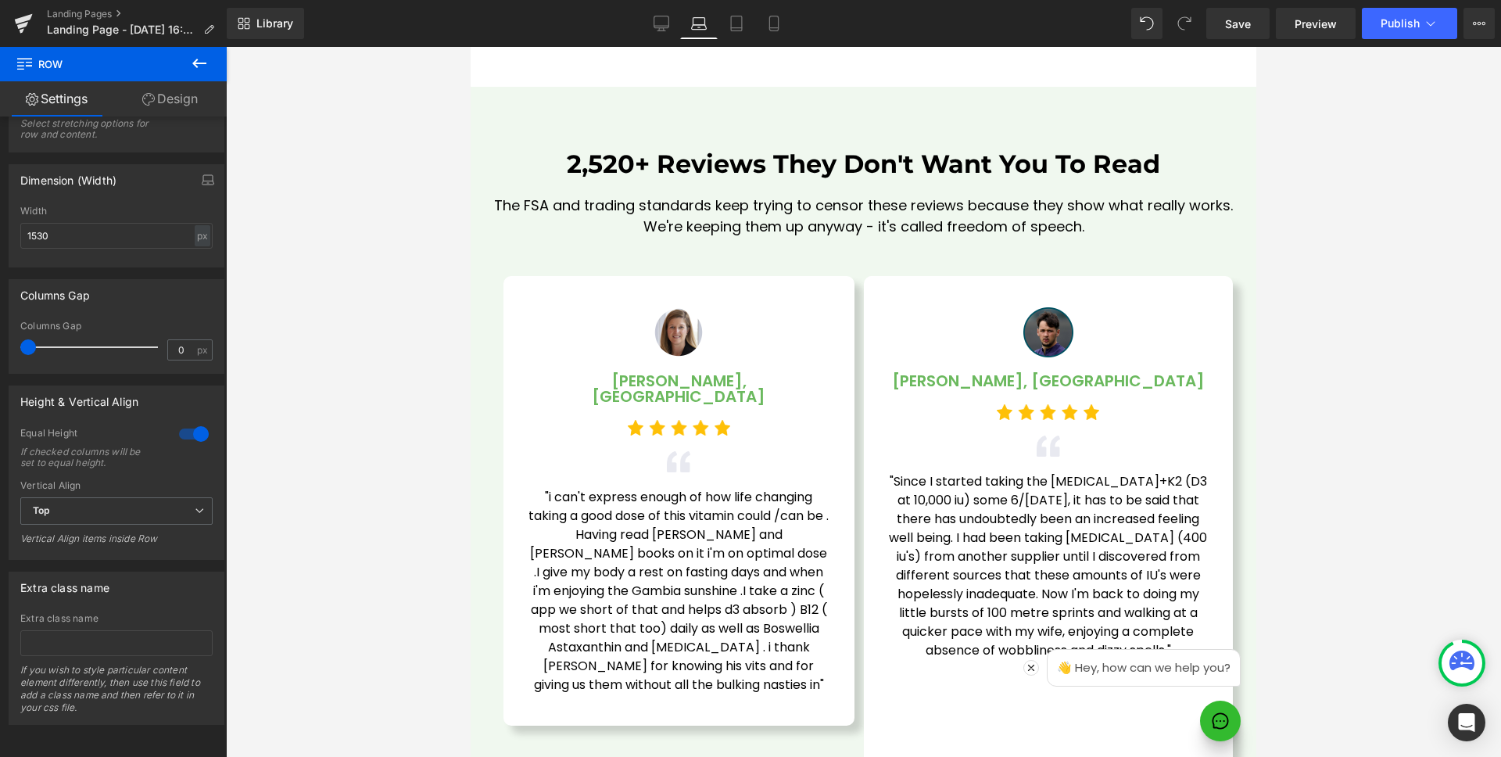
click at [897, 676] on div "👋 Hey, how can we help you?" at bounding box center [1045, 668] width 391 height 38
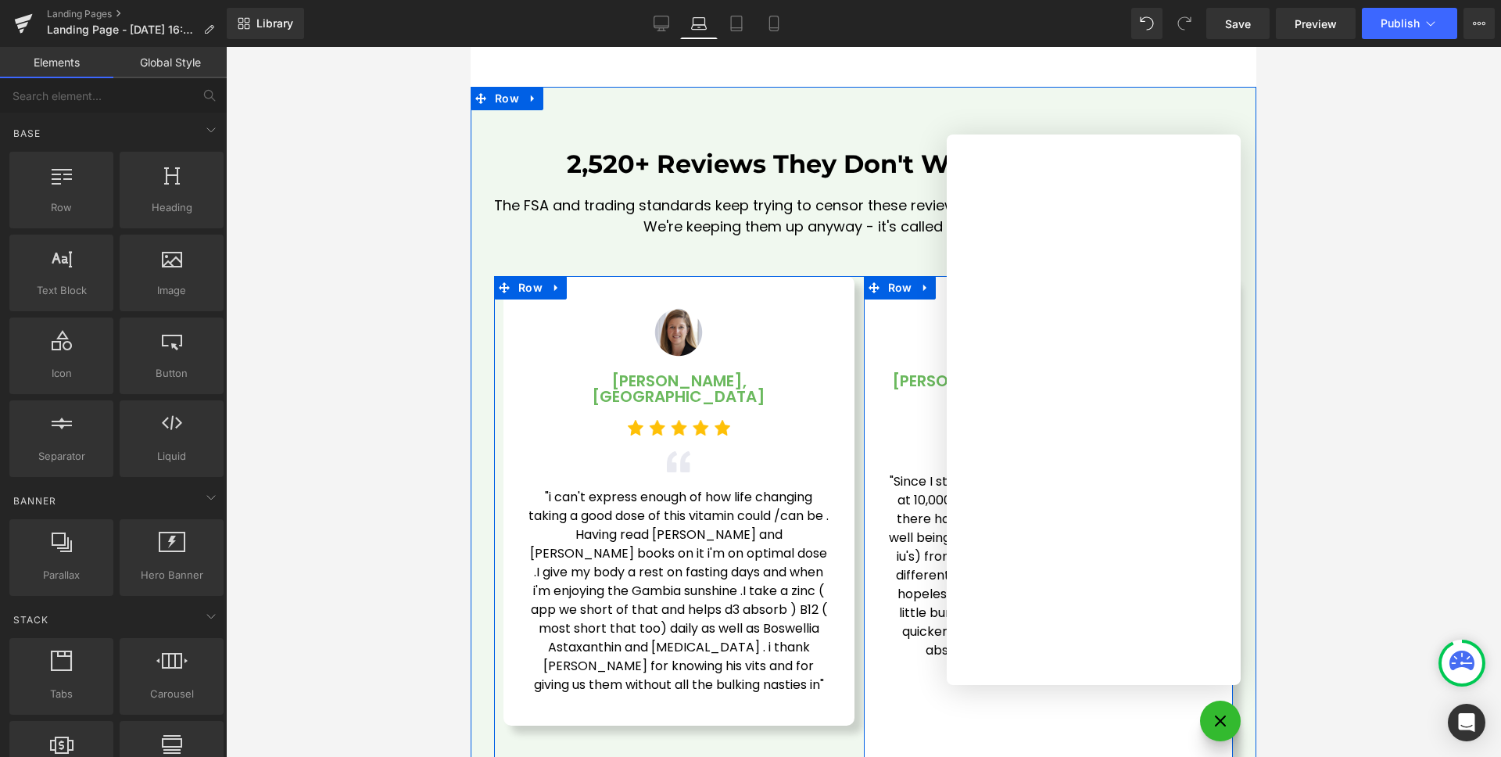
scroll to position [3800, 0]
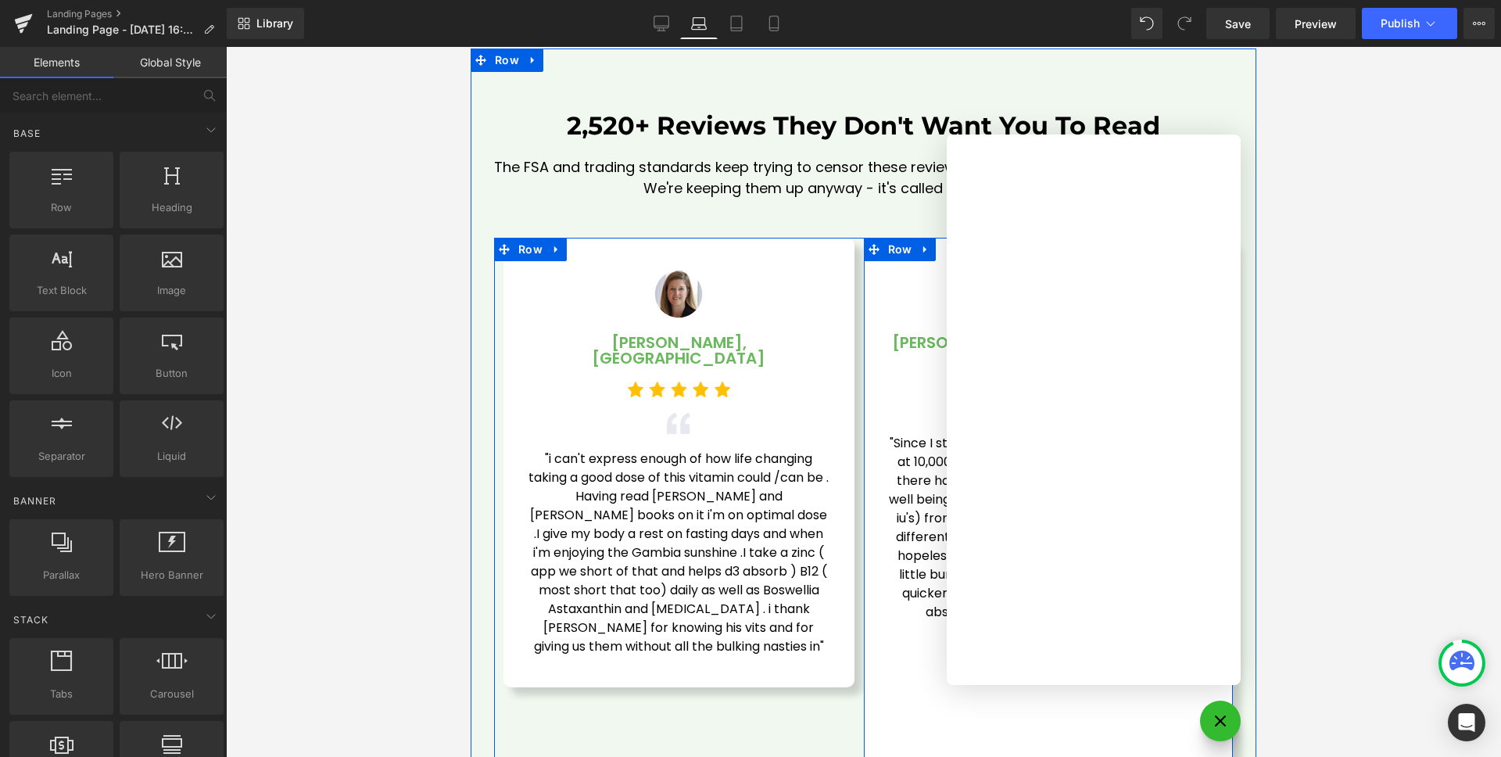
click at [1211, 726] on icon at bounding box center [1220, 721] width 19 height 19
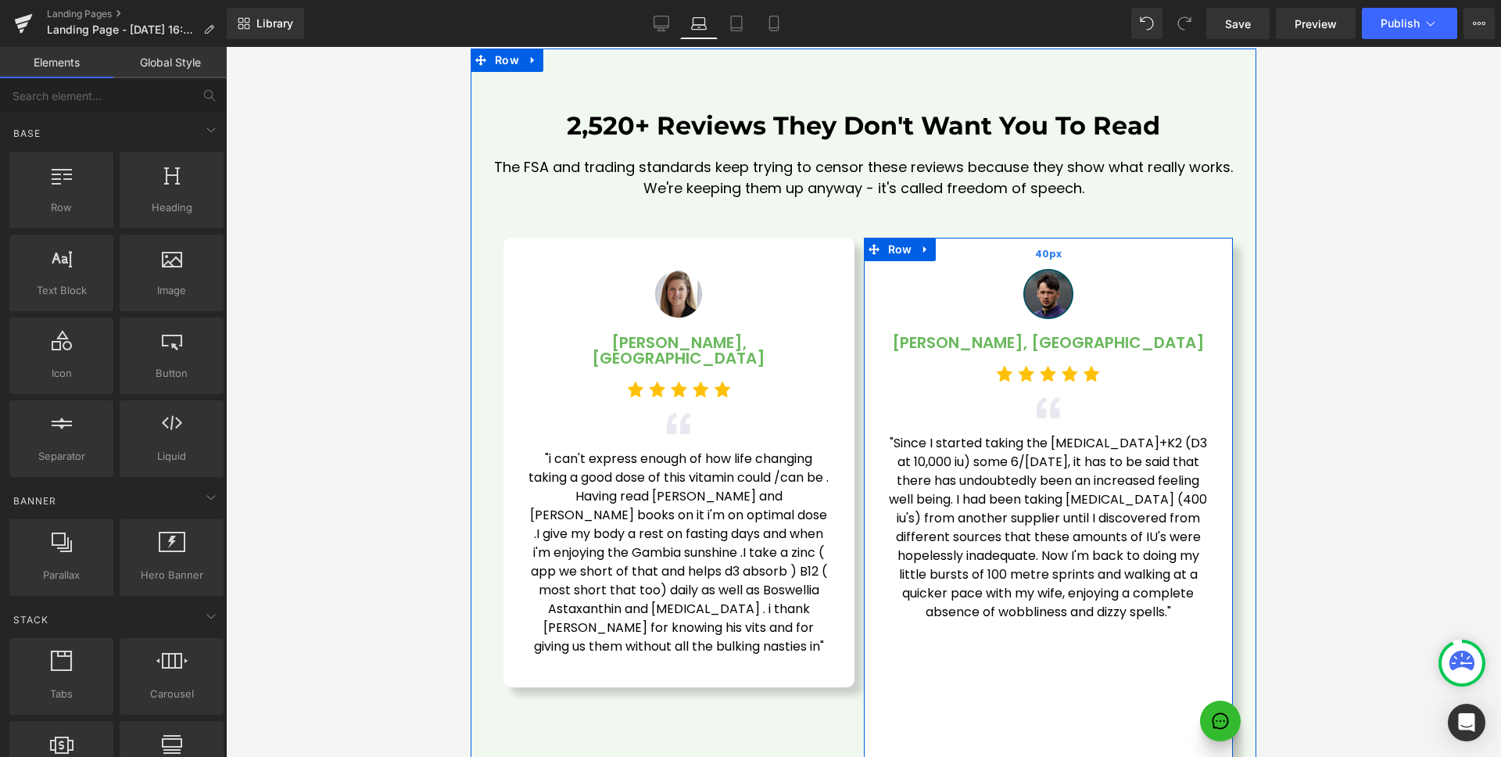
click at [992, 238] on div "40px" at bounding box center [1049, 253] width 370 height 31
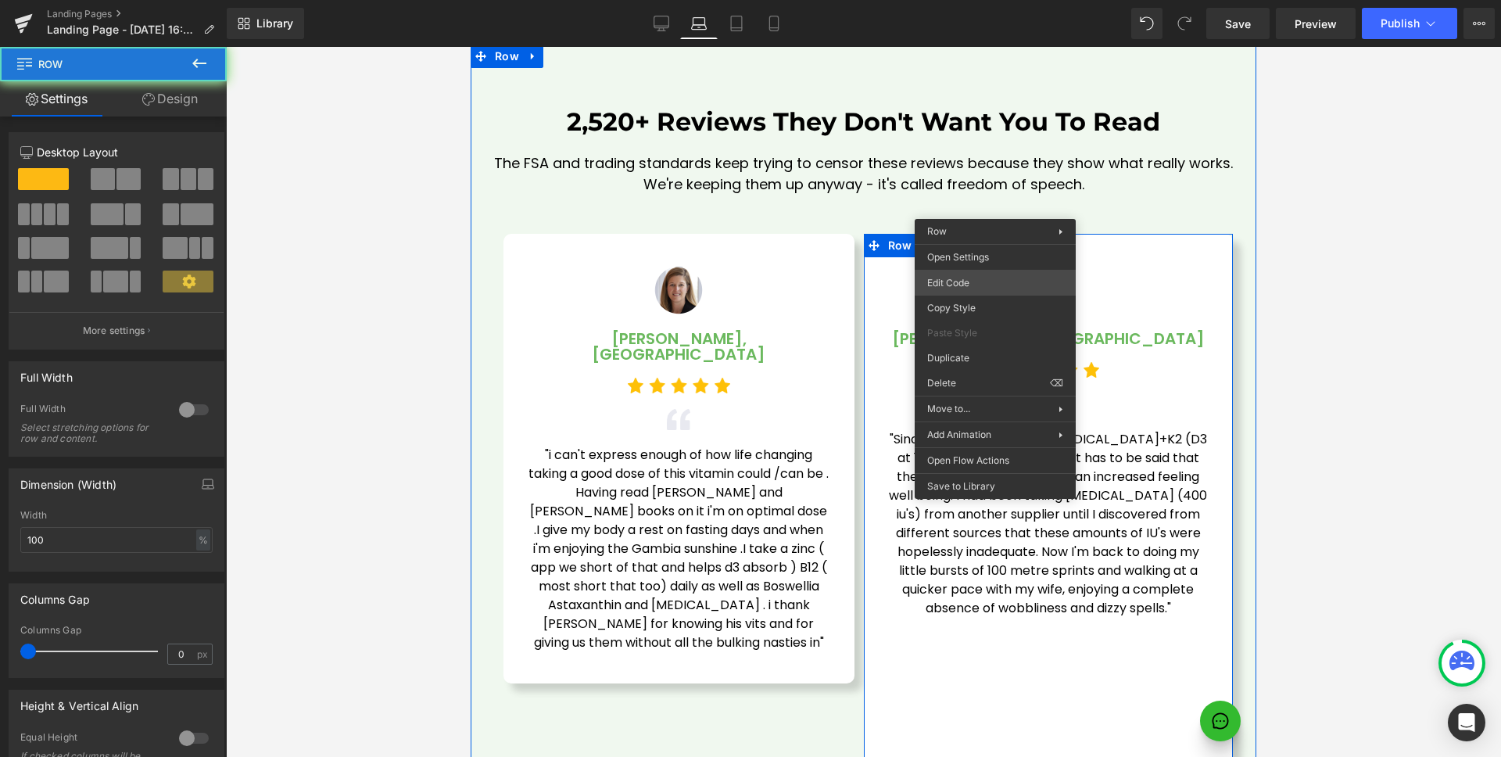
click at [1007, 0] on div "Text Block You are previewing how the will restyle your page. You can not edit …" at bounding box center [750, 0] width 1501 height 0
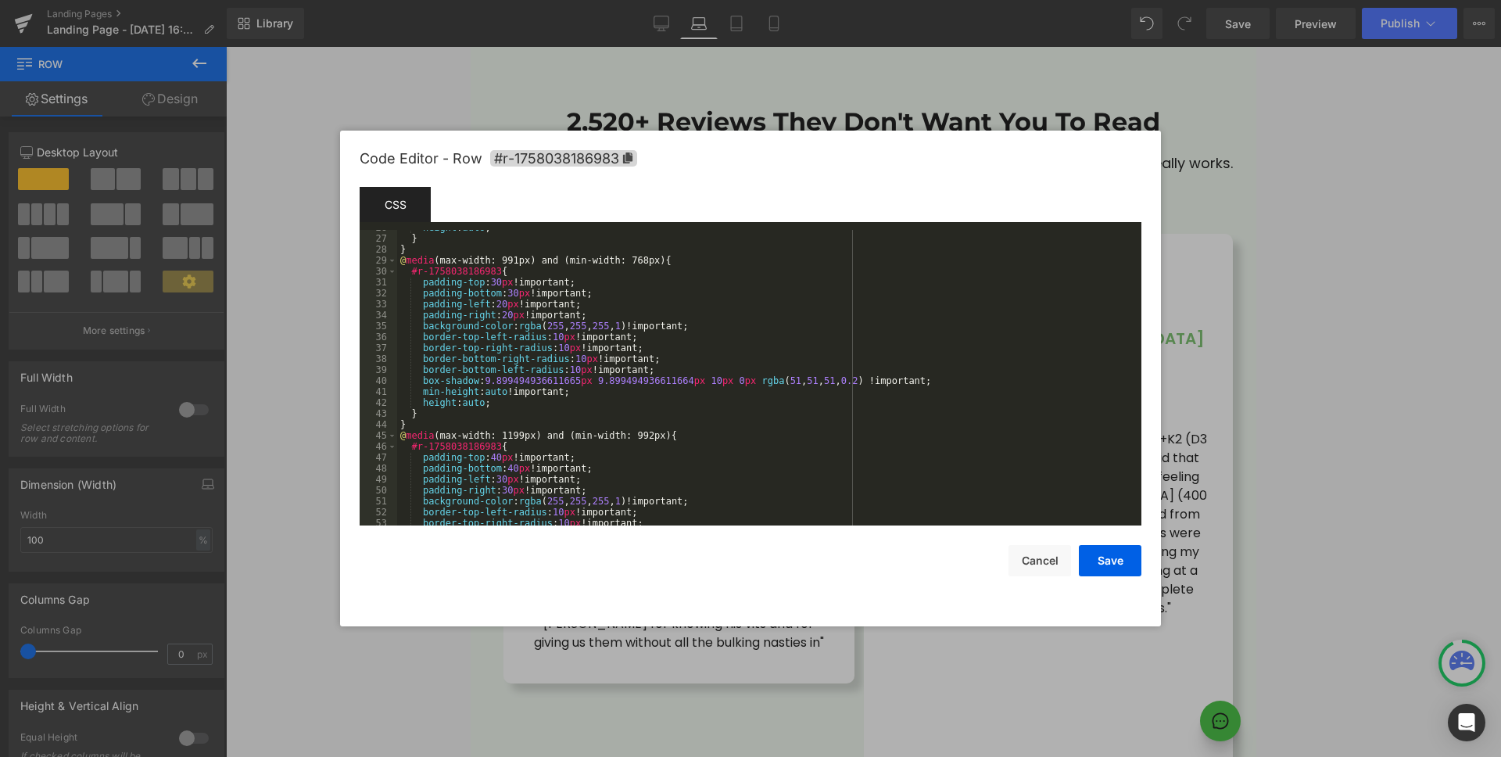
scroll to position [469, 0]
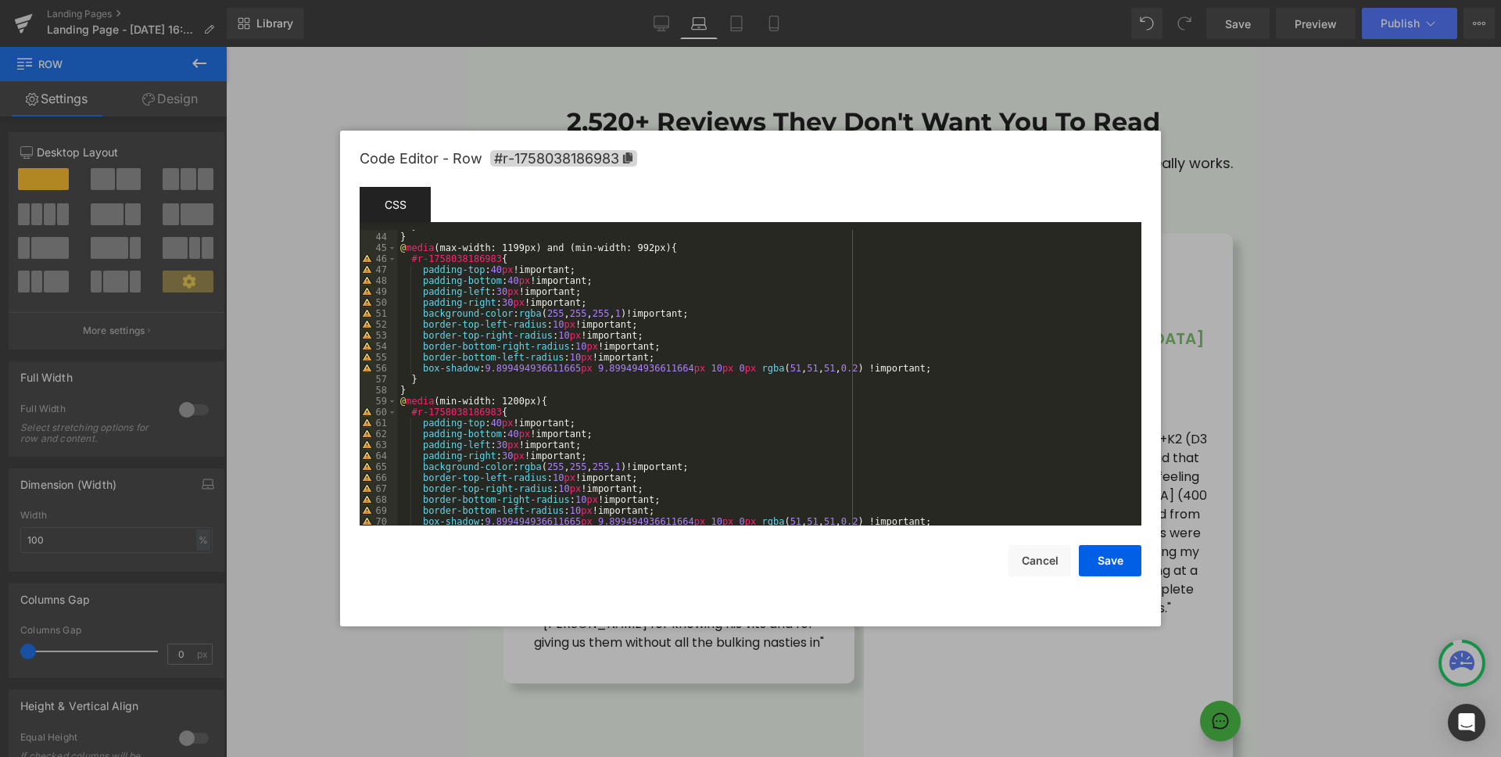
click at [987, 361] on div "} } @ media (max-width: 1199px) and (min-width: 992px) { #r-1758038186983 { pad…" at bounding box center [766, 379] width 738 height 317
click at [973, 369] on div "} } @ media (max-width: 1199px) and (min-width: 992px) { #r-1758038186983 { pad…" at bounding box center [766, 379] width 738 height 317
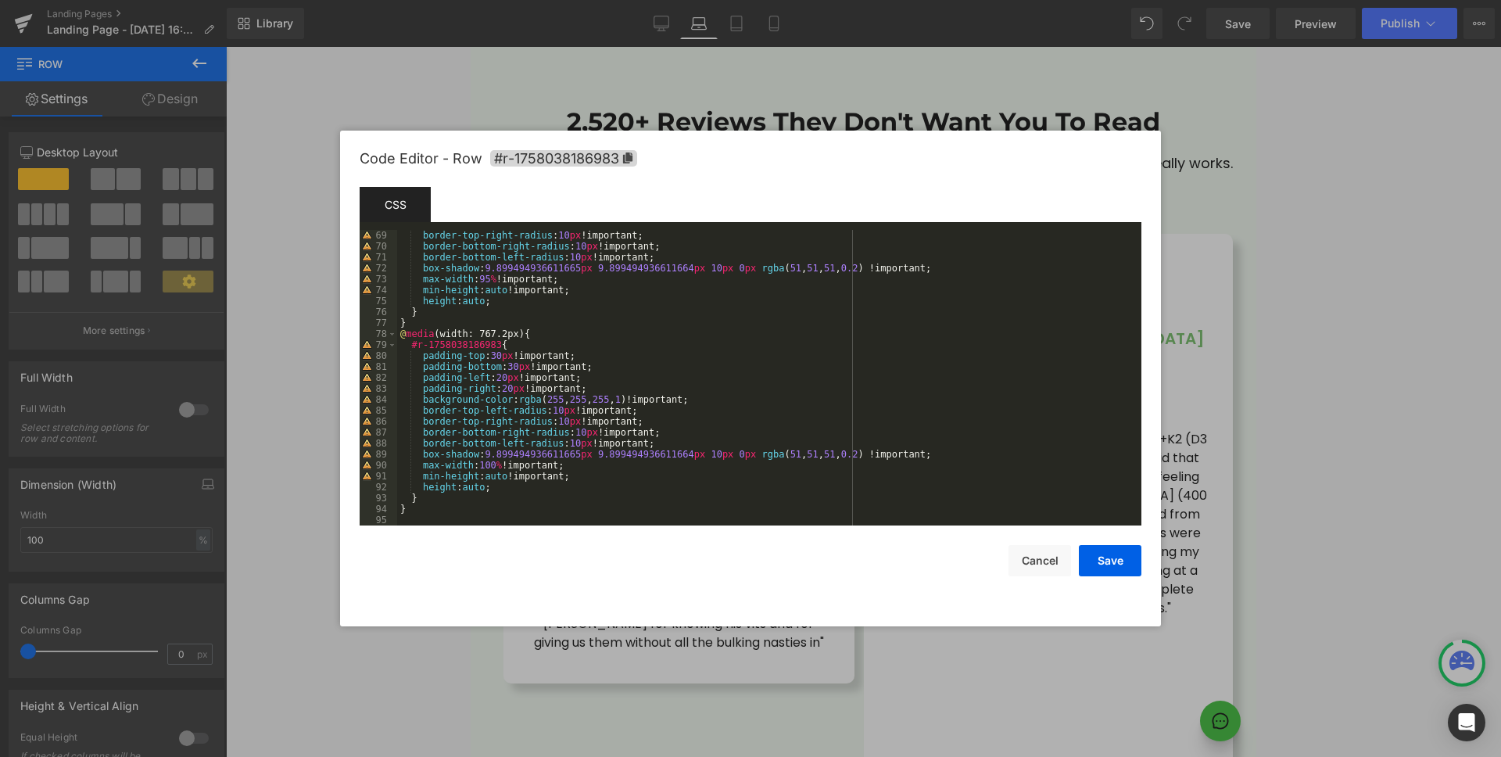
scroll to position [744, 0]
drag, startPoint x: 1122, startPoint y: 561, endPoint x: 673, endPoint y: 514, distance: 451.4
click at [1122, 561] on button "Save" at bounding box center [1110, 560] width 63 height 31
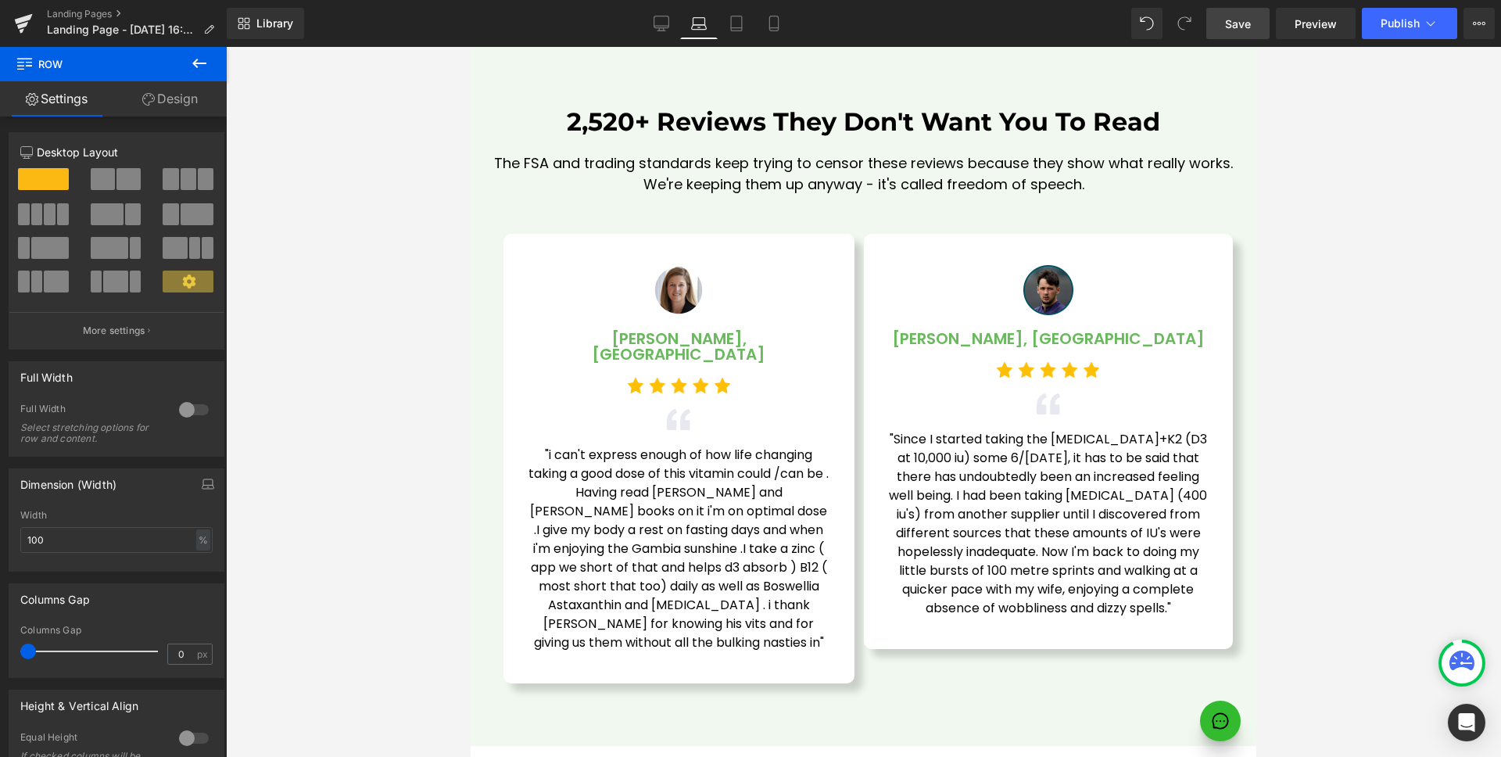
click at [1242, 26] on span "Save" at bounding box center [1238, 24] width 26 height 16
click at [738, 22] on icon at bounding box center [737, 24] width 16 height 16
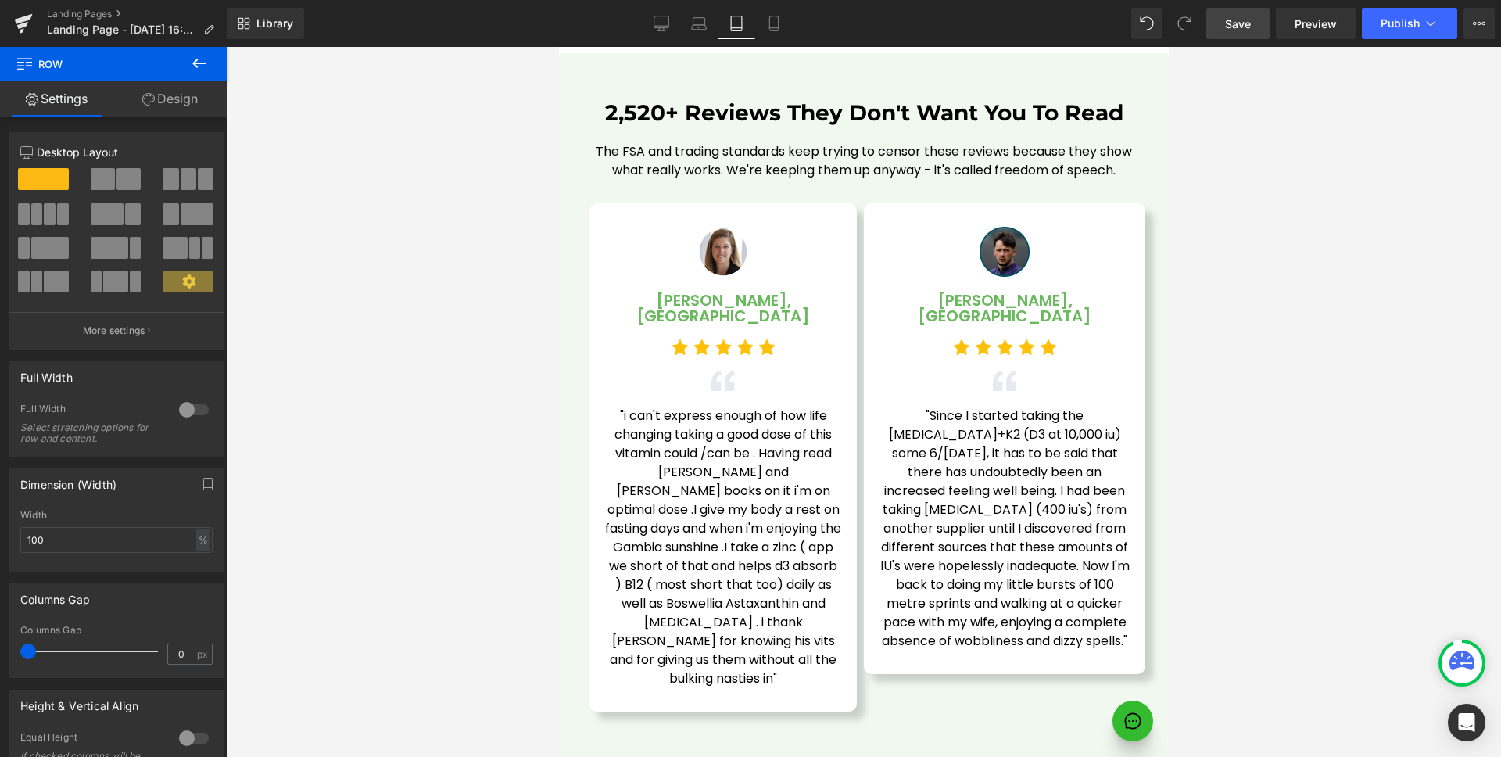
scroll to position [4576, 0]
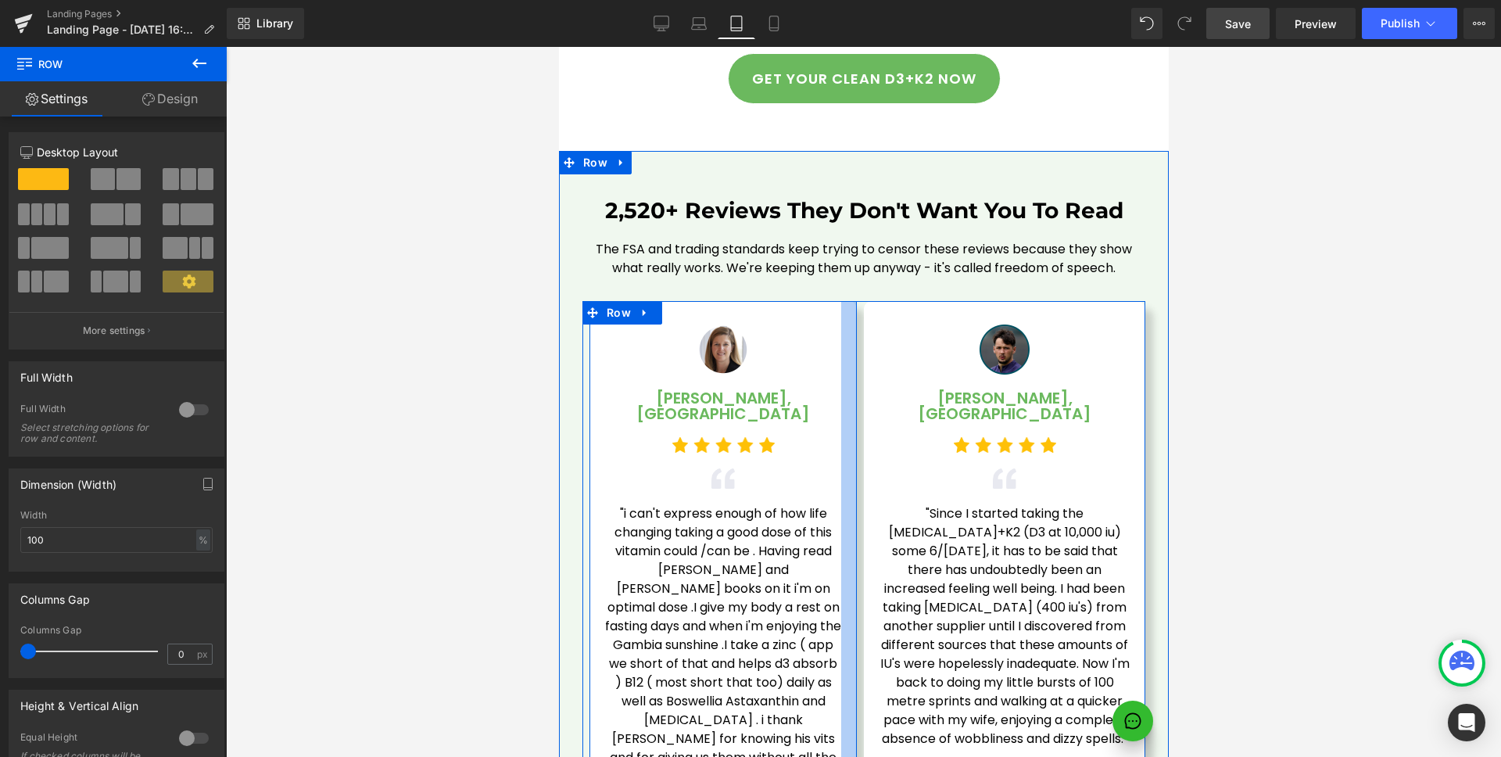
click at [841, 301] on div at bounding box center [849, 555] width 16 height 508
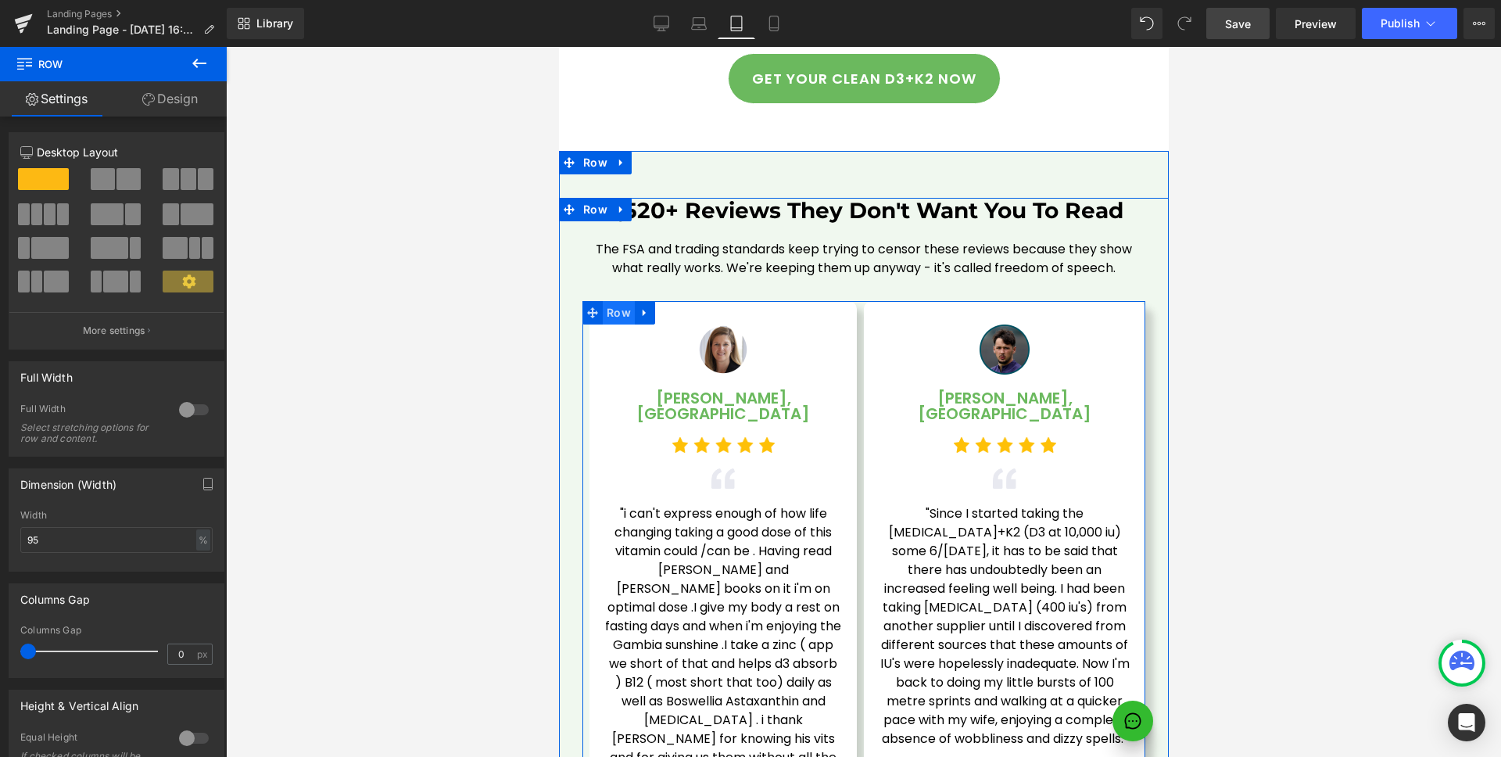
click at [607, 301] on span "Row" at bounding box center [618, 312] width 32 height 23
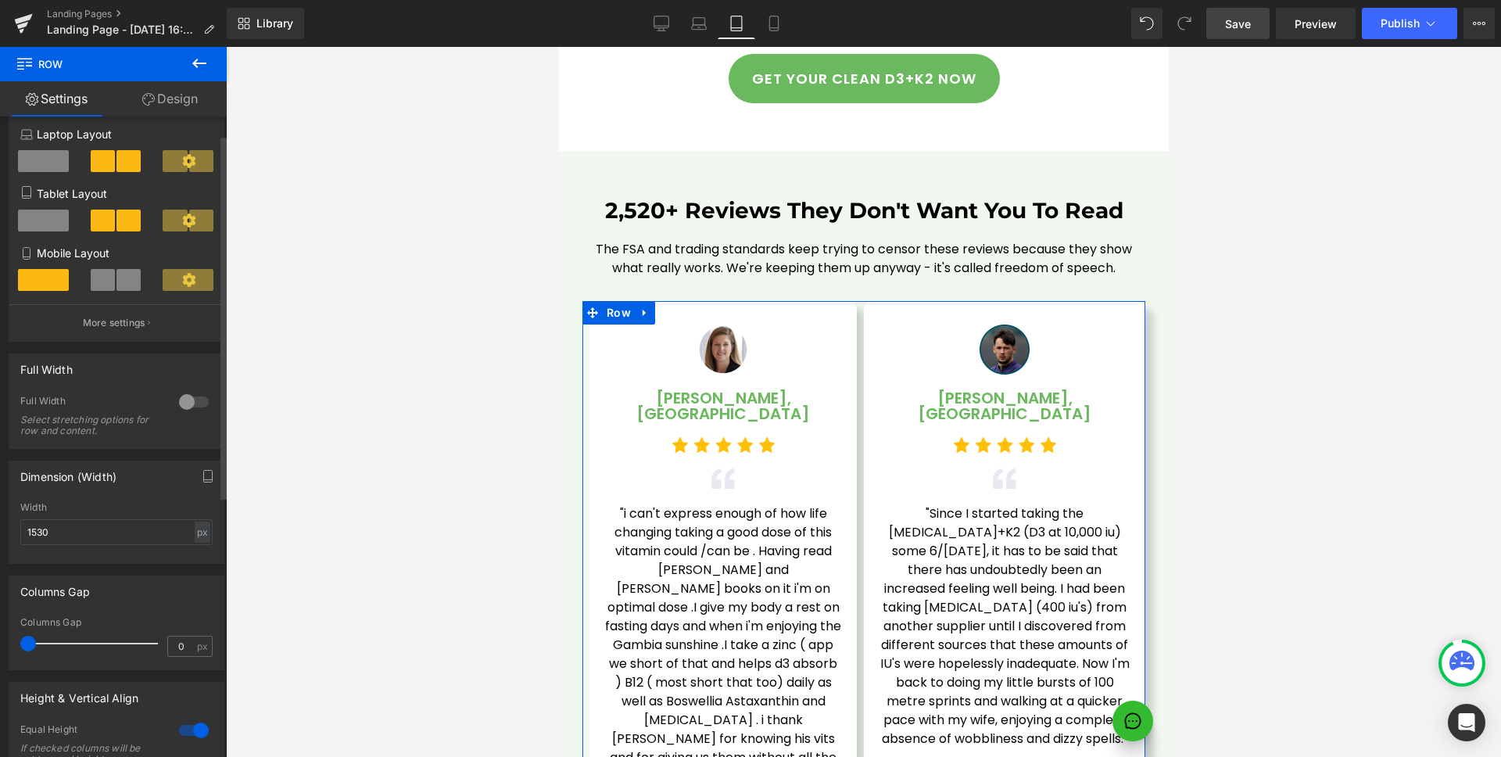
scroll to position [475, 0]
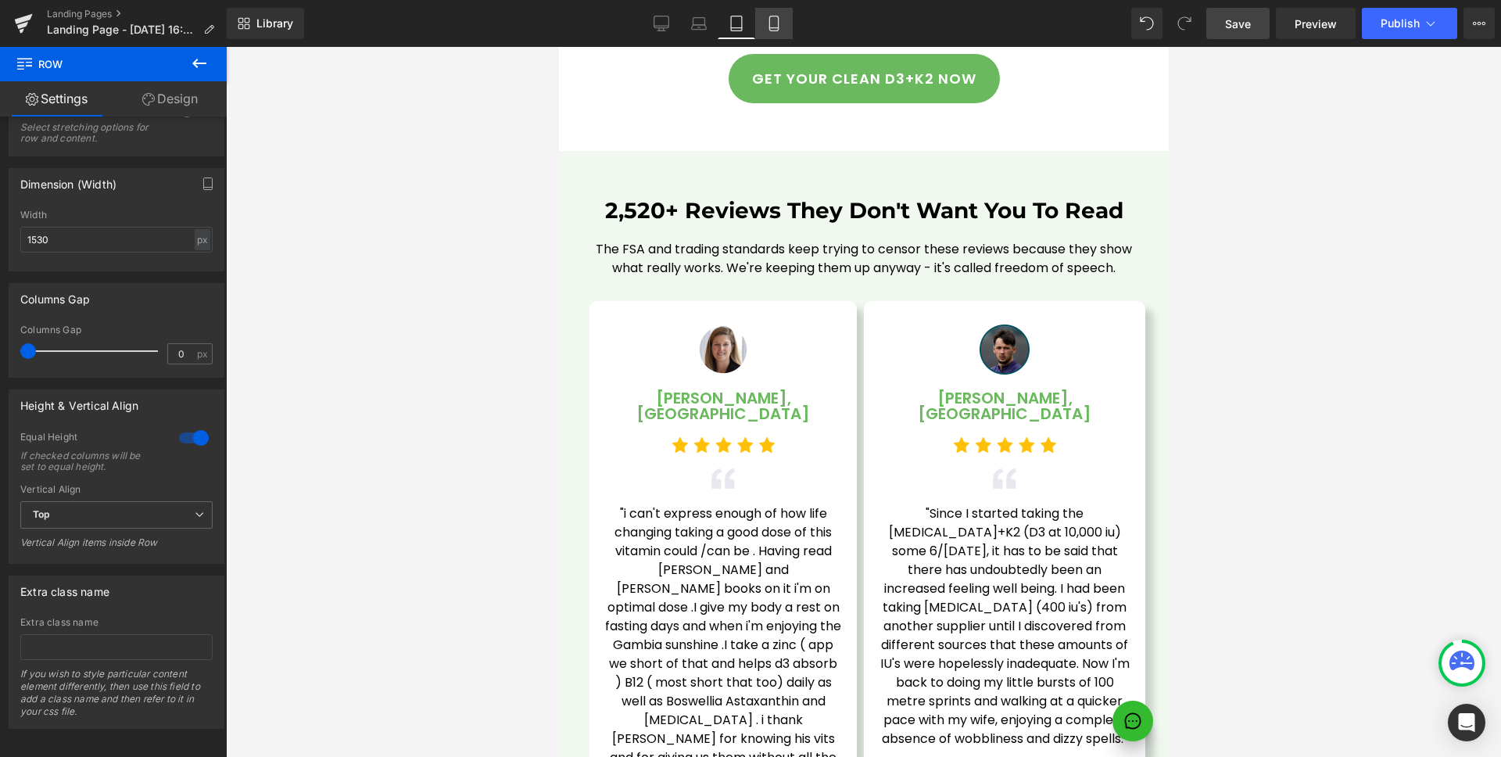
click at [773, 26] on icon at bounding box center [774, 24] width 16 height 16
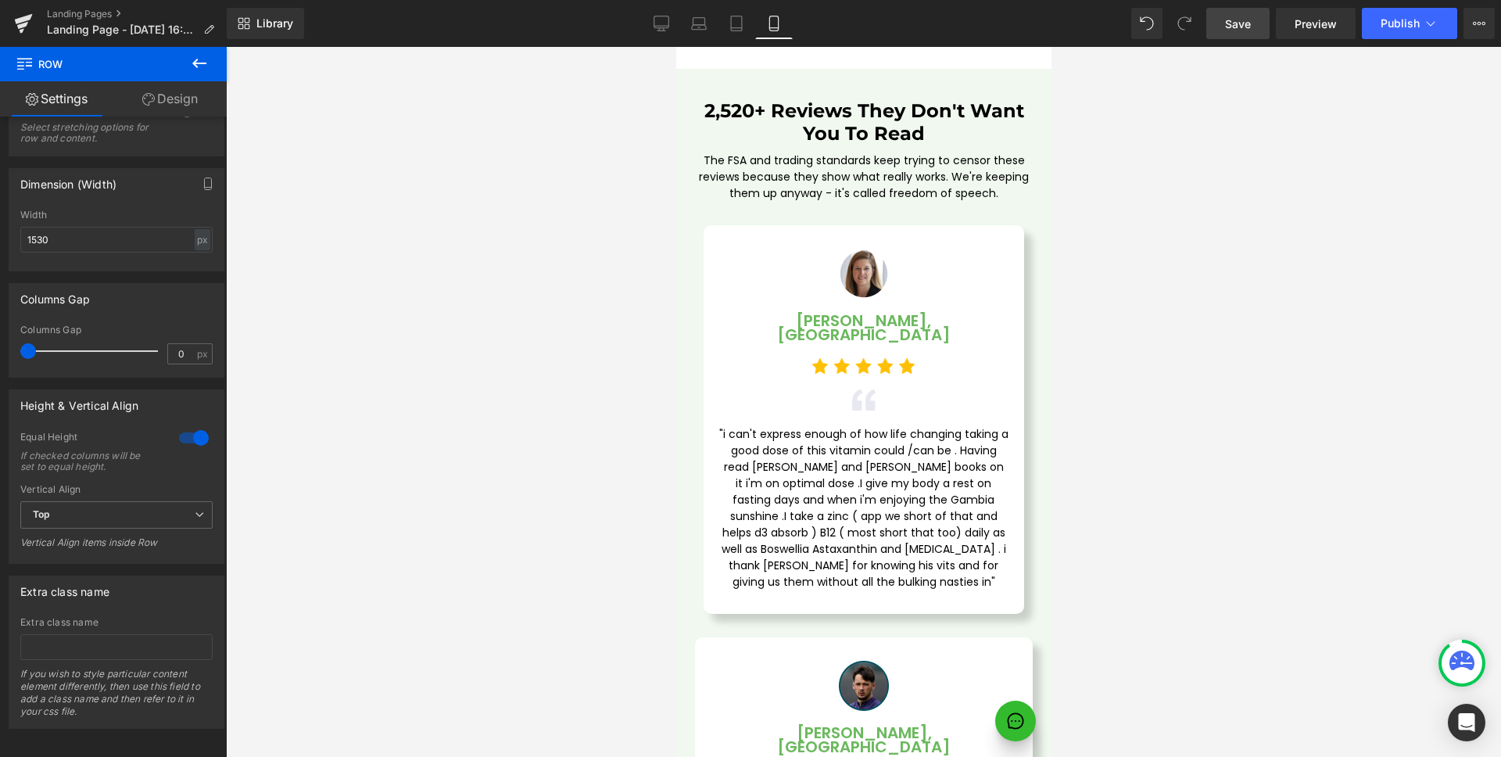
scroll to position [4721, 0]
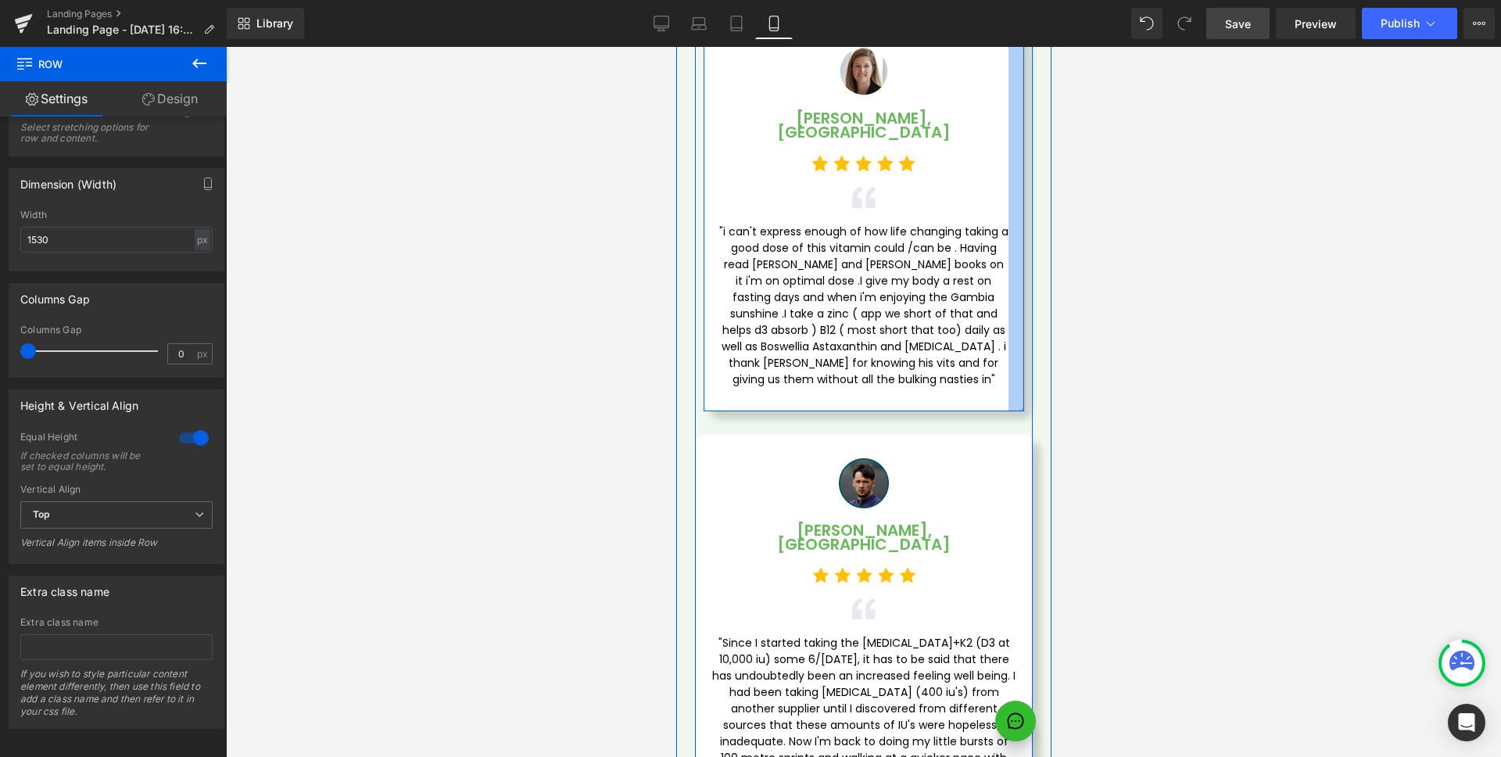
click at [1010, 325] on div at bounding box center [1016, 217] width 16 height 388
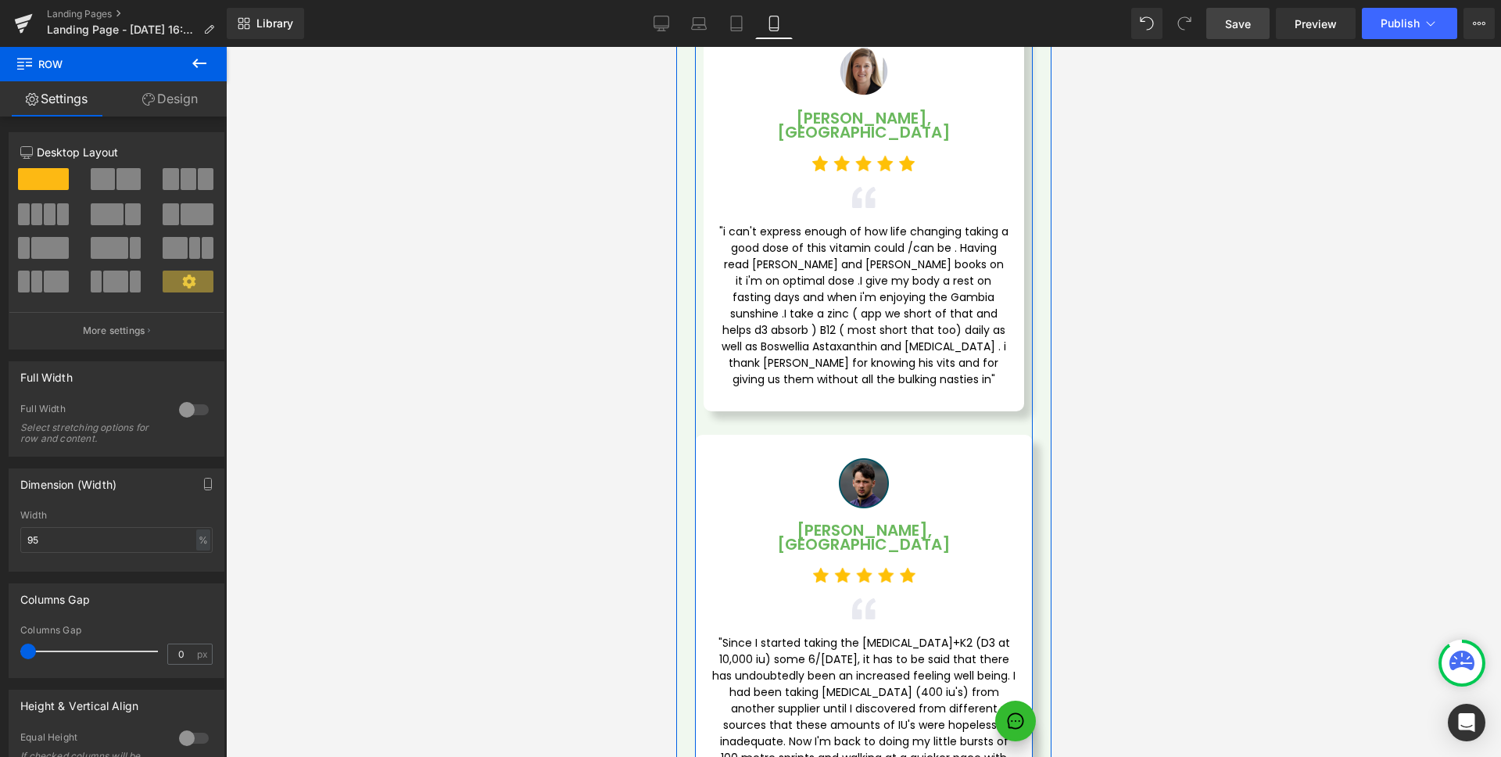
scroll to position [4411, 0]
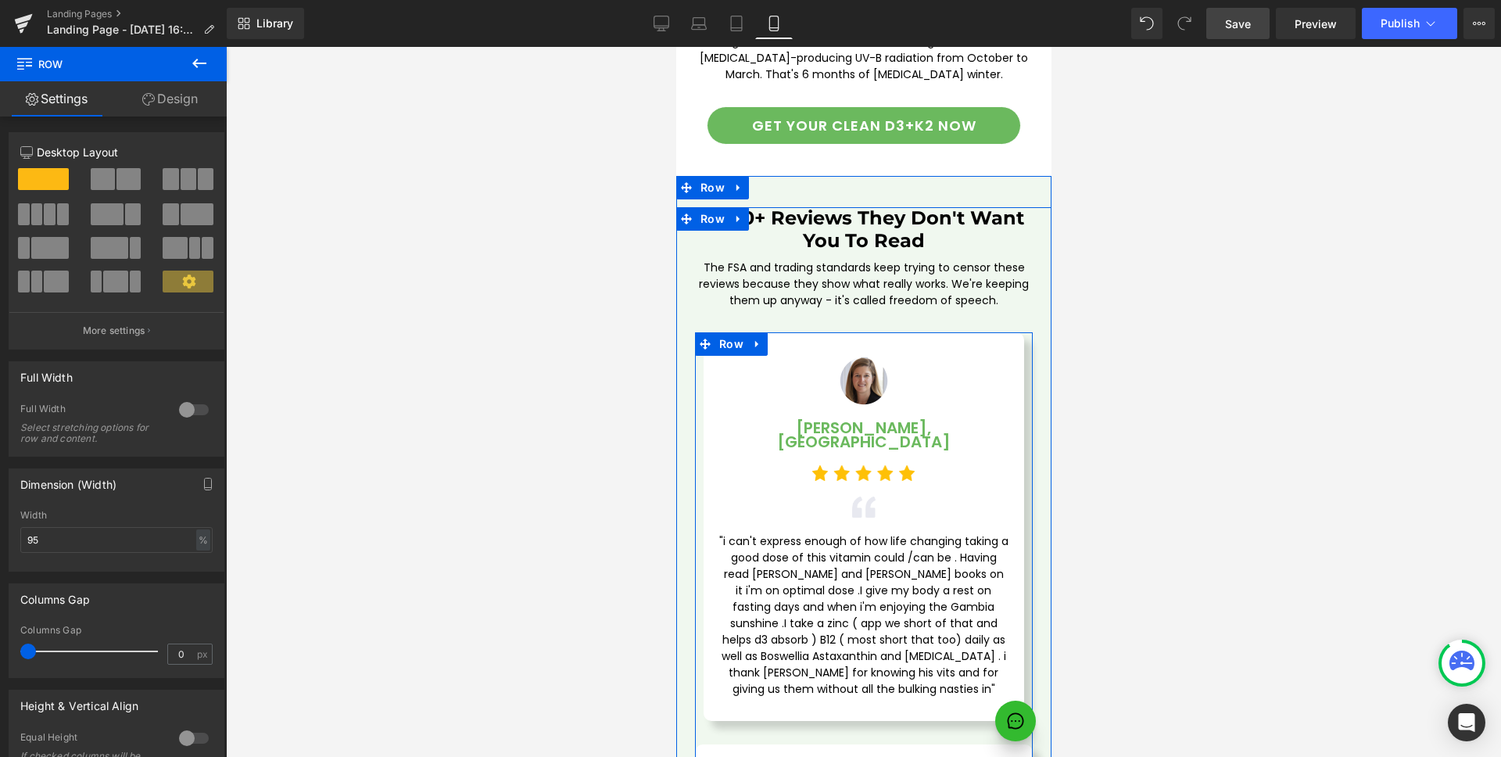
click at [917, 332] on div "Image [PERSON_NAME], London Text Block Image Image "i can't express enough of h…" at bounding box center [863, 526] width 321 height 388
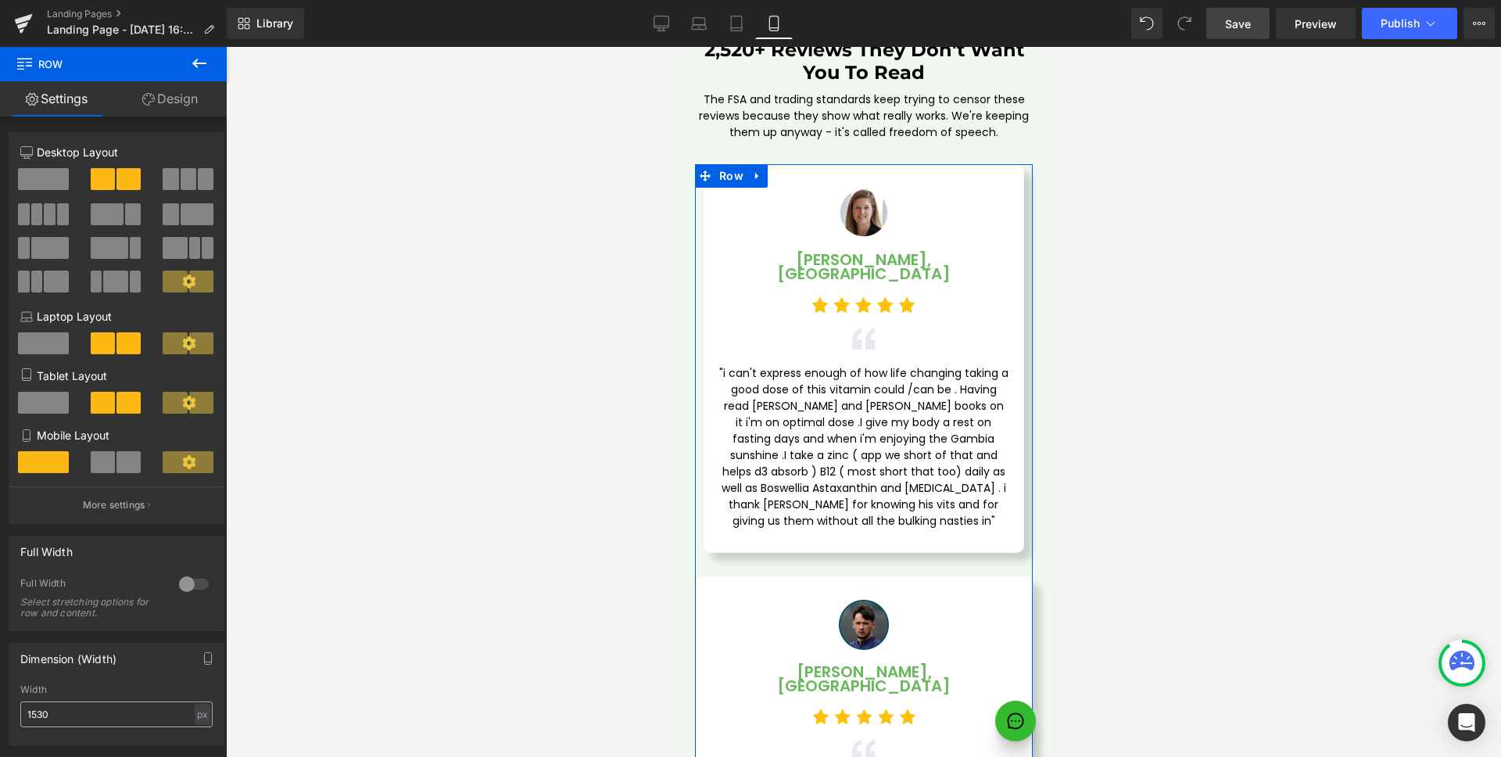
scroll to position [273, 0]
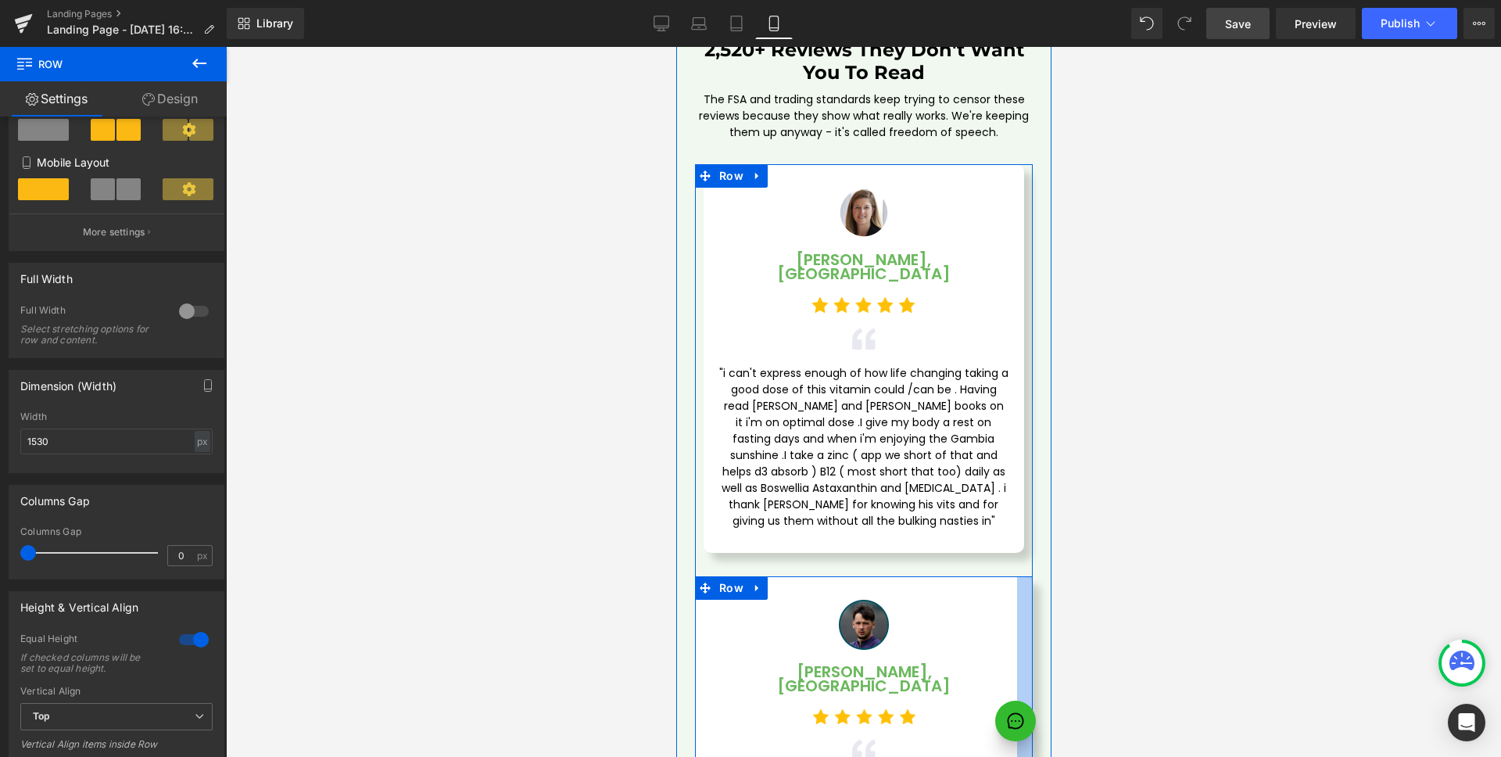
click at [1017, 576] on div at bounding box center [1025, 770] width 16 height 388
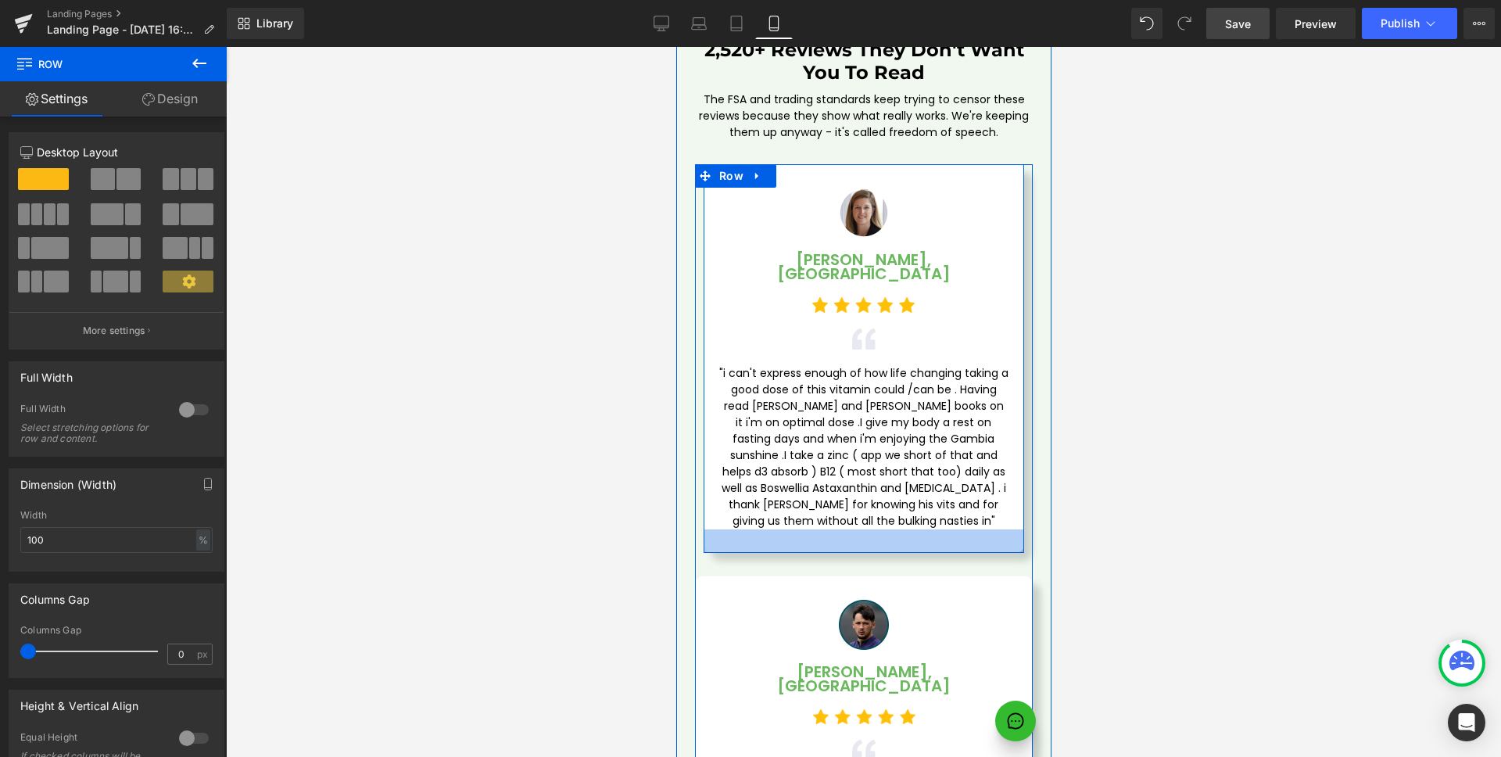
click at [989, 529] on div at bounding box center [863, 540] width 321 height 23
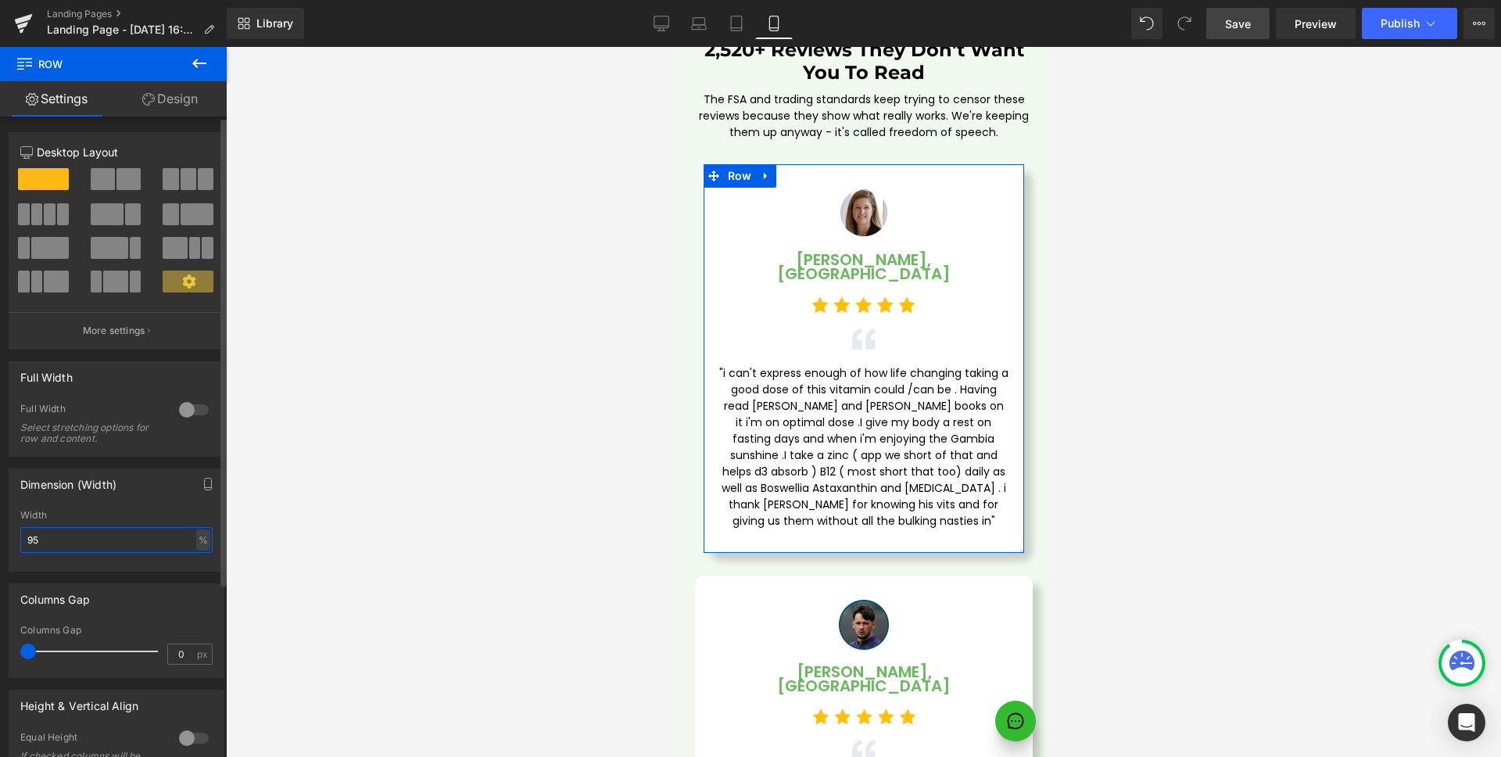
click at [58, 534] on input "95" at bounding box center [116, 540] width 192 height 26
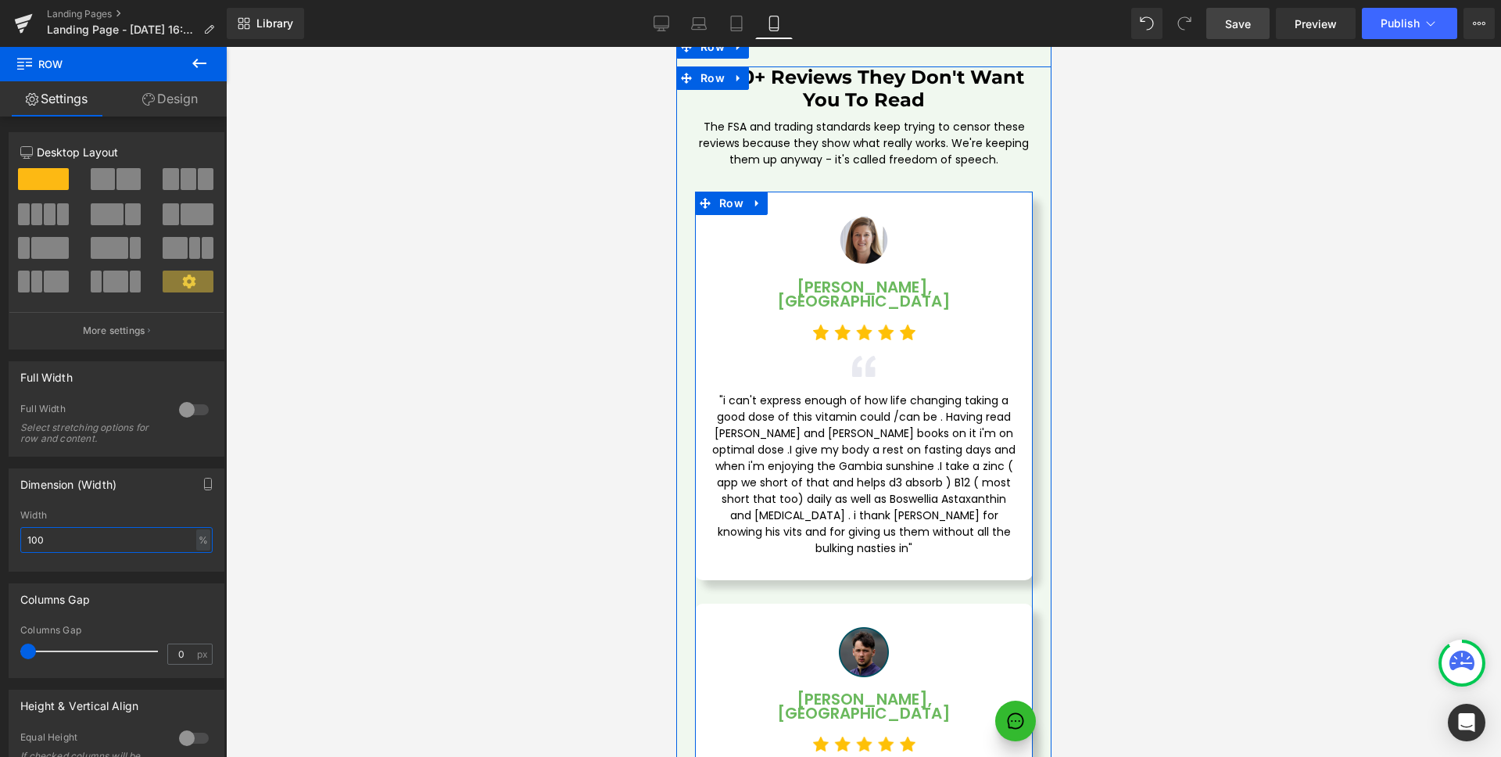
scroll to position [4545, 0]
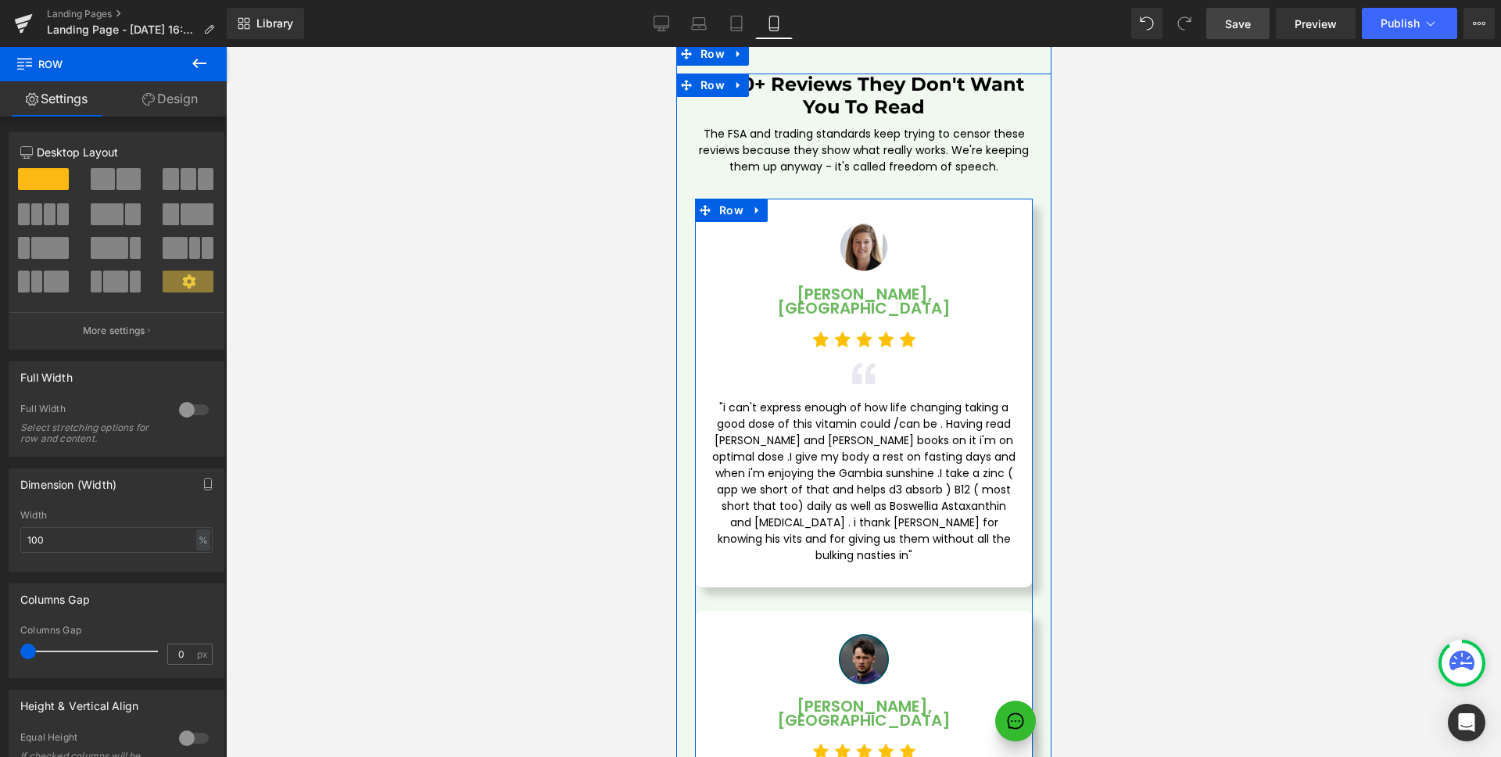
click at [1243, 18] on span "Save" at bounding box center [1238, 24] width 26 height 16
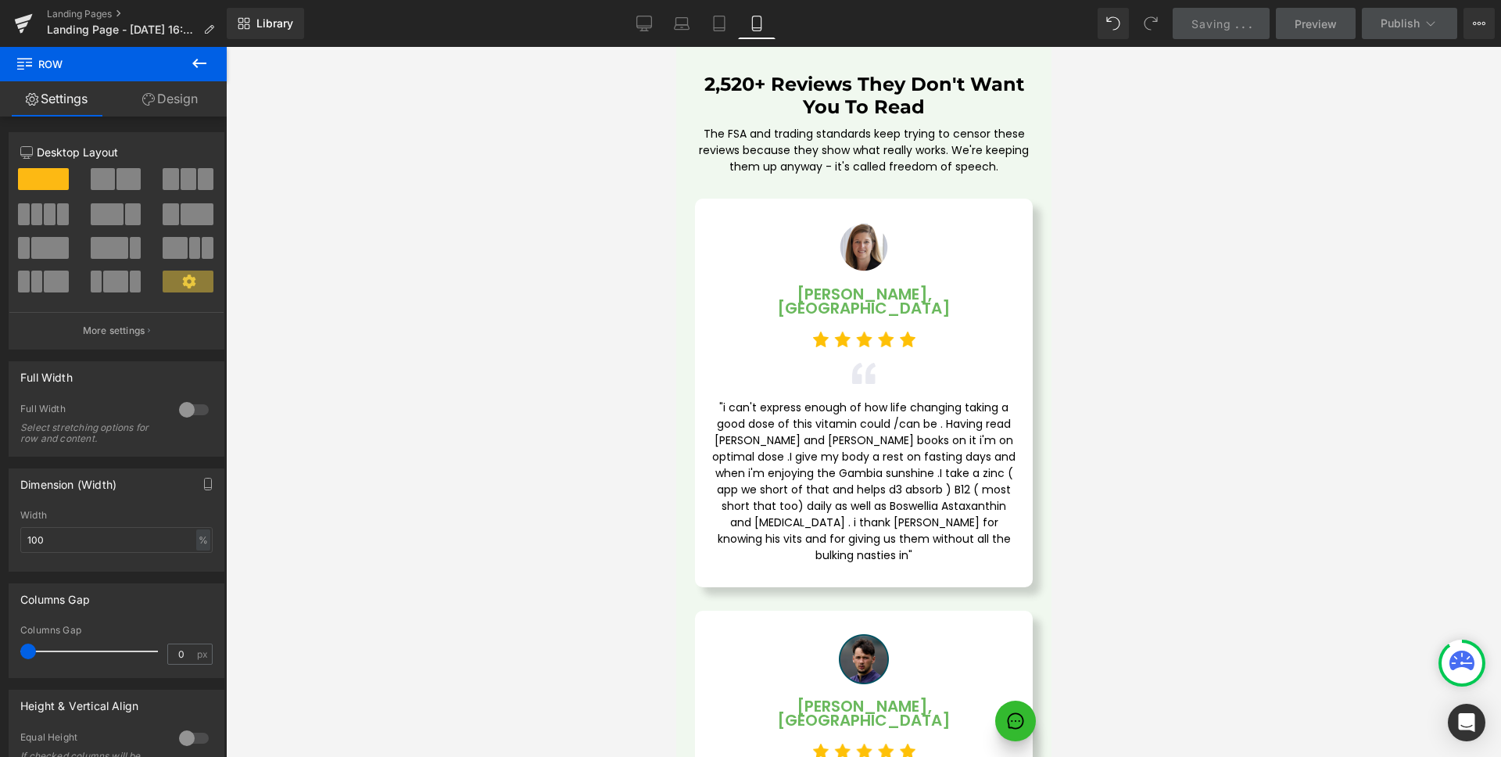
scroll to position [4493, 0]
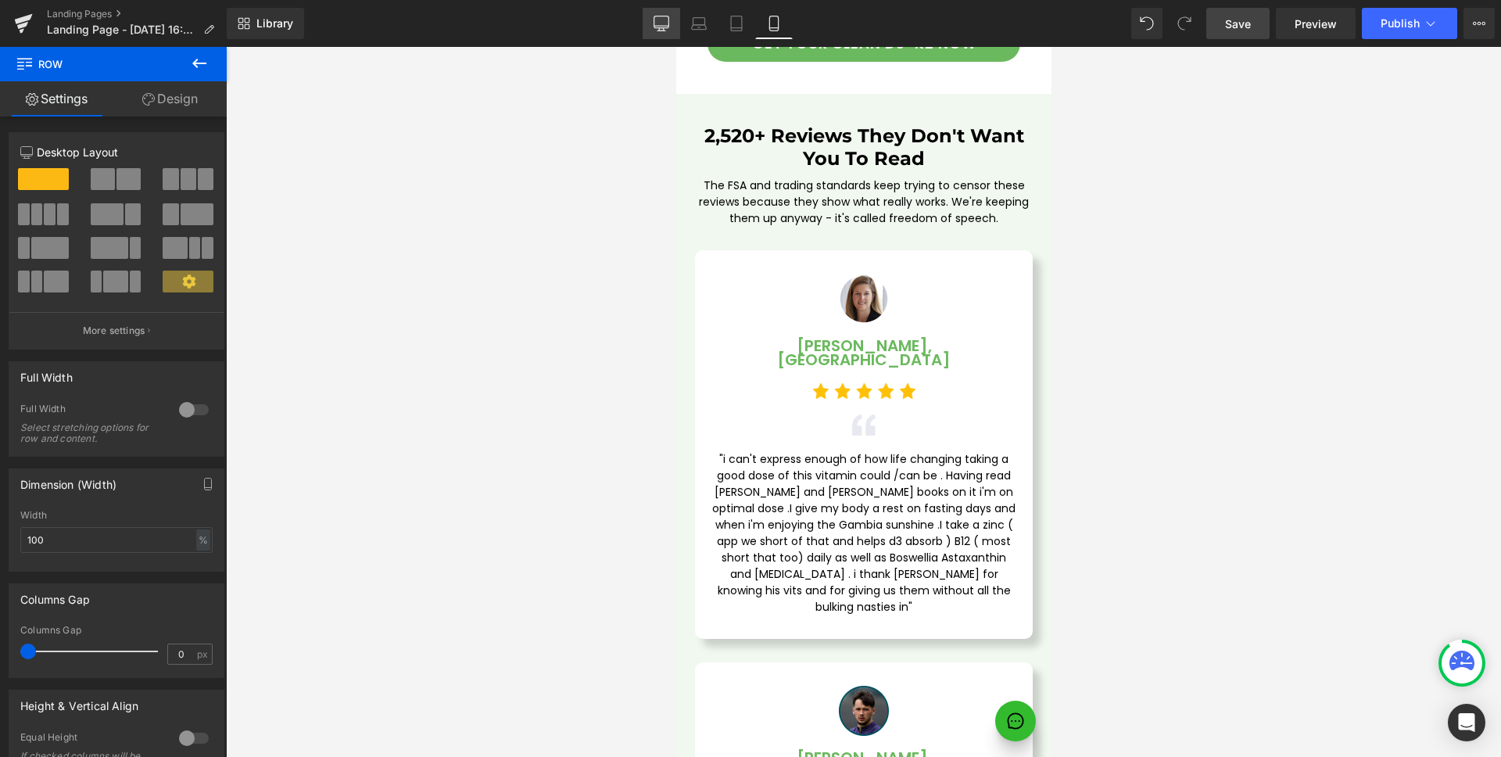
click at [666, 23] on icon at bounding box center [662, 24] width 16 height 16
type input "95"
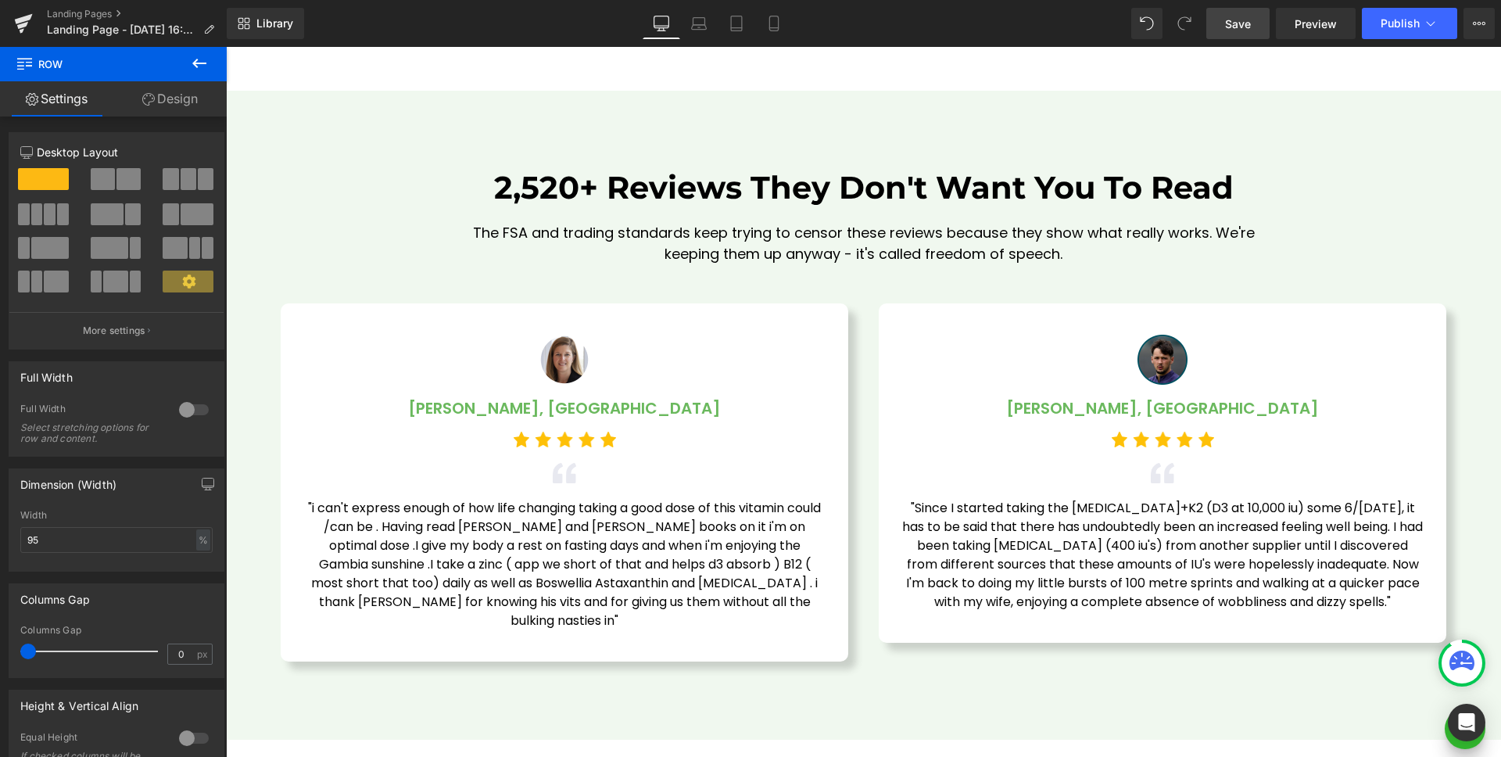
scroll to position [4601, 0]
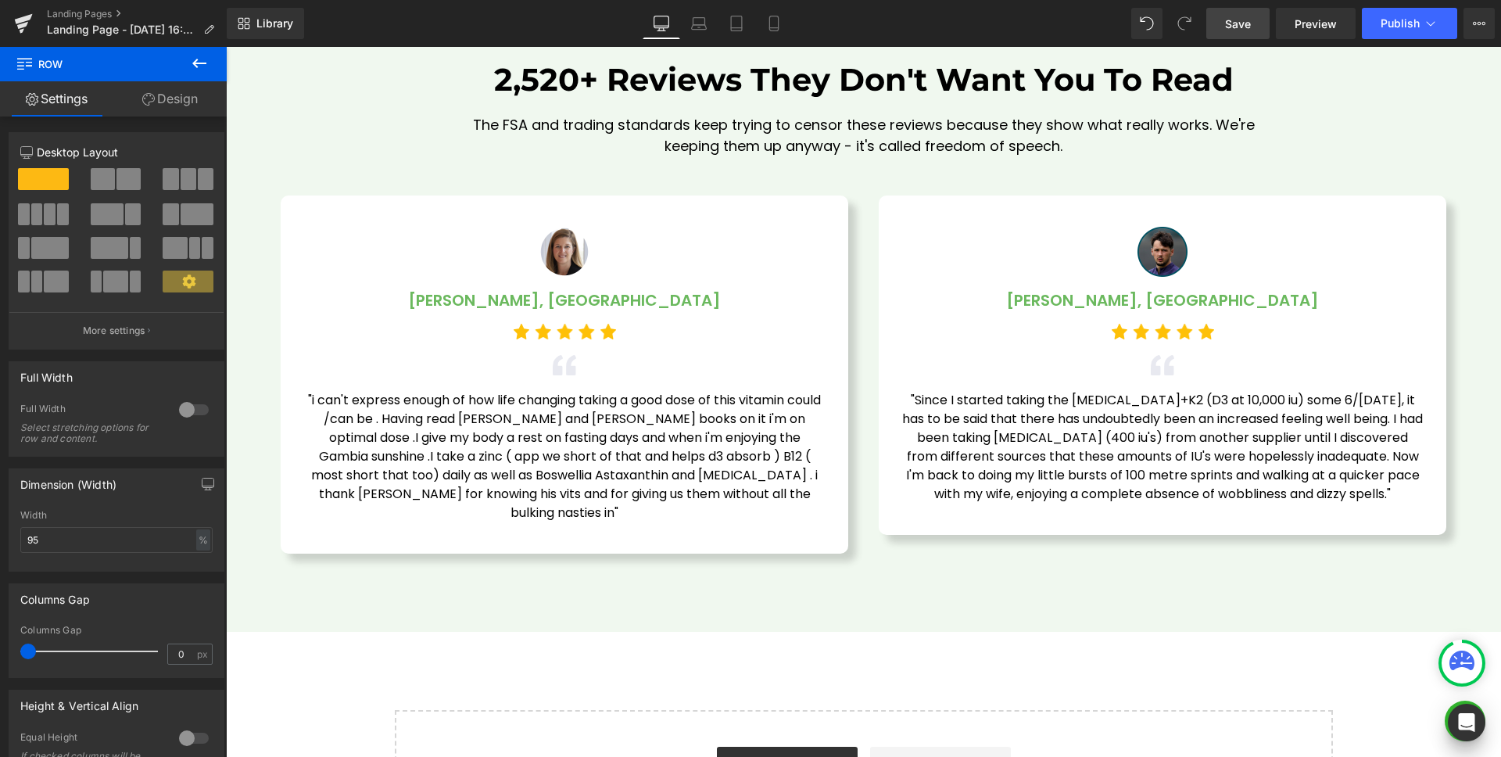
click at [226, 47] on div "60px" at bounding box center [226, 47] width 0 height 0
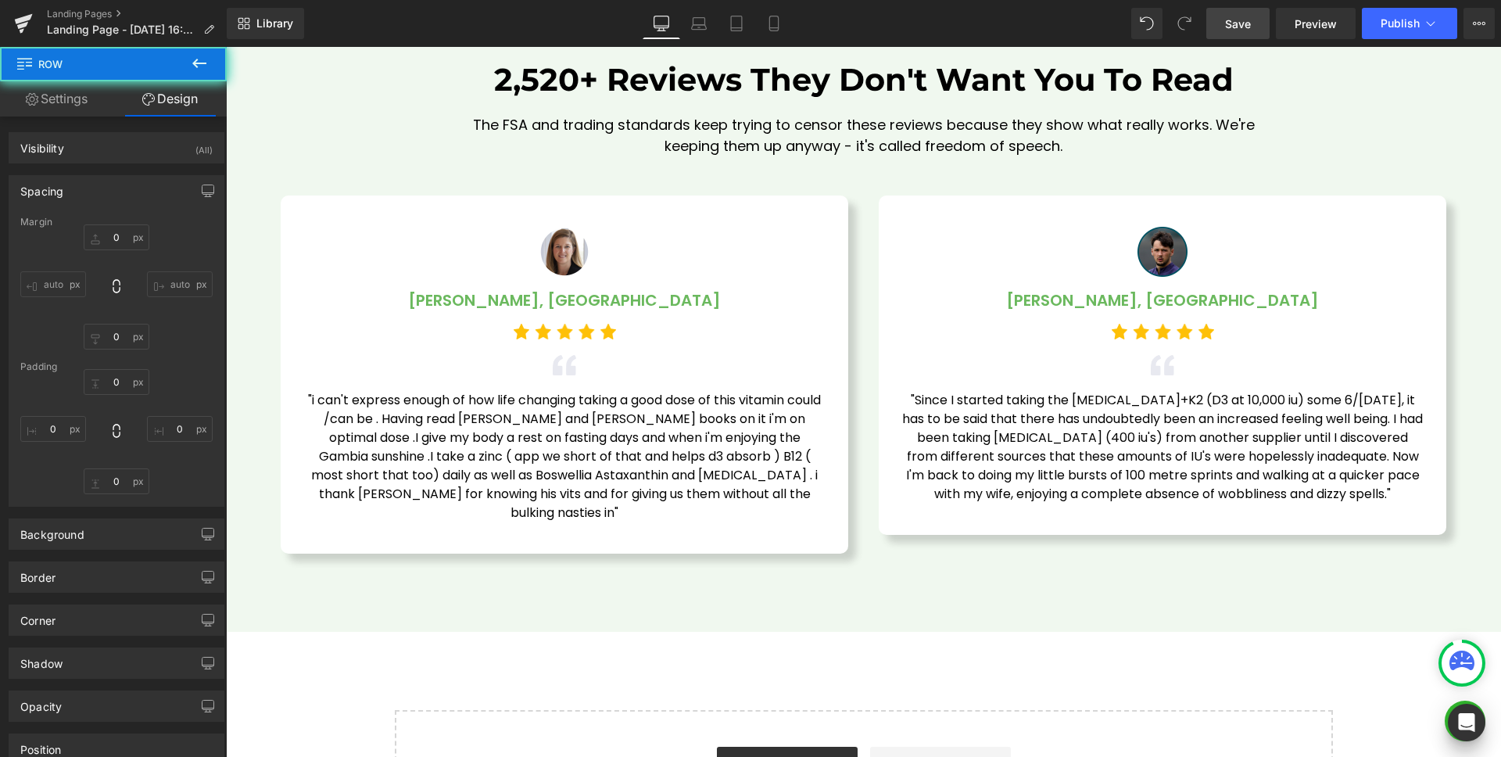
click at [196, 61] on icon at bounding box center [199, 63] width 19 height 19
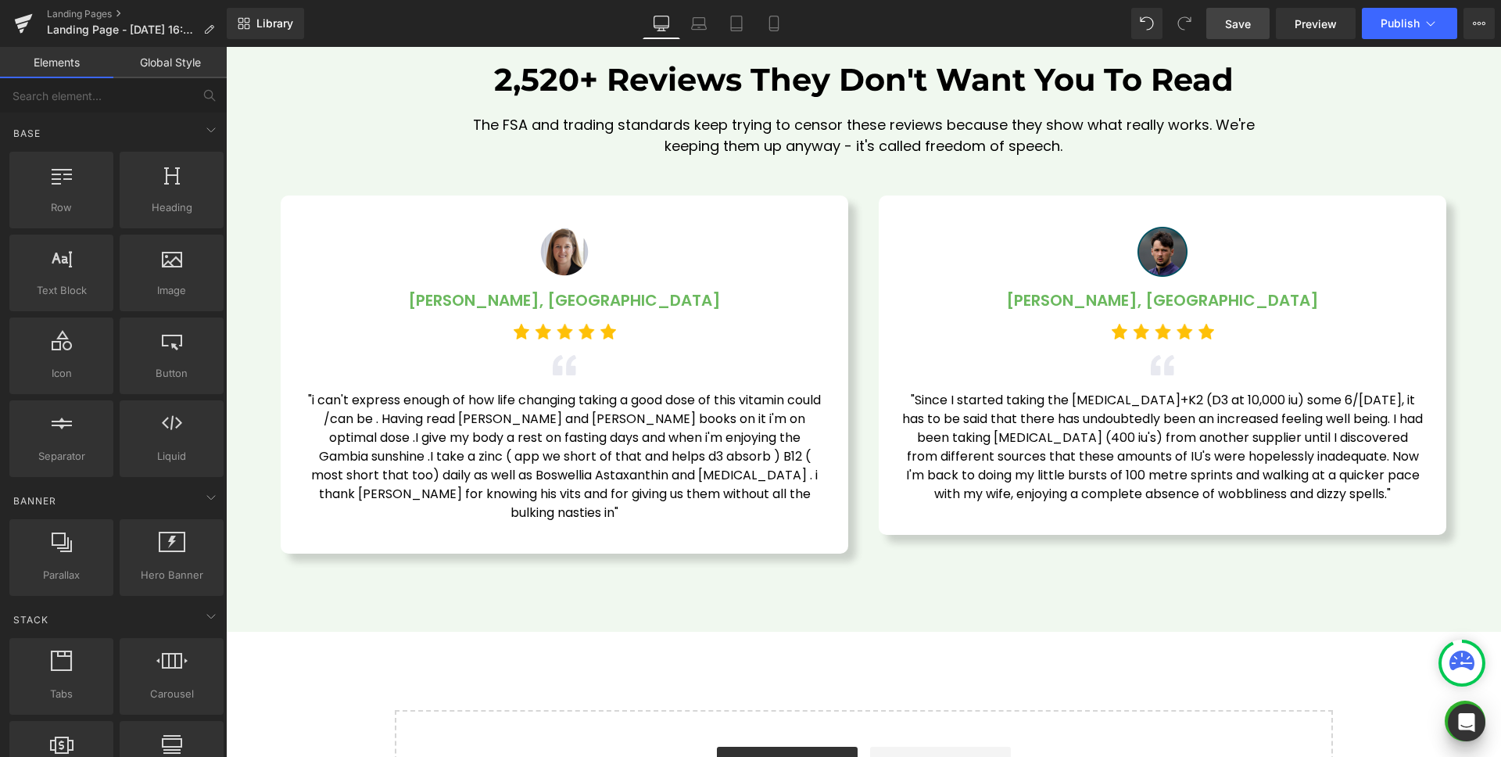
scroll to position [4684, 0]
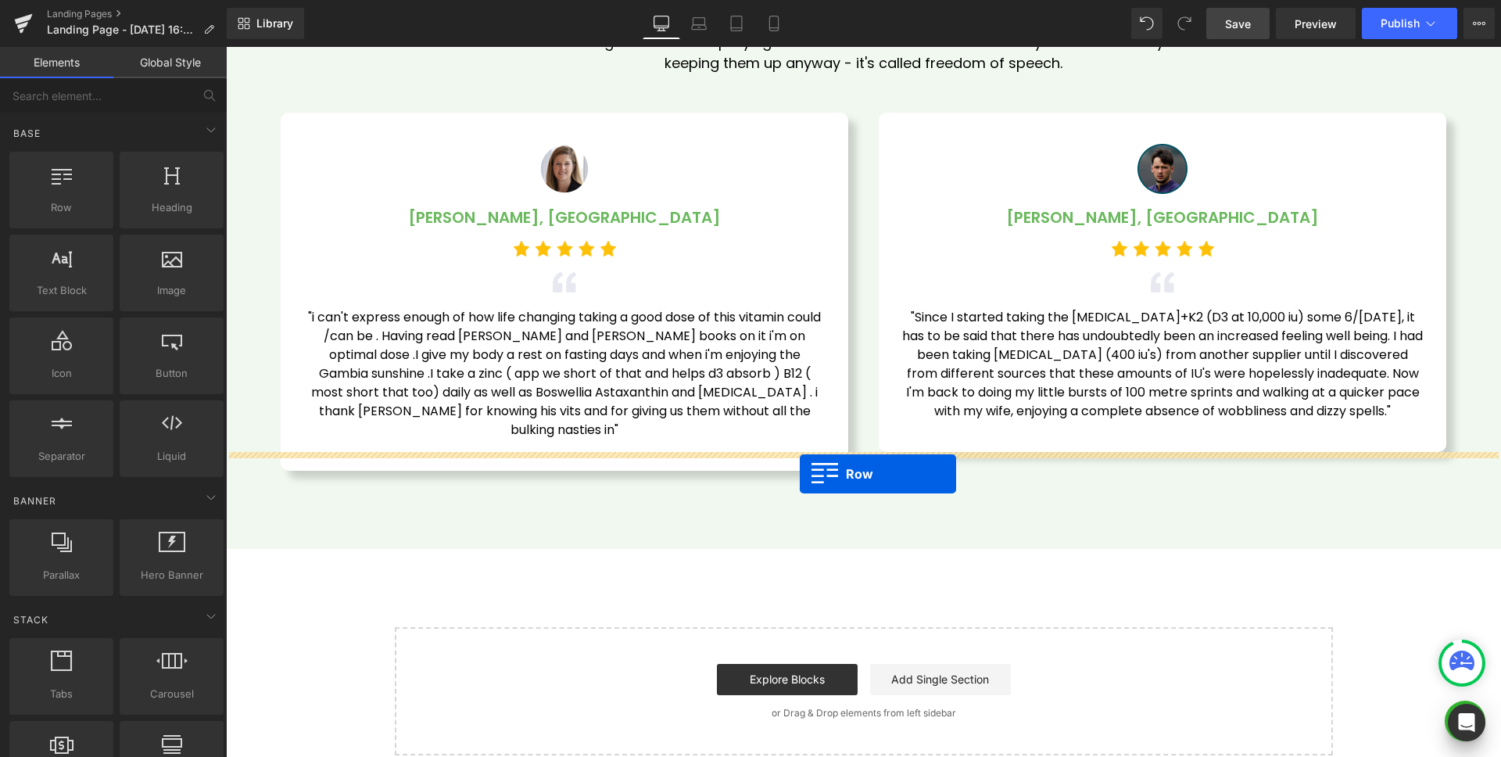
drag, startPoint x: 278, startPoint y: 230, endPoint x: 800, endPoint y: 474, distance: 575.8
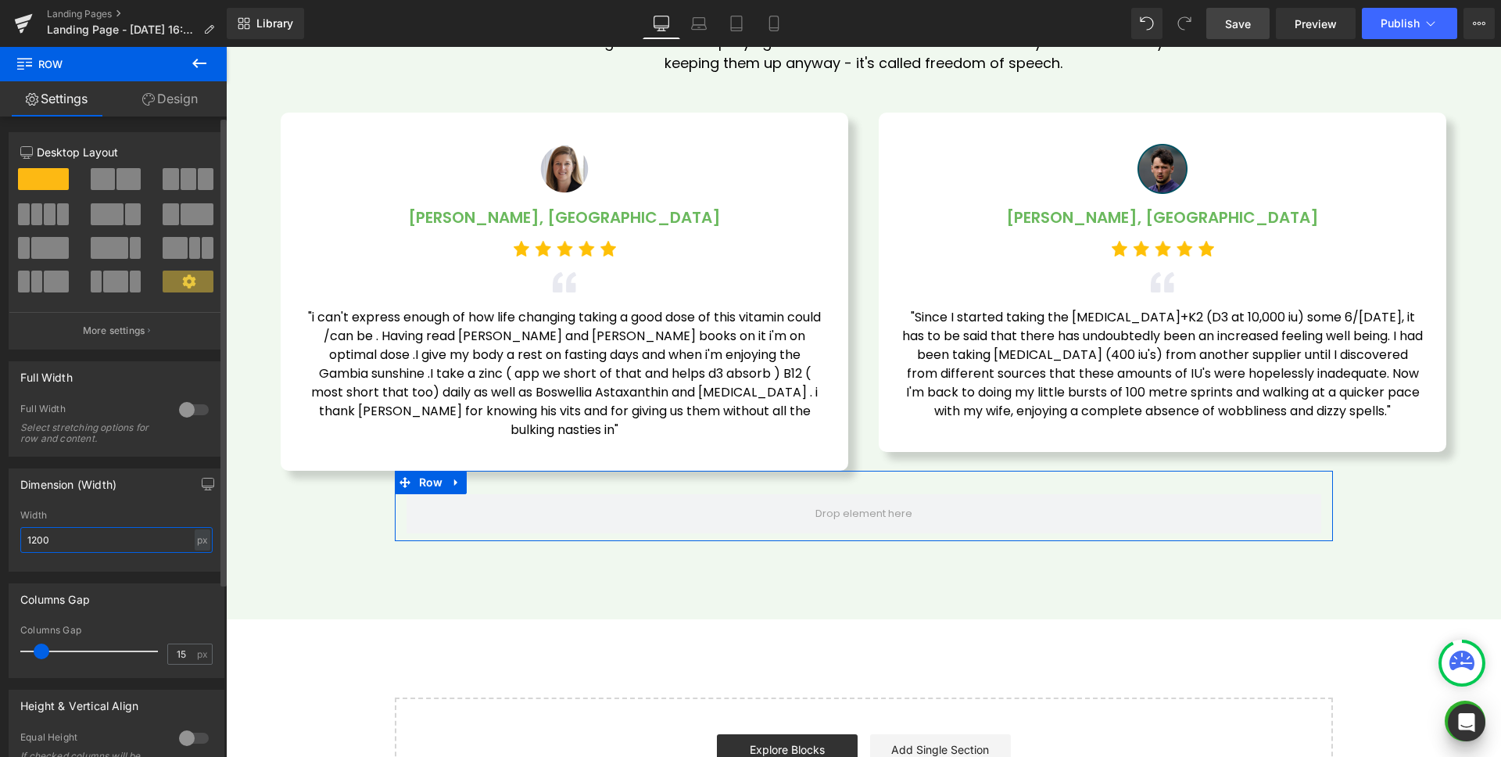
click at [61, 539] on input "1200" at bounding box center [116, 540] width 192 height 26
type input "1590"
click at [0, 654] on div "Columns Gap 2px Columns Gap 2 px" at bounding box center [117, 625] width 234 height 106
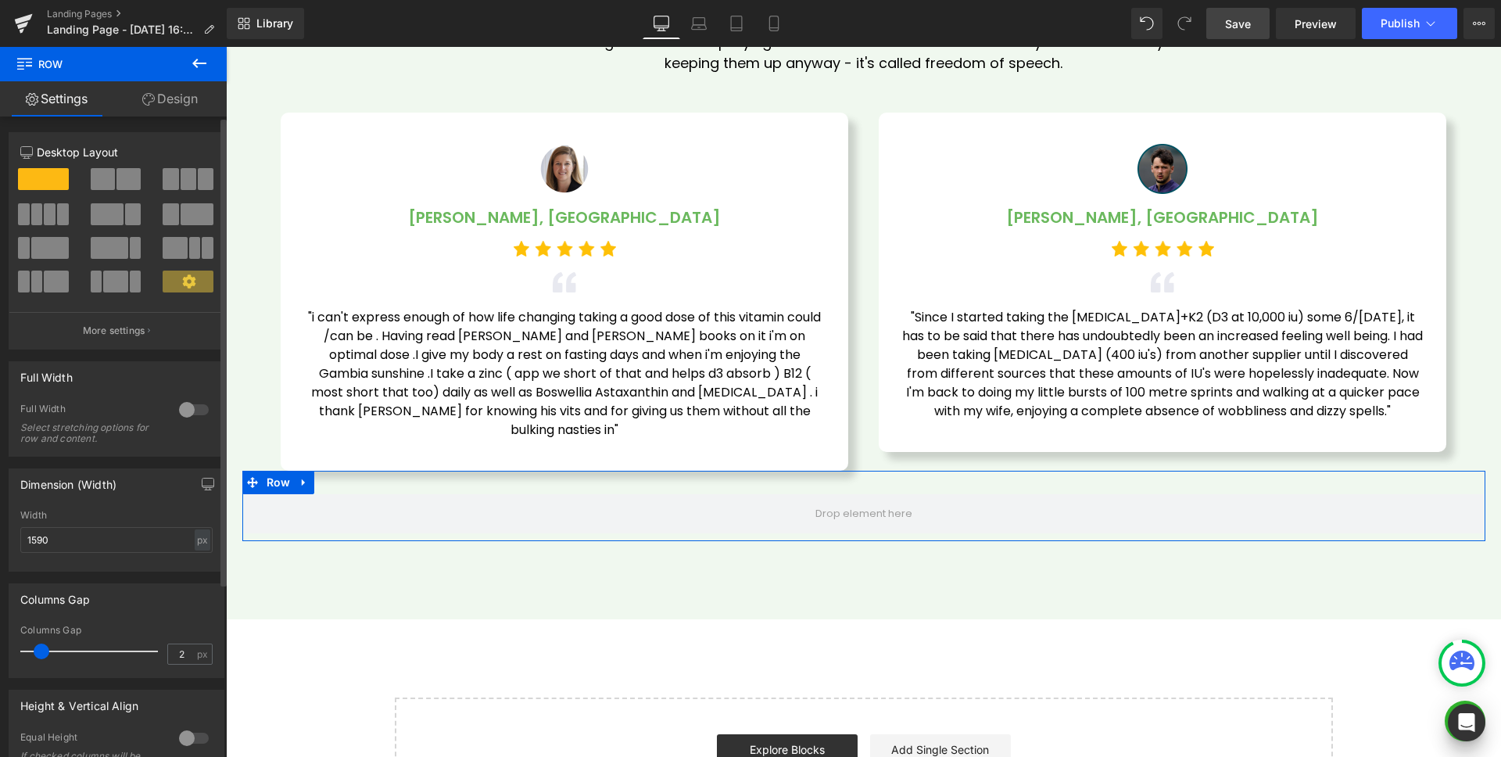
type input "0"
click at [163, 94] on link "Design" at bounding box center [169, 98] width 113 height 35
click at [0, 0] on div "Spacing" at bounding box center [0, 0] width 0 height 0
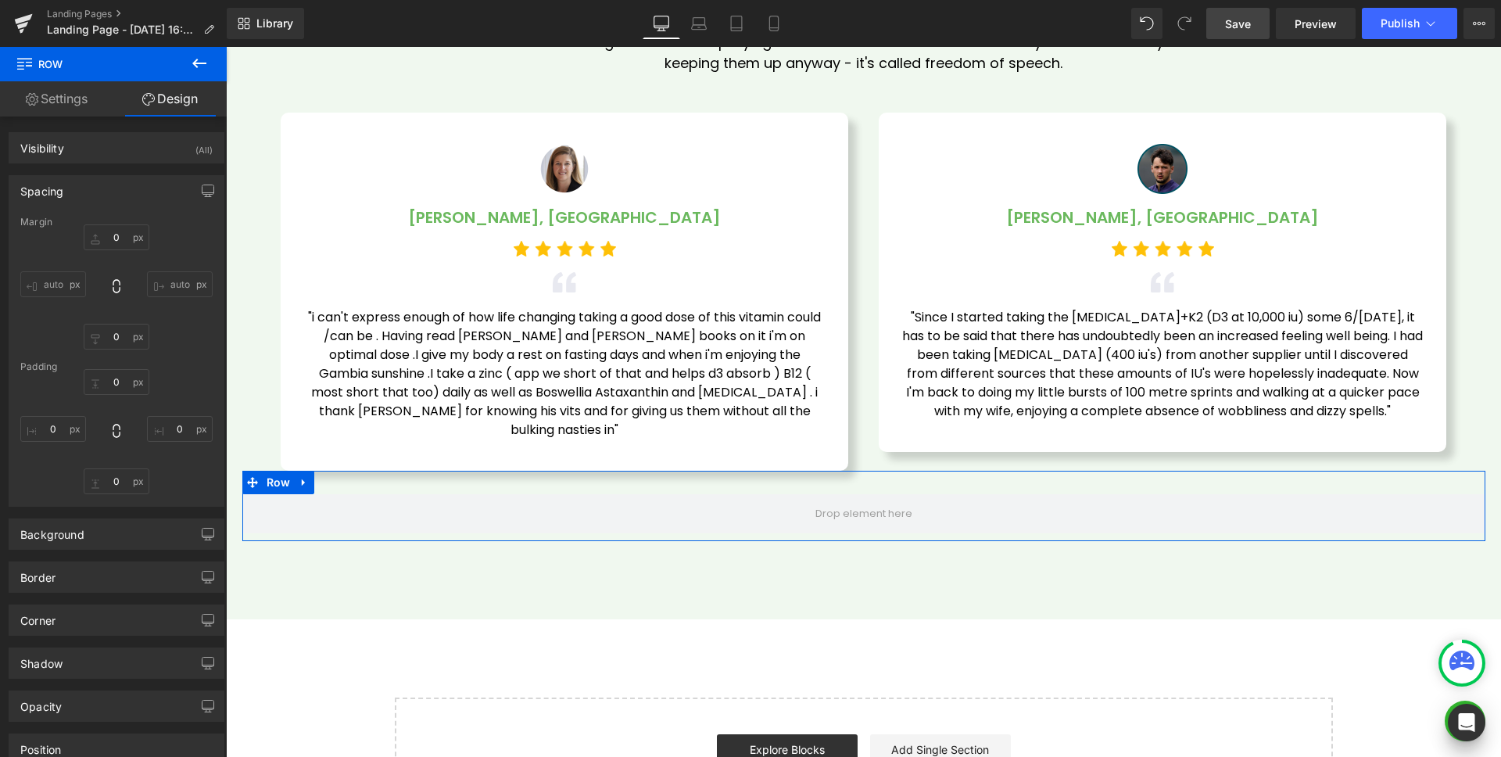
type input "0"
type input "30"
type input "0"
type input "10"
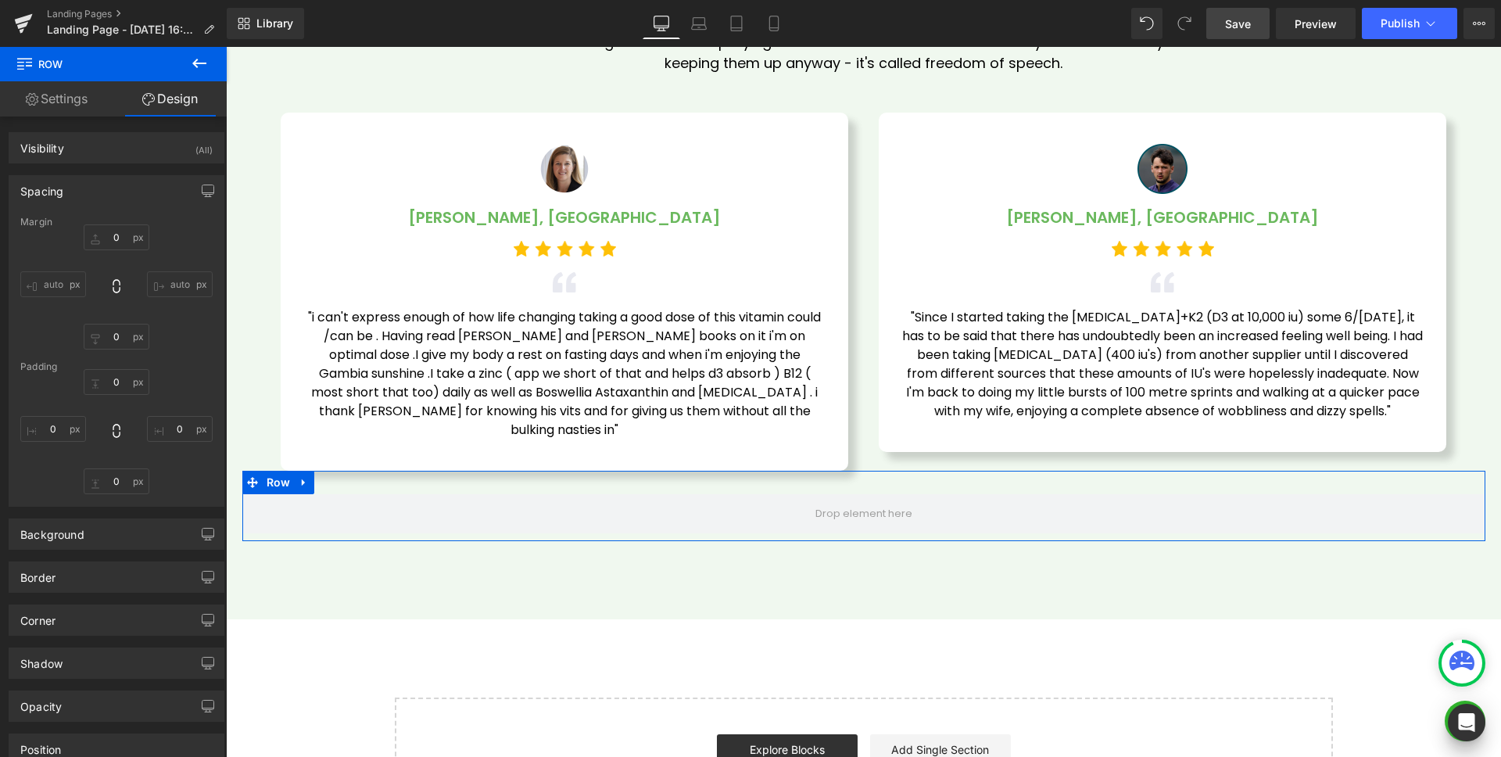
type input "0"
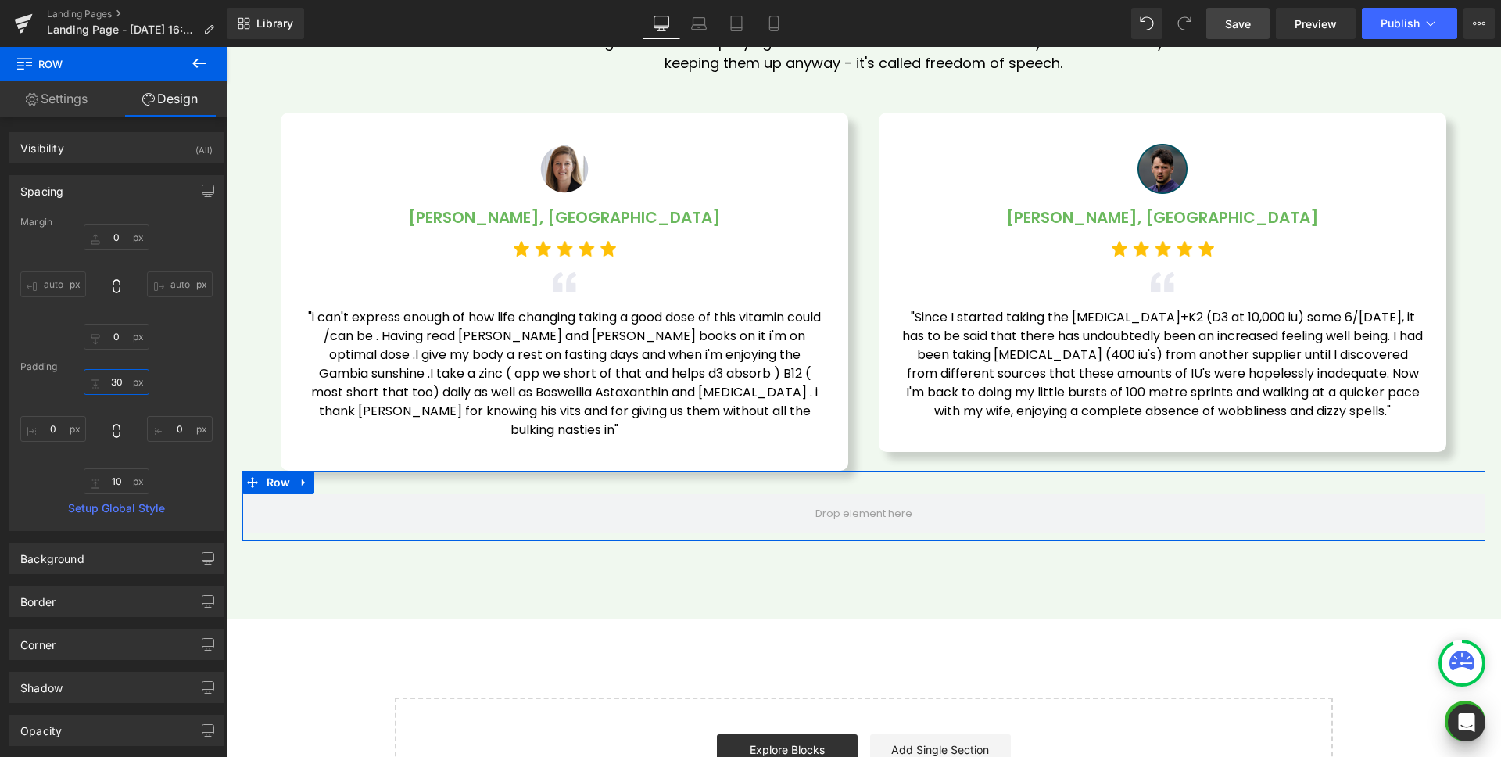
click at [113, 382] on input "30" at bounding box center [117, 382] width 66 height 26
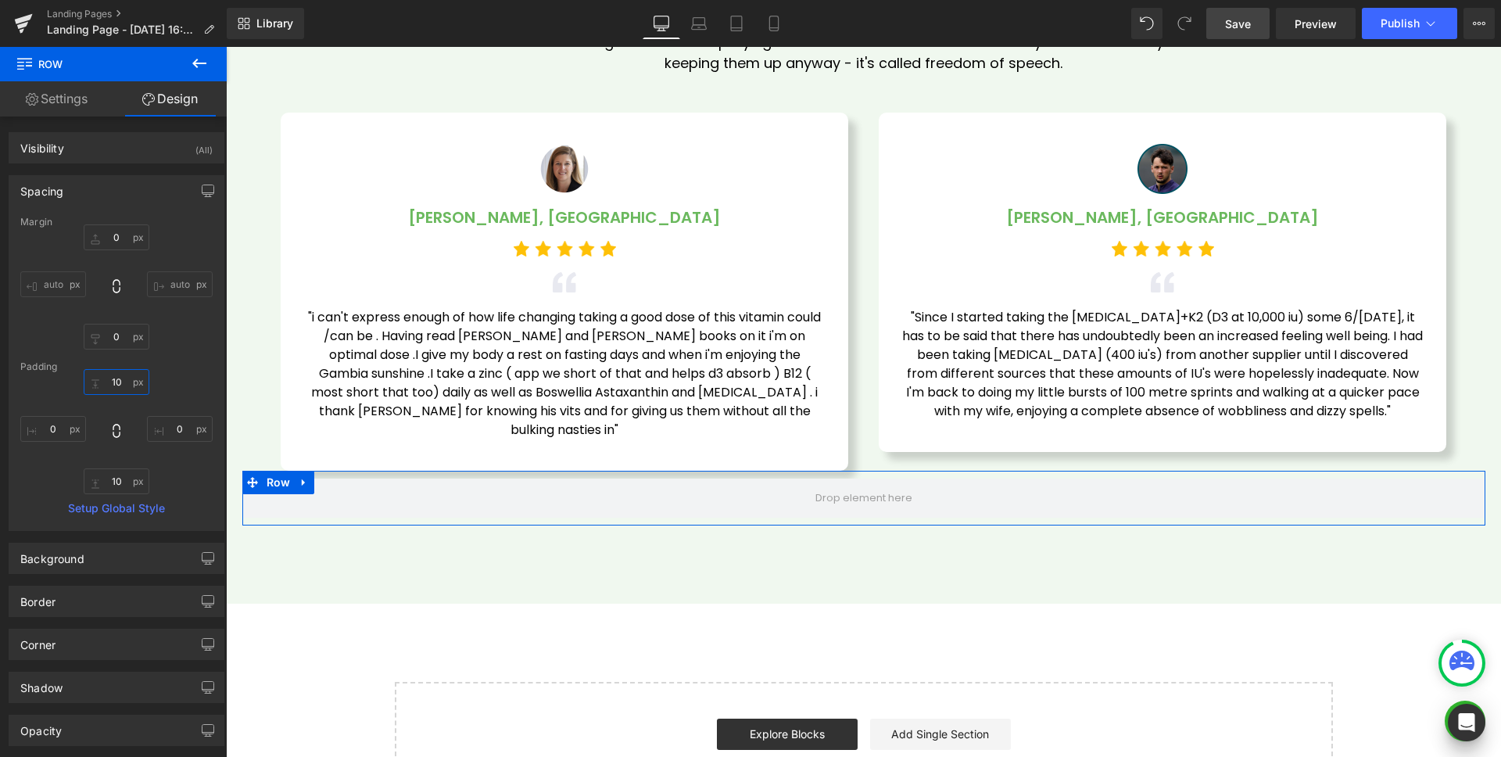
type input "0"
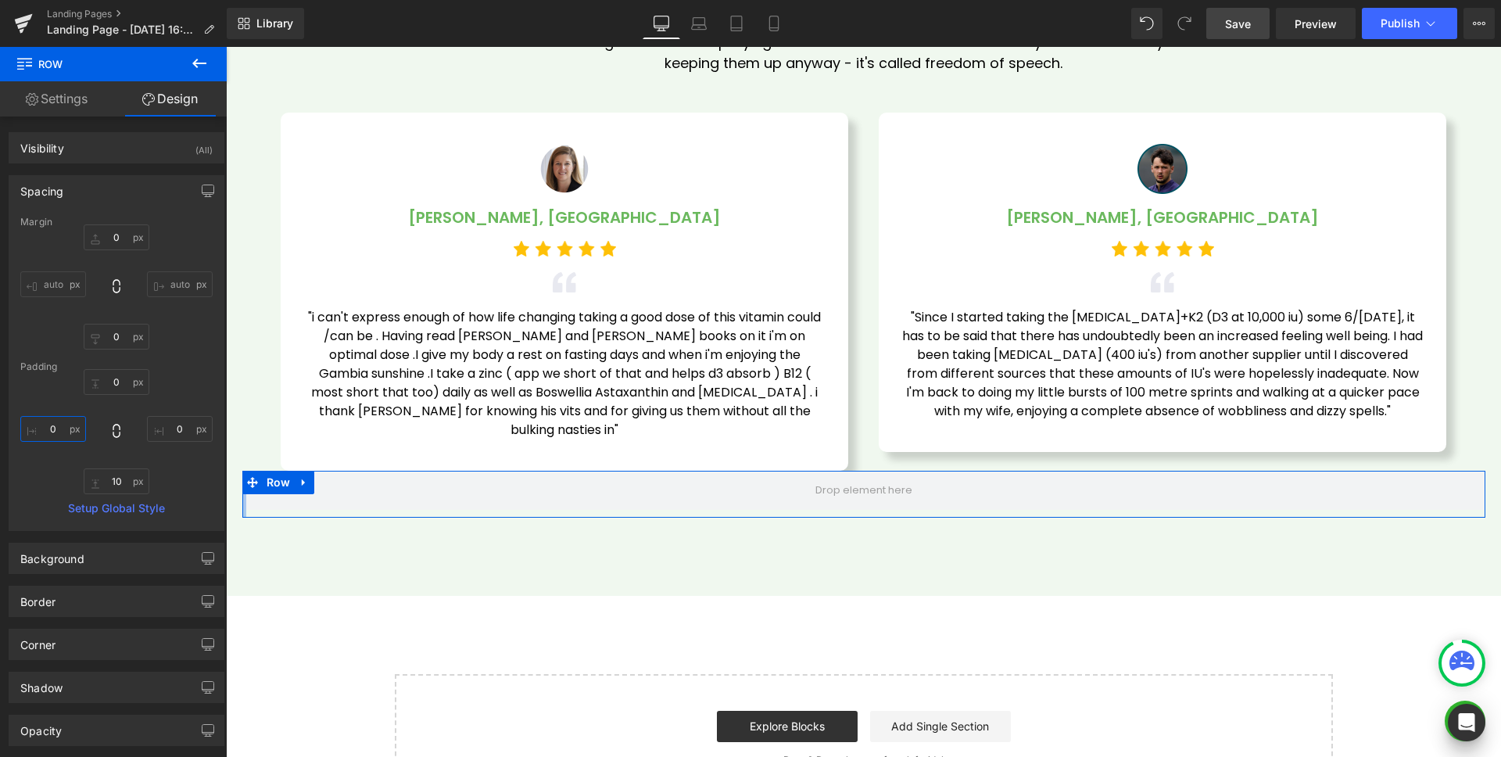
click at [62, 426] on input "0" at bounding box center [53, 429] width 66 height 26
type input "30"
click at [179, 426] on input "0" at bounding box center [180, 429] width 66 height 26
type input "30"
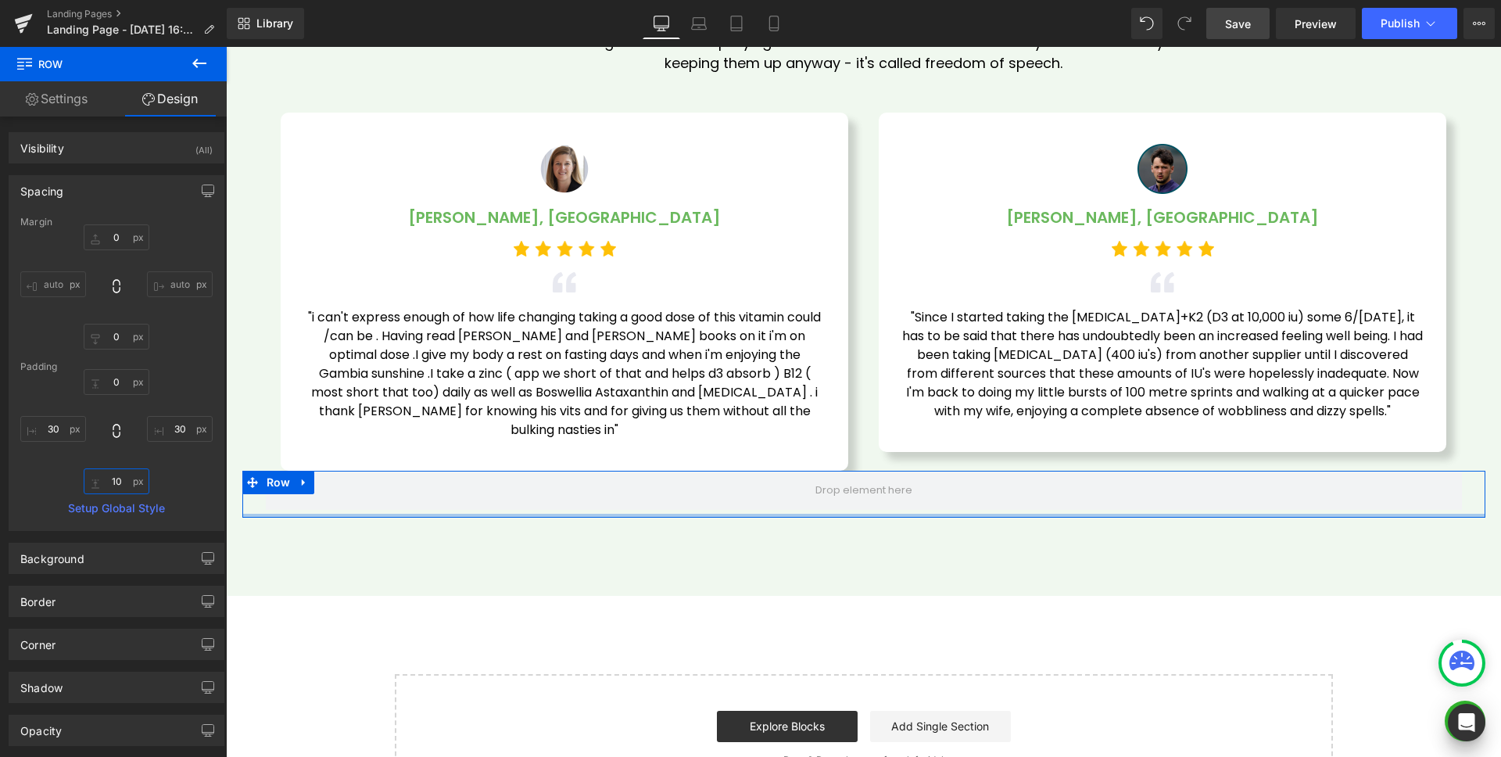
click at [129, 480] on input "10" at bounding box center [117, 481] width 66 height 26
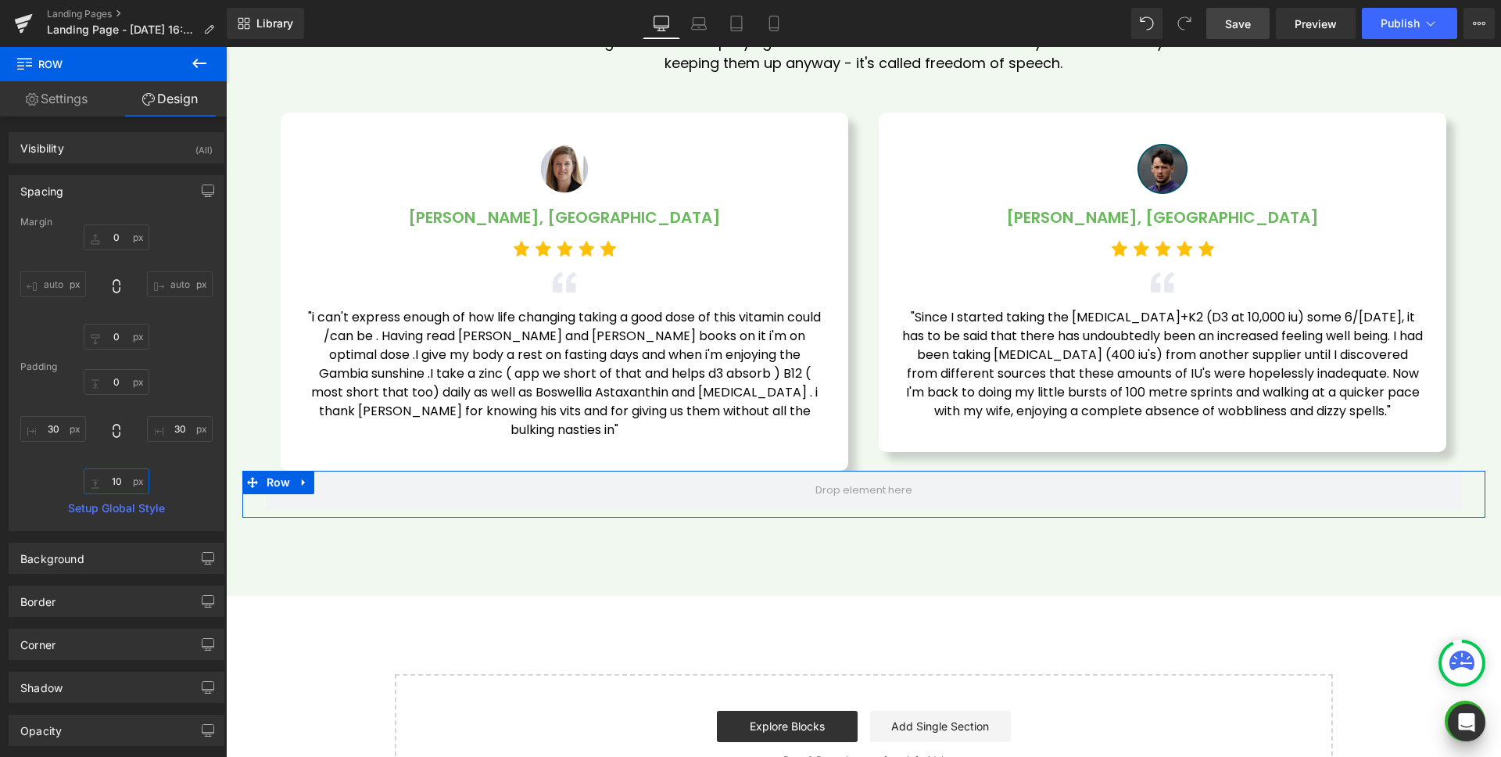
click at [116, 481] on input "10" at bounding box center [117, 481] width 66 height 26
click at [122, 481] on input "10" at bounding box center [117, 481] width 66 height 26
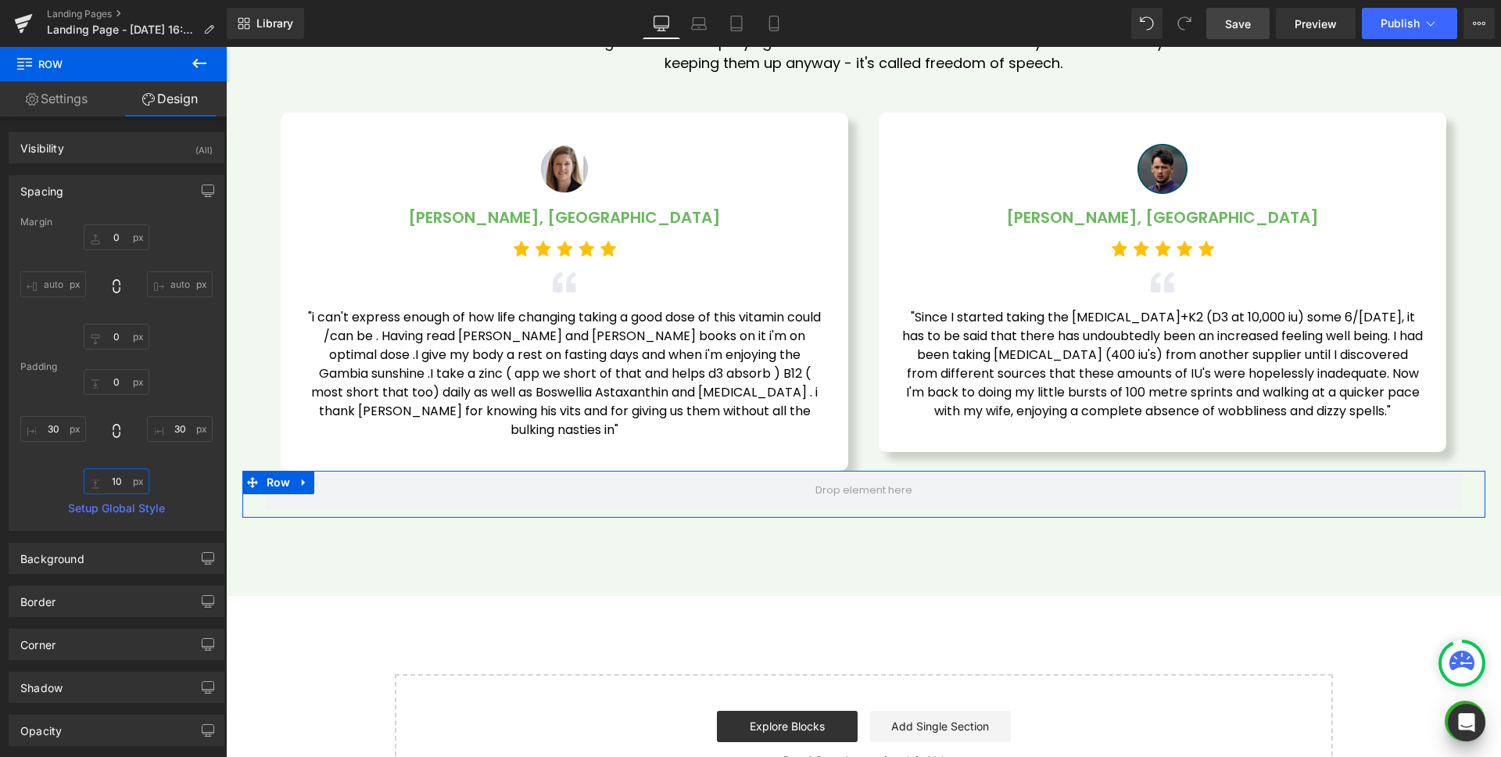
click at [122, 481] on input "10" at bounding box center [117, 481] width 66 height 26
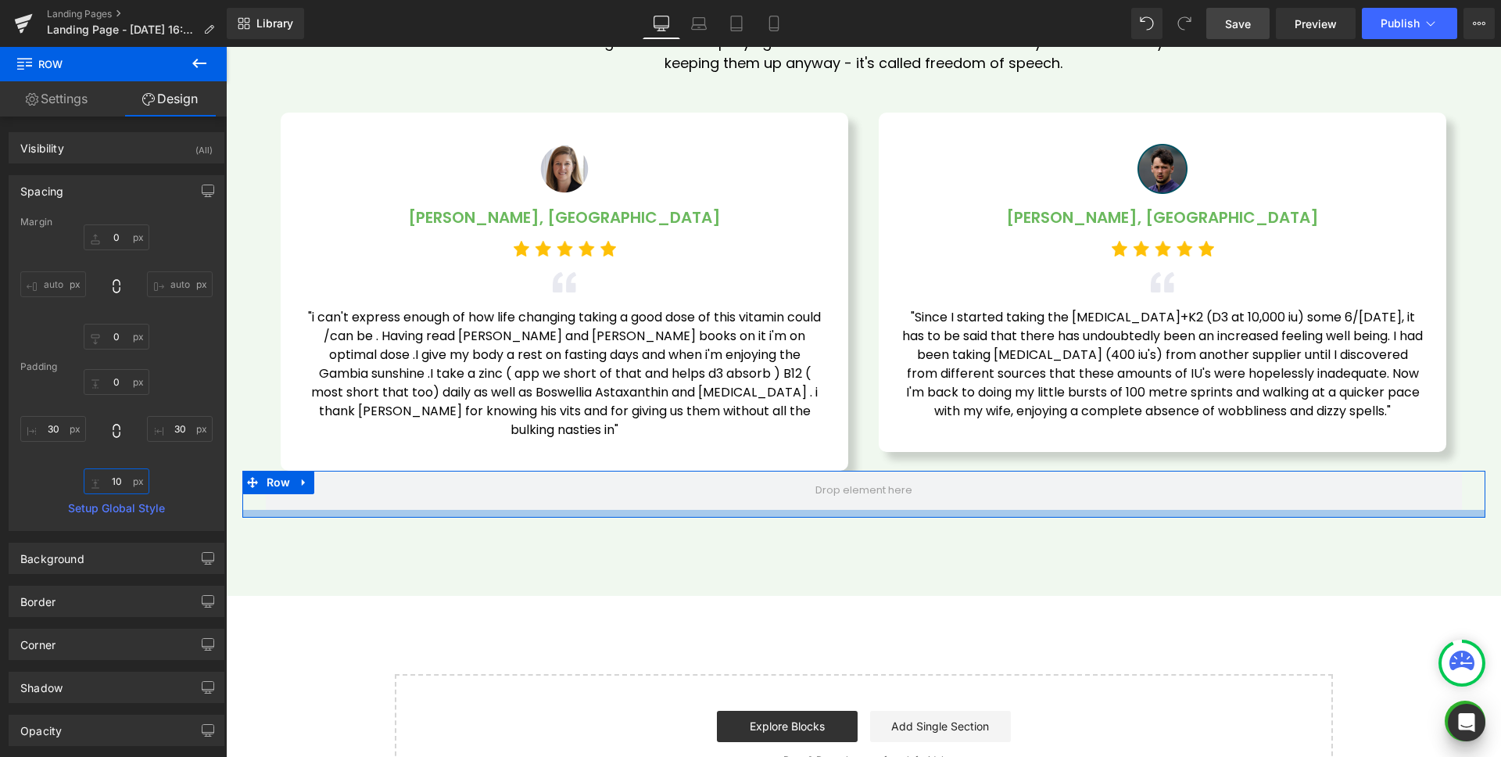
type input "0"
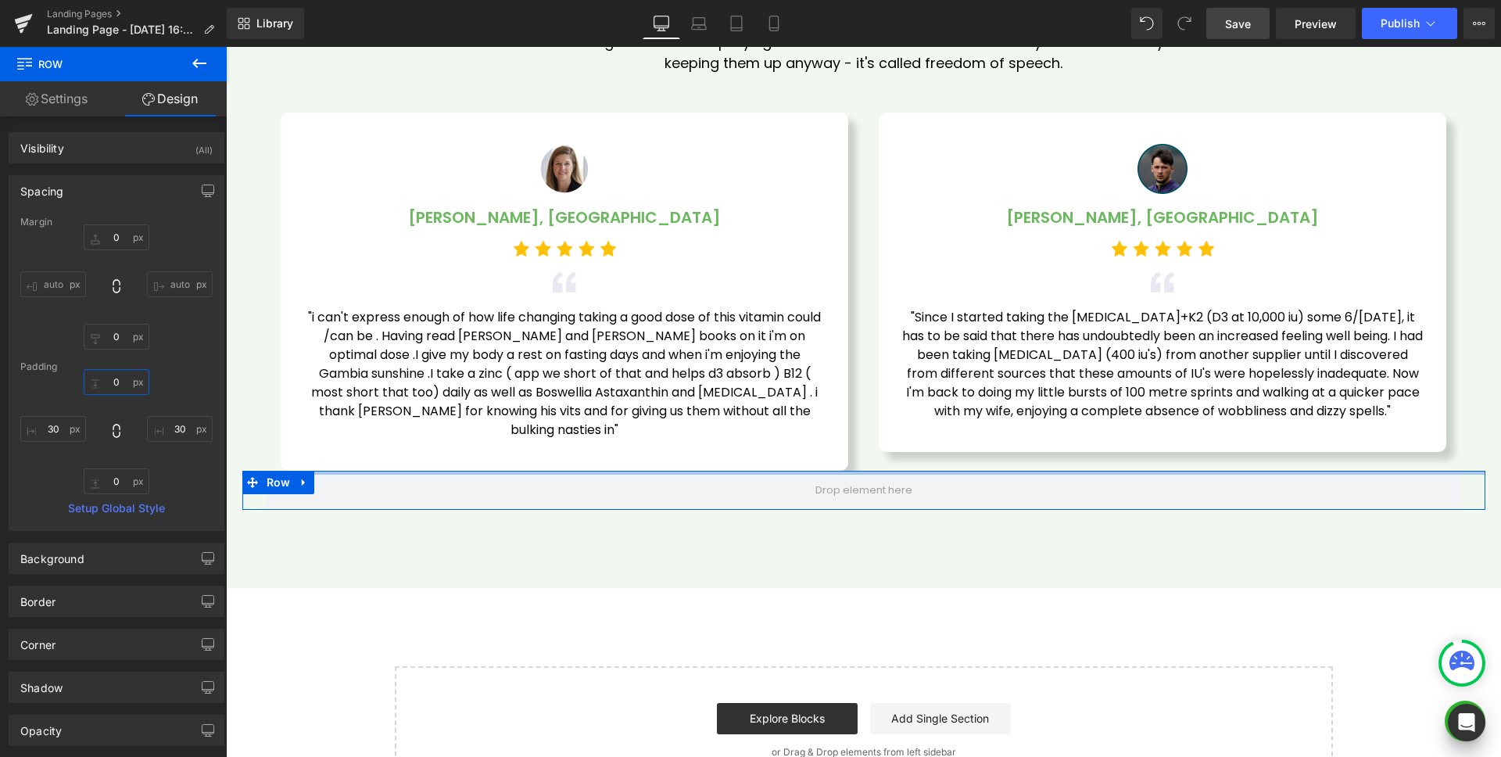
click at [117, 377] on input "0" at bounding box center [117, 382] width 66 height 26
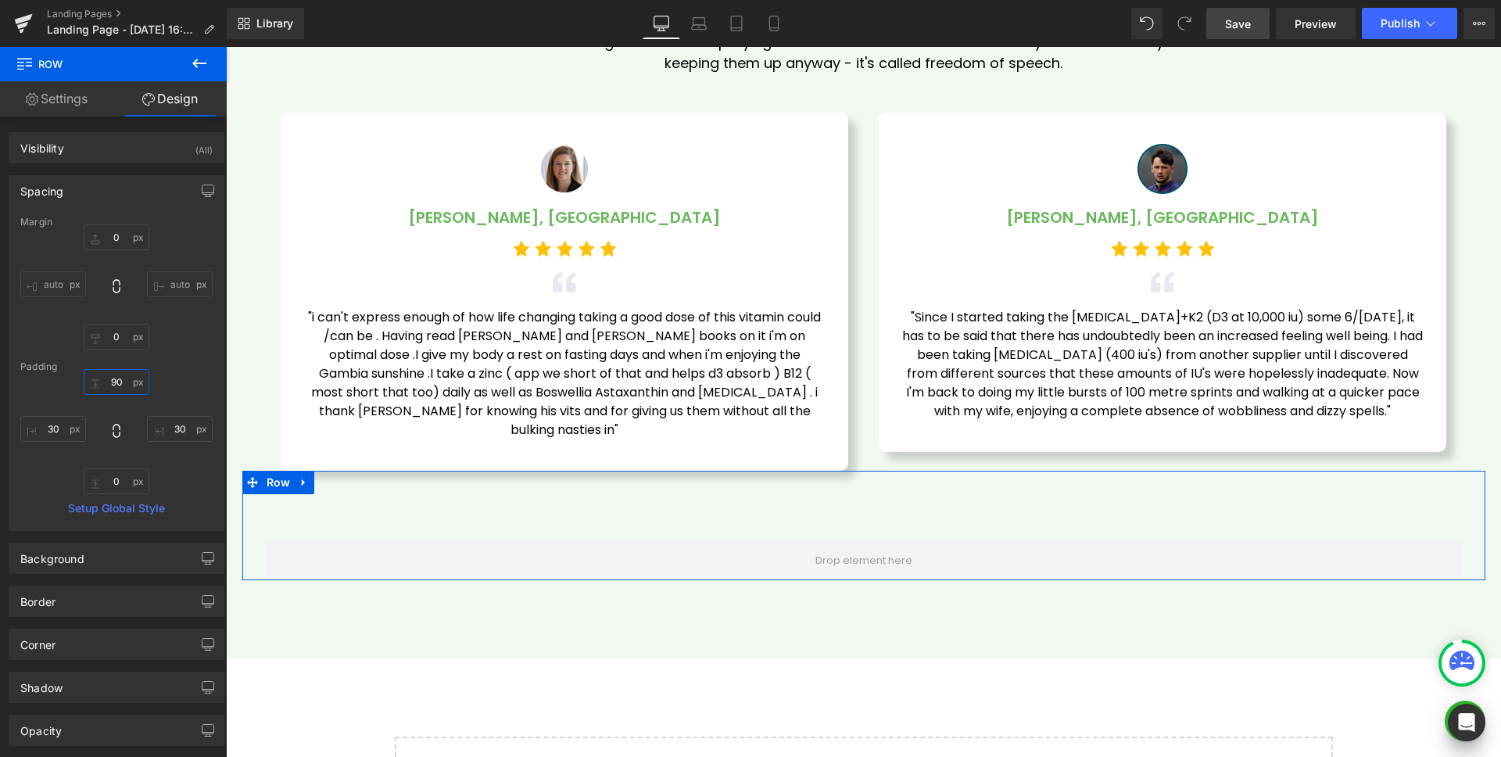
type input "100"
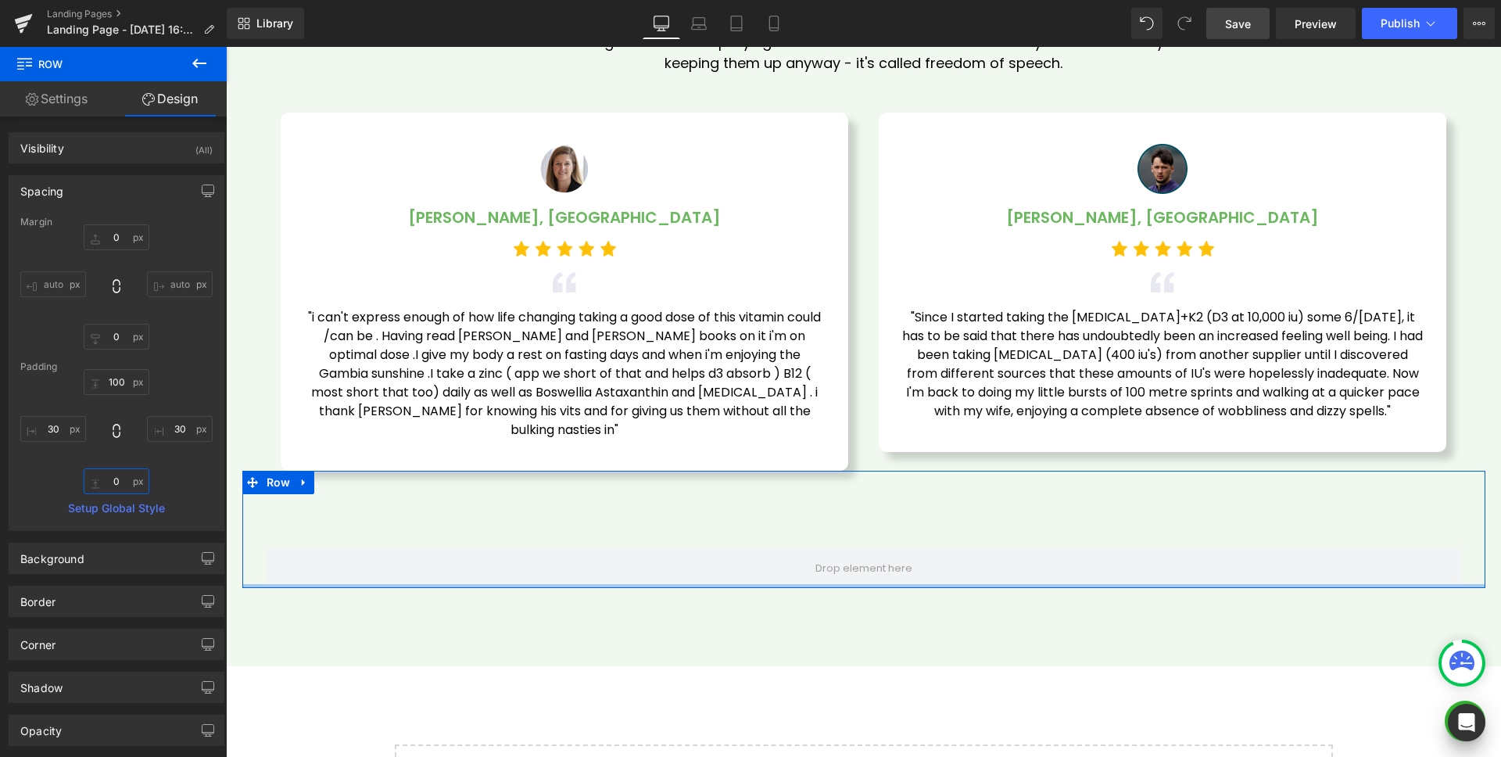
click at [117, 479] on input "0" at bounding box center [117, 481] width 66 height 26
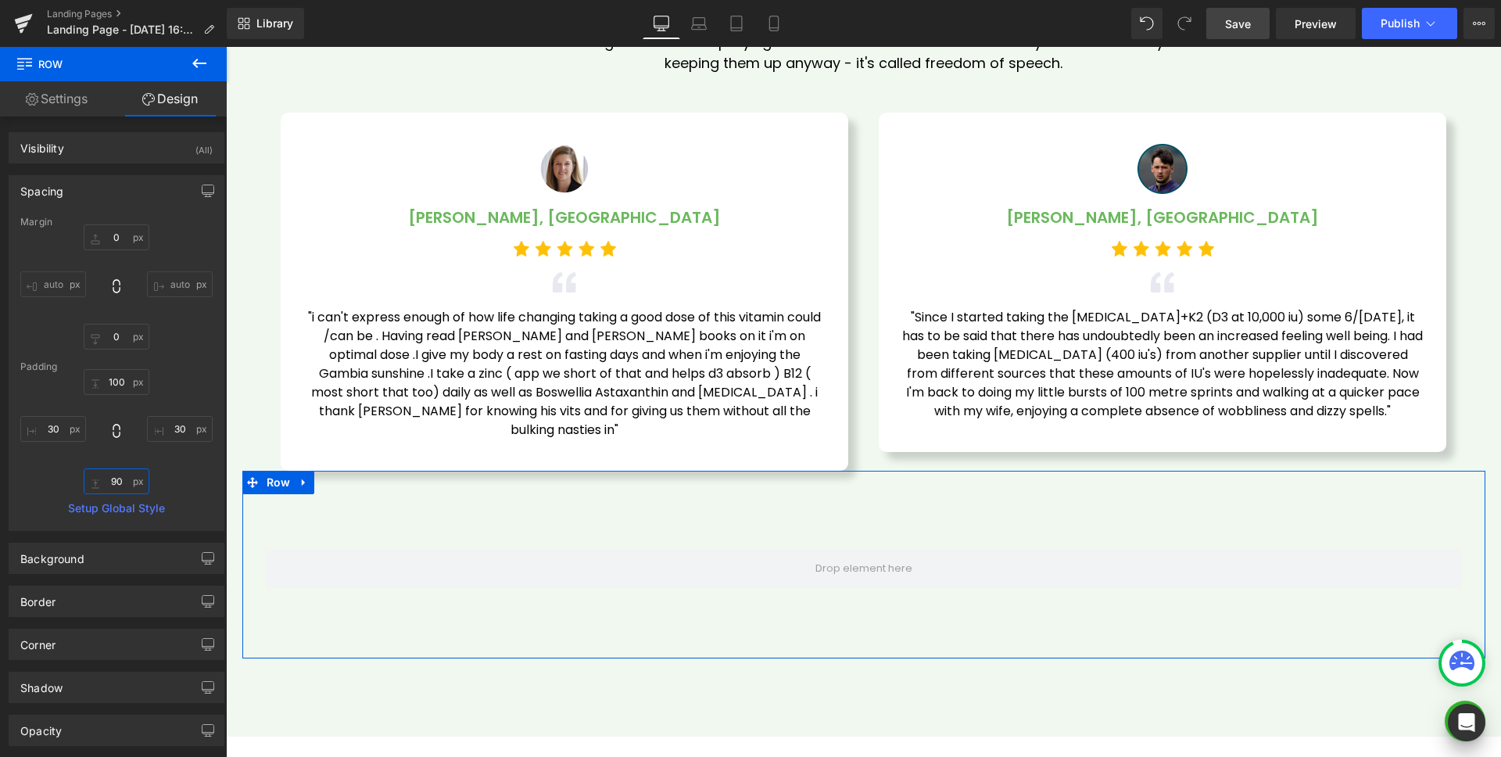
type input "100"
click at [91, 570] on div "Background" at bounding box center [116, 558] width 214 height 30
click at [38, 663] on span at bounding box center [36, 658] width 13 height 13
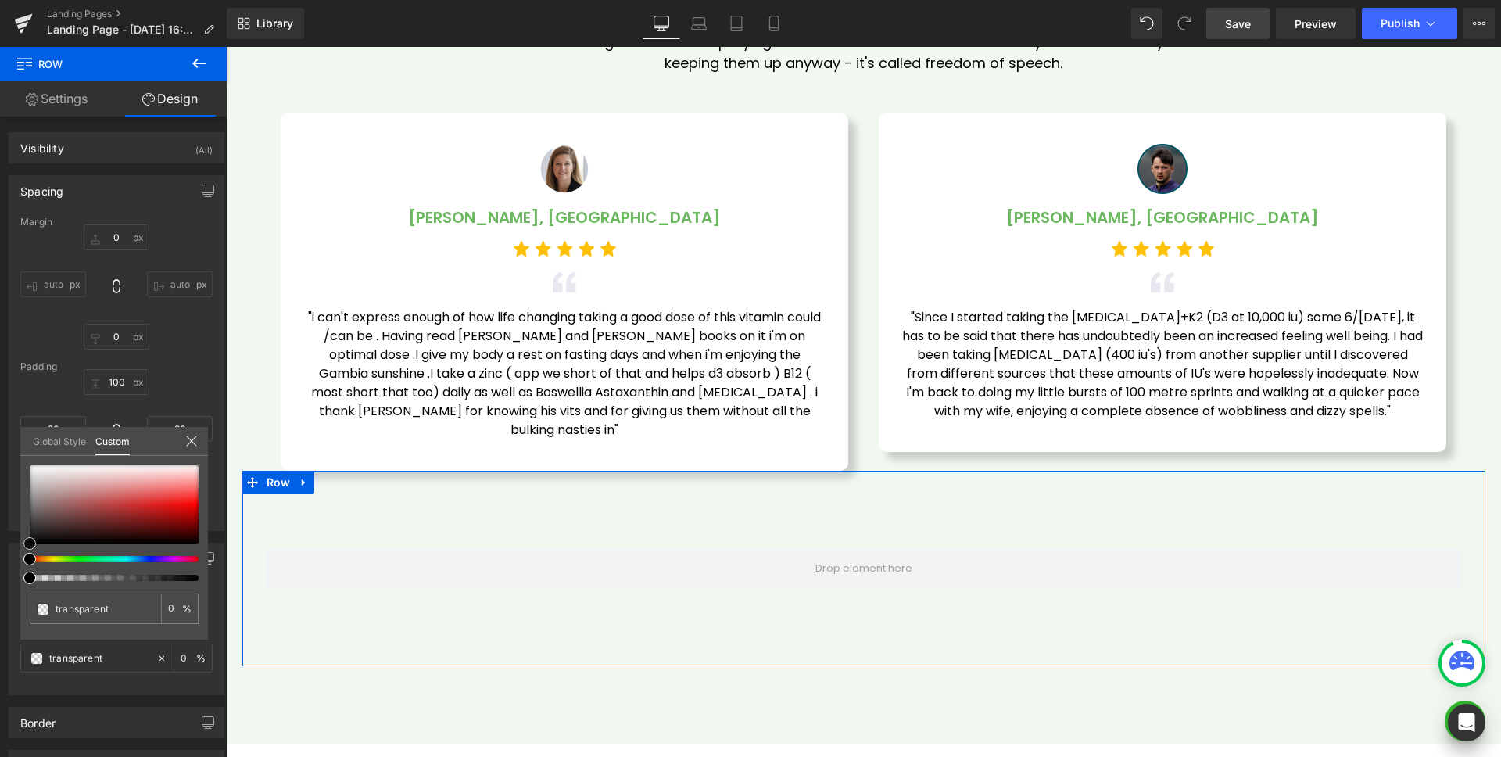
type input "#f2e7e7"
type input "100"
type input "#f2e7e7"
type input "100"
type input "#ffffff"
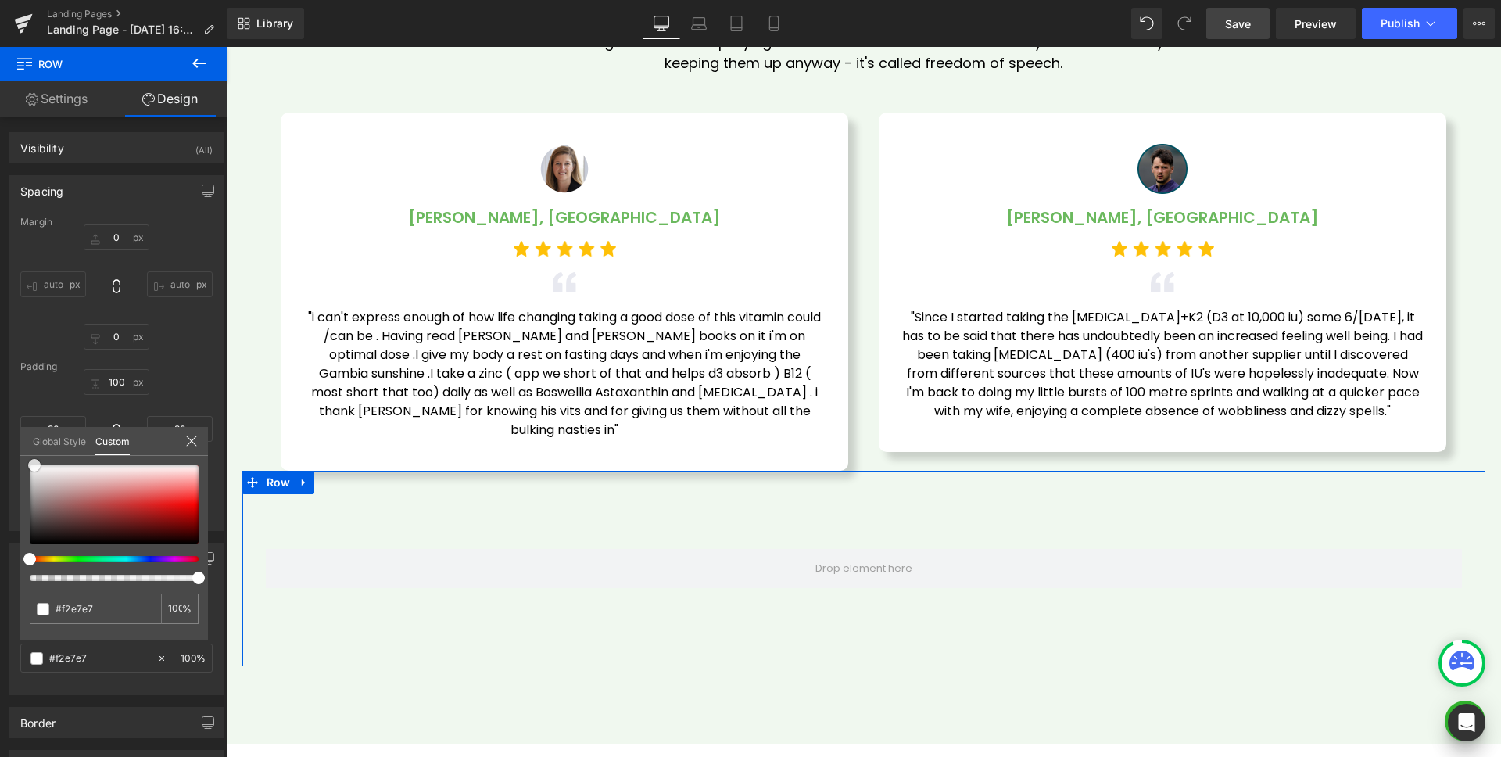
type input "#ffffff"
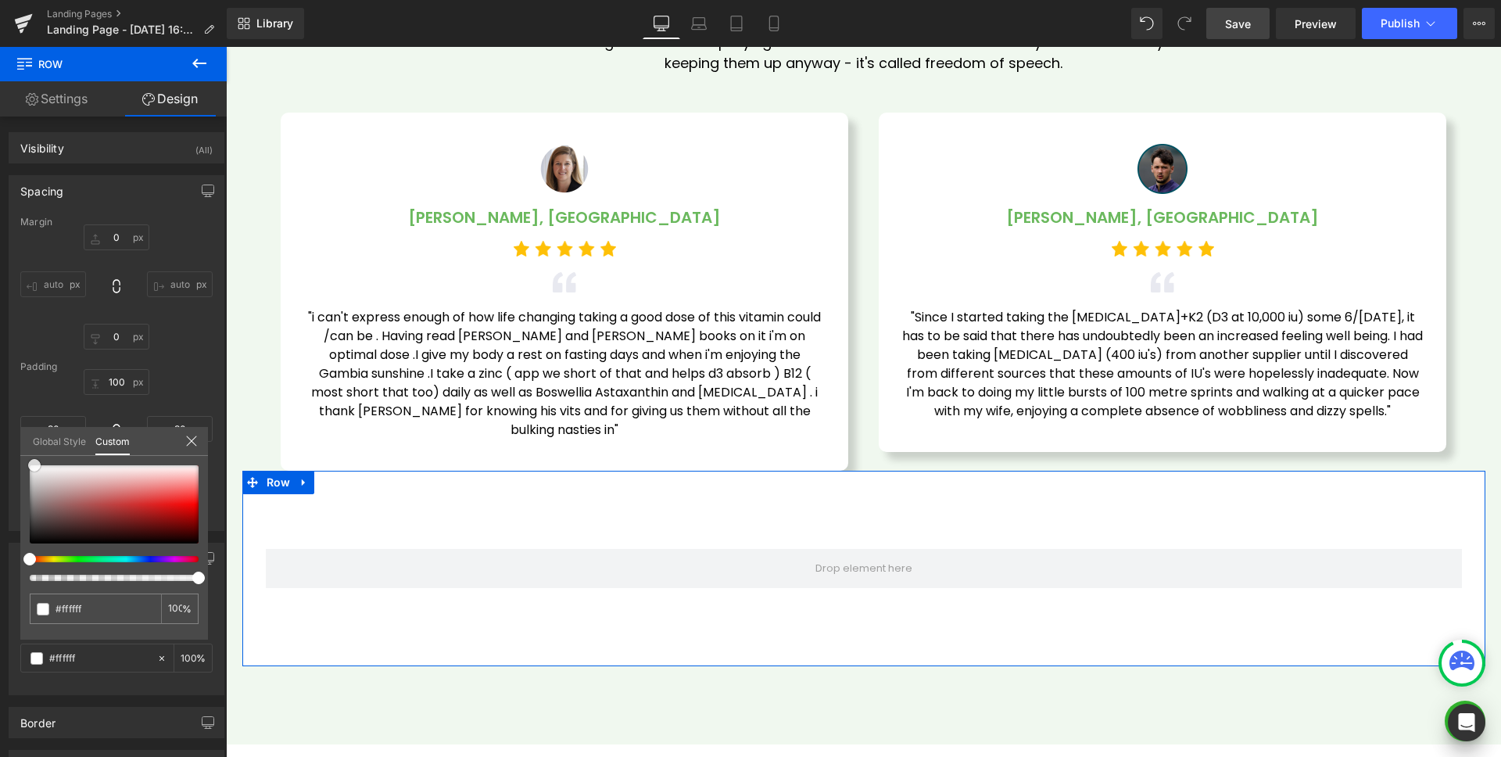
drag, startPoint x: 80, startPoint y: 471, endPoint x: 0, endPoint y: 404, distance: 103.8
click at [0, 531] on div "Background Color & Image color rgba(255, 255, 255, 1) Color #ffffff 100 % Image…" at bounding box center [117, 613] width 234 height 164
type input "#996060"
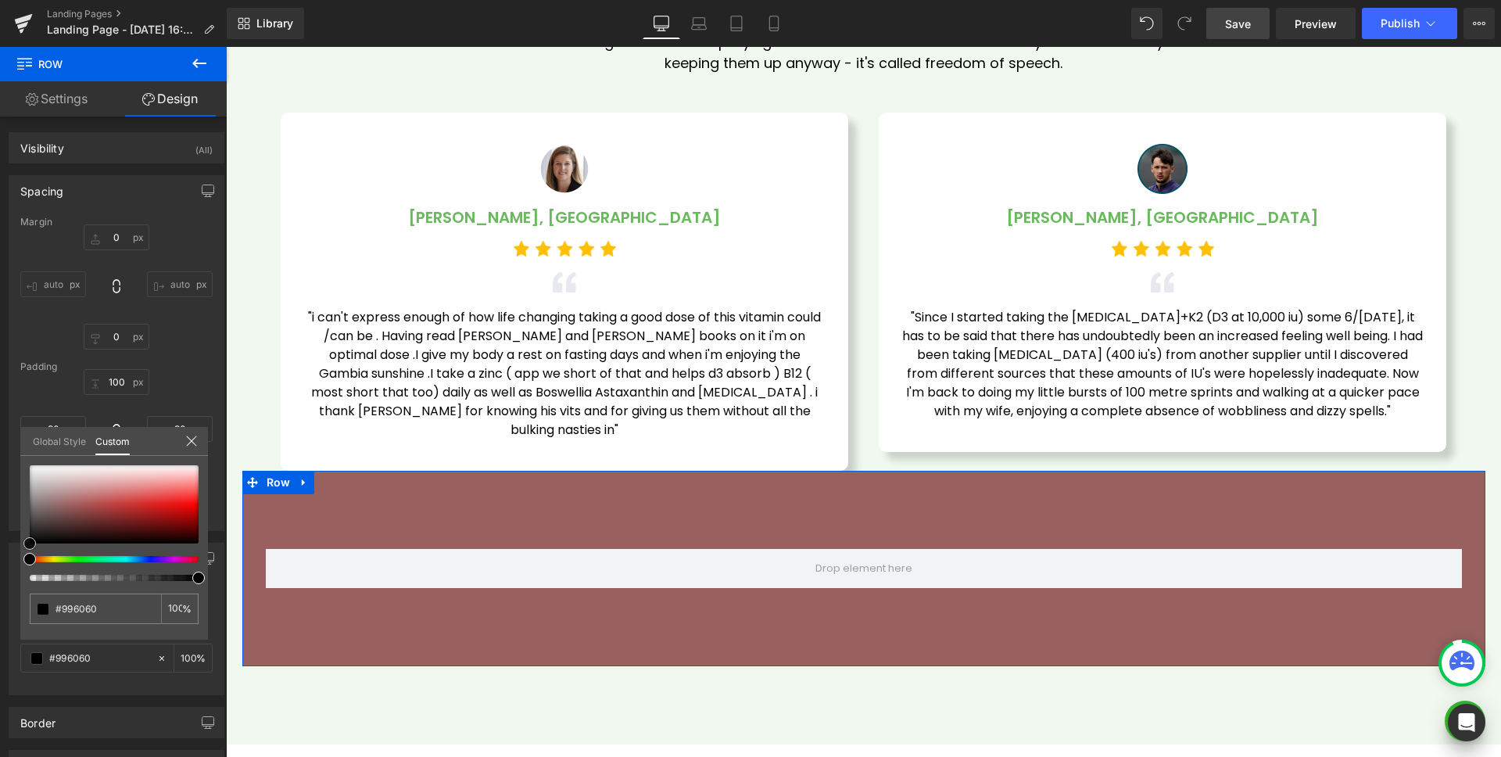
type input "#3b3434"
drag, startPoint x: 0, startPoint y: 555, endPoint x: 0, endPoint y: 571, distance: 15.6
click at [0, 571] on div "Background Color & Image color rgba(59, 52, 52, 1) Color #3b3434 100 % Image Re…" at bounding box center [117, 613] width 234 height 164
type input "#000000"
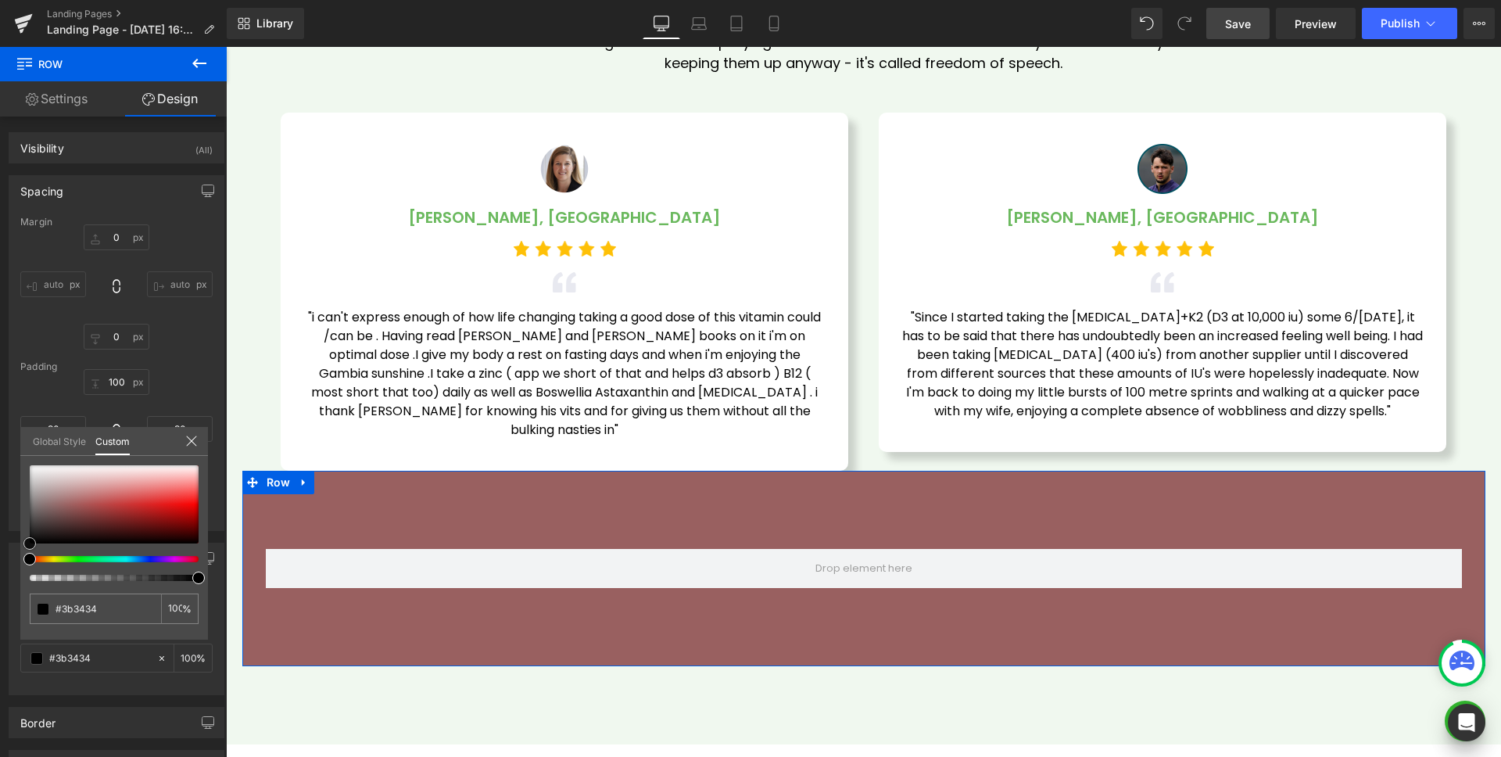
type input "#000000"
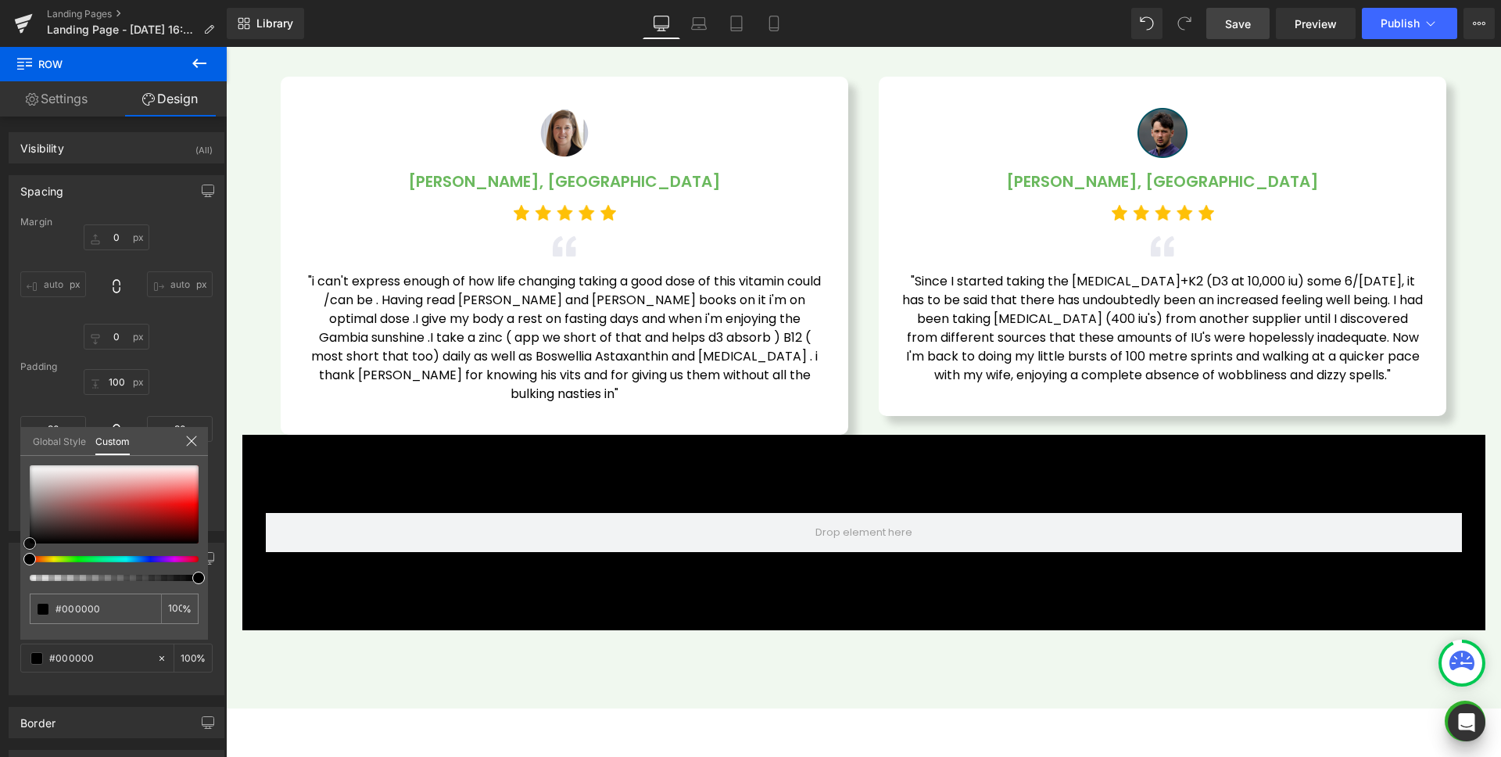
scroll to position [4852, 0]
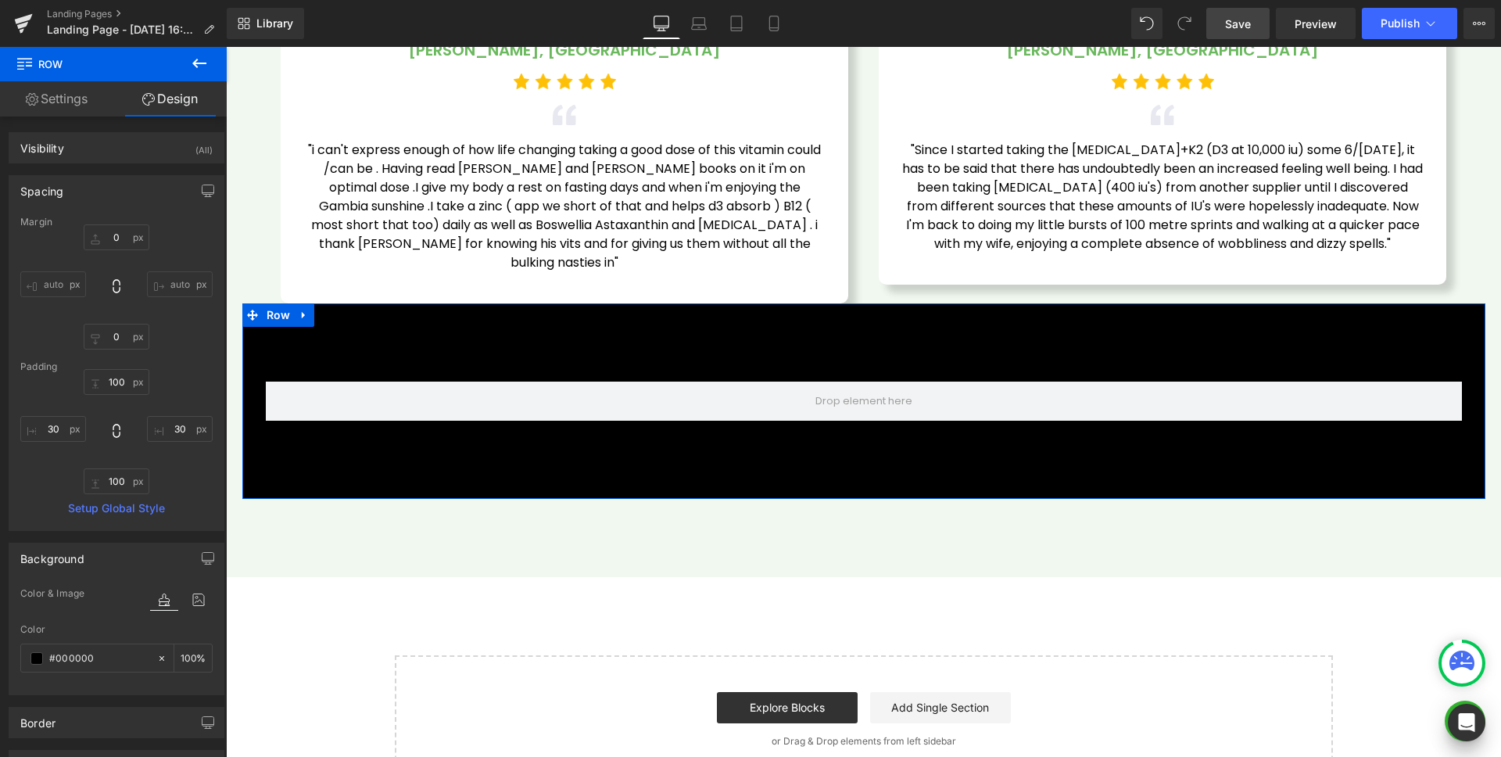
click at [70, 94] on link "Settings" at bounding box center [56, 98] width 113 height 35
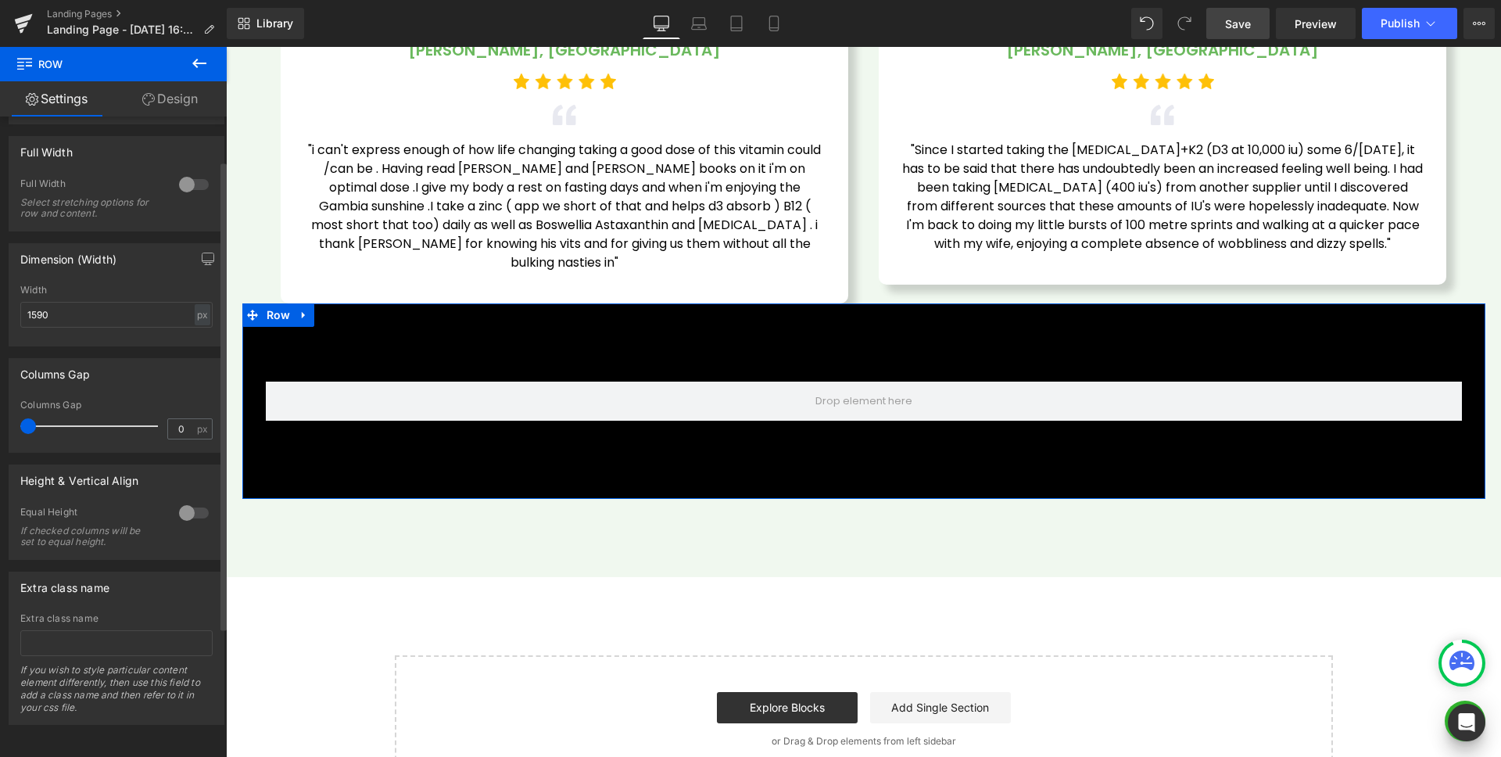
scroll to position [237, 0]
click at [68, 303] on input "1590" at bounding box center [116, 315] width 192 height 26
click at [45, 302] on input "1590" at bounding box center [116, 315] width 192 height 26
click at [138, 103] on link "Design" at bounding box center [169, 98] width 113 height 35
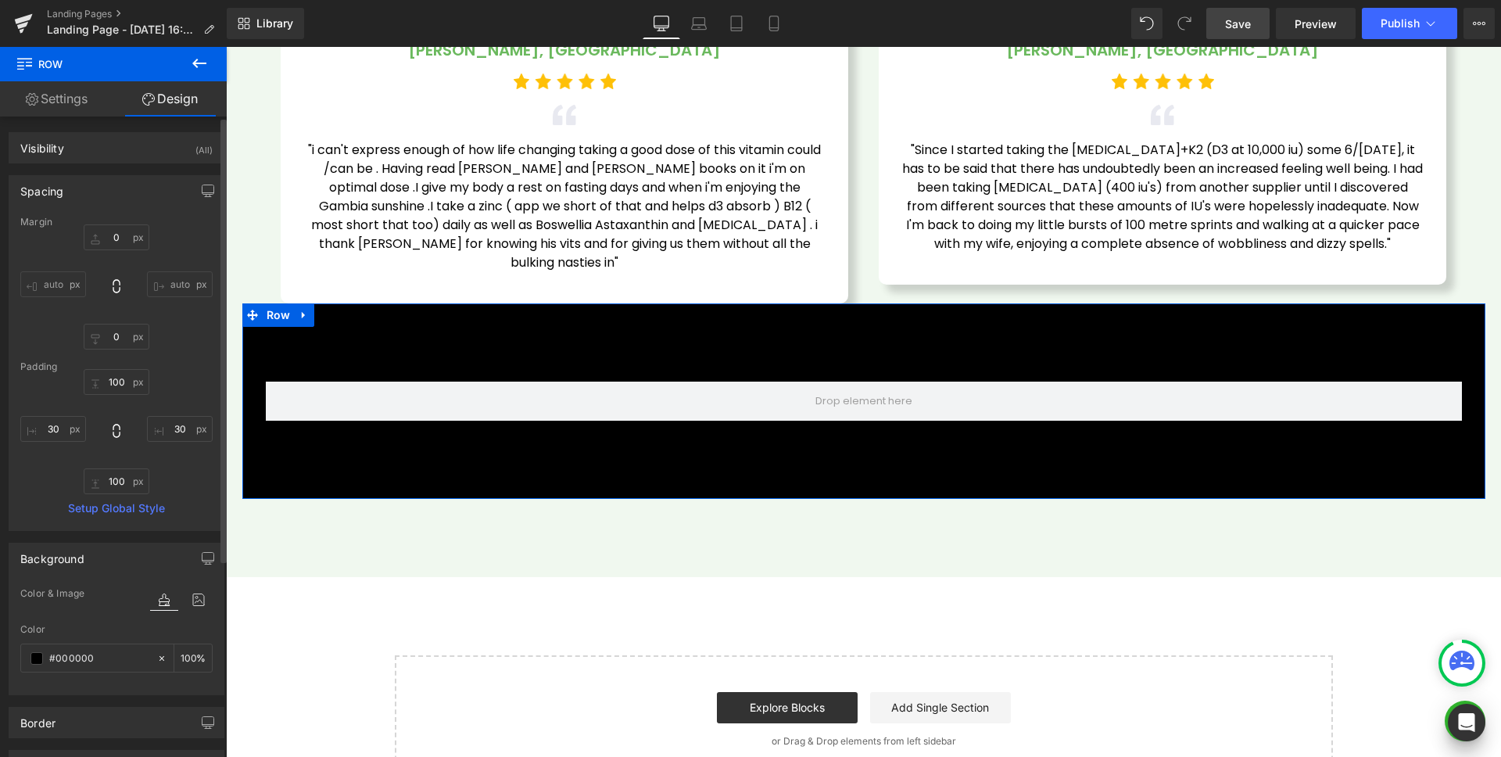
type input "0"
type input "100"
type input "30"
type input "100"
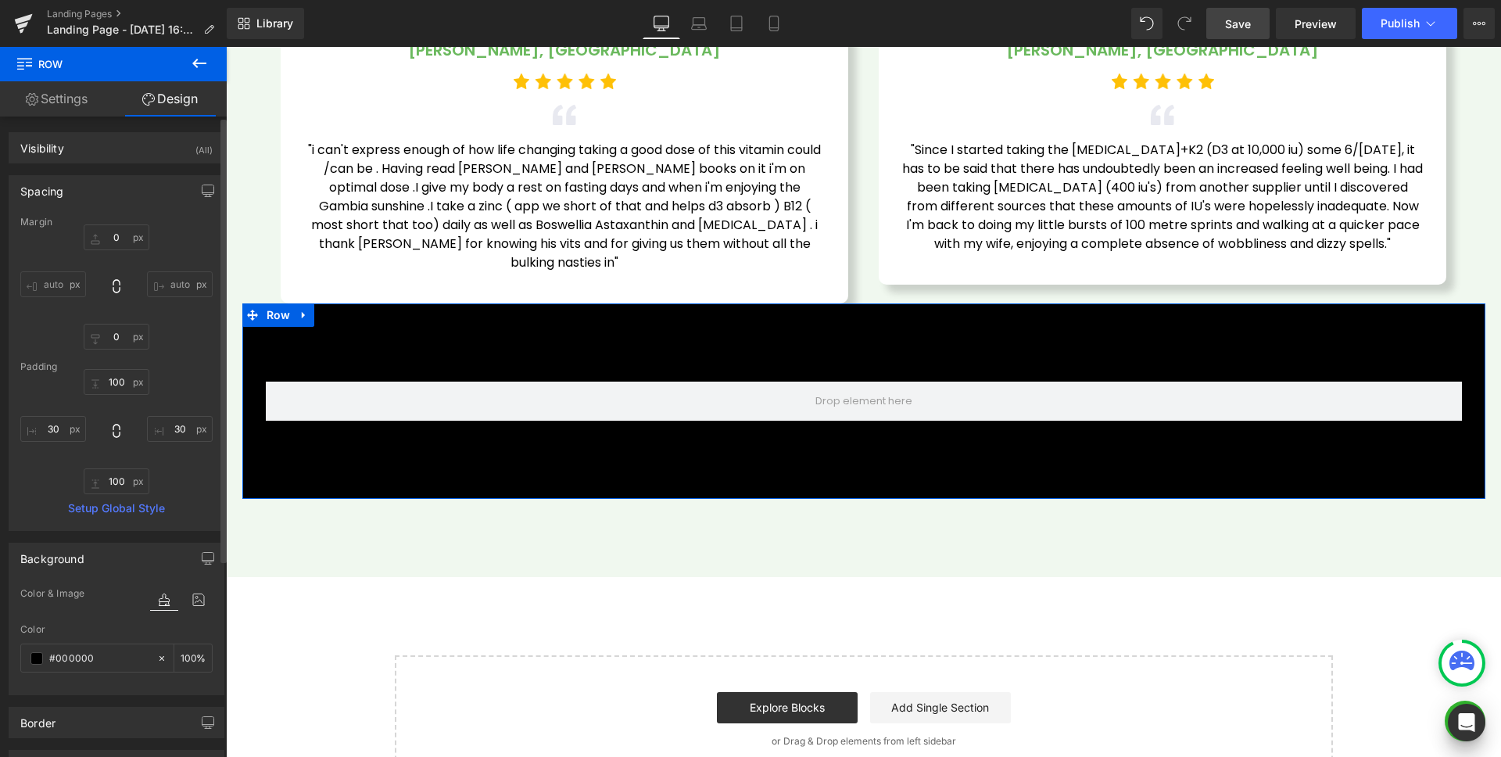
type input "30"
type input "100"
click at [156, 662] on icon at bounding box center [161, 658] width 11 height 11
type input "none"
type input "0"
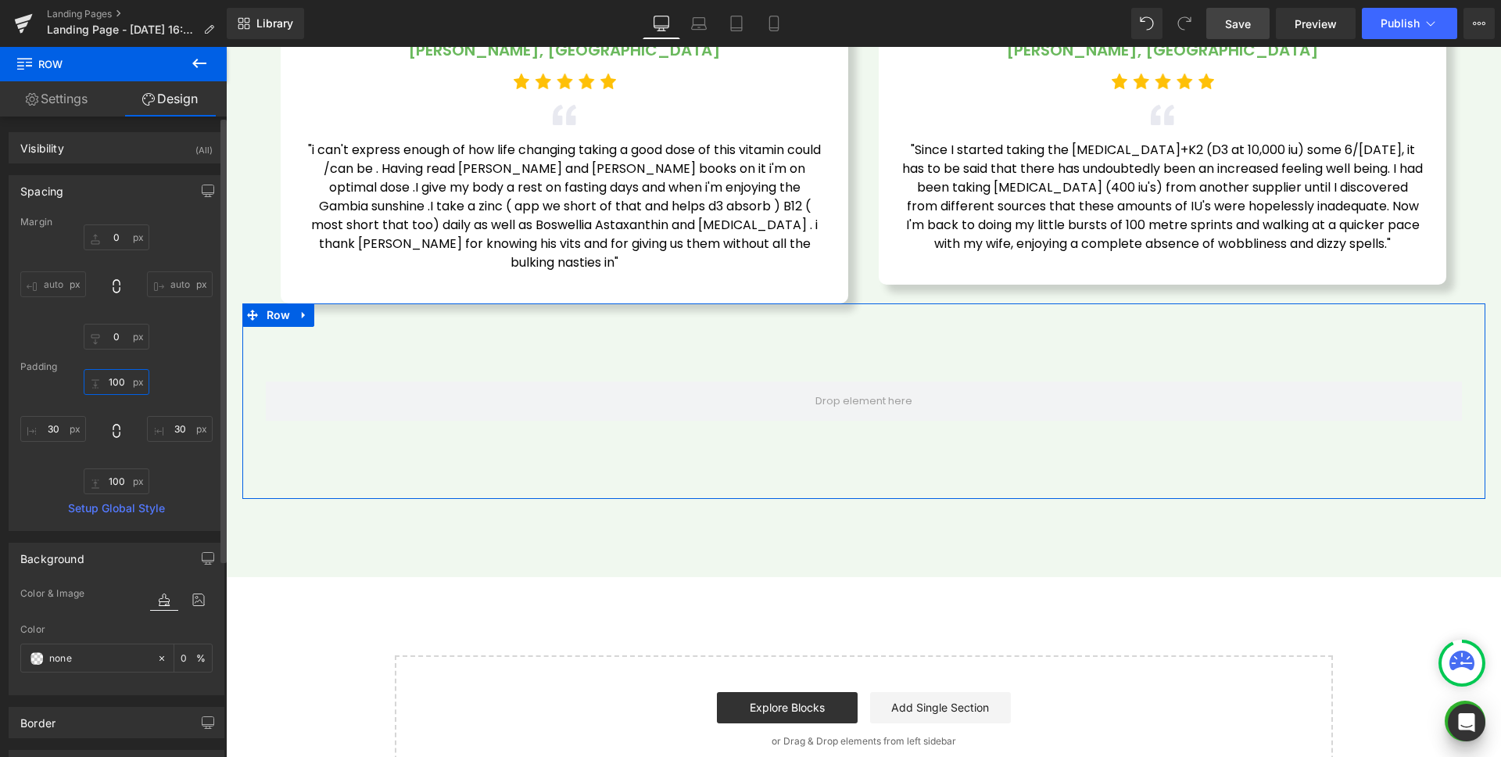
click at [113, 384] on input "100" at bounding box center [117, 382] width 66 height 26
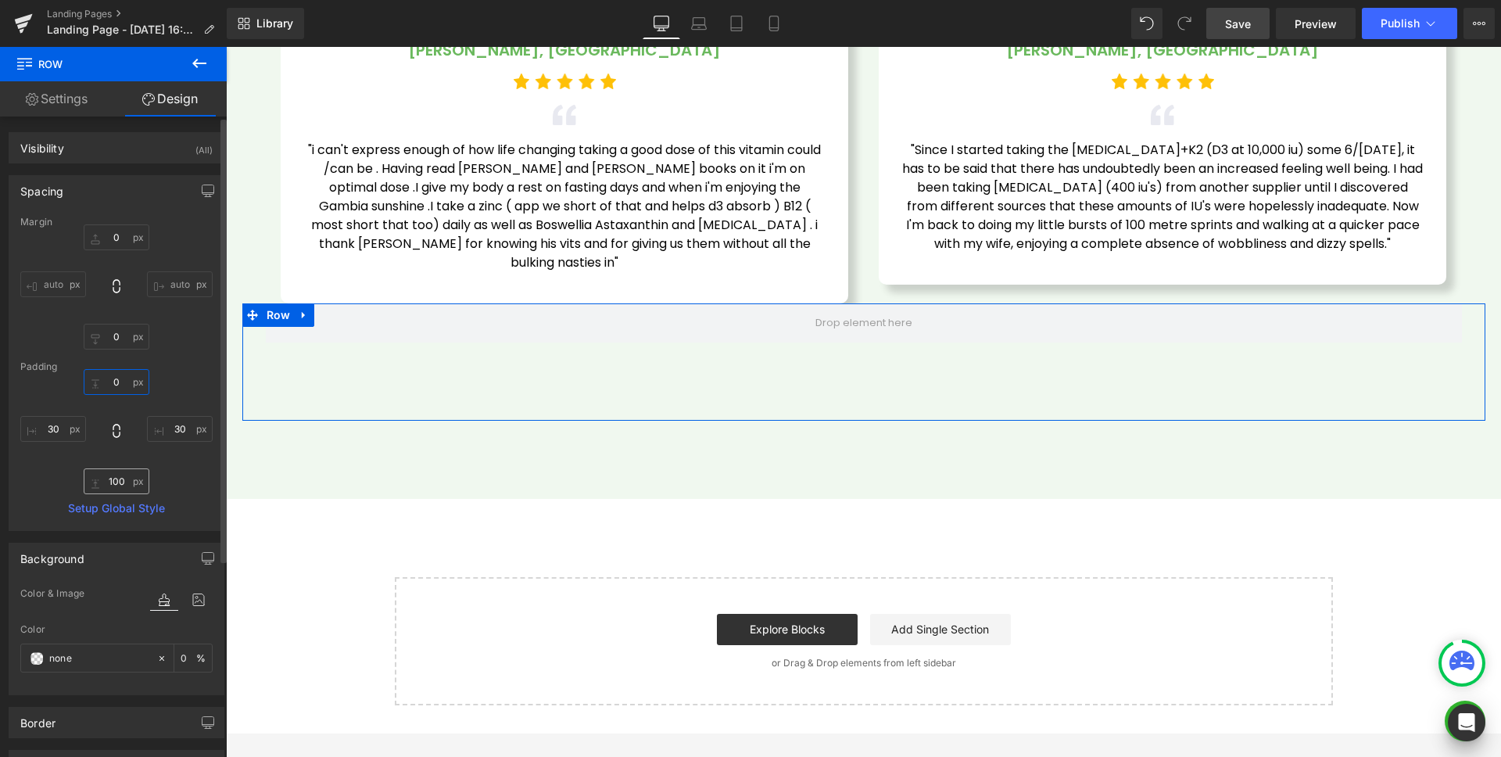
type input "0"
click at [117, 485] on input "100" at bounding box center [117, 481] width 66 height 26
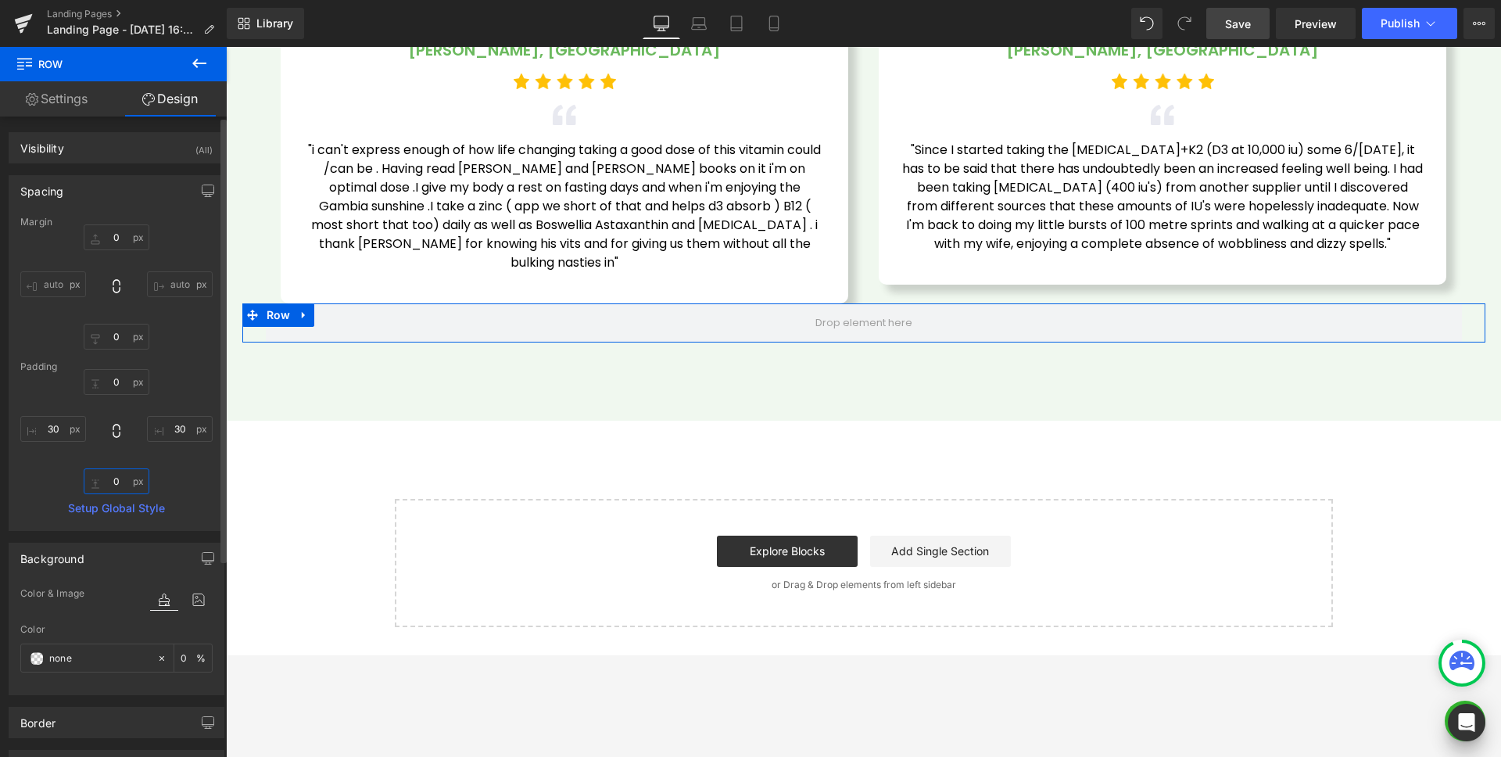
click at [145, 475] on input "0" at bounding box center [117, 481] width 66 height 26
type input "0"
click at [121, 239] on input "0" at bounding box center [117, 237] width 66 height 26
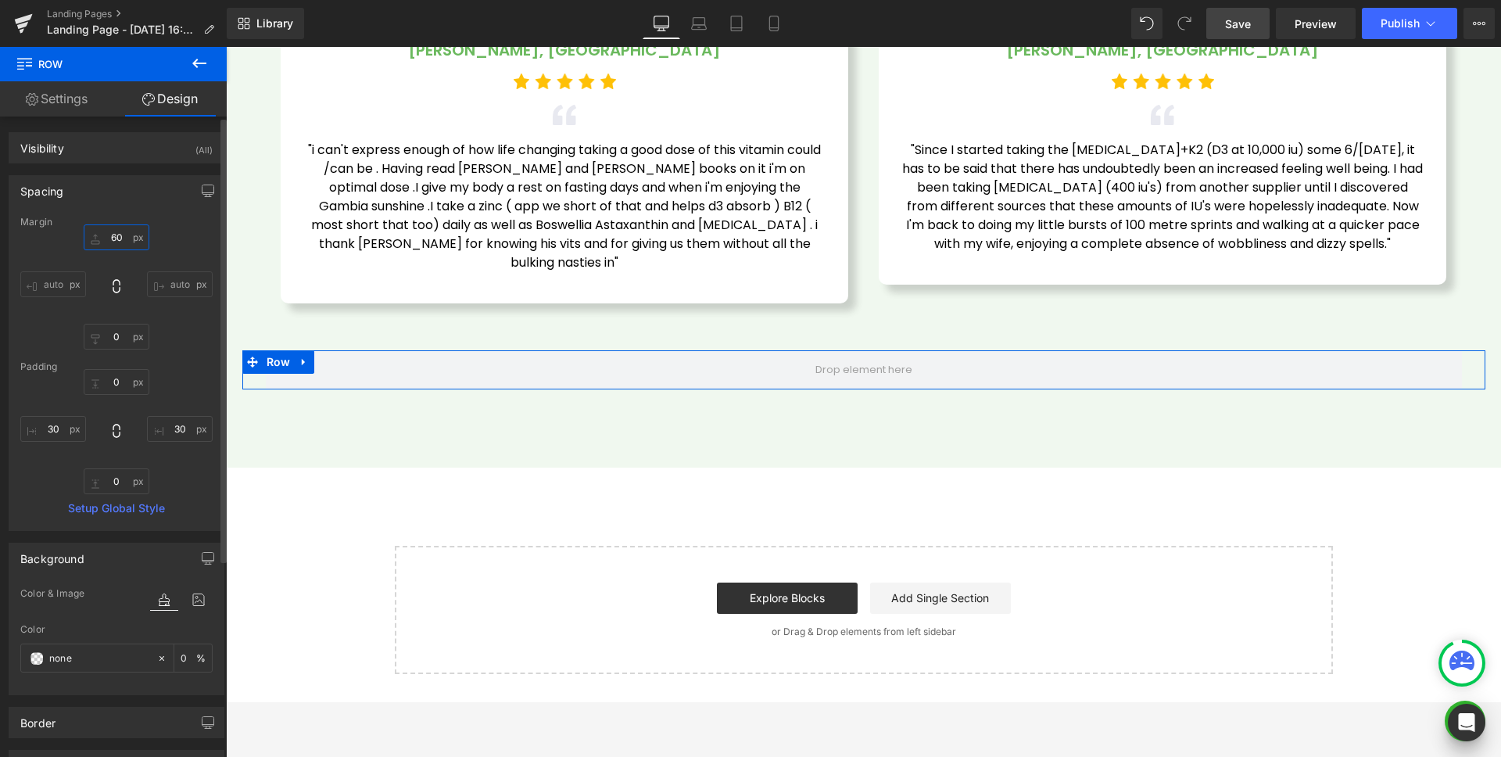
type input "50"
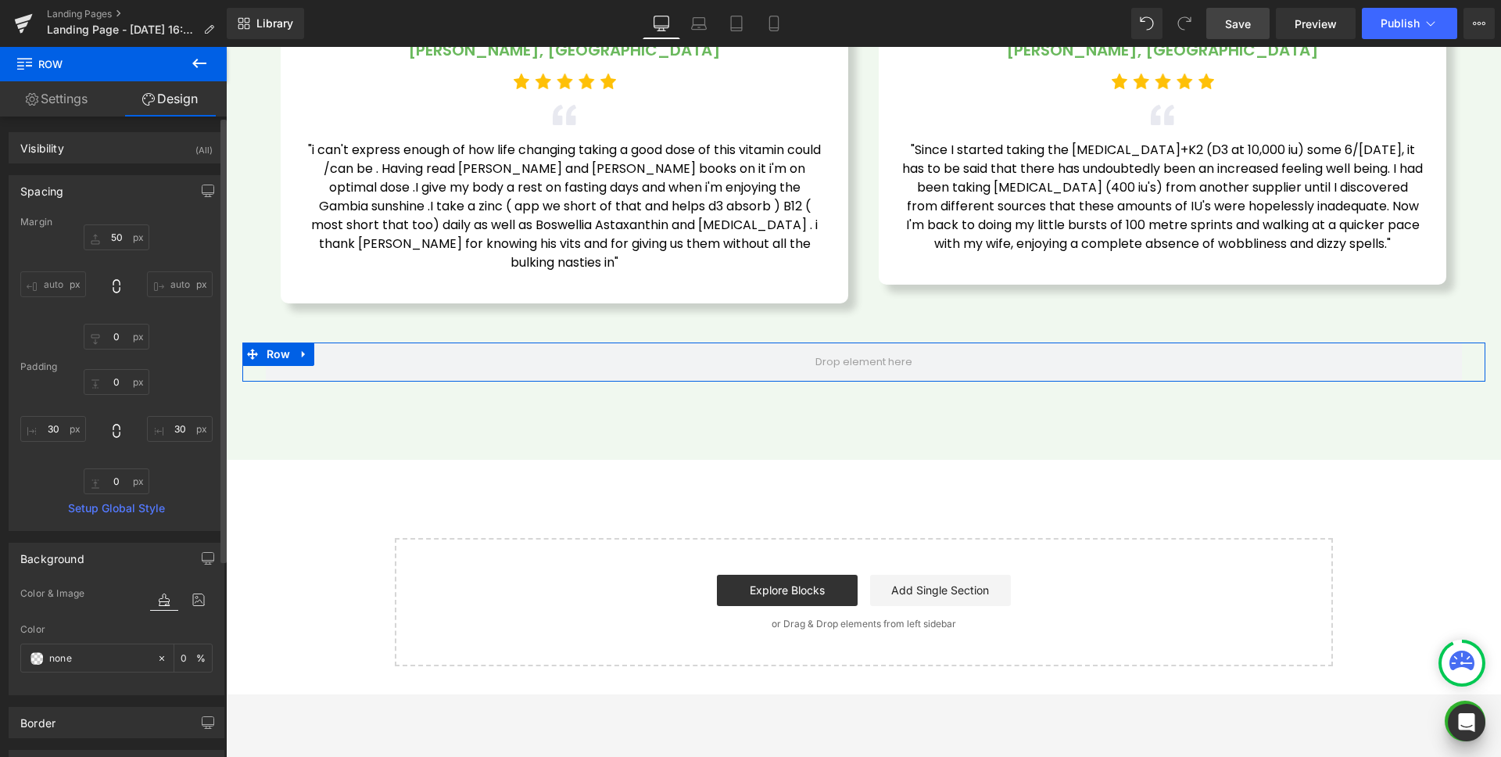
click at [99, 185] on div "Spacing" at bounding box center [116, 191] width 214 height 30
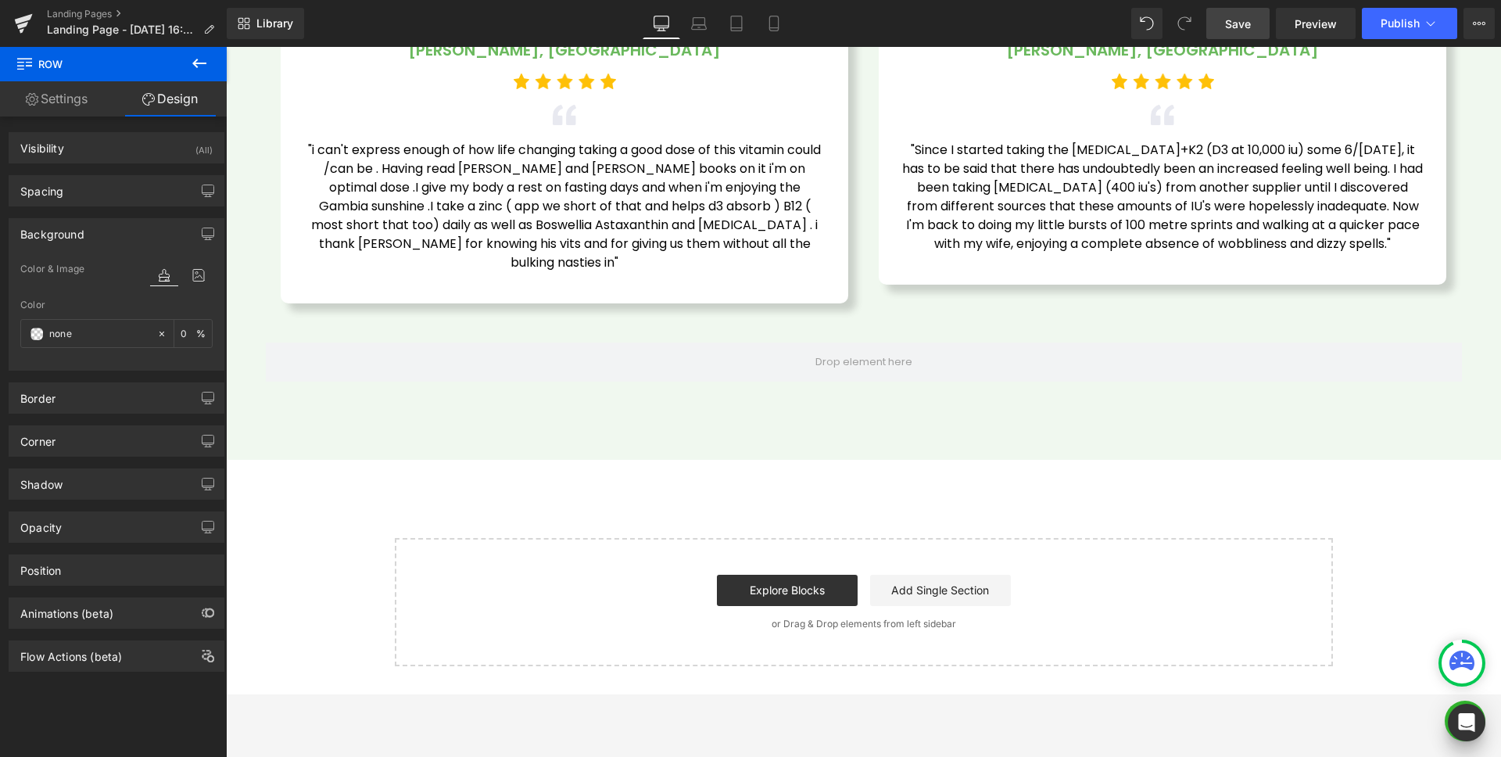
click at [194, 59] on icon at bounding box center [199, 63] width 19 height 19
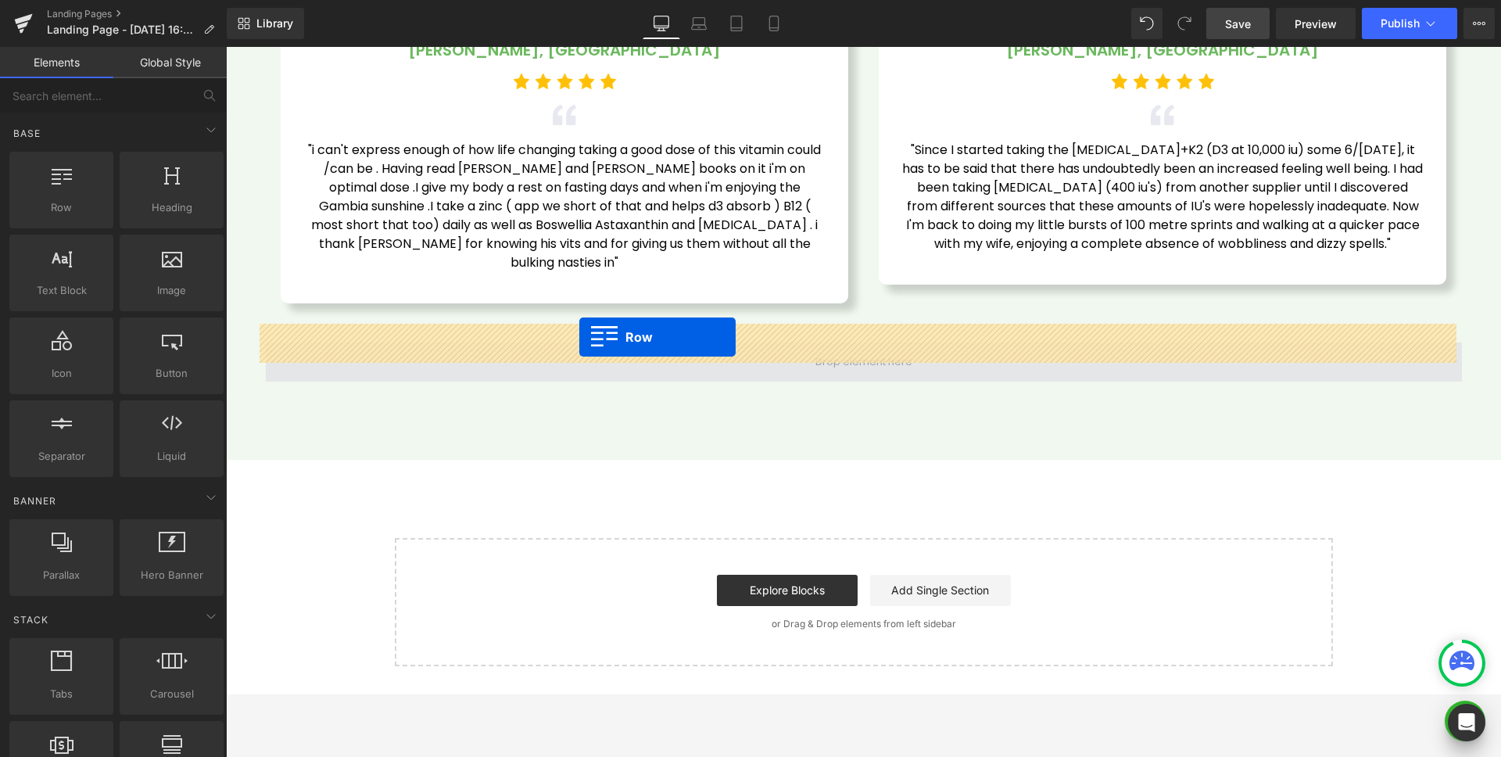
drag, startPoint x: 280, startPoint y: 239, endPoint x: 579, endPoint y: 337, distance: 315.1
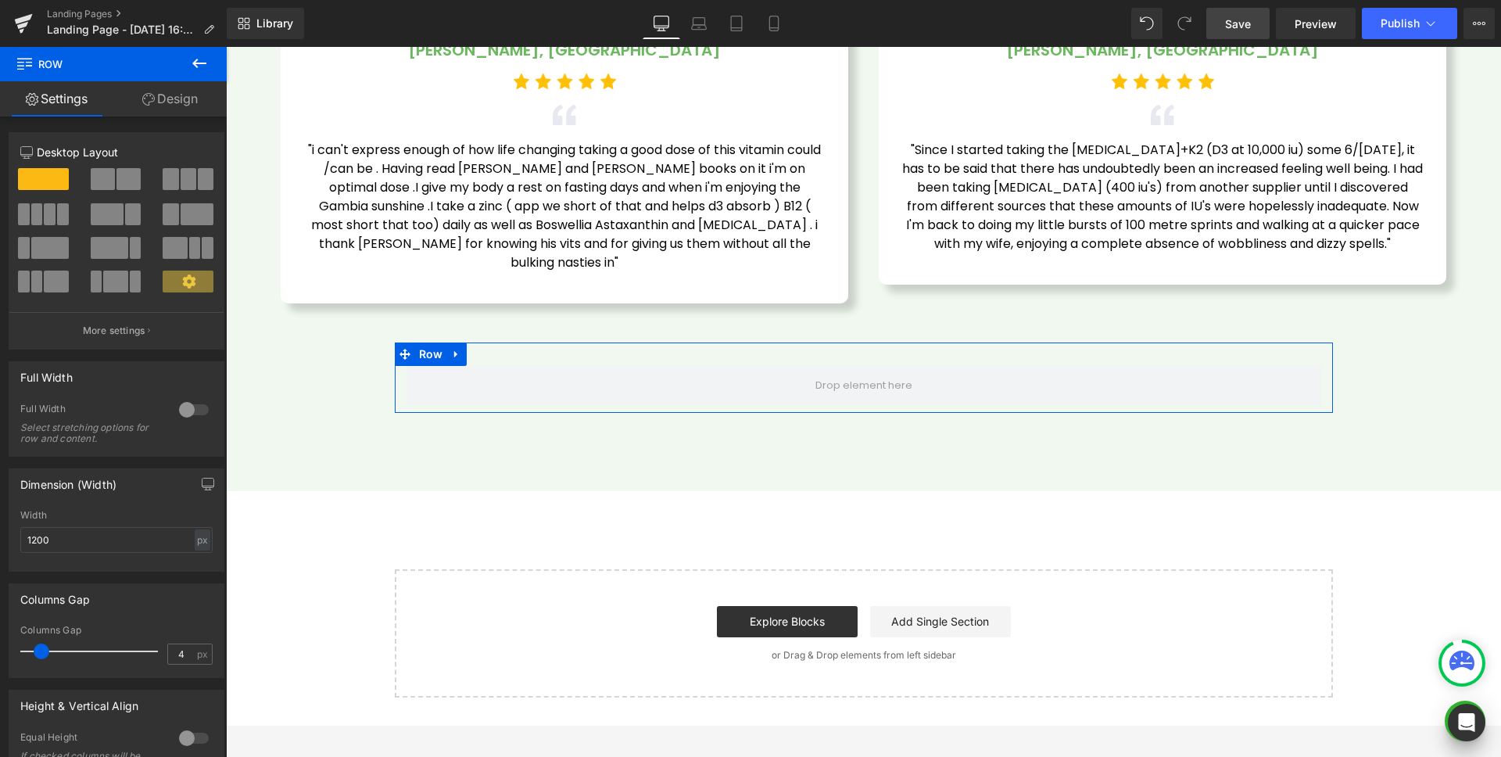
type input "0"
click at [0, 646] on div "Columns Gap 0px Columns Gap 0 px" at bounding box center [117, 625] width 234 height 106
click at [75, 540] on input "1200" at bounding box center [116, 540] width 192 height 26
type input "1530"
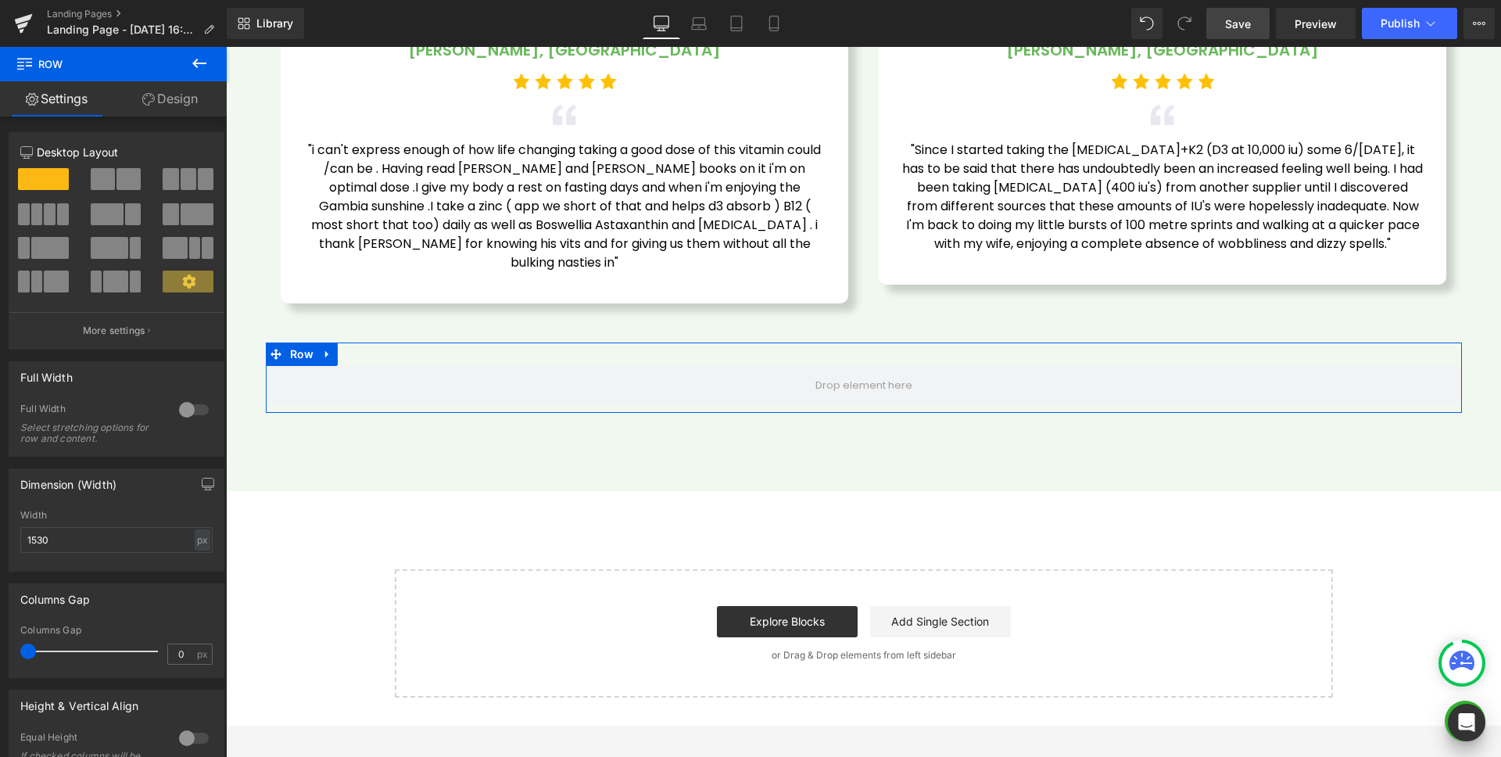
click at [170, 81] on link "Design" at bounding box center [169, 98] width 113 height 35
click at [0, 0] on div "Spacing" at bounding box center [0, 0] width 0 height 0
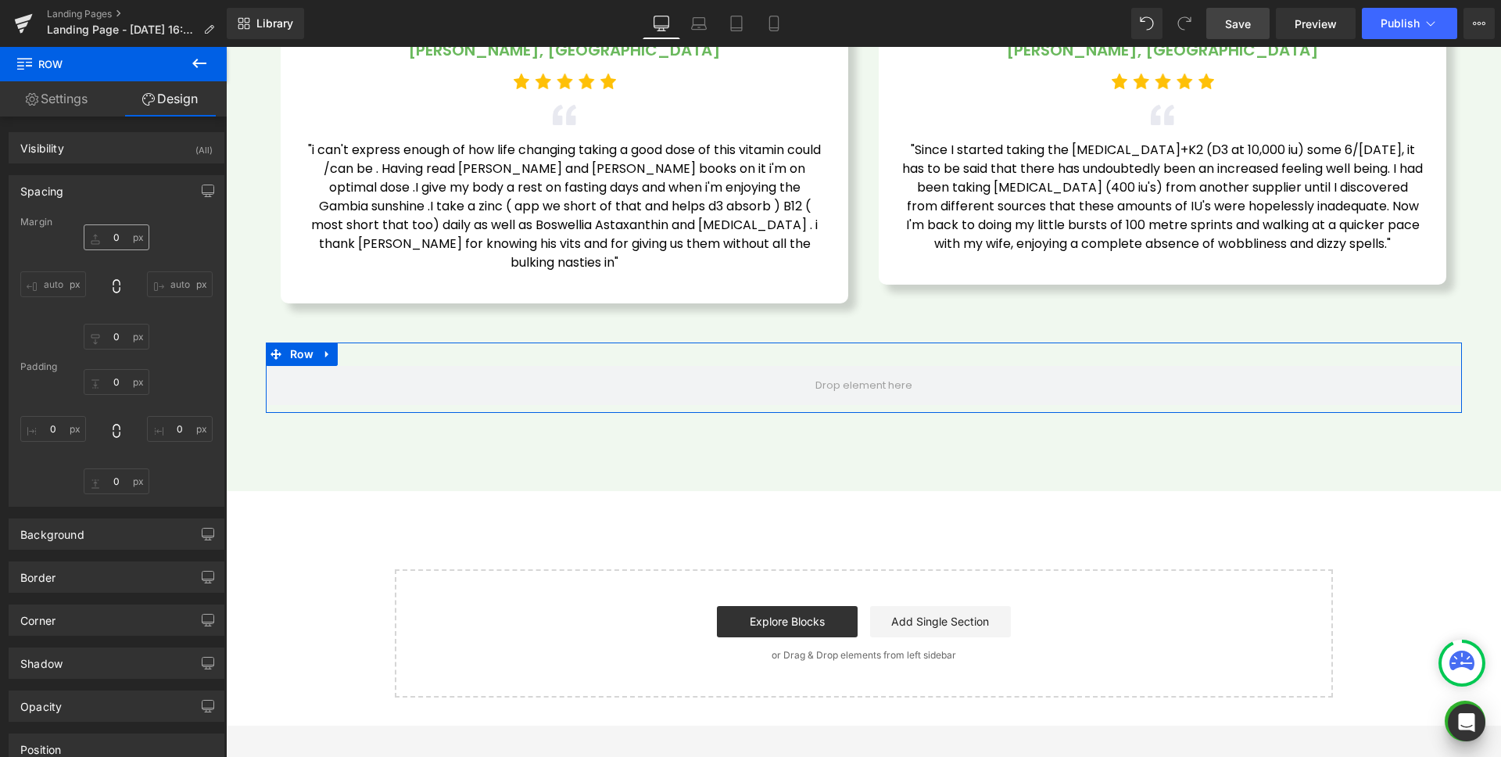
type input "0"
type input "30"
type input "0"
type input "10"
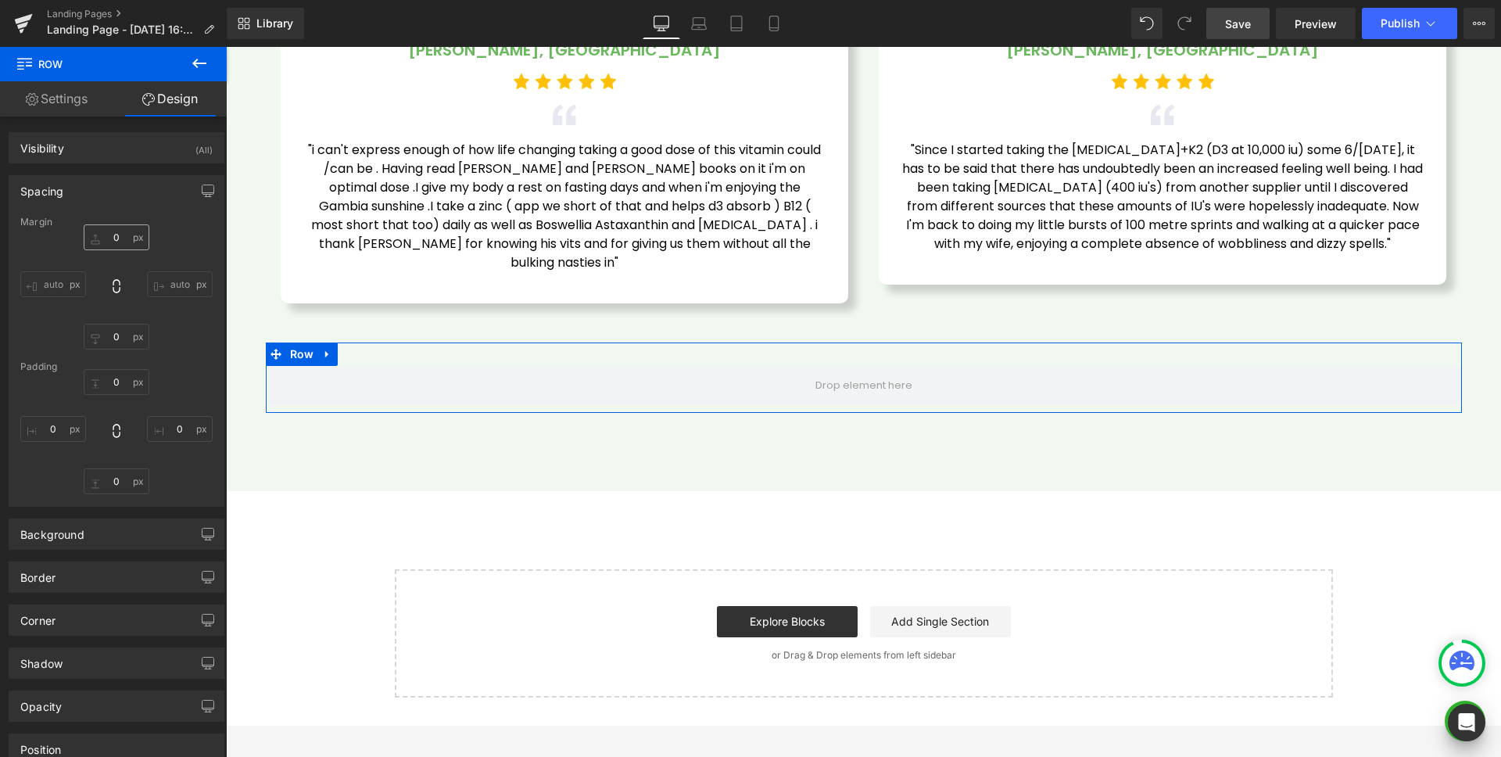
type input "0"
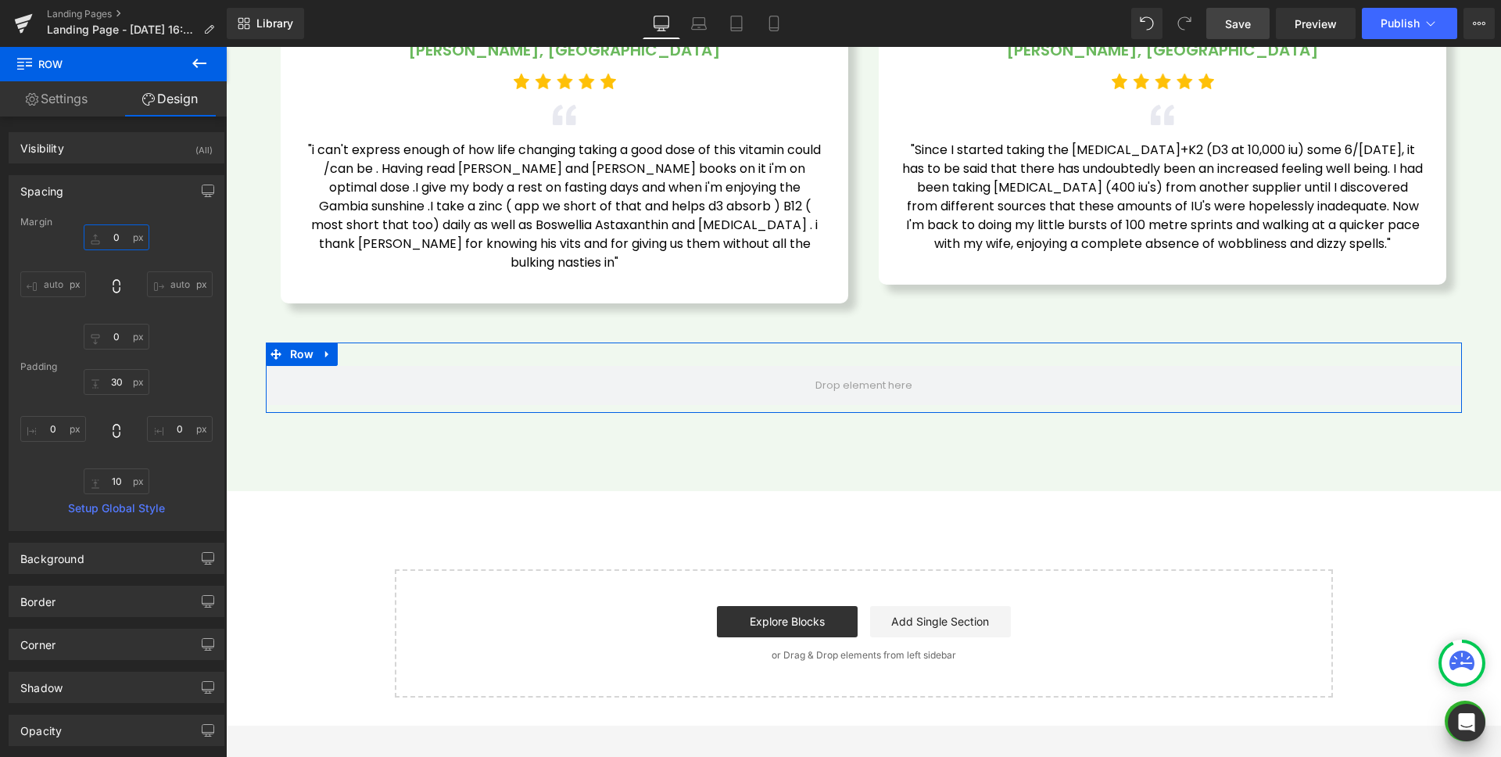
click at [139, 238] on input "0" at bounding box center [117, 237] width 66 height 26
click at [127, 371] on div "Padding" at bounding box center [116, 366] width 192 height 11
click at [122, 379] on input "30" at bounding box center [117, 382] width 66 height 26
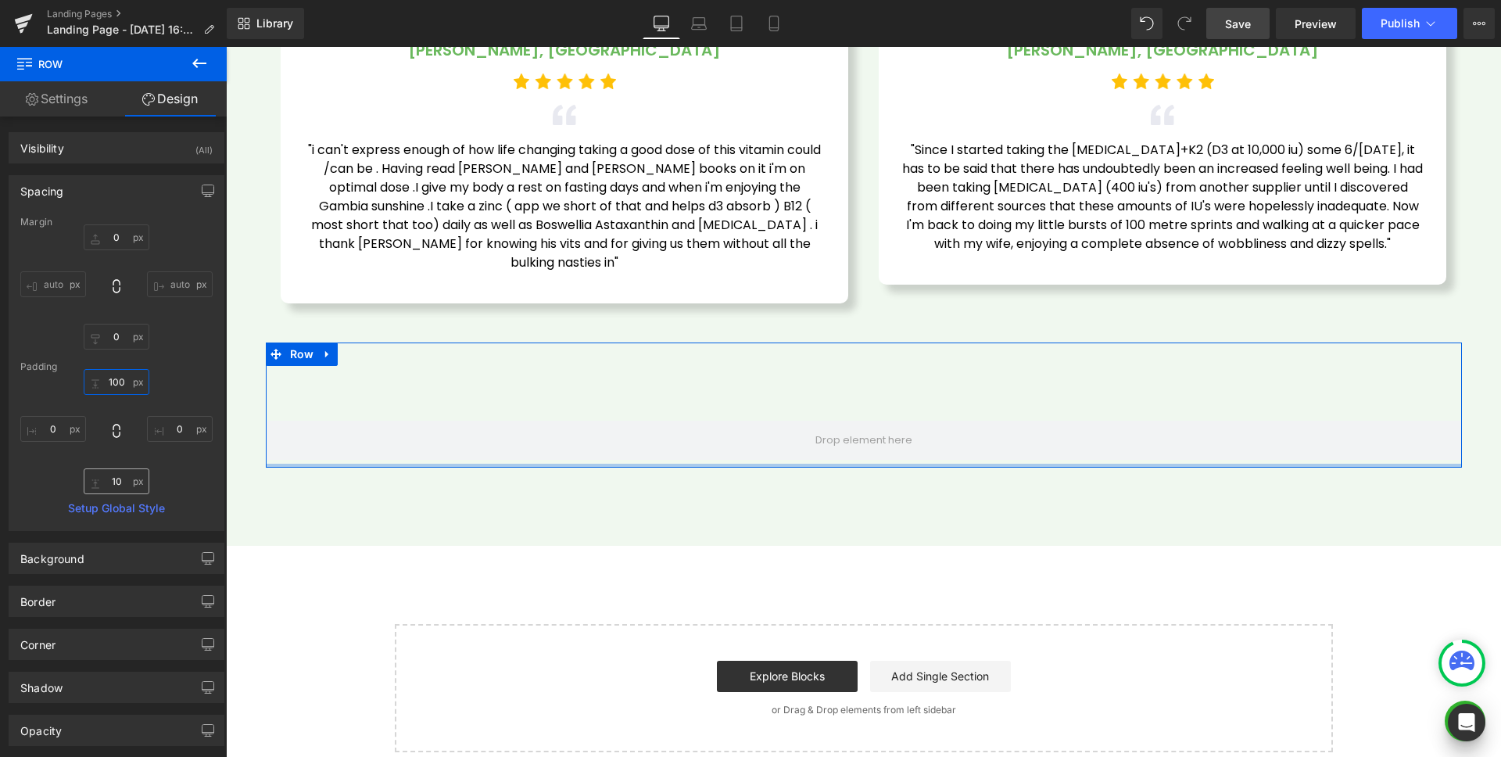
type input "100"
click at [127, 483] on input "10" at bounding box center [117, 481] width 66 height 26
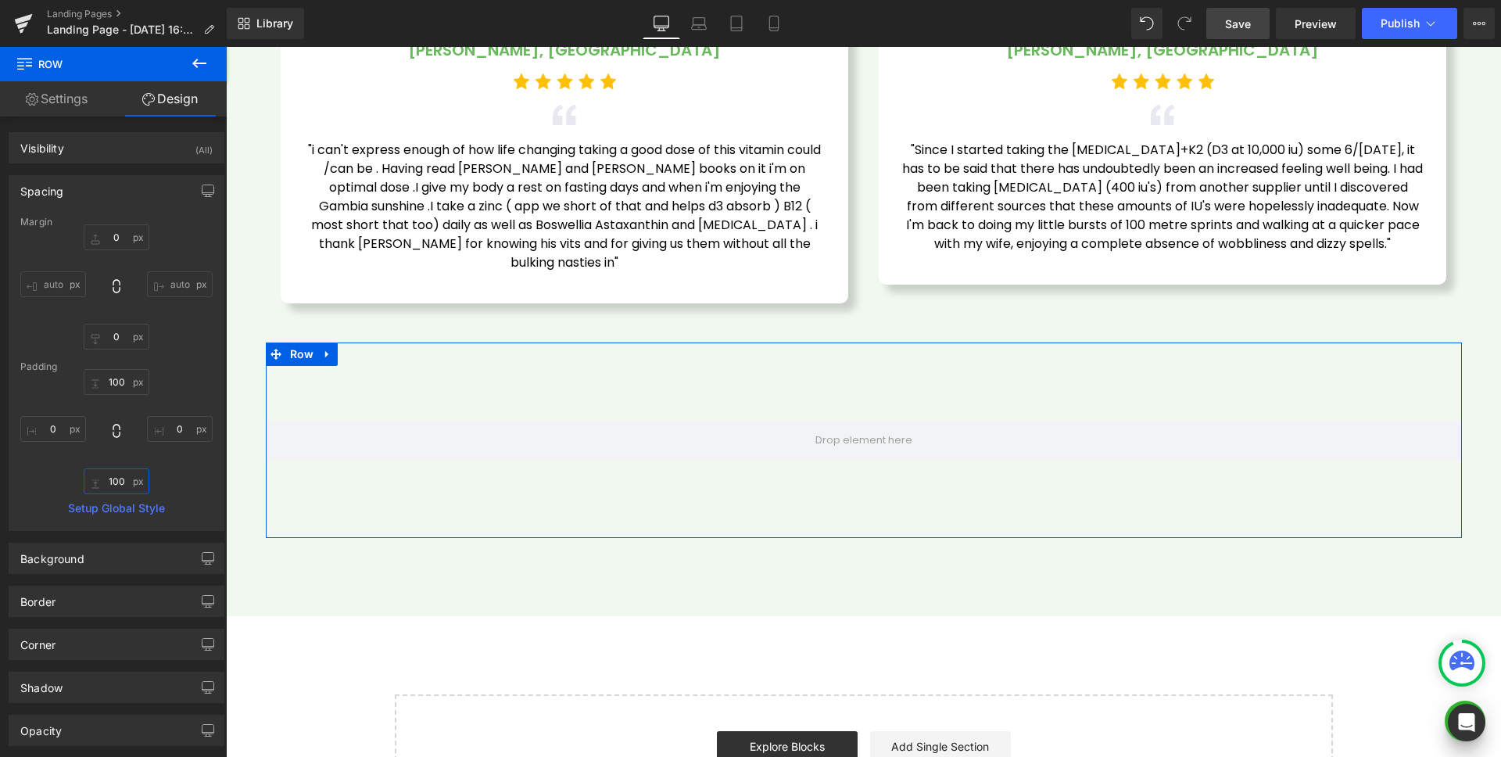
type input "100"
click at [177, 464] on div "100 100 0px 0 100 100 0px 0" at bounding box center [116, 431] width 192 height 125
click at [120, 199] on div "Spacing" at bounding box center [116, 191] width 214 height 30
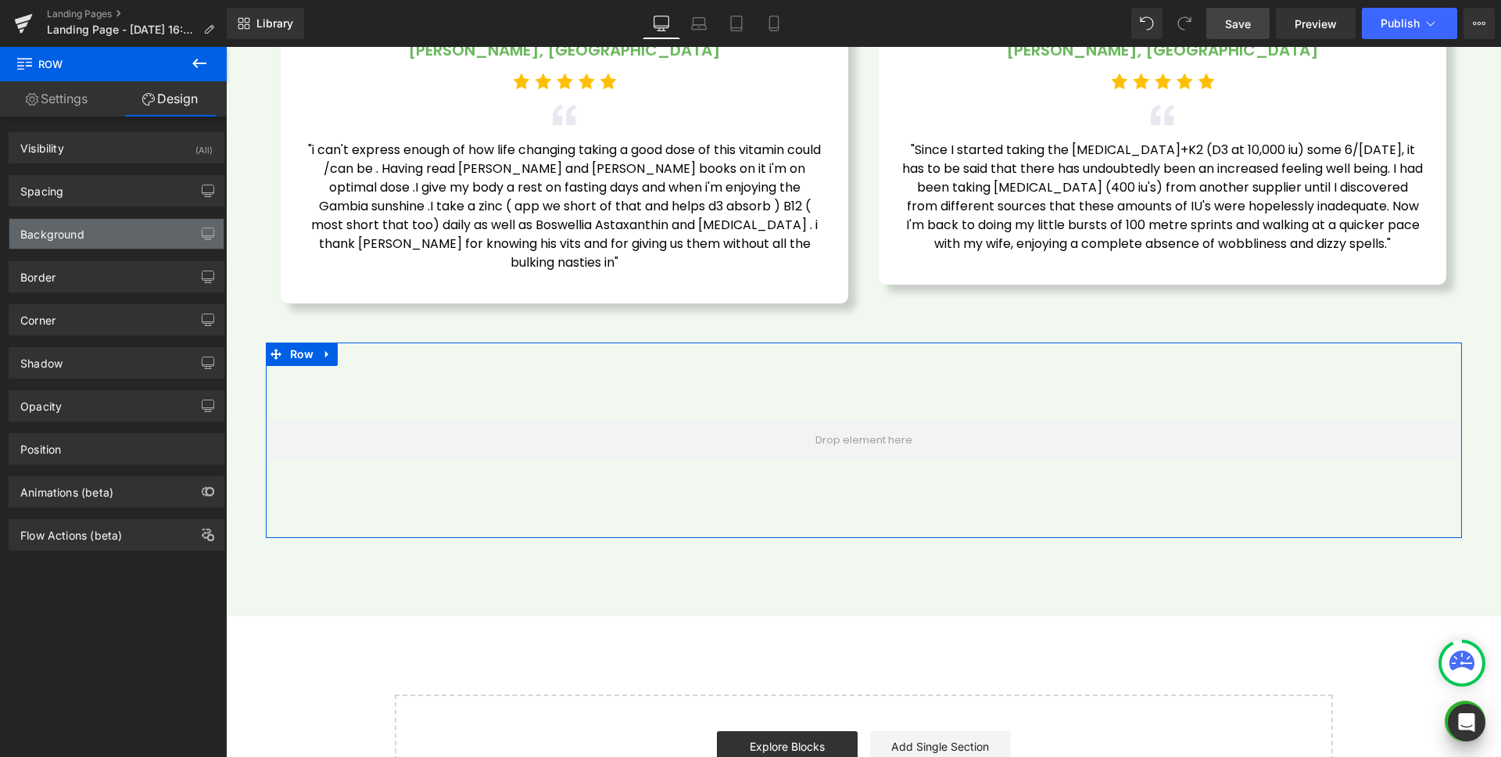
click at [114, 233] on div "Background" at bounding box center [116, 234] width 214 height 30
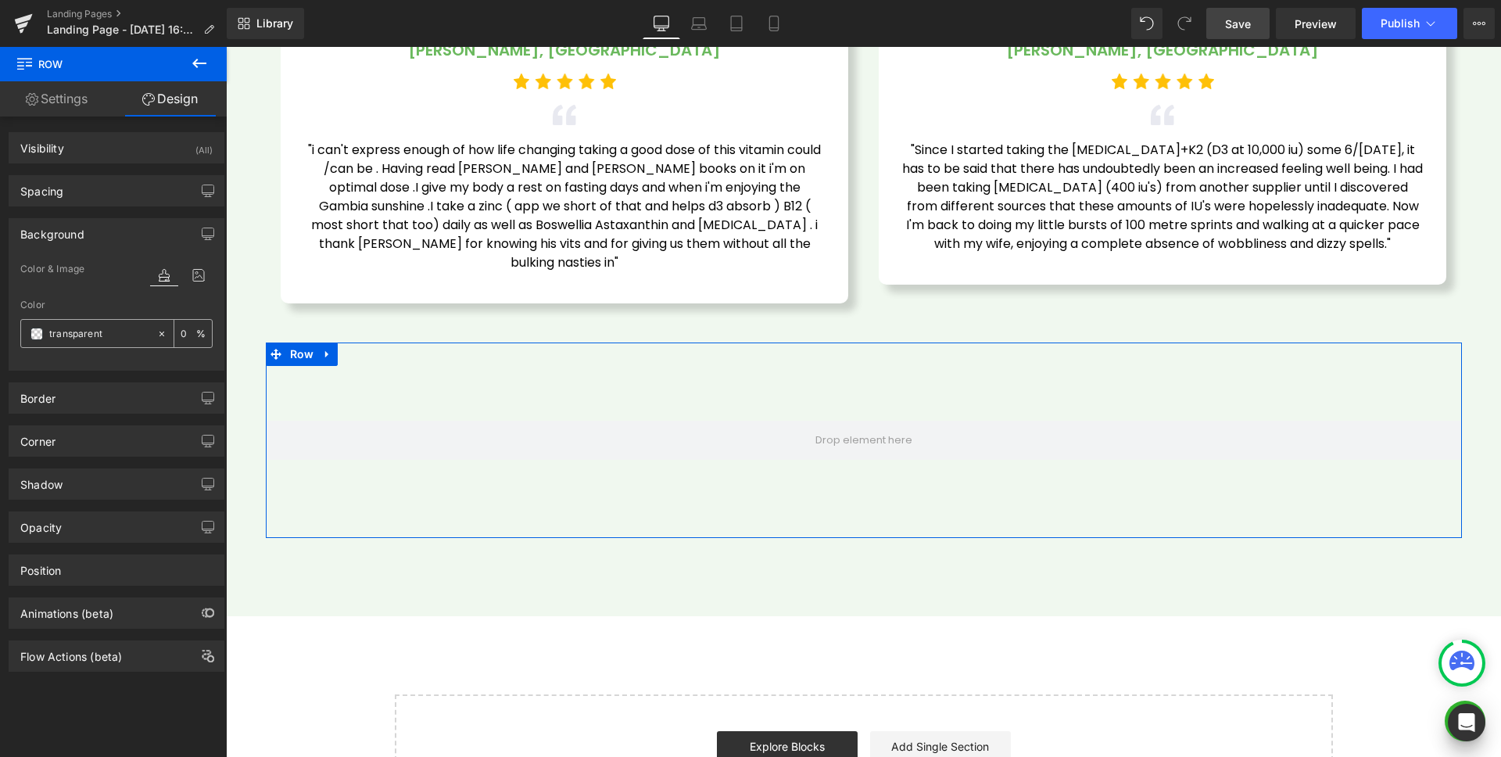
click at [106, 333] on input "transparent" at bounding box center [99, 333] width 100 height 17
paste input "1C7081"
type input "1C7081"
type input "100"
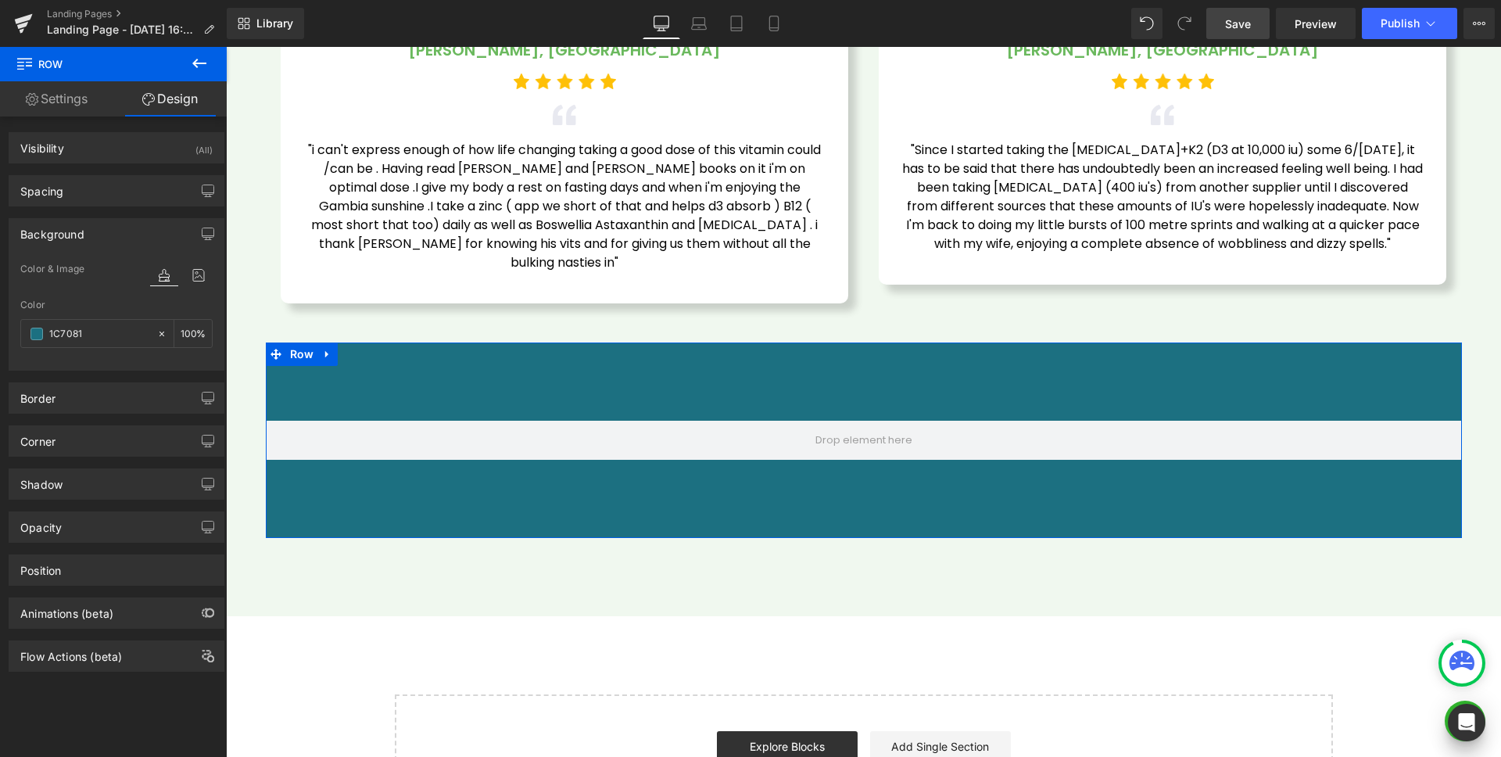
click at [97, 353] on div "Color 1C7081 100 %" at bounding box center [116, 333] width 192 height 66
type input "#1c7081"
click at [92, 230] on div "Background" at bounding box center [116, 234] width 214 height 30
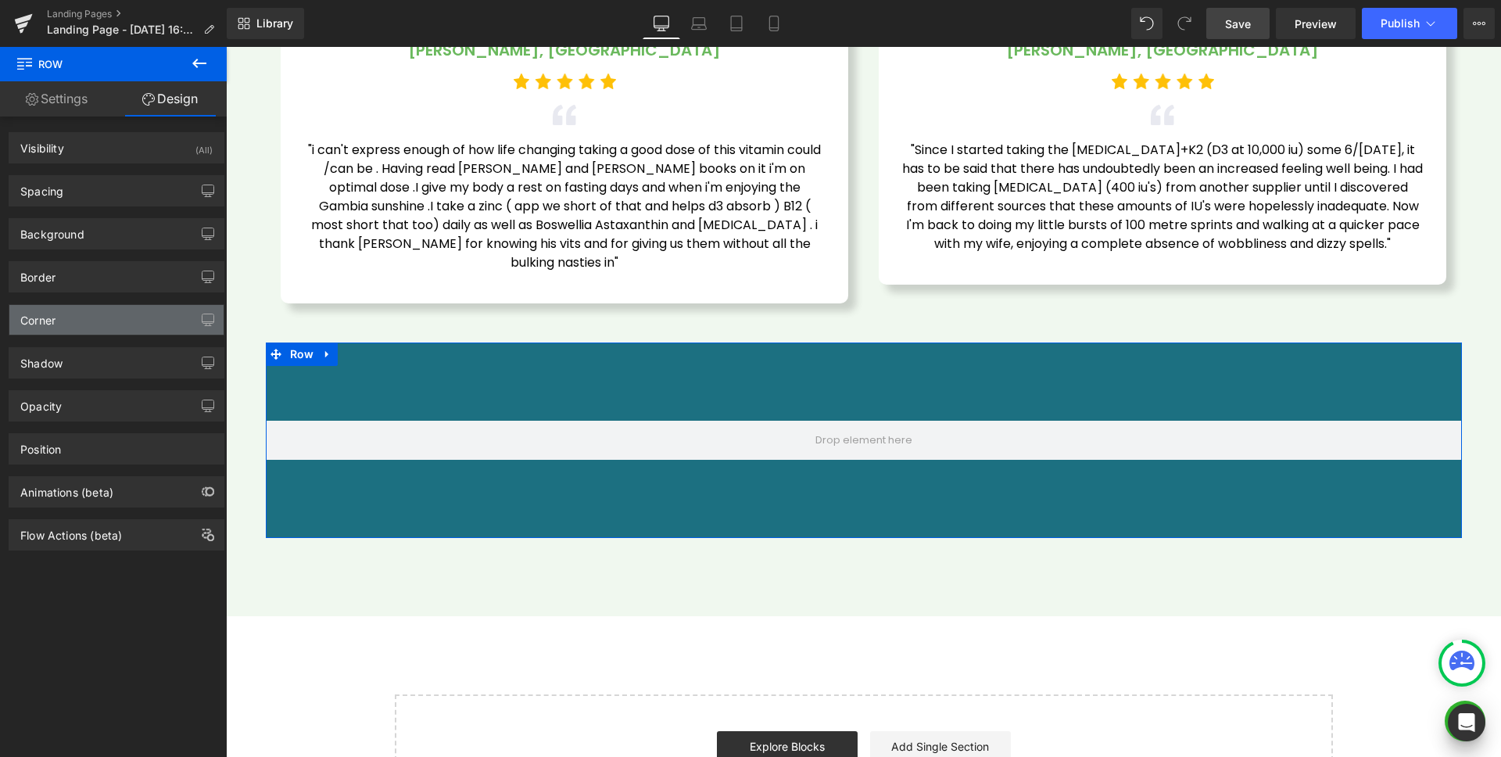
click at [98, 312] on div "Corner" at bounding box center [116, 320] width 214 height 30
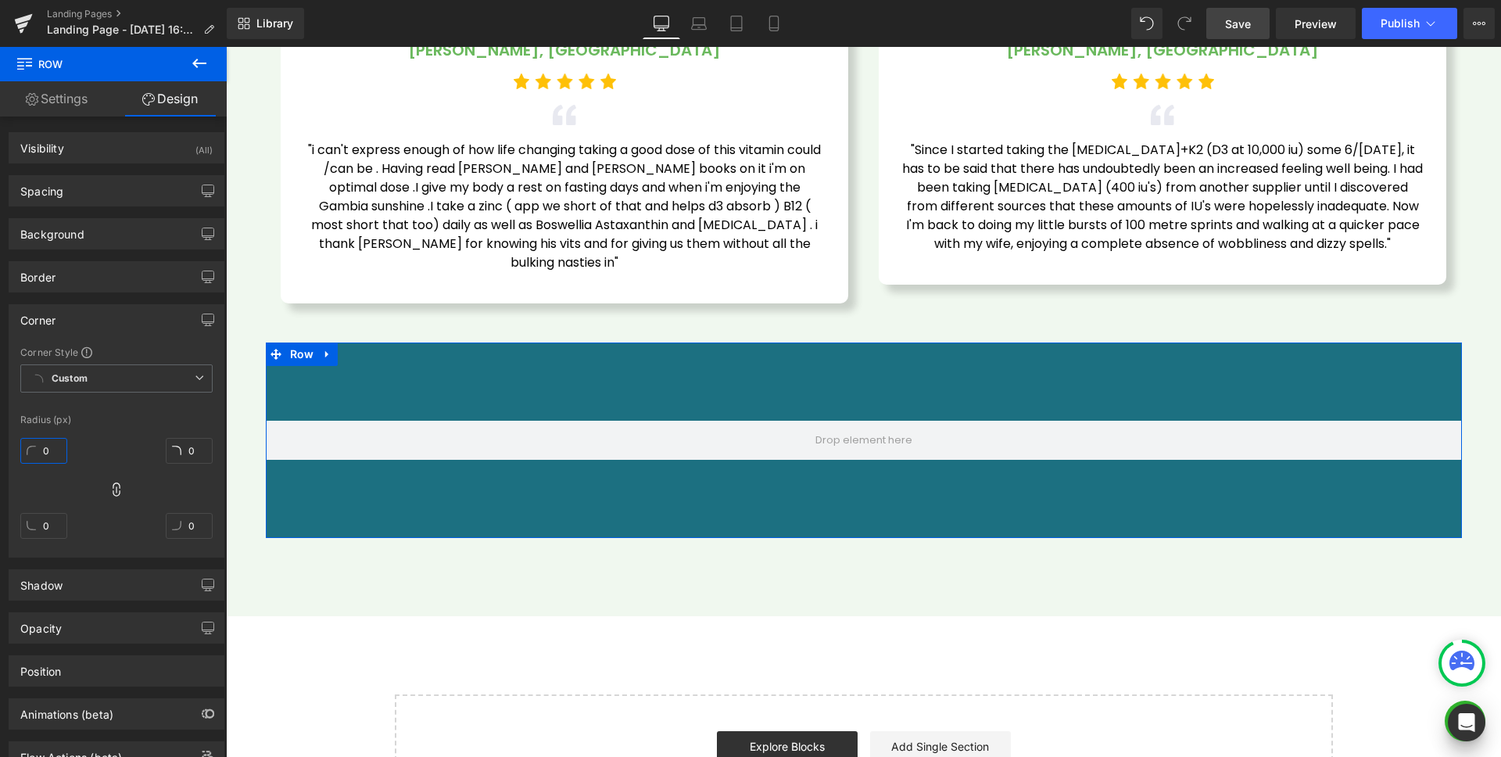
click at [49, 454] on input "0" at bounding box center [43, 451] width 47 height 26
type input "10"
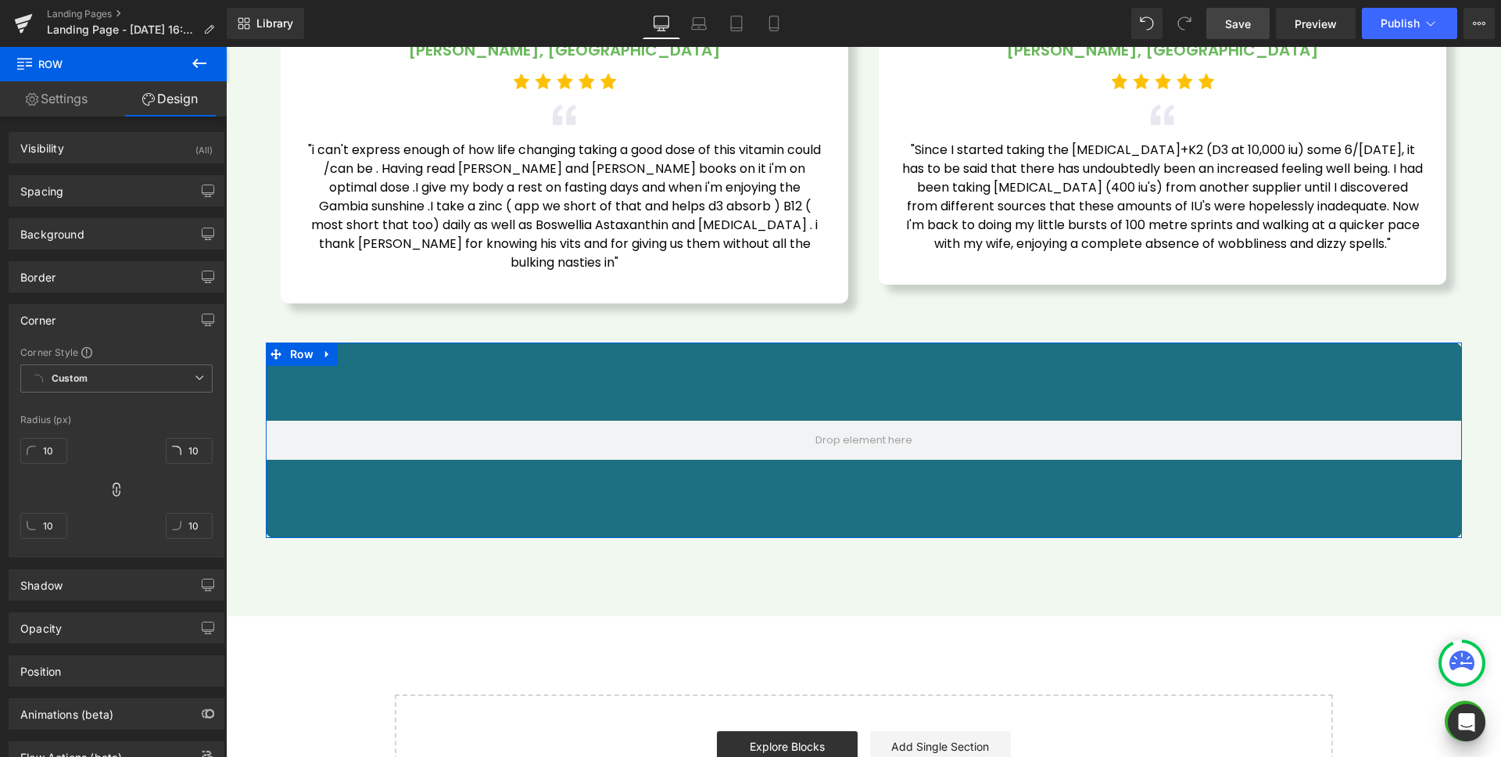
click at [94, 326] on div "Corner" at bounding box center [116, 320] width 214 height 30
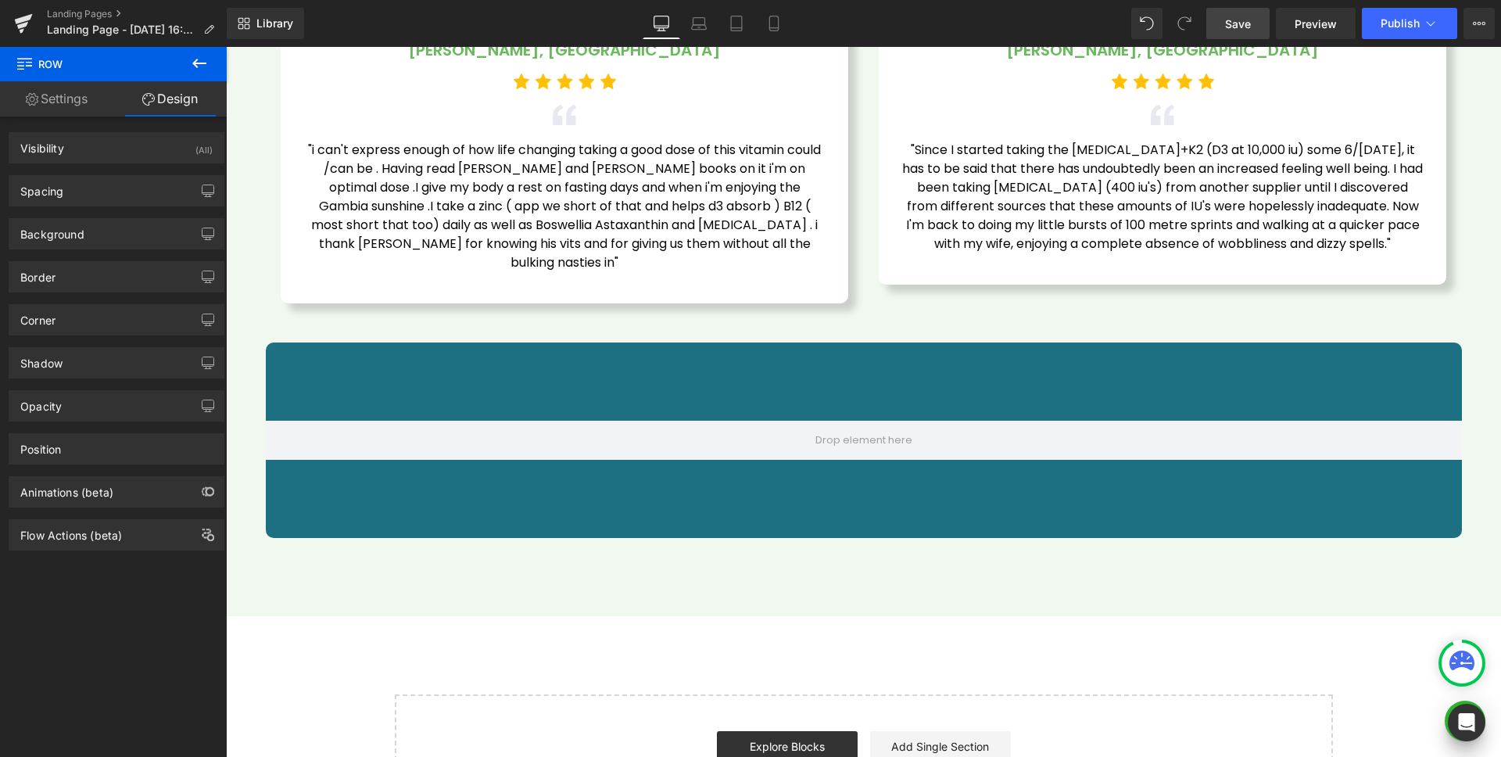
click at [204, 59] on icon at bounding box center [199, 63] width 19 height 19
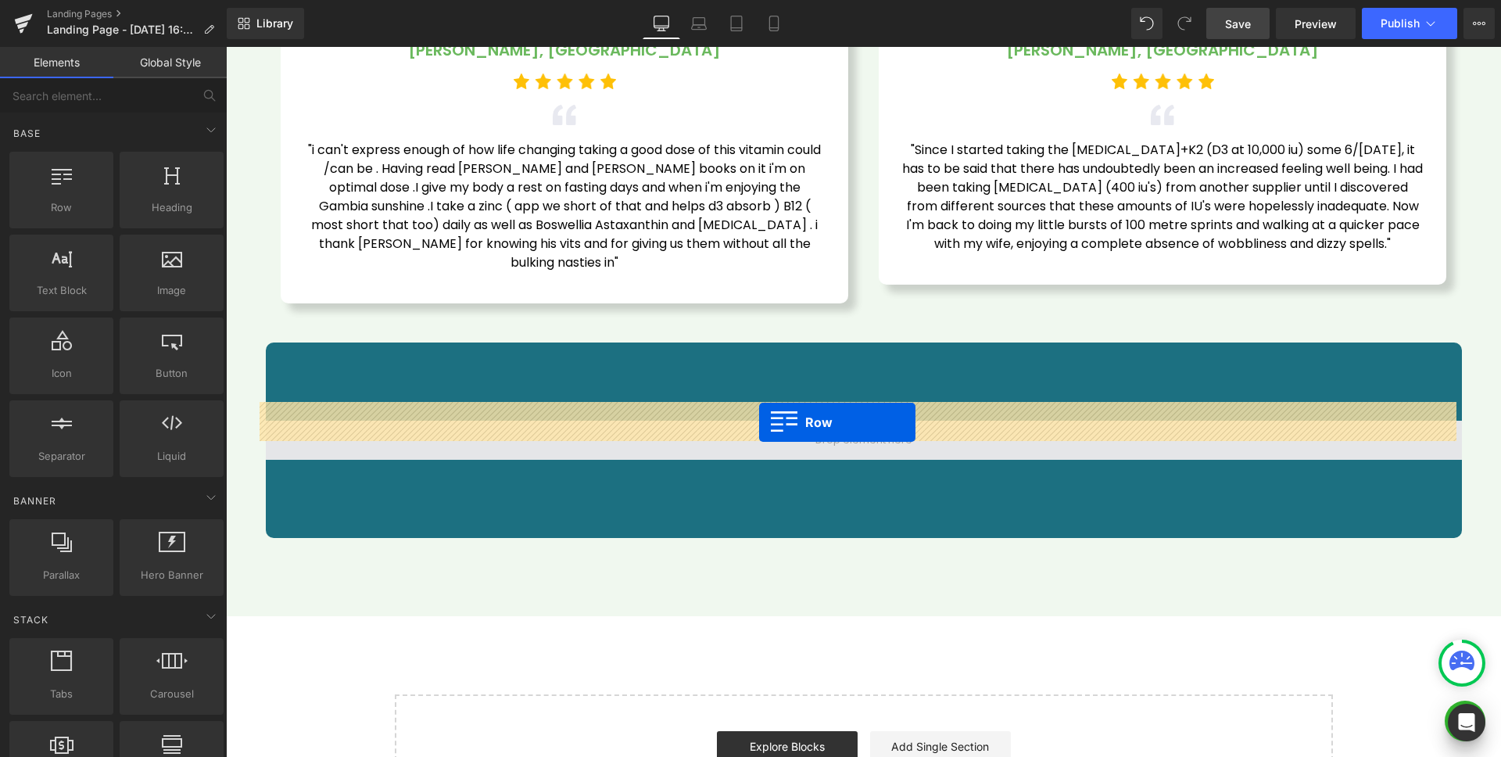
drag, startPoint x: 638, startPoint y: 418, endPoint x: 759, endPoint y: 422, distance: 121.3
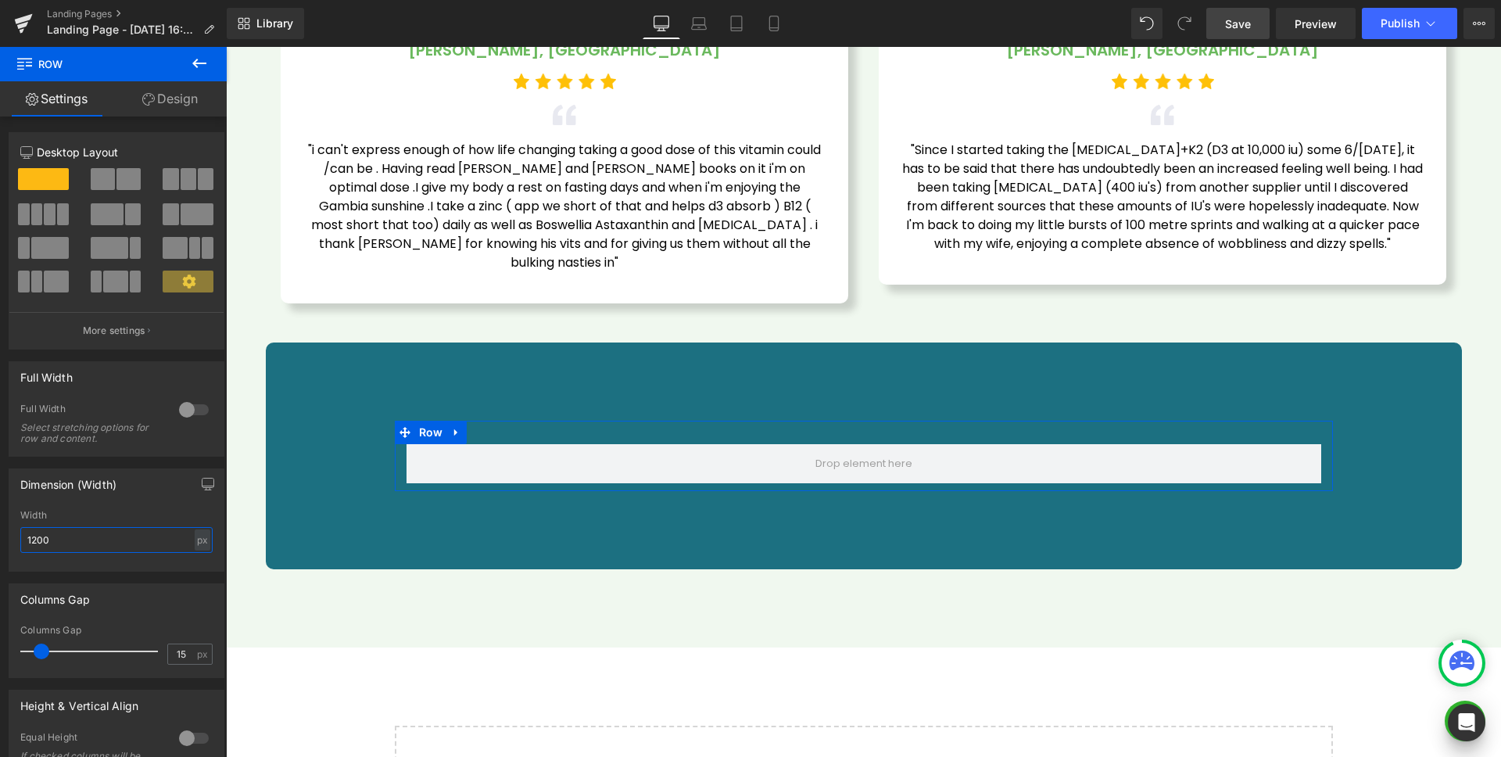
click at [56, 536] on input "1200" at bounding box center [116, 540] width 192 height 26
drag, startPoint x: 56, startPoint y: 536, endPoint x: 30, endPoint y: 539, distance: 25.9
click at [30, 539] on input "1200" at bounding box center [116, 540] width 192 height 26
type input "1125"
click at [109, 508] on div "Dimension (Width) 1125px Width 1125 px % px" at bounding box center [117, 519] width 216 height 103
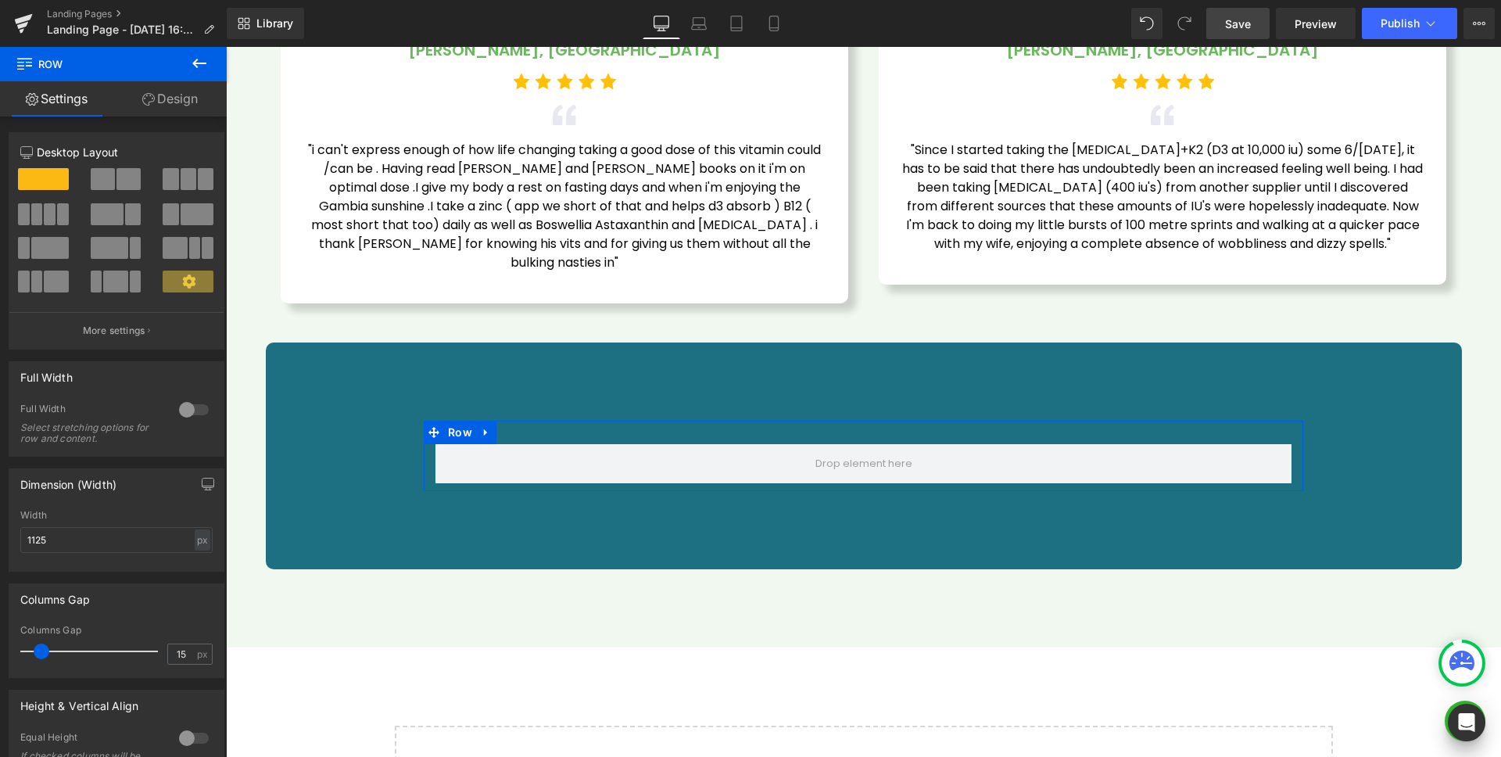
click at [160, 109] on link "Design" at bounding box center [169, 98] width 113 height 35
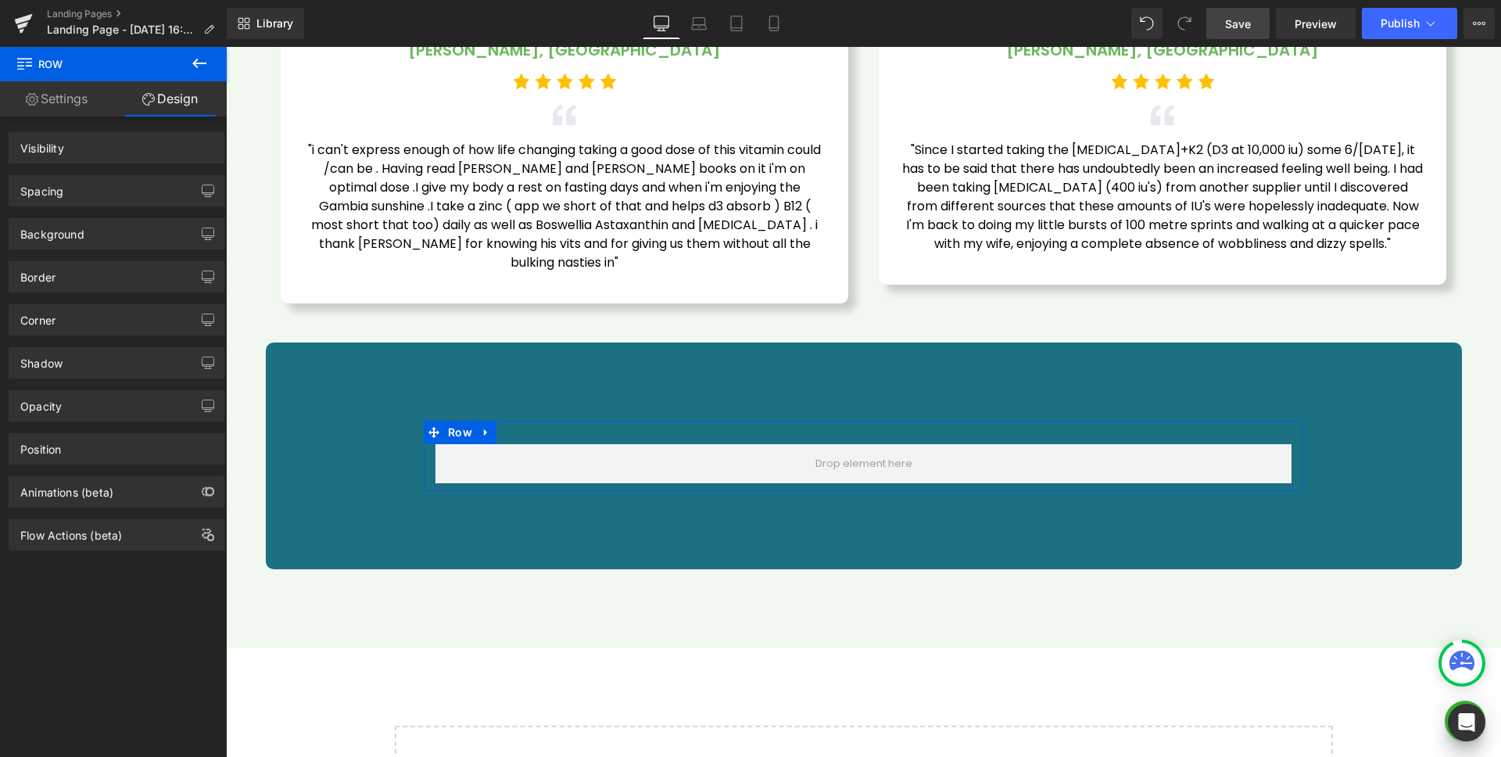
click at [80, 201] on div "Spacing" at bounding box center [116, 191] width 214 height 30
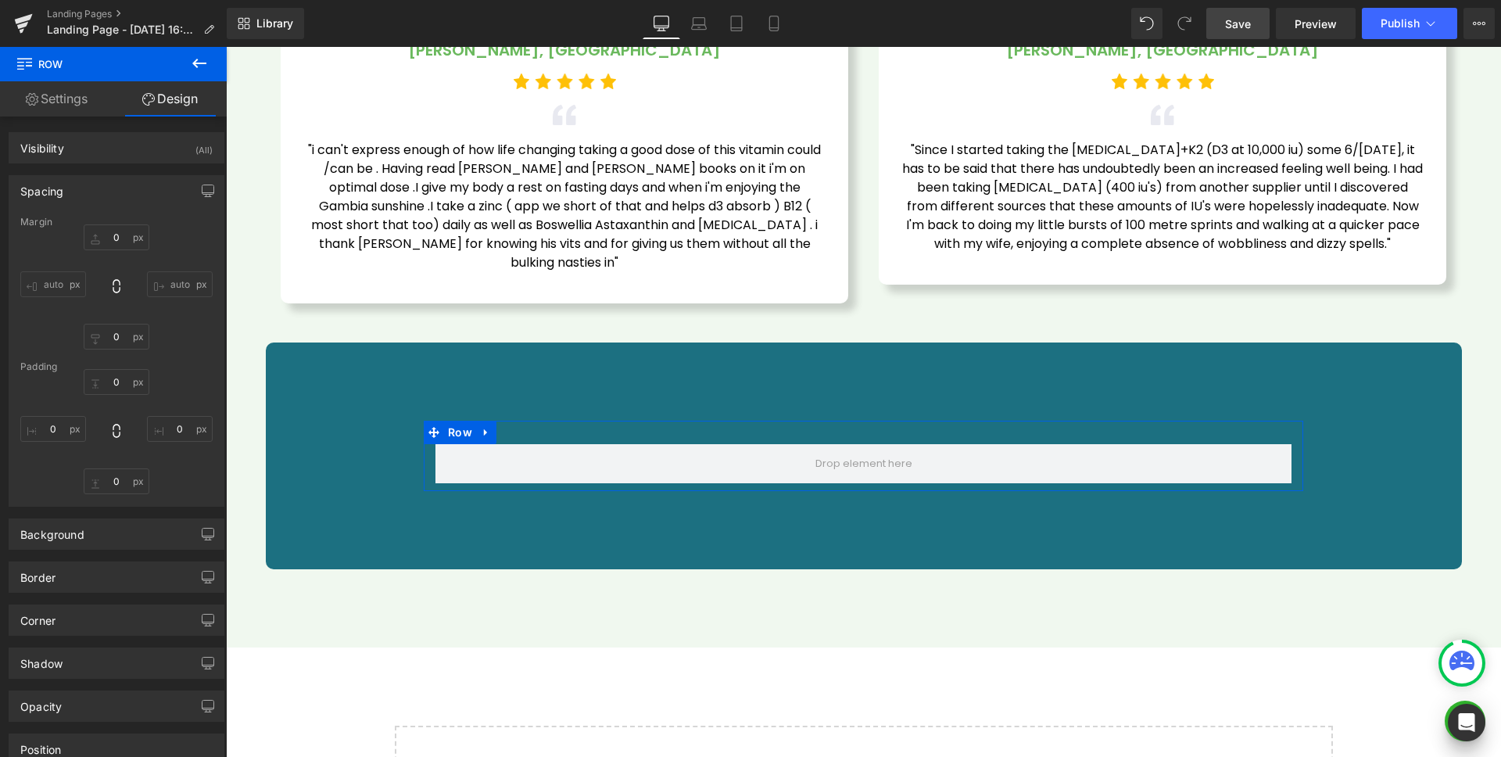
type input "0"
type input "30"
type input "0"
type input "10"
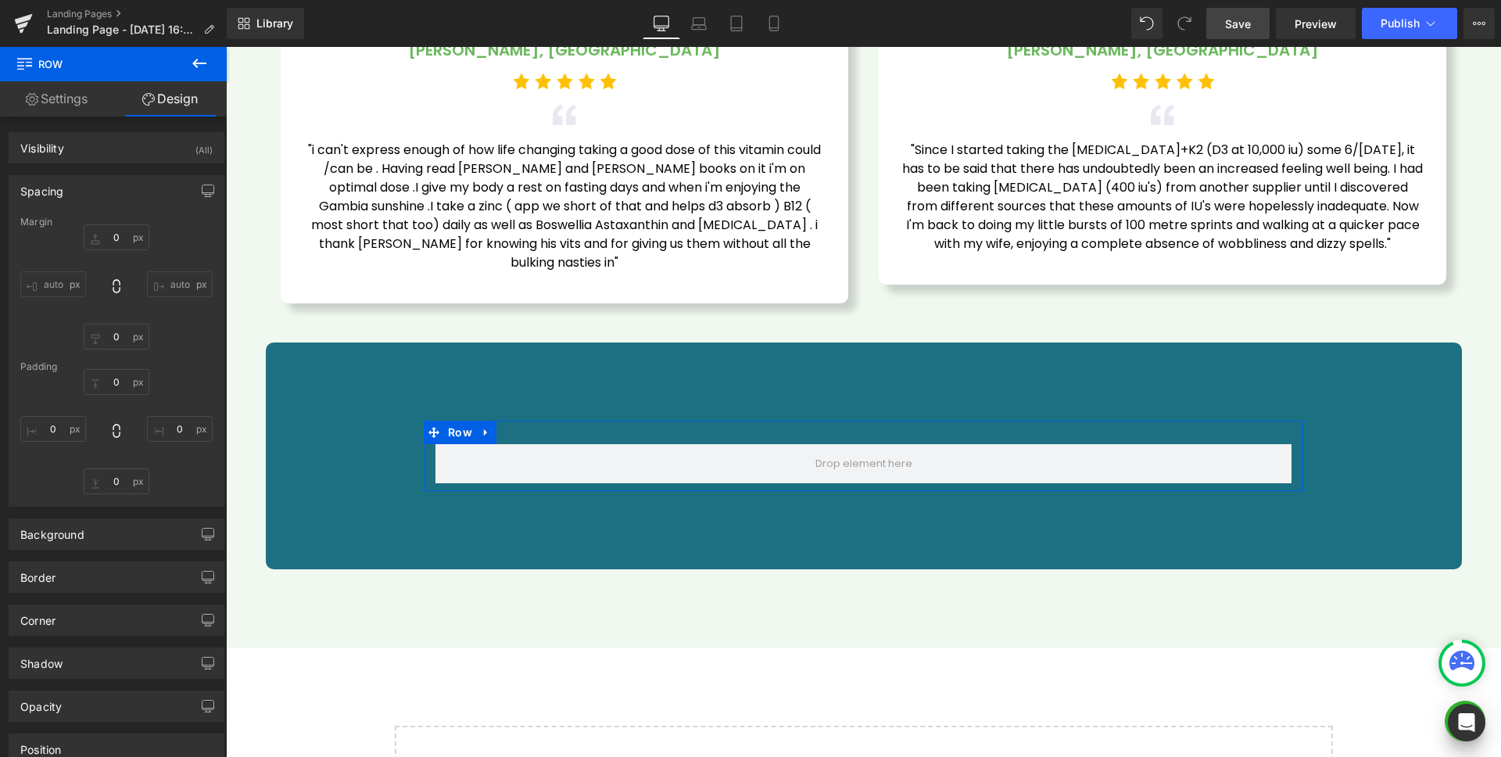
type input "0"
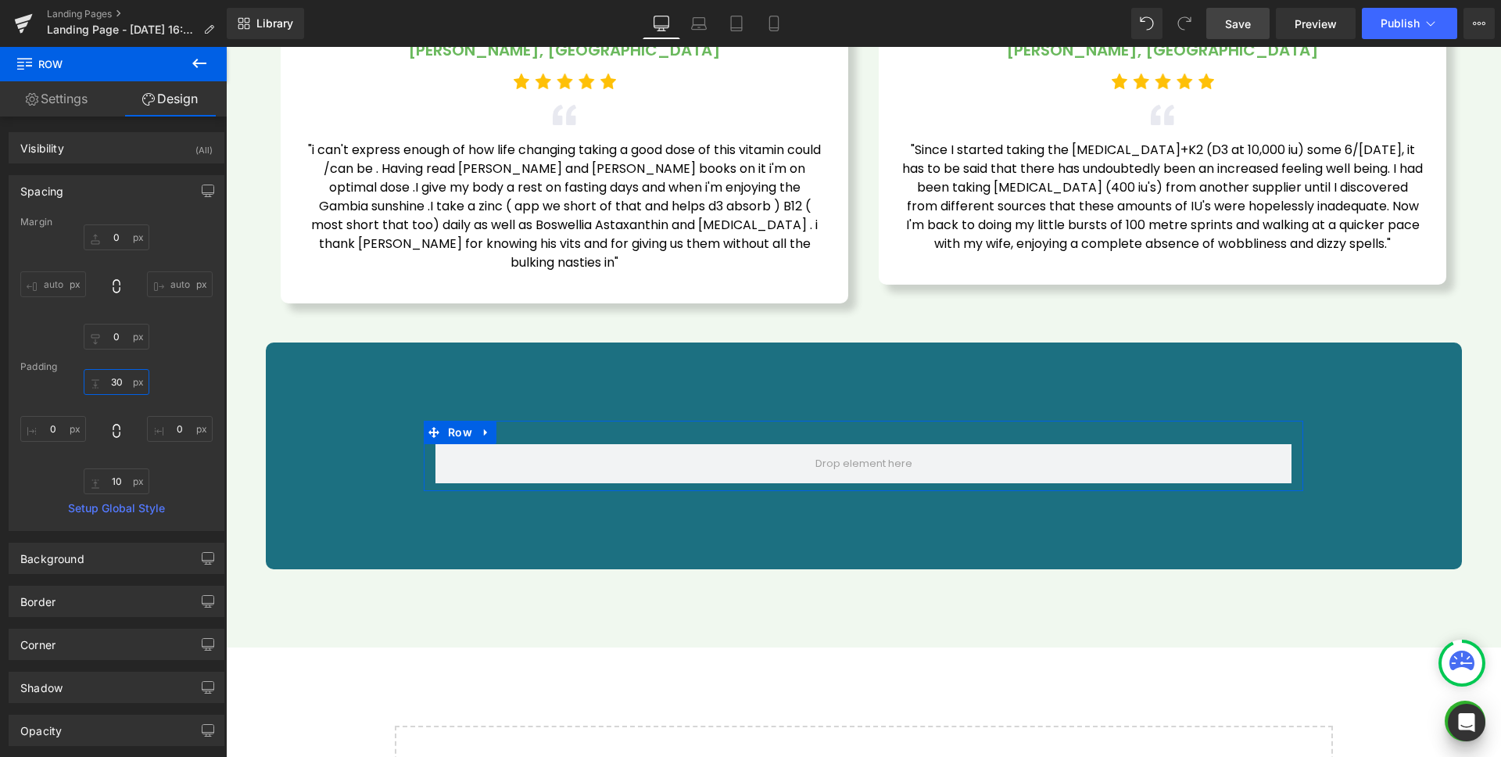
drag, startPoint x: 109, startPoint y: 381, endPoint x: 119, endPoint y: 383, distance: 9.7
click at [110, 381] on input "30" at bounding box center [117, 382] width 66 height 26
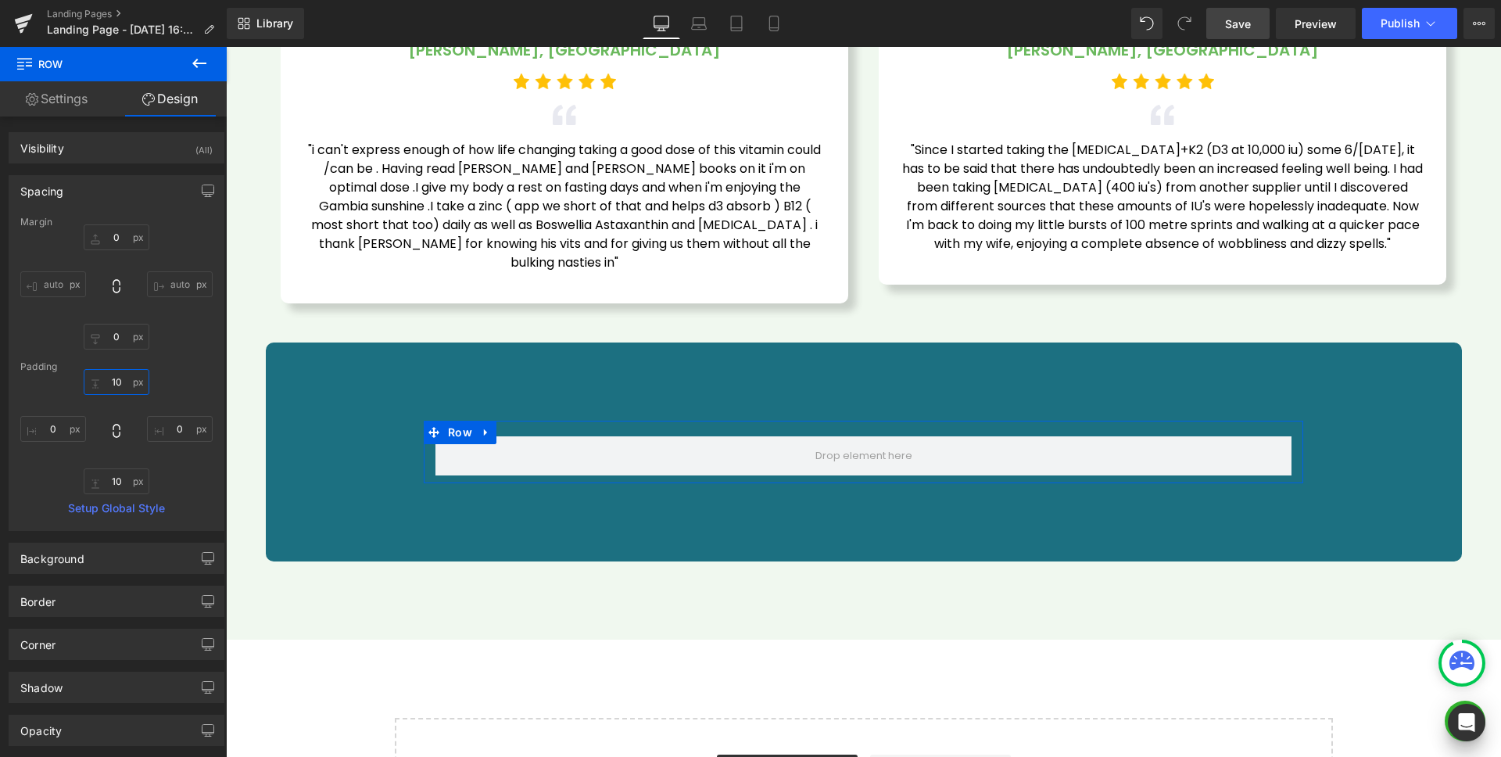
type input "0"
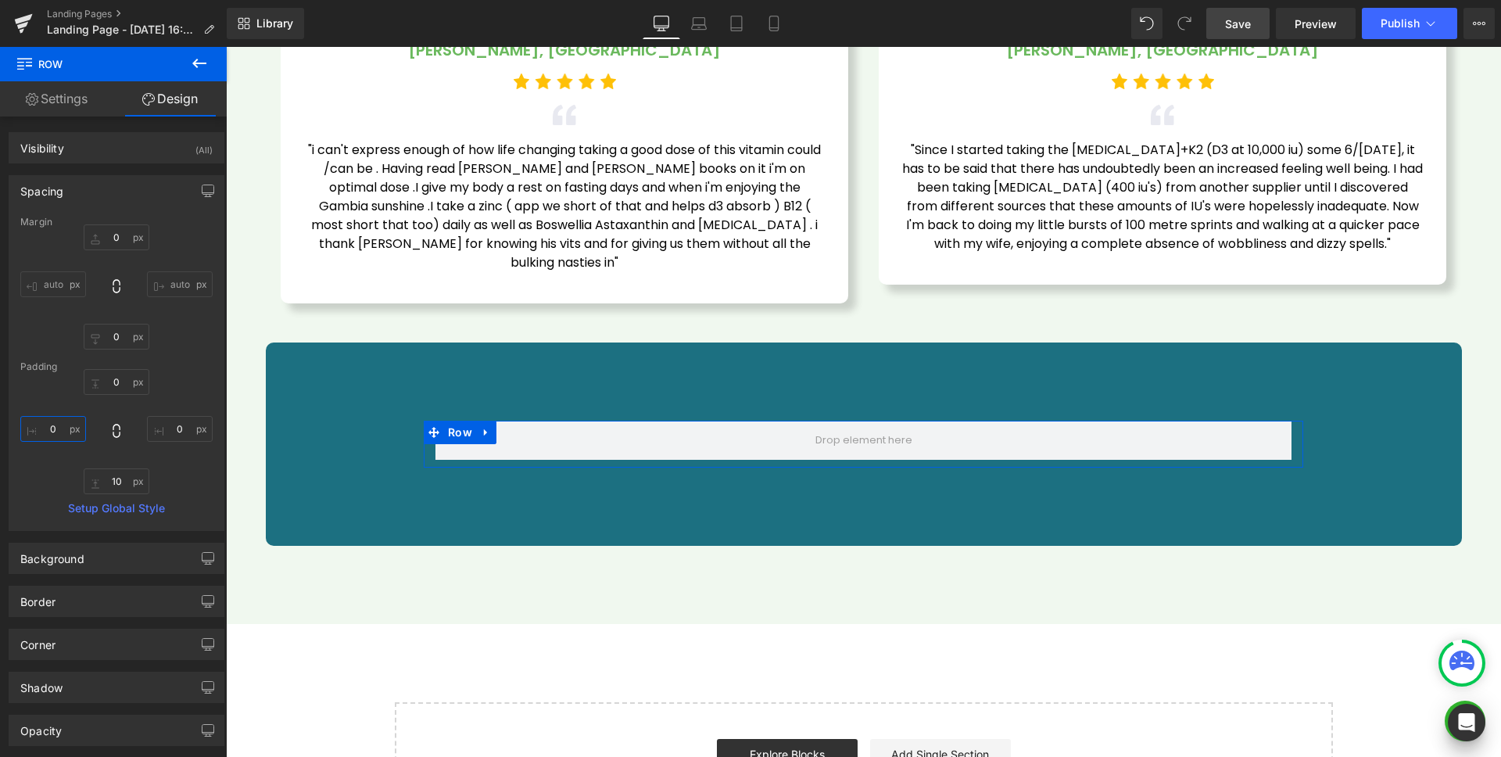
click at [56, 430] on input "0" at bounding box center [53, 429] width 66 height 26
type input "30"
click at [178, 429] on input "0" at bounding box center [180, 429] width 66 height 26
type input "30"
click at [111, 483] on input "10" at bounding box center [117, 481] width 66 height 26
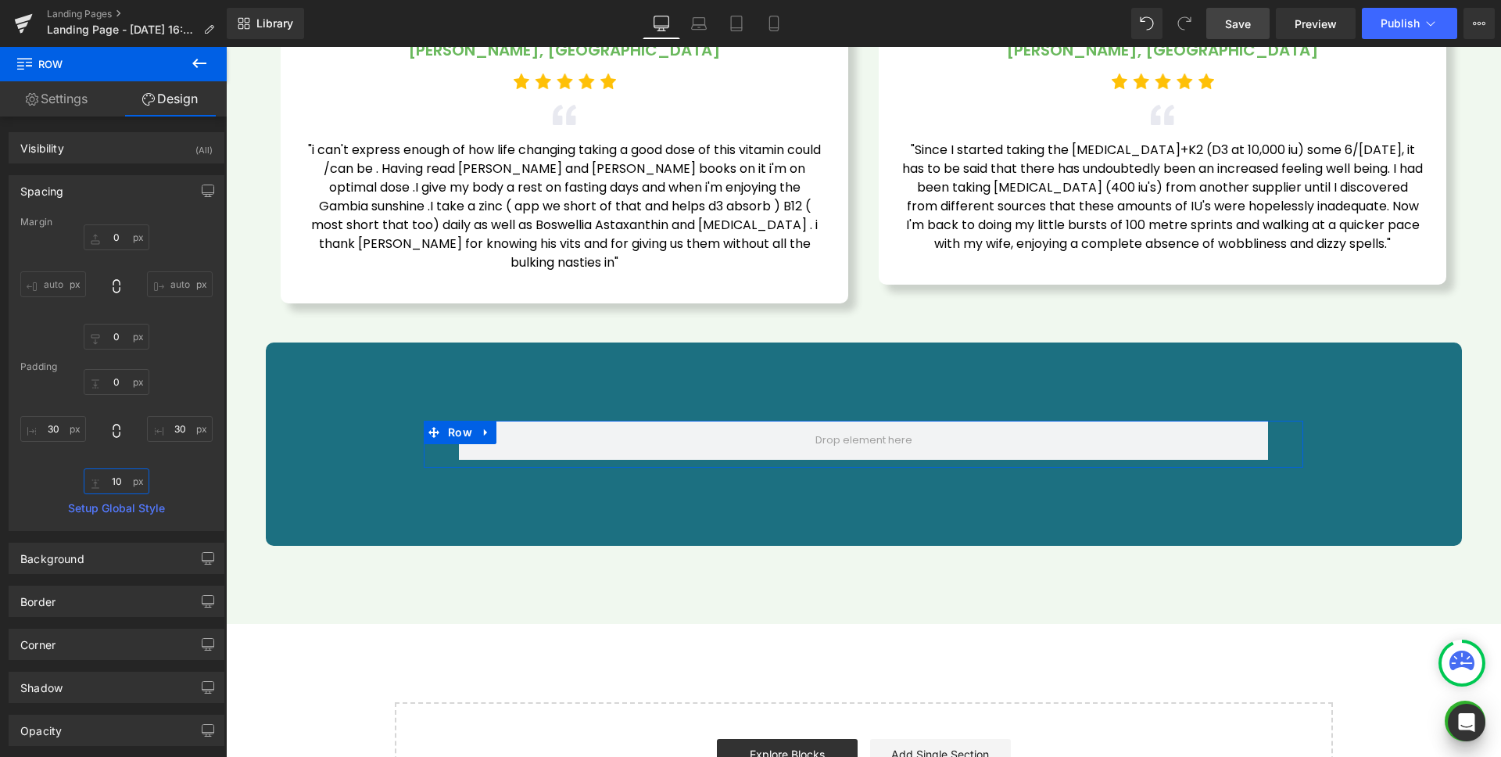
type input "0"
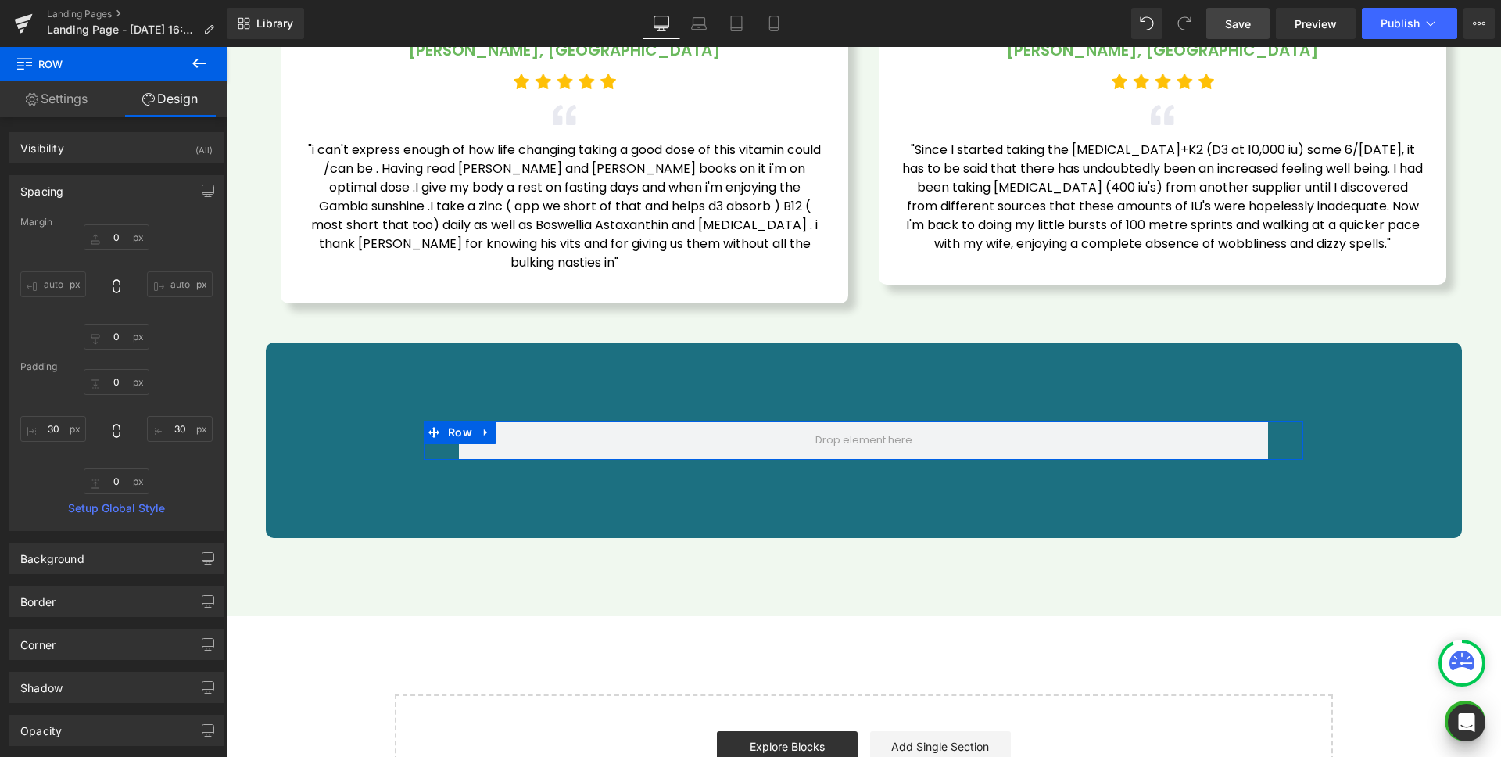
click at [78, 192] on div "Spacing" at bounding box center [116, 191] width 214 height 30
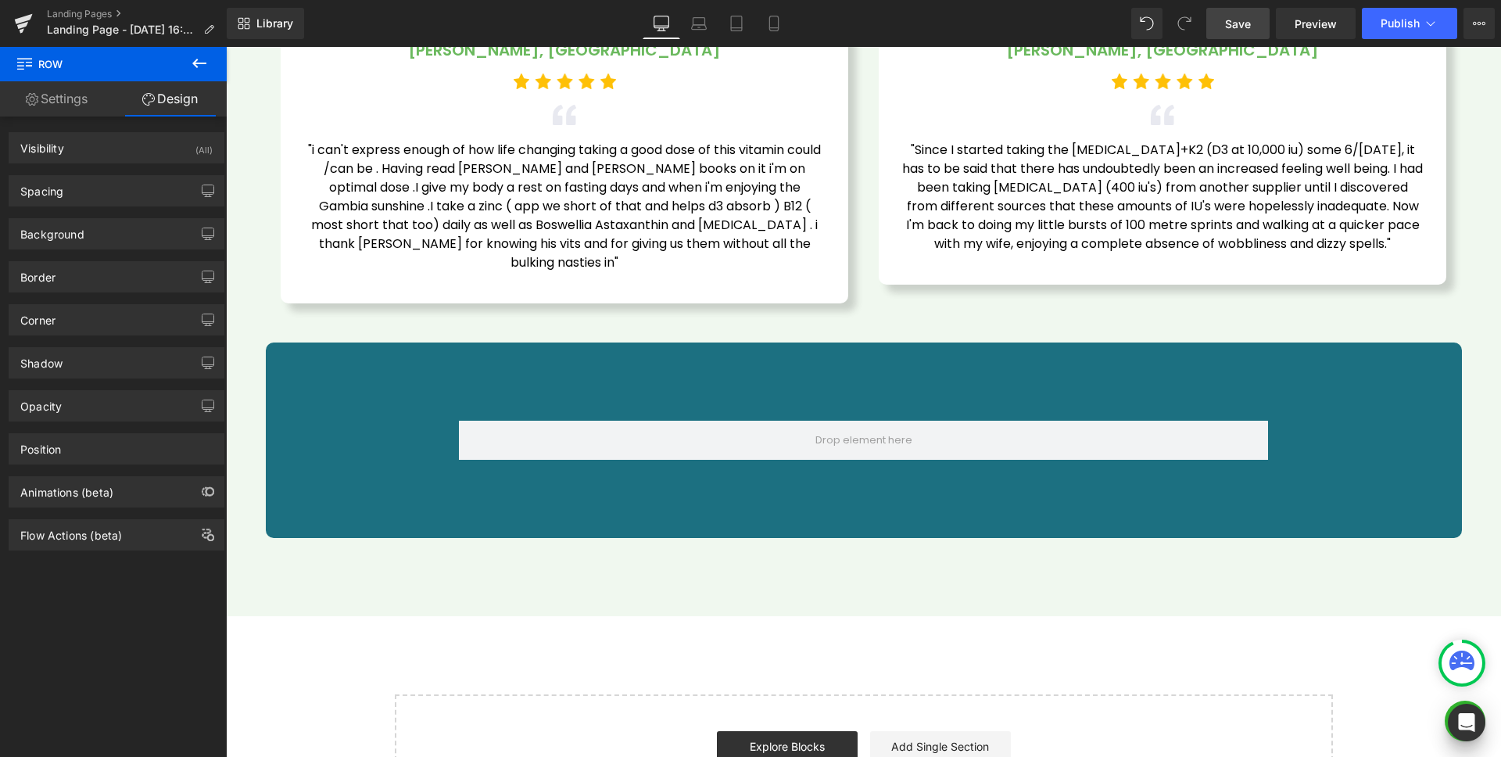
click at [203, 59] on icon at bounding box center [199, 63] width 19 height 19
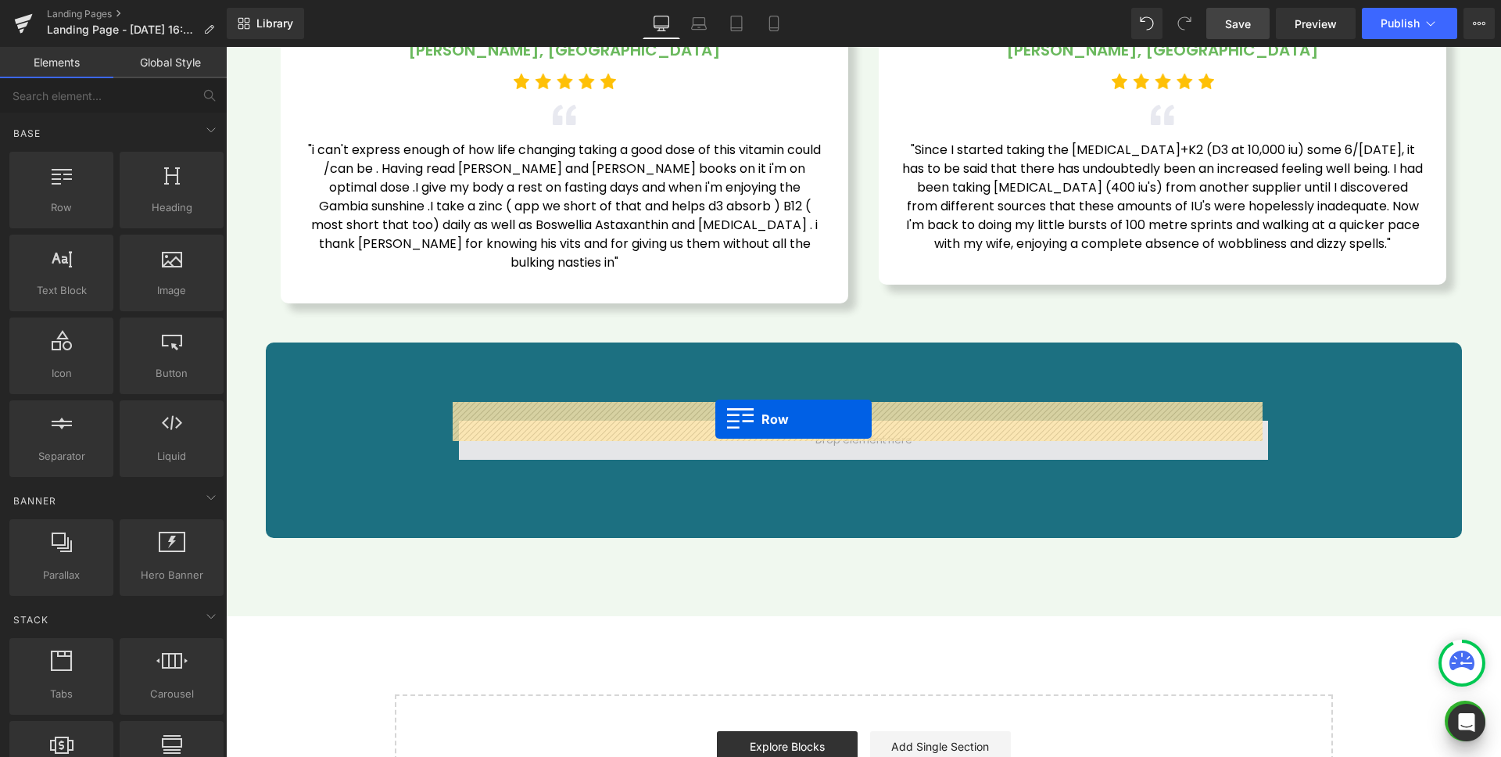
drag, startPoint x: 404, startPoint y: 254, endPoint x: 716, endPoint y: 419, distance: 353.0
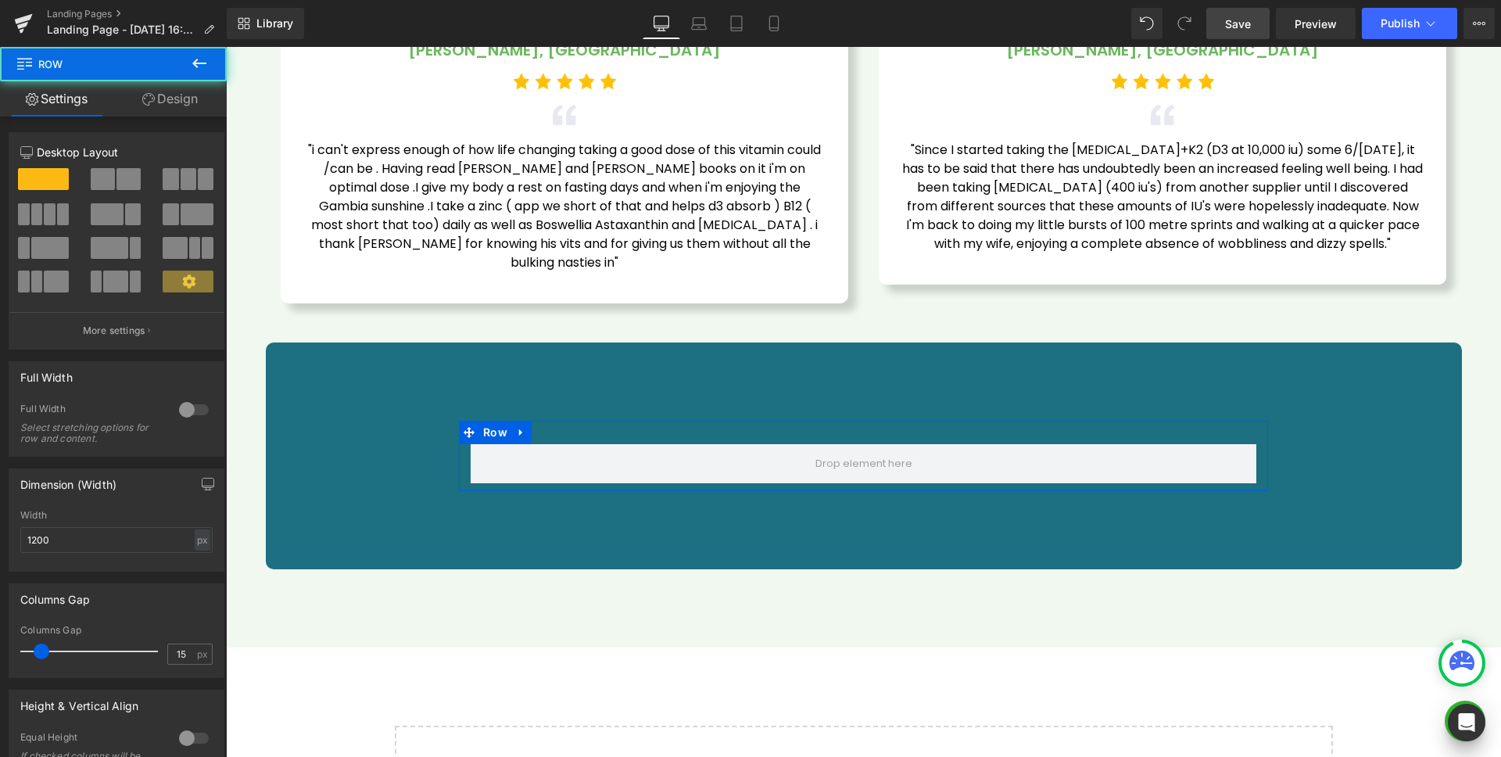
click at [181, 185] on span at bounding box center [189, 179] width 16 height 22
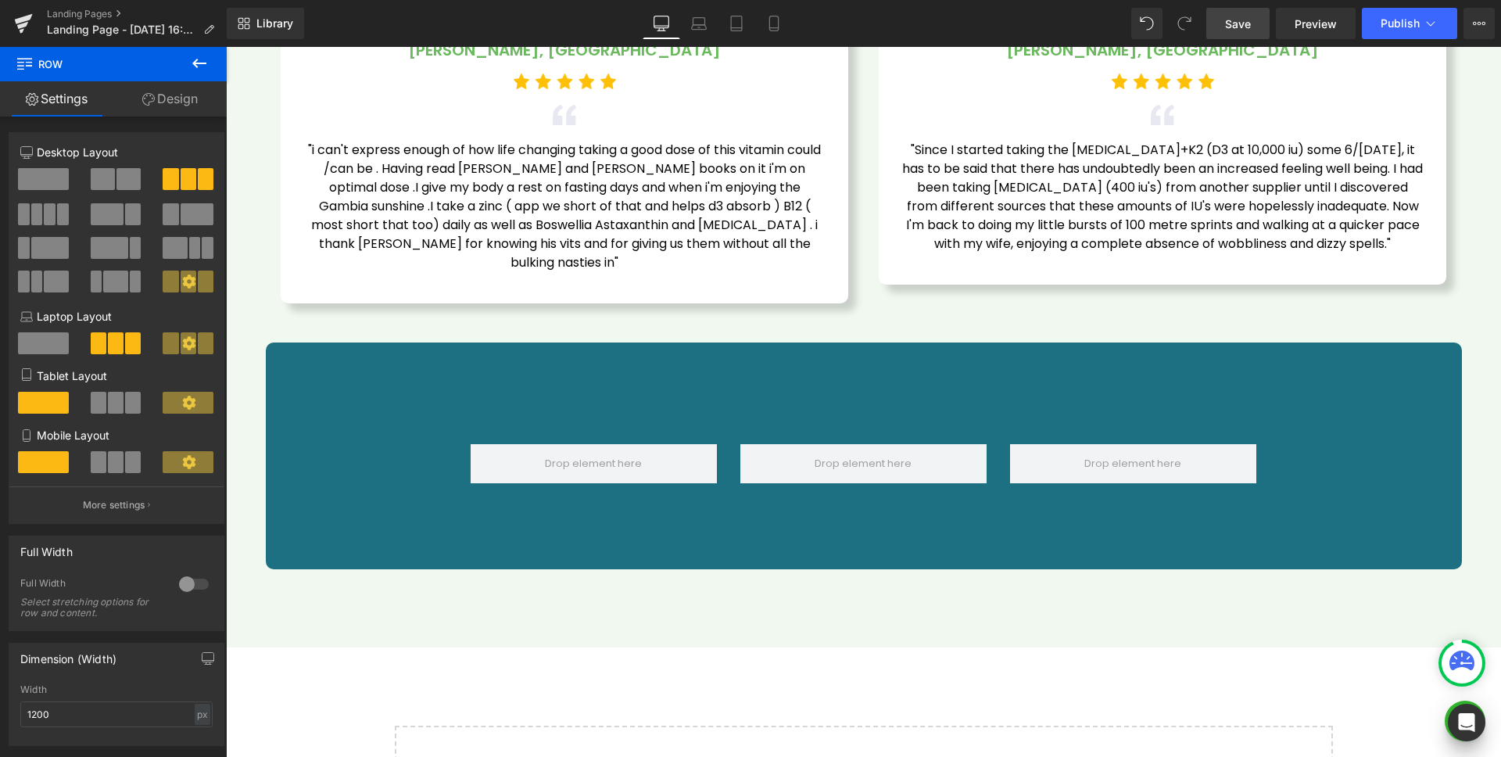
click at [192, 60] on icon at bounding box center [199, 63] width 19 height 19
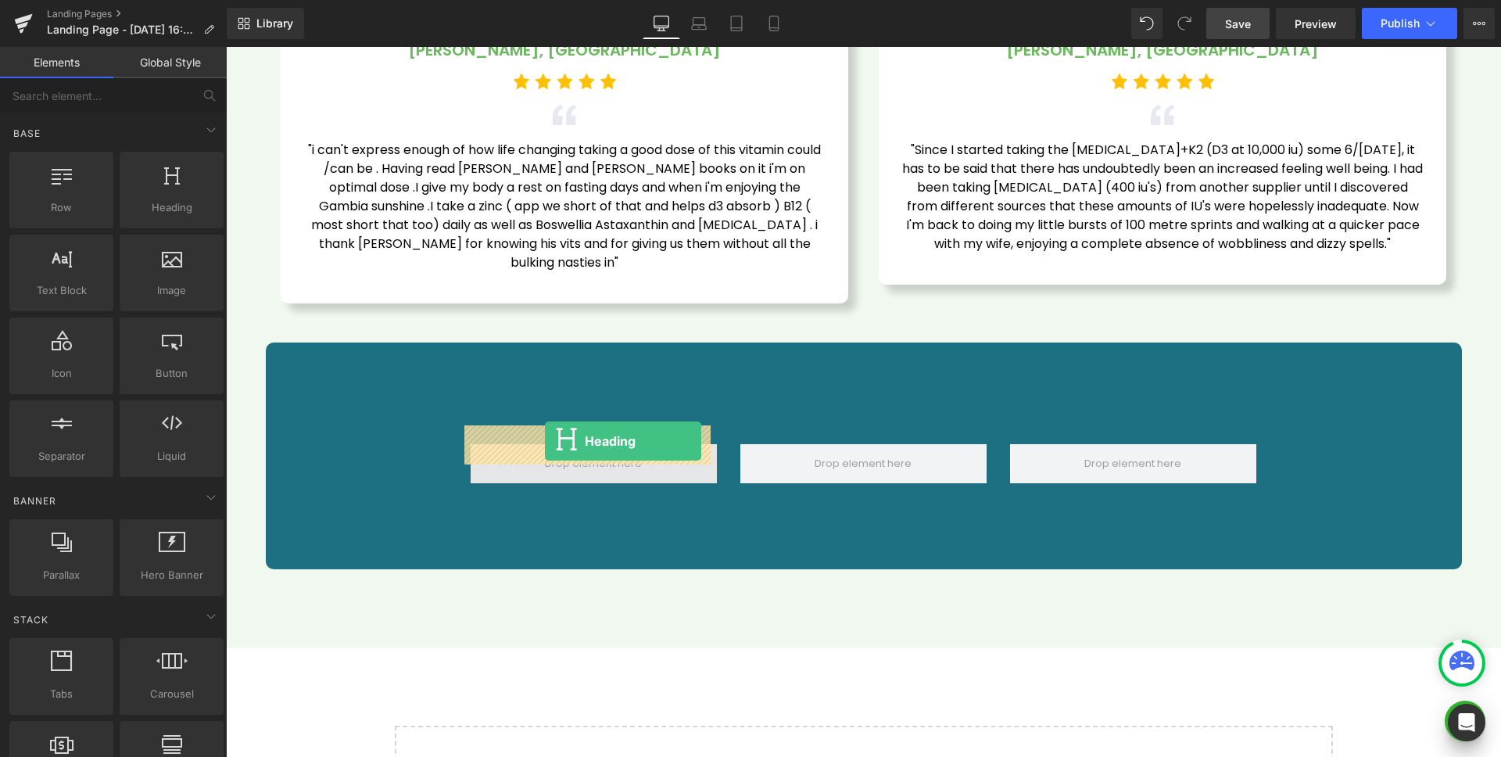
drag, startPoint x: 433, startPoint y: 253, endPoint x: 545, endPoint y: 441, distance: 219.1
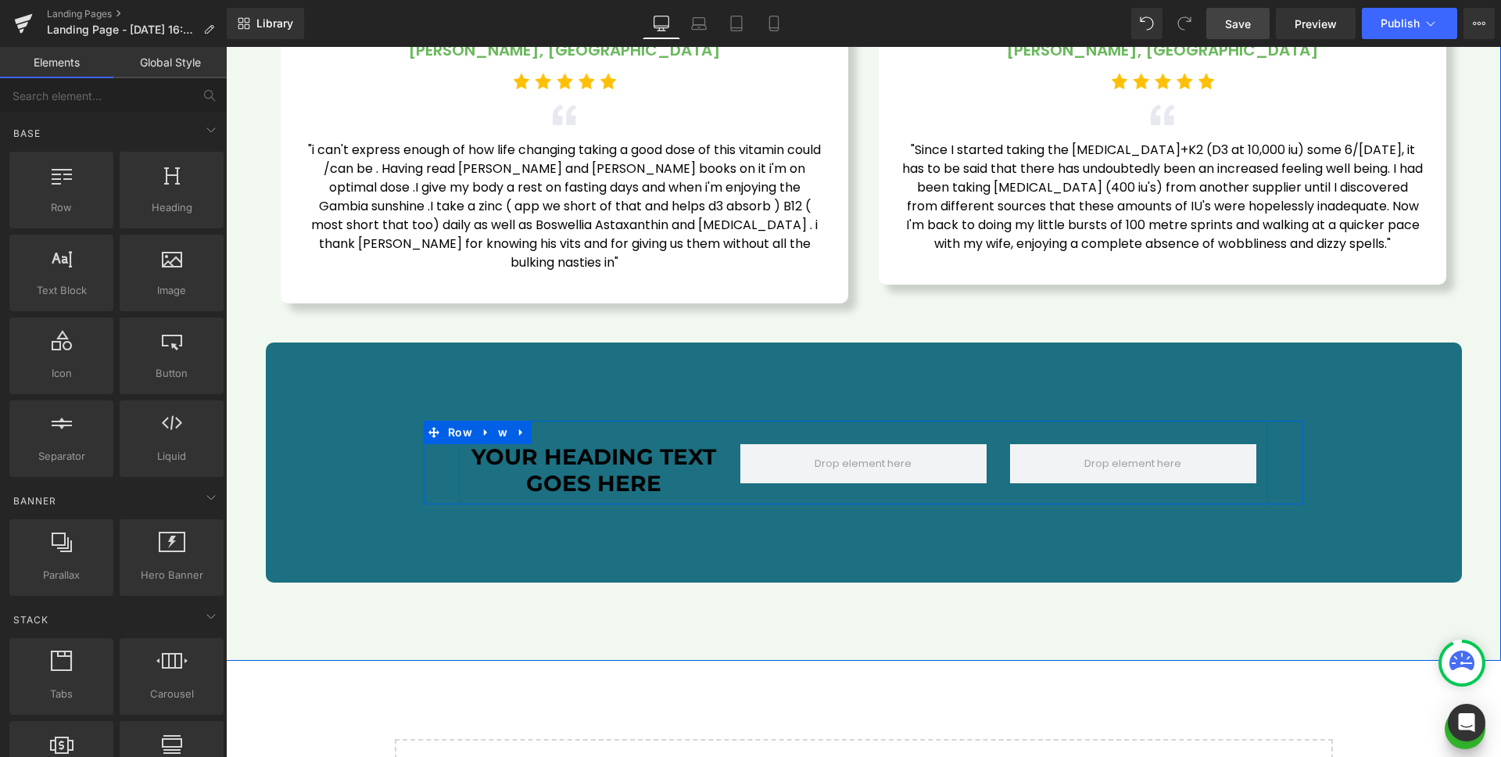
click at [576, 444] on h1 "Your heading text goes here" at bounding box center [594, 470] width 246 height 52
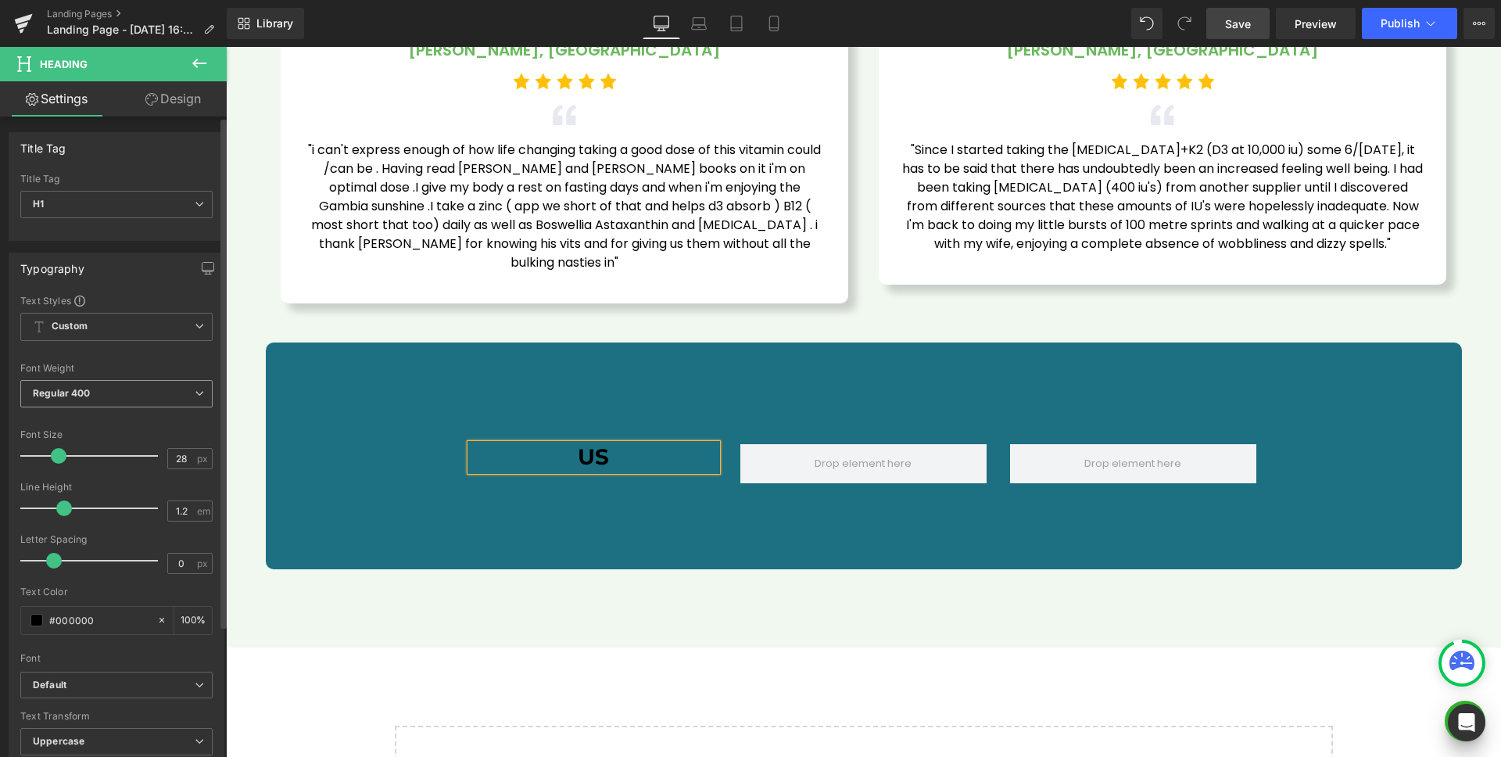
click at [70, 390] on b "Regular 400" at bounding box center [62, 393] width 58 height 12
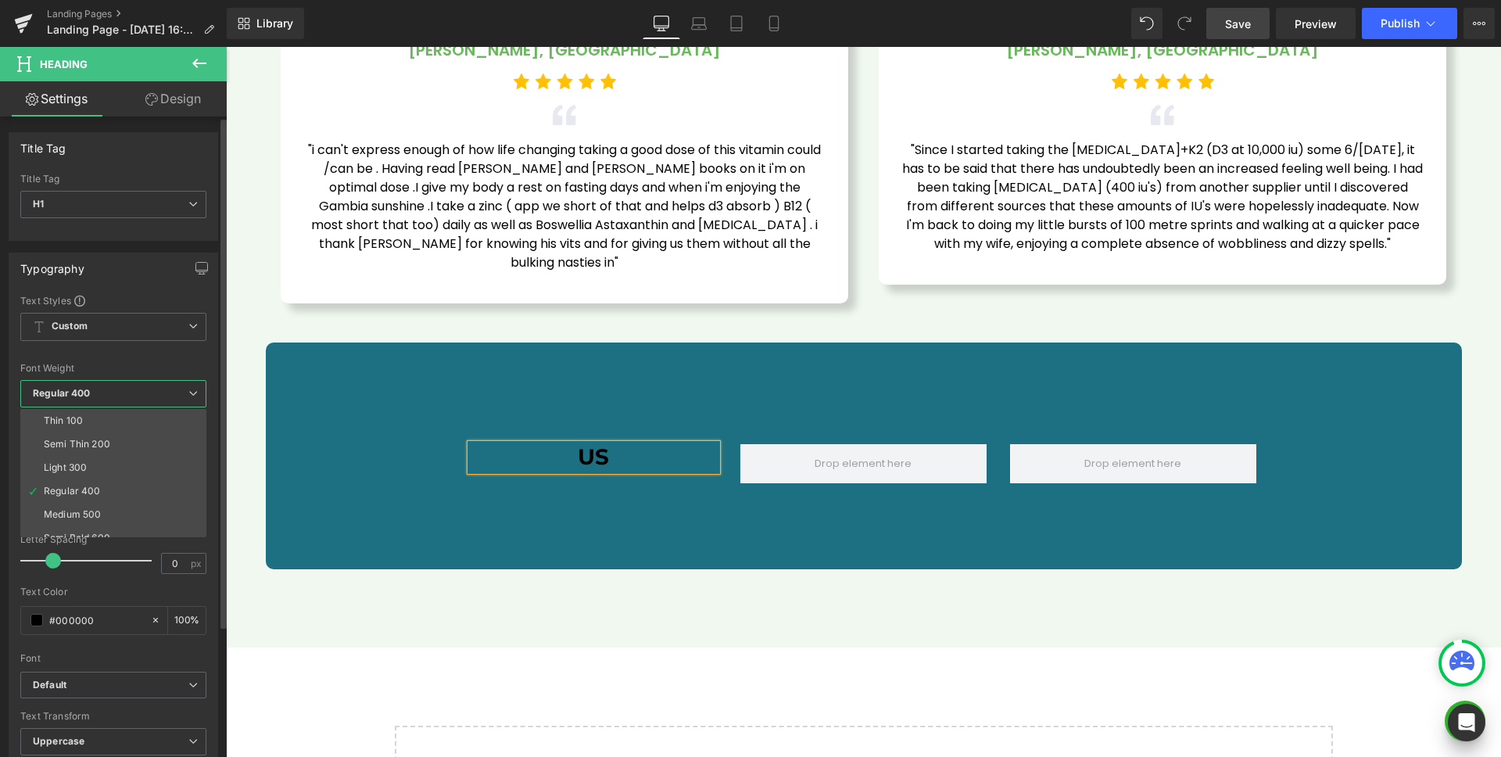
click at [98, 526] on li "Semi Bold 600" at bounding box center [116, 537] width 193 height 23
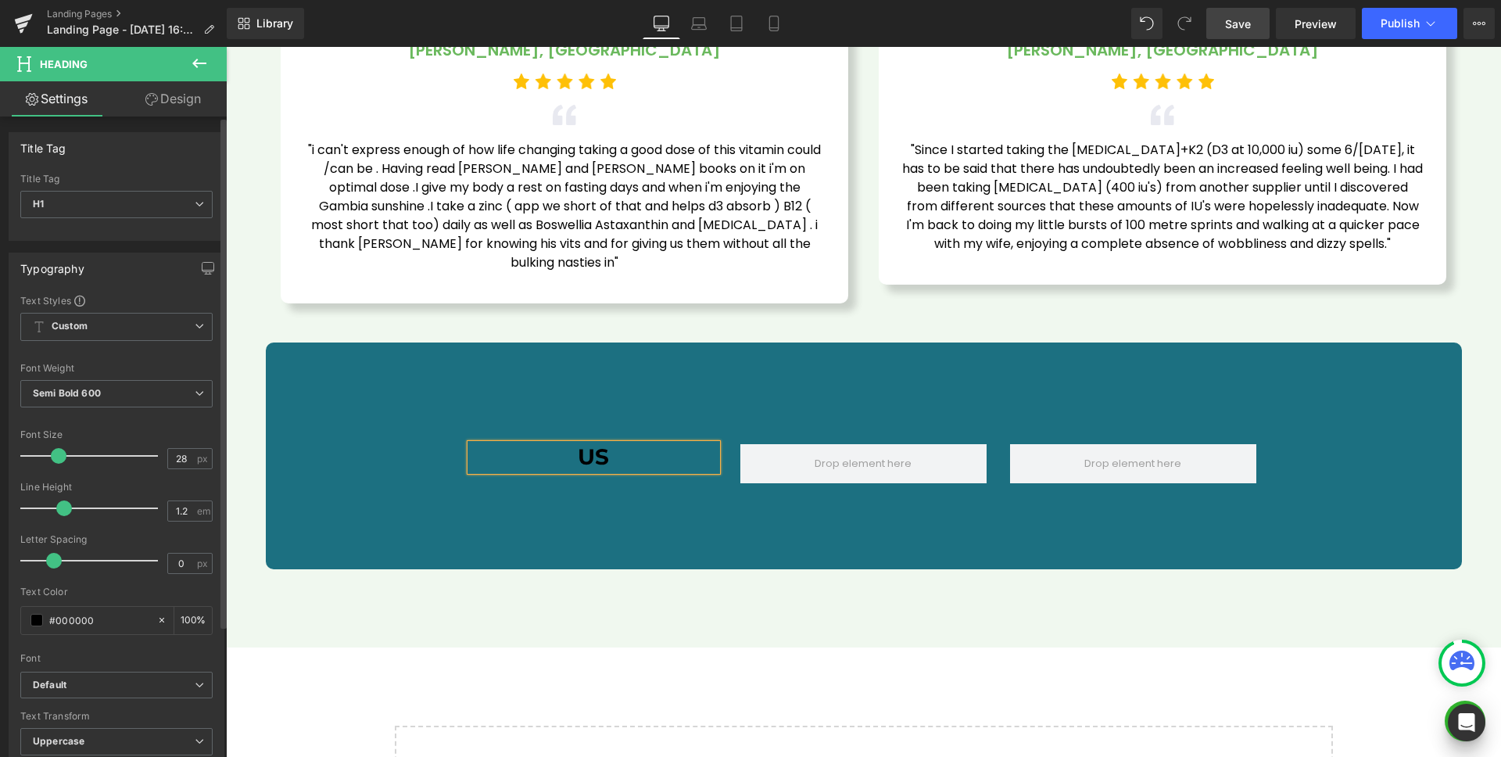
click at [120, 368] on div "Font Weight" at bounding box center [116, 368] width 192 height 11
click at [34, 614] on span at bounding box center [36, 620] width 13 height 13
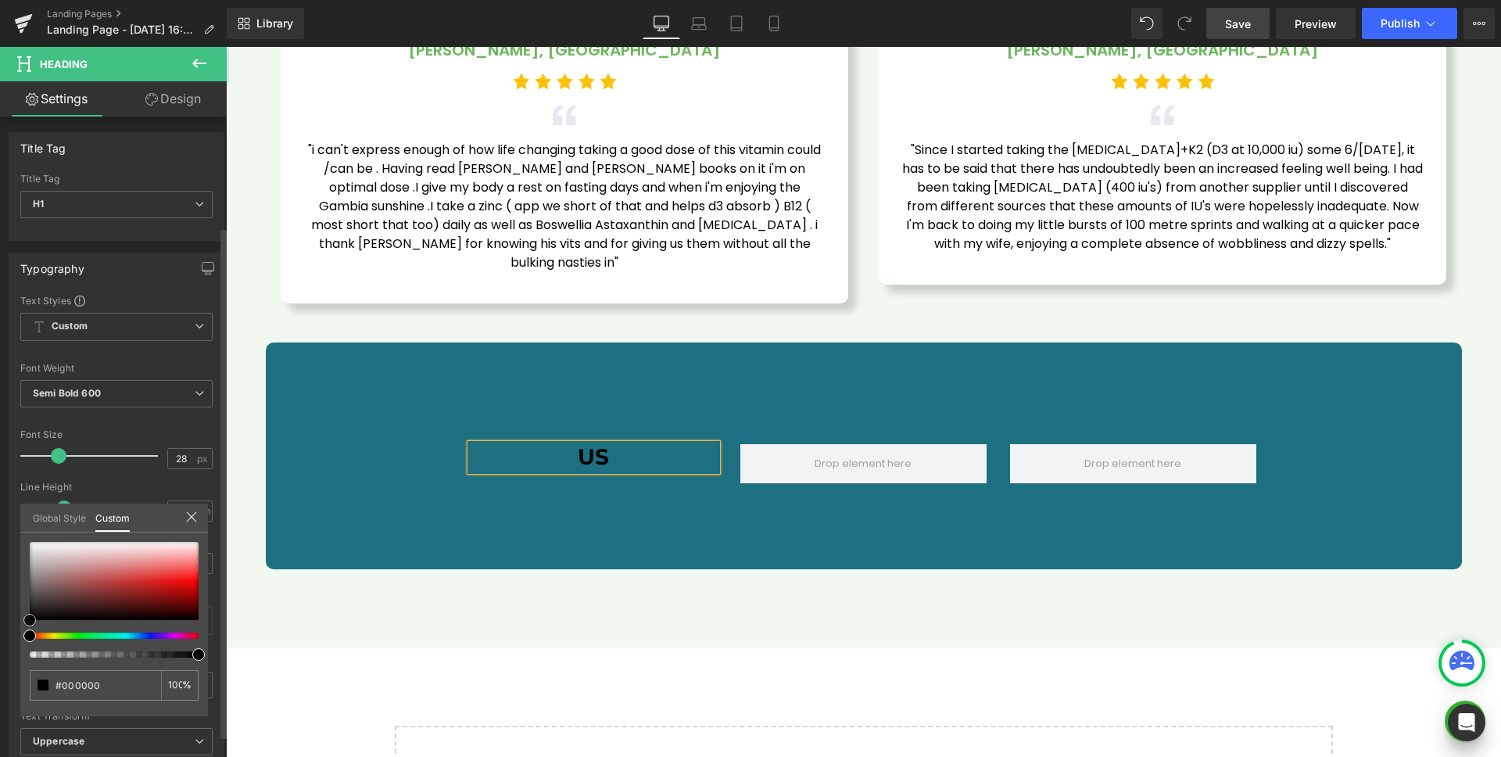
drag, startPoint x: 66, startPoint y: 570, endPoint x: 24, endPoint y: 482, distance: 97.9
click at [0, 487] on div "Typography Text Styles Custom Custom Setup Global Style Custom Setup Global Sty…" at bounding box center [117, 509] width 234 height 537
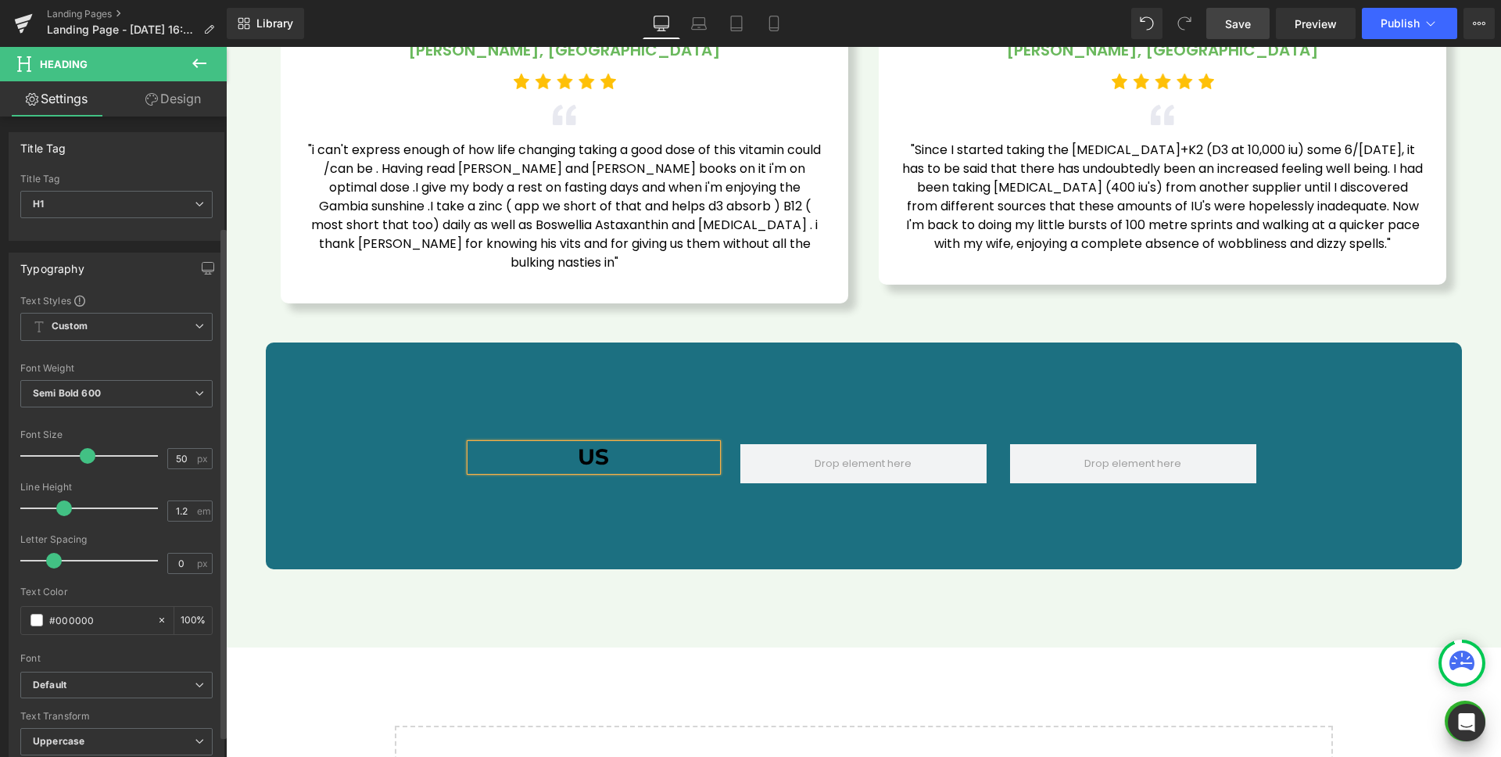
drag, startPoint x: 60, startPoint y: 314, endPoint x: 91, endPoint y: 318, distance: 31.5
click at [91, 448] on span at bounding box center [88, 456] width 16 height 16
type input "50"
click at [56, 500] on span at bounding box center [60, 508] width 16 height 16
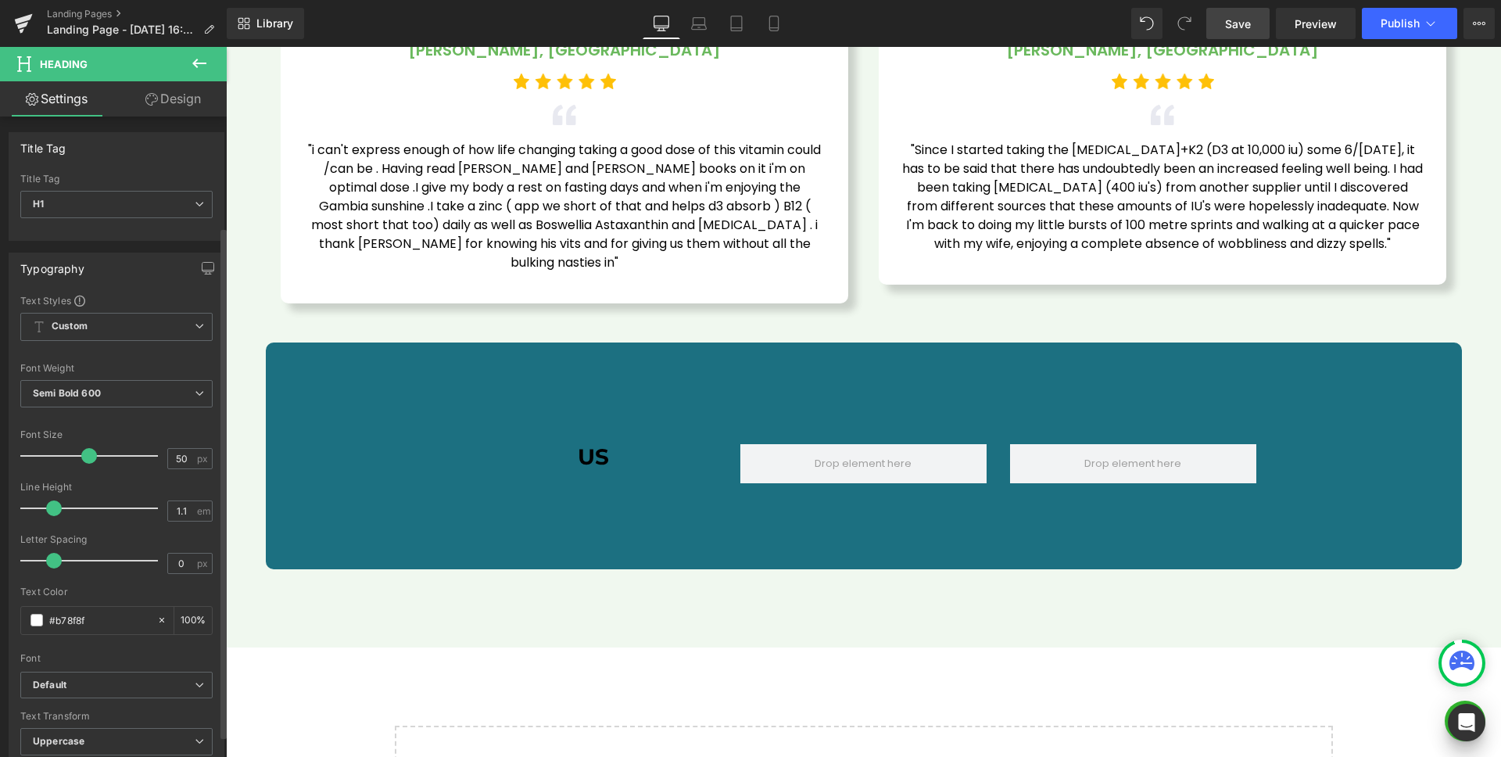
type input "1"
click at [35, 614] on span at bounding box center [36, 620] width 13 height 13
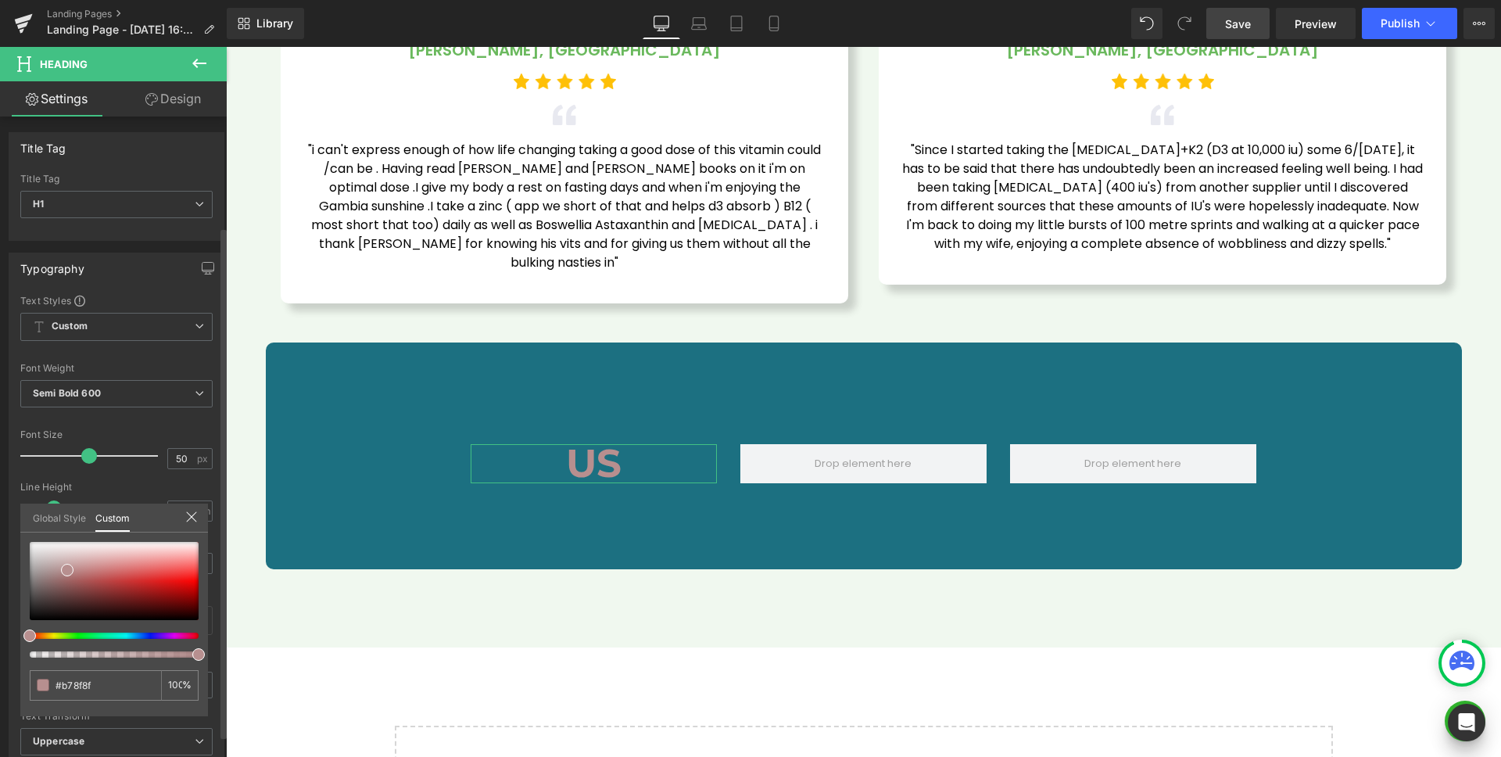
scroll to position [138, 0]
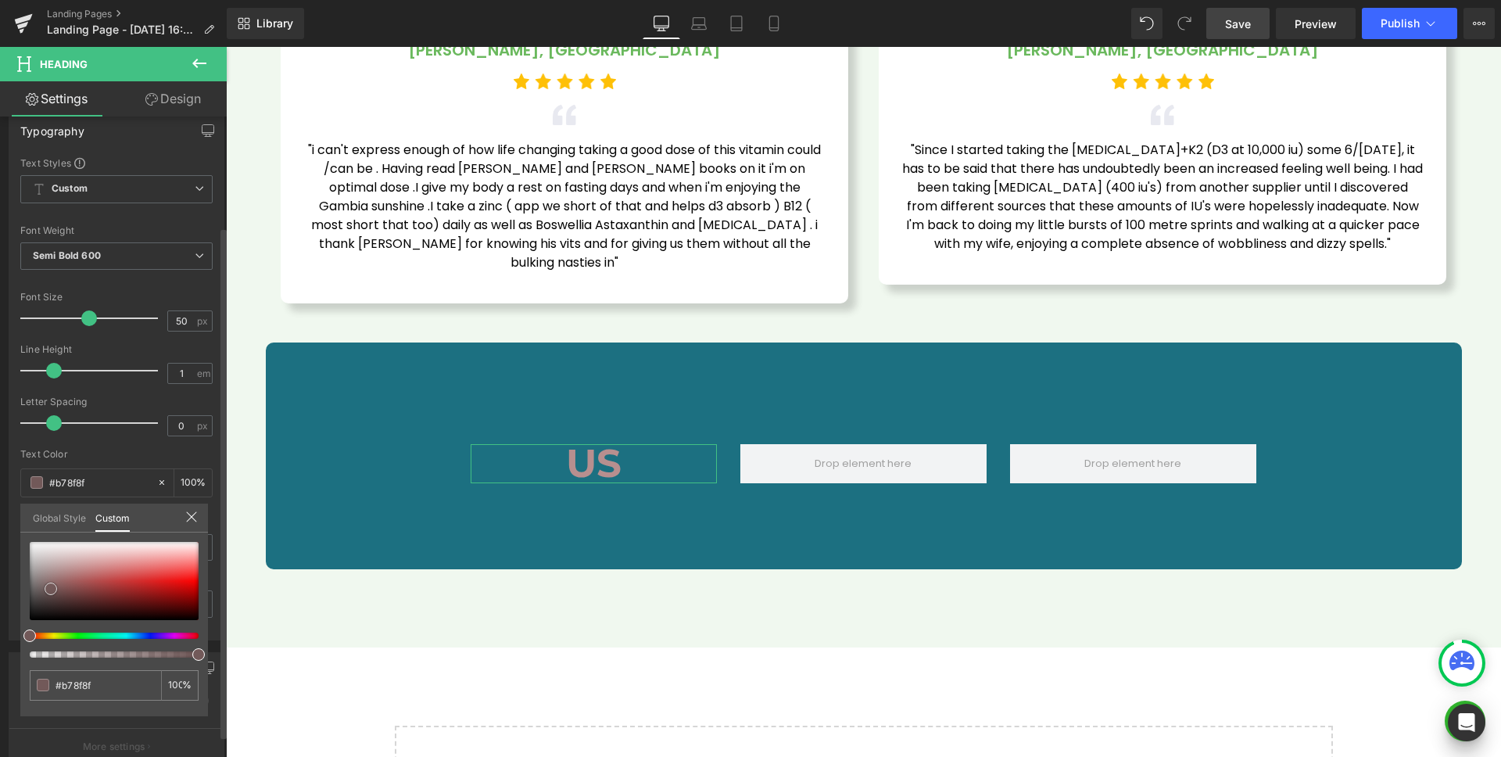
drag, startPoint x: 51, startPoint y: 589, endPoint x: 0, endPoint y: 504, distance: 98.6
click at [0, 504] on div "Typography Text Styles Custom Custom Setup Global Style Custom Setup Global Sty…" at bounding box center [117, 371] width 234 height 537
type input "#725959"
drag, startPoint x: 27, startPoint y: 534, endPoint x: 29, endPoint y: 543, distance: 8.9
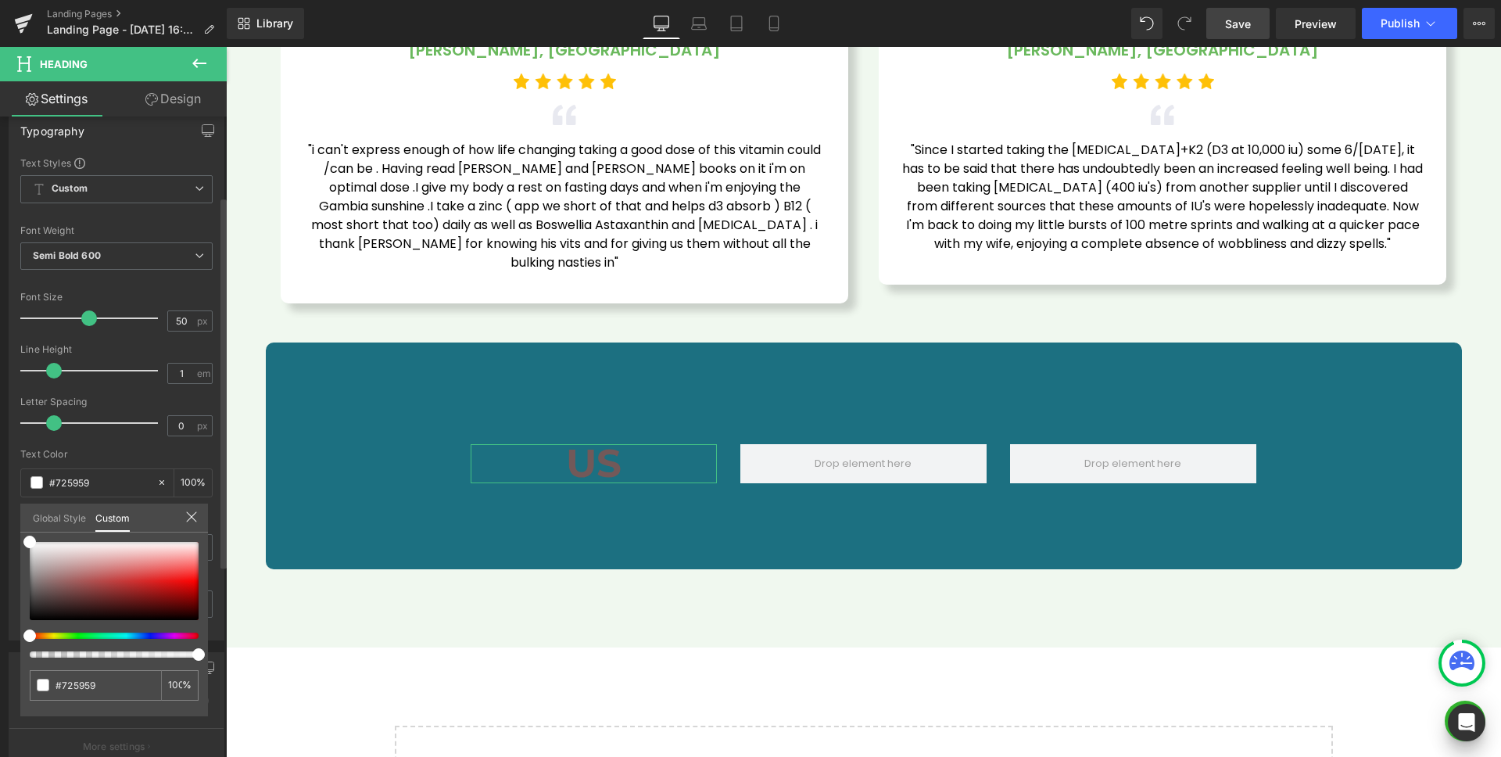
click at [23, 530] on div "Global Style Custom Setup Global Style #725959 100 %" at bounding box center [114, 528] width 188 height 48
type input "#ffffff"
drag, startPoint x: 31, startPoint y: 547, endPoint x: 14, endPoint y: 511, distance: 39.9
click at [15, 511] on div "Typography Text Styles Custom Custom Setup Global Style Custom Setup Global Sty…" at bounding box center [117, 371] width 234 height 537
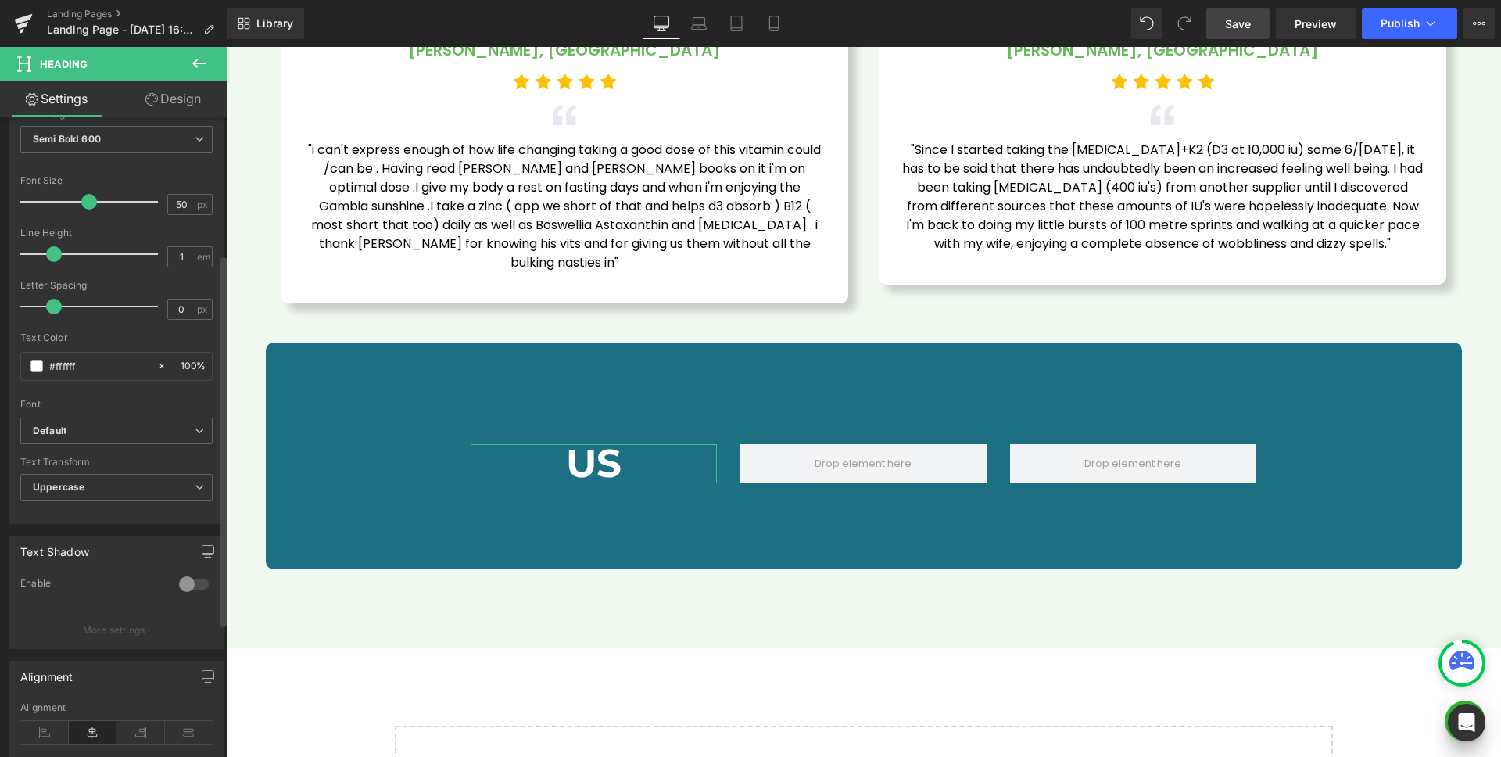
scroll to position [257, 0]
click at [123, 479] on span "Uppercase" at bounding box center [116, 484] width 192 height 27
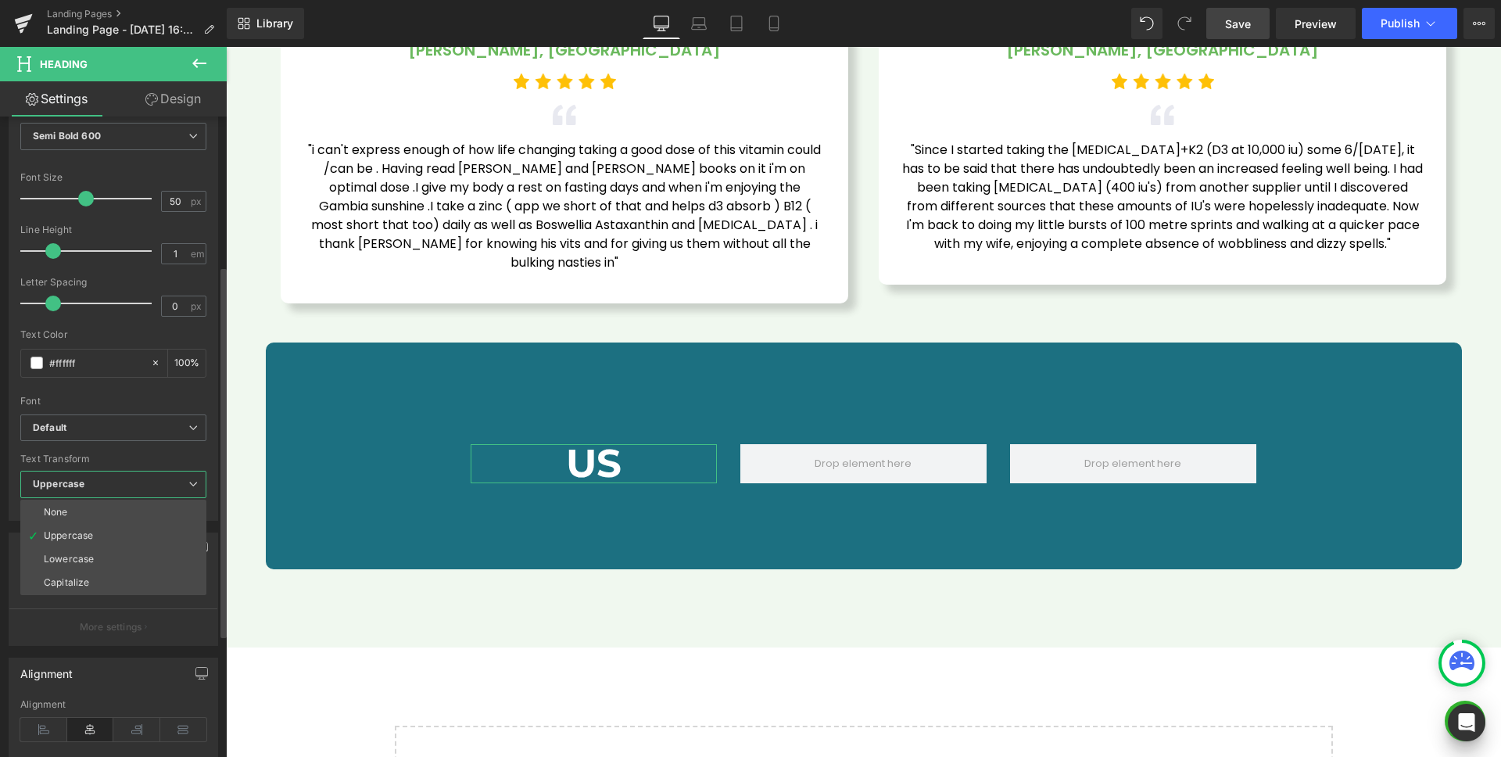
click at [98, 511] on li "None" at bounding box center [113, 511] width 186 height 23
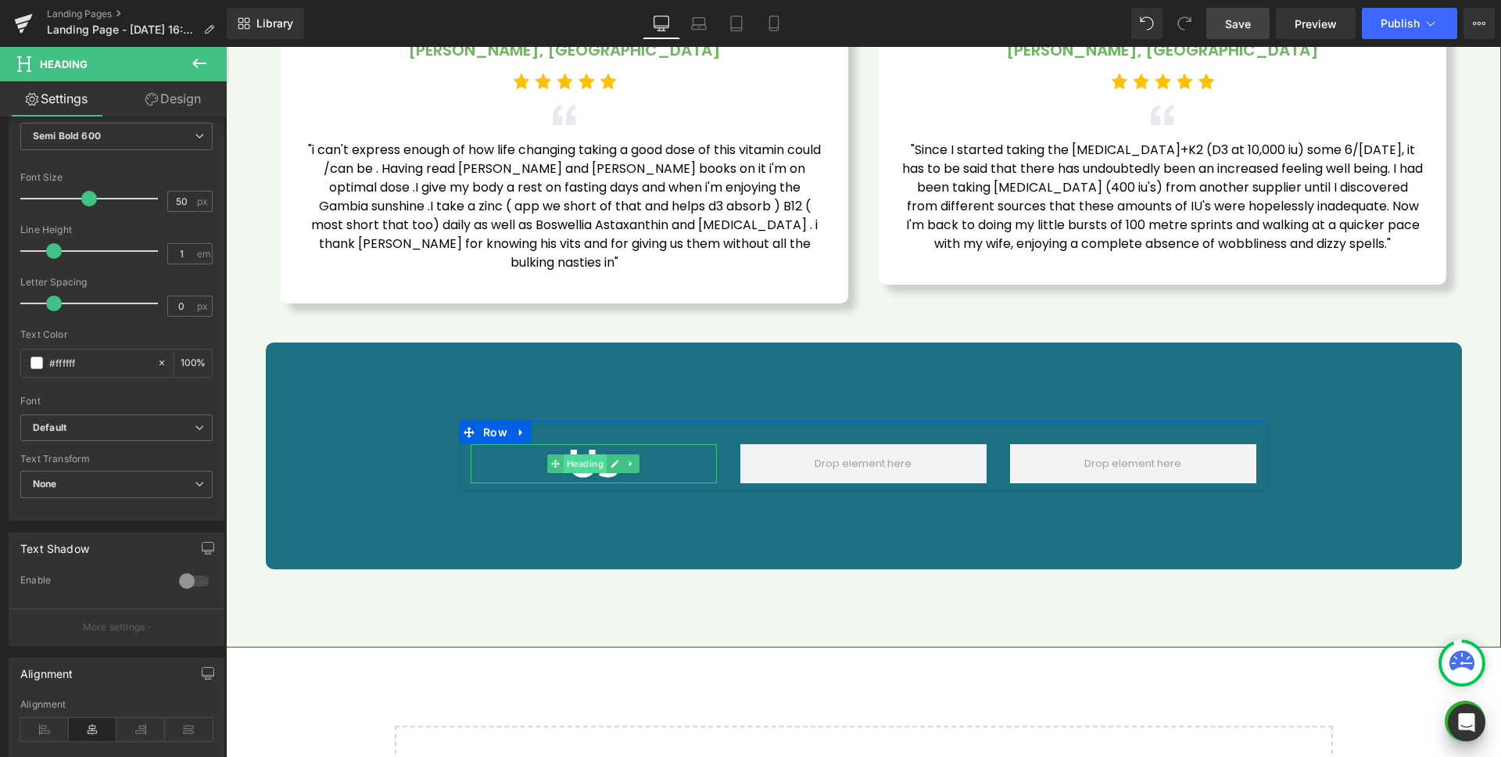
click at [578, 454] on span "Heading" at bounding box center [585, 463] width 43 height 19
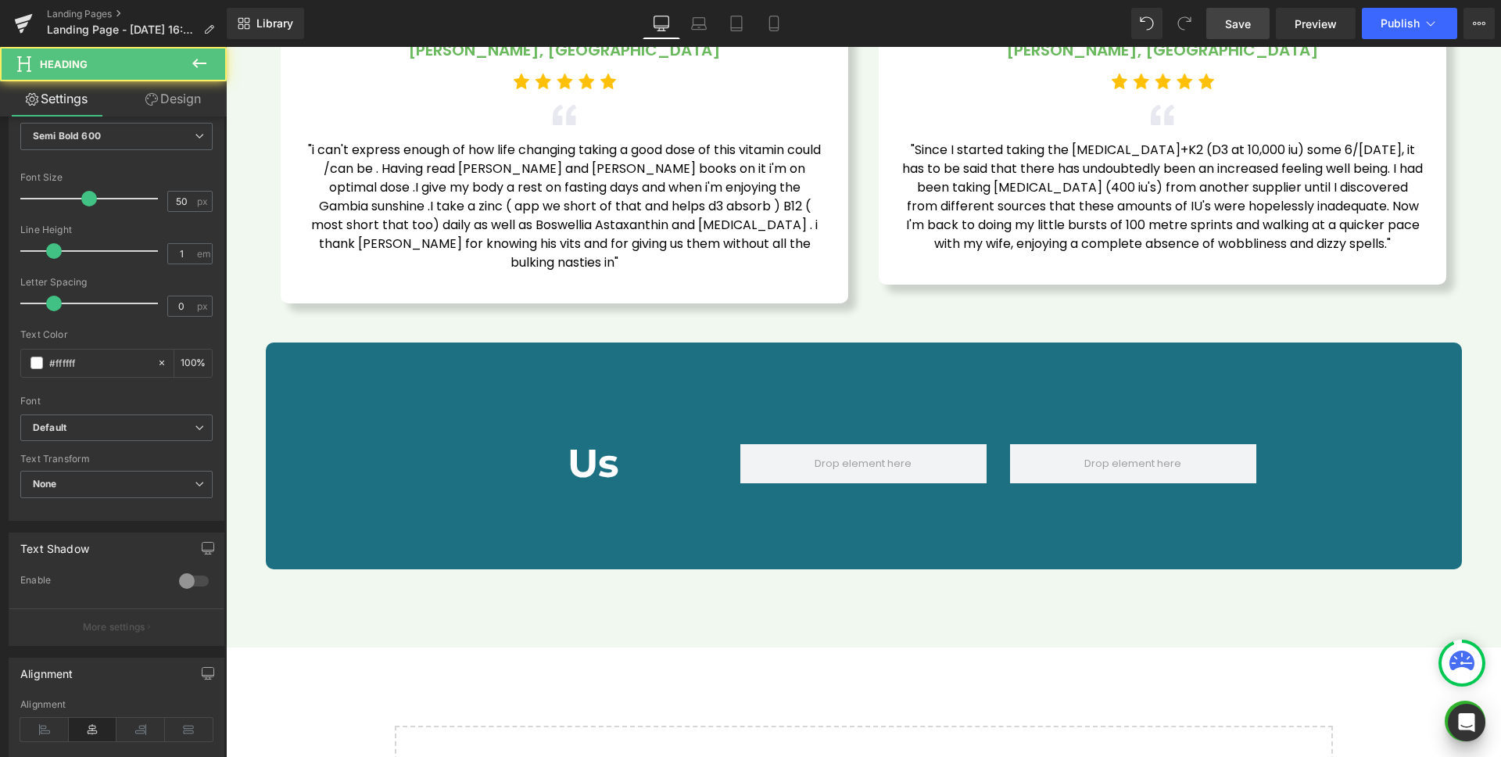
click at [167, 95] on link "Design" at bounding box center [173, 98] width 113 height 35
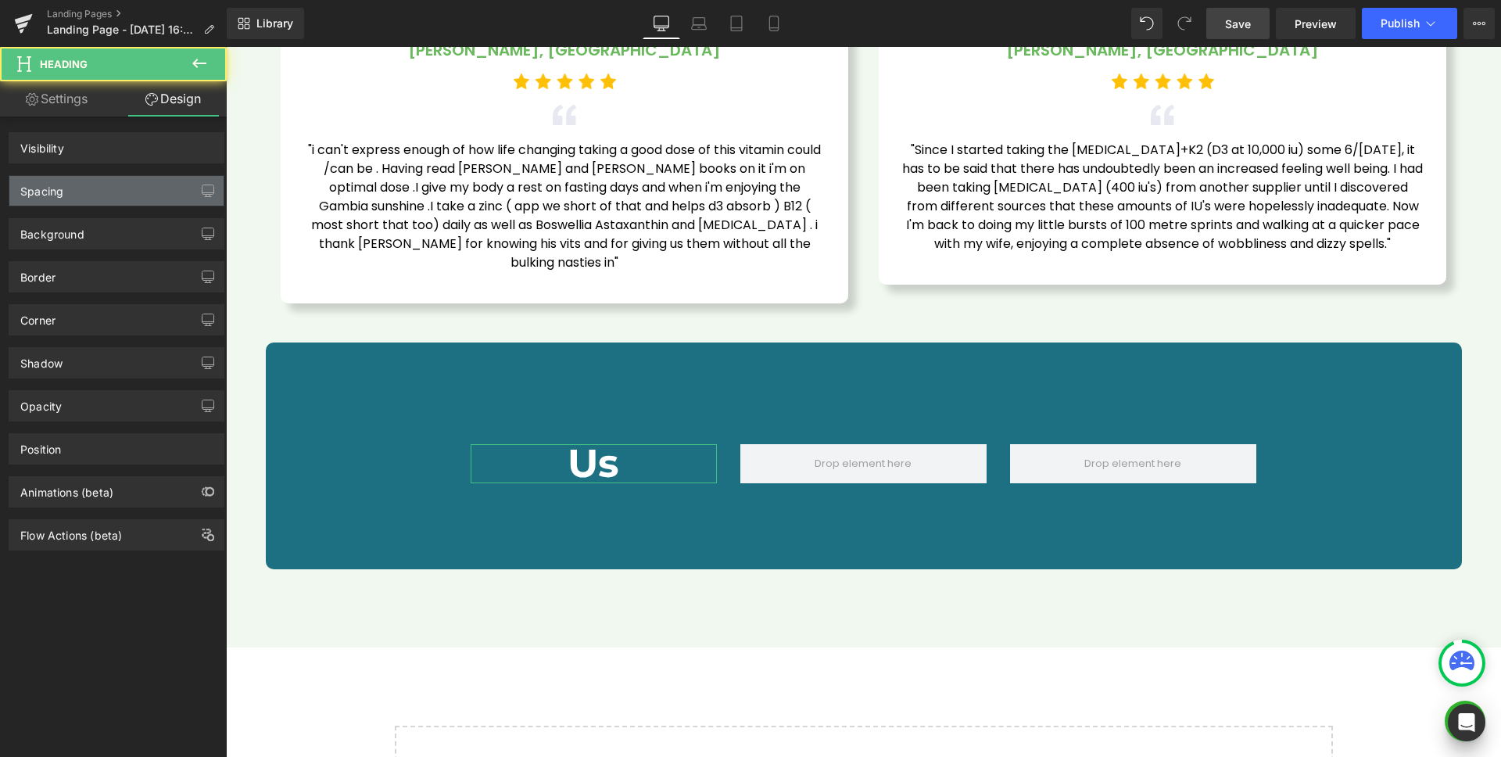
click at [85, 190] on div "Spacing" at bounding box center [116, 191] width 214 height 30
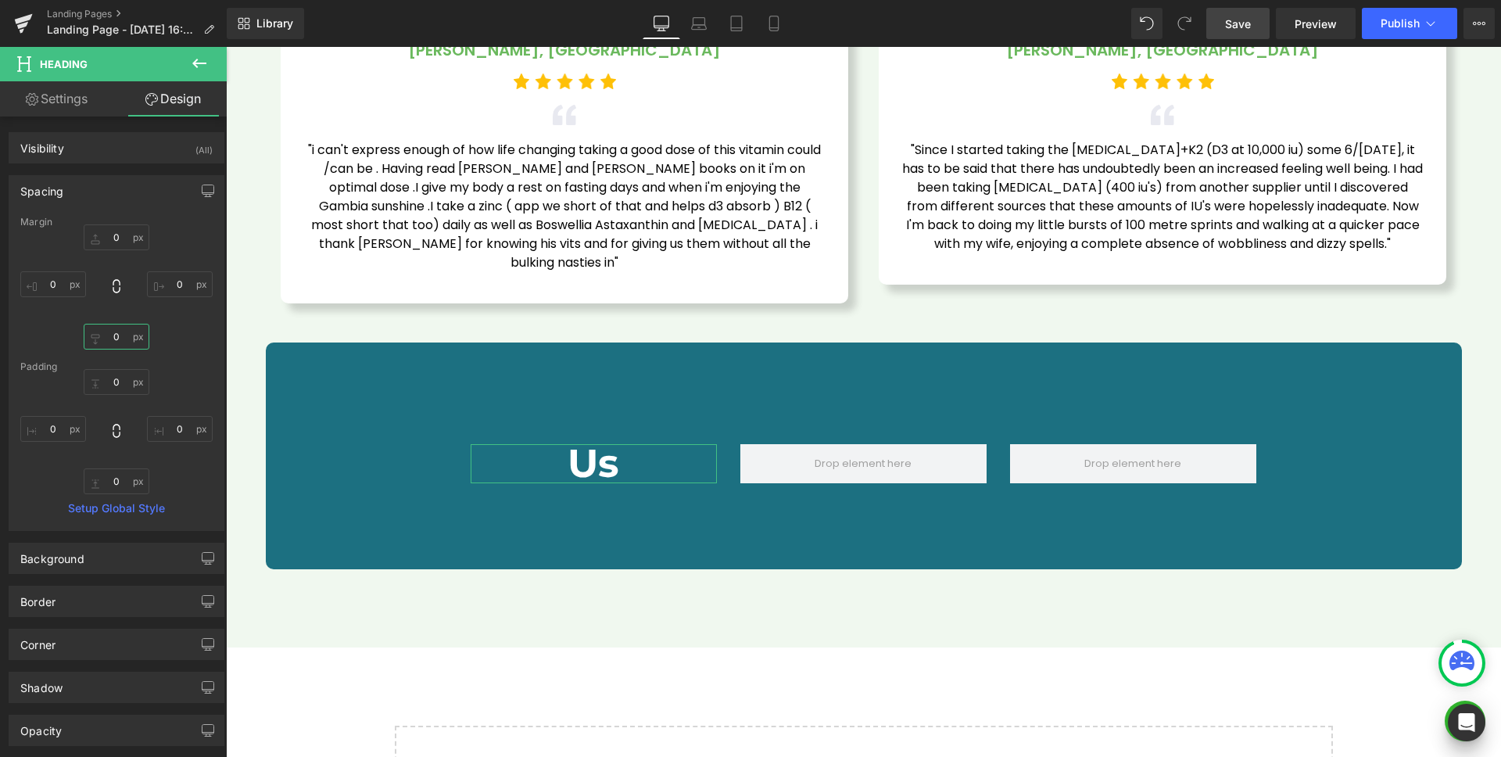
click at [129, 344] on input "0" at bounding box center [117, 337] width 66 height 26
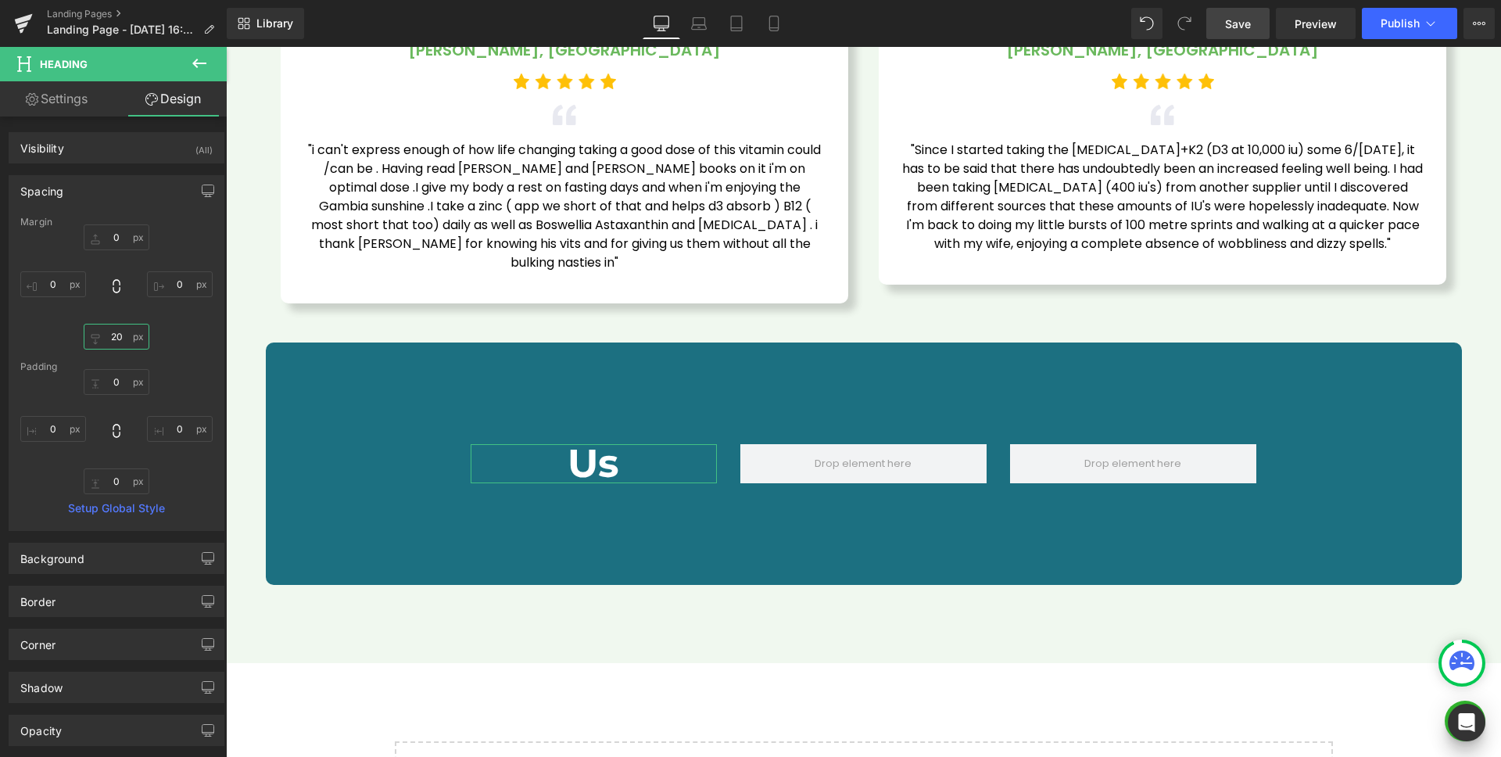
type input "30"
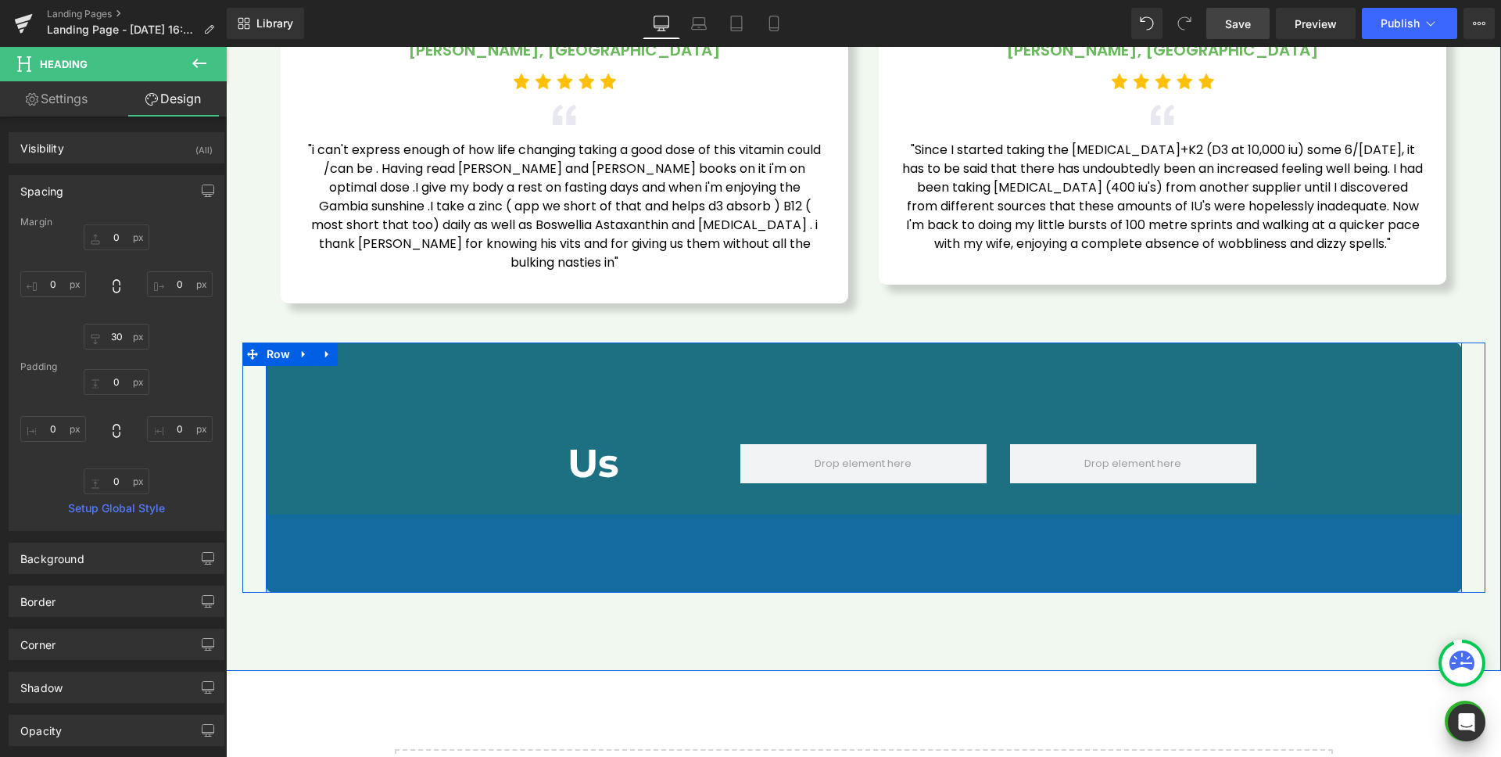
click at [576, 515] on div "100px" at bounding box center [864, 554] width 1196 height 78
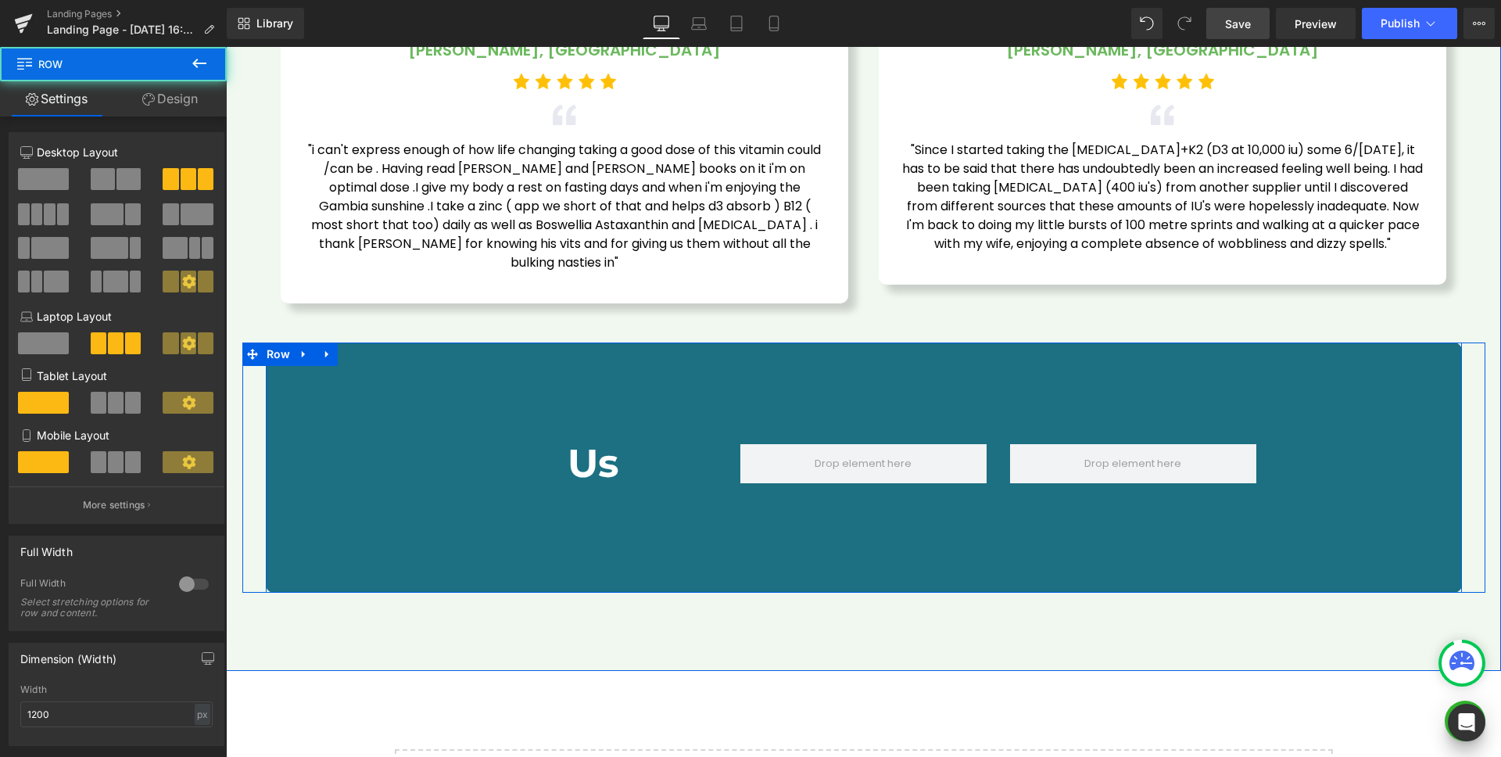
click at [647, 465] on div "Us Heading" at bounding box center [594, 475] width 270 height 63
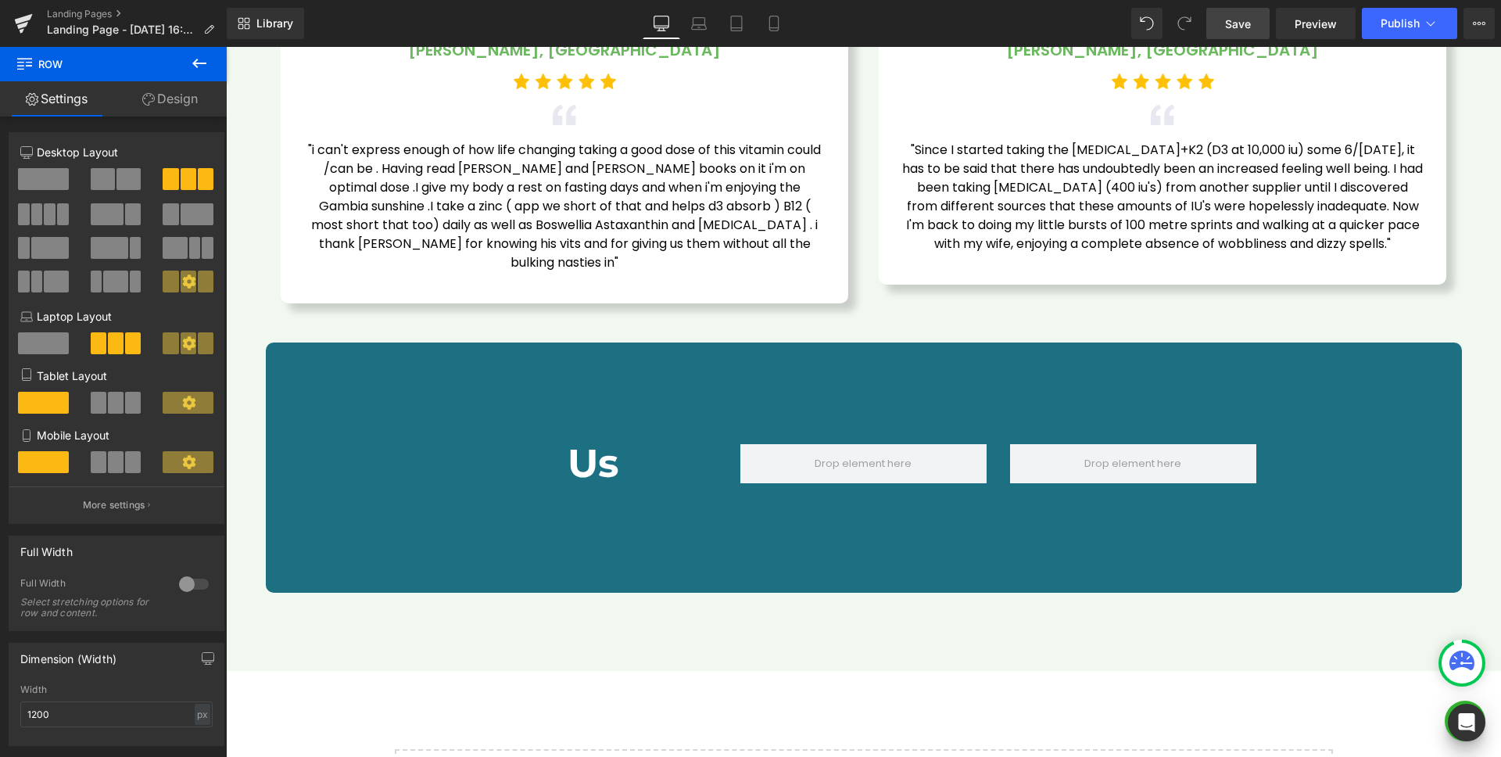
click at [204, 64] on icon at bounding box center [199, 63] width 19 height 19
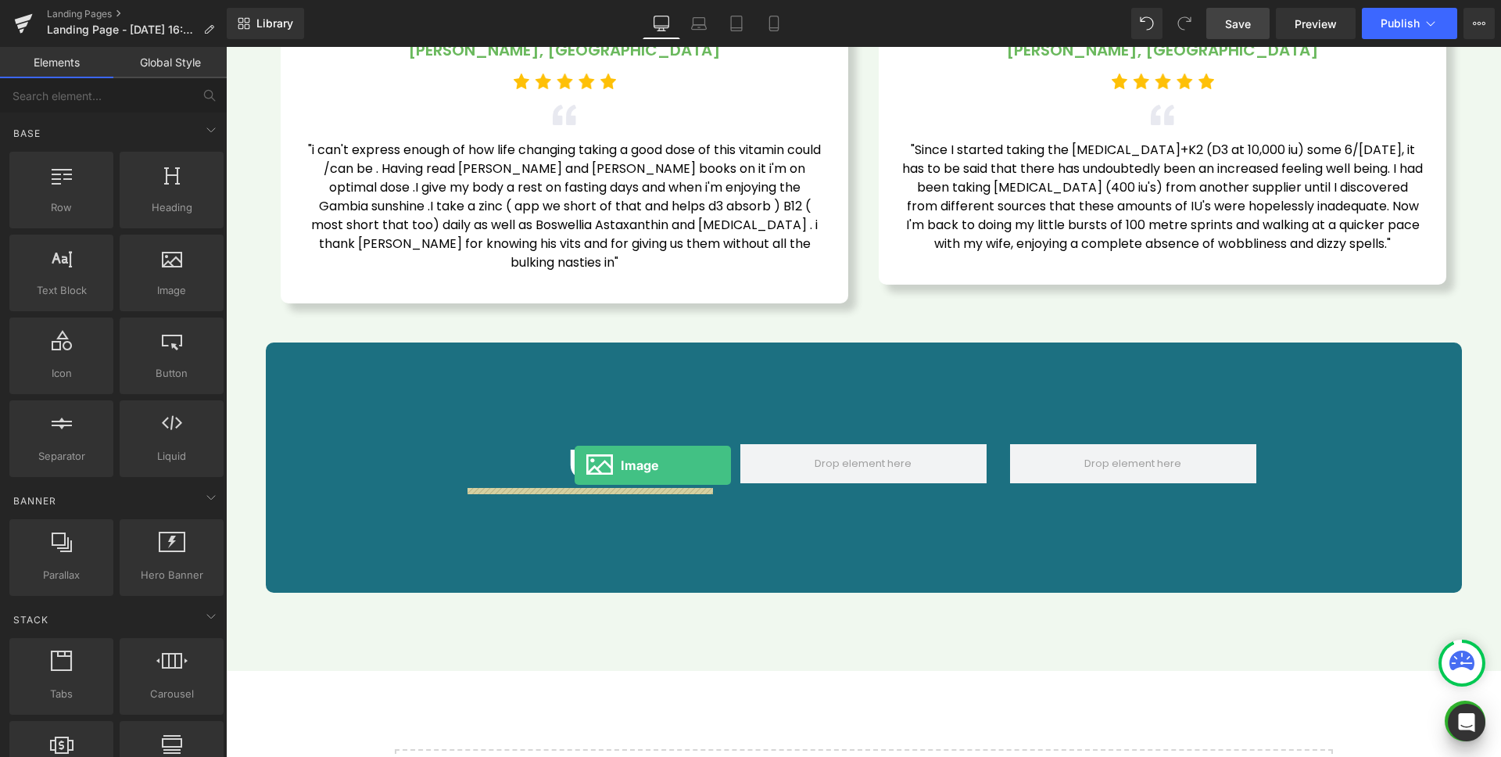
drag, startPoint x: 450, startPoint y: 355, endPoint x: 575, endPoint y: 465, distance: 166.8
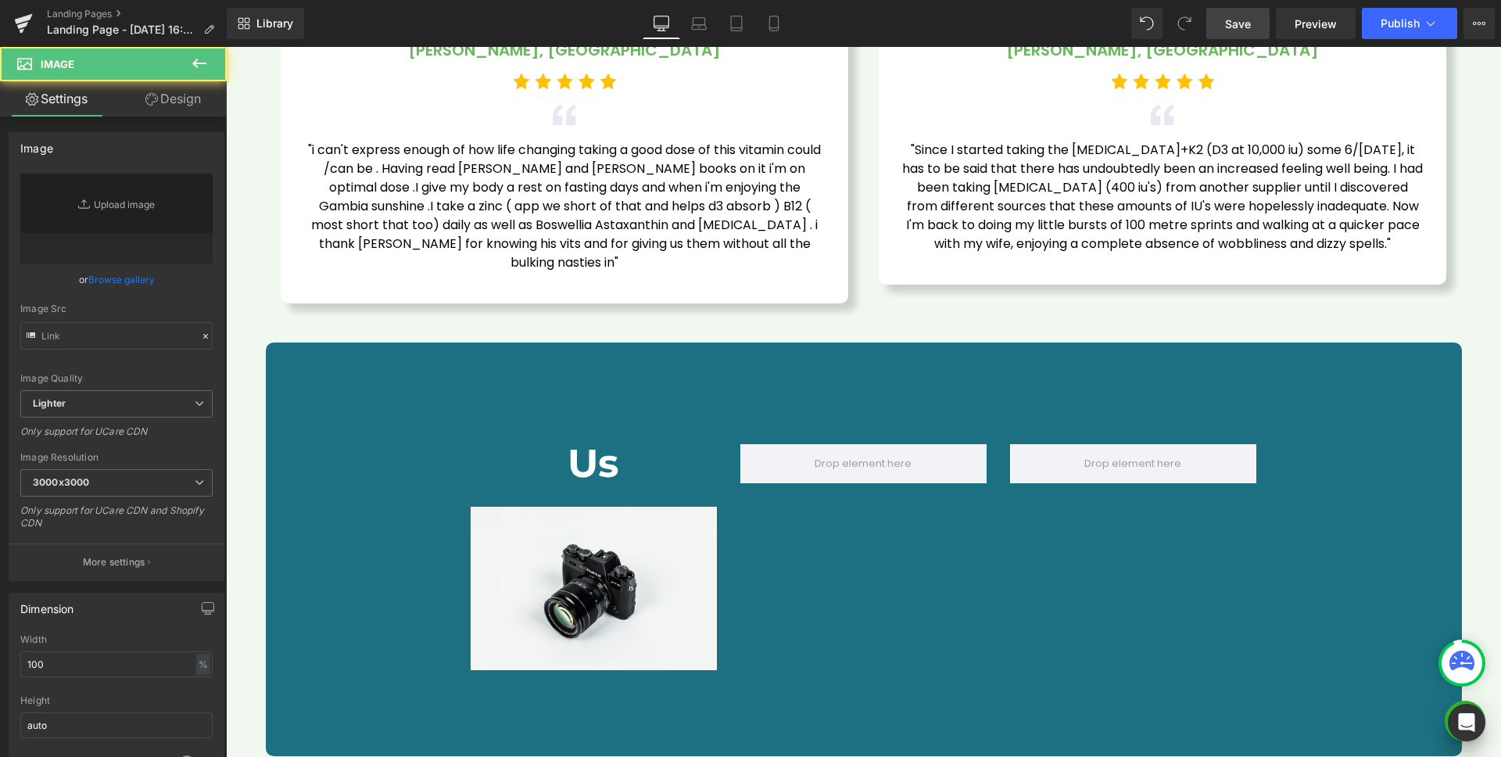
type input "//[DOMAIN_NAME][URL]"
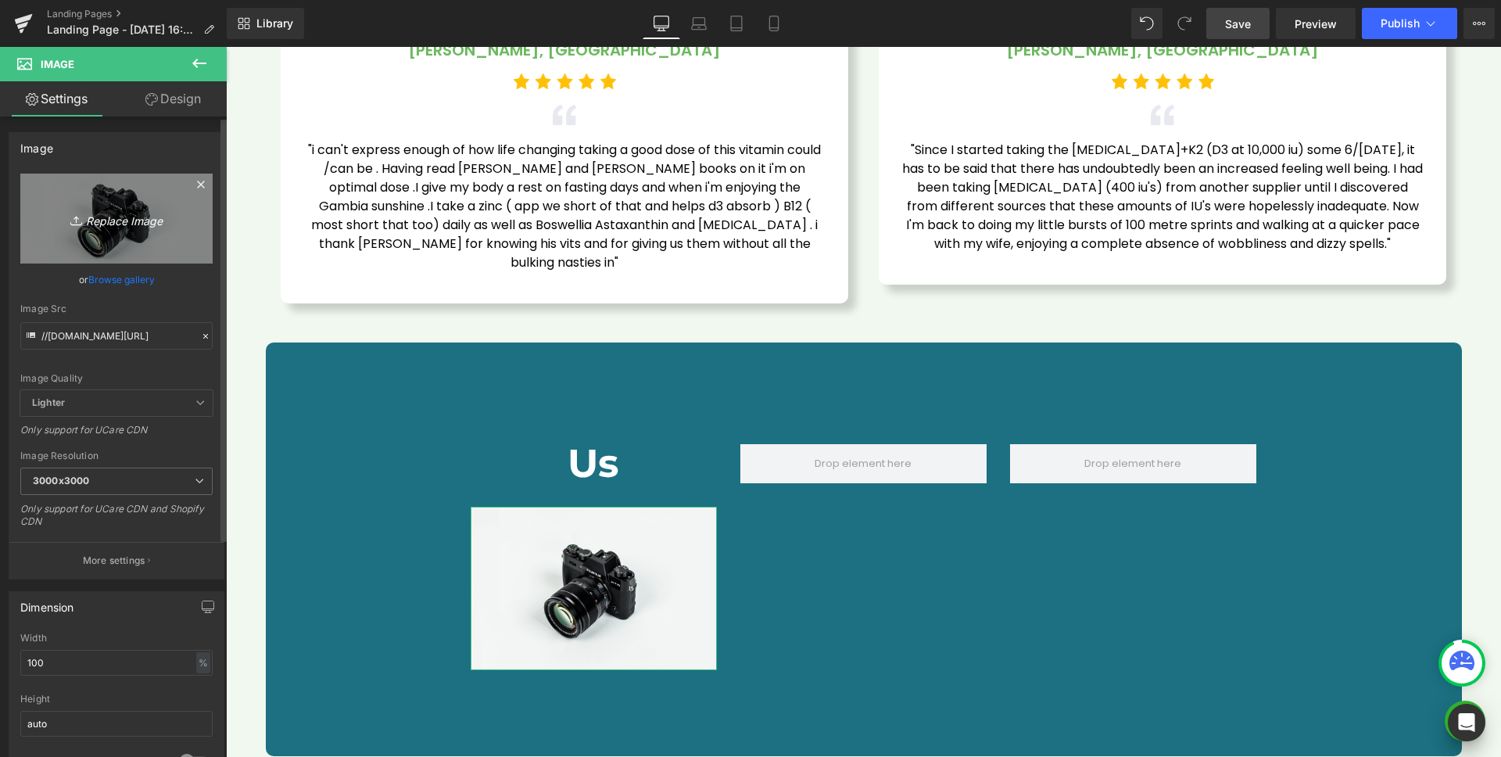
click at [106, 218] on icon "Replace Image" at bounding box center [116, 219] width 125 height 20
type input "C:\fakepath\image 5 copy 3.png"
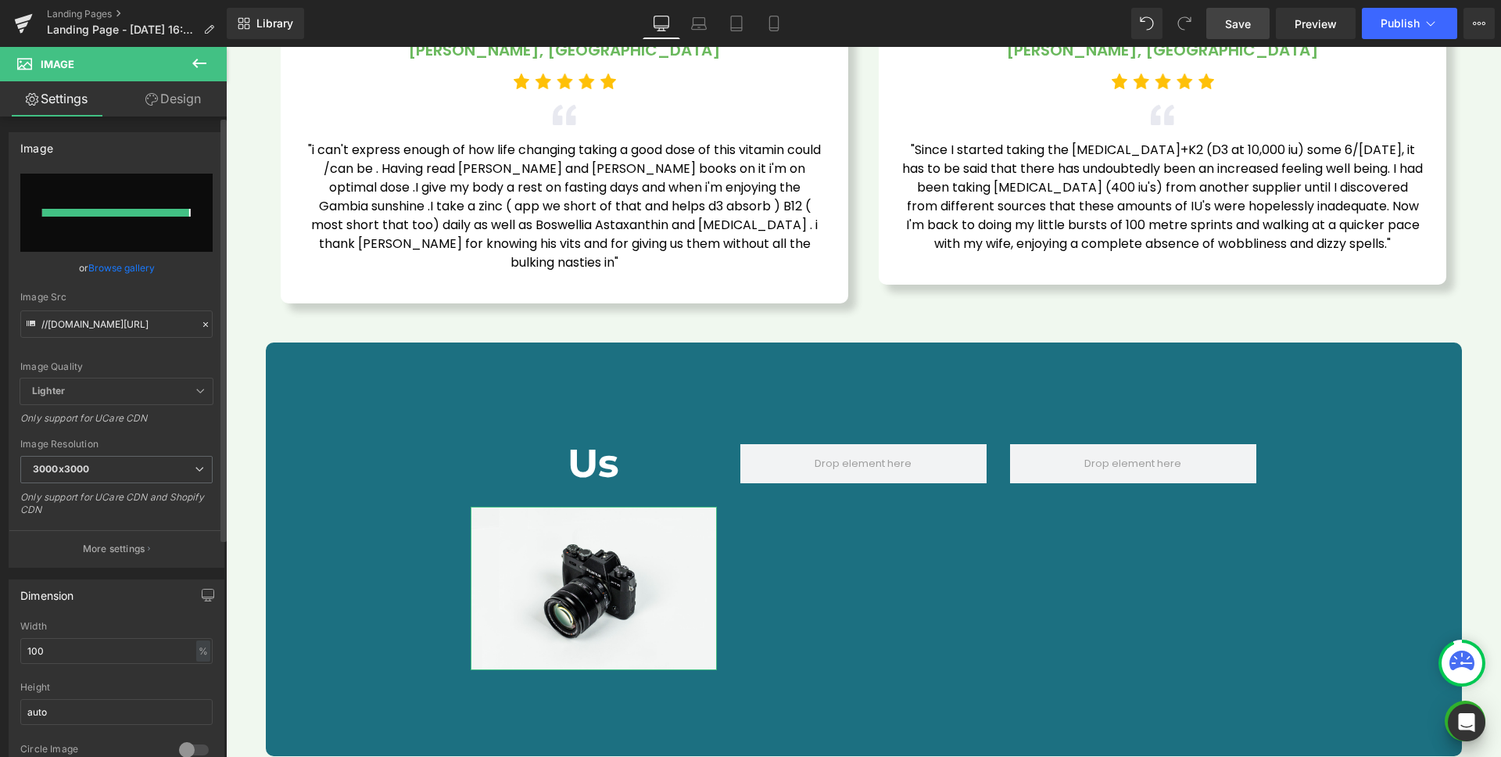
type input "[URL][DOMAIN_NAME]"
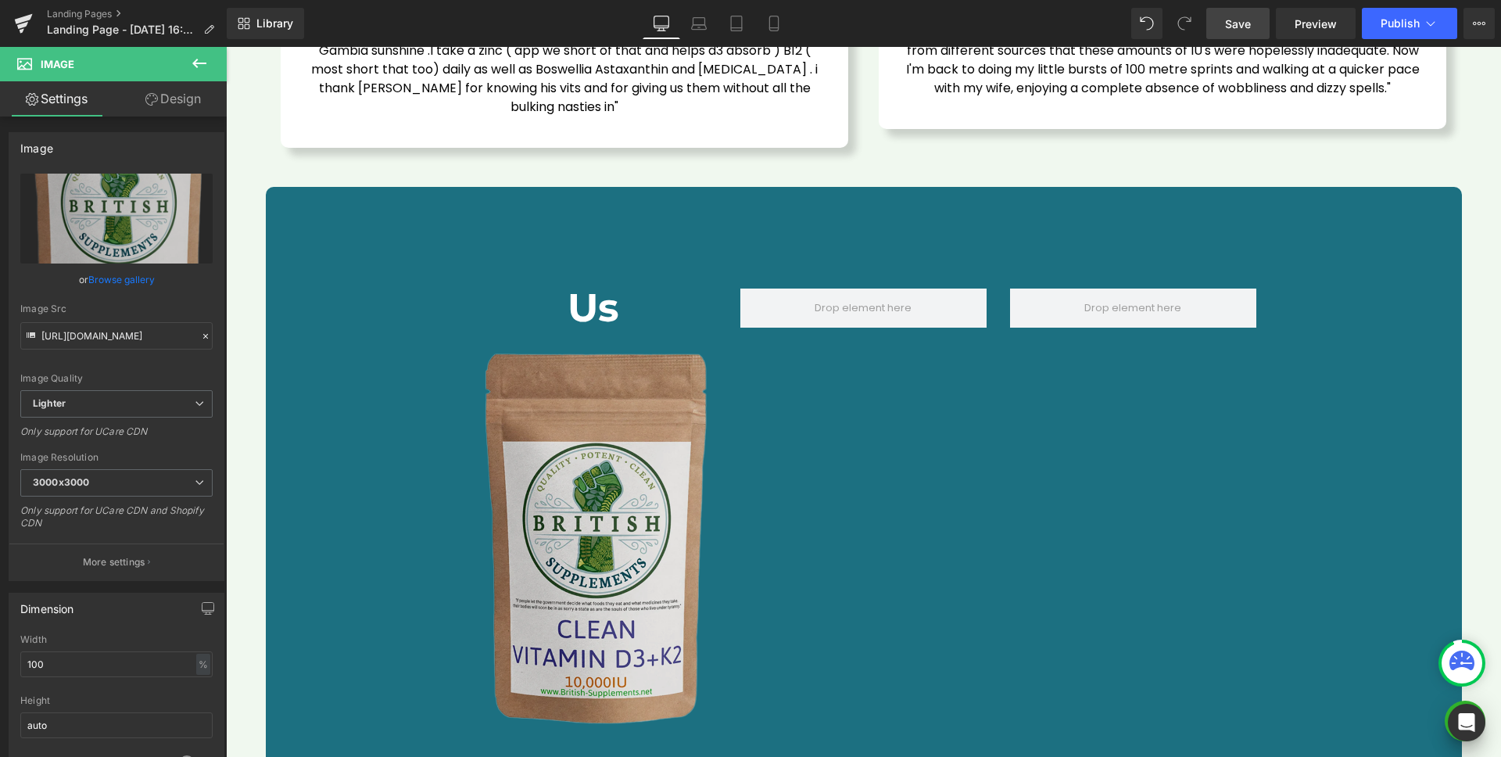
scroll to position [5118, 0]
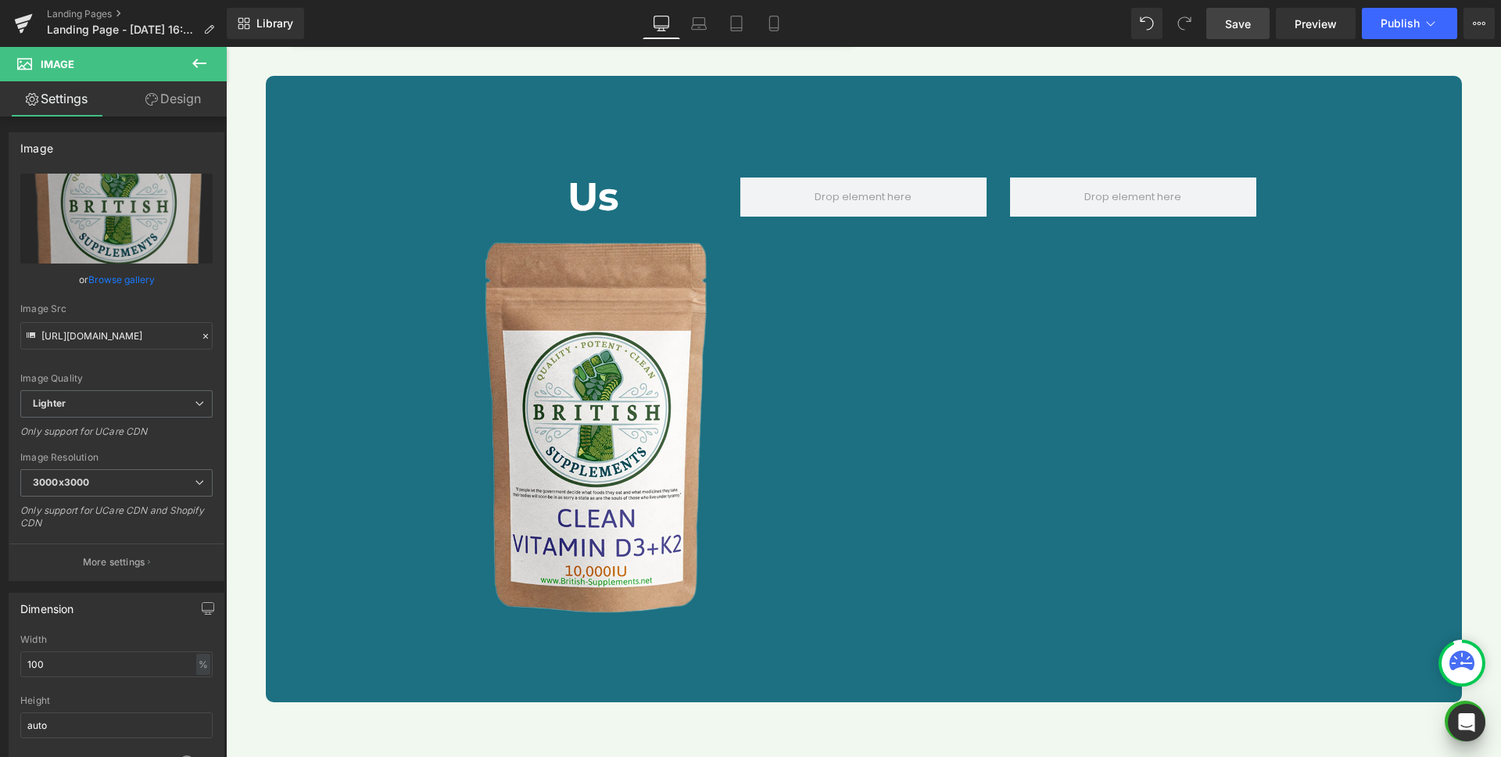
click at [194, 60] on icon at bounding box center [199, 63] width 19 height 19
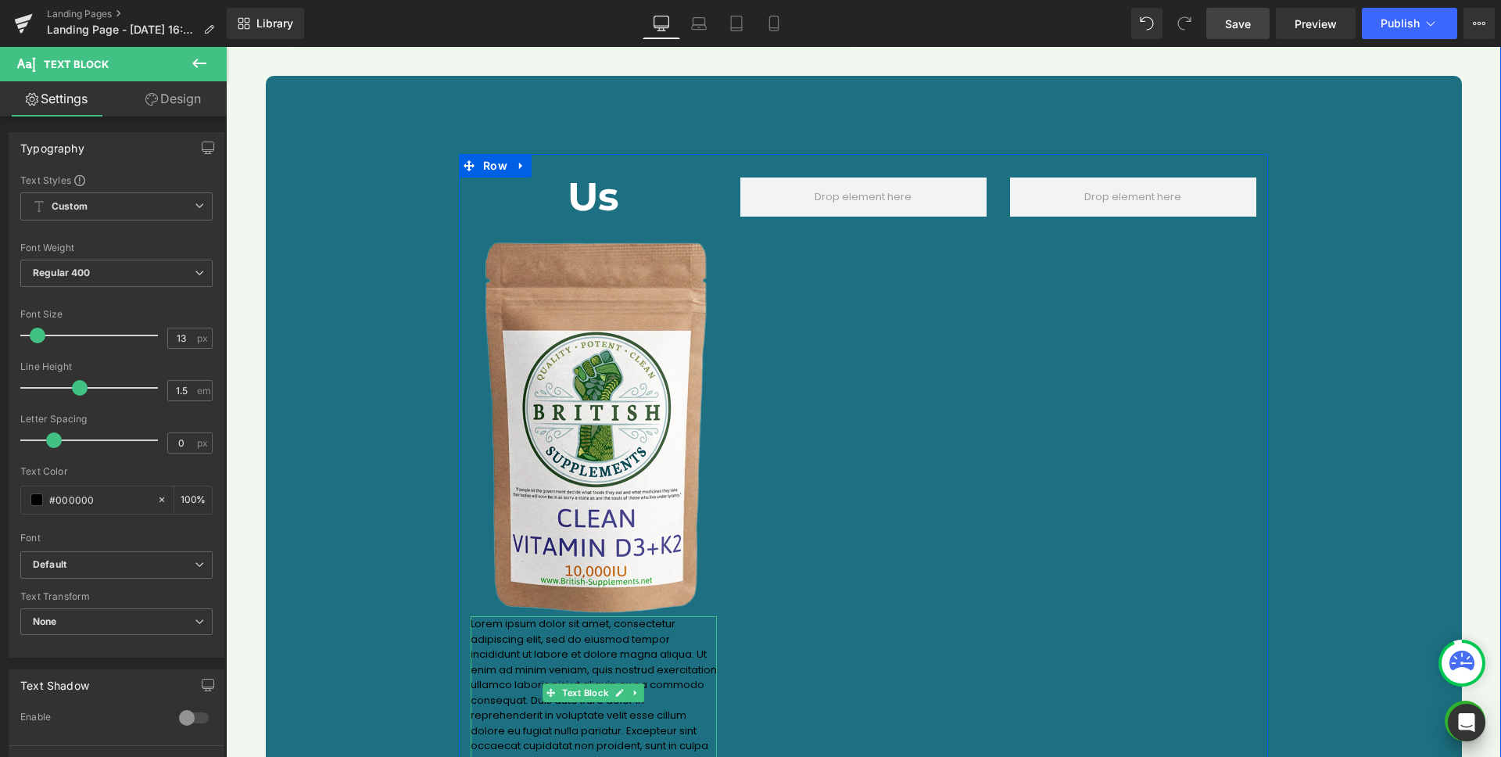
click at [557, 655] on p "Lorem ipsum dolor sit amet, consectetur adipiscing elit, sed do eiusmod tempor …" at bounding box center [594, 692] width 246 height 152
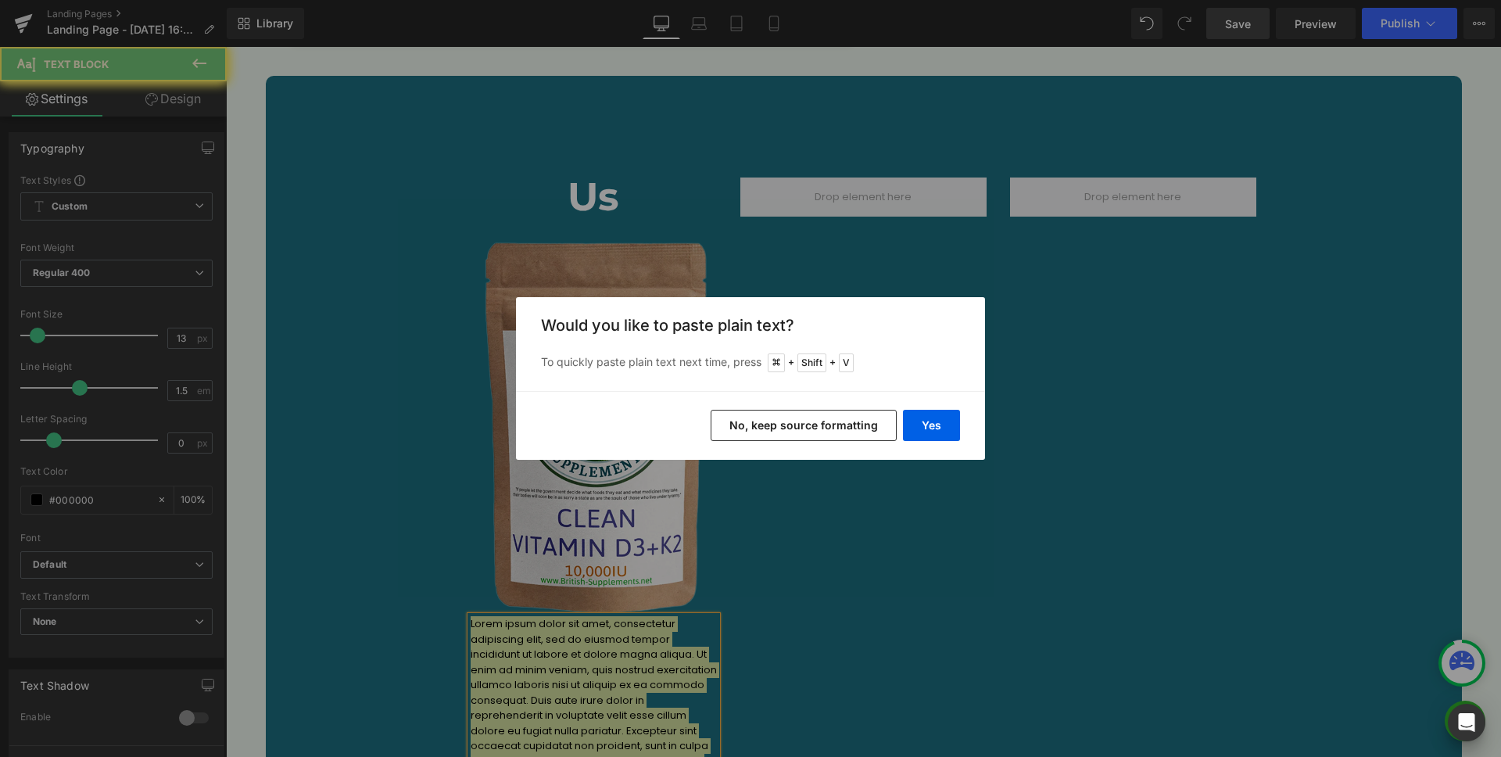
click at [833, 415] on button "No, keep source formatting" at bounding box center [804, 425] width 186 height 31
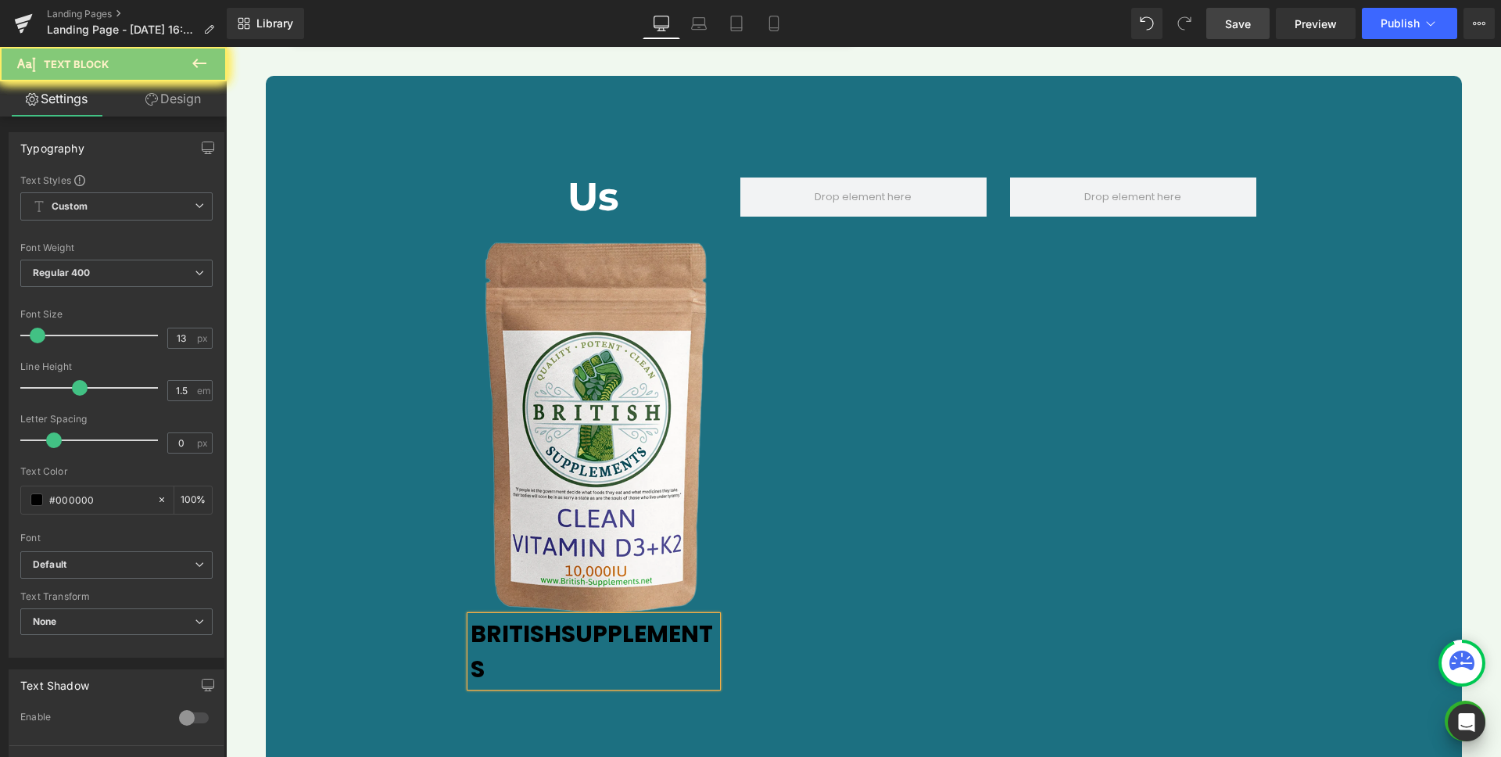
click at [508, 630] on span "RITISH" at bounding box center [523, 634] width 75 height 34
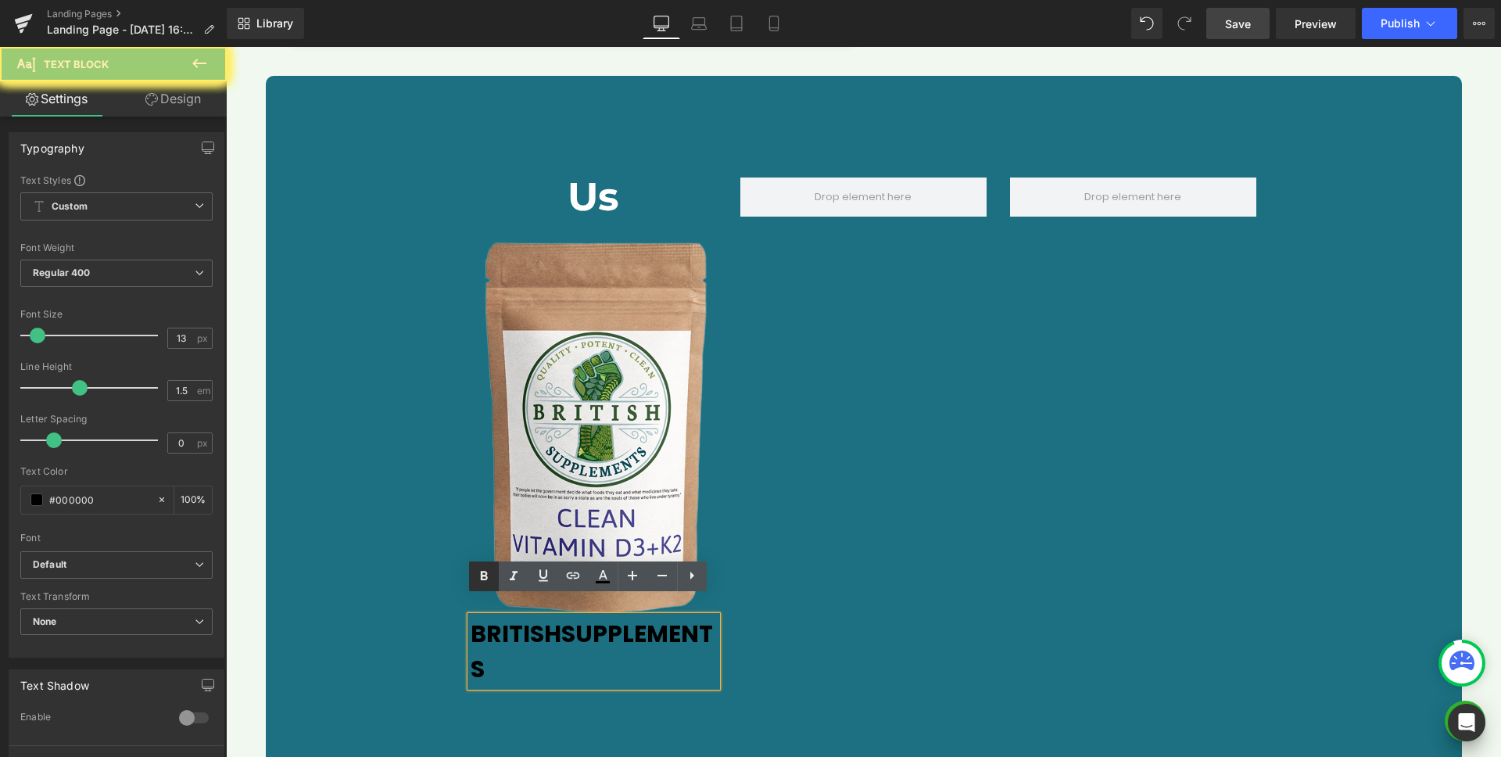
click at [486, 576] on icon at bounding box center [484, 575] width 7 height 9
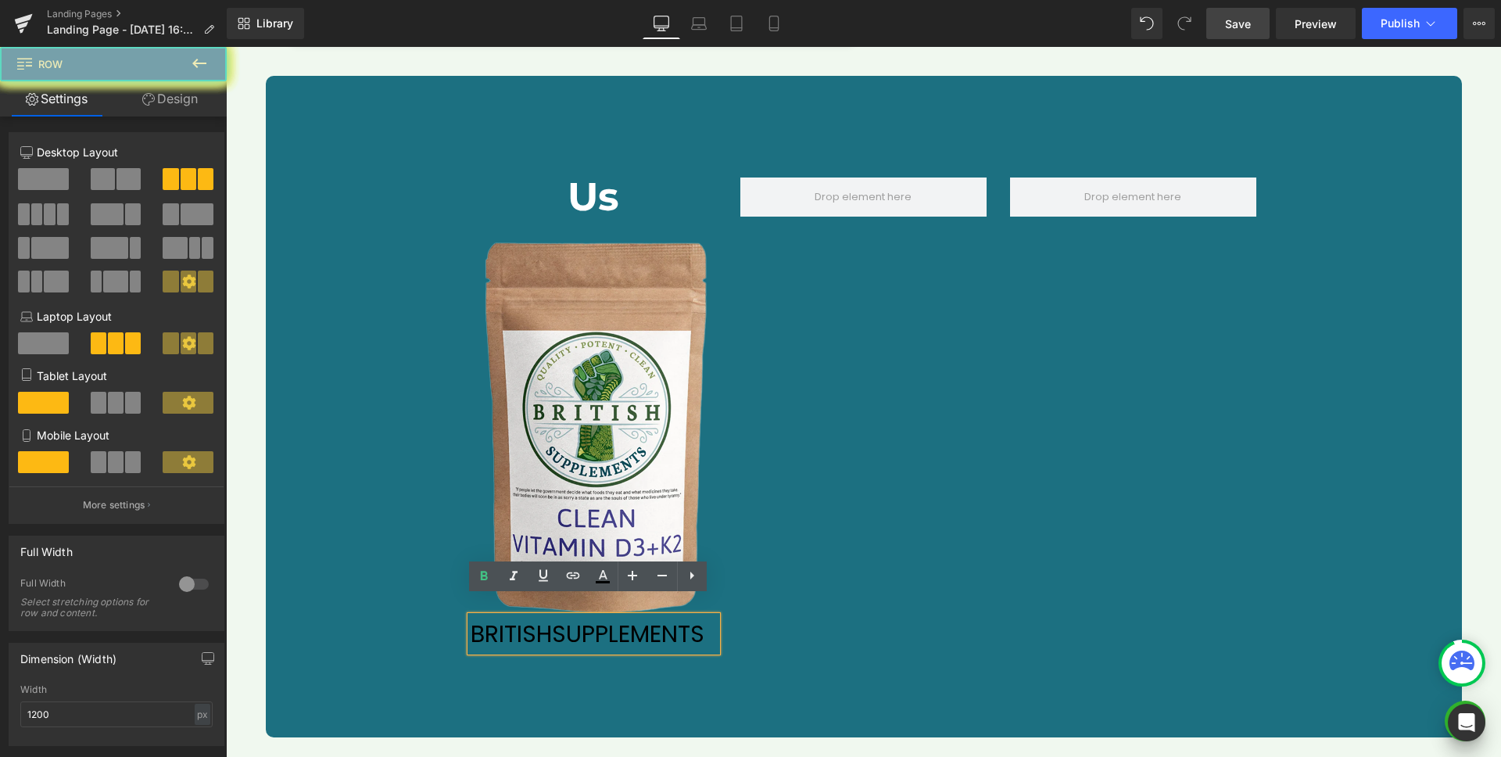
click at [791, 600] on div "Us Heading Image B RITISH S UPPLEMENTS Text Block Row" at bounding box center [863, 406] width 809 height 505
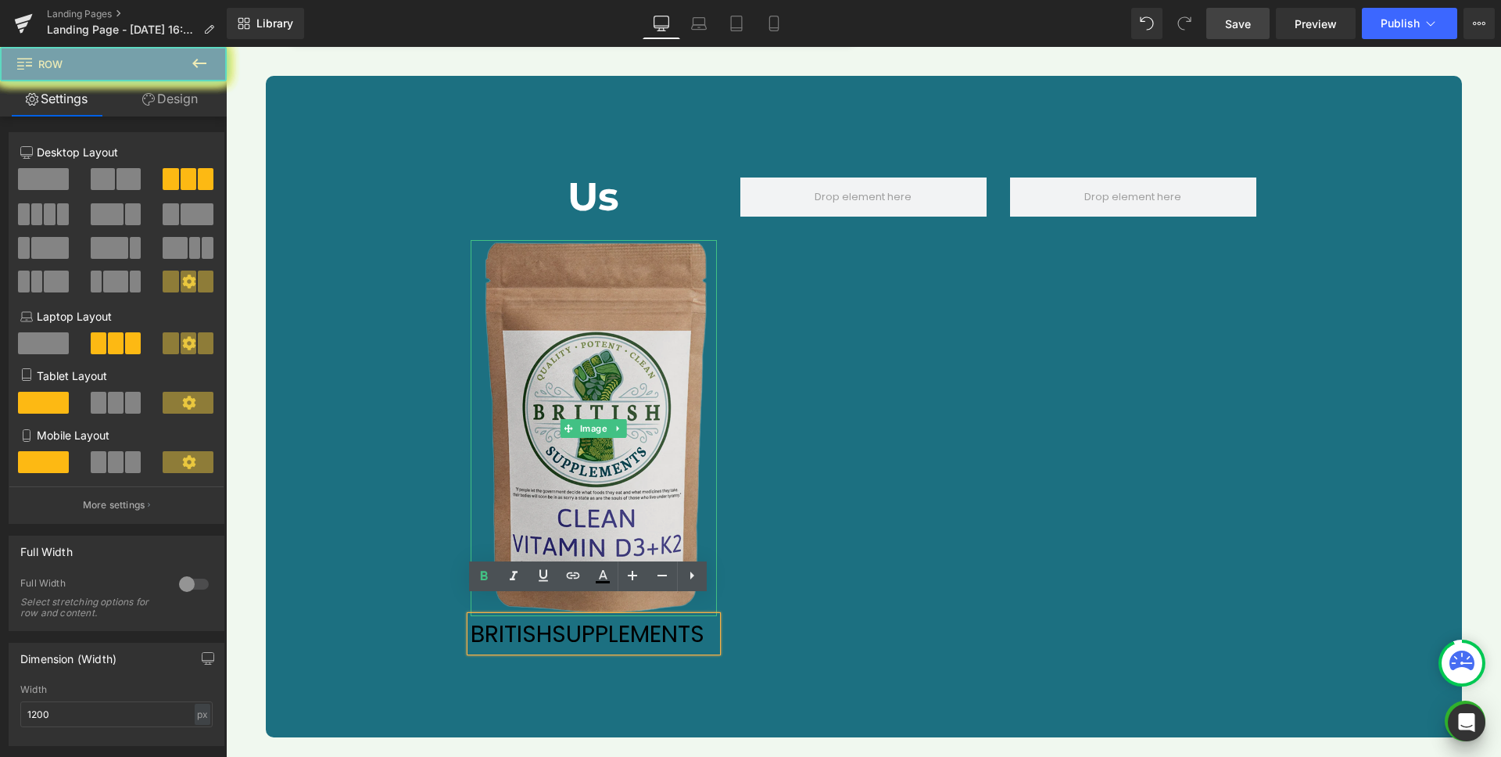
click at [595, 396] on img at bounding box center [594, 428] width 246 height 376
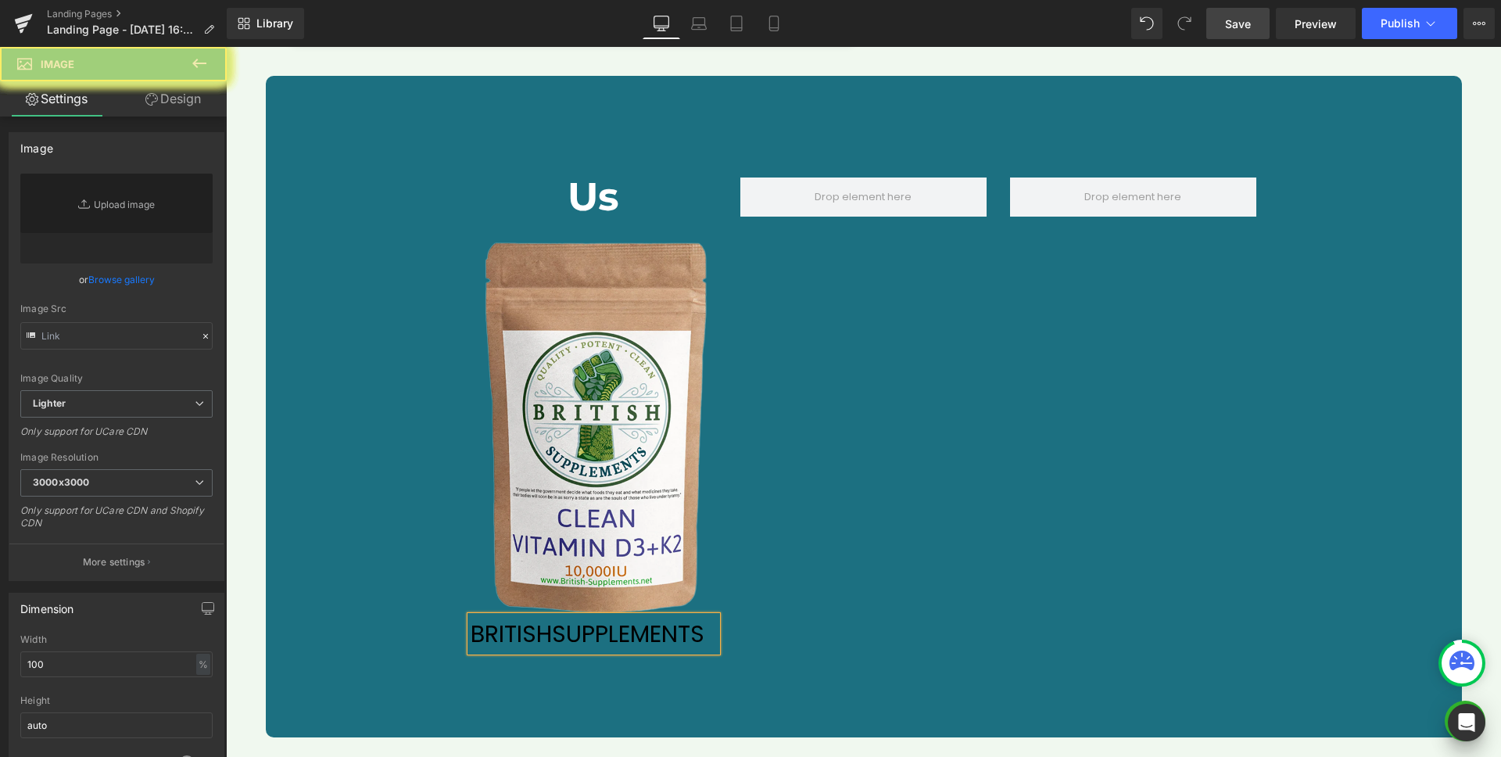
click at [177, 99] on link "Design" at bounding box center [173, 98] width 113 height 35
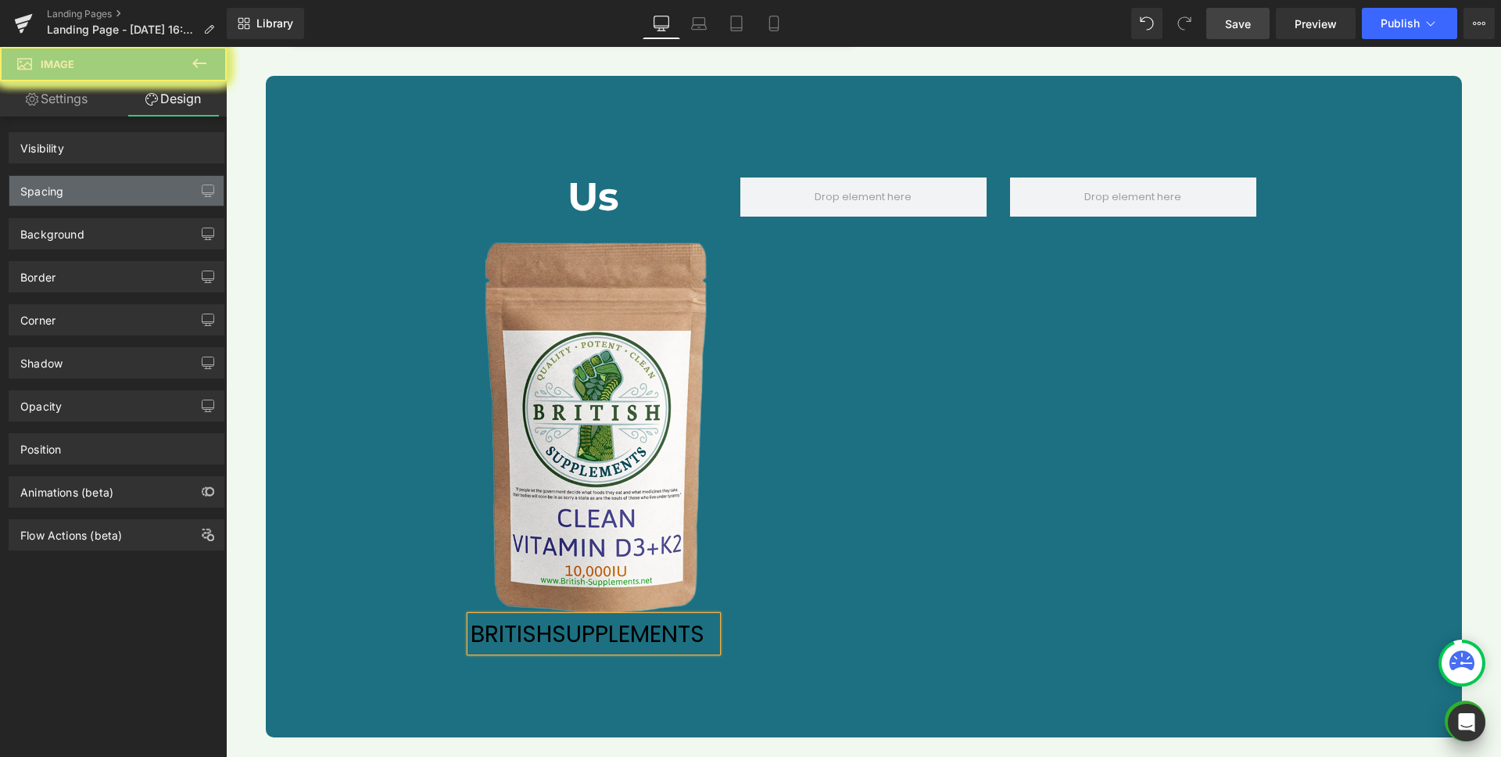
click at [84, 191] on div "Spacing" at bounding box center [116, 191] width 214 height 30
click at [80, 192] on div "Spacing" at bounding box center [116, 191] width 214 height 30
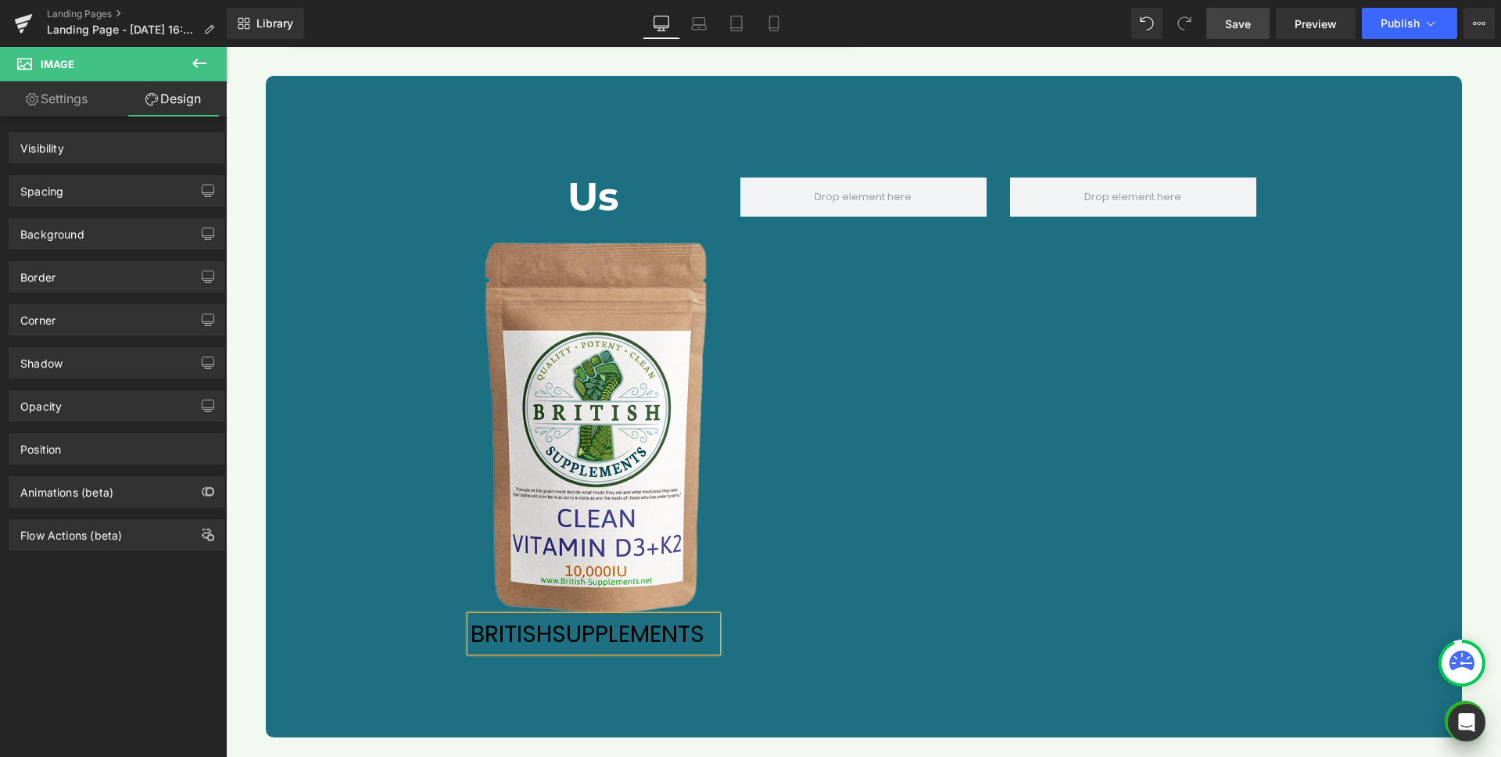
click at [45, 102] on link "Settings" at bounding box center [56, 98] width 113 height 35
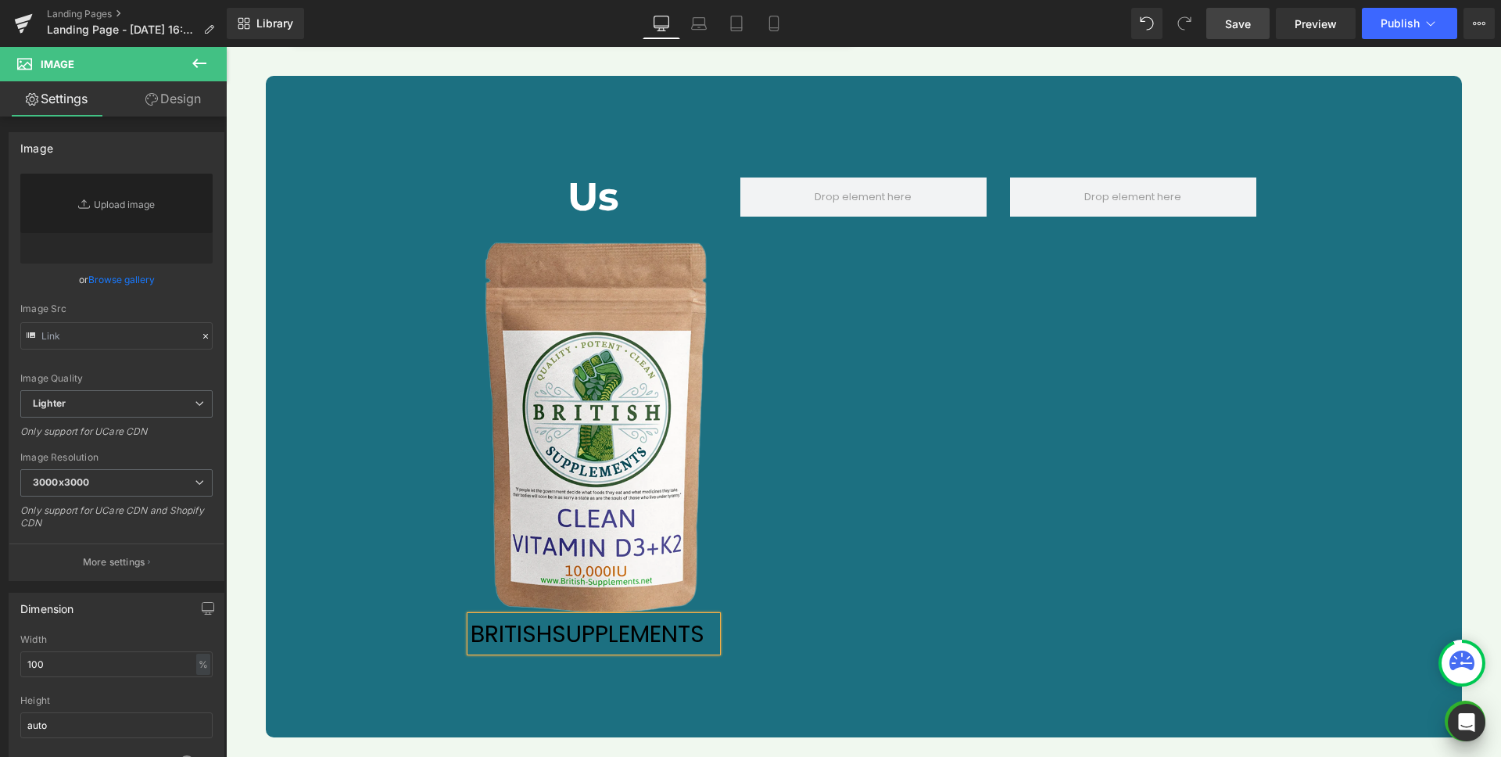
click at [176, 102] on link "Design" at bounding box center [173, 98] width 113 height 35
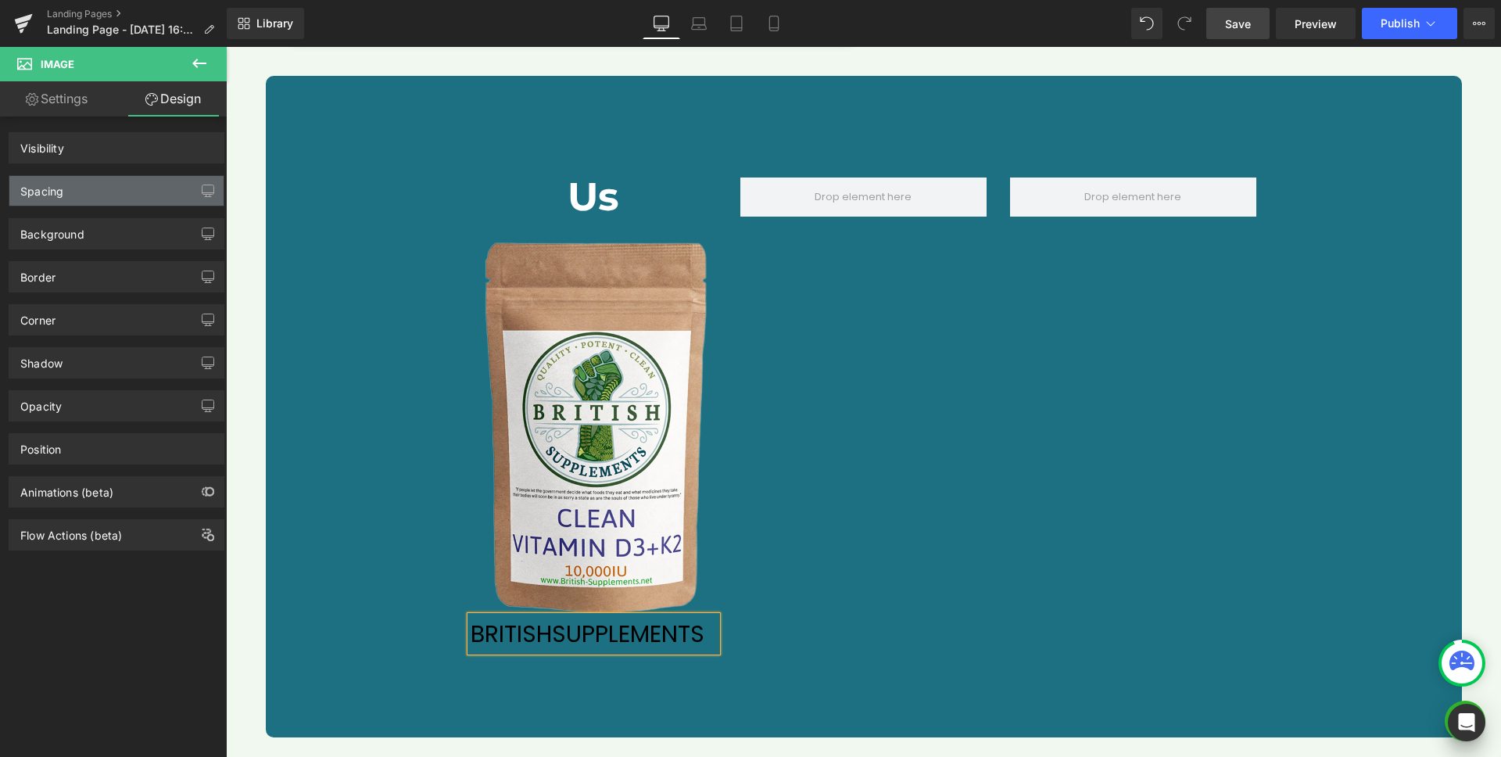
click at [47, 192] on div "Spacing" at bounding box center [41, 187] width 43 height 22
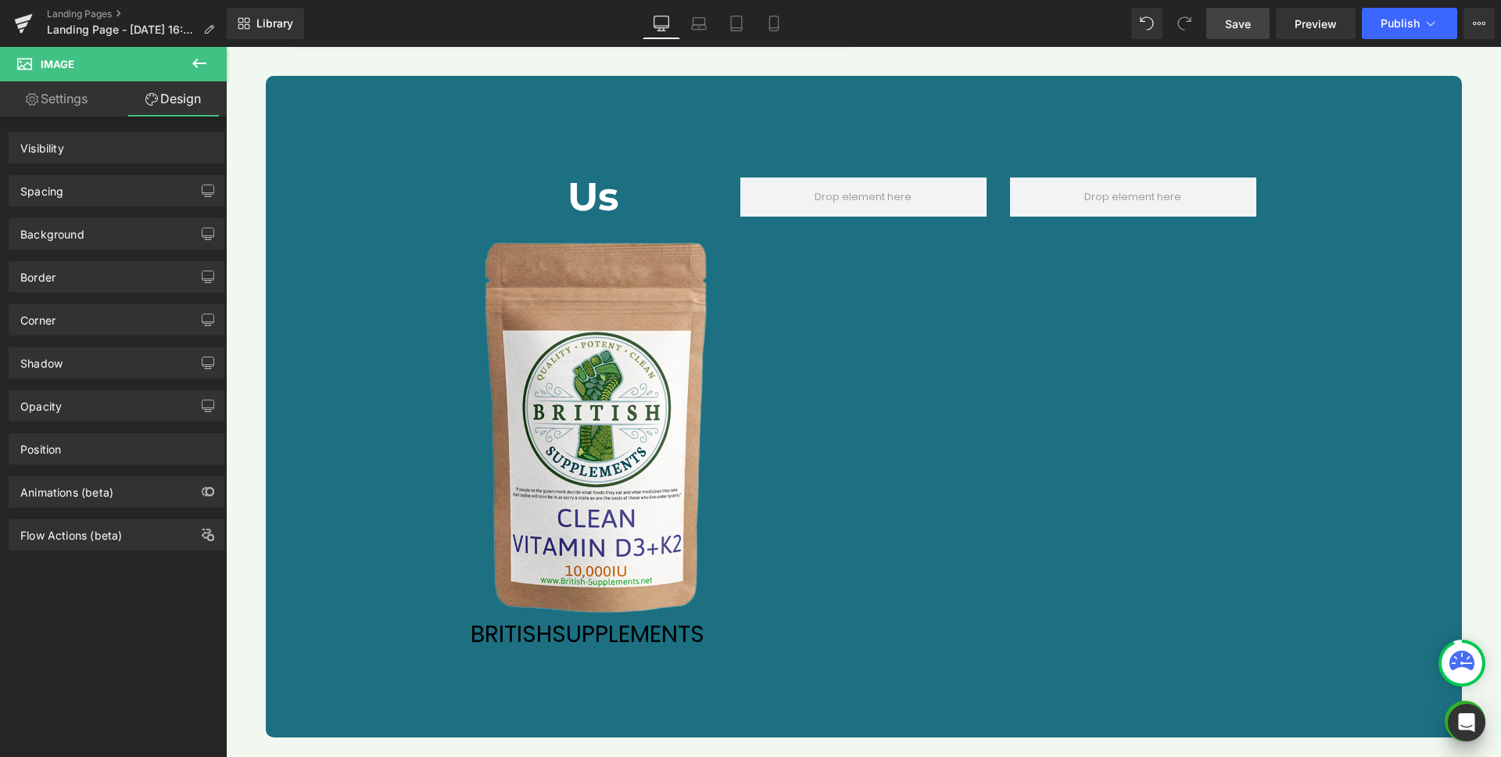
click at [1242, 25] on span "Save" at bounding box center [1238, 24] width 26 height 16
click at [203, 66] on icon at bounding box center [199, 63] width 19 height 19
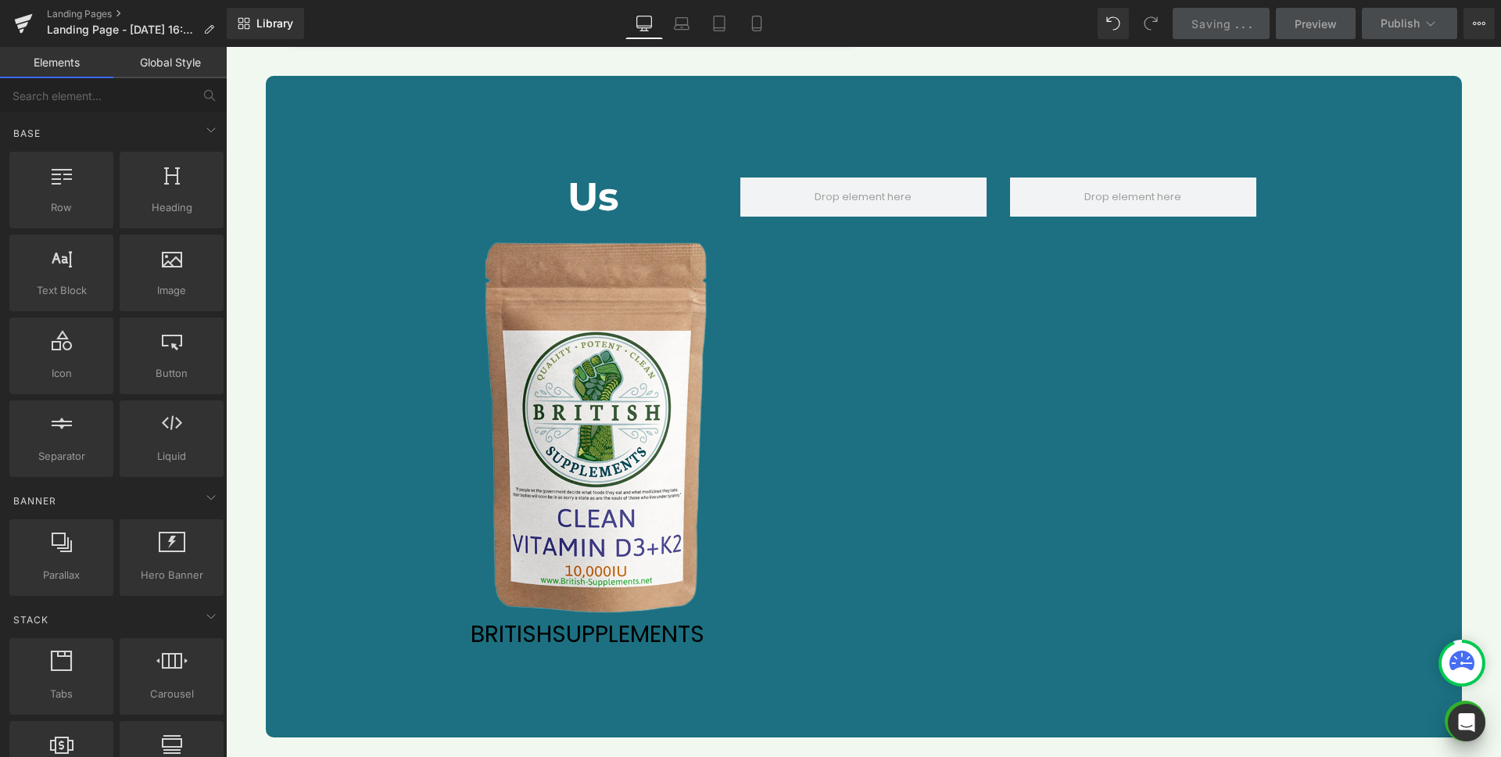
scroll to position [5230, 0]
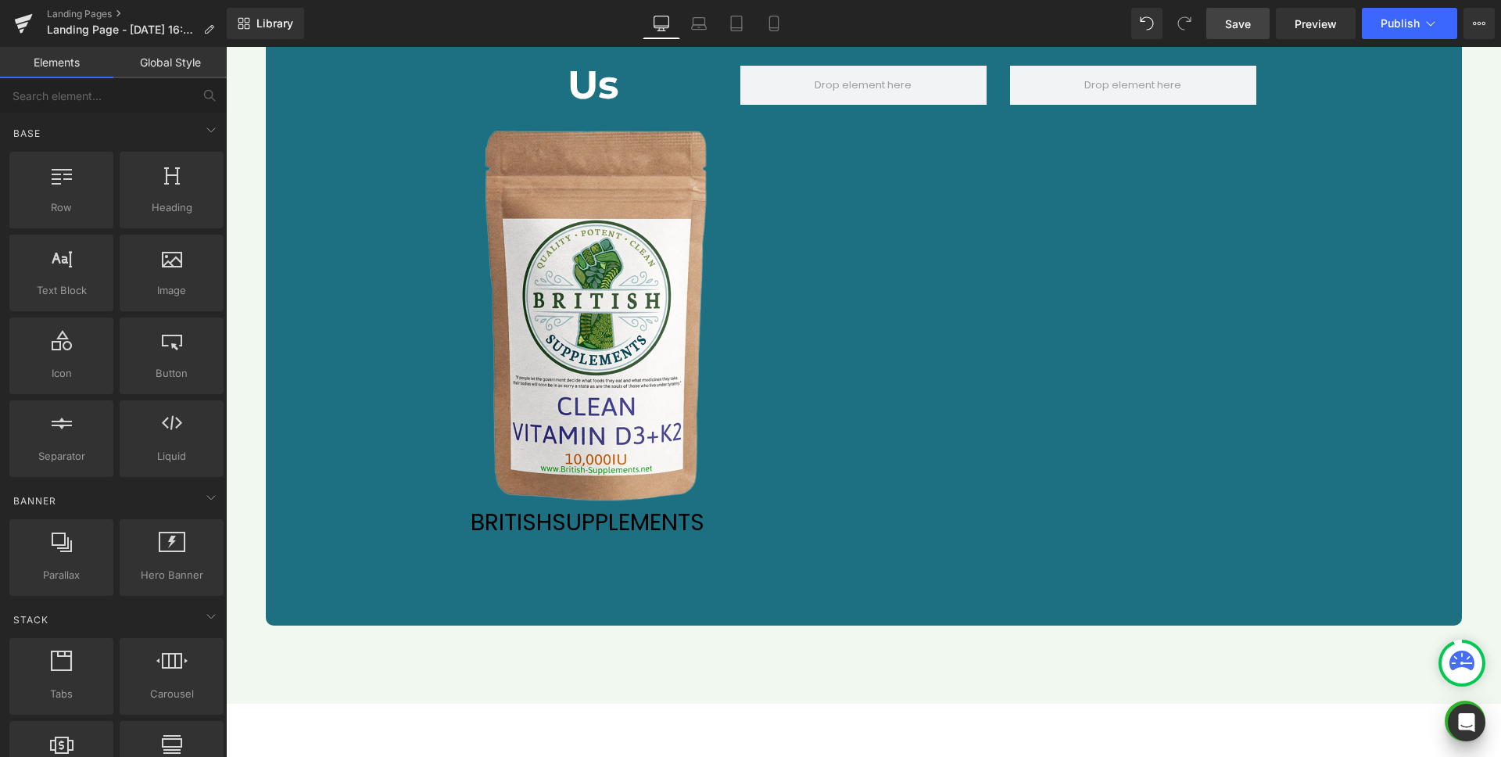
drag, startPoint x: 1216, startPoint y: 32, endPoint x: 1226, endPoint y: 27, distance: 11.2
click at [1226, 27] on link "Save" at bounding box center [1238, 23] width 63 height 31
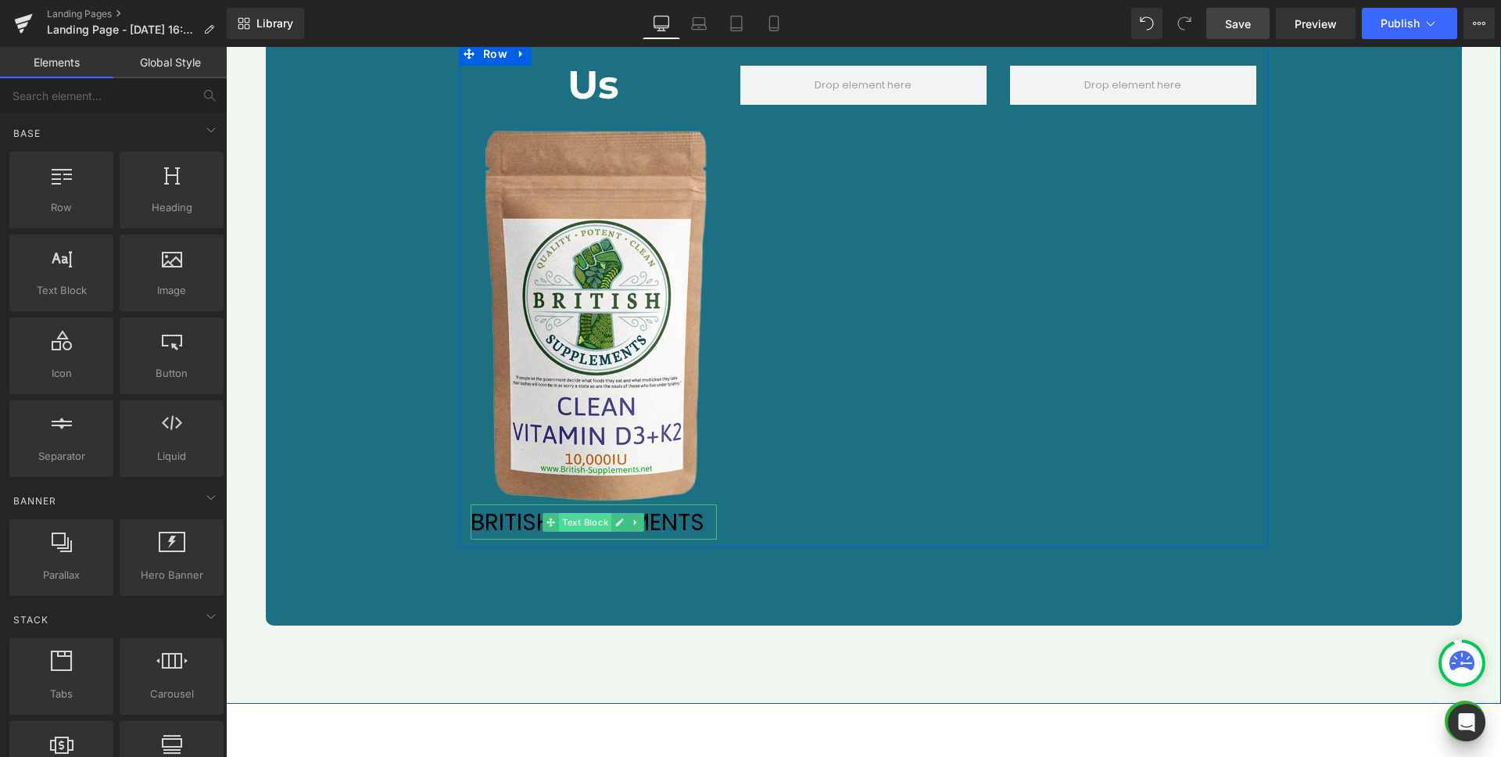
click at [586, 513] on span "Text Block" at bounding box center [585, 522] width 52 height 19
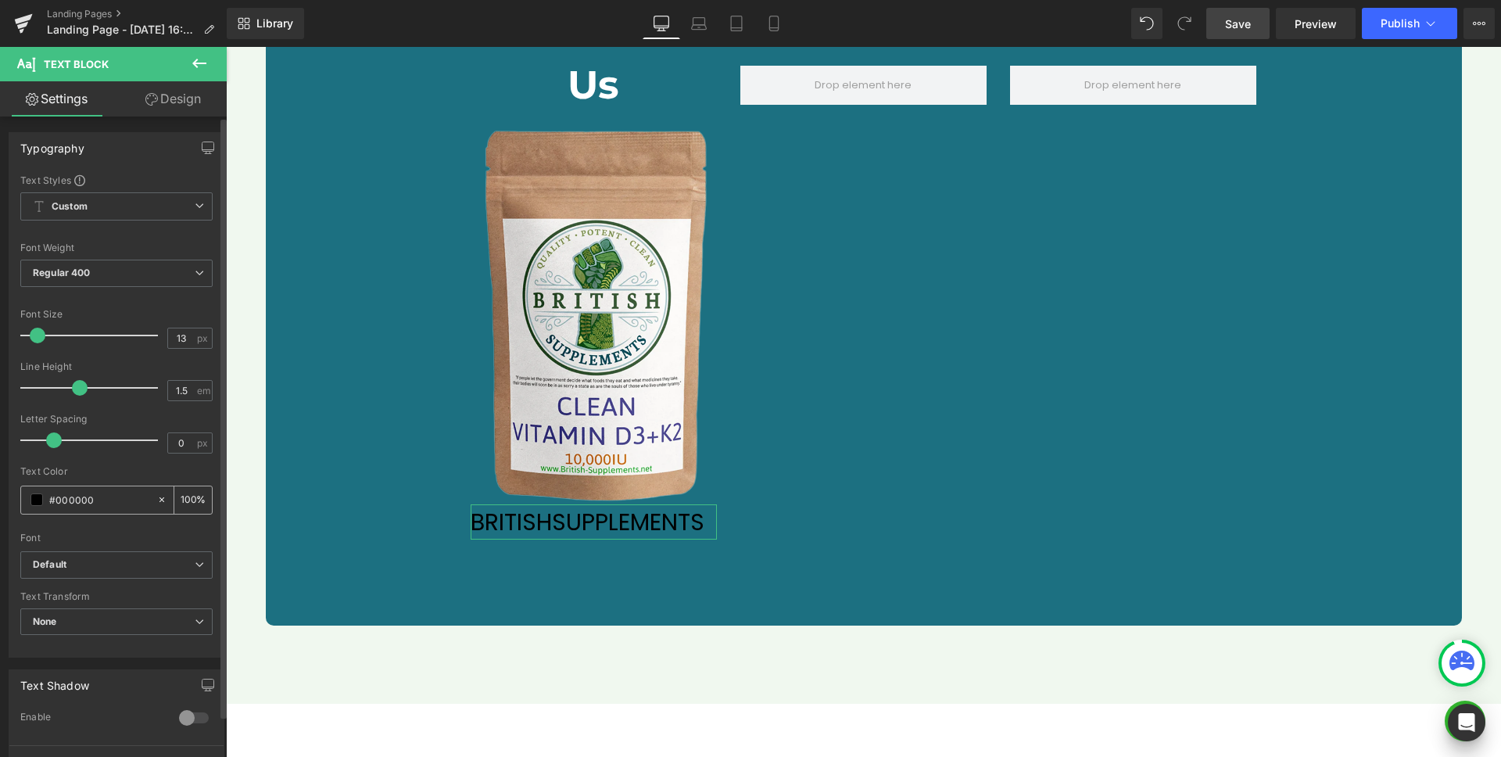
click at [32, 499] on span at bounding box center [36, 499] width 13 height 13
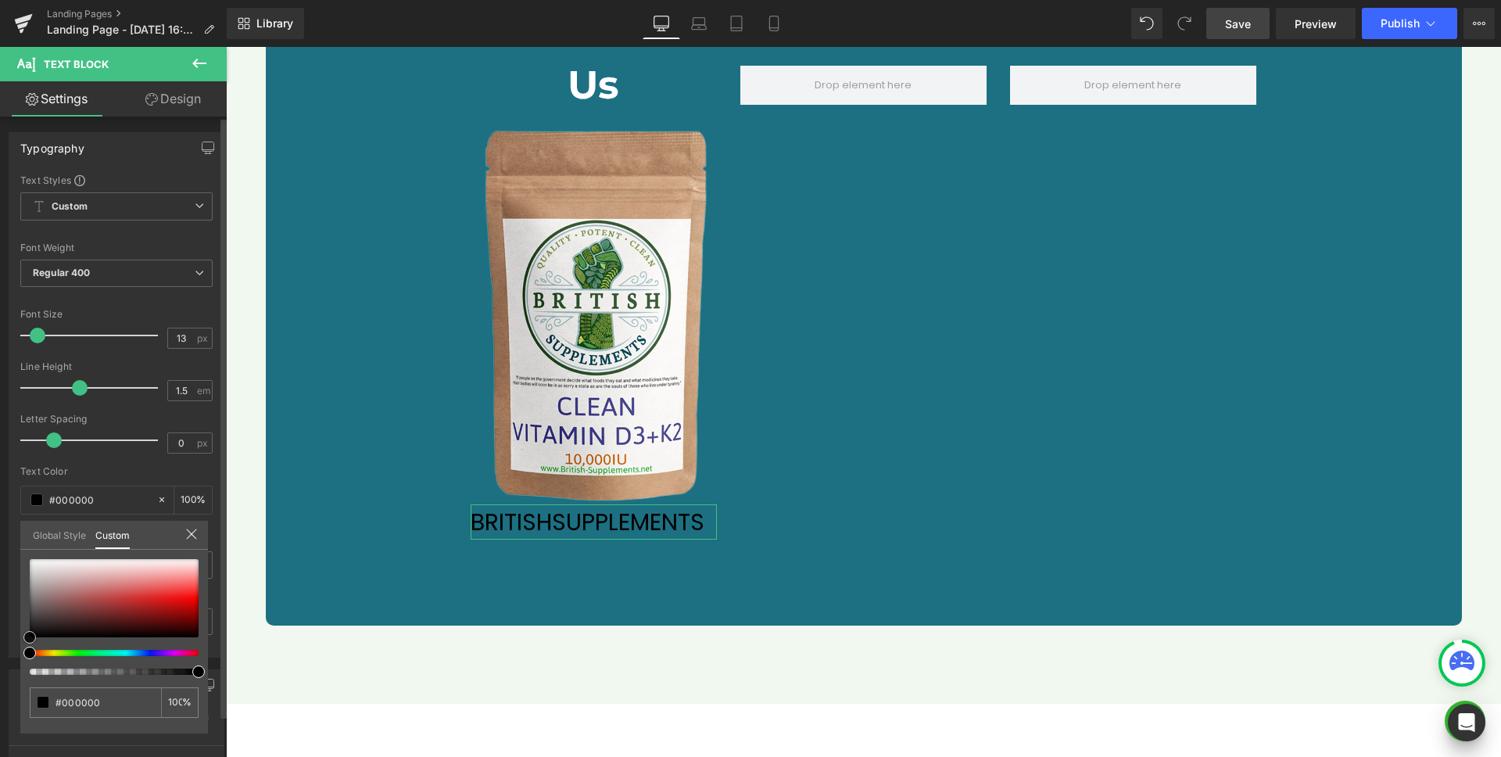
type input "#c1b8b8"
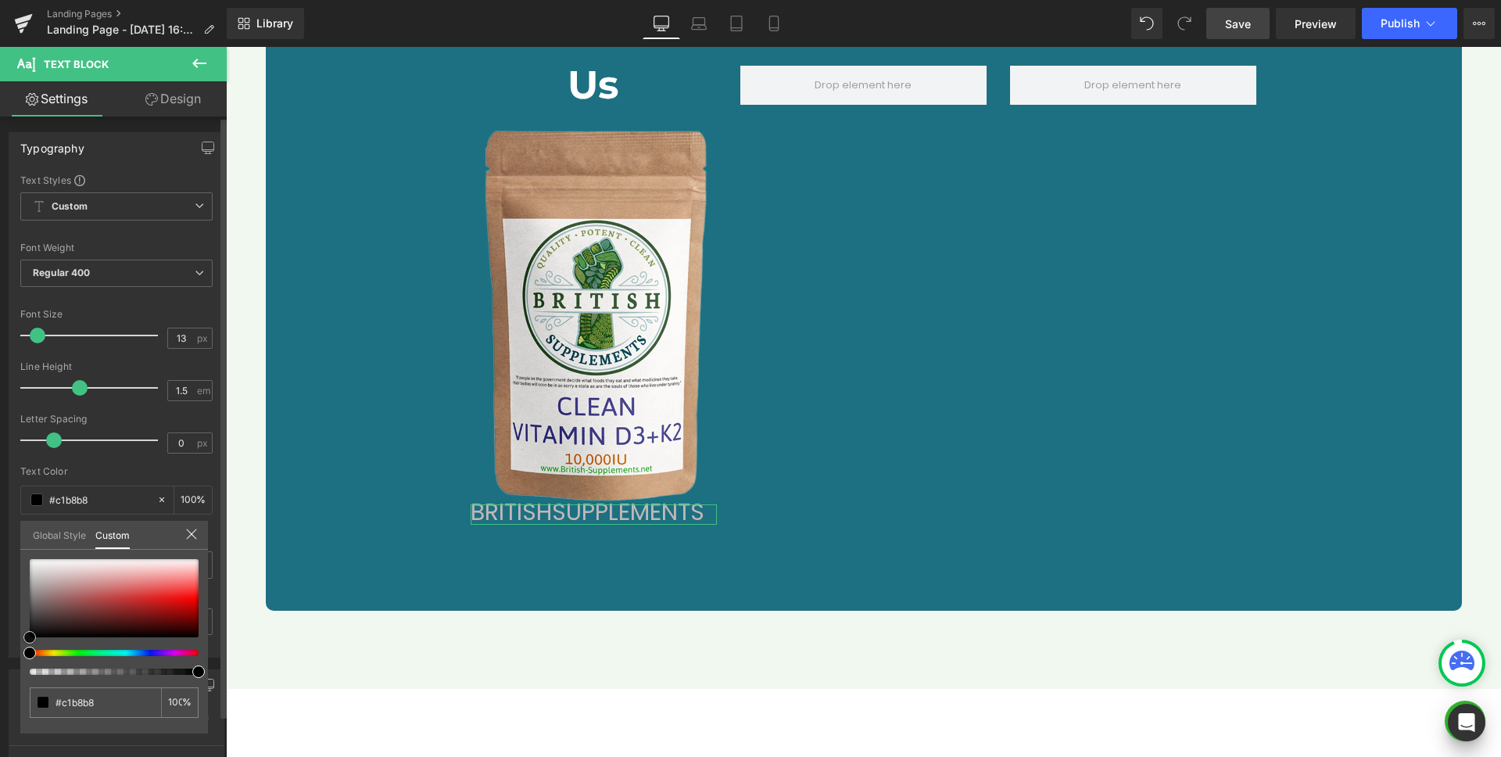
type input "#f9f9f9"
type input "#ffffff"
drag, startPoint x: 5, startPoint y: 545, endPoint x: 0, endPoint y: 529, distance: 17.1
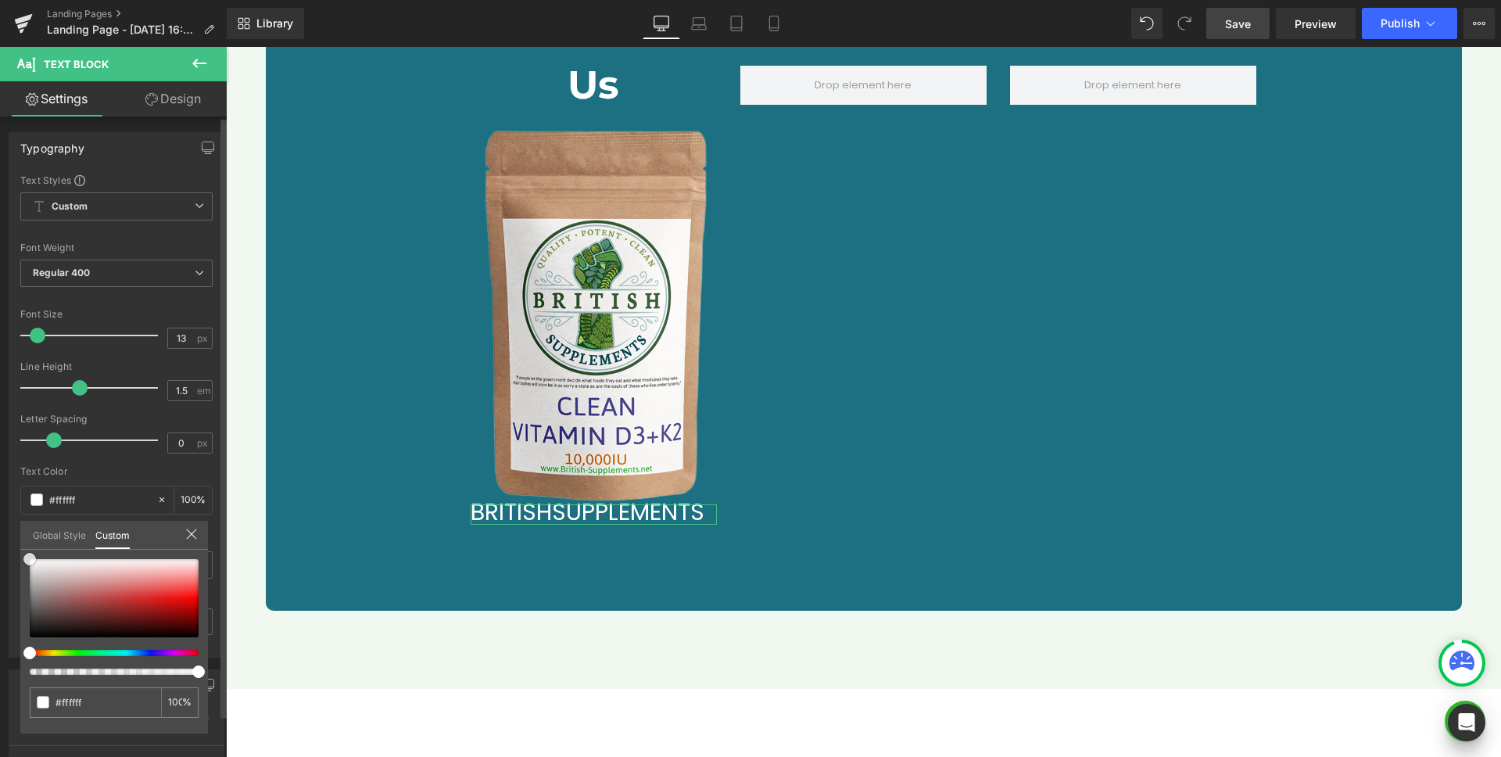
click at [0, 529] on div "Typography Text Styles Custom Custom Setup Global Style Custom Setup Global Sty…" at bounding box center [117, 388] width 234 height 537
drag, startPoint x: 115, startPoint y: 473, endPoint x: 108, endPoint y: 468, distance: 8.9
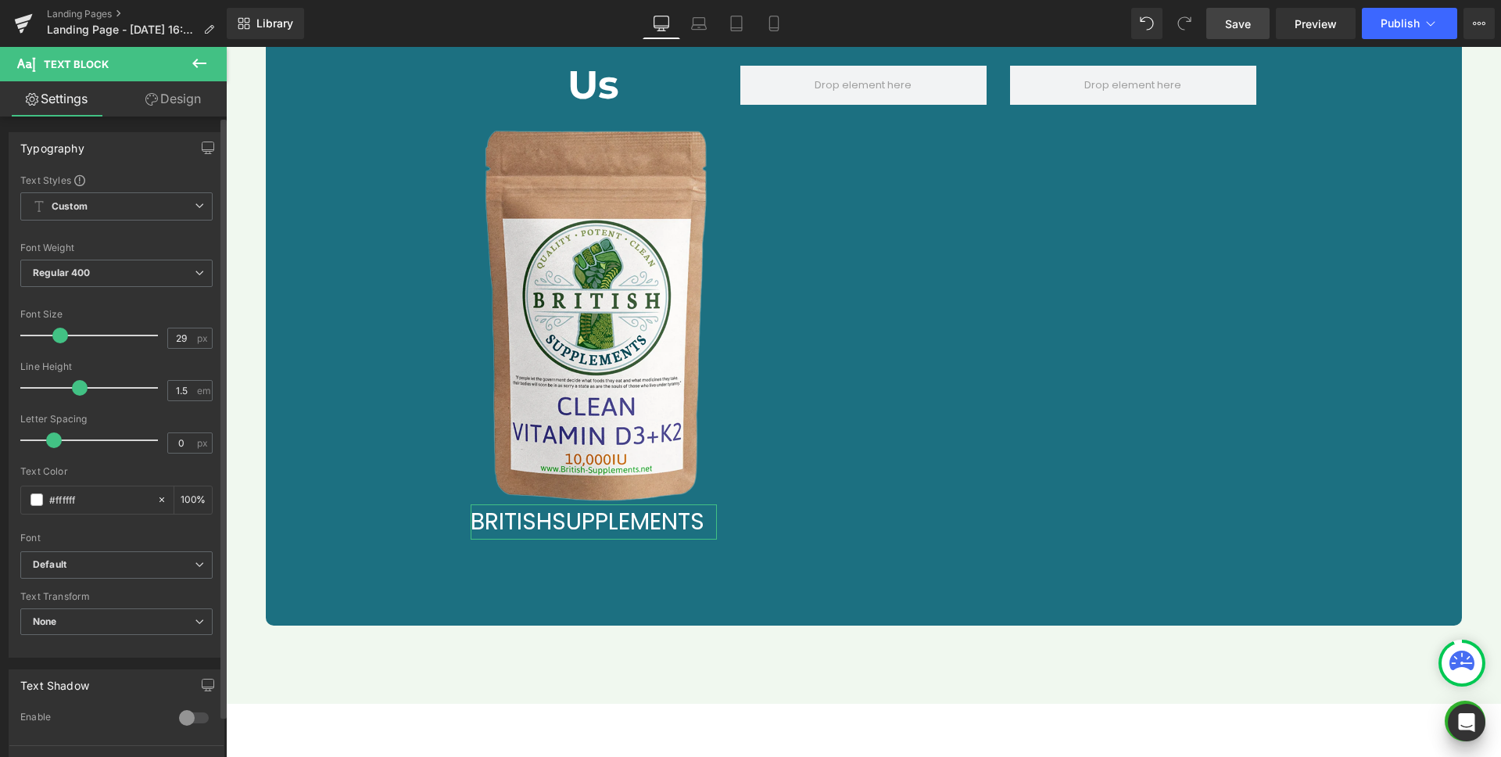
type input "30"
drag, startPoint x: 38, startPoint y: 341, endPoint x: 61, endPoint y: 341, distance: 22.7
click at [61, 341] on span at bounding box center [61, 336] width 16 height 16
click at [93, 275] on span "Regular 400" at bounding box center [116, 273] width 192 height 27
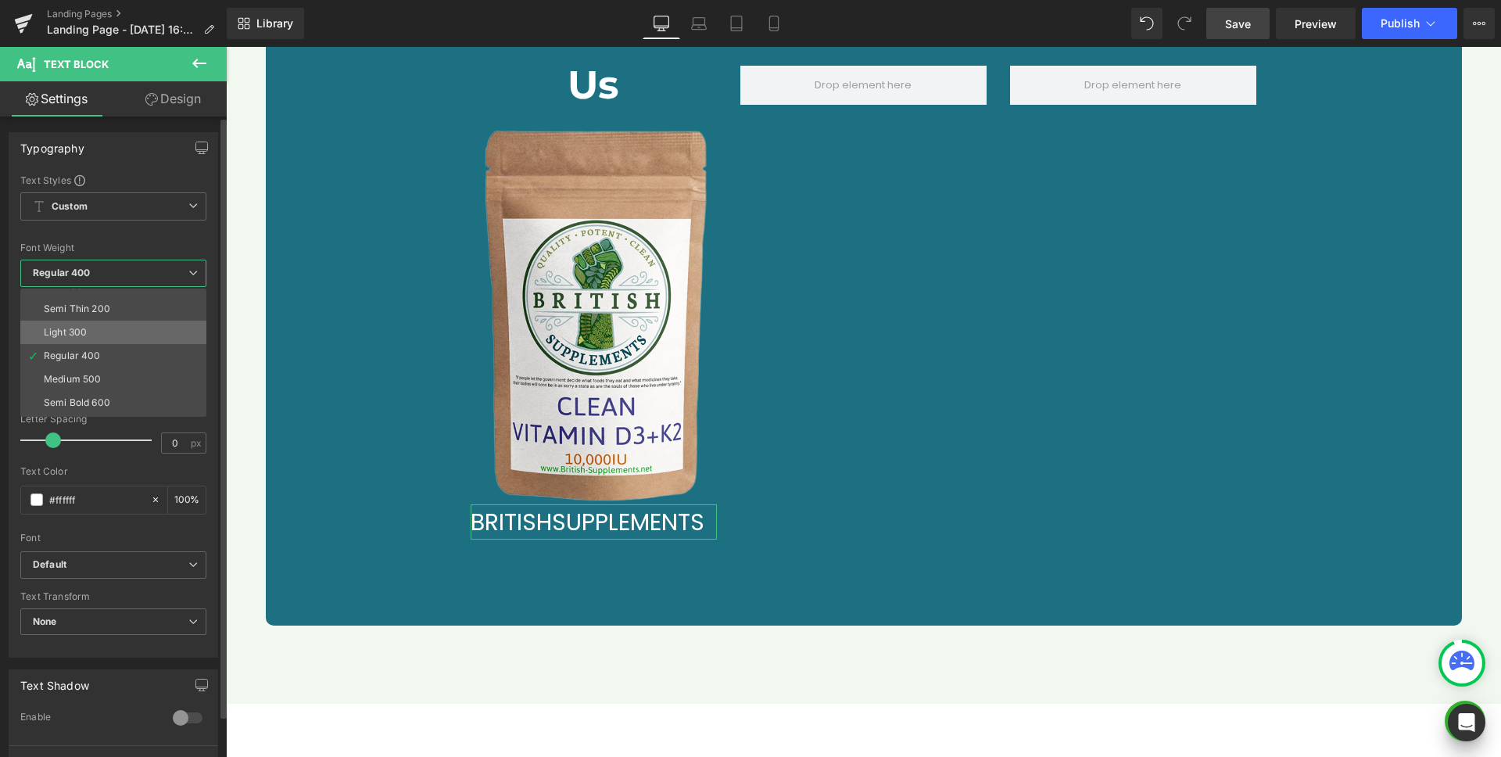
scroll to position [27, 0]
click at [114, 389] on li "Semi Bold 600" at bounding box center [116, 390] width 193 height 23
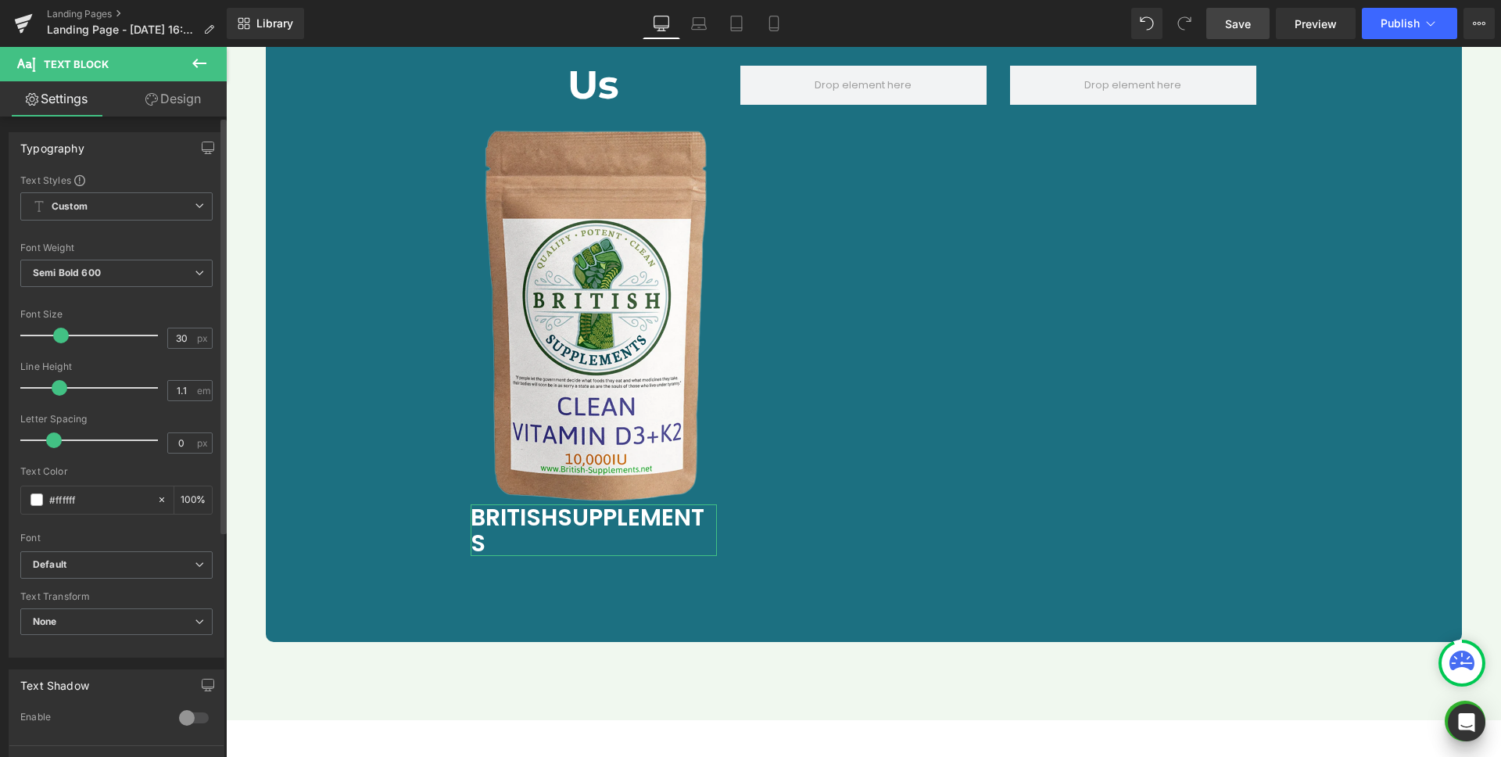
drag, startPoint x: 83, startPoint y: 389, endPoint x: 61, endPoint y: 389, distance: 21.9
click at [61, 389] on span at bounding box center [60, 388] width 16 height 16
type input "1"
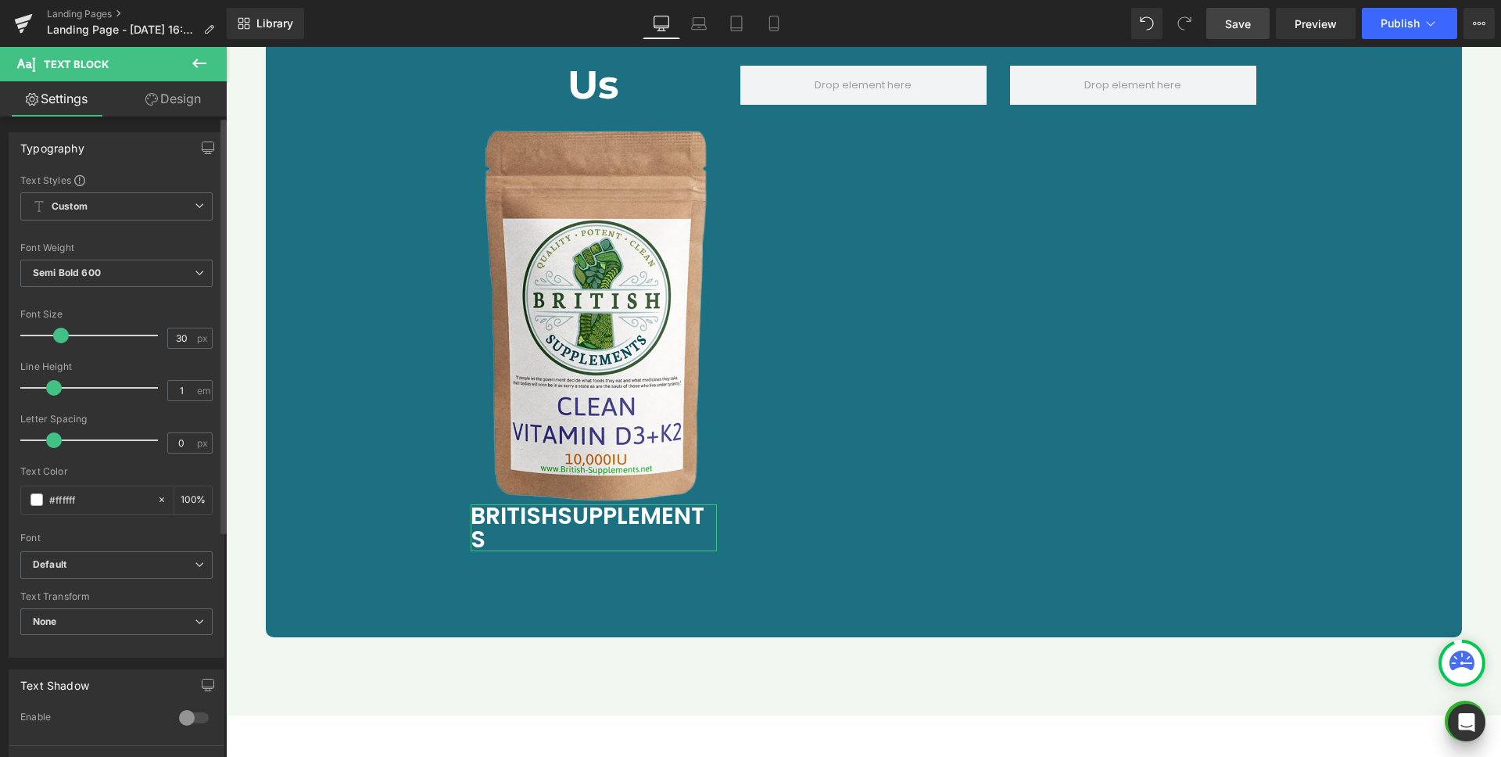
click at [60, 393] on div at bounding box center [93, 387] width 130 height 31
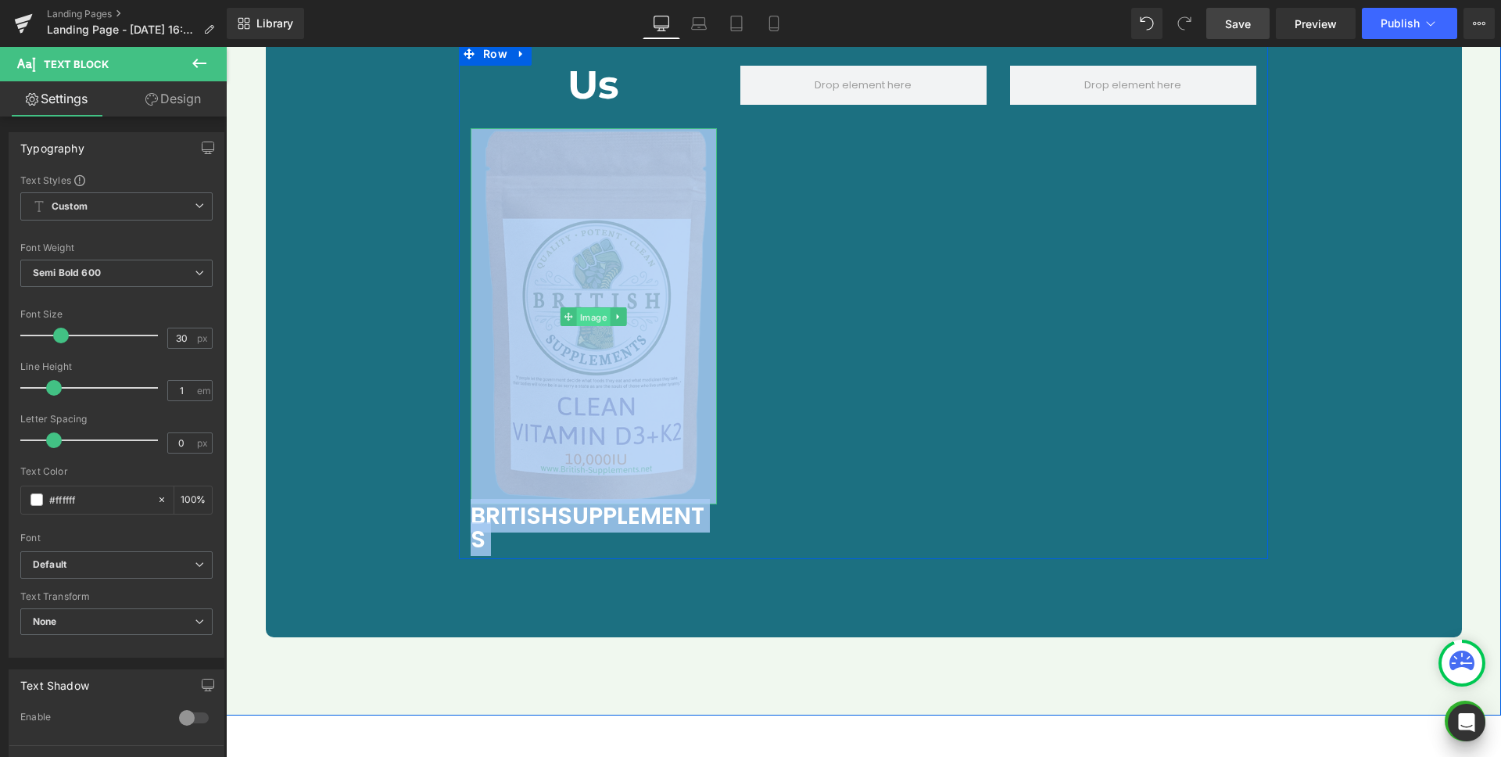
click at [578, 307] on span "Image" at bounding box center [594, 316] width 34 height 19
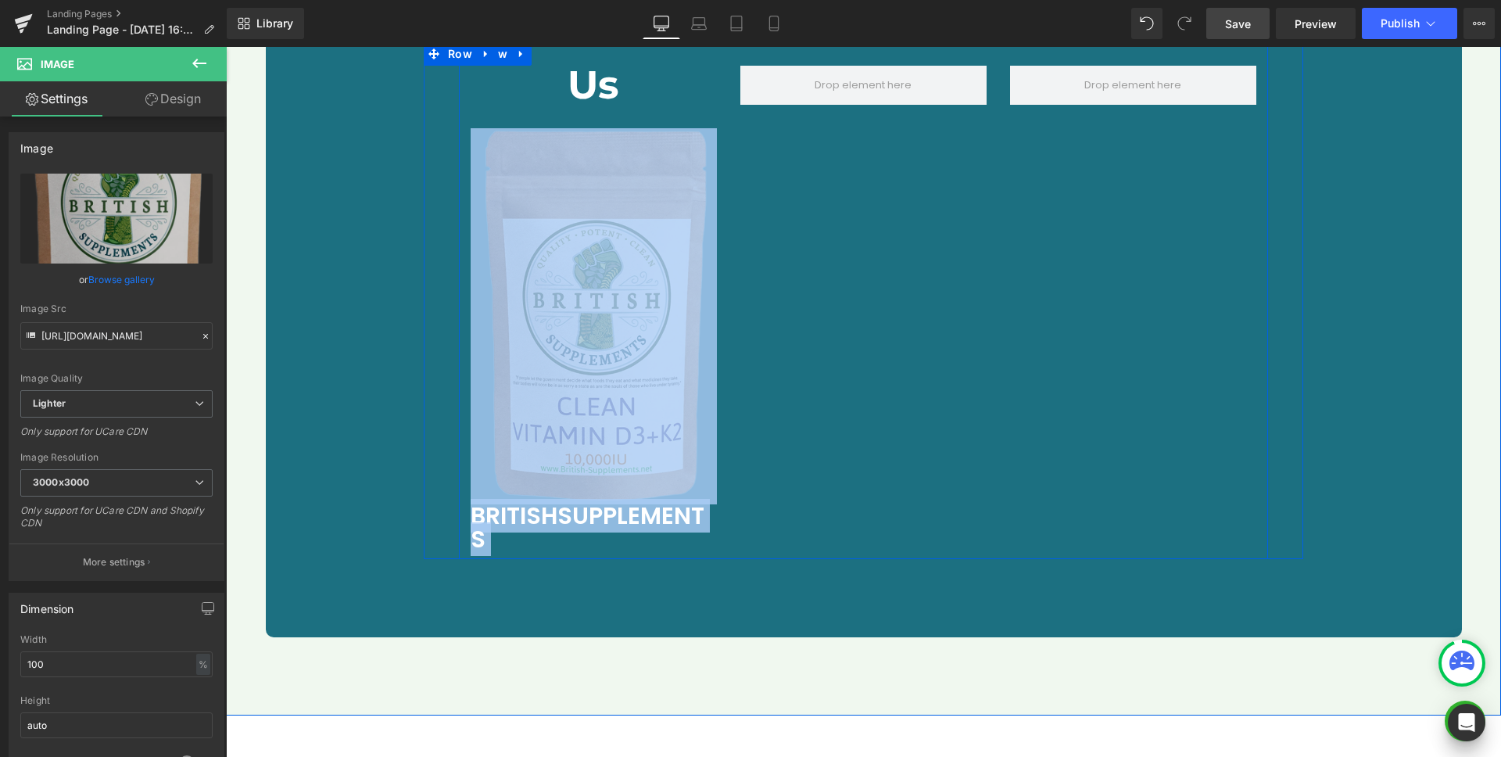
click at [866, 251] on div "Us Heading Image B RITISH S UPPLEMENTS Text Block Row" at bounding box center [863, 300] width 809 height 517
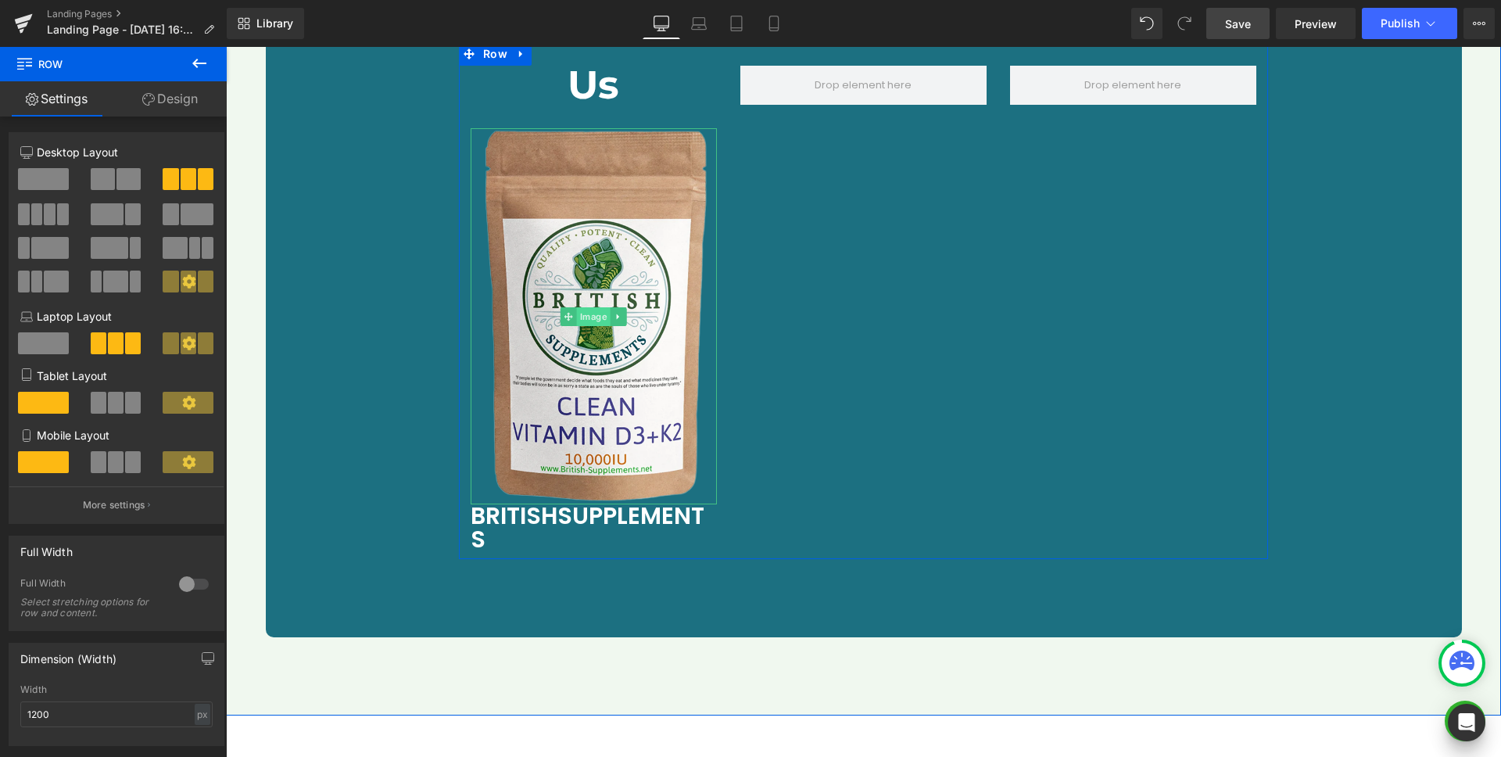
click at [587, 307] on span "Image" at bounding box center [594, 316] width 34 height 19
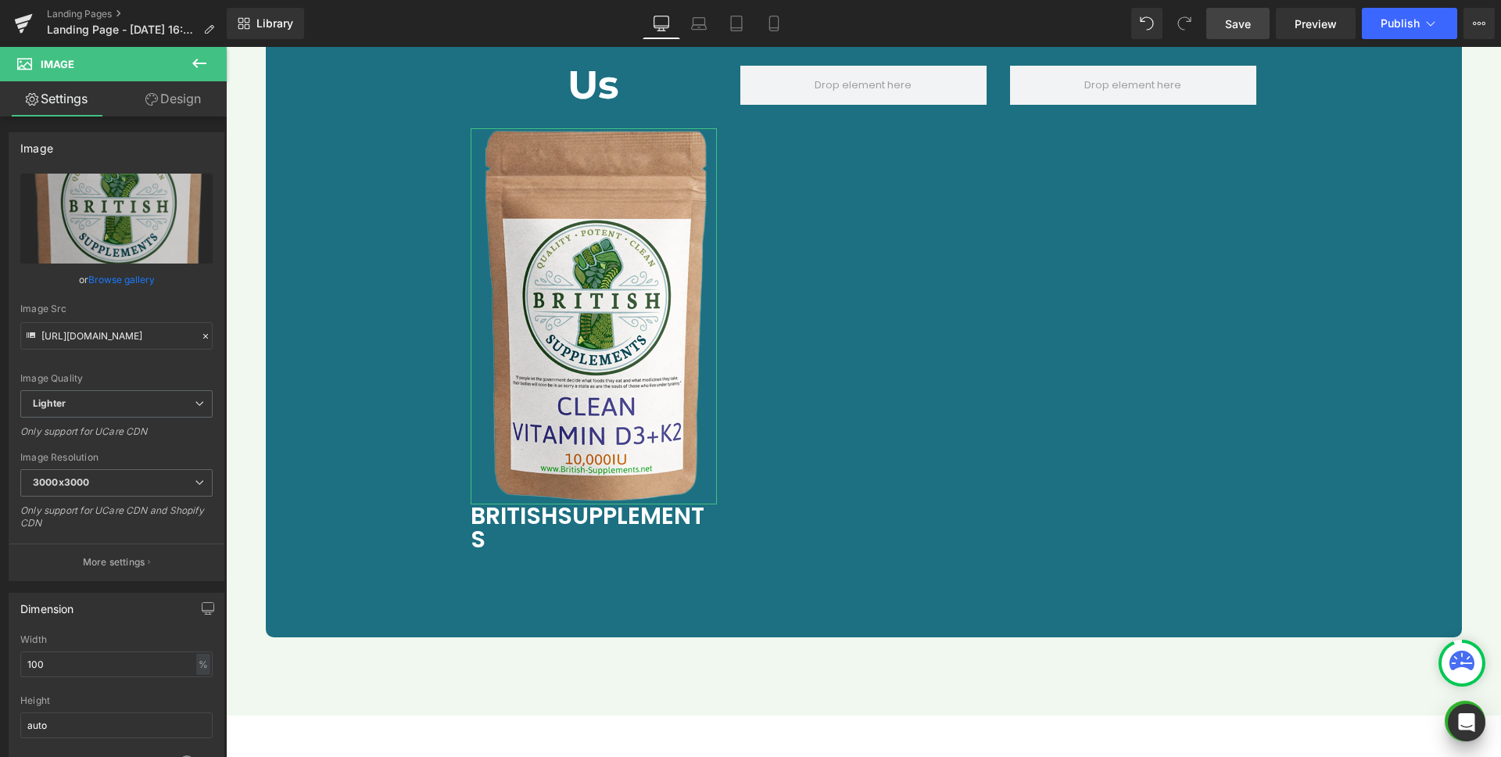
click at [174, 97] on link "Design" at bounding box center [173, 98] width 113 height 35
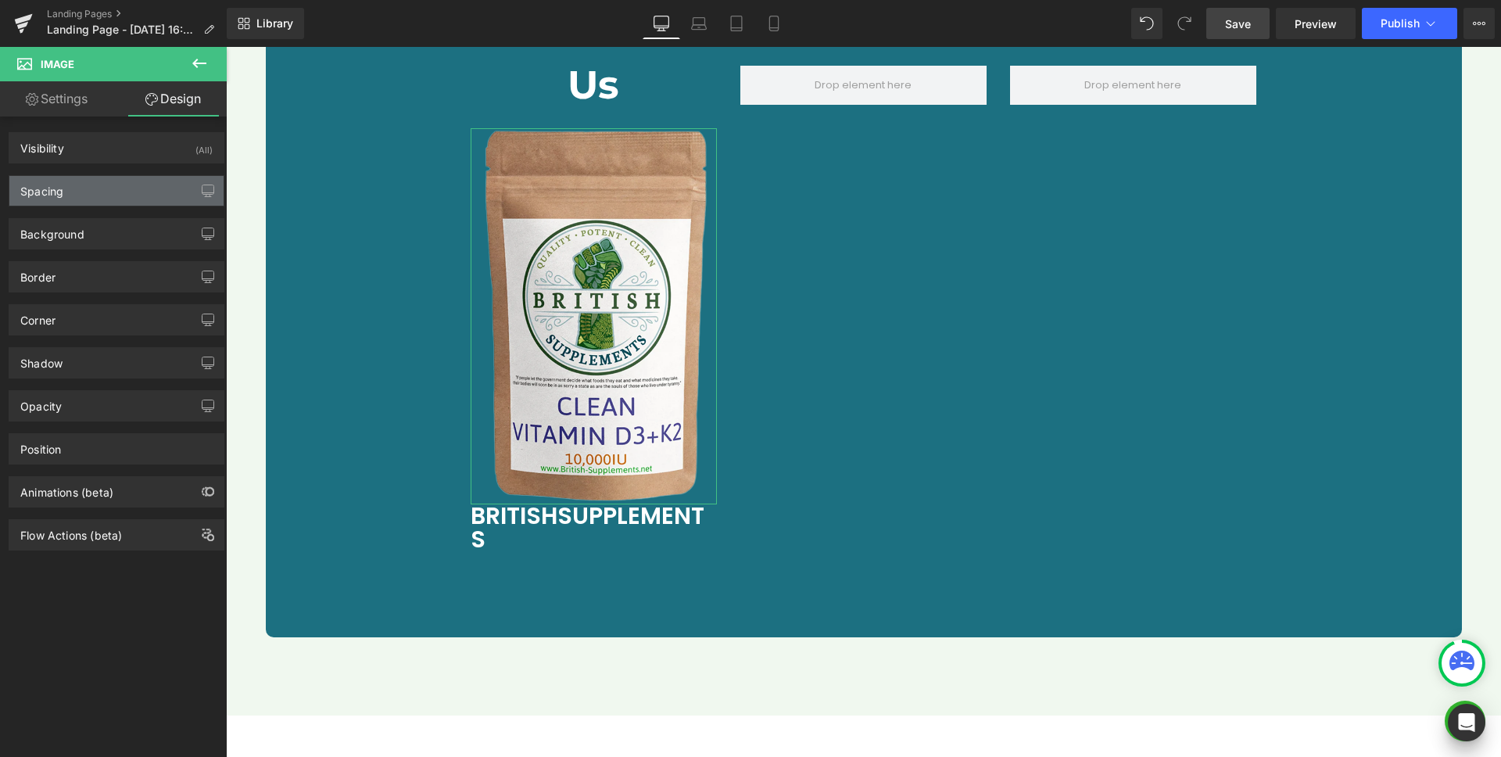
type input "0"
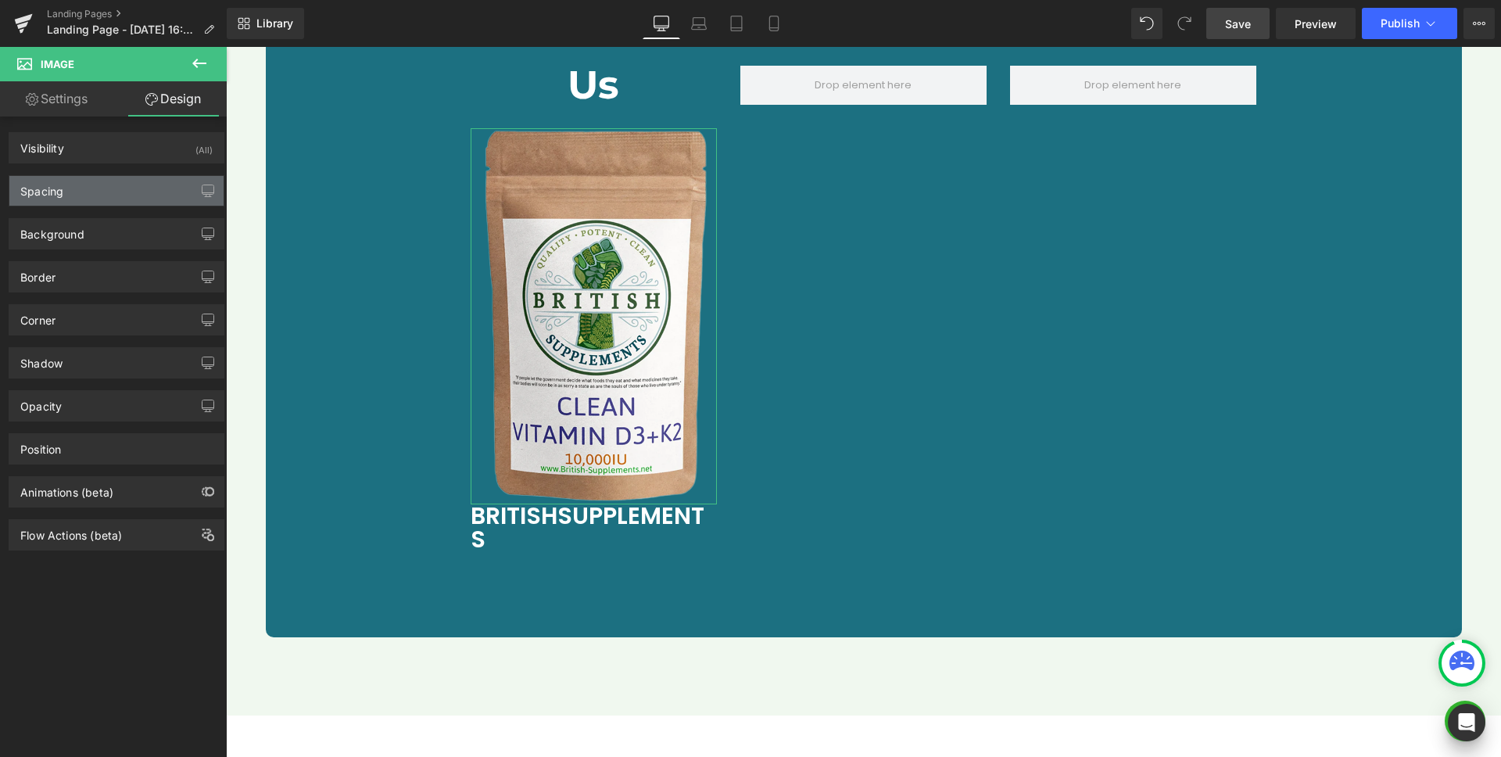
type input "0"
click at [107, 194] on div "Spacing" at bounding box center [116, 191] width 214 height 30
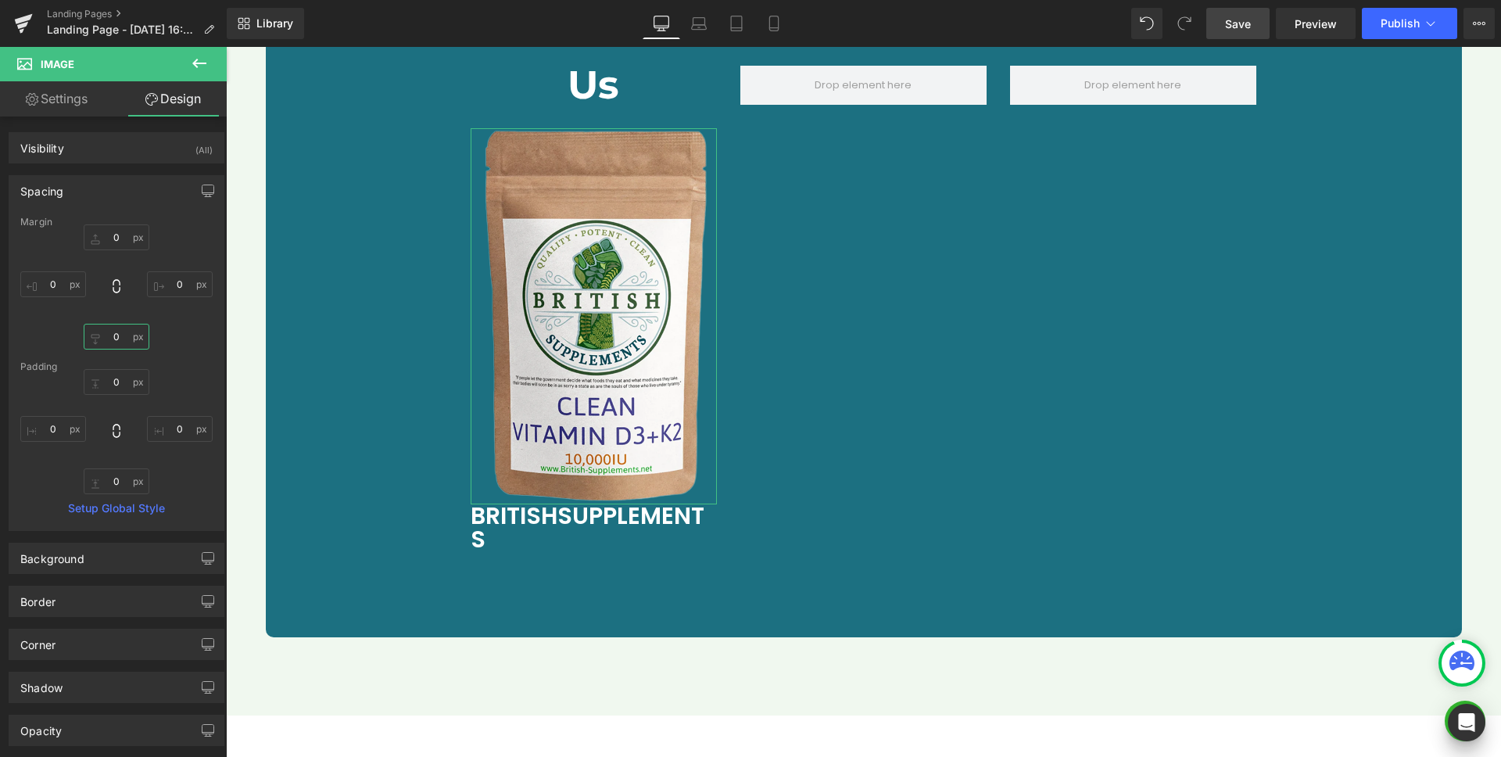
click at [124, 335] on input "0" at bounding box center [117, 337] width 66 height 26
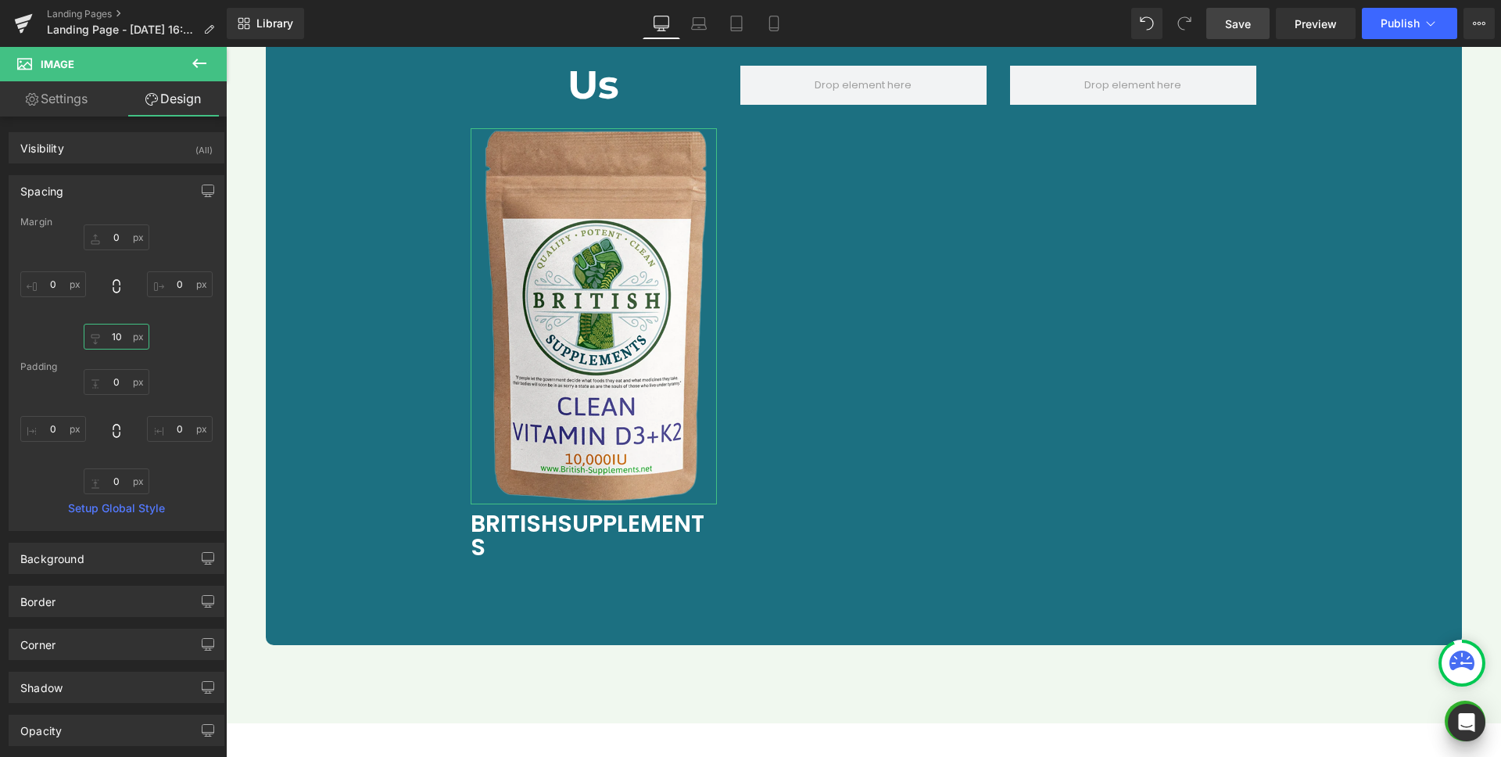
type input "20"
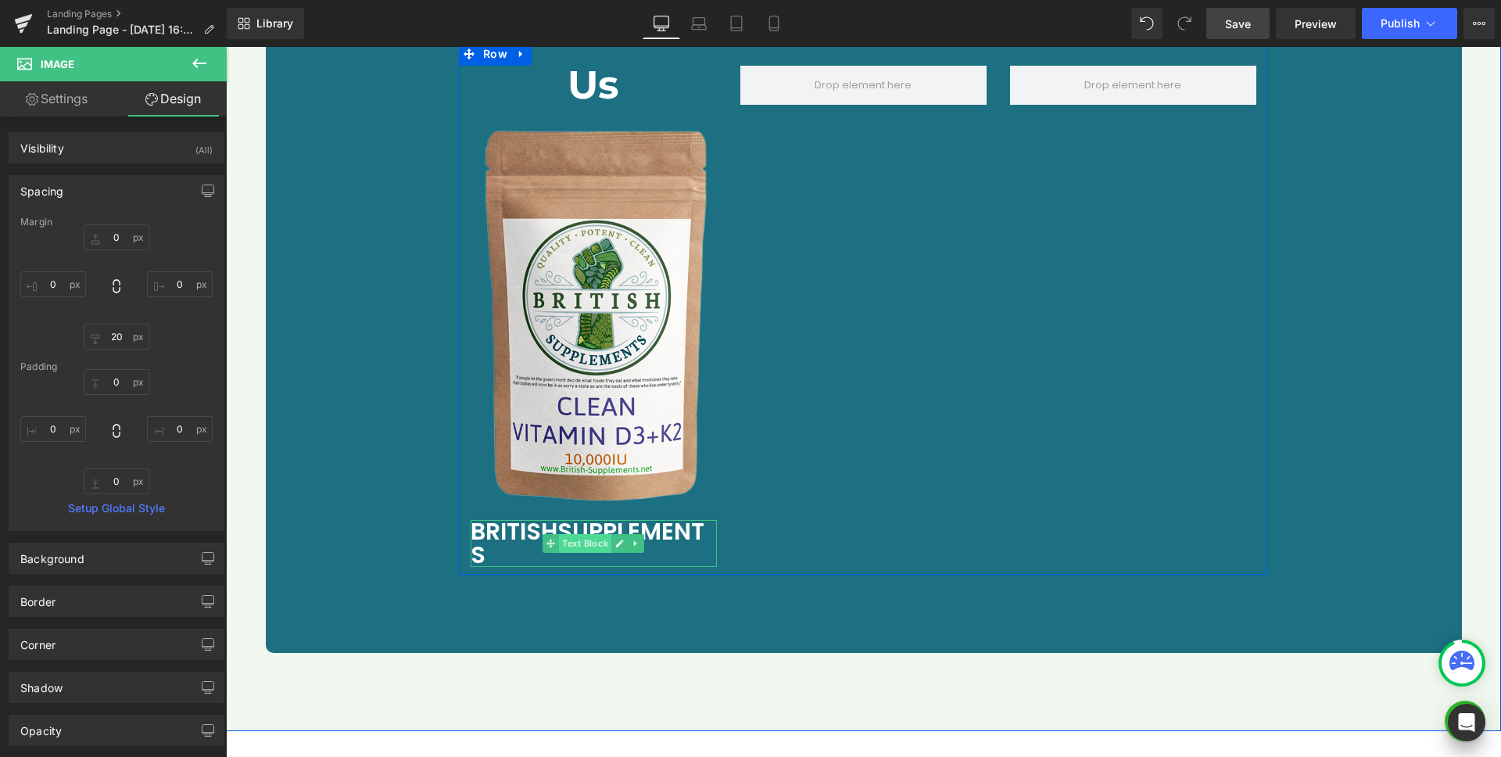
click at [571, 534] on span "Text Block" at bounding box center [585, 543] width 52 height 19
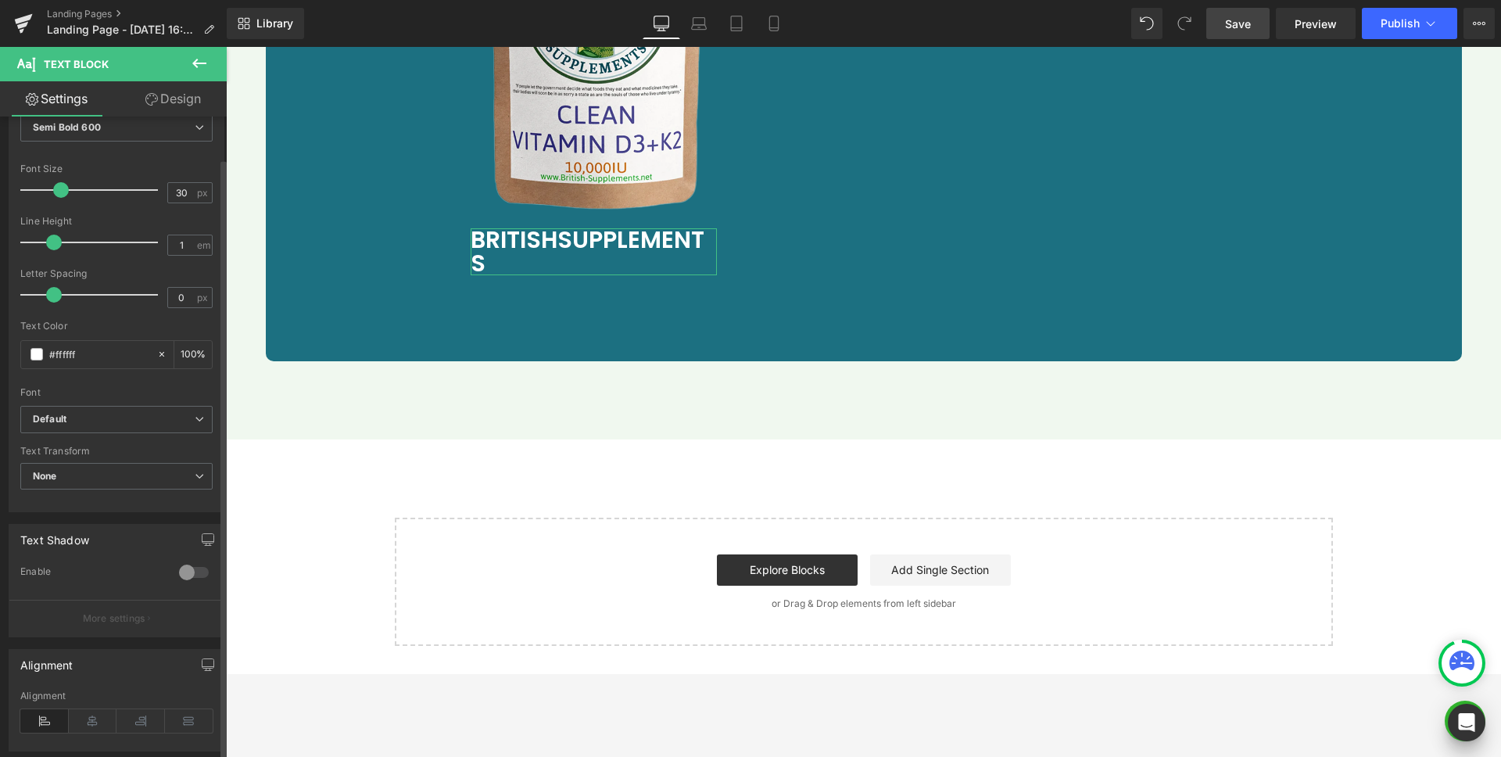
scroll to position [323, 0]
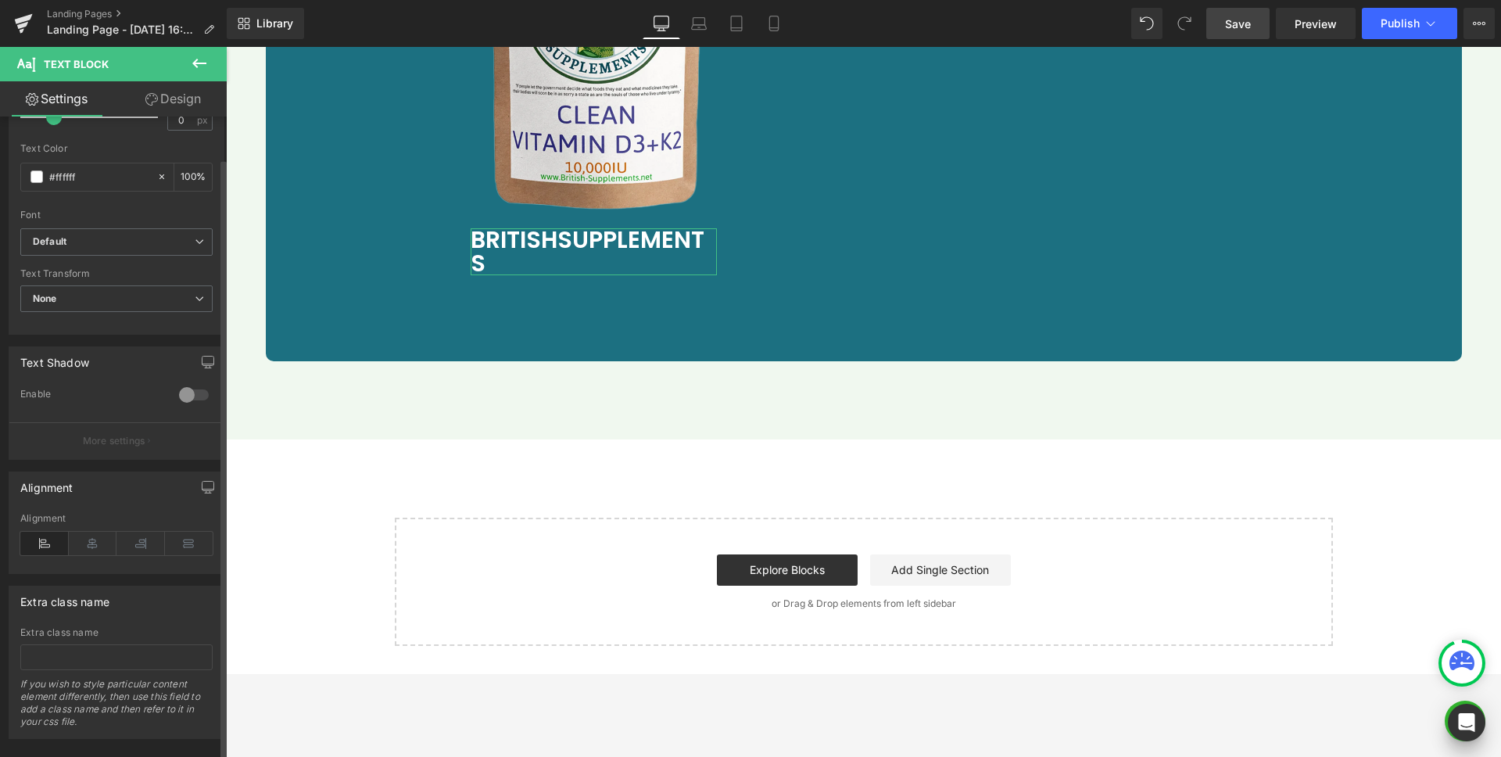
click at [80, 531] on div "Alignment" at bounding box center [116, 543] width 192 height 60
click at [87, 543] on icon at bounding box center [93, 543] width 48 height 23
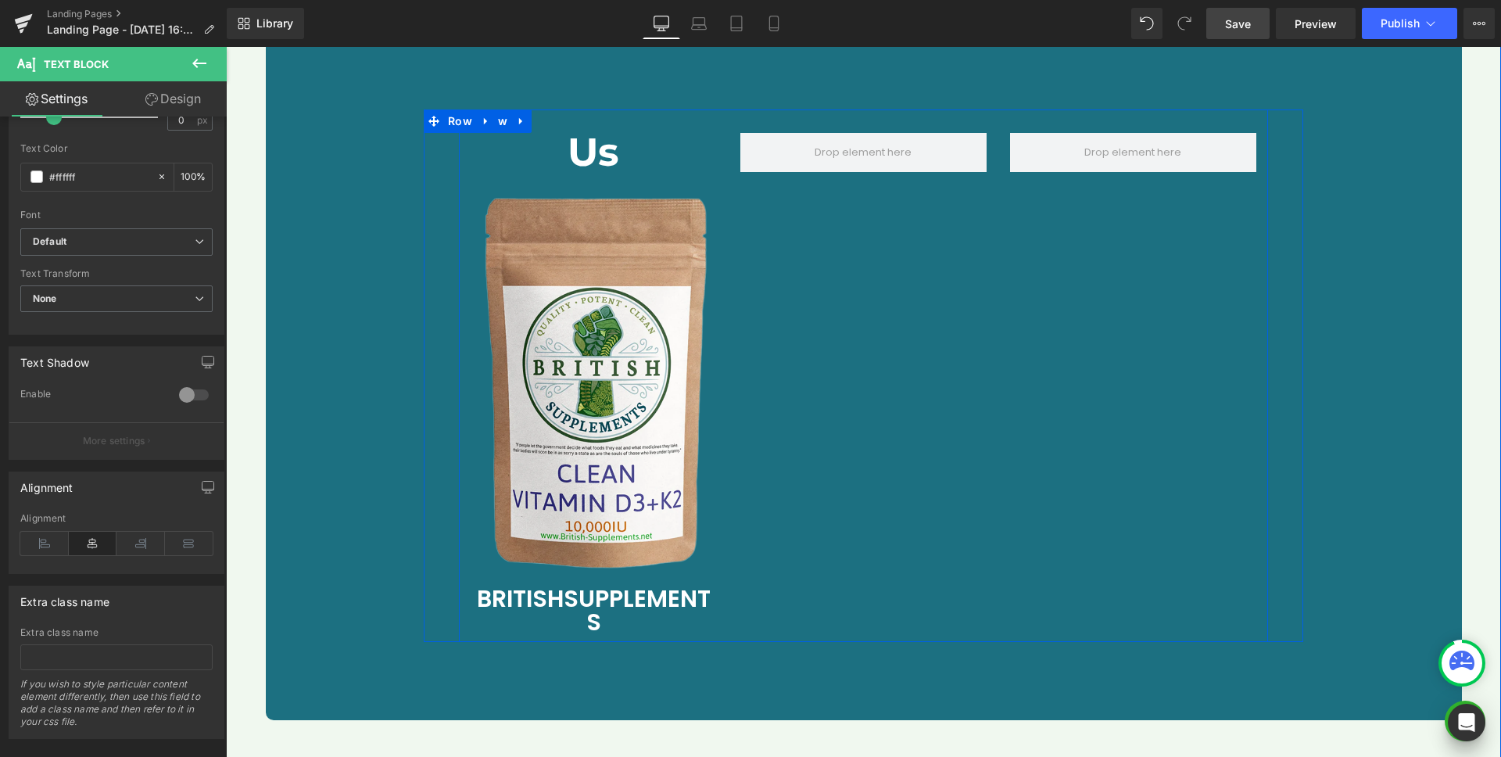
scroll to position [5086, 0]
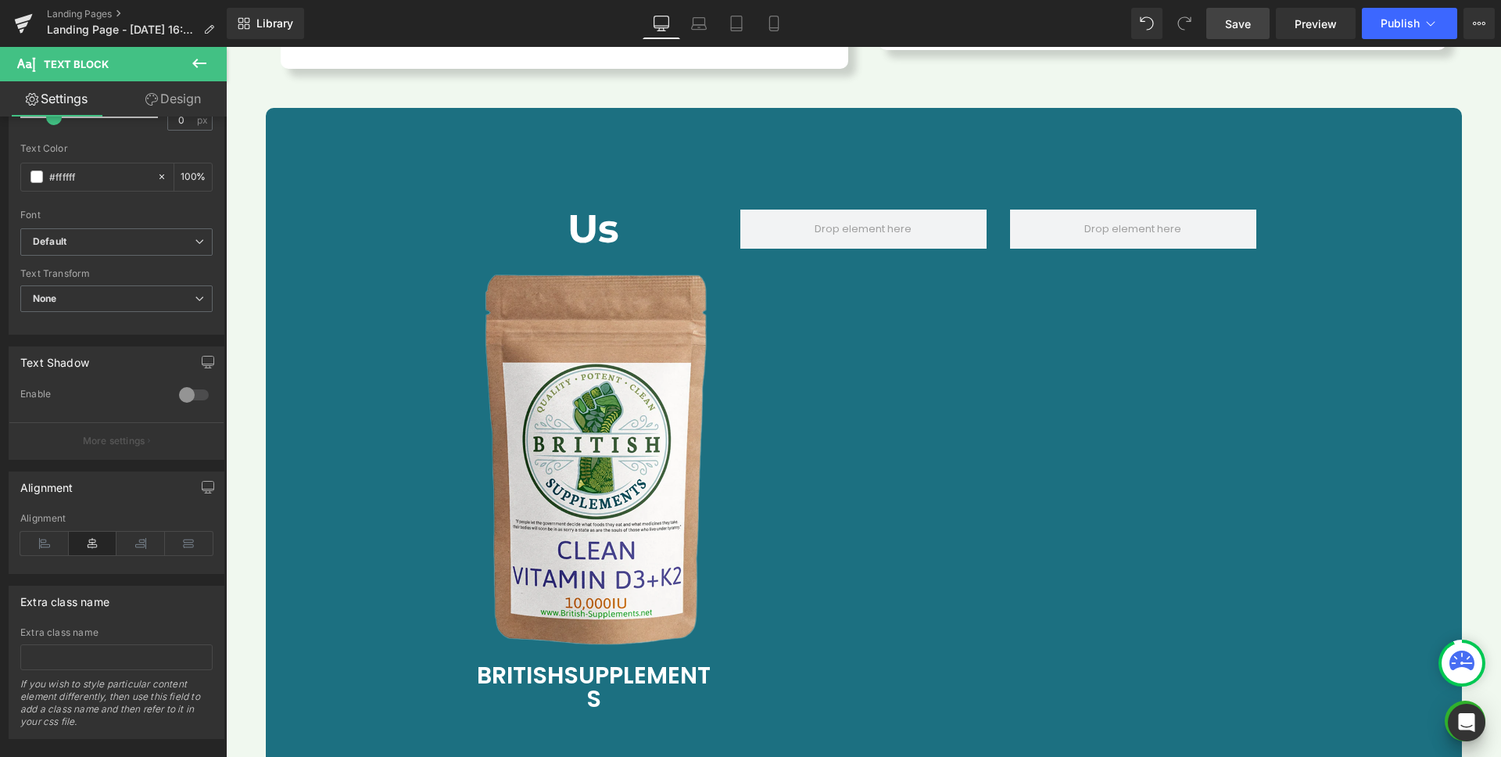
click at [196, 66] on icon at bounding box center [199, 63] width 14 height 9
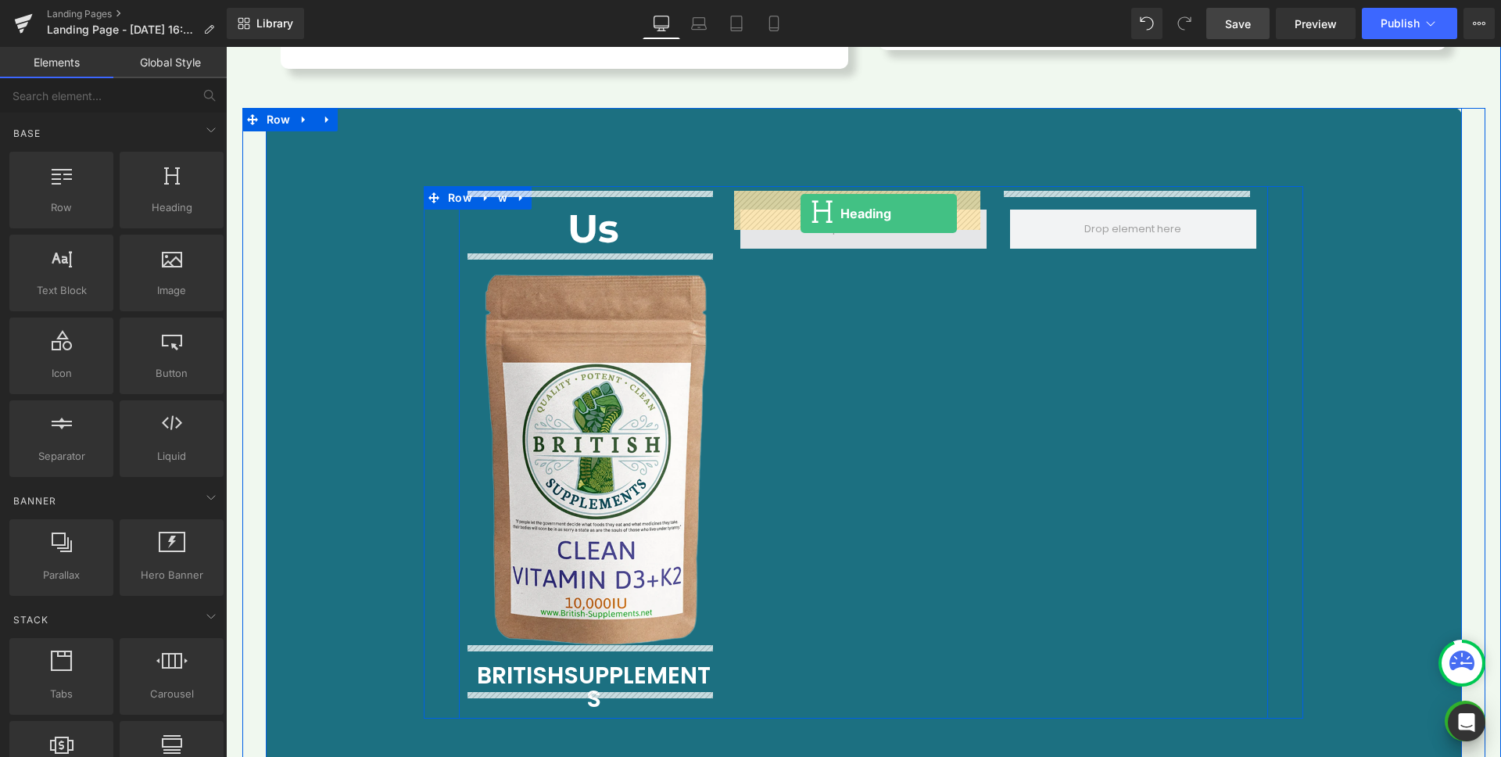
drag, startPoint x: 402, startPoint y: 243, endPoint x: 801, endPoint y: 213, distance: 399.9
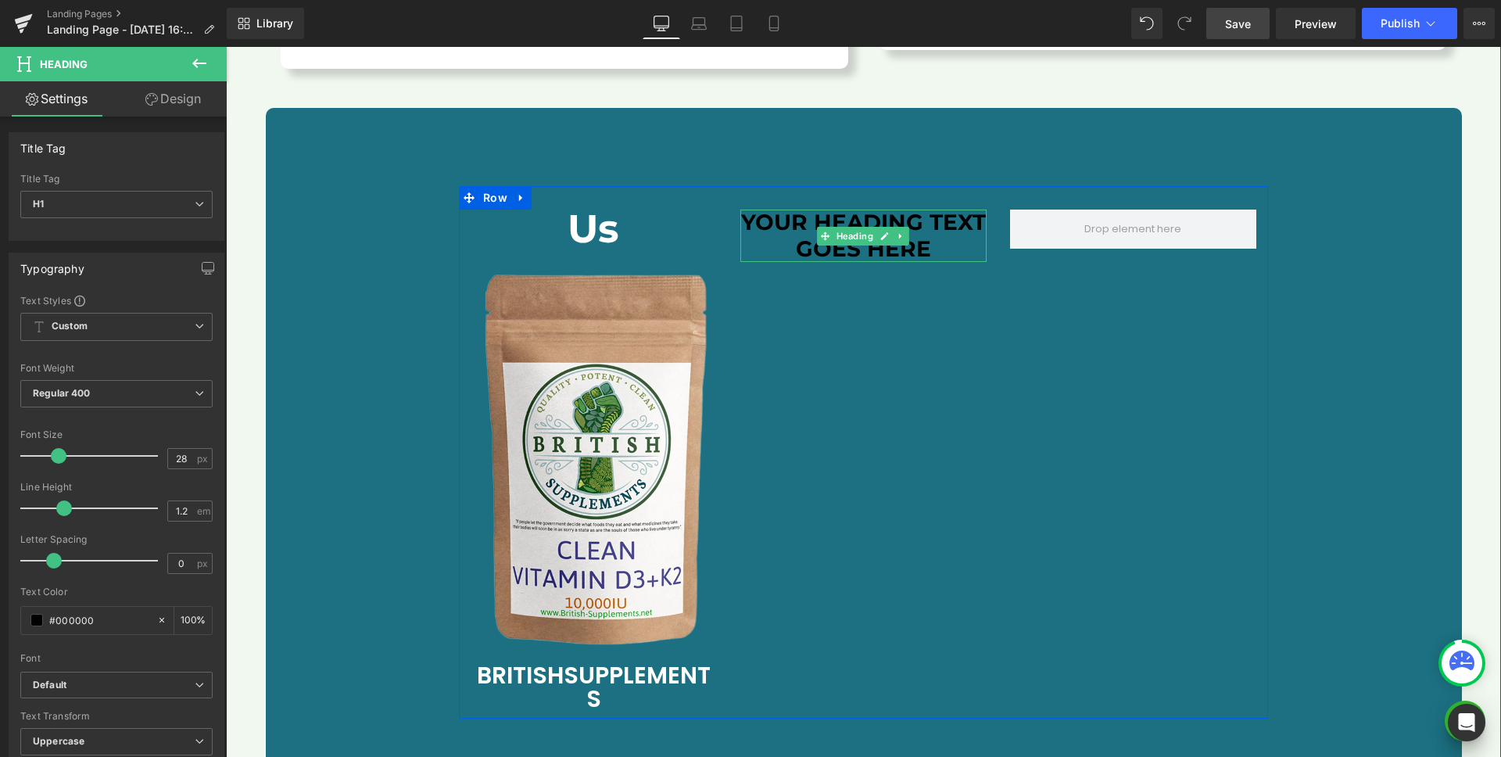
click at [832, 210] on h1 "Your heading text goes here" at bounding box center [864, 236] width 246 height 52
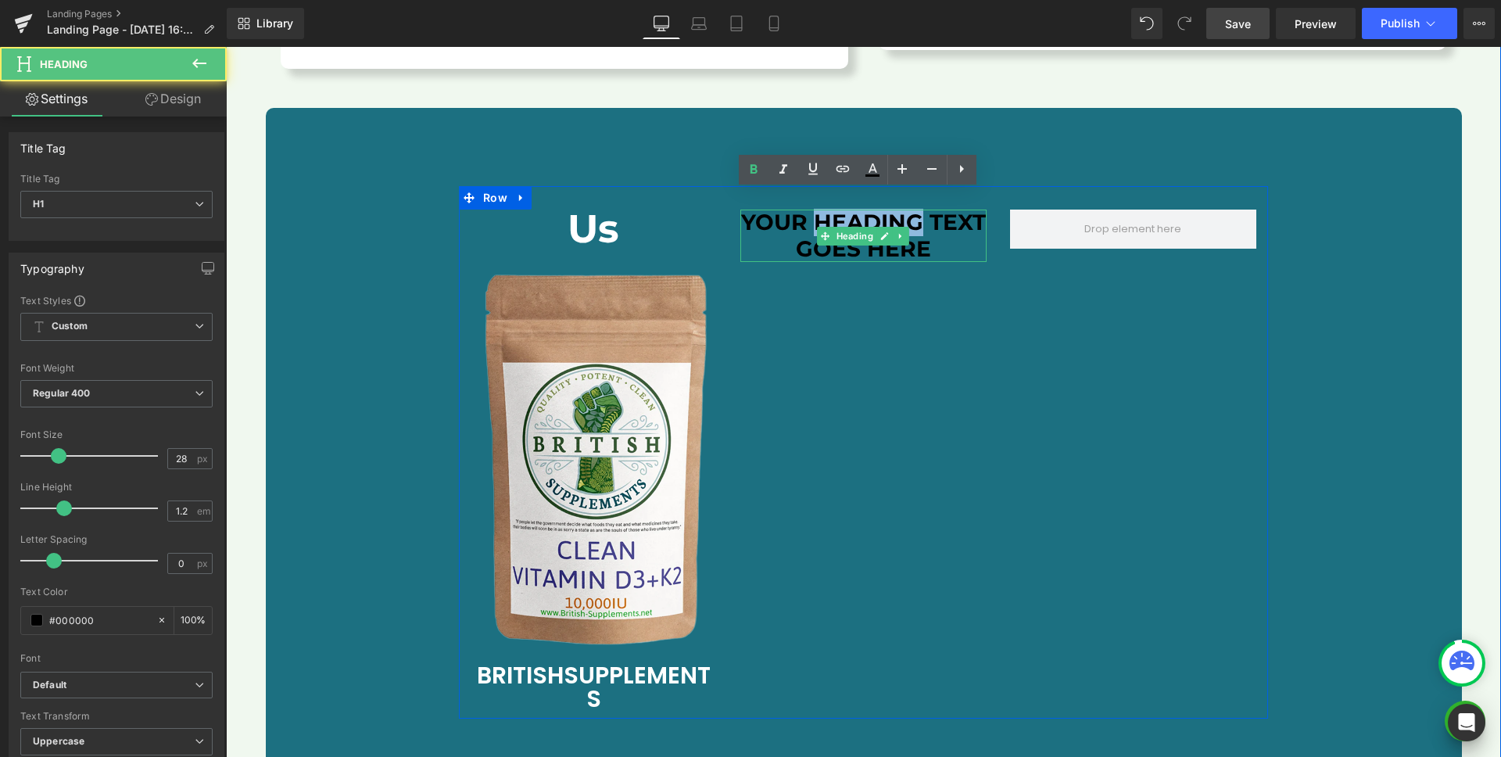
click at [832, 210] on h1 "Your heading text goes here" at bounding box center [864, 236] width 246 height 52
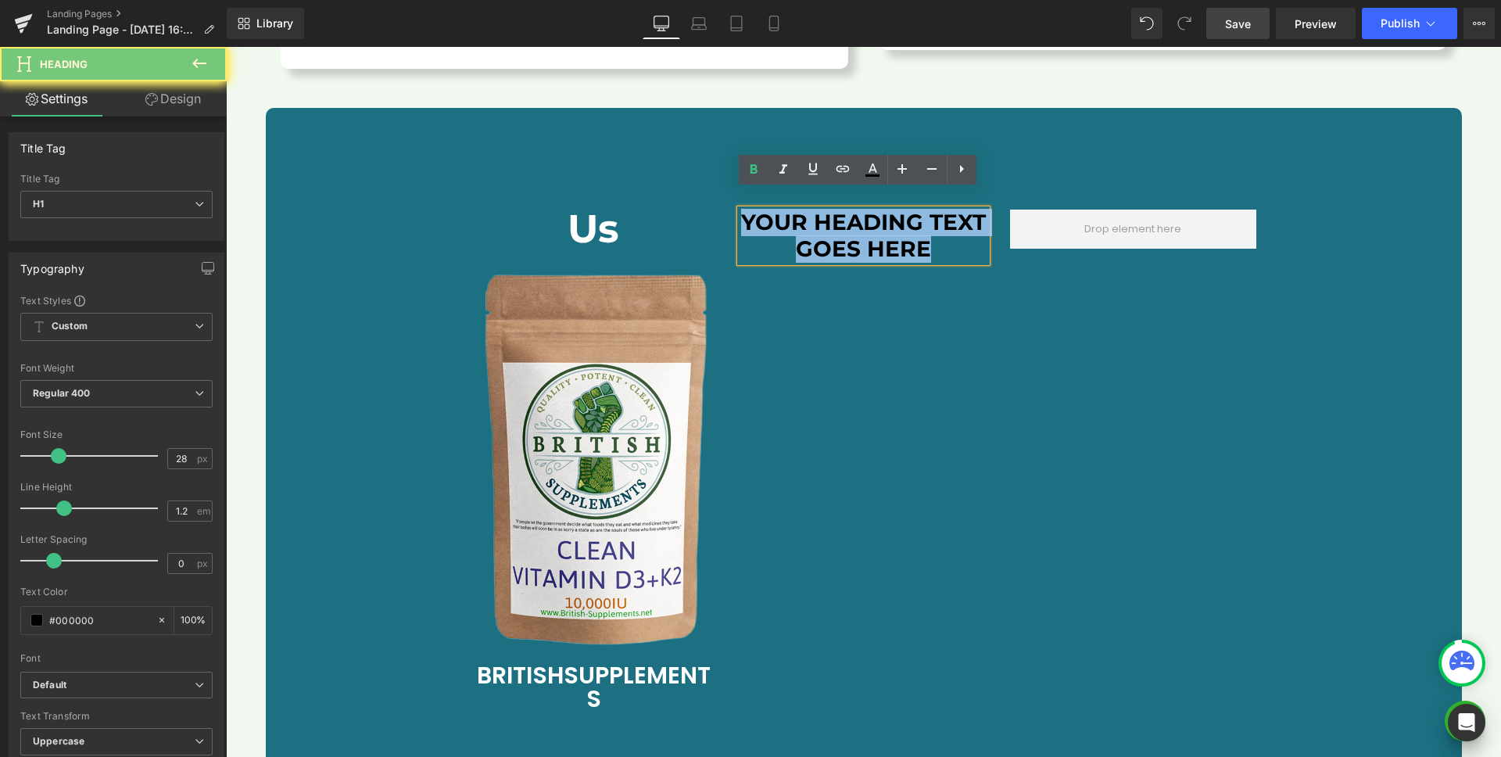
click at [832, 210] on h1 "Your heading text goes here" at bounding box center [864, 236] width 246 height 52
paste div
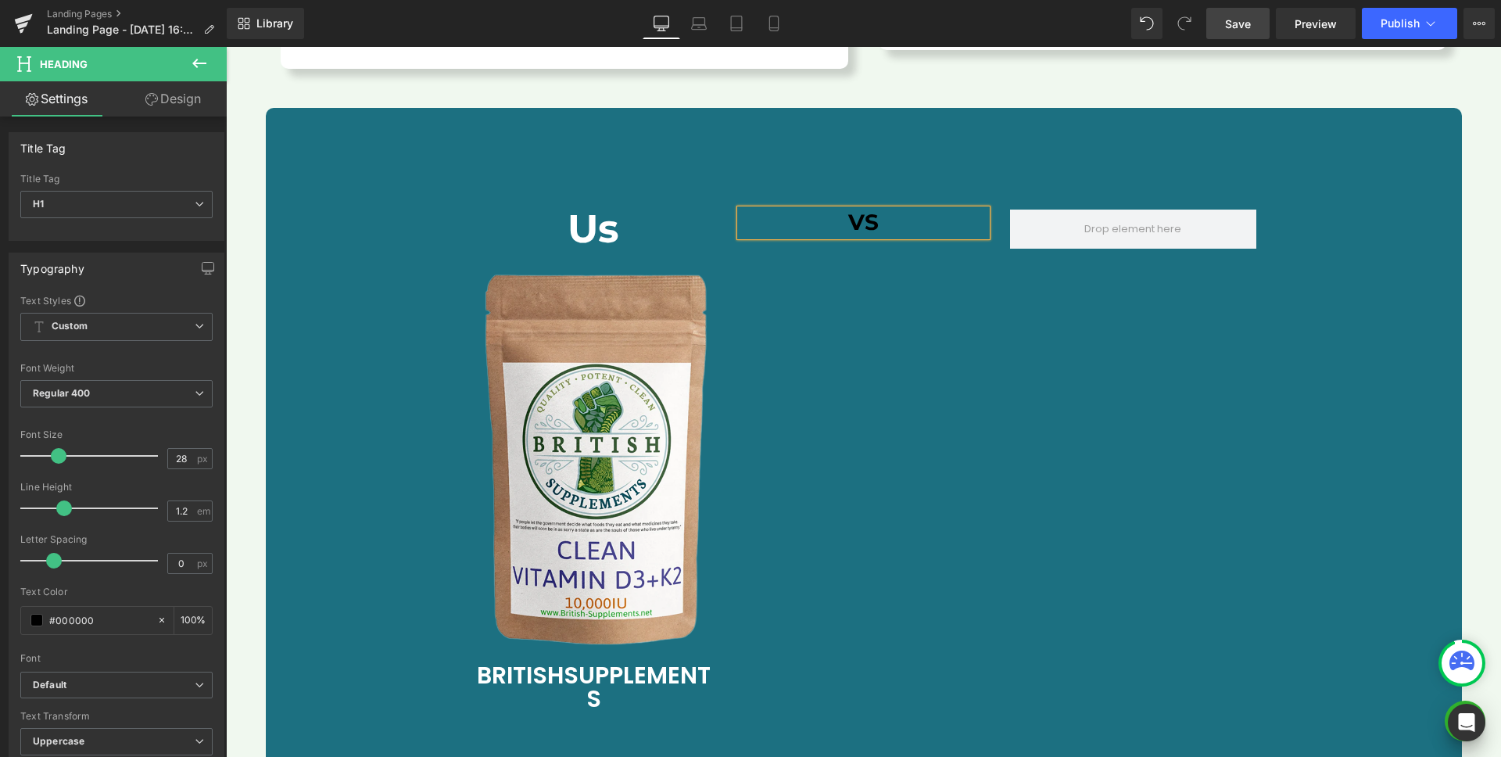
click at [870, 314] on div "Us Heading Image B RITISH S UPPLEMENTS Text Block VS Heading Row" at bounding box center [863, 452] width 809 height 533
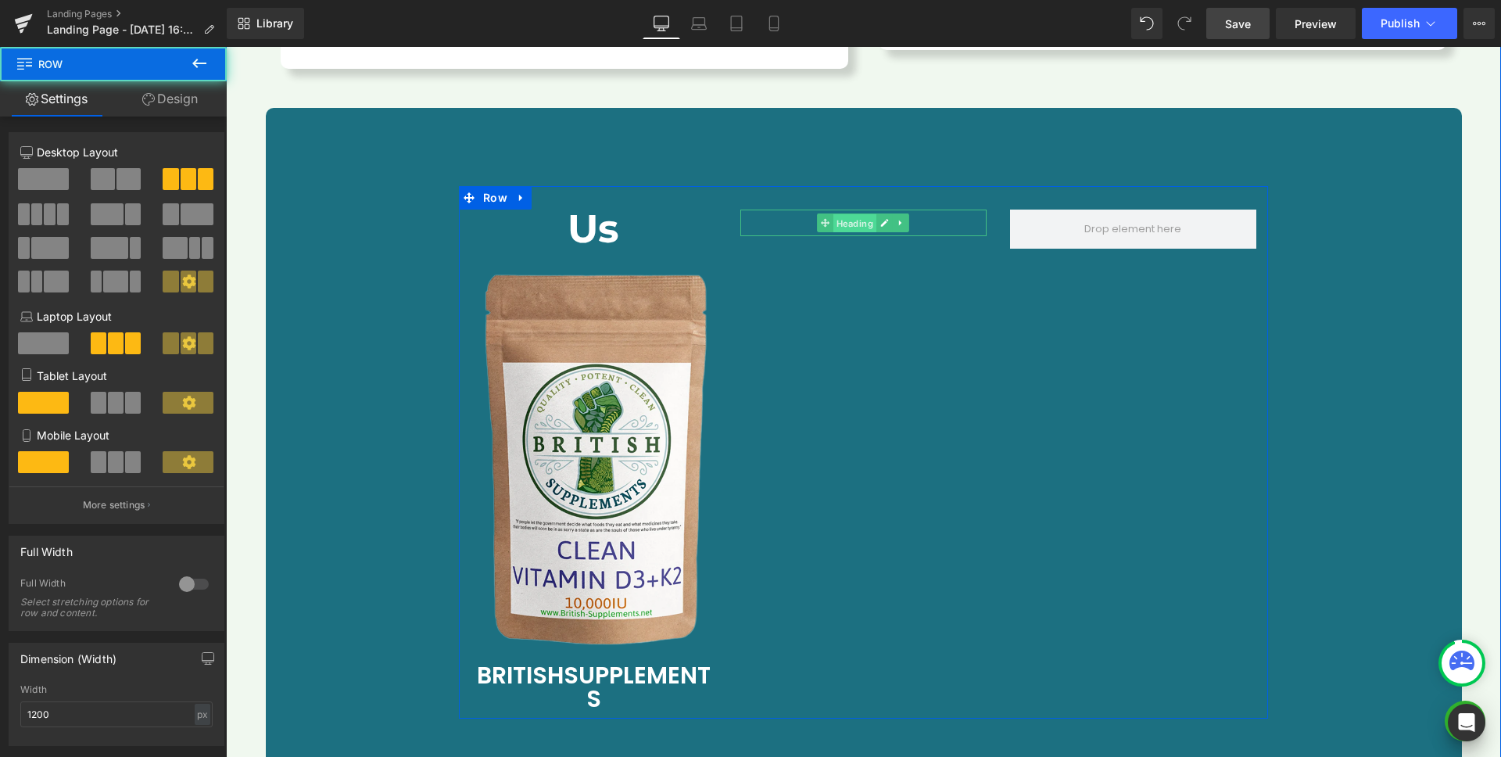
click at [855, 214] on span "Heading" at bounding box center [855, 223] width 43 height 19
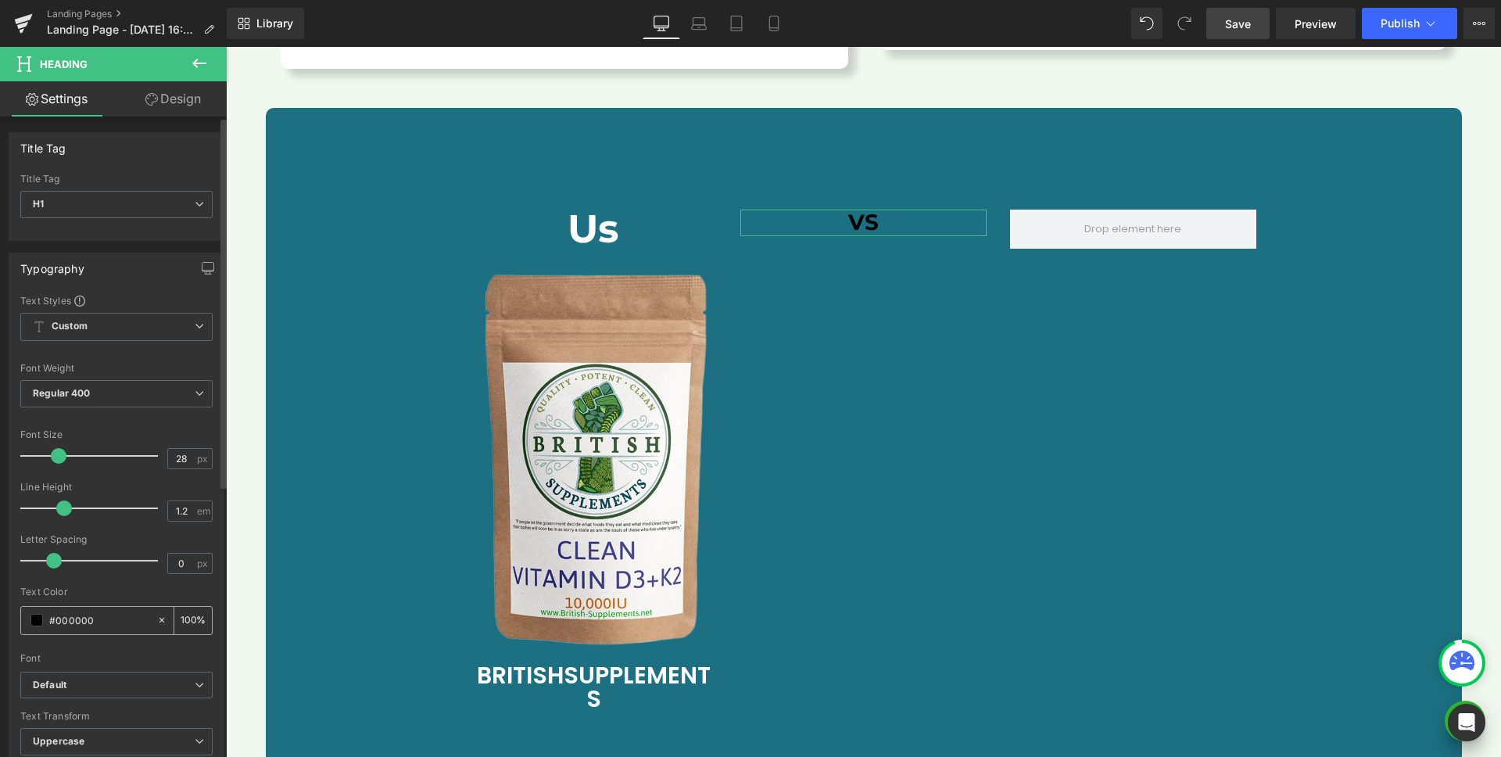
click at [33, 619] on span at bounding box center [36, 620] width 13 height 13
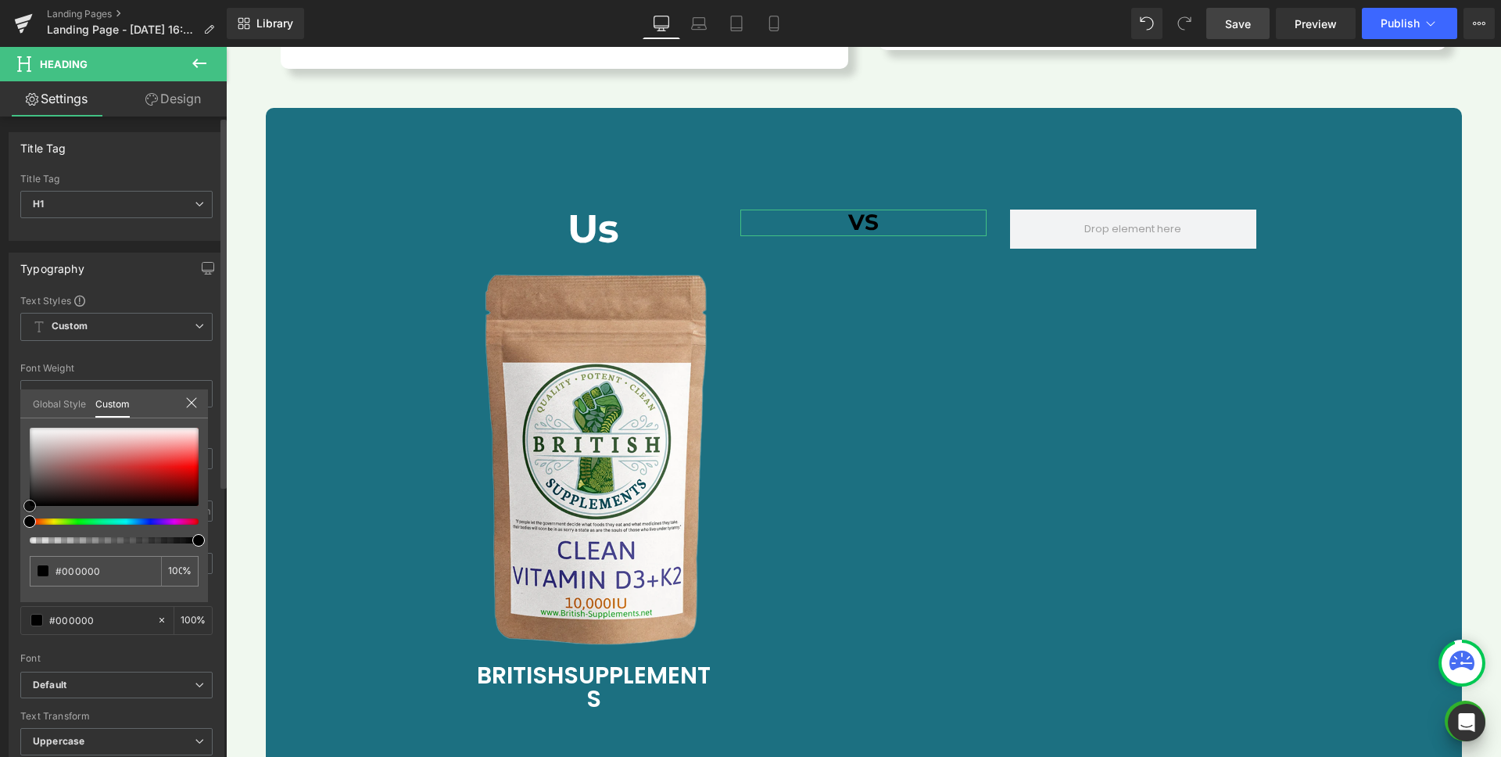
type input "#847575"
type input "#908282"
type input "#ffffff"
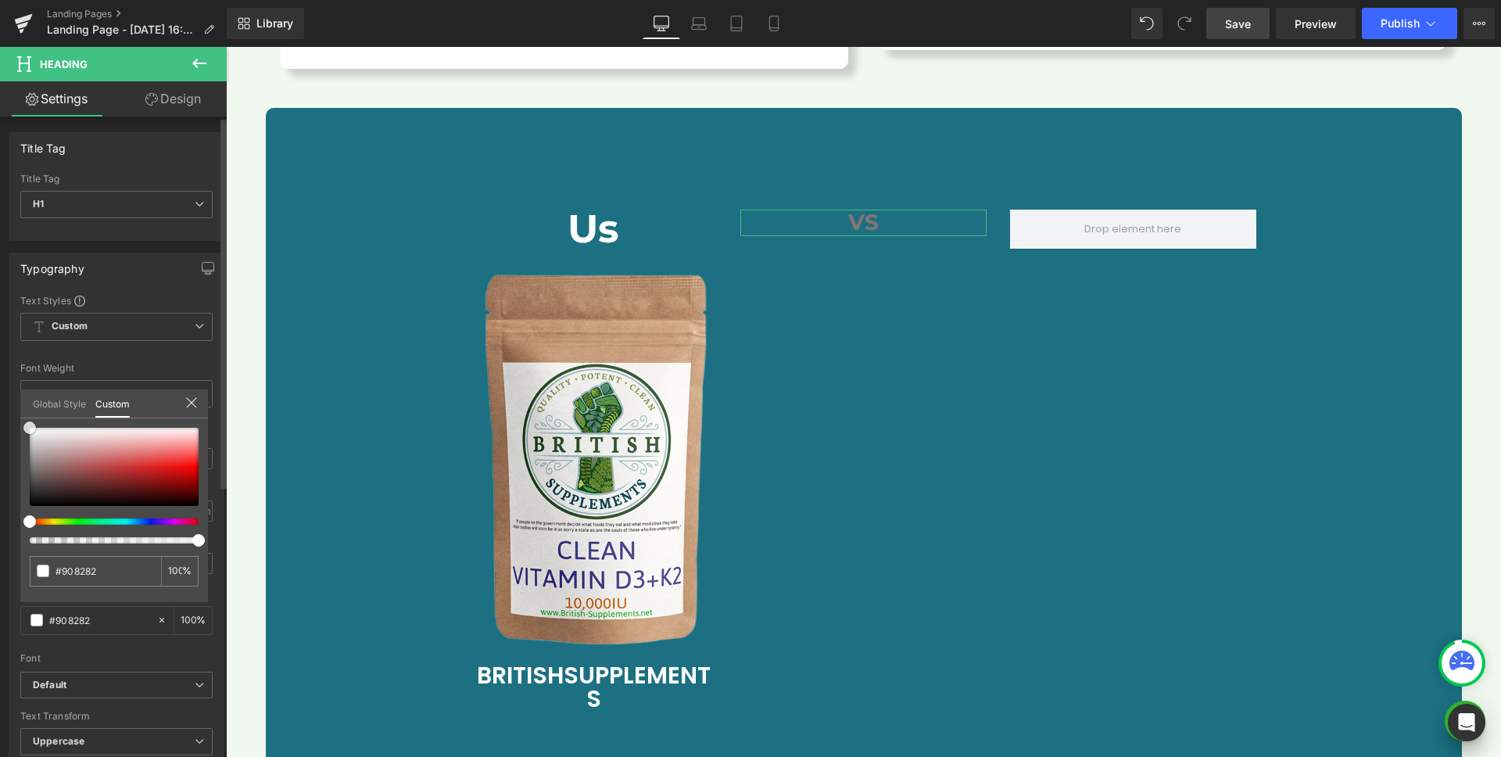
type input "#ffffff"
drag, startPoint x: 38, startPoint y: 461, endPoint x: 20, endPoint y: 415, distance: 49.5
click at [20, 415] on div "Global Style Custom Setup Global Style #ffffff 100 %" at bounding box center [114, 413] width 188 height 48
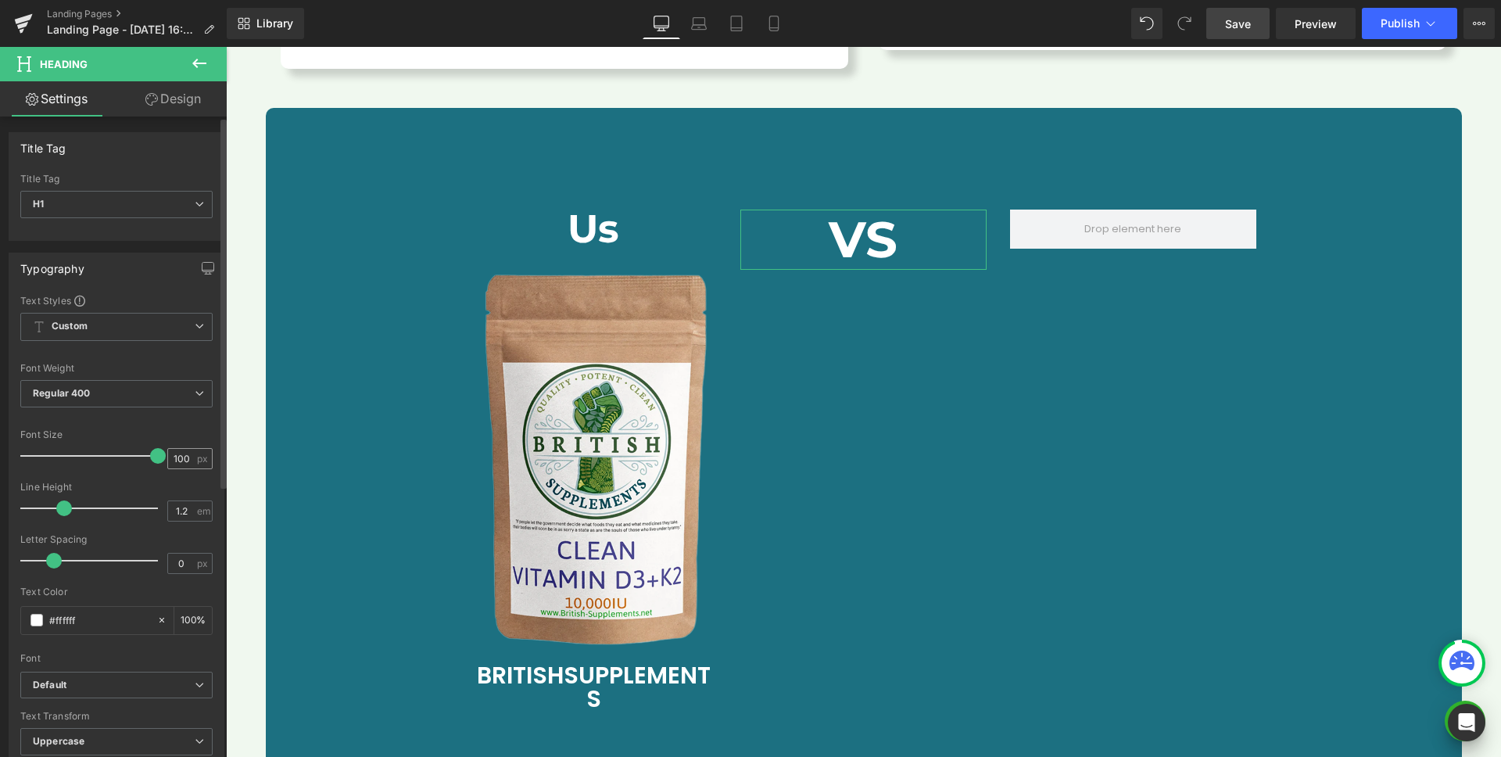
drag, startPoint x: 56, startPoint y: 456, endPoint x: 165, endPoint y: 459, distance: 108.7
click at [165, 459] on div "Font Size 100 px" at bounding box center [116, 455] width 192 height 52
click at [179, 460] on input "100" at bounding box center [181, 459] width 27 height 20
type input "120"
type input "0.9"
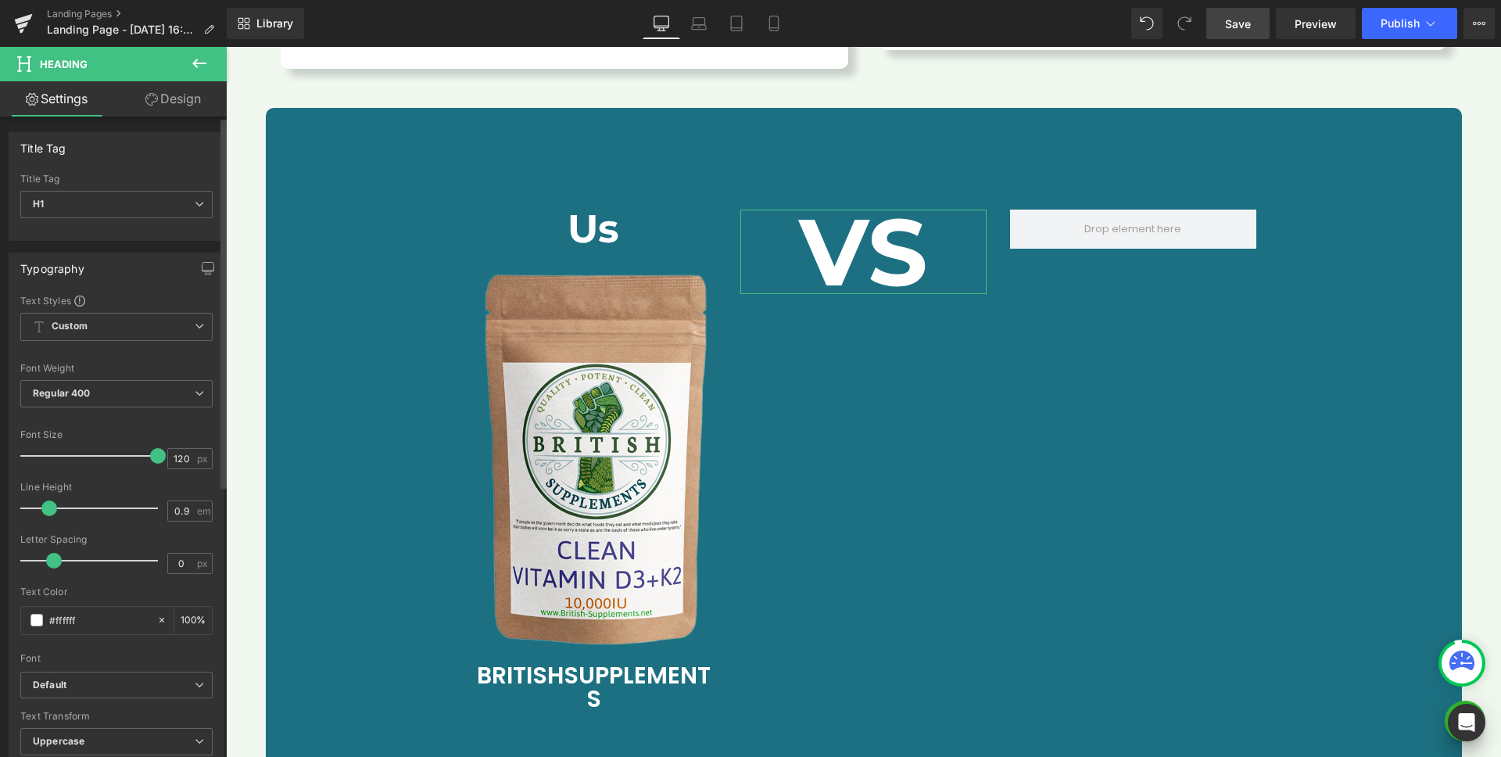
drag, startPoint x: 64, startPoint y: 511, endPoint x: 52, endPoint y: 510, distance: 12.5
click at [52, 510] on span at bounding box center [49, 508] width 16 height 16
click at [116, 487] on div "Line Height" at bounding box center [116, 487] width 192 height 11
click at [199, 65] on icon at bounding box center [199, 63] width 19 height 19
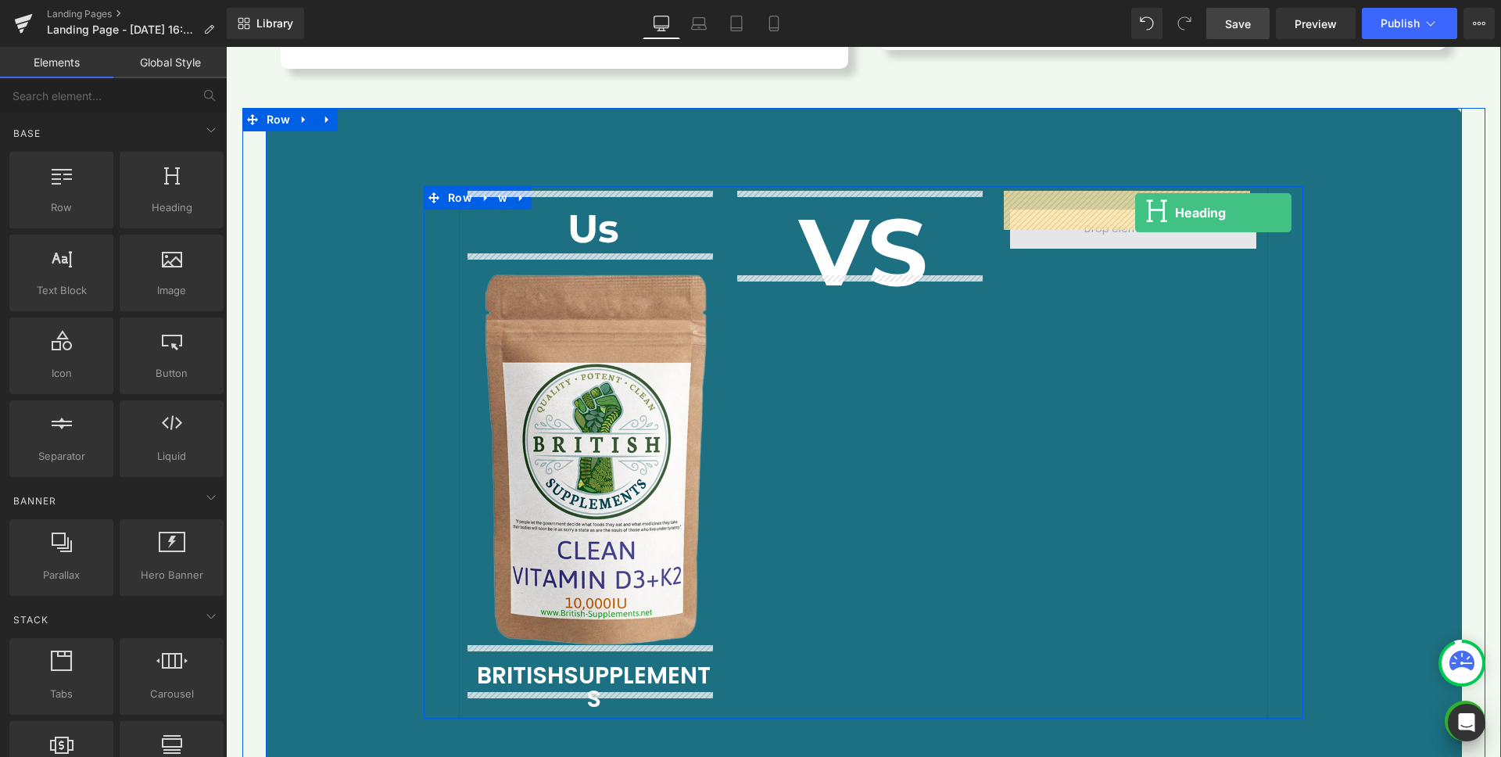
drag, startPoint x: 373, startPoint y: 242, endPoint x: 1135, endPoint y: 213, distance: 763.0
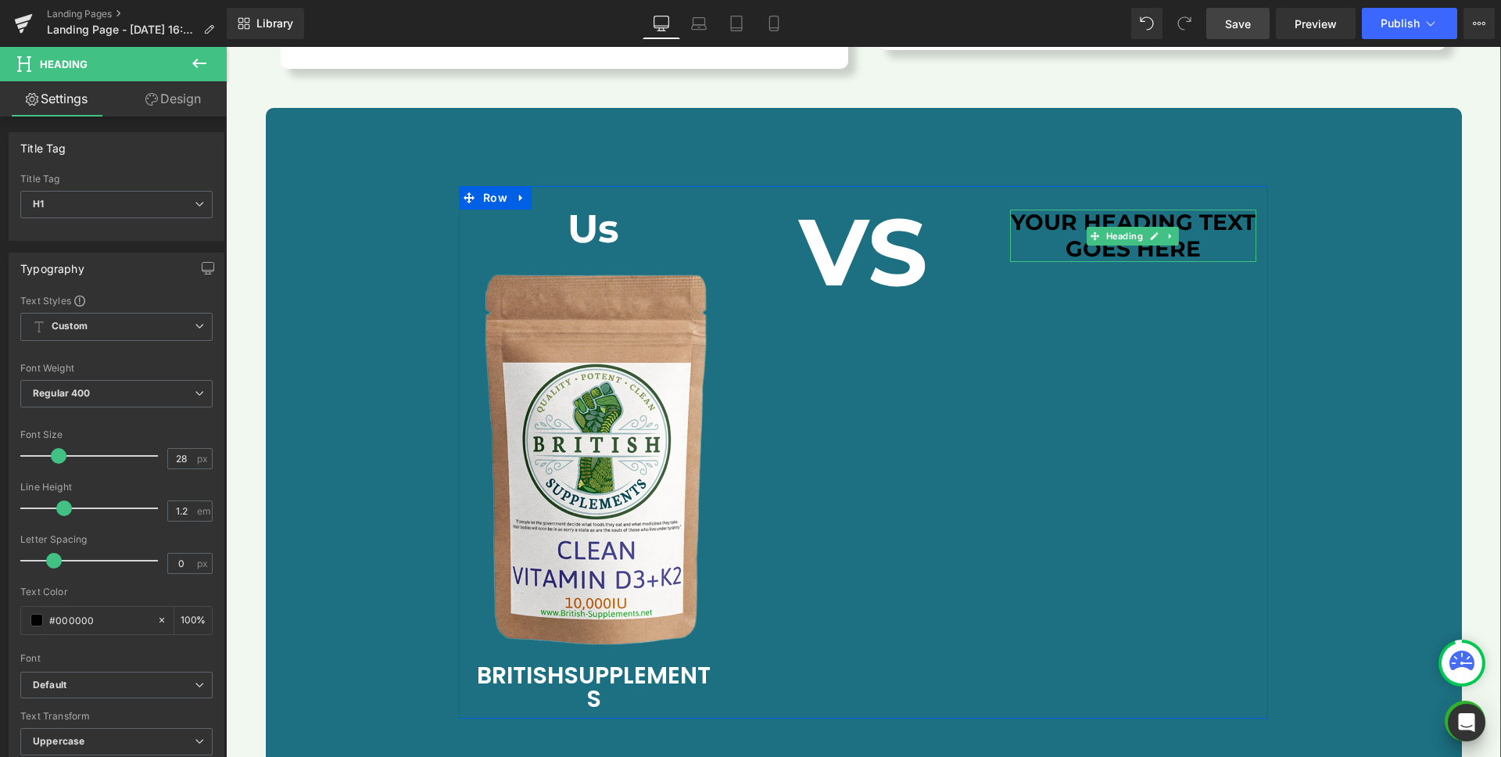
click at [1081, 210] on h1 "Your heading text goes here" at bounding box center [1133, 236] width 246 height 52
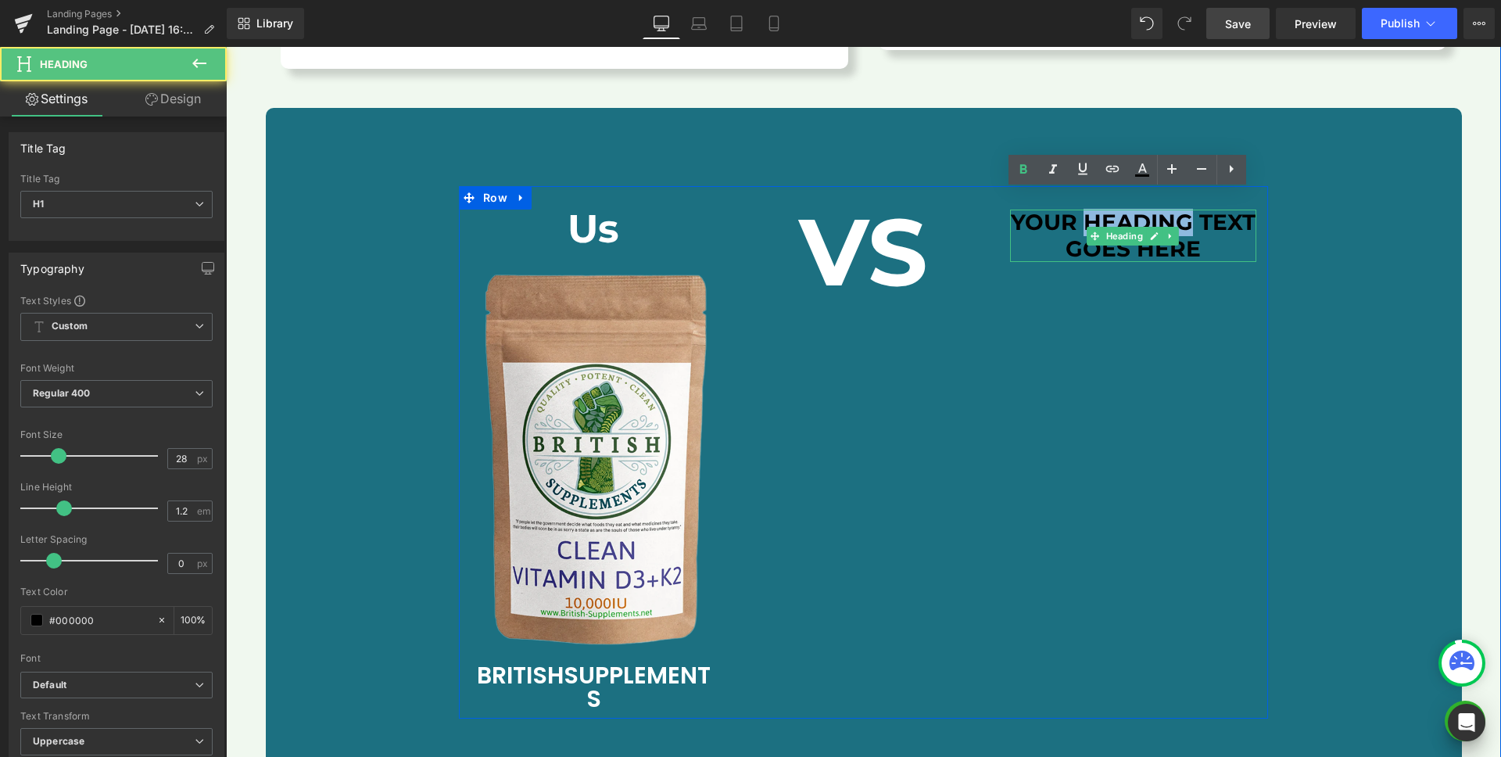
click at [1081, 210] on h1 "Your heading text goes here" at bounding box center [1133, 236] width 246 height 52
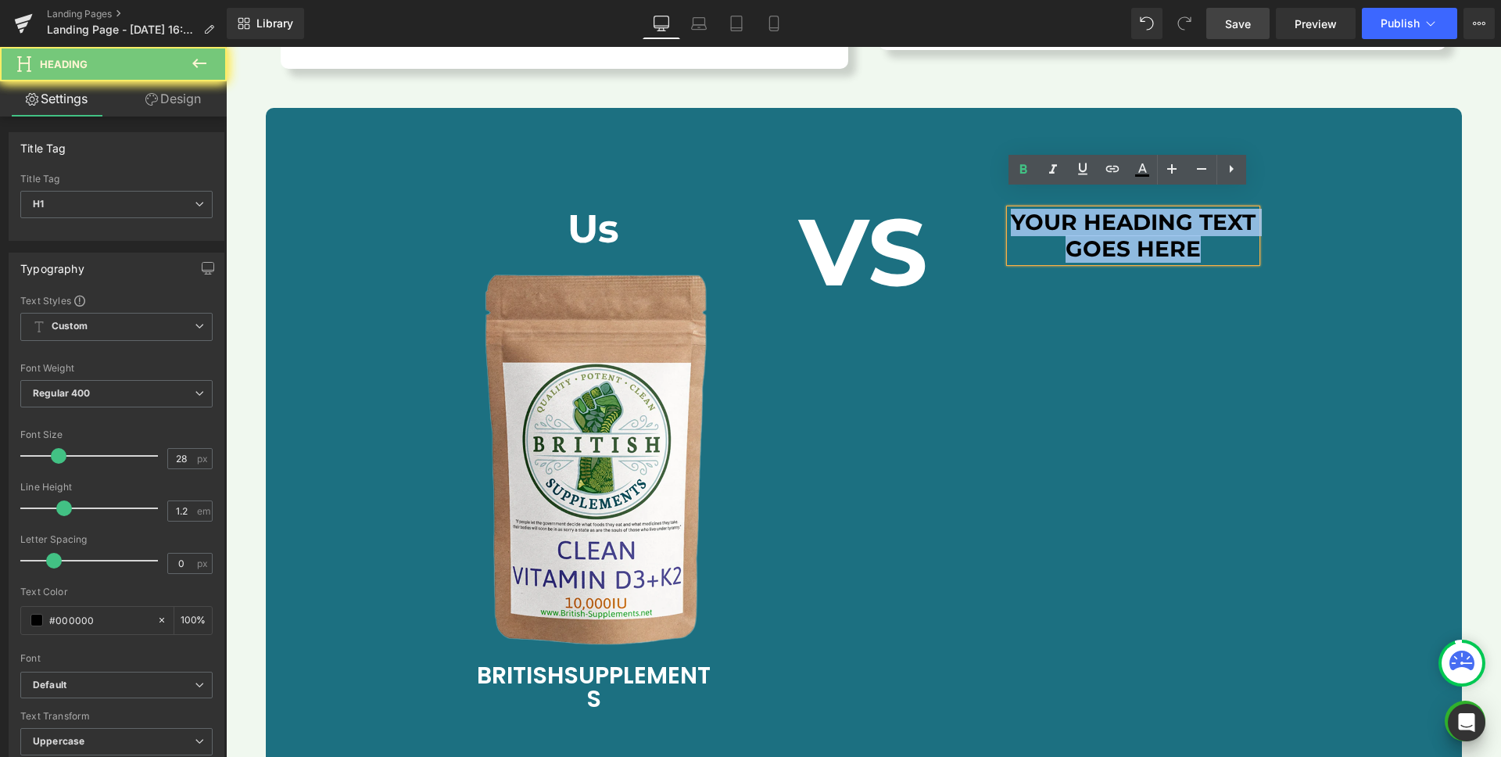
click at [1081, 210] on h1 "Your heading text goes here" at bounding box center [1133, 236] width 246 height 52
paste div
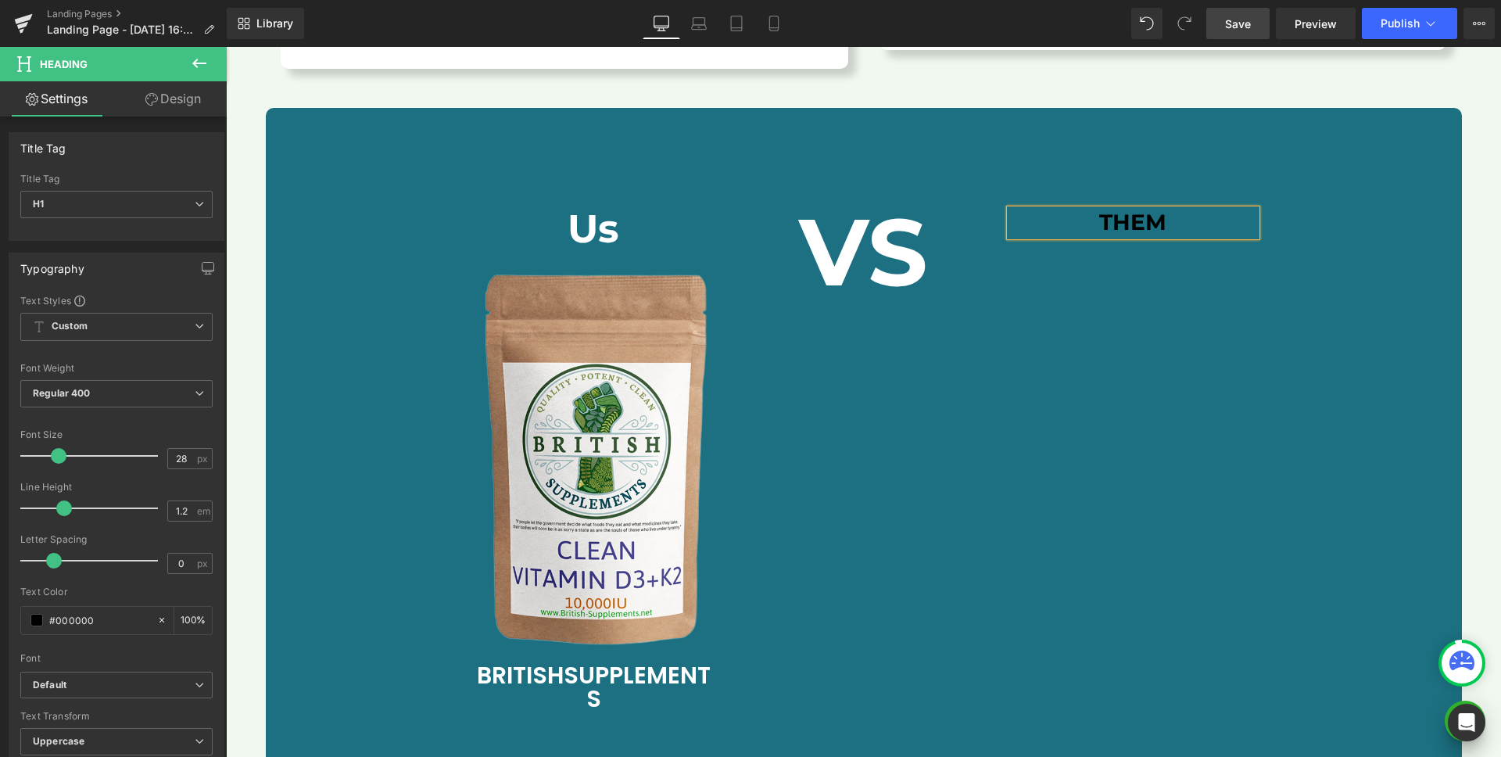
click at [1105, 285] on div "Us Heading Image B RITISH S UPPLEMENTS Text Block VS Heading Them Heading Row" at bounding box center [863, 452] width 809 height 533
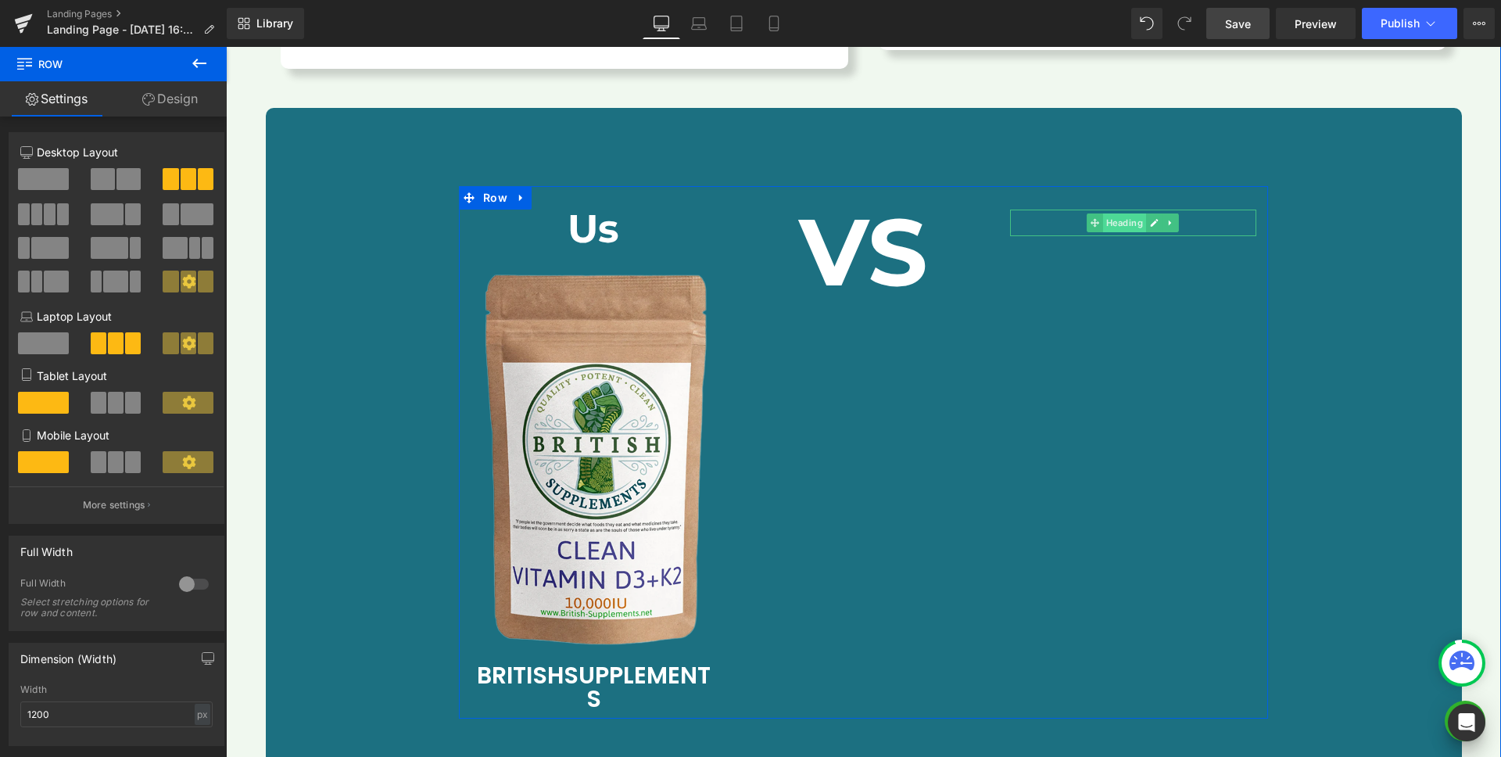
click at [1123, 213] on span "Heading" at bounding box center [1124, 222] width 43 height 19
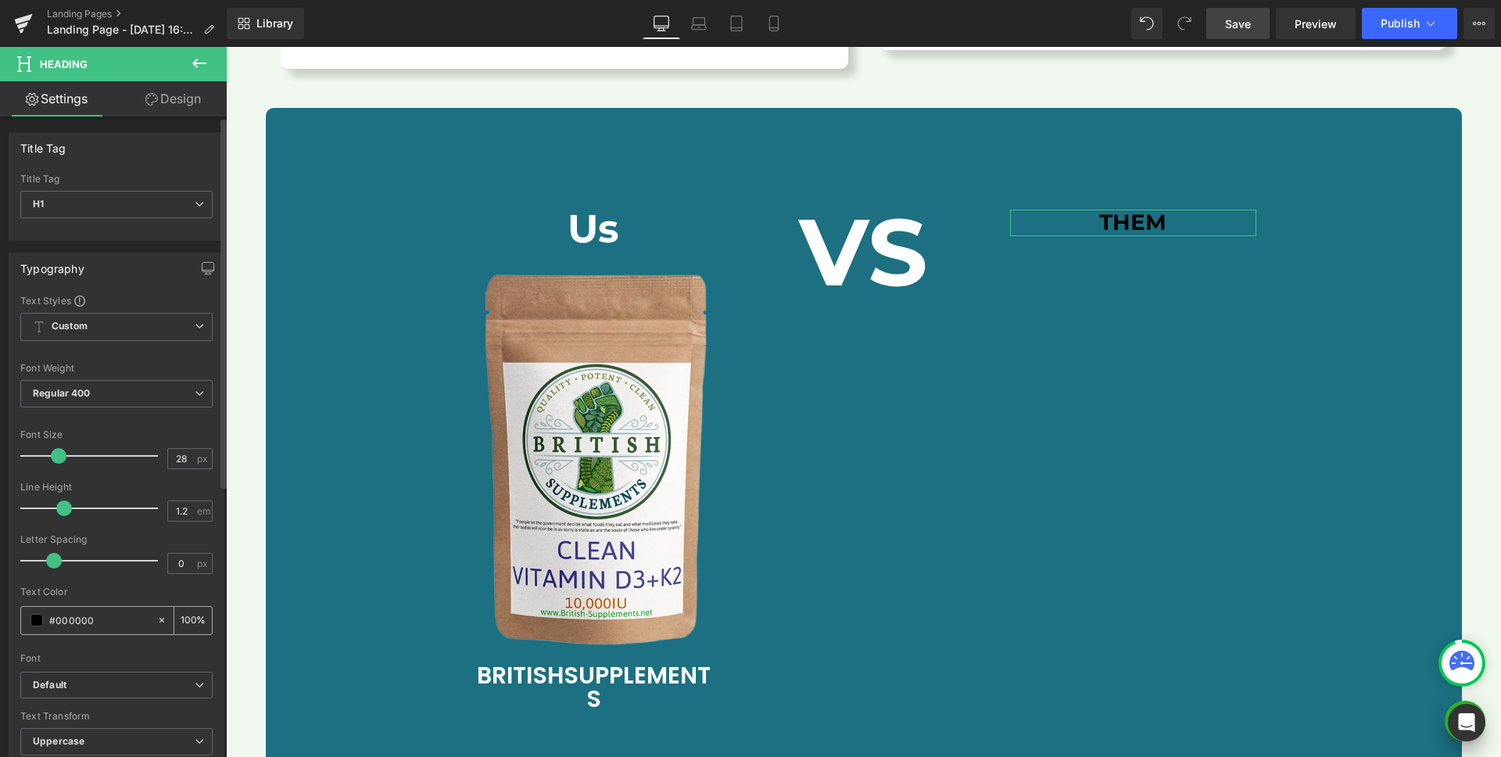
click at [38, 618] on span at bounding box center [36, 620] width 13 height 13
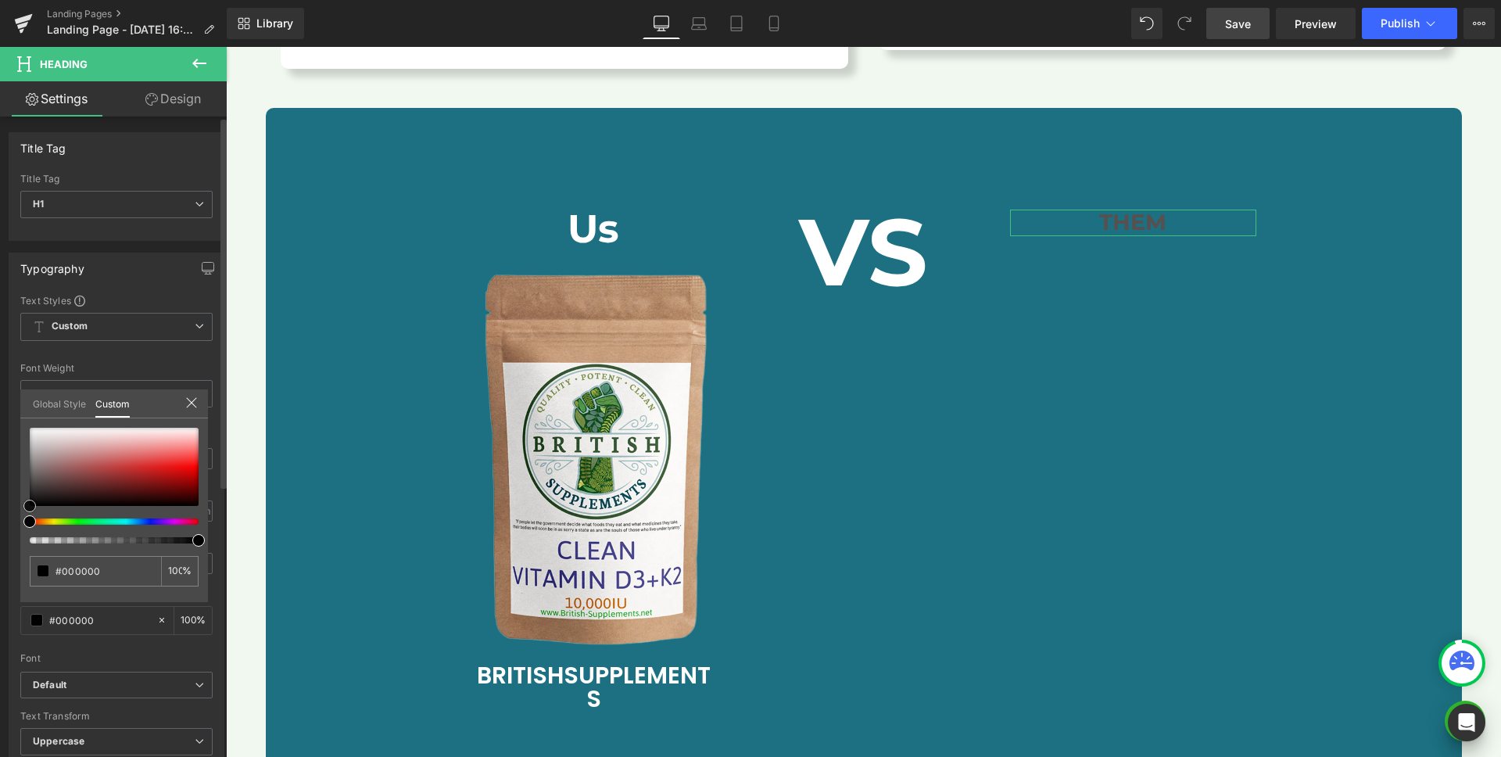
type input "#594f4f"
type input "#a5a5a5"
type input "#e5e5e5"
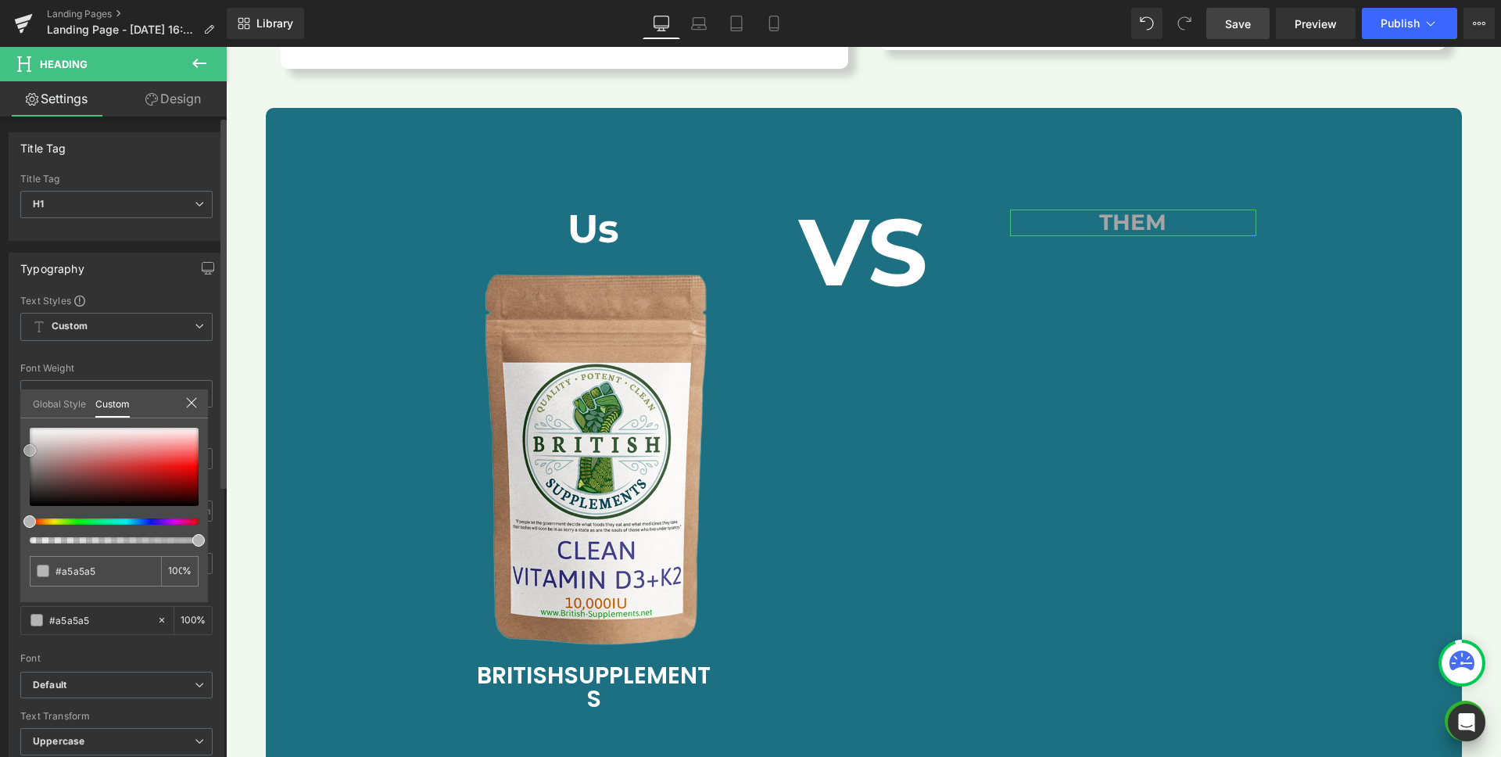
type input "#e5e5e5"
type input "#ffffff"
drag, startPoint x: 40, startPoint y: 479, endPoint x: 8, endPoint y: 425, distance: 63.4
click at [8, 425] on div "Typography Text Styles Custom Custom Setup Global Style Custom Setup Global Sty…" at bounding box center [117, 509] width 234 height 537
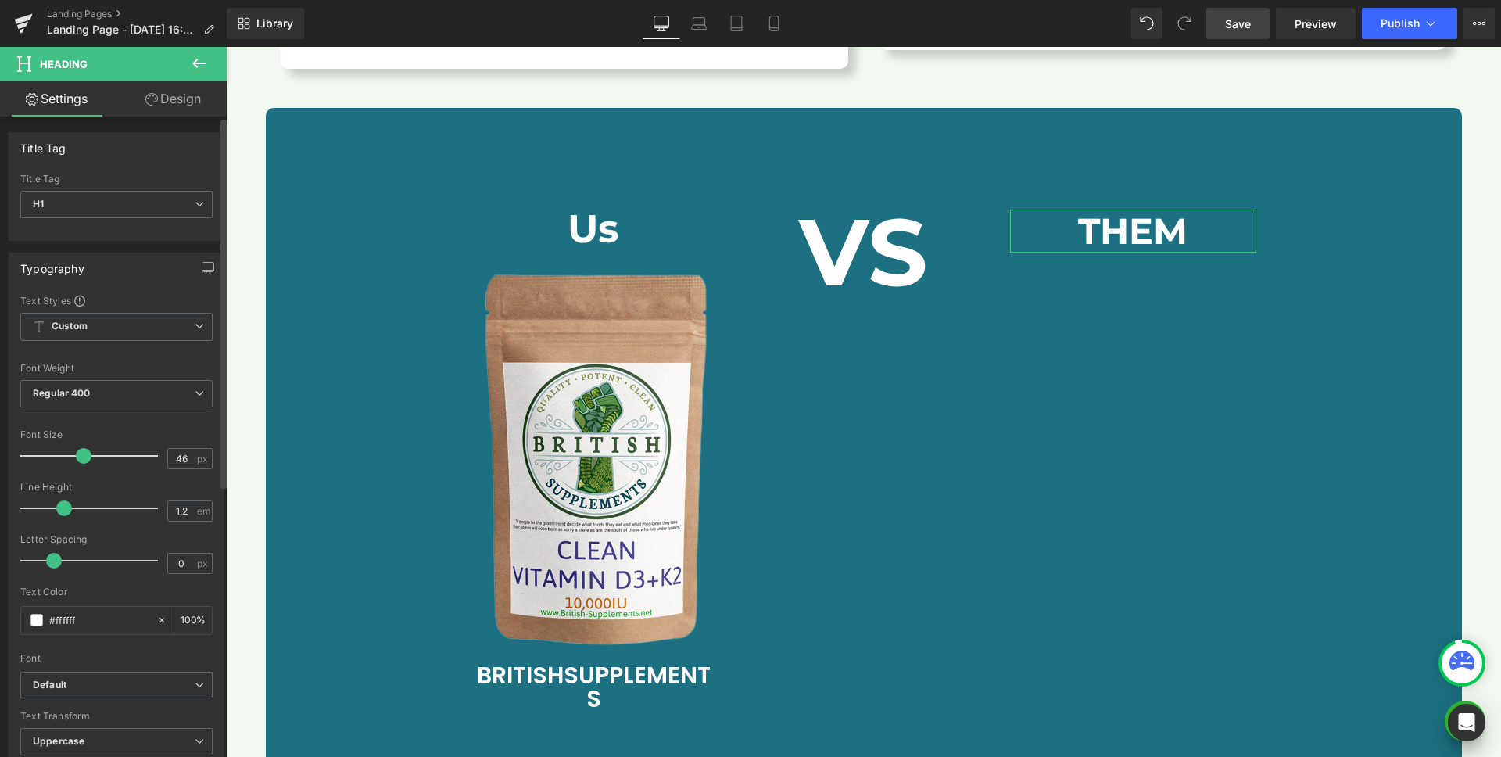
drag, startPoint x: 53, startPoint y: 457, endPoint x: 77, endPoint y: 457, distance: 24.2
click at [77, 457] on span at bounding box center [84, 456] width 16 height 16
type input "50"
click at [60, 512] on span at bounding box center [64, 508] width 16 height 16
type input "1"
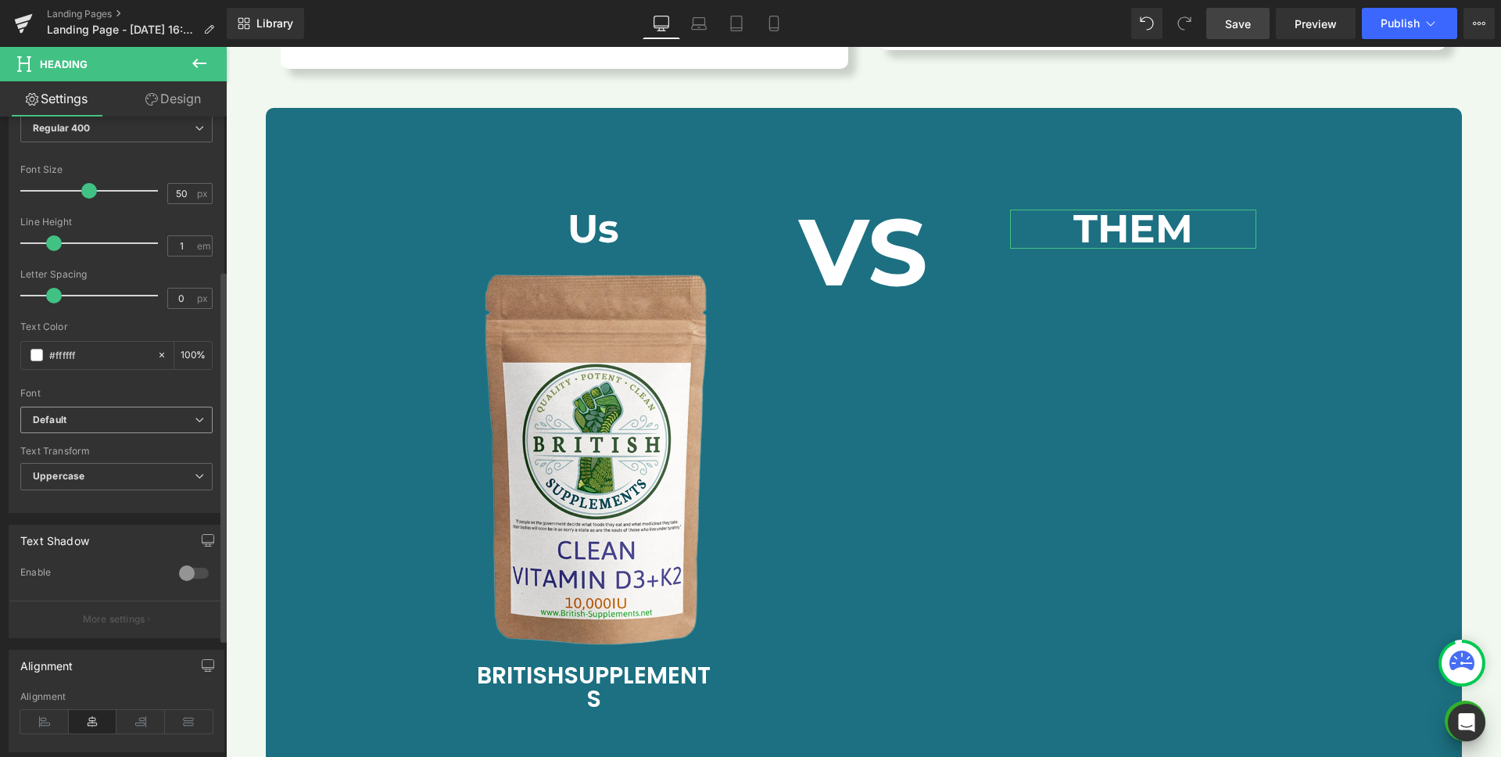
scroll to position [195, 0]
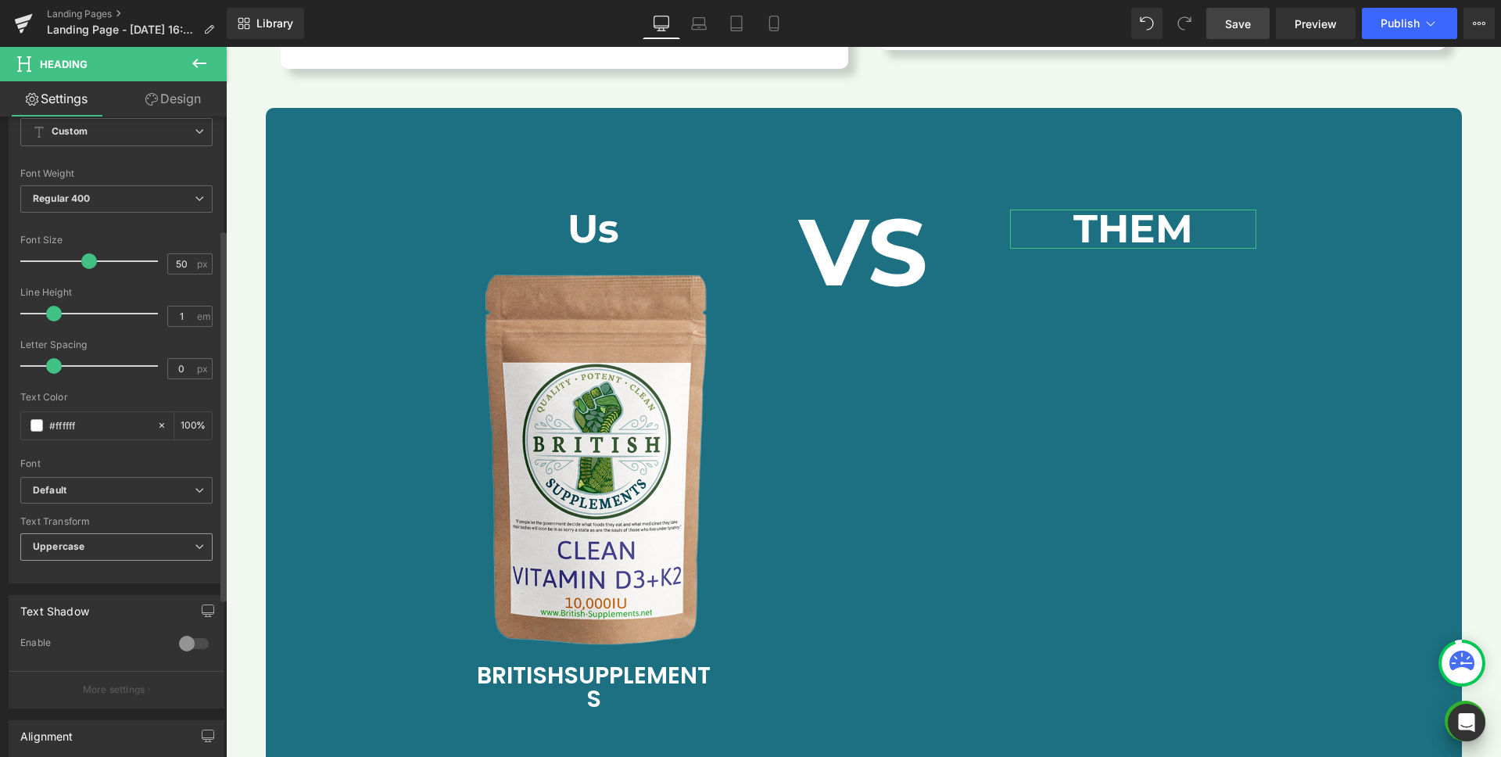
click at [80, 554] on span "Uppercase" at bounding box center [116, 546] width 192 height 27
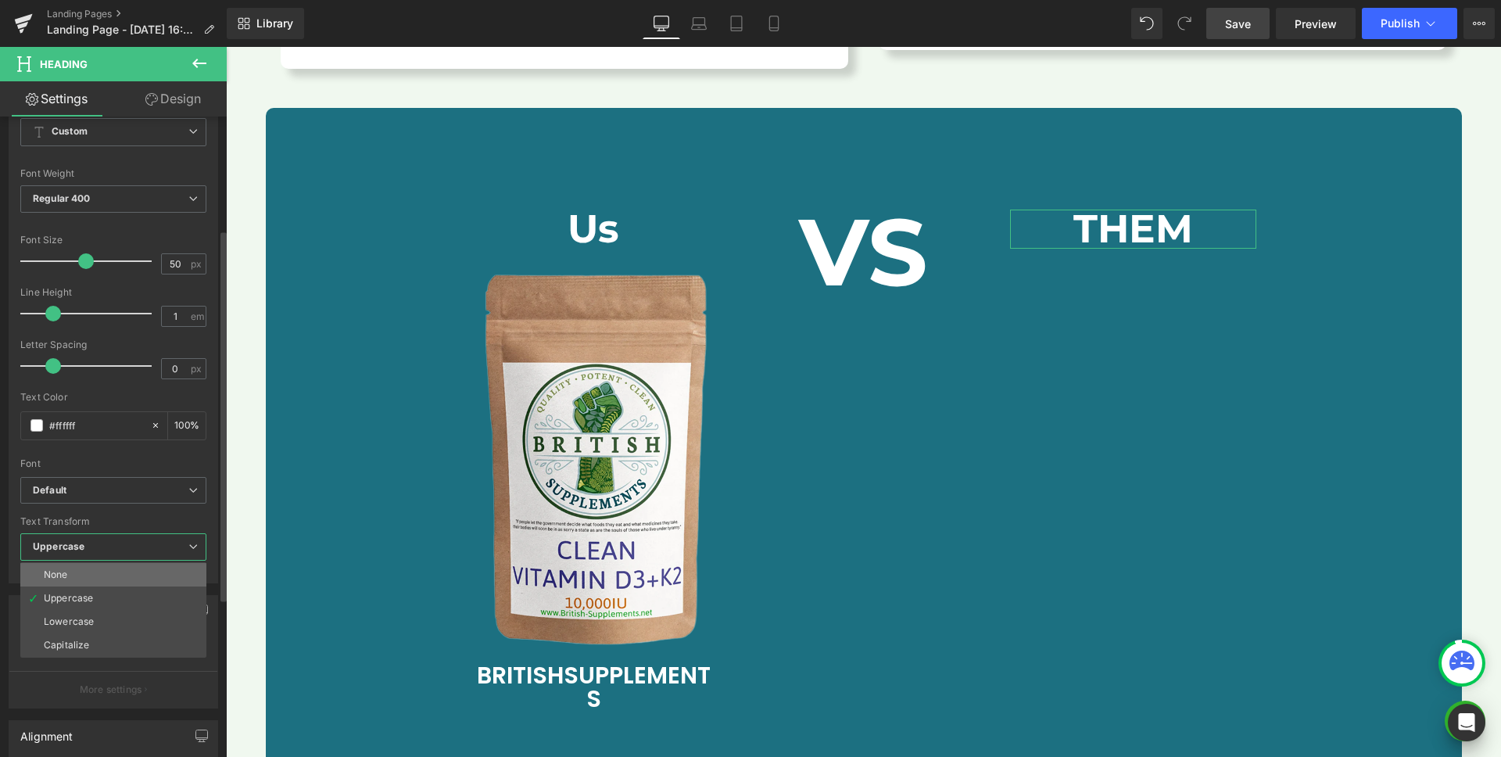
click at [74, 574] on li "None" at bounding box center [113, 574] width 186 height 23
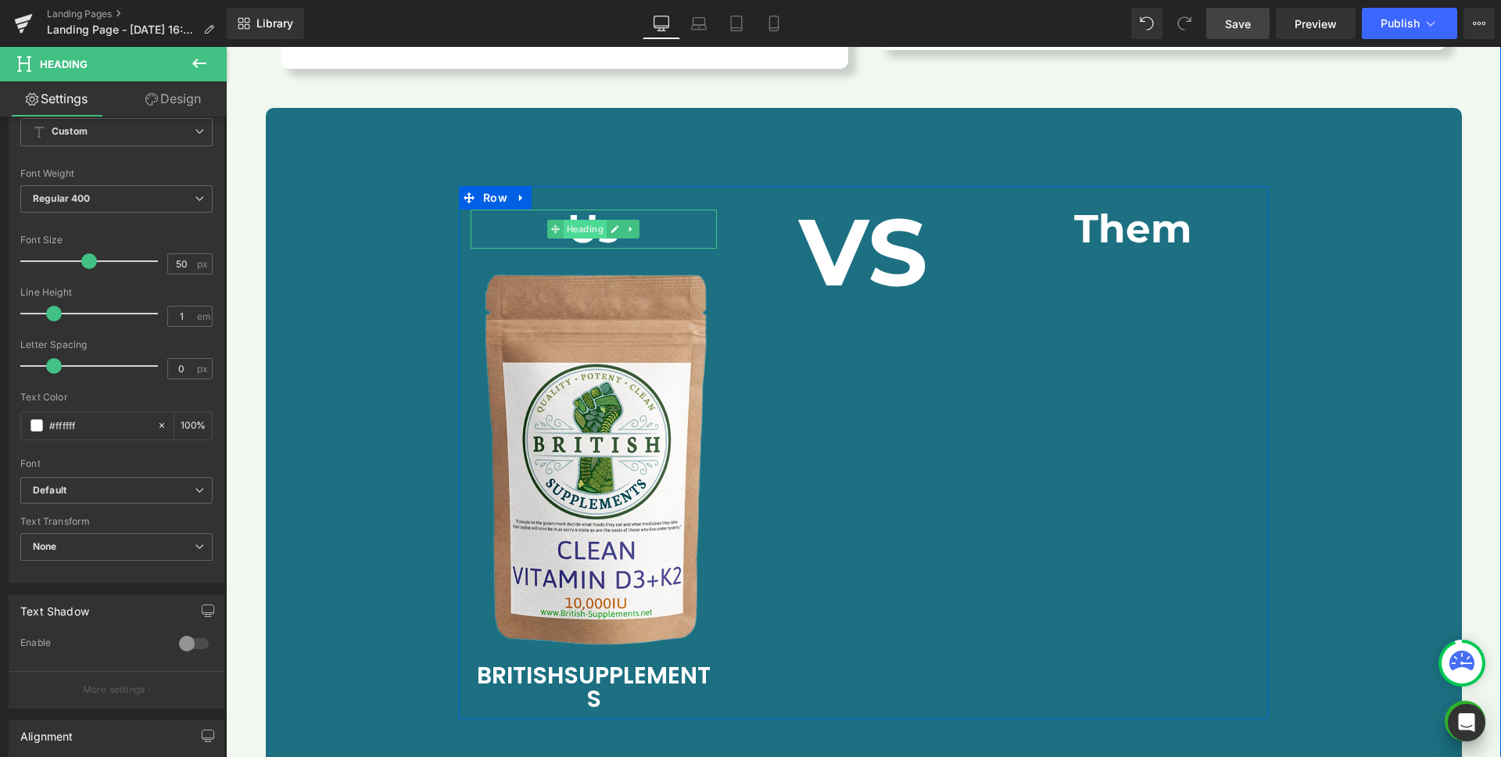
click at [590, 220] on span "Heading" at bounding box center [585, 229] width 43 height 19
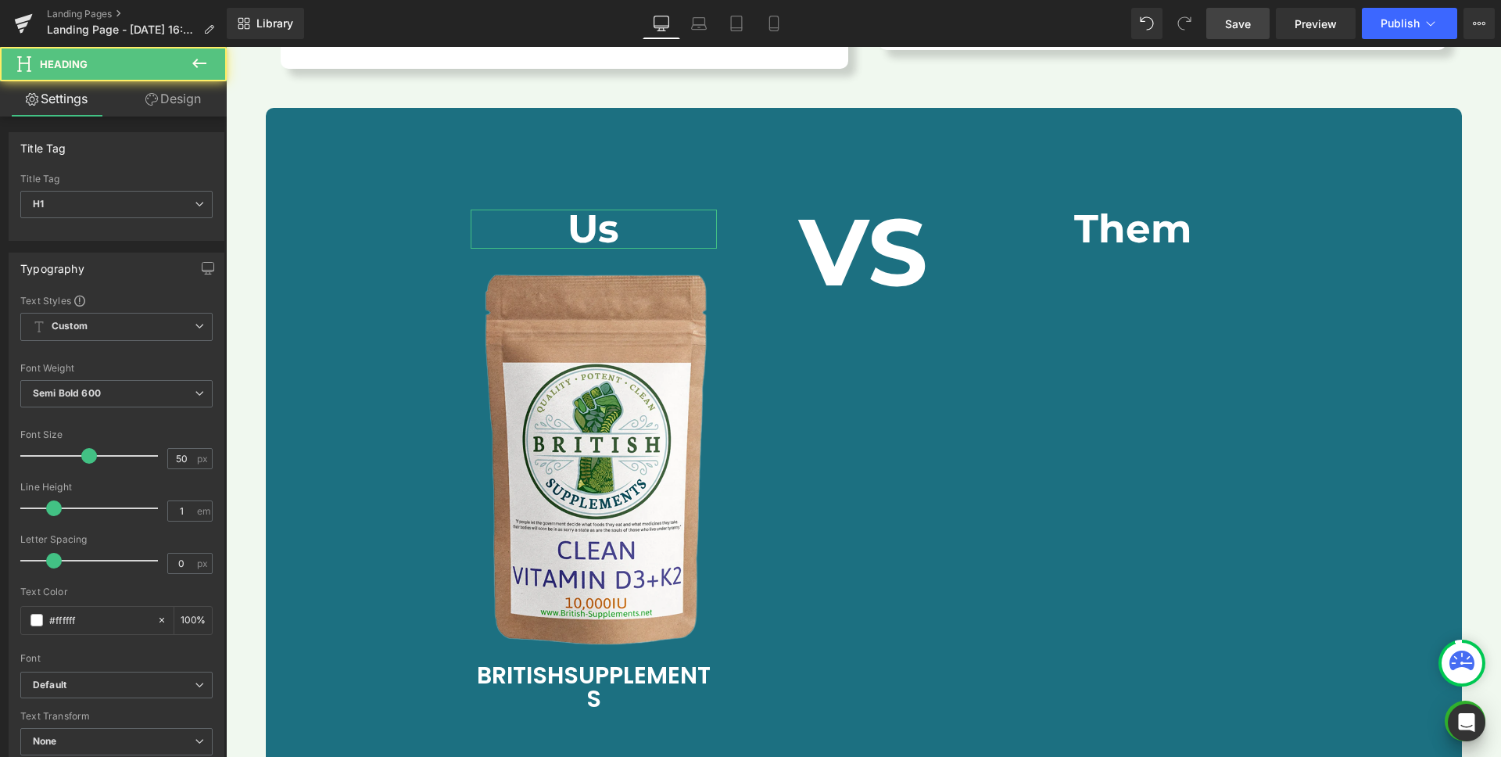
click at [162, 106] on link "Design" at bounding box center [173, 98] width 113 height 35
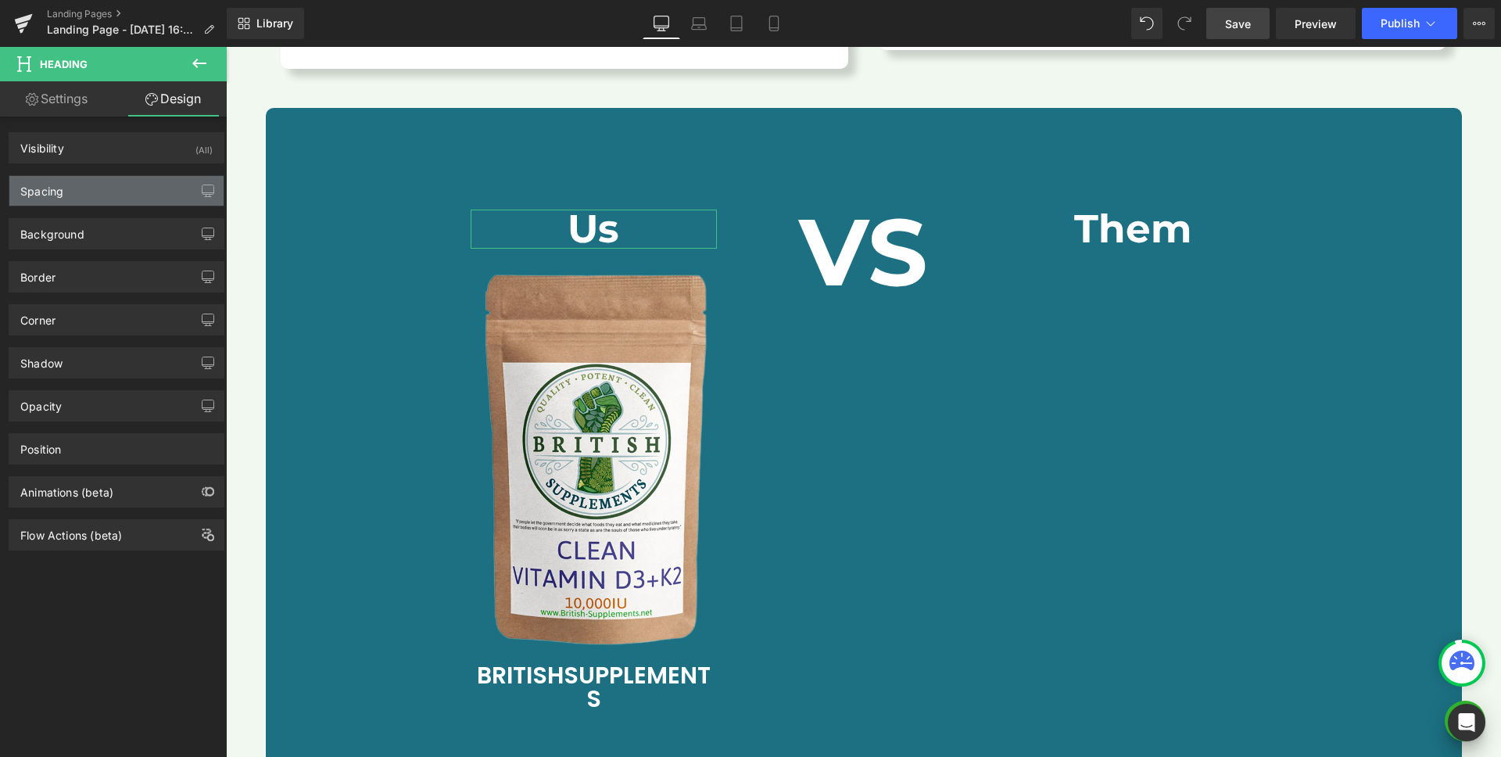
click at [80, 185] on div "Spacing" at bounding box center [116, 191] width 214 height 30
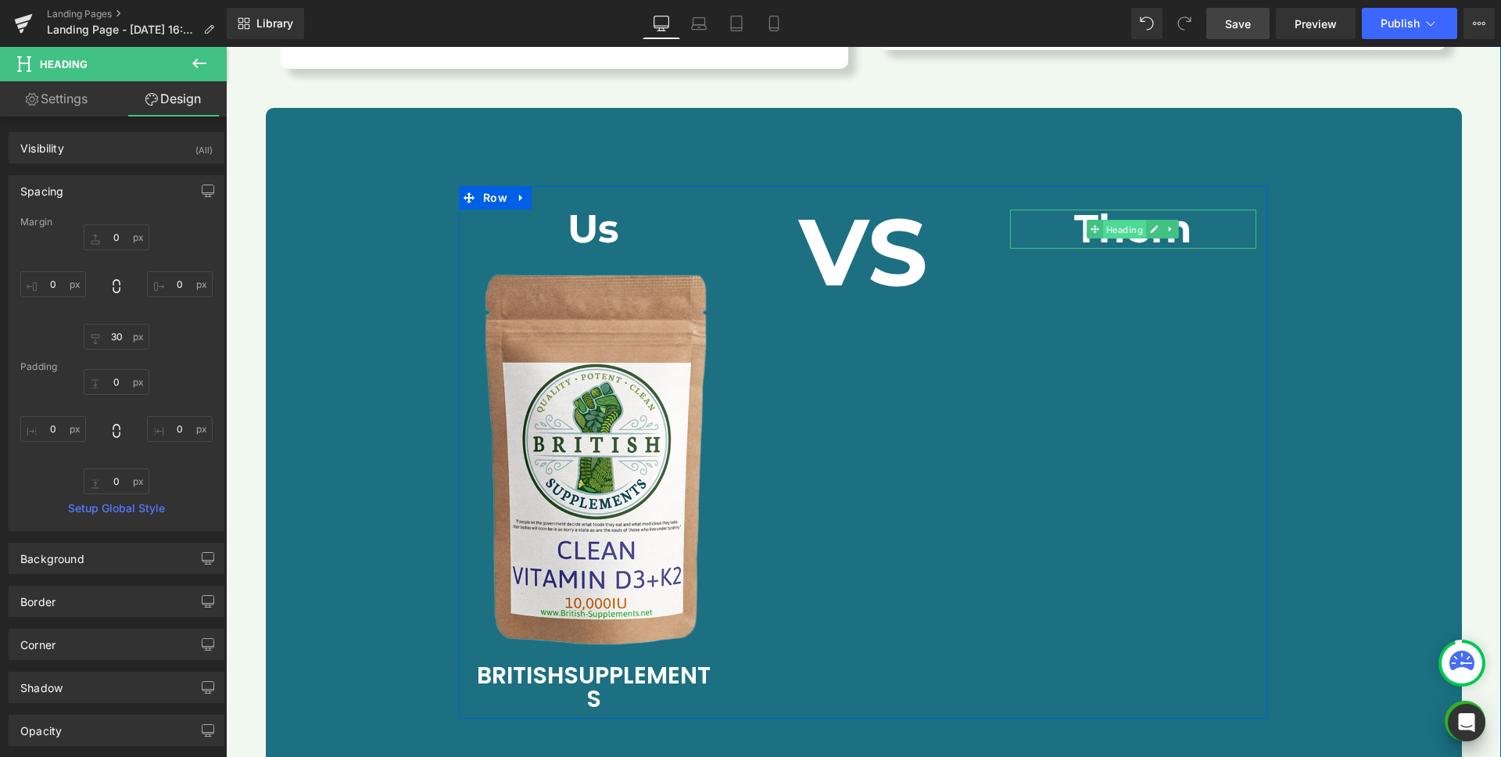
click at [1117, 221] on span "Heading" at bounding box center [1124, 230] width 43 height 19
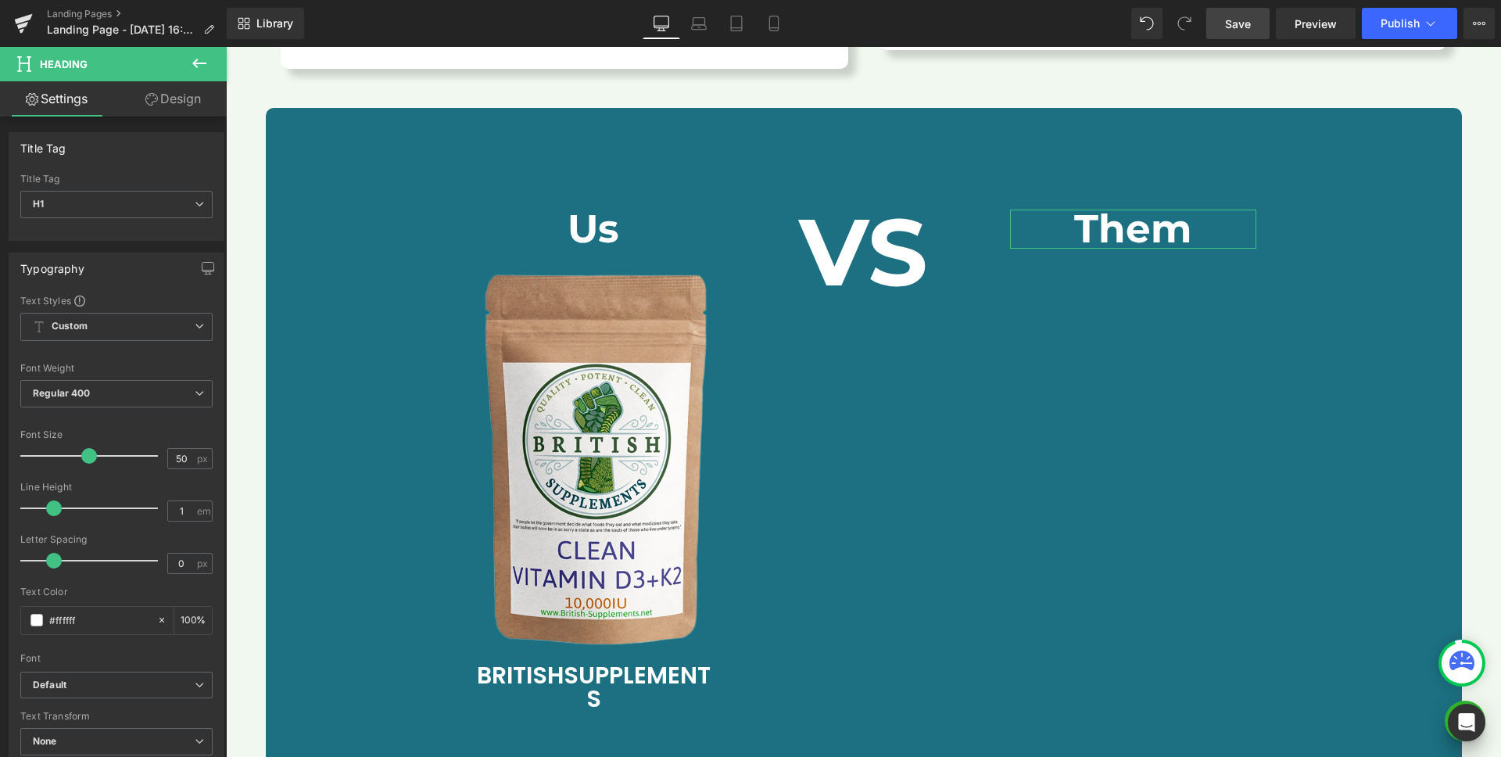
click at [176, 109] on link "Design" at bounding box center [173, 98] width 113 height 35
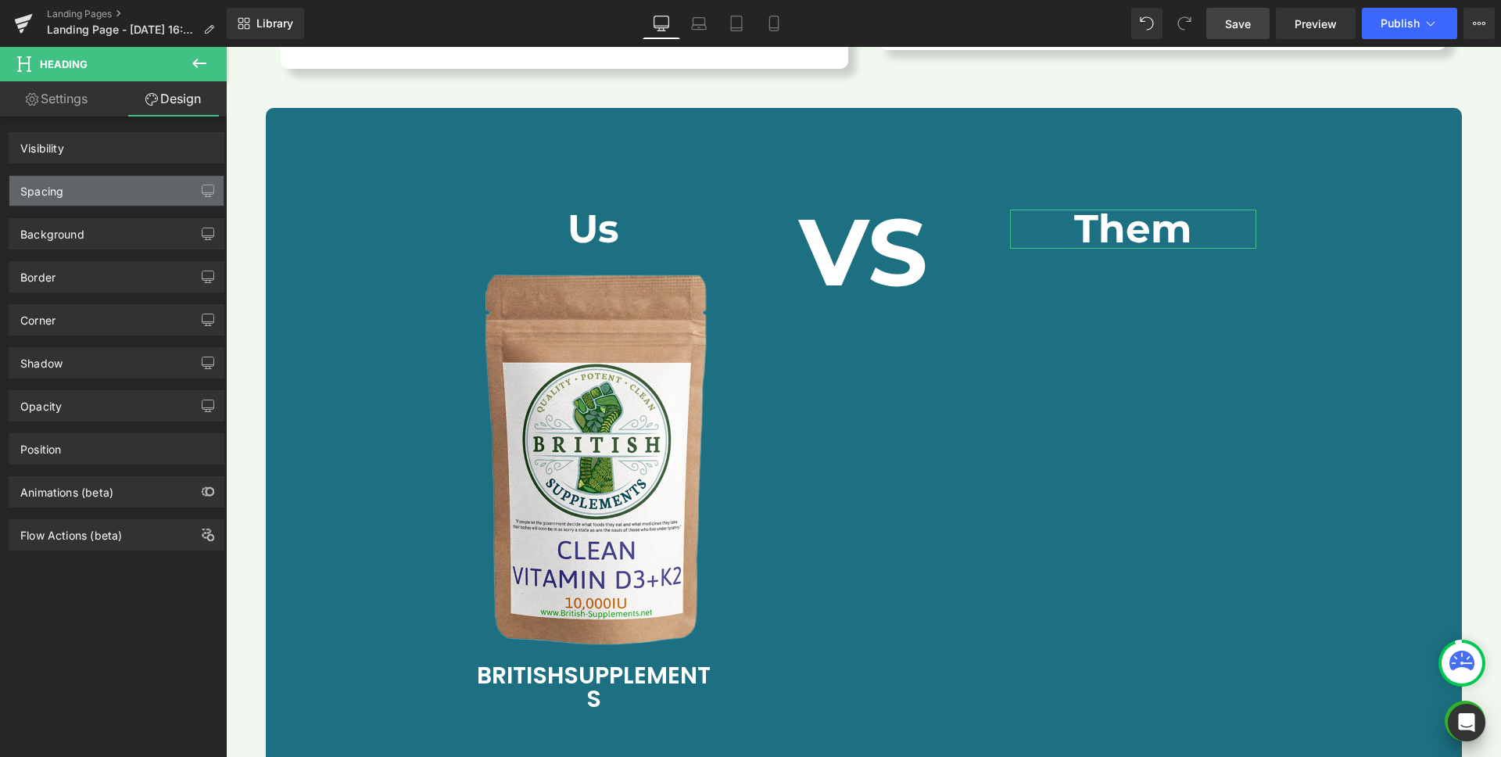
click at [72, 191] on div "Spacing" at bounding box center [116, 191] width 214 height 30
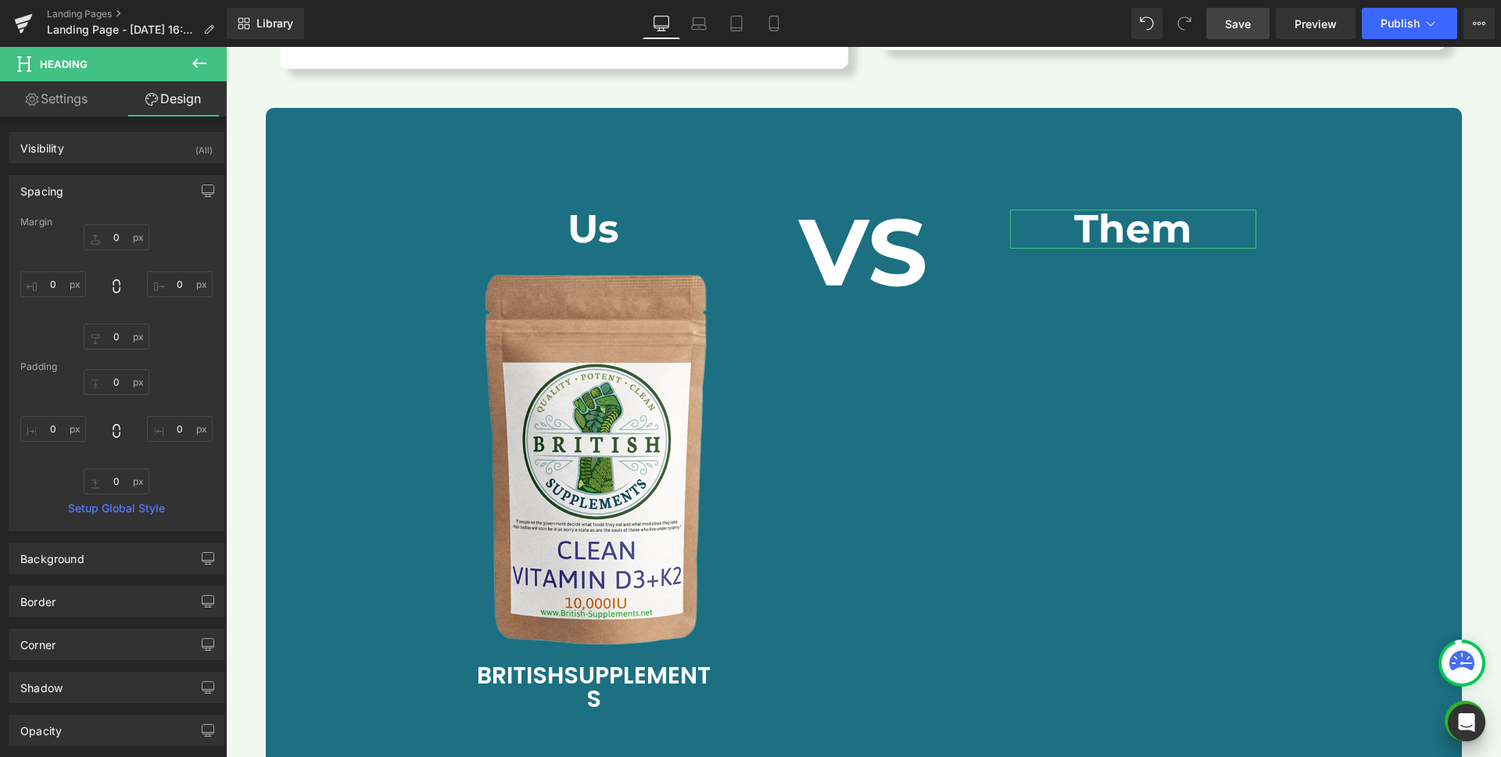
type input "0"
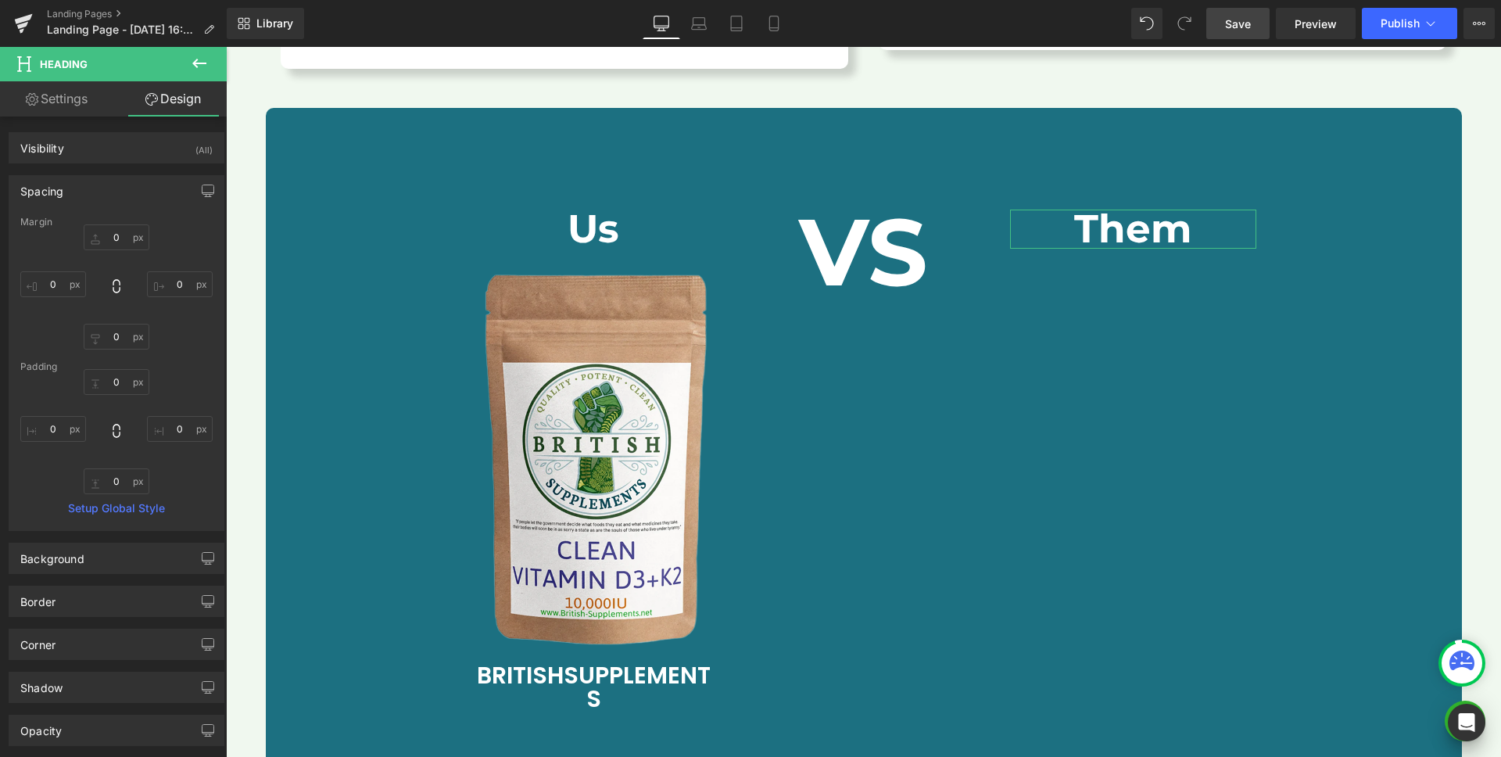
type input "0"
click at [117, 331] on input "0" at bounding box center [117, 337] width 66 height 26
type input "30"
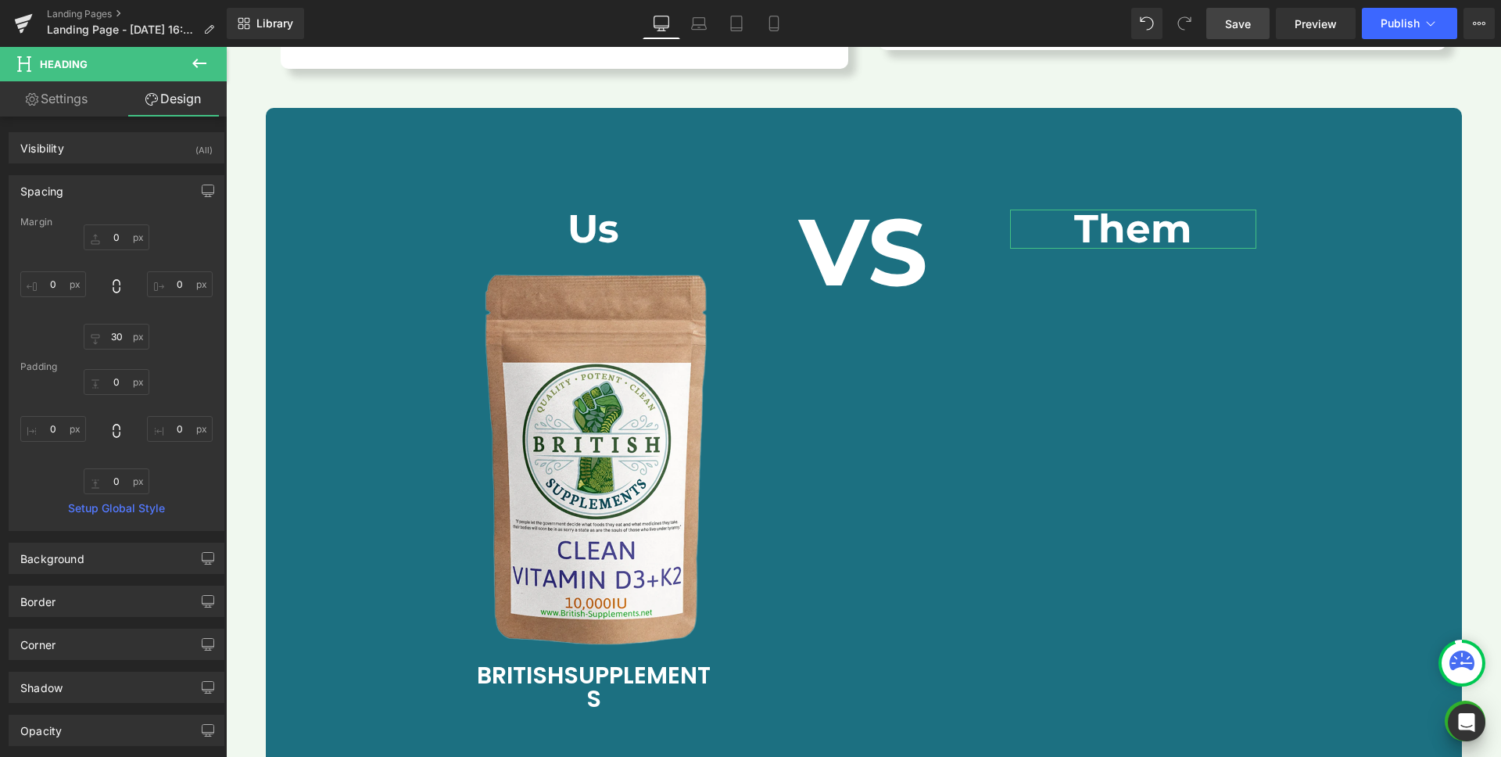
click at [167, 339] on div "0px 0 0px 0 30 30 0px 0" at bounding box center [116, 286] width 192 height 125
click at [196, 58] on icon at bounding box center [199, 63] width 19 height 19
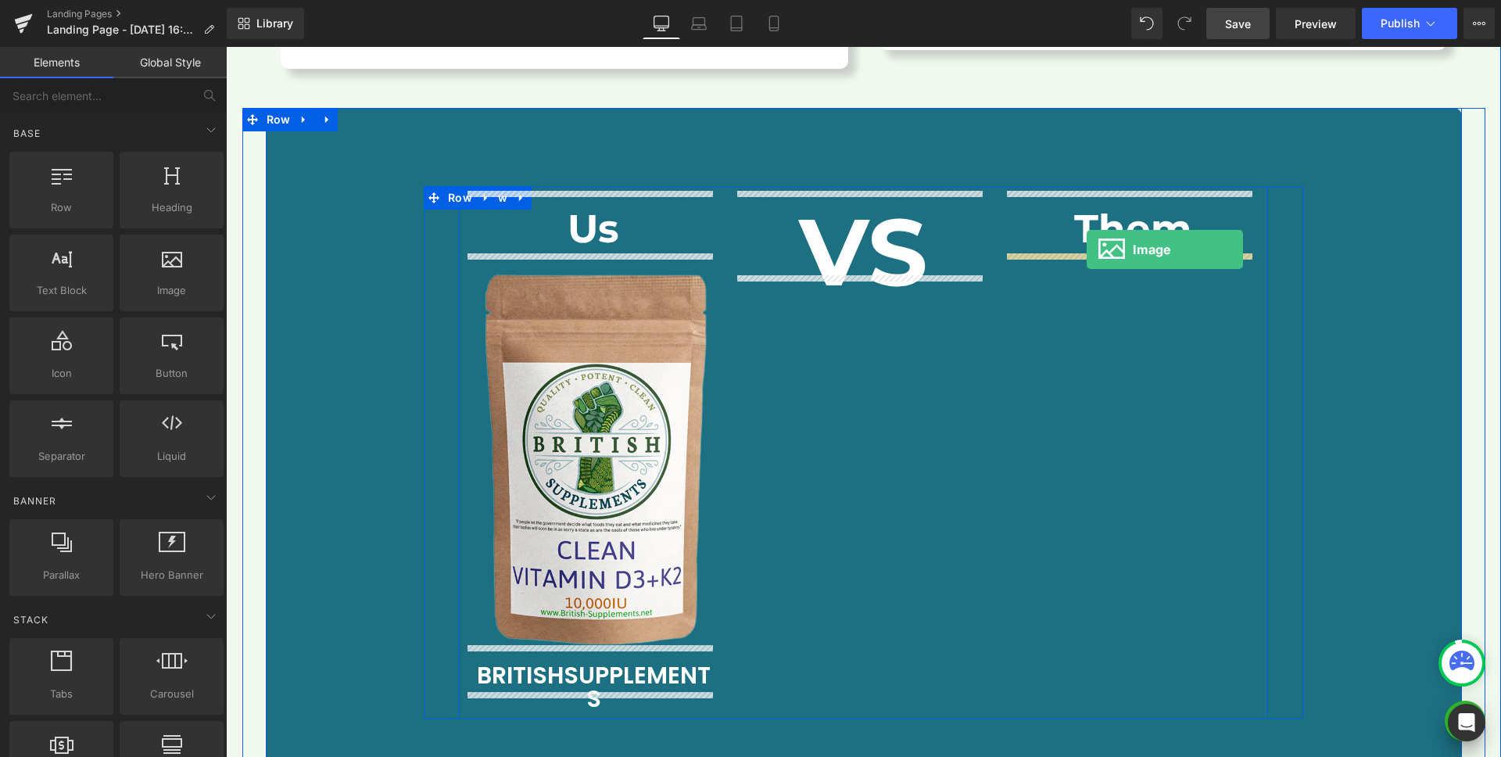
drag, startPoint x: 440, startPoint y: 332, endPoint x: 1087, endPoint y: 249, distance: 652.0
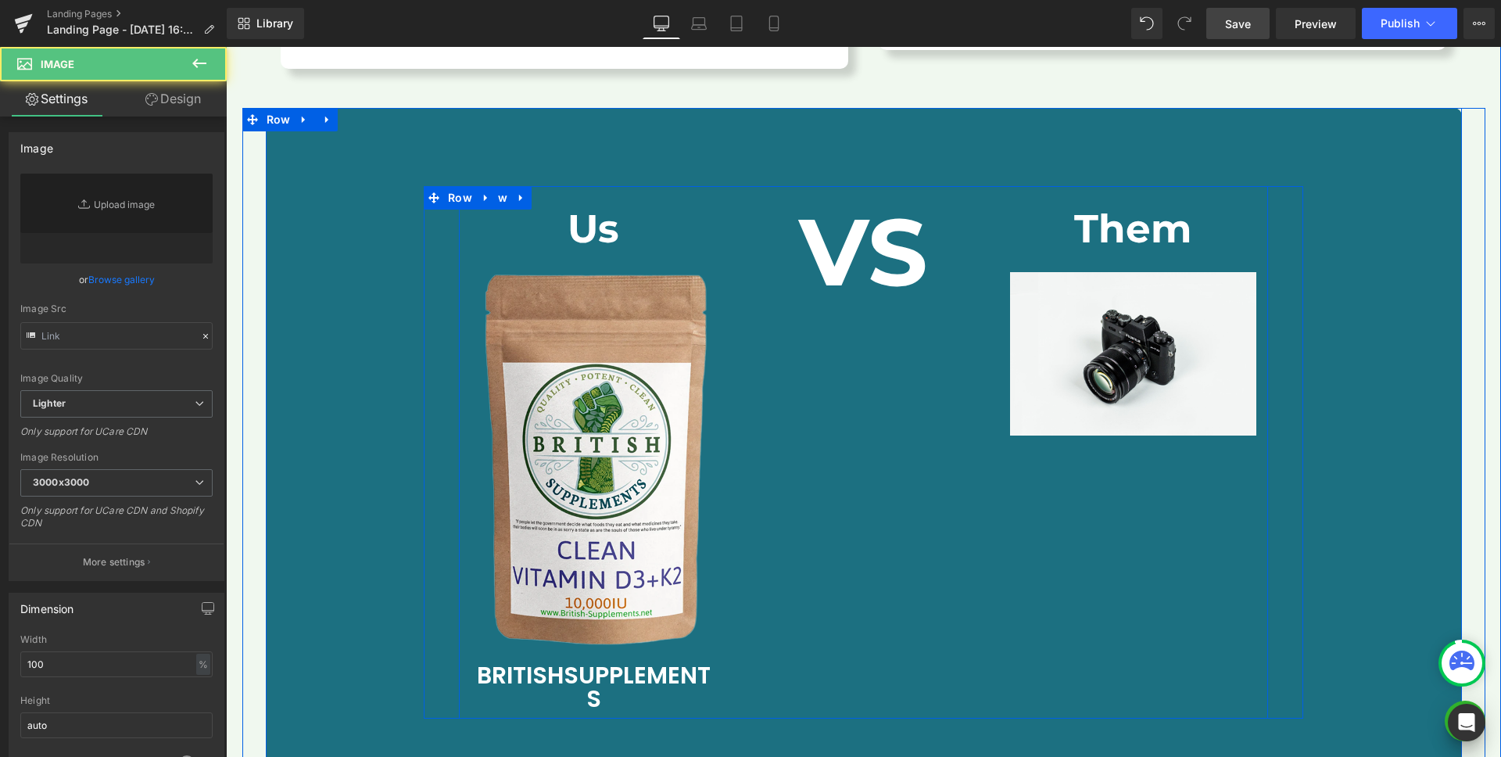
type input "//[DOMAIN_NAME][URL]"
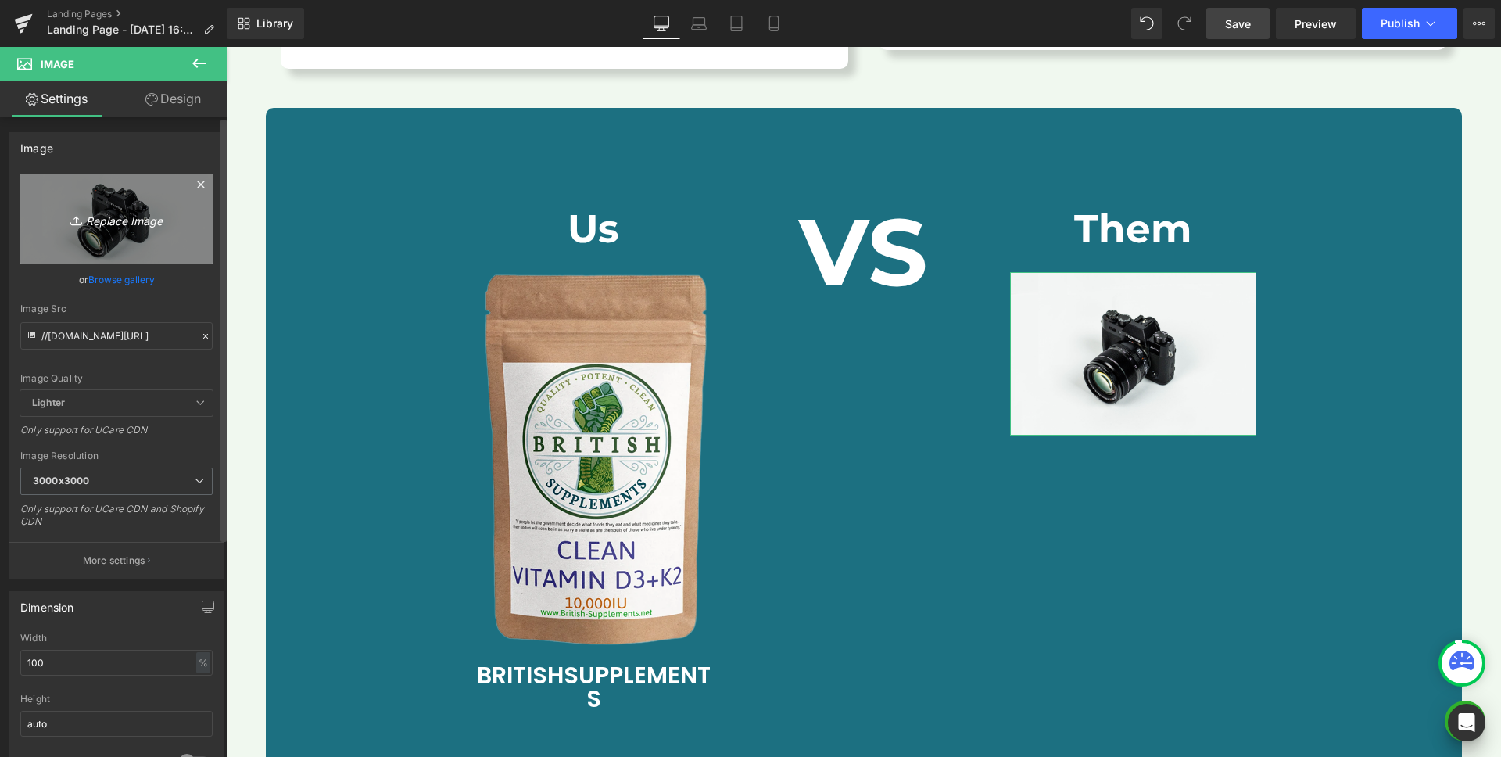
click at [99, 216] on icon "Replace Image" at bounding box center [116, 219] width 125 height 20
type input "C:\fakepath\Mask group (6).png"
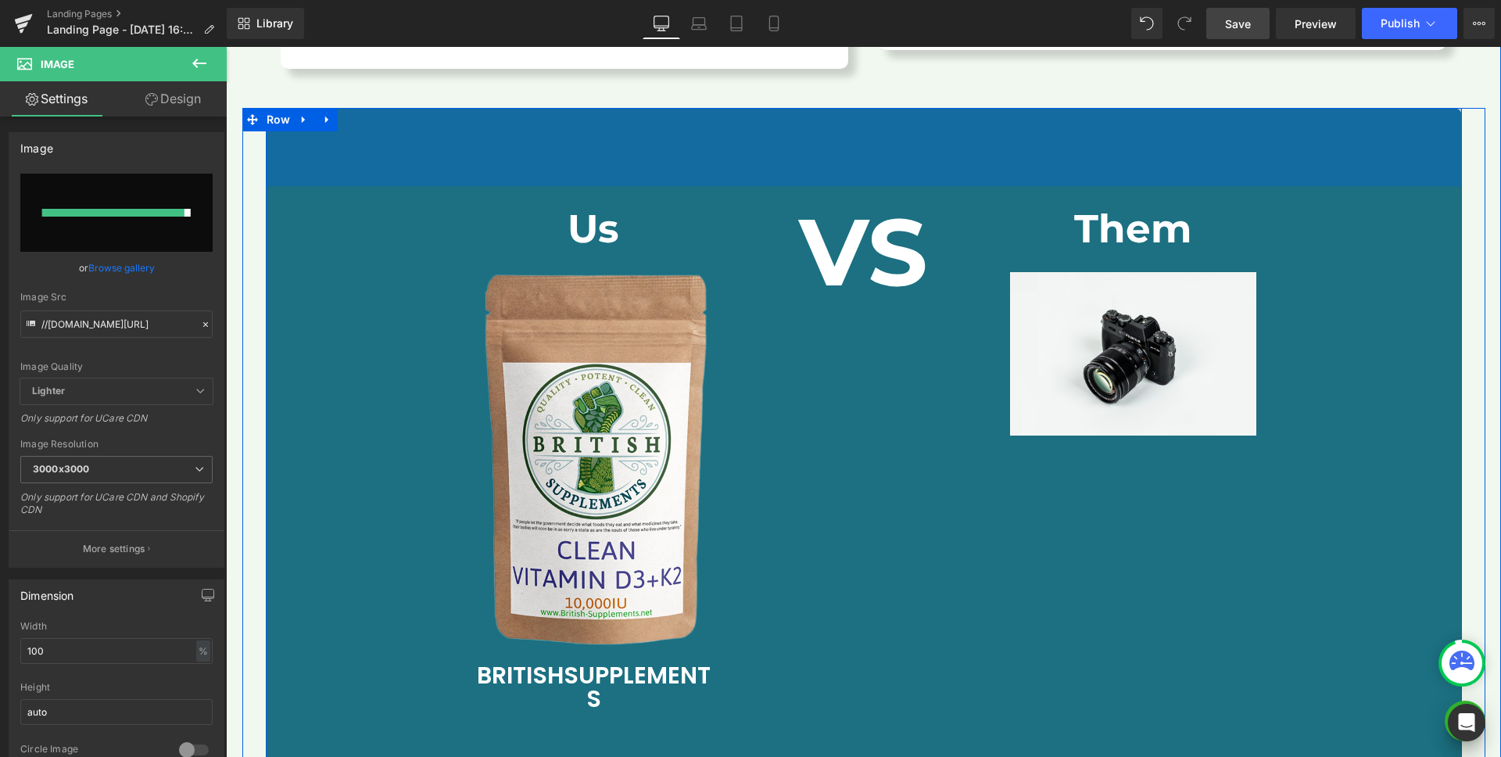
type input "https://ucarecdn.com/f7cbb0eb-a9ed-4af7-a419-2ec1bcab684a/-/format/auto/-/previ…"
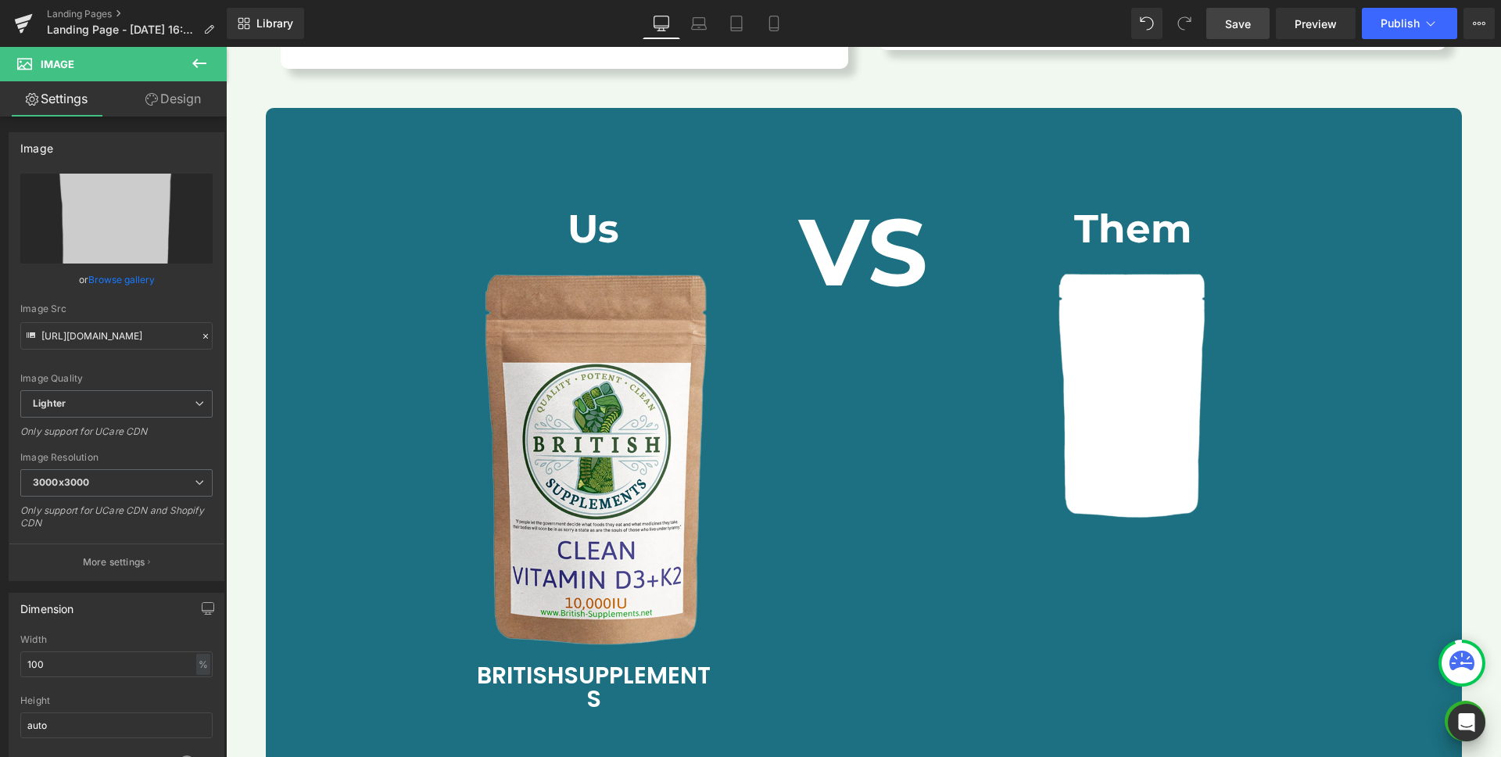
click at [200, 61] on icon at bounding box center [199, 63] width 19 height 19
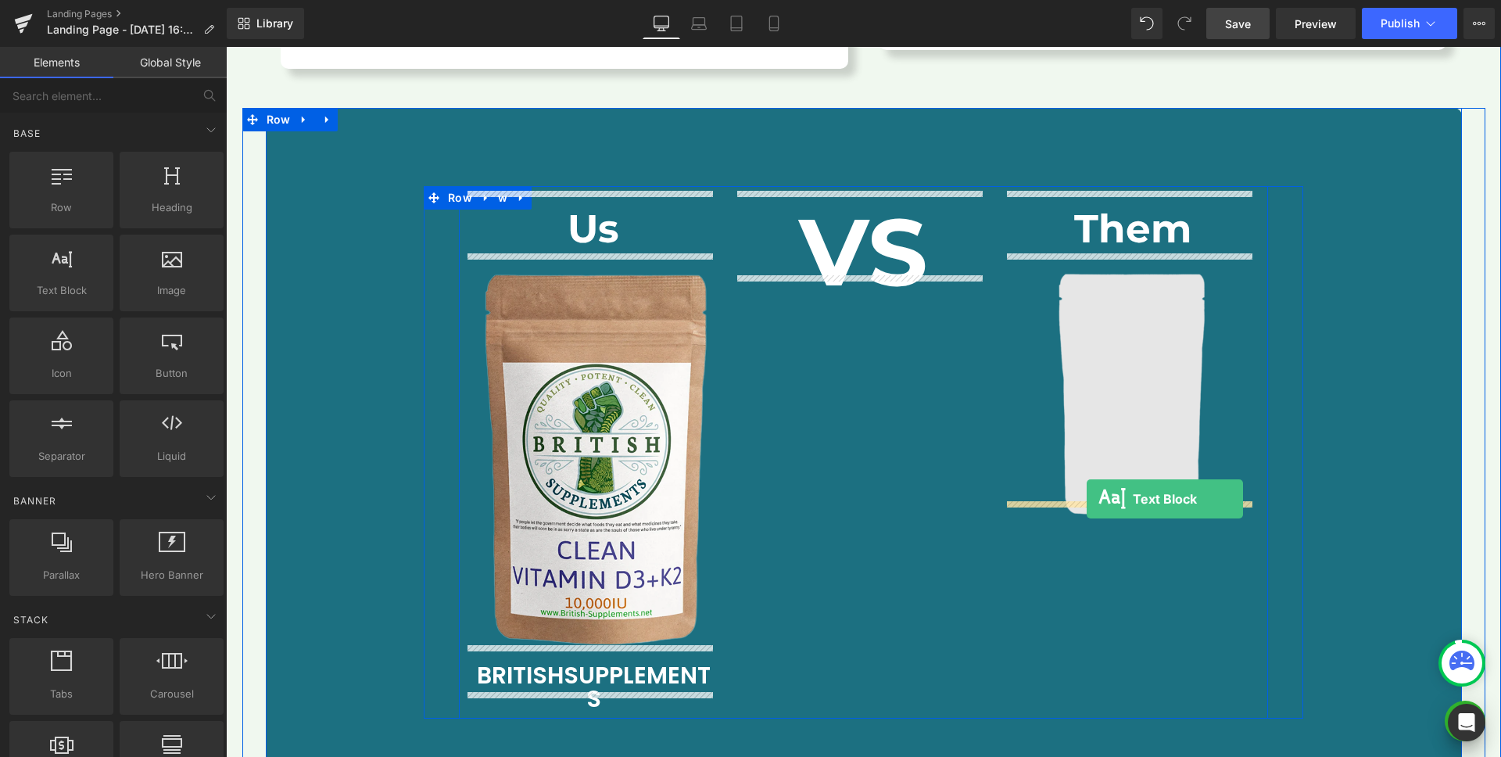
drag, startPoint x: 285, startPoint y: 334, endPoint x: 1087, endPoint y: 499, distance: 819.1
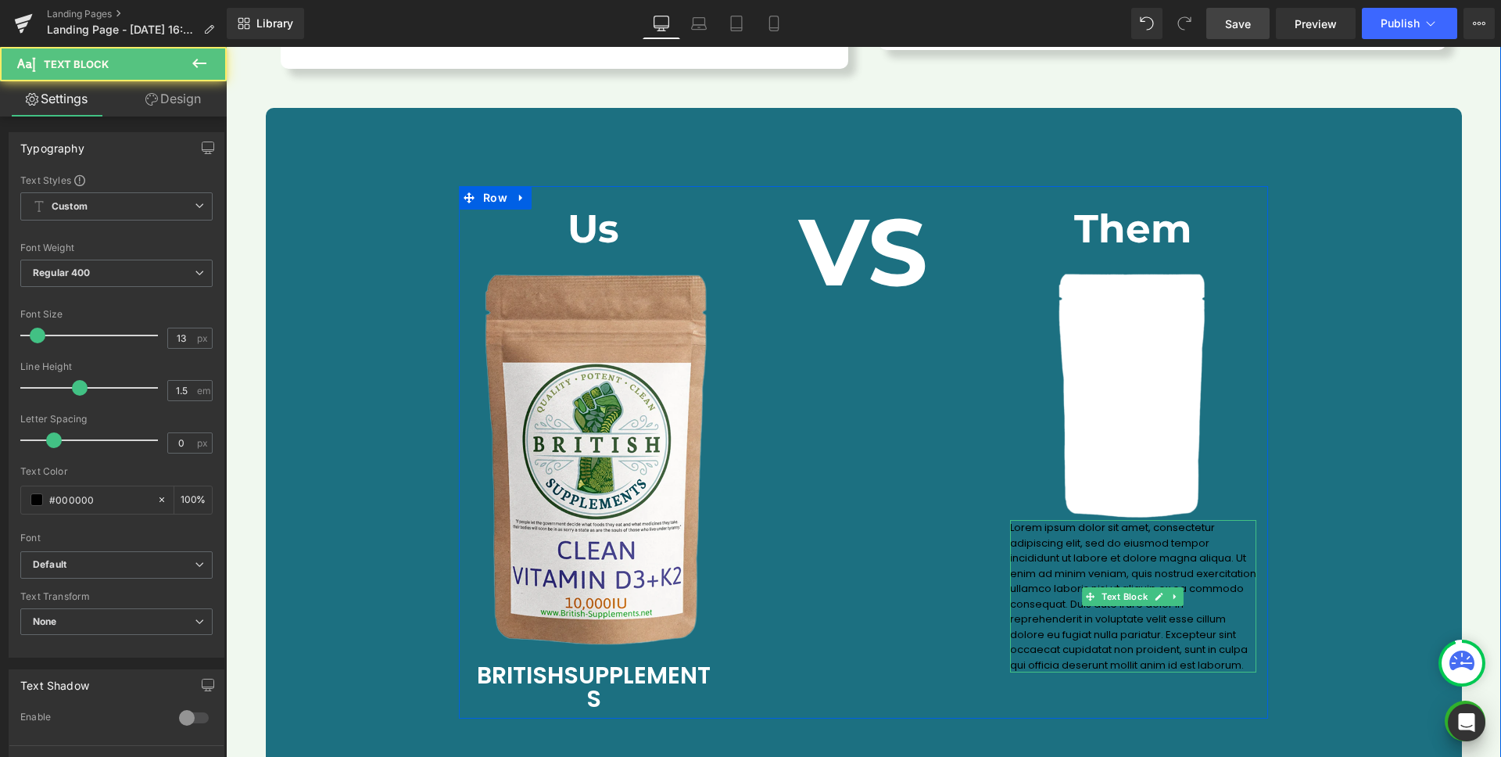
click at [1080, 554] on p "Lorem ipsum dolor sit amet, consectetur adipiscing elit, sed do eiusmod tempor …" at bounding box center [1133, 596] width 246 height 152
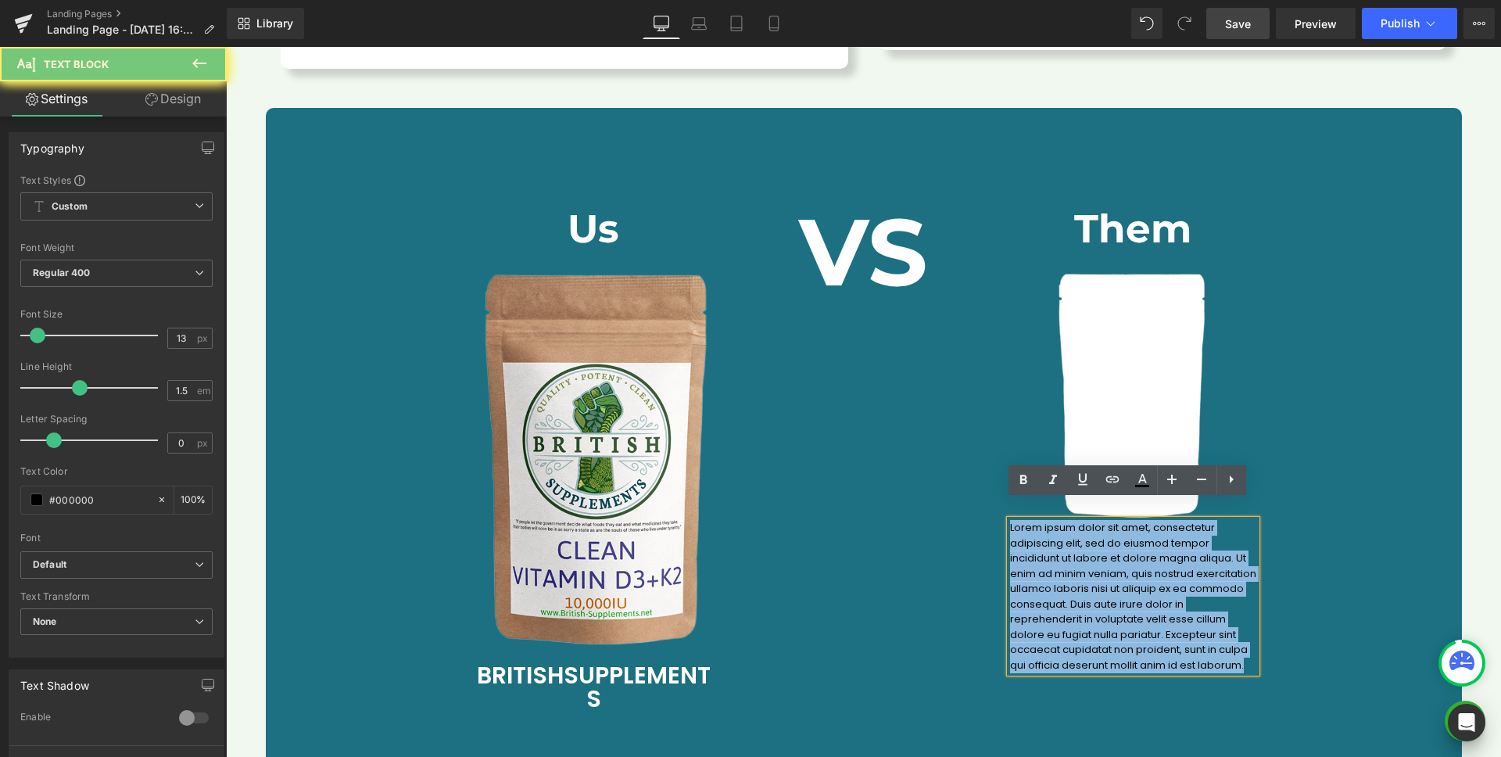
click at [1080, 554] on p "Lorem ipsum dolor sit amet, consectetur adipiscing elit, sed do eiusmod tempor …" at bounding box center [1133, 596] width 246 height 152
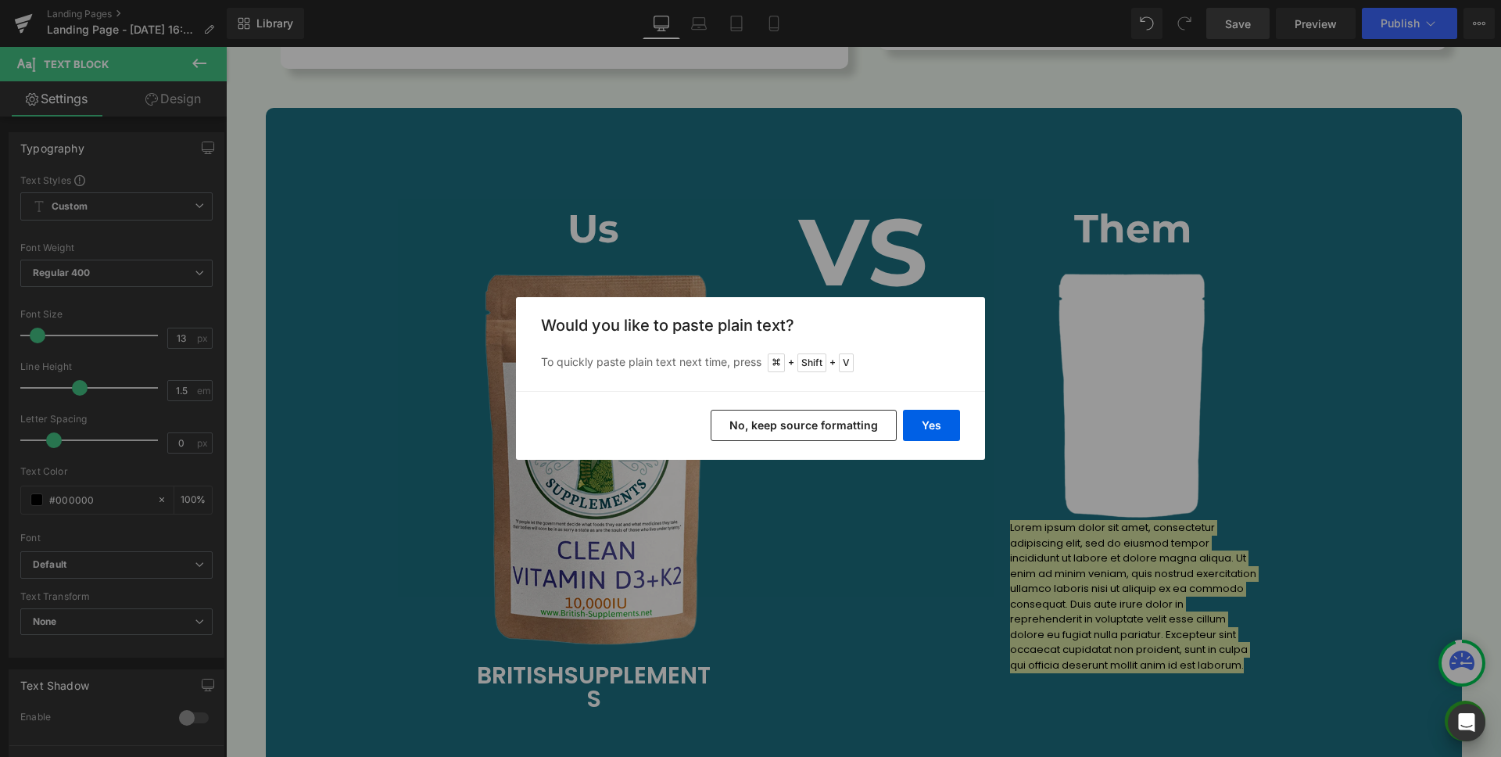
click at [855, 431] on button "No, keep source formatting" at bounding box center [804, 425] width 186 height 31
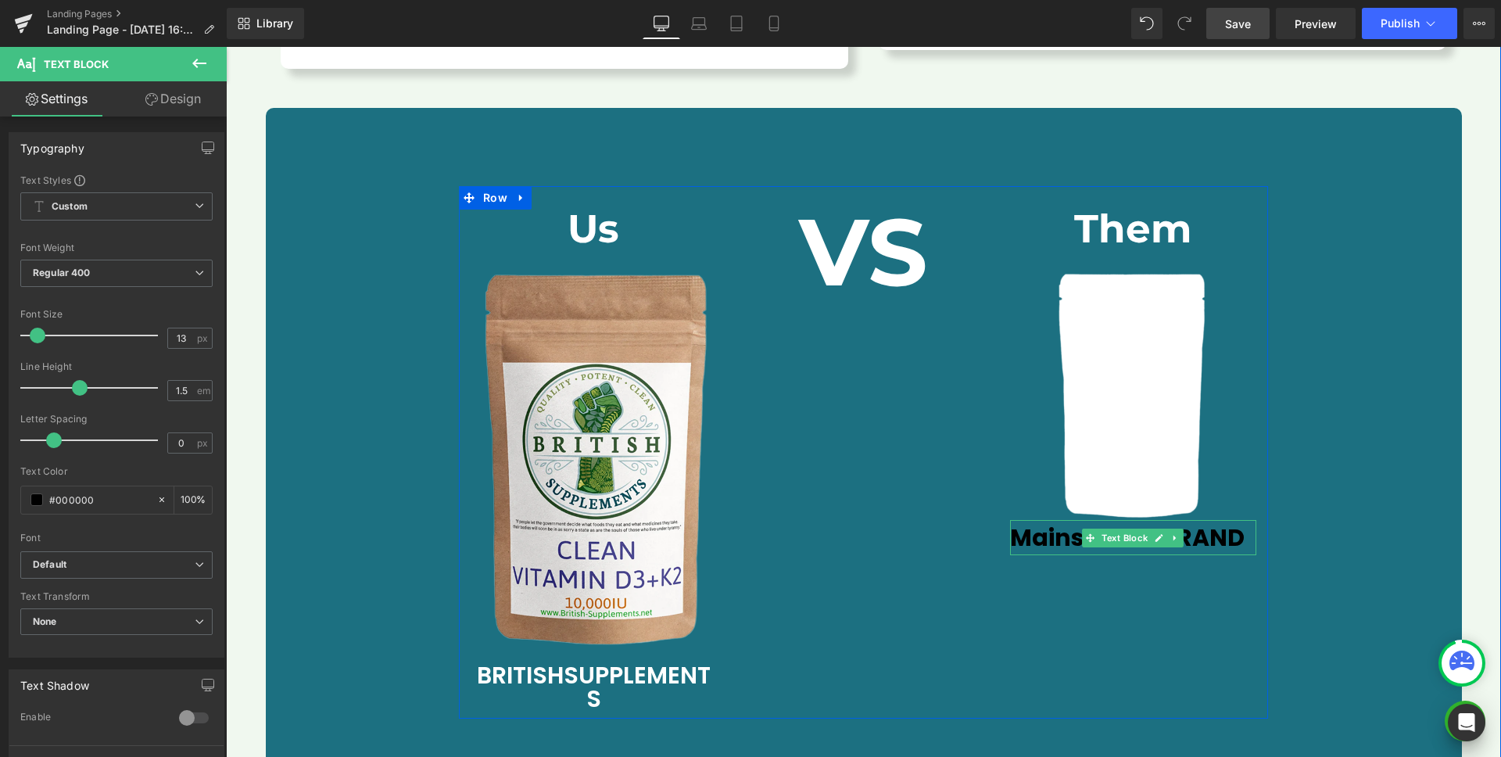
click at [1032, 524] on span "ainstream" at bounding box center [1096, 538] width 129 height 34
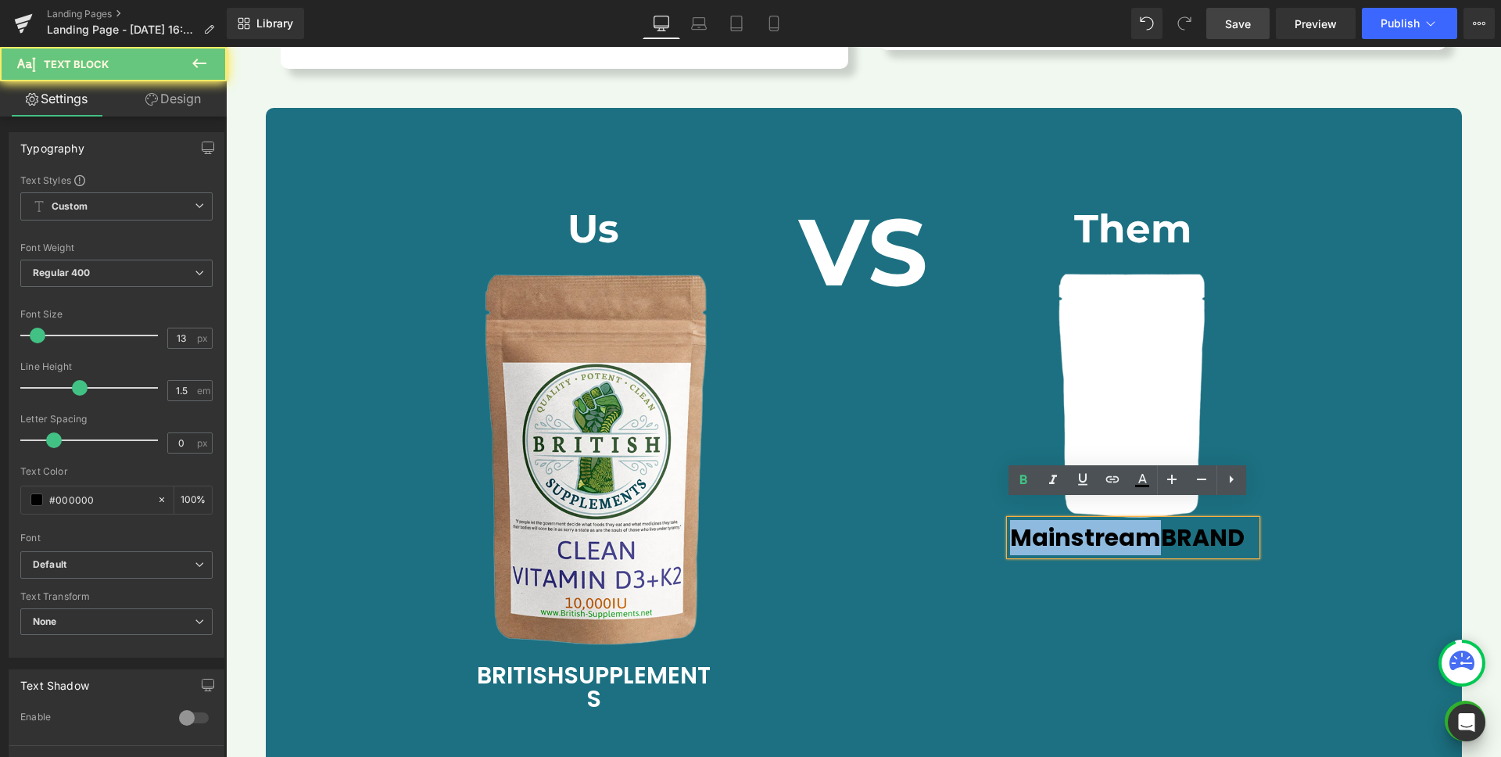
click at [1032, 524] on span "ainstream" at bounding box center [1096, 538] width 129 height 34
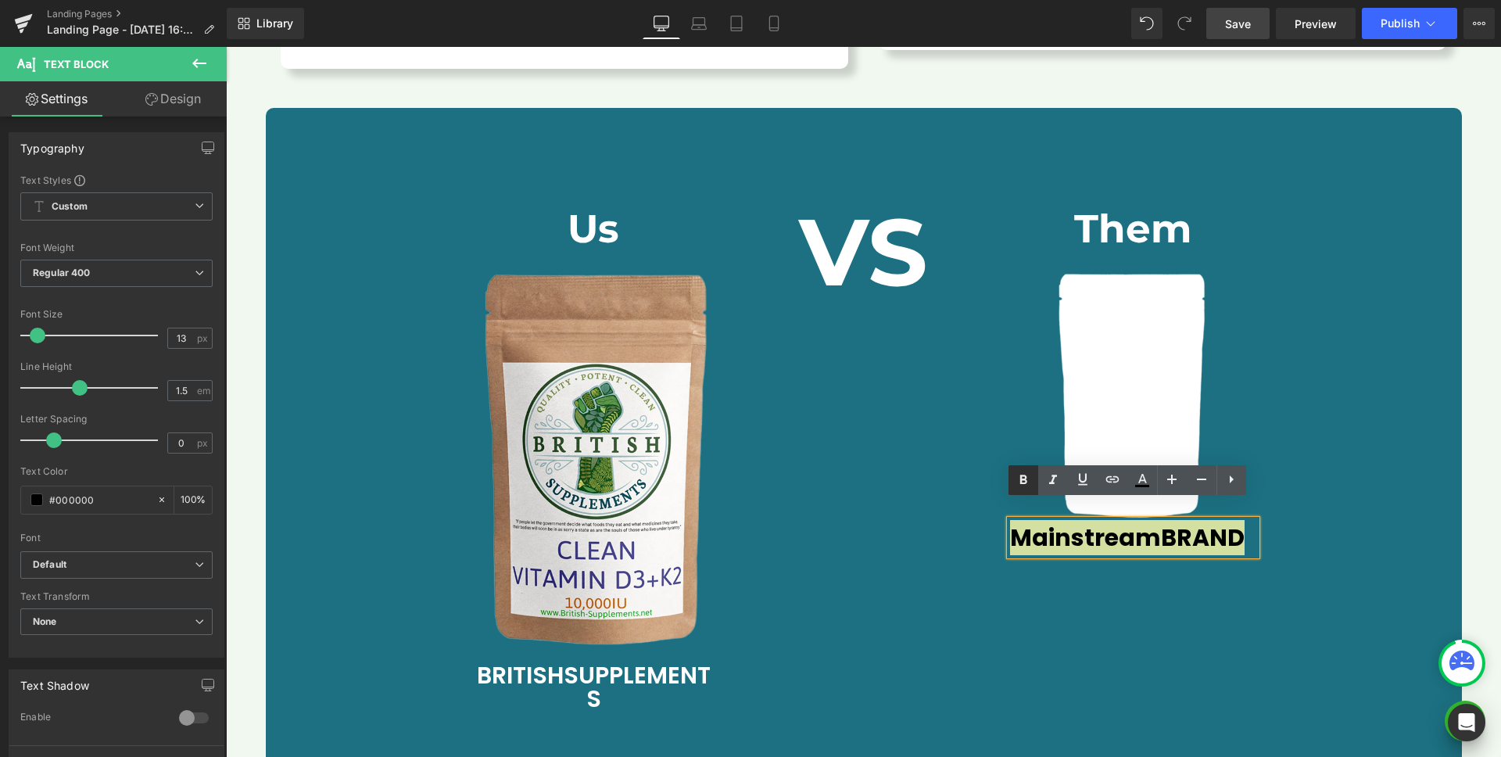
click at [1025, 483] on icon at bounding box center [1024, 479] width 7 height 9
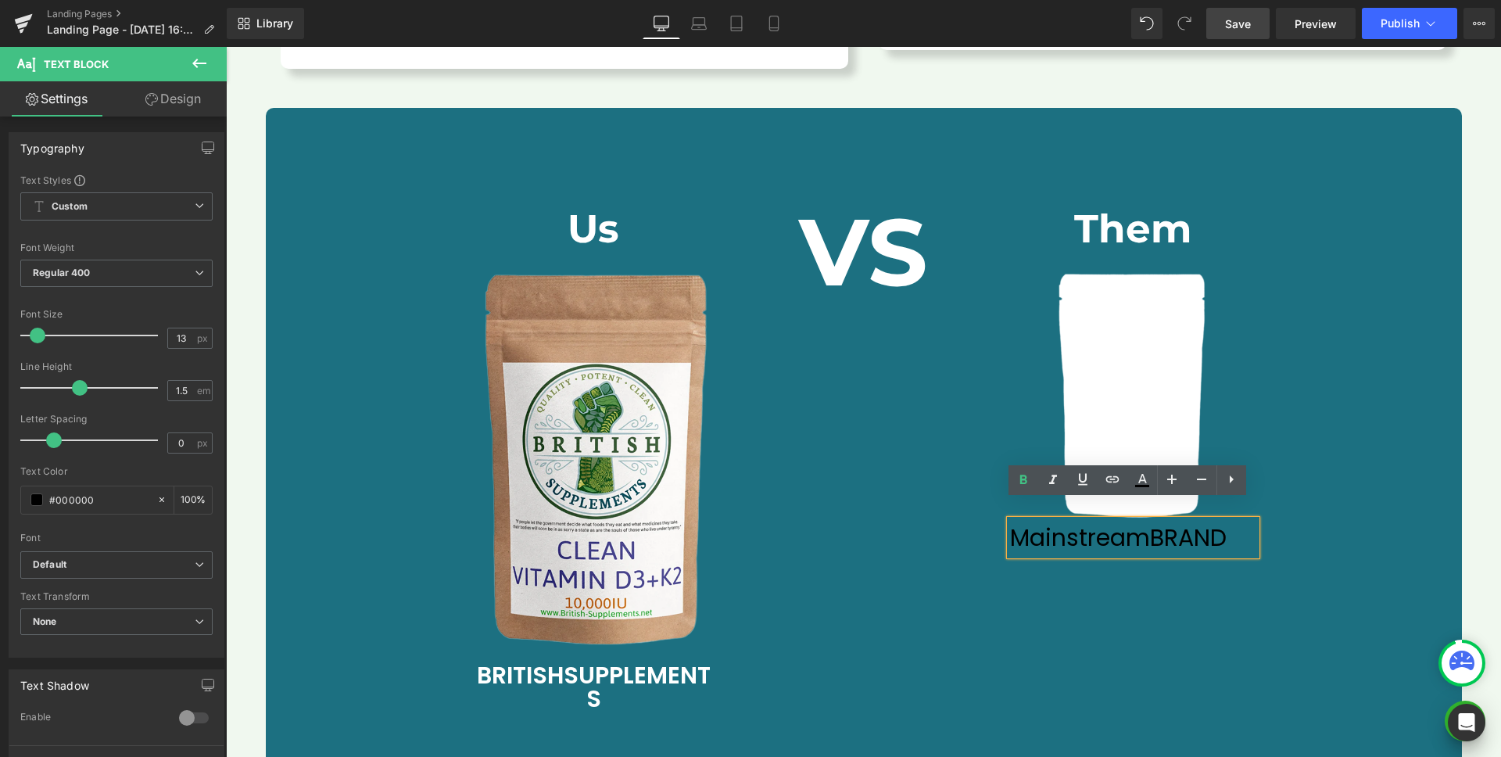
click at [1077, 586] on div "Us Heading Image B RITISH S UPPLEMENTS Text Block VS Heading Them Heading Image…" at bounding box center [863, 452] width 809 height 533
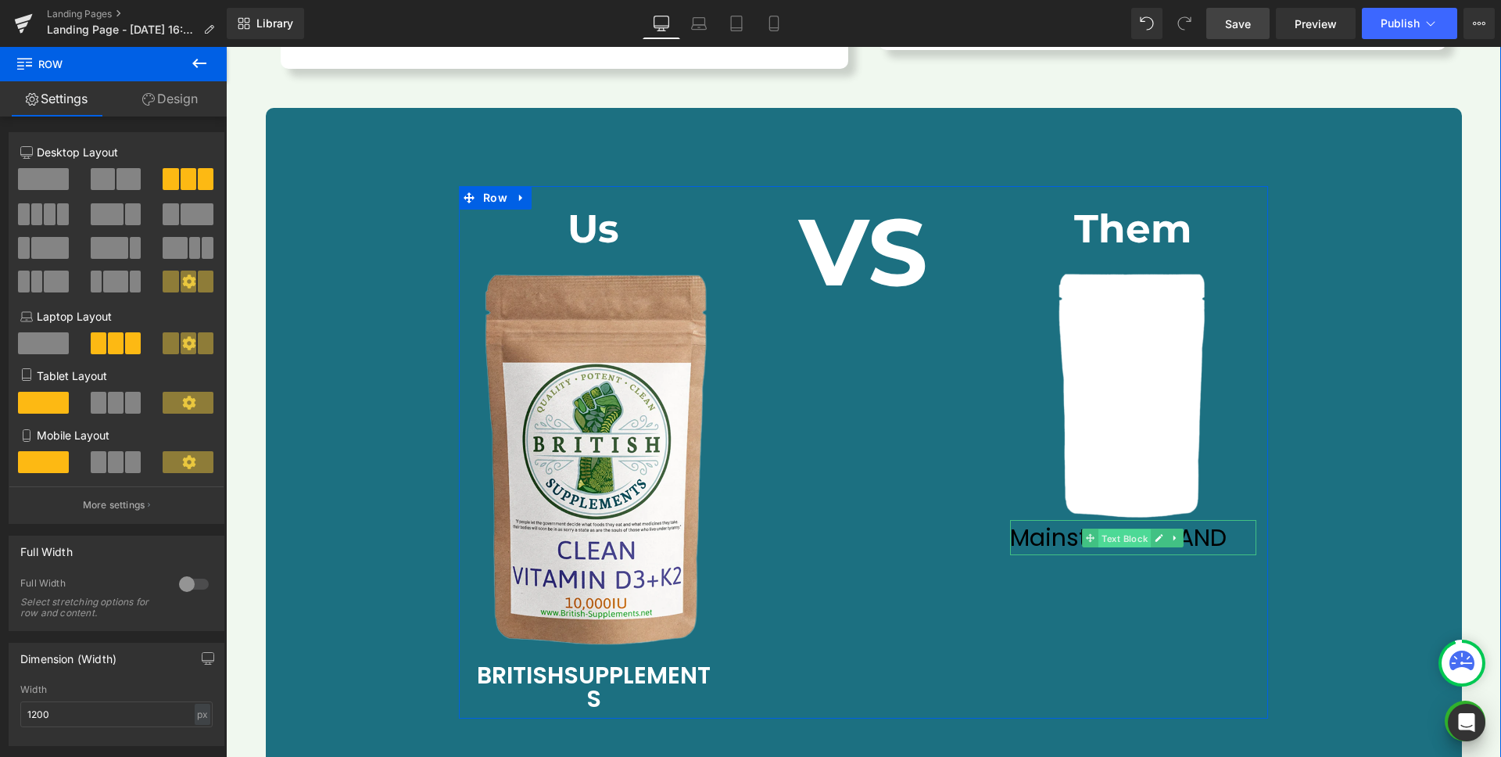
click at [1127, 529] on span "Text Block" at bounding box center [1125, 538] width 52 height 19
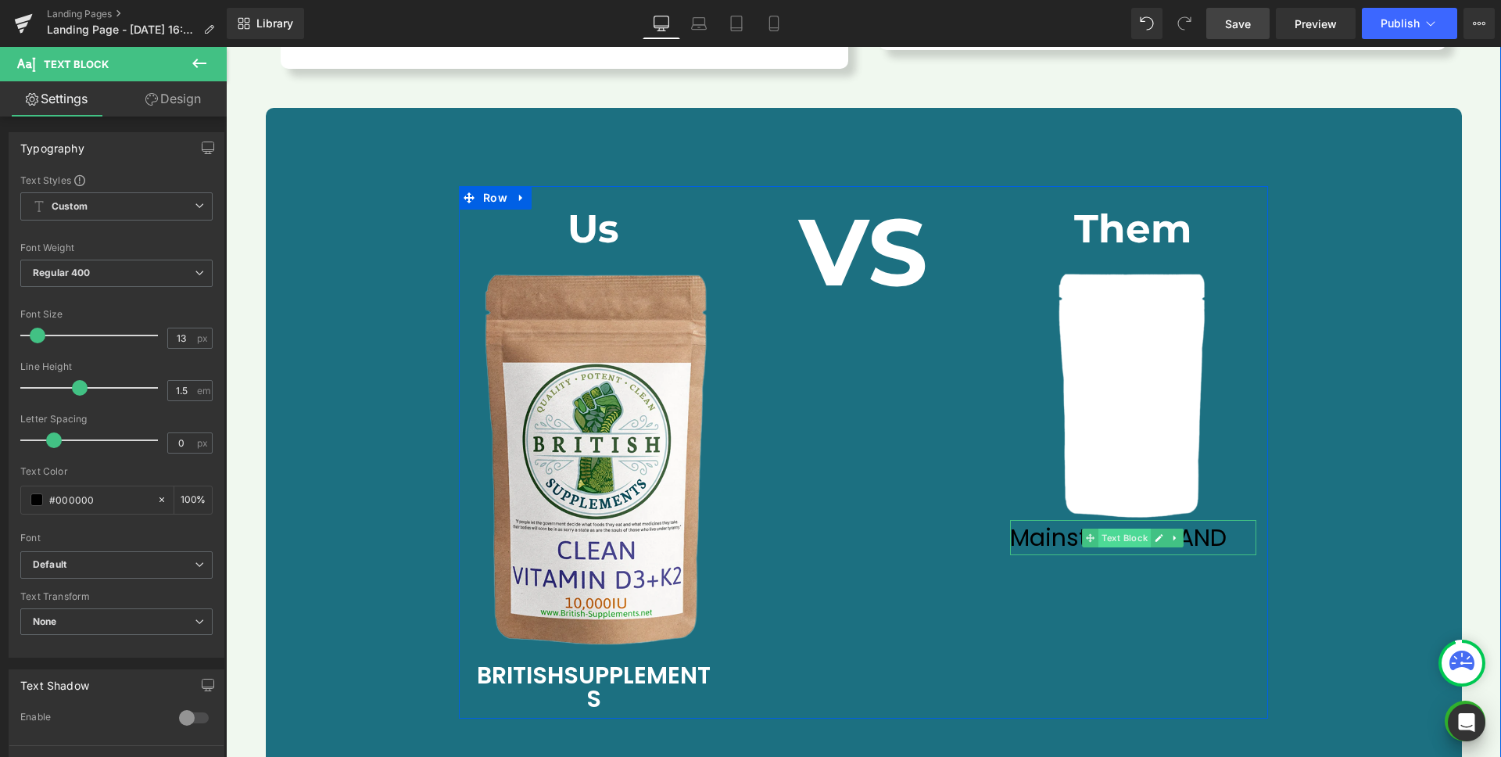
click at [1105, 529] on span "Text Block" at bounding box center [1125, 538] width 52 height 19
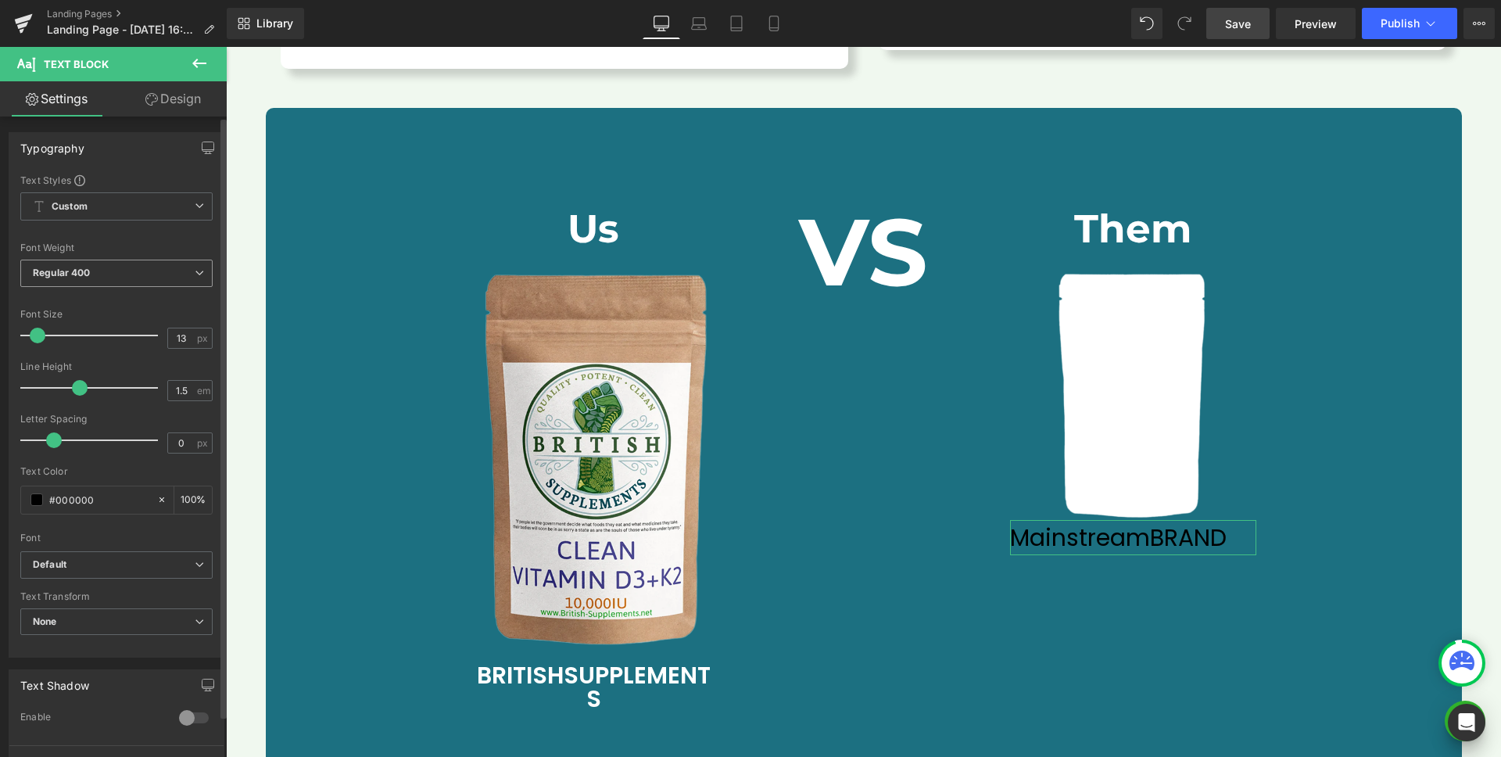
click at [95, 276] on span "Regular 400" at bounding box center [116, 273] width 192 height 27
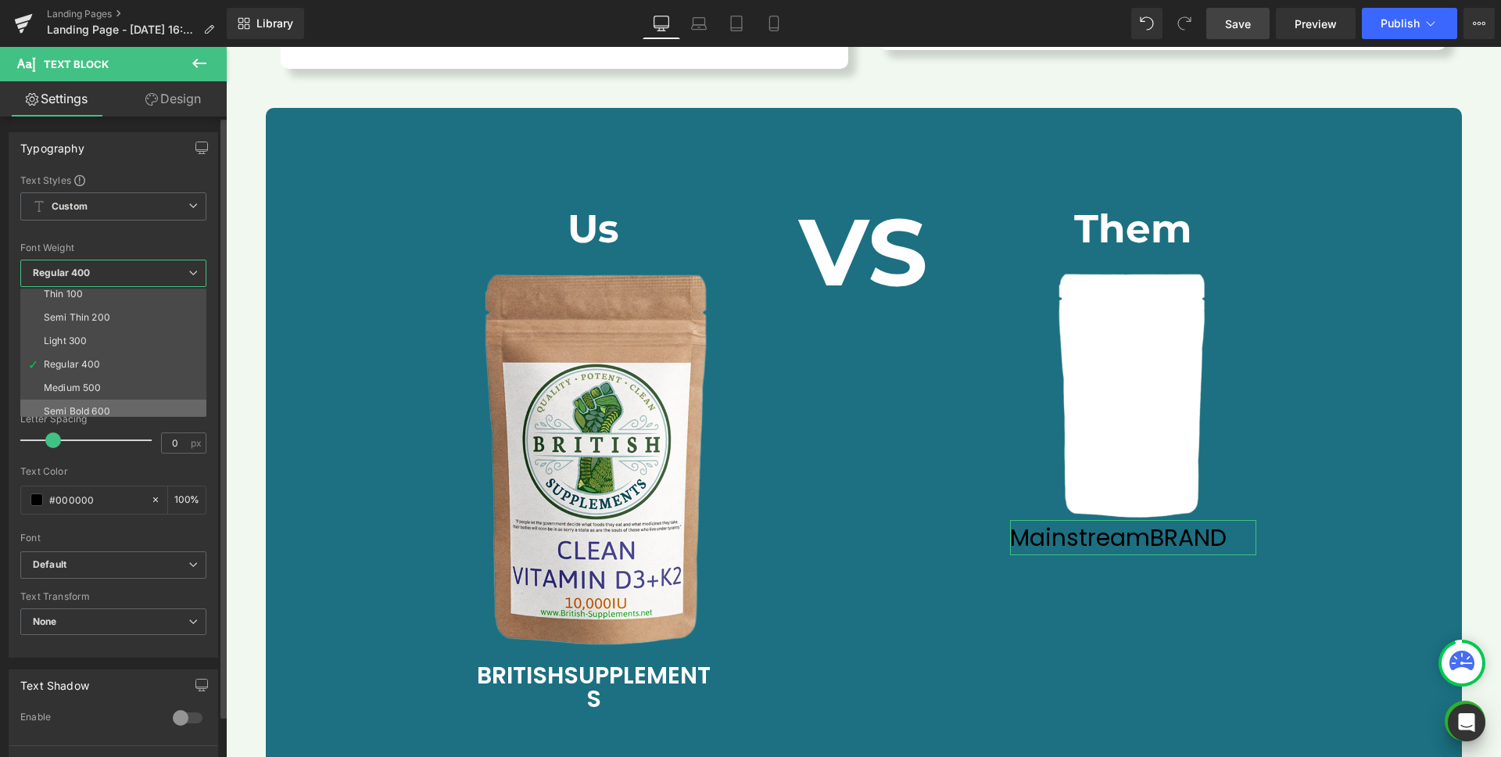
scroll to position [10, 0]
click at [102, 400] on li "Semi Bold 600" at bounding box center [116, 407] width 193 height 23
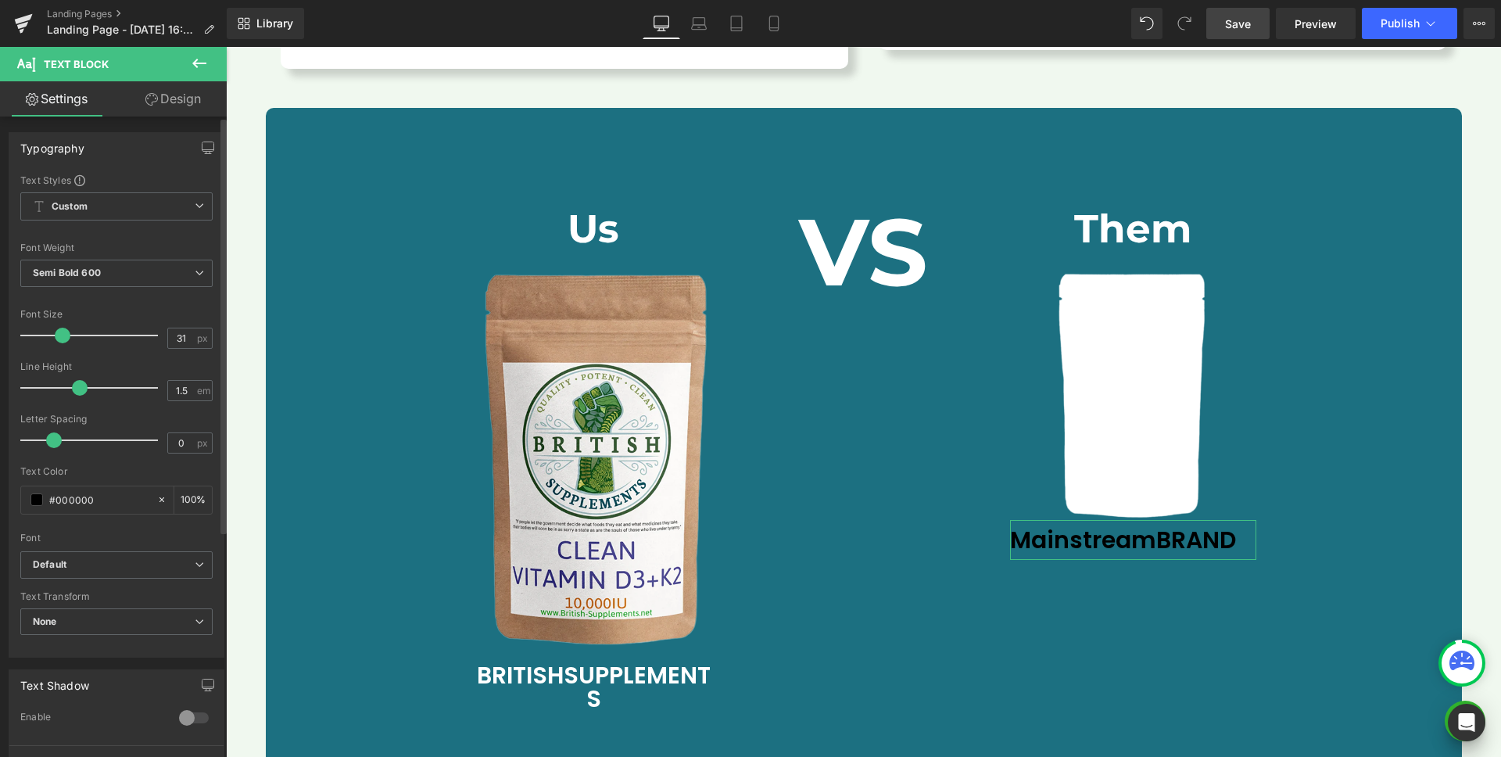
type input "30"
drag, startPoint x: 34, startPoint y: 330, endPoint x: 57, endPoint y: 332, distance: 22.7
click at [57, 332] on span at bounding box center [61, 336] width 16 height 16
type input "1.4"
click at [70, 390] on span at bounding box center [75, 388] width 16 height 16
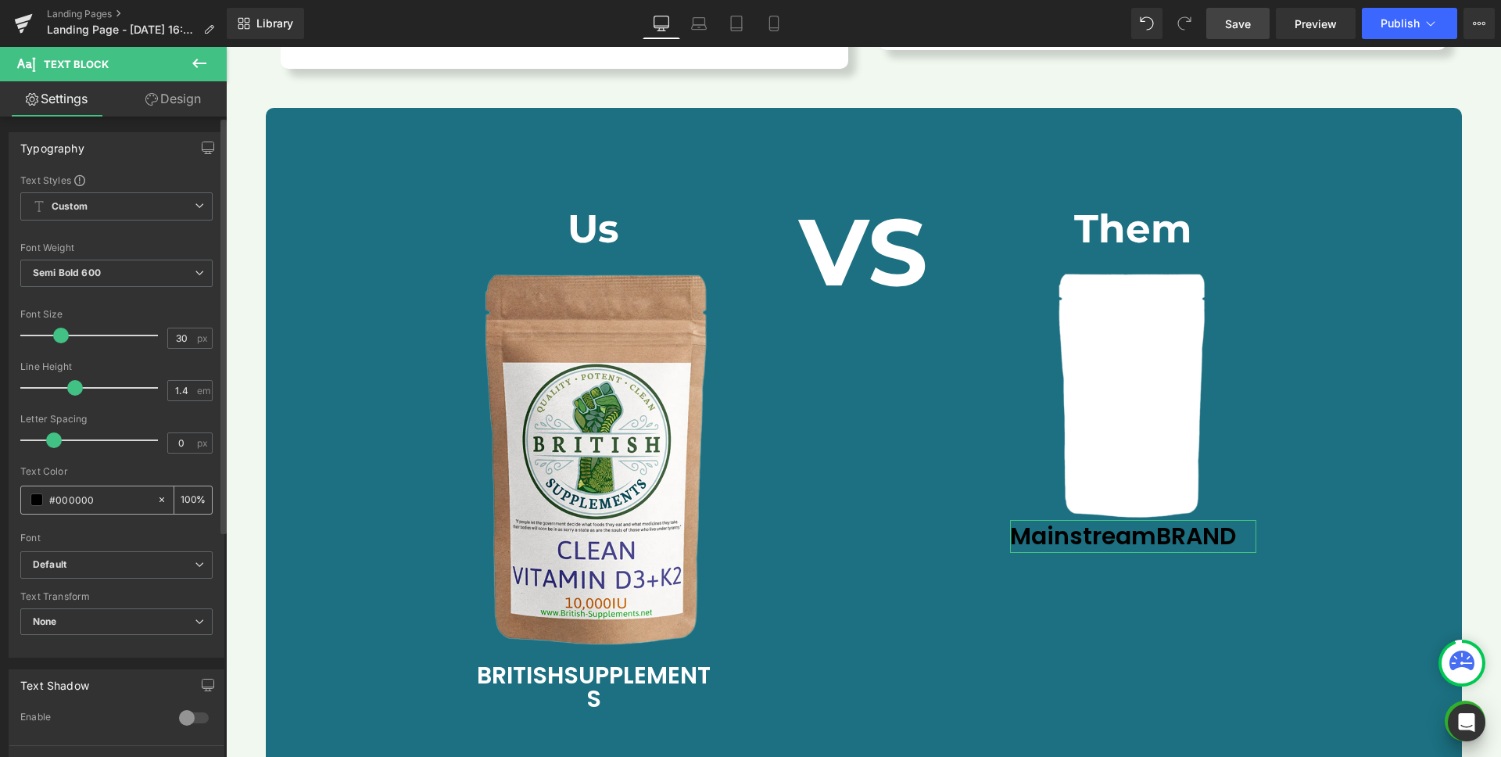
click at [40, 500] on span at bounding box center [36, 499] width 13 height 13
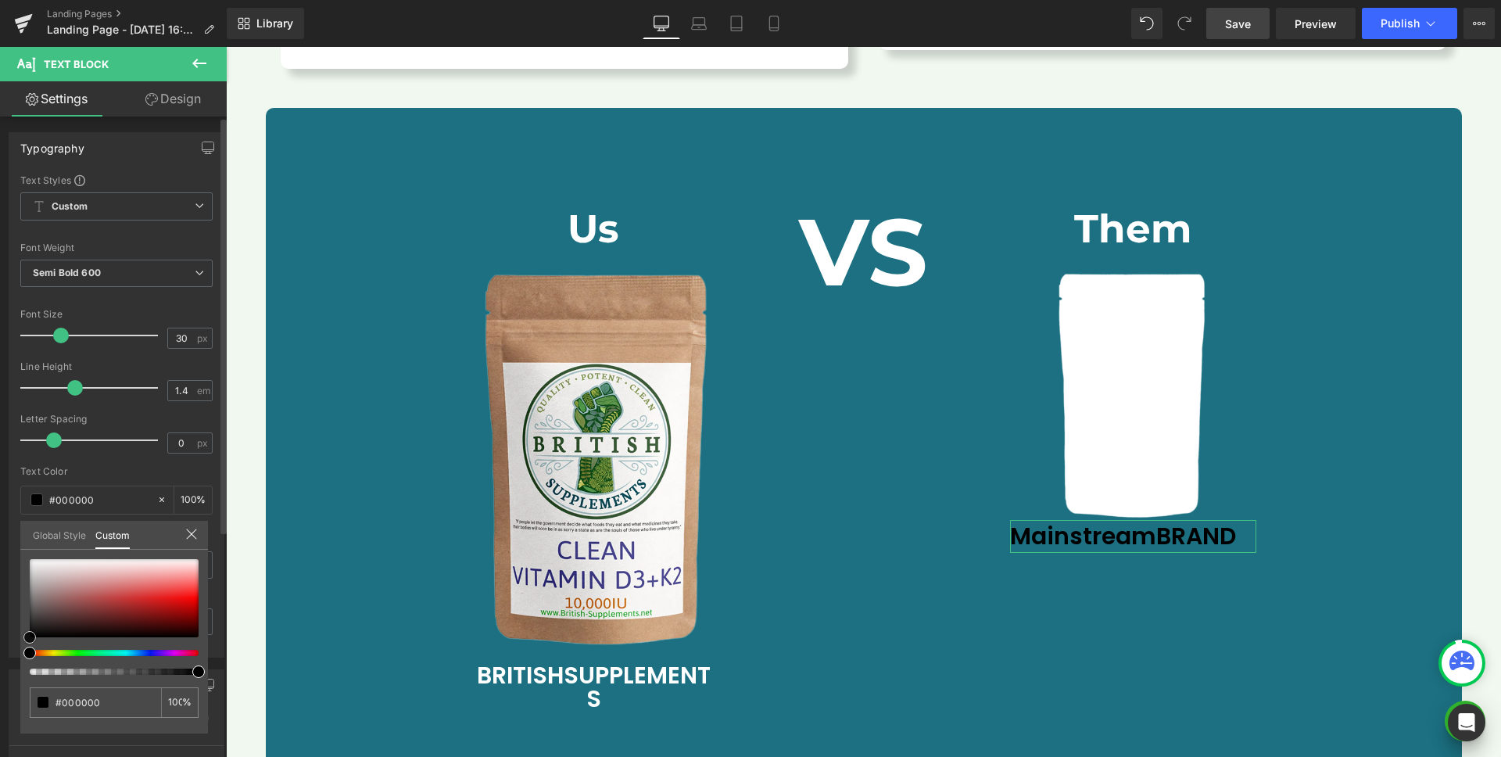
type input "#e6e4e4"
type input "#e8e7e7"
type input "#ffffff"
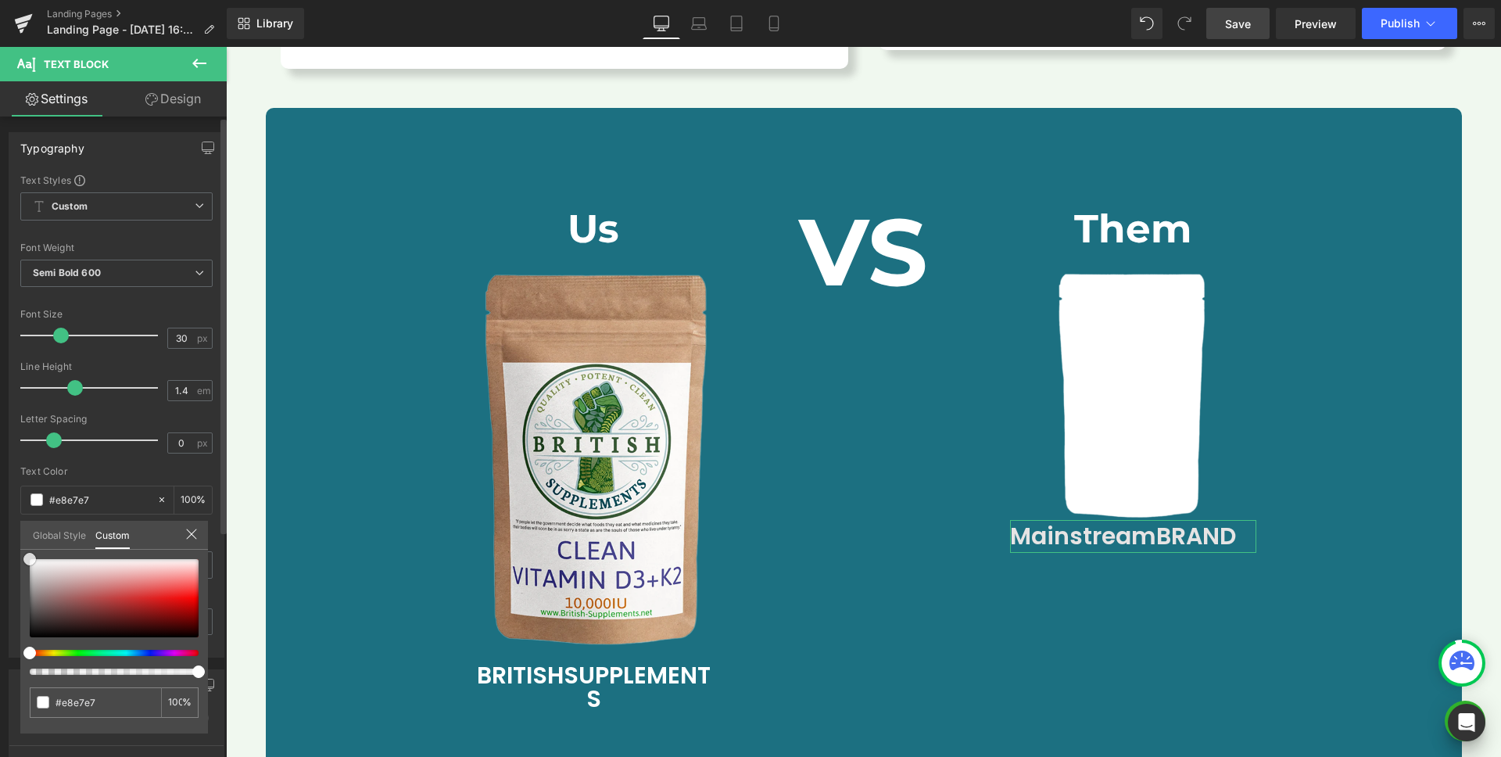
type input "#ffffff"
drag, startPoint x: 35, startPoint y: 567, endPoint x: 23, endPoint y: 541, distance: 28.3
click at [26, 546] on div "Global Style Custom Setup Global Style #ffffff 100 %" at bounding box center [114, 545] width 188 height 48
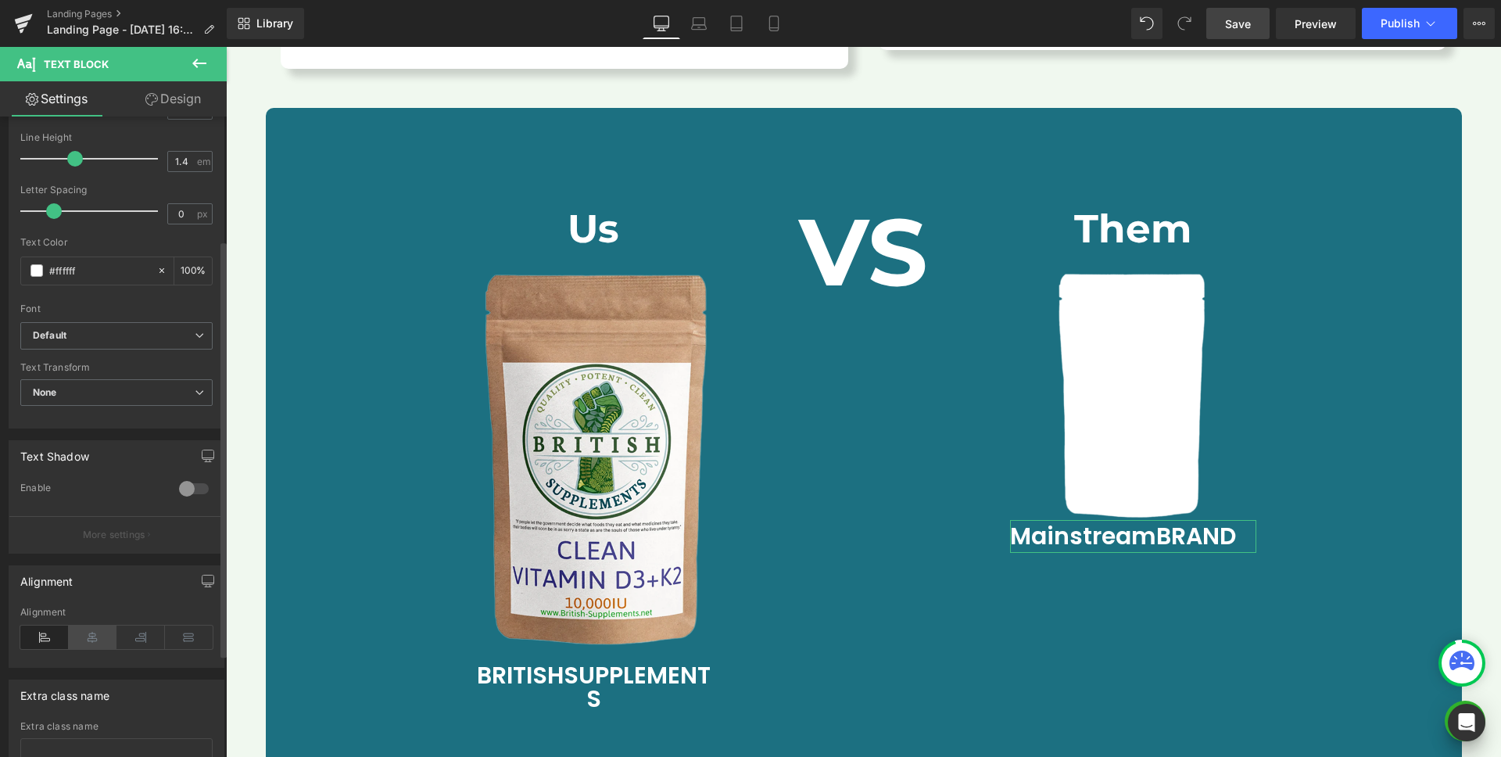
scroll to position [238, 0]
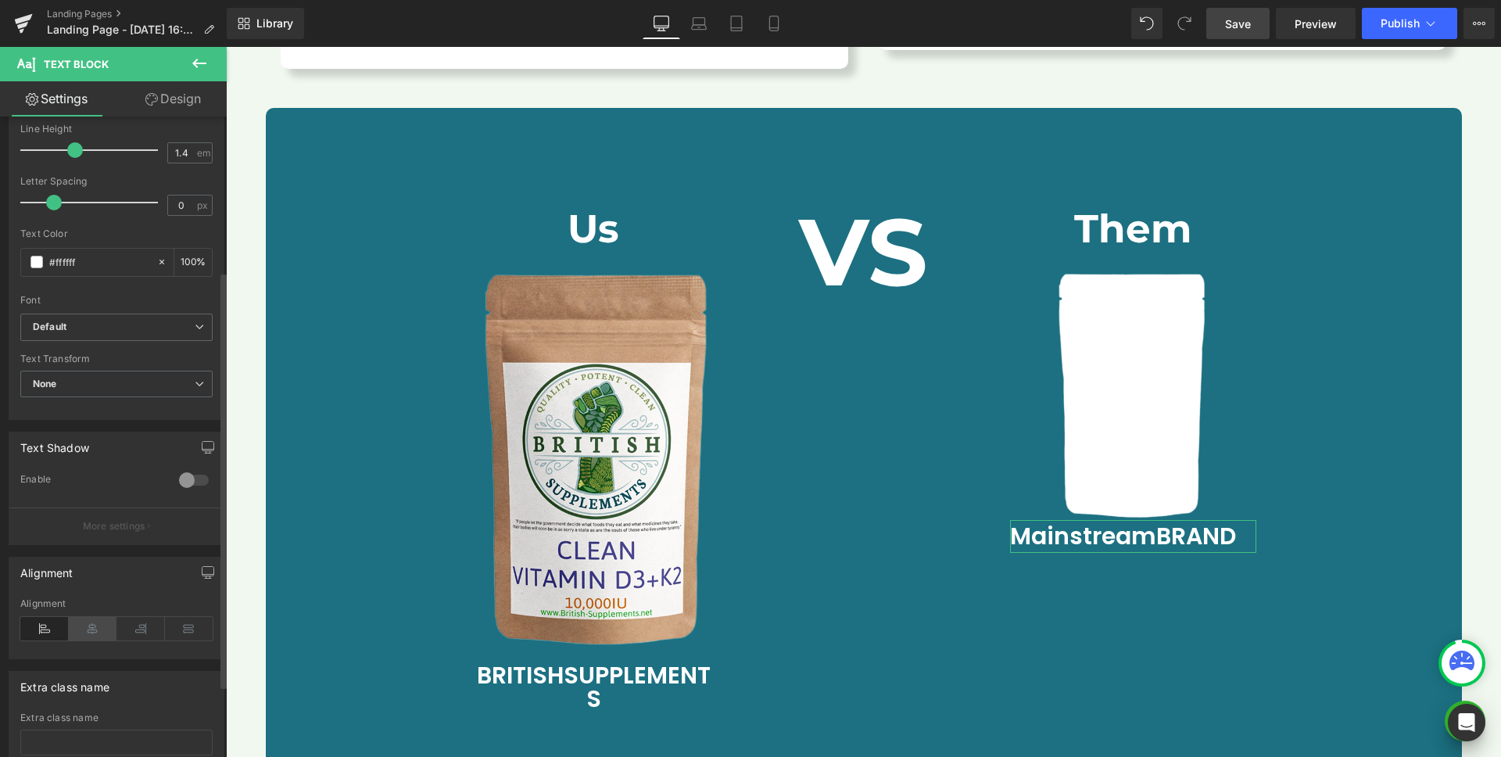
click at [100, 634] on icon at bounding box center [93, 628] width 48 height 23
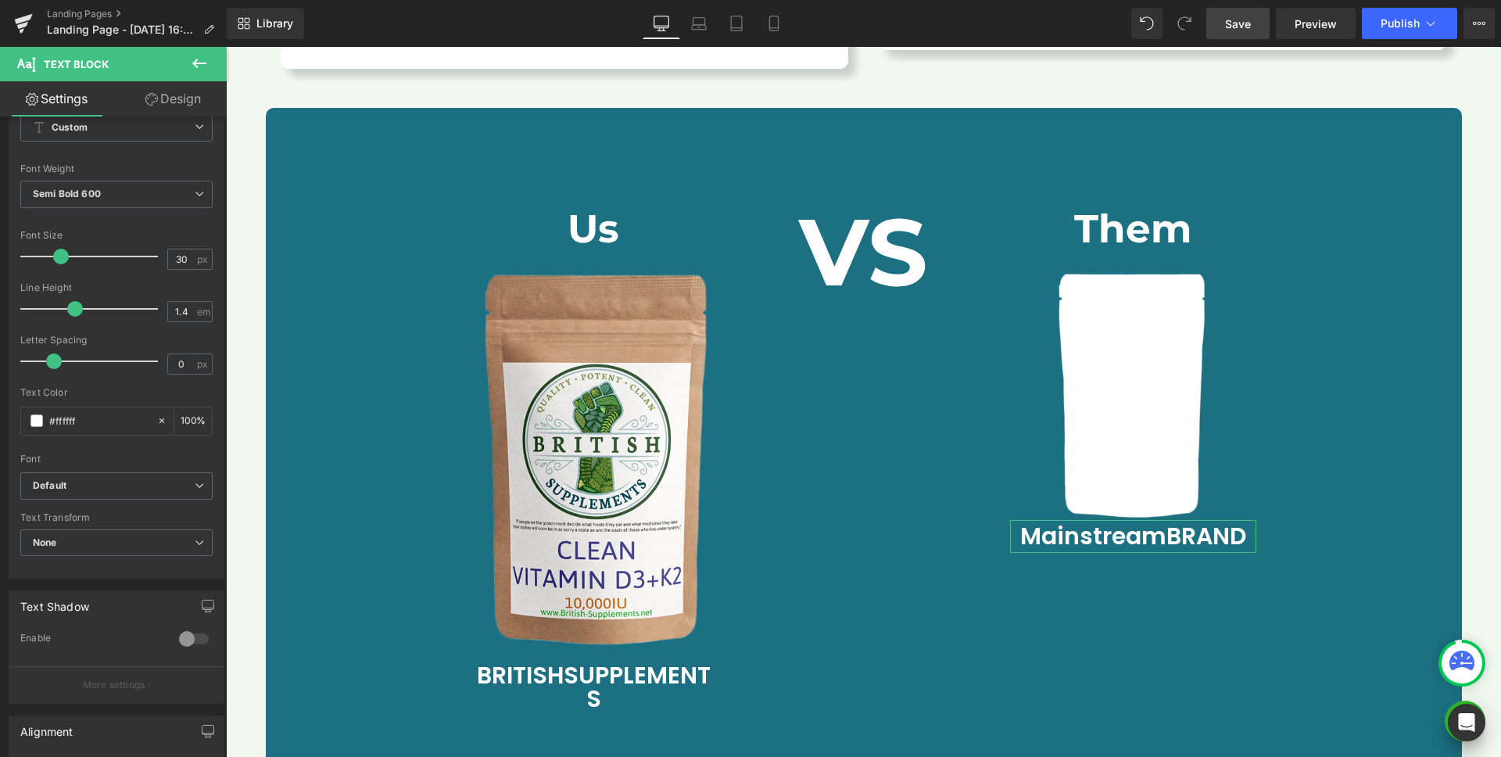
scroll to position [0, 0]
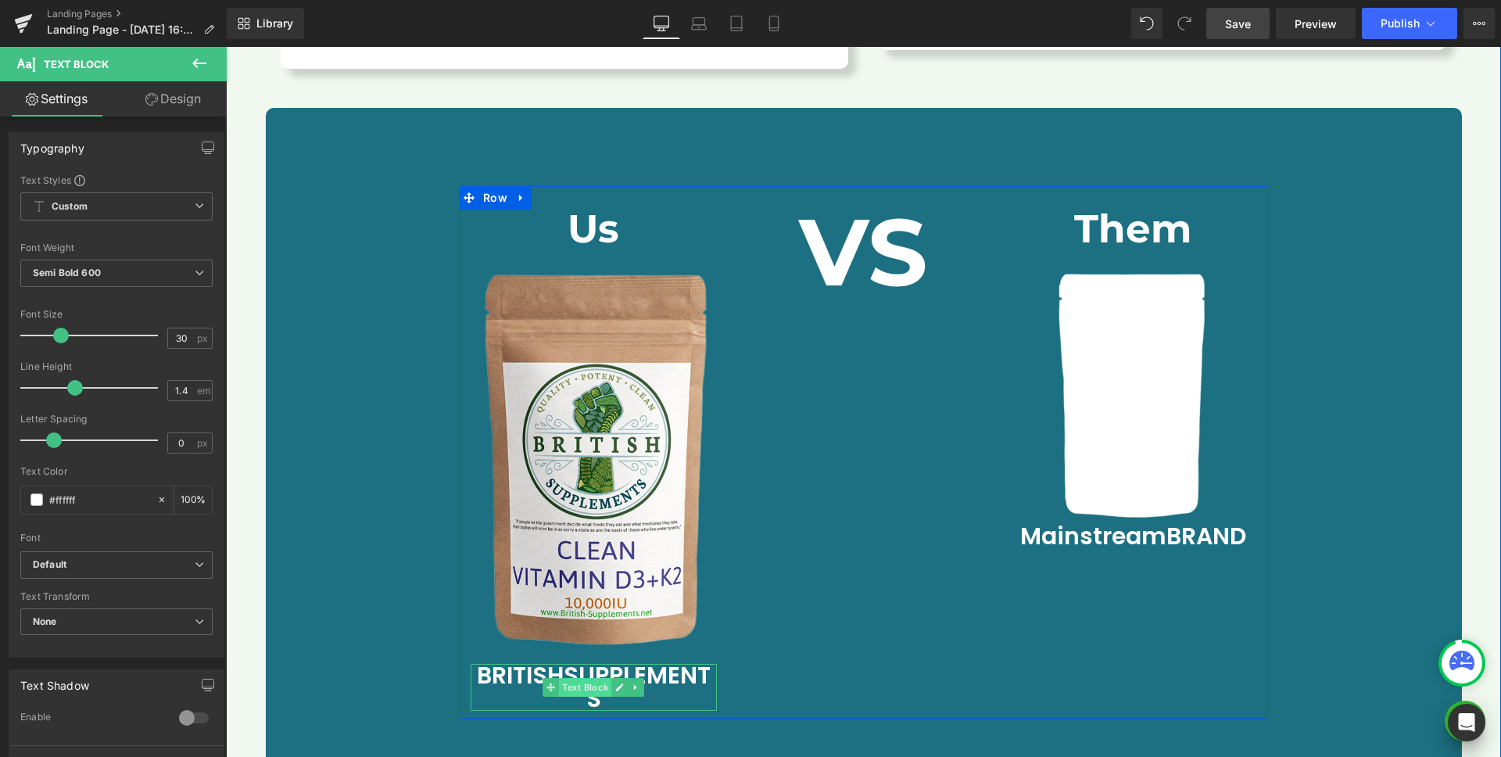
click at [572, 678] on span "Text Block" at bounding box center [585, 687] width 52 height 19
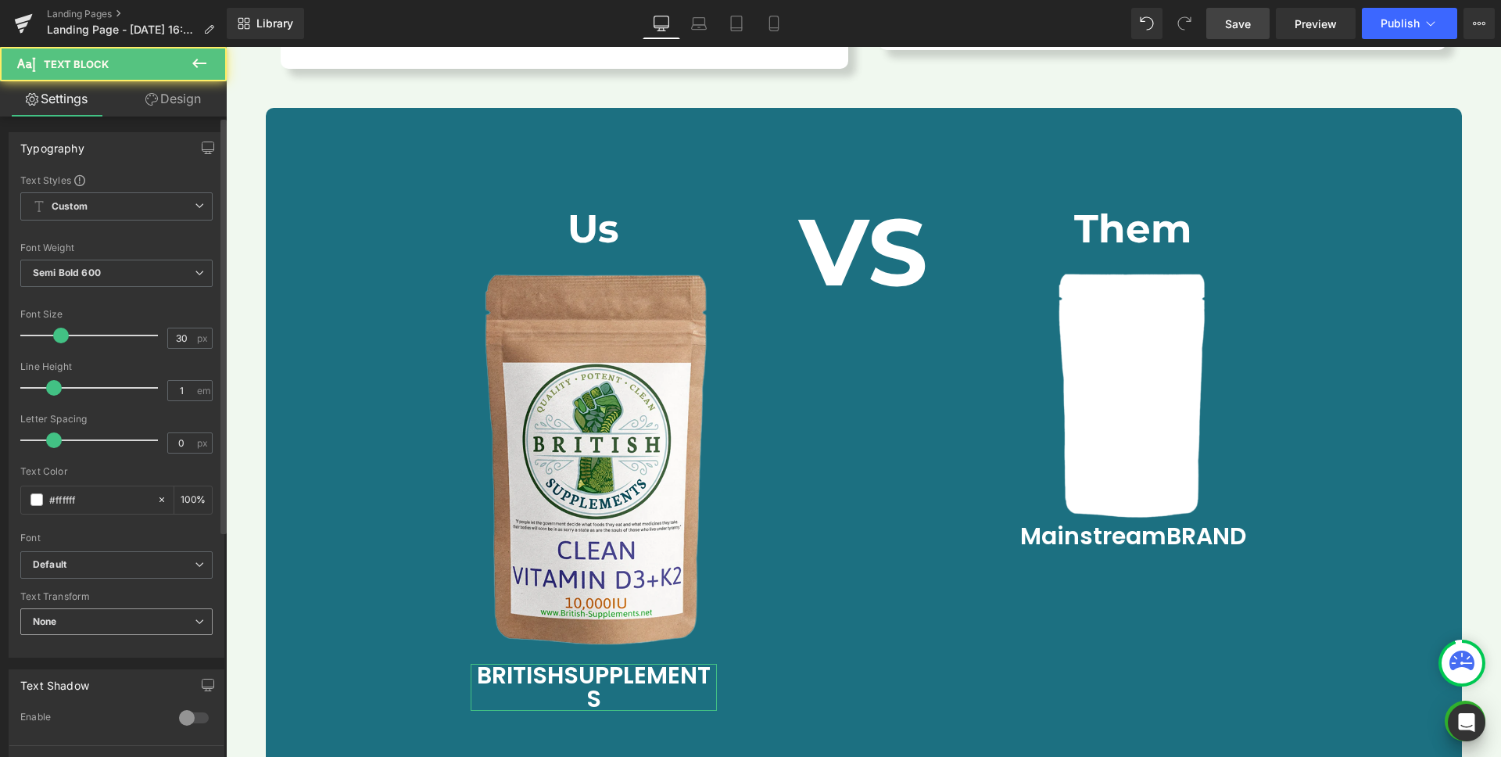
click at [81, 626] on span "None" at bounding box center [116, 621] width 192 height 27
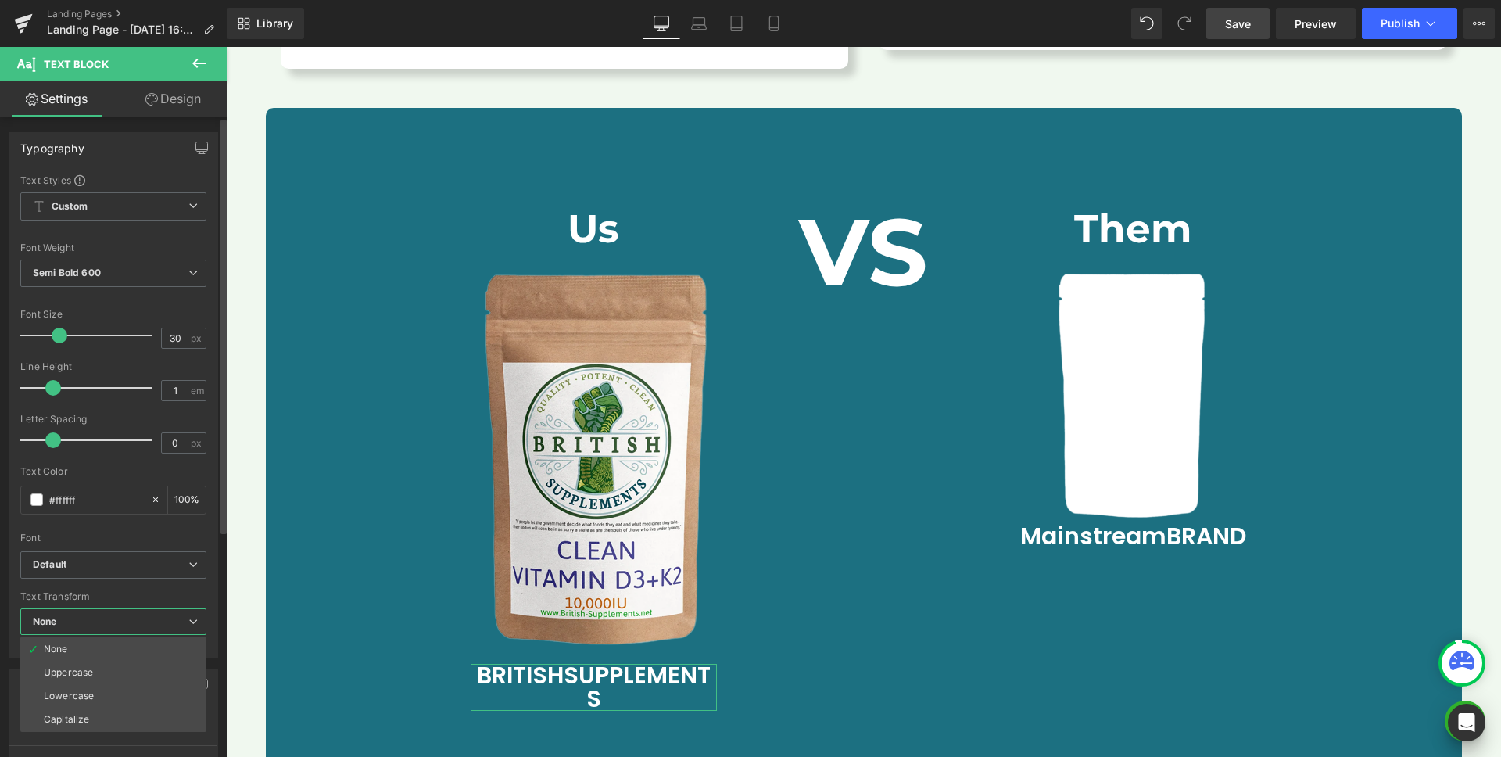
click at [81, 626] on span "None" at bounding box center [113, 621] width 186 height 27
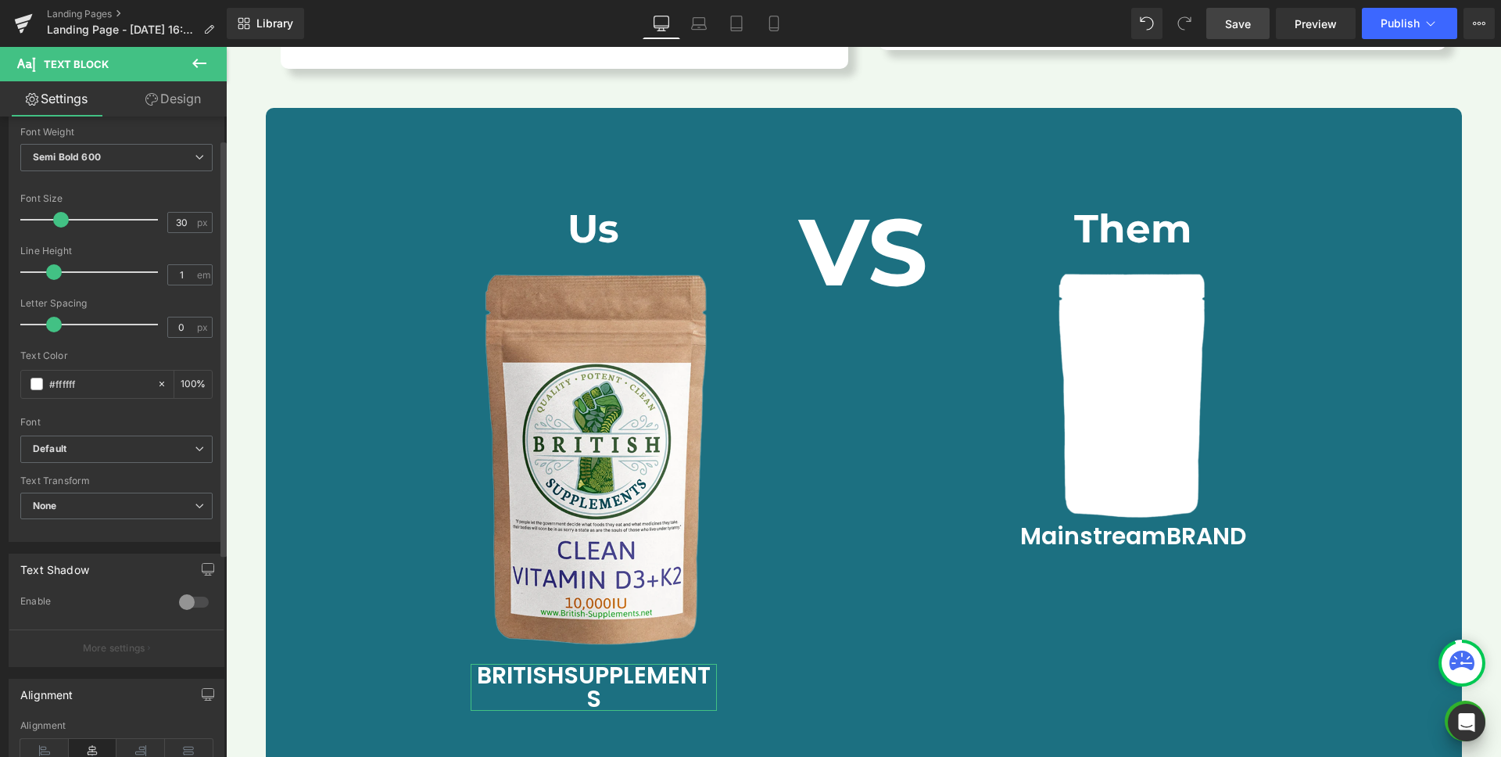
scroll to position [297, 0]
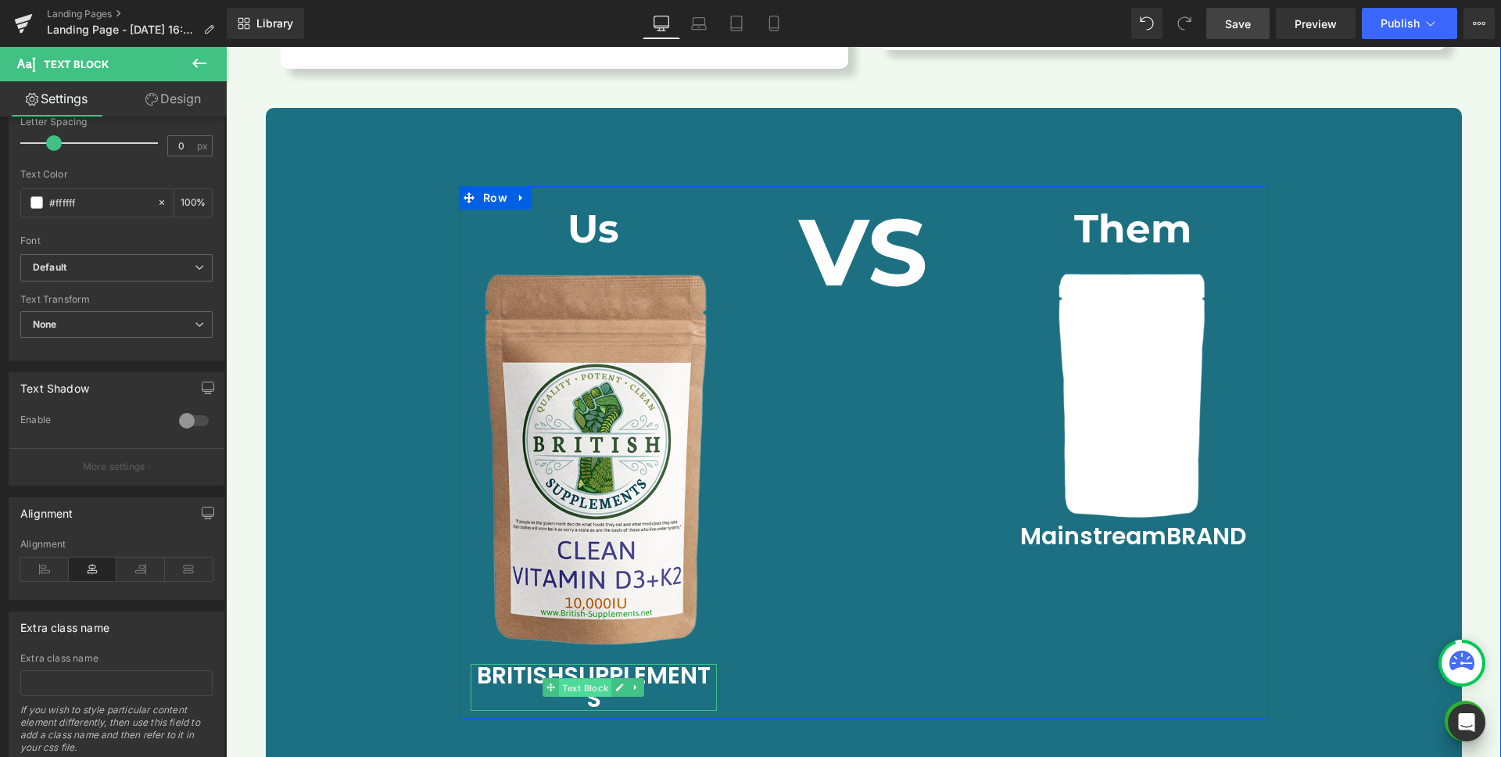
click at [586, 679] on span "Text Block" at bounding box center [585, 688] width 52 height 19
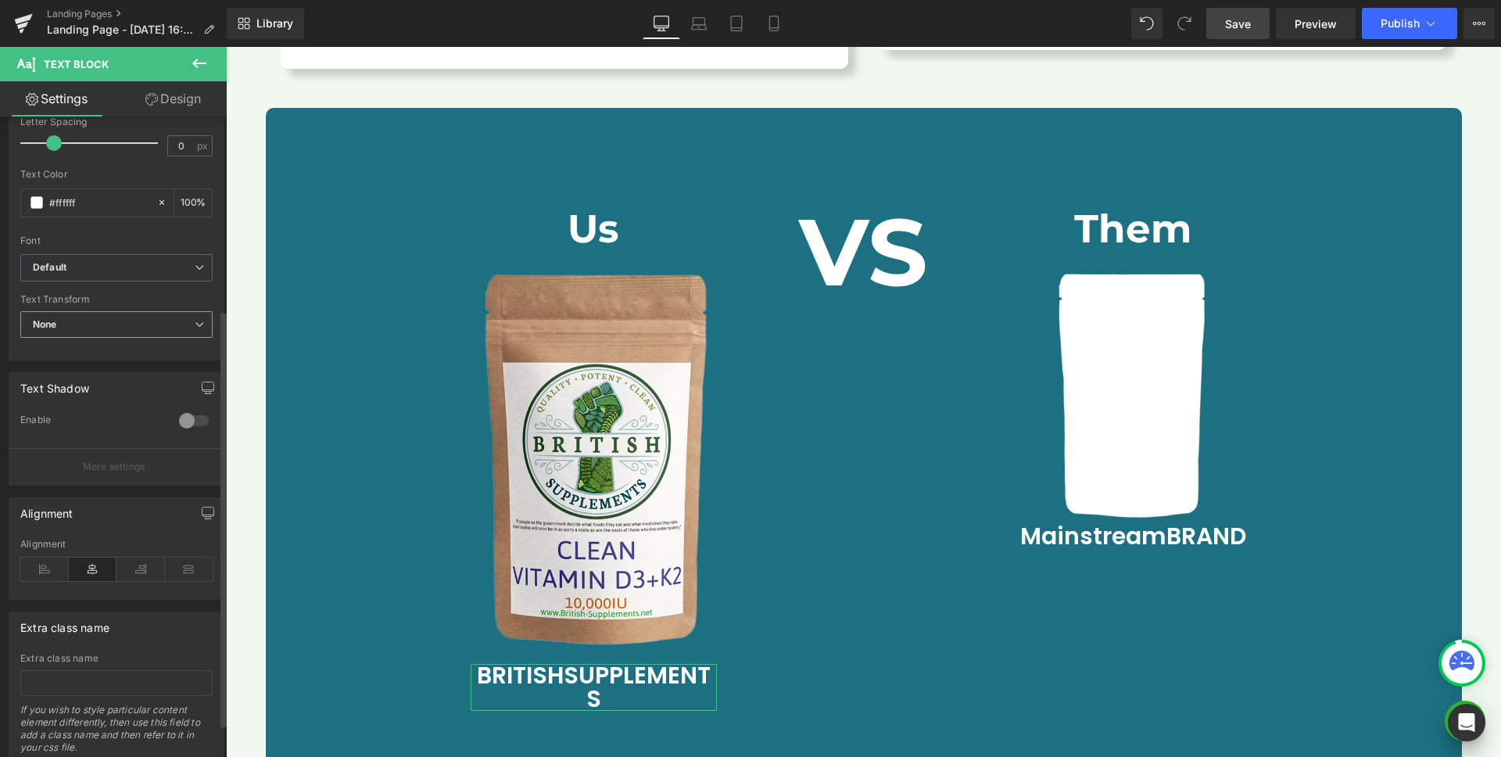
click at [98, 336] on span "None" at bounding box center [116, 324] width 192 height 27
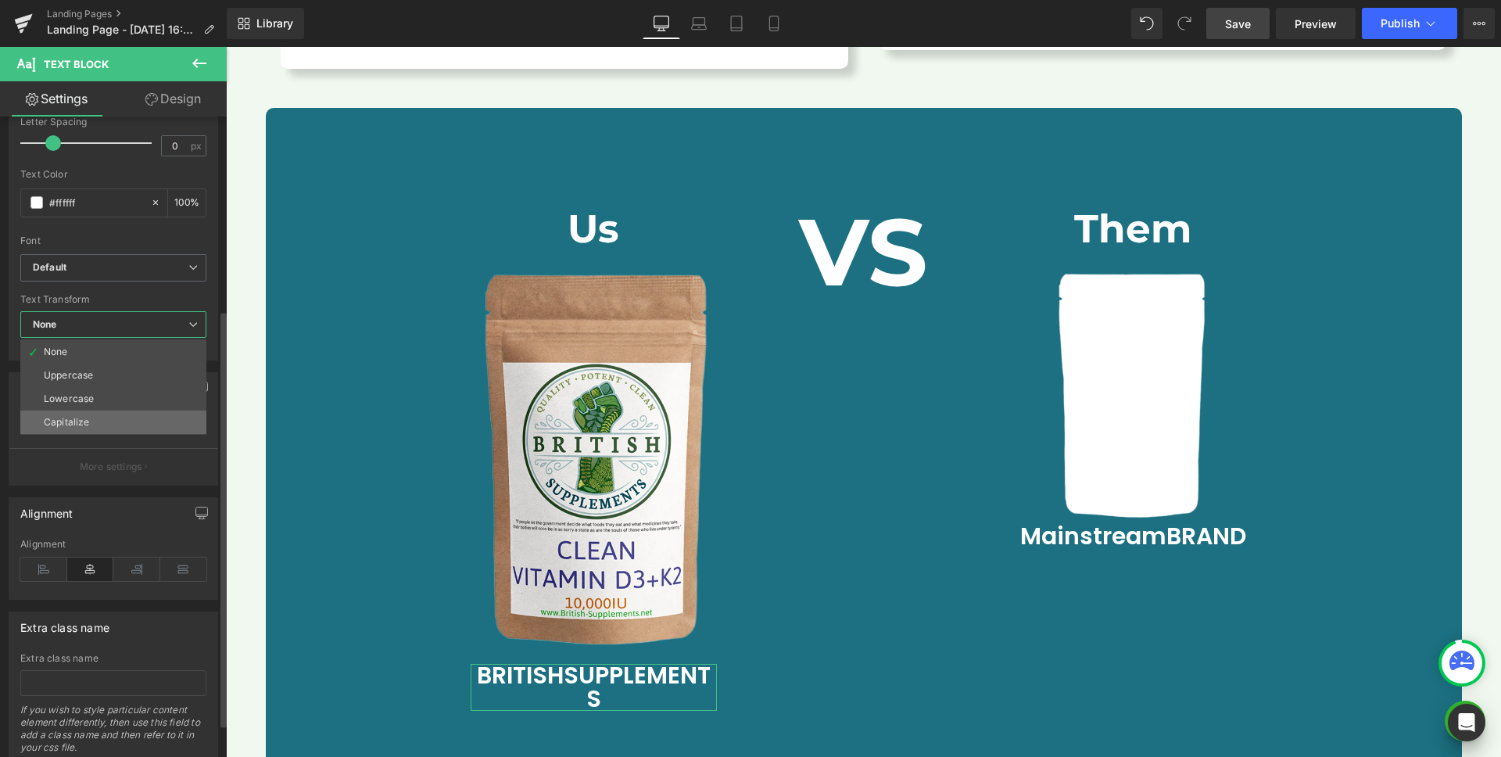
click at [79, 414] on li "Capitalize" at bounding box center [113, 422] width 186 height 23
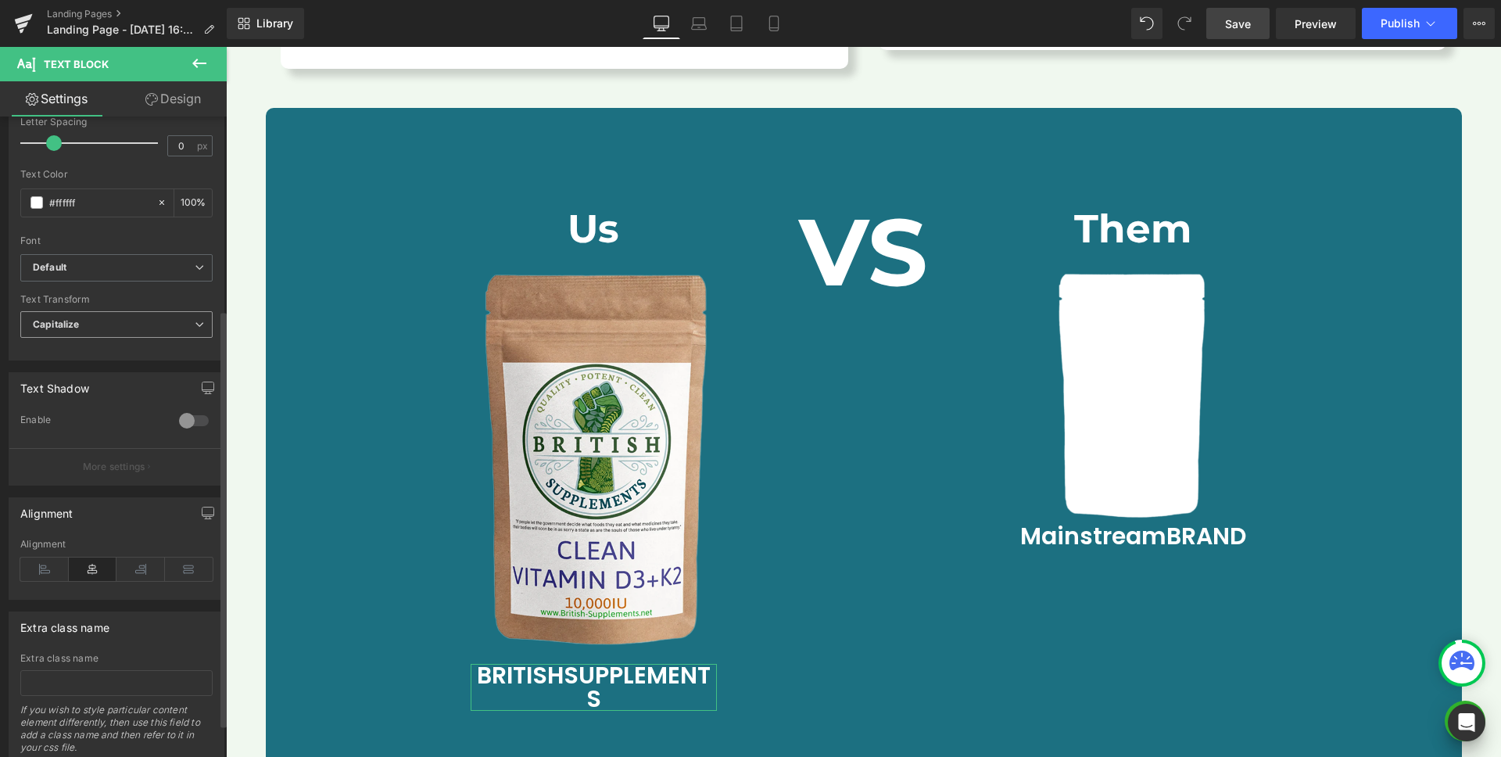
click at [102, 321] on span "Capitalize" at bounding box center [116, 324] width 192 height 27
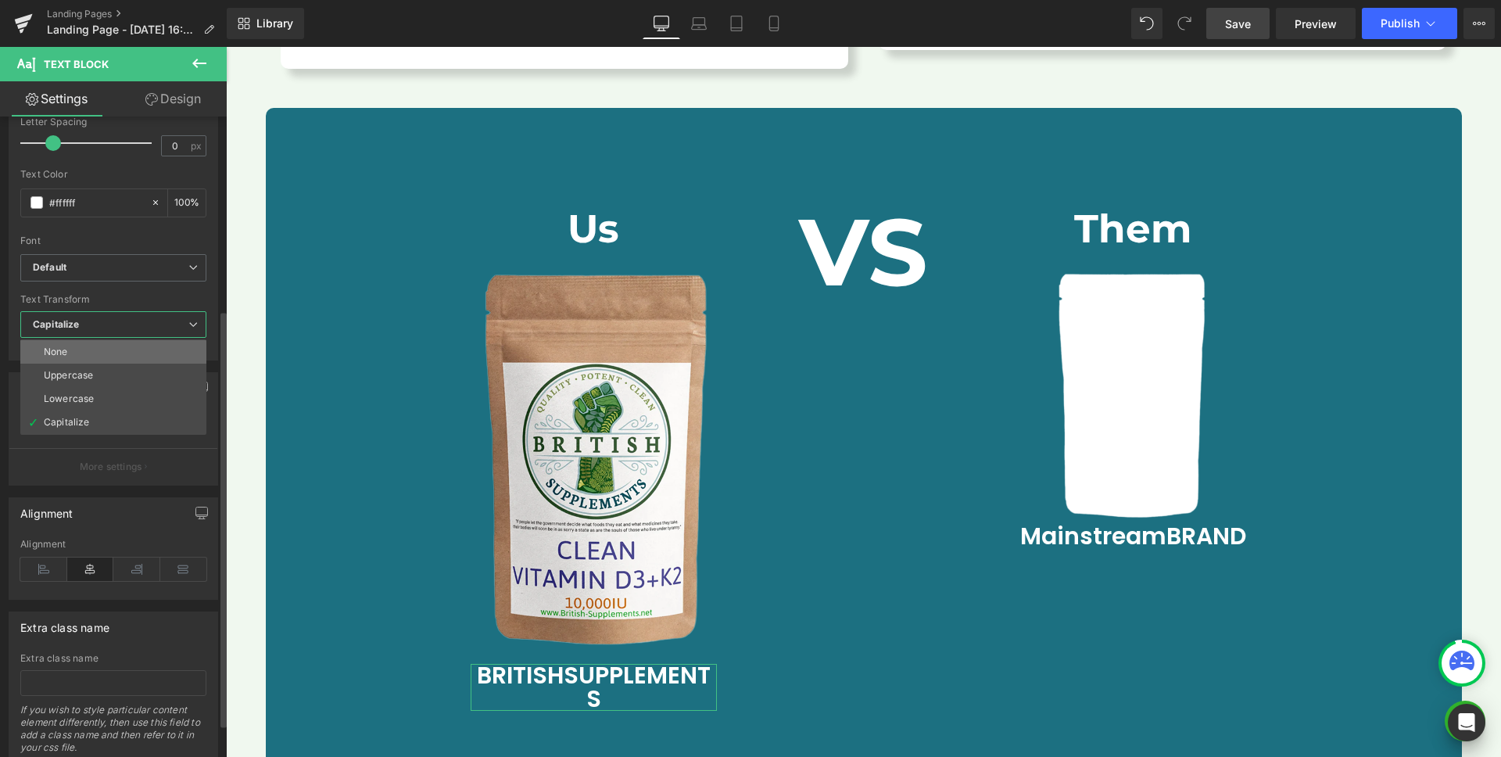
click at [72, 353] on li "None" at bounding box center [113, 351] width 186 height 23
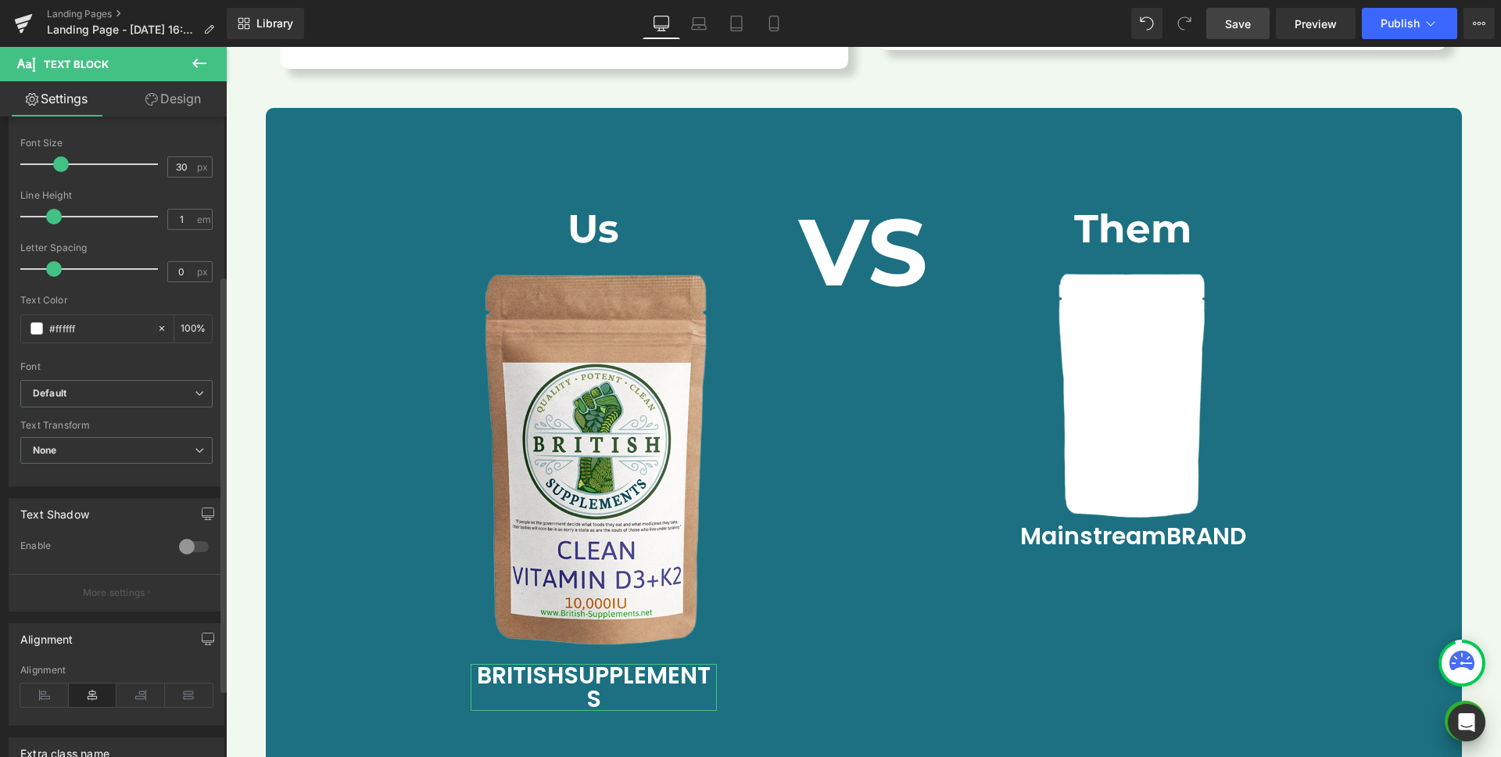
scroll to position [0, 0]
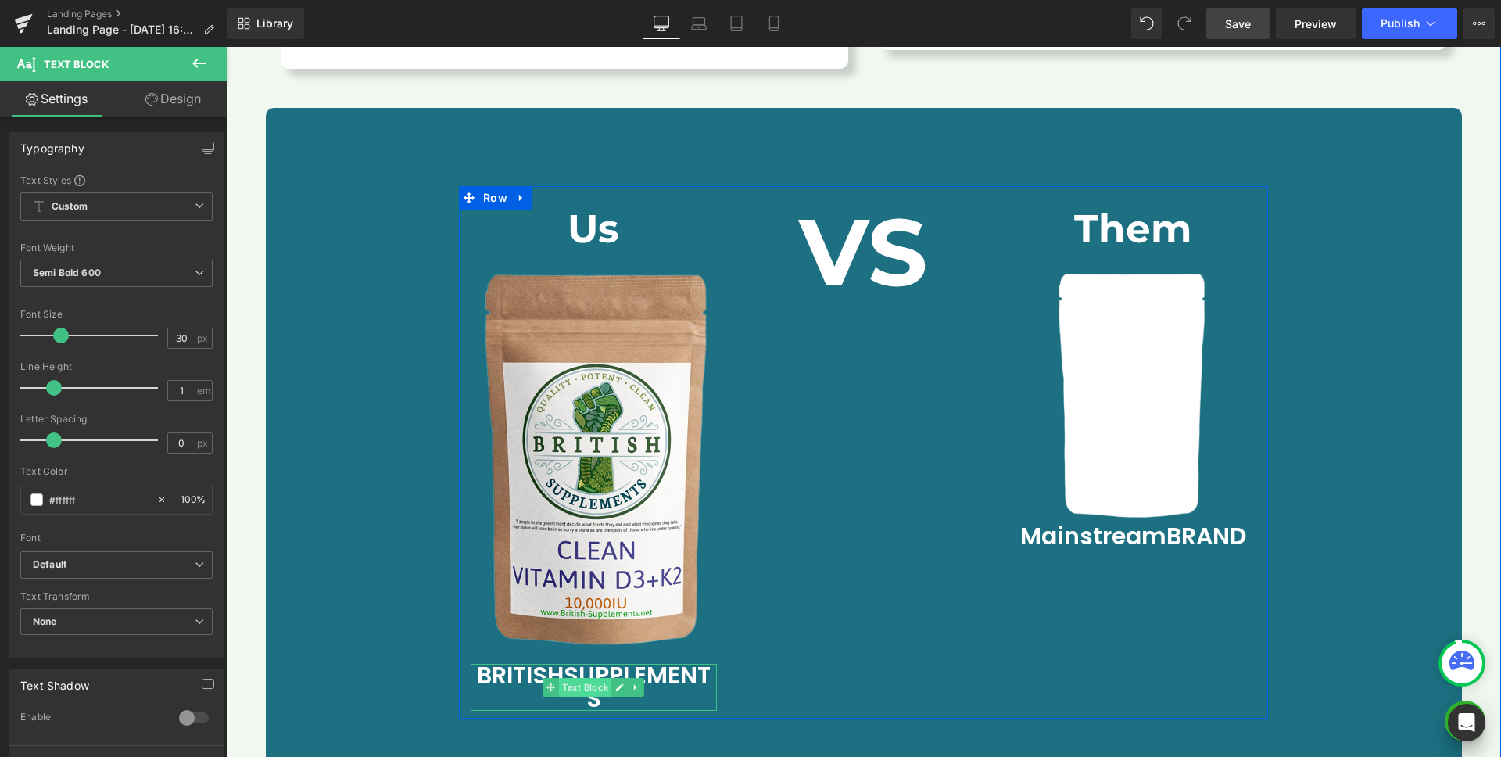
click at [567, 678] on link "Text Block" at bounding box center [577, 687] width 69 height 19
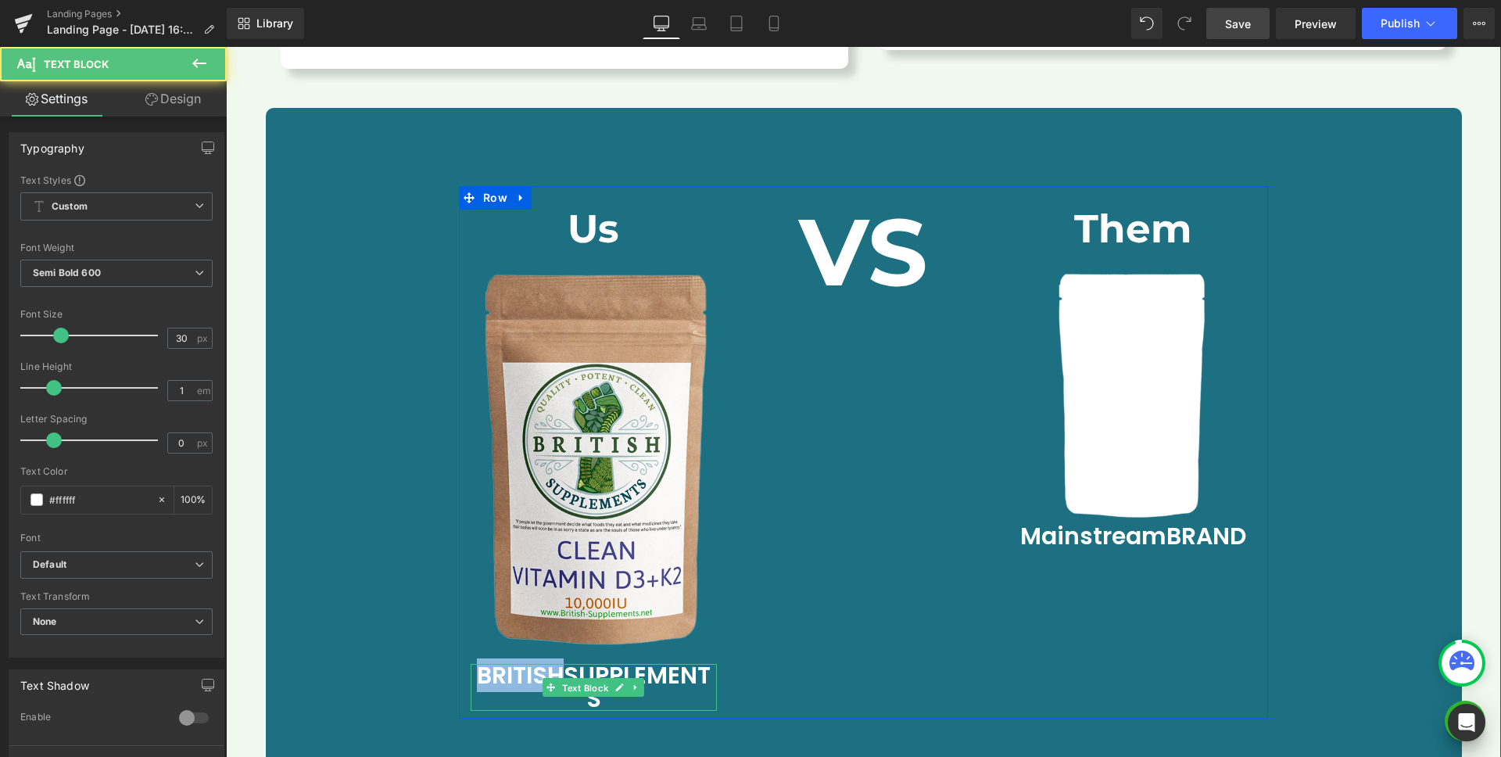
click at [564, 658] on span "RITISH" at bounding box center [528, 675] width 72 height 34
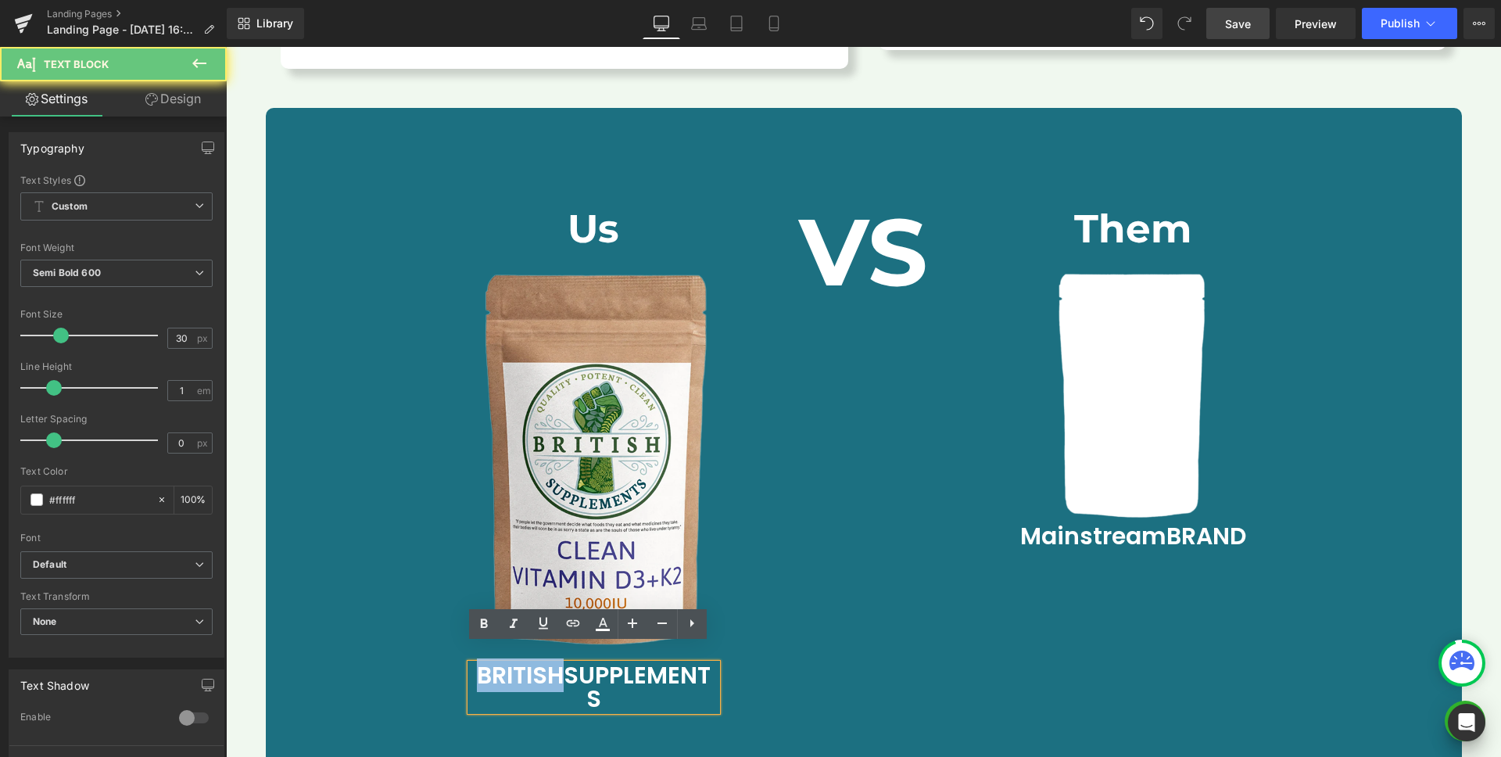
click at [564, 658] on span "RITISH" at bounding box center [528, 675] width 72 height 34
drag, startPoint x: 561, startPoint y: 658, endPoint x: 628, endPoint y: 660, distance: 66.5
click at [564, 660] on span "RITISH" at bounding box center [528, 675] width 72 height 34
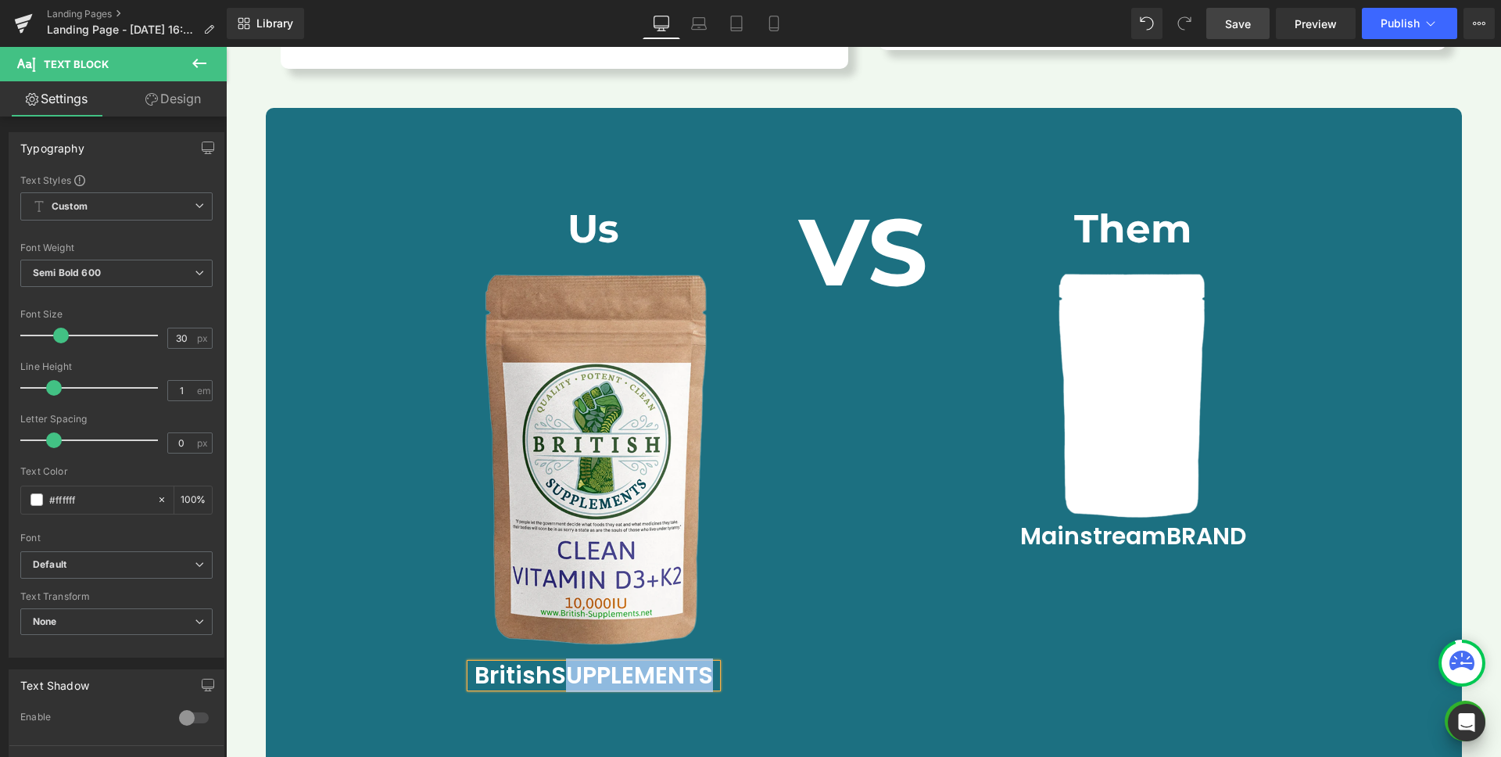
drag, startPoint x: 562, startPoint y: 653, endPoint x: 709, endPoint y: 658, distance: 147.1
click at [709, 664] on p "B ritish S UPPLEMENTS" at bounding box center [594, 675] width 246 height 23
click at [952, 640] on div "Us Heading Image B ritish S upplements Text Block VS Heading Them Heading Image…" at bounding box center [863, 440] width 809 height 509
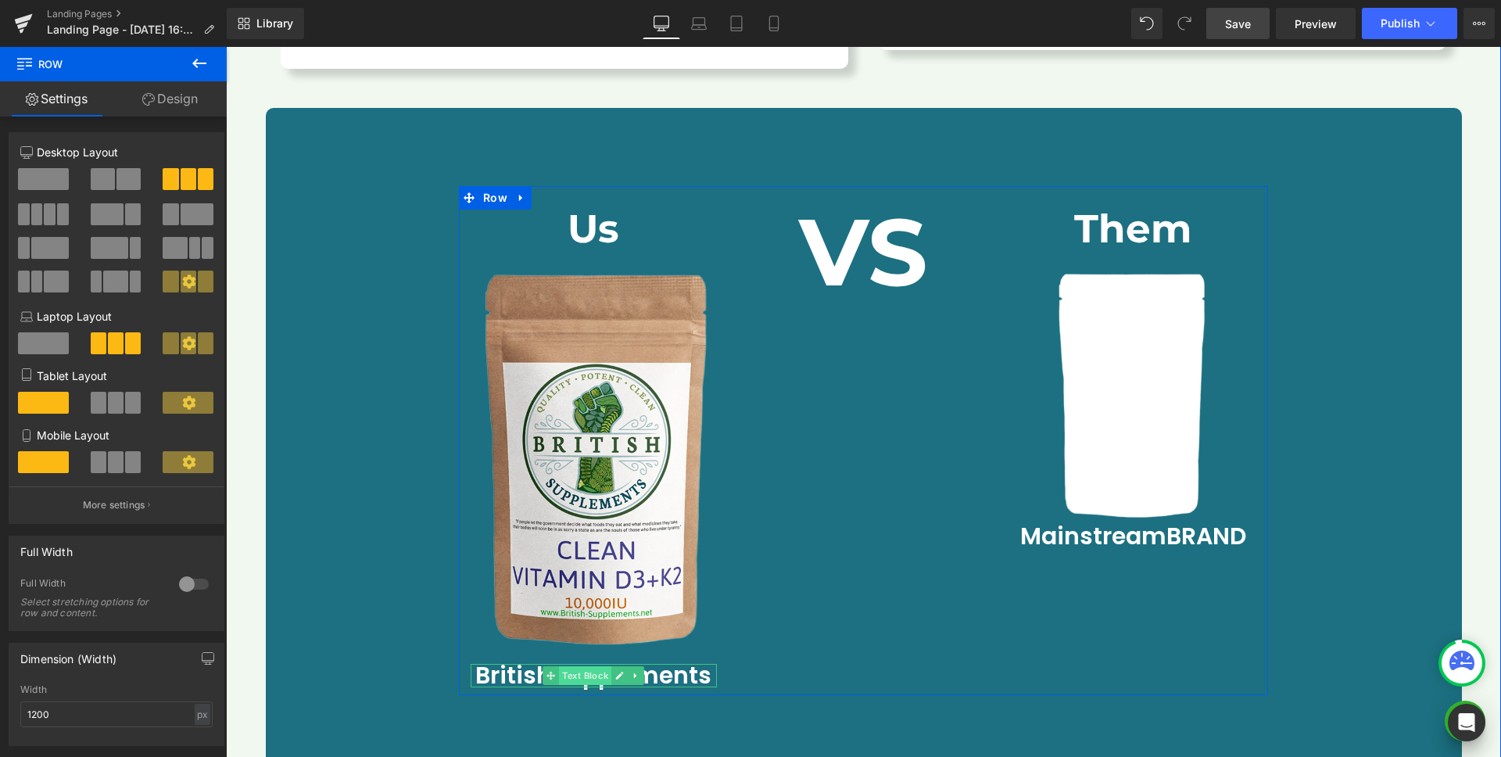
click at [572, 666] on span "Text Block" at bounding box center [585, 675] width 52 height 19
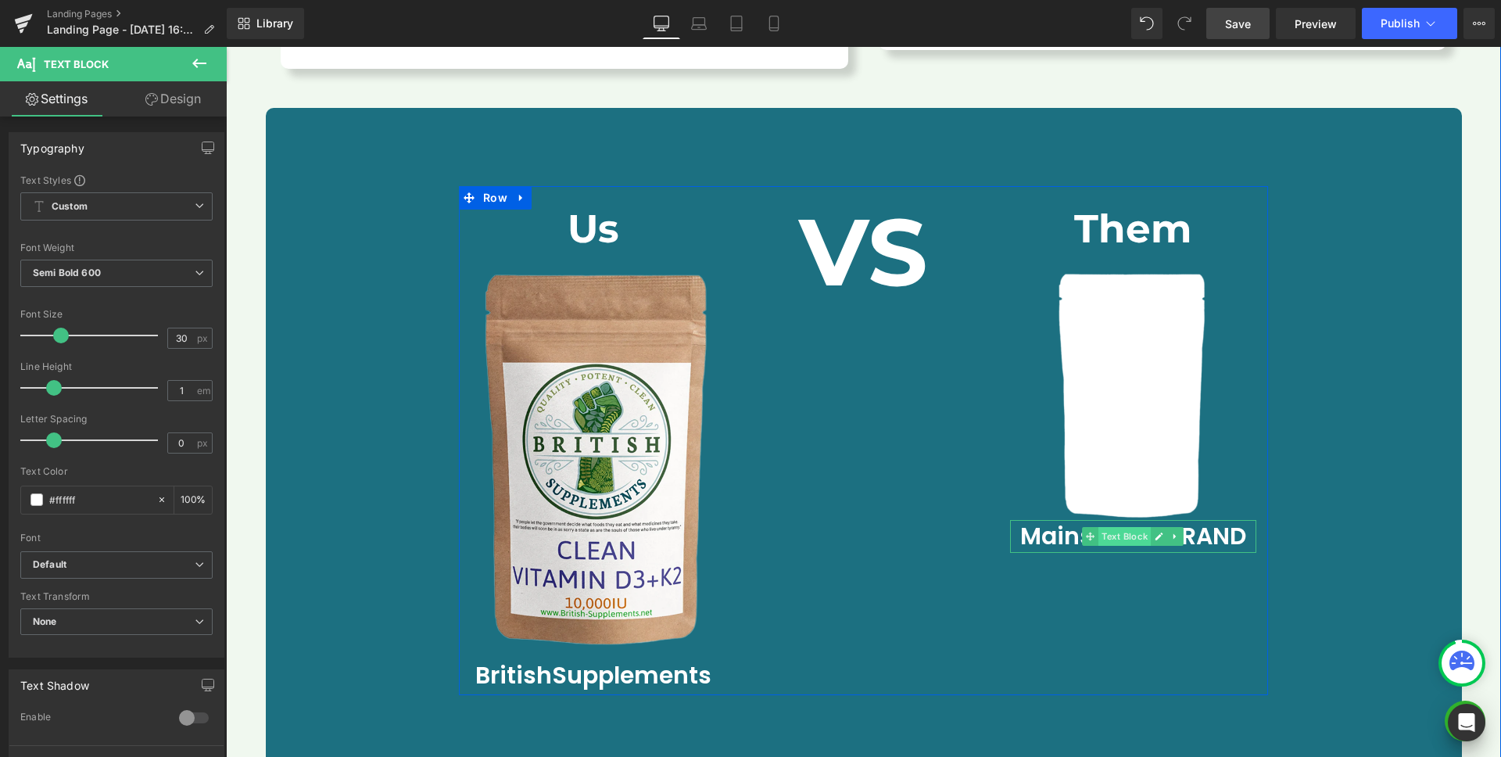
click at [1112, 527] on span "Text Block" at bounding box center [1125, 536] width 52 height 19
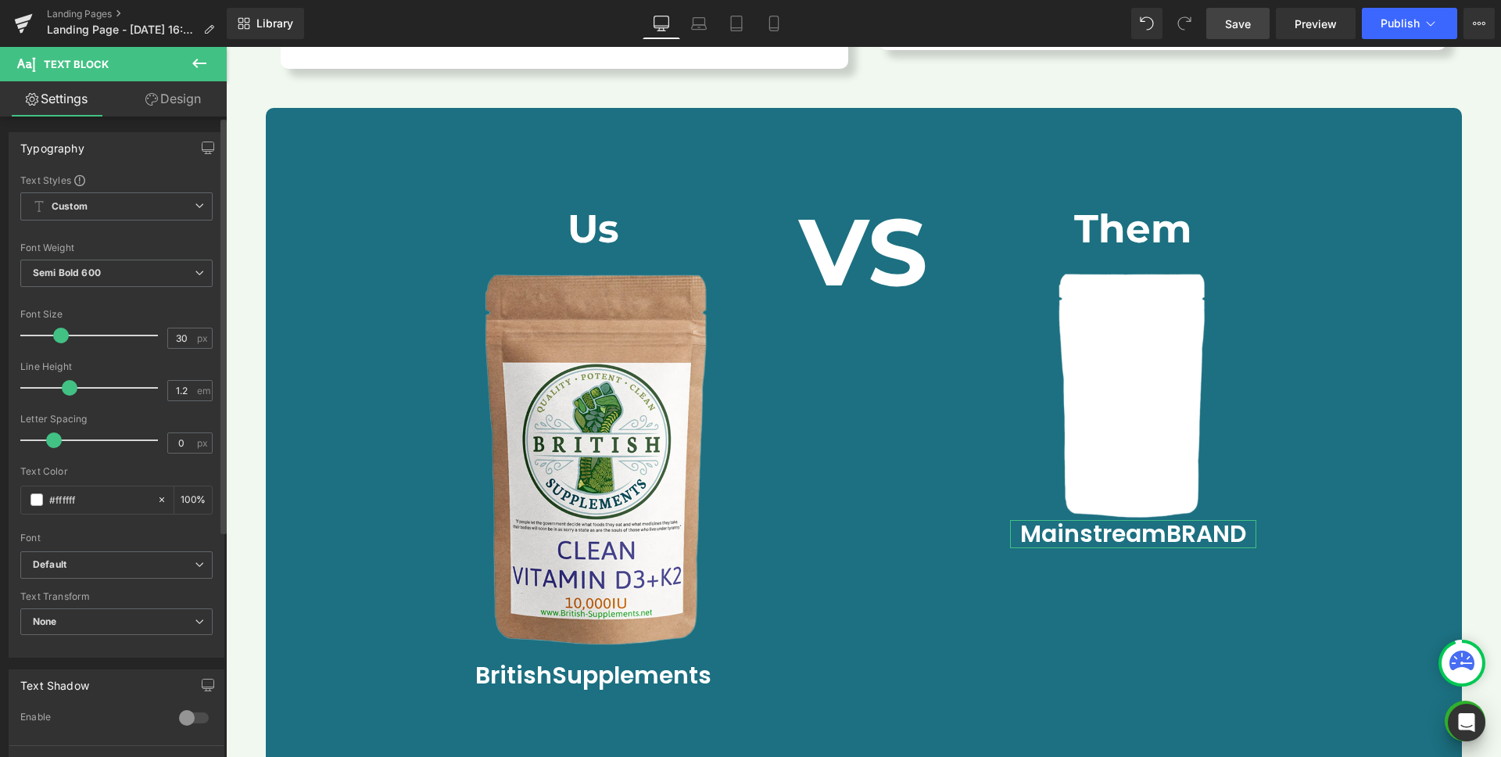
type input "1.1"
drag, startPoint x: 76, startPoint y: 385, endPoint x: 63, endPoint y: 384, distance: 13.3
click at [63, 384] on span at bounding box center [60, 388] width 16 height 16
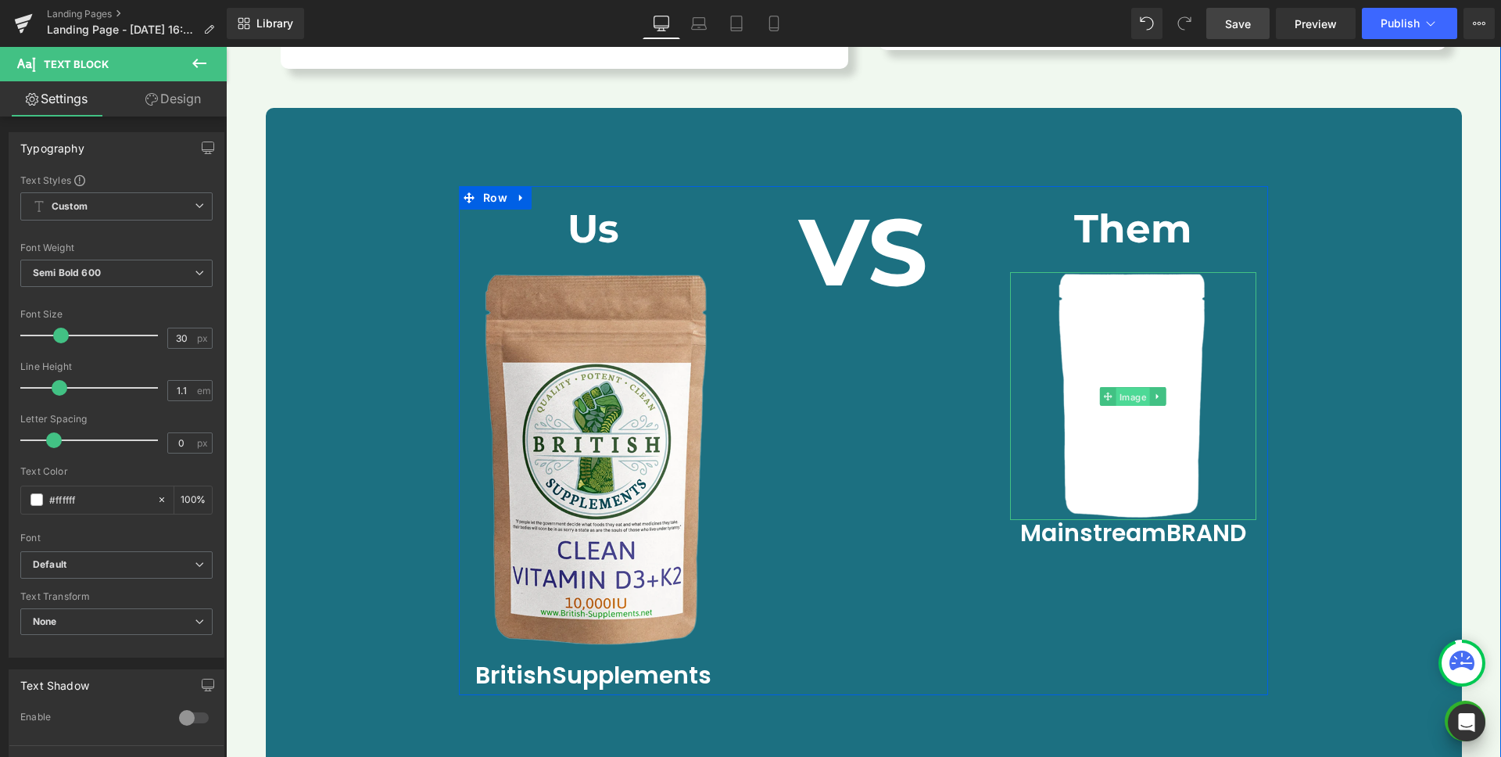
click at [1119, 388] on span "Image" at bounding box center [1134, 397] width 34 height 19
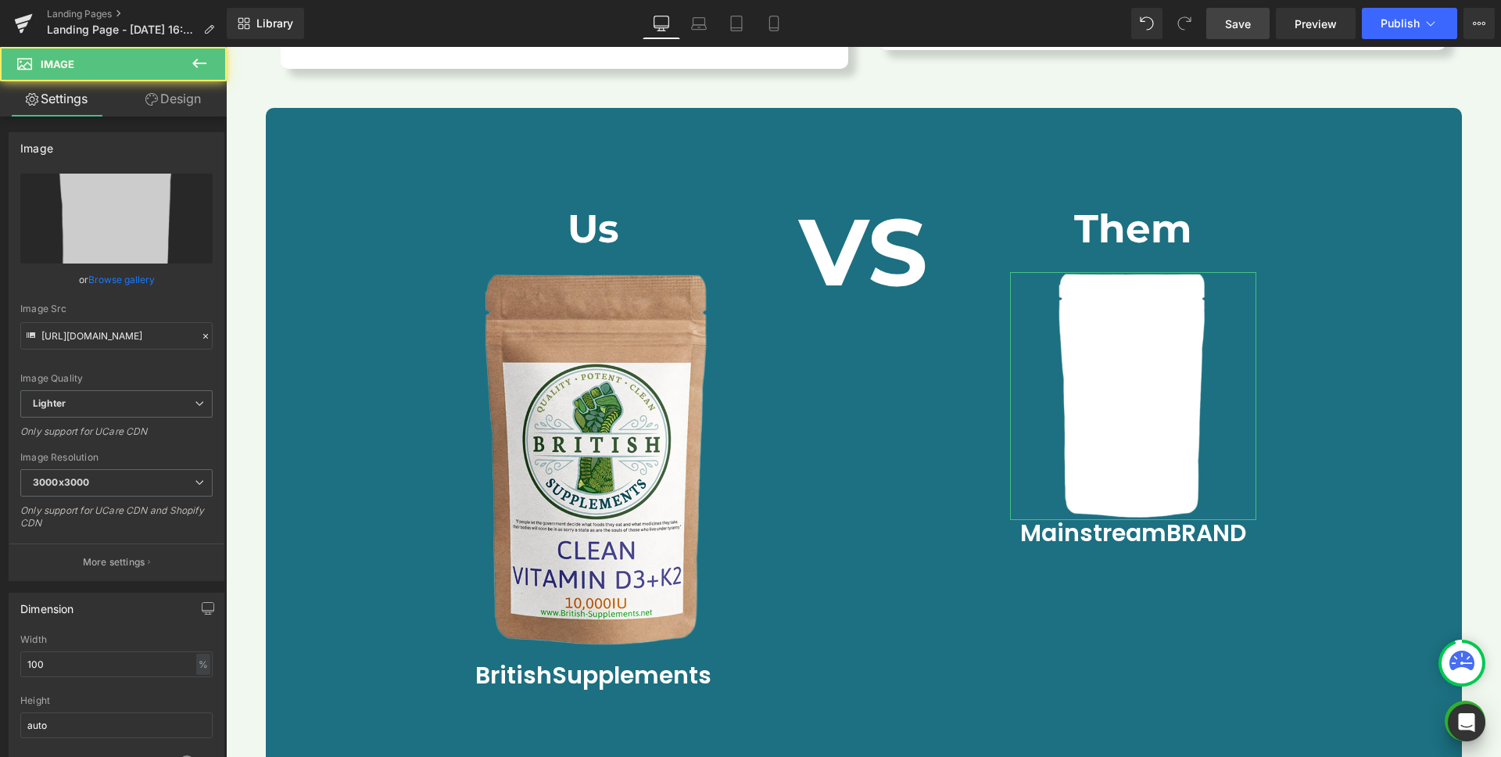
click at [163, 99] on link "Design" at bounding box center [173, 98] width 113 height 35
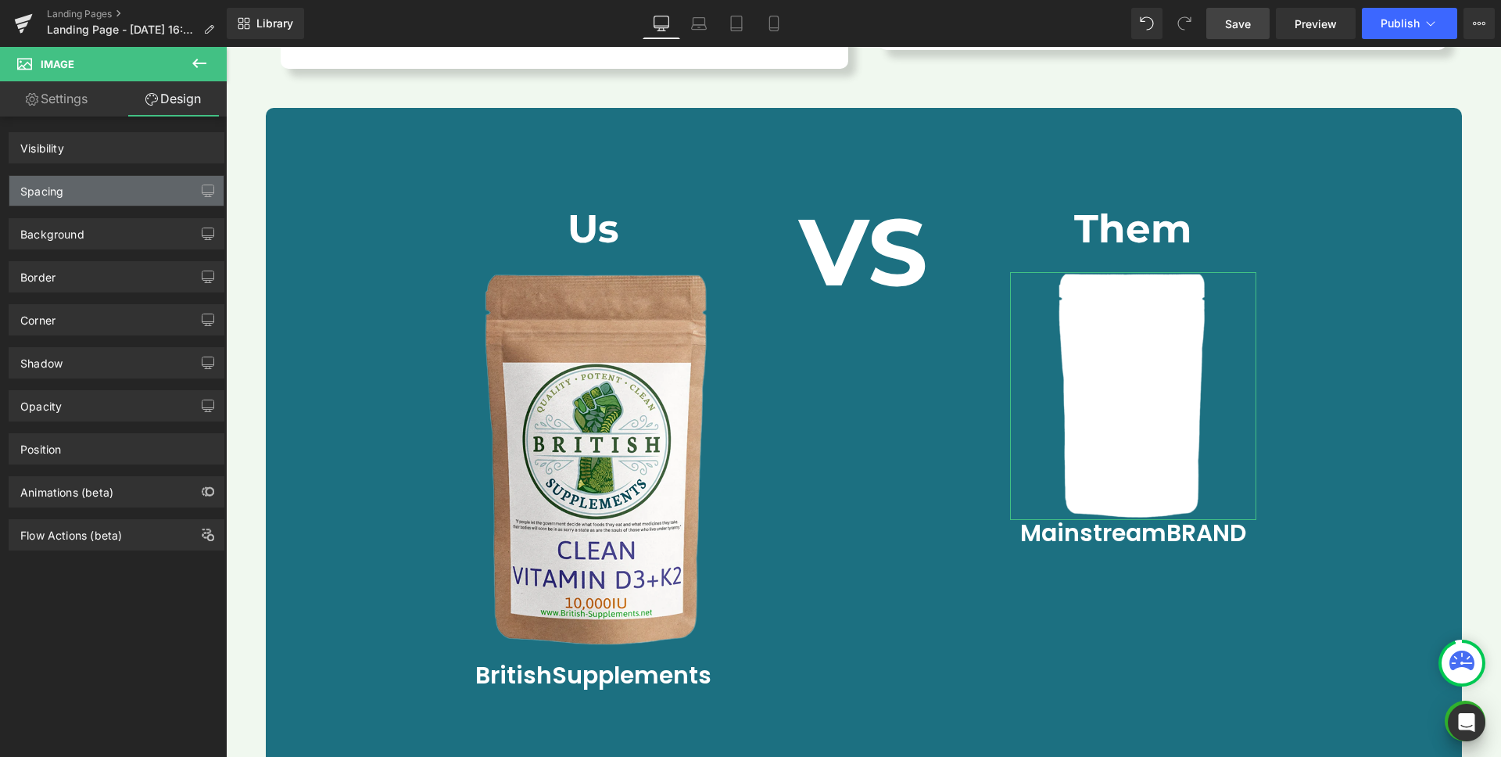
click at [110, 197] on div "Spacing" at bounding box center [116, 191] width 214 height 30
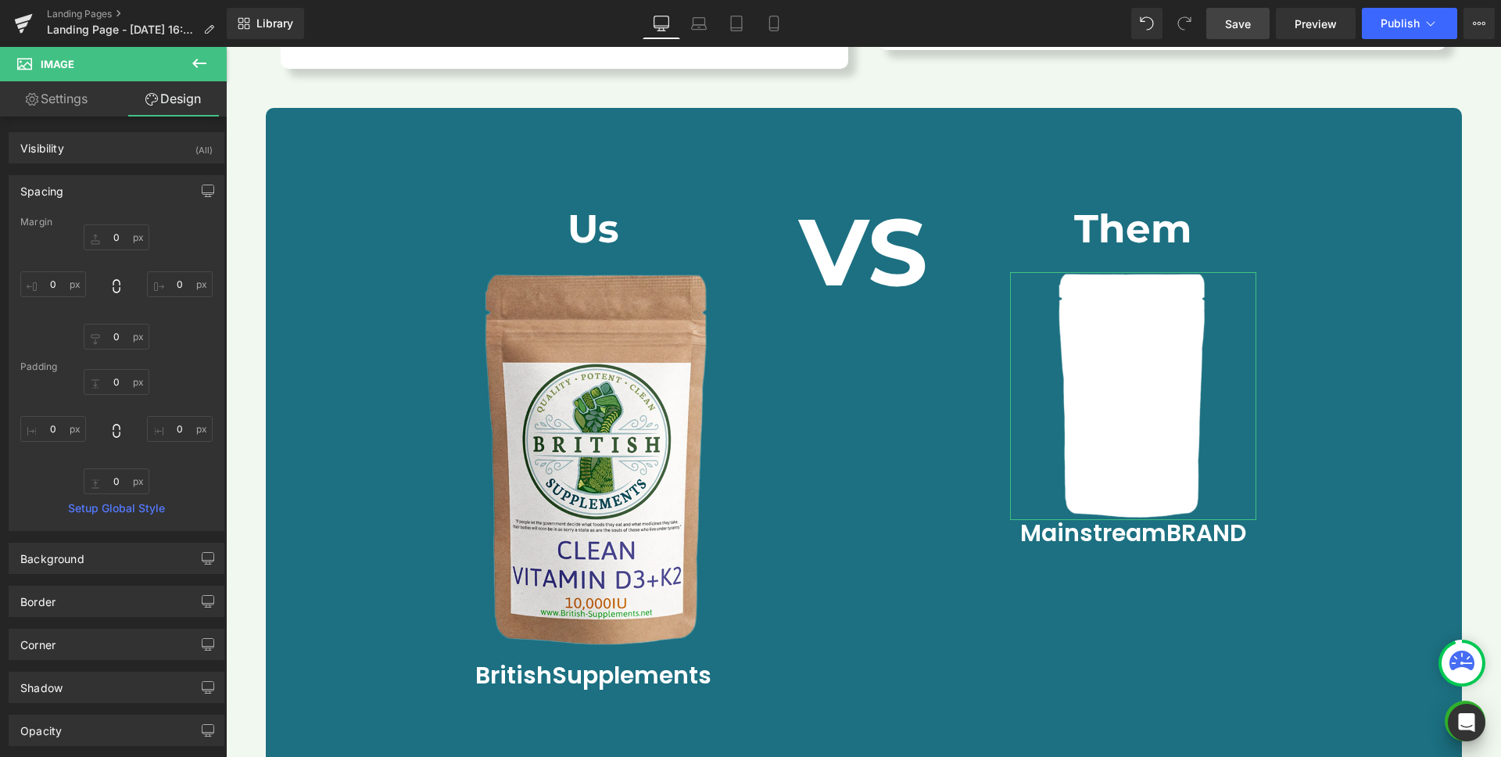
type input "0"
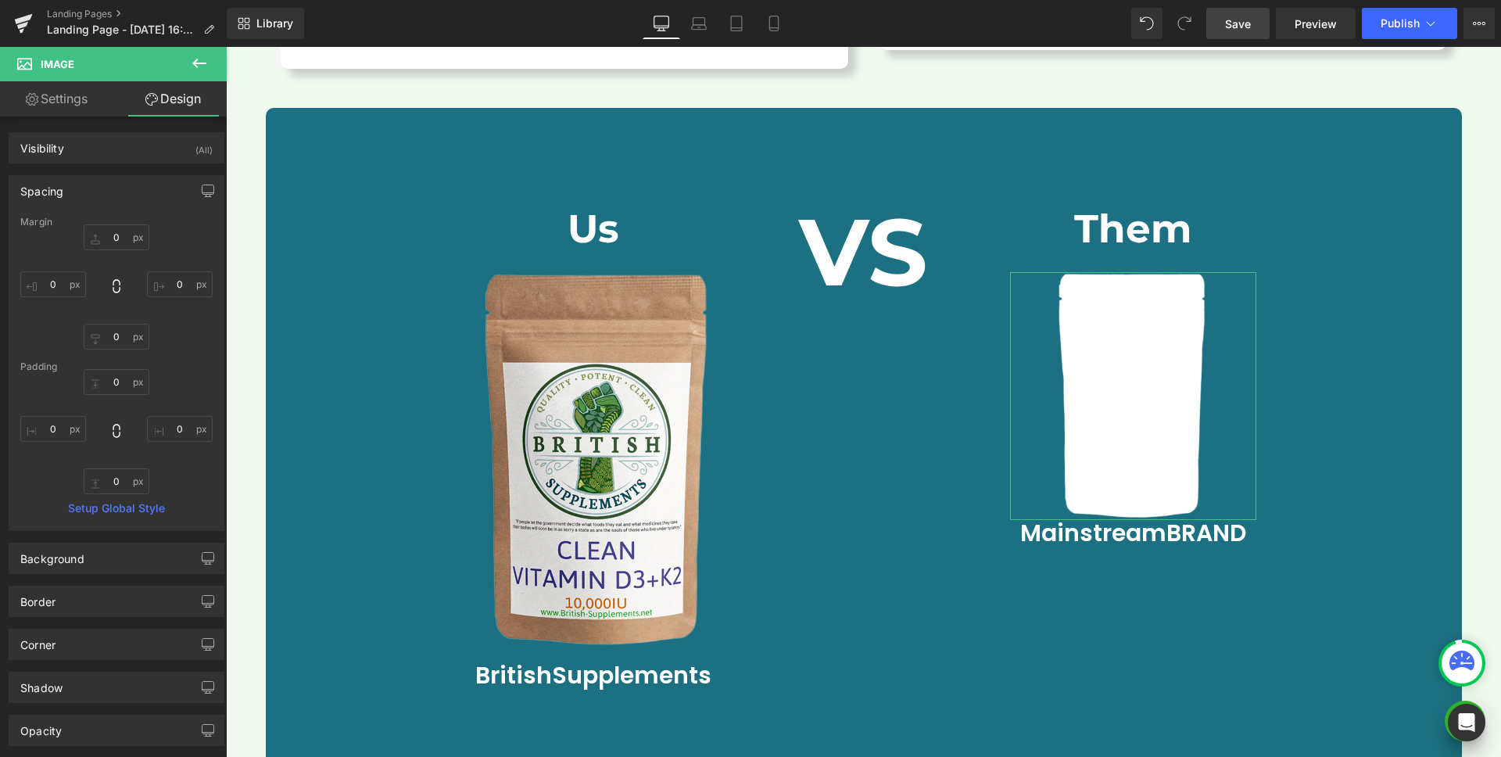
type input "0"
click at [120, 341] on input "0" at bounding box center [117, 337] width 66 height 26
type input "20"
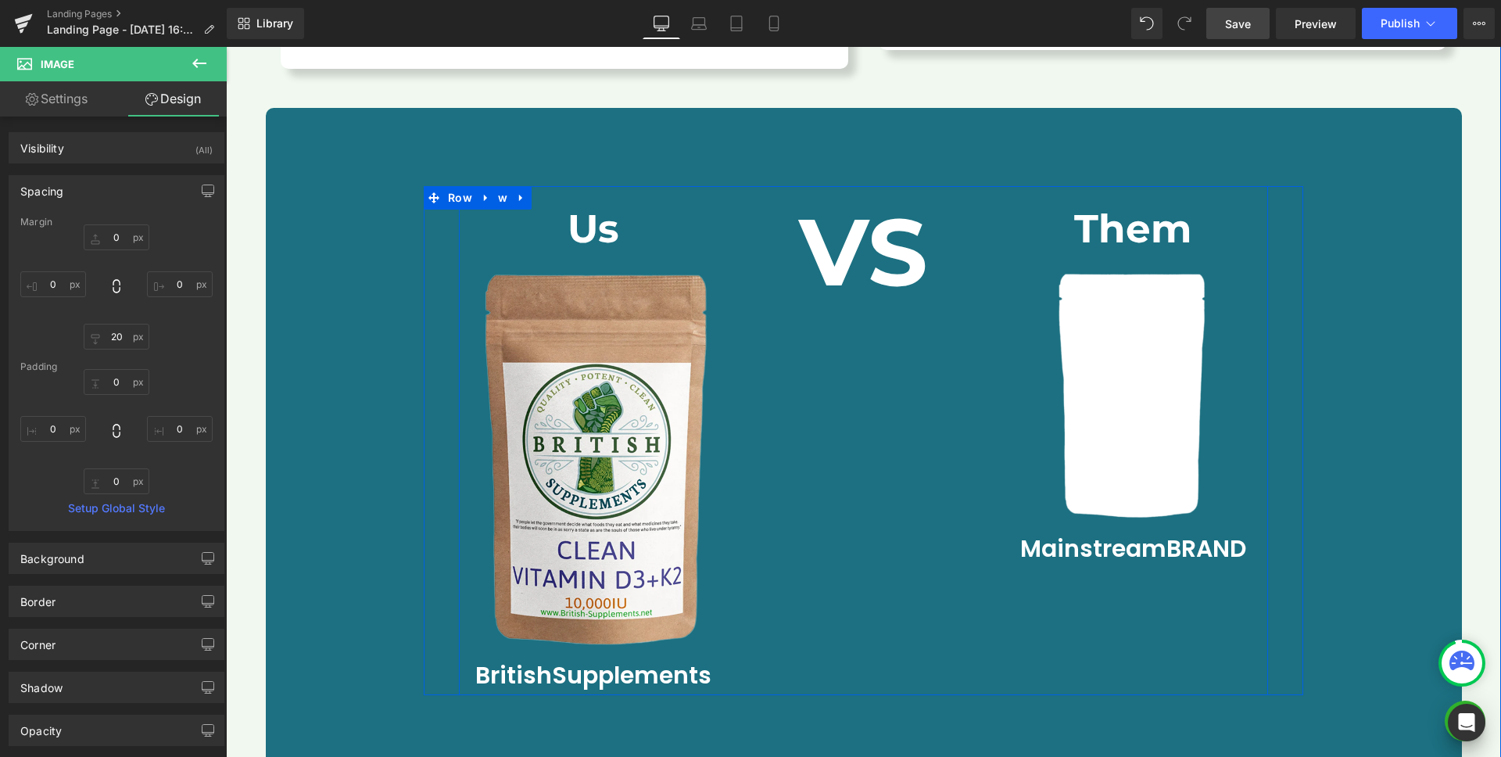
click at [959, 520] on div "Us Heading Image B ritish S upplements Text Block VS Heading Them Heading Image…" at bounding box center [863, 440] width 809 height 509
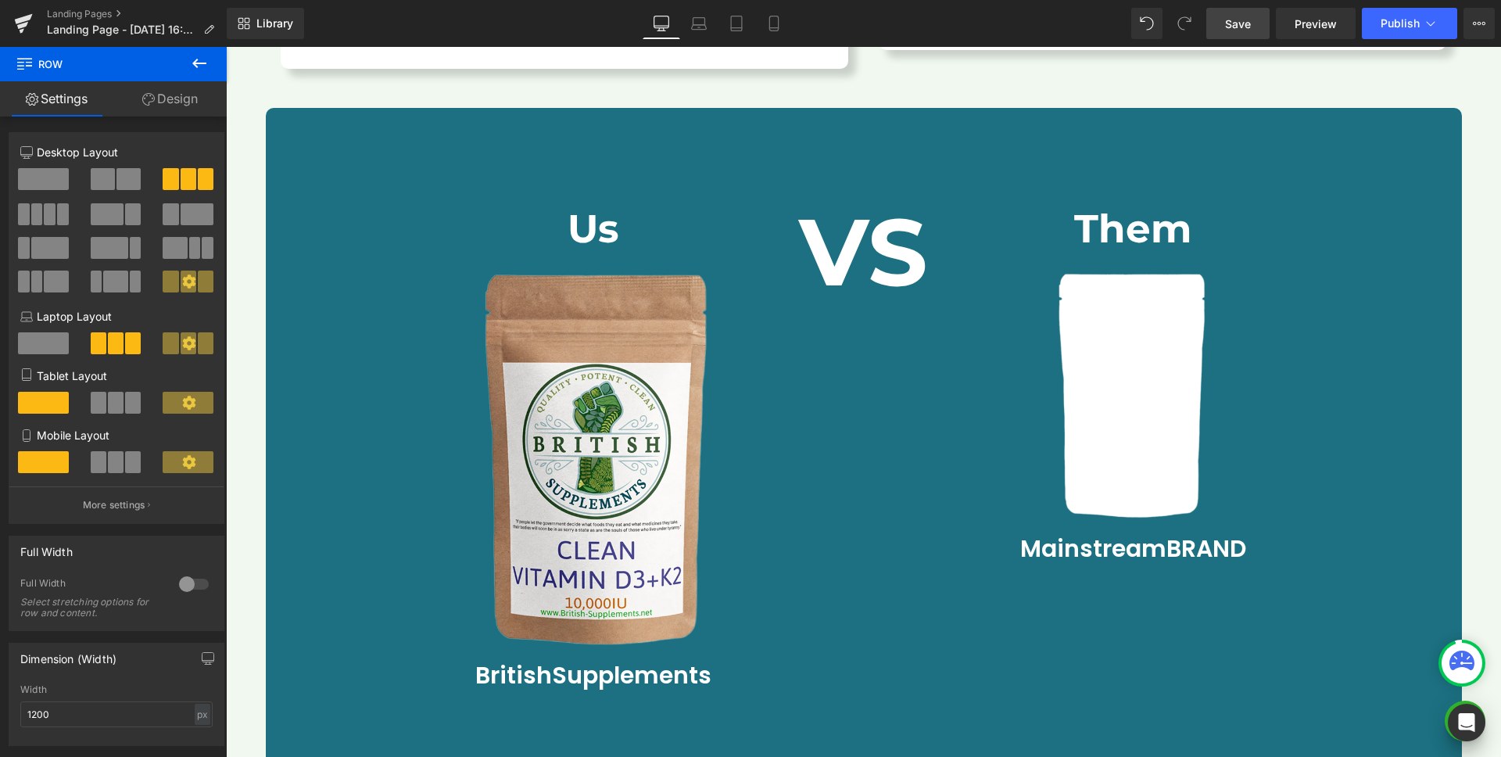
click at [1237, 21] on span "Save" at bounding box center [1238, 24] width 26 height 16
click at [1236, 21] on span "Save" at bounding box center [1238, 24] width 26 height 16
